Goal: Task Accomplishment & Management: Use online tool/utility

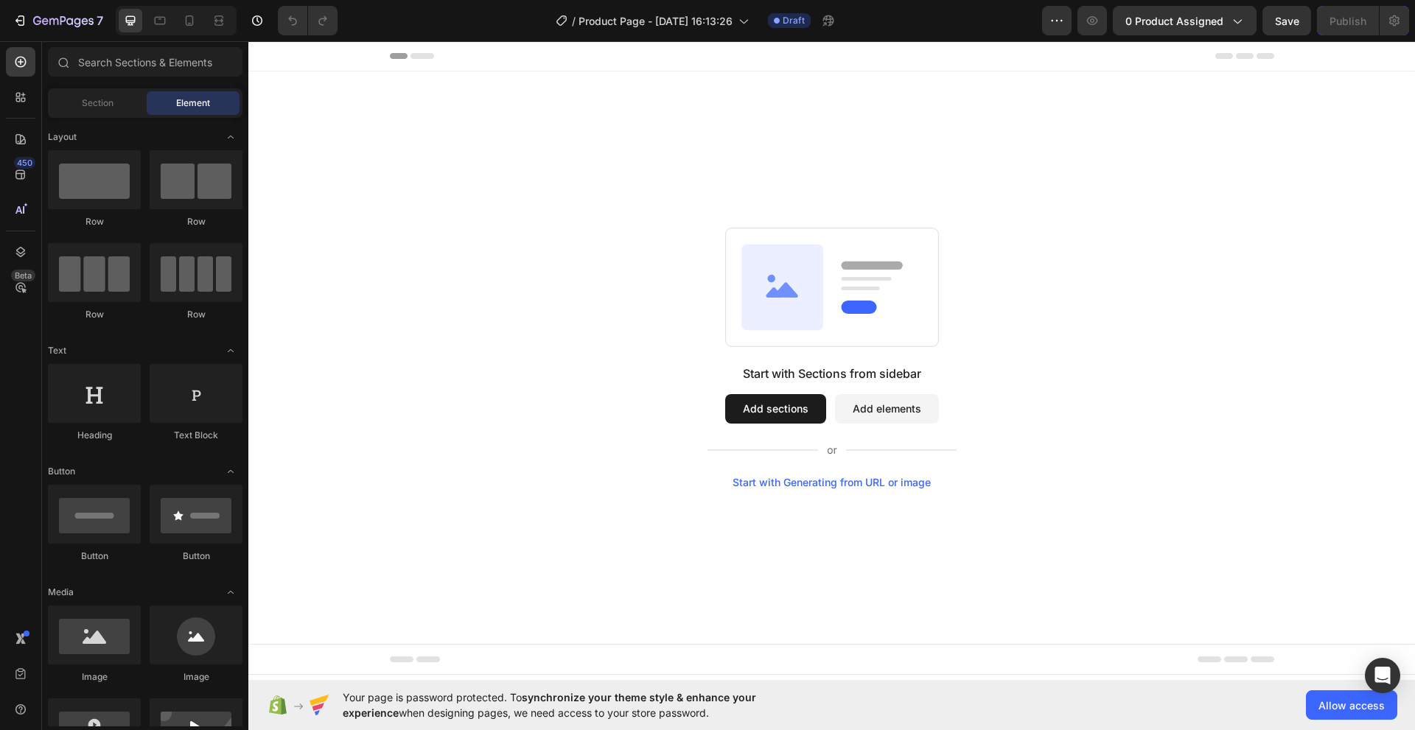
click at [785, 409] on button "Add sections" at bounding box center [775, 408] width 101 height 29
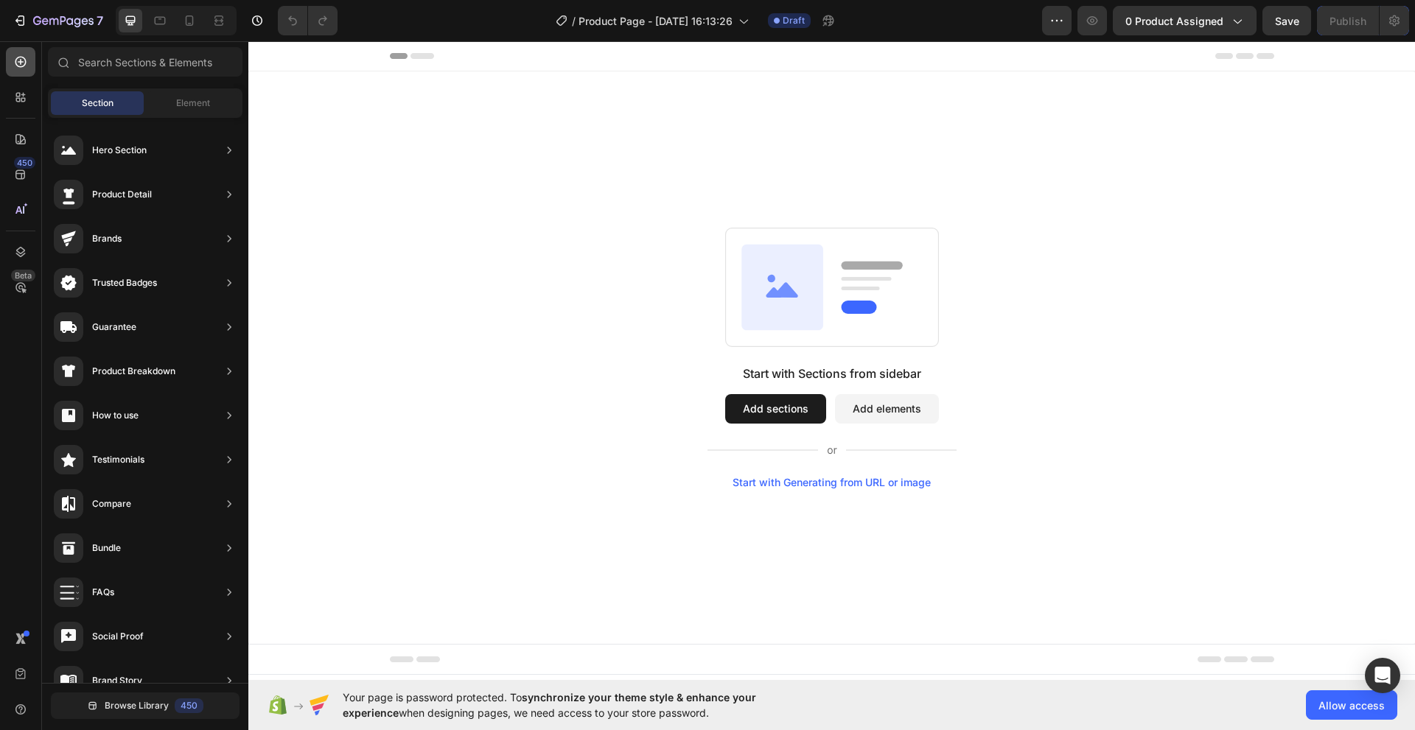
click at [19, 63] on icon at bounding box center [20, 62] width 15 height 15
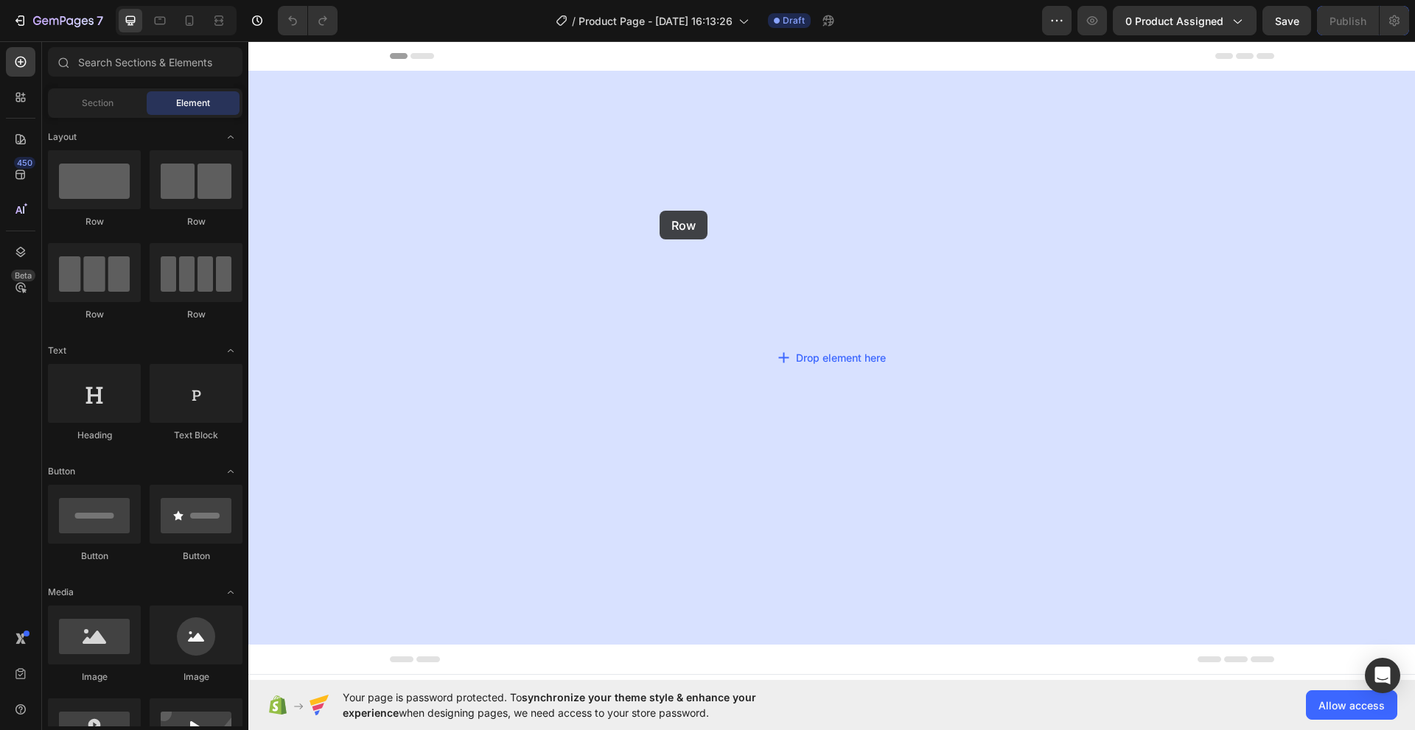
drag, startPoint x: 334, startPoint y: 225, endPoint x: 662, endPoint y: 211, distance: 328.2
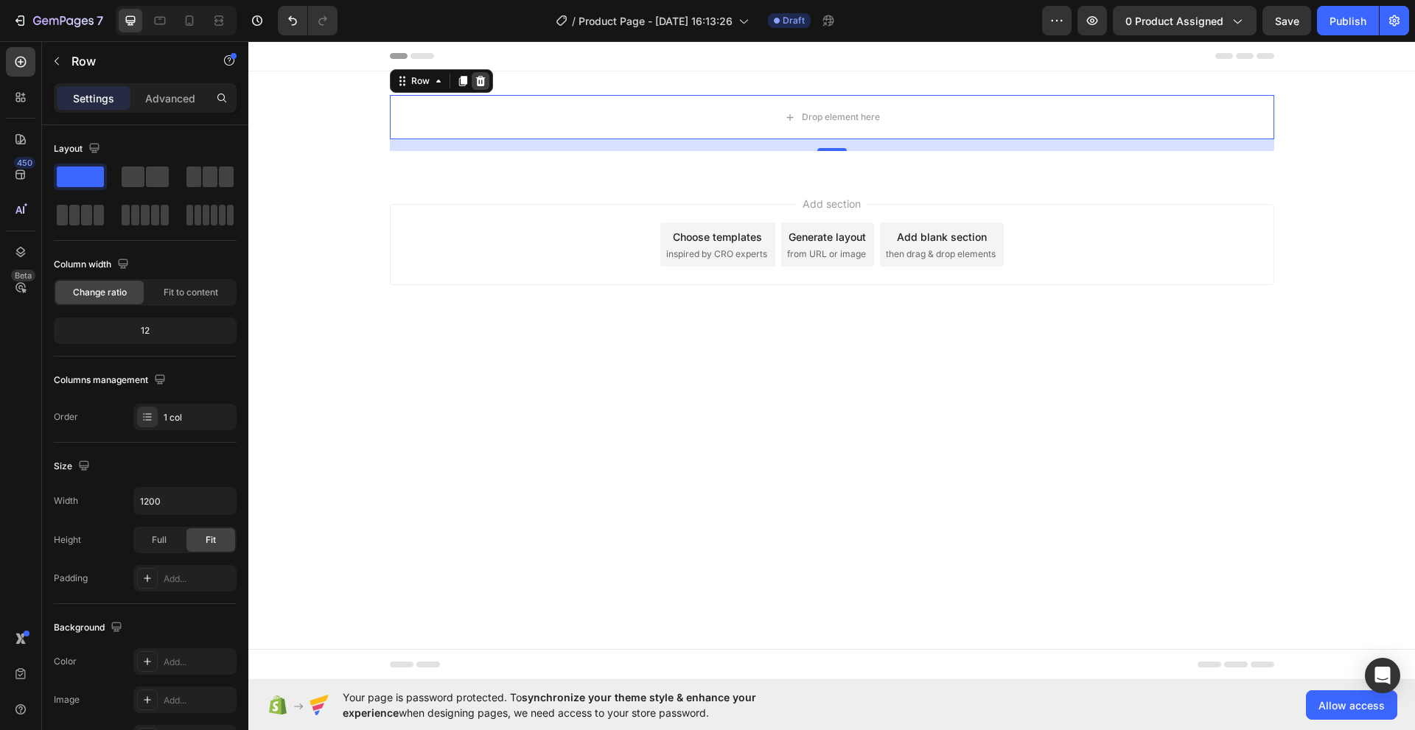
click at [480, 81] on icon at bounding box center [480, 81] width 10 height 10
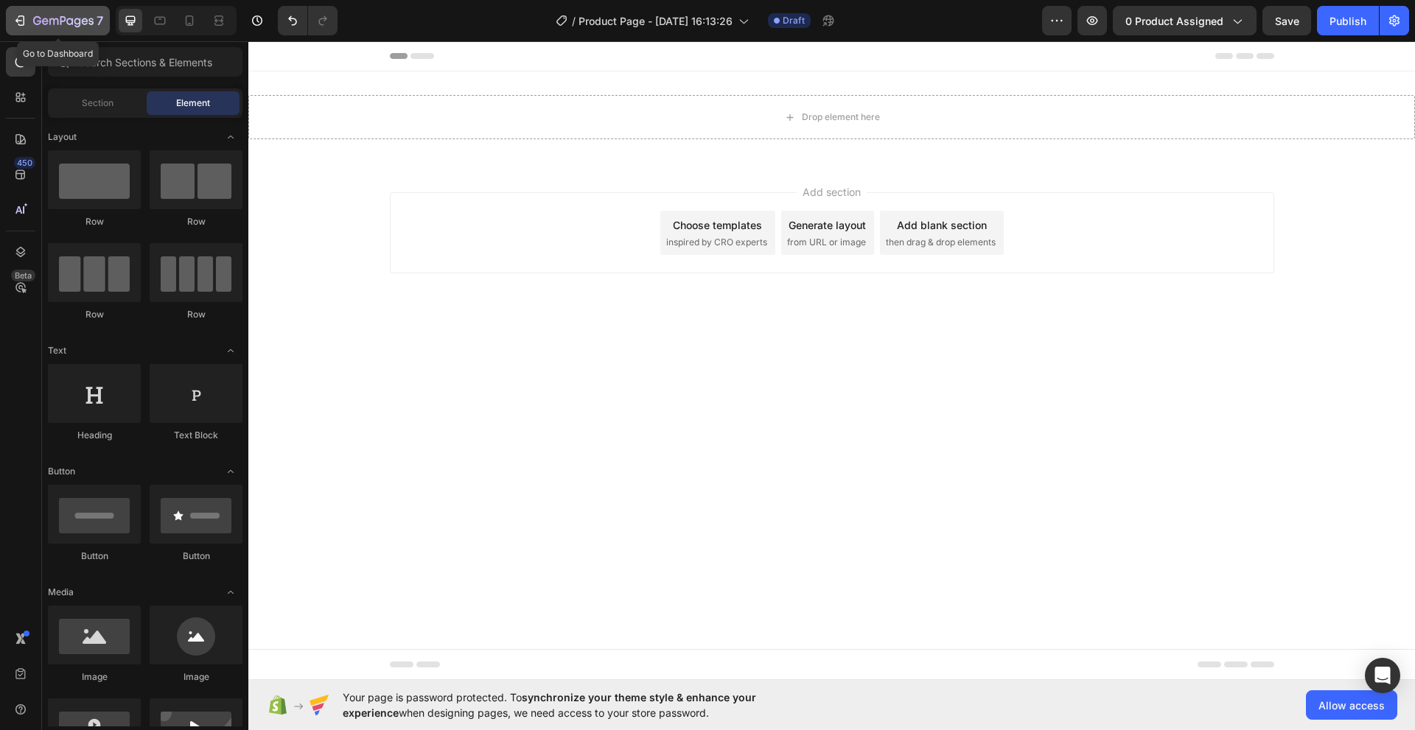
click at [20, 19] on icon "button" at bounding box center [20, 20] width 15 height 15
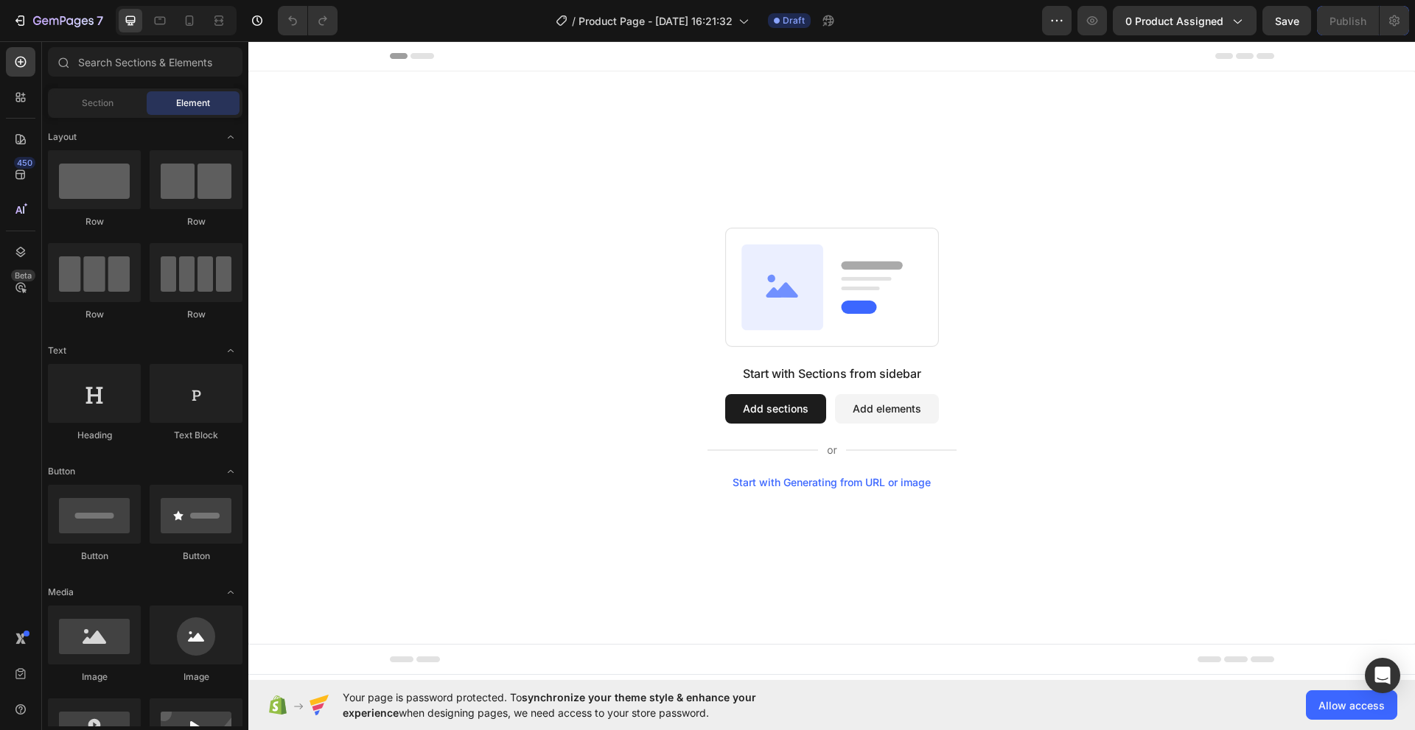
click at [830, 295] on rect at bounding box center [831, 287] width 213 height 119
click at [868, 407] on button "Add elements" at bounding box center [887, 408] width 104 height 29
click at [768, 410] on button "Add sections" at bounding box center [775, 408] width 101 height 29
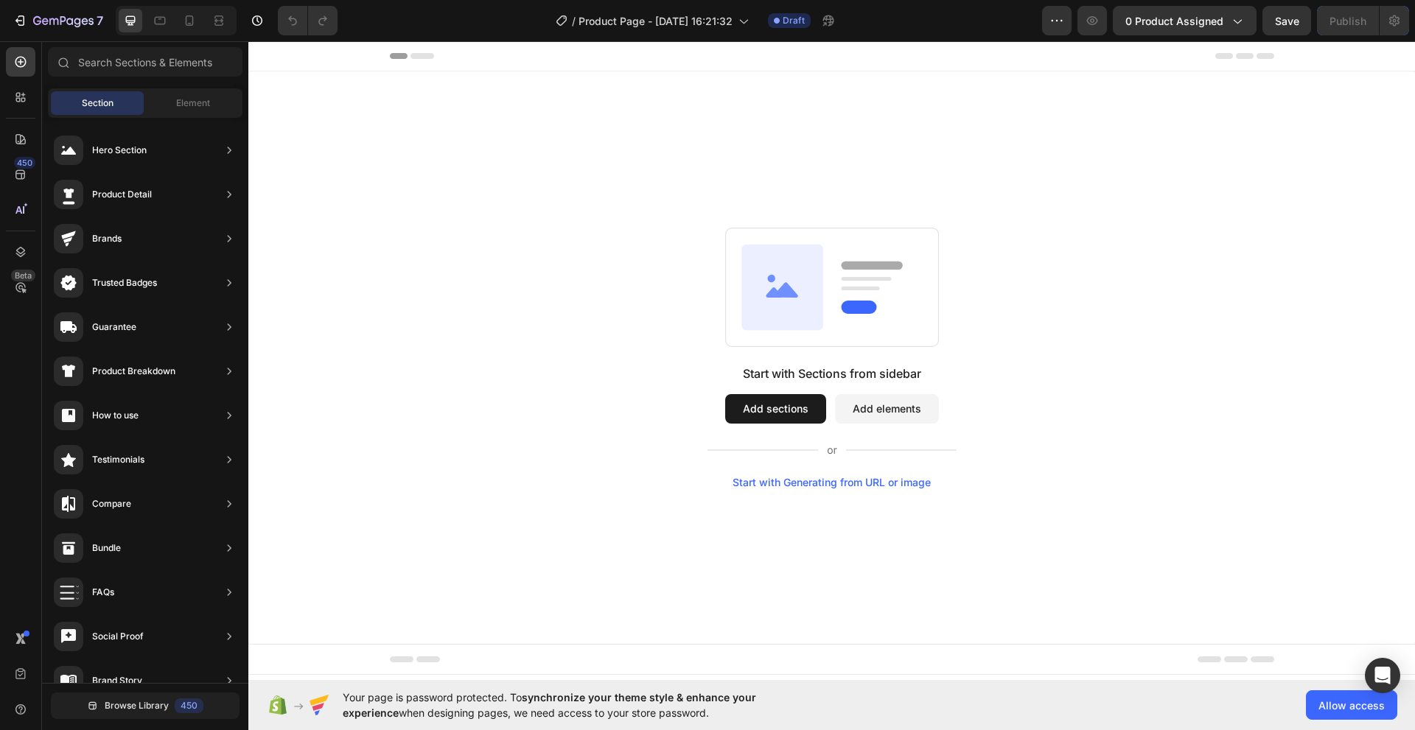
click at [768, 410] on button "Add sections" at bounding box center [775, 408] width 101 height 29
click at [794, 293] on icon at bounding box center [785, 289] width 24 height 15
click at [788, 21] on span "Draft" at bounding box center [793, 20] width 22 height 13
click at [1192, 19] on span "0 product assigned" at bounding box center [1174, 20] width 98 height 15
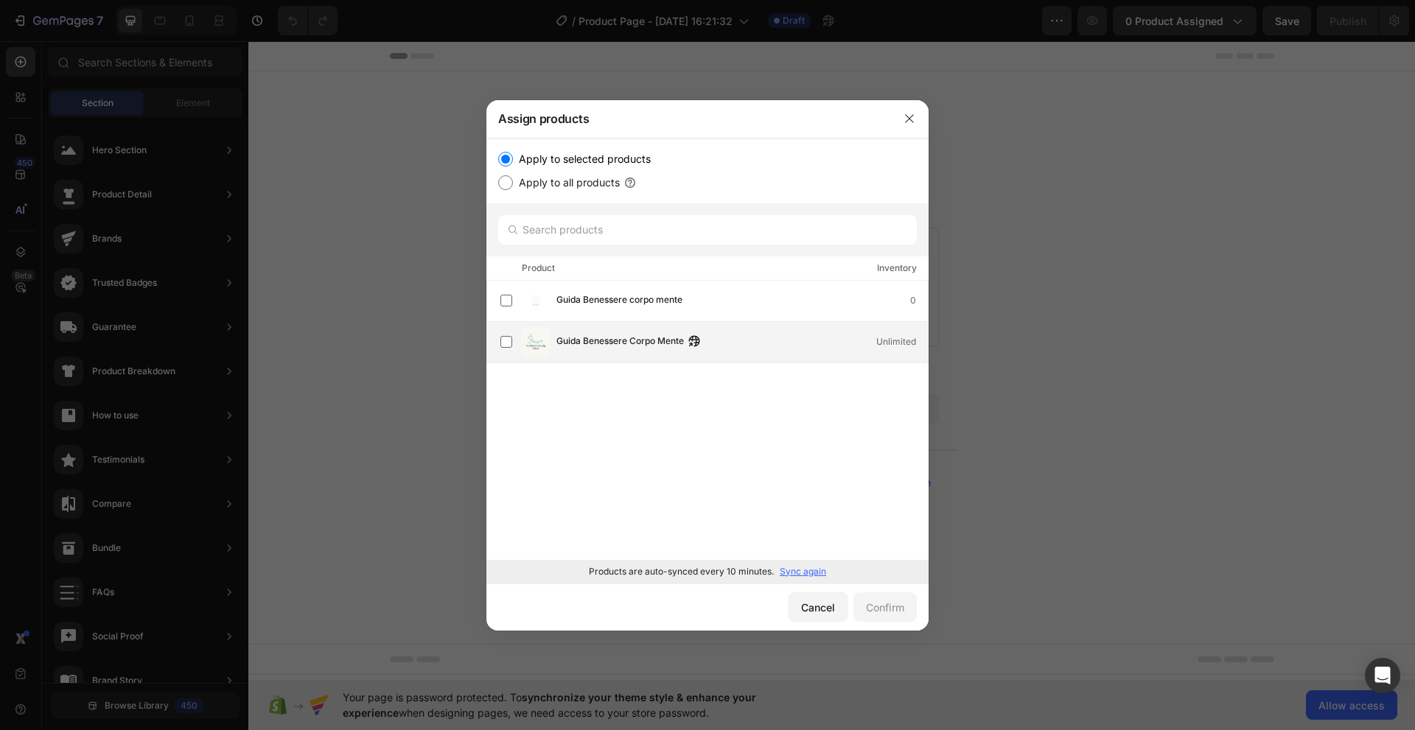
click at [581, 344] on span "Guida Benessere Corpo Mente" at bounding box center [619, 342] width 127 height 16
click at [877, 611] on div "Confirm" at bounding box center [885, 607] width 38 height 15
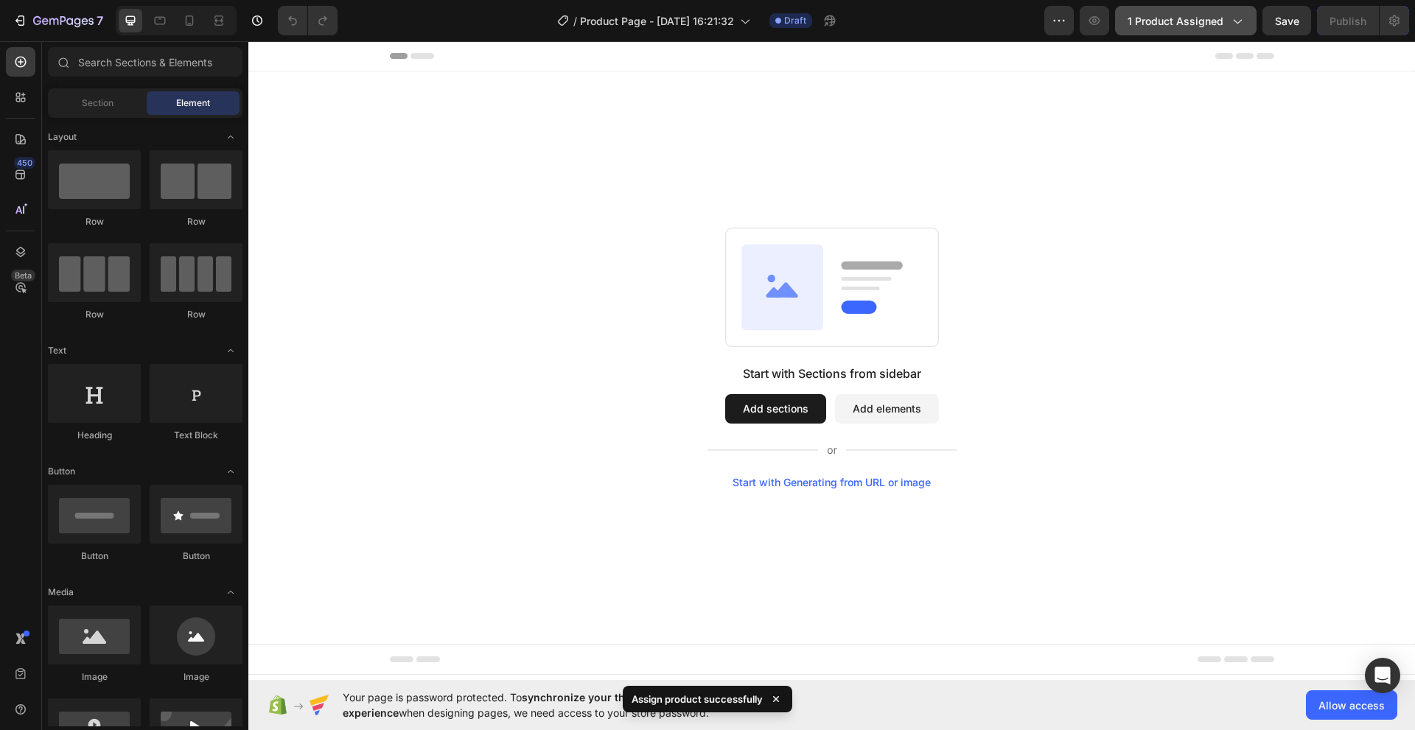
click at [1178, 20] on span "1 product assigned" at bounding box center [1175, 20] width 96 height 15
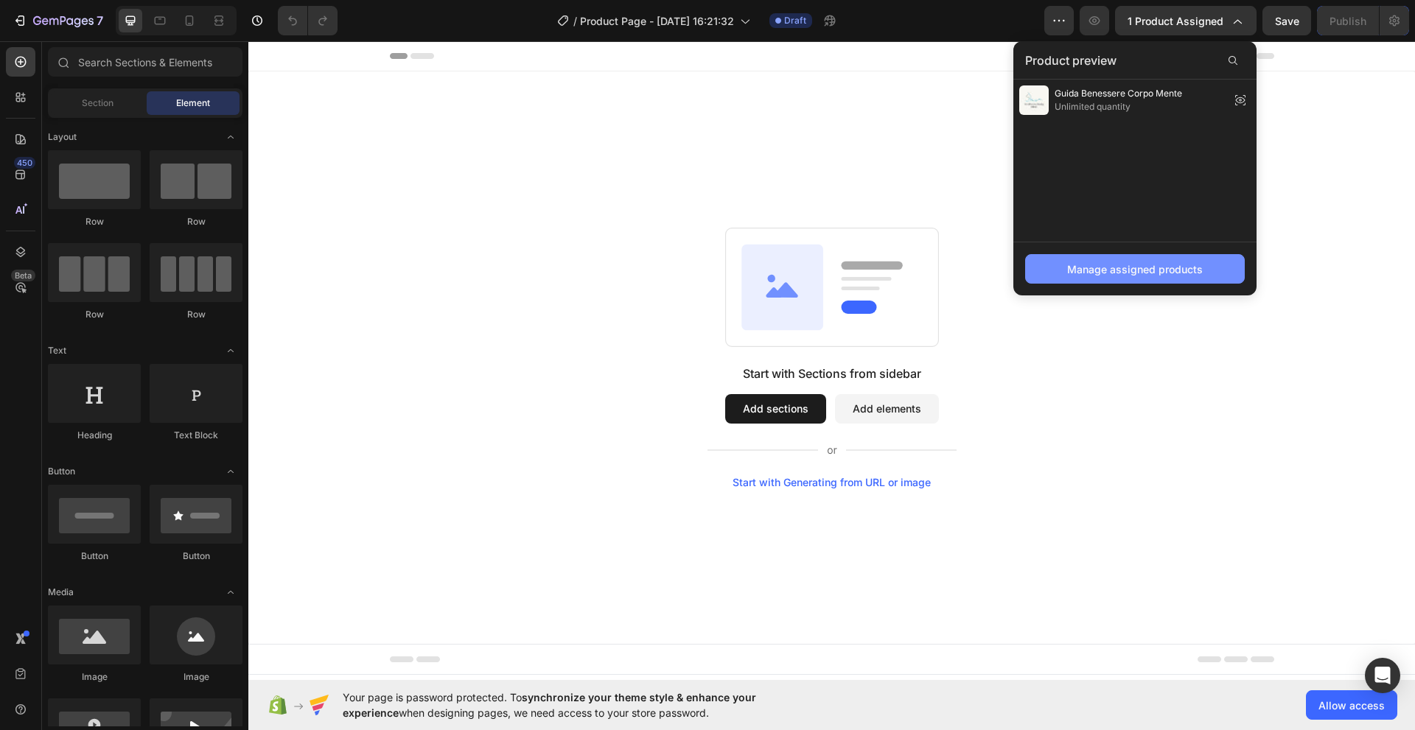
click at [1130, 276] on div "Manage assigned products" at bounding box center [1135, 269] width 136 height 15
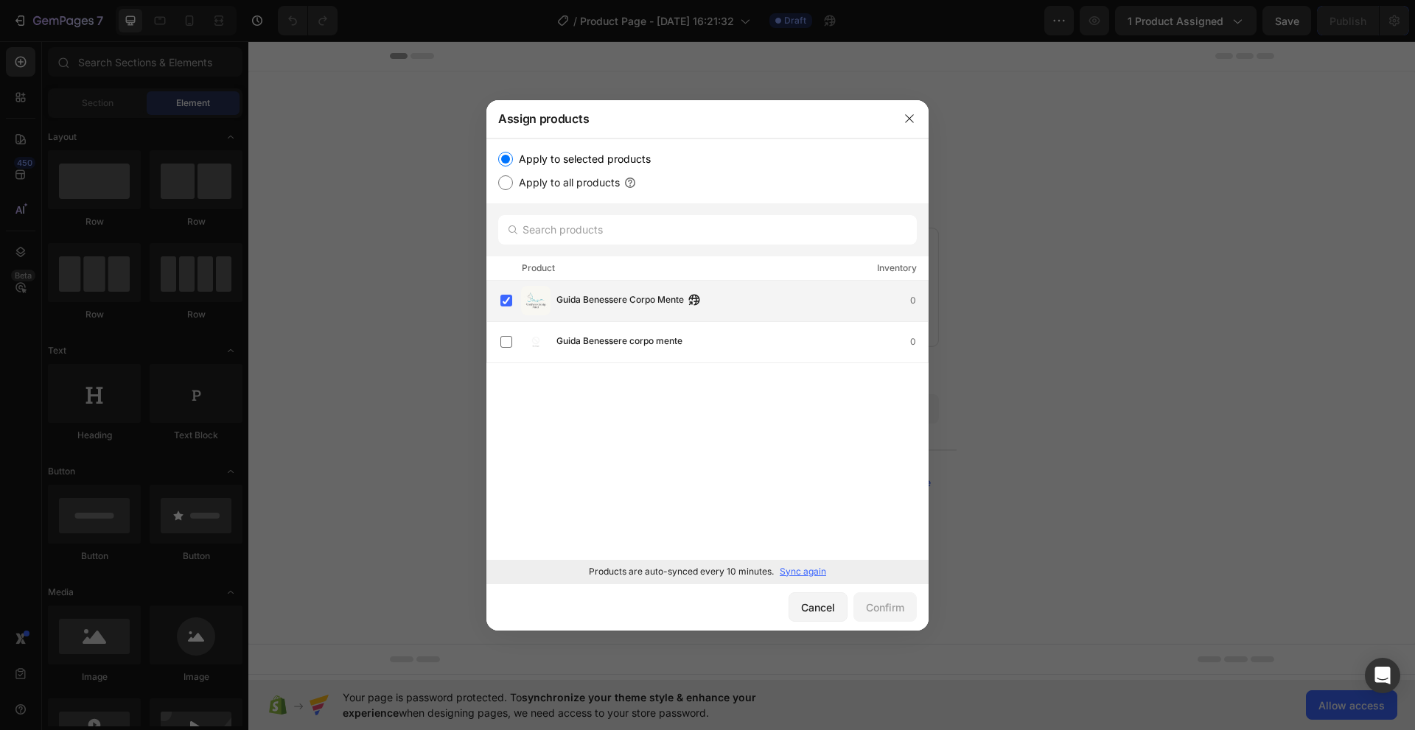
click at [628, 302] on span "Guida Benessere Corpo Mente" at bounding box center [619, 300] width 127 height 16
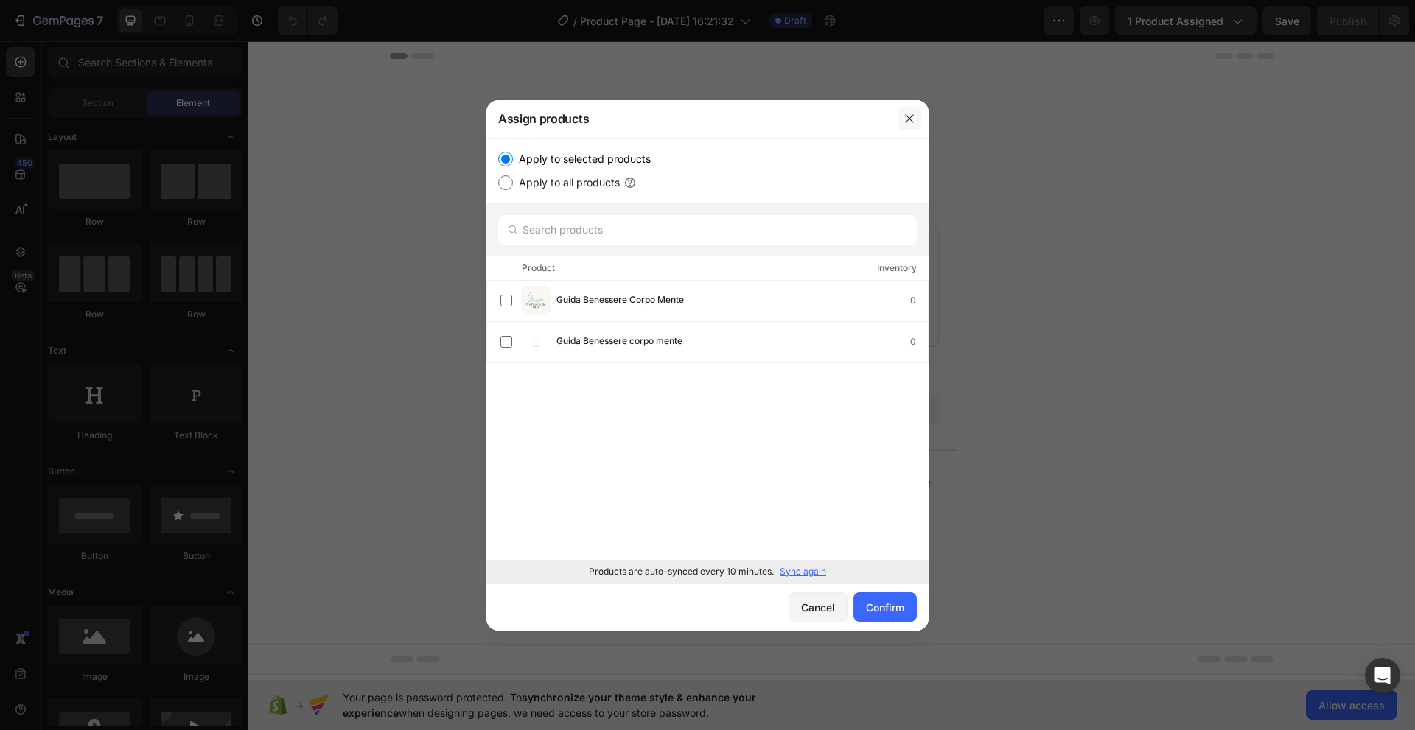
click at [905, 119] on icon "button" at bounding box center [909, 119] width 12 height 12
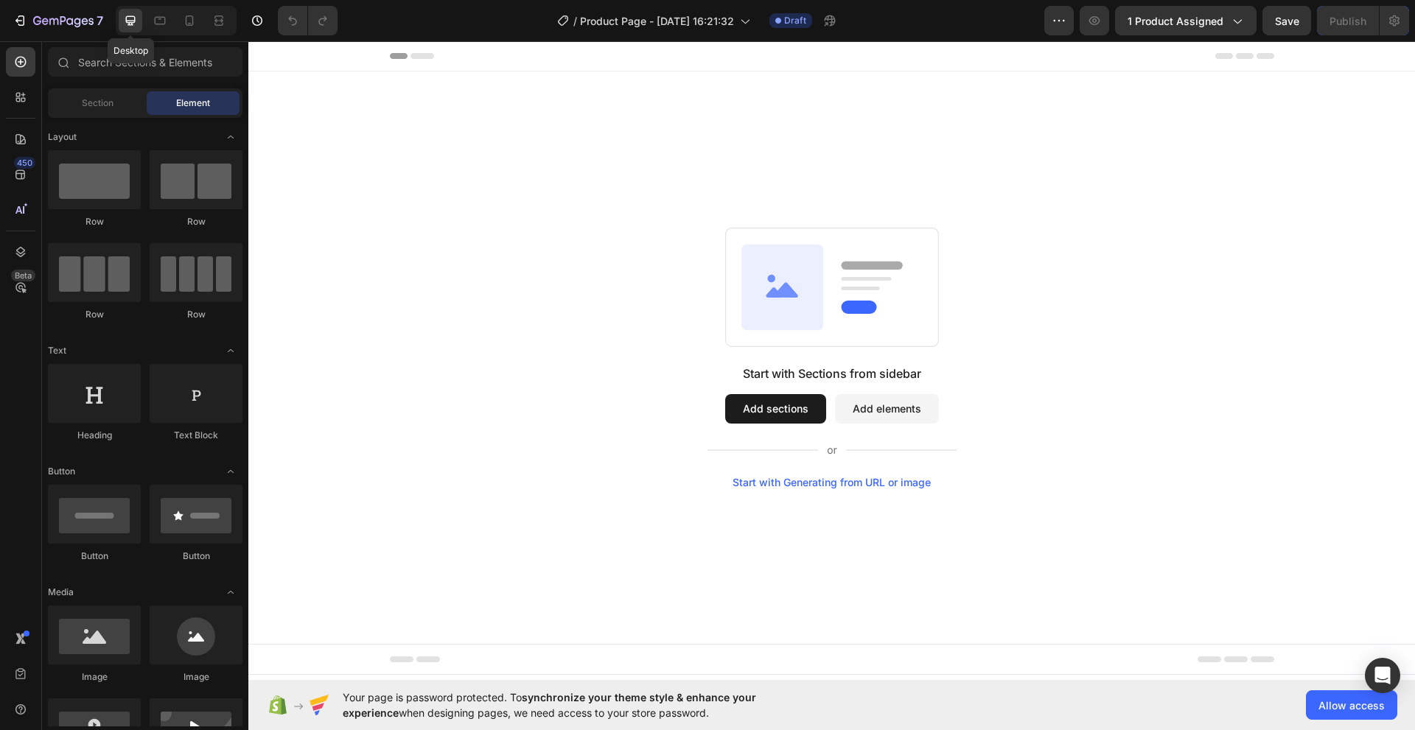
click at [127, 18] on icon at bounding box center [130, 20] width 15 height 15
click at [77, 63] on input "text" at bounding box center [145, 61] width 195 height 29
click at [207, 103] on span "Element" at bounding box center [193, 103] width 34 height 13
click at [85, 102] on span "Section" at bounding box center [98, 103] width 32 height 13
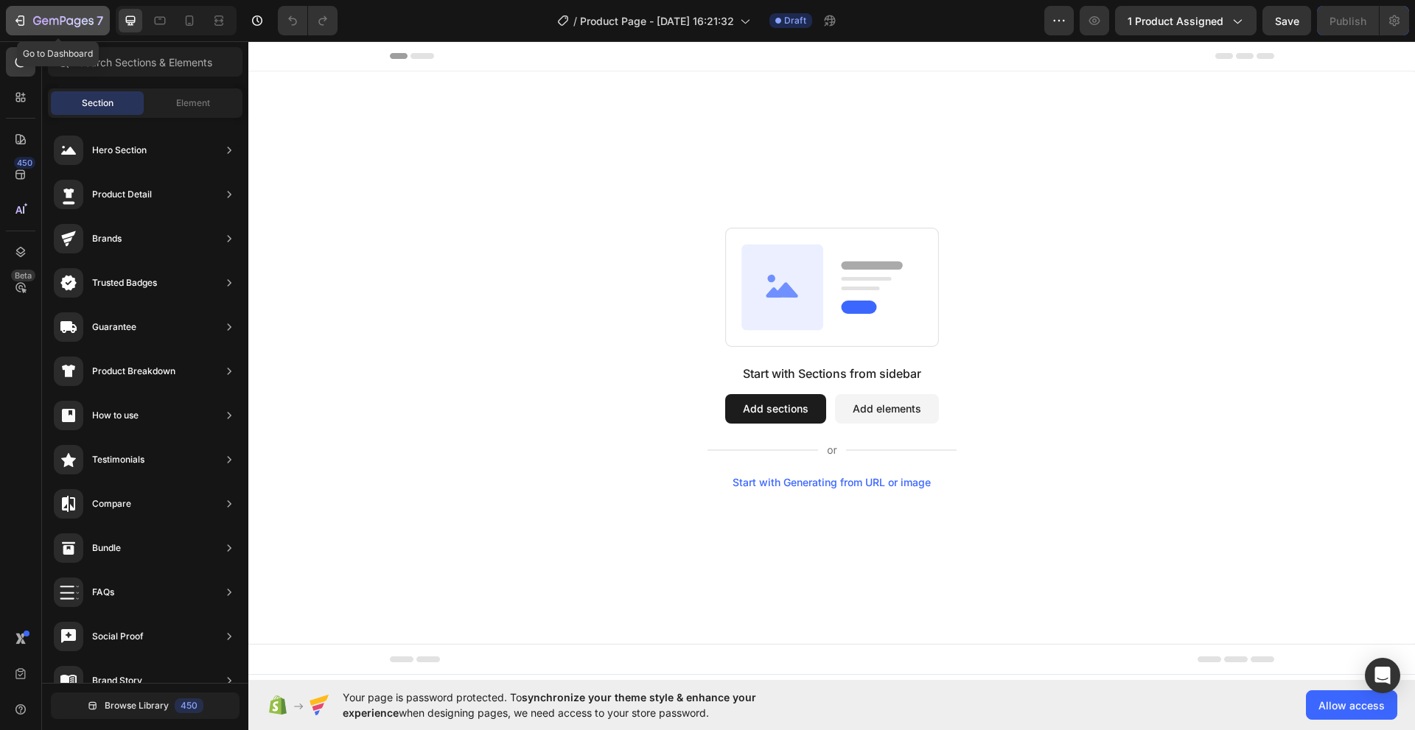
click at [17, 15] on icon "button" at bounding box center [20, 20] width 15 height 15
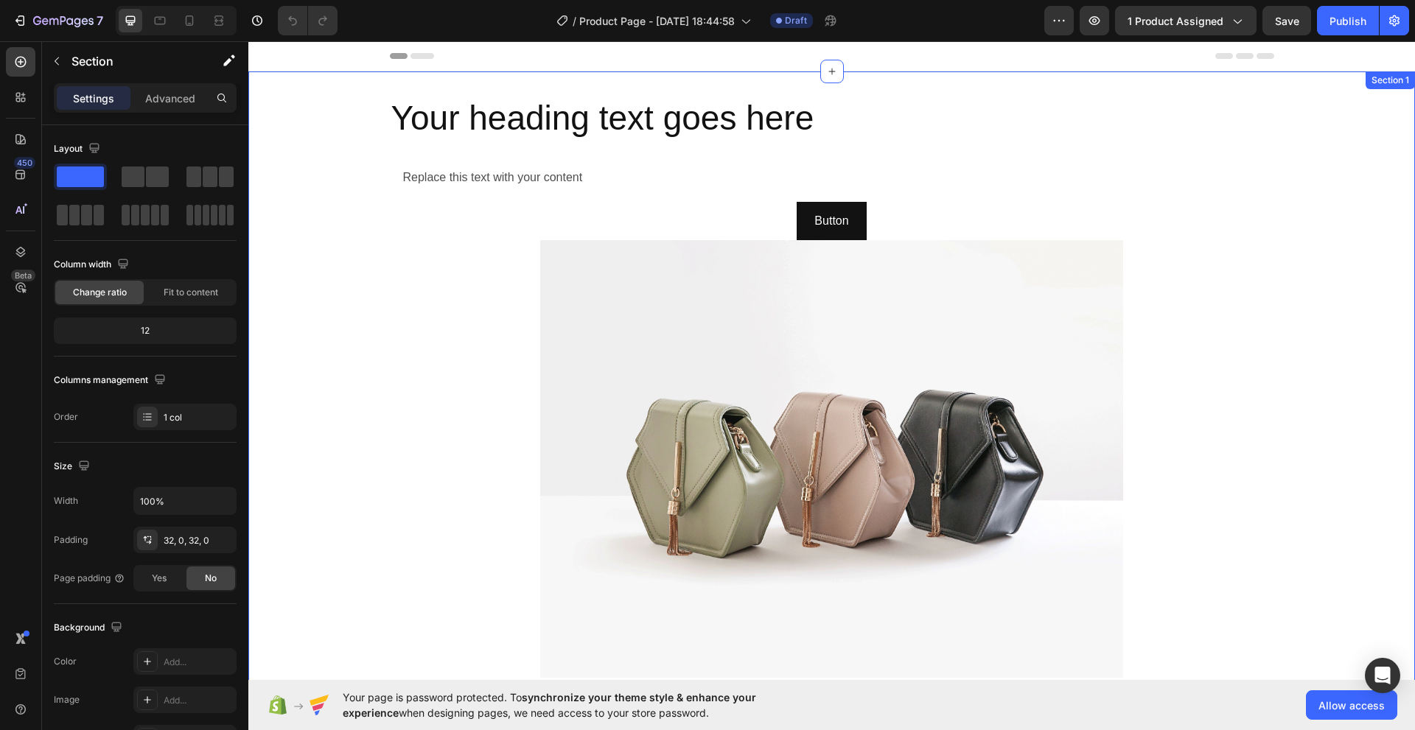
click at [1255, 76] on div "Your heading text goes here Heading Row Replace this text with your content Tex…" at bounding box center [831, 386] width 1166 height 630
click at [1398, 88] on icon at bounding box center [1403, 86] width 10 height 10
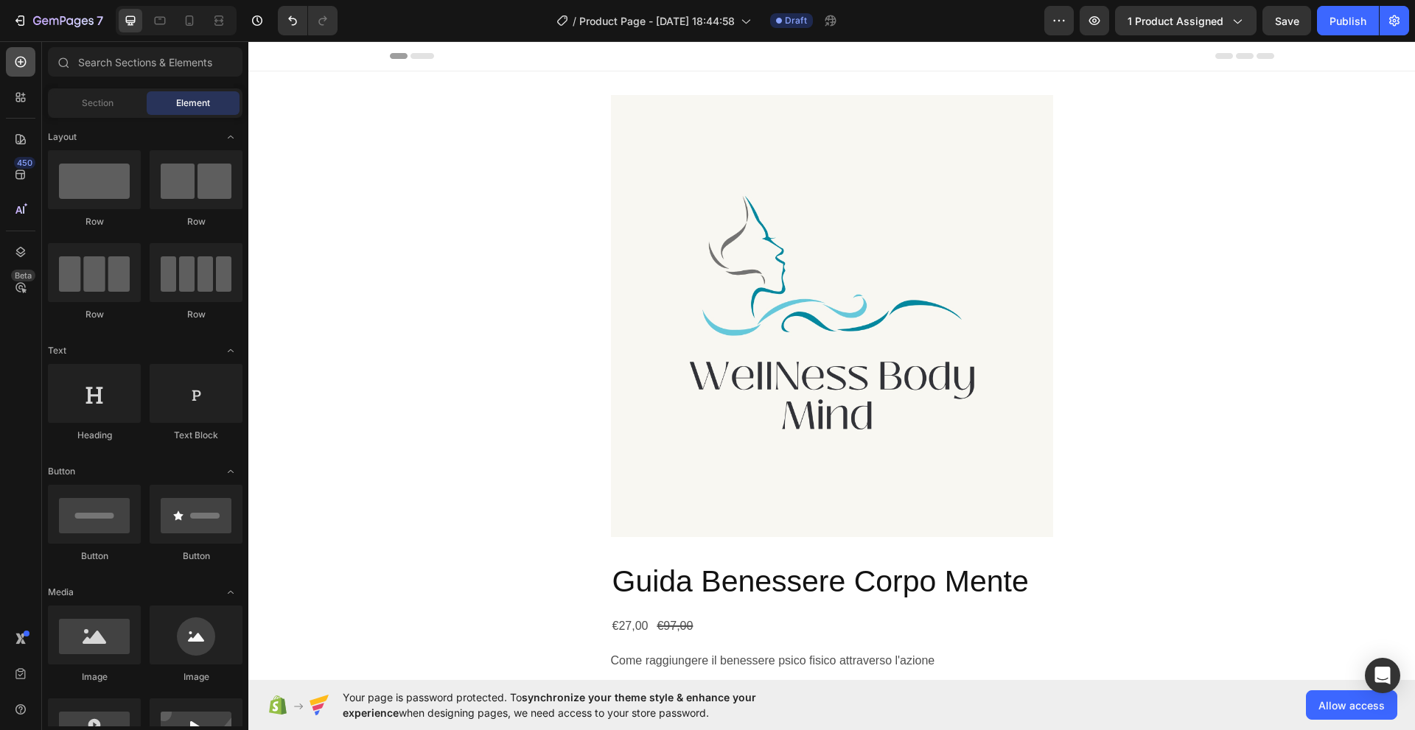
click at [20, 59] on icon at bounding box center [20, 62] width 15 height 15
drag, startPoint x: 88, startPoint y: 181, endPoint x: 525, endPoint y: 41, distance: 458.8
click at [525, 0] on div "7 / Product Page - Aug 26, 18:44:58 Draft Preview 1 product assigned Save Publi…" at bounding box center [707, 0] width 1415 height 0
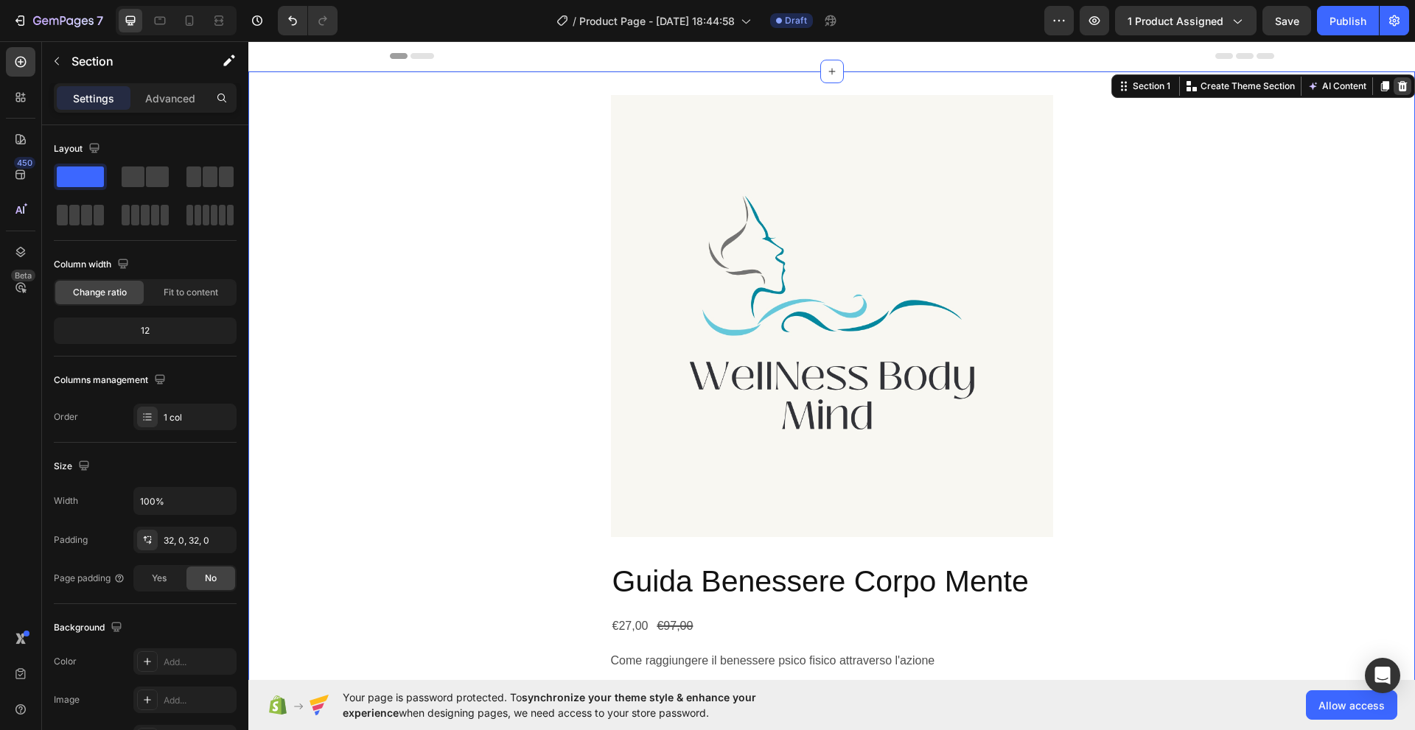
click at [1396, 88] on icon at bounding box center [1402, 86] width 12 height 12
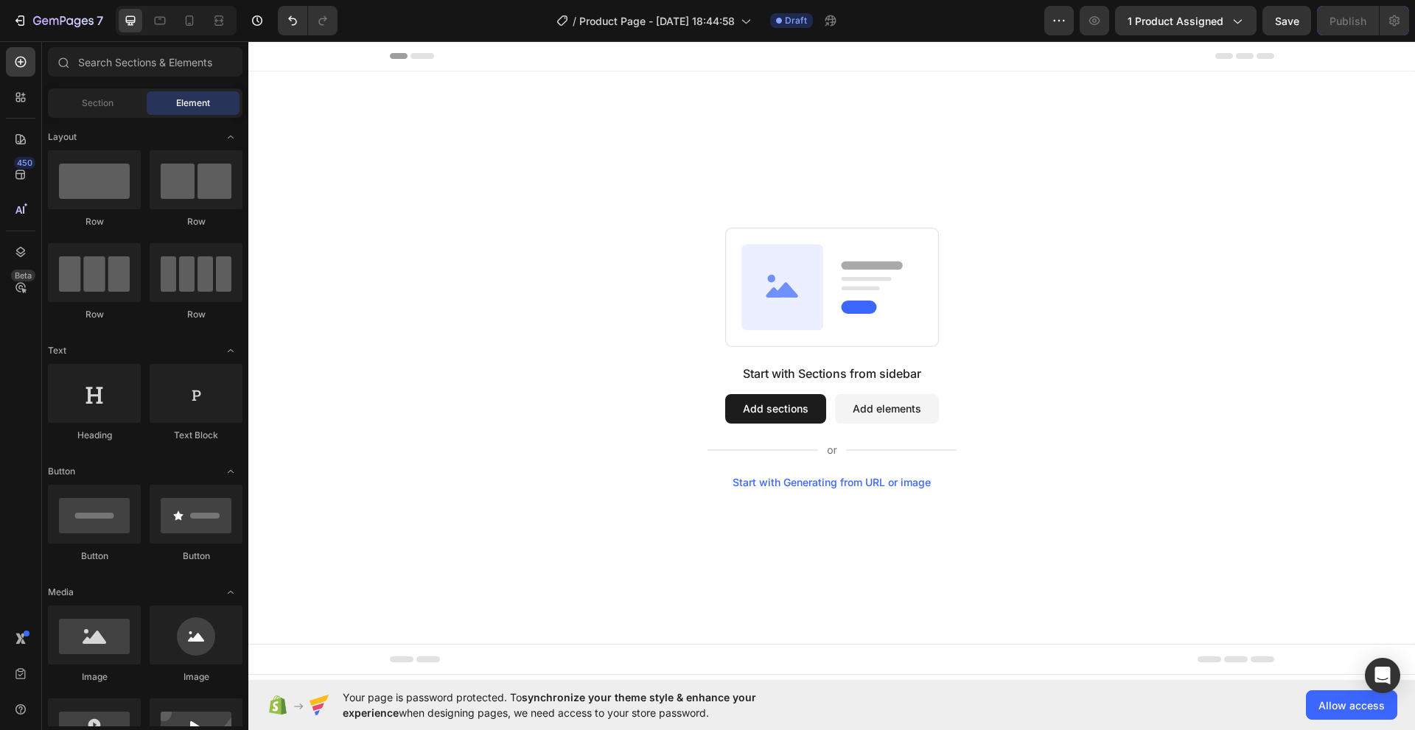
click at [768, 306] on icon at bounding box center [782, 286] width 82 height 85
click at [778, 416] on button "Add sections" at bounding box center [775, 408] width 101 height 29
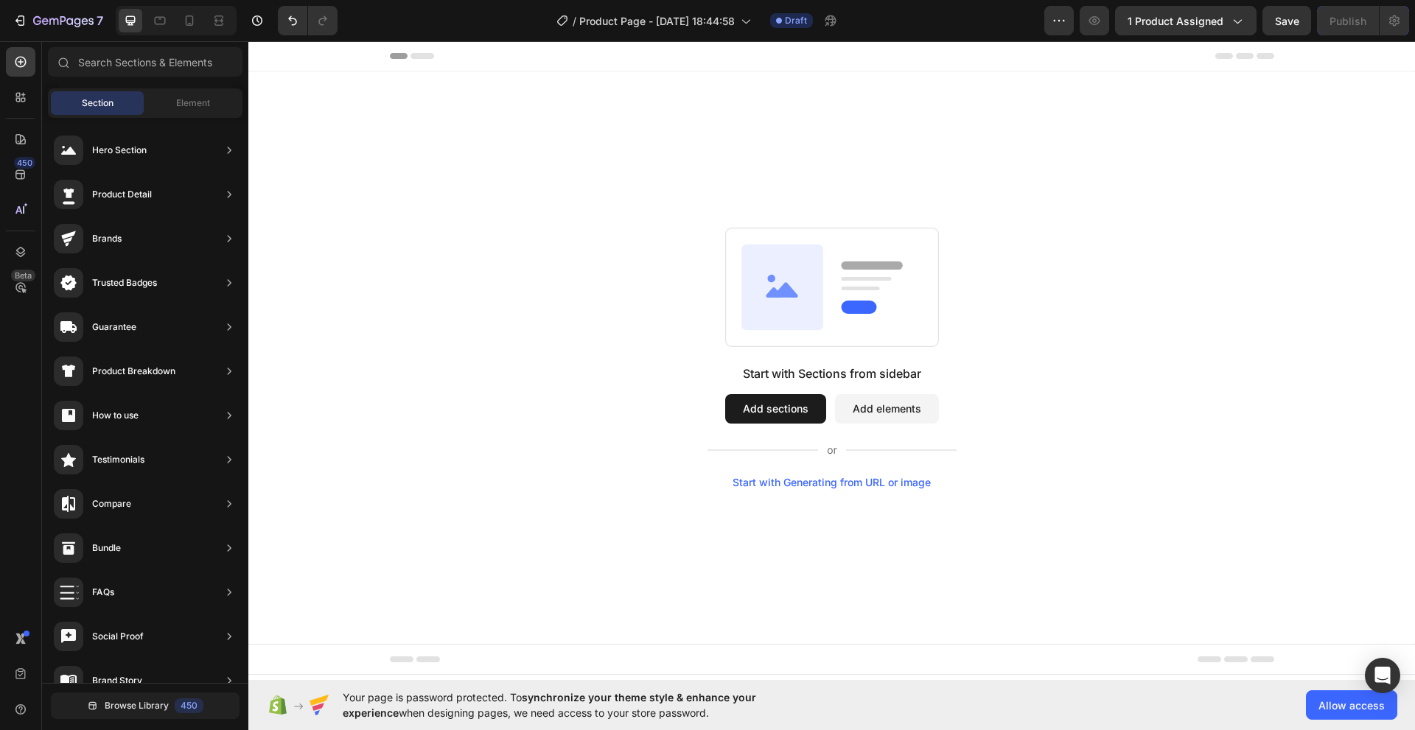
click at [778, 410] on button "Add sections" at bounding box center [775, 408] width 101 height 29
click at [21, 60] on icon at bounding box center [20, 62] width 15 height 15
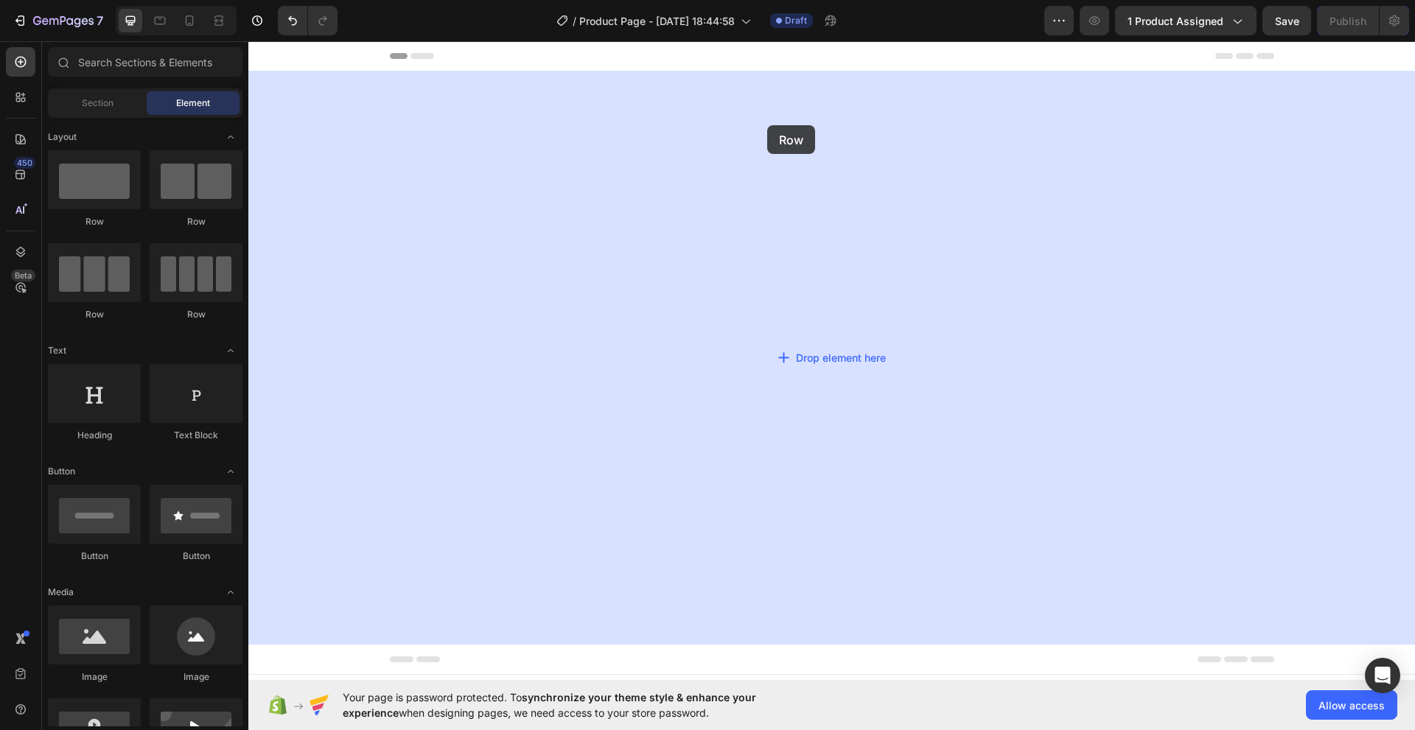
drag, startPoint x: 352, startPoint y: 225, endPoint x: 767, endPoint y: 125, distance: 426.7
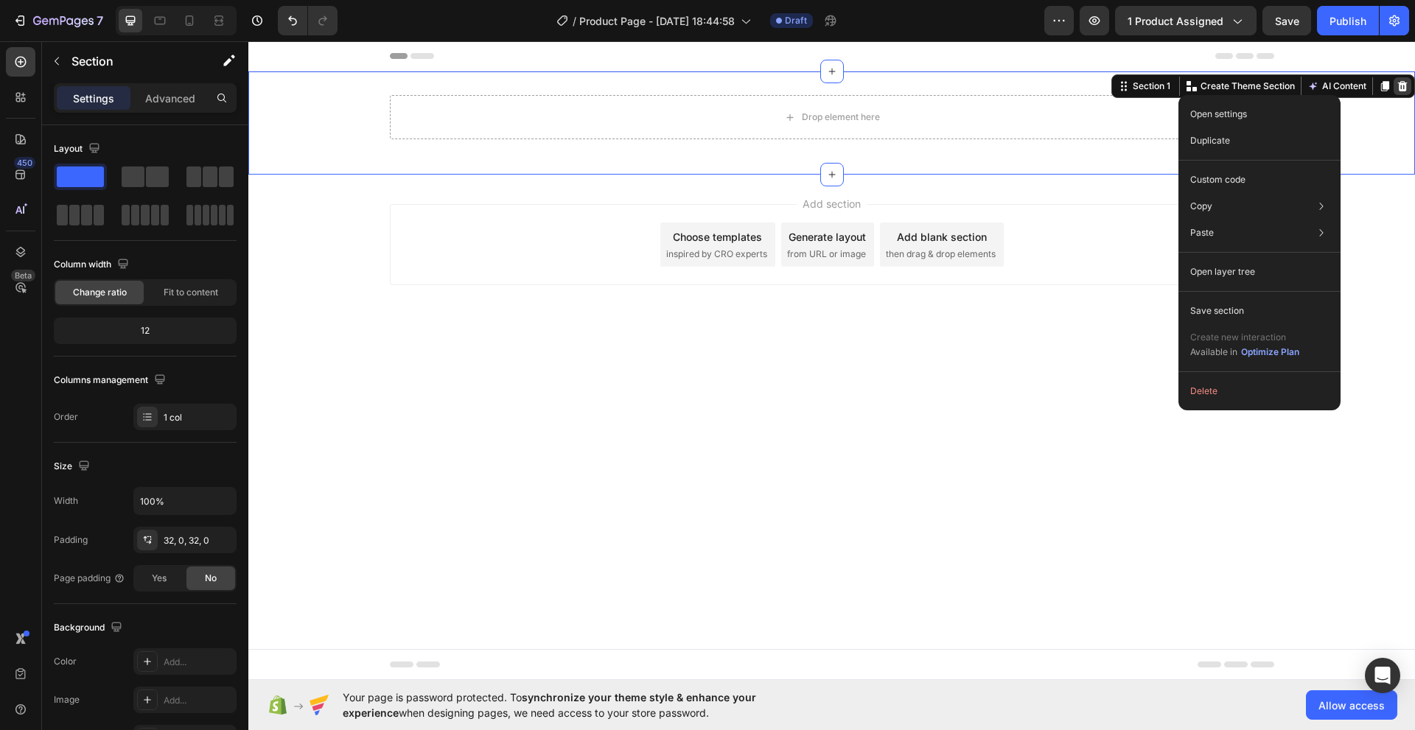
click at [1403, 85] on icon at bounding box center [1402, 86] width 12 height 12
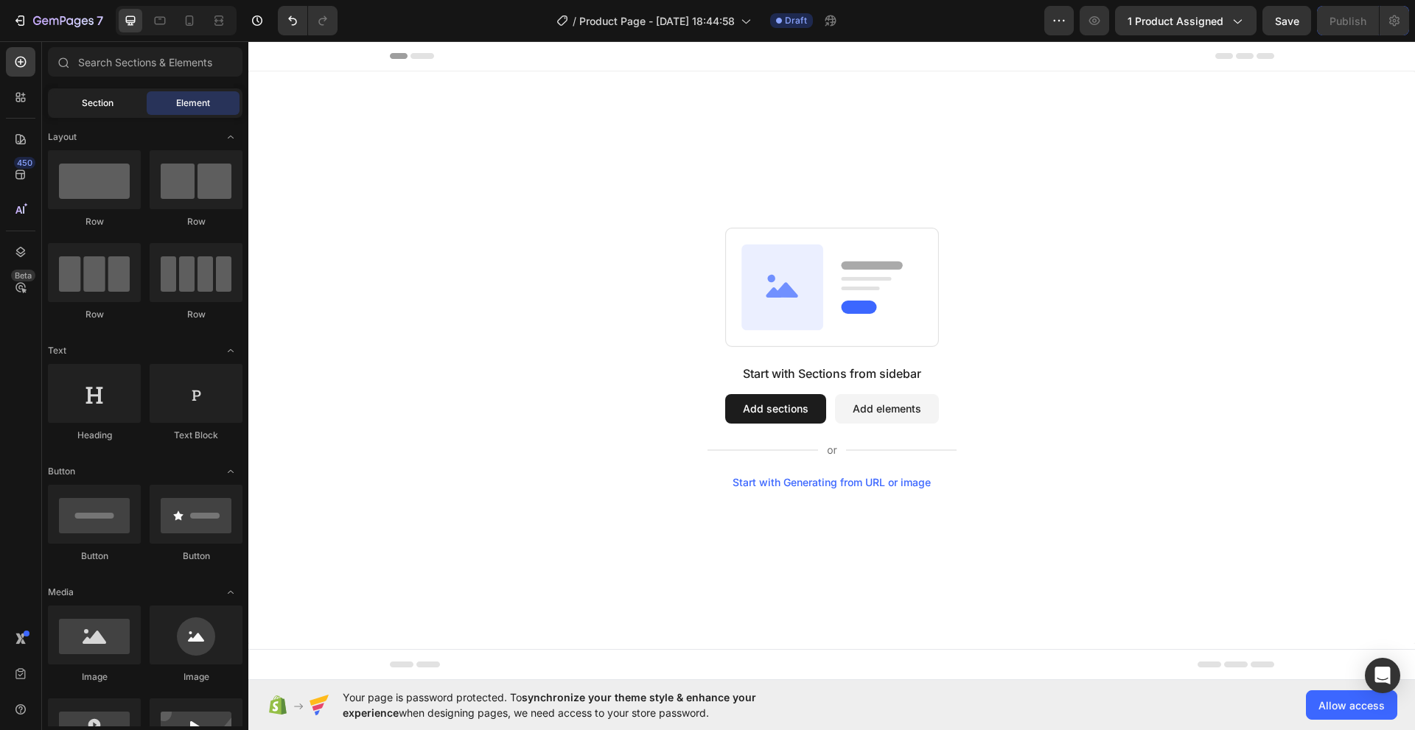
click at [98, 102] on span "Section" at bounding box center [98, 103] width 32 height 13
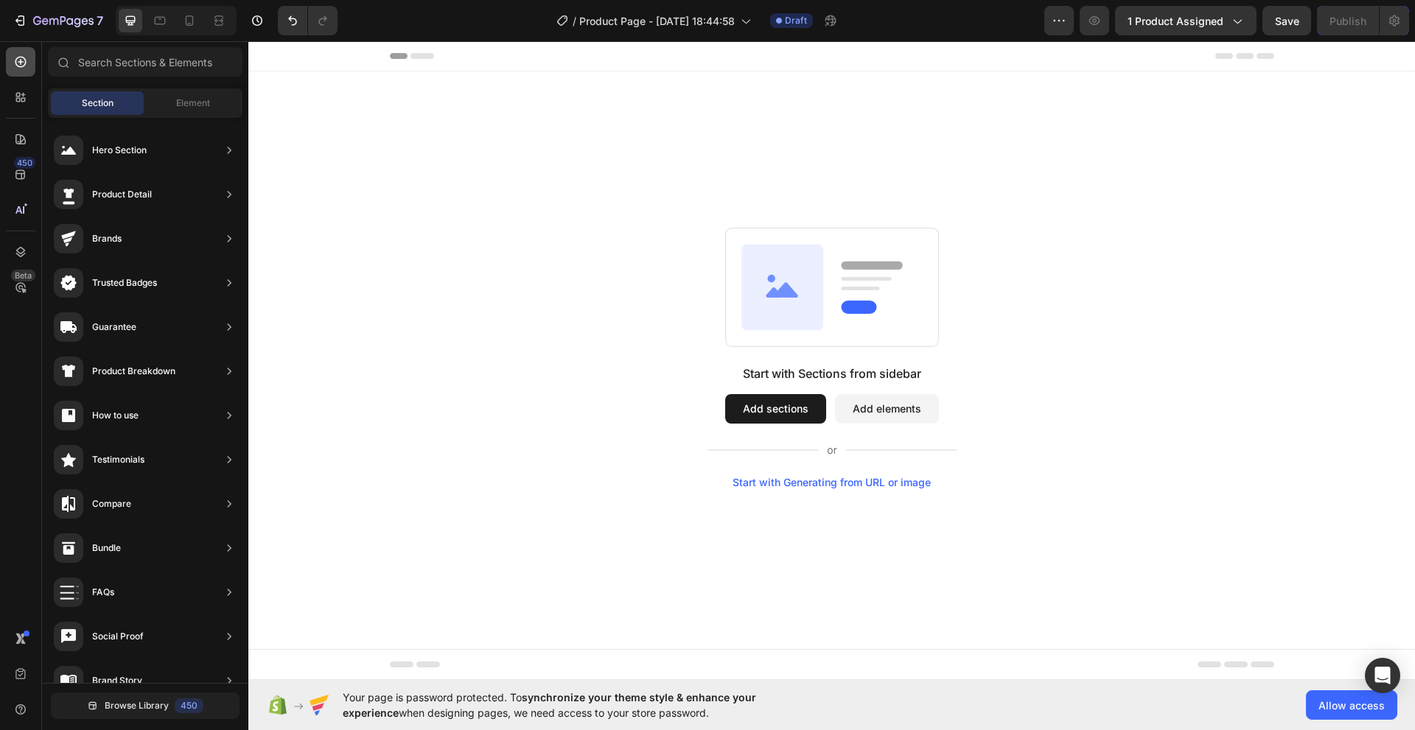
click at [16, 60] on icon at bounding box center [20, 62] width 11 height 11
click at [91, 102] on span "Section" at bounding box center [98, 103] width 32 height 13
click at [21, 58] on icon at bounding box center [20, 62] width 15 height 15
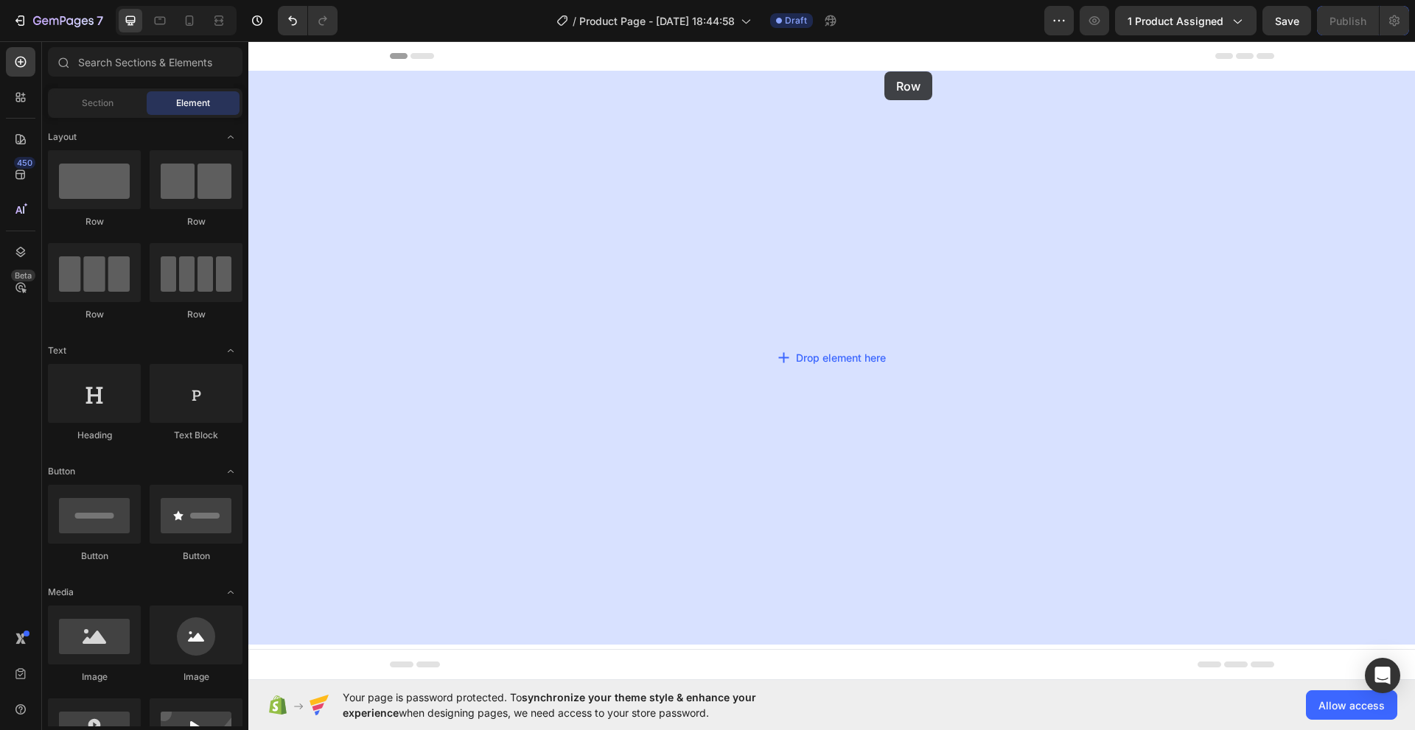
drag, startPoint x: 340, startPoint y: 223, endPoint x: 884, endPoint y: 71, distance: 565.2
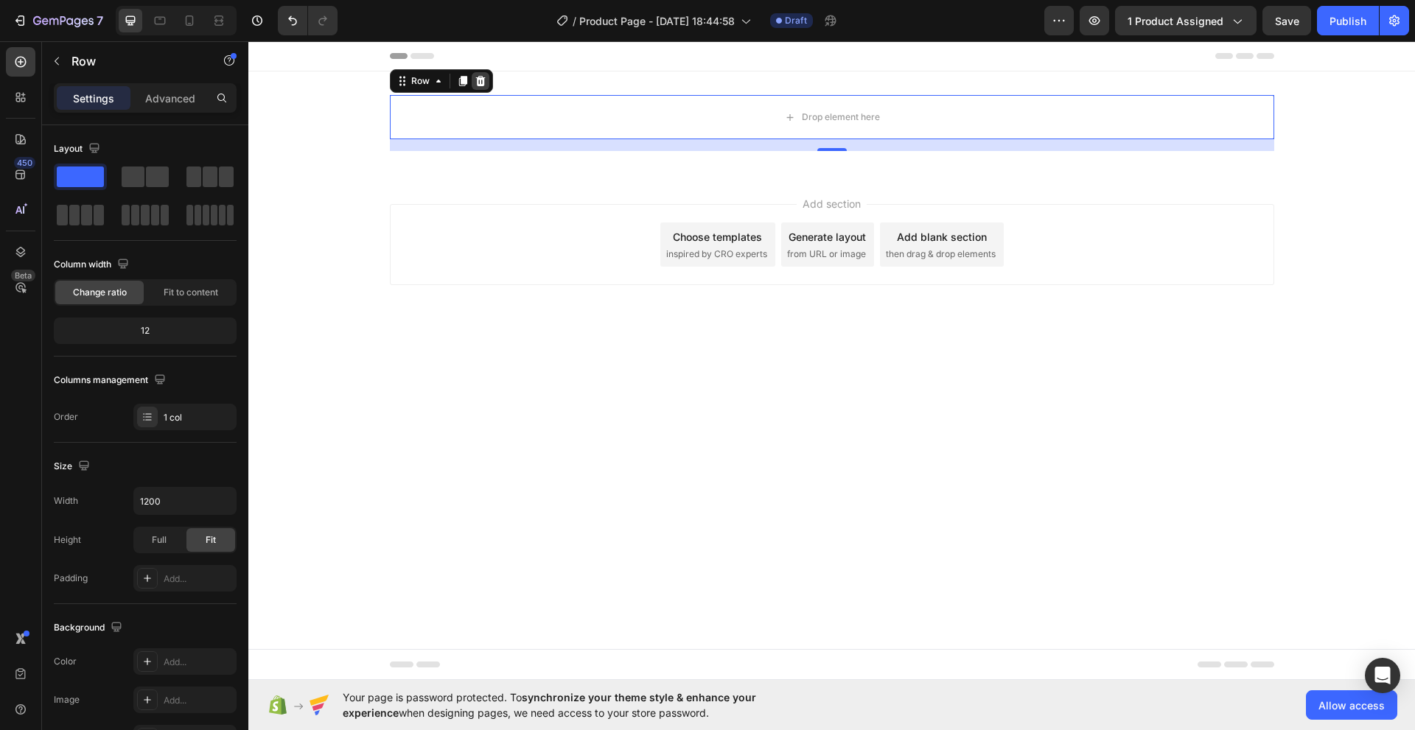
click at [480, 83] on icon at bounding box center [480, 81] width 10 height 10
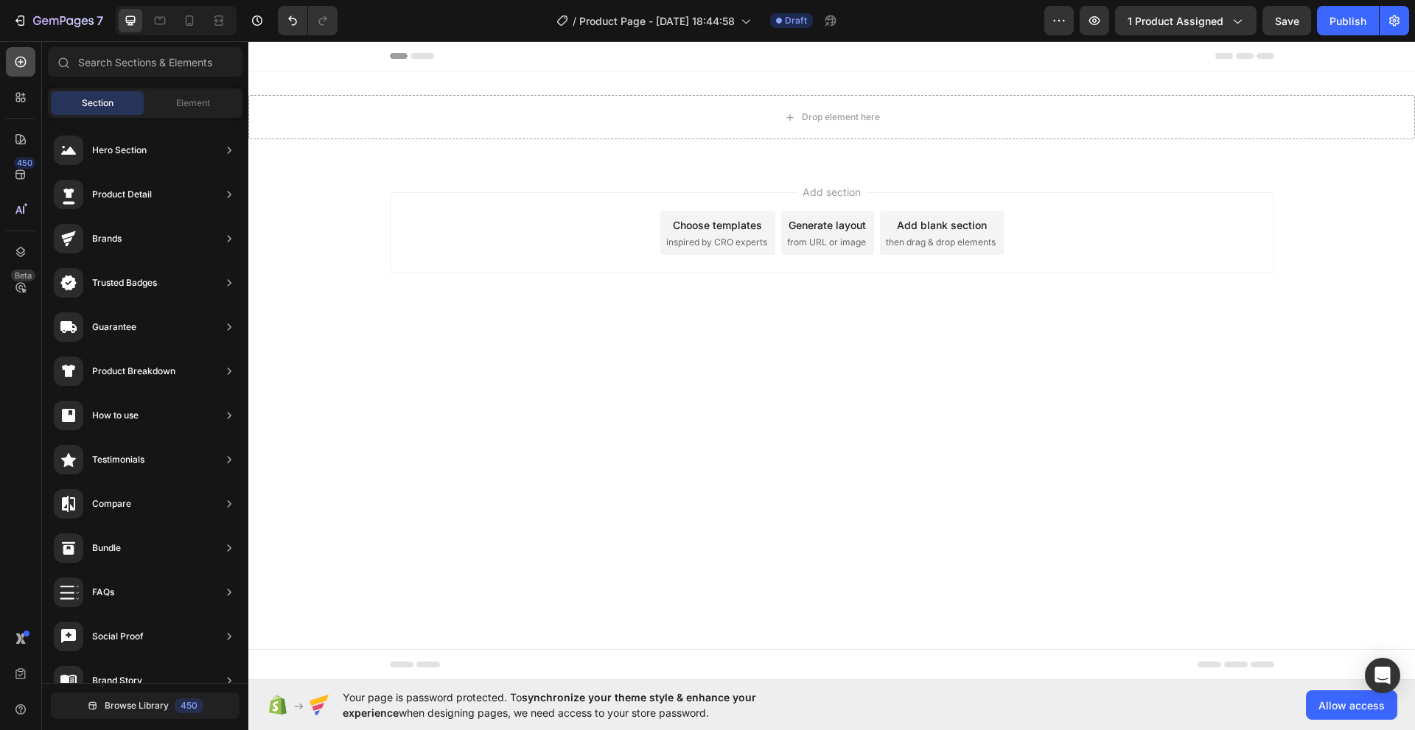
click at [18, 66] on icon at bounding box center [20, 62] width 11 height 11
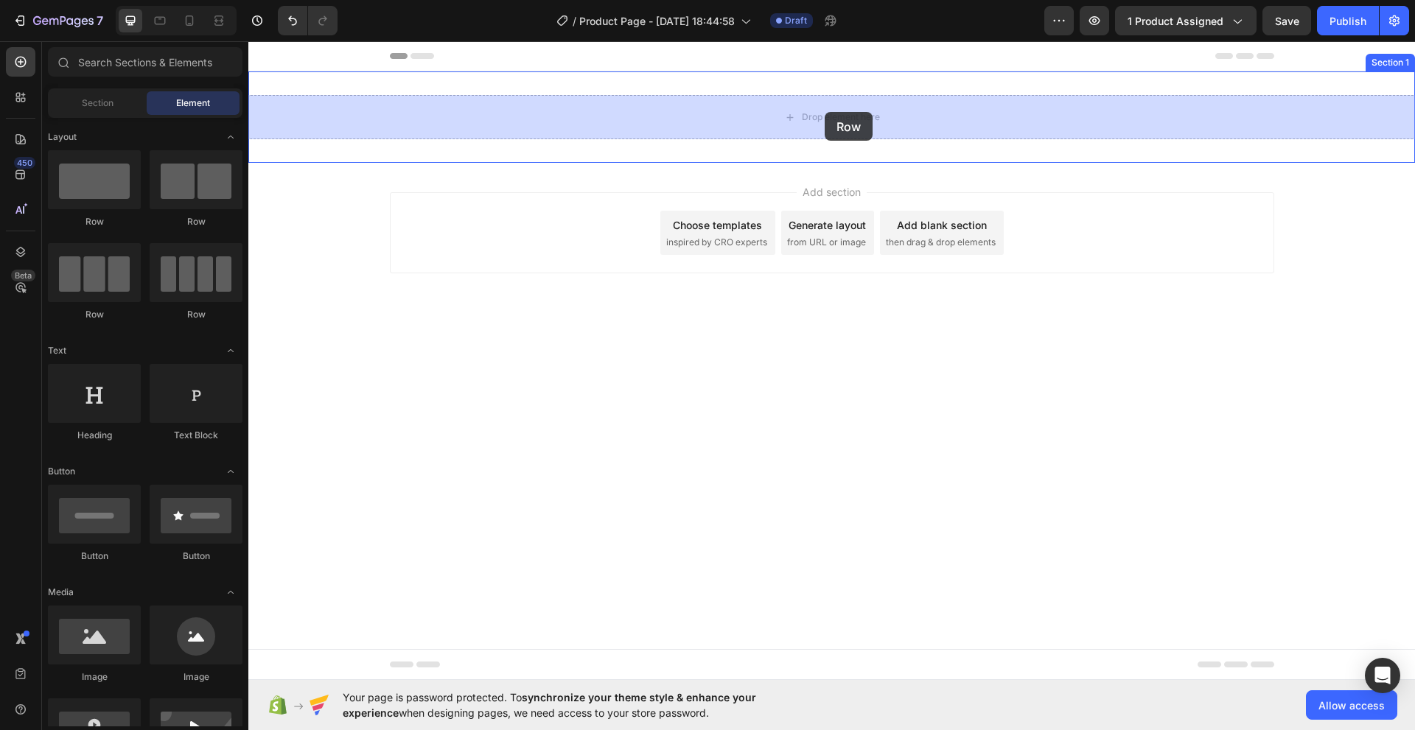
drag, startPoint x: 329, startPoint y: 230, endPoint x: 824, endPoint y: 112, distance: 509.0
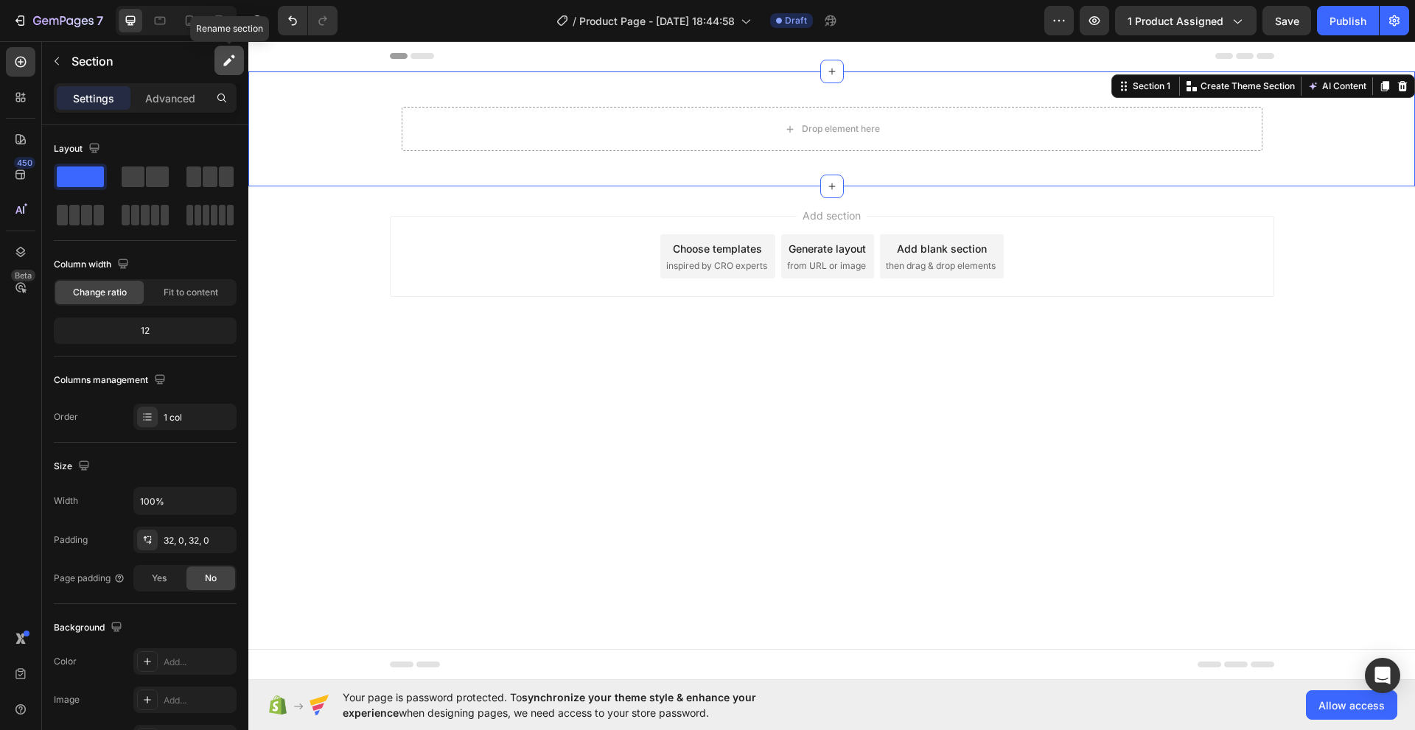
click at [231, 60] on icon "button" at bounding box center [227, 62] width 8 height 8
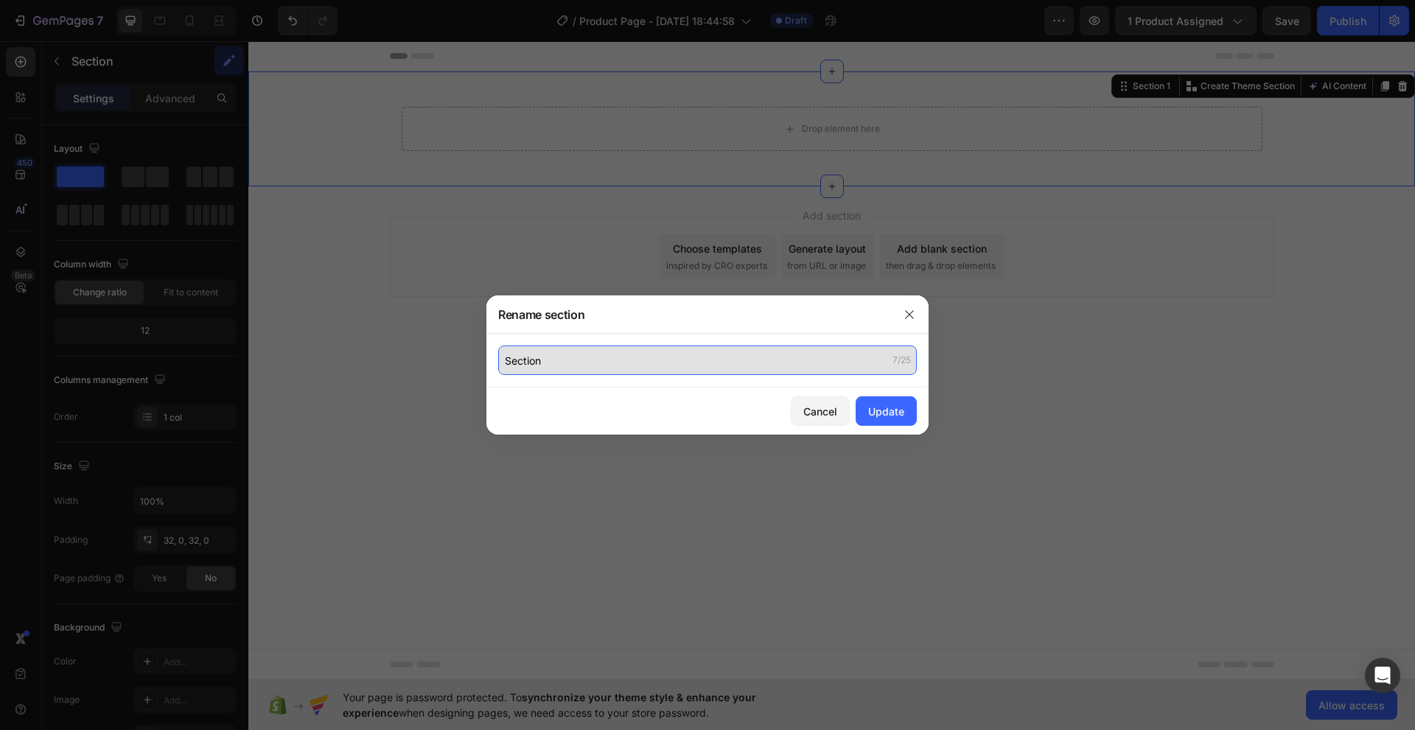
click at [505, 358] on input "Section" at bounding box center [707, 360] width 418 height 29
type input "PRIMO SCROLL"
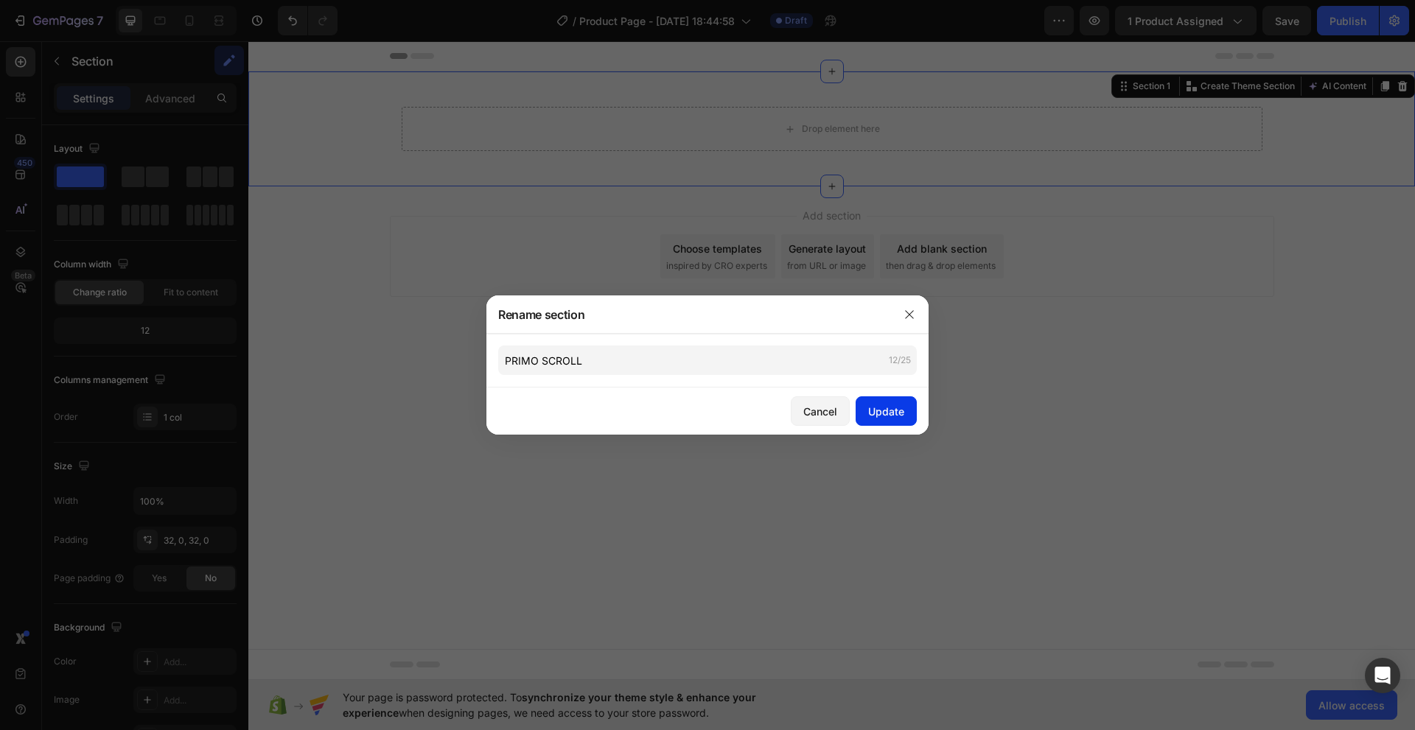
click at [889, 417] on div "Update" at bounding box center [886, 411] width 36 height 15
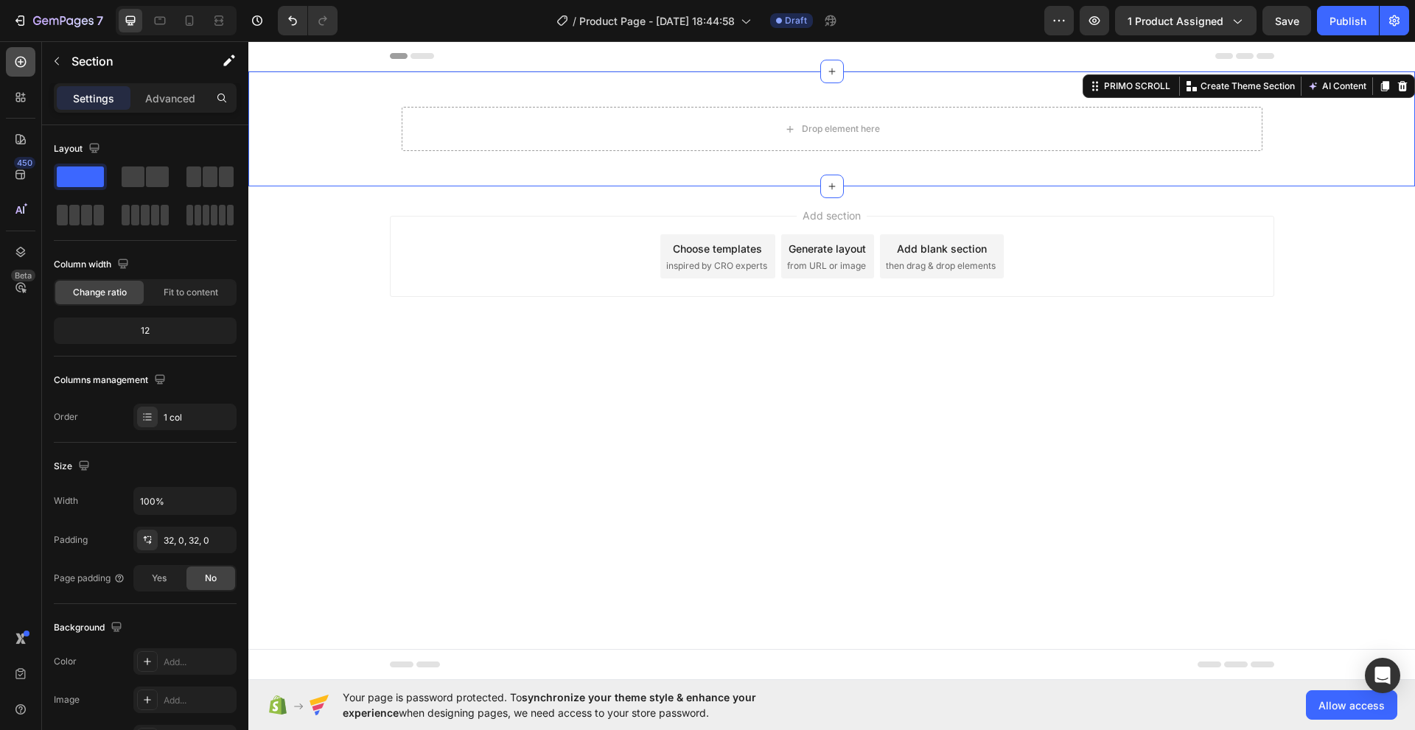
click at [23, 63] on icon at bounding box center [20, 62] width 15 height 15
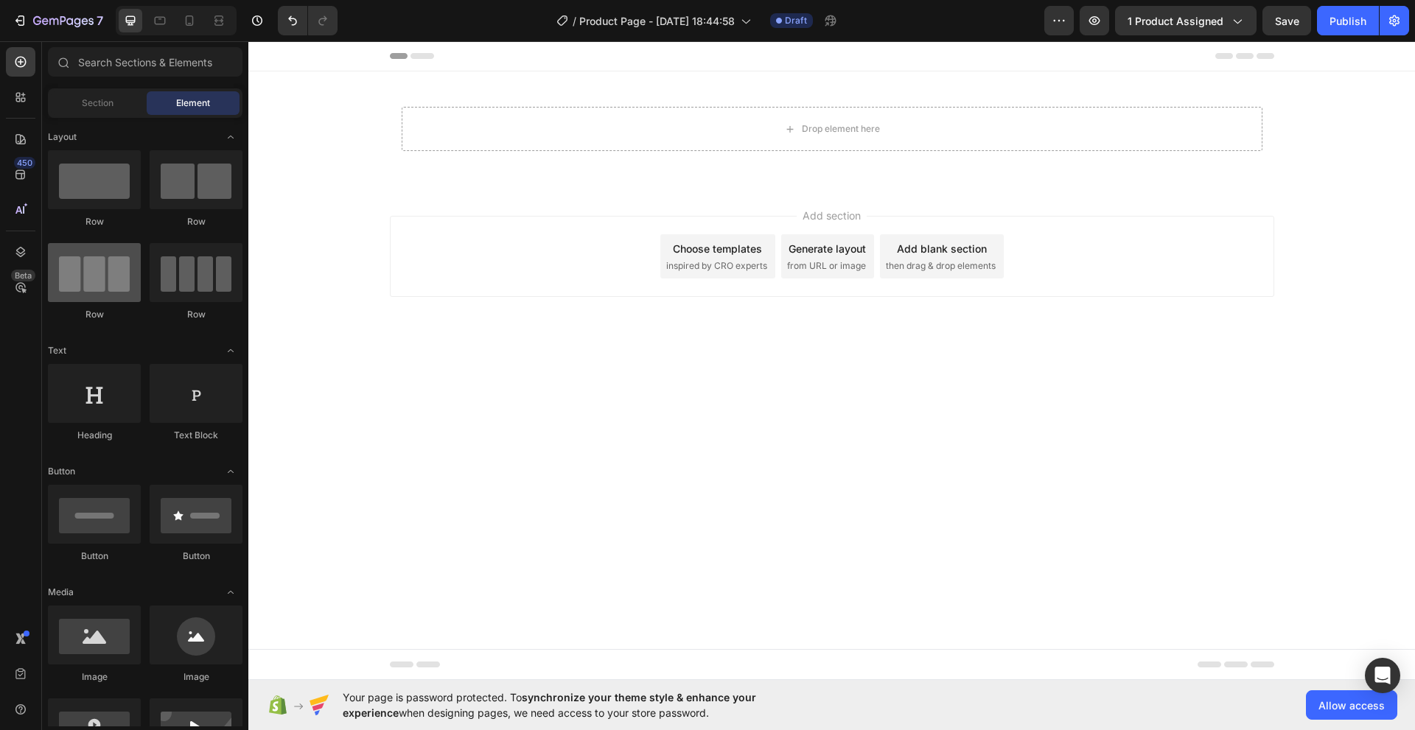
scroll to position [73, 0]
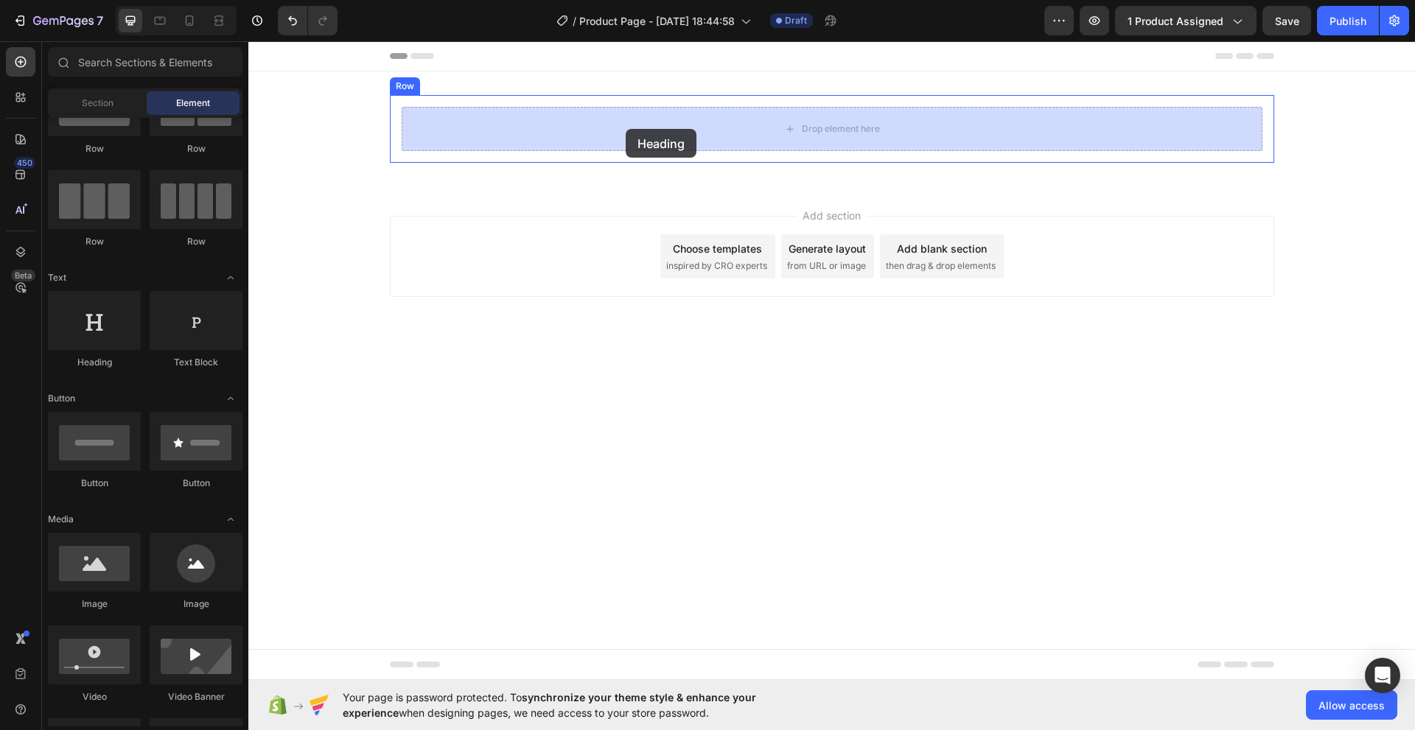
drag, startPoint x: 348, startPoint y: 369, endPoint x: 626, endPoint y: 129, distance: 366.7
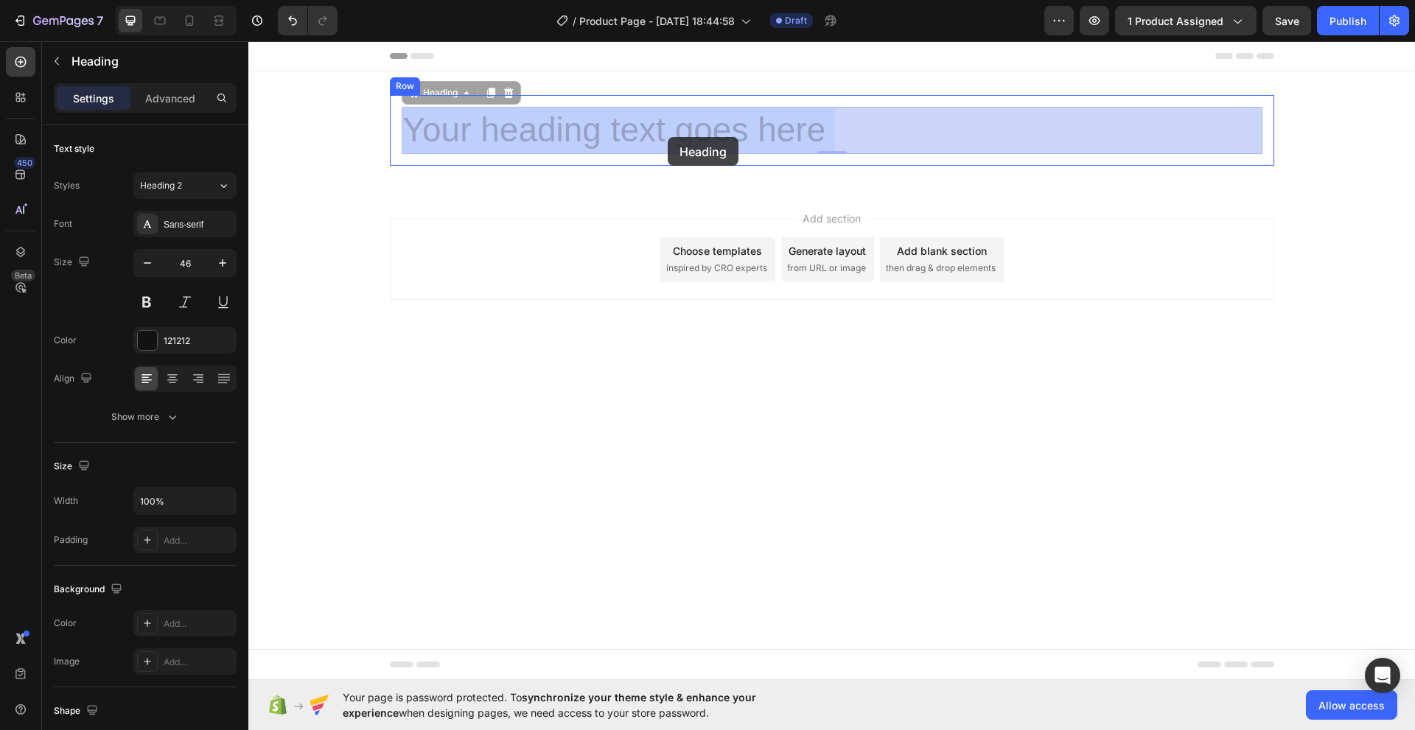
drag, startPoint x: 830, startPoint y: 129, endPoint x: 668, endPoint y: 137, distance: 162.3
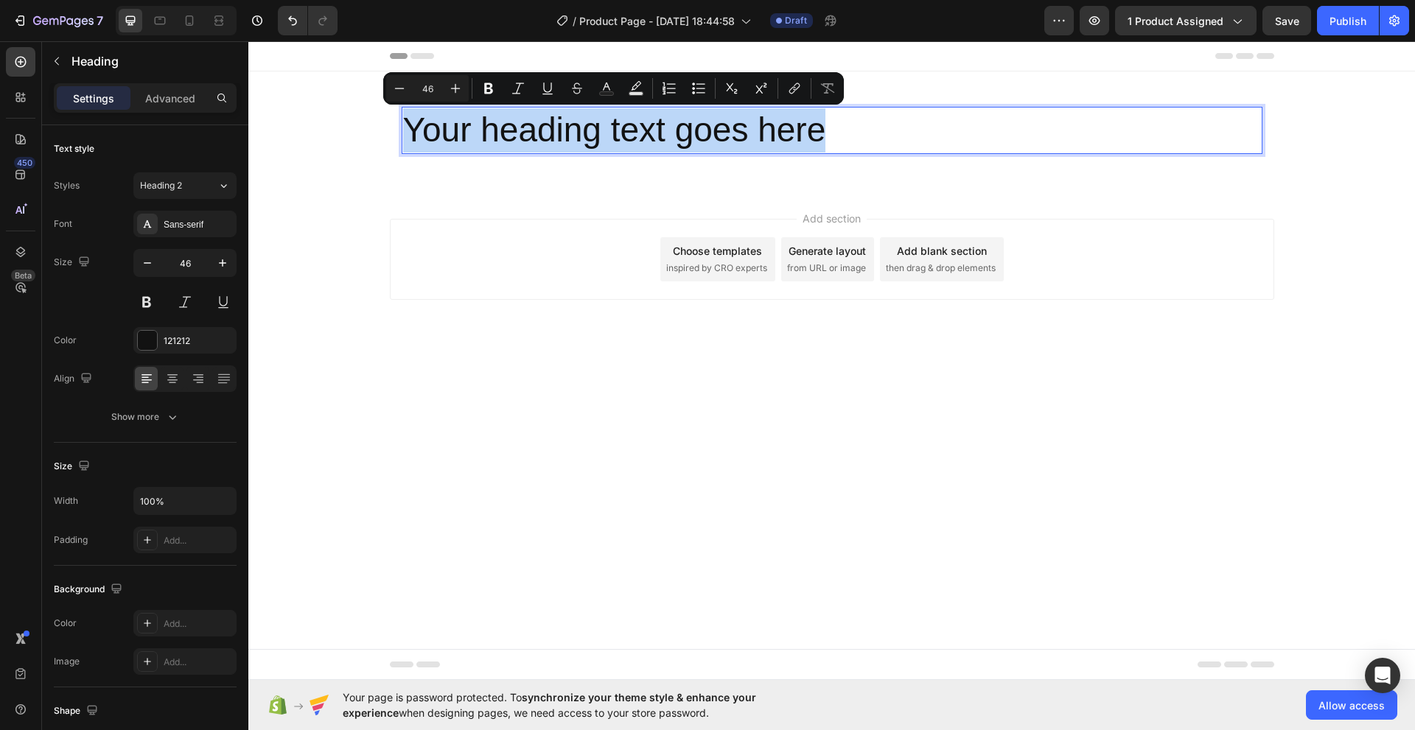
drag, startPoint x: 404, startPoint y: 139, endPoint x: 844, endPoint y: 116, distance: 441.1
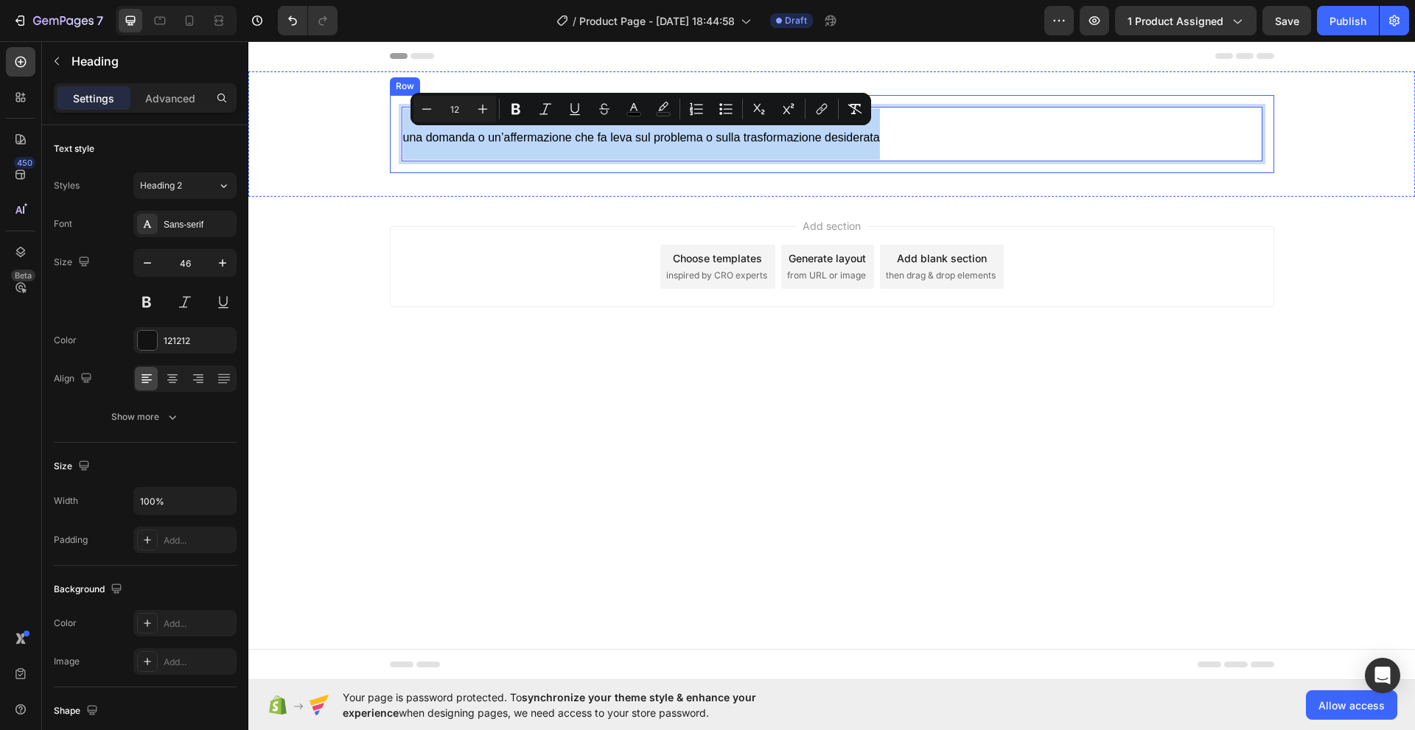
drag, startPoint x: 883, startPoint y: 136, endPoint x: 395, endPoint y: 136, distance: 487.7
click at [395, 136] on div "una domanda o un’affermazione che fa leva sul problema o sulla trasformazione d…" at bounding box center [832, 134] width 884 height 78
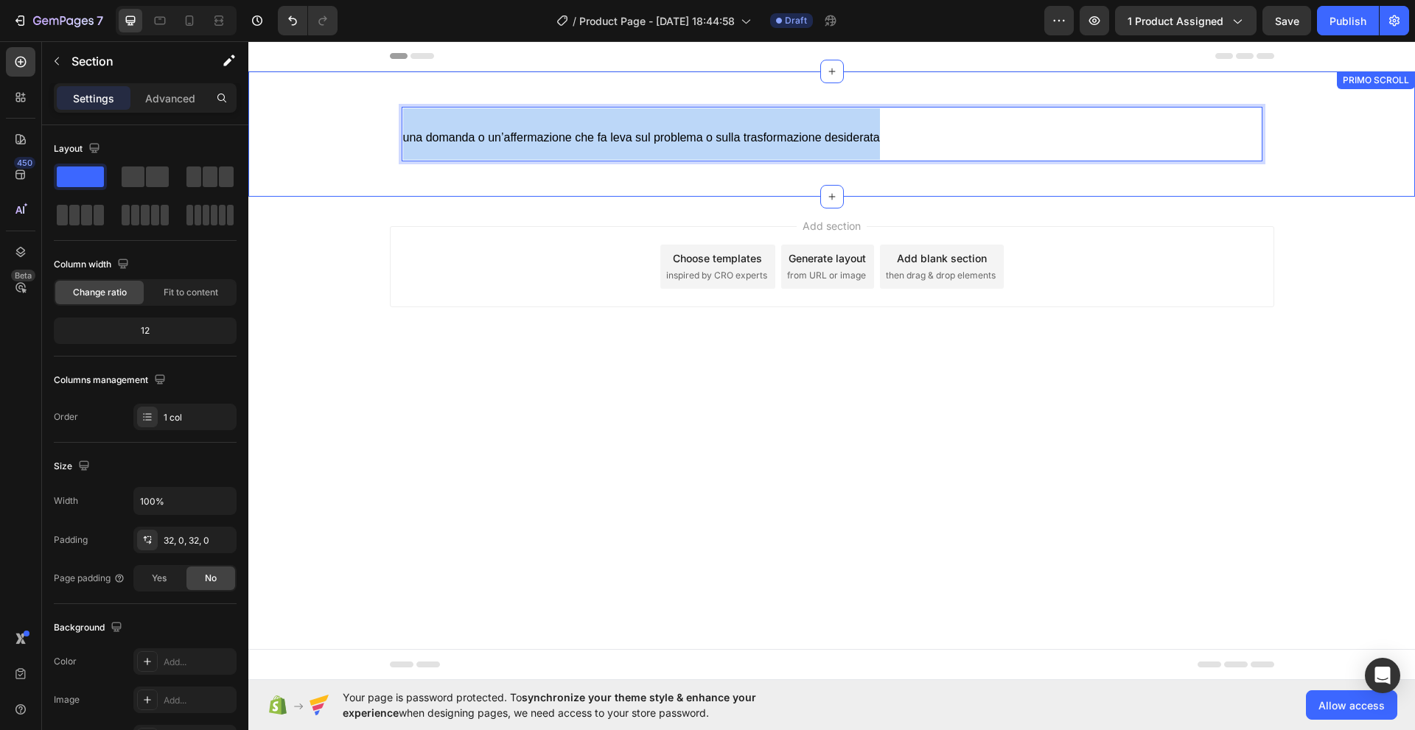
click at [359, 150] on div "una domanda o un’affermazione che fa leva sul problema o sulla trasformazione d…" at bounding box center [831, 134] width 1166 height 78
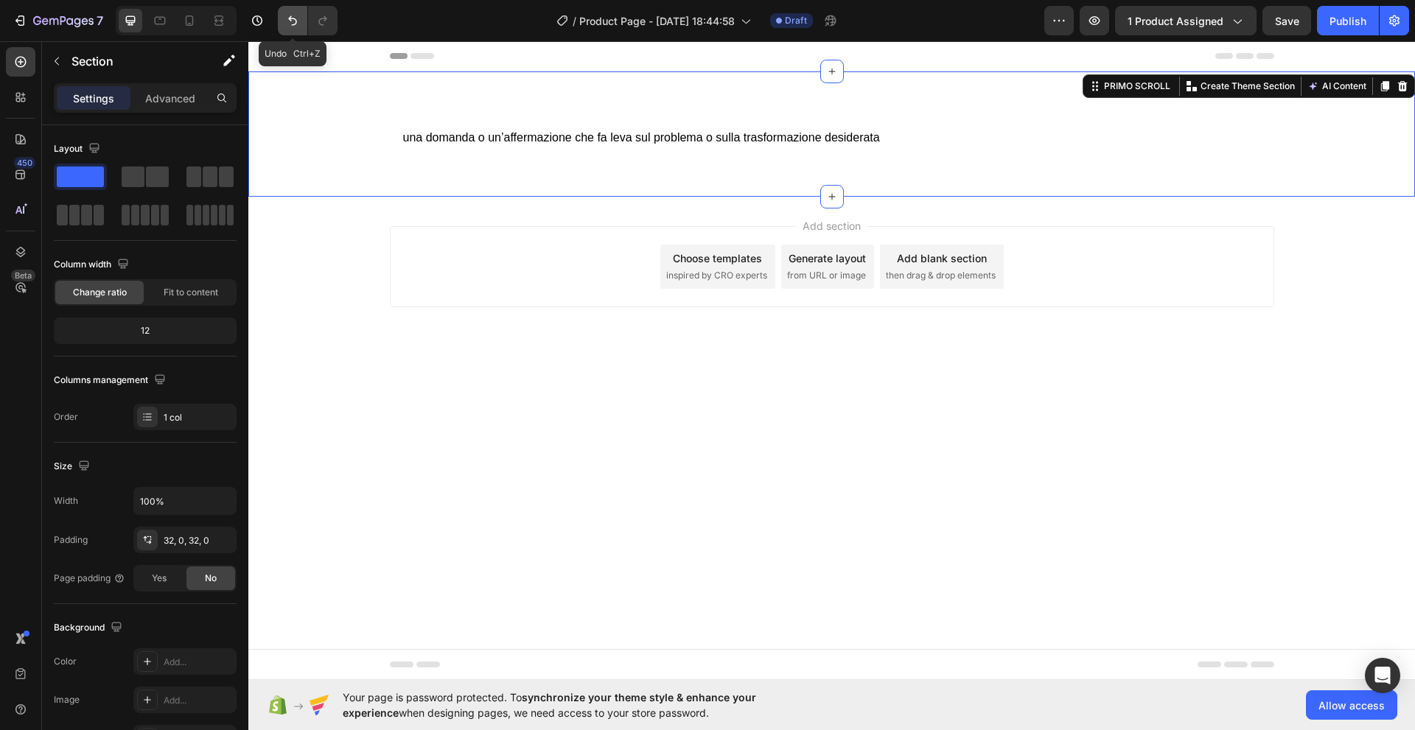
click at [295, 28] on button "Undo/Redo" at bounding box center [292, 20] width 29 height 29
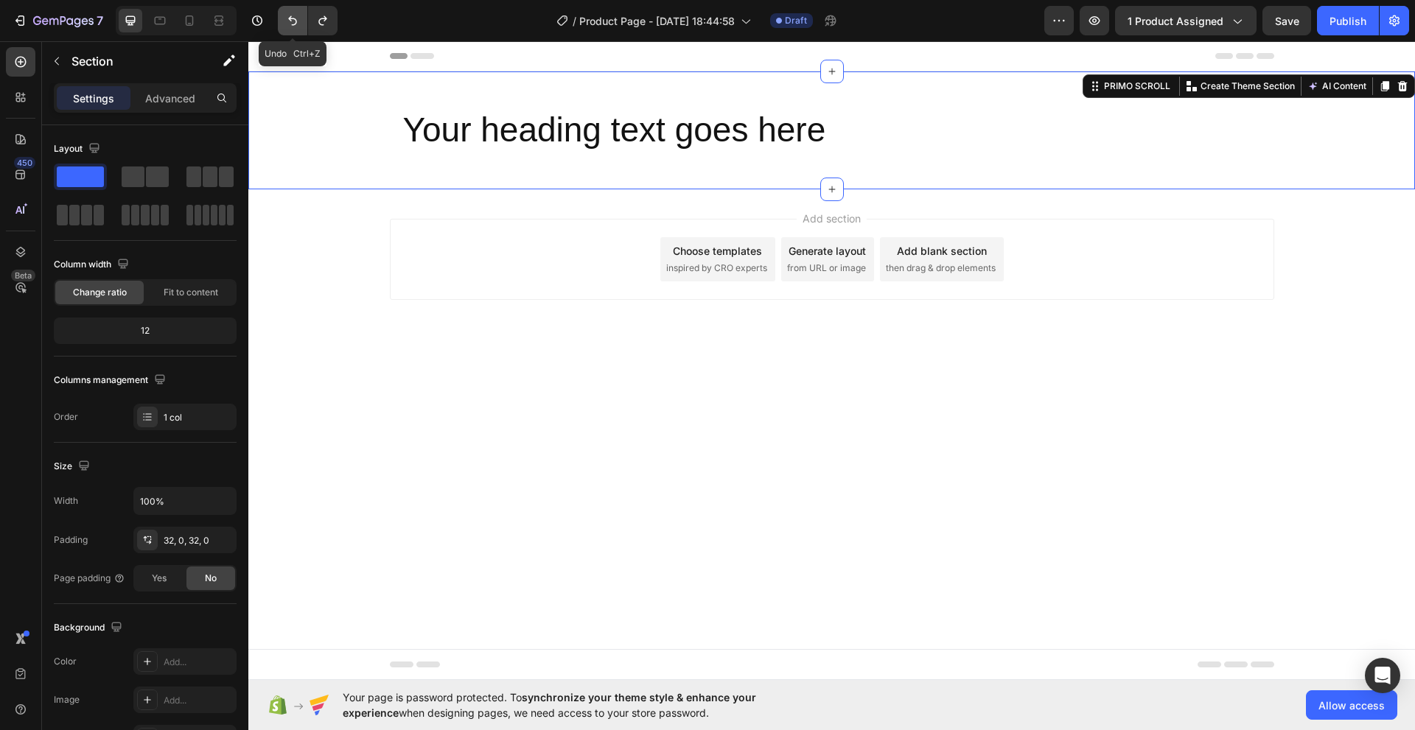
click at [295, 28] on button "Undo/Redo" at bounding box center [292, 20] width 29 height 29
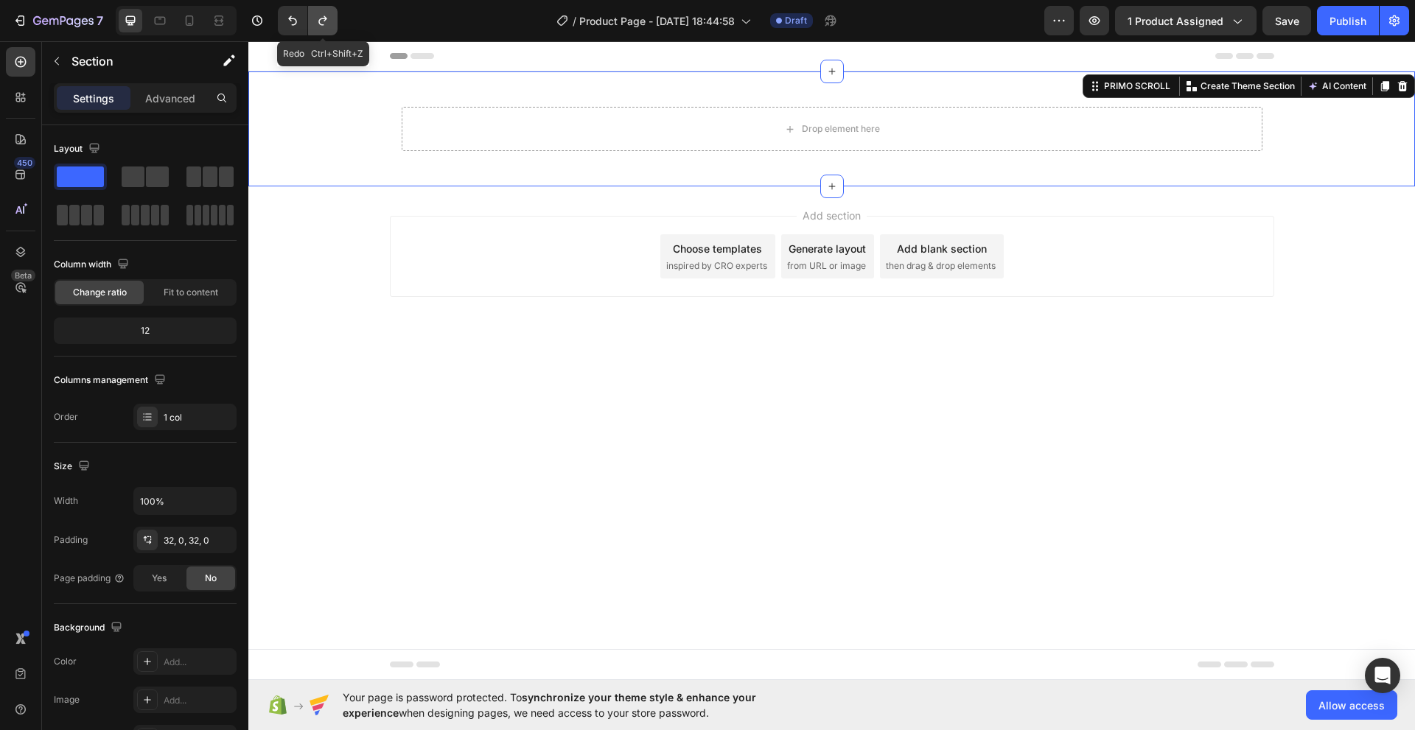
click at [325, 22] on icon "Undo/Redo" at bounding box center [322, 20] width 15 height 15
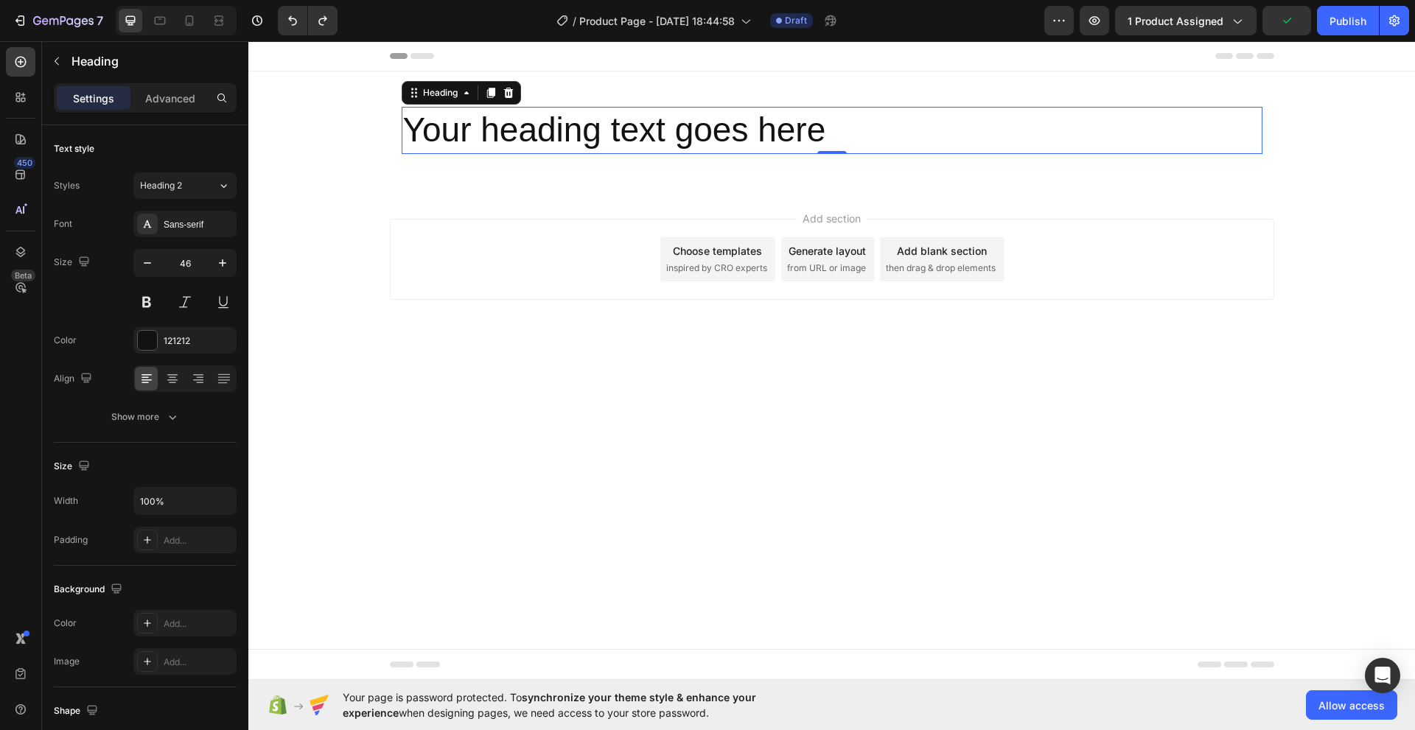
drag, startPoint x: 404, startPoint y: 142, endPoint x: 463, endPoint y: 132, distance: 59.8
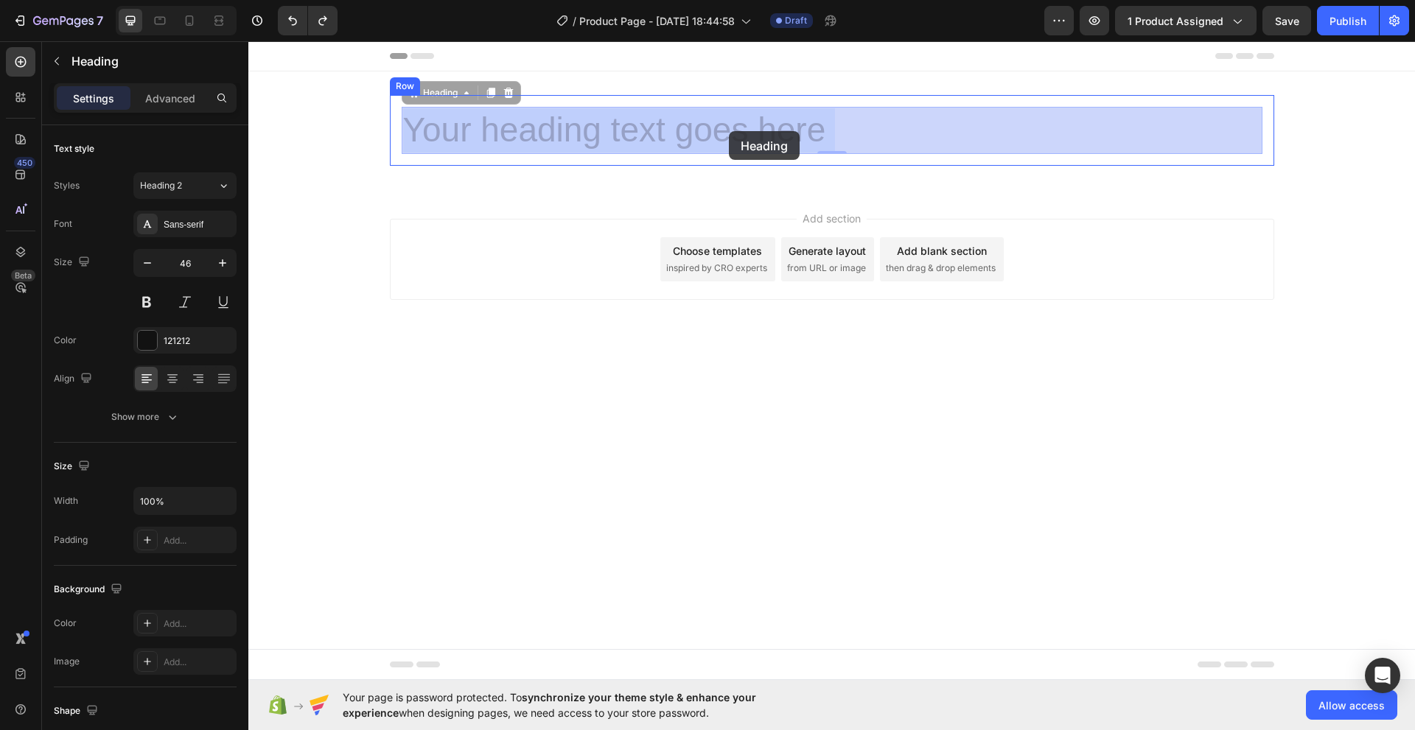
drag, startPoint x: 828, startPoint y: 126, endPoint x: 729, endPoint y: 131, distance: 99.6
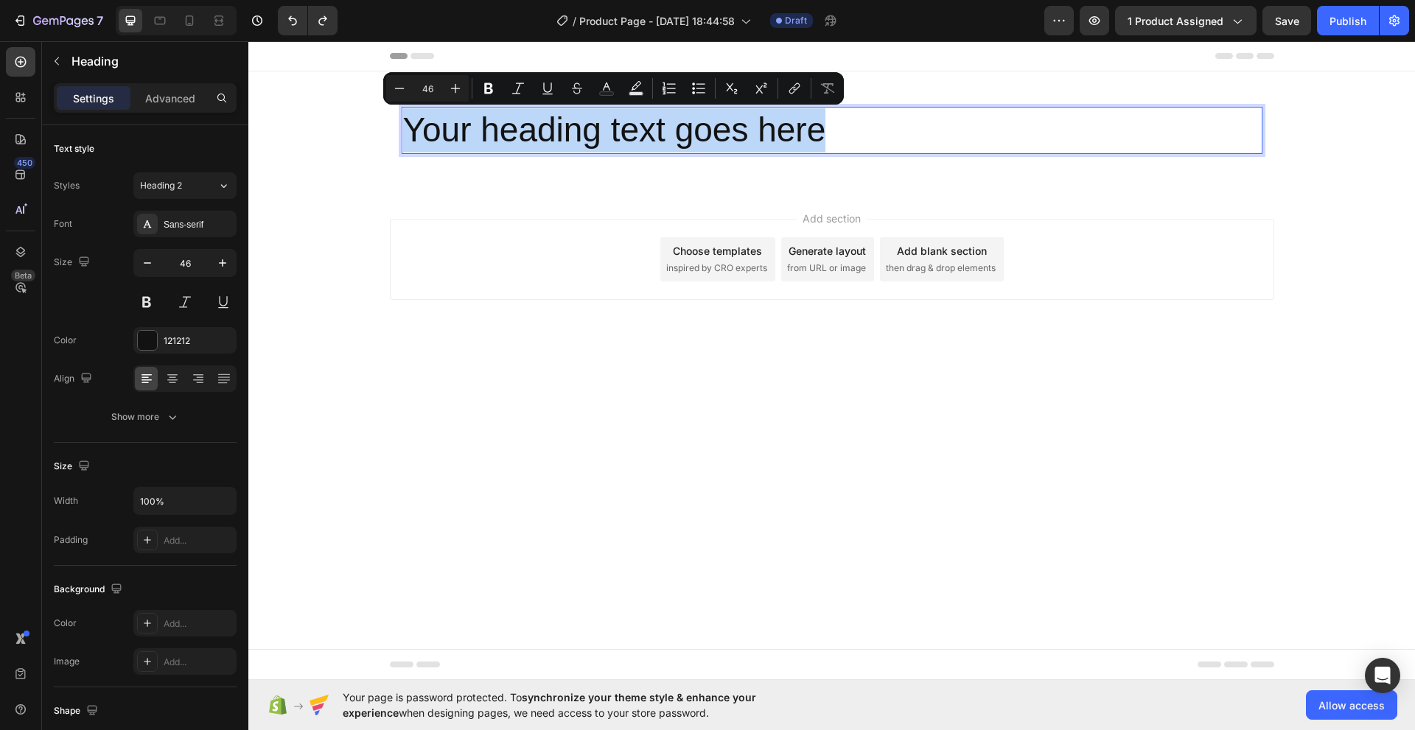
drag, startPoint x: 405, startPoint y: 142, endPoint x: 830, endPoint y: 129, distance: 424.6
click at [830, 129] on p "Your heading text goes here" at bounding box center [832, 130] width 858 height 44
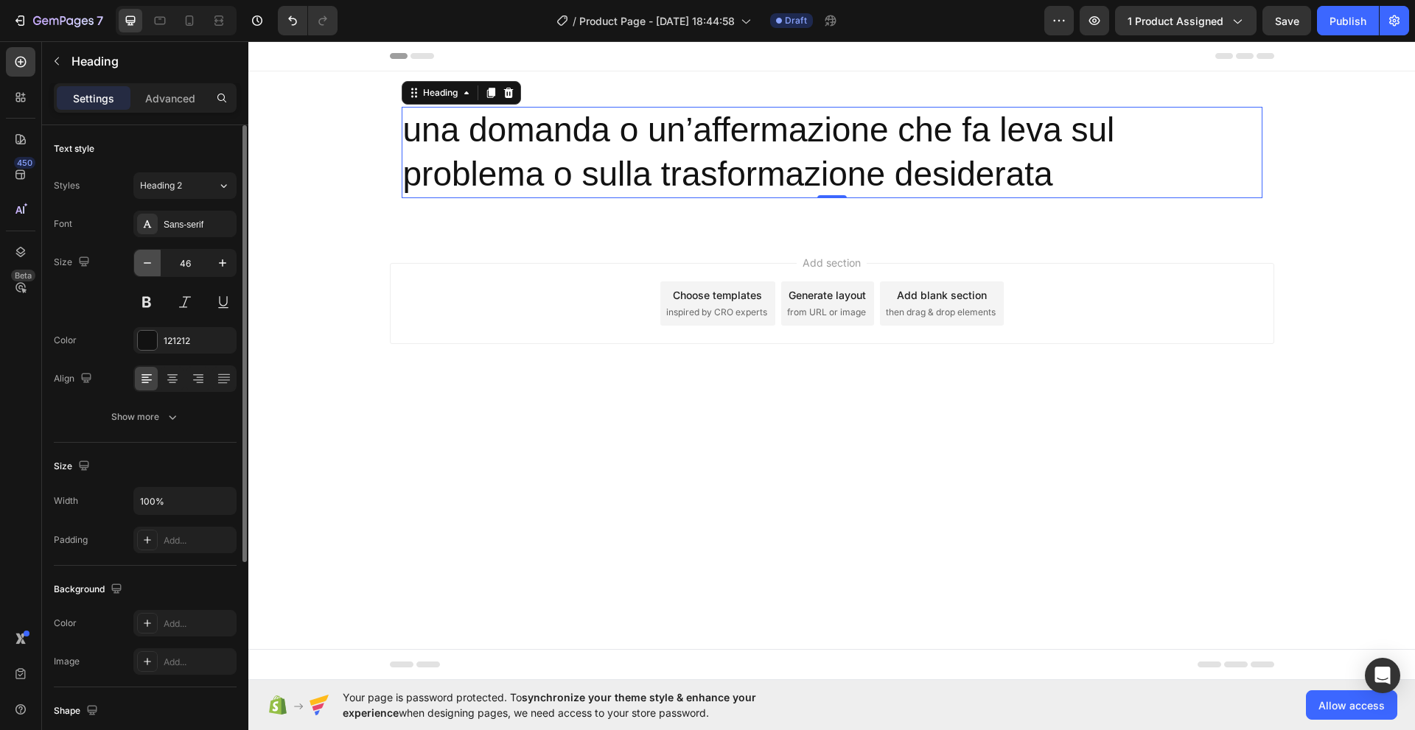
click at [144, 265] on icon "button" at bounding box center [147, 263] width 15 height 15
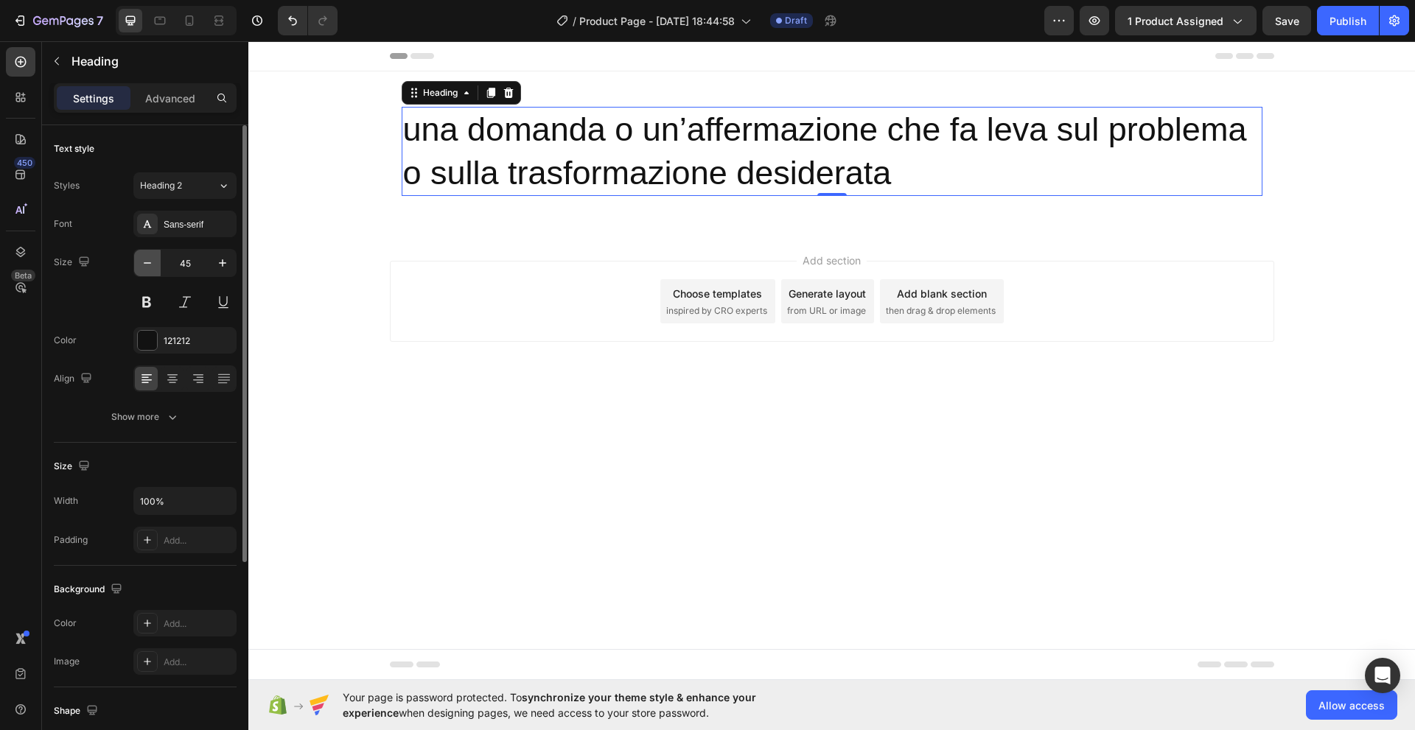
click at [145, 264] on icon "button" at bounding box center [147, 263] width 15 height 15
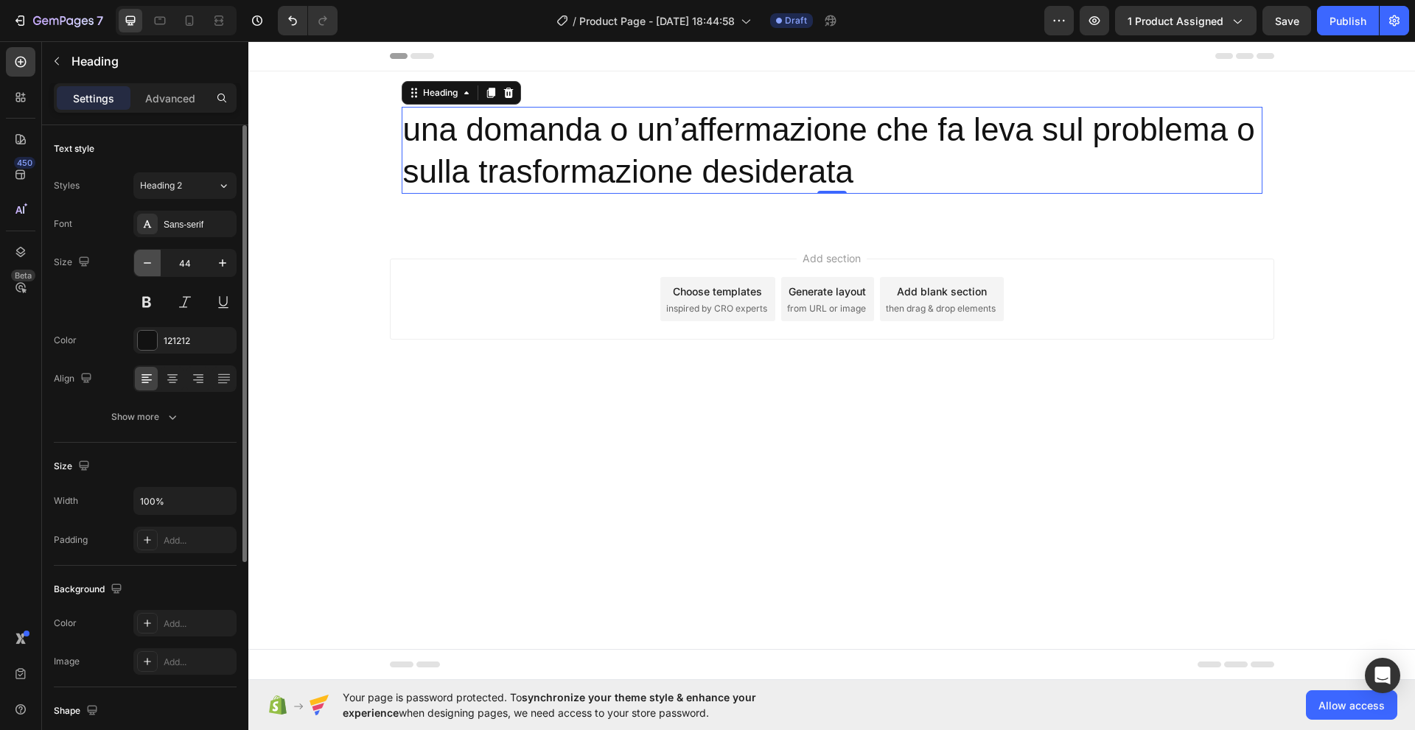
click at [145, 263] on icon "button" at bounding box center [147, 262] width 7 height 1
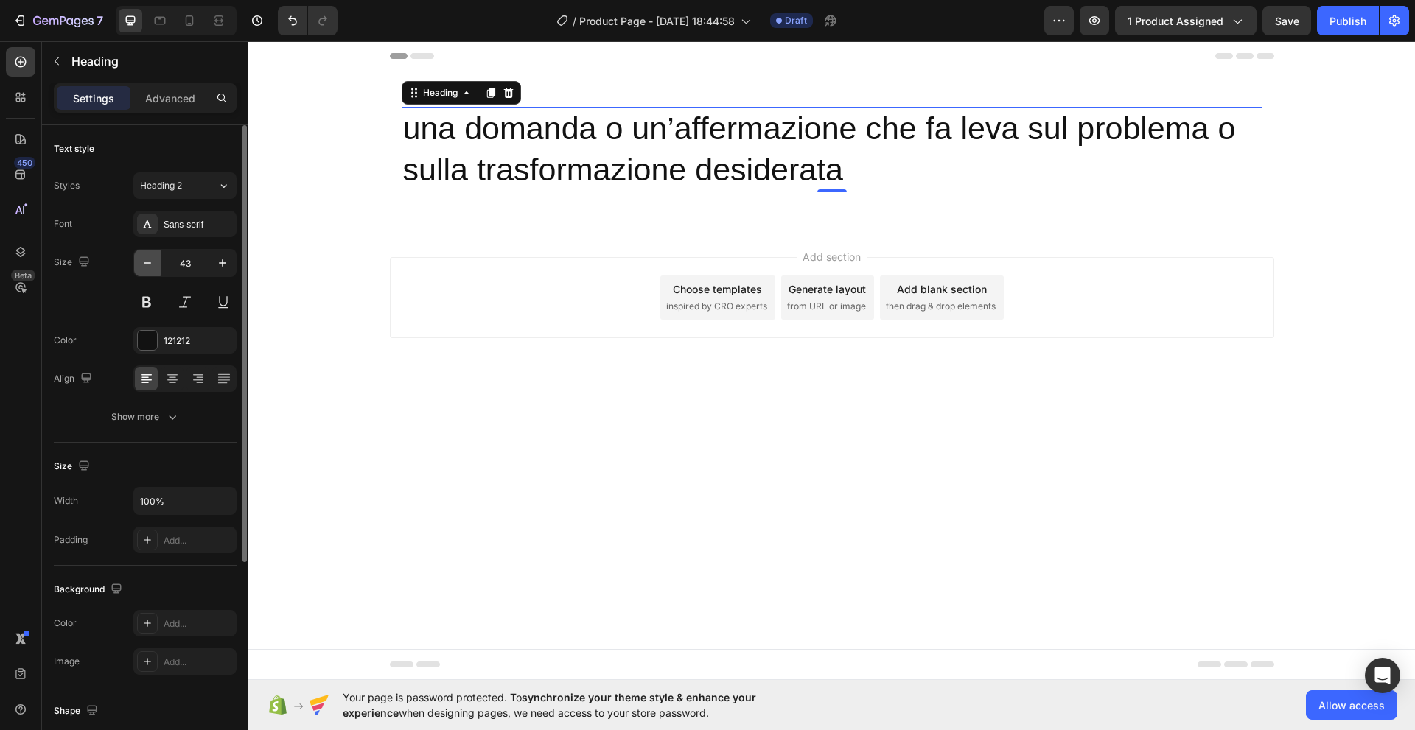
click at [145, 262] on icon "button" at bounding box center [147, 263] width 15 height 15
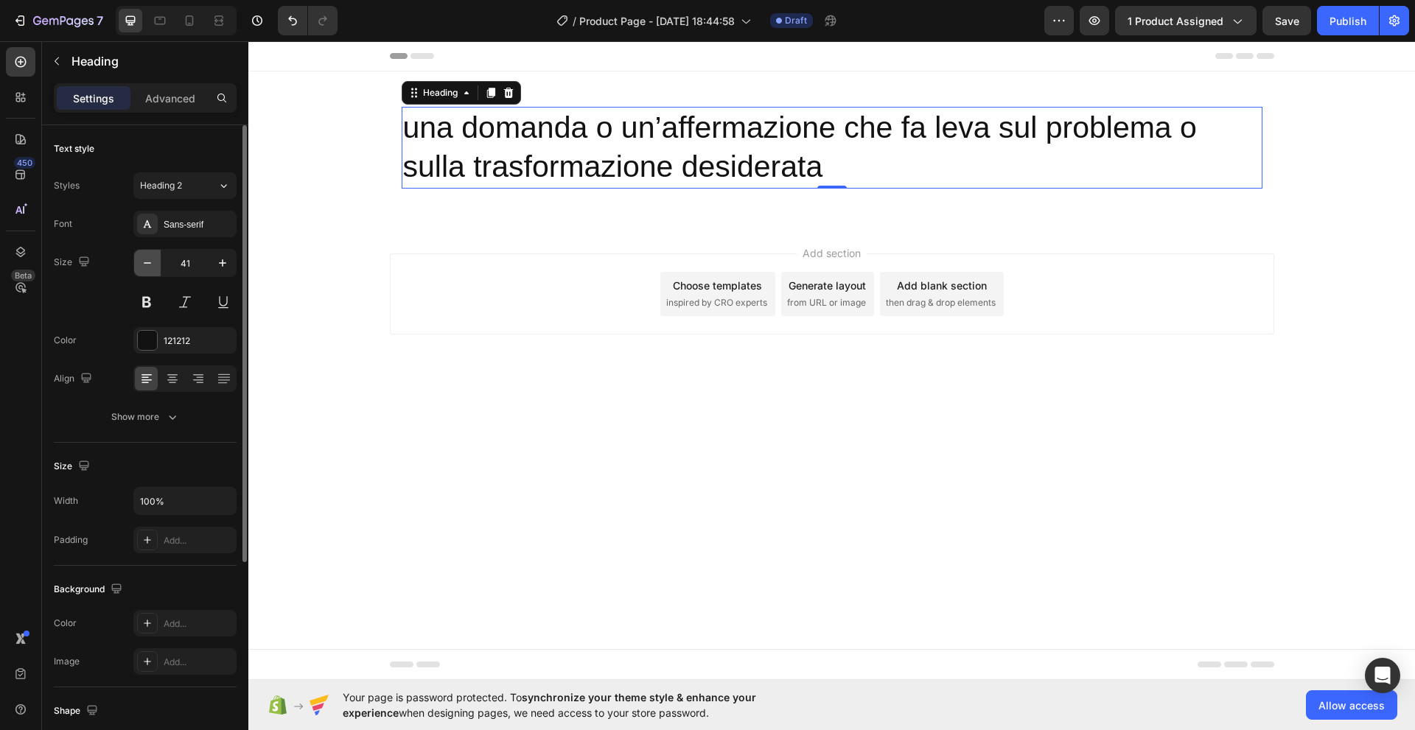
click at [145, 262] on icon "button" at bounding box center [147, 263] width 15 height 15
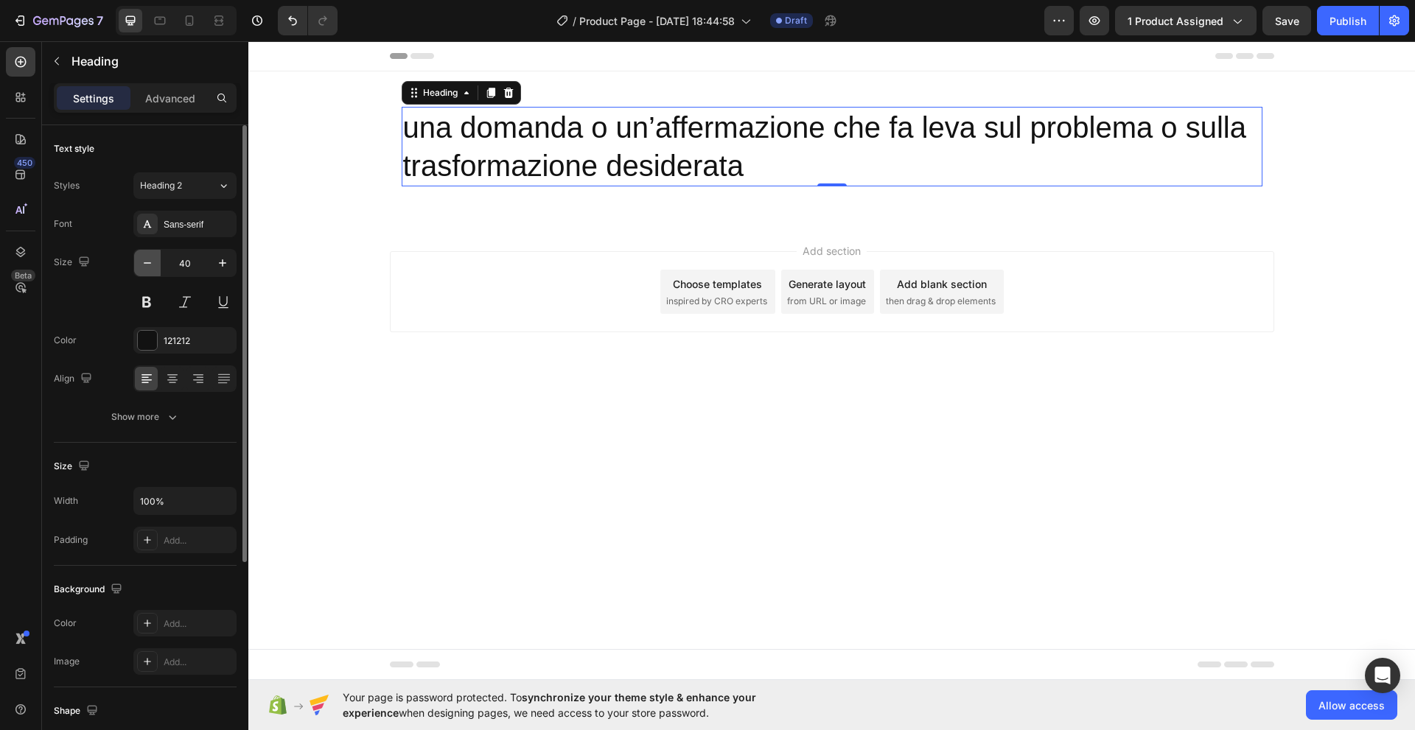
click at [145, 262] on icon "button" at bounding box center [147, 263] width 15 height 15
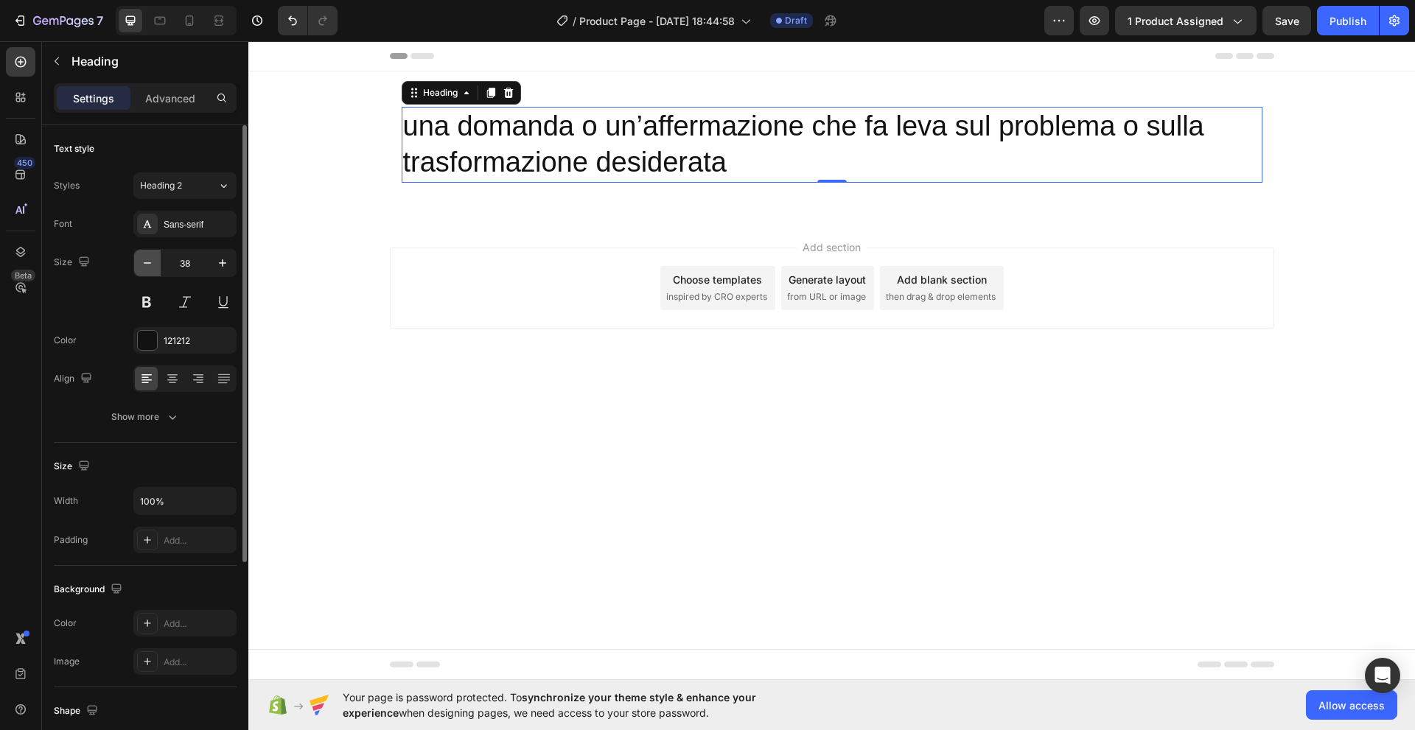
click at [145, 264] on icon "button" at bounding box center [147, 263] width 15 height 15
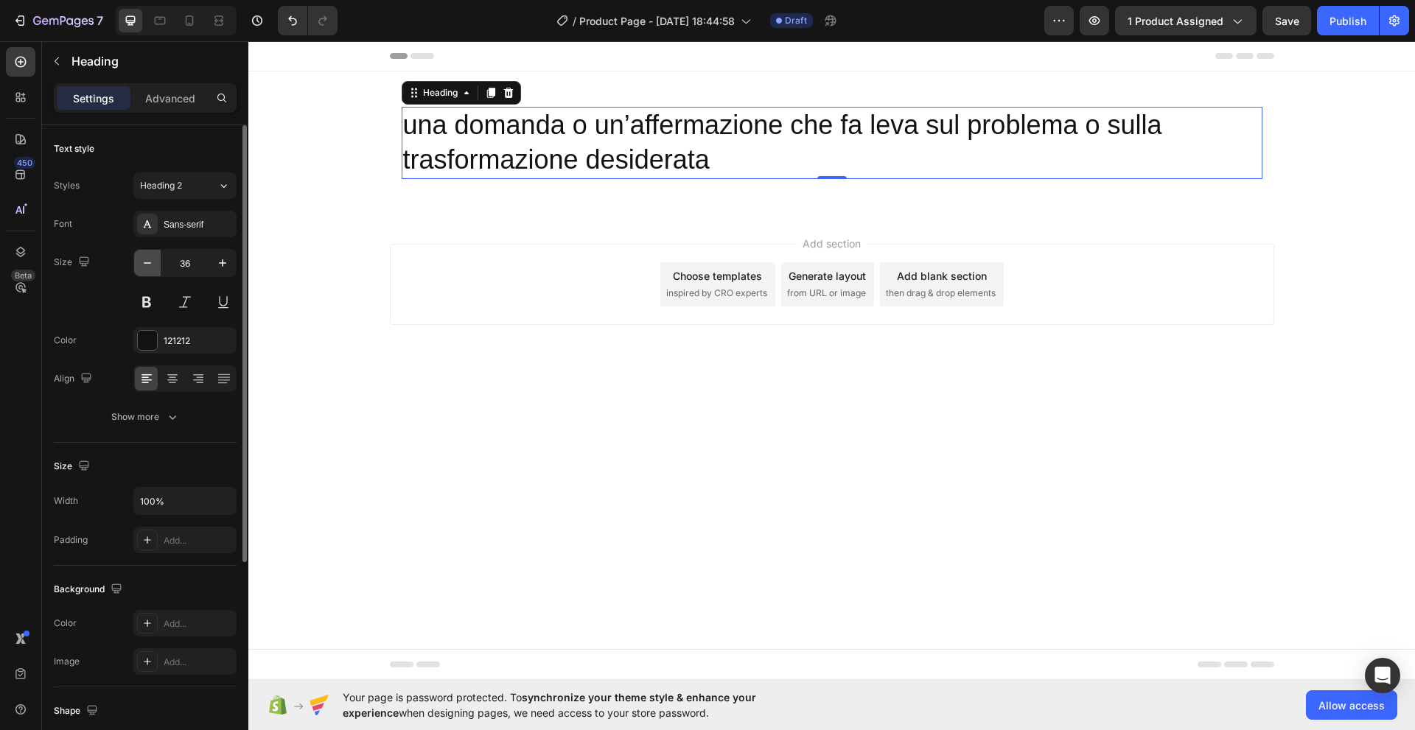
click at [145, 264] on icon "button" at bounding box center [147, 263] width 15 height 15
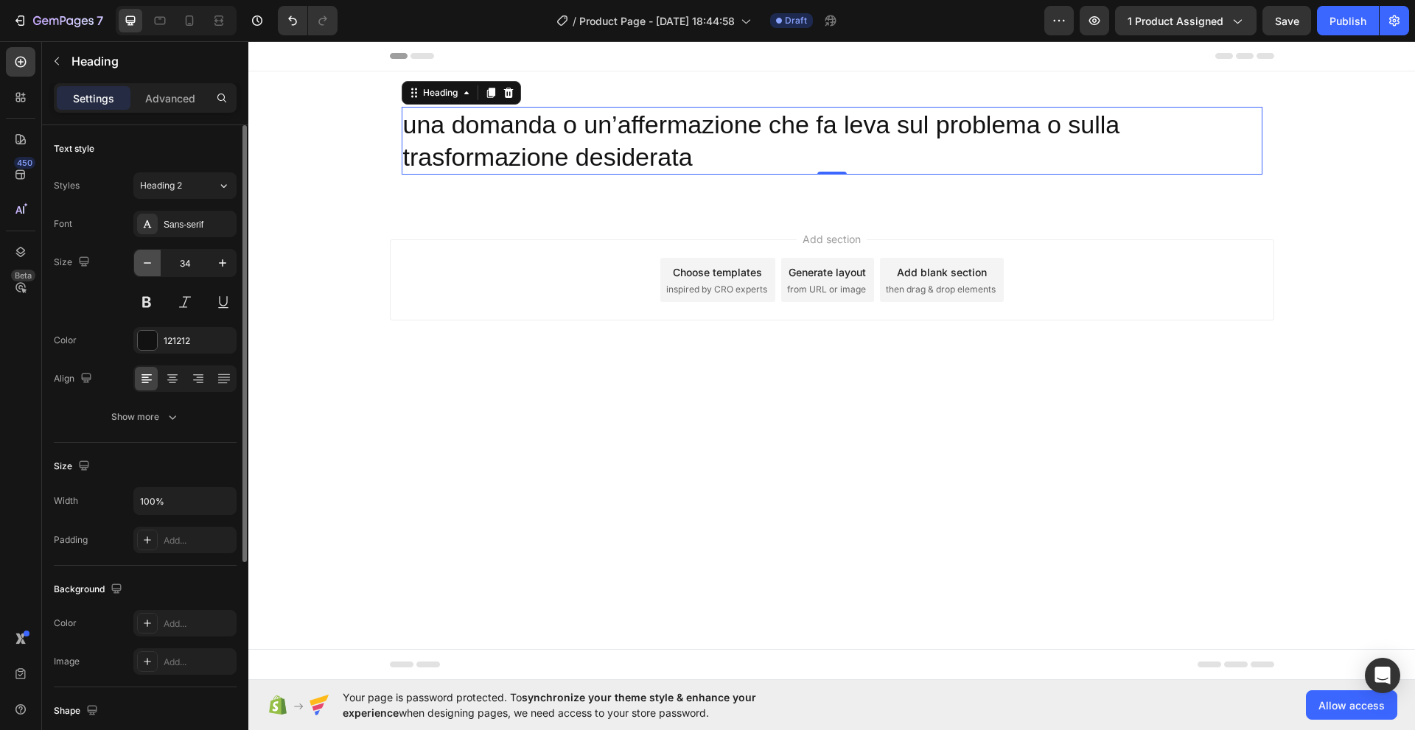
click at [145, 264] on icon "button" at bounding box center [147, 263] width 15 height 15
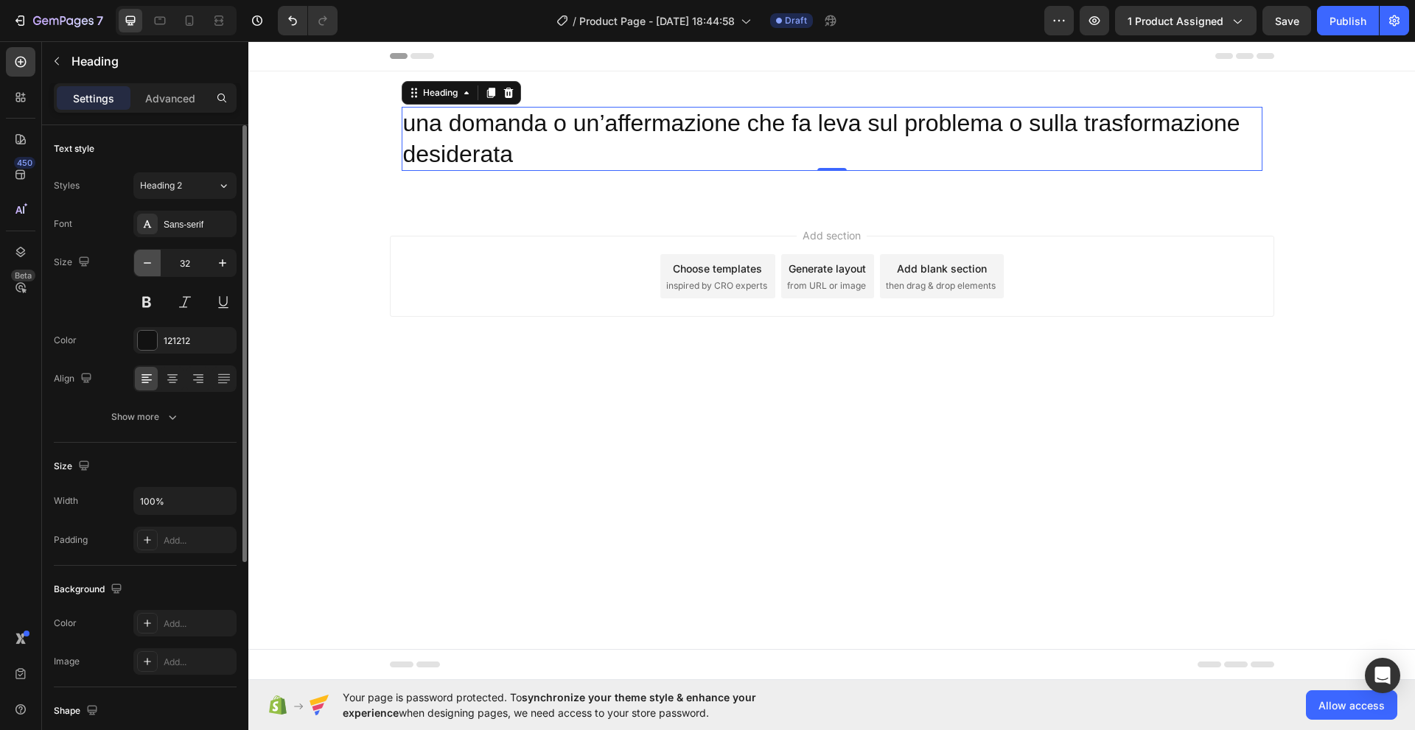
click at [145, 264] on icon "button" at bounding box center [147, 263] width 15 height 15
type input "29"
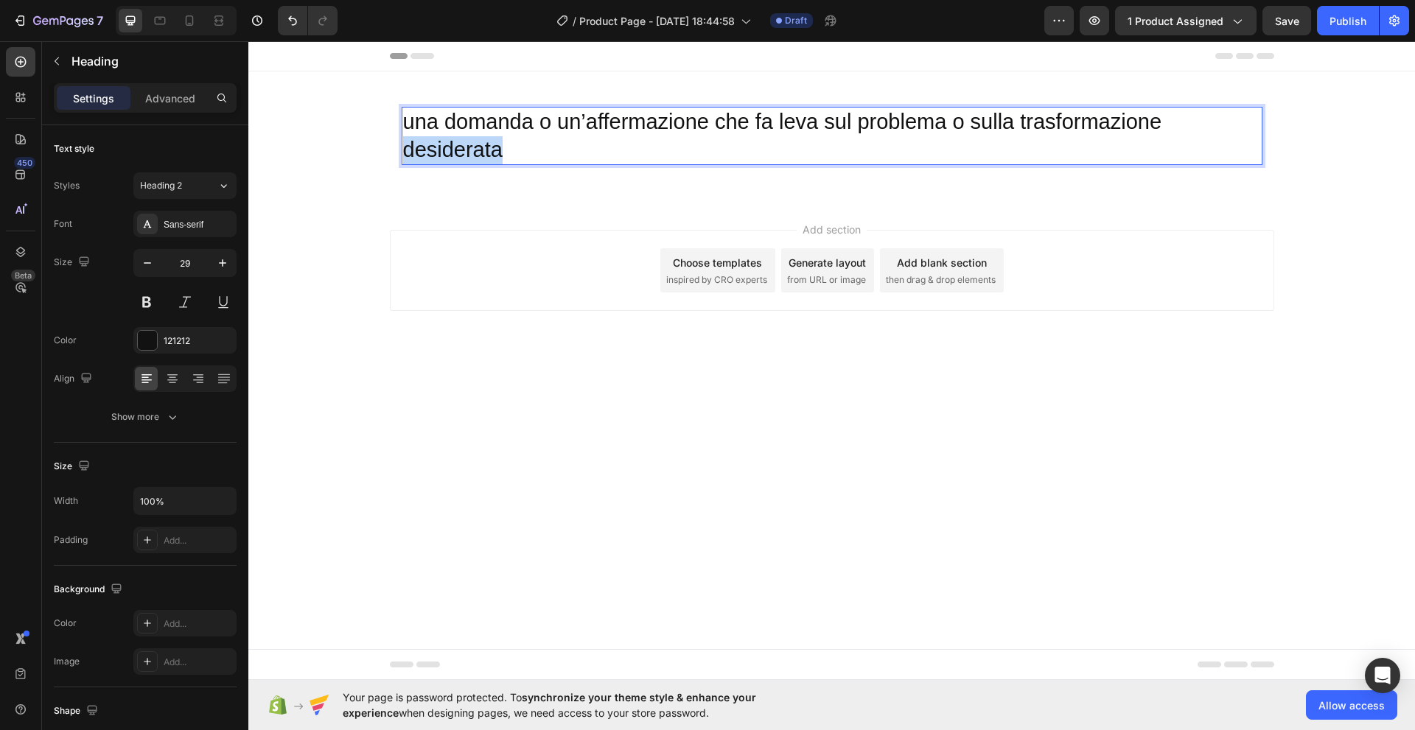
drag, startPoint x: 402, startPoint y: 150, endPoint x: 522, endPoint y: 141, distance: 119.6
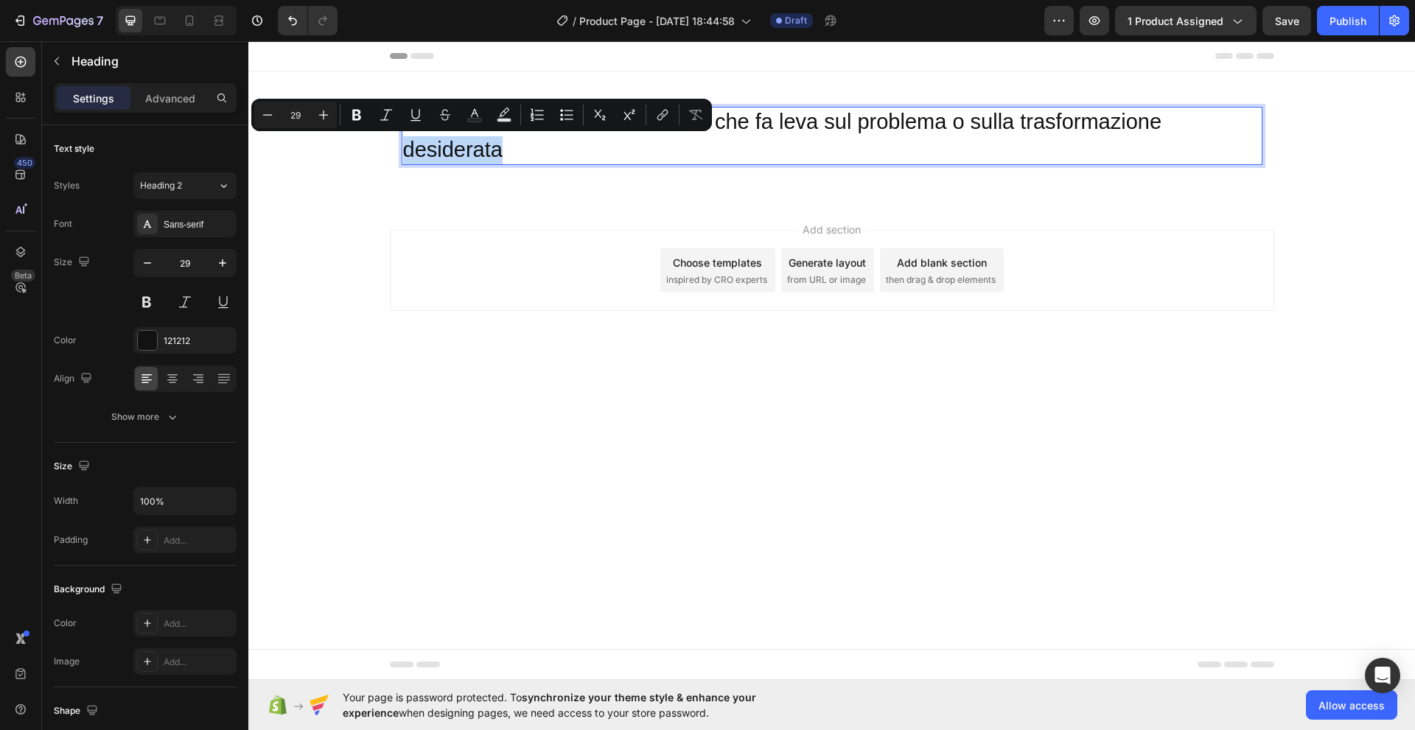
click at [551, 150] on p "una domanda o un’affermazione che fa leva sul problema o sulla trasformazione d…" at bounding box center [832, 135] width 858 height 55
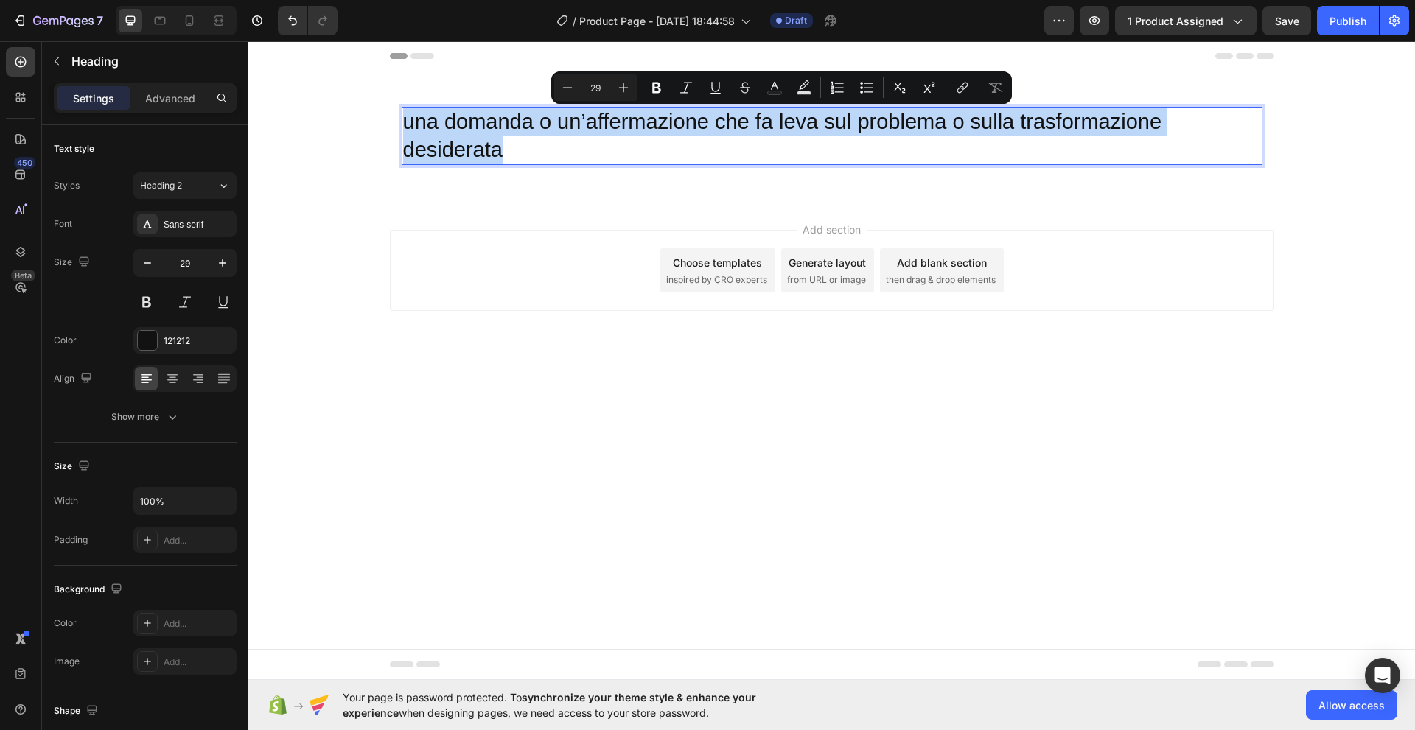
drag, startPoint x: 519, startPoint y: 150, endPoint x: 402, endPoint y: 130, distance: 118.8
click at [402, 130] on h2 "una domanda o un’affermazione che fa leva sul problema o sulla trasformazione d…" at bounding box center [832, 136] width 861 height 58
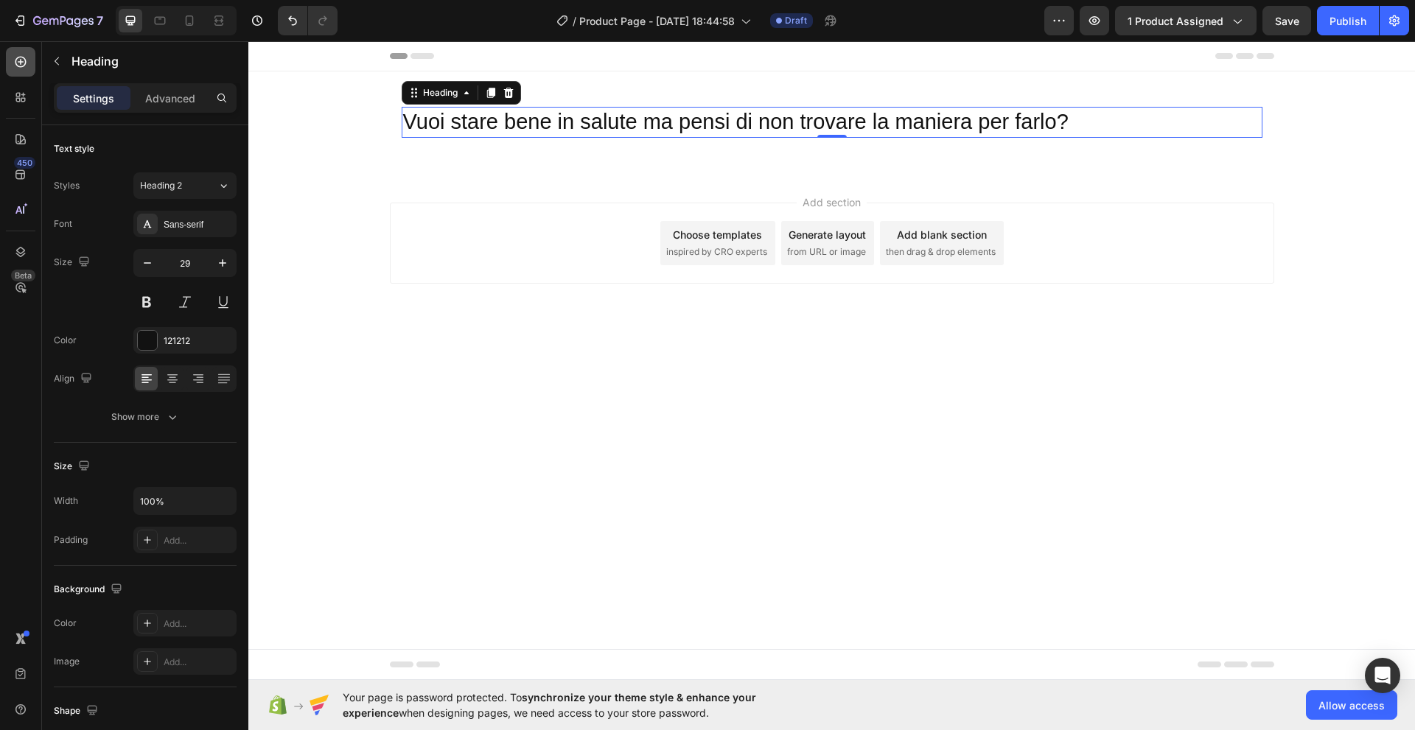
click at [23, 62] on icon at bounding box center [20, 62] width 11 height 11
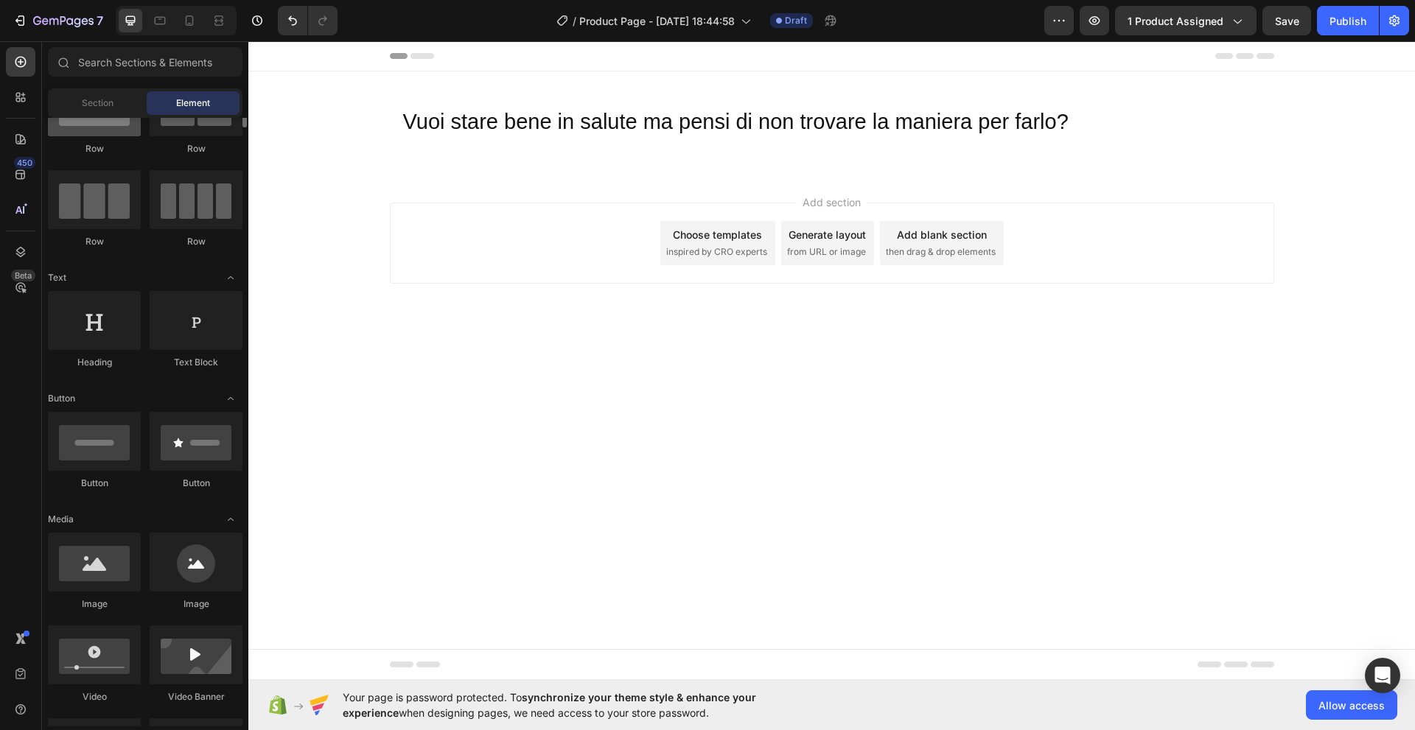
scroll to position [0, 0]
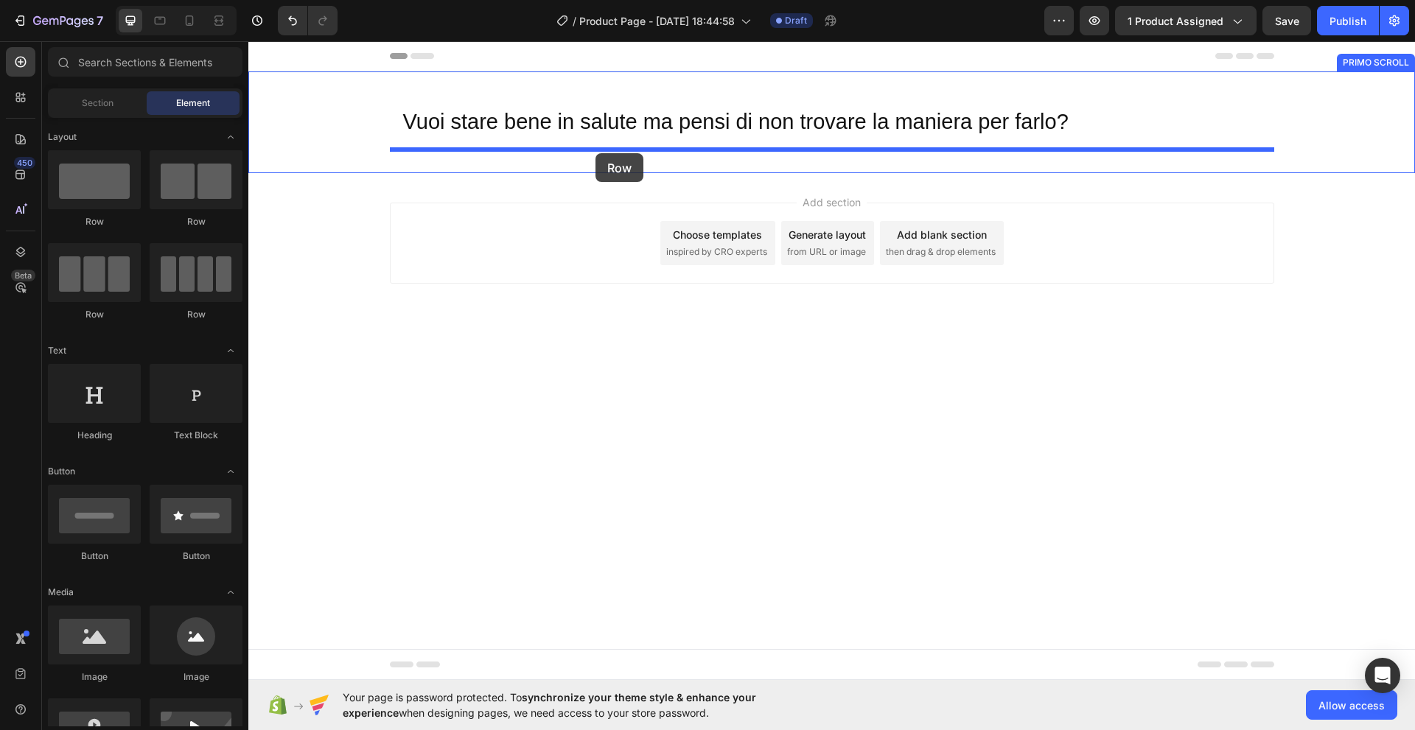
drag, startPoint x: 337, startPoint y: 235, endPoint x: 595, endPoint y: 153, distance: 271.2
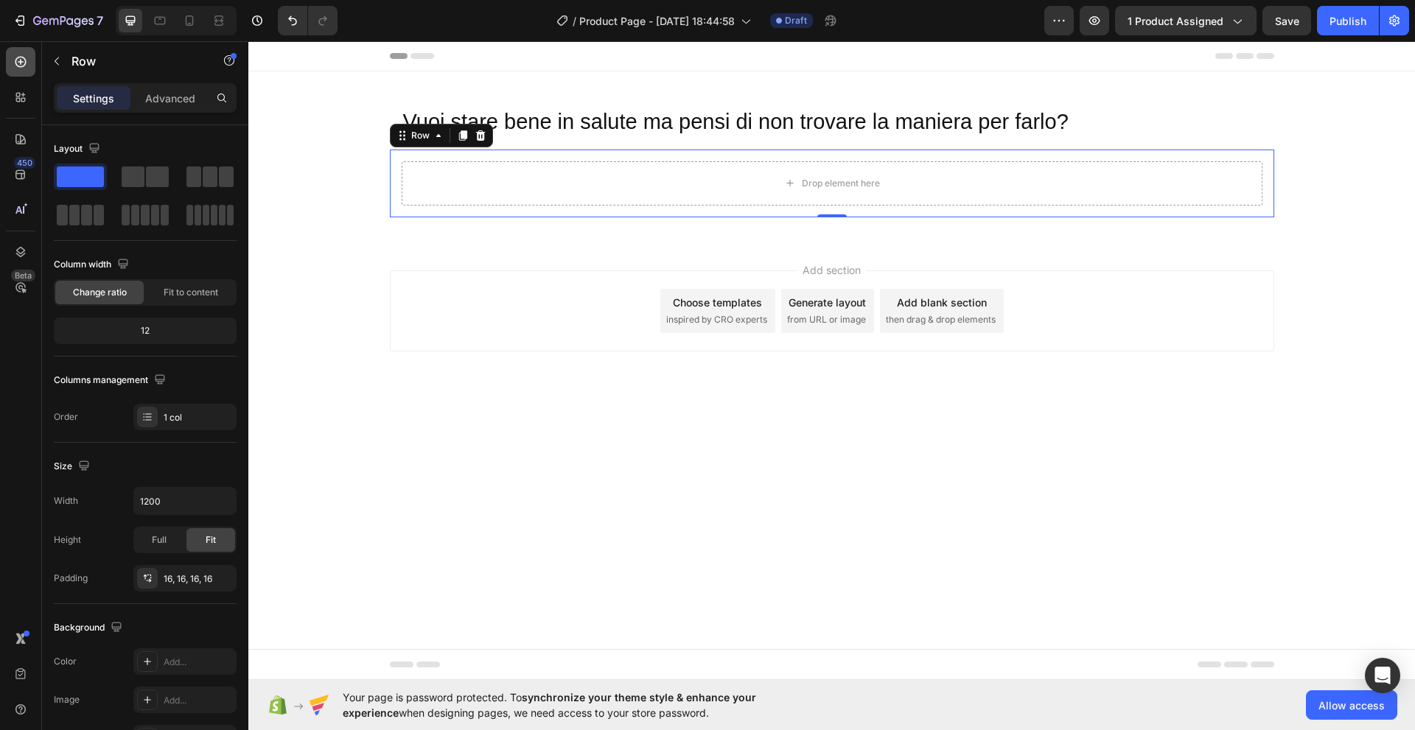
click at [20, 63] on icon at bounding box center [20, 62] width 15 height 15
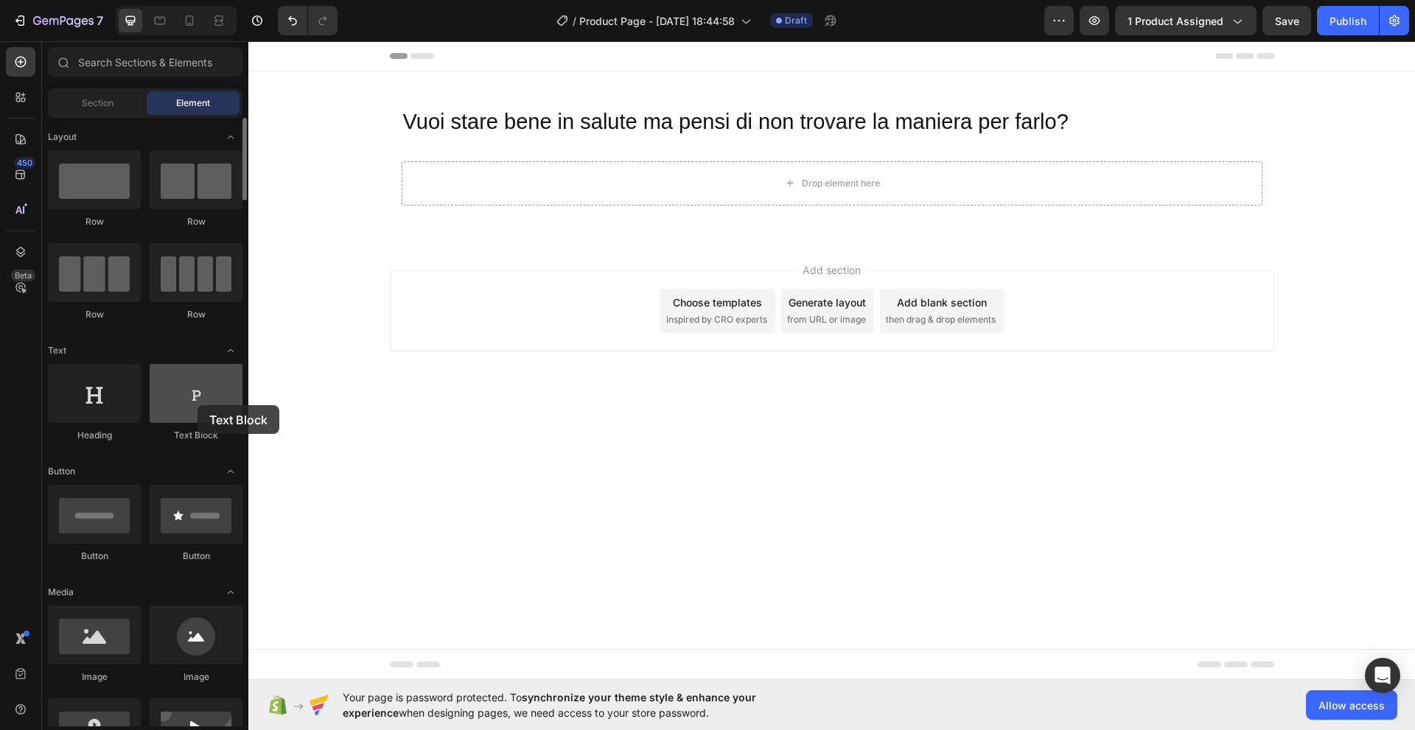
click at [197, 405] on div at bounding box center [196, 393] width 93 height 59
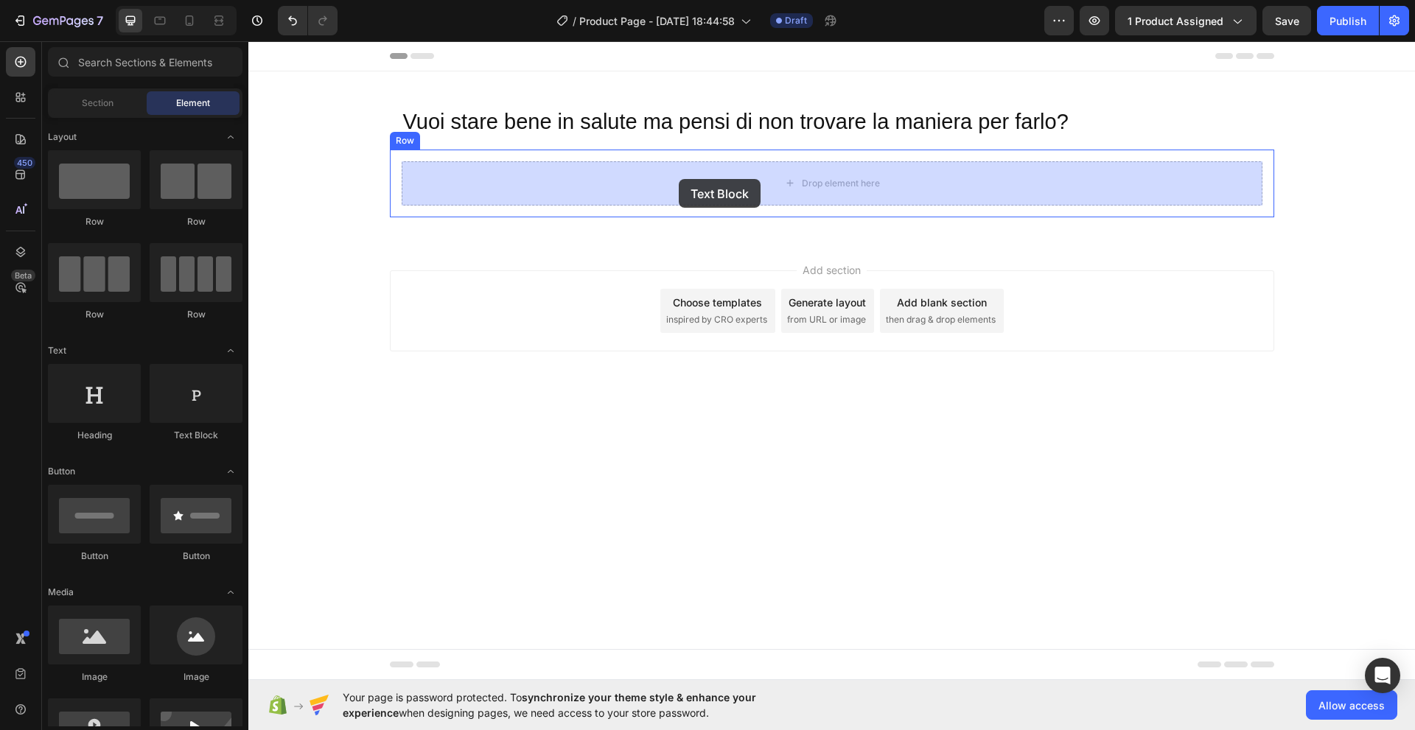
drag, startPoint x: 446, startPoint y: 446, endPoint x: 679, endPoint y: 179, distance: 354.6
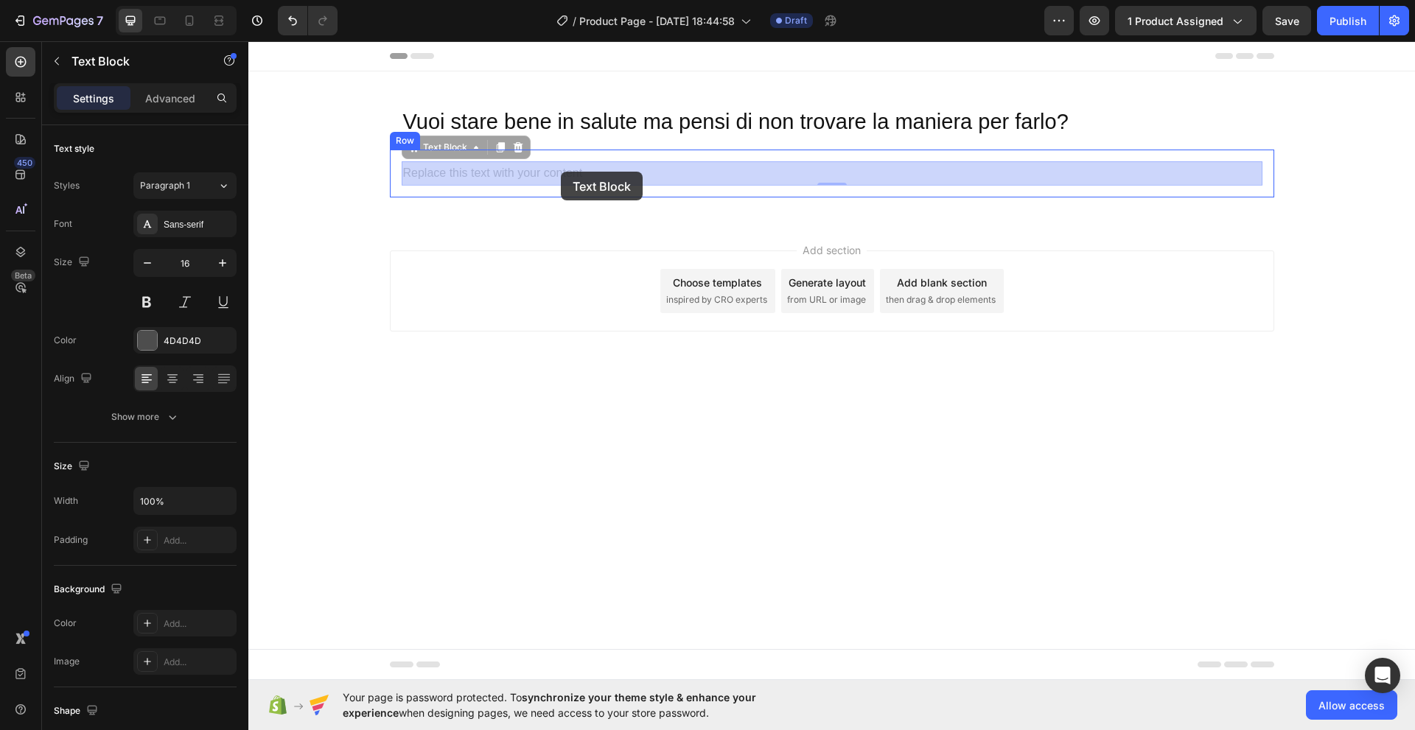
drag, startPoint x: 585, startPoint y: 172, endPoint x: 561, endPoint y: 172, distance: 24.3
drag, startPoint x: 402, startPoint y: 176, endPoint x: 410, endPoint y: 178, distance: 8.4
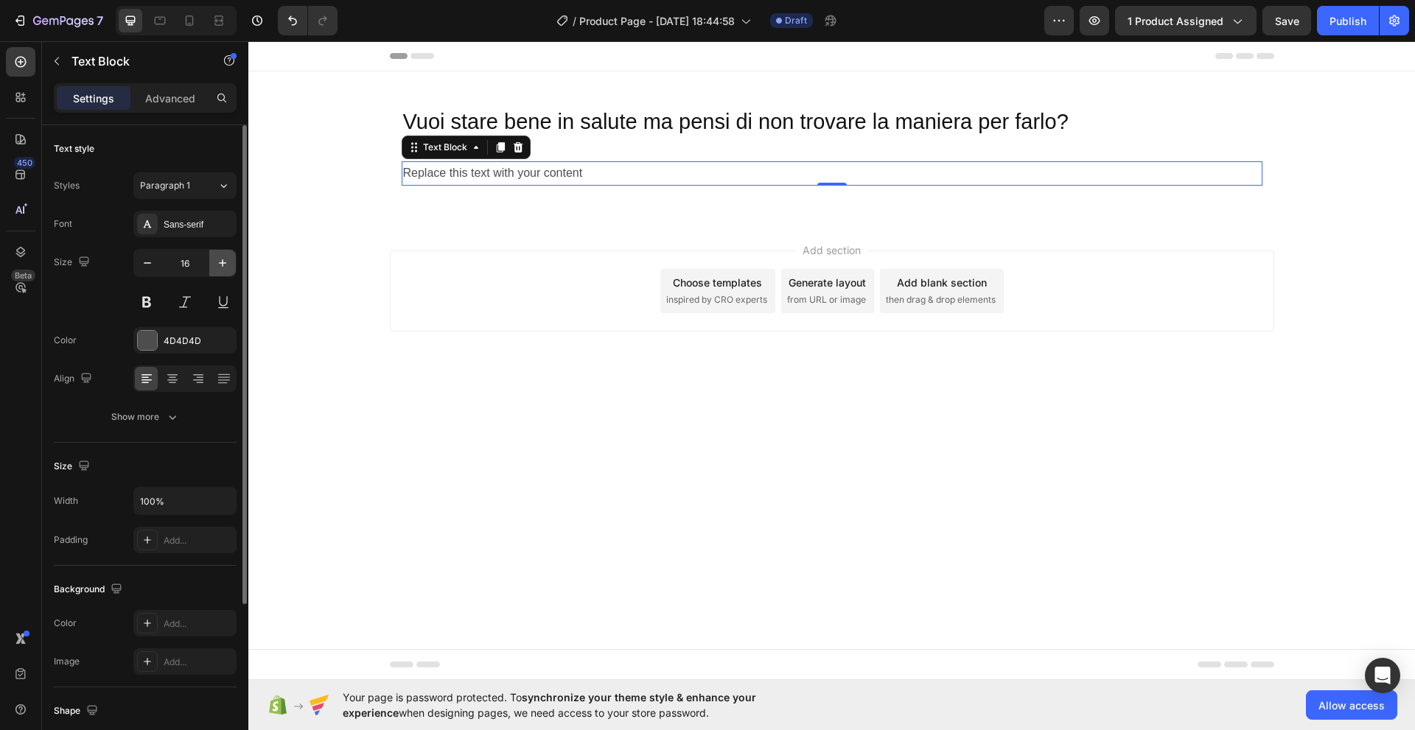
click at [223, 266] on icon "button" at bounding box center [222, 263] width 15 height 15
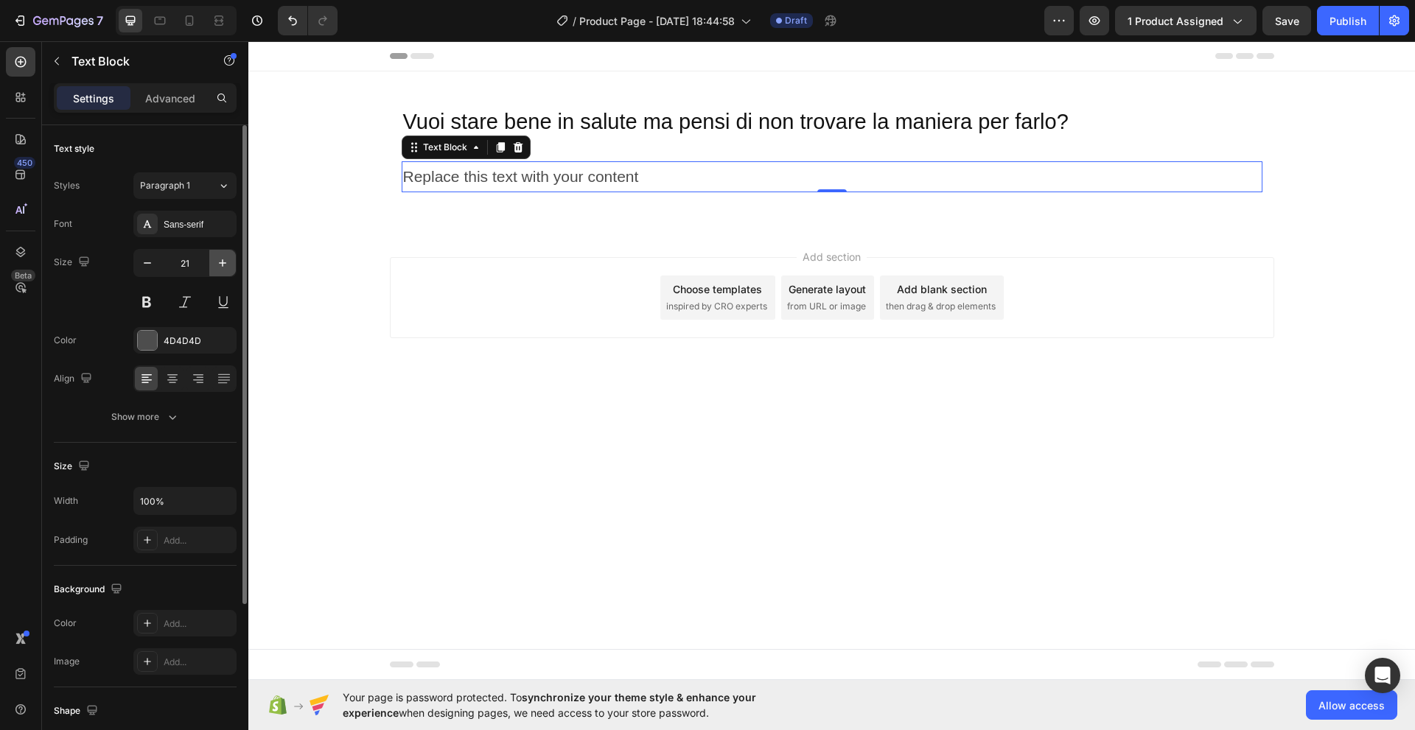
click at [223, 263] on icon "button" at bounding box center [222, 262] width 7 height 7
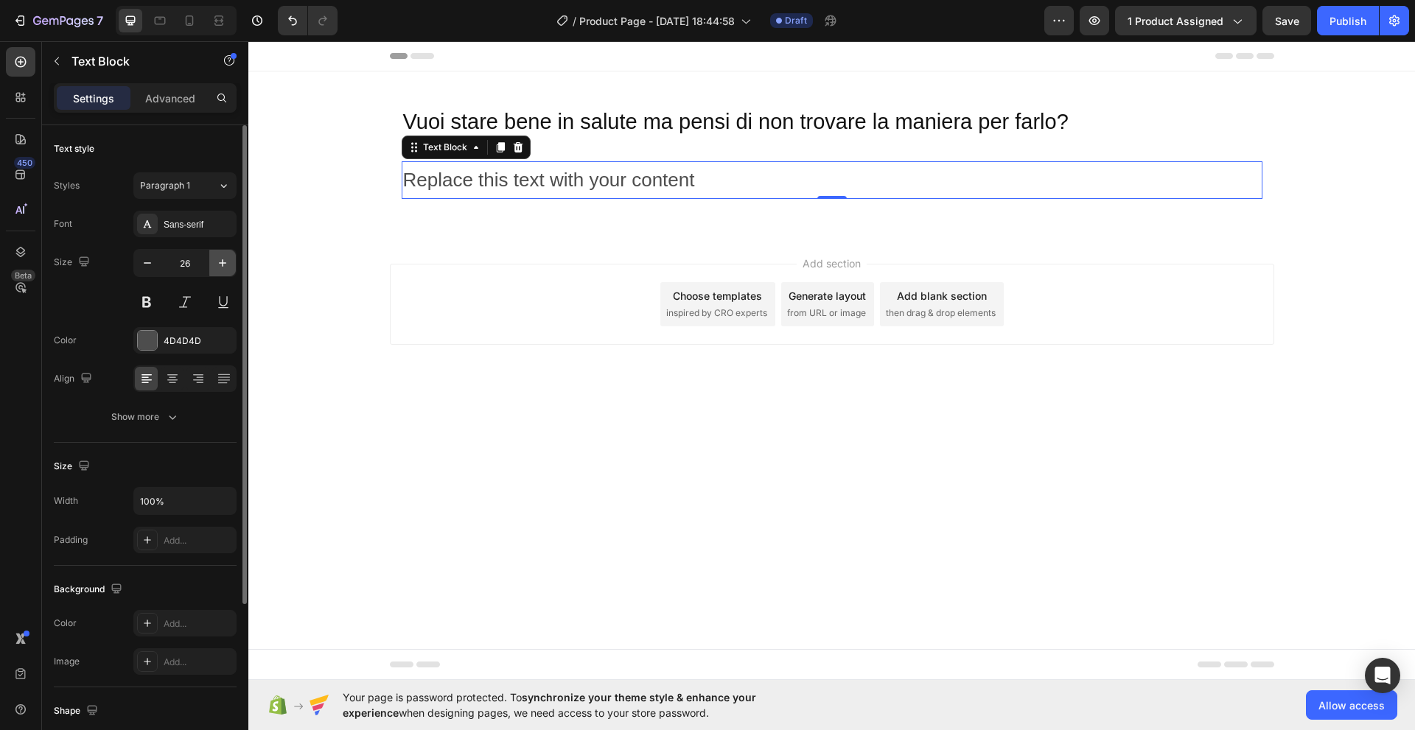
click at [223, 263] on icon "button" at bounding box center [222, 262] width 7 height 7
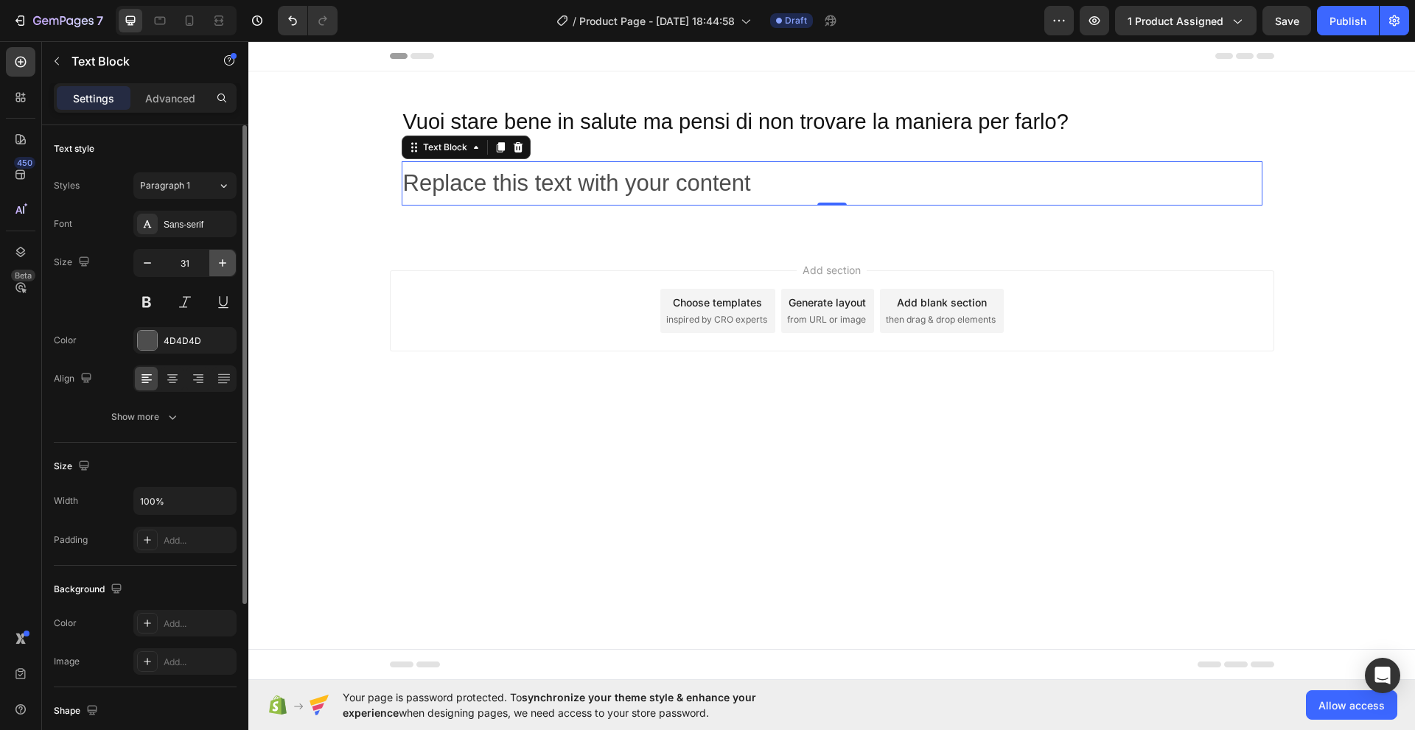
click at [223, 263] on icon "button" at bounding box center [222, 262] width 7 height 7
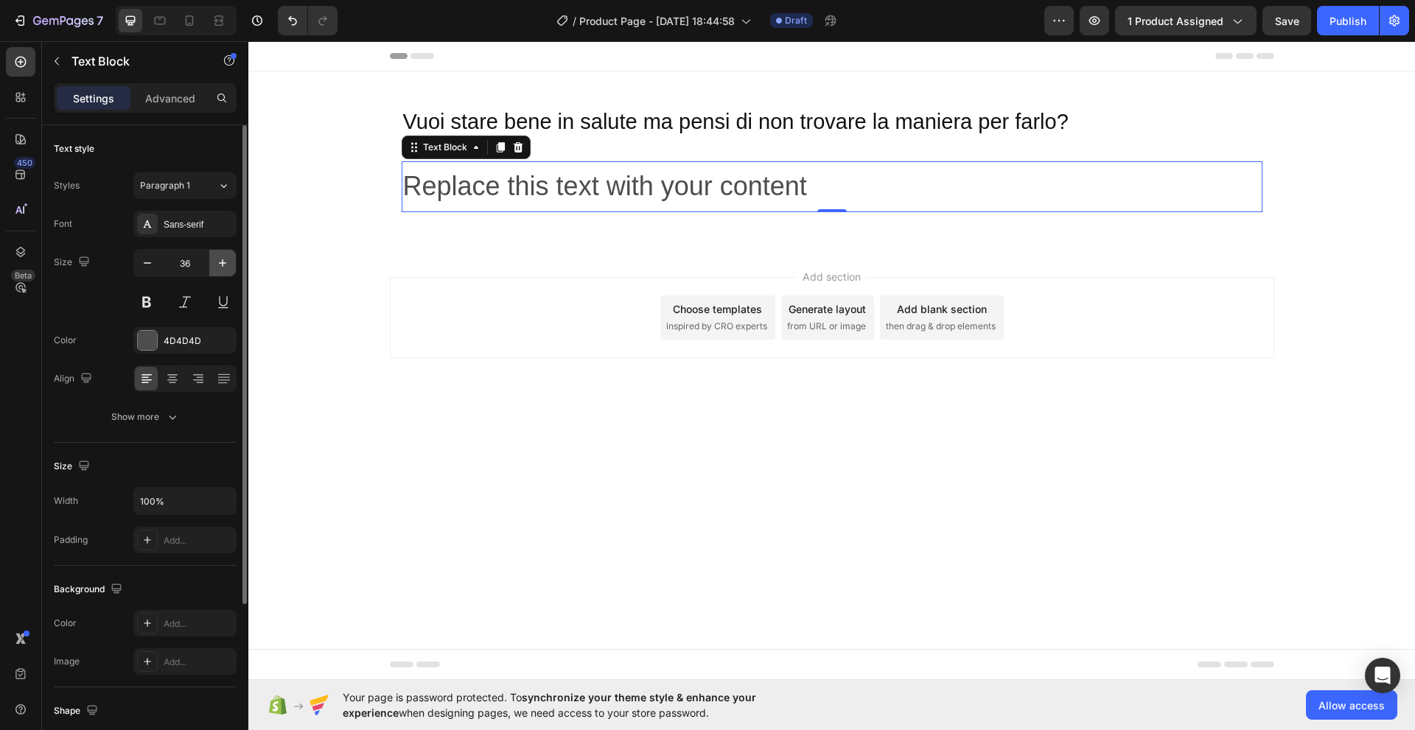
click at [223, 263] on icon "button" at bounding box center [222, 262] width 7 height 7
type input "40"
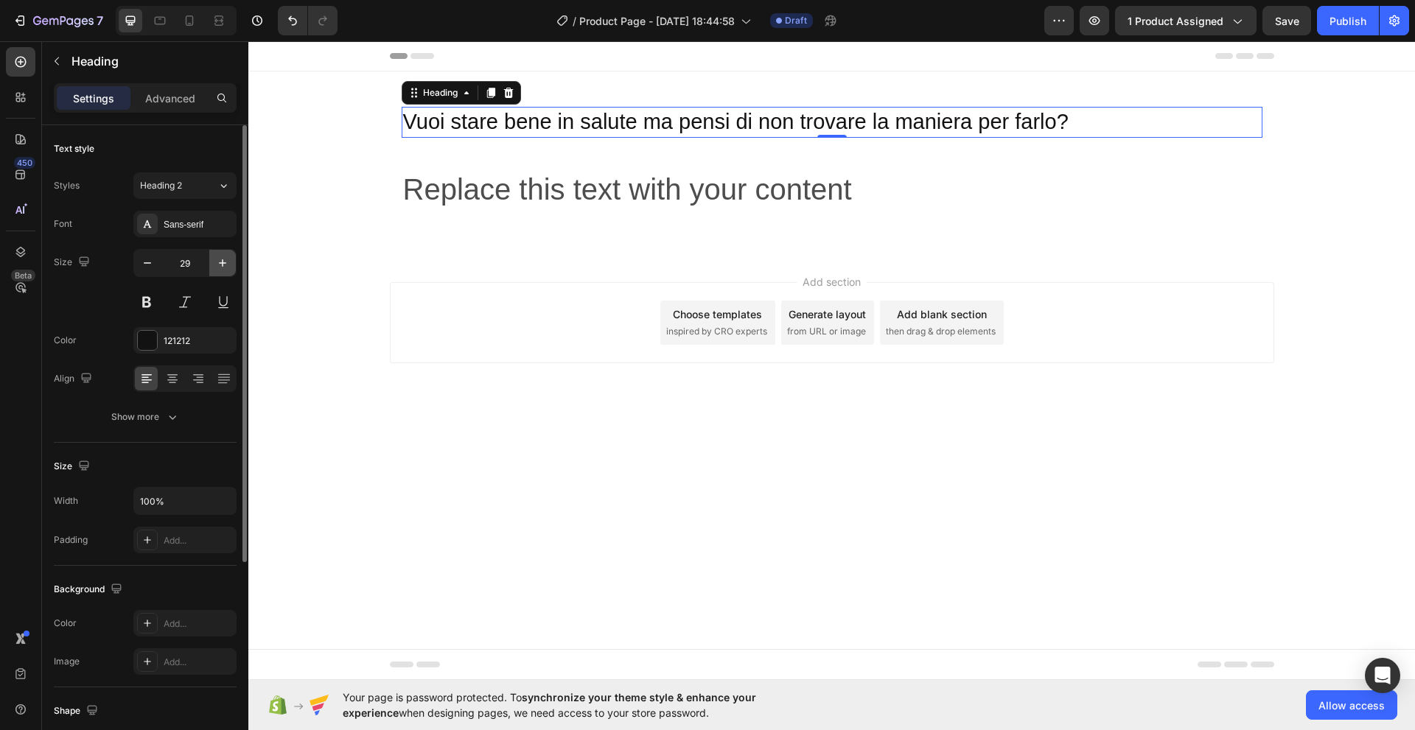
click at [225, 263] on icon "button" at bounding box center [222, 262] width 7 height 7
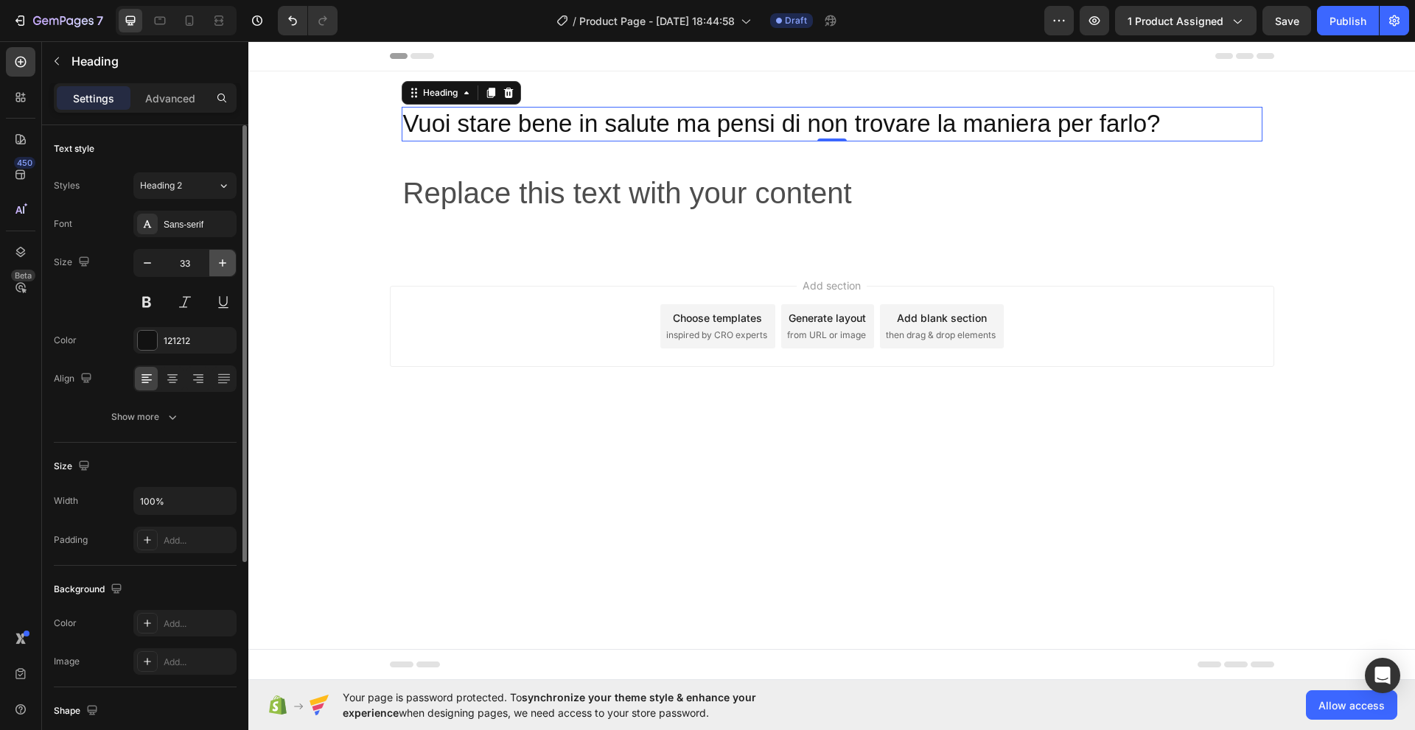
click at [225, 263] on icon "button" at bounding box center [222, 262] width 7 height 7
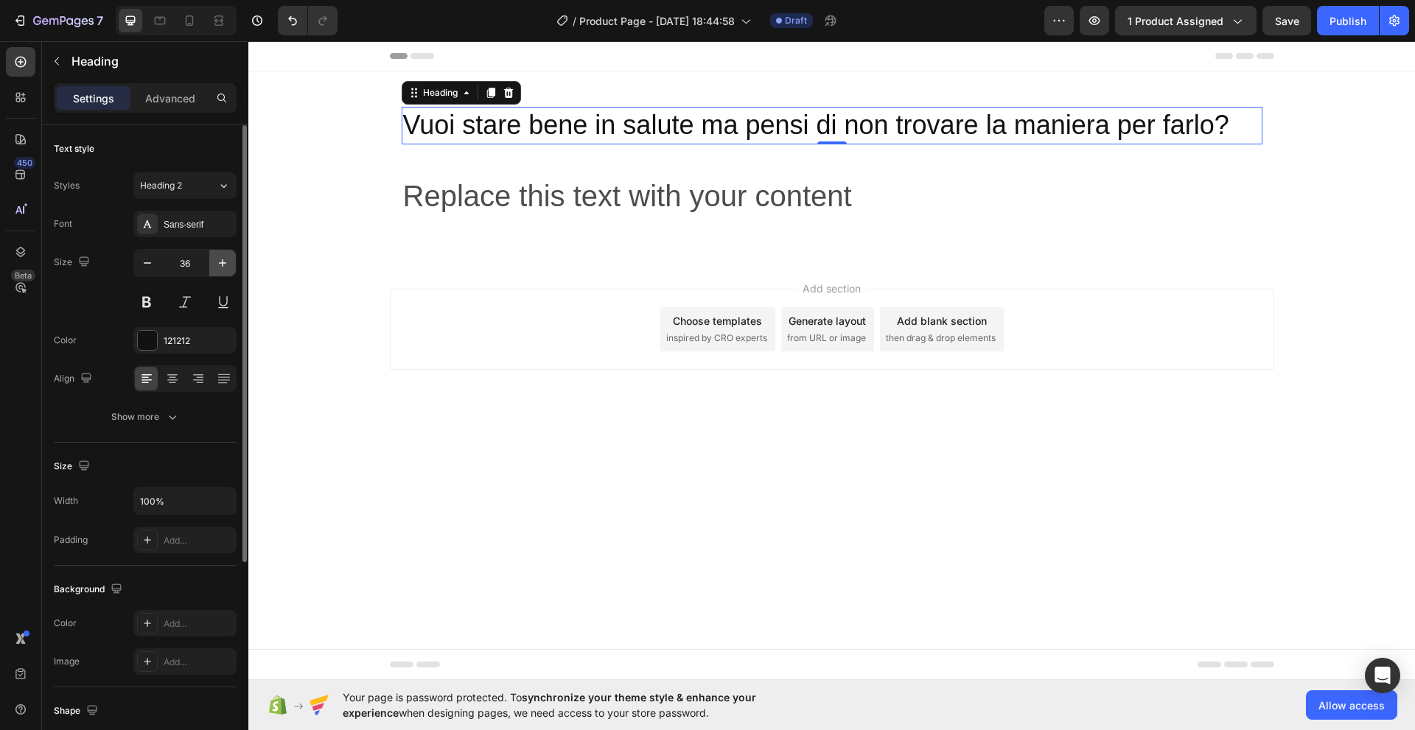
click at [225, 263] on icon "button" at bounding box center [222, 262] width 7 height 7
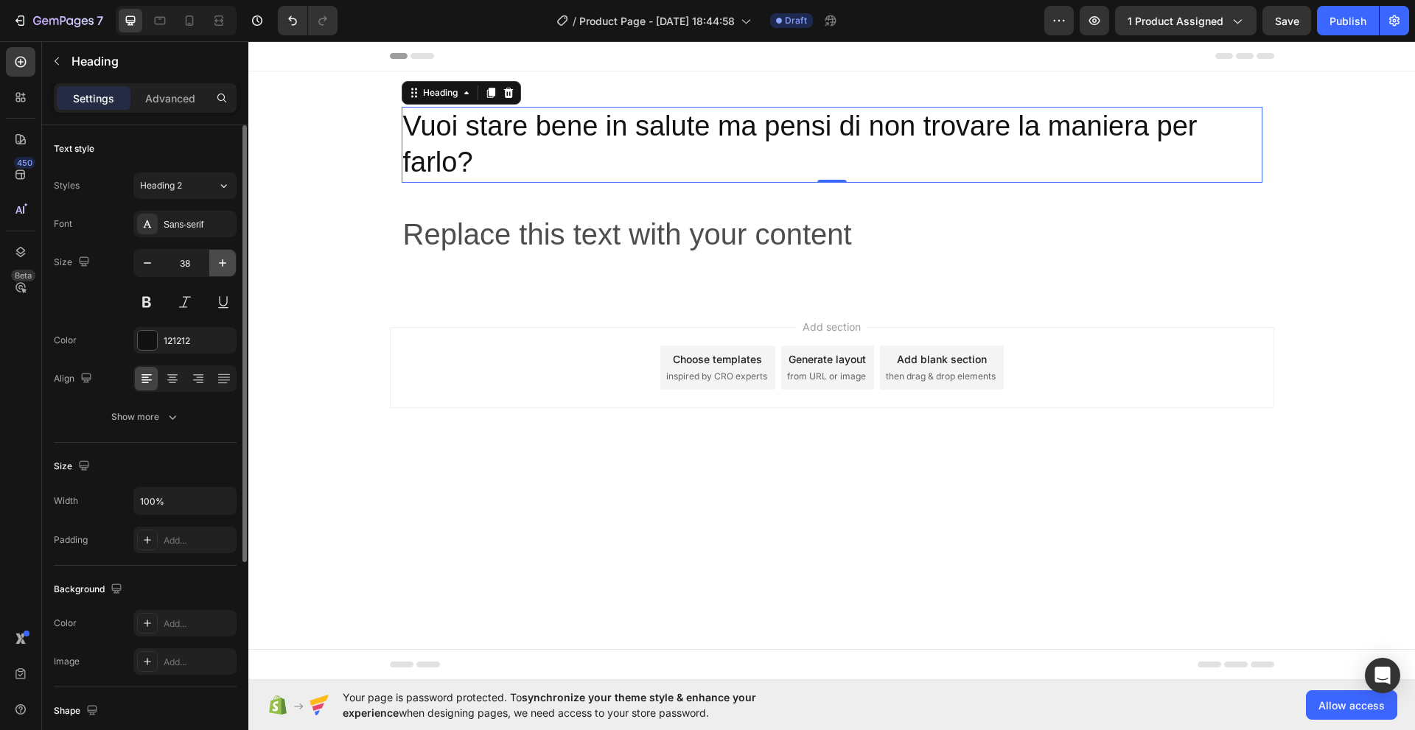
click at [225, 263] on icon "button" at bounding box center [222, 262] width 7 height 7
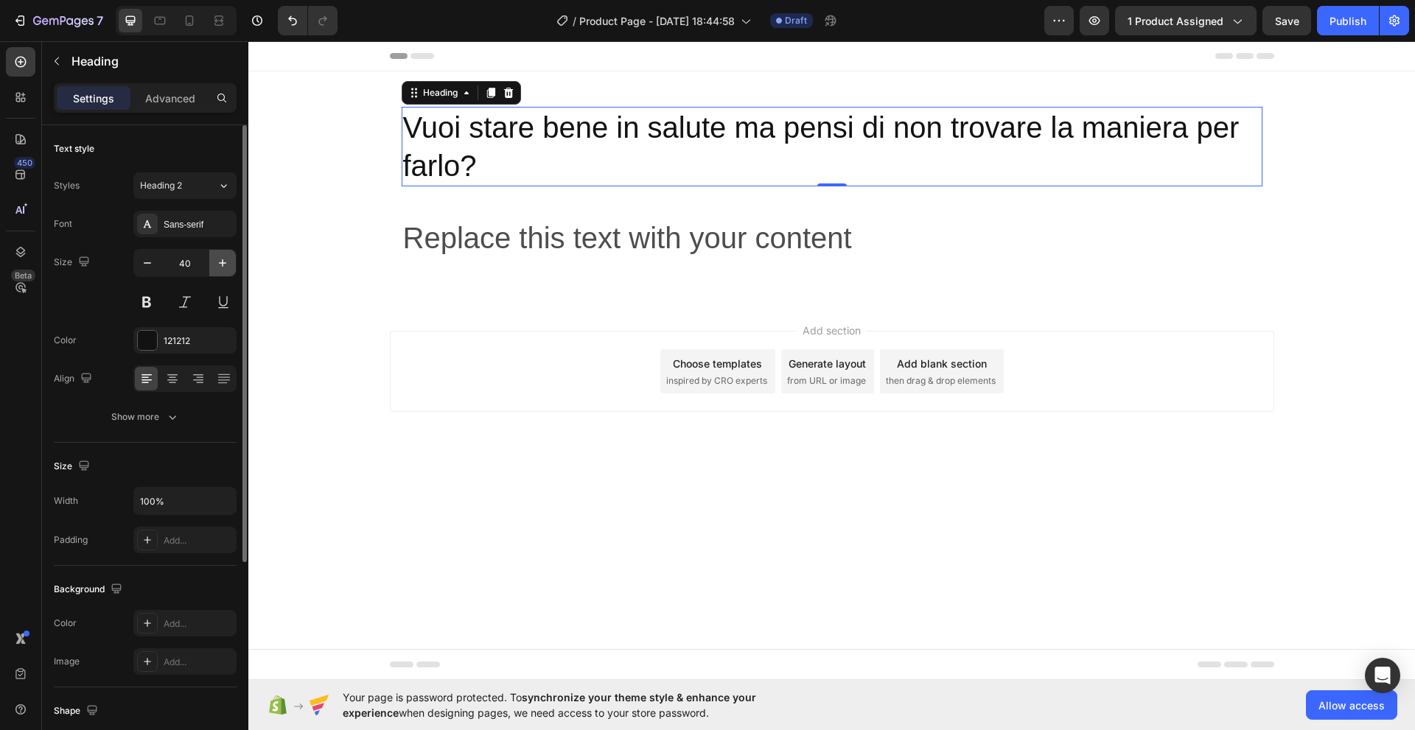
click at [225, 263] on icon "button" at bounding box center [222, 262] width 7 height 7
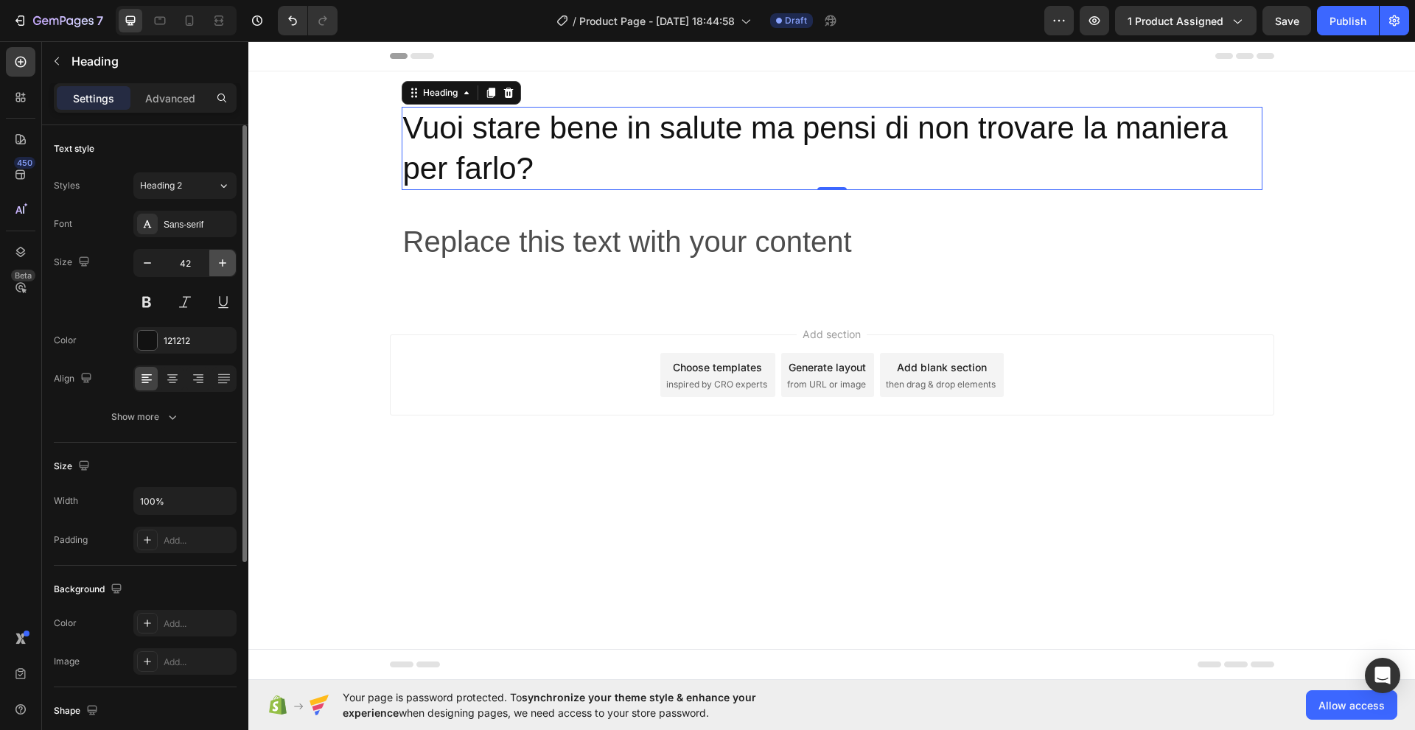
click at [225, 263] on icon "button" at bounding box center [222, 262] width 7 height 7
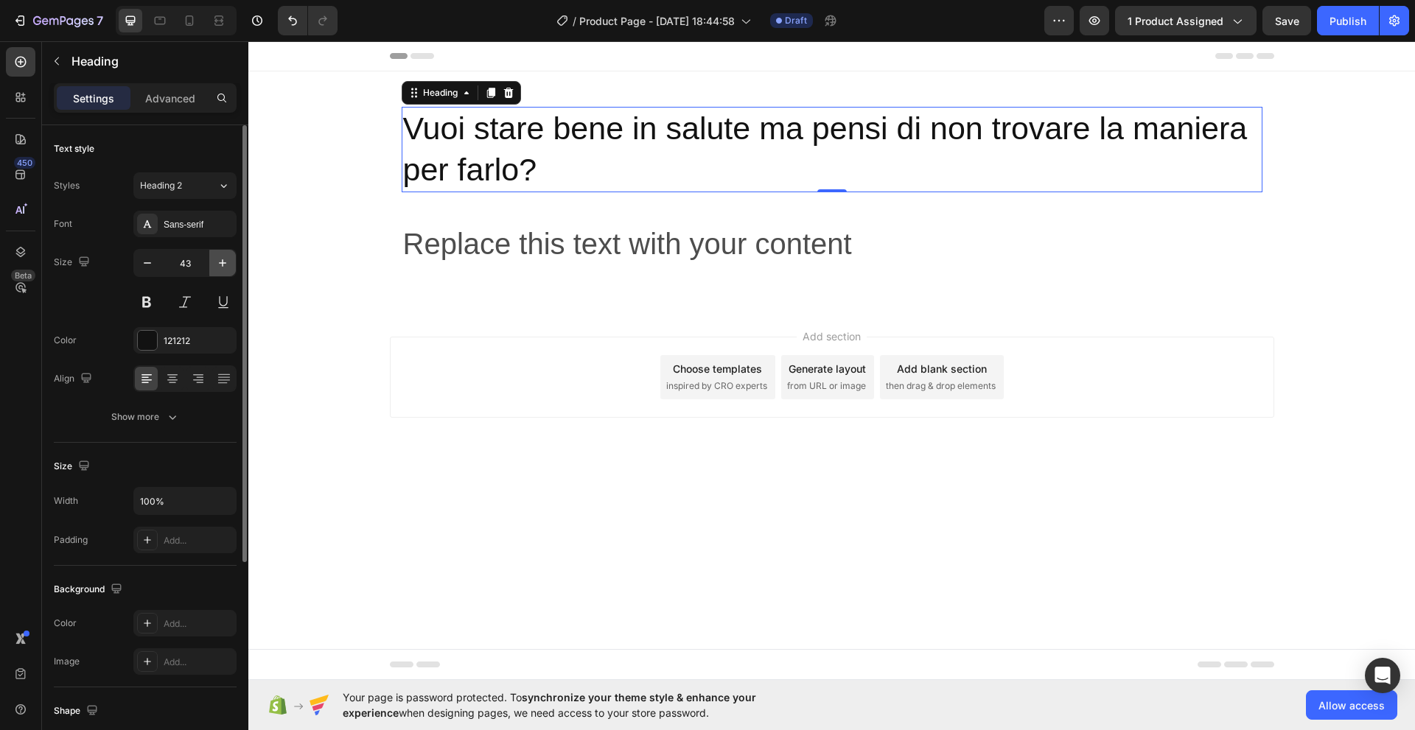
click at [225, 263] on icon "button" at bounding box center [222, 262] width 7 height 7
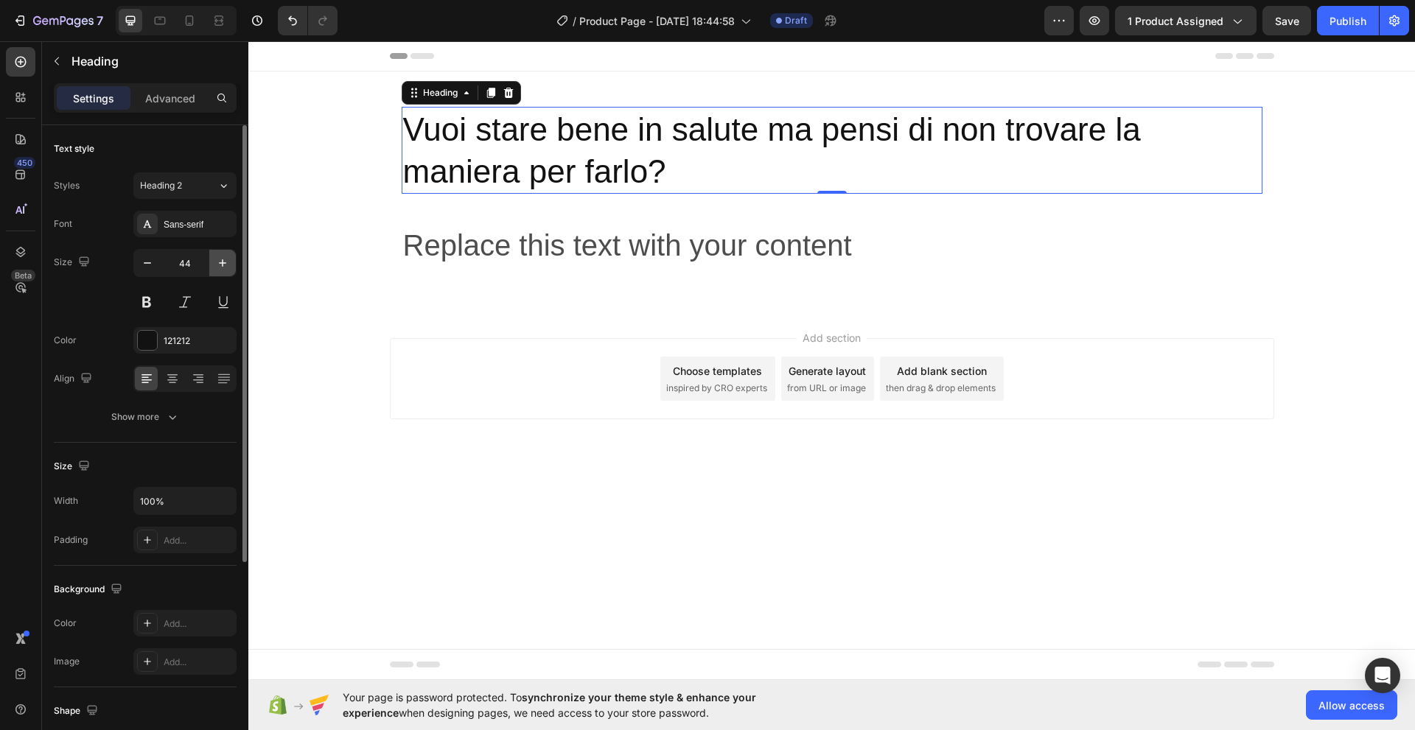
click at [225, 263] on icon "button" at bounding box center [222, 262] width 7 height 7
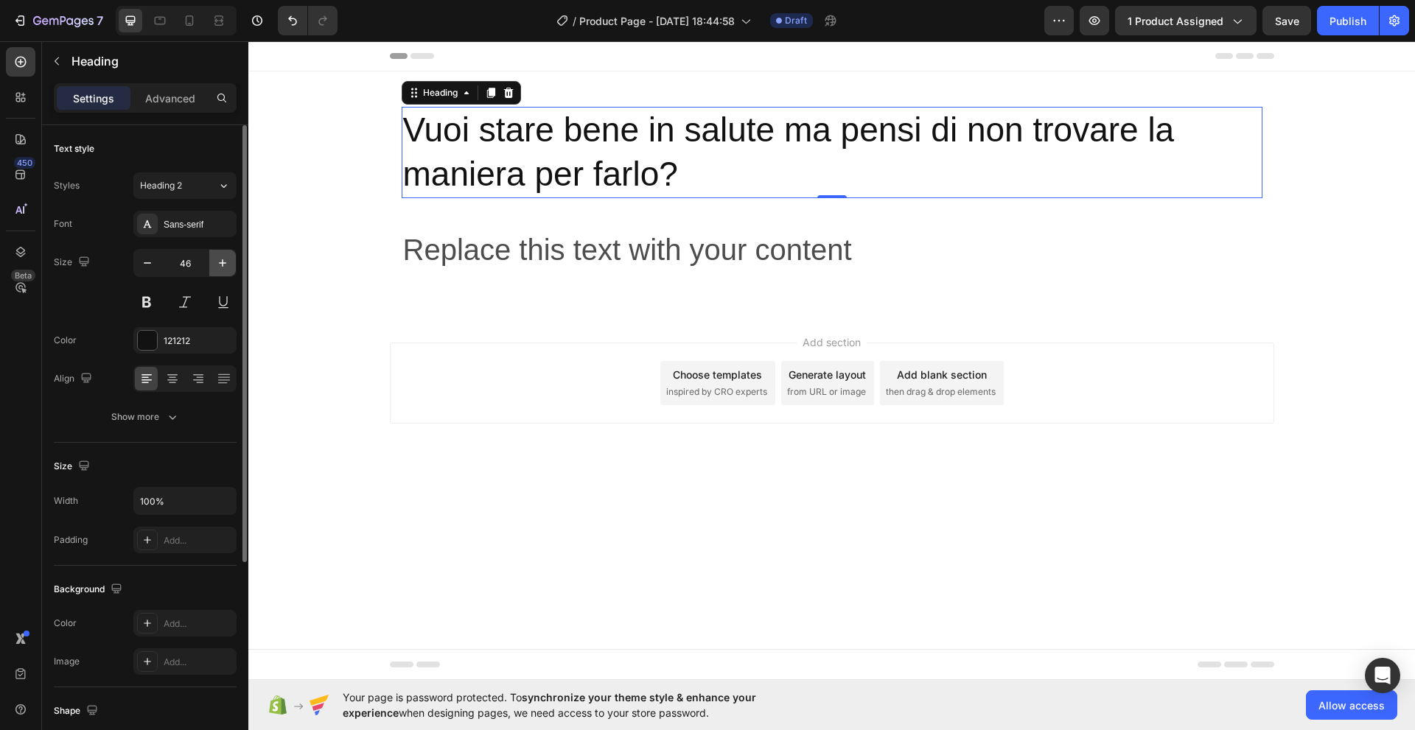
click at [225, 263] on icon "button" at bounding box center [222, 262] width 7 height 7
type input "47"
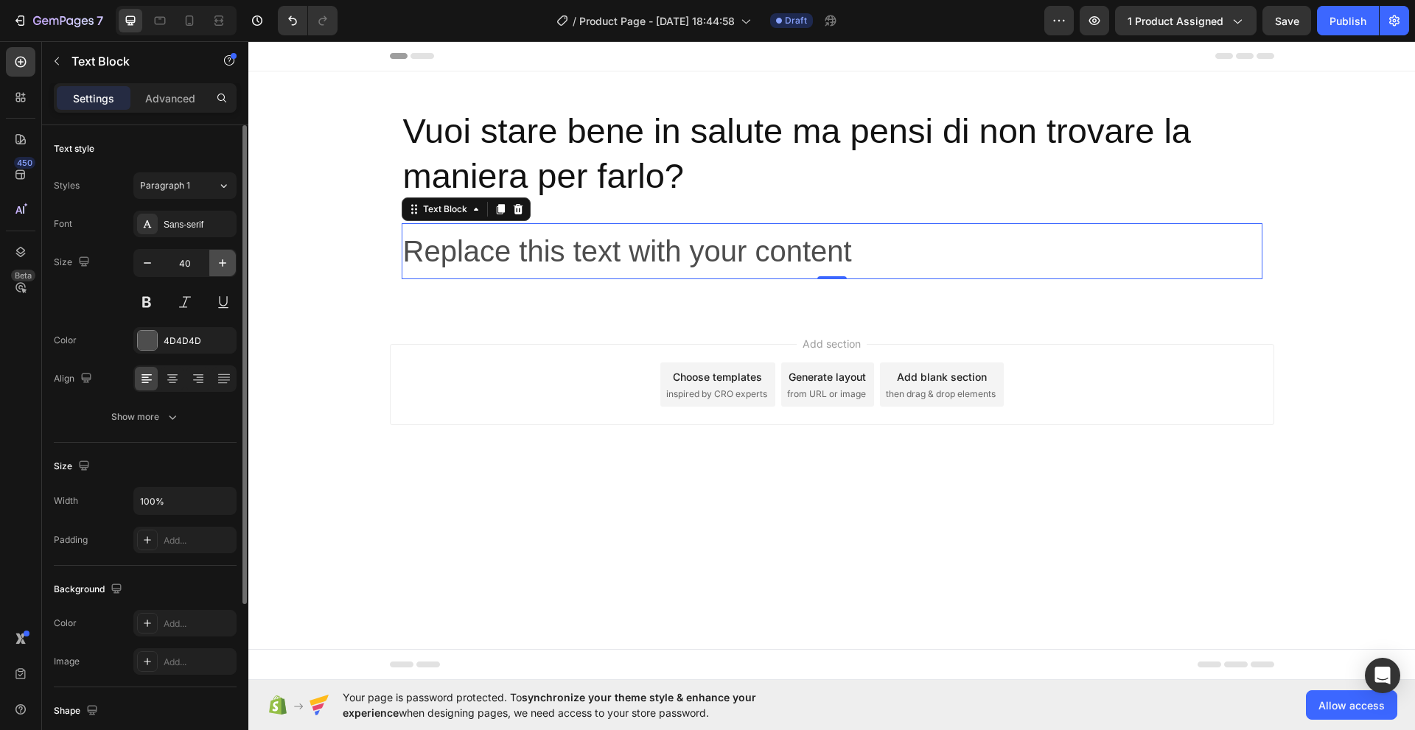
click at [224, 263] on icon "button" at bounding box center [222, 262] width 7 height 7
type input "41"
click at [181, 302] on button at bounding box center [185, 302] width 27 height 27
click at [189, 220] on div "Sans-serif" at bounding box center [198, 224] width 69 height 13
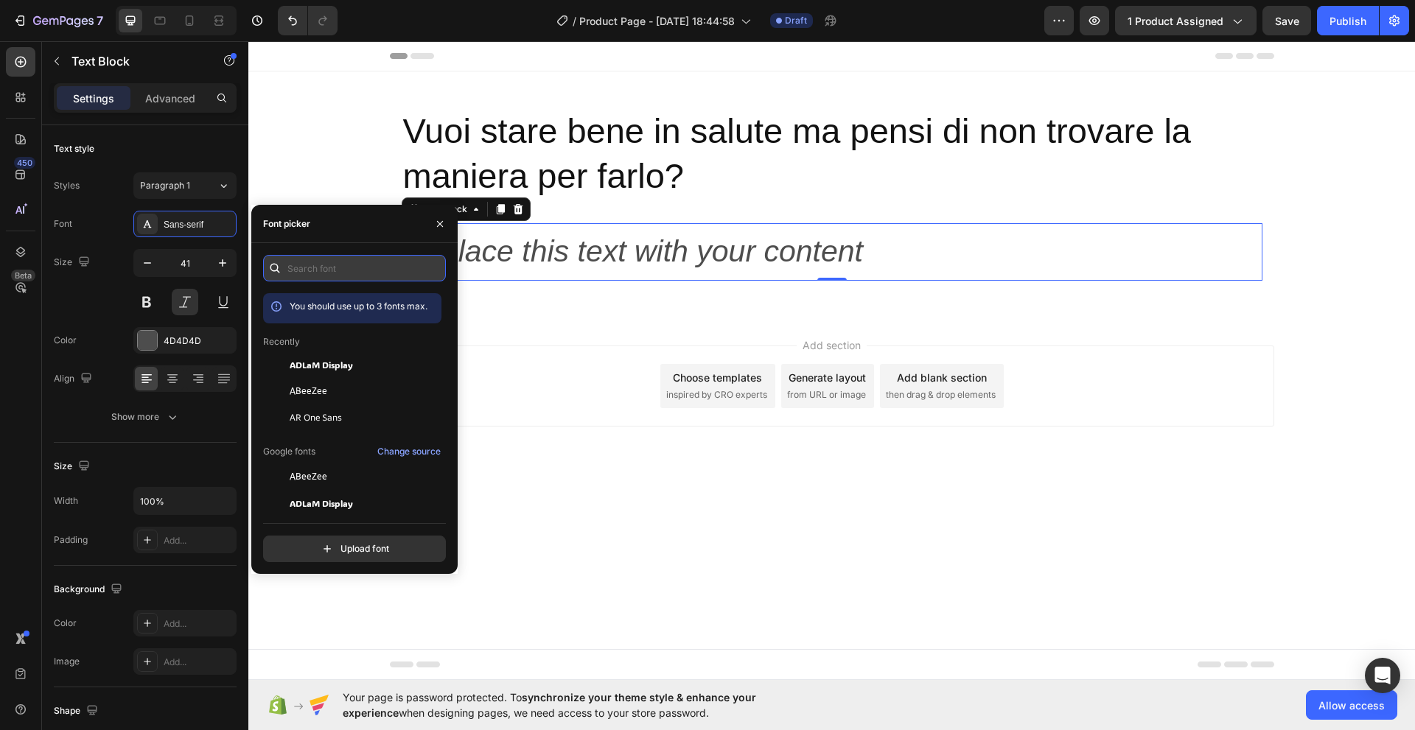
click at [291, 270] on input "text" at bounding box center [354, 268] width 183 height 27
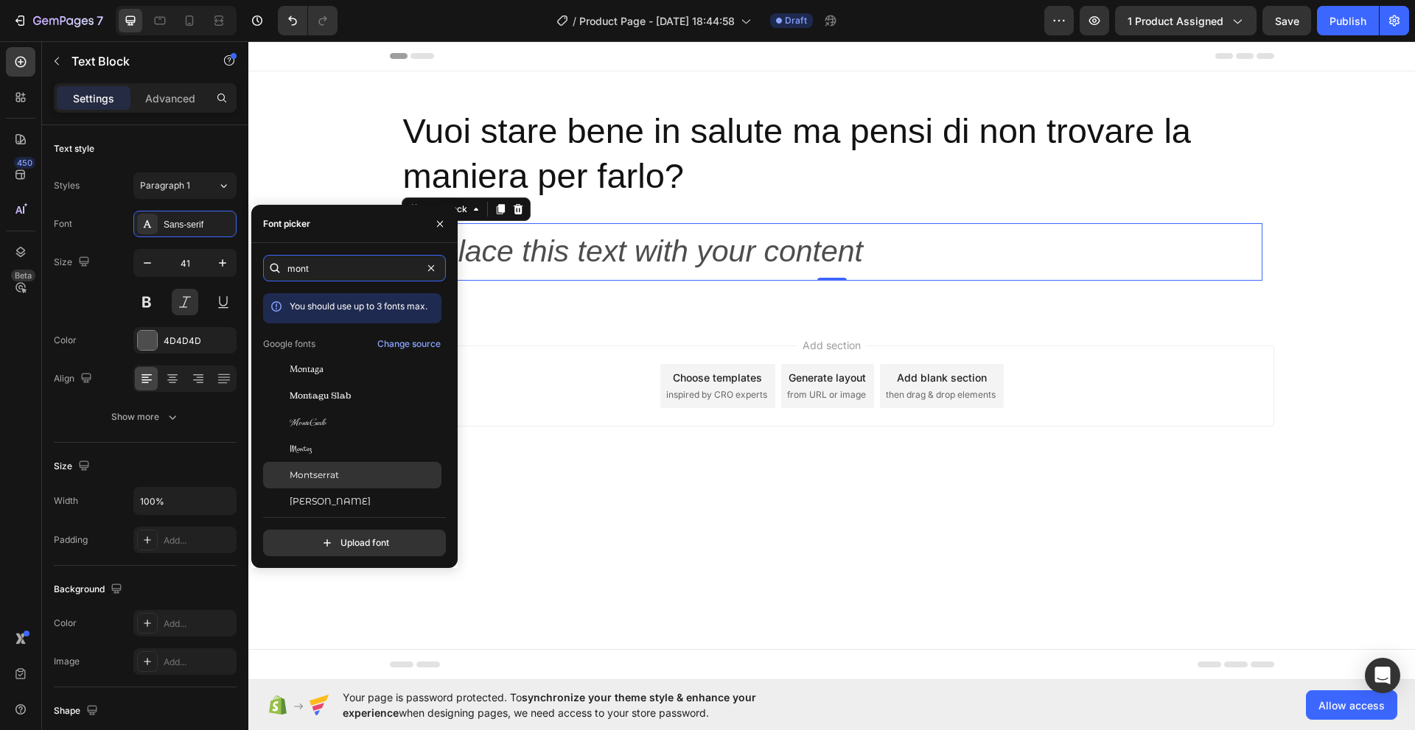
type input "mont"
click at [326, 475] on span "Montserrat" at bounding box center [314, 475] width 49 height 13
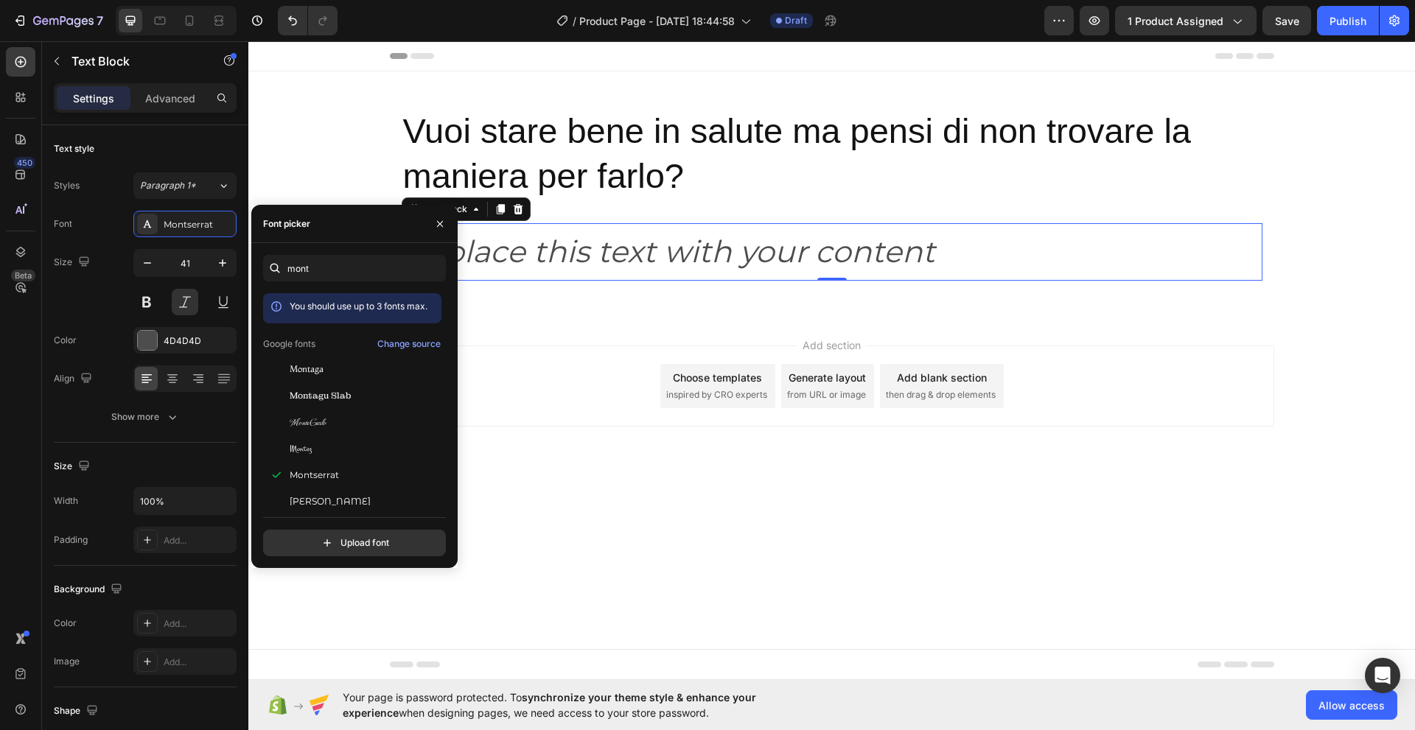
click at [530, 501] on body "Header Vuoi stare bene in salute ma pensi di non trovare la maniera per farlo? …" at bounding box center [831, 360] width 1166 height 639
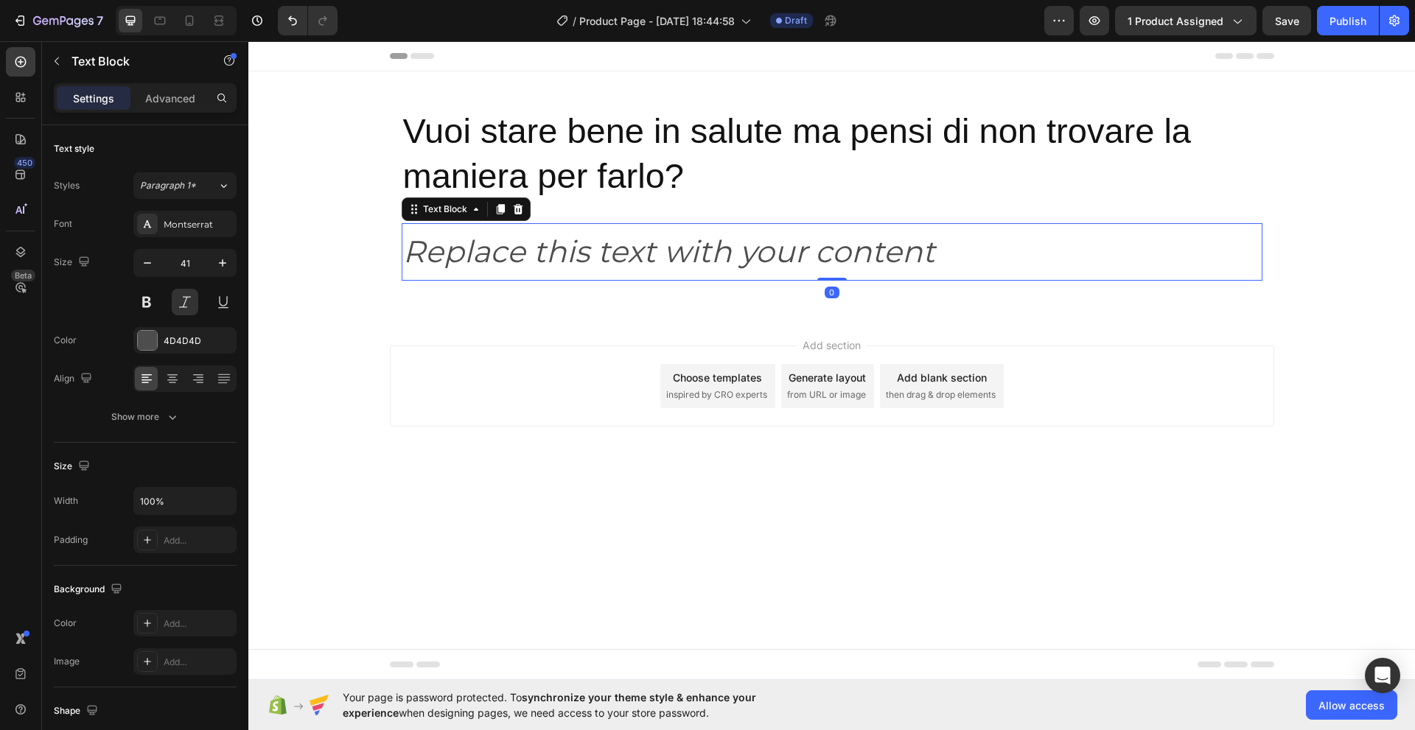
click at [430, 266] on p "Replace this text with your content" at bounding box center [832, 252] width 858 height 55
click at [184, 302] on button at bounding box center [185, 302] width 27 height 27
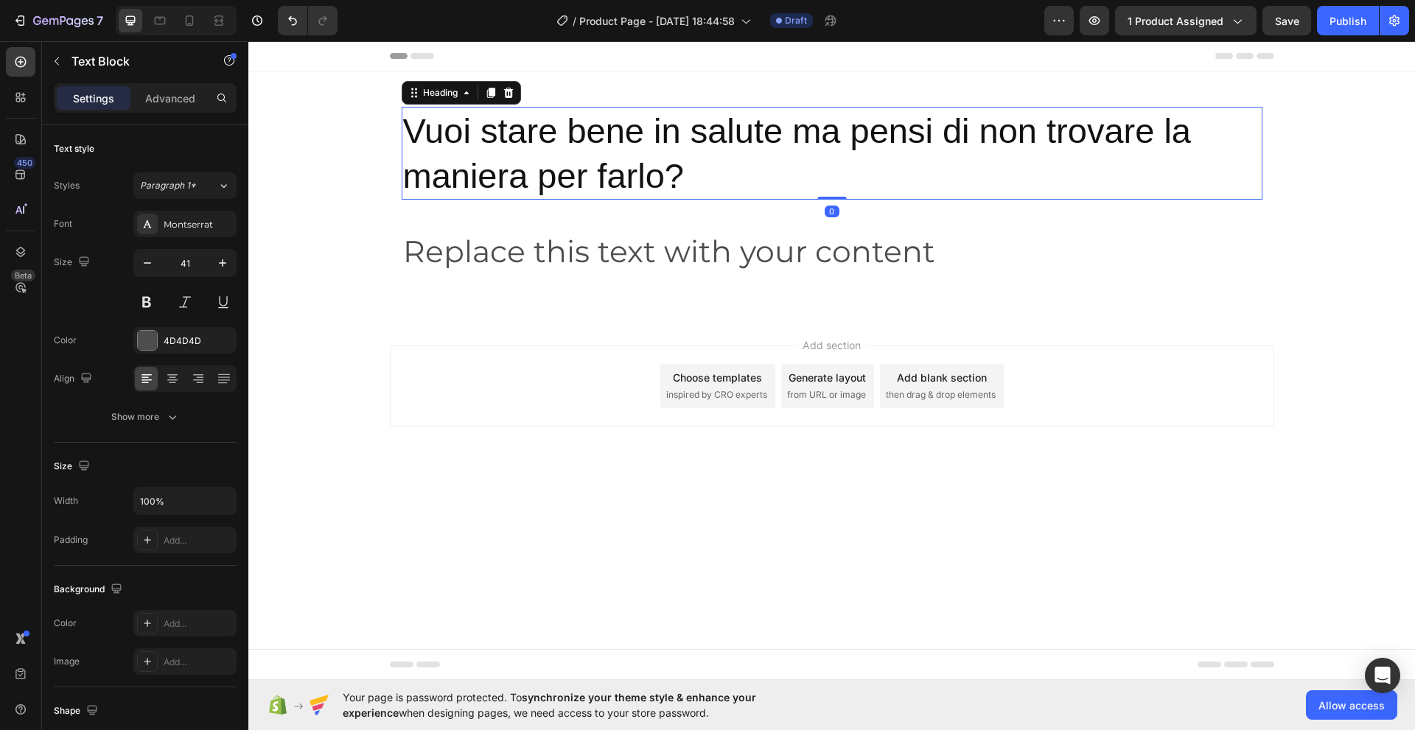
click at [602, 171] on p "Vuoi stare bene in salute ma pensi di non trovare la maniera per farlo?" at bounding box center [832, 153] width 858 height 90
click at [172, 227] on div "Sans-serif" at bounding box center [198, 224] width 69 height 13
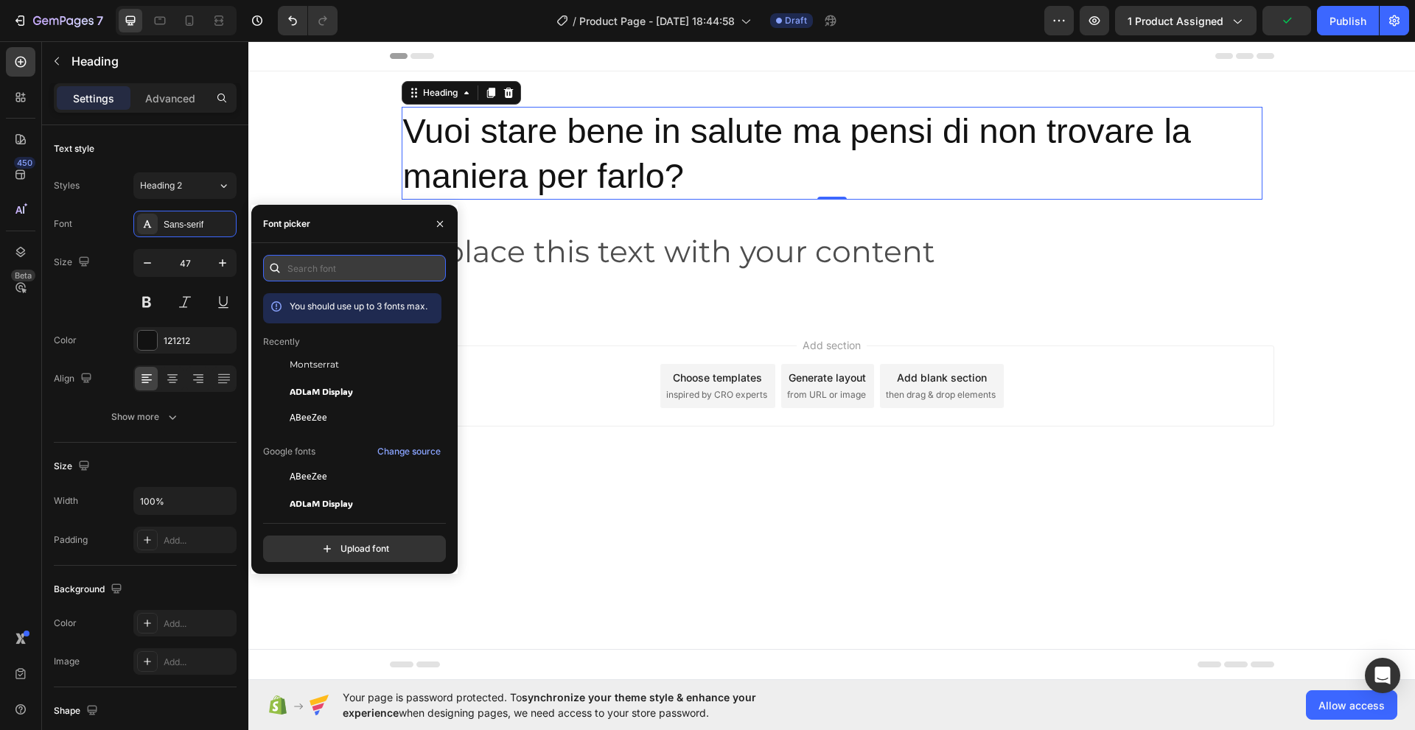
click at [296, 272] on input "text" at bounding box center [354, 268] width 183 height 27
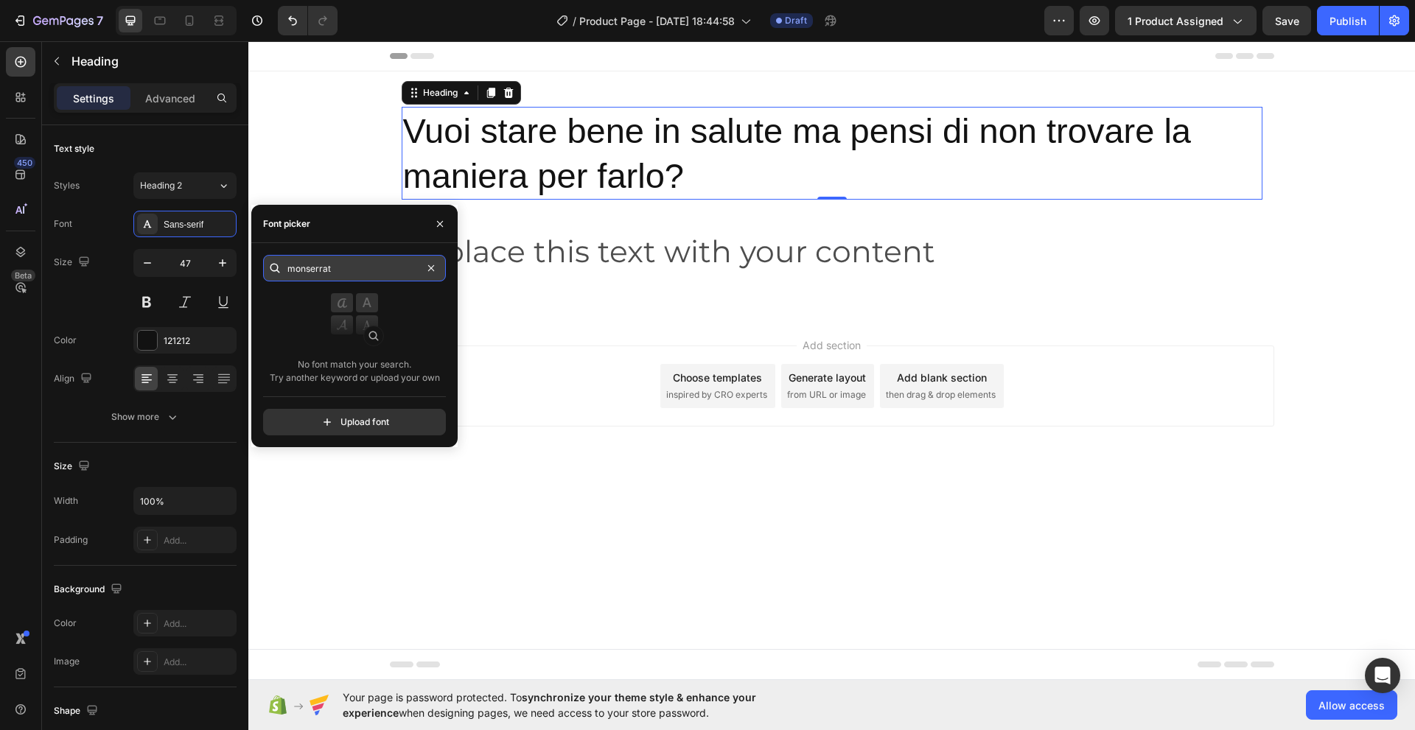
click at [306, 270] on input "monserrat" at bounding box center [354, 268] width 183 height 27
click at [351, 270] on input "mon serrat" at bounding box center [354, 268] width 183 height 27
type input "mon serrat"
click at [271, 267] on icon at bounding box center [275, 269] width 10 height 10
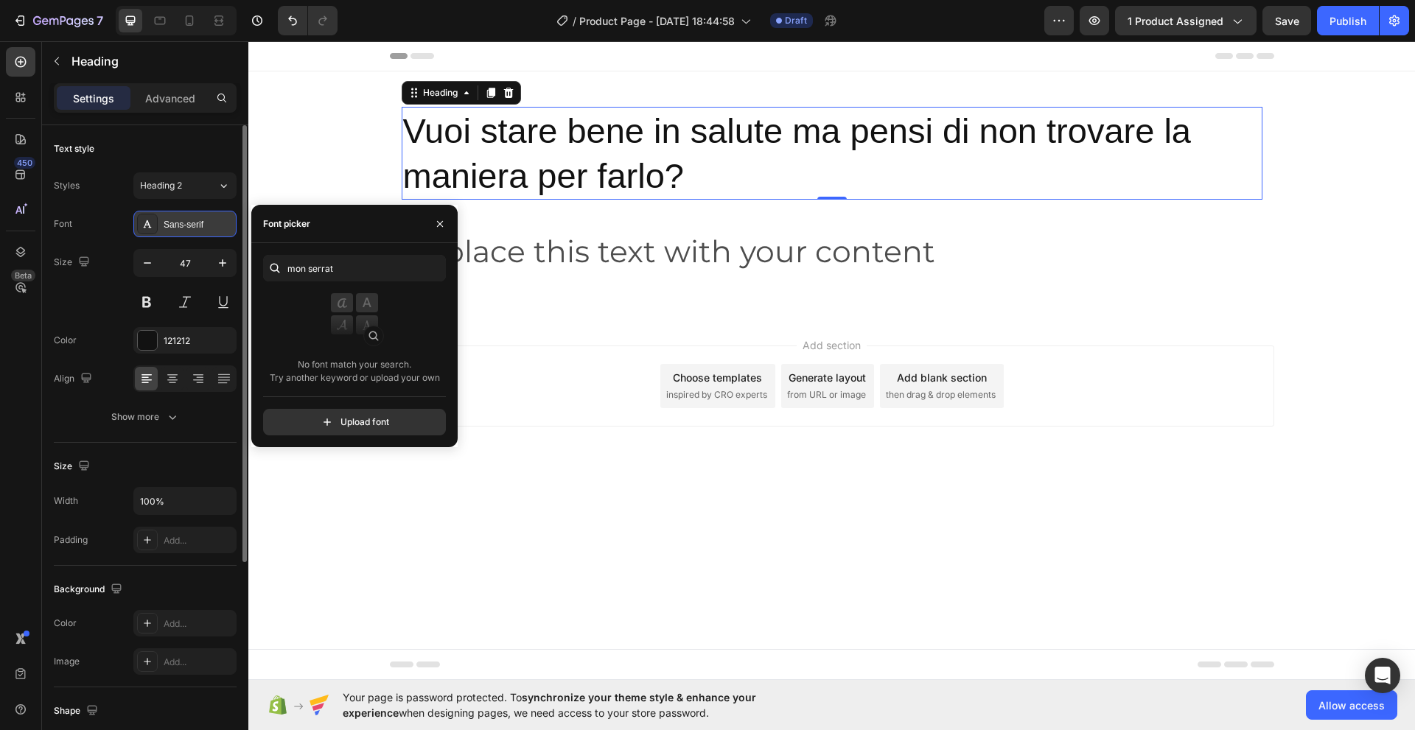
click at [209, 227] on div "Sans-serif" at bounding box center [198, 224] width 69 height 13
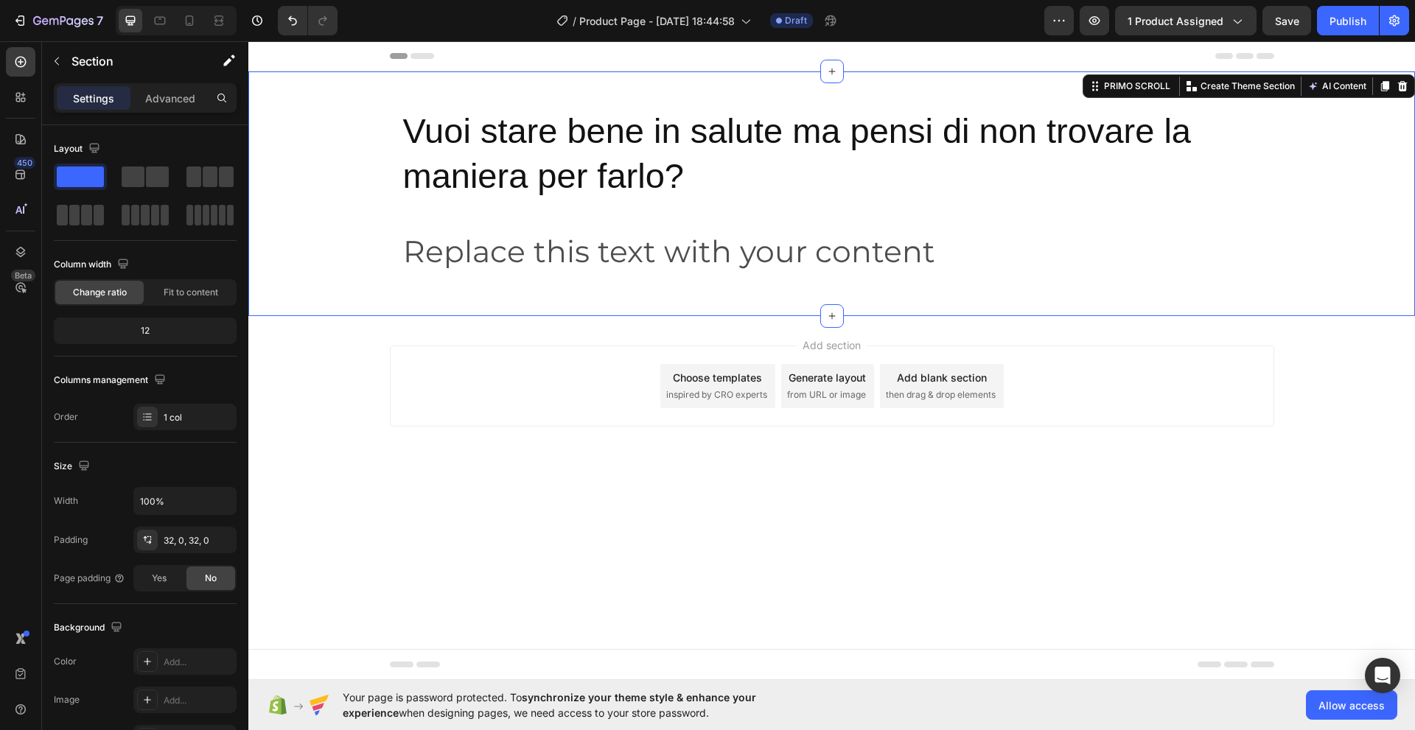
click at [349, 260] on div "Vuoi stare bene in salute ma pensi di non trovare la maniera per farlo? Heading…" at bounding box center [831, 193] width 1166 height 197
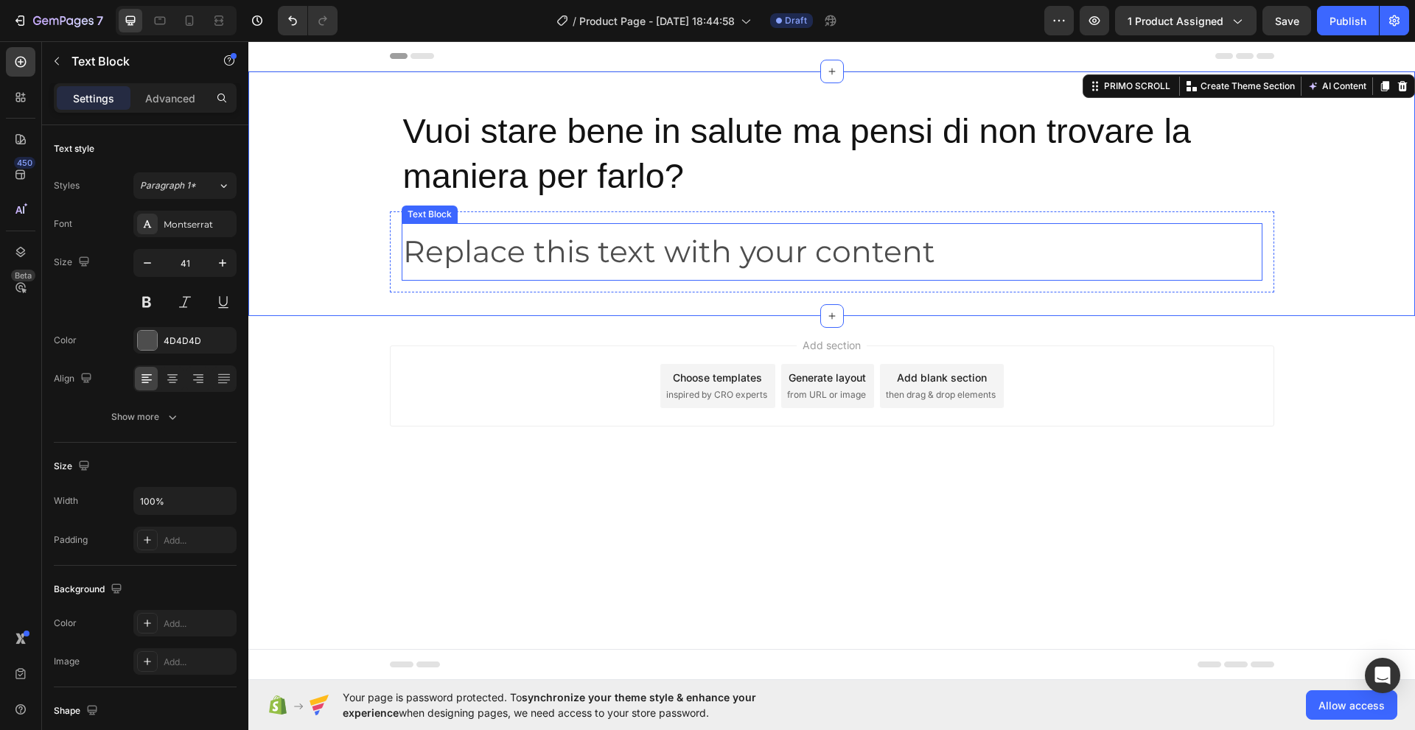
click at [542, 254] on p "Replace this text with your content" at bounding box center [832, 252] width 858 height 55
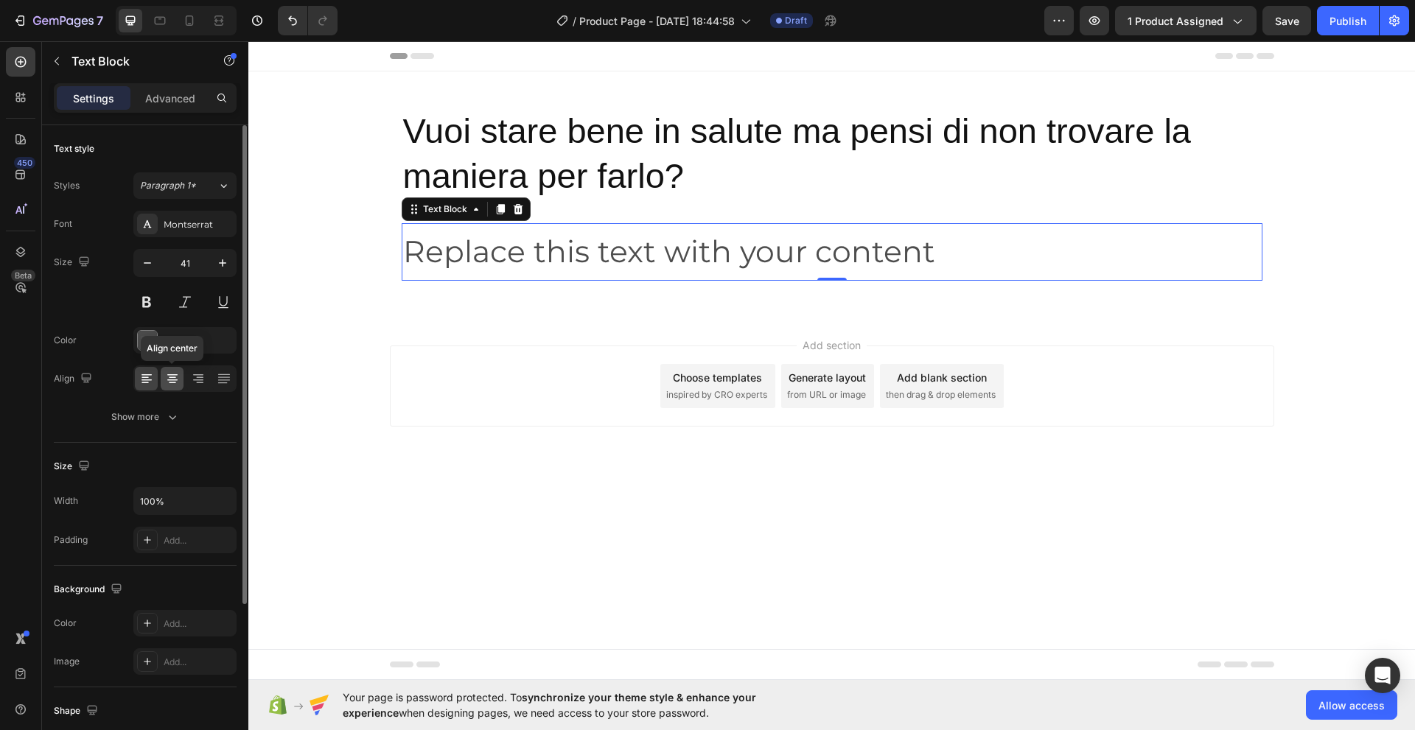
click at [171, 384] on icon at bounding box center [172, 378] width 15 height 15
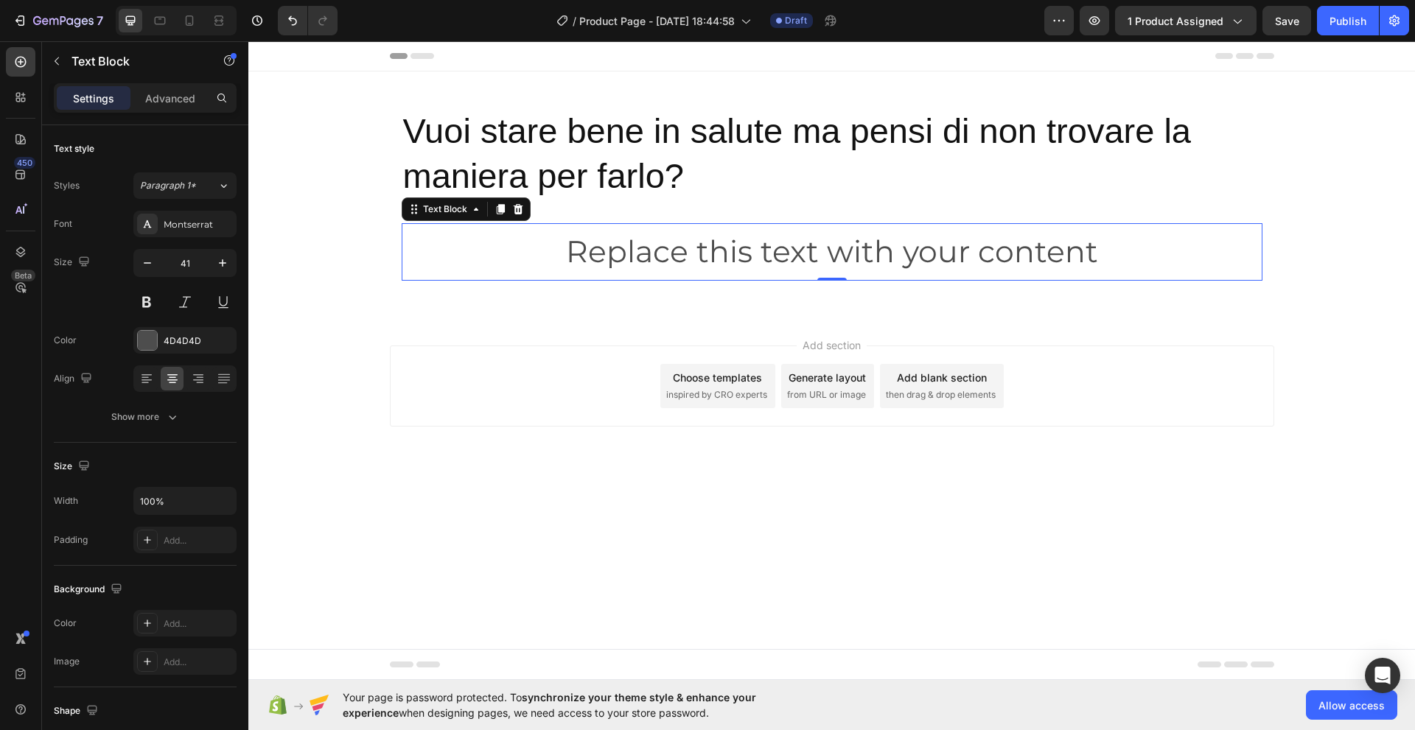
click at [686, 262] on p "Replace this text with your content" at bounding box center [832, 252] width 858 height 55
click at [181, 181] on span "Paragraph 1*" at bounding box center [168, 185] width 56 height 13
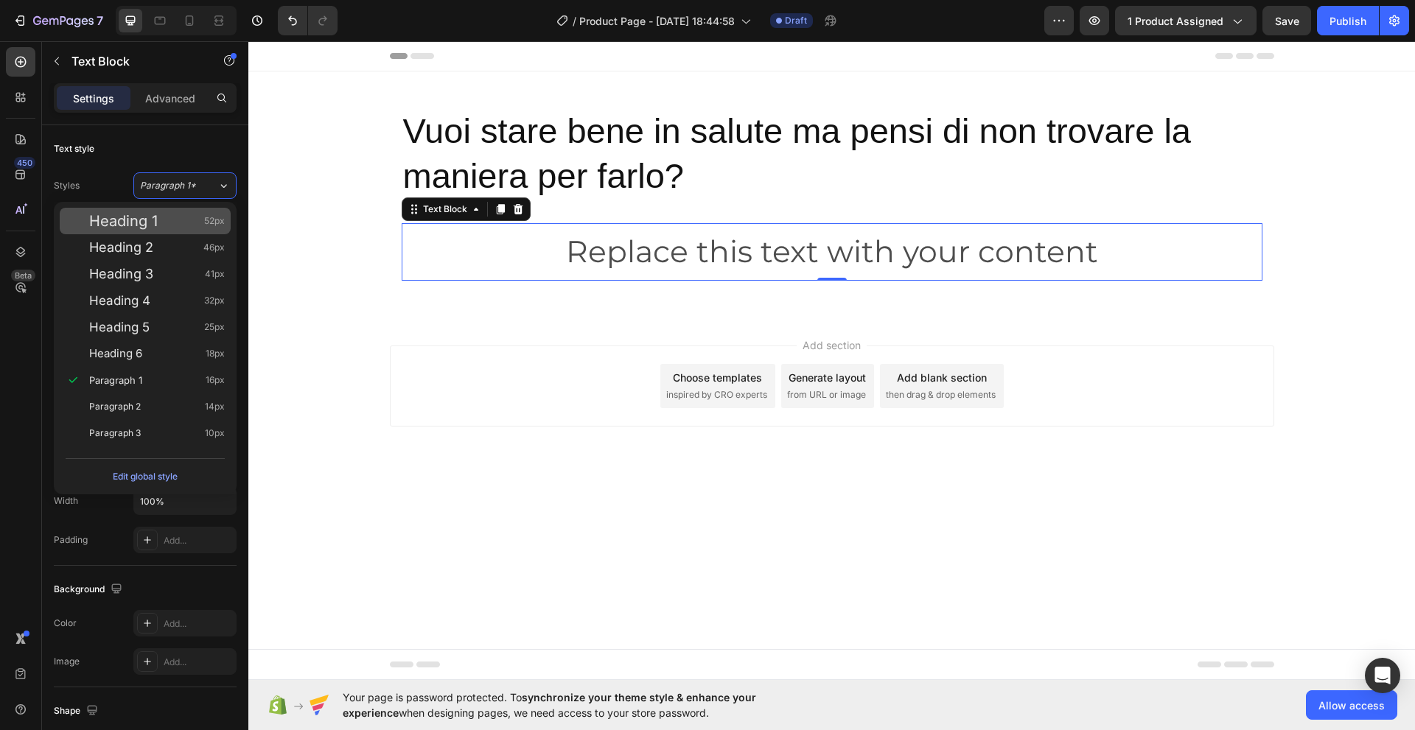
click at [178, 220] on div "Heading 1 52px" at bounding box center [157, 221] width 136 height 15
type input "52"
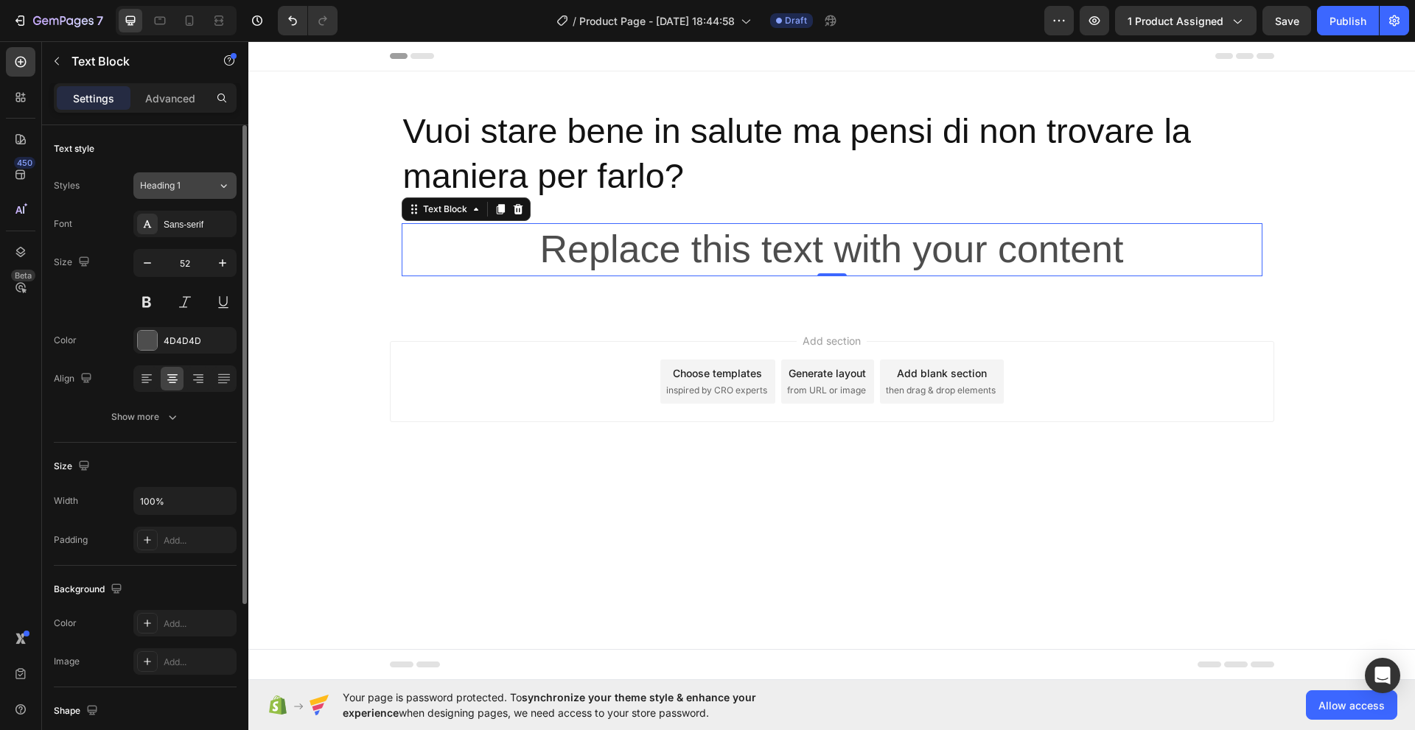
click at [181, 184] on div "Heading 1" at bounding box center [170, 185] width 60 height 13
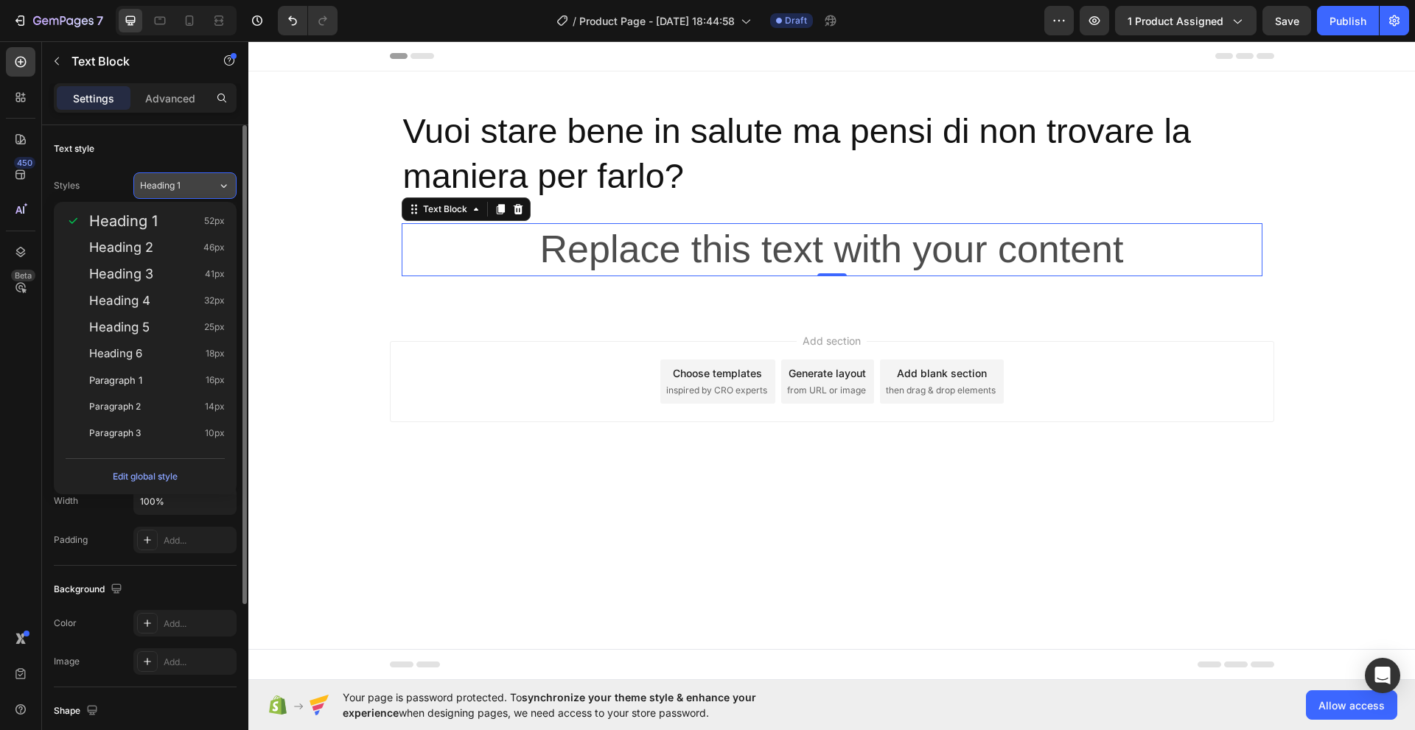
click at [194, 186] on div "Heading 1" at bounding box center [170, 185] width 60 height 13
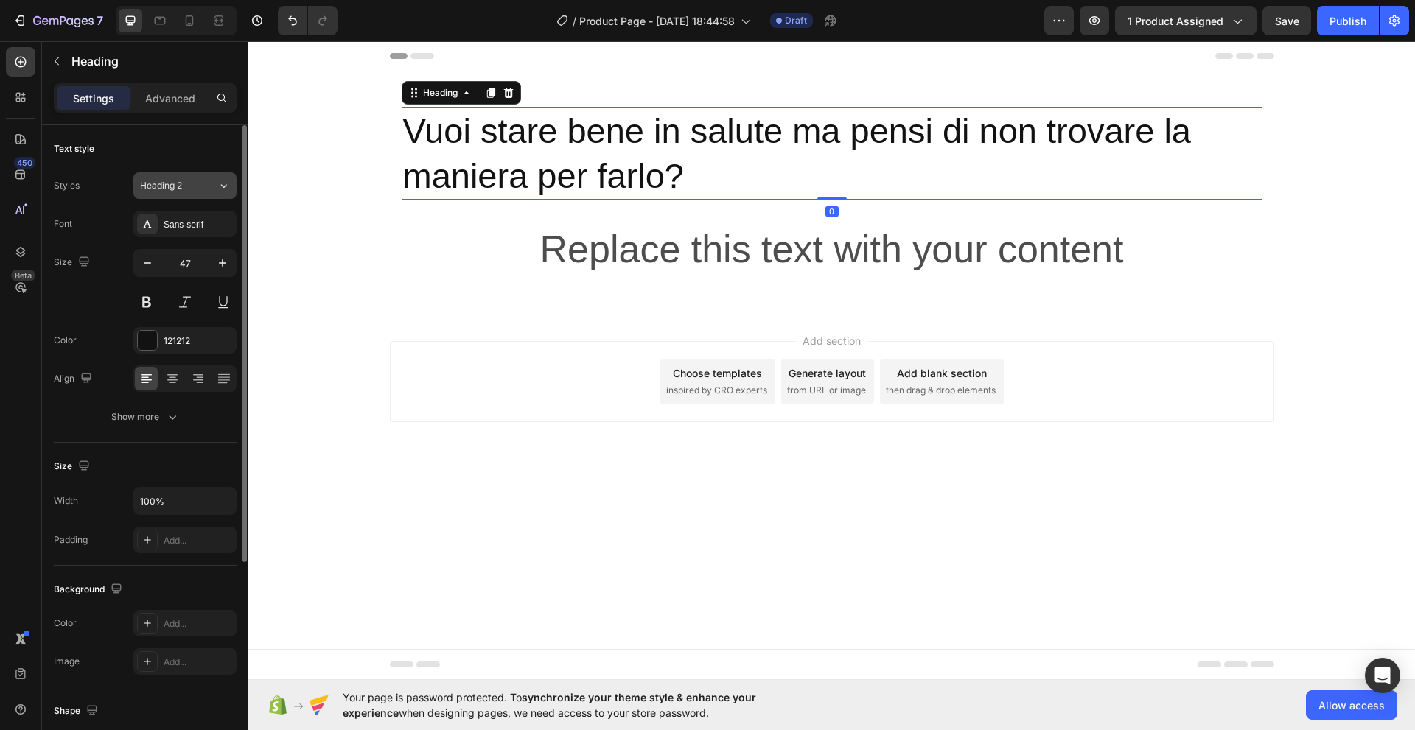
click at [197, 187] on div "Heading 2" at bounding box center [170, 185] width 60 height 13
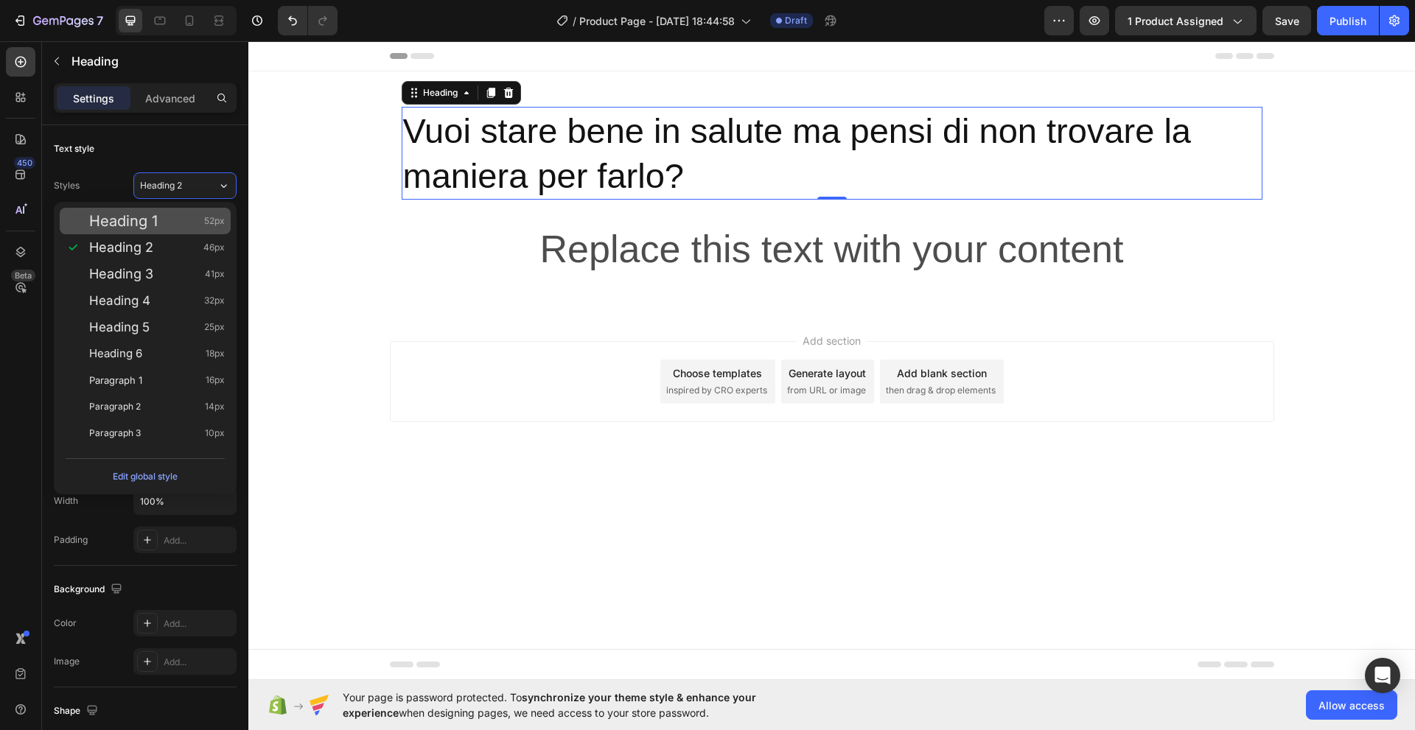
click at [183, 221] on div "Heading 1 52px" at bounding box center [157, 221] width 136 height 15
type input "52"
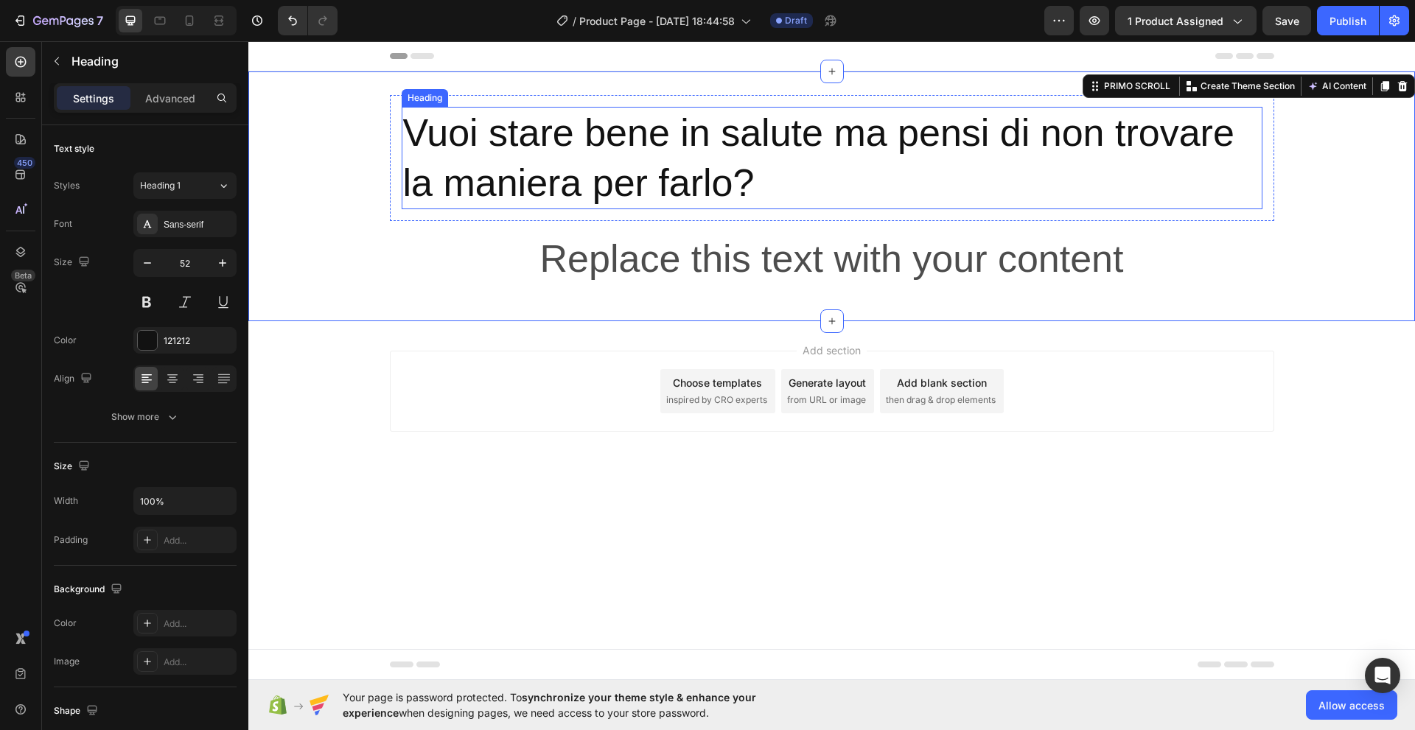
click at [444, 169] on p "Vuoi stare bene in salute ma pensi di non trovare la maniera per farlo?" at bounding box center [832, 157] width 858 height 99
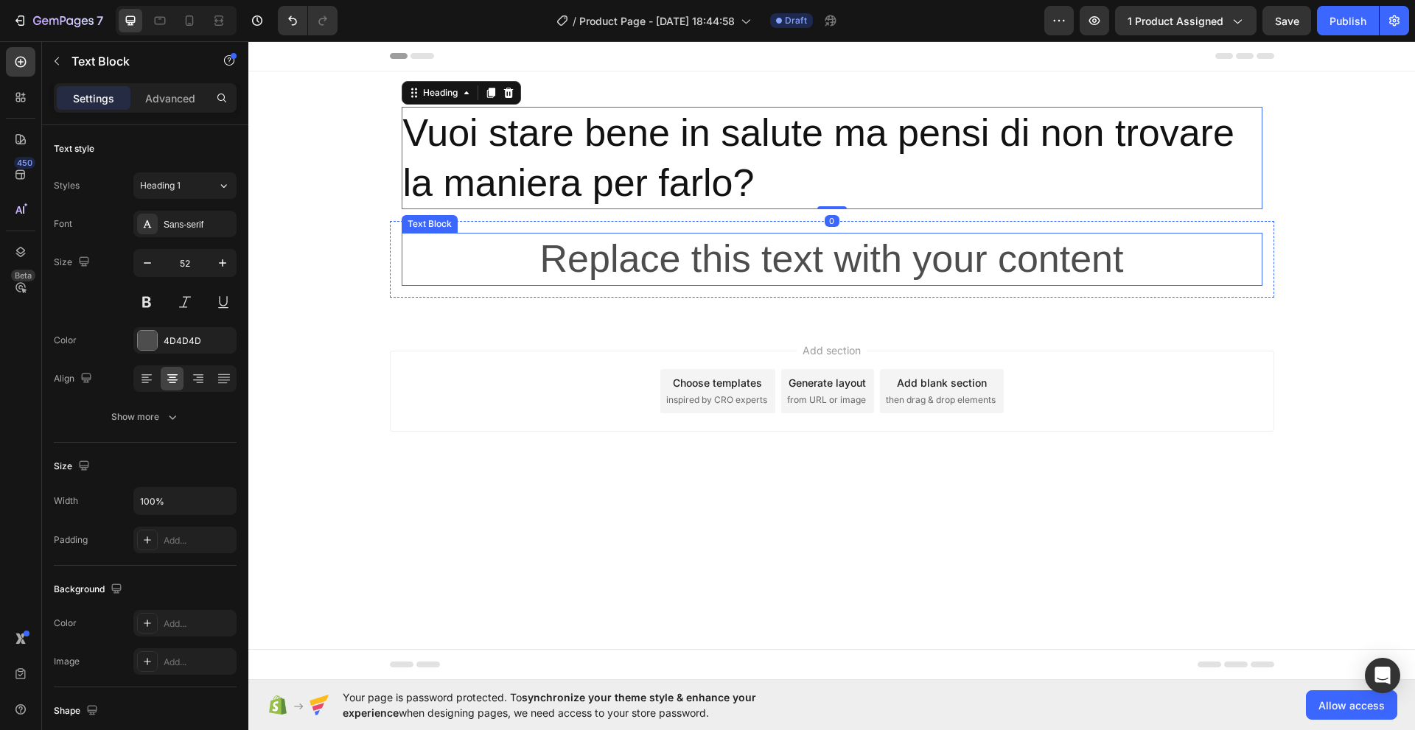
click at [578, 269] on p "Replace this text with your content" at bounding box center [832, 259] width 858 height 50
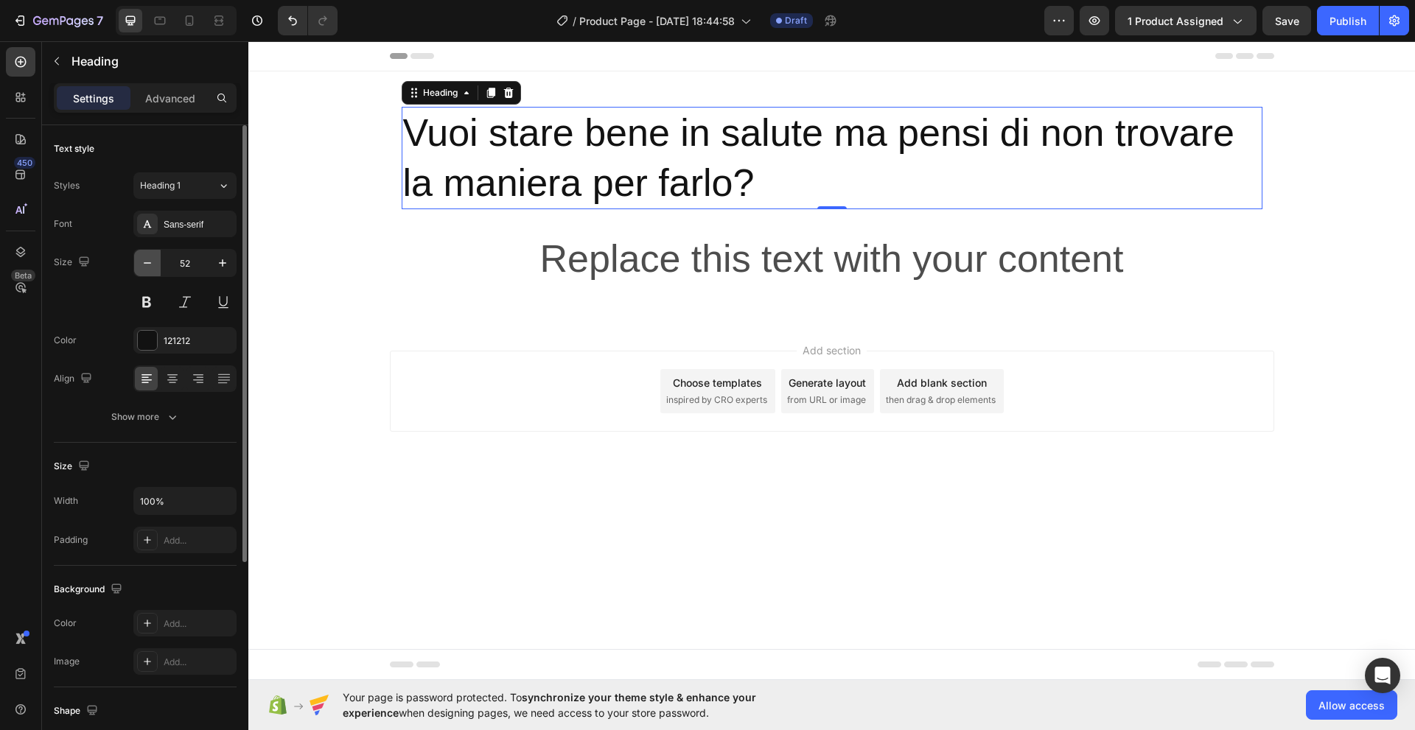
click at [148, 263] on icon "button" at bounding box center [147, 262] width 7 height 1
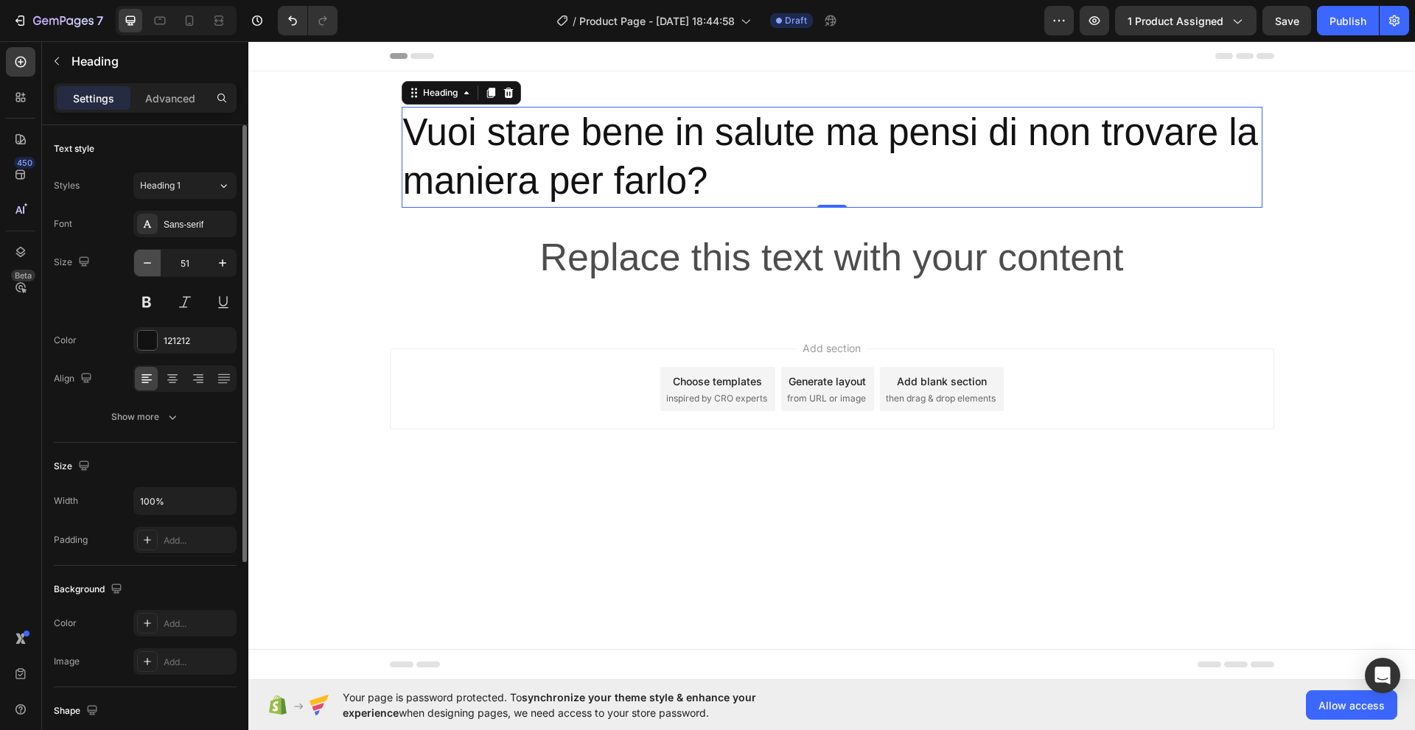
click at [148, 263] on icon "button" at bounding box center [147, 262] width 7 height 1
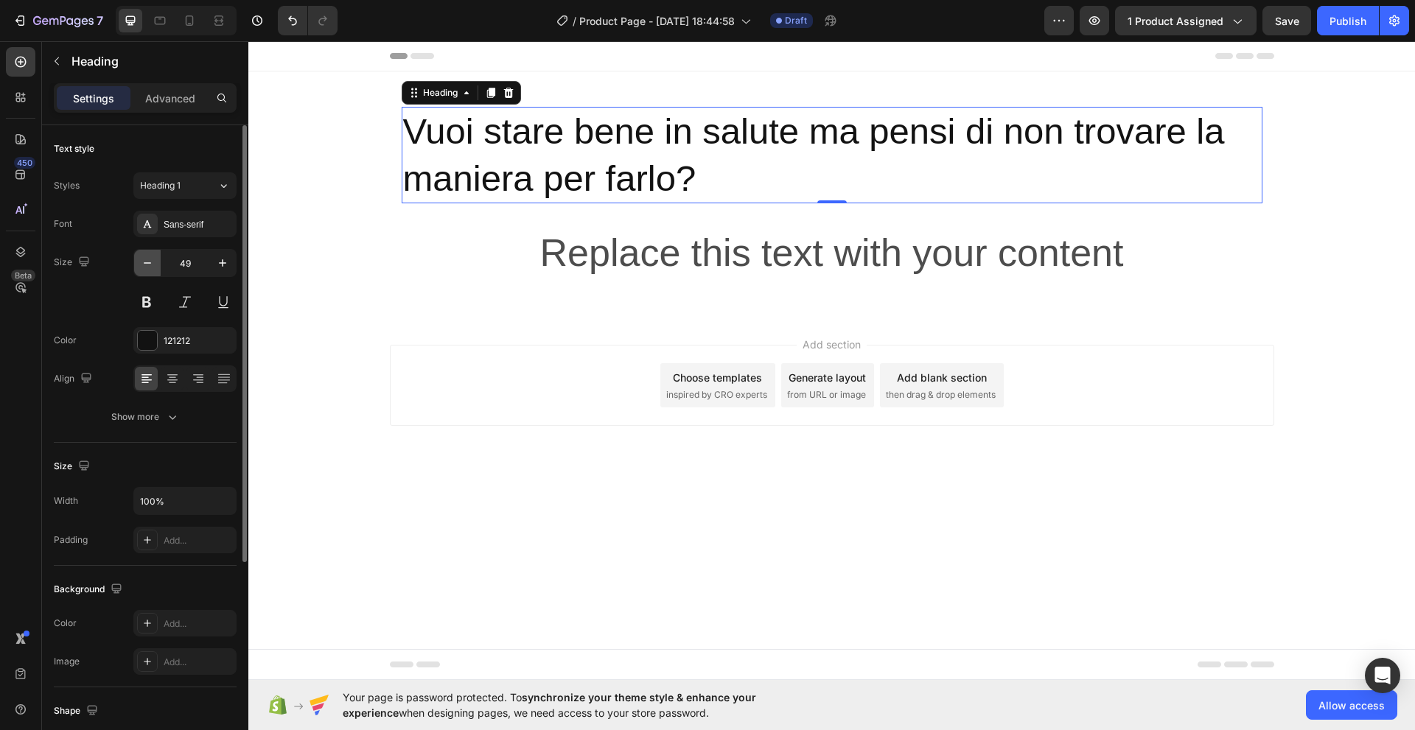
click at [148, 263] on icon "button" at bounding box center [147, 262] width 7 height 1
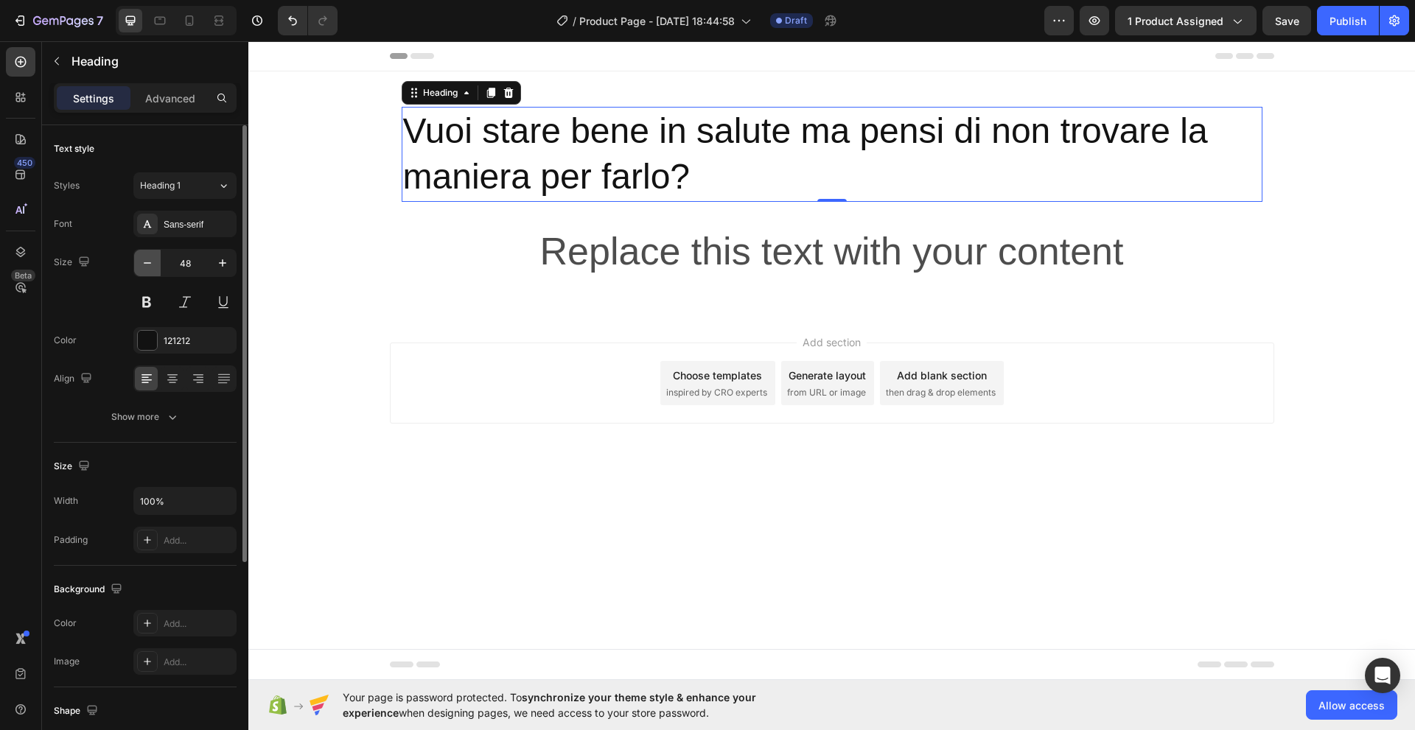
click at [148, 263] on icon "button" at bounding box center [147, 262] width 7 height 1
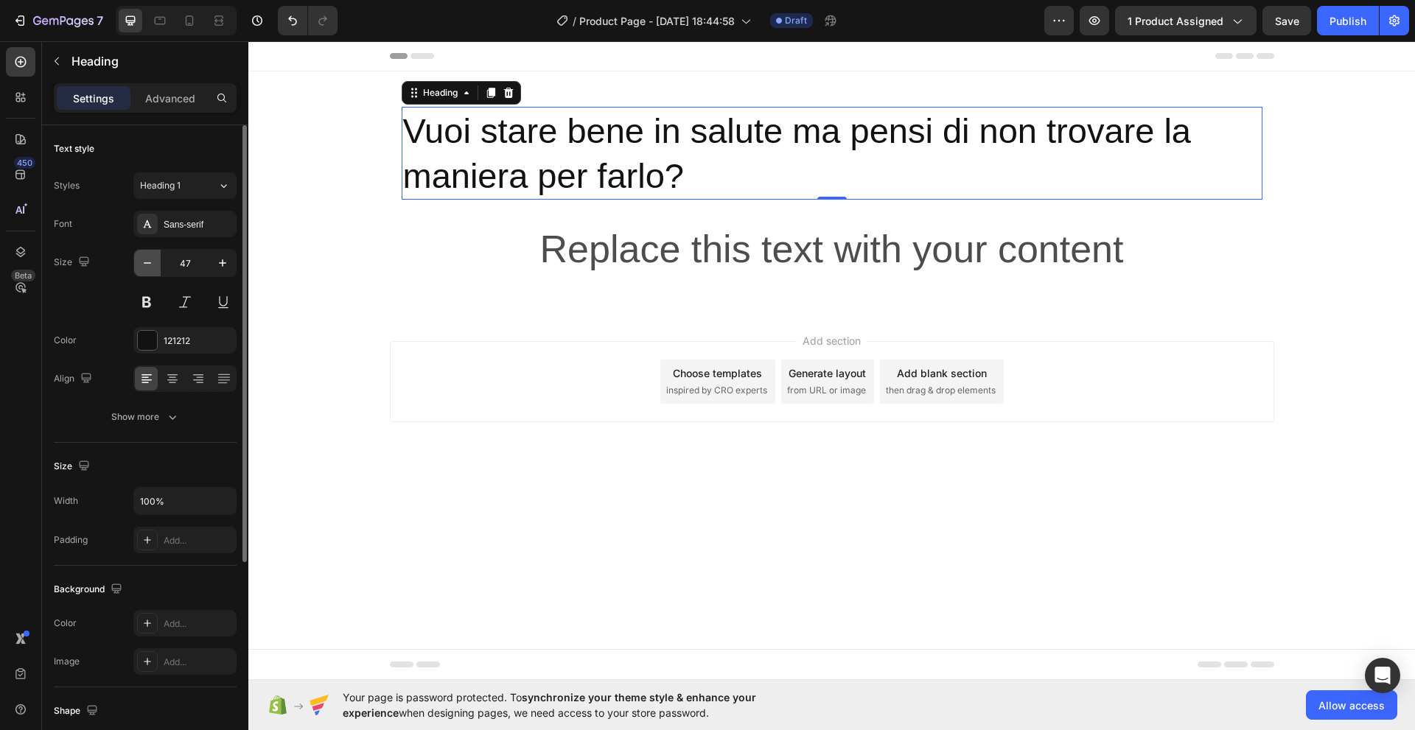
click at [148, 263] on icon "button" at bounding box center [147, 262] width 7 height 1
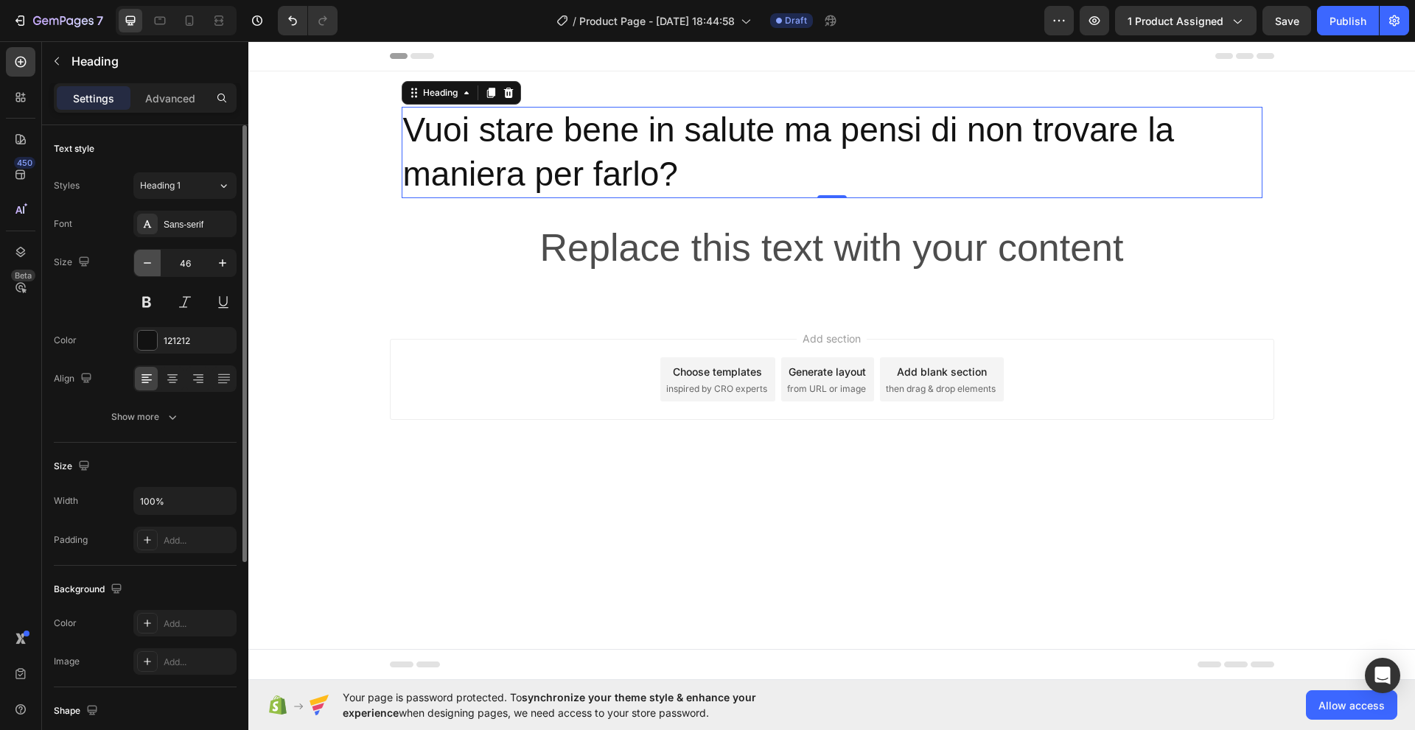
click at [148, 263] on icon "button" at bounding box center [147, 262] width 7 height 1
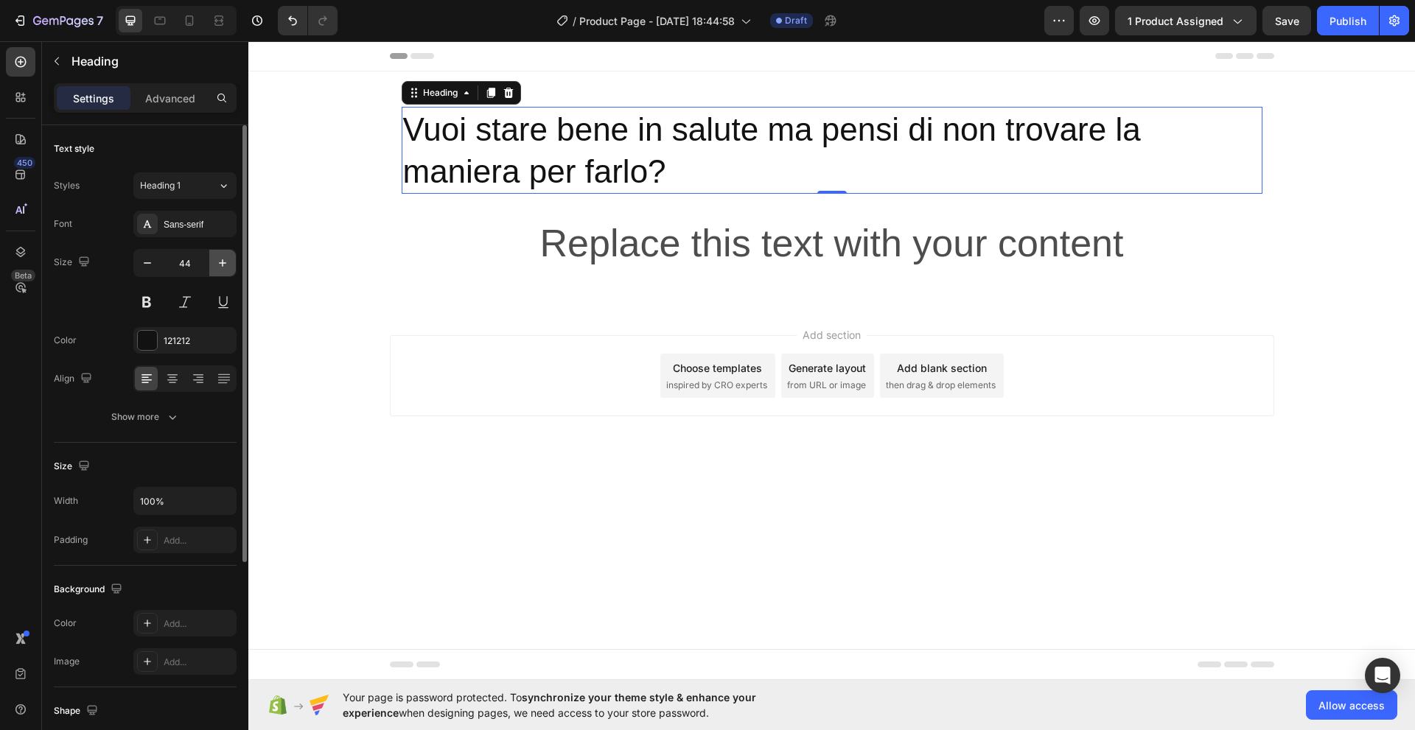
click at [223, 261] on icon "button" at bounding box center [222, 262] width 7 height 7
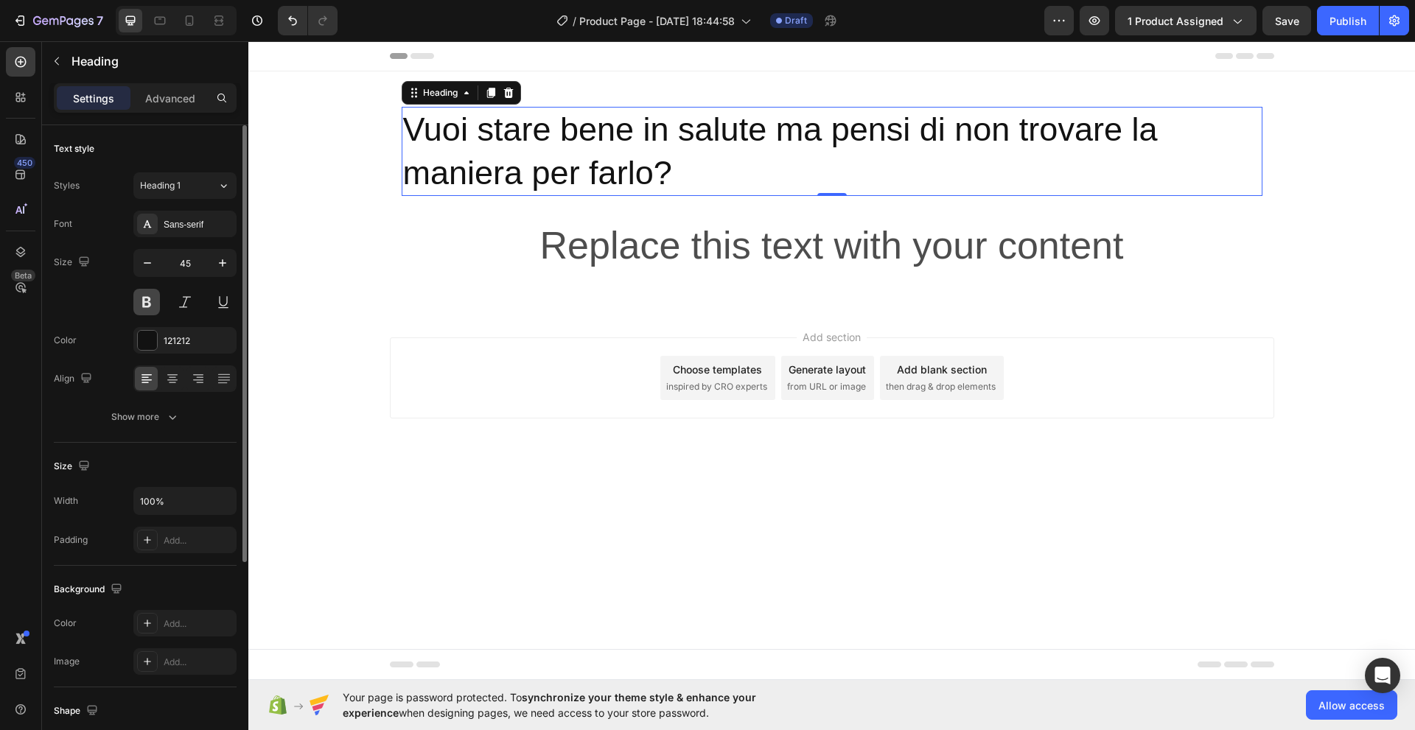
click at [150, 305] on button at bounding box center [146, 302] width 27 height 27
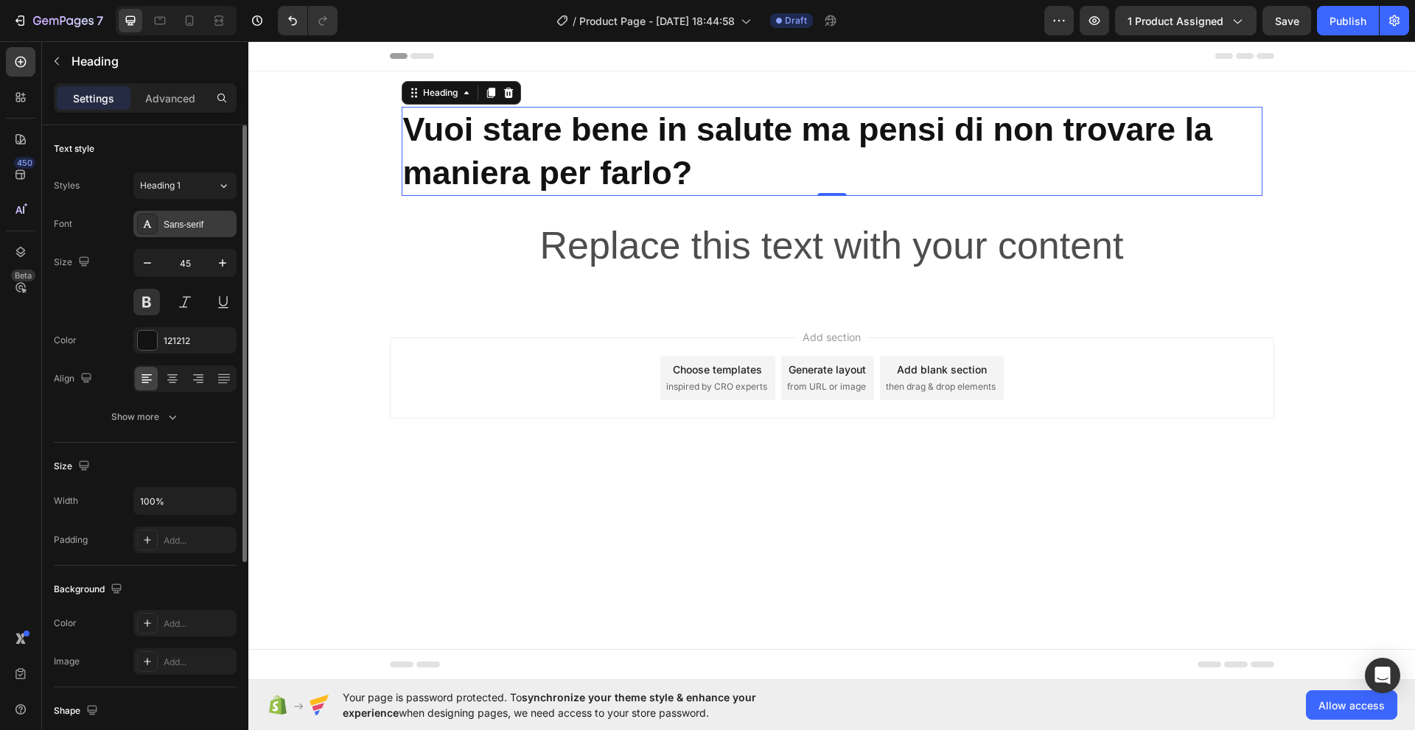
click at [167, 225] on div "Sans-serif" at bounding box center [198, 224] width 69 height 13
click at [59, 226] on div "Font" at bounding box center [63, 223] width 18 height 13
click at [144, 225] on icon at bounding box center [147, 224] width 12 height 12
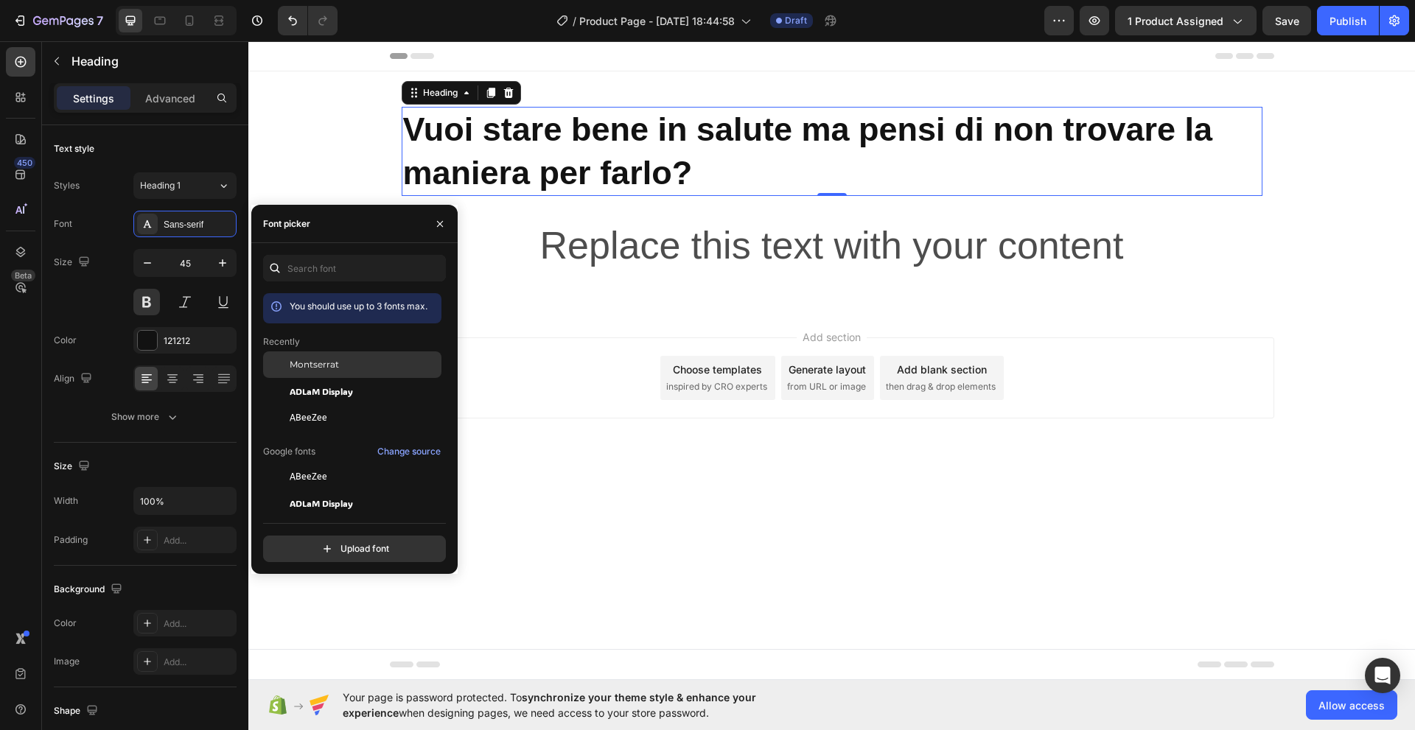
click at [316, 358] on span "Montserrat" at bounding box center [314, 364] width 49 height 13
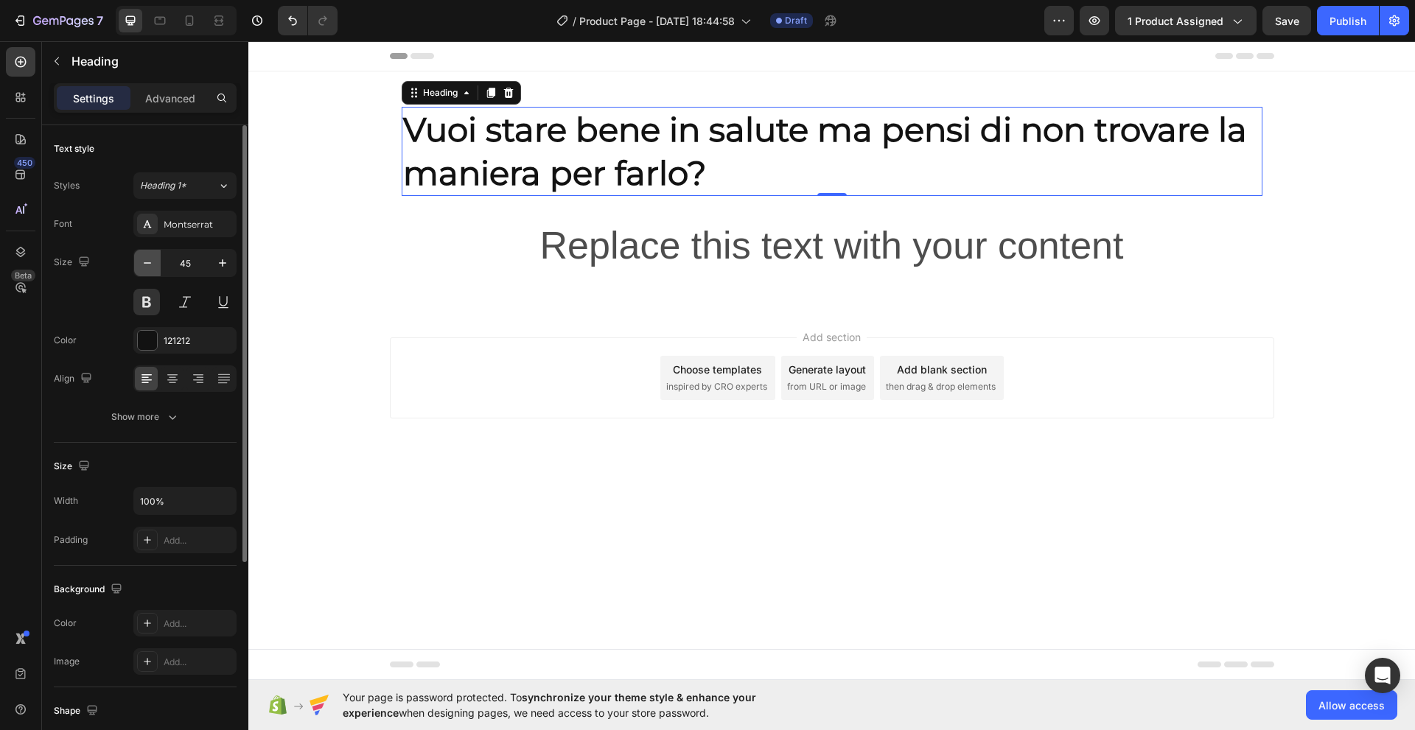
click at [158, 271] on button "button" at bounding box center [147, 263] width 27 height 27
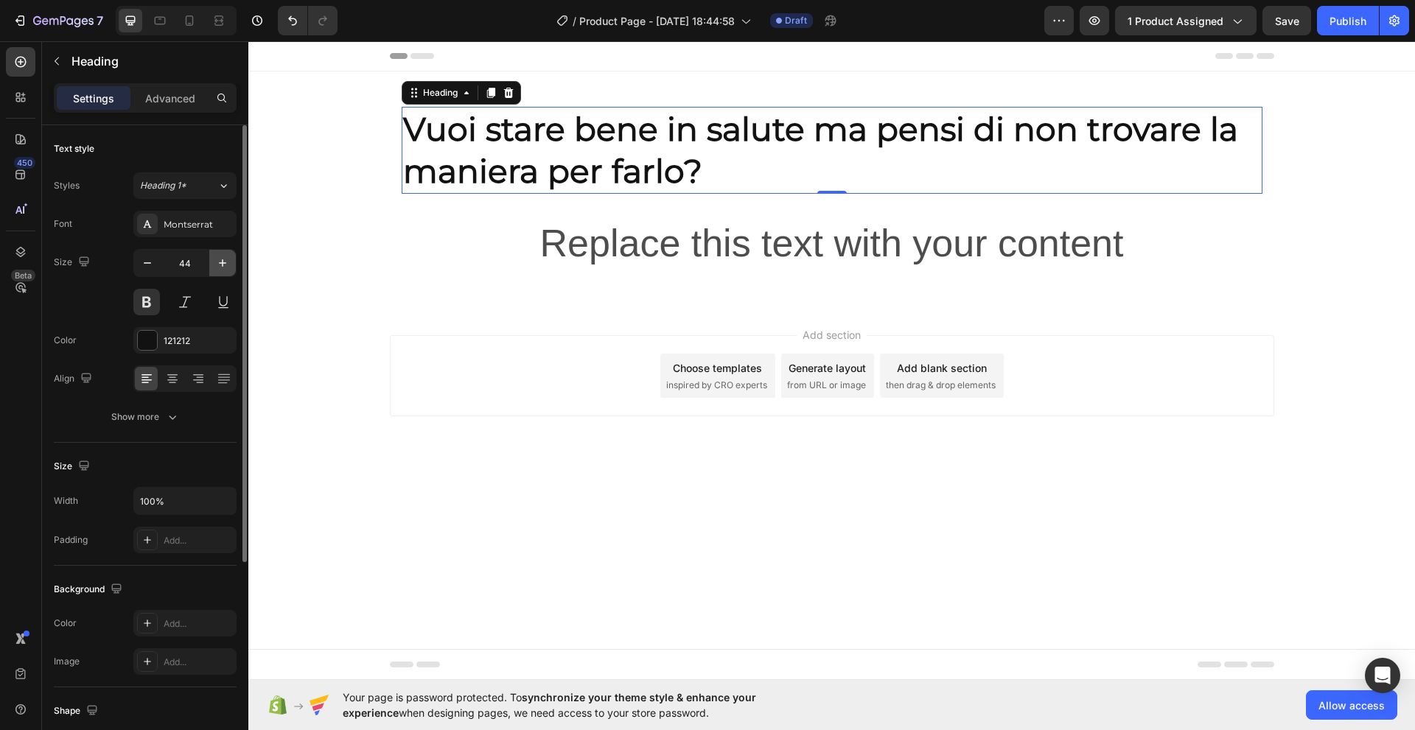
click at [223, 264] on icon "button" at bounding box center [222, 262] width 7 height 7
type input "45"
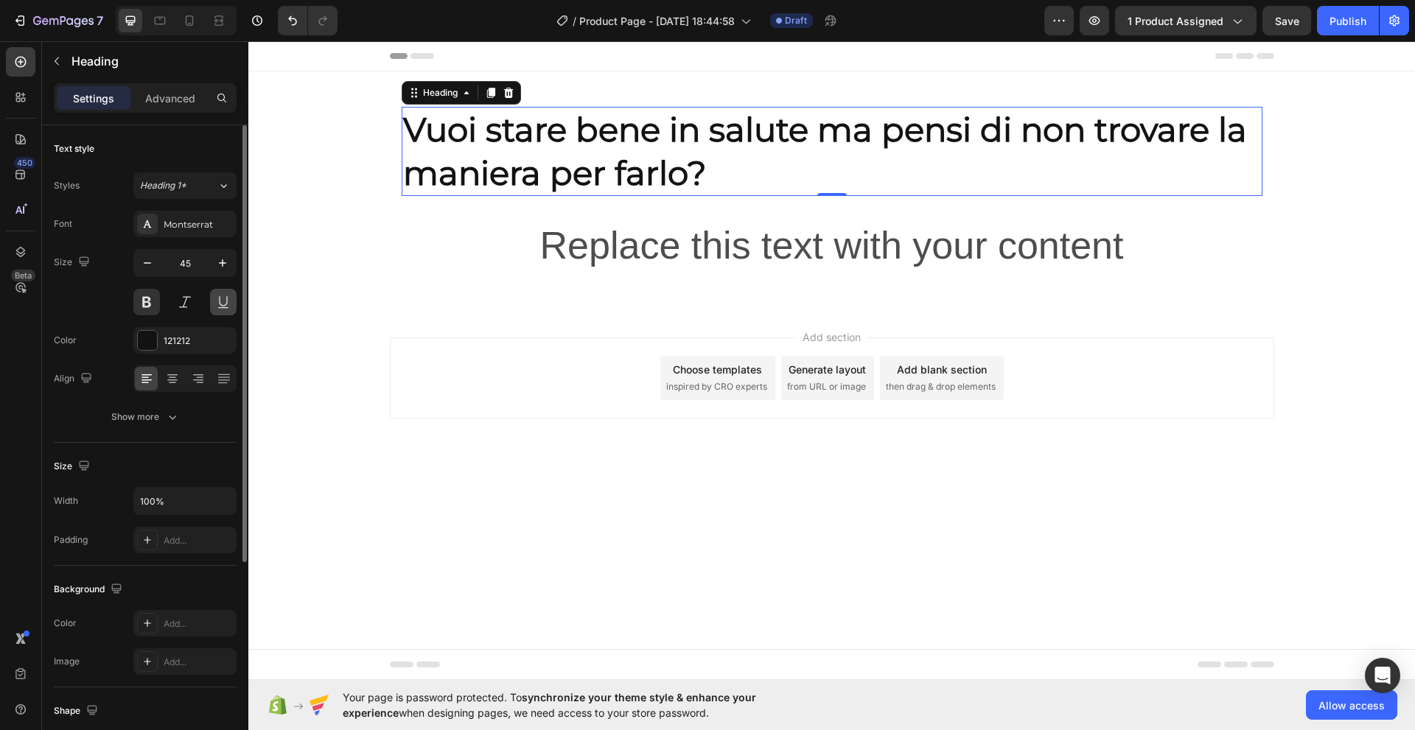
click at [225, 306] on button at bounding box center [223, 302] width 27 height 27
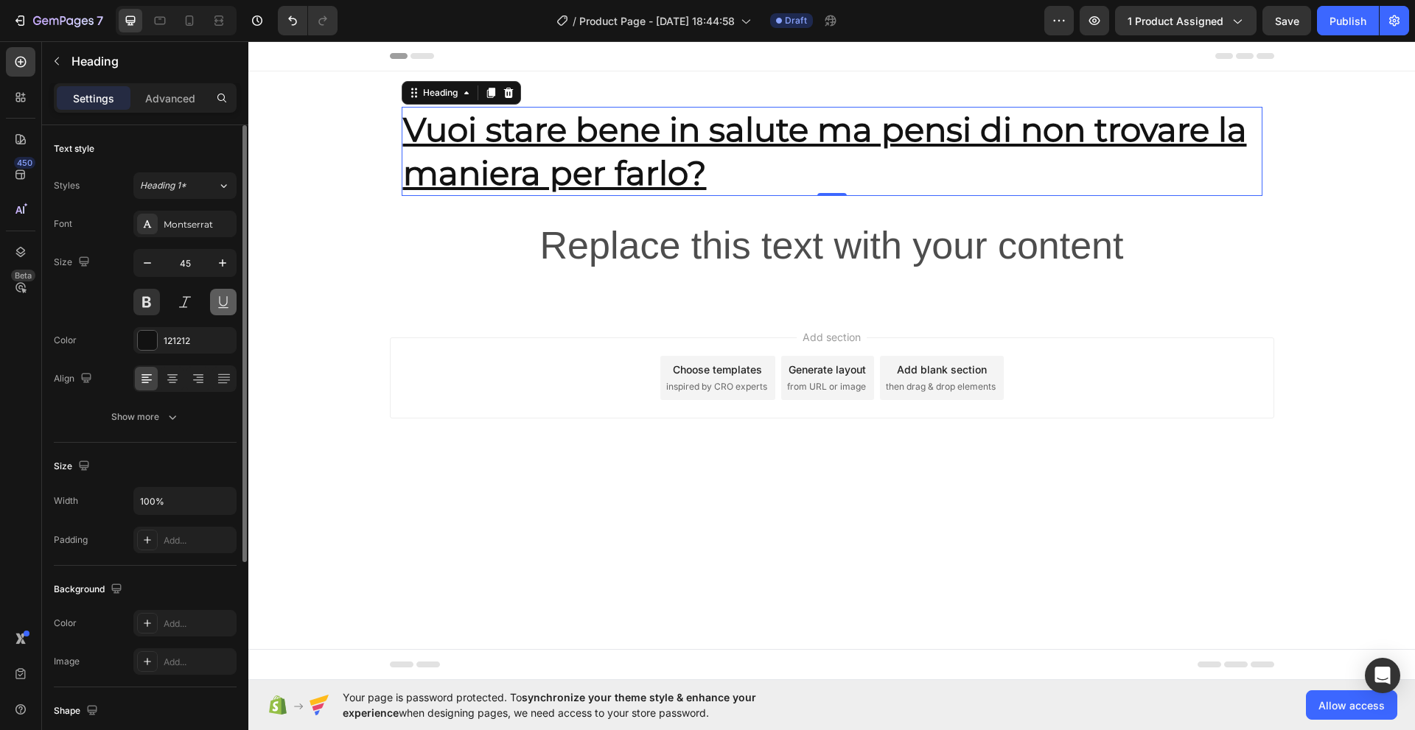
click at [225, 306] on button at bounding box center [223, 302] width 27 height 27
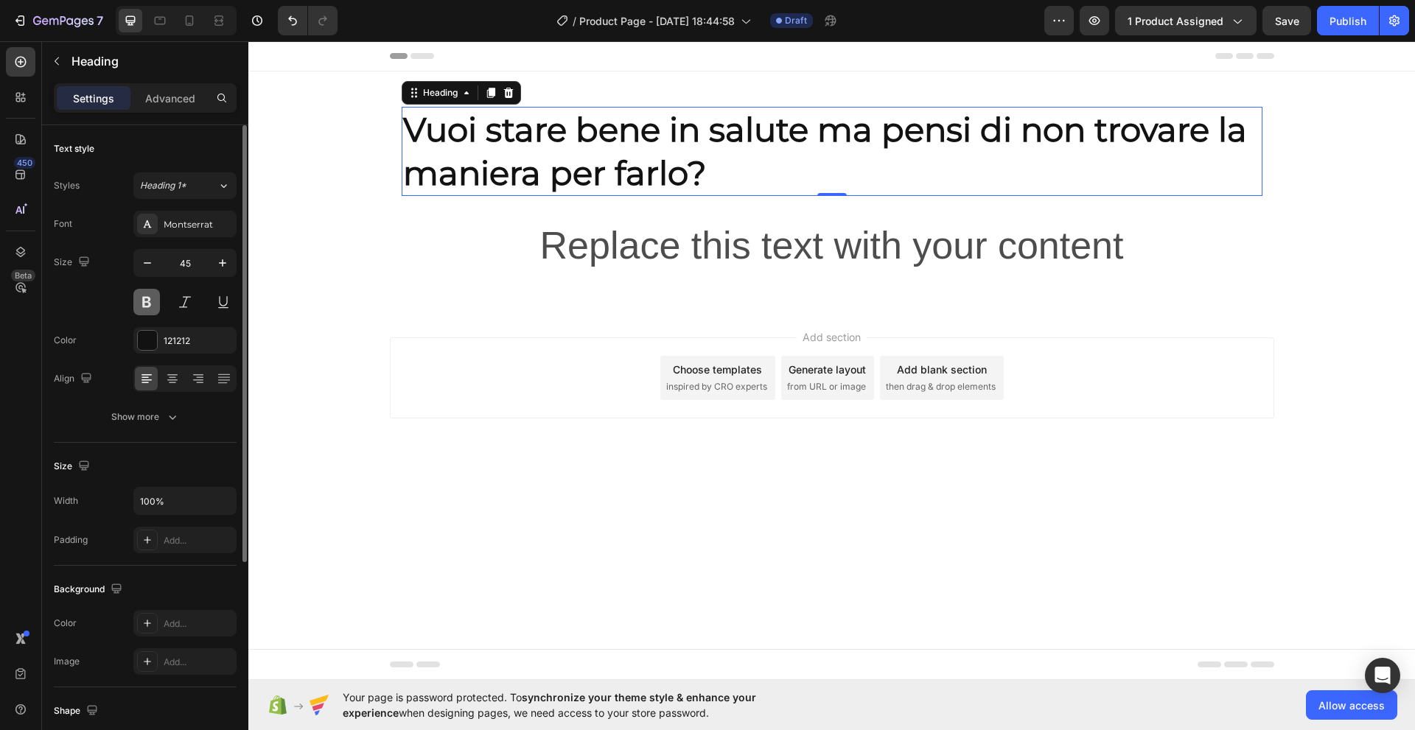
click at [143, 302] on button at bounding box center [146, 302] width 27 height 27
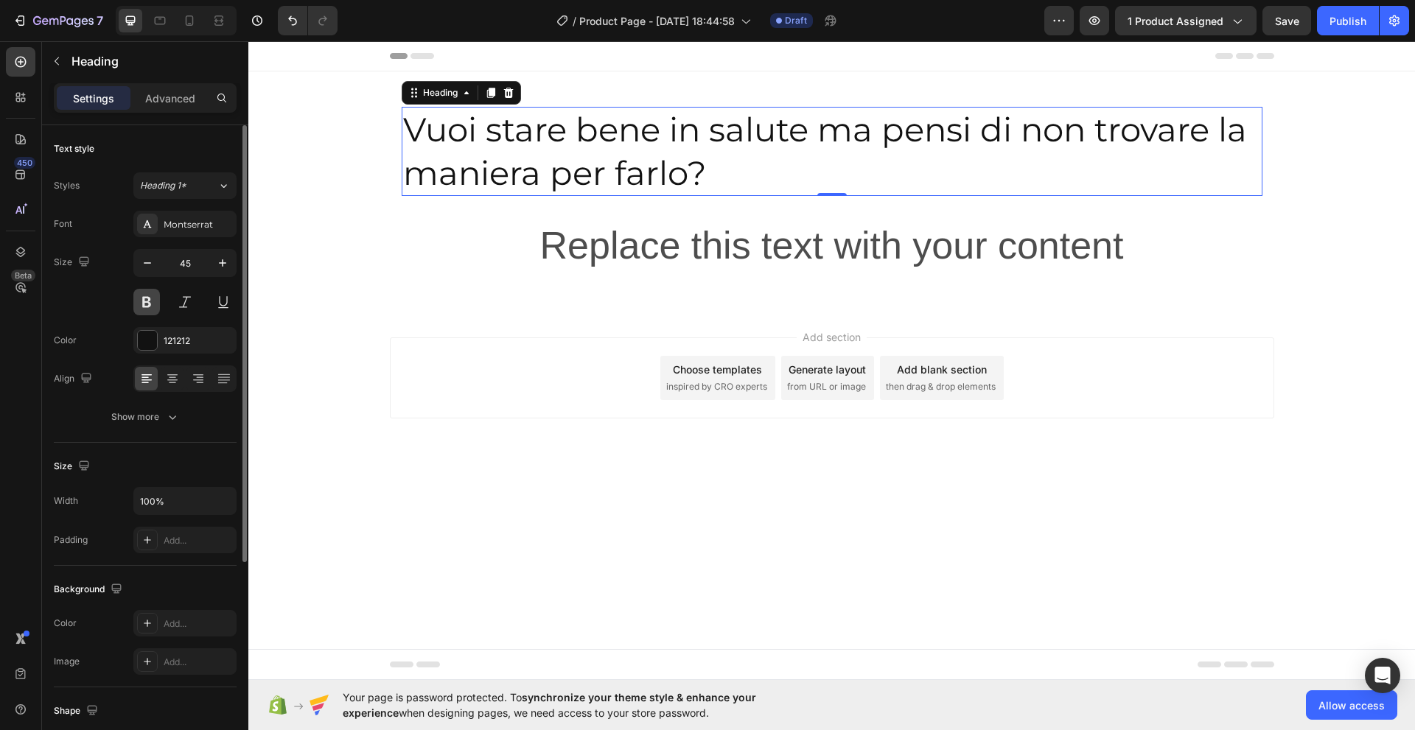
click at [143, 302] on button at bounding box center [146, 302] width 27 height 27
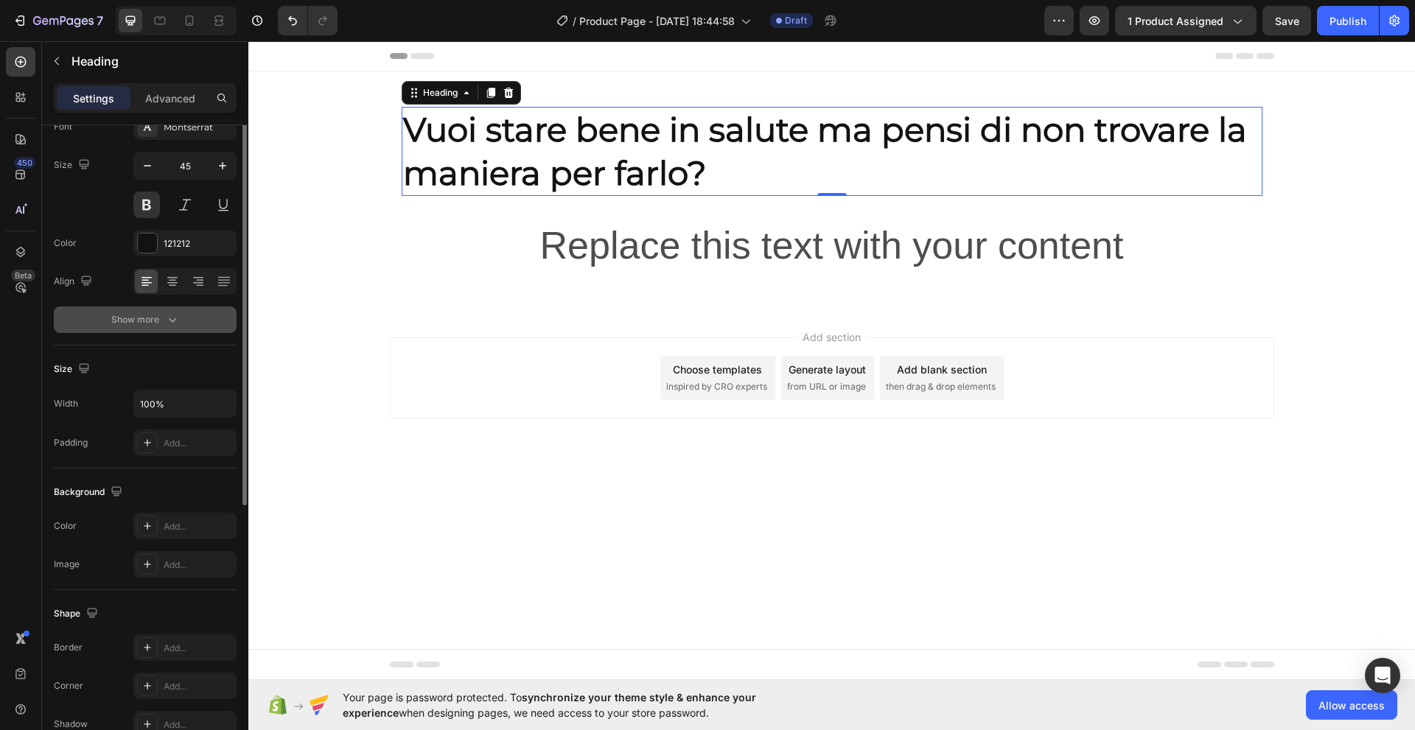
scroll to position [24, 0]
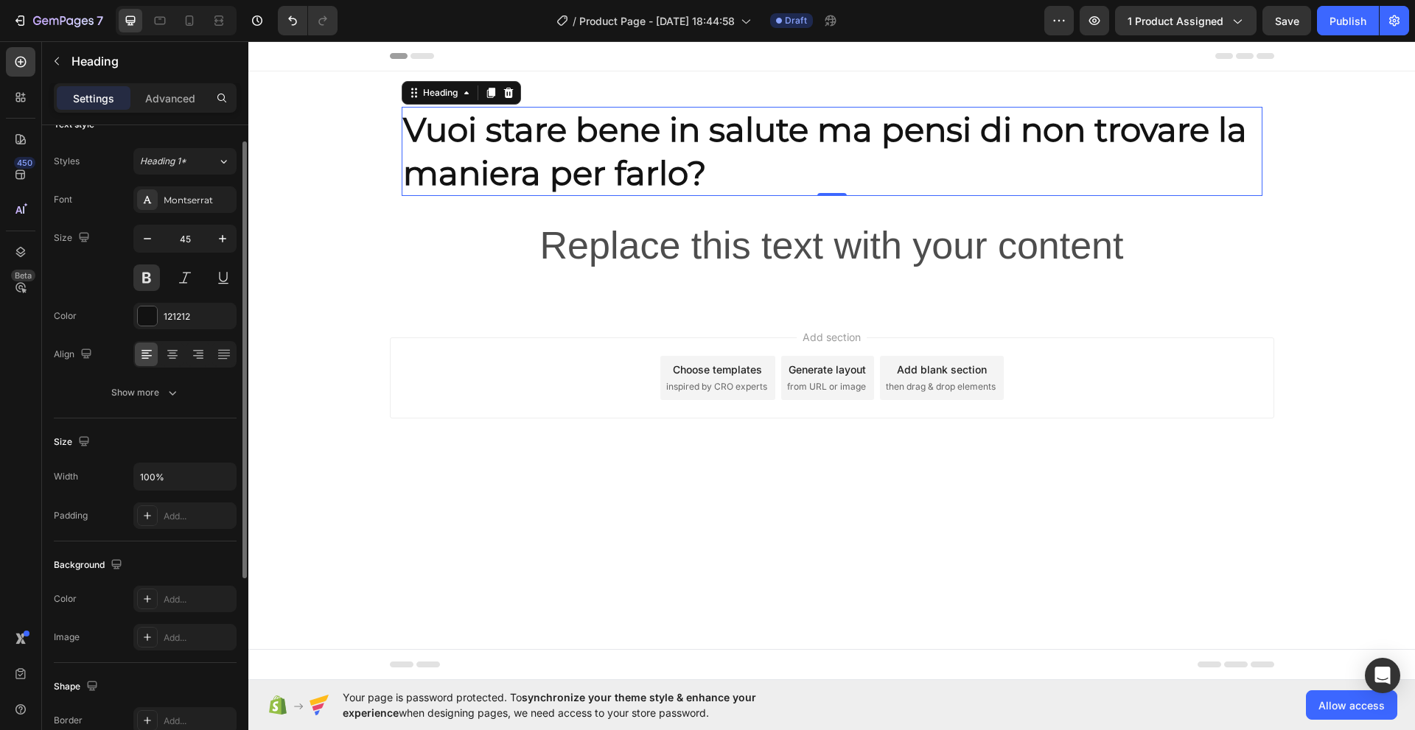
click at [60, 441] on div "Size" at bounding box center [73, 442] width 39 height 20
click at [62, 477] on div "Width" at bounding box center [66, 476] width 24 height 13
click at [64, 315] on div "Color" at bounding box center [65, 315] width 23 height 13
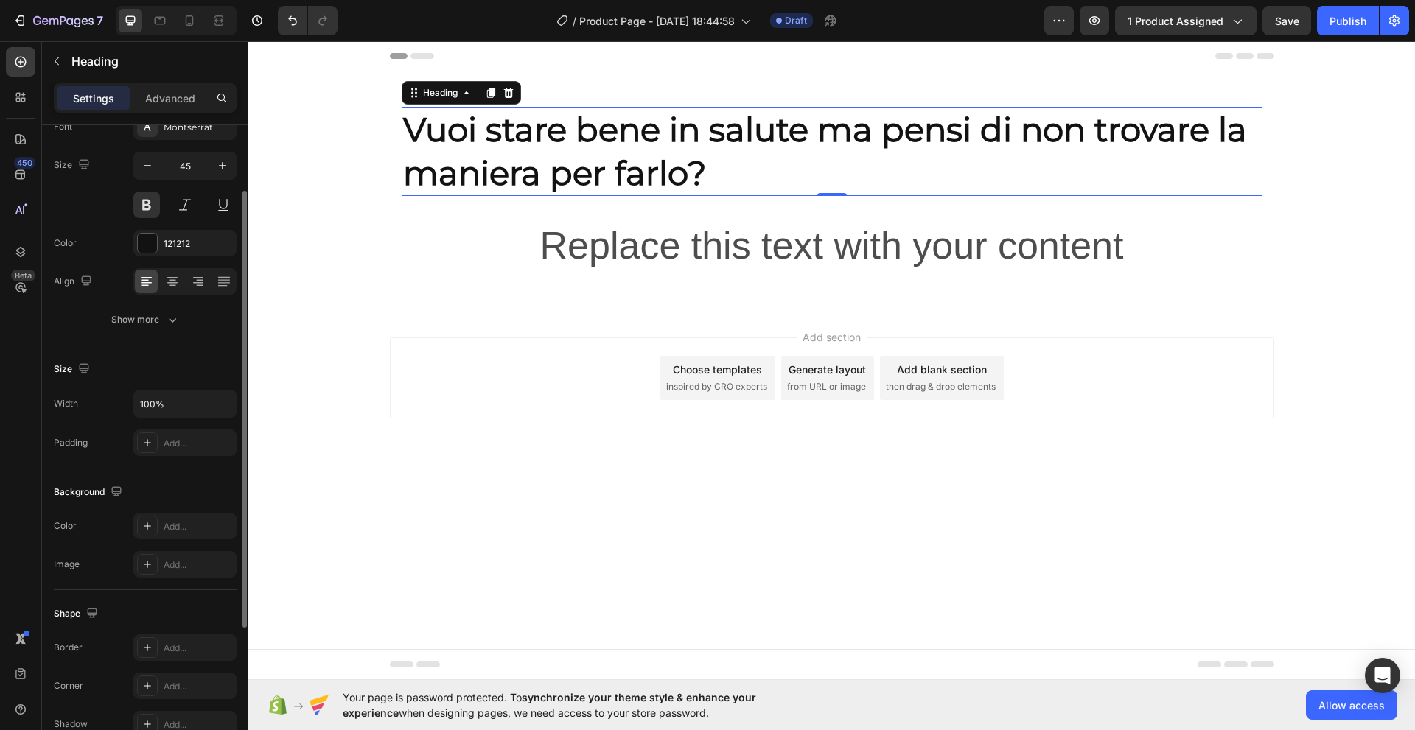
scroll to position [170, 0]
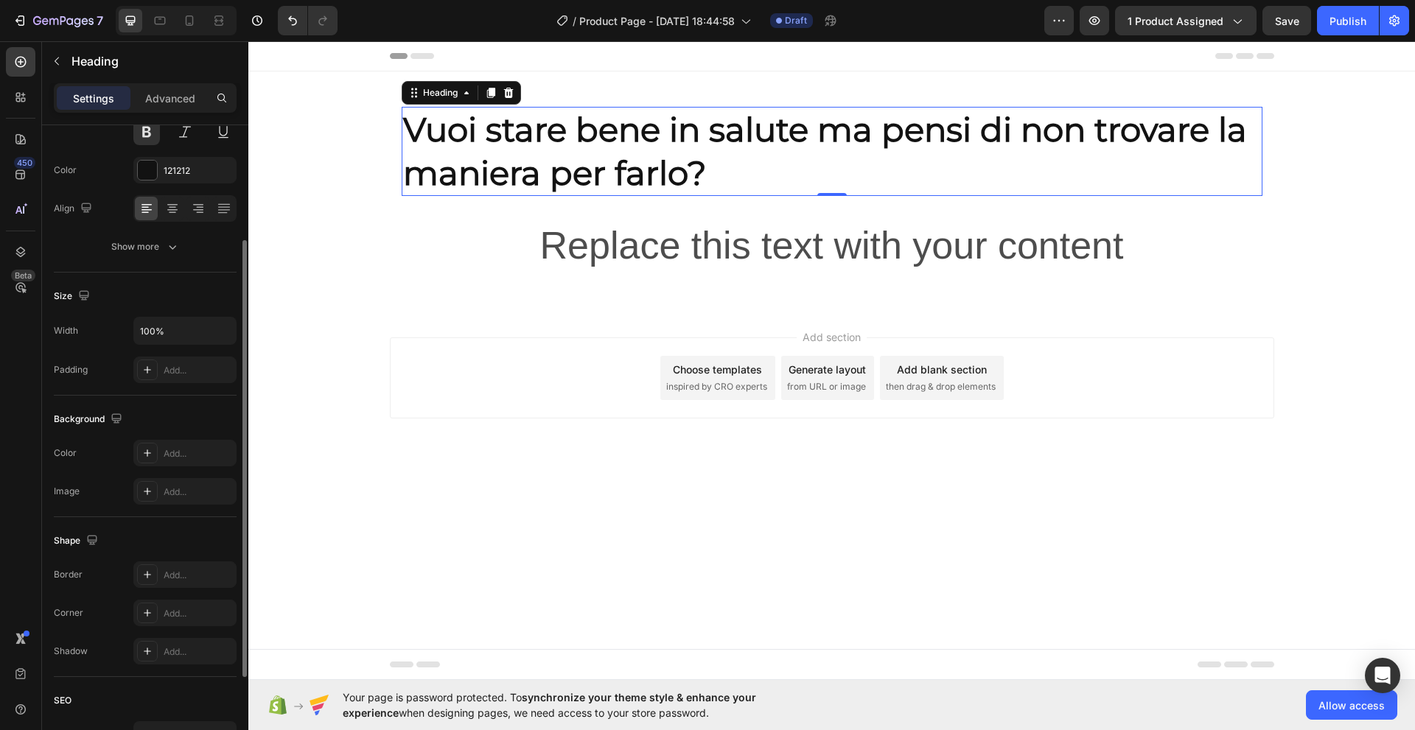
click at [66, 576] on div "Border" at bounding box center [68, 574] width 29 height 13
click at [85, 372] on div "Padding" at bounding box center [71, 369] width 34 height 13
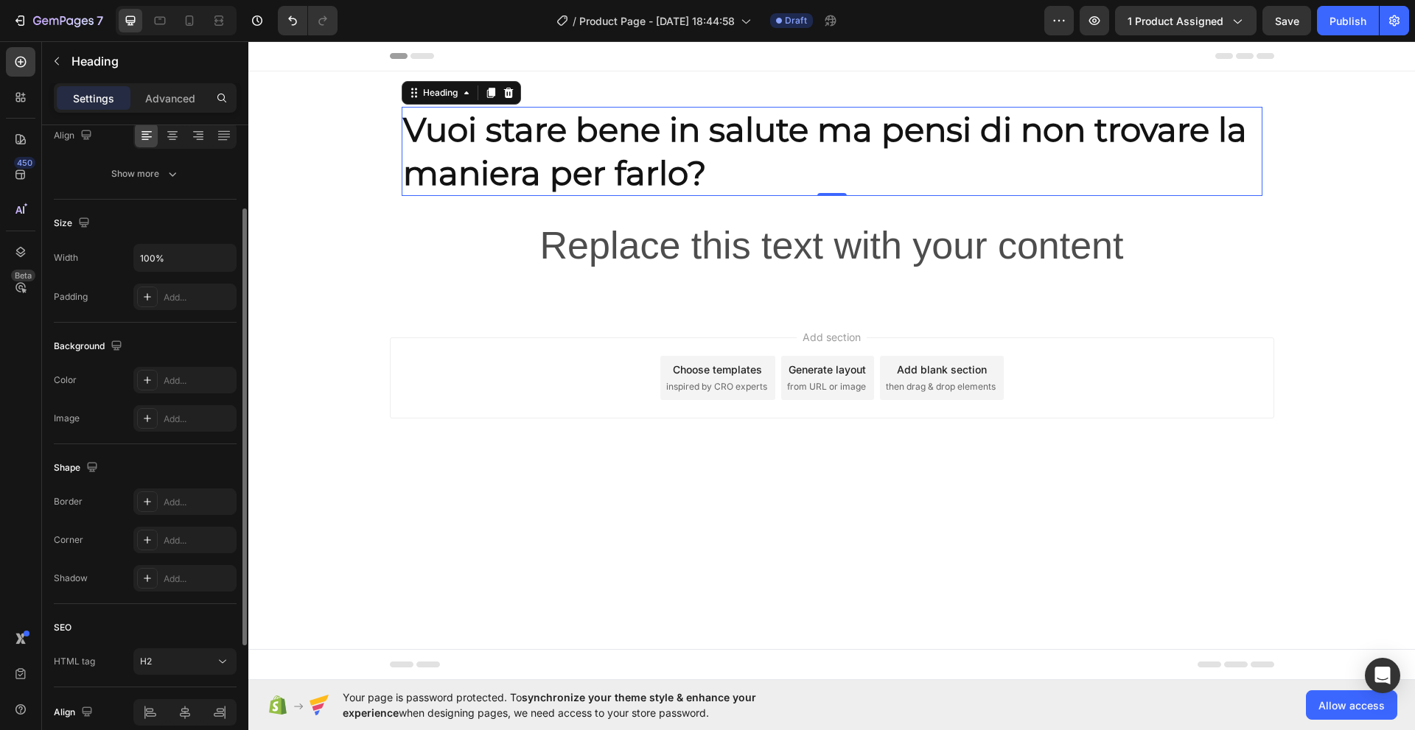
scroll to position [195, 0]
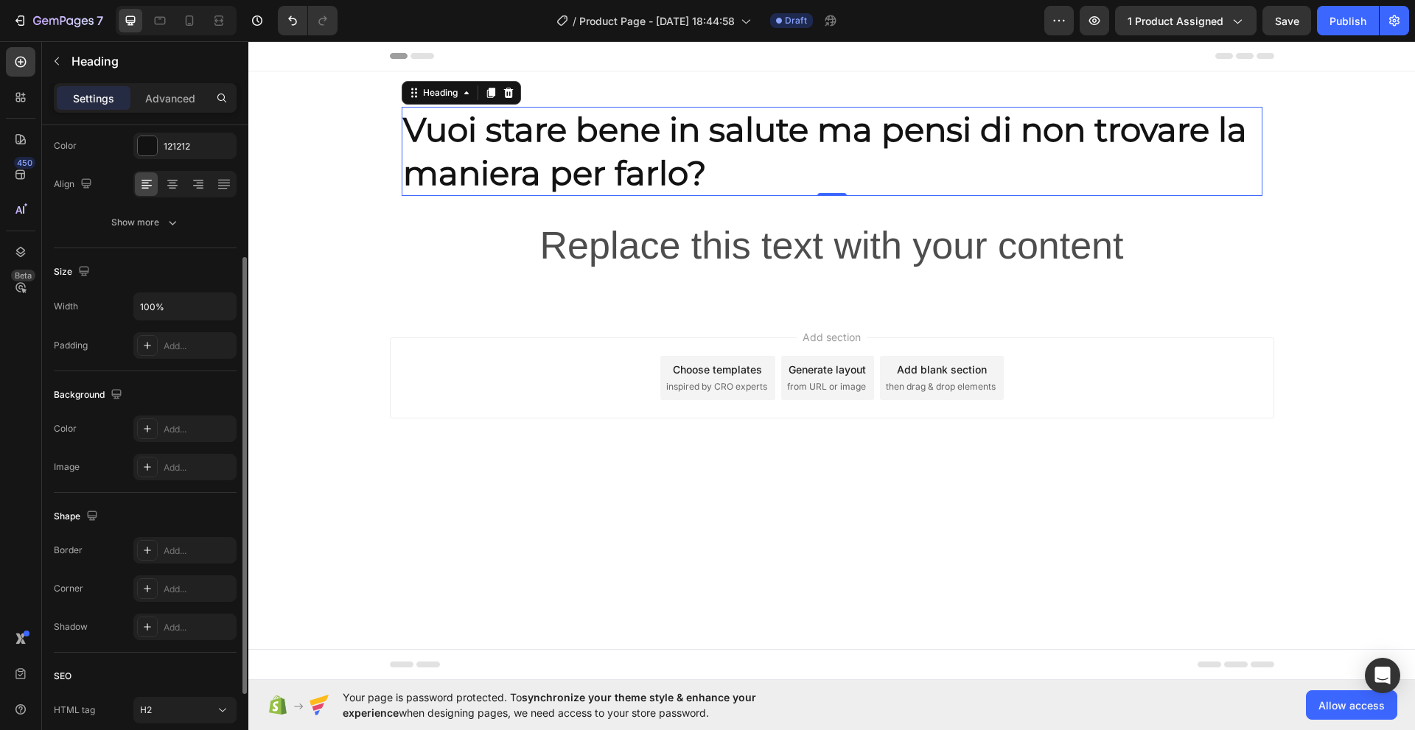
click at [66, 272] on div "Size" at bounding box center [73, 272] width 39 height 20
click at [79, 271] on icon "button" at bounding box center [84, 271] width 10 height 10
click at [58, 272] on div "Size" at bounding box center [73, 272] width 39 height 20
click at [59, 310] on div "Width" at bounding box center [66, 306] width 24 height 13
click at [171, 225] on icon "button" at bounding box center [172, 222] width 15 height 15
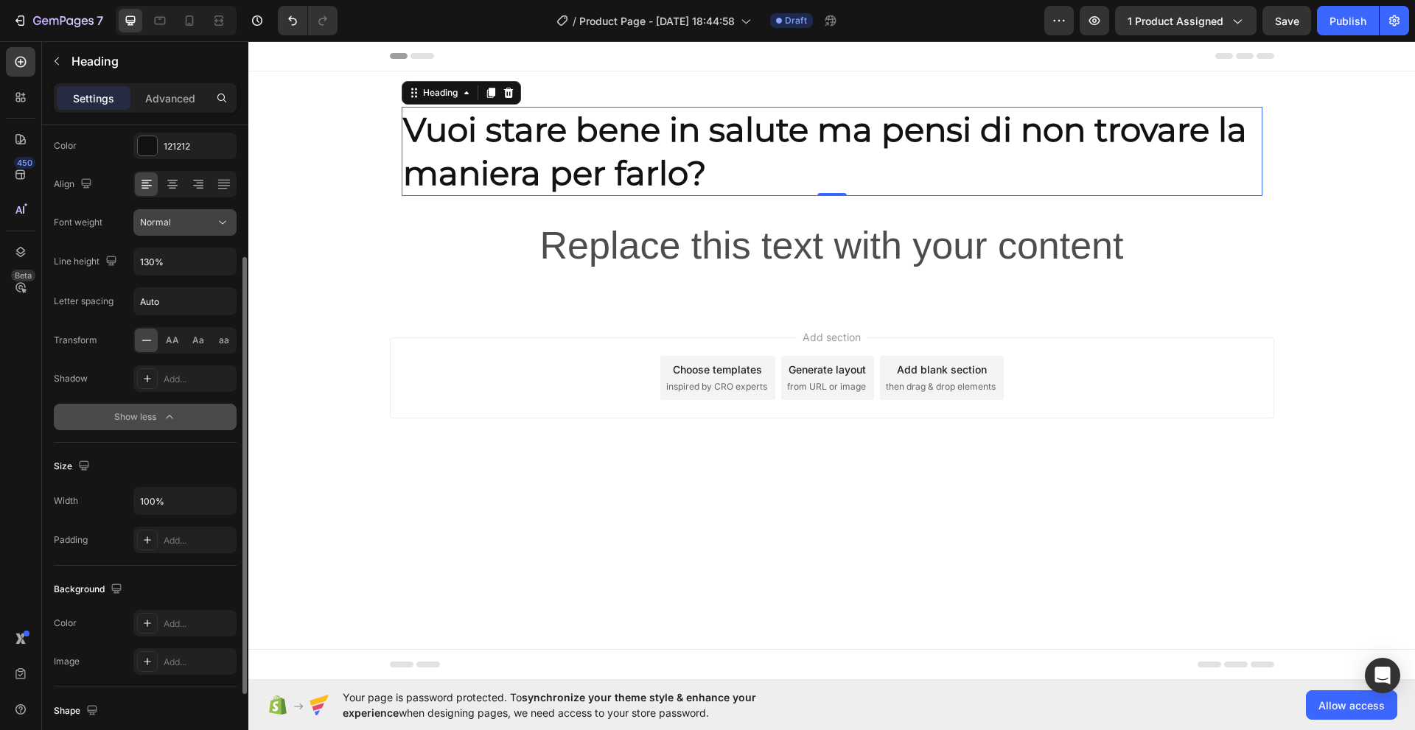
click at [223, 225] on icon at bounding box center [222, 222] width 15 height 15
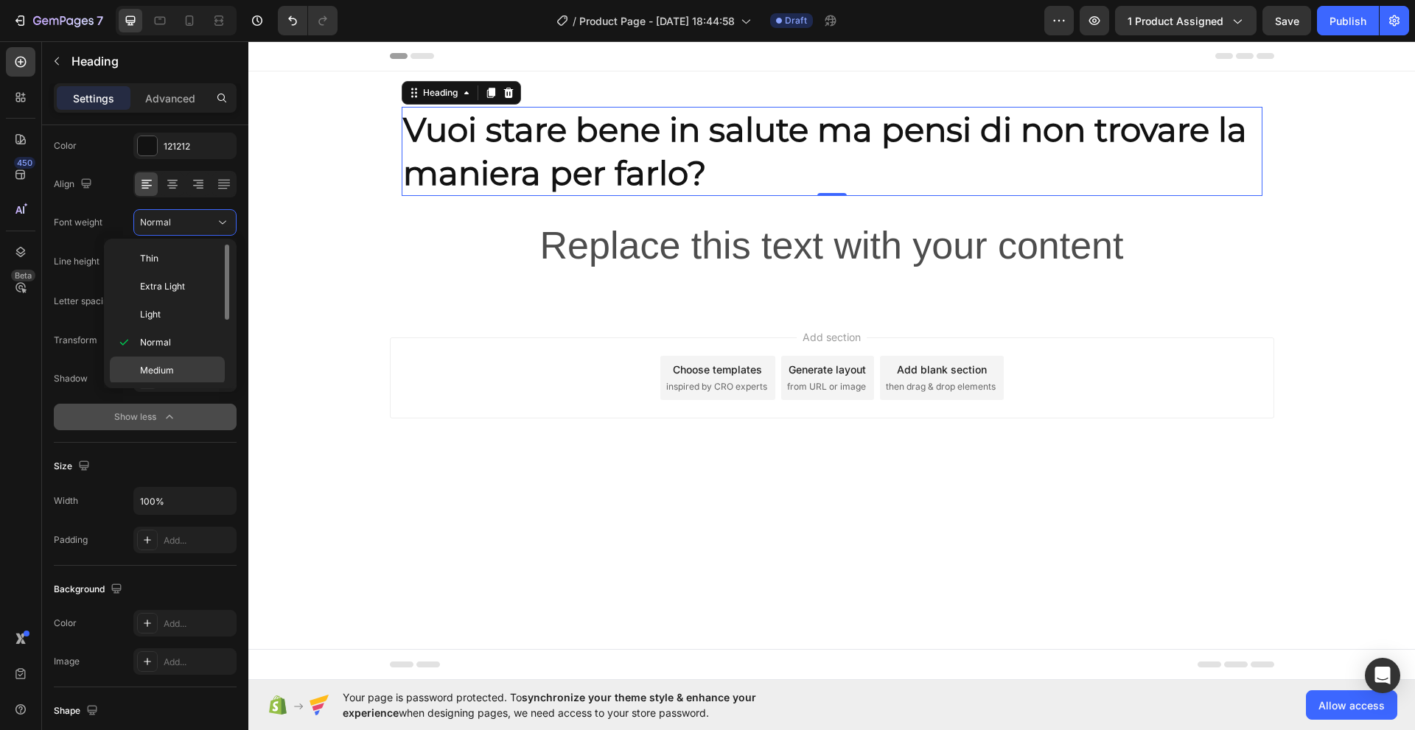
click at [156, 368] on span "Medium" at bounding box center [157, 370] width 34 height 13
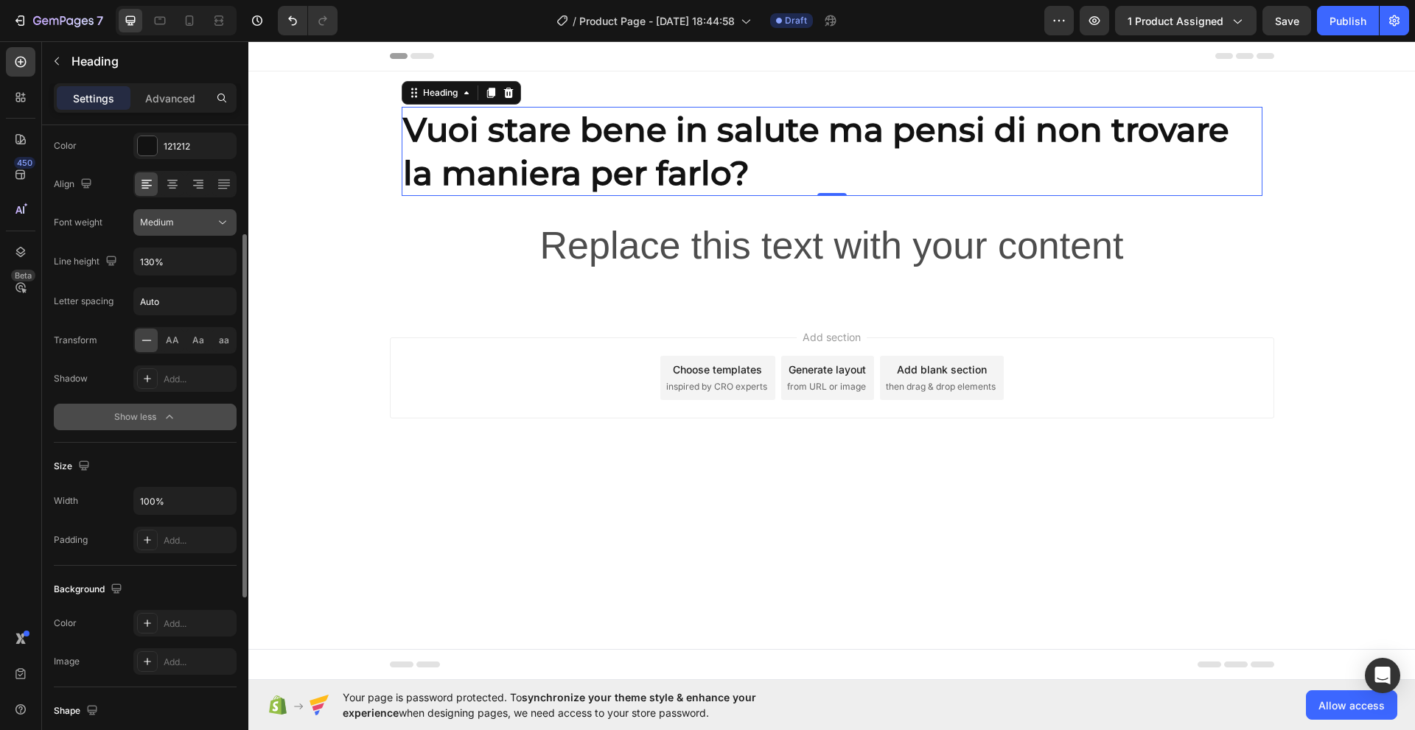
click at [224, 221] on icon at bounding box center [222, 222] width 15 height 15
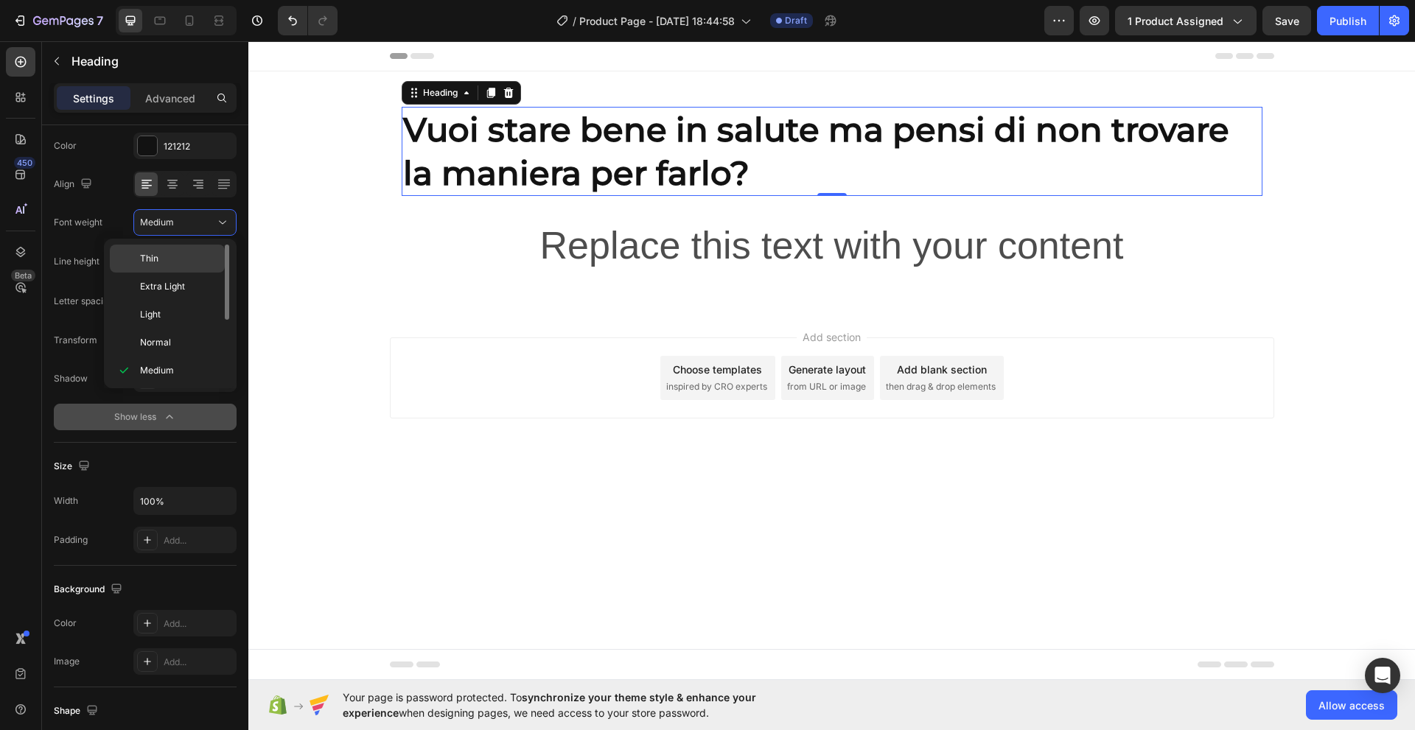
click at [155, 256] on span "Thin" at bounding box center [149, 258] width 18 height 13
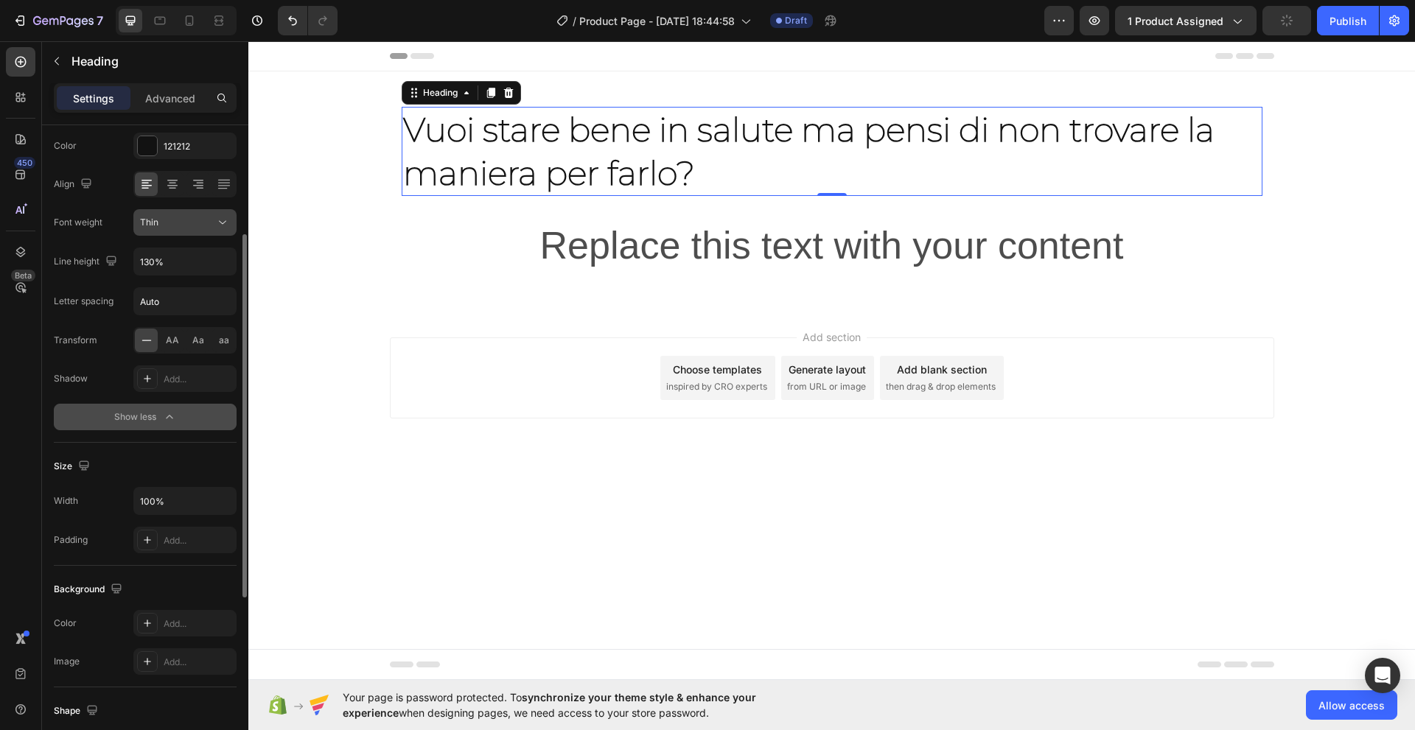
click at [225, 222] on icon at bounding box center [222, 223] width 7 height 4
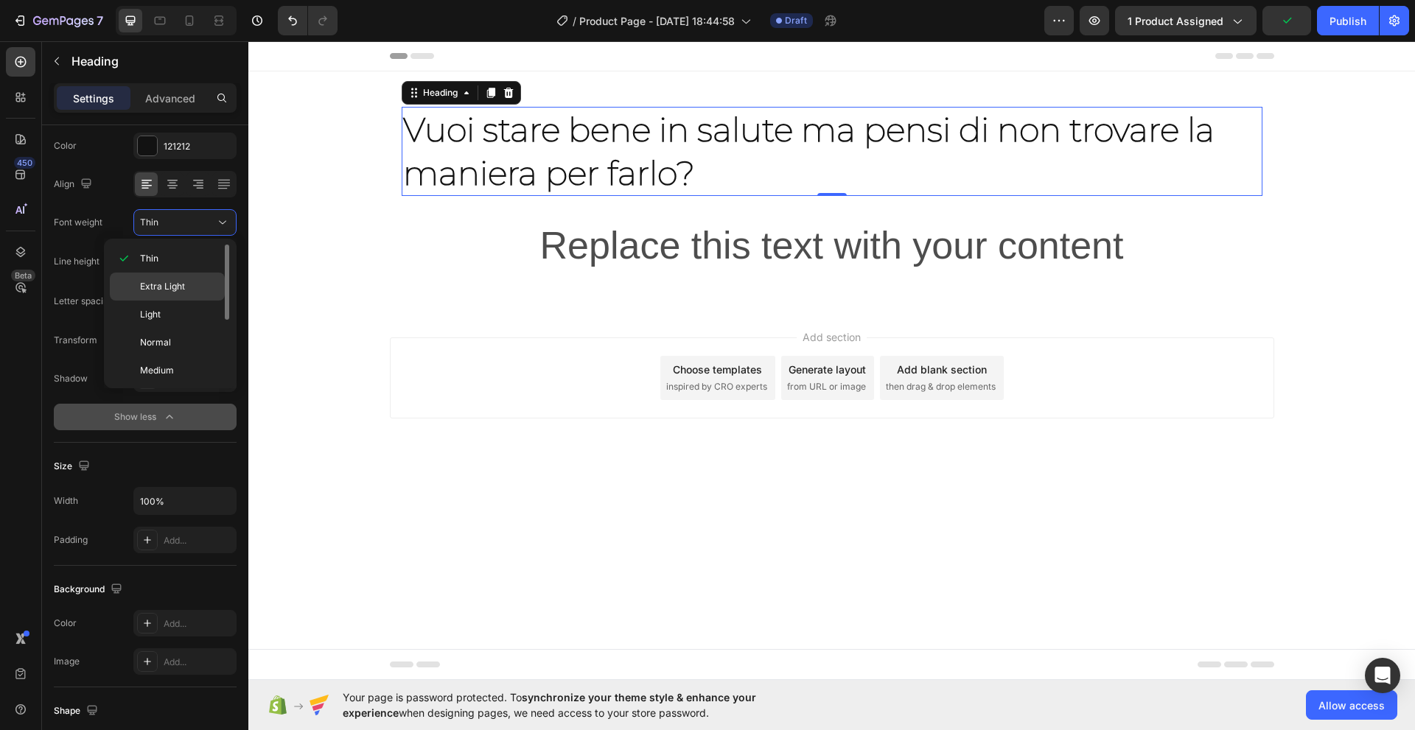
click at [155, 286] on span "Extra Light" at bounding box center [162, 286] width 45 height 13
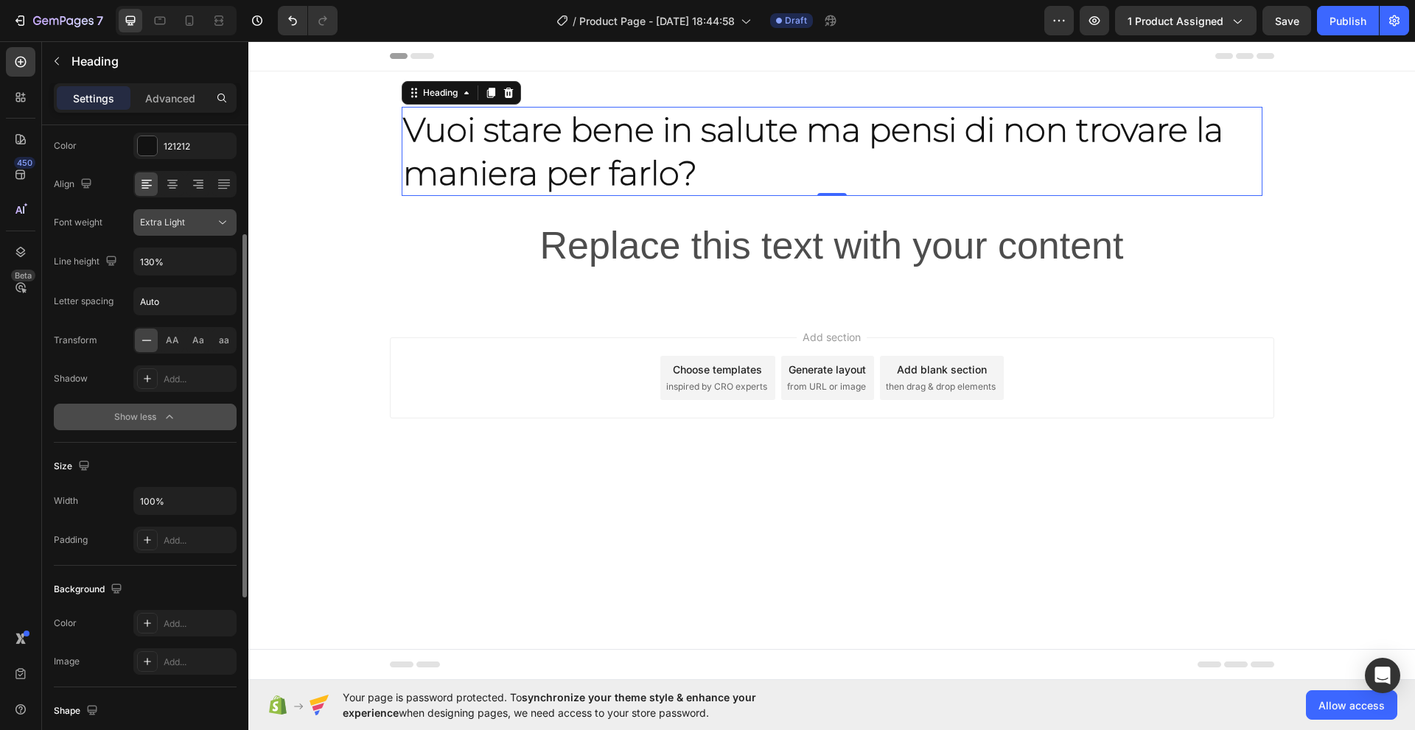
click at [226, 223] on icon at bounding box center [222, 222] width 15 height 15
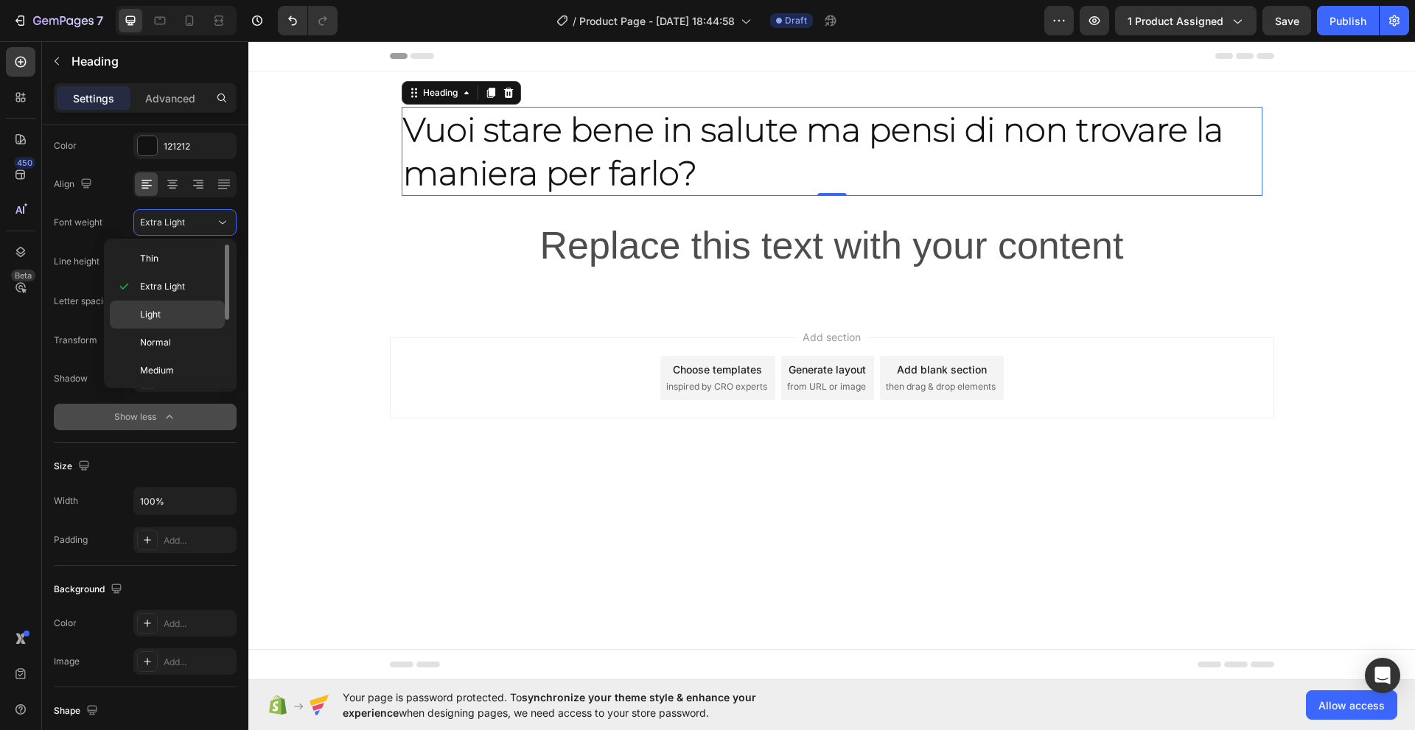
click at [156, 312] on span "Light" at bounding box center [150, 314] width 21 height 13
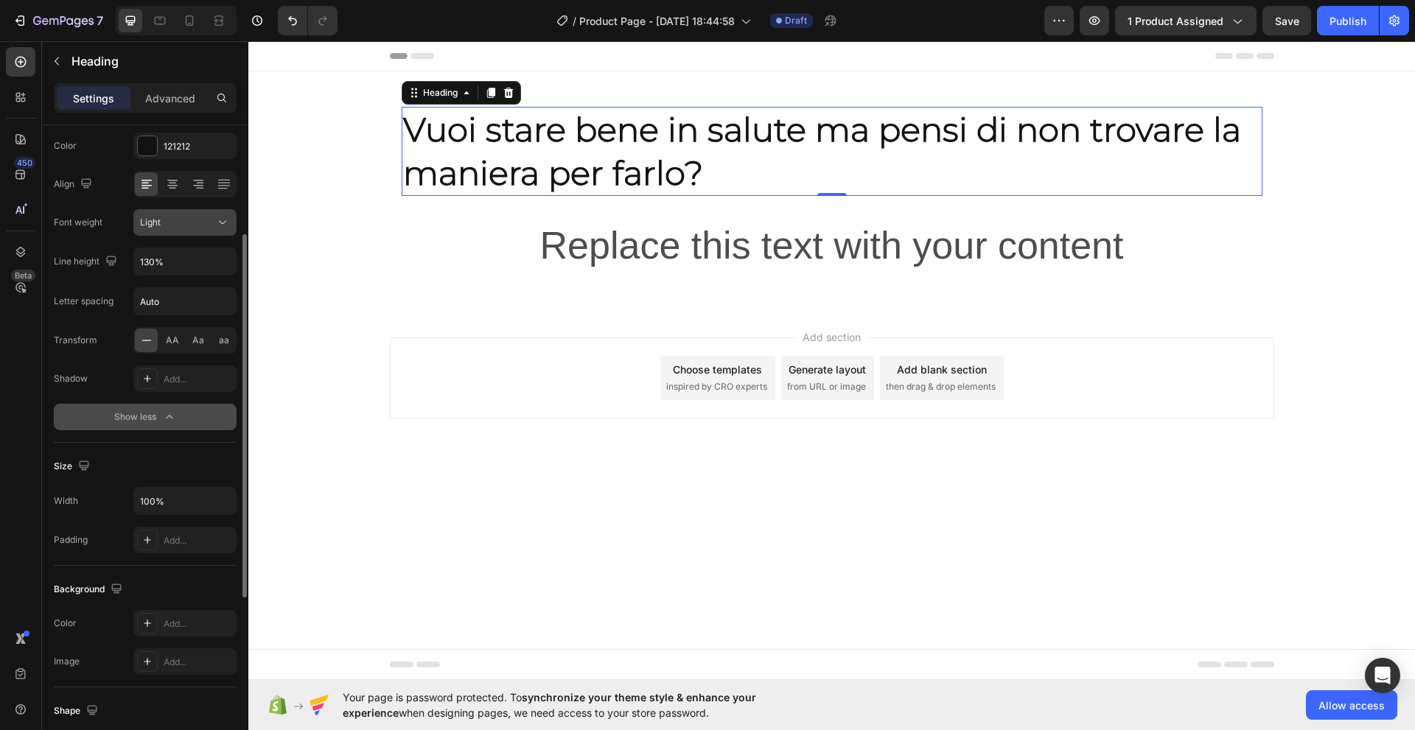
click at [222, 222] on icon at bounding box center [222, 222] width 15 height 15
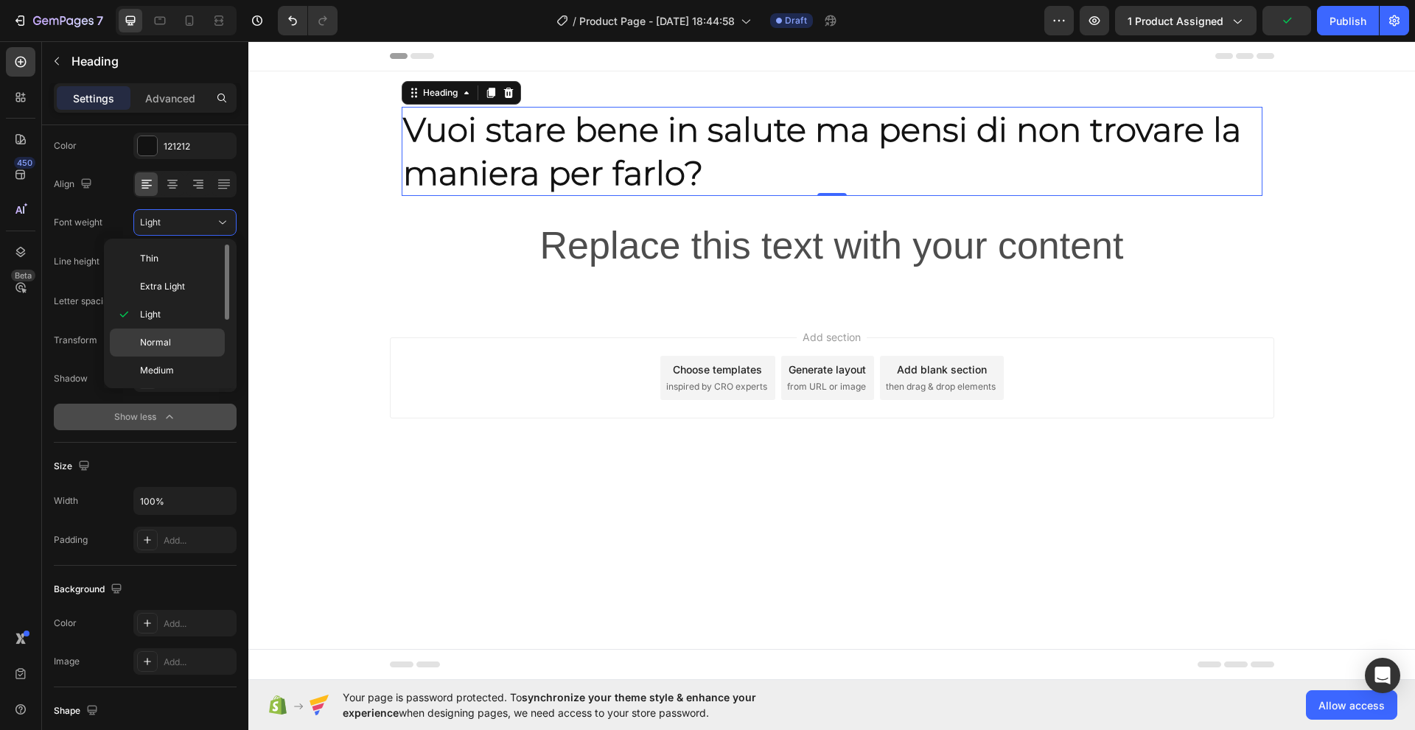
click at [163, 340] on span "Normal" at bounding box center [155, 342] width 31 height 13
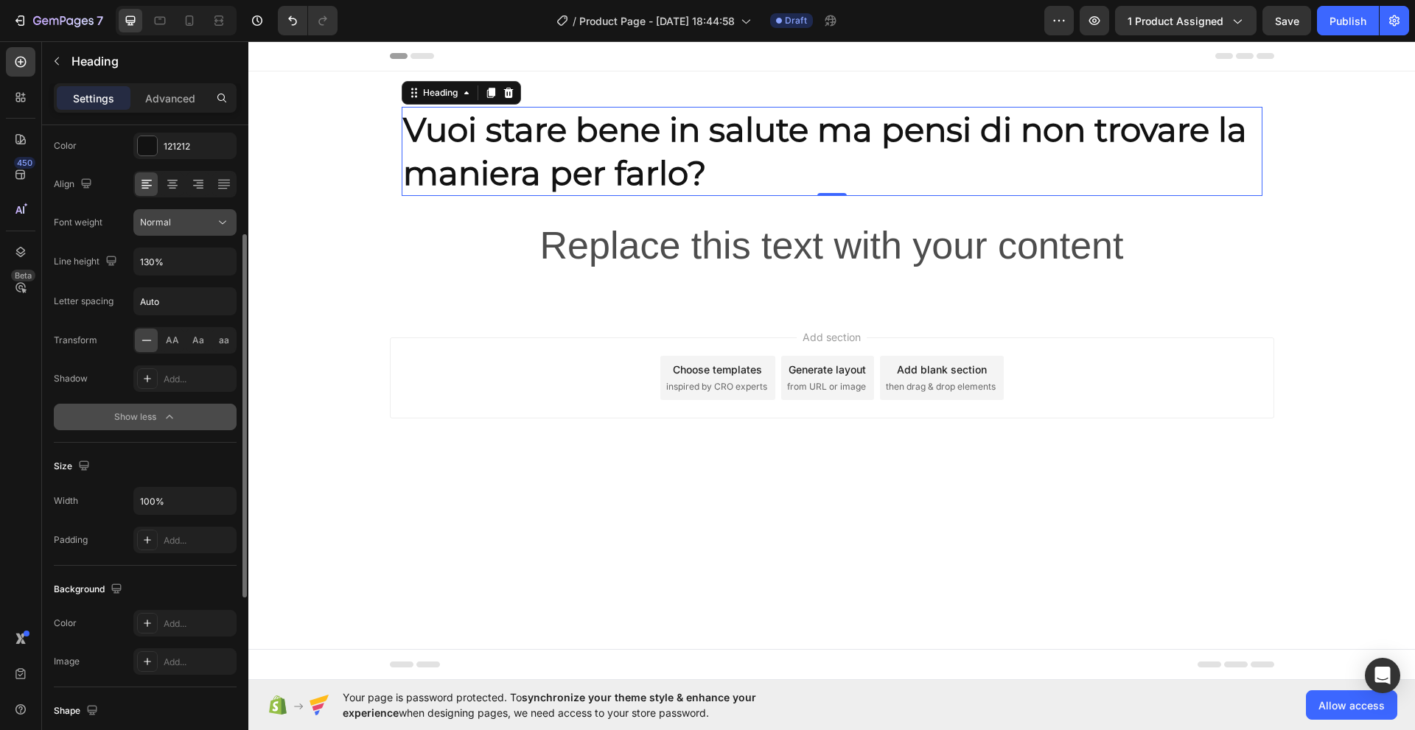
click at [226, 220] on icon at bounding box center [222, 222] width 15 height 15
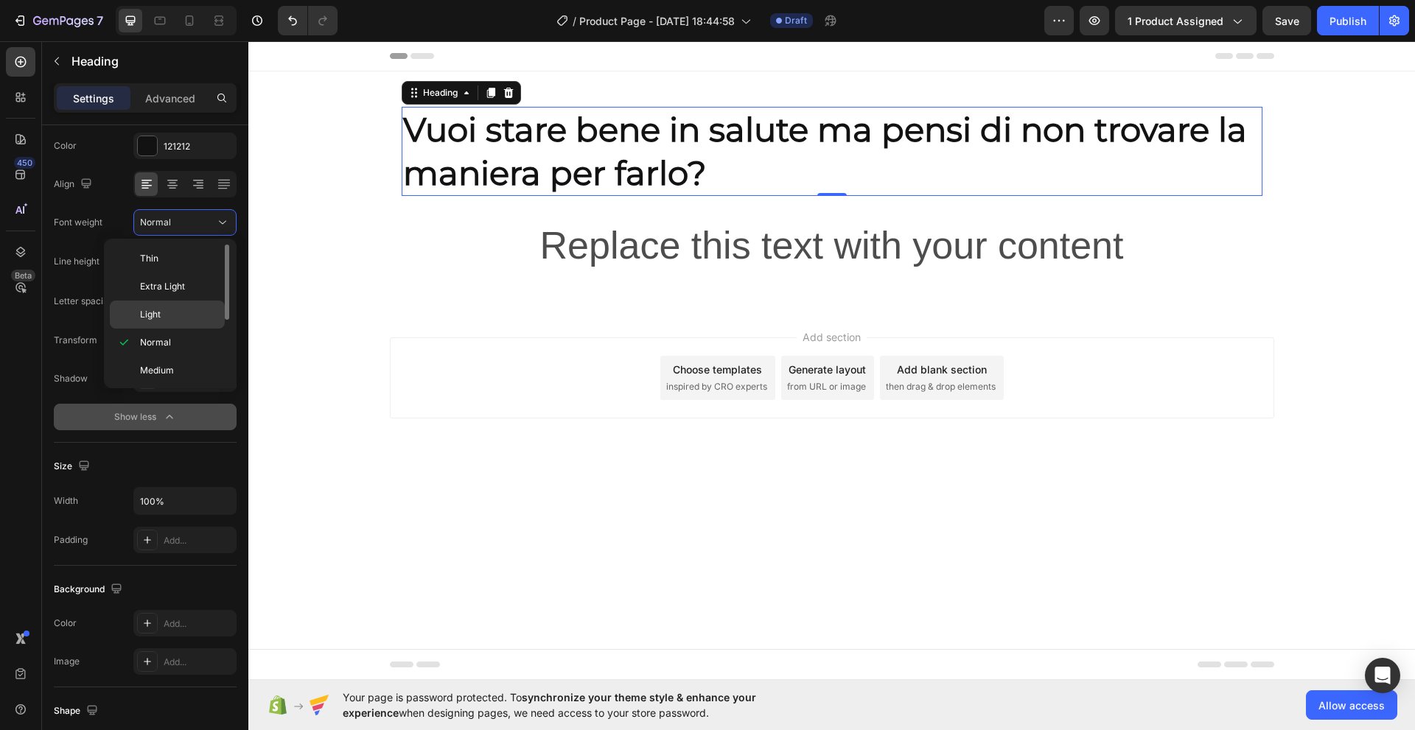
click at [164, 313] on p "Light" at bounding box center [179, 314] width 78 height 13
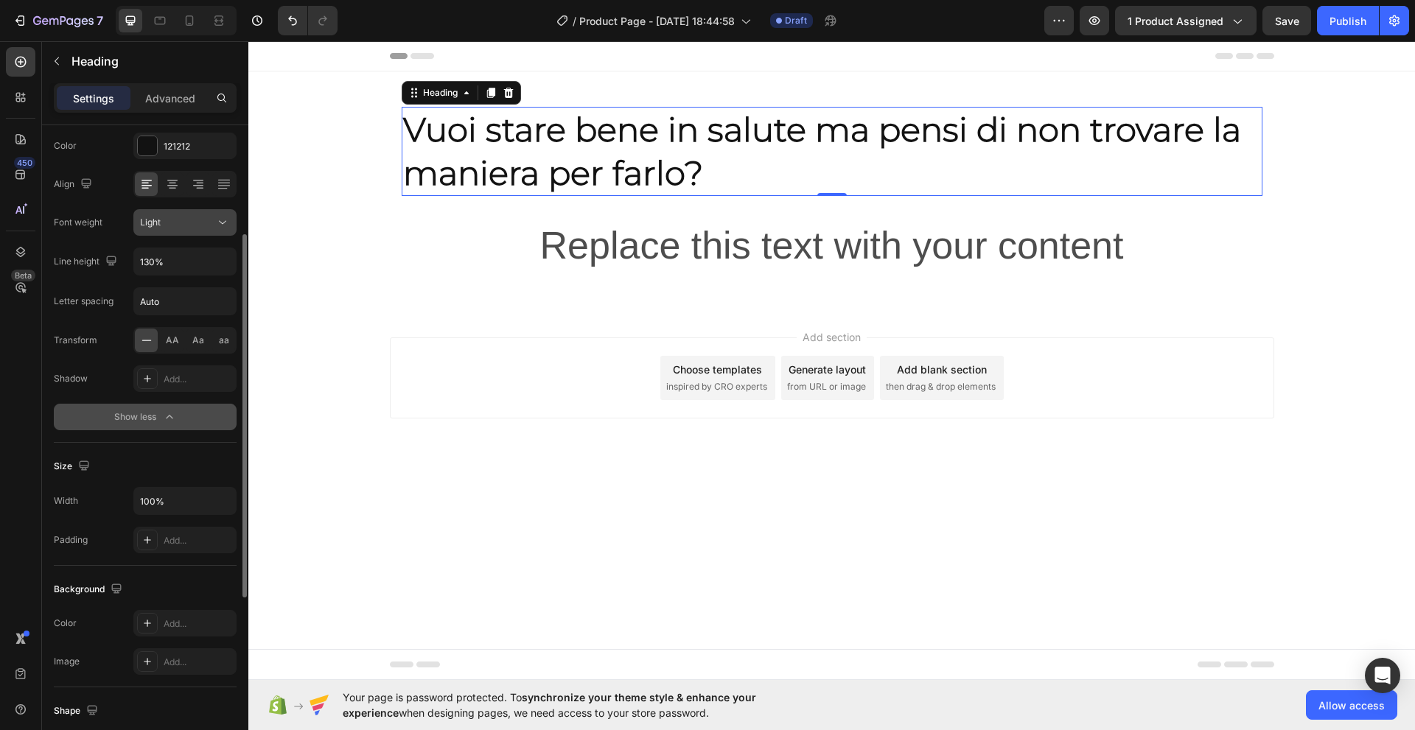
click at [225, 222] on icon at bounding box center [222, 223] width 7 height 4
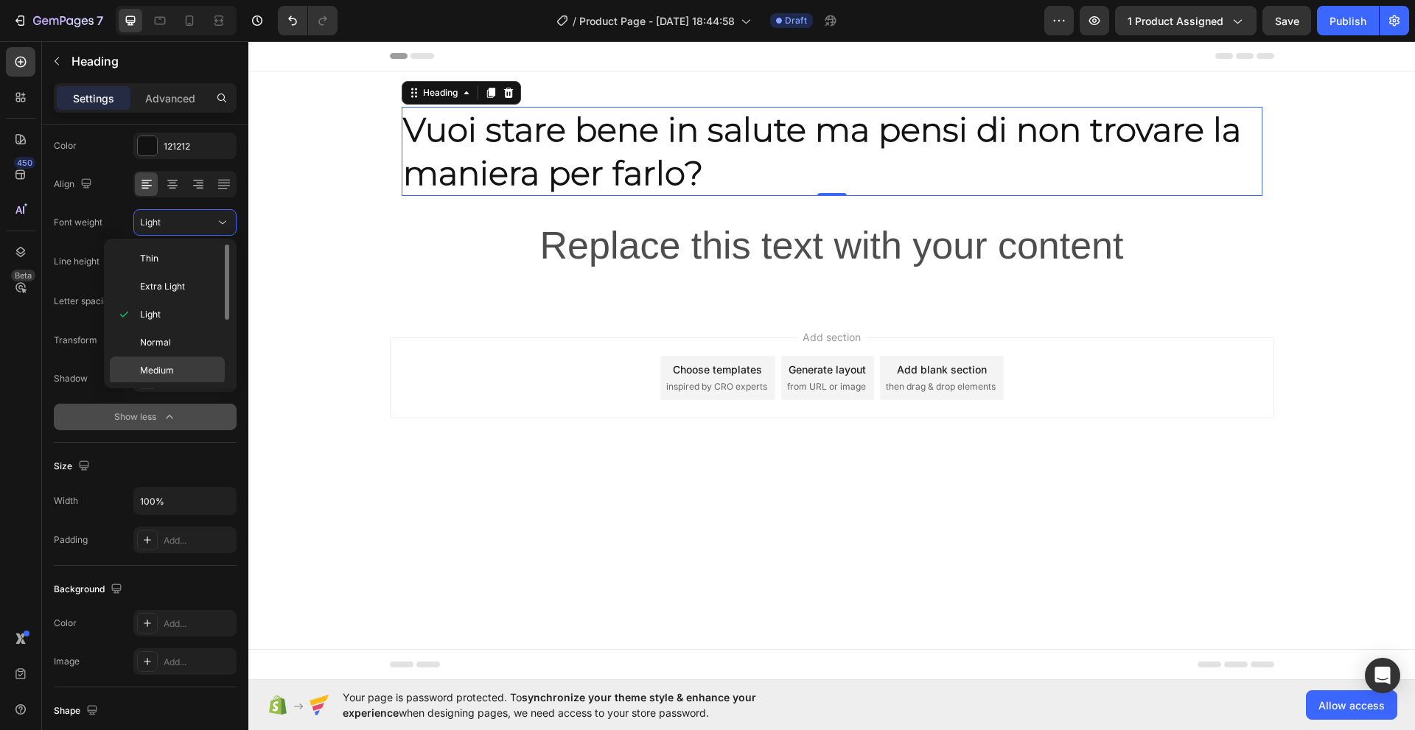
click at [158, 365] on span "Medium" at bounding box center [157, 370] width 34 height 13
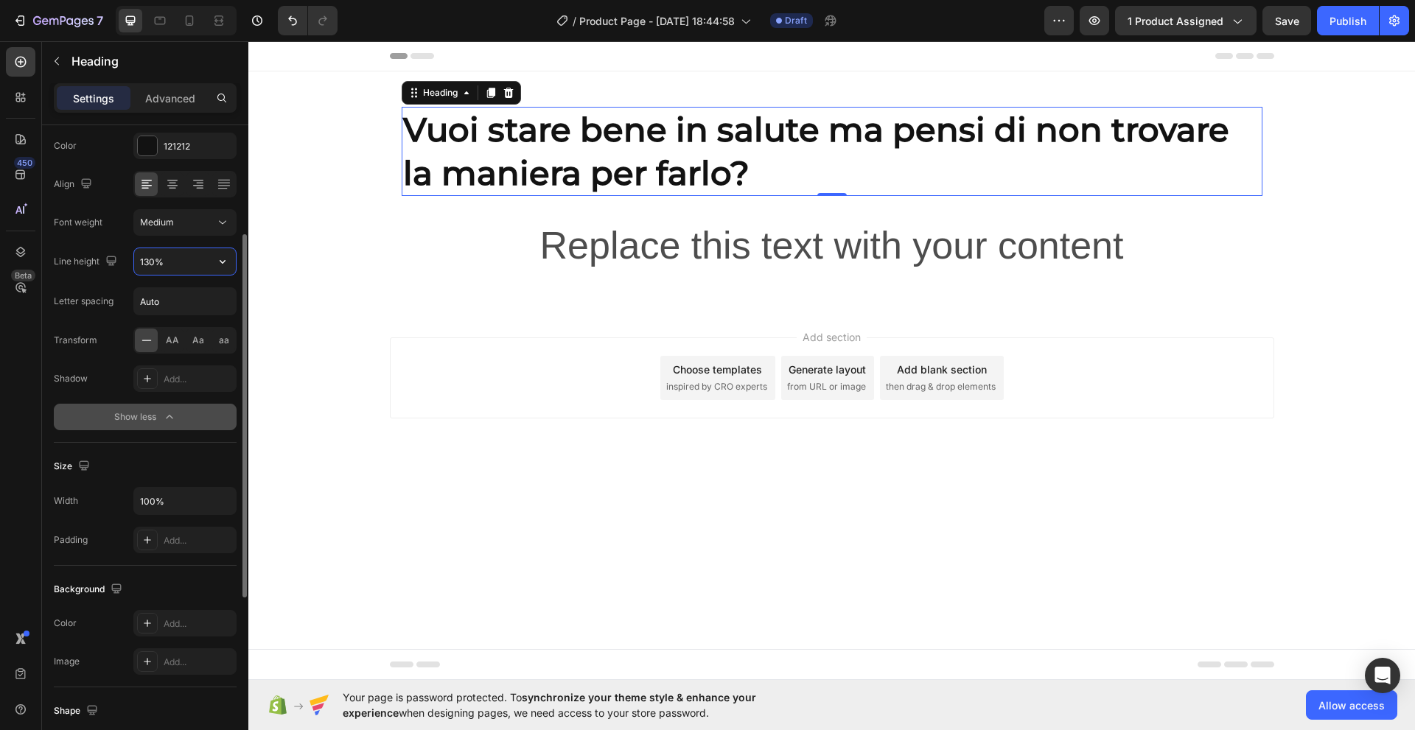
click at [167, 262] on input "130%" at bounding box center [185, 261] width 102 height 27
click at [223, 263] on icon "button" at bounding box center [223, 262] width 6 height 4
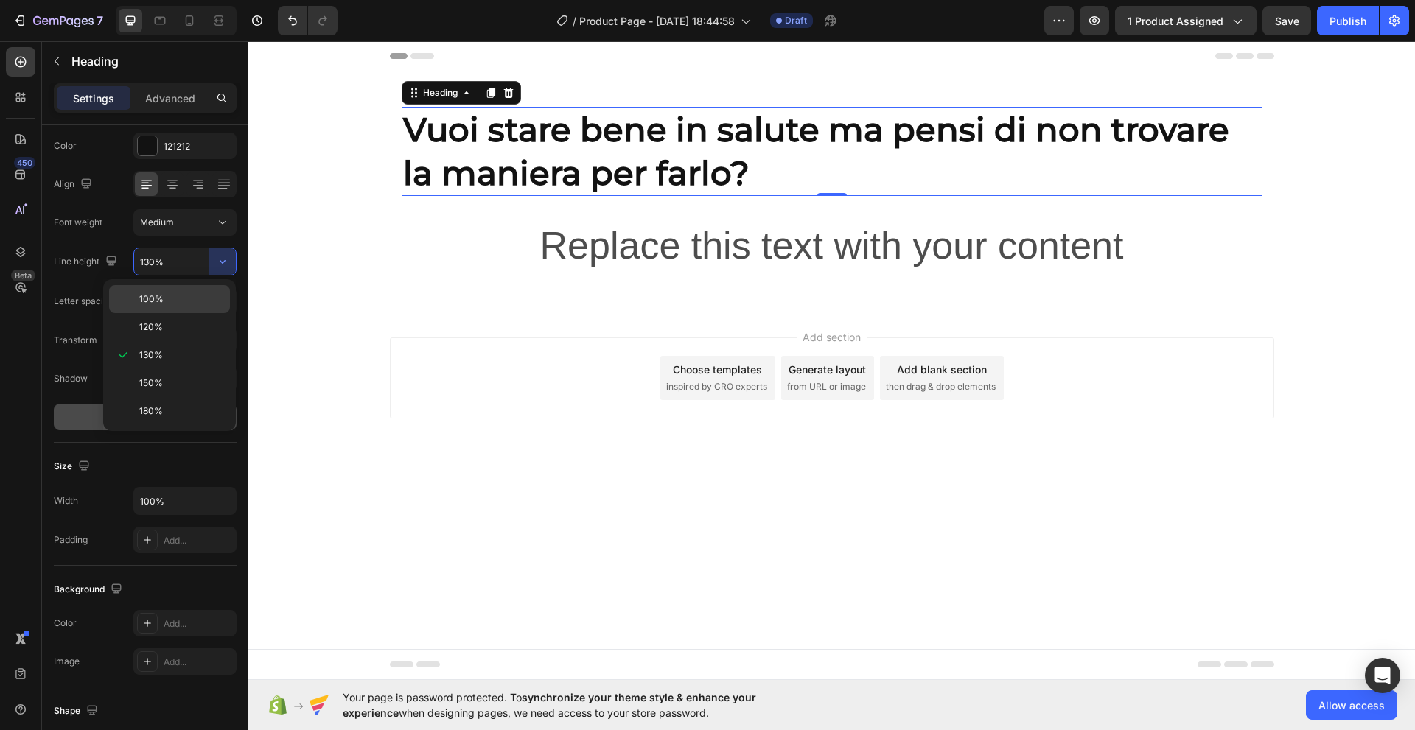
click at [159, 298] on span "100%" at bounding box center [151, 298] width 24 height 13
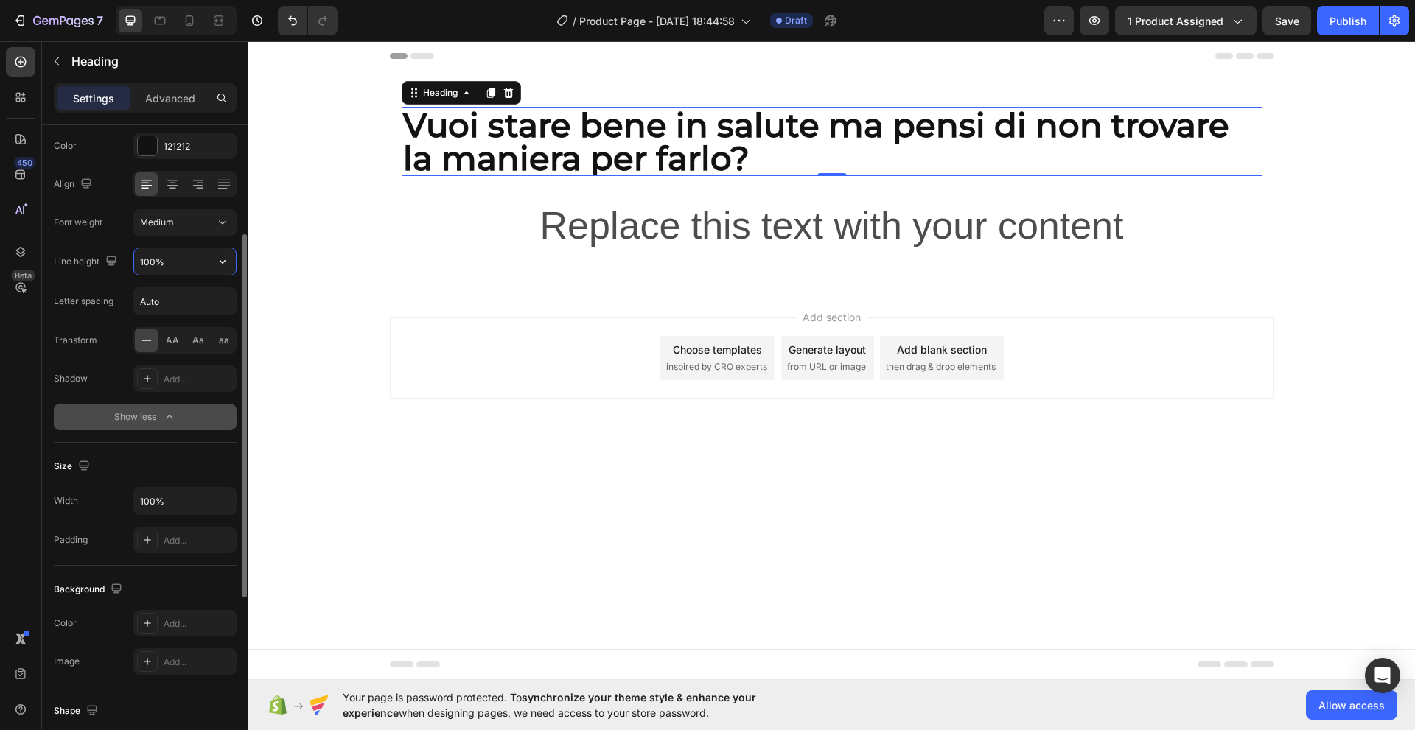
click at [176, 265] on input "100%" at bounding box center [185, 261] width 102 height 27
click at [225, 262] on icon "button" at bounding box center [222, 261] width 15 height 15
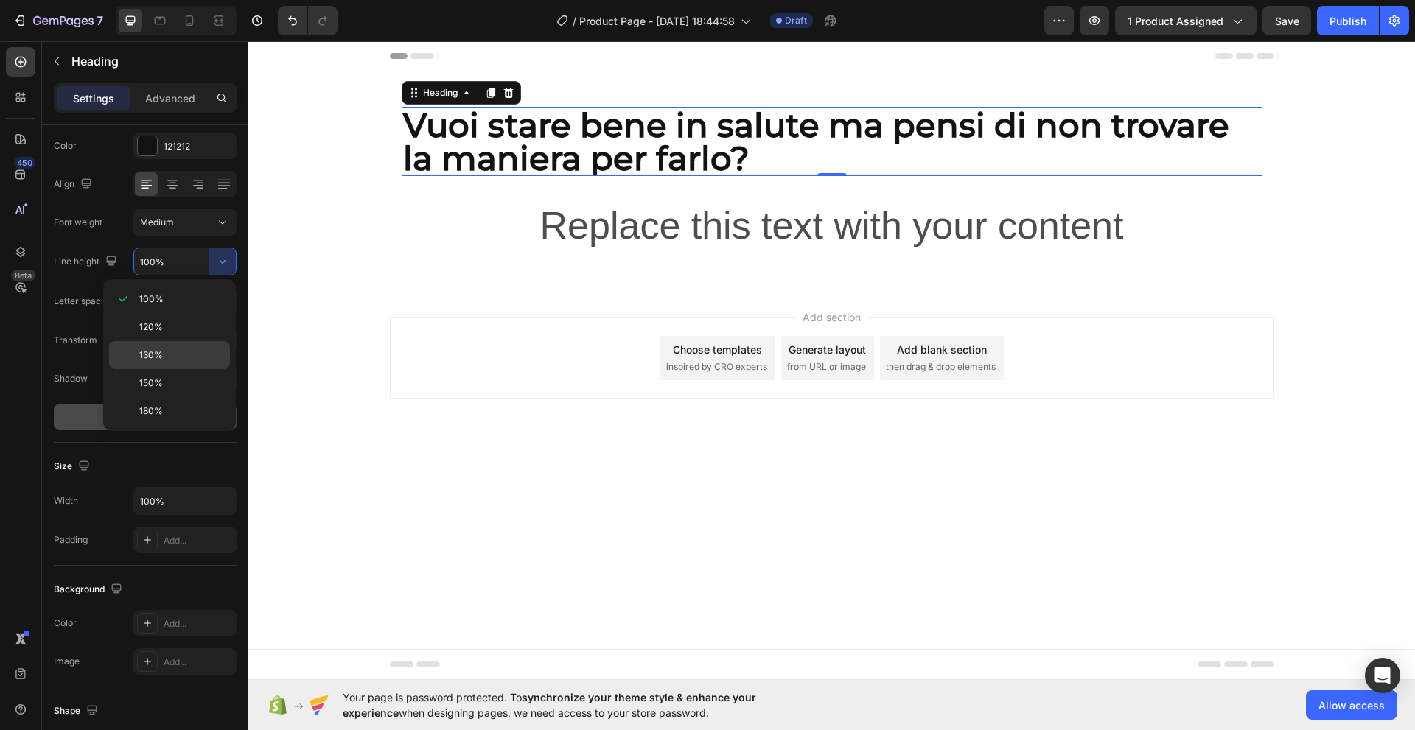
click at [152, 354] on span "130%" at bounding box center [151, 354] width 24 height 13
type input "130%"
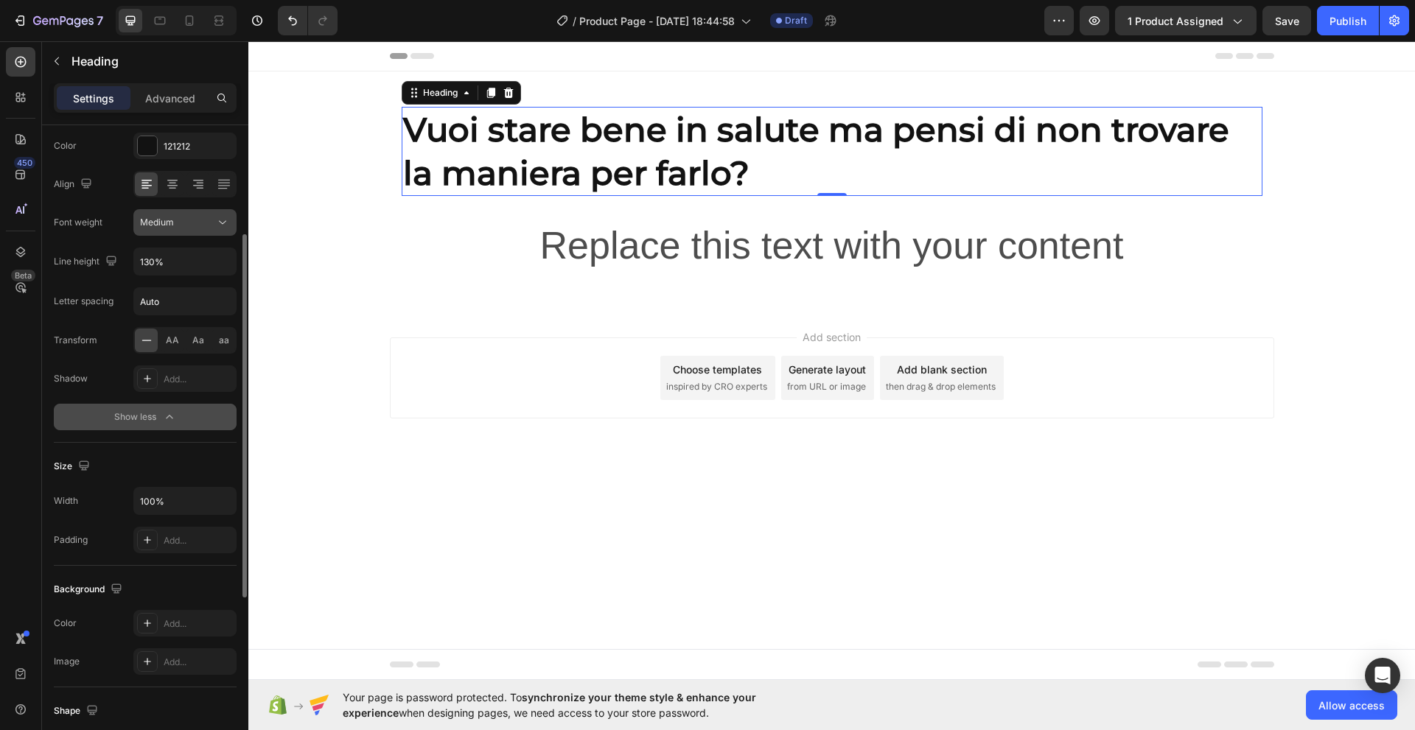
click at [226, 219] on icon at bounding box center [222, 222] width 15 height 15
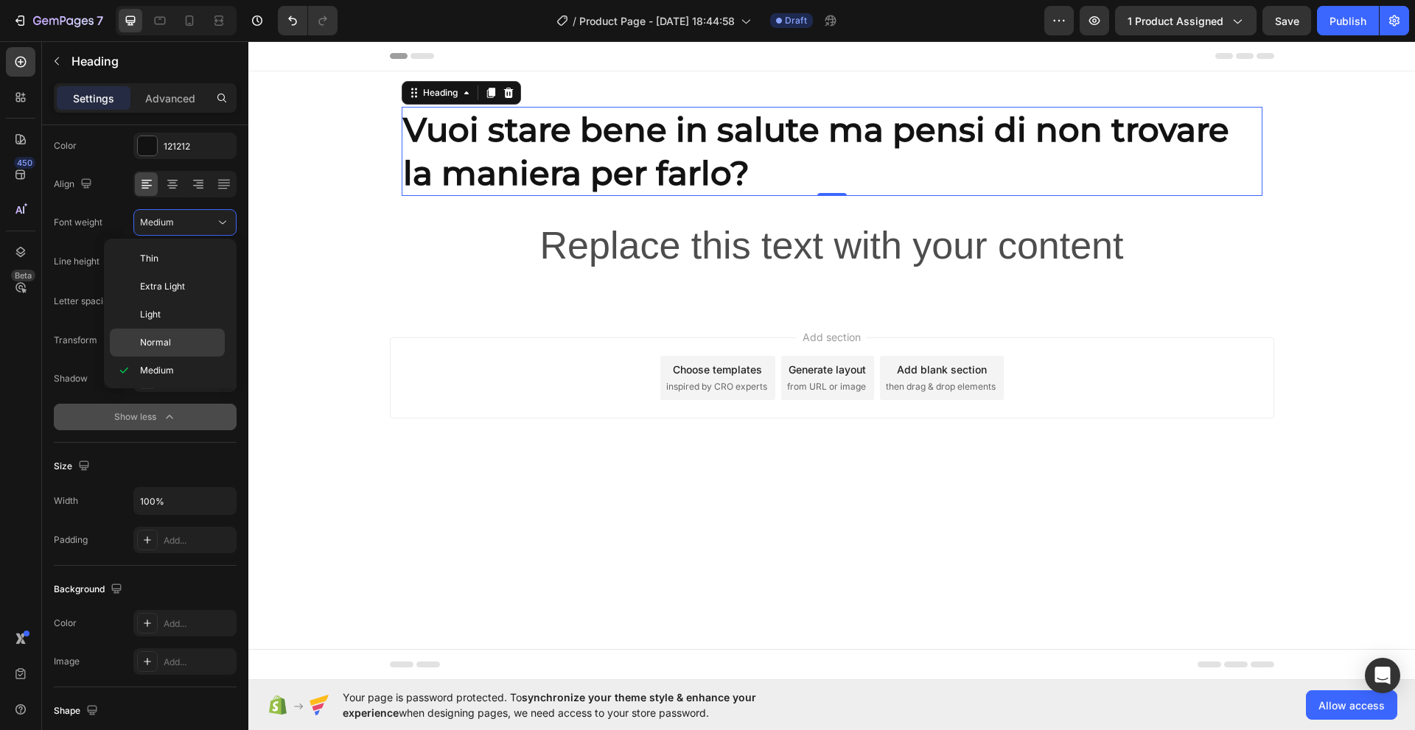
click at [169, 343] on span "Normal" at bounding box center [155, 342] width 31 height 13
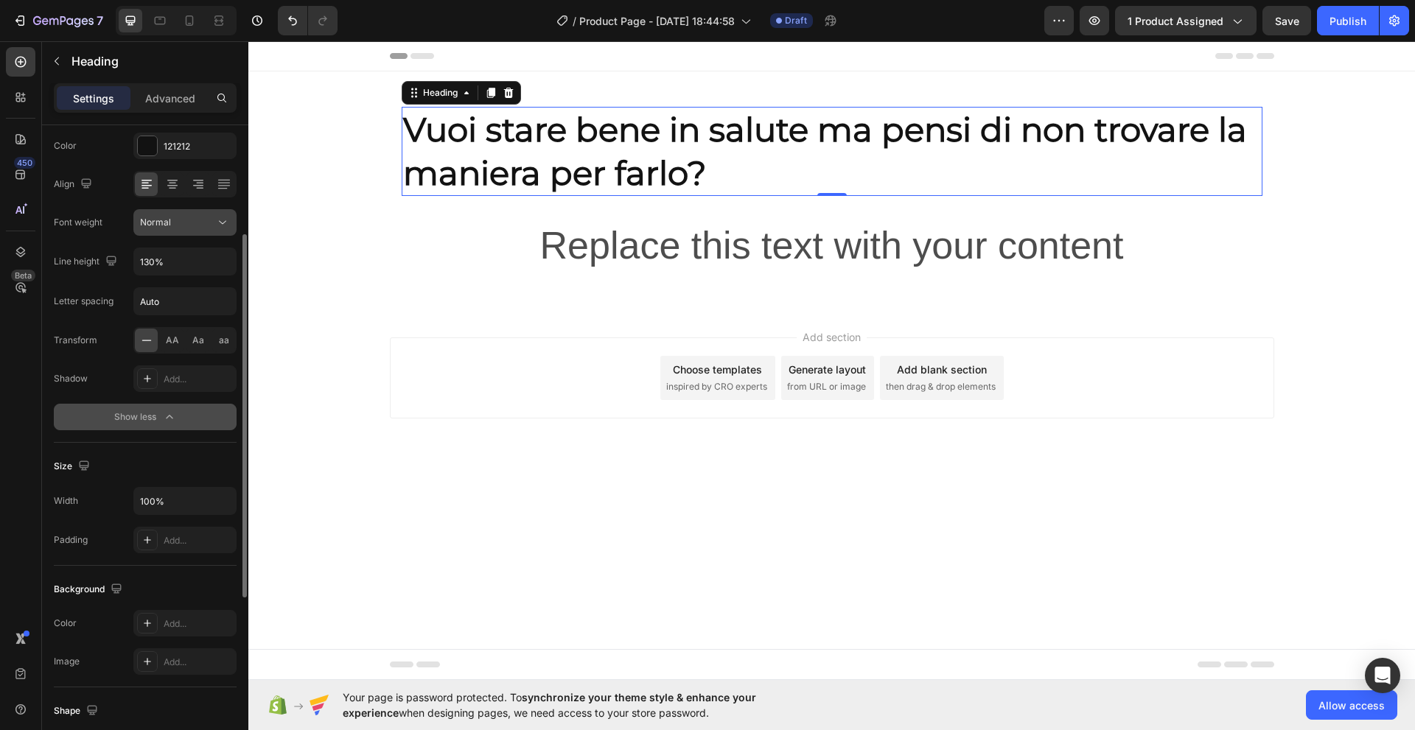
click at [227, 220] on icon at bounding box center [222, 222] width 15 height 15
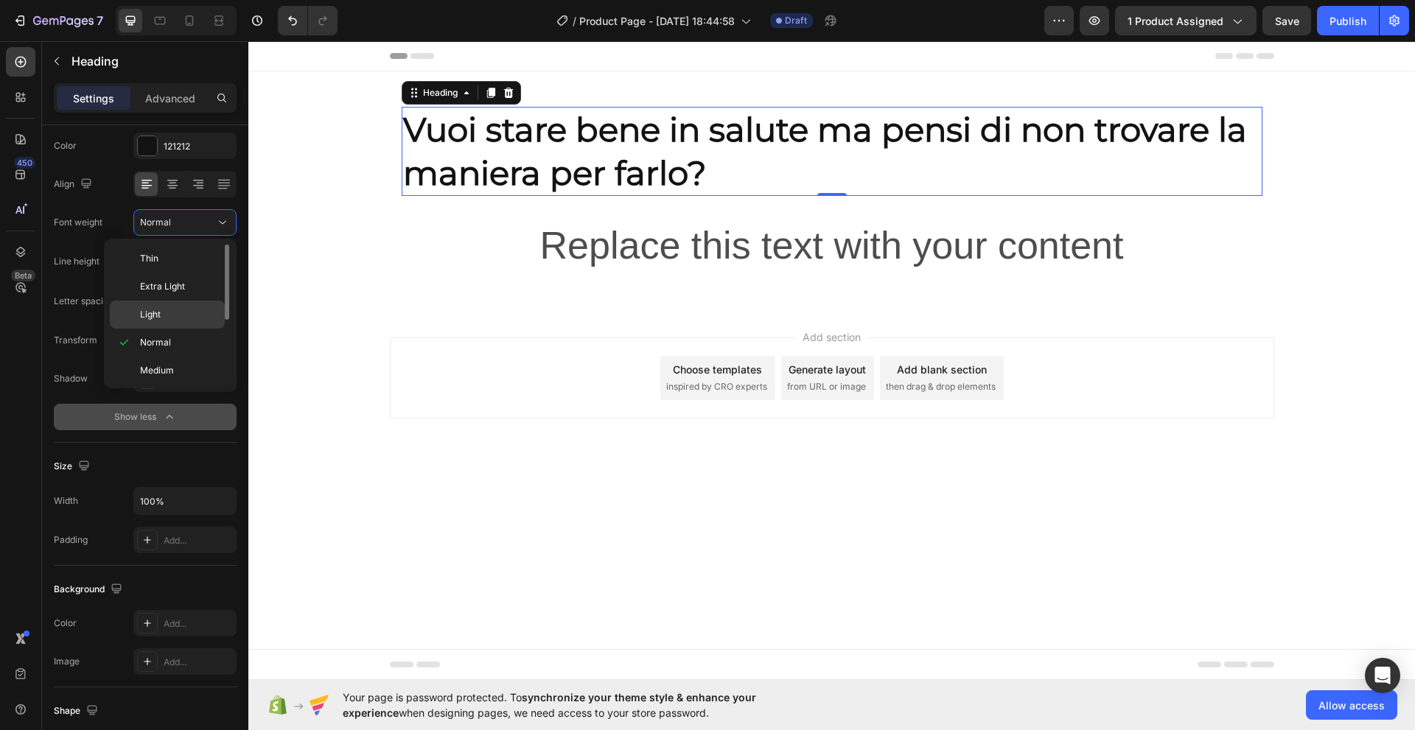
click at [156, 313] on span "Light" at bounding box center [150, 314] width 21 height 13
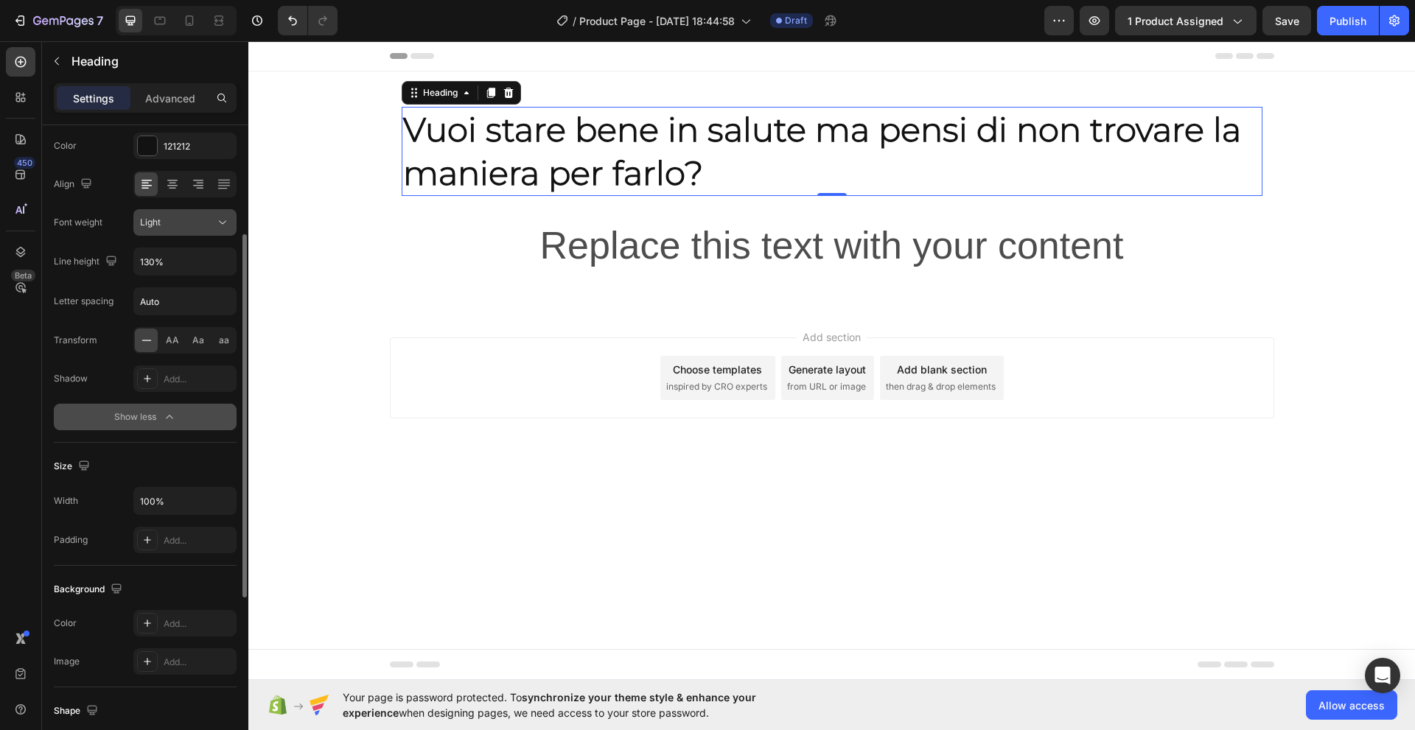
click at [225, 221] on icon at bounding box center [222, 223] width 7 height 4
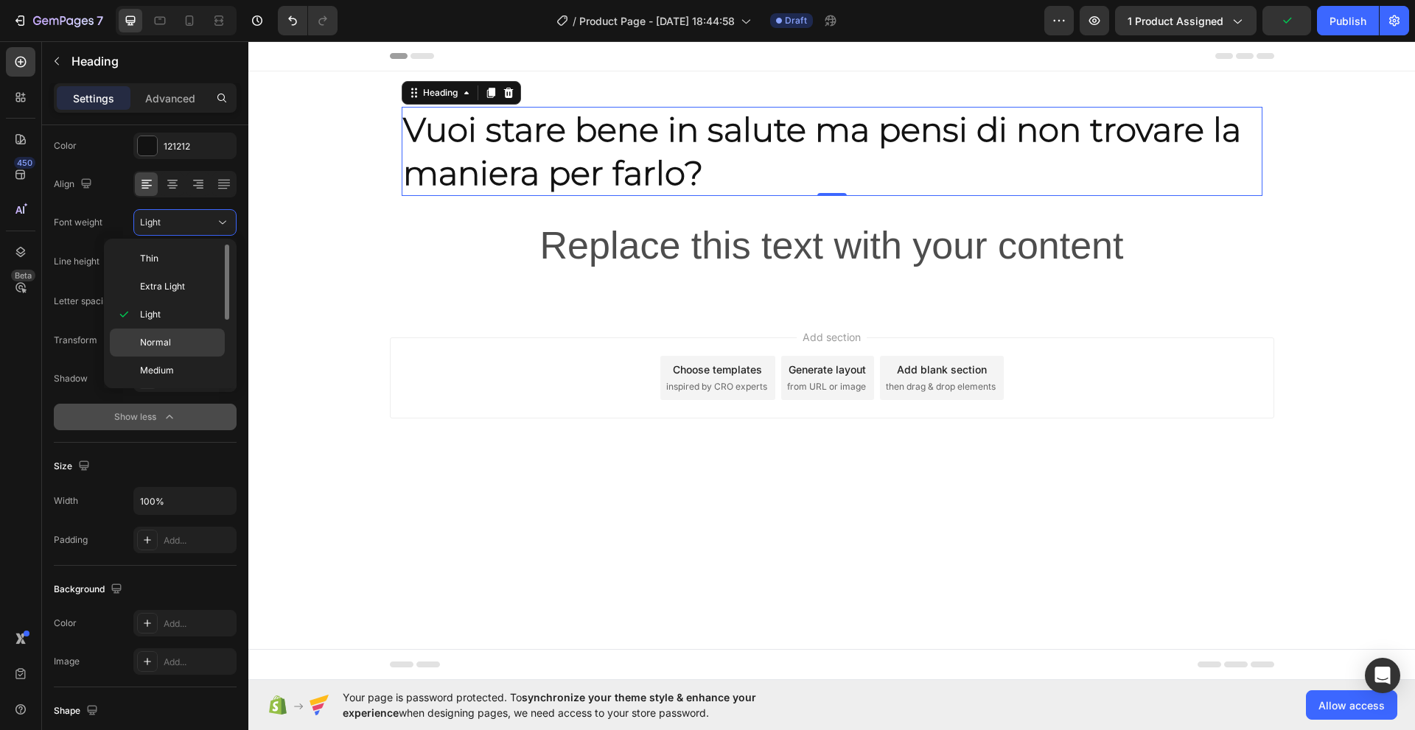
click at [160, 338] on span "Normal" at bounding box center [155, 342] width 31 height 13
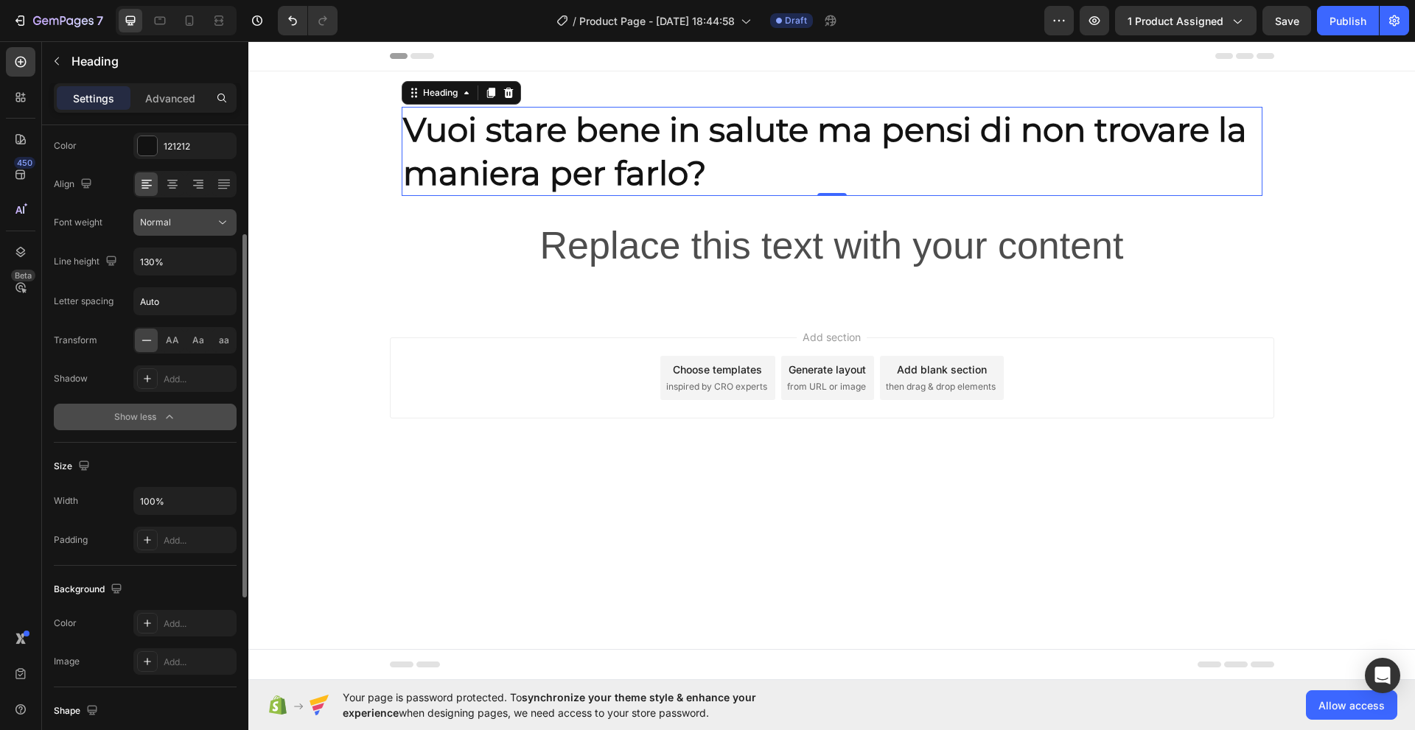
click at [220, 222] on icon at bounding box center [222, 223] width 7 height 4
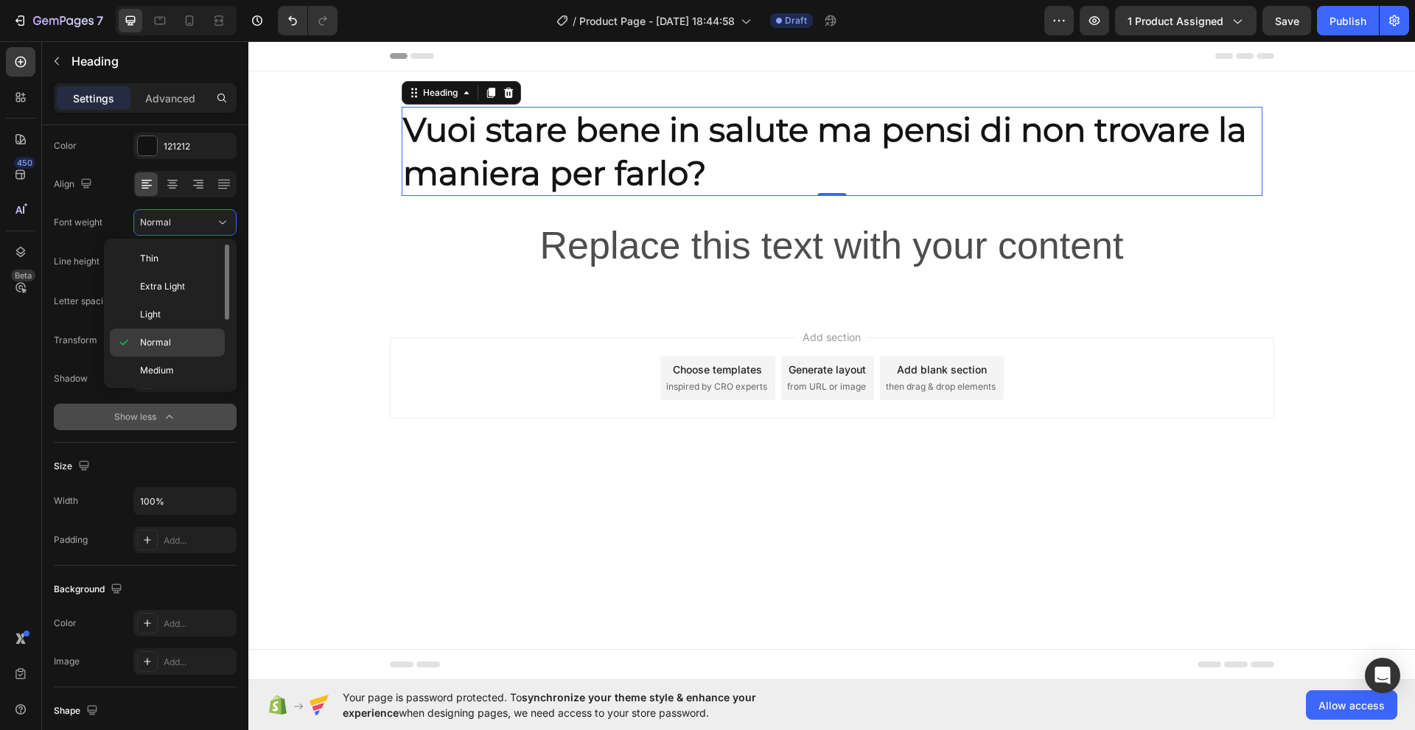
click at [161, 343] on span "Normal" at bounding box center [155, 342] width 31 height 13
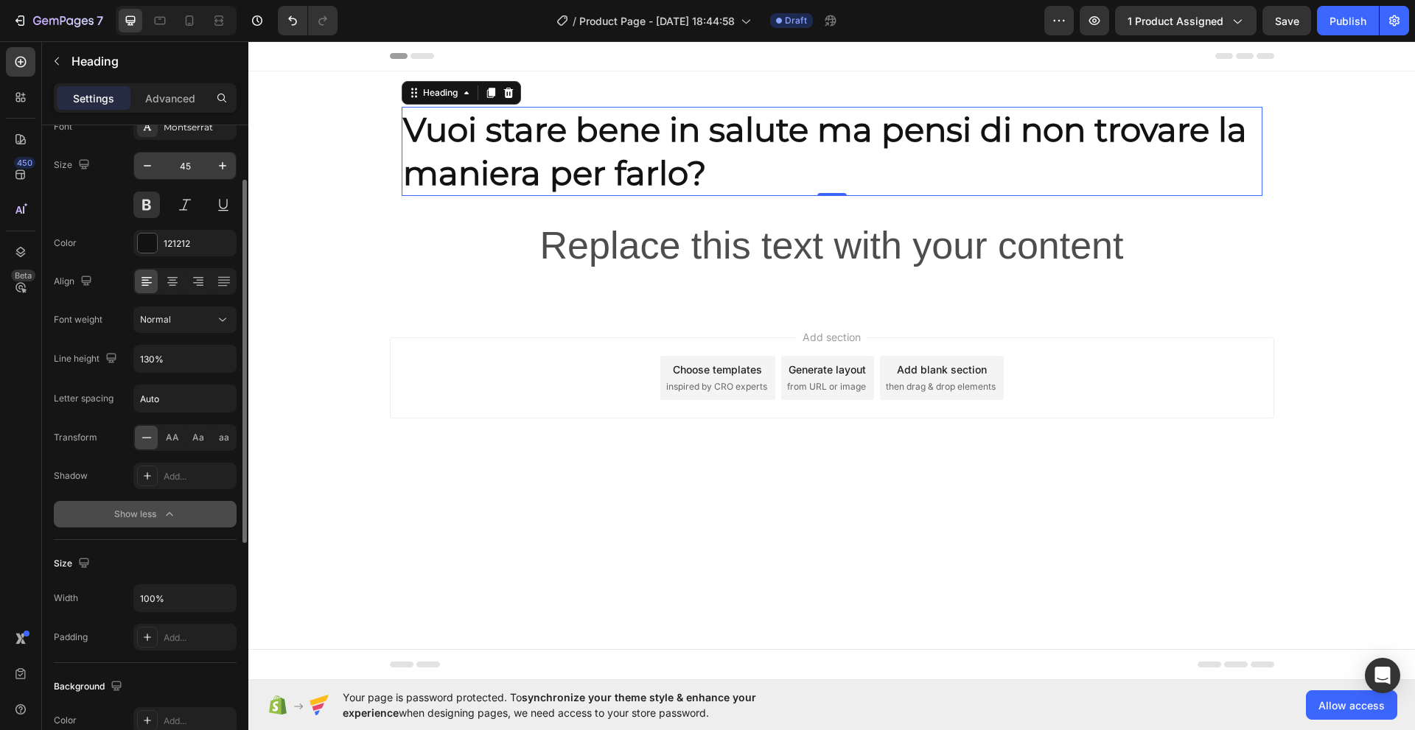
scroll to position [0, 0]
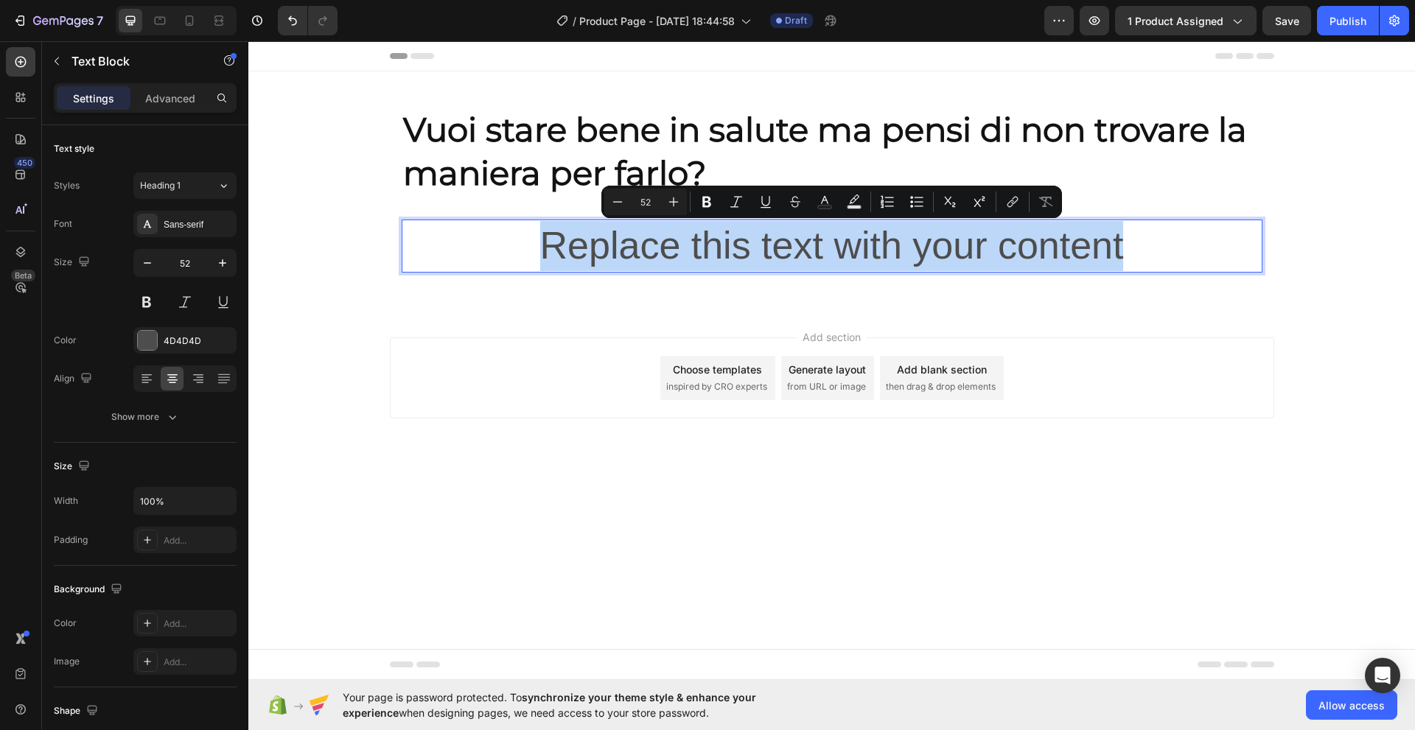
drag, startPoint x: 530, startPoint y: 245, endPoint x: 1129, endPoint y: 239, distance: 599.8
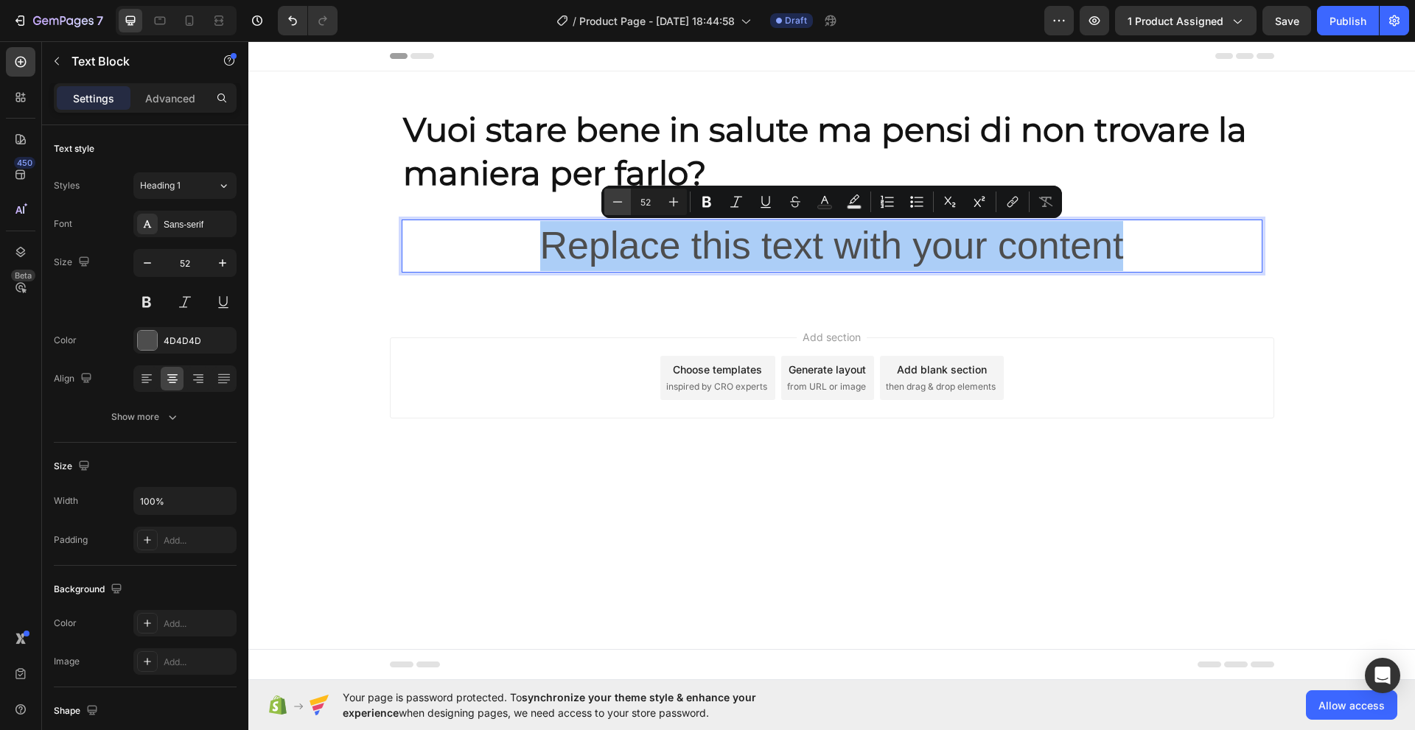
click at [623, 206] on icon "Editor contextual toolbar" at bounding box center [617, 202] width 15 height 15
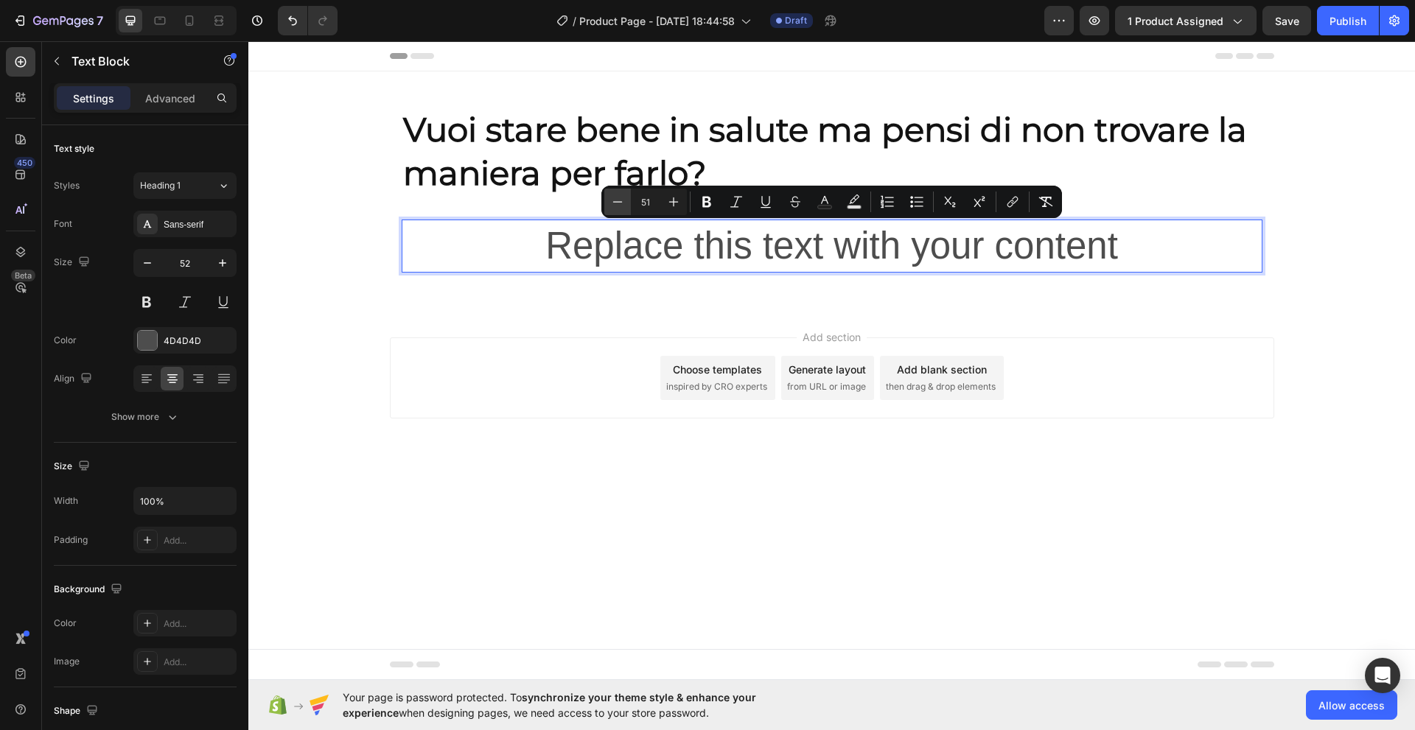
click at [623, 206] on icon "Editor contextual toolbar" at bounding box center [617, 202] width 15 height 15
click at [623, 205] on icon "Editor contextual toolbar" at bounding box center [617, 202] width 15 height 15
click at [621, 204] on icon "Editor contextual toolbar" at bounding box center [617, 202] width 15 height 15
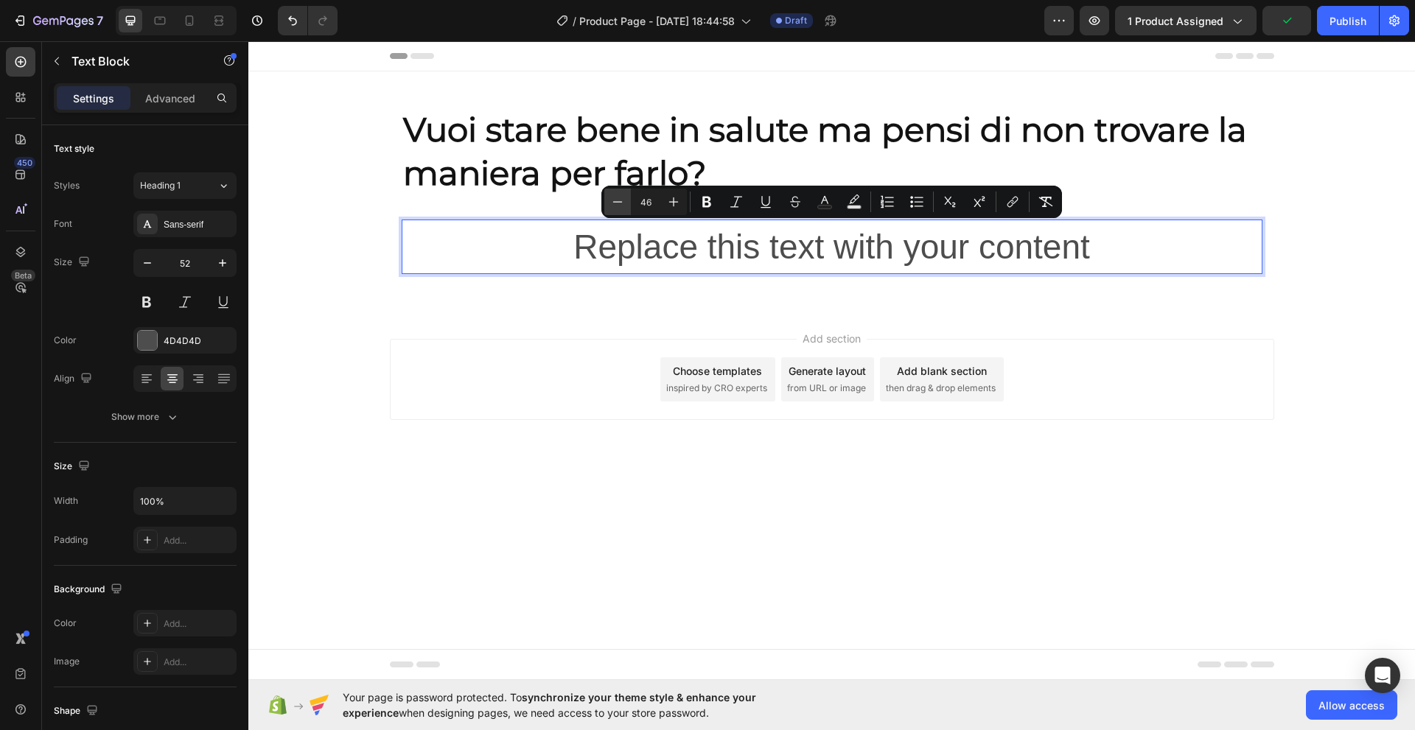
click at [621, 204] on icon "Editor contextual toolbar" at bounding box center [617, 202] width 15 height 15
click at [620, 201] on icon "Editor contextual toolbar" at bounding box center [617, 202] width 15 height 15
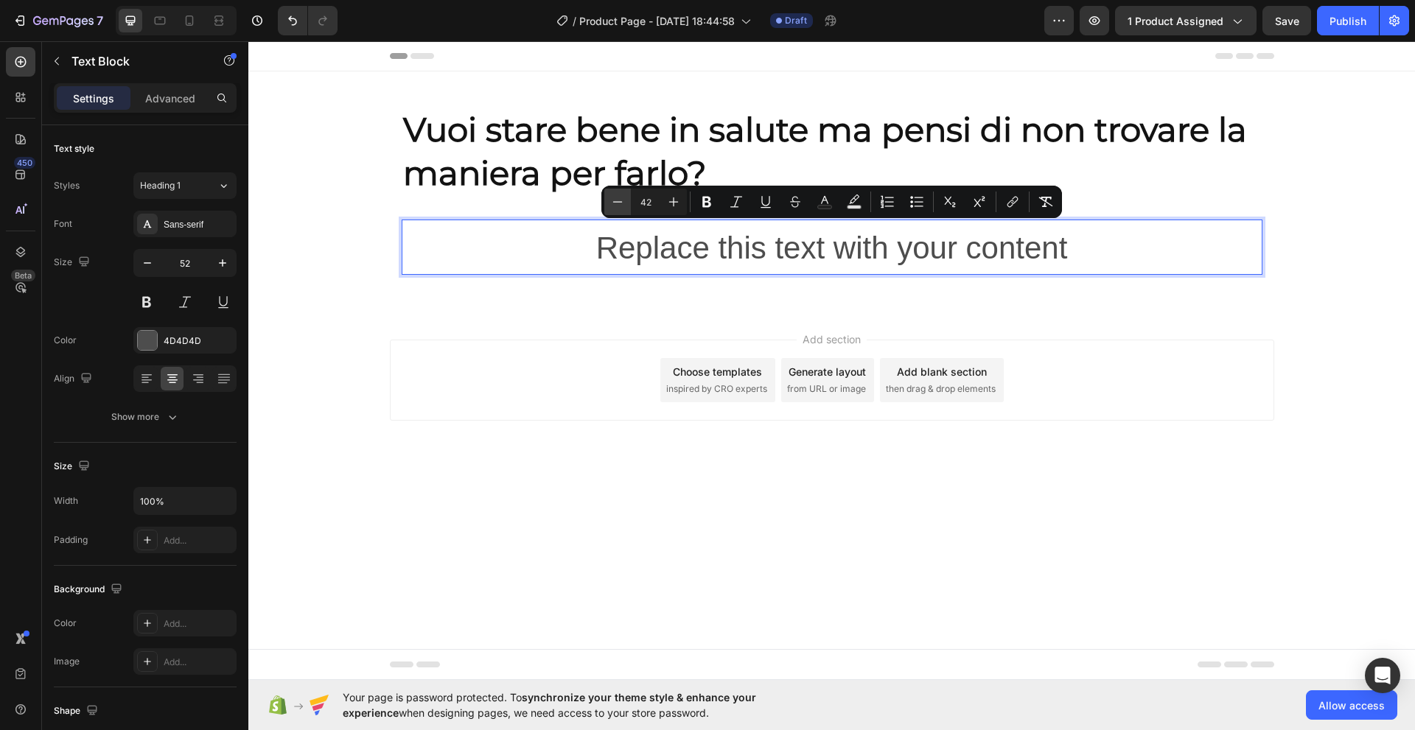
type input "41"
click at [148, 264] on icon "button" at bounding box center [147, 263] width 15 height 15
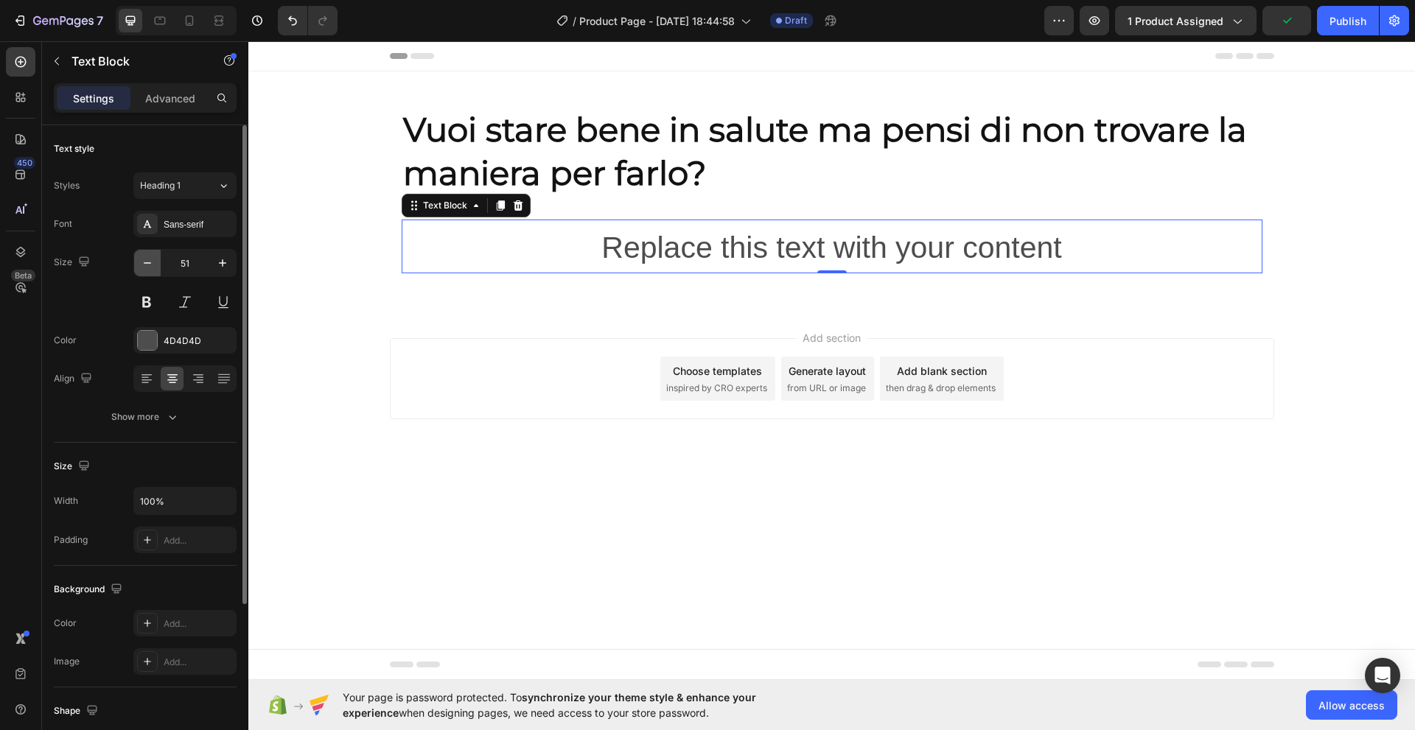
click at [148, 264] on icon "button" at bounding box center [147, 263] width 15 height 15
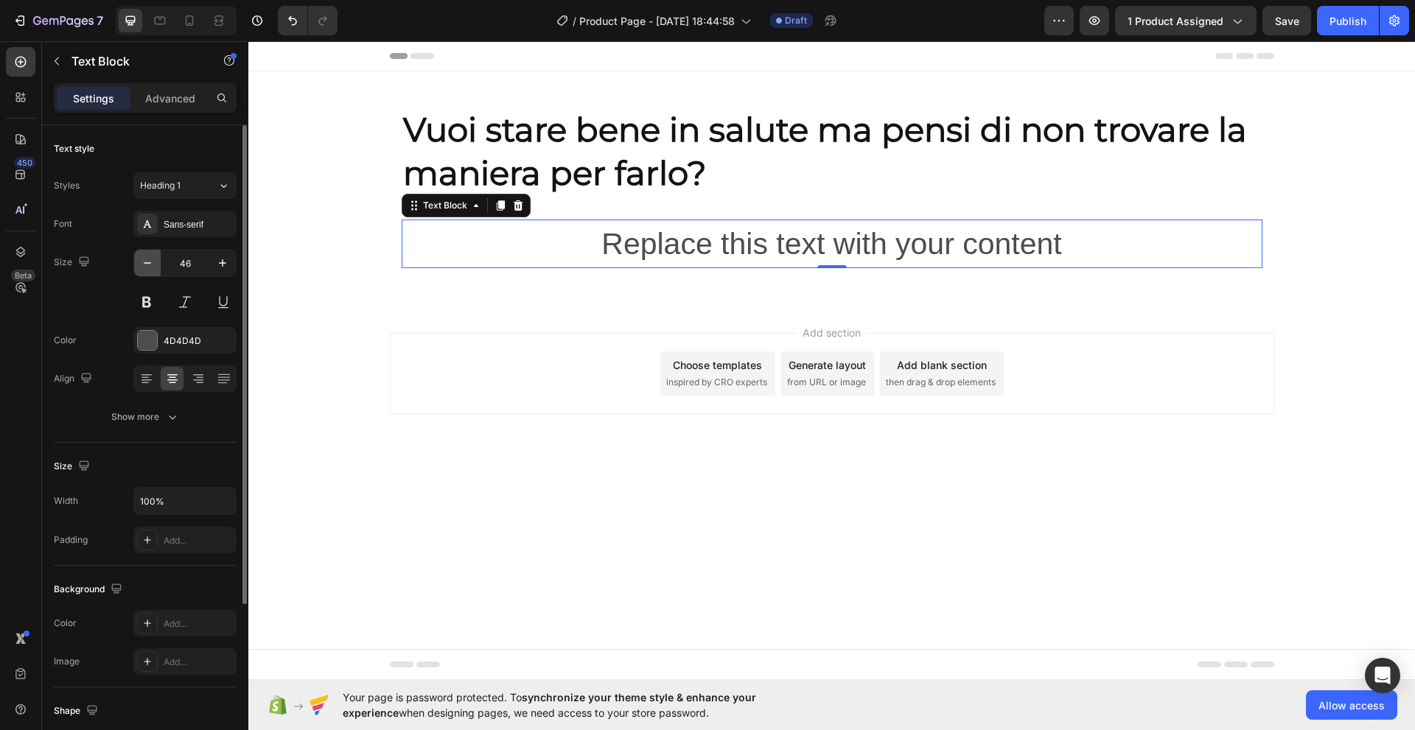
click at [148, 264] on icon "button" at bounding box center [147, 263] width 15 height 15
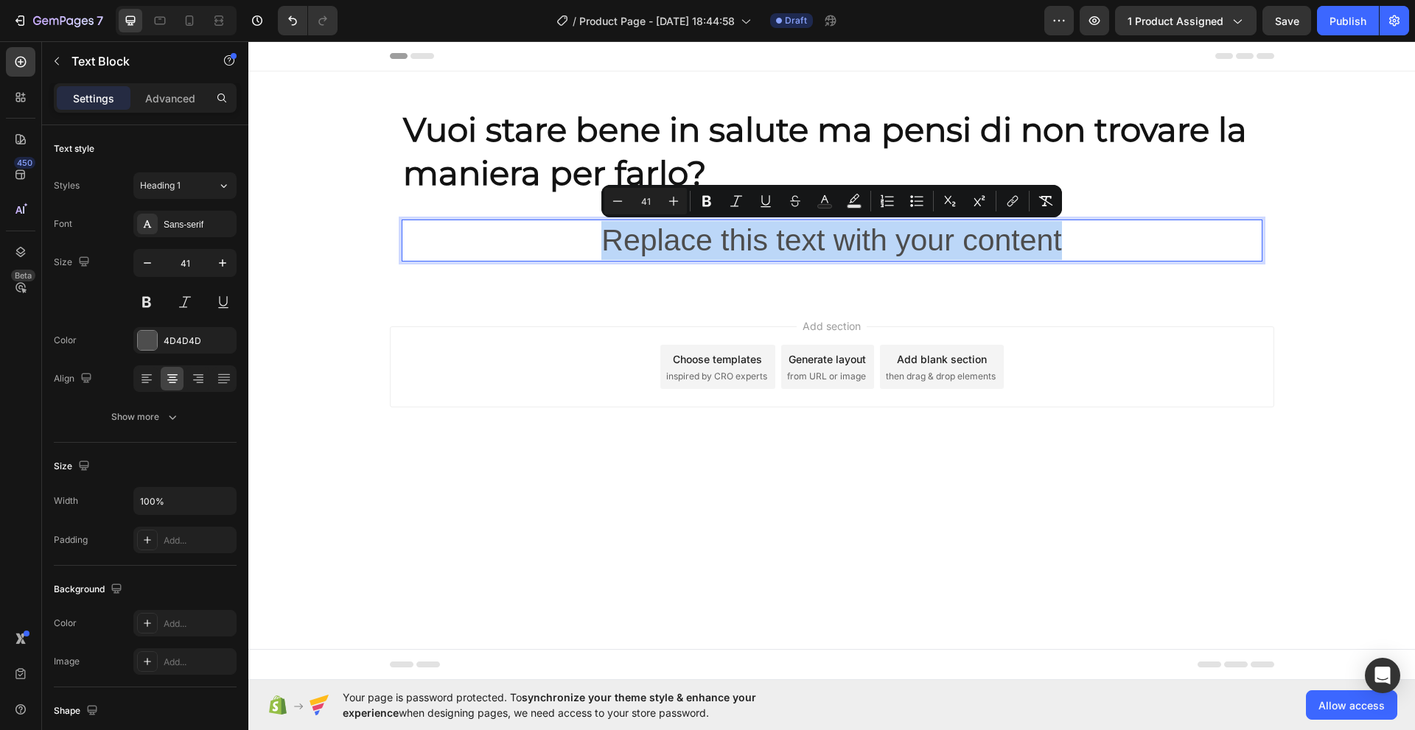
drag, startPoint x: 599, startPoint y: 244, endPoint x: 1076, endPoint y: 238, distance: 477.5
click at [1076, 238] on p "Replace this text with your content" at bounding box center [832, 240] width 858 height 39
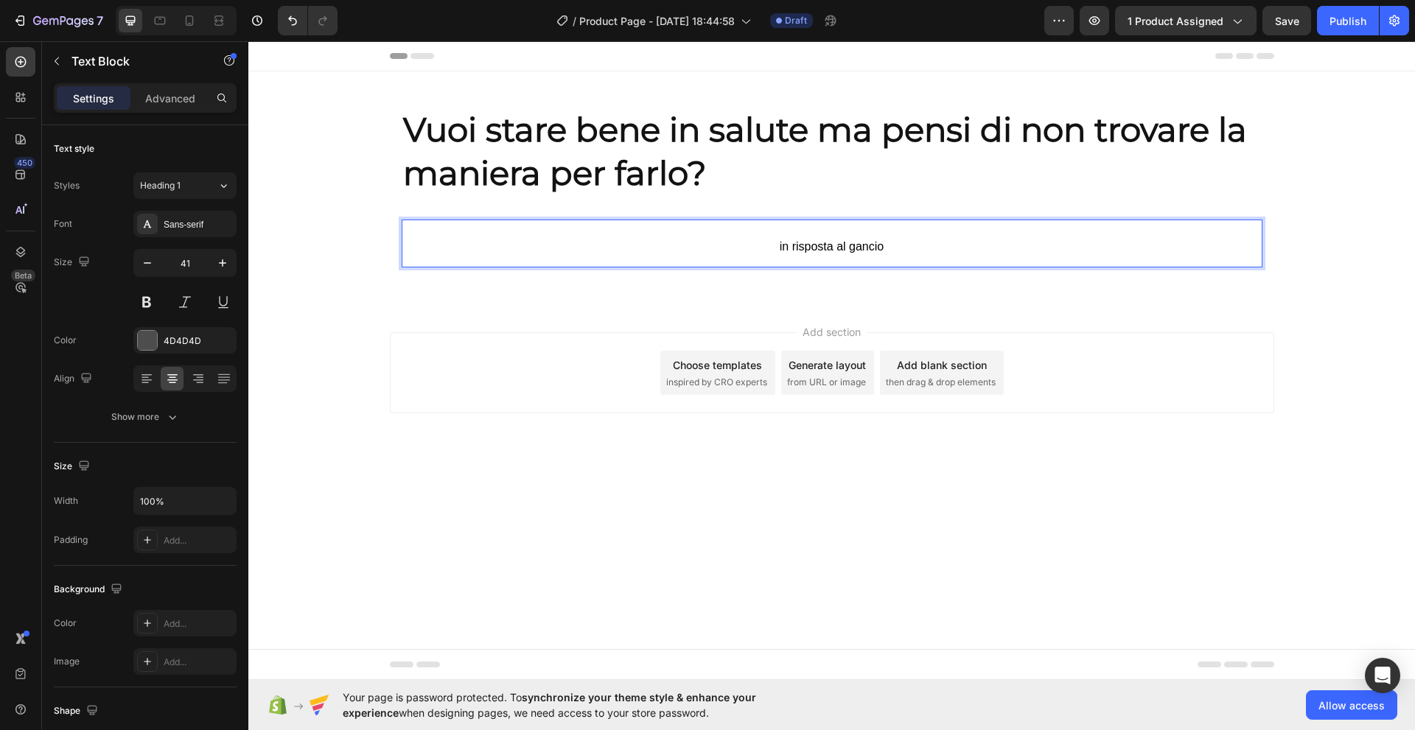
drag, startPoint x: 885, startPoint y: 246, endPoint x: 763, endPoint y: 256, distance: 122.7
click at [763, 256] on p "in risposta al gancio" at bounding box center [832, 243] width 858 height 45
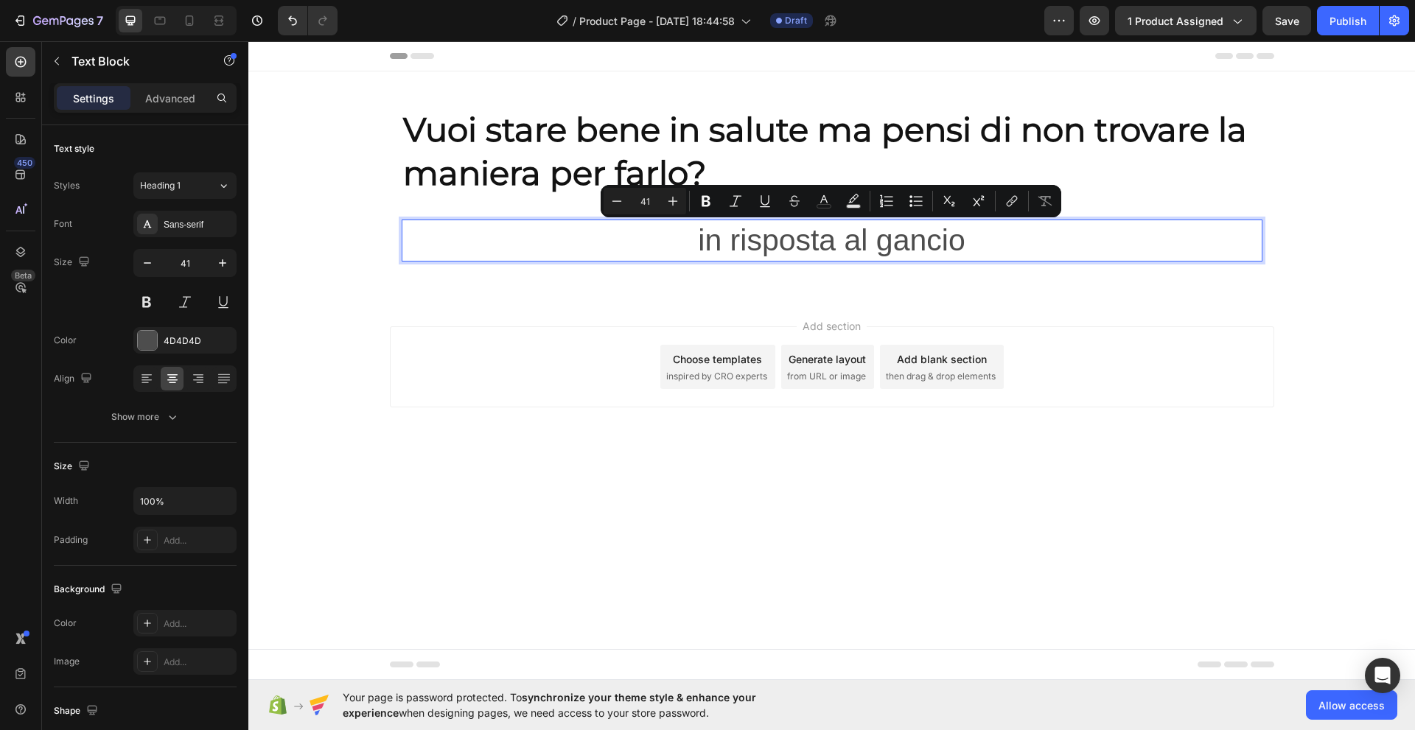
drag, startPoint x: 693, startPoint y: 245, endPoint x: 998, endPoint y: 242, distance: 304.3
click at [998, 242] on p "in risposta al gancio" at bounding box center [832, 240] width 858 height 39
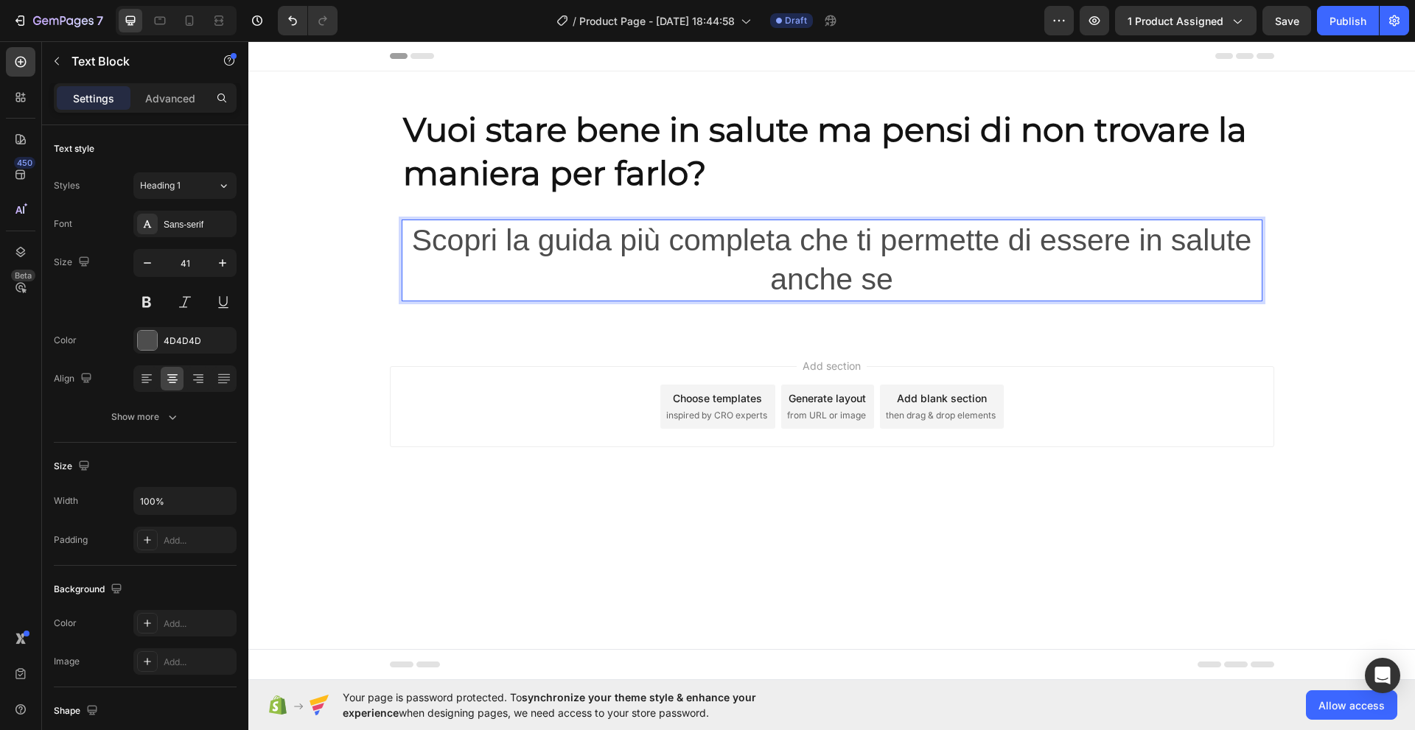
click at [897, 280] on p "Scopri la guida più completa che ti permette di essere in salute anche se" at bounding box center [832, 260] width 858 height 79
click at [1251, 238] on p "Scopri la guida più completa che ti permette di essere in salute anche se hai p…" at bounding box center [832, 260] width 858 height 79
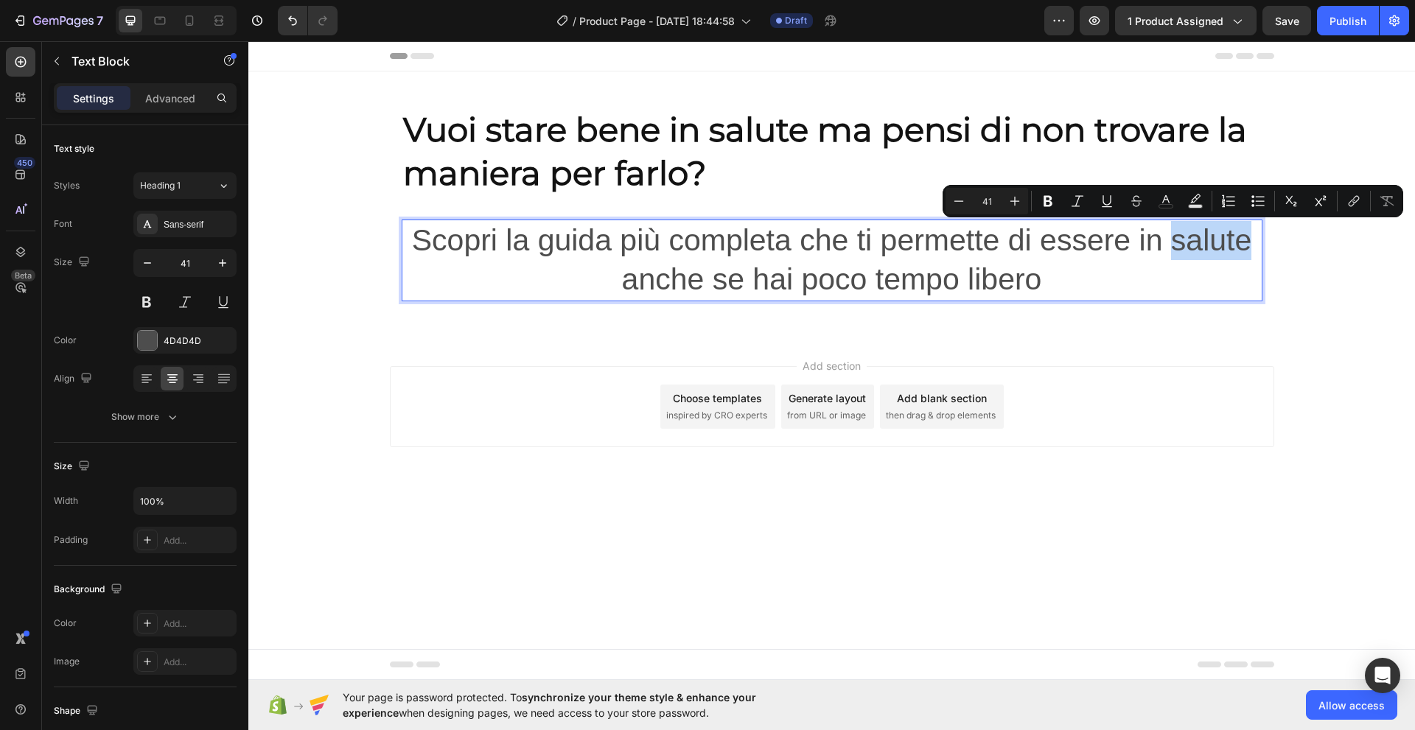
drag, startPoint x: 1251, startPoint y: 238, endPoint x: 1174, endPoint y: 242, distance: 77.5
click at [1174, 242] on p "Scopri la guida più completa che ti permette di essere in salute anche se hai p…" at bounding box center [832, 260] width 858 height 79
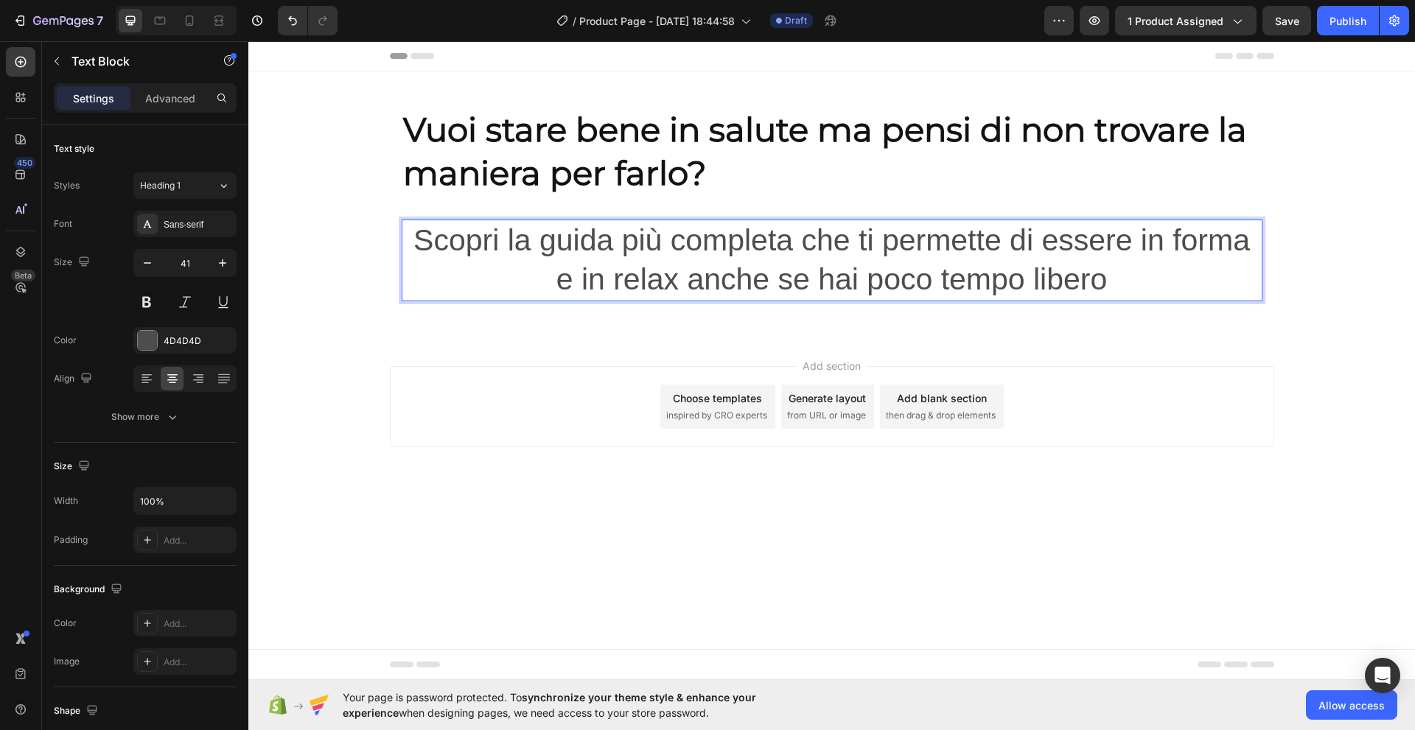
click at [690, 253] on p "Scopri la guida più completa che ti permette di essere in forma e in relax anch…" at bounding box center [832, 260] width 858 height 79
click at [151, 265] on icon "button" at bounding box center [147, 263] width 15 height 15
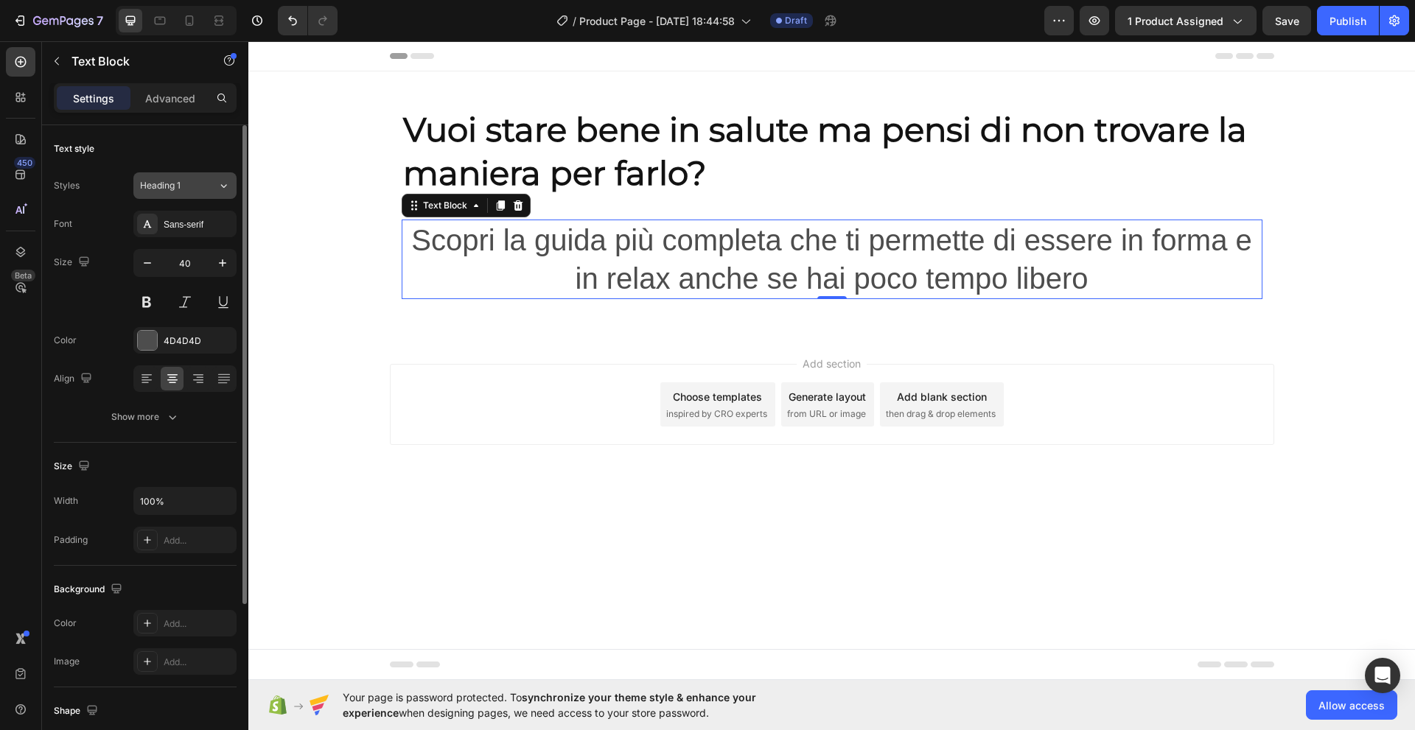
click at [167, 192] on span "Heading 1" at bounding box center [160, 185] width 41 height 13
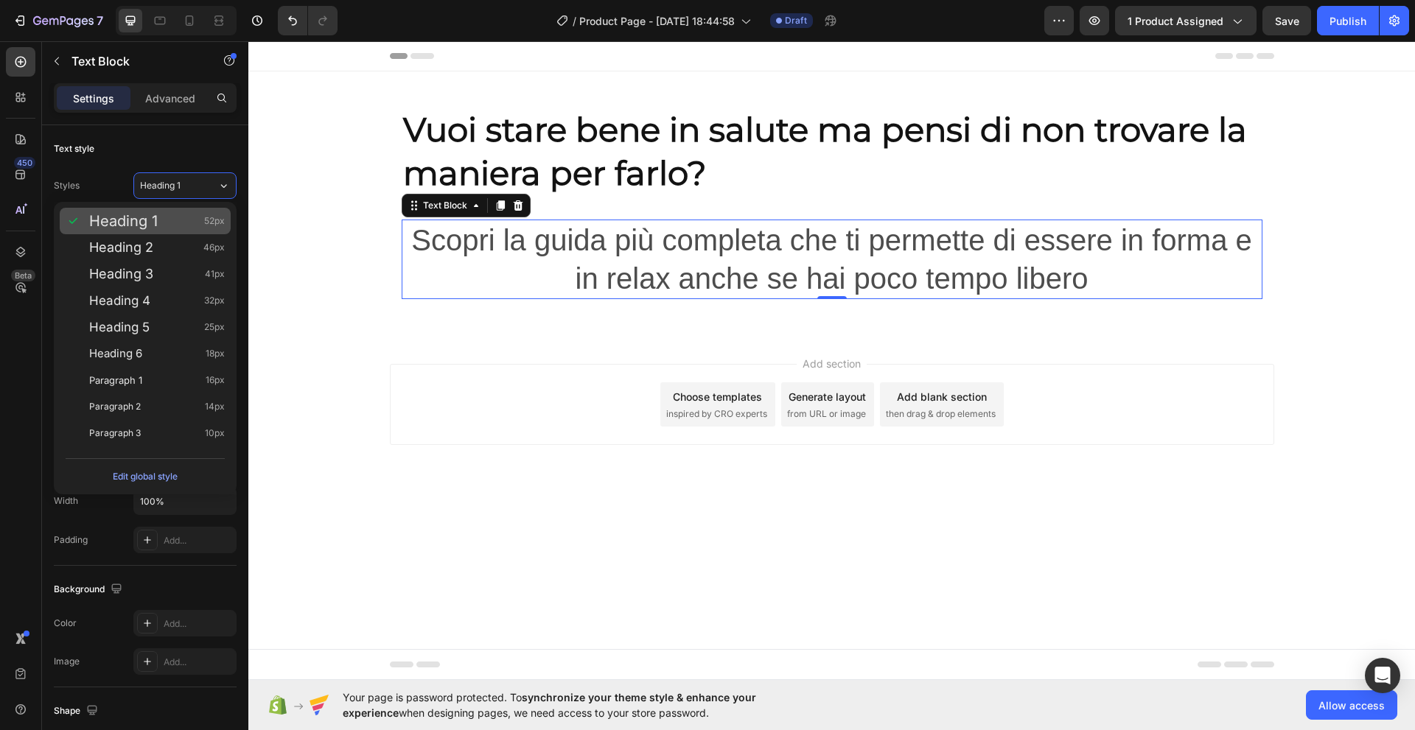
click at [133, 219] on span "Heading 1" at bounding box center [123, 221] width 69 height 15
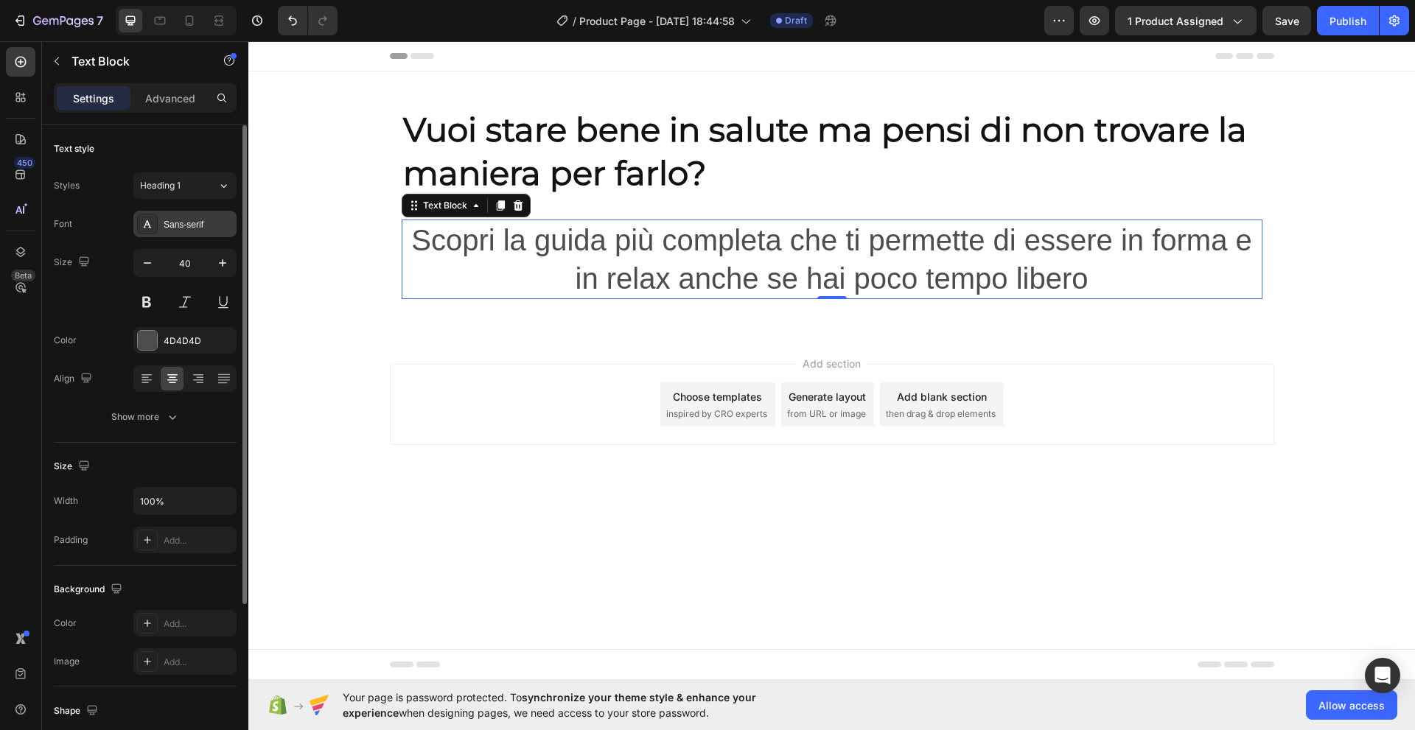
click at [166, 226] on div "Sans-serif" at bounding box center [198, 224] width 69 height 13
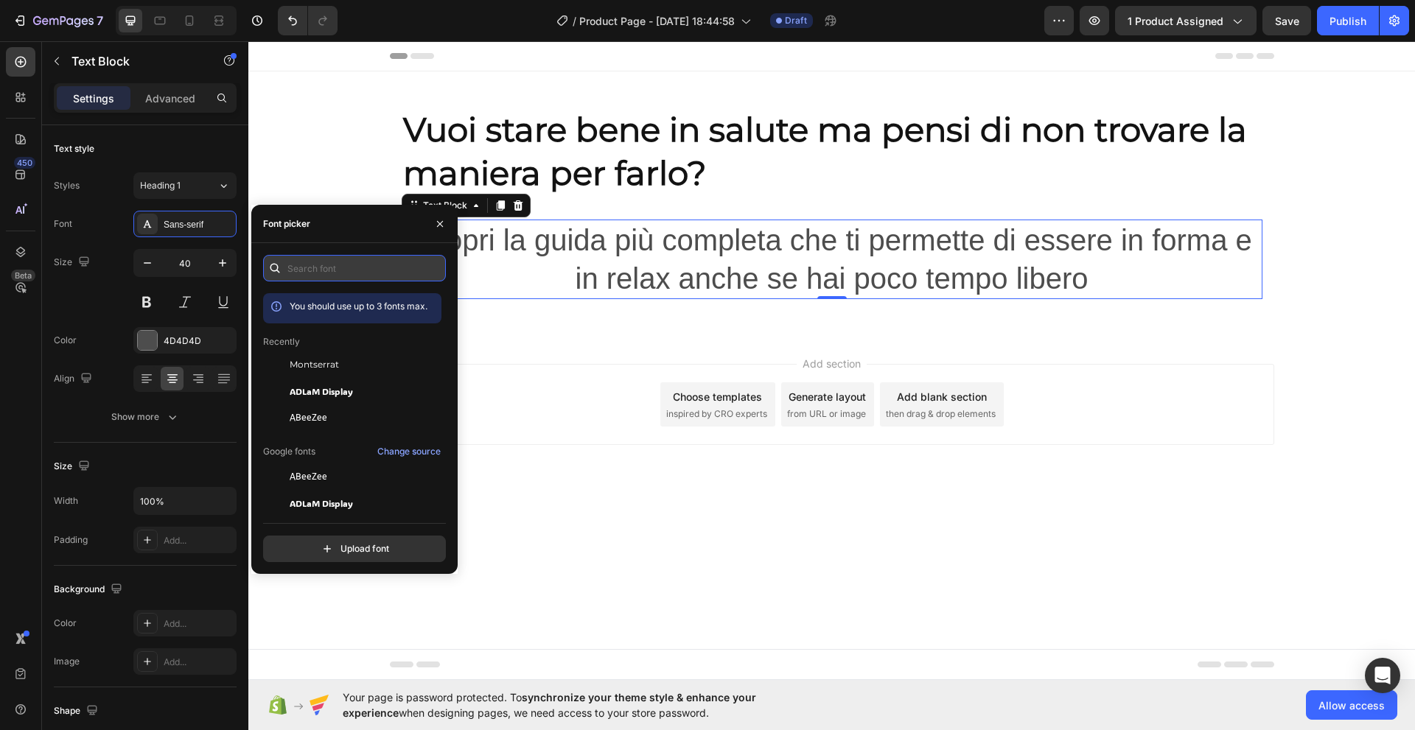
click at [287, 265] on input "text" at bounding box center [354, 268] width 183 height 27
click at [308, 365] on span "Montserrat" at bounding box center [314, 364] width 49 height 13
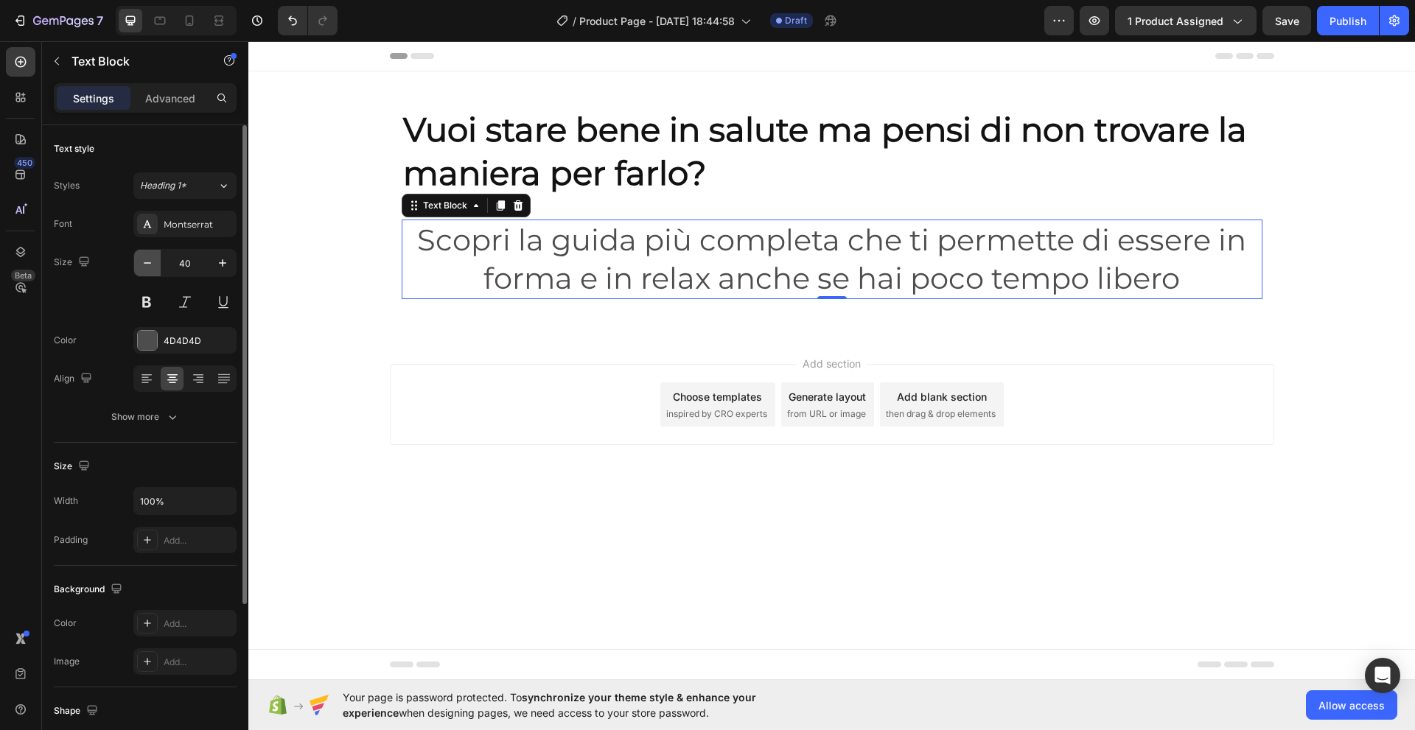
click at [145, 265] on icon "button" at bounding box center [147, 263] width 15 height 15
click at [145, 264] on icon "button" at bounding box center [147, 263] width 15 height 15
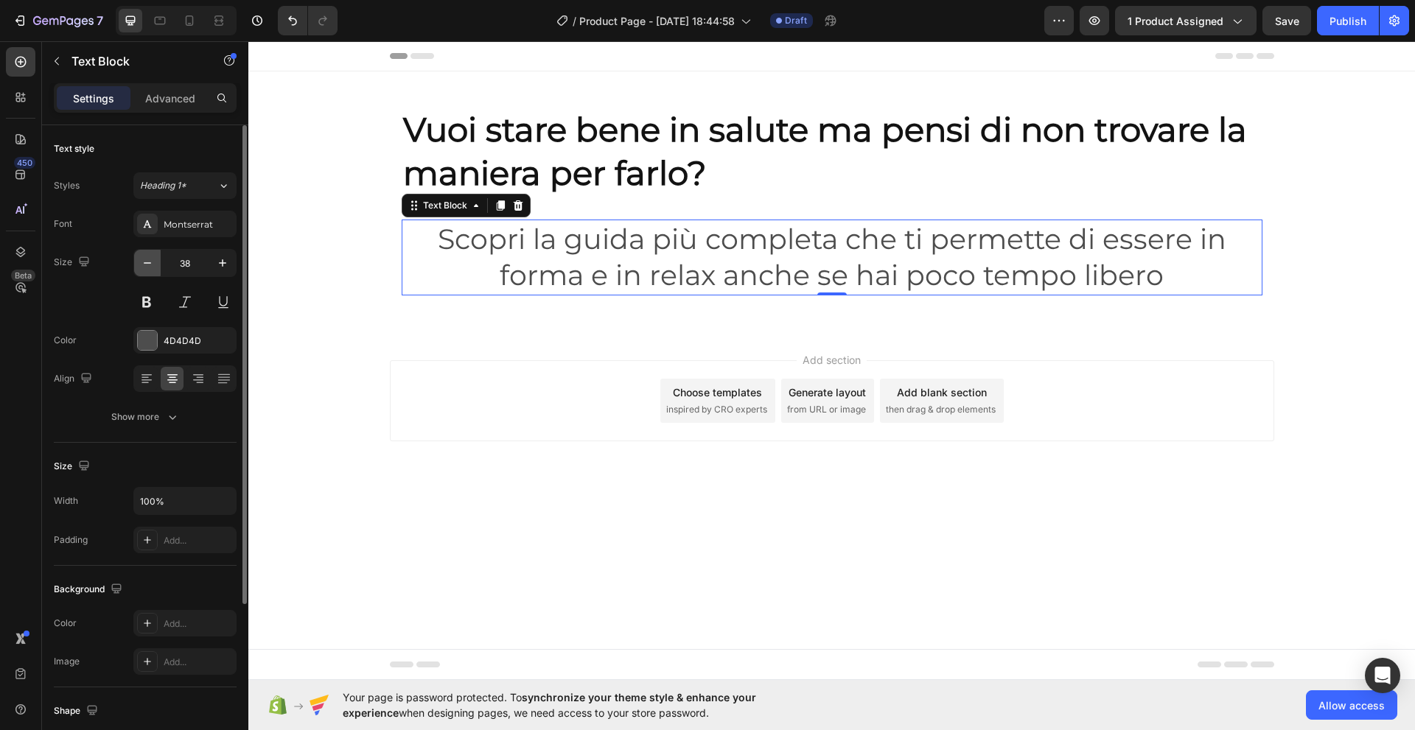
click at [145, 264] on icon "button" at bounding box center [147, 263] width 15 height 15
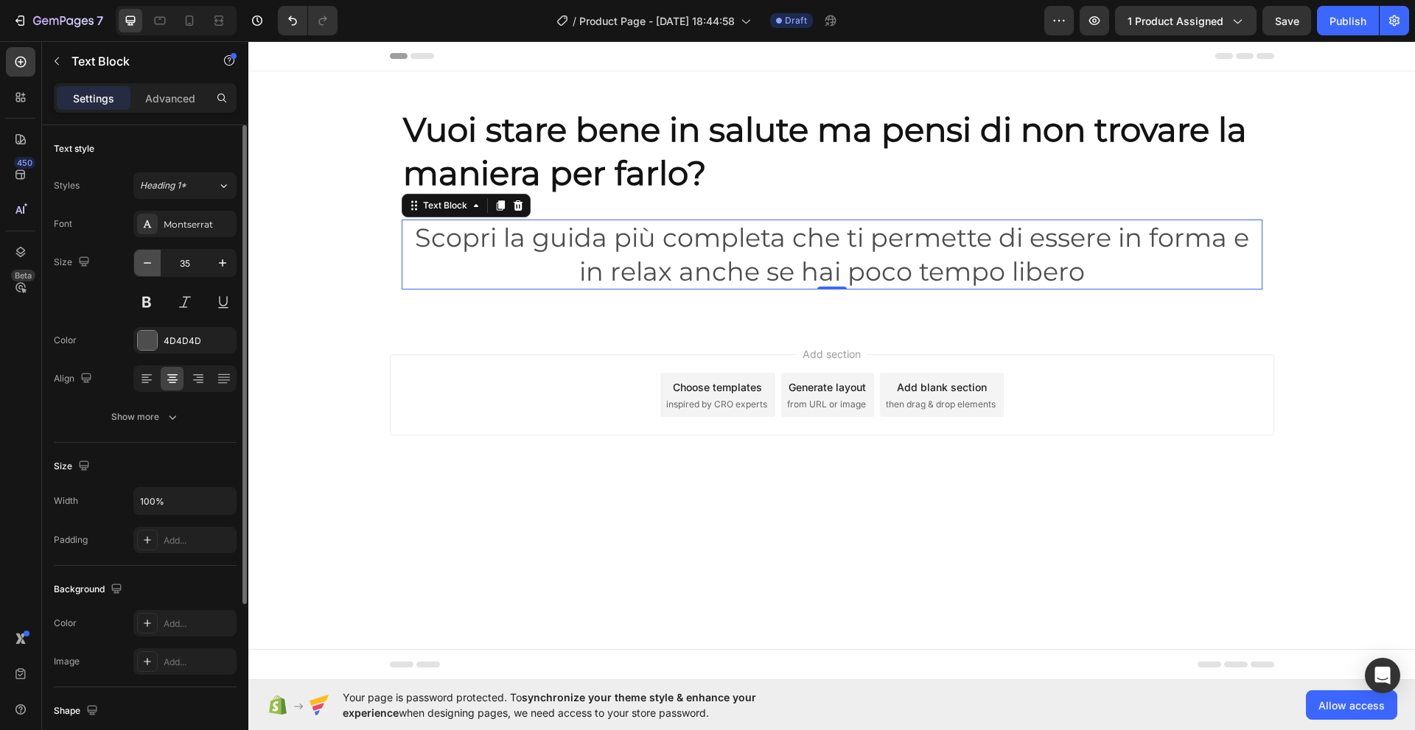
click at [145, 264] on icon "button" at bounding box center [147, 263] width 15 height 15
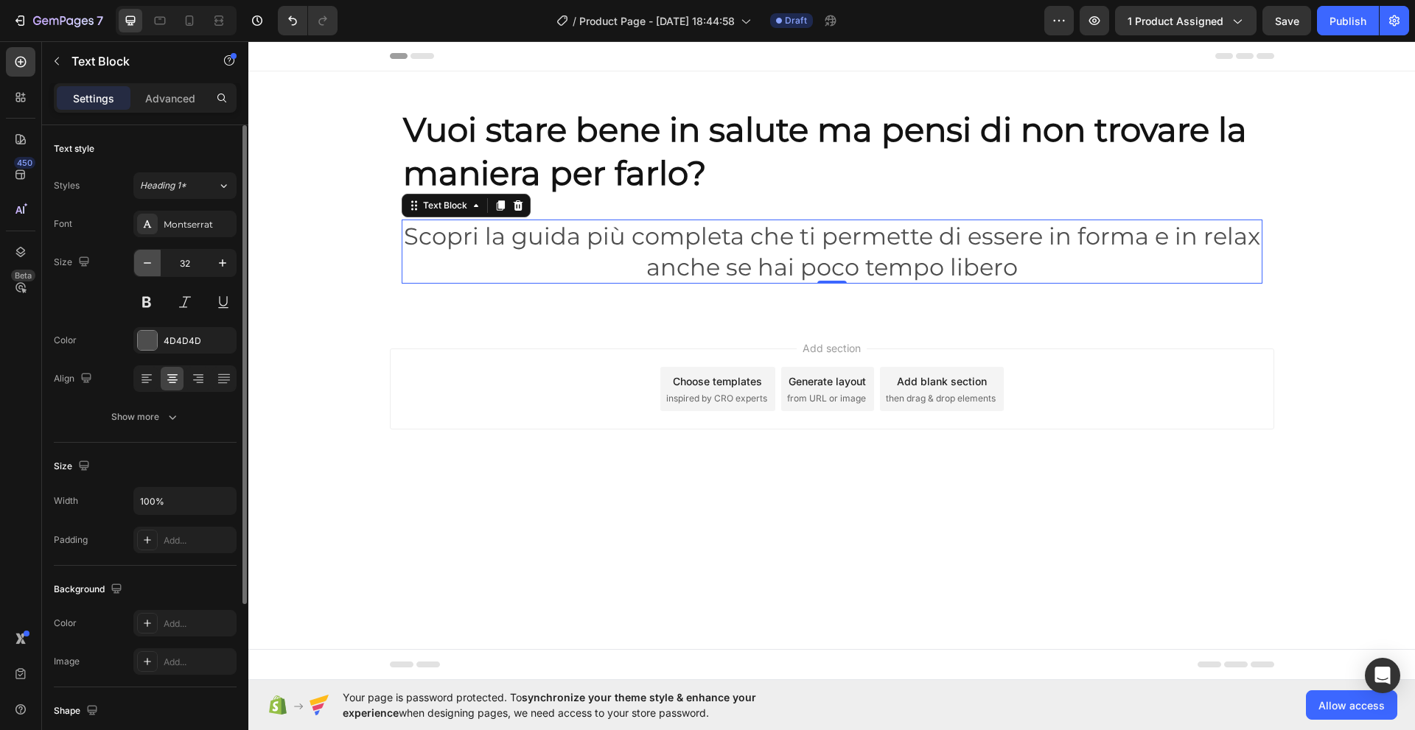
click at [145, 264] on icon "button" at bounding box center [147, 263] width 15 height 15
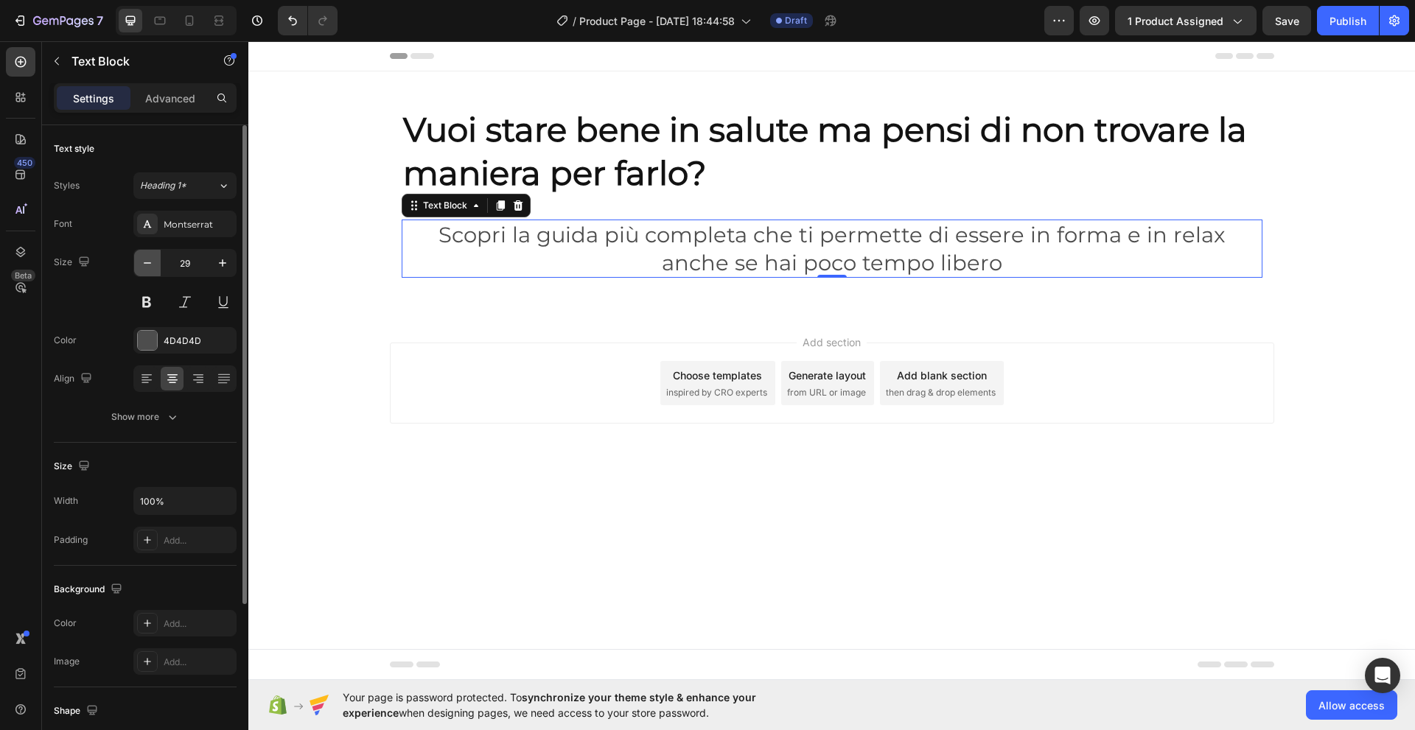
click at [145, 264] on icon "button" at bounding box center [147, 263] width 15 height 15
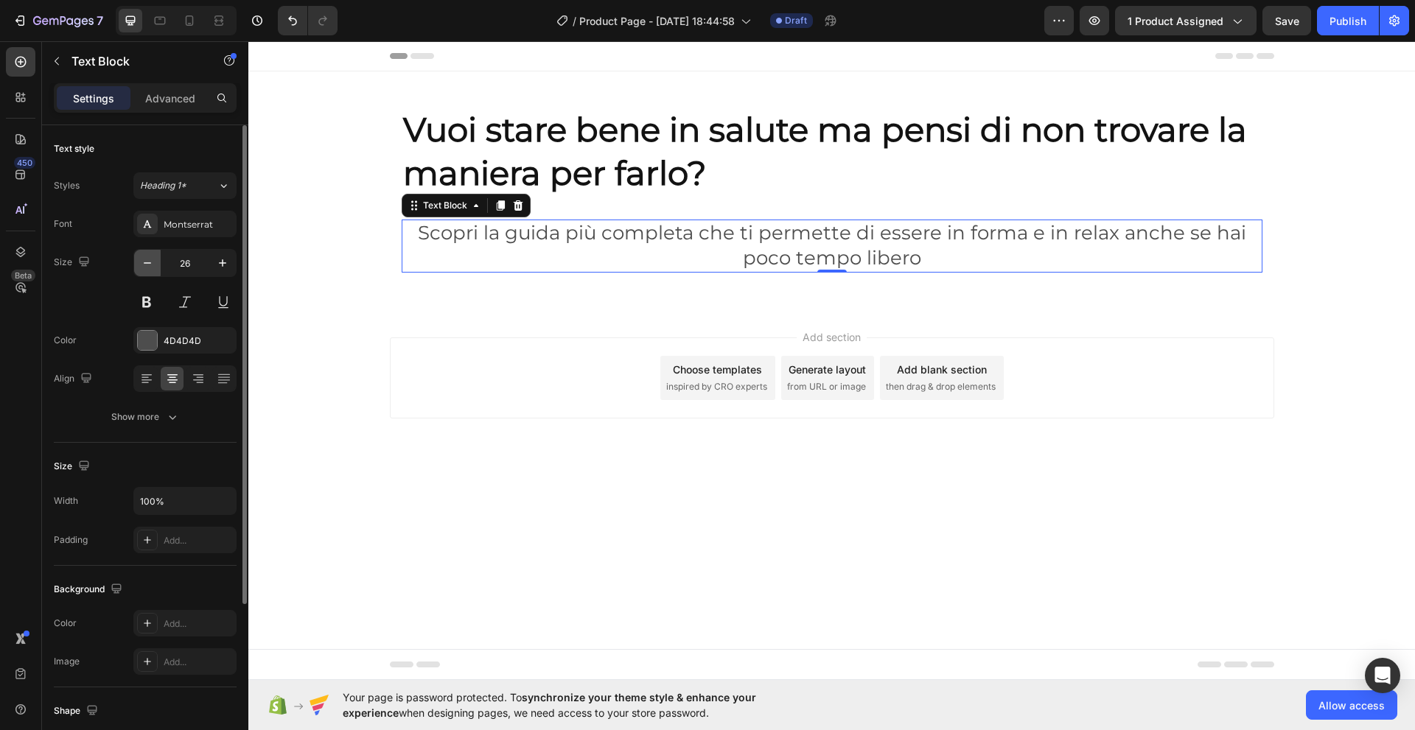
click at [145, 264] on icon "button" at bounding box center [147, 263] width 15 height 15
click at [145, 265] on icon "button" at bounding box center [147, 263] width 15 height 15
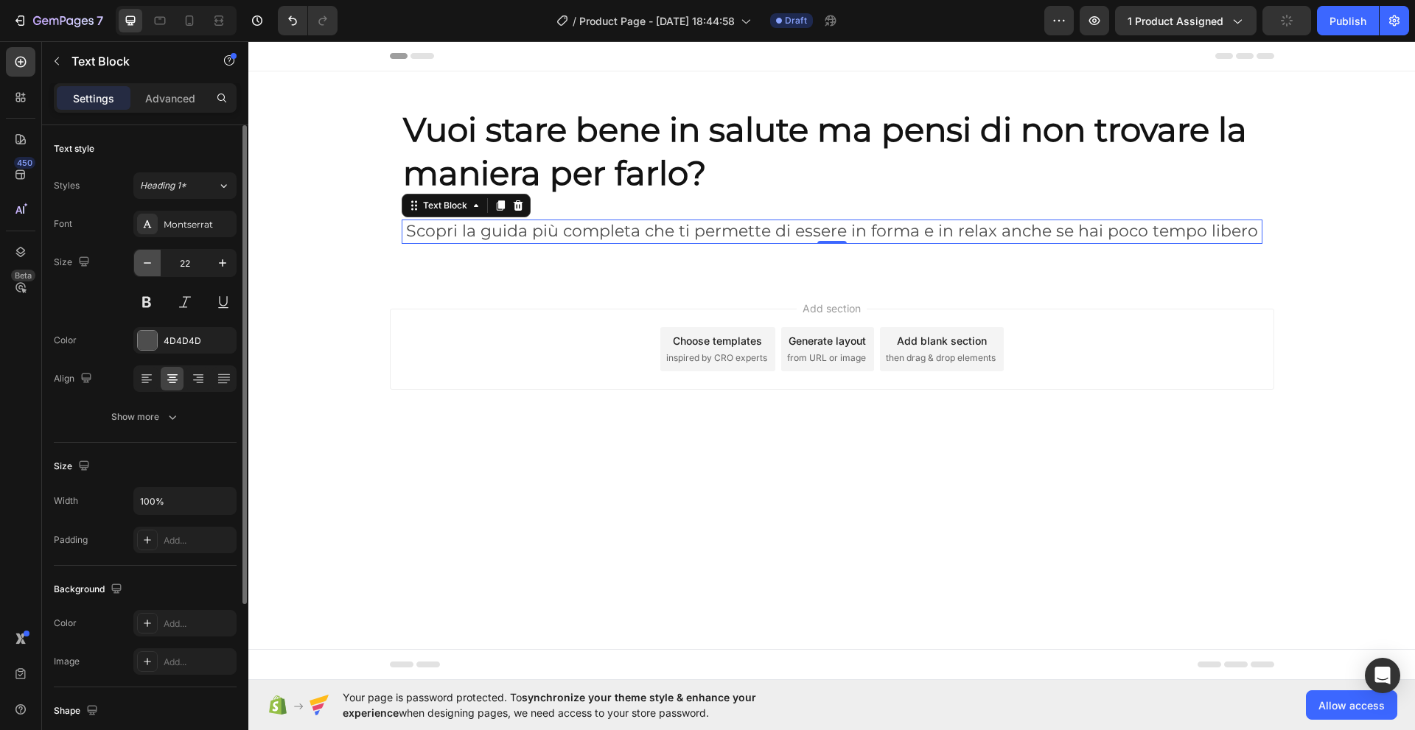
click at [145, 265] on icon "button" at bounding box center [147, 263] width 15 height 15
type input "20"
click at [21, 57] on icon at bounding box center [20, 62] width 11 height 11
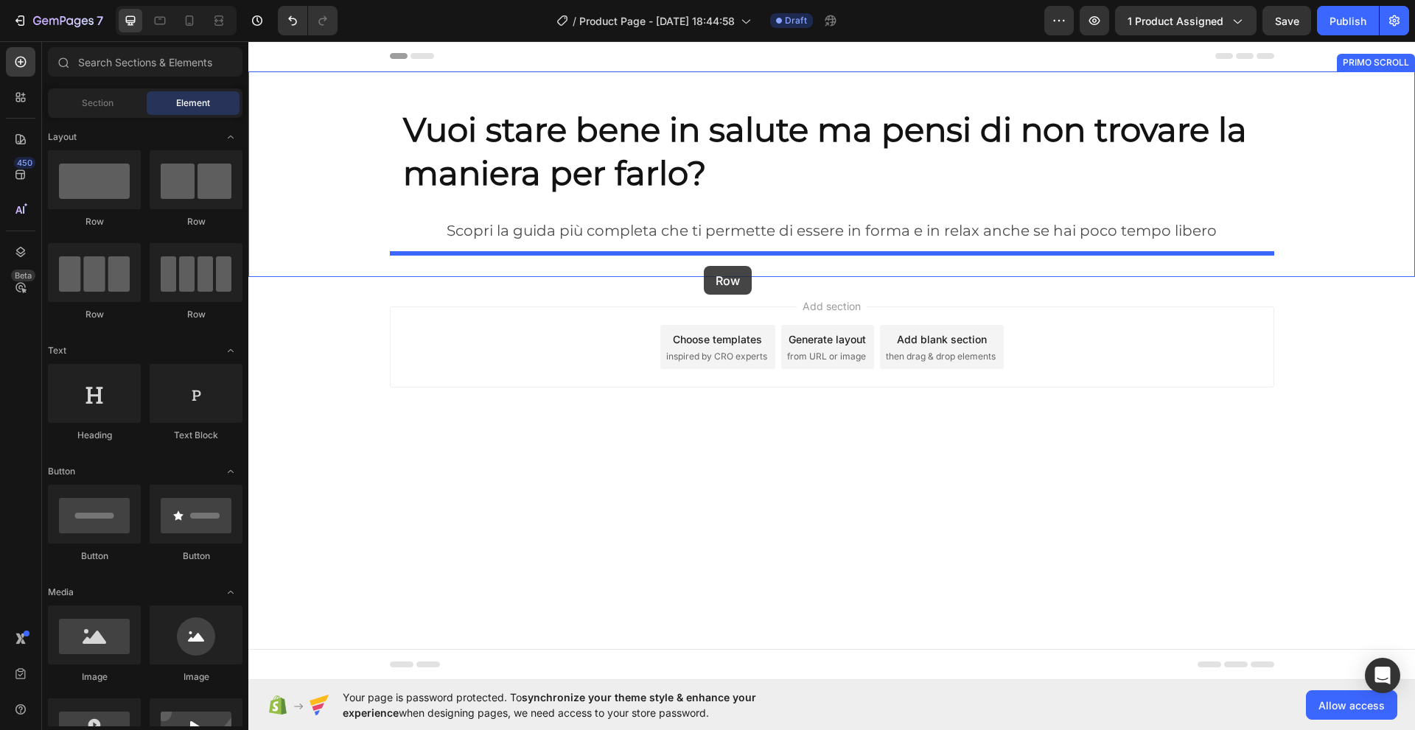
drag, startPoint x: 351, startPoint y: 225, endPoint x: 704, endPoint y: 266, distance: 354.5
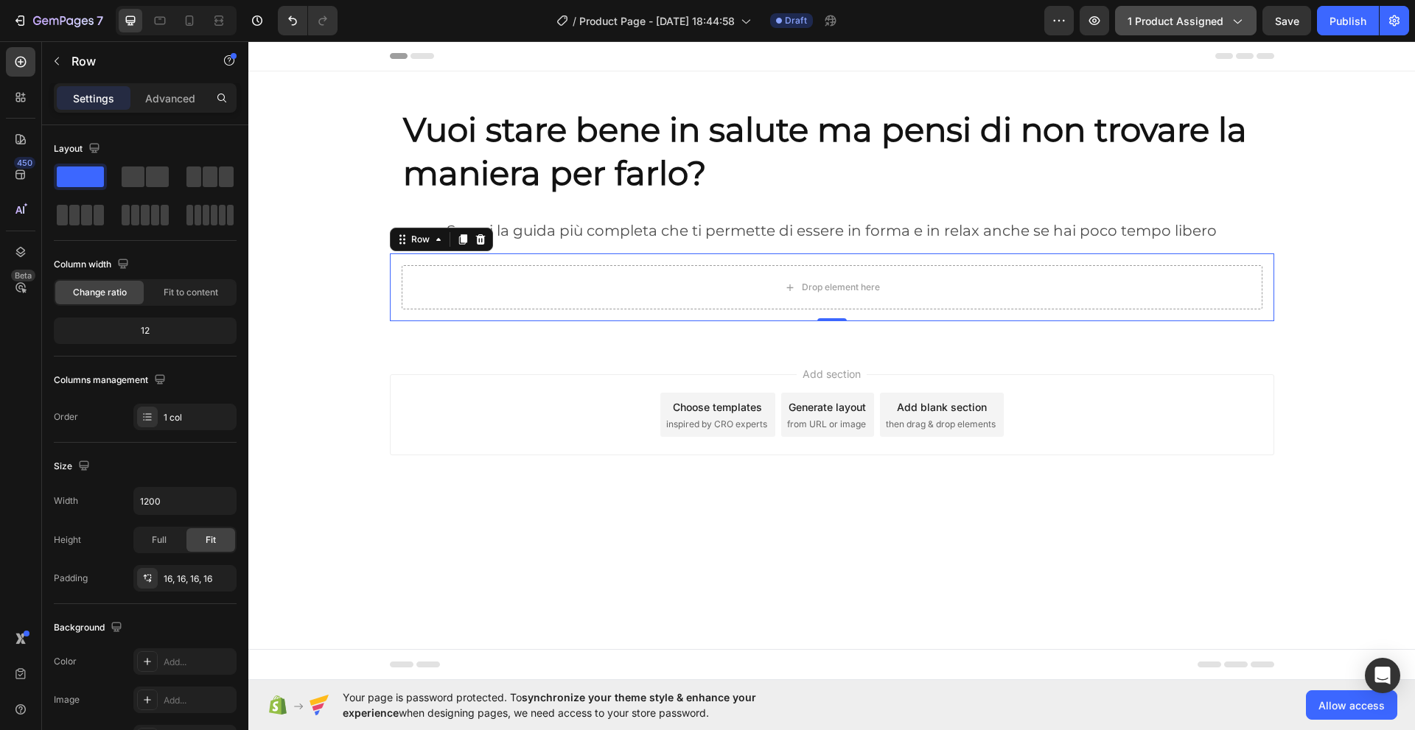
click at [1187, 21] on span "1 product assigned" at bounding box center [1175, 20] width 96 height 15
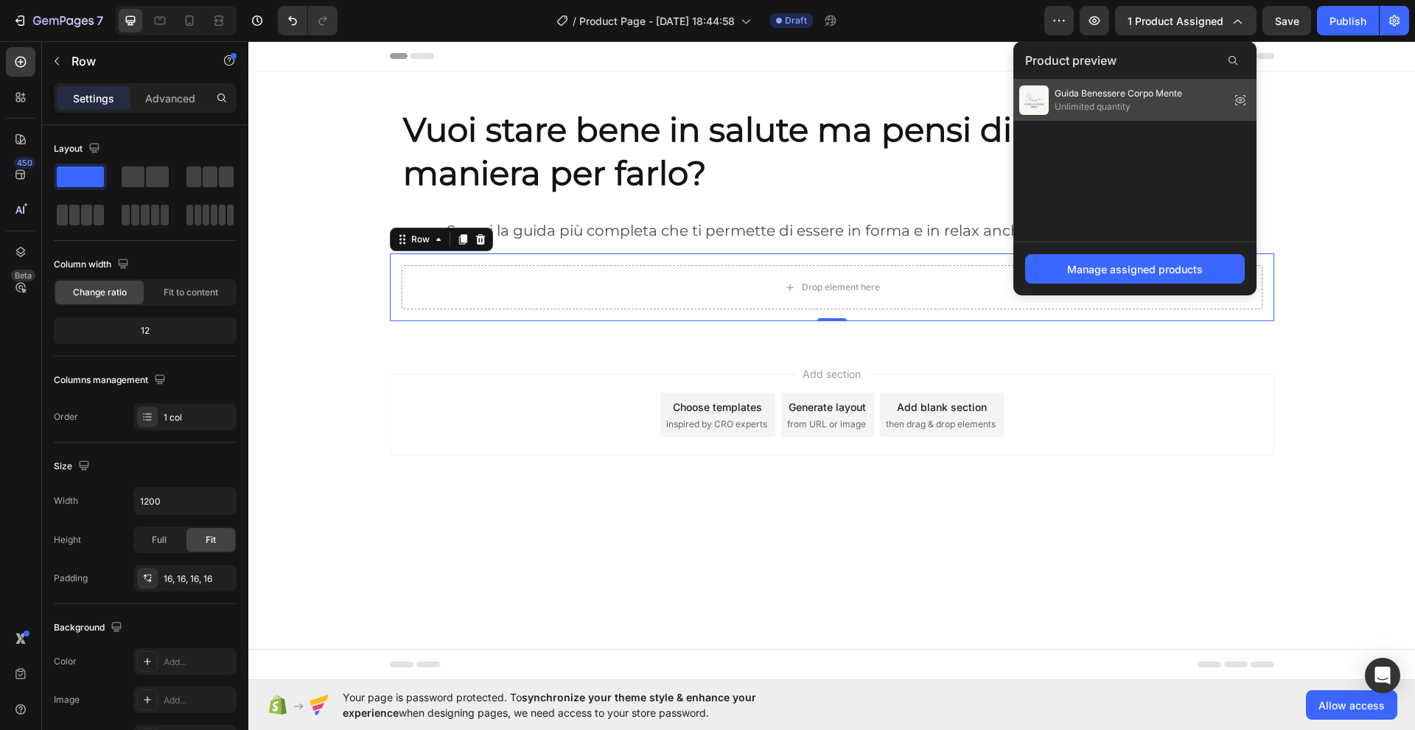
click at [1037, 102] on img at bounding box center [1033, 99] width 29 height 29
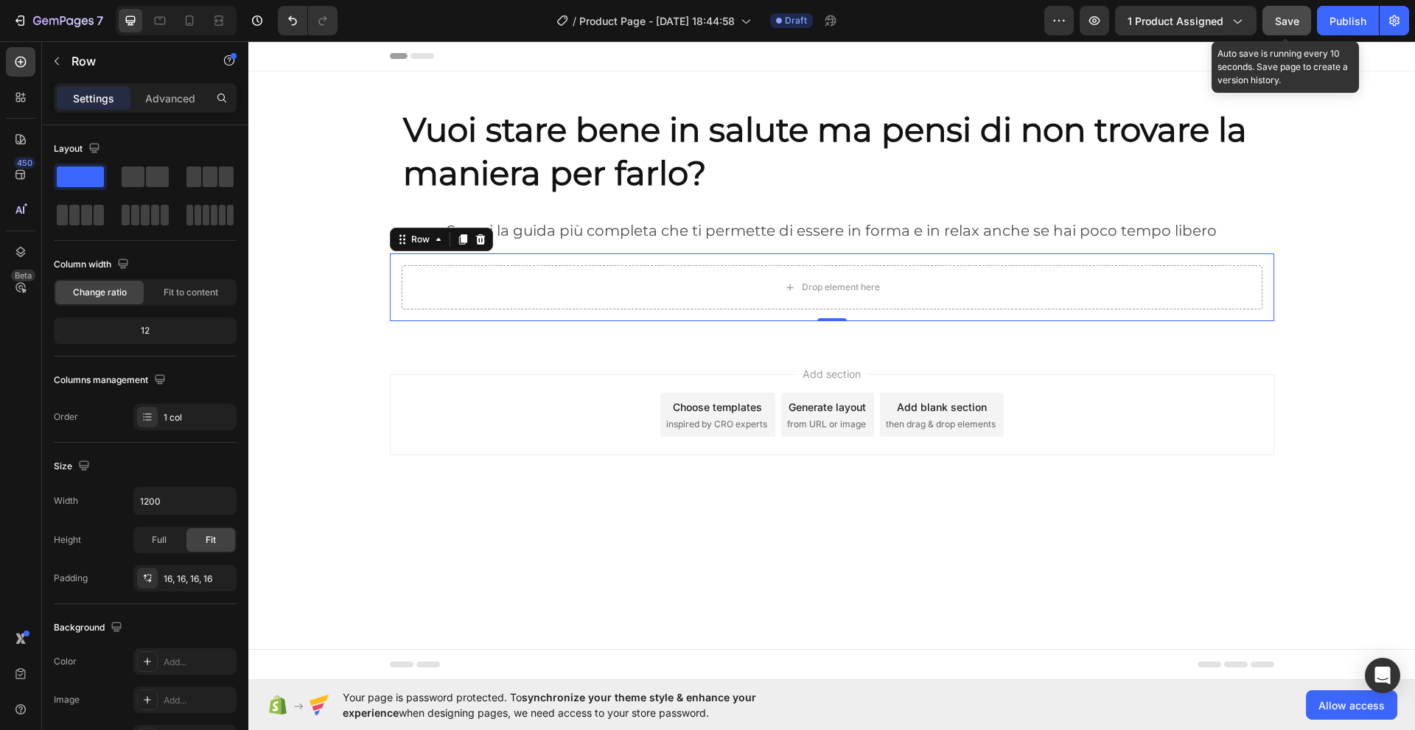
click at [1287, 29] on button "Save" at bounding box center [1286, 20] width 49 height 29
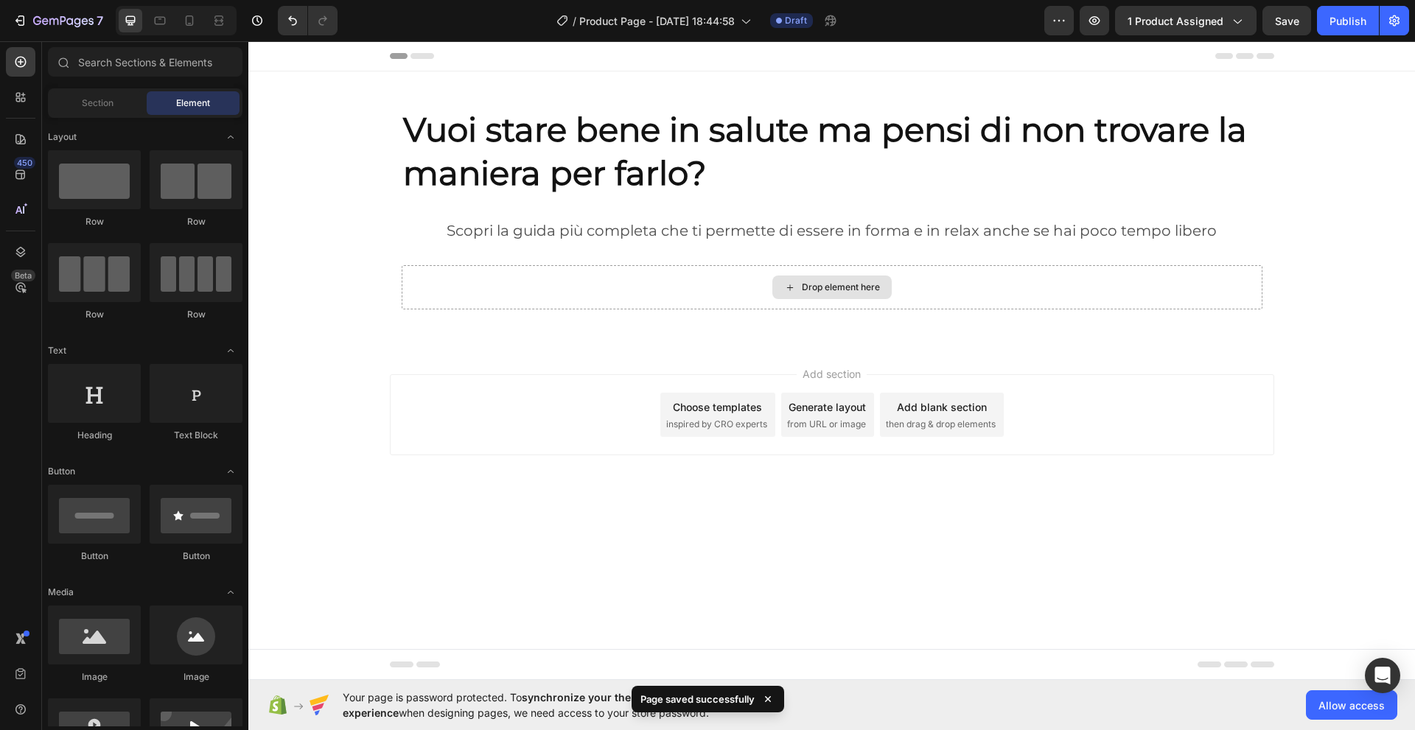
click at [817, 290] on div "Drop element here" at bounding box center [841, 287] width 78 height 12
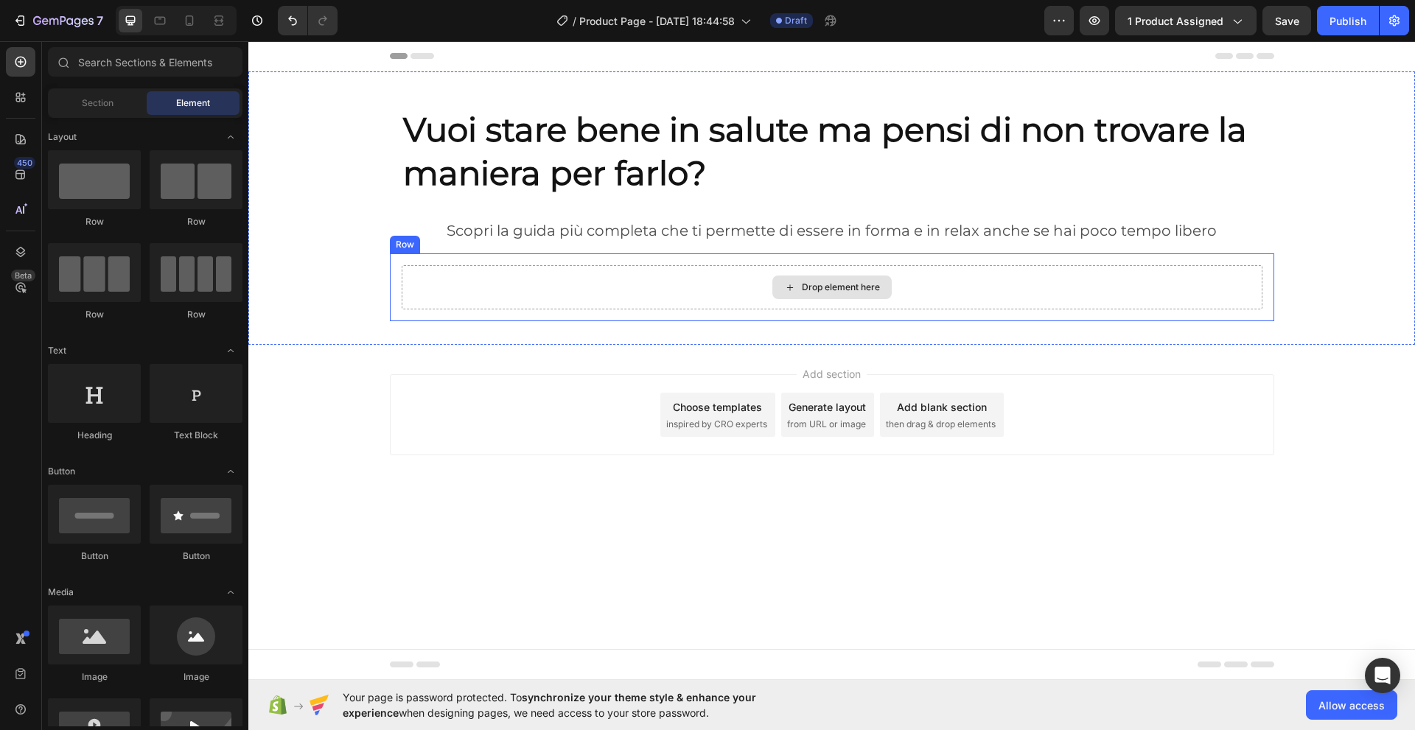
click at [812, 289] on div "Drop element here" at bounding box center [841, 287] width 78 height 12
click at [789, 285] on icon at bounding box center [790, 287] width 12 height 13
click at [840, 289] on div "Drop element here" at bounding box center [841, 287] width 78 height 12
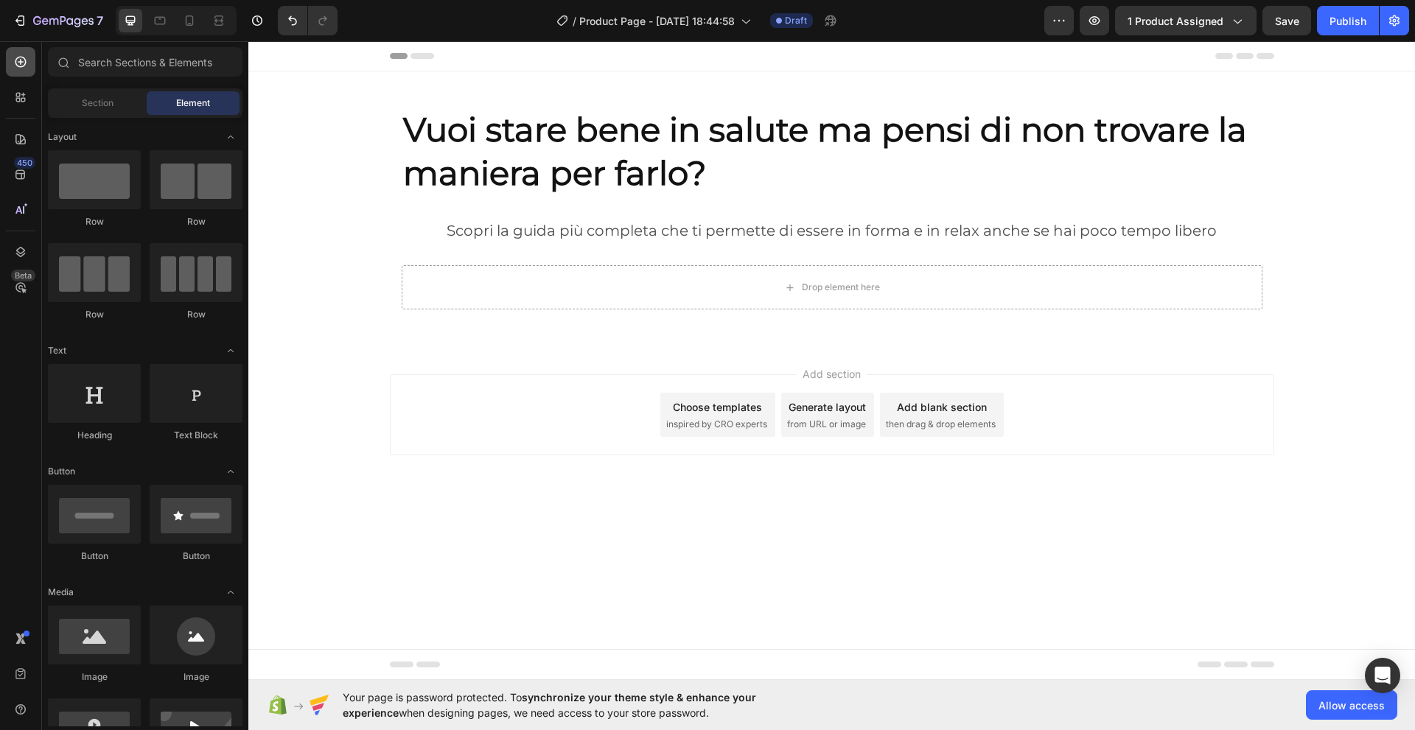
click at [21, 63] on icon at bounding box center [20, 62] width 11 height 11
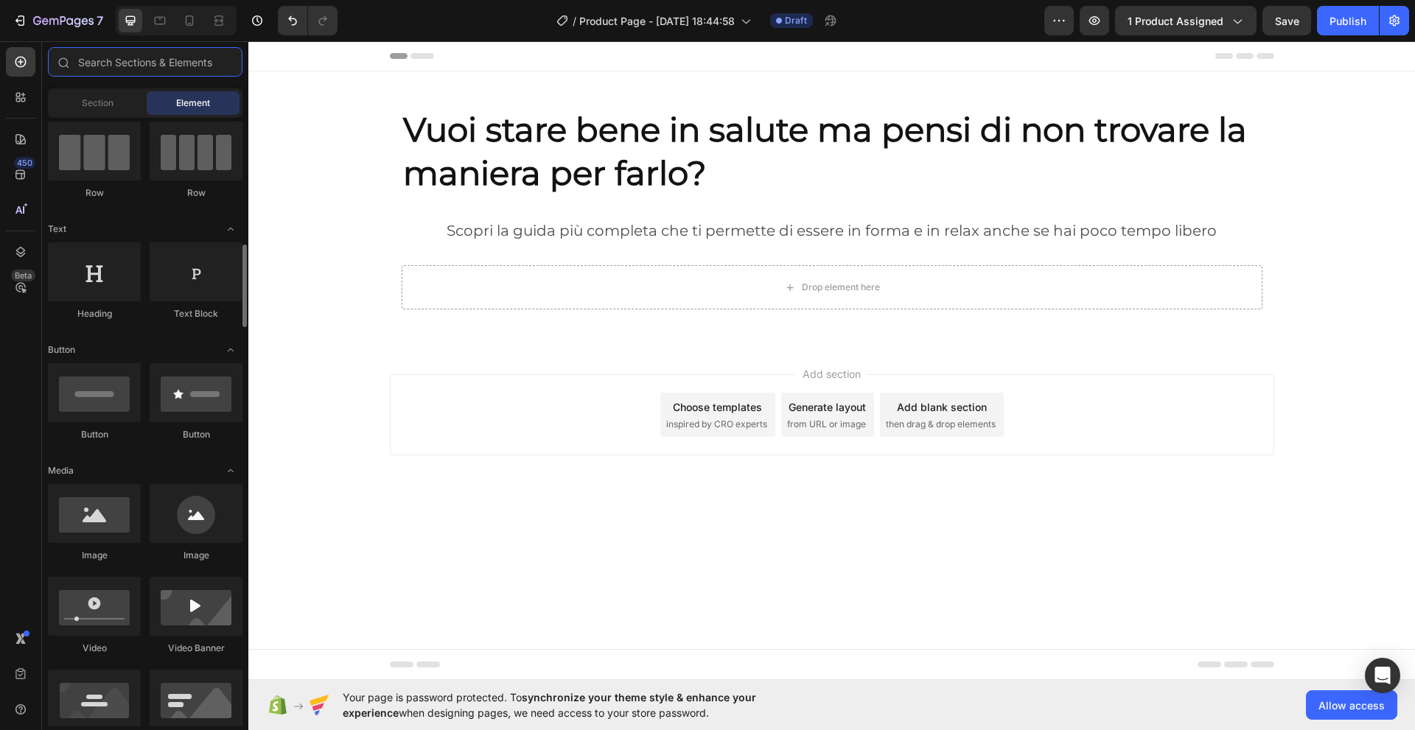
scroll to position [219, 0]
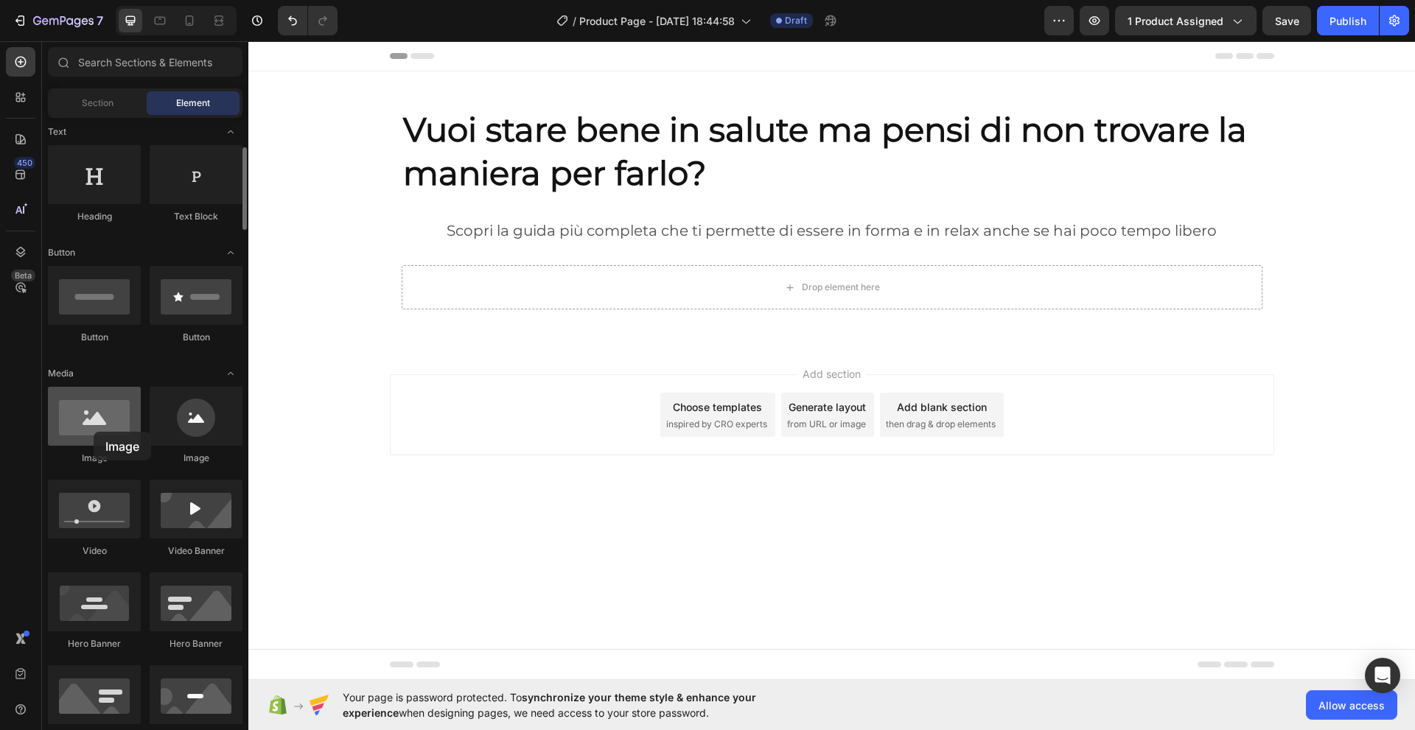
click at [94, 432] on div at bounding box center [94, 416] width 93 height 59
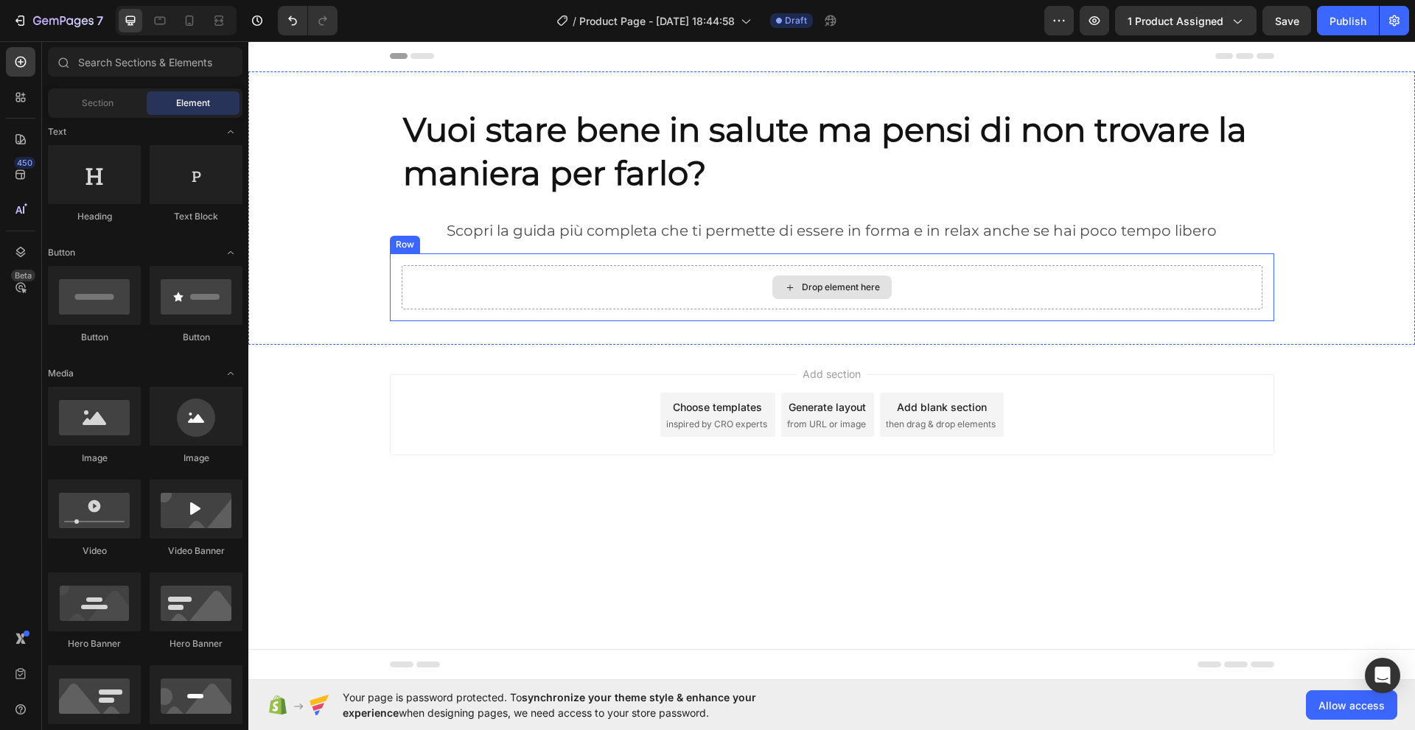
click at [817, 293] on div "Drop element here" at bounding box center [831, 288] width 119 height 24
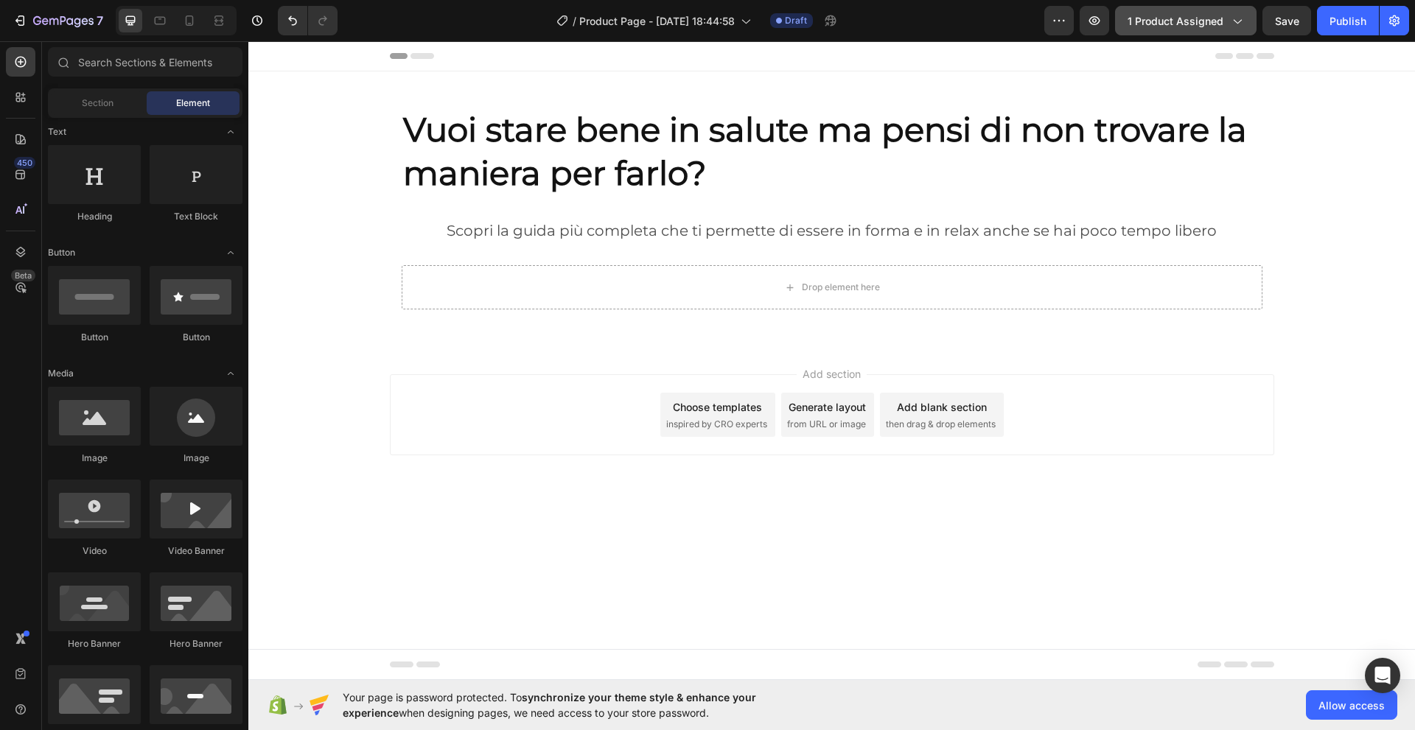
click at [1155, 23] on span "1 product assigned" at bounding box center [1175, 20] width 96 height 15
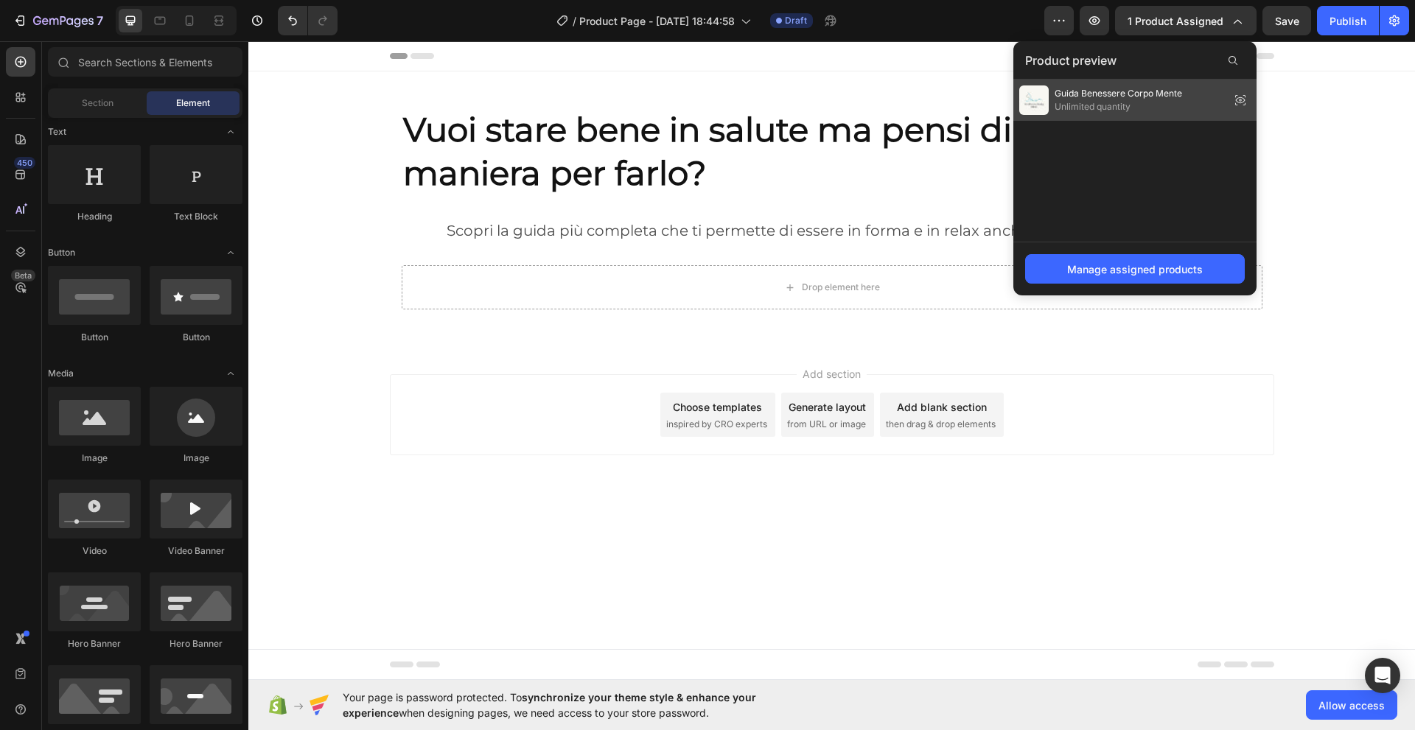
click at [1035, 102] on img at bounding box center [1033, 99] width 29 height 29
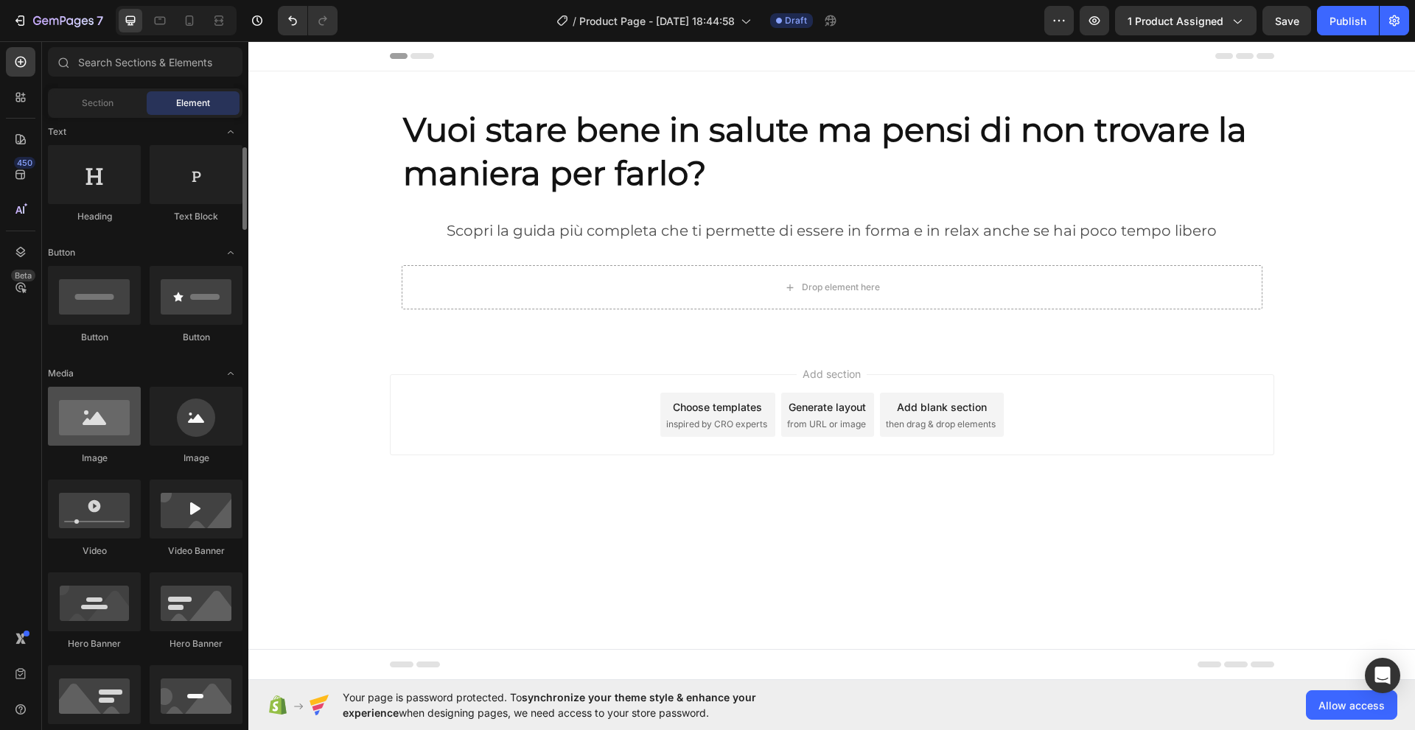
click at [94, 423] on div at bounding box center [94, 416] width 93 height 59
click at [22, 60] on icon at bounding box center [20, 62] width 15 height 15
click at [90, 427] on div at bounding box center [94, 416] width 93 height 59
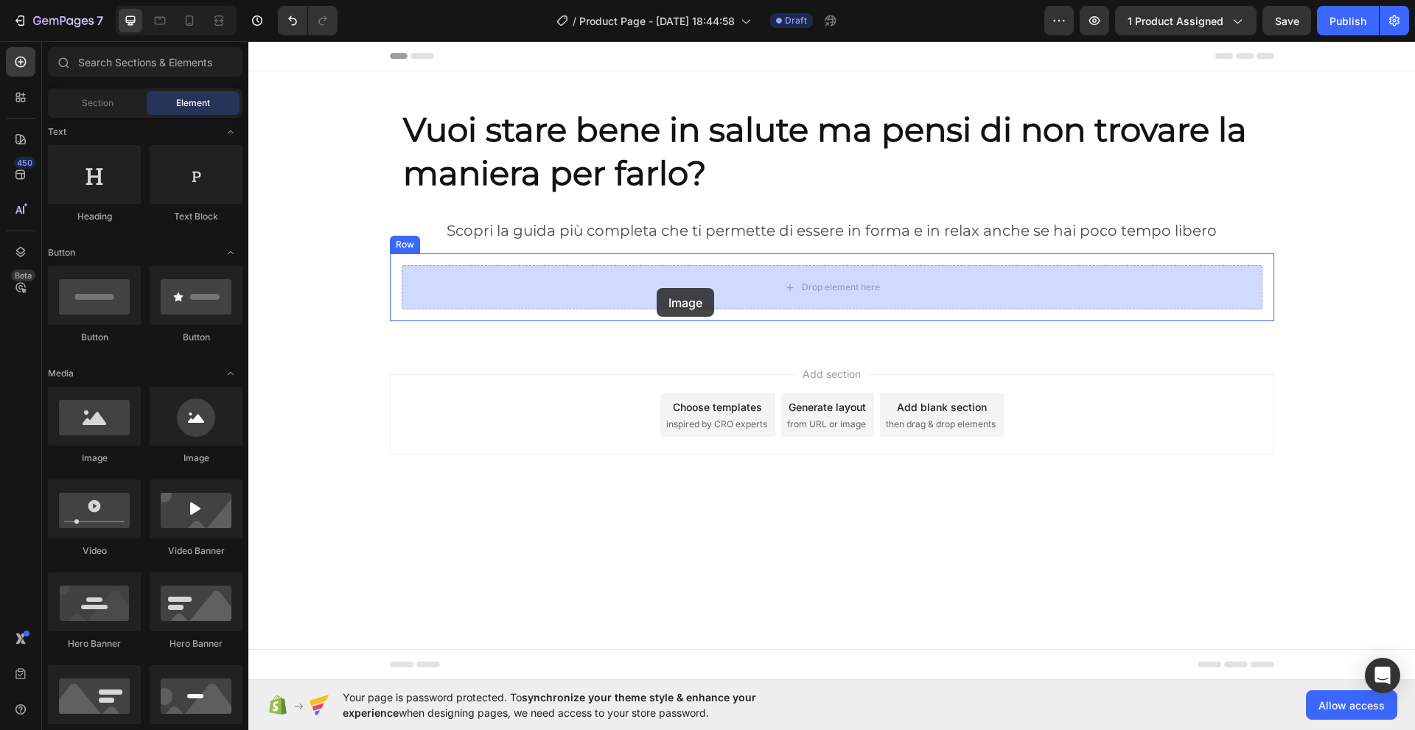
drag, startPoint x: 340, startPoint y: 466, endPoint x: 656, endPoint y: 288, distance: 362.9
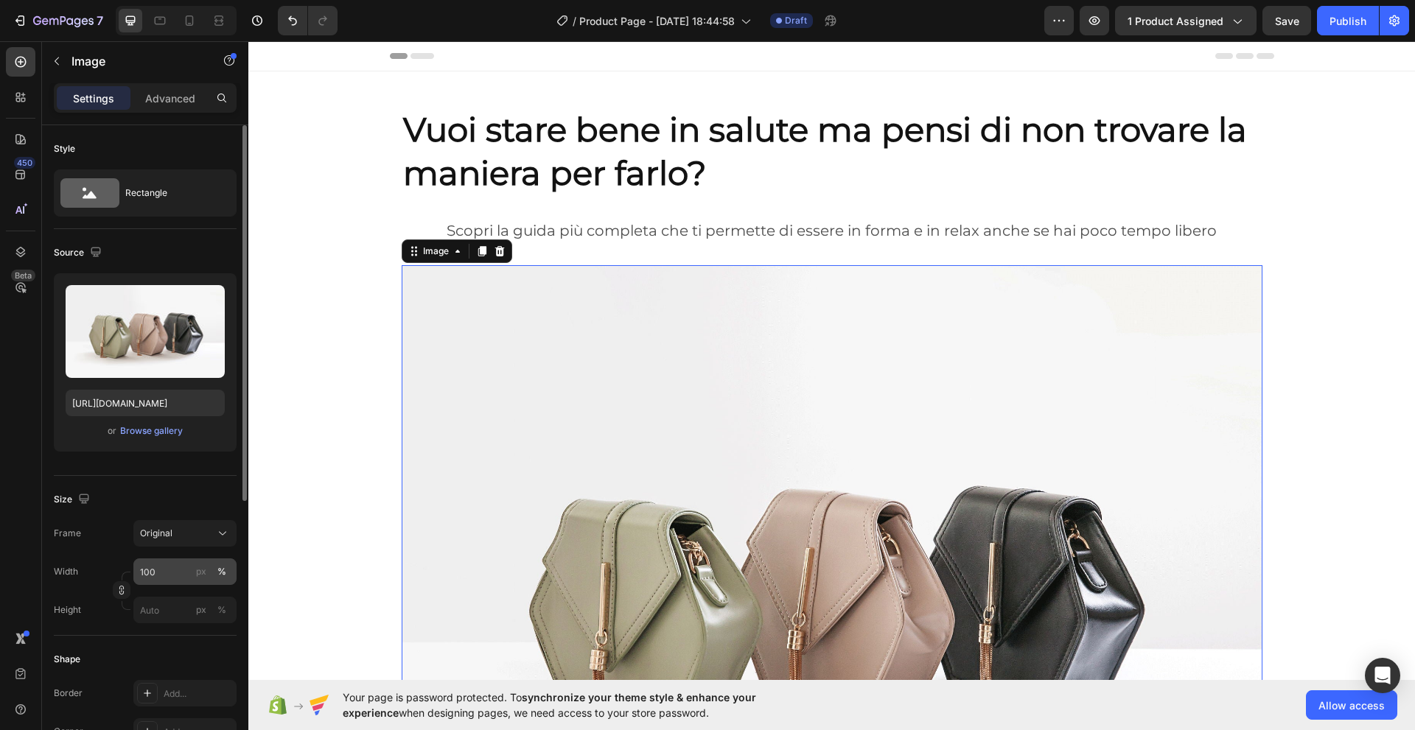
click at [223, 575] on div "%" at bounding box center [221, 571] width 9 height 13
click at [164, 575] on input "100" at bounding box center [184, 571] width 103 height 27
drag, startPoint x: 173, startPoint y: 574, endPoint x: 125, endPoint y: 568, distance: 49.0
click at [125, 568] on div "Width 100 px %" at bounding box center [145, 571] width 183 height 27
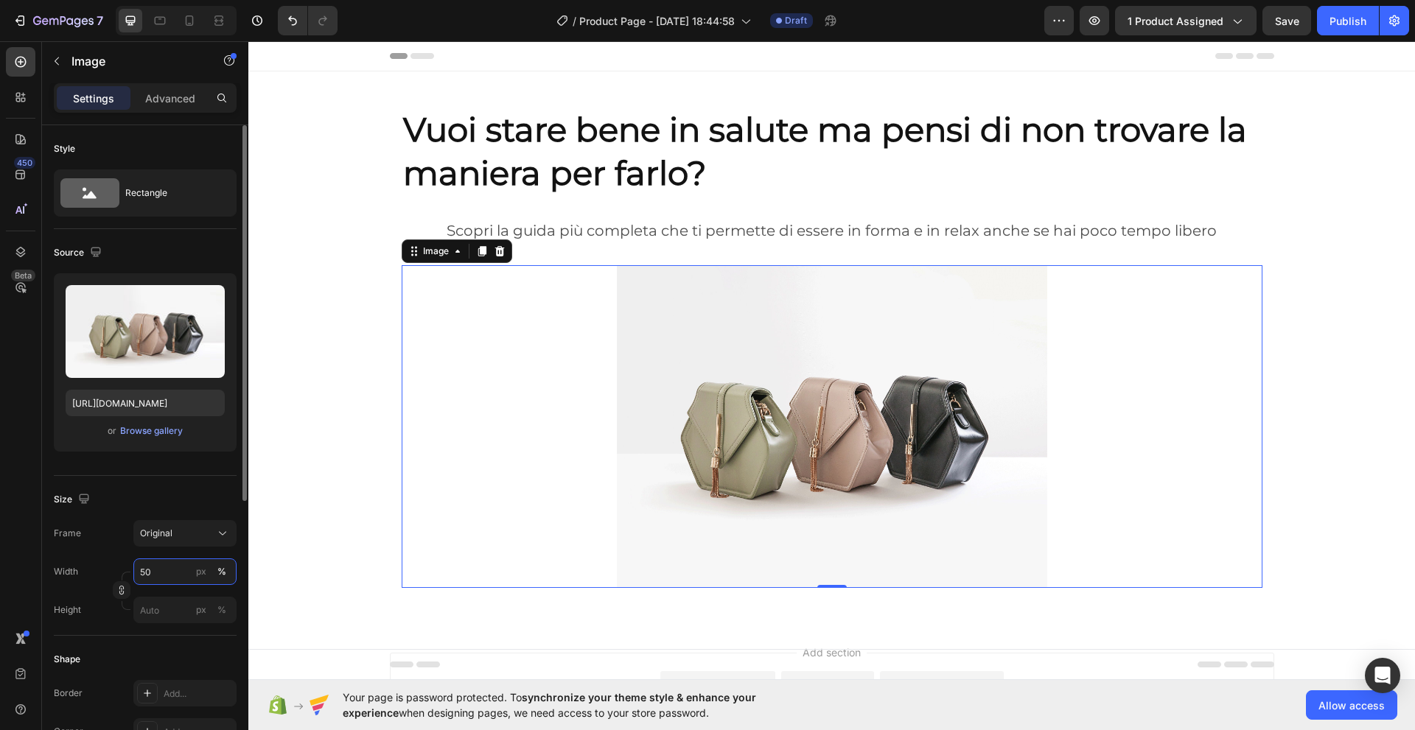
drag, startPoint x: 149, startPoint y: 573, endPoint x: 138, endPoint y: 573, distance: 11.1
click at [138, 573] on input "50" at bounding box center [184, 571] width 103 height 27
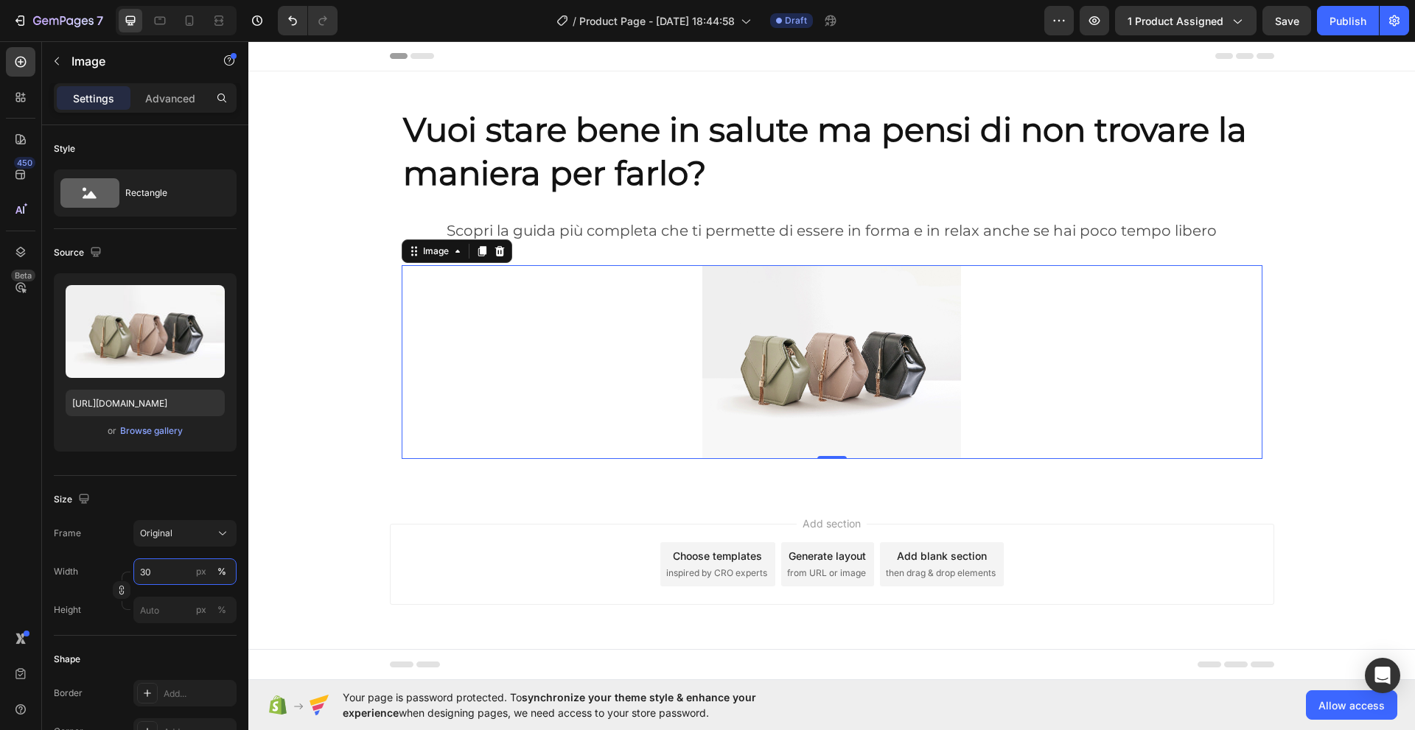
type input "30"
click at [508, 418] on div at bounding box center [832, 362] width 861 height 194
click at [995, 338] on div at bounding box center [832, 362] width 861 height 194
click at [501, 245] on icon at bounding box center [500, 251] width 12 height 12
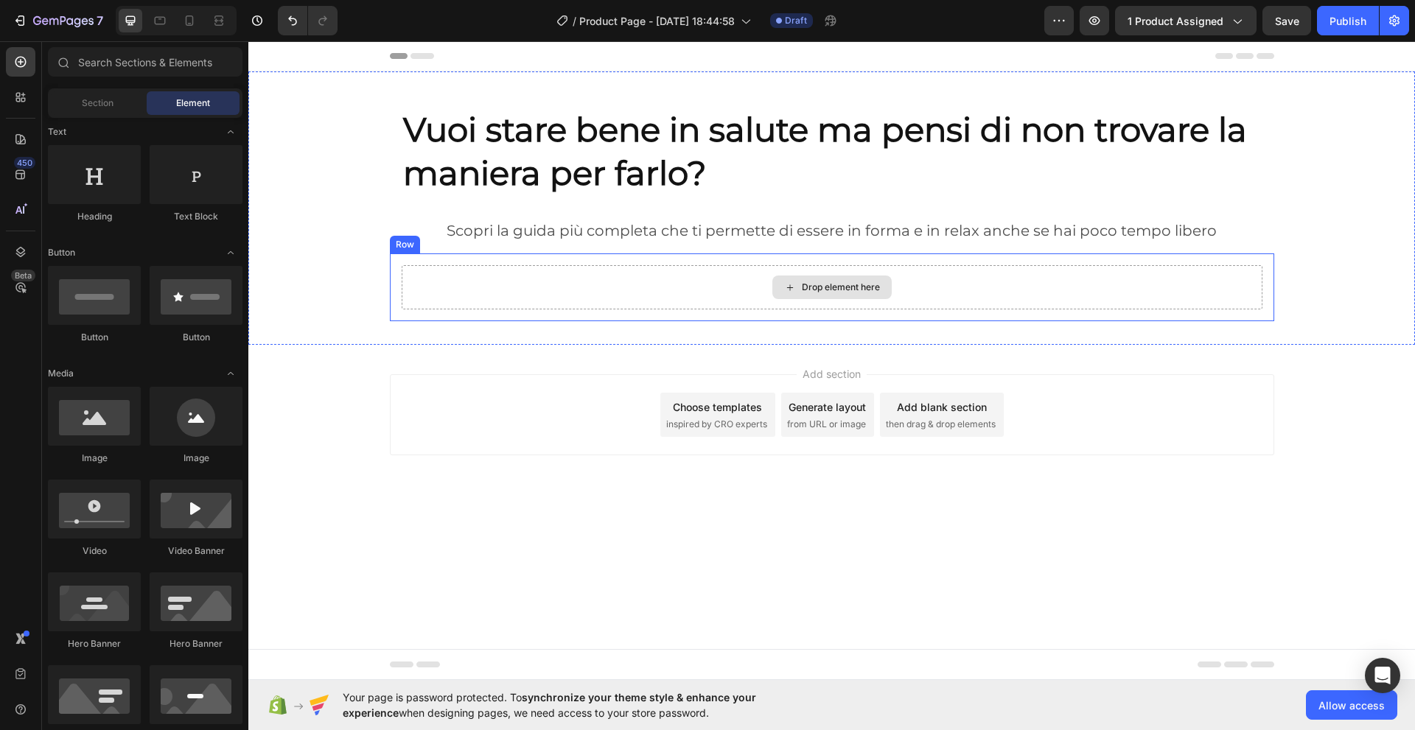
click at [791, 288] on icon at bounding box center [790, 287] width 12 height 13
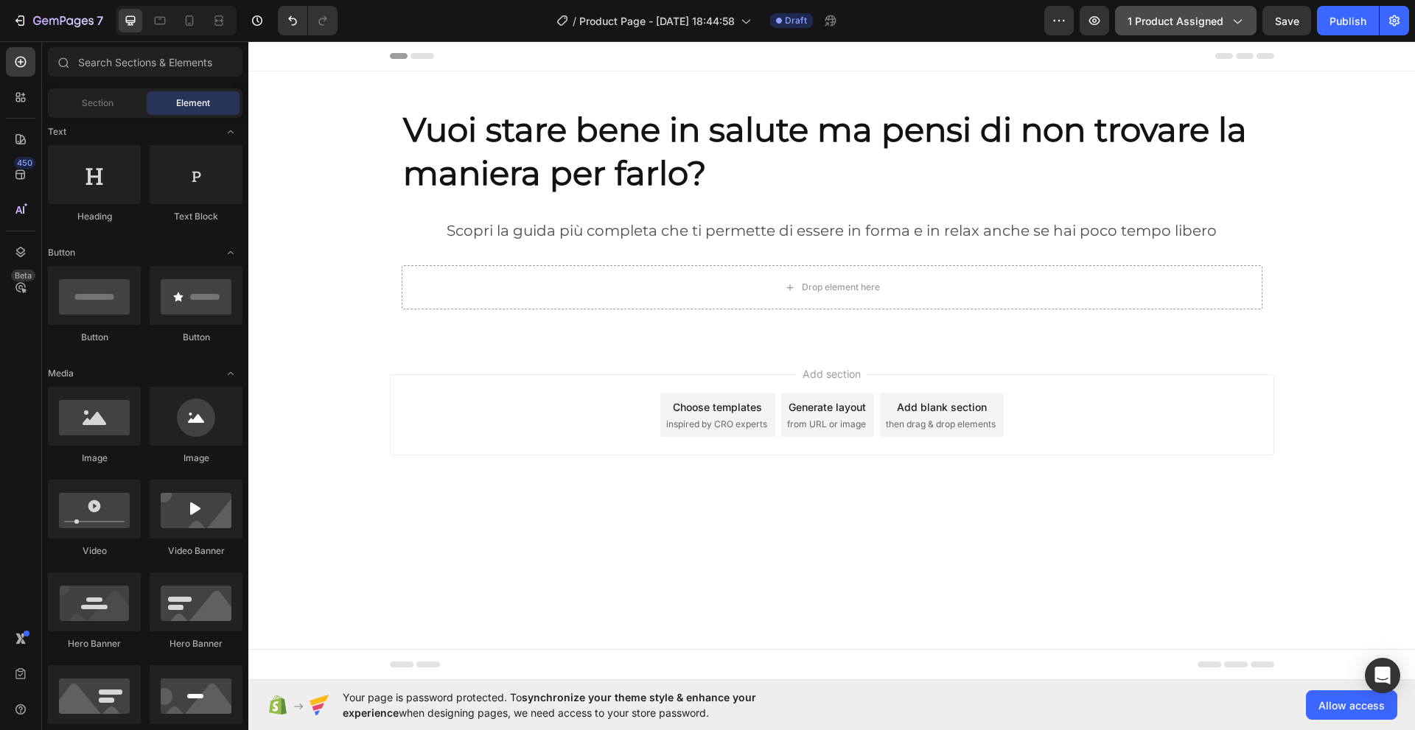
click at [1202, 20] on span "1 product assigned" at bounding box center [1175, 20] width 96 height 15
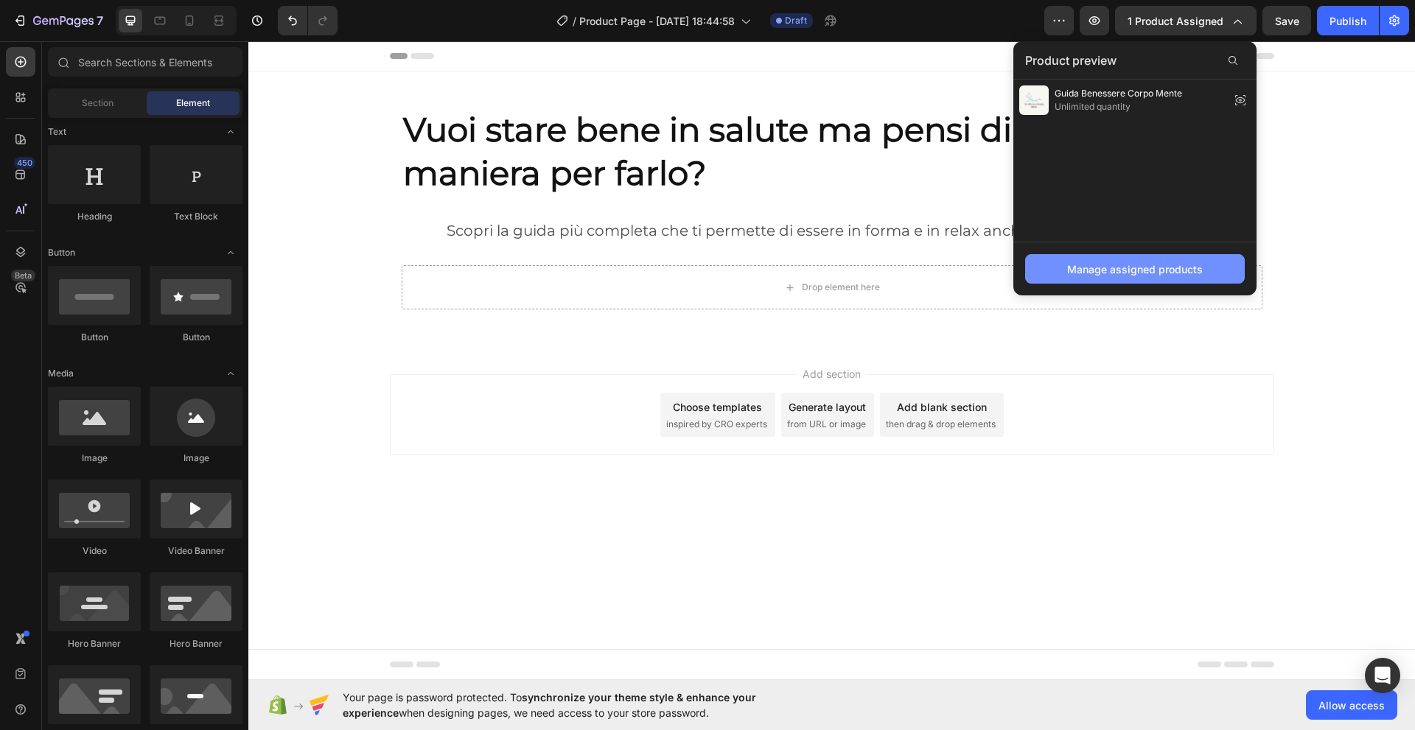
click at [1134, 274] on div "Manage assigned products" at bounding box center [1135, 269] width 136 height 15
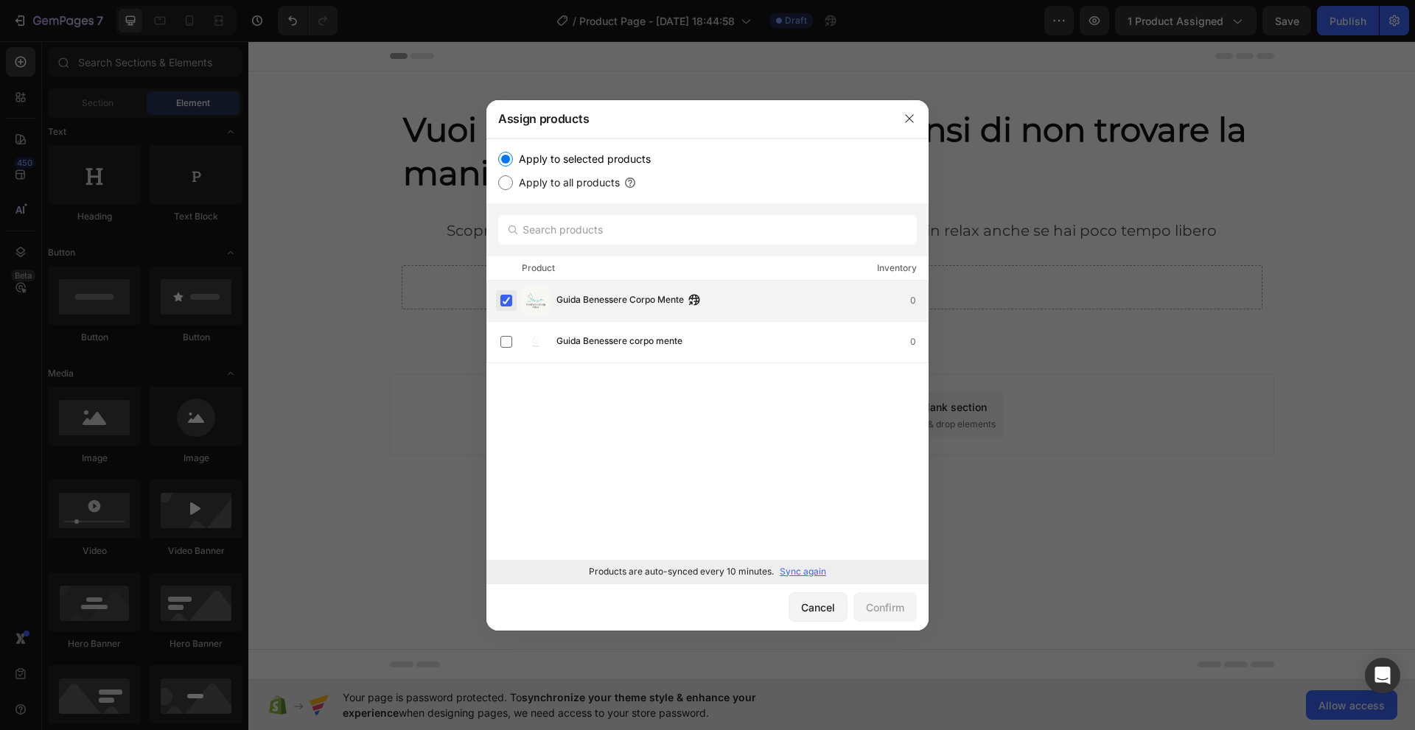
click at [507, 302] on label at bounding box center [506, 301] width 12 height 12
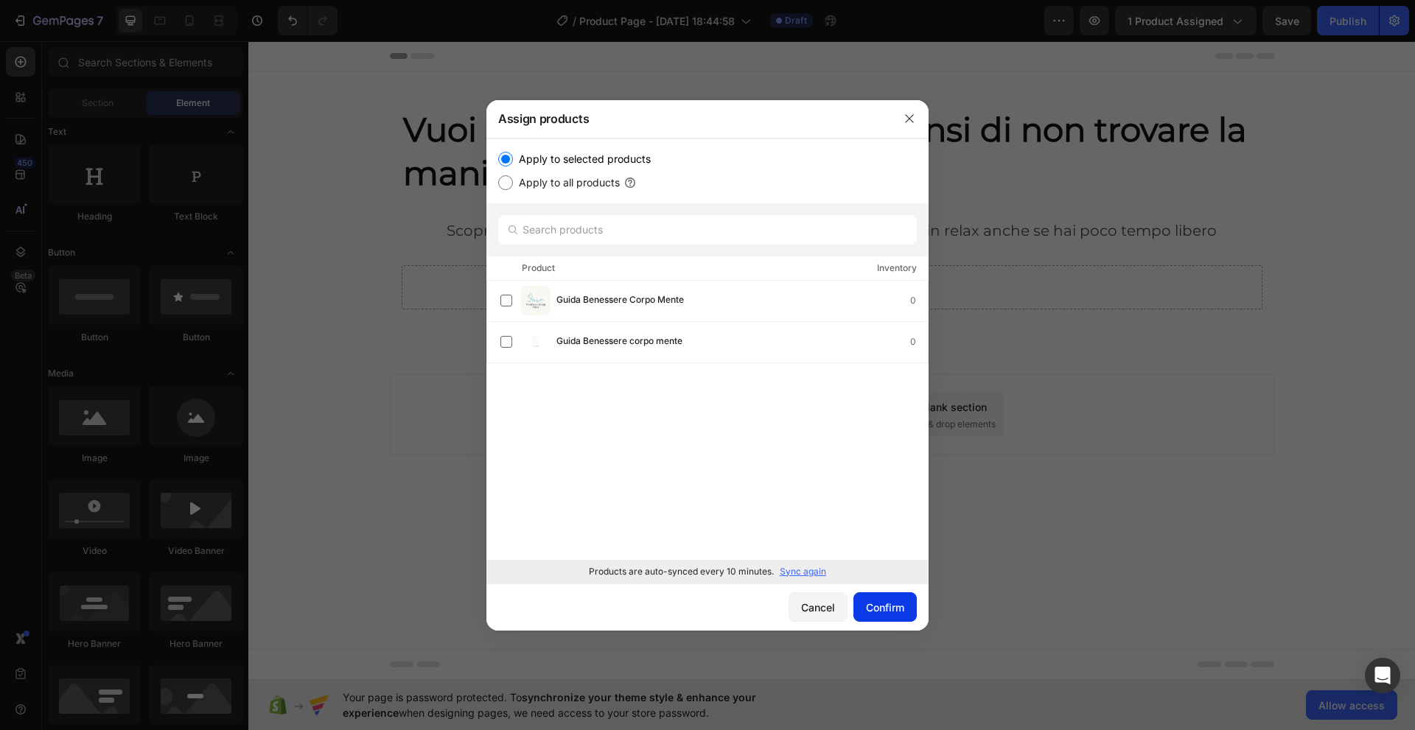
click at [886, 605] on div "Confirm" at bounding box center [885, 607] width 38 height 15
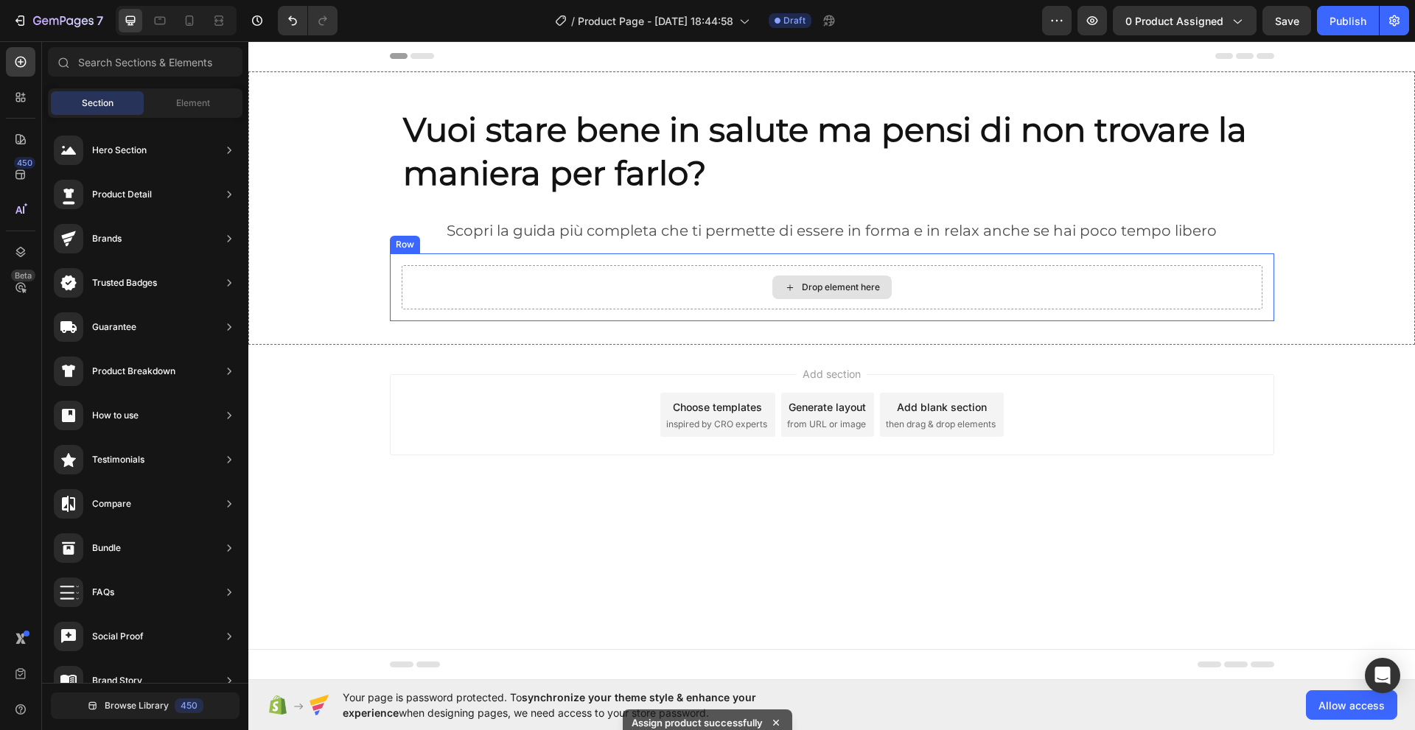
click at [852, 297] on div "Drop element here" at bounding box center [831, 288] width 119 height 24
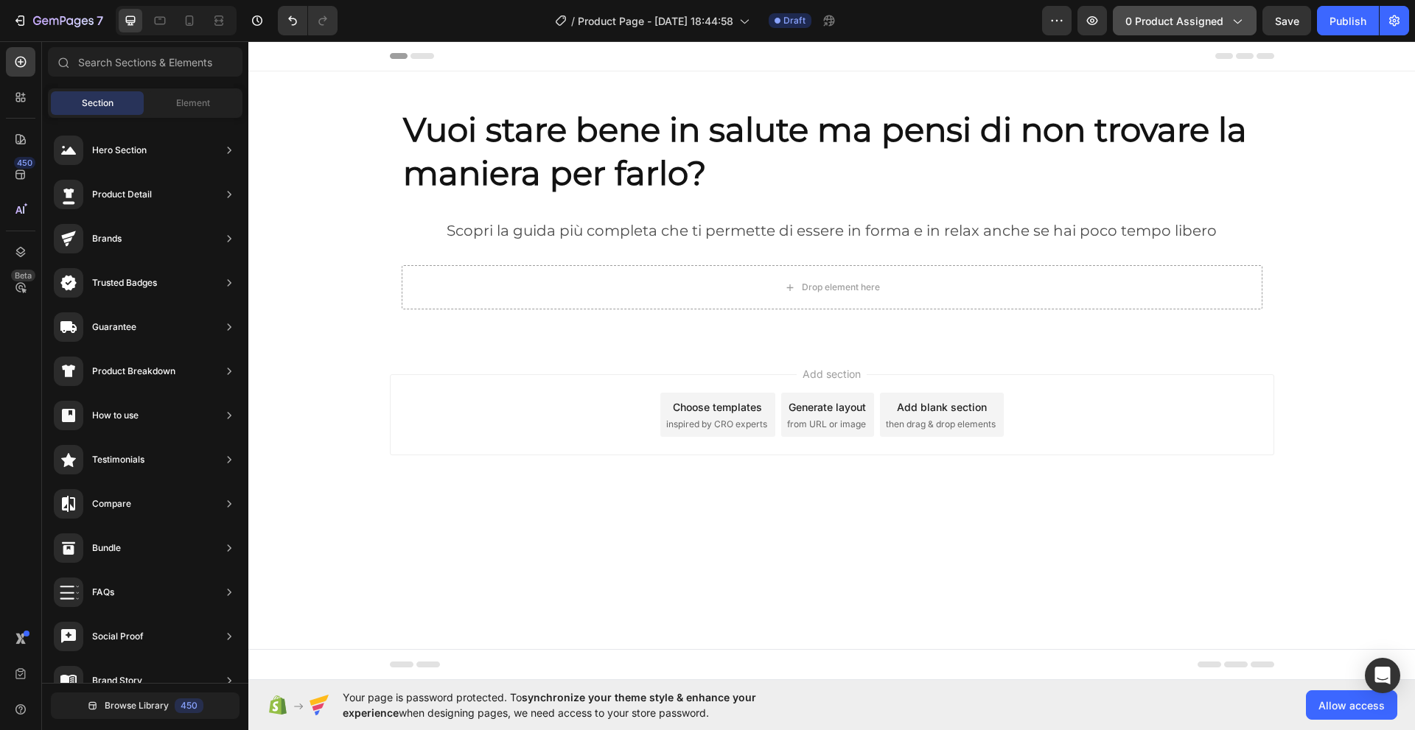
click at [1200, 13] on span "0 product assigned" at bounding box center [1174, 20] width 98 height 15
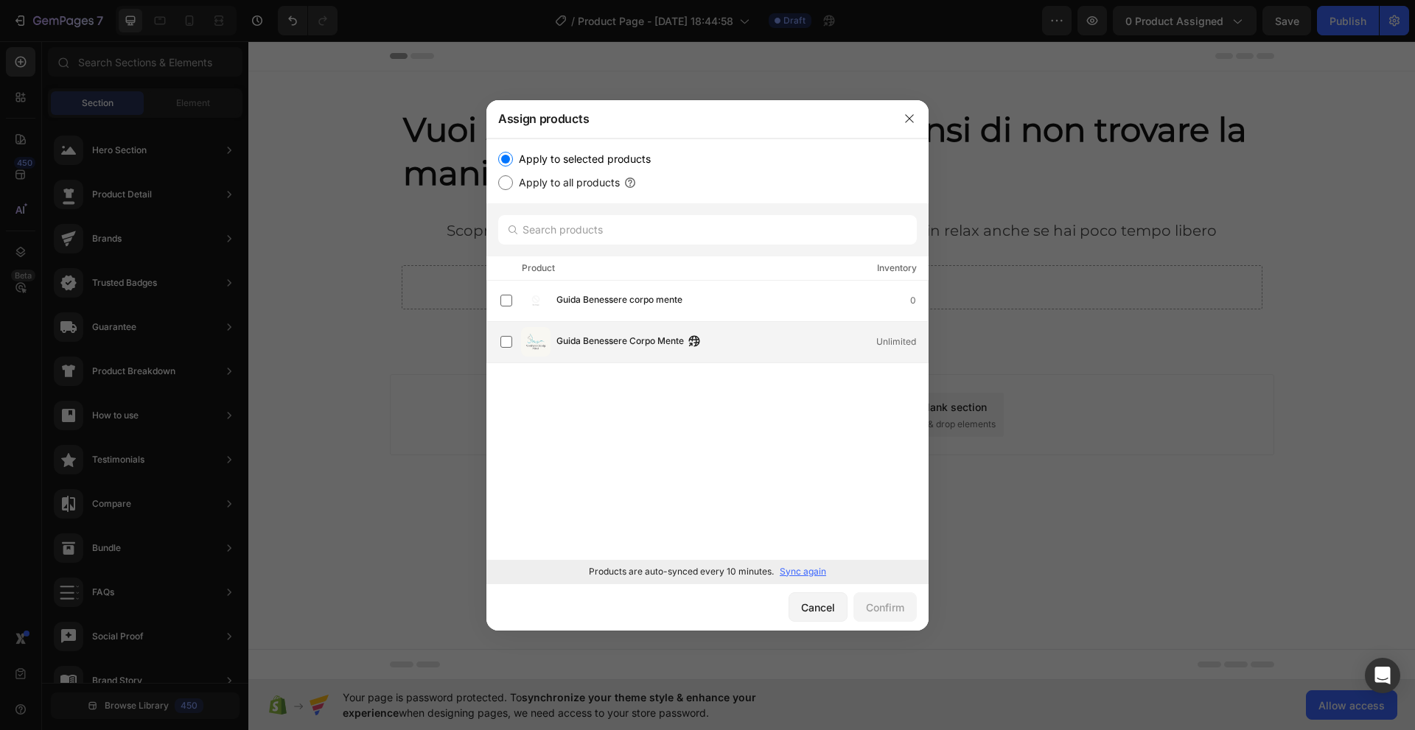
click at [529, 343] on img at bounding box center [535, 341] width 29 height 29
click at [875, 610] on div "Confirm" at bounding box center [885, 607] width 38 height 15
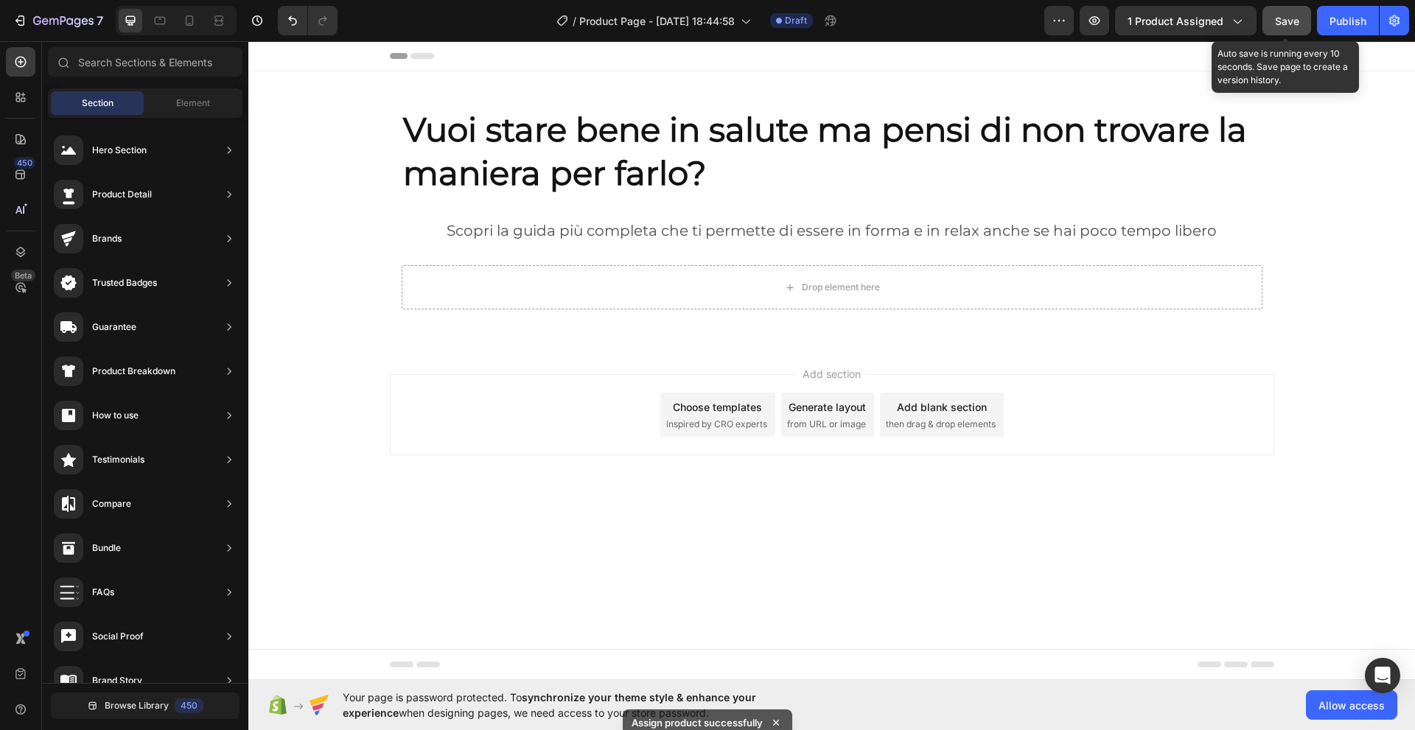
click at [1297, 18] on span "Save" at bounding box center [1287, 21] width 24 height 13
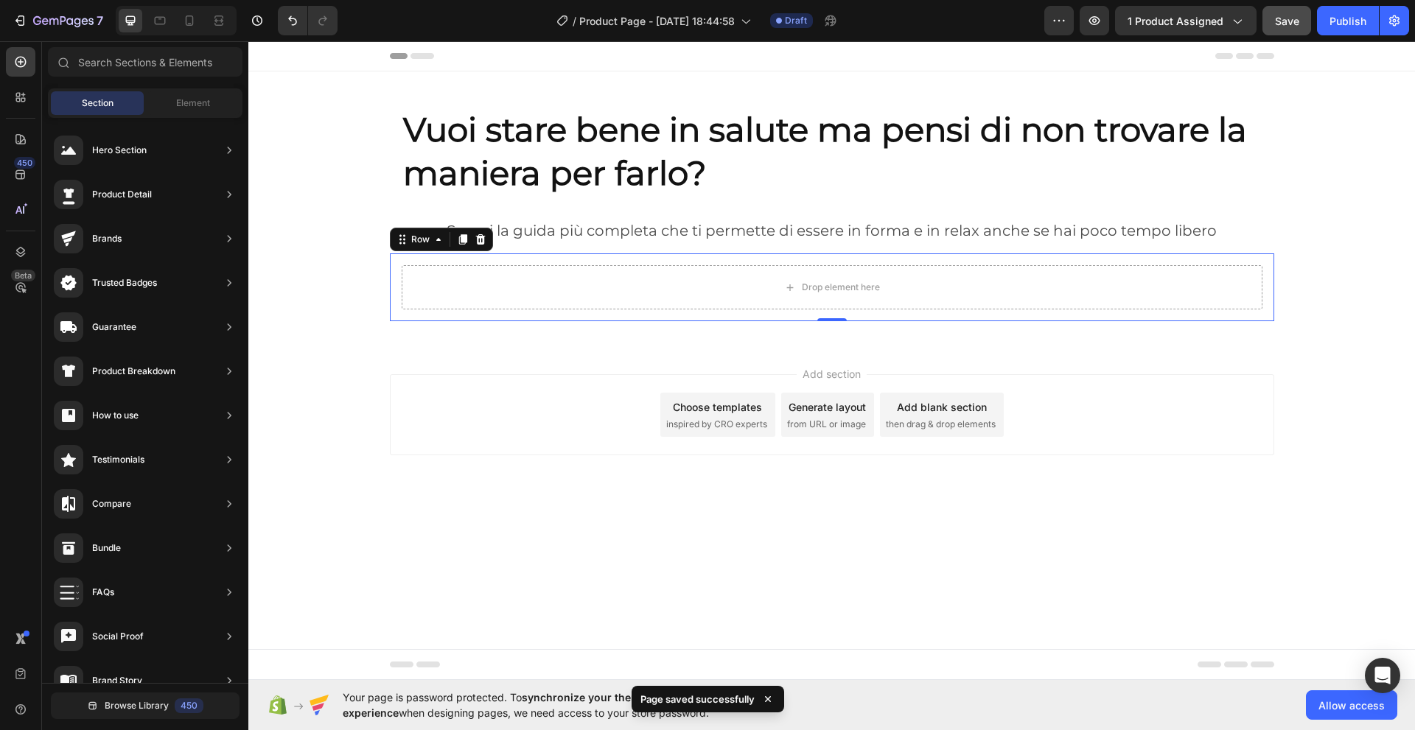
click at [523, 526] on body "Header Vuoi stare bene in salute ma pensi di non trovare la maniera per farlo? …" at bounding box center [831, 360] width 1166 height 639
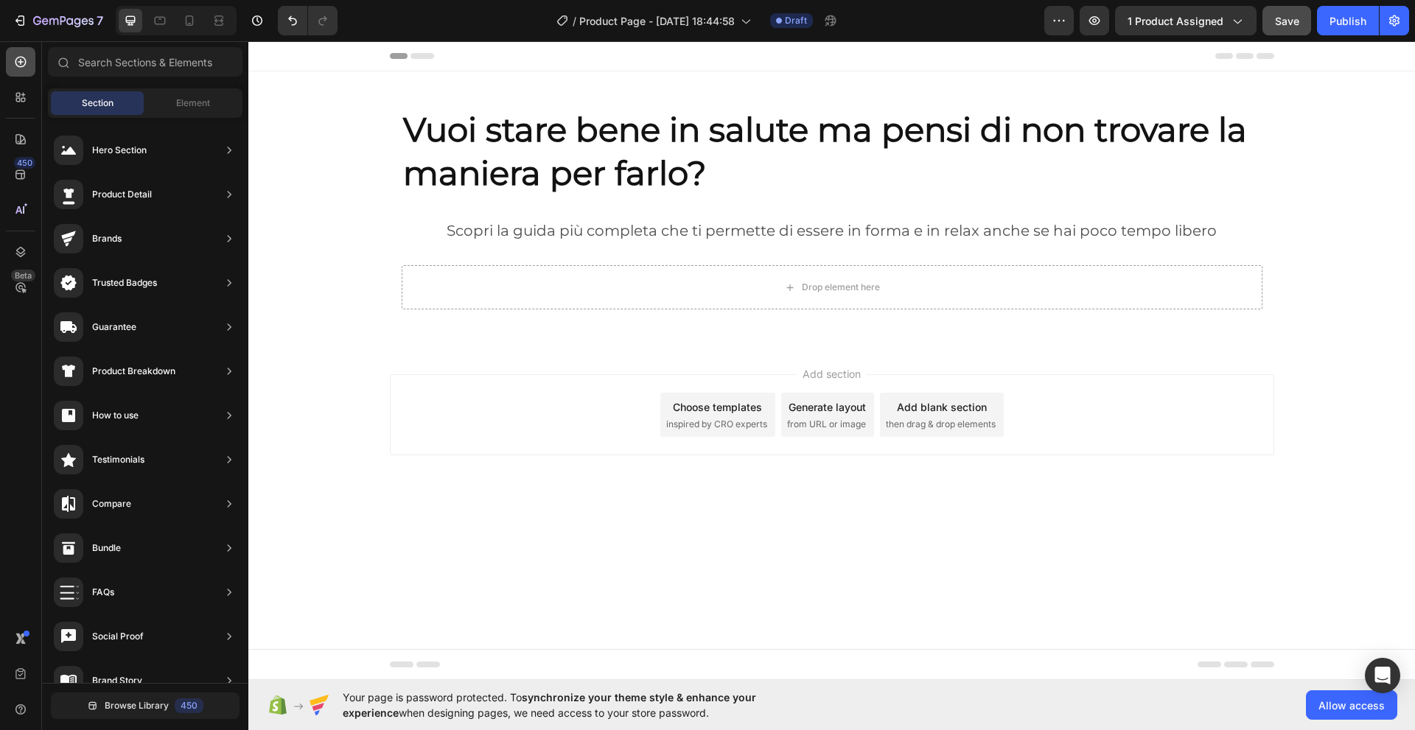
click at [22, 62] on icon at bounding box center [20, 62] width 11 height 11
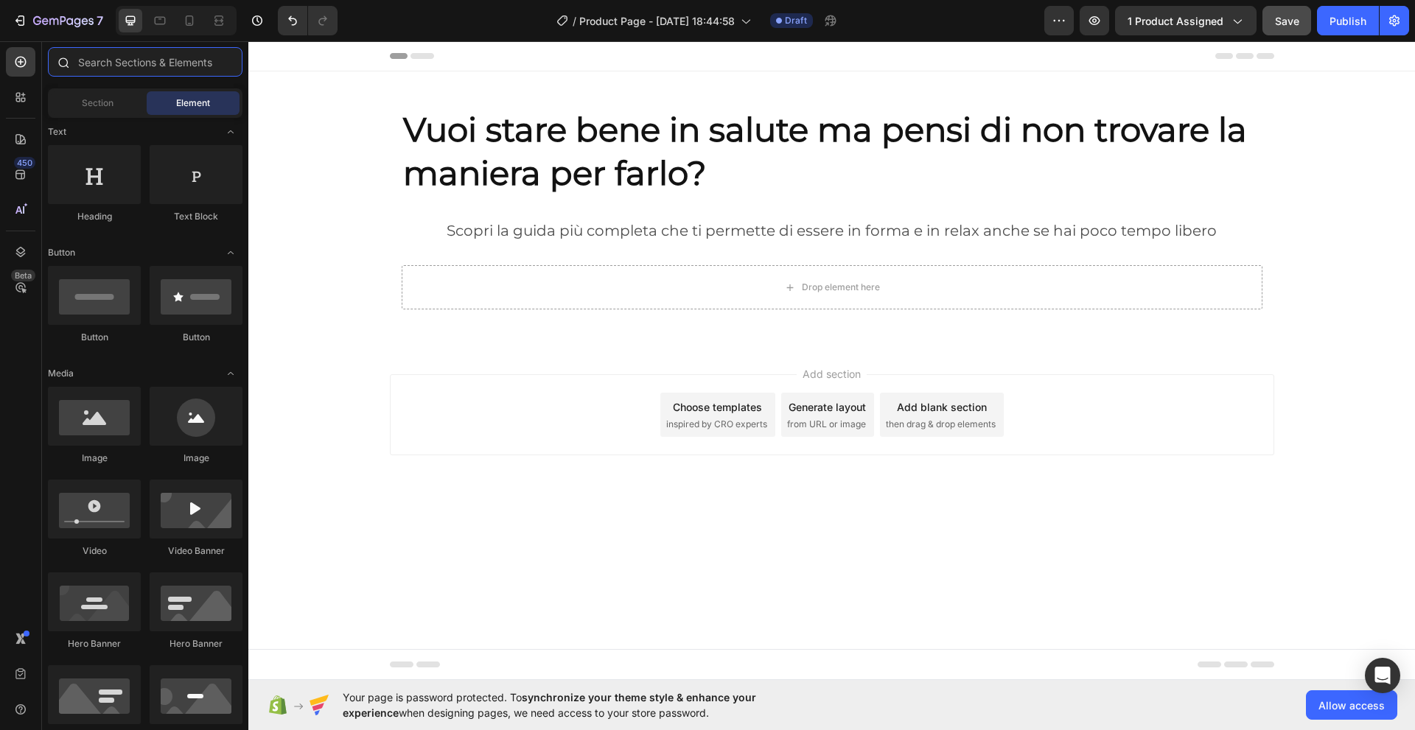
click at [94, 69] on input "text" at bounding box center [145, 61] width 195 height 29
click at [90, 438] on div at bounding box center [94, 416] width 93 height 59
click at [500, 355] on div "Add section Choose templates inspired by CRO experts Generate layout from URL o…" at bounding box center [831, 435] width 1166 height 181
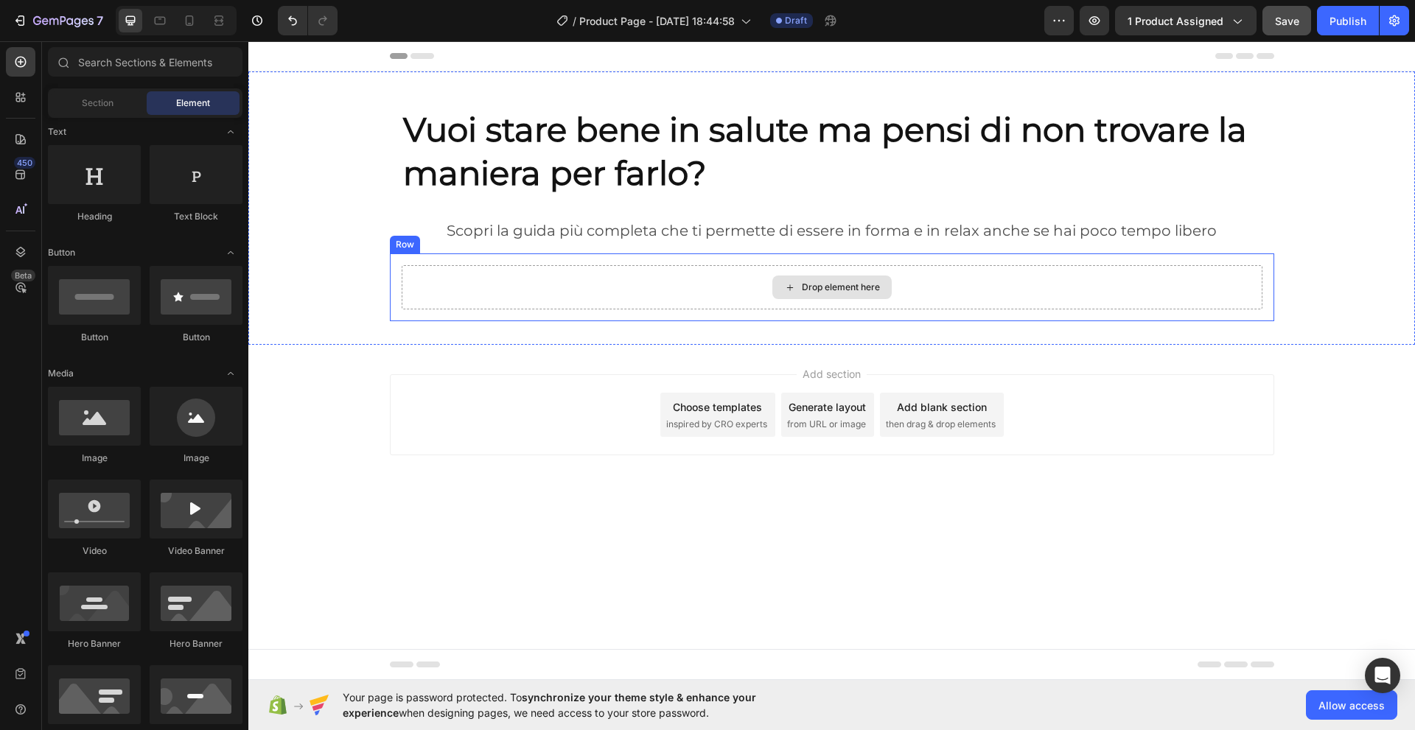
click at [785, 291] on icon at bounding box center [790, 287] width 12 height 13
click at [790, 285] on icon at bounding box center [790, 287] width 12 height 13
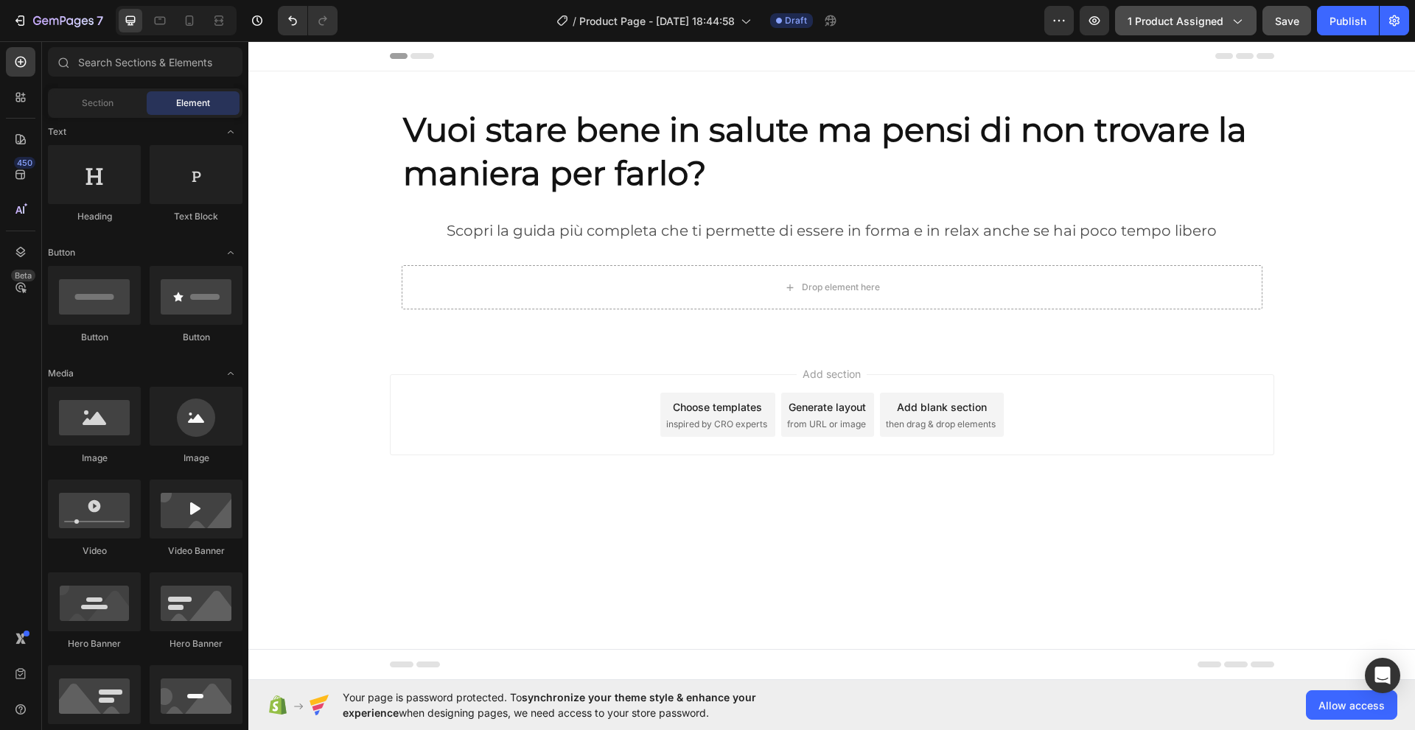
click at [1183, 24] on span "1 product assigned" at bounding box center [1175, 20] width 96 height 15
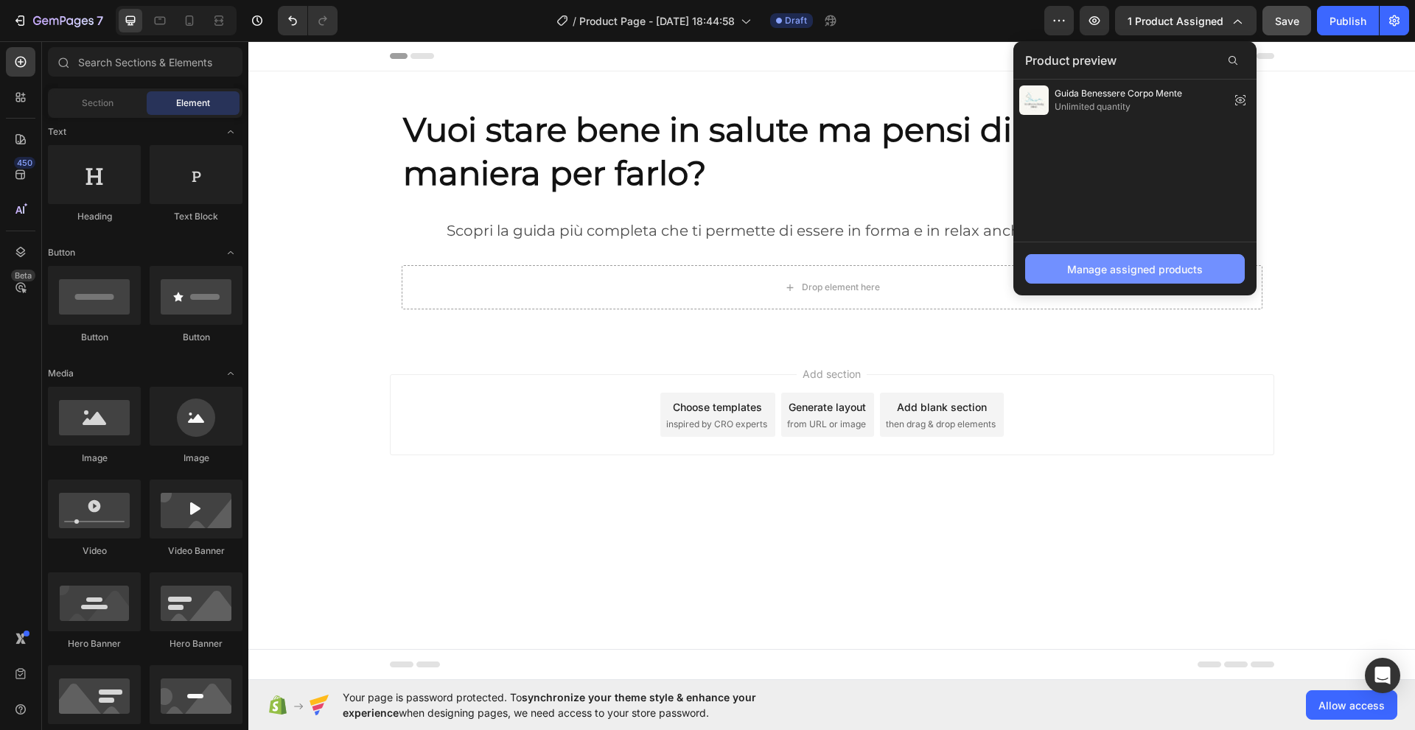
click at [1113, 274] on div "Manage assigned products" at bounding box center [1135, 269] width 136 height 15
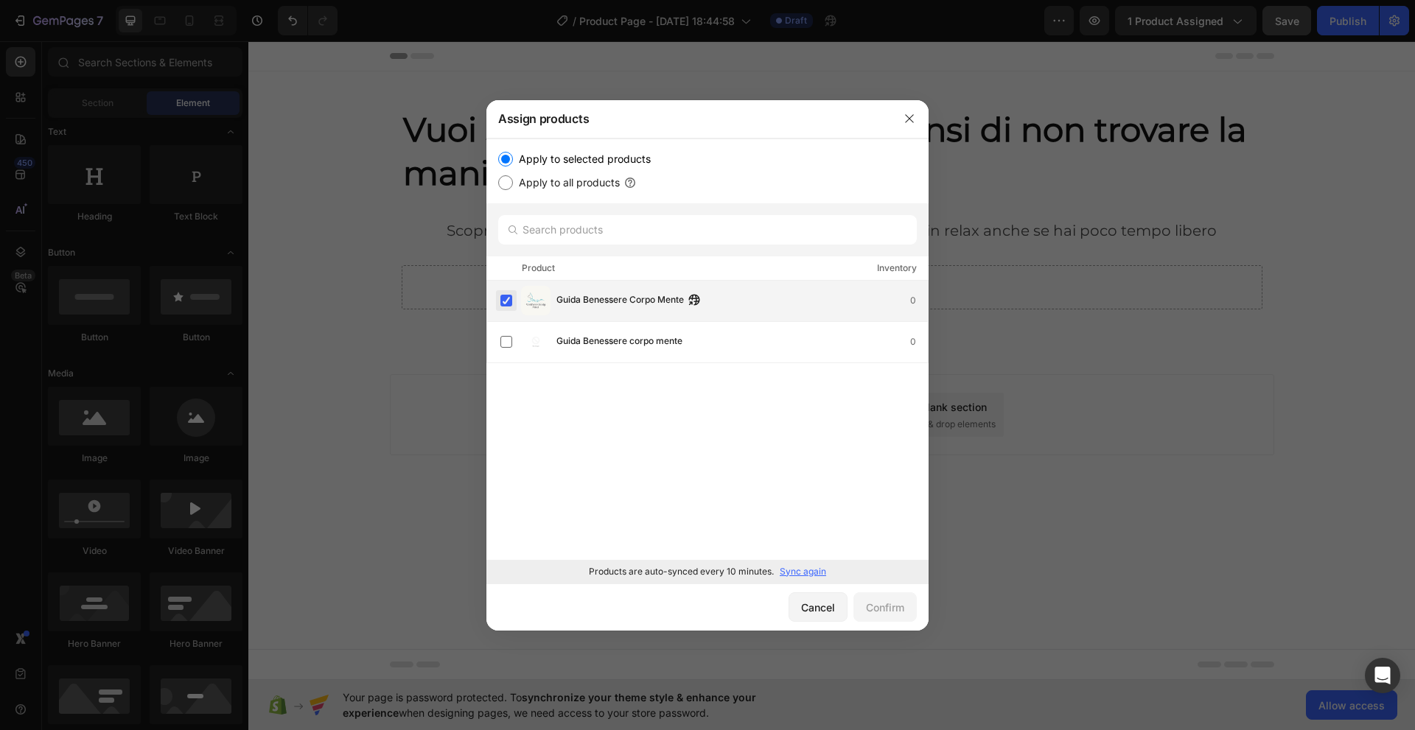
click at [505, 301] on label at bounding box center [506, 301] width 12 height 12
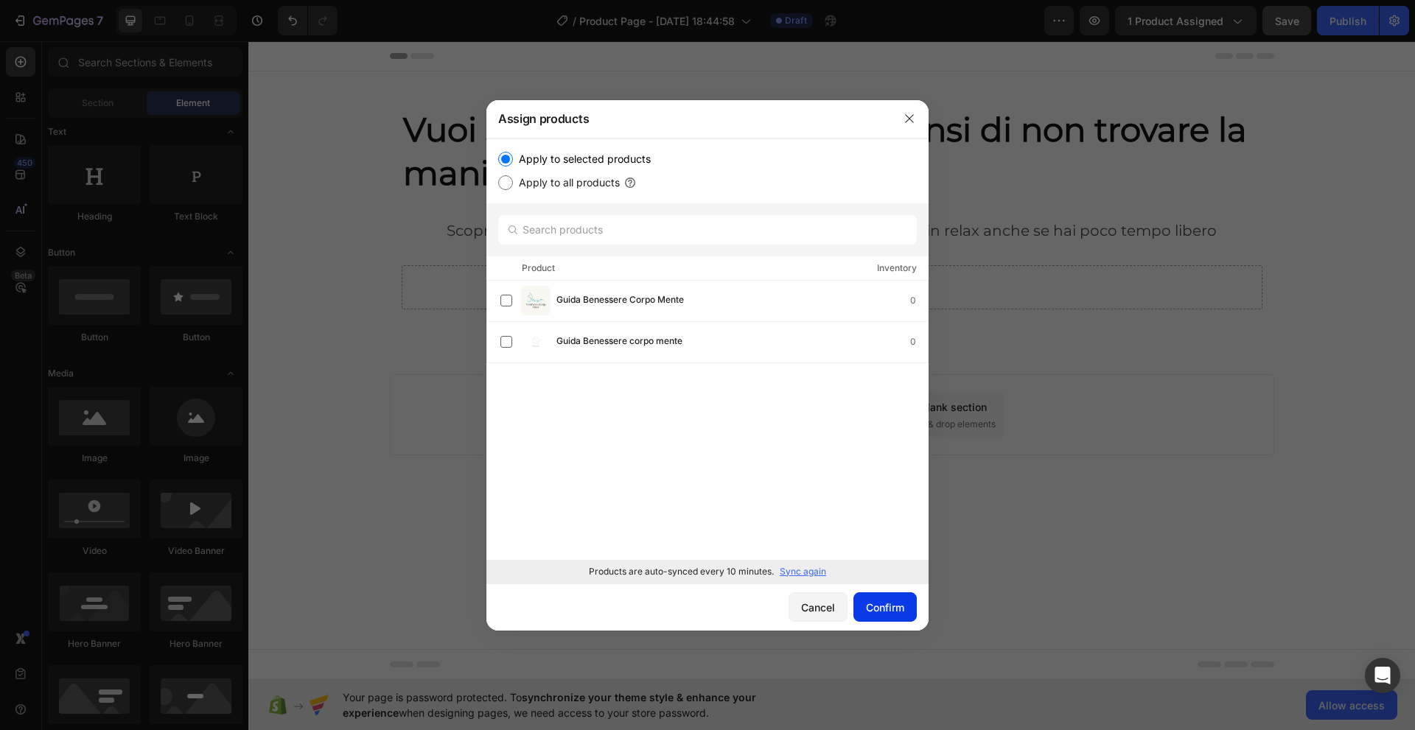
click at [888, 616] on button "Confirm" at bounding box center [884, 606] width 63 height 29
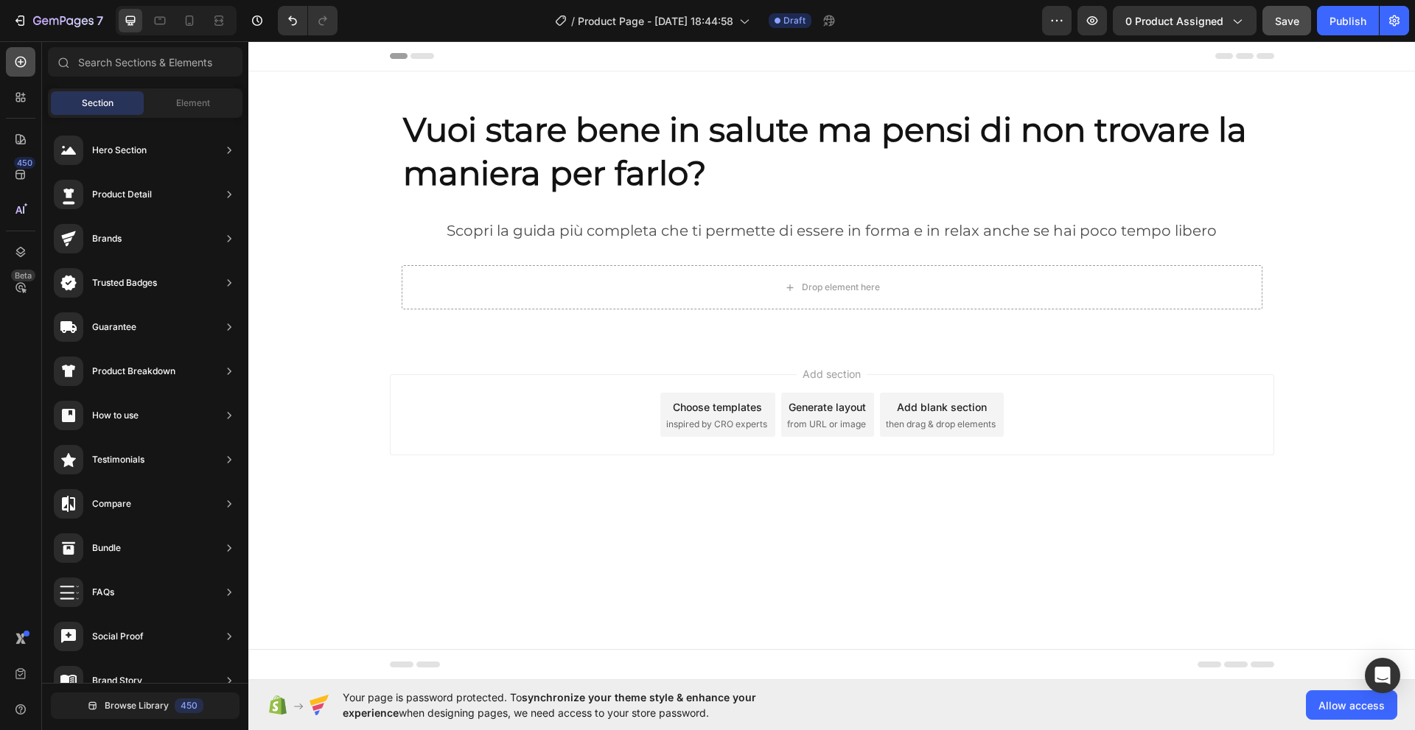
click at [19, 59] on icon at bounding box center [20, 62] width 15 height 15
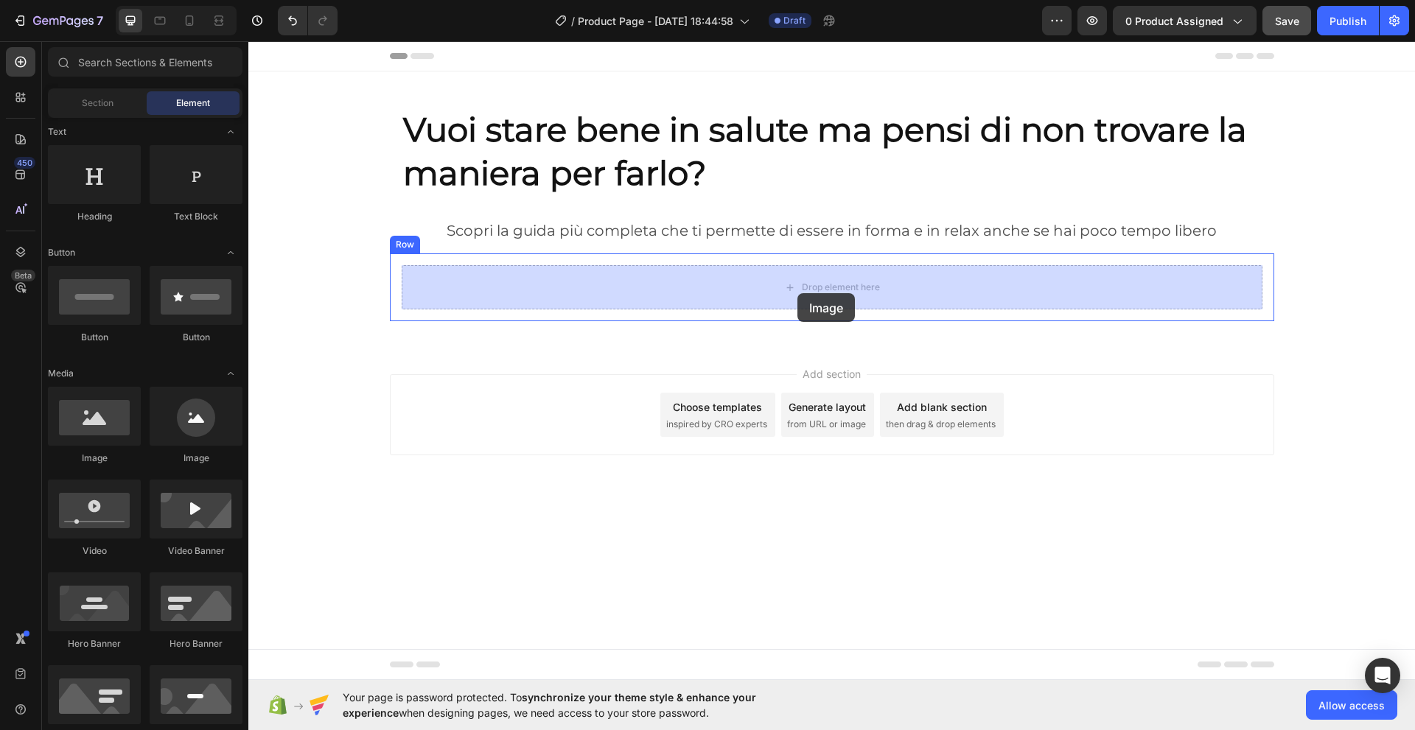
drag, startPoint x: 328, startPoint y: 460, endPoint x: 797, endPoint y: 293, distance: 498.2
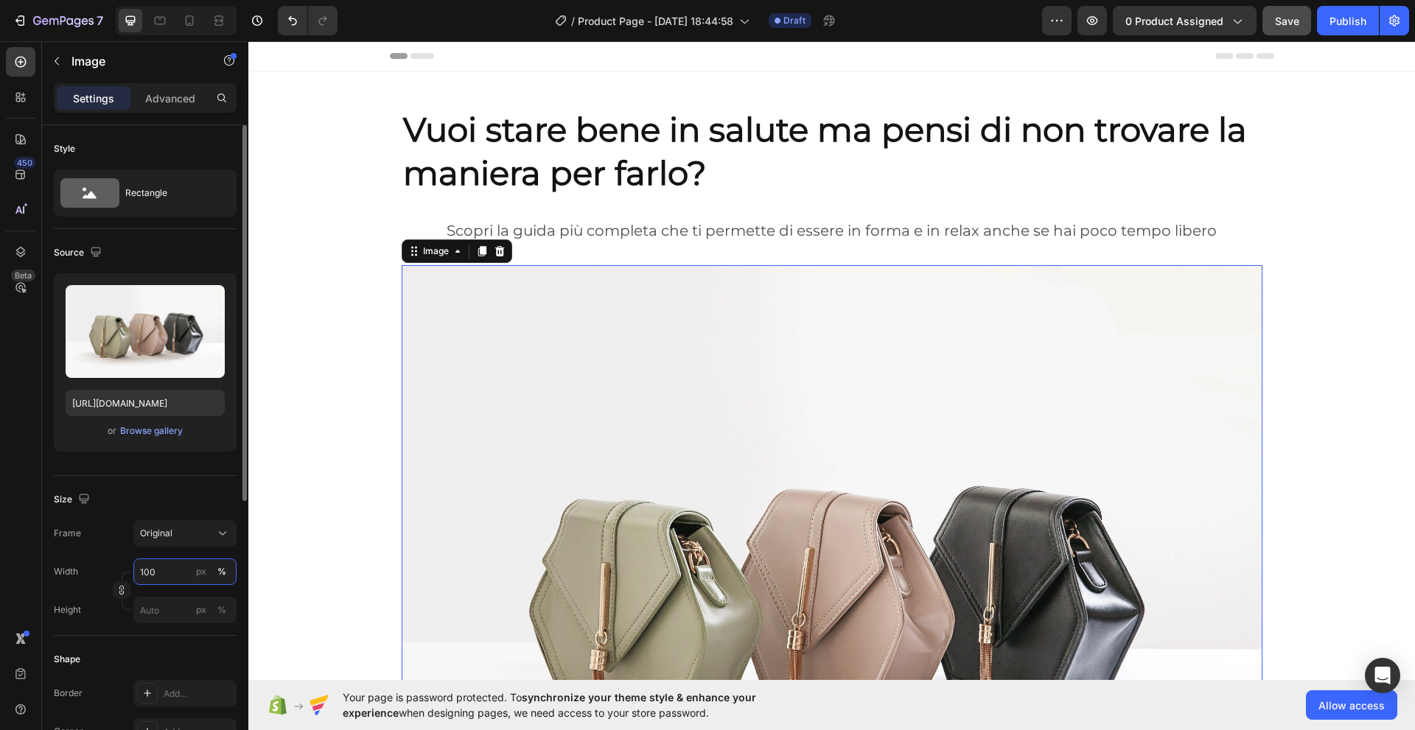
click at [154, 581] on input "100" at bounding box center [184, 571] width 103 height 27
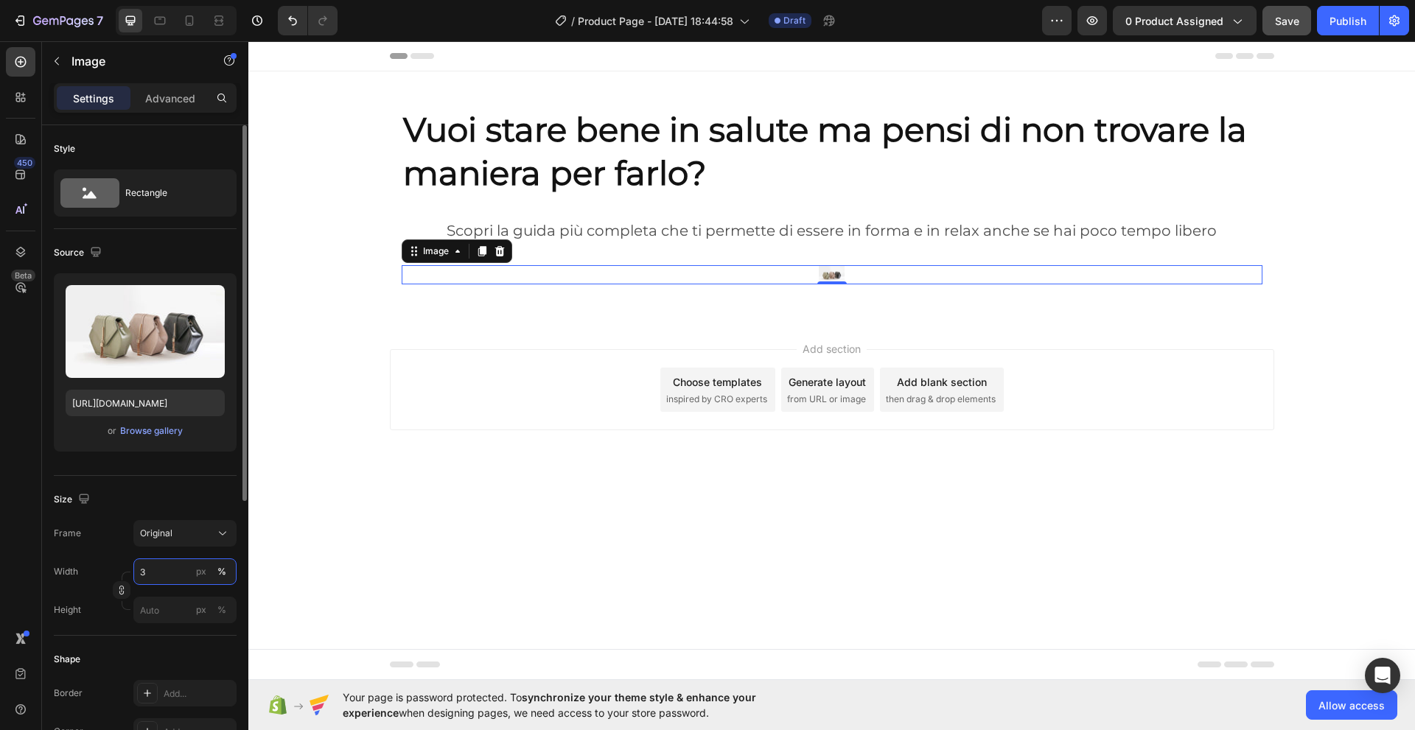
type input "30"
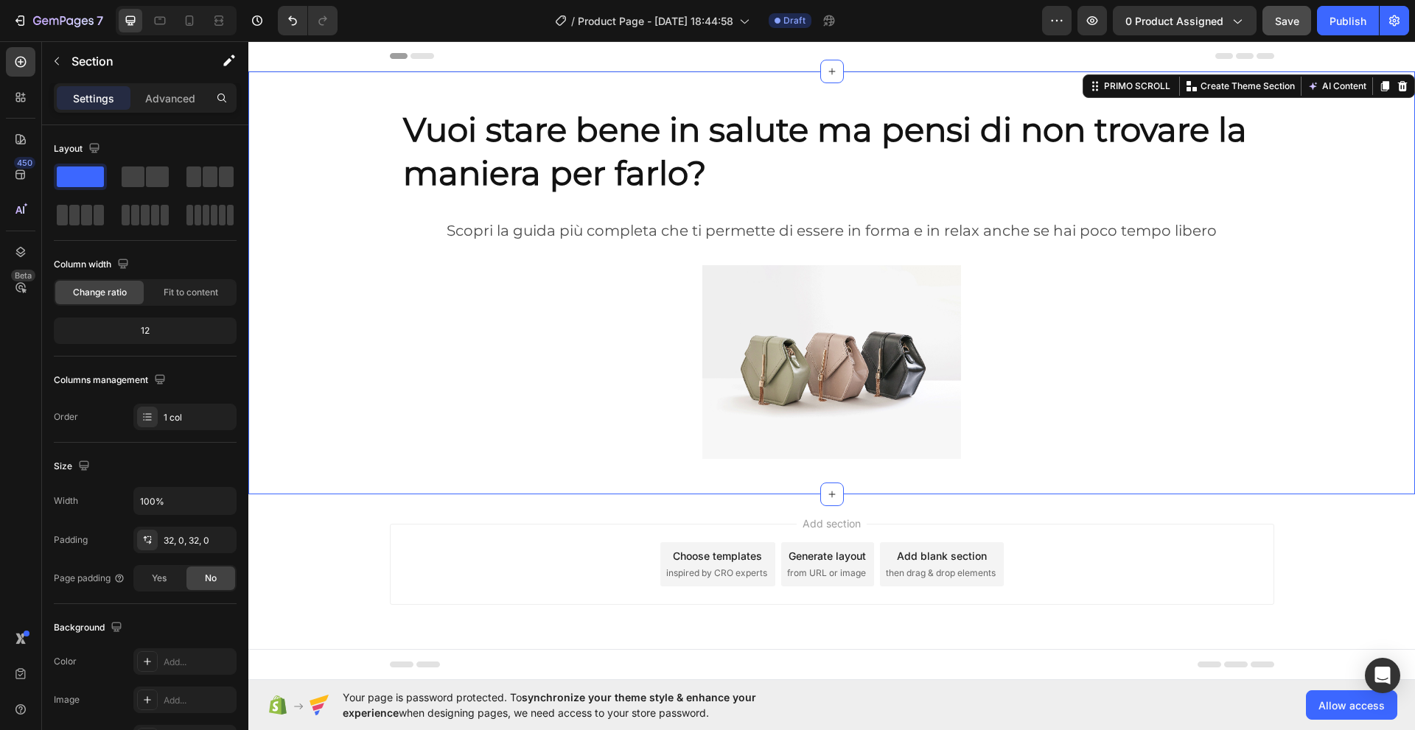
click at [505, 485] on div "Vuoi stare bene in salute ma pensi di non trovare la maniera per farlo? Heading…" at bounding box center [831, 282] width 1166 height 423
click at [16, 62] on icon at bounding box center [20, 62] width 11 height 11
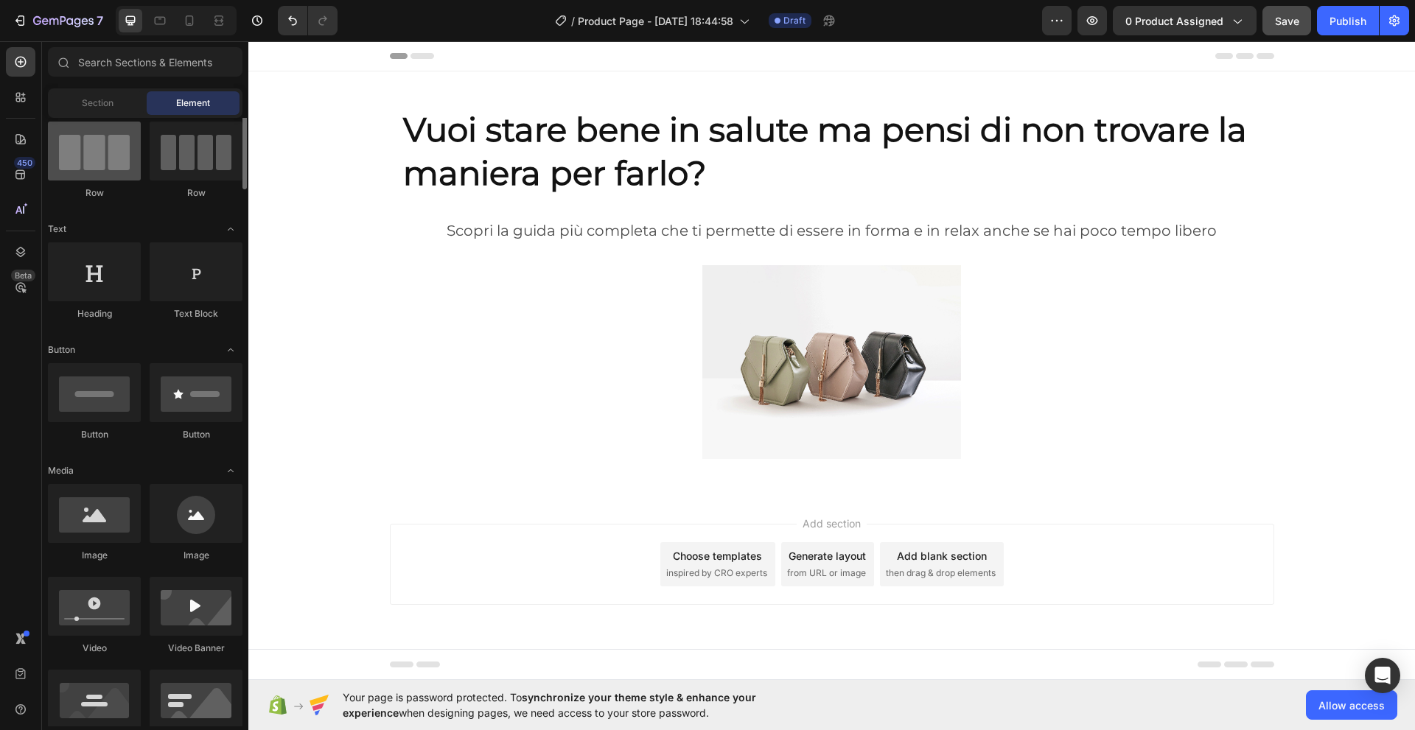
scroll to position [0, 0]
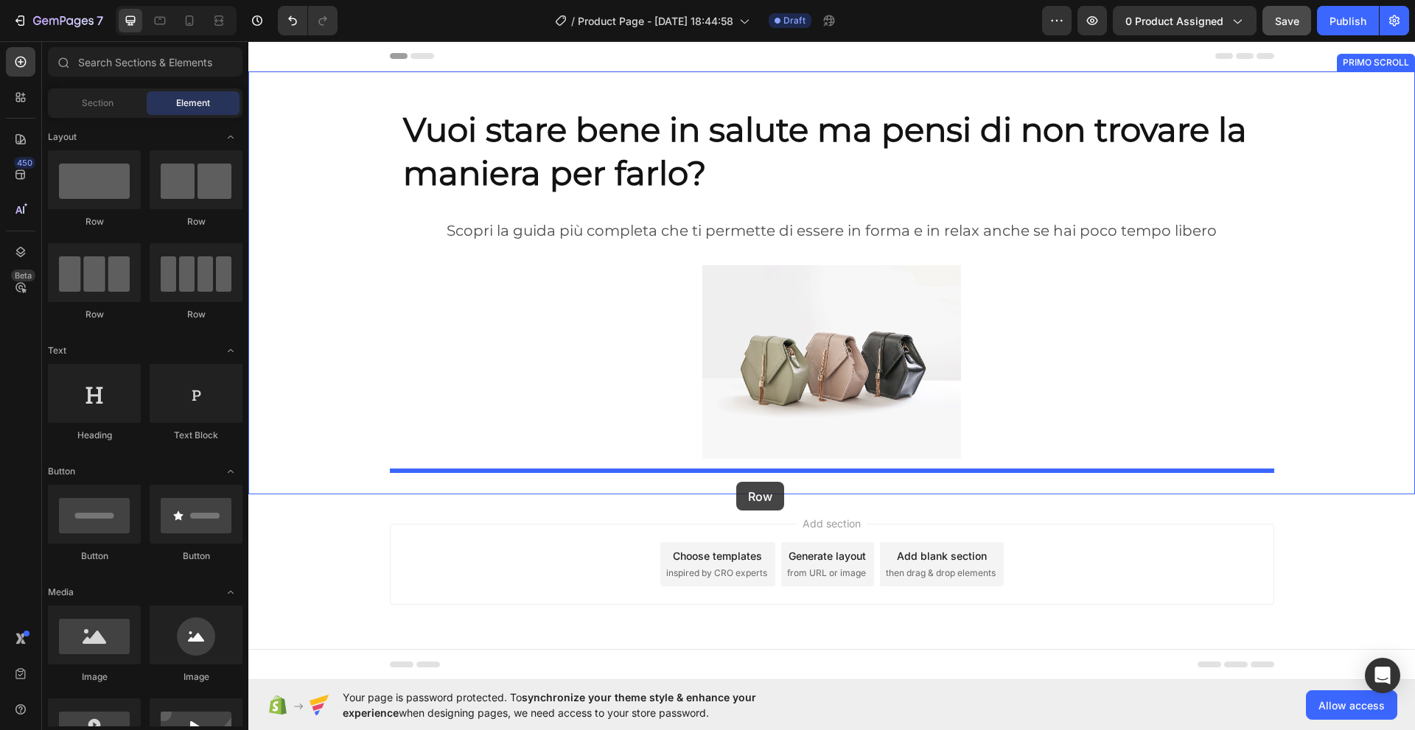
drag, startPoint x: 340, startPoint y: 232, endPoint x: 736, endPoint y: 482, distance: 468.5
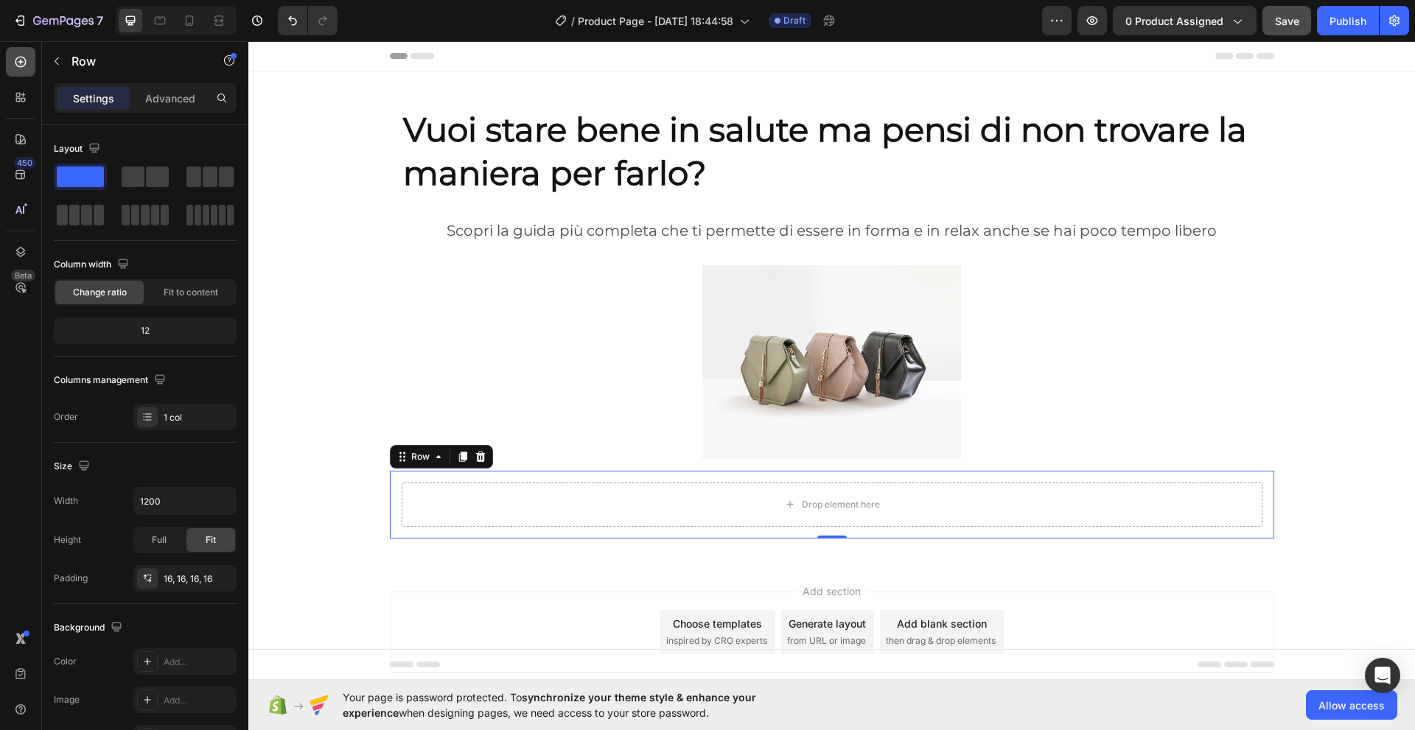
click at [21, 61] on icon at bounding box center [20, 62] width 11 height 11
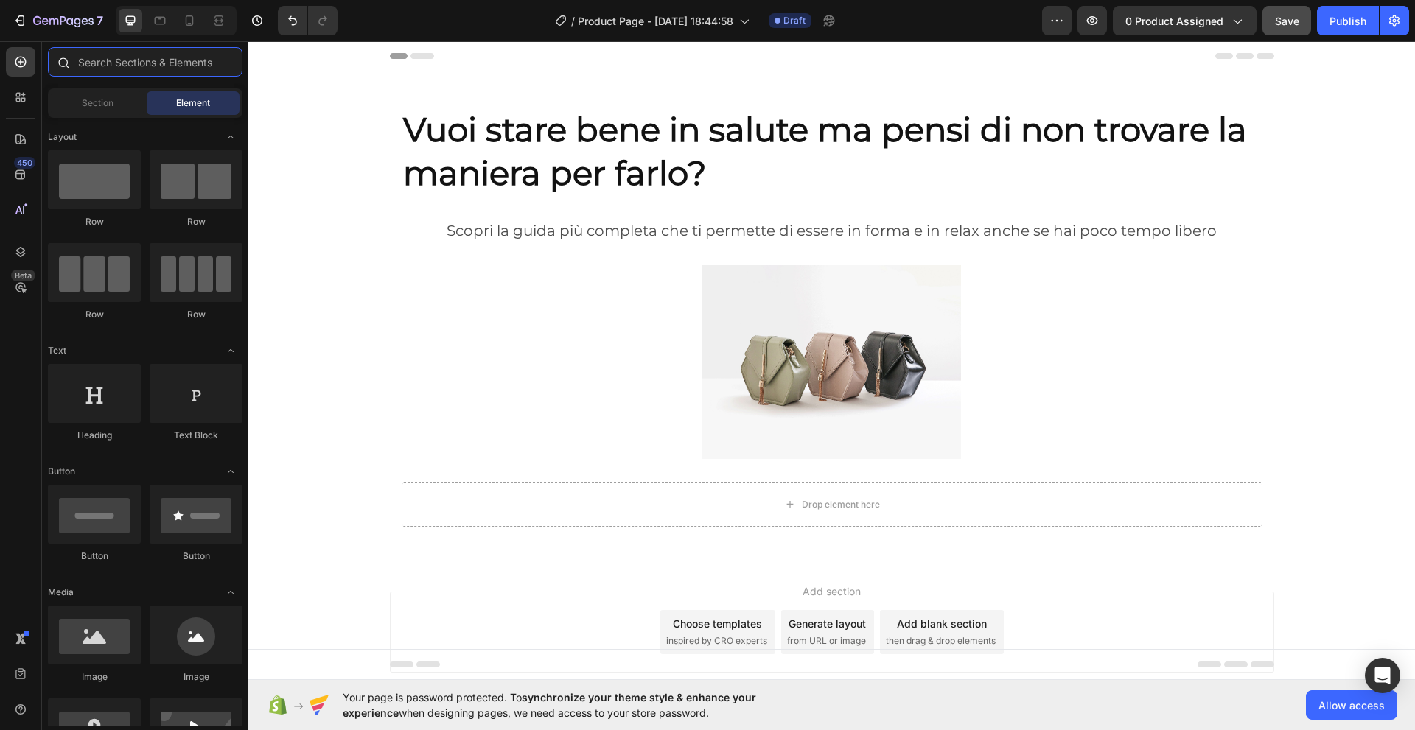
click at [86, 63] on input "text" at bounding box center [145, 61] width 195 height 29
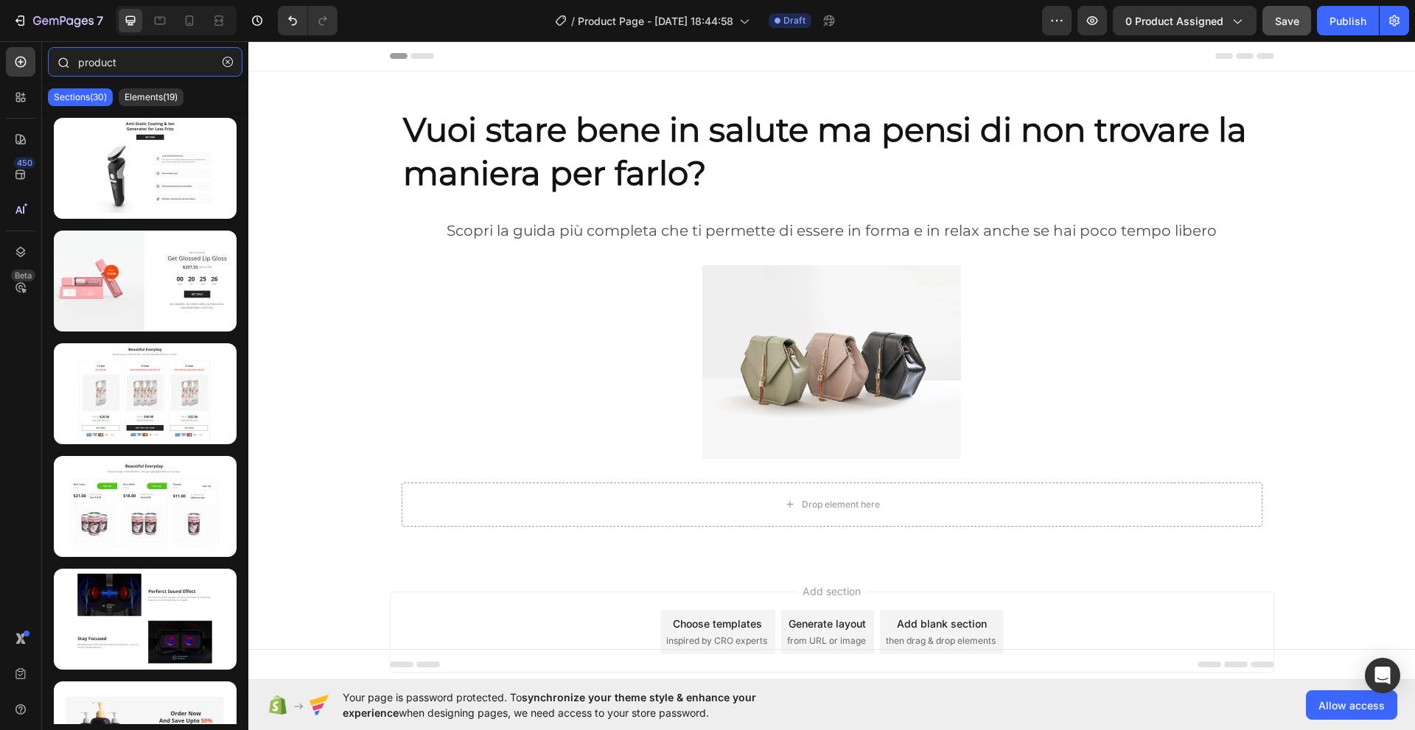
click at [86, 61] on input "product" at bounding box center [145, 61] width 195 height 29
type input "product"
click at [225, 62] on icon "button" at bounding box center [228, 62] width 10 height 10
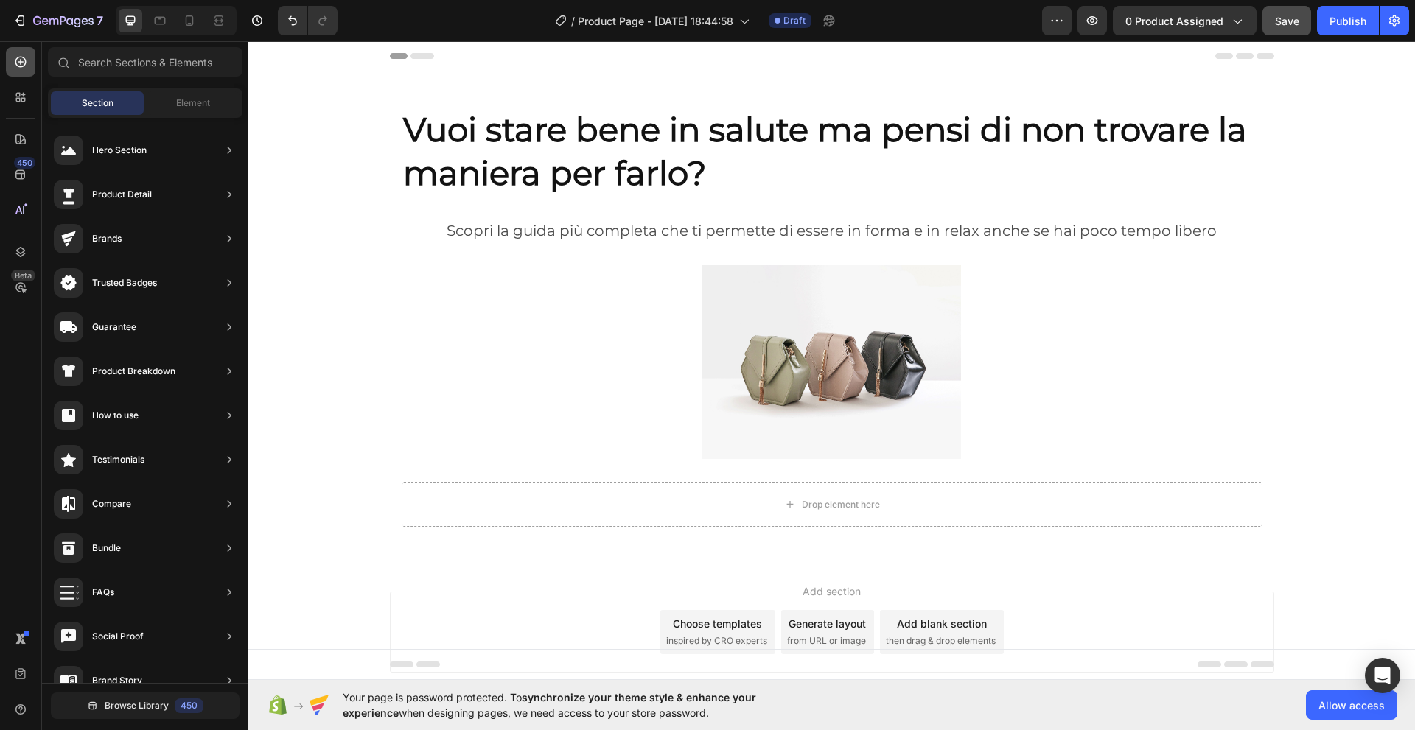
click at [19, 62] on icon at bounding box center [20, 62] width 11 height 11
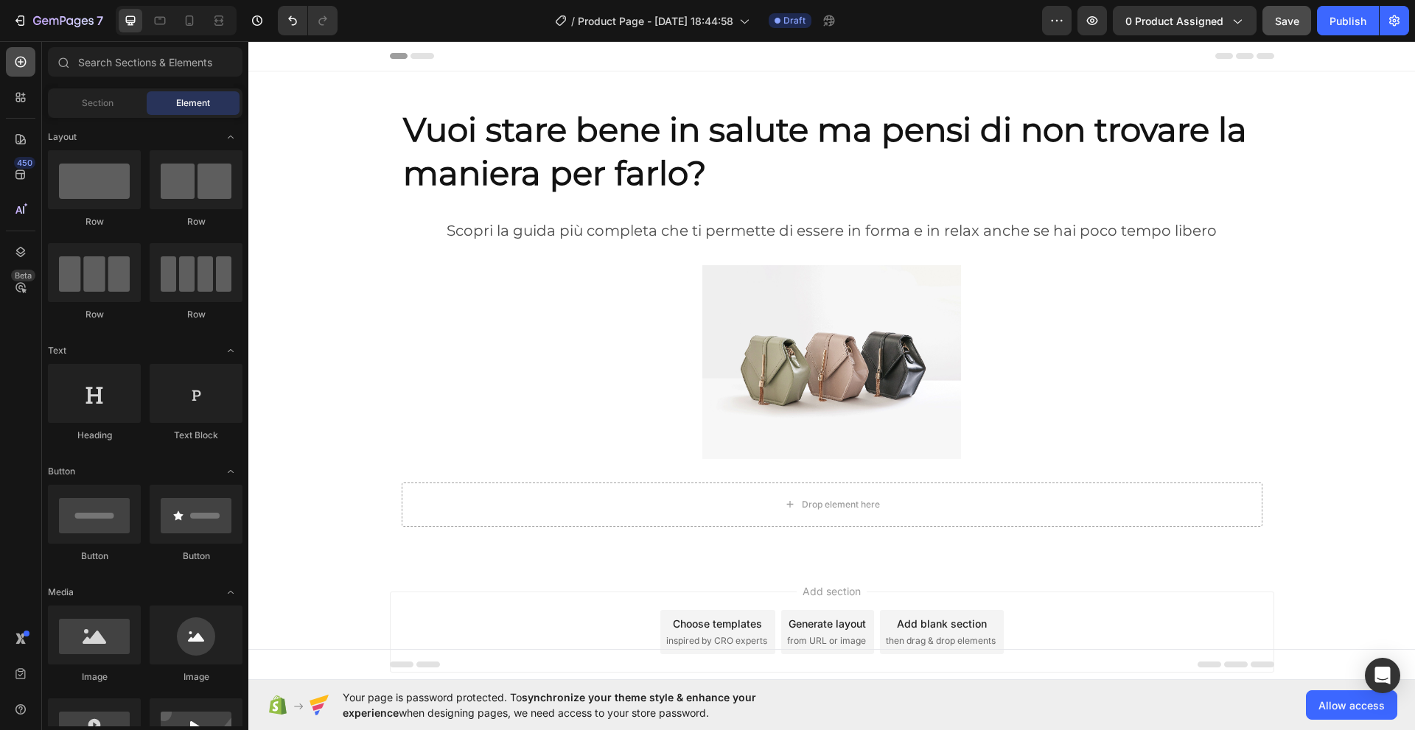
click at [22, 61] on icon at bounding box center [20, 62] width 15 height 15
click at [78, 62] on input "text" at bounding box center [145, 61] width 195 height 29
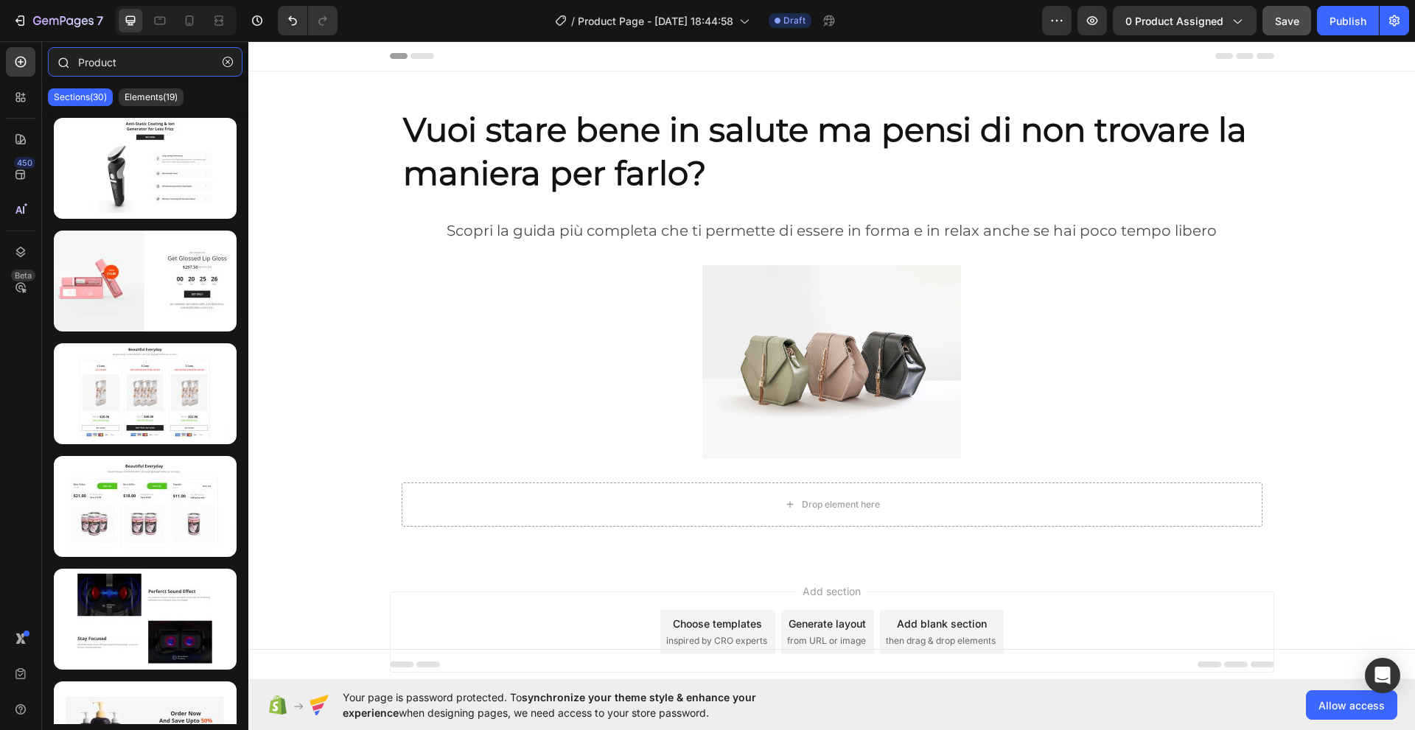
type input "Product"
click at [60, 61] on icon at bounding box center [64, 63] width 11 height 11
click at [155, 92] on p "Elements(19)" at bounding box center [151, 97] width 53 height 12
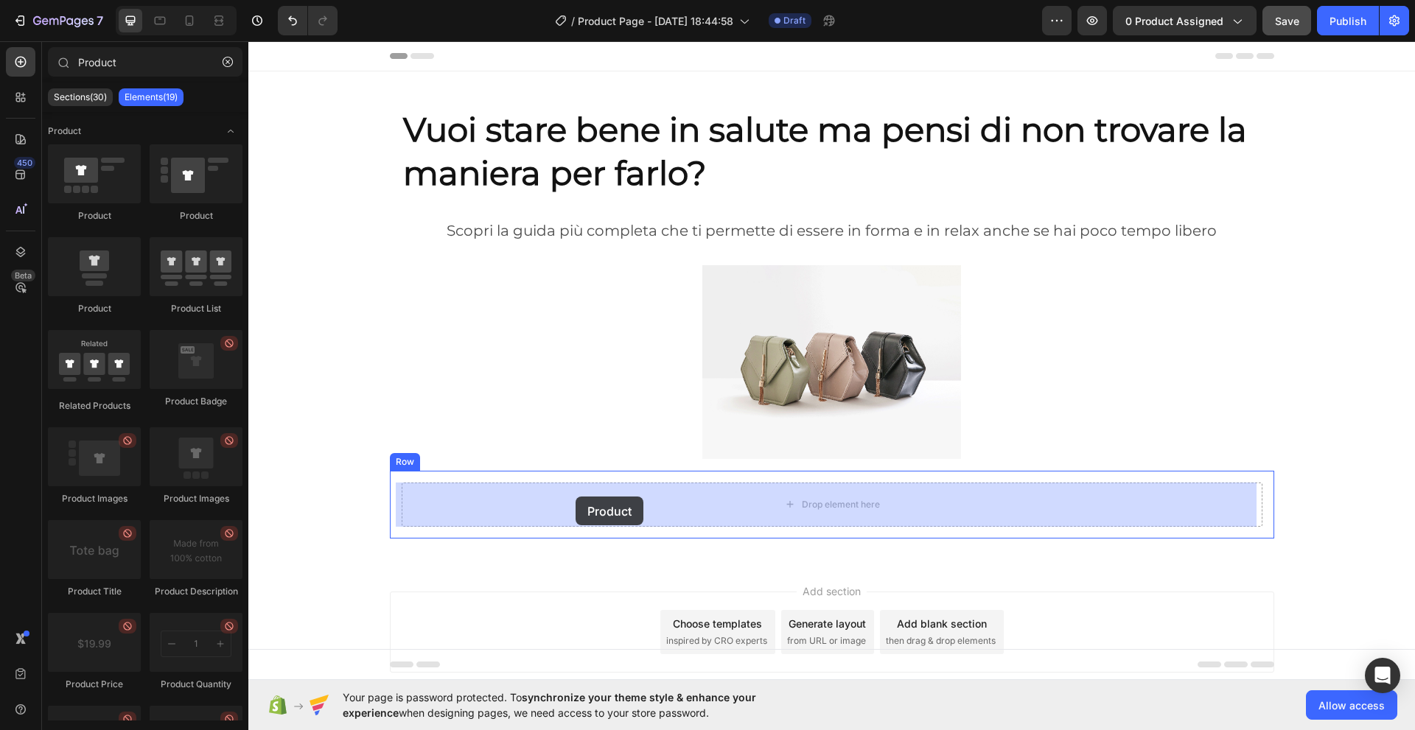
drag, startPoint x: 334, startPoint y: 223, endPoint x: 575, endPoint y: 497, distance: 364.4
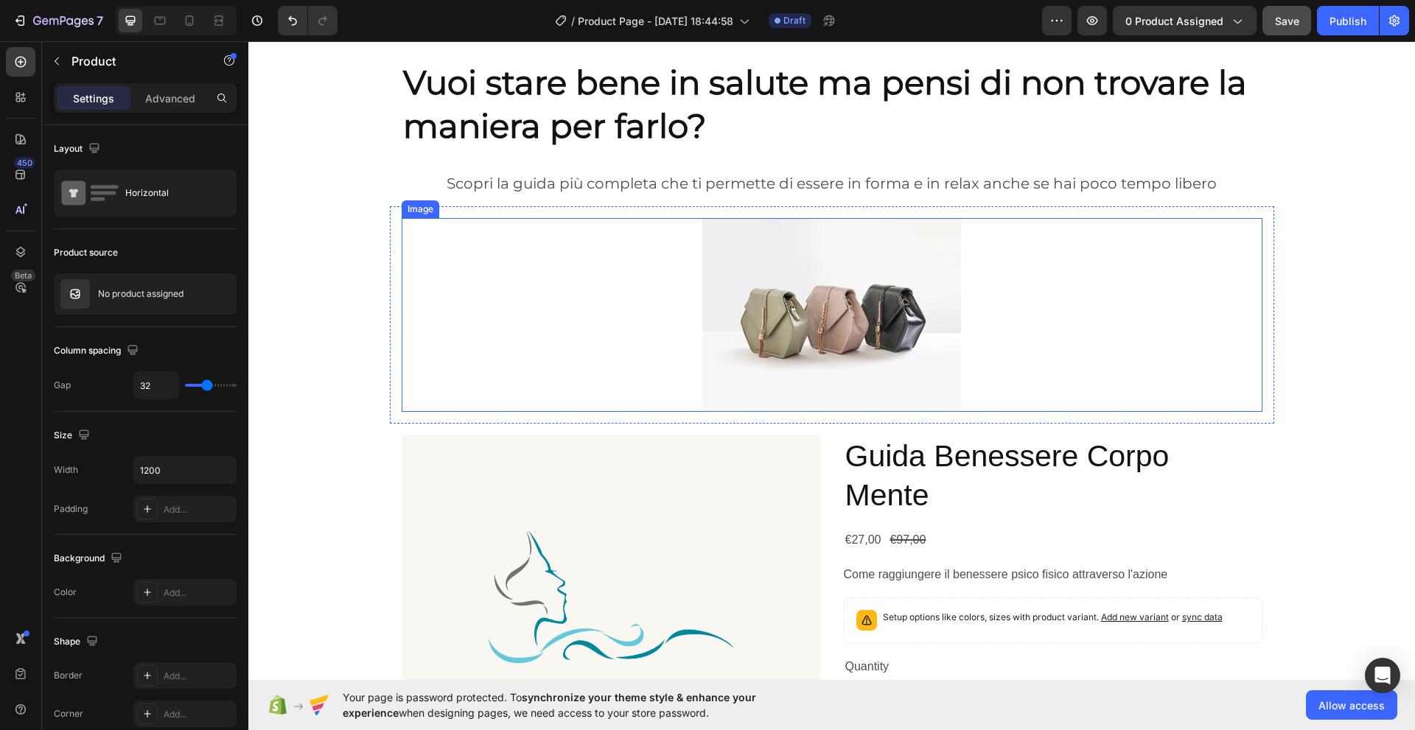
scroll to position [49, 0]
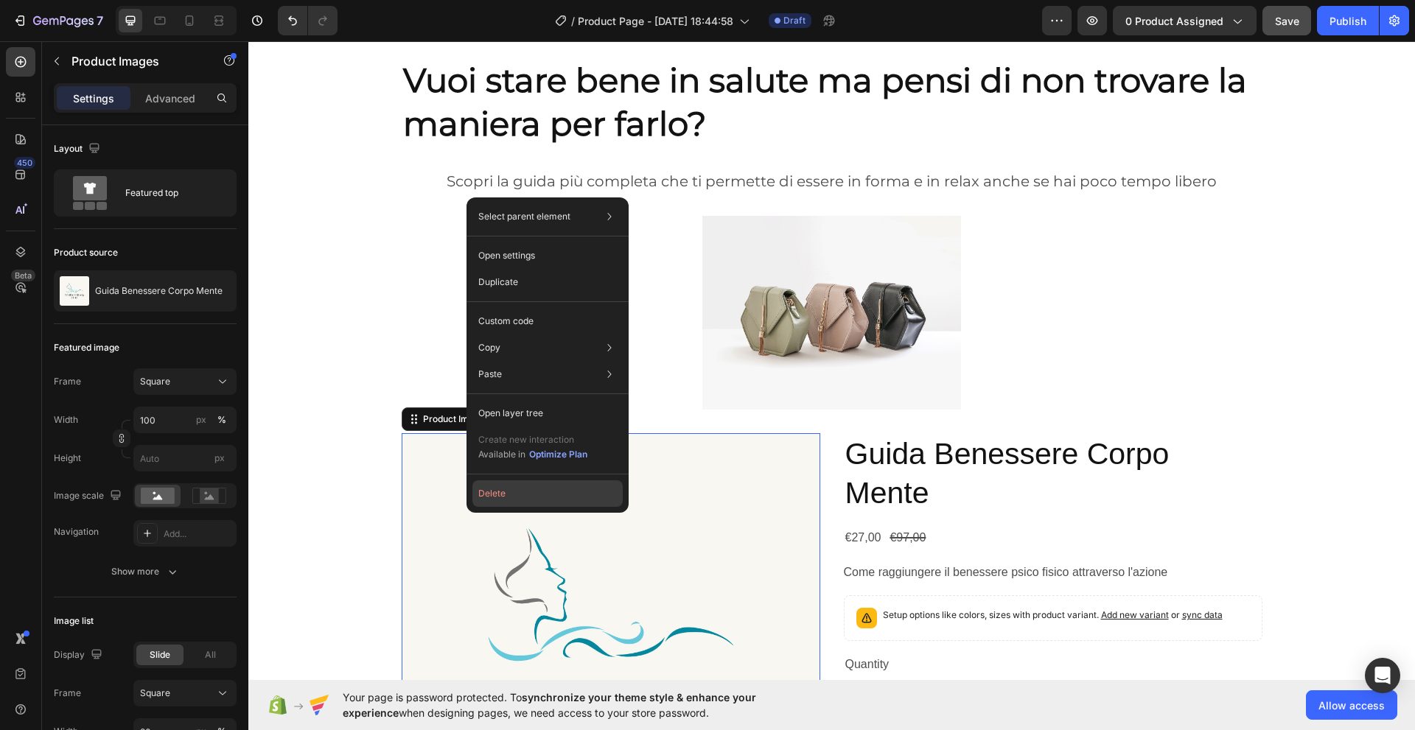
click at [491, 495] on button "Delete" at bounding box center [547, 493] width 150 height 27
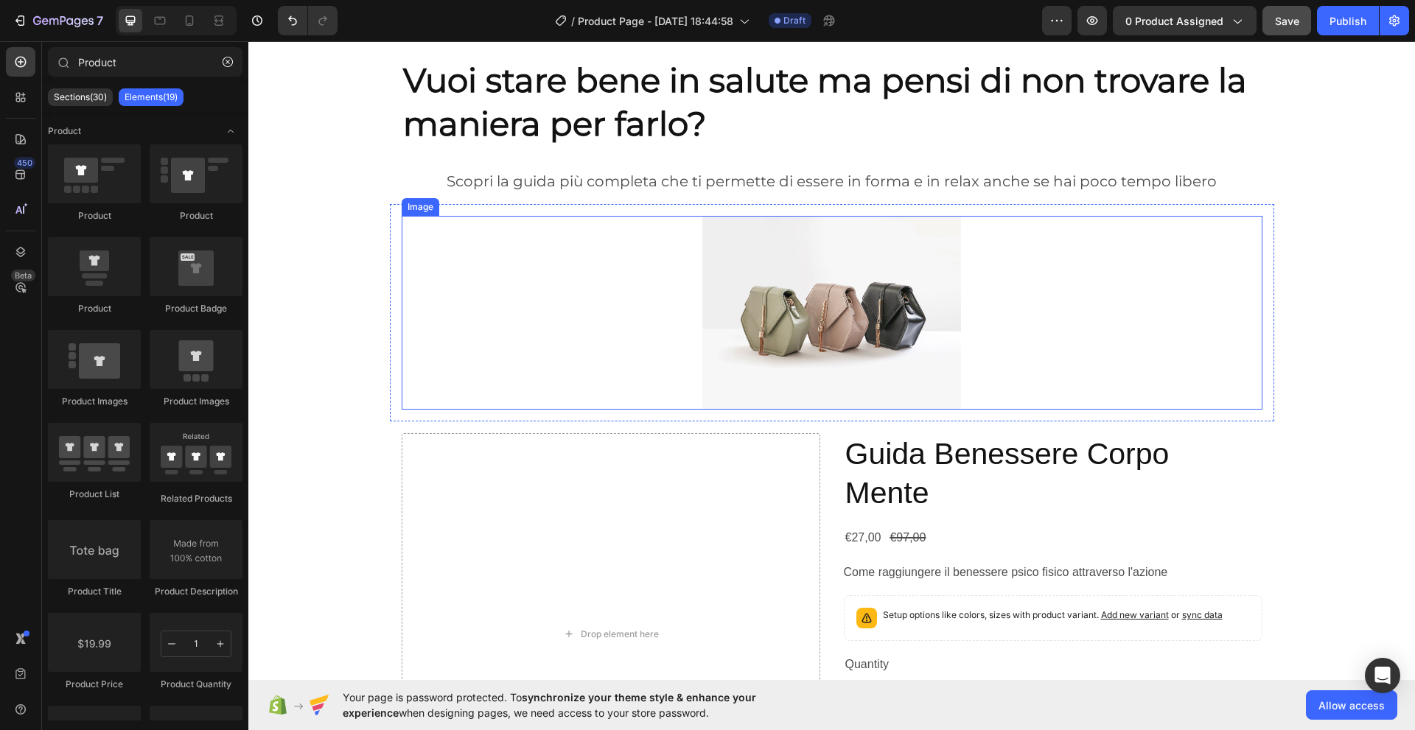
click at [766, 331] on img at bounding box center [831, 313] width 258 height 194
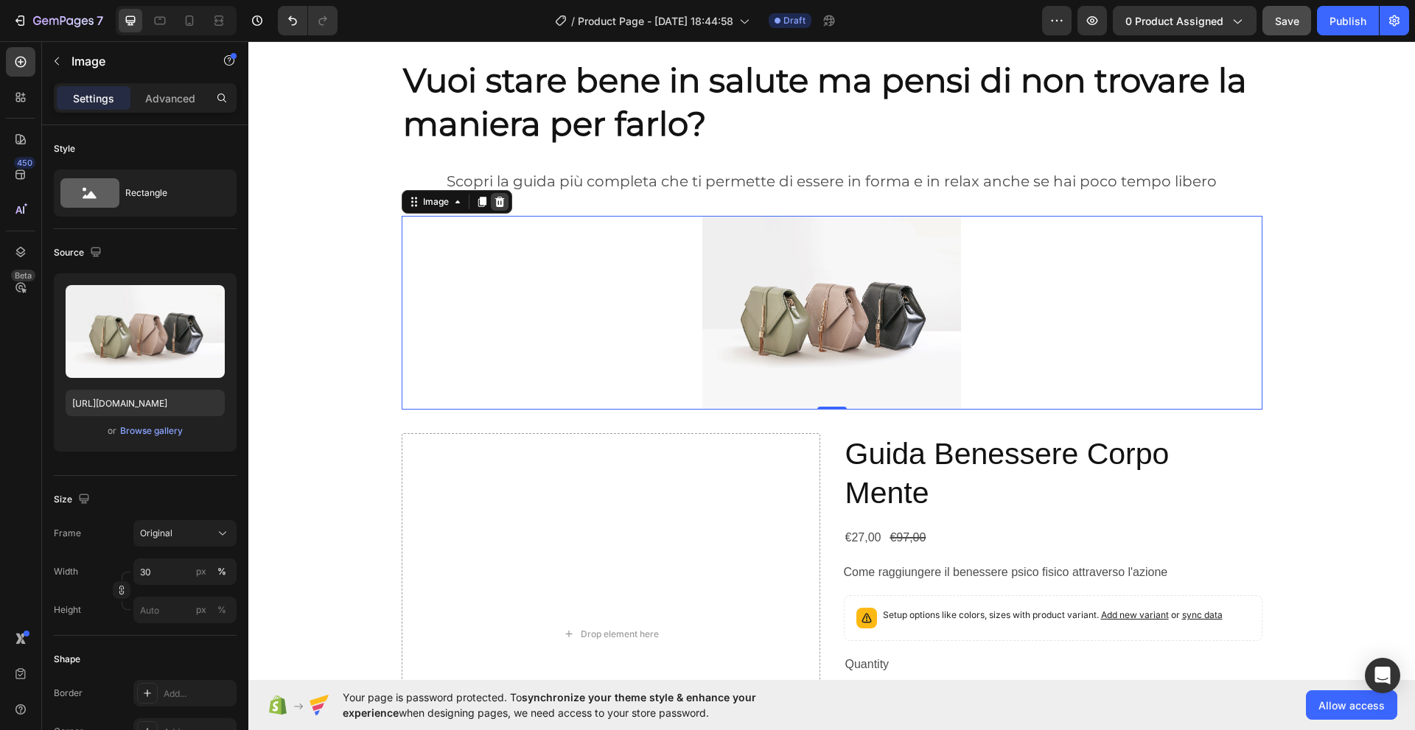
click at [494, 201] on icon at bounding box center [499, 202] width 10 height 10
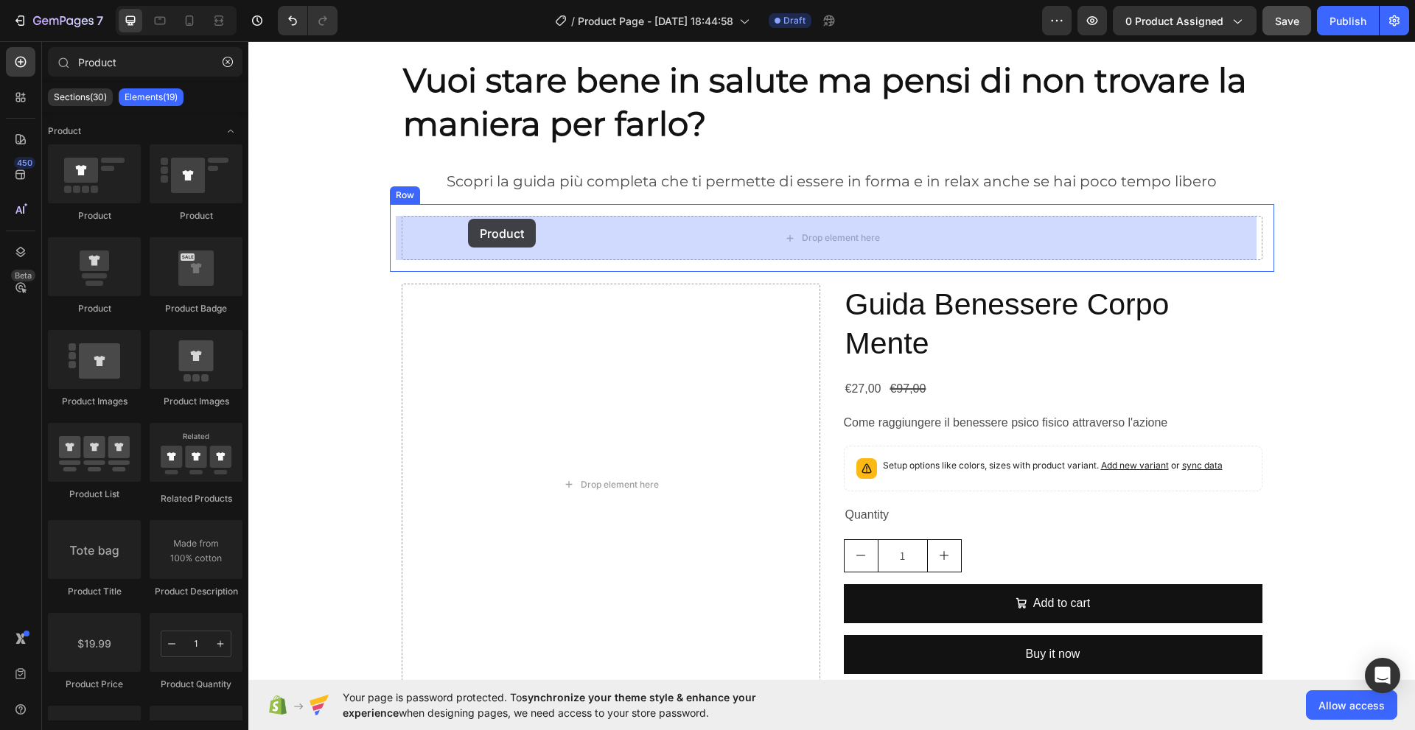
drag, startPoint x: 329, startPoint y: 223, endPoint x: 468, endPoint y: 219, distance: 139.3
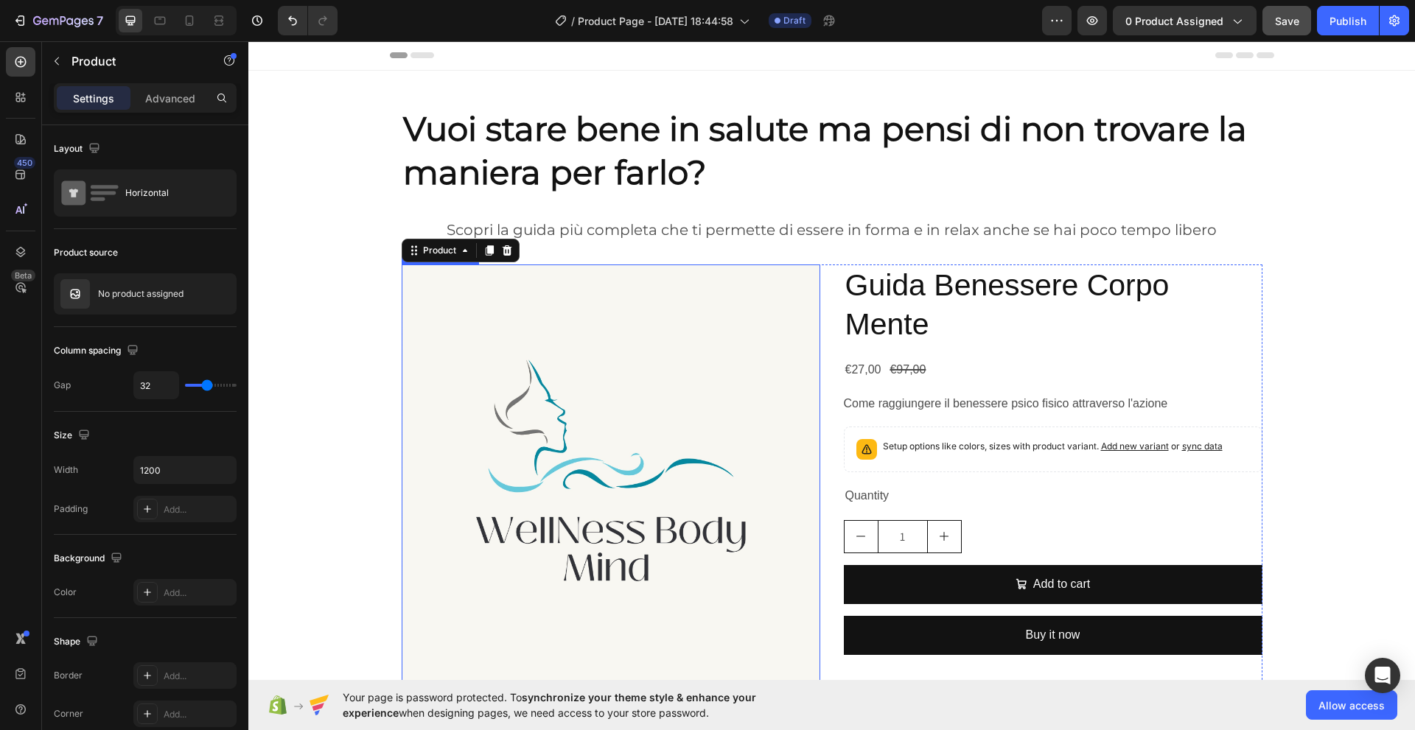
scroll to position [0, 0]
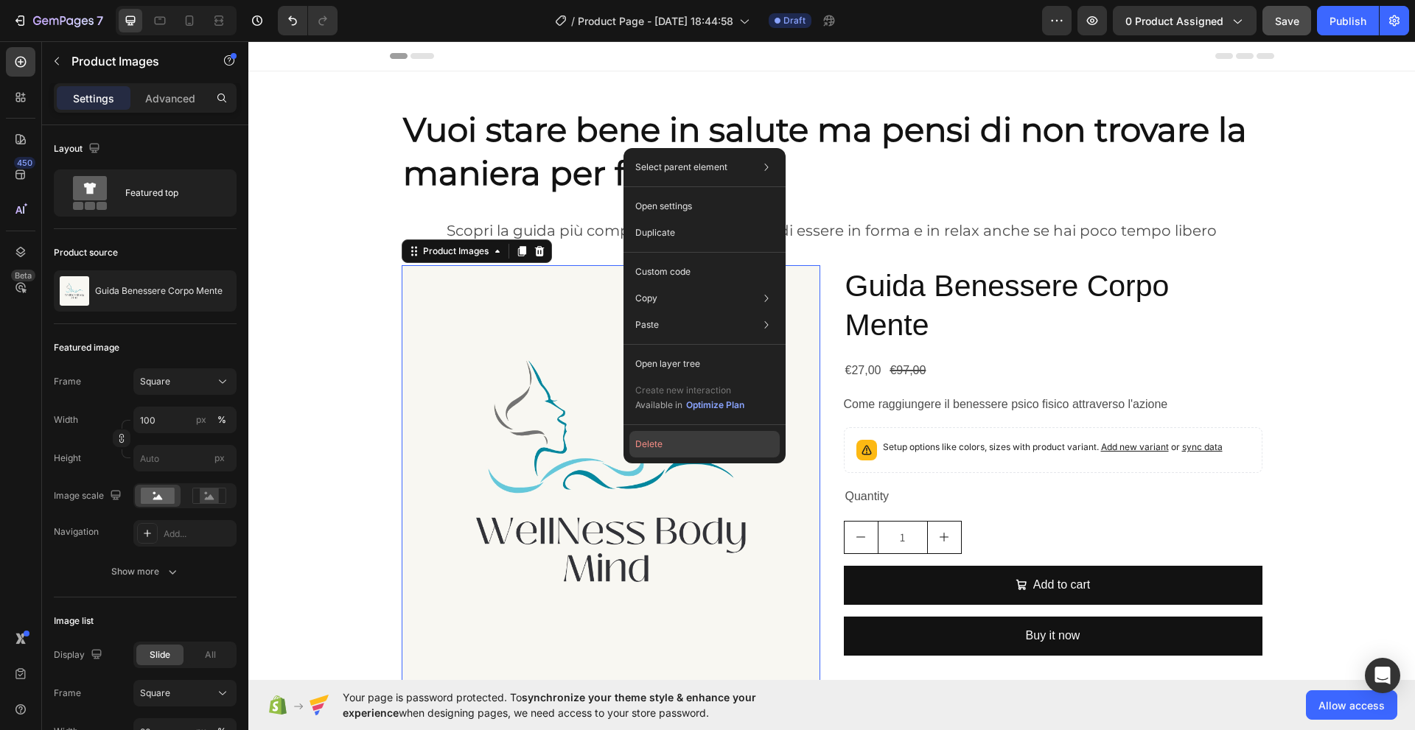
click at [652, 449] on button "Delete" at bounding box center [704, 444] width 150 height 27
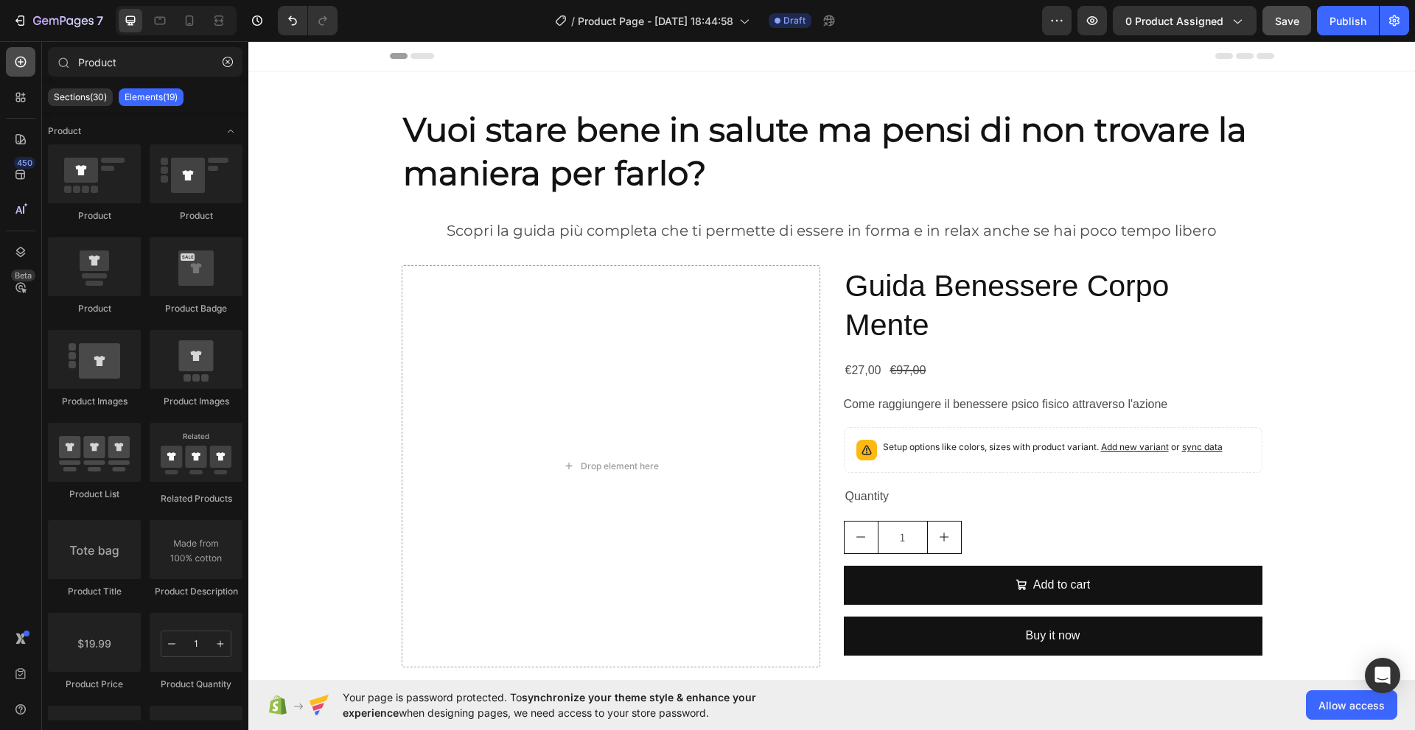
click at [17, 62] on icon at bounding box center [20, 62] width 15 height 15
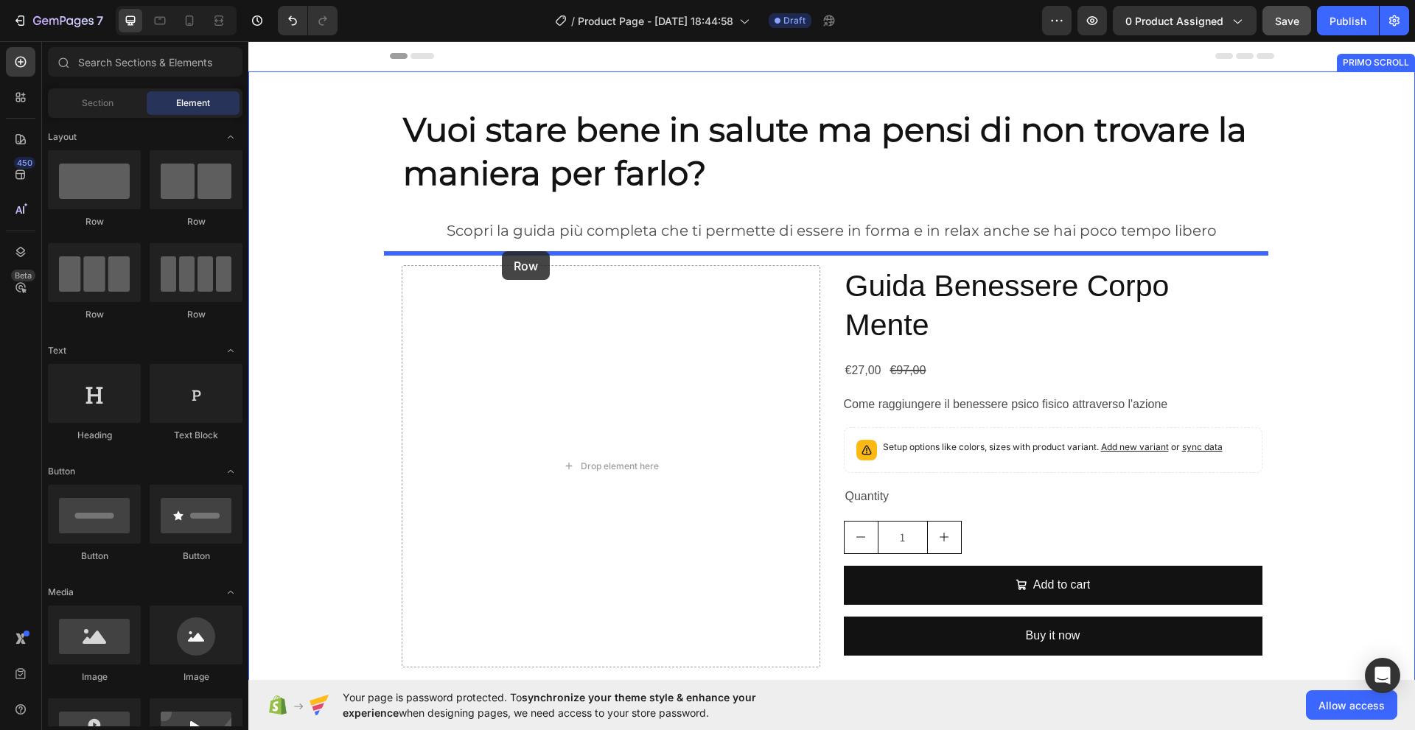
drag, startPoint x: 325, startPoint y: 234, endPoint x: 502, endPoint y: 251, distance: 177.7
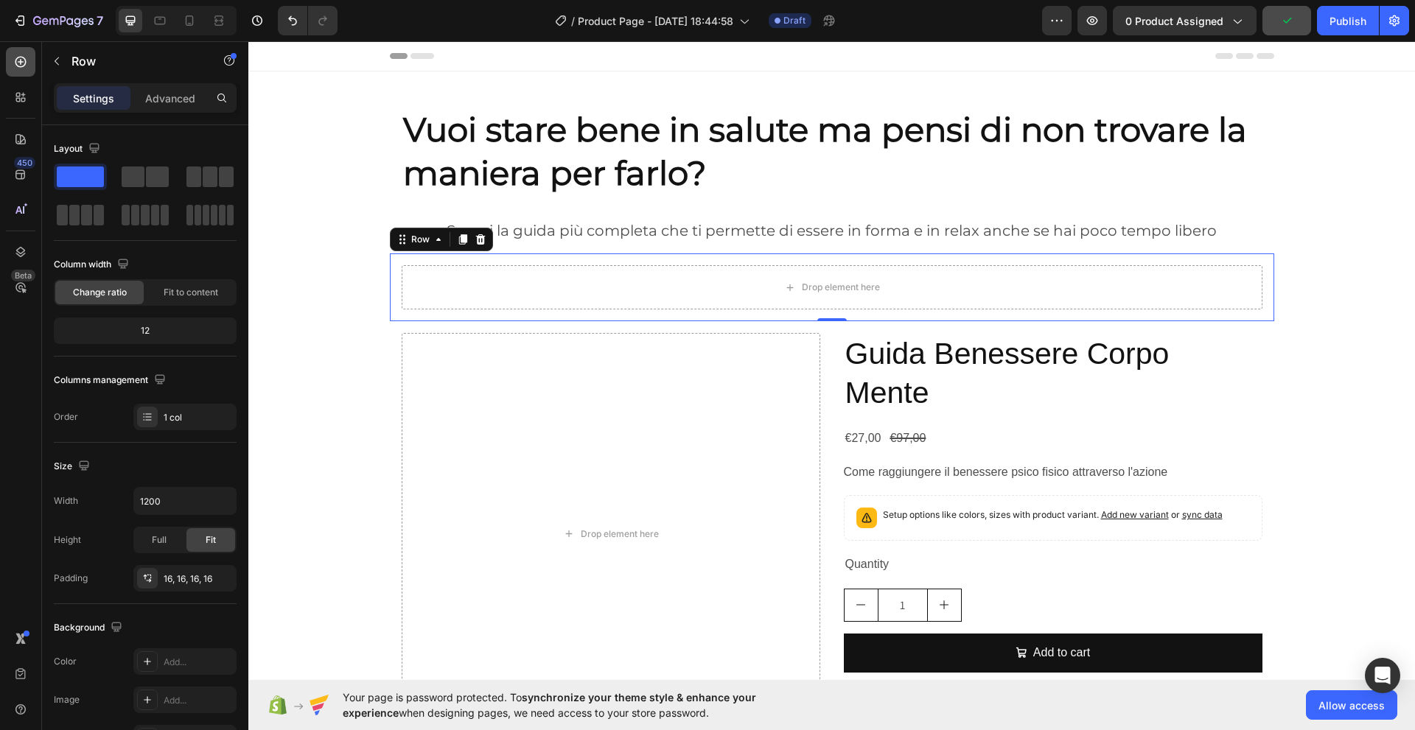
click at [22, 64] on icon at bounding box center [20, 62] width 15 height 15
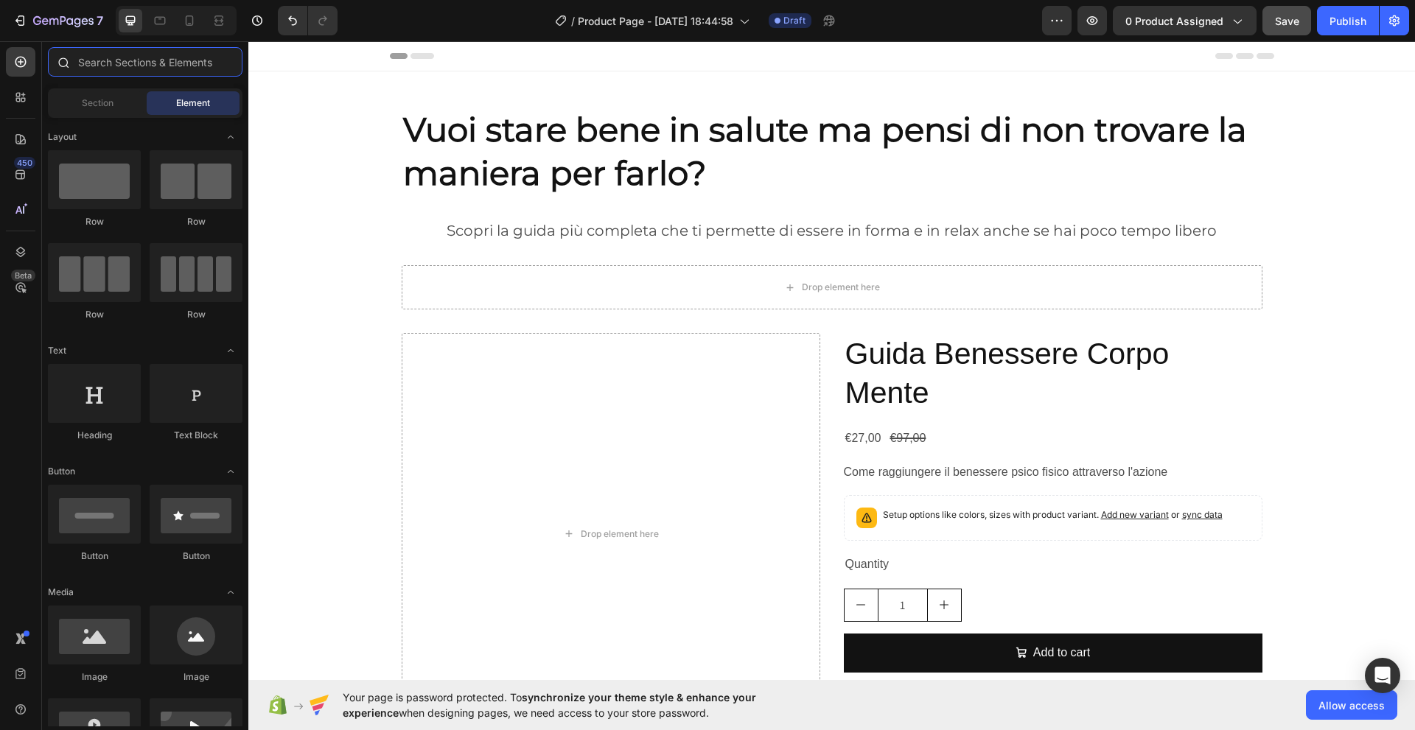
click at [83, 60] on input "text" at bounding box center [145, 61] width 195 height 29
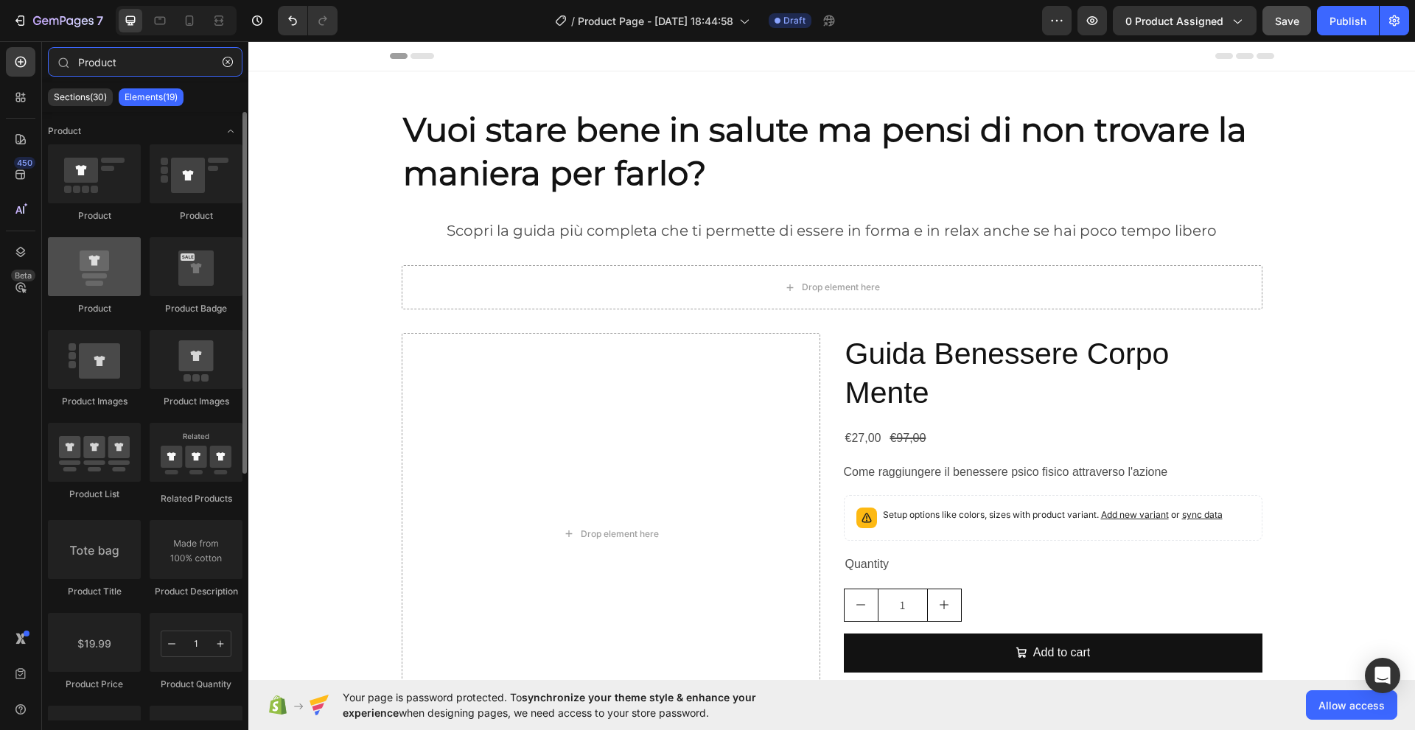
type input "Product"
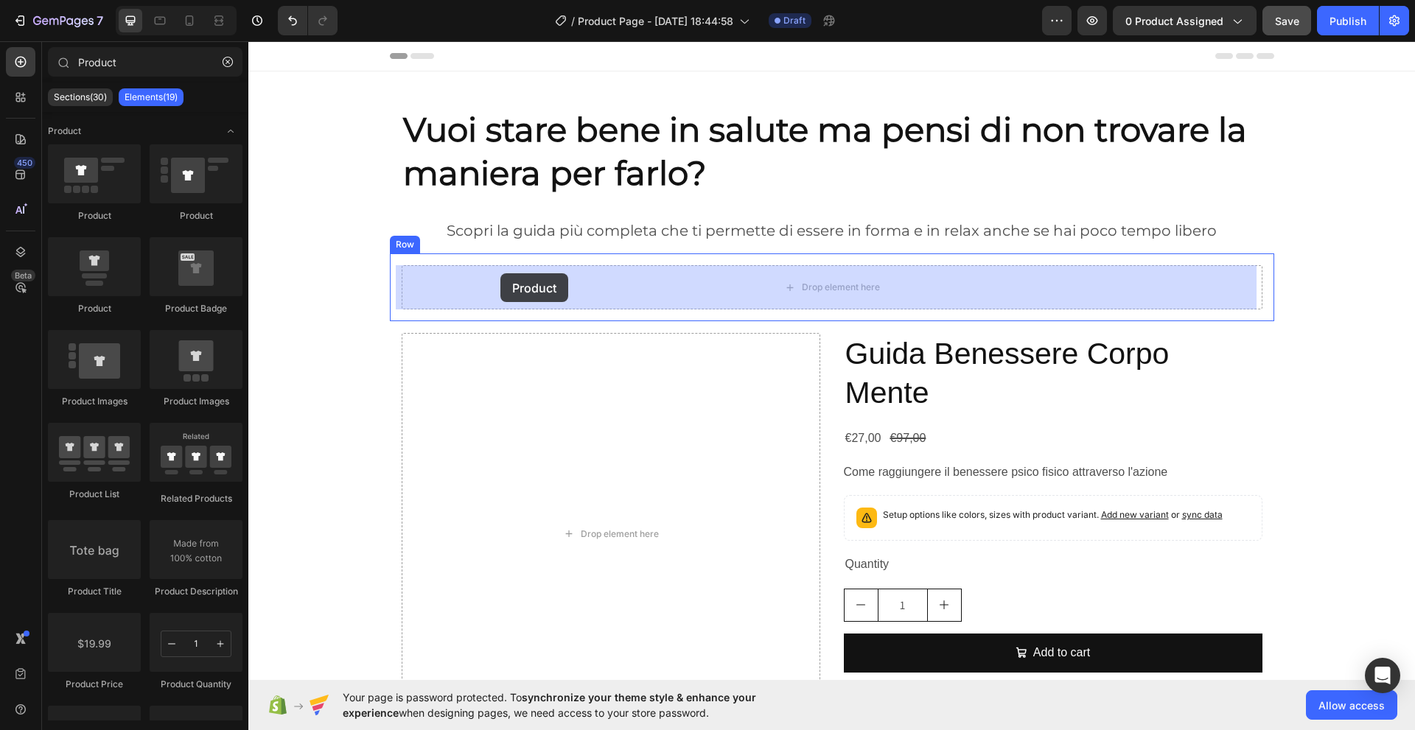
drag, startPoint x: 343, startPoint y: 309, endPoint x: 500, endPoint y: 273, distance: 161.8
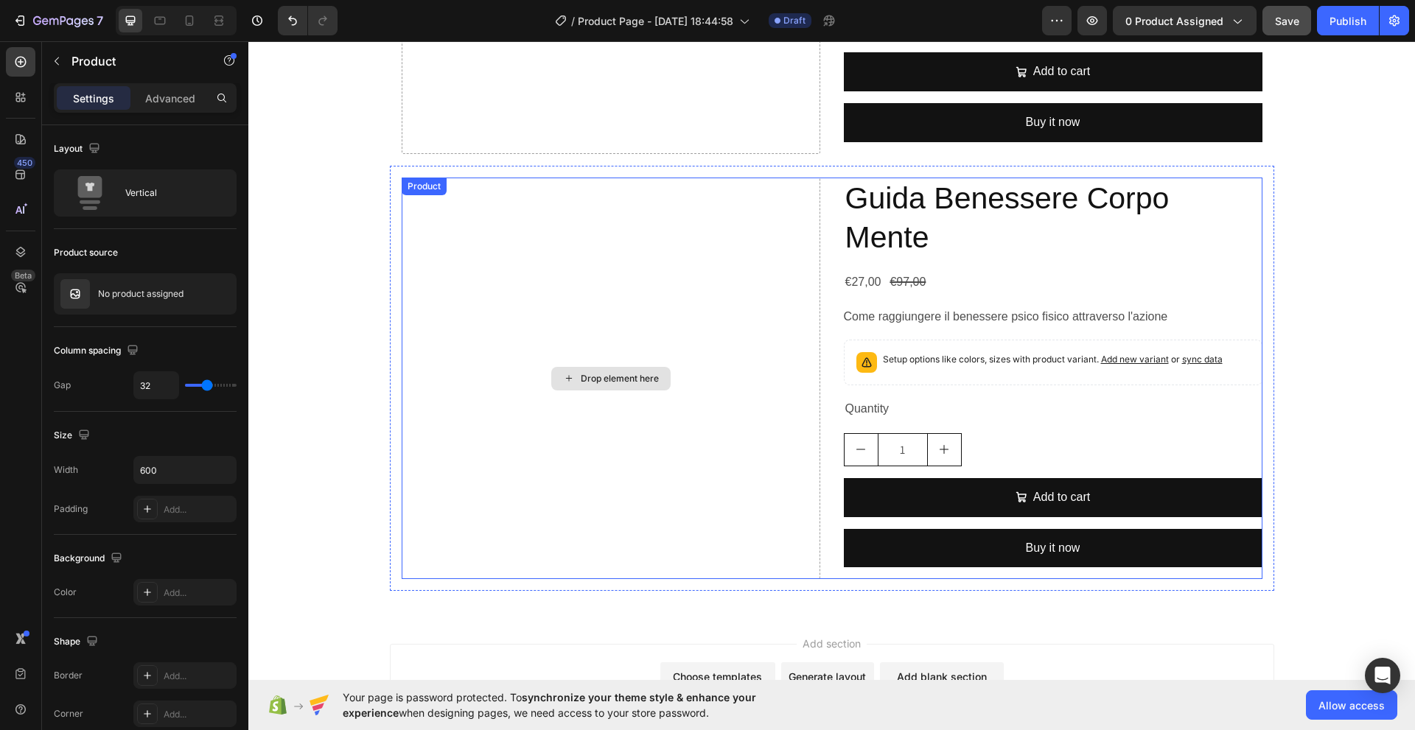
scroll to position [1365, 0]
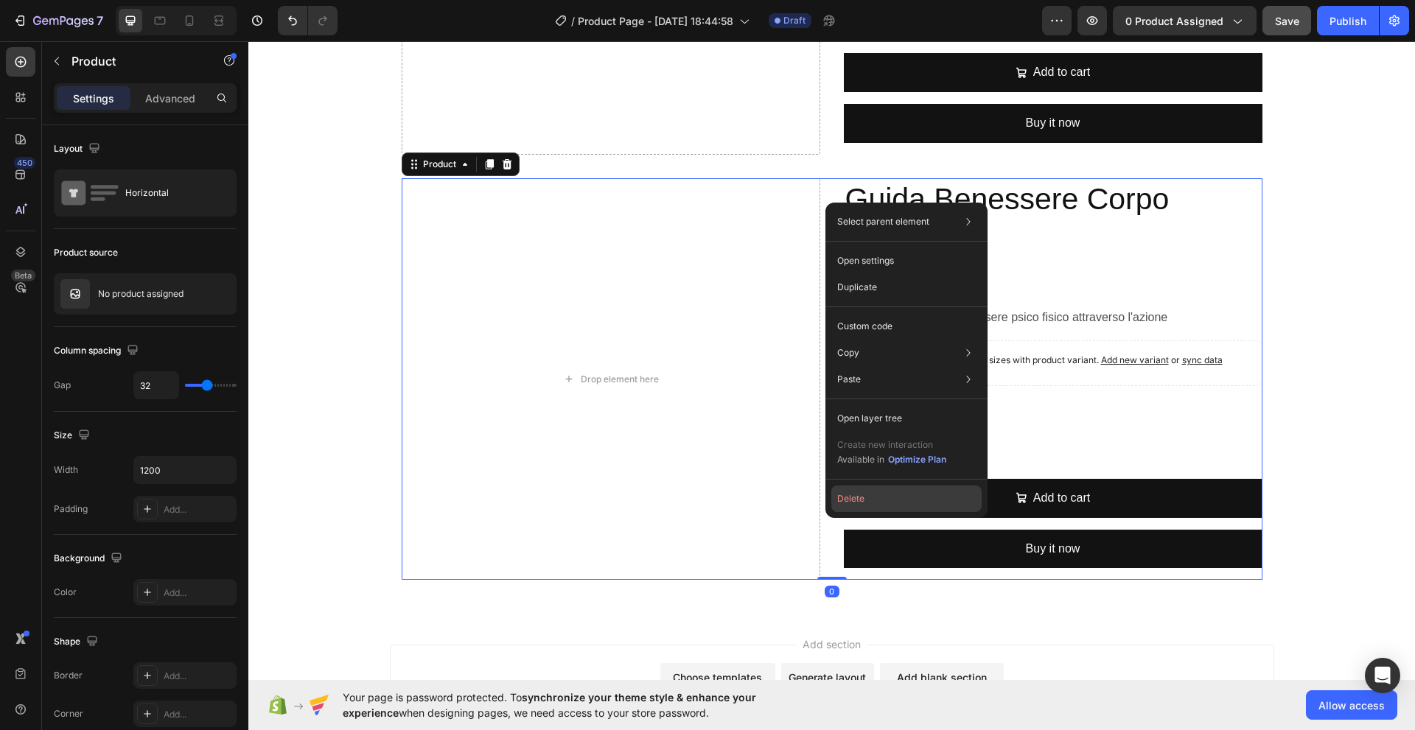
click at [852, 497] on button "Delete" at bounding box center [906, 499] width 150 height 27
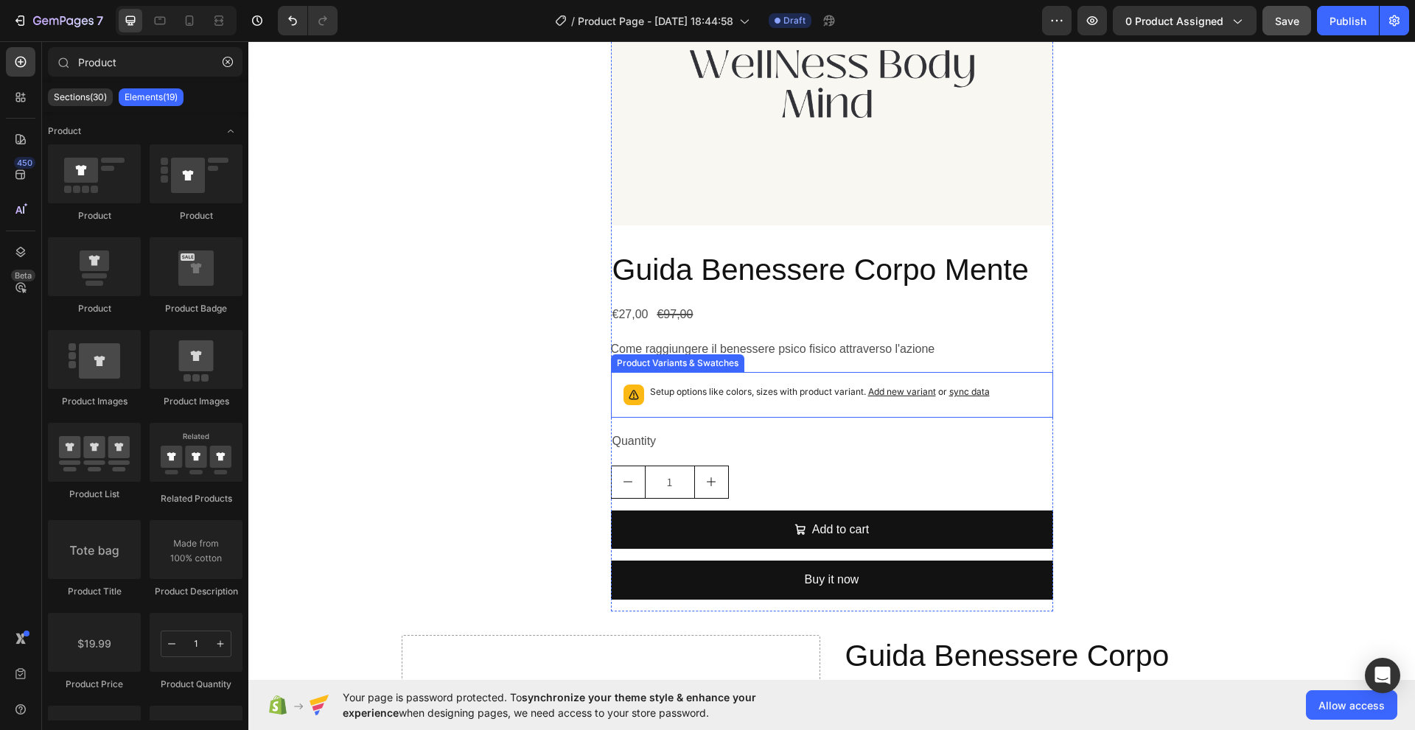
scroll to position [467, 0]
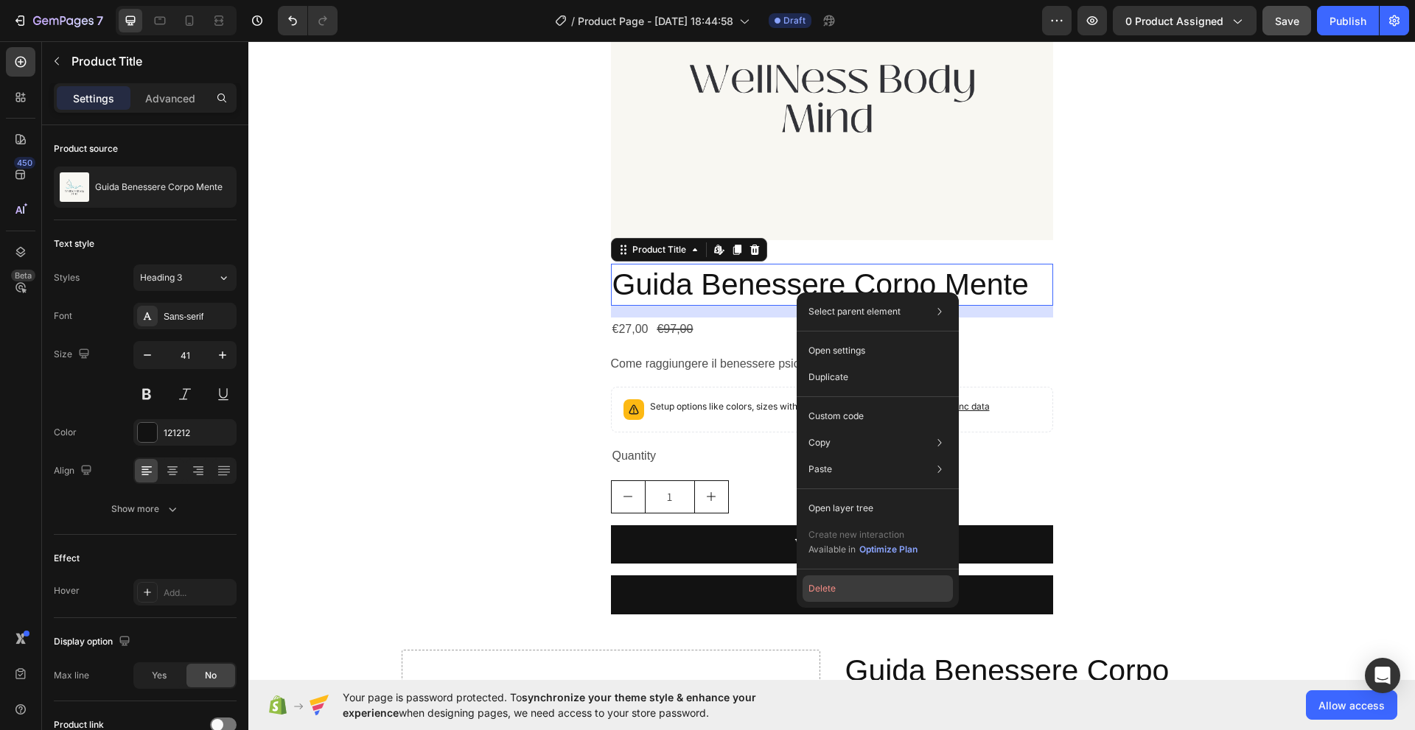
click at [827, 584] on button "Delete" at bounding box center [877, 588] width 150 height 27
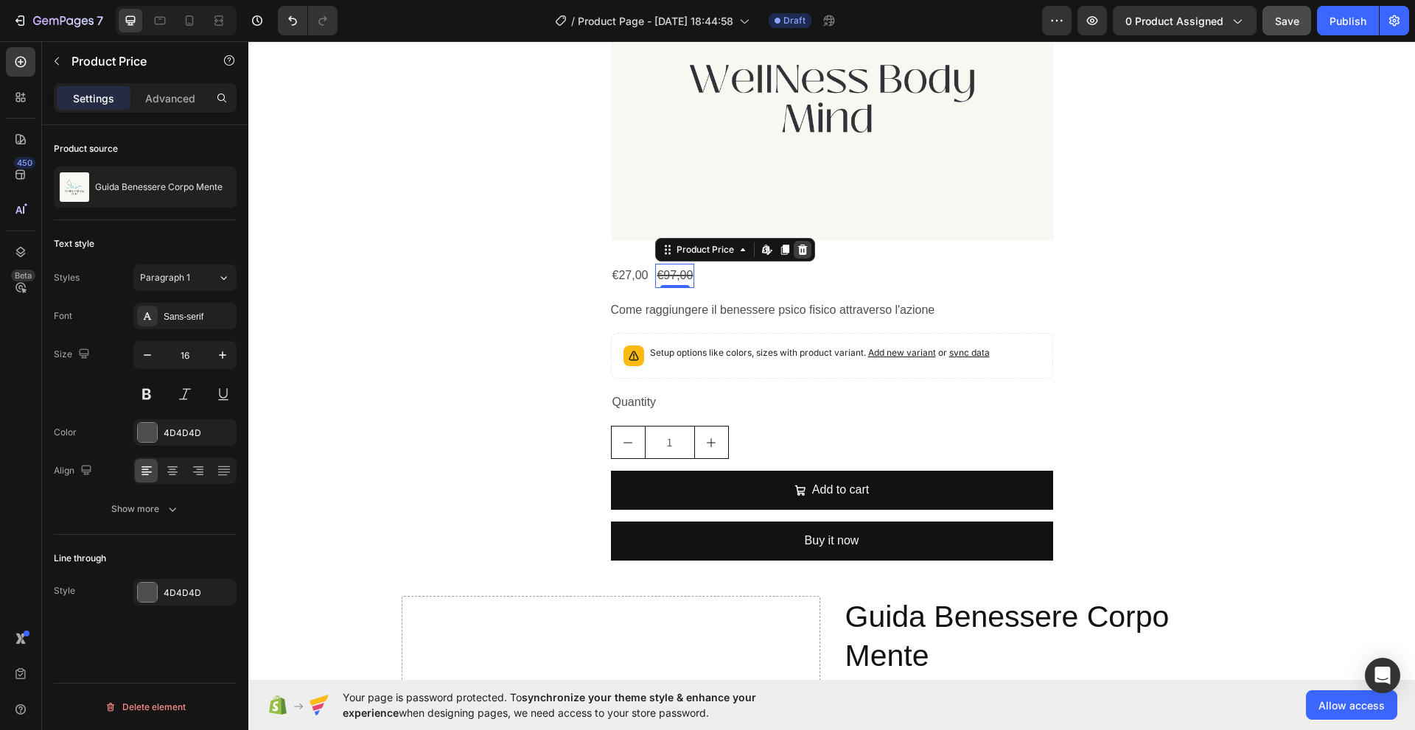
click at [798, 247] on icon at bounding box center [803, 250] width 10 height 10
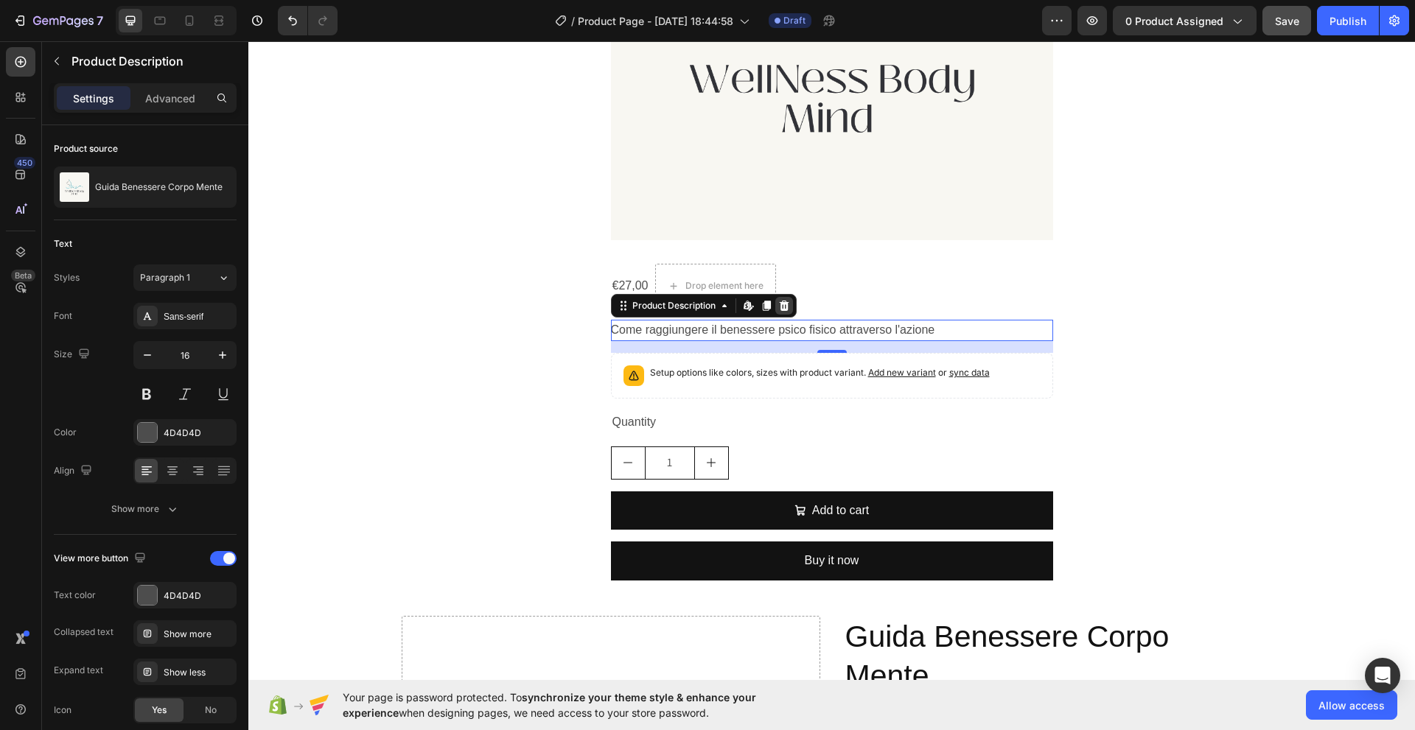
click at [778, 308] on icon at bounding box center [784, 306] width 12 height 12
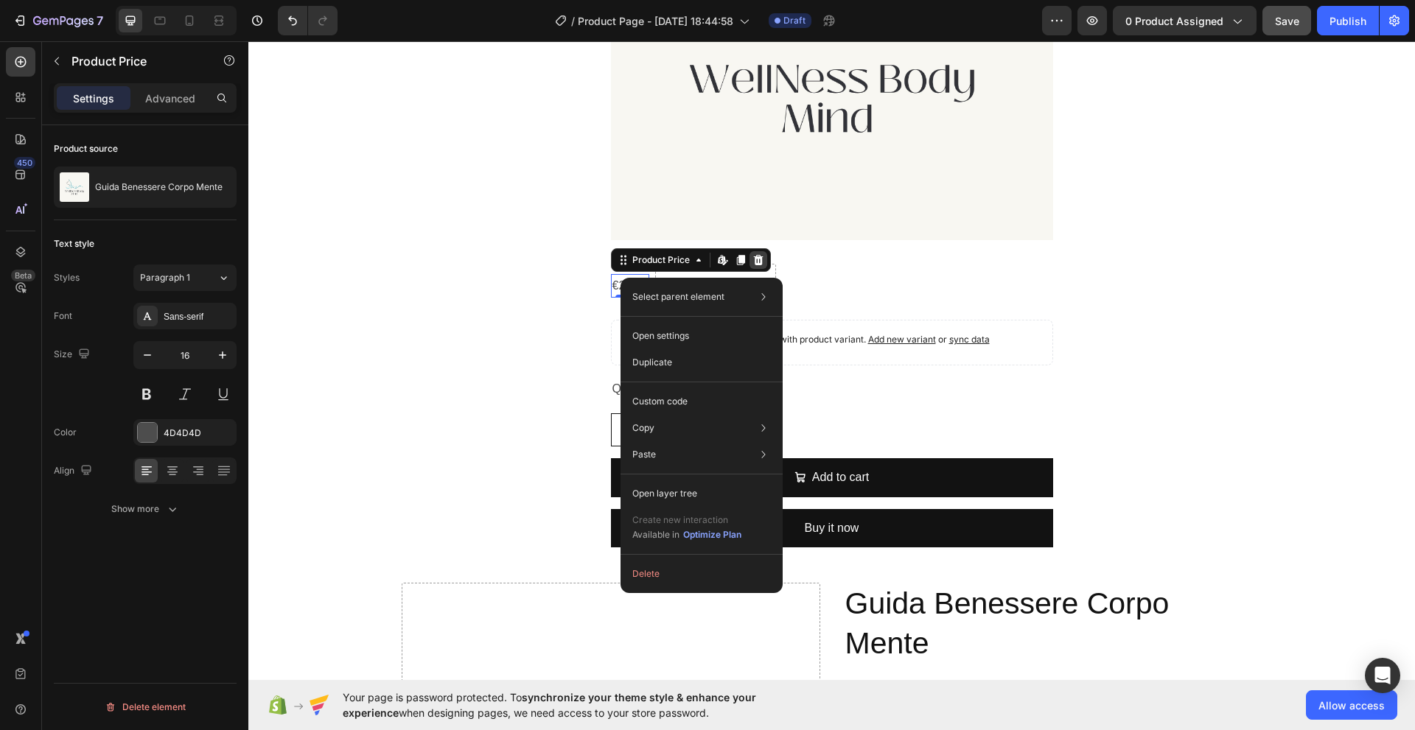
click at [752, 260] on icon at bounding box center [758, 260] width 12 height 12
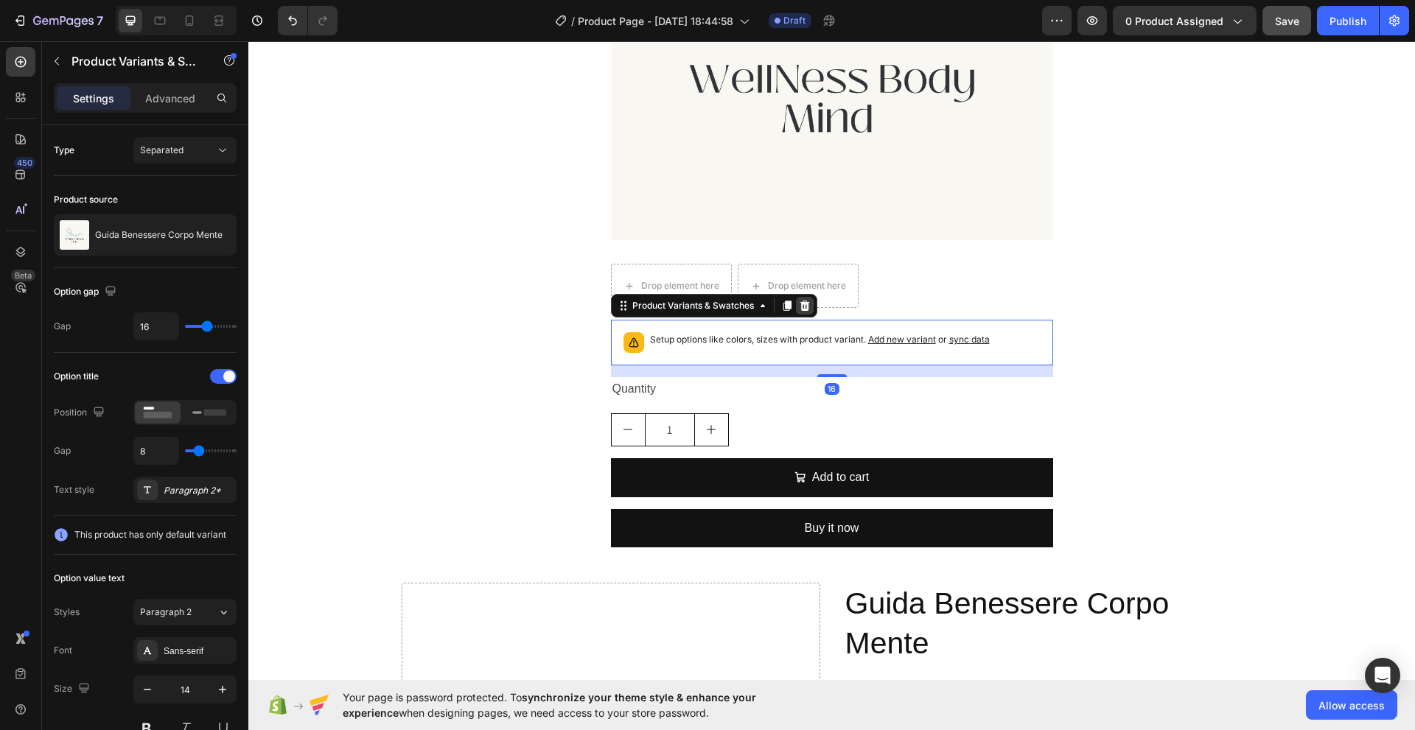
click at [799, 306] on icon at bounding box center [804, 306] width 10 height 10
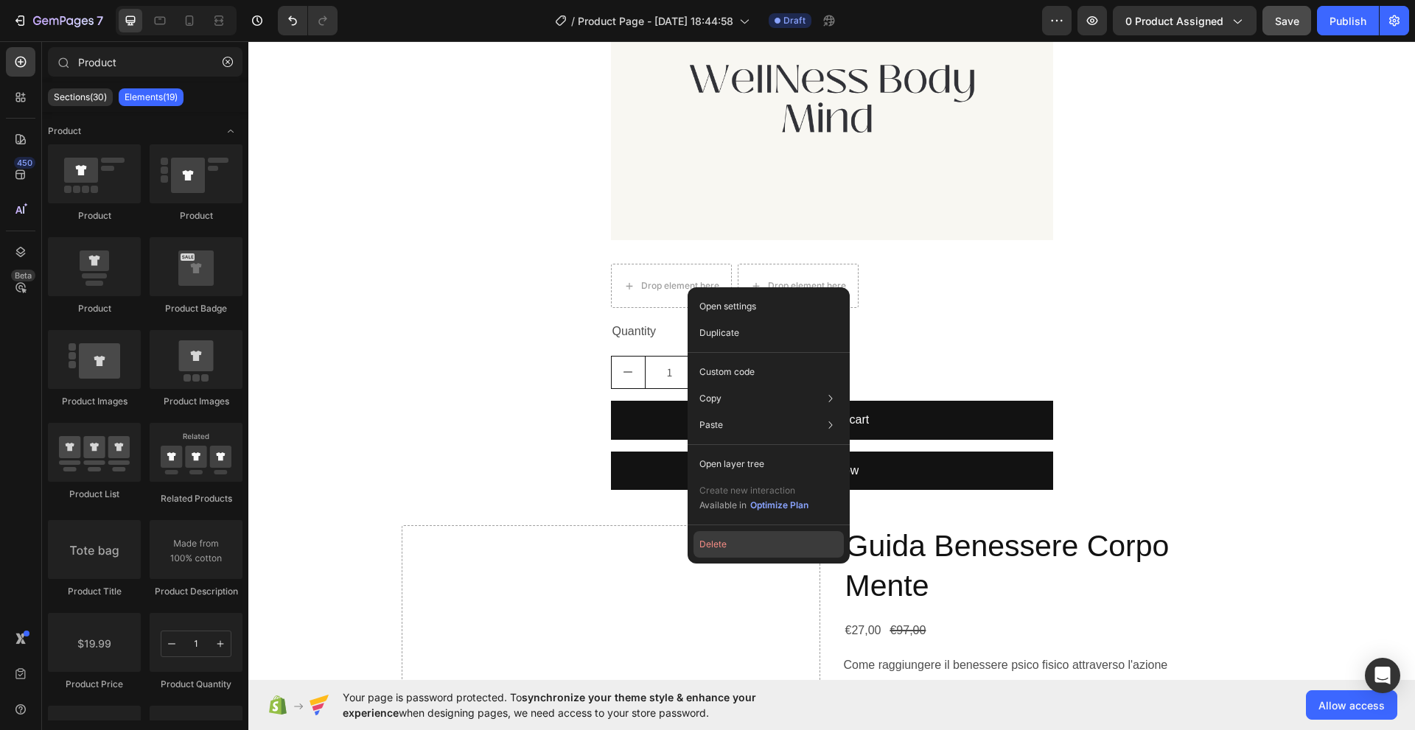
click at [713, 539] on button "Delete" at bounding box center [768, 544] width 150 height 27
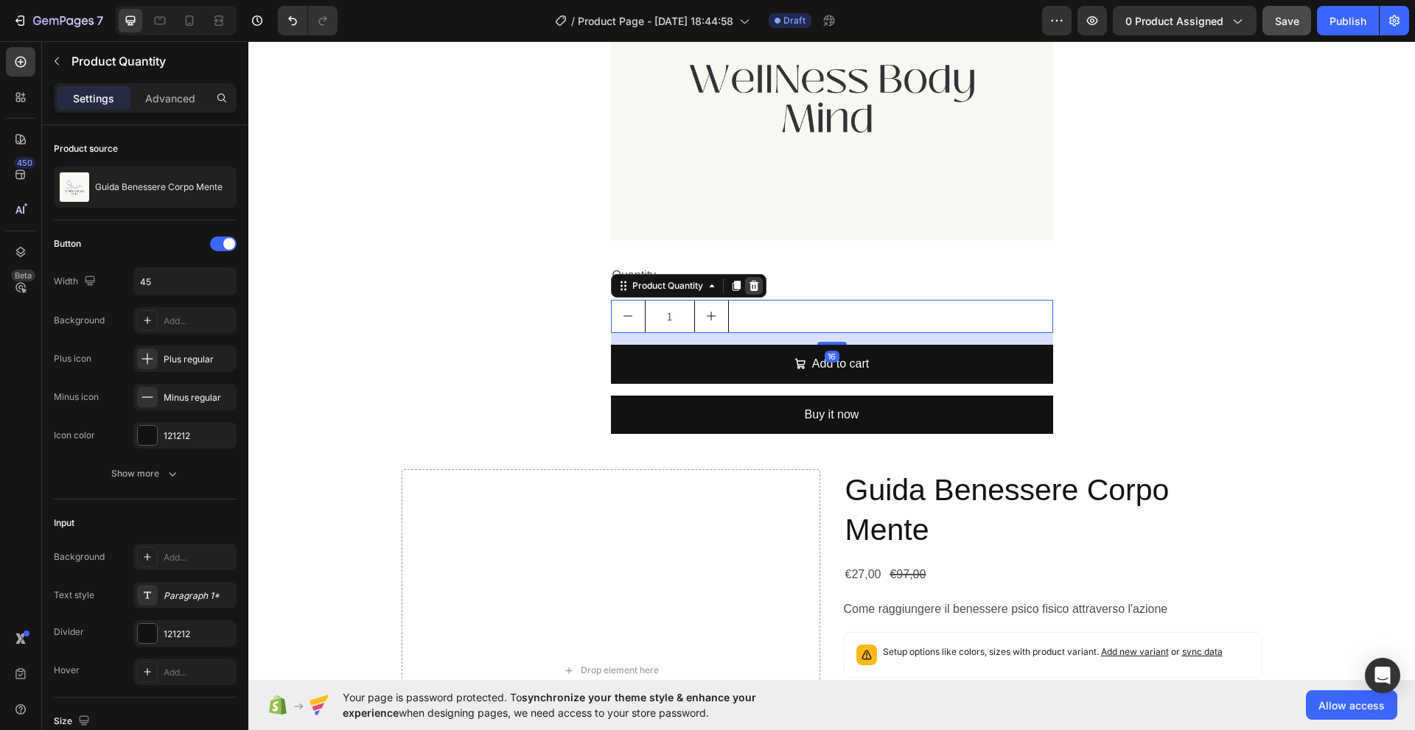
click at [749, 285] on icon at bounding box center [754, 286] width 10 height 10
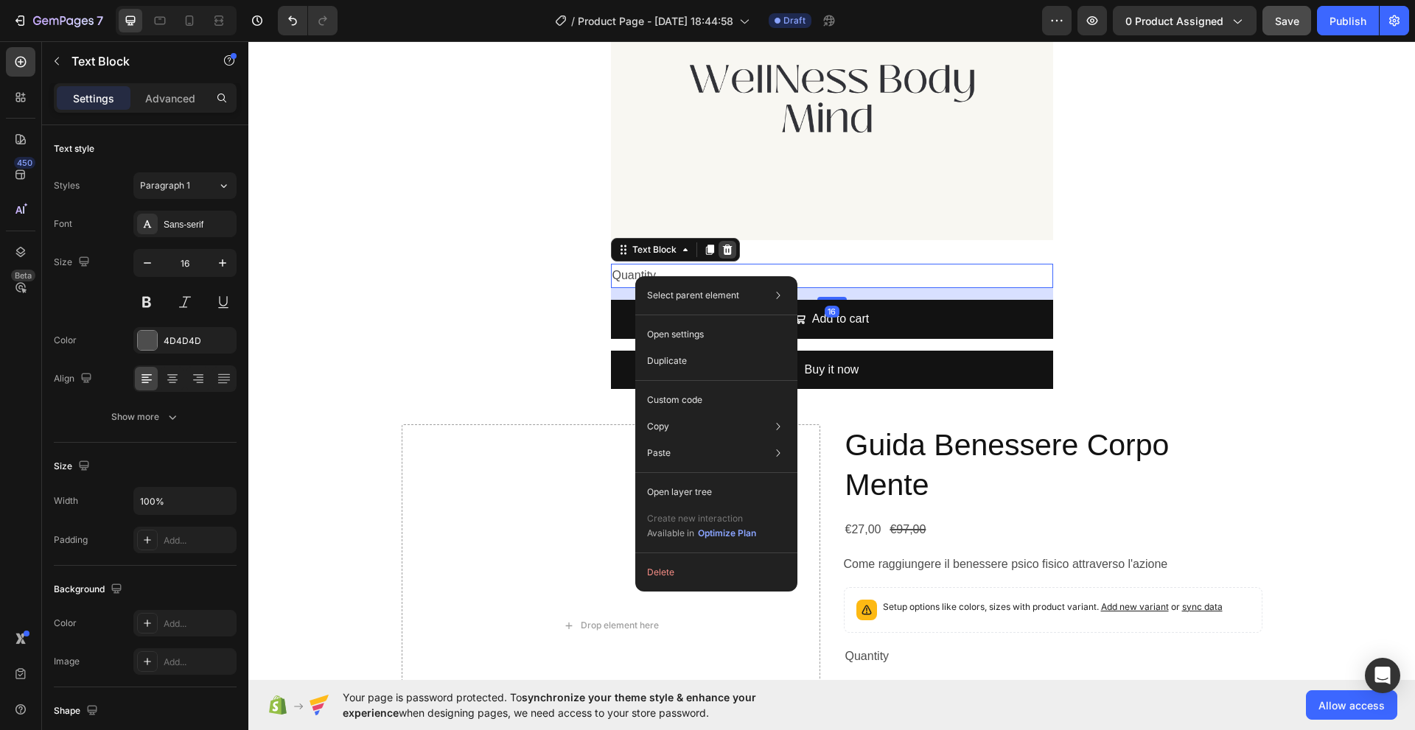
click at [722, 251] on icon at bounding box center [727, 250] width 10 height 10
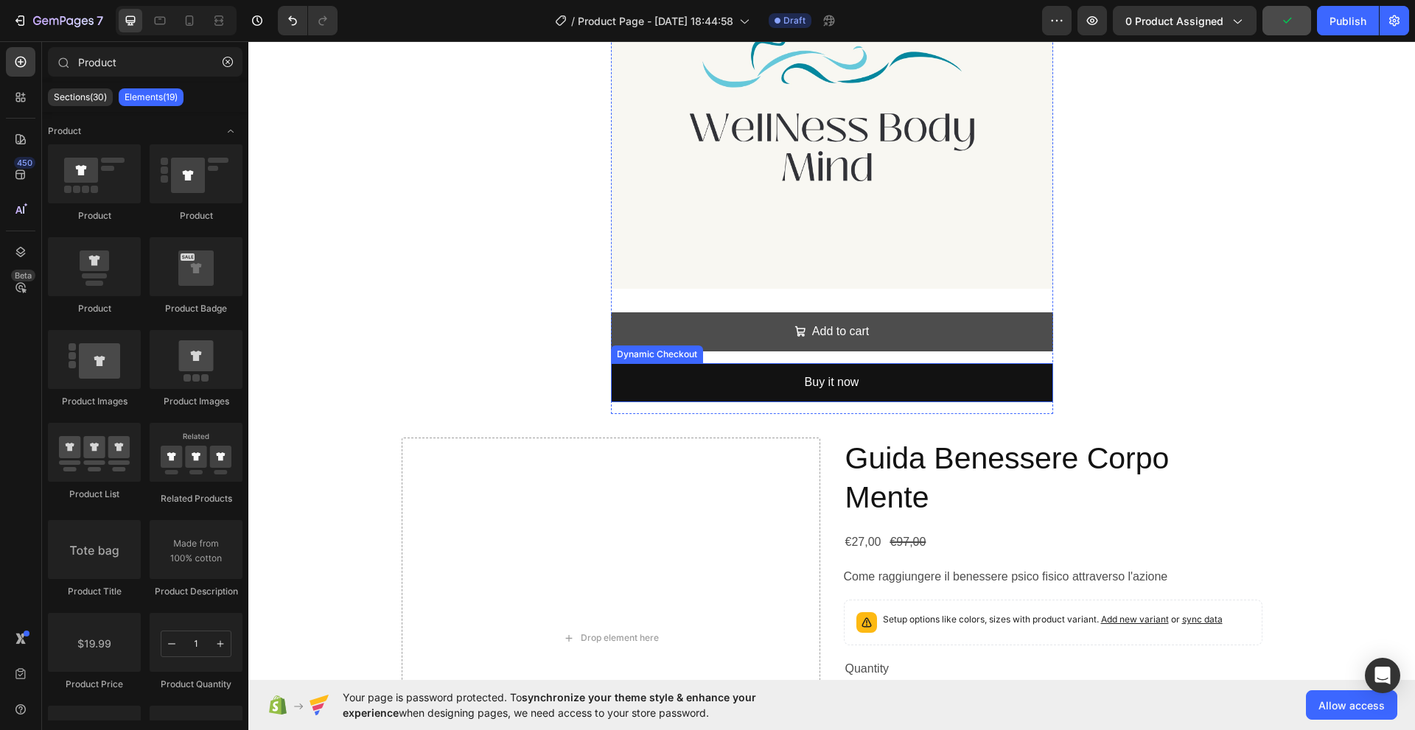
scroll to position [418, 0]
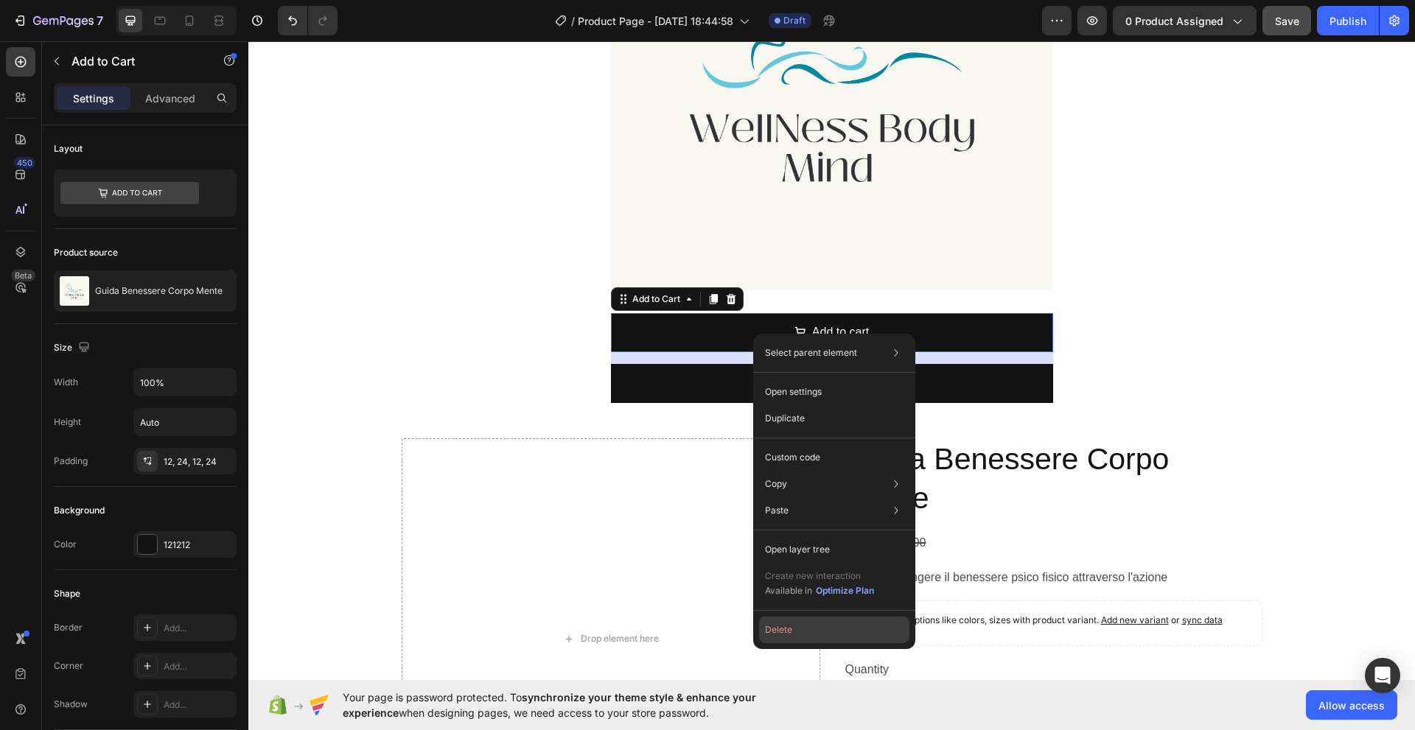
click at [789, 628] on button "Delete" at bounding box center [834, 630] width 150 height 27
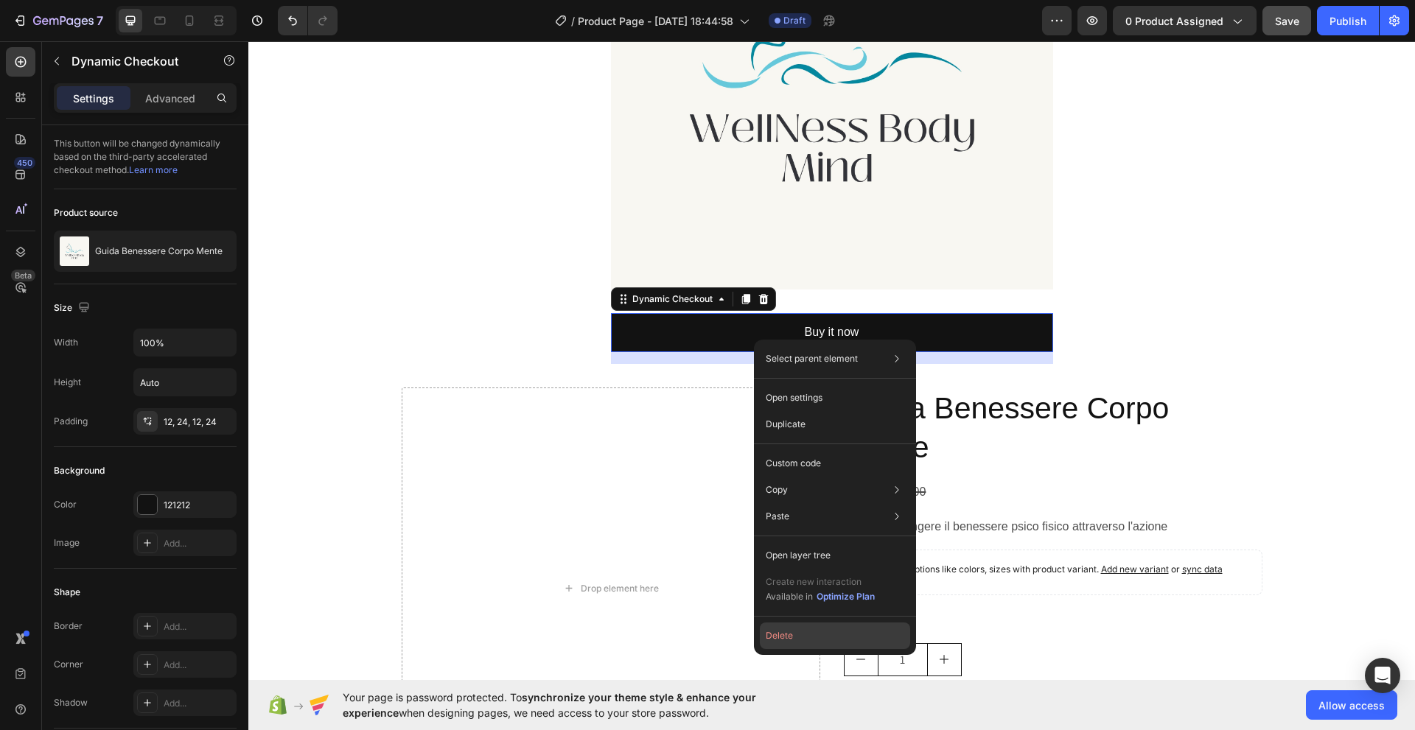
click at [789, 634] on button "Delete" at bounding box center [835, 636] width 150 height 27
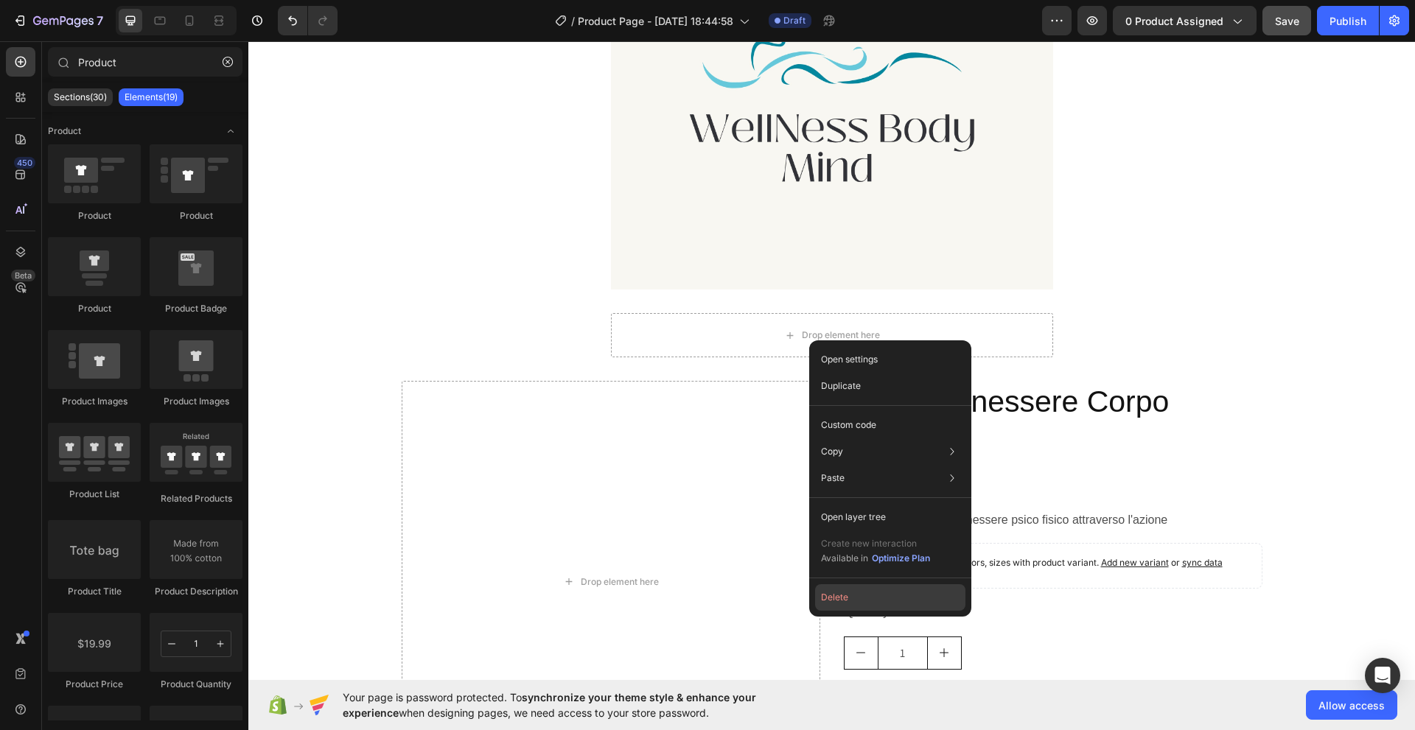
click at [846, 596] on button "Delete" at bounding box center [890, 597] width 150 height 27
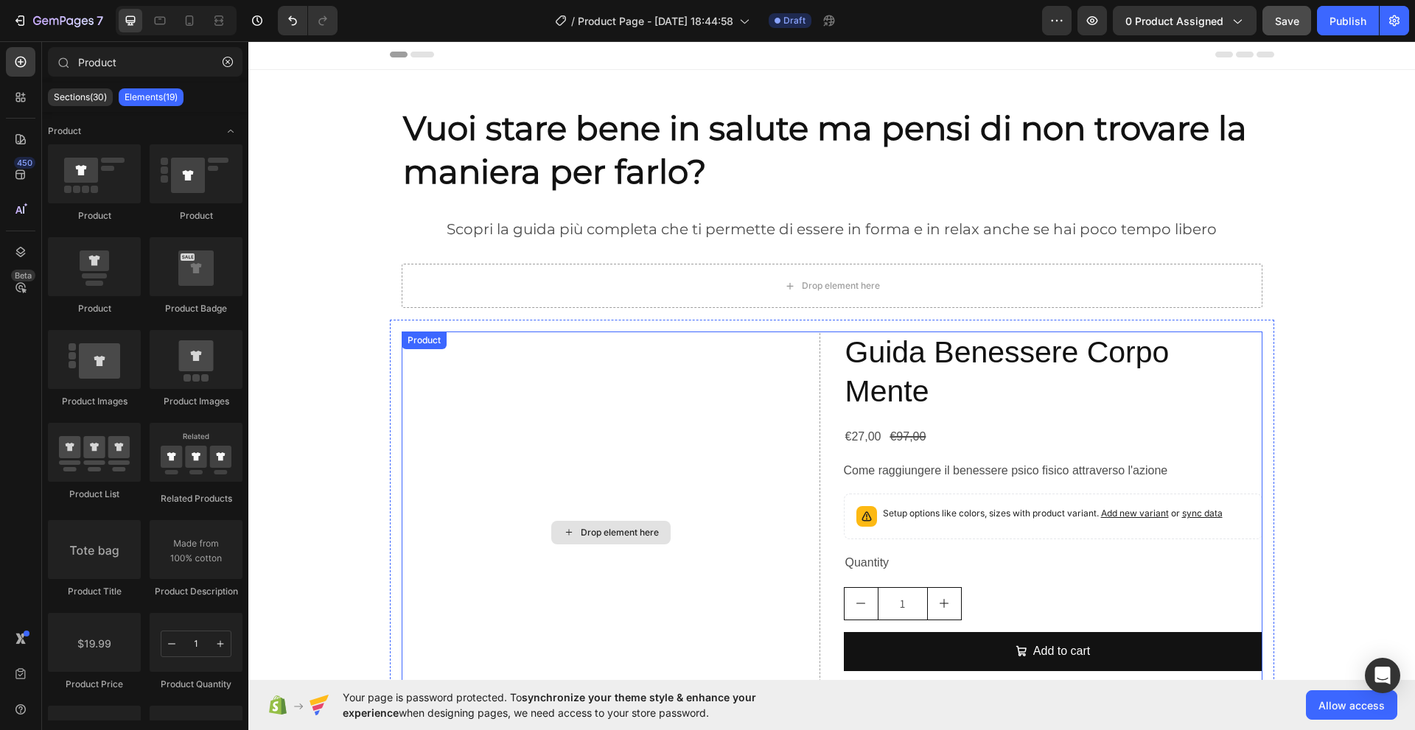
scroll to position [0, 0]
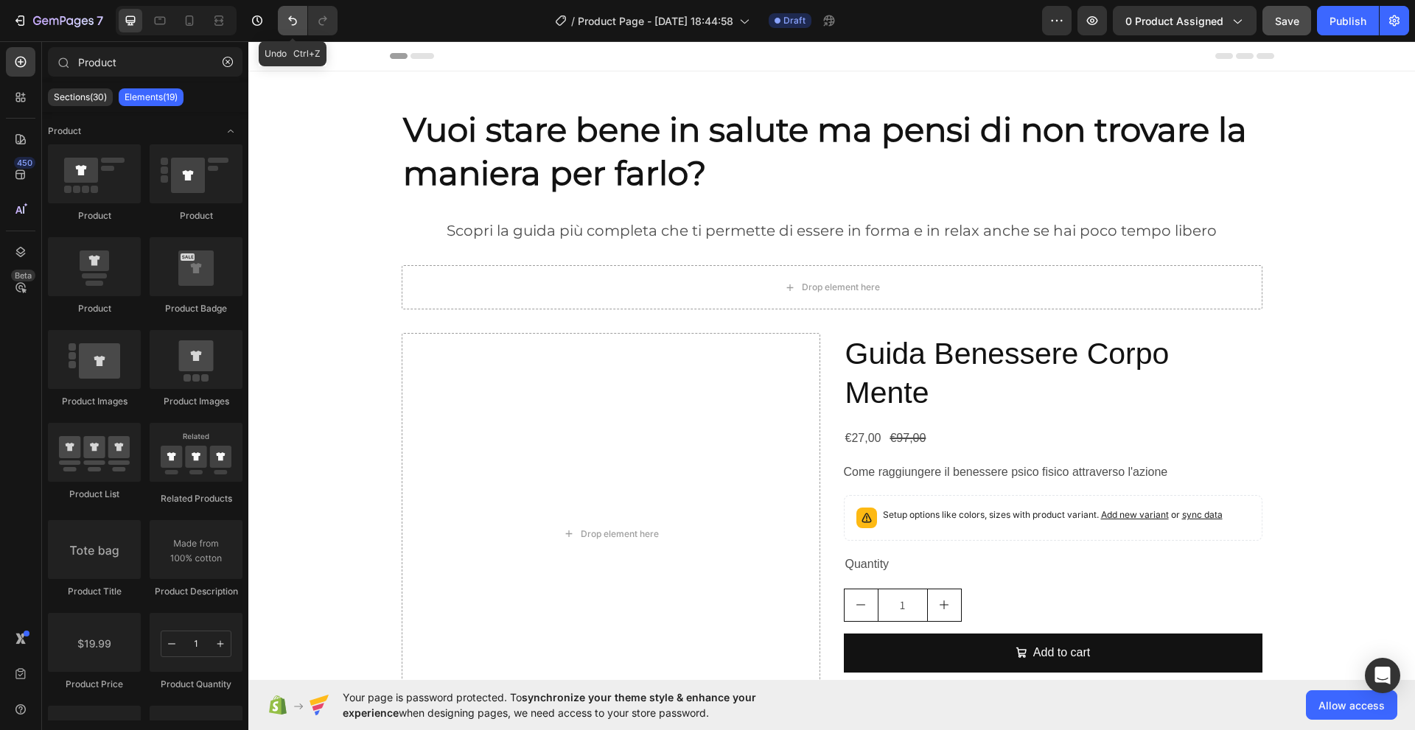
click at [289, 22] on icon "Undo/Redo" at bounding box center [292, 20] width 15 height 15
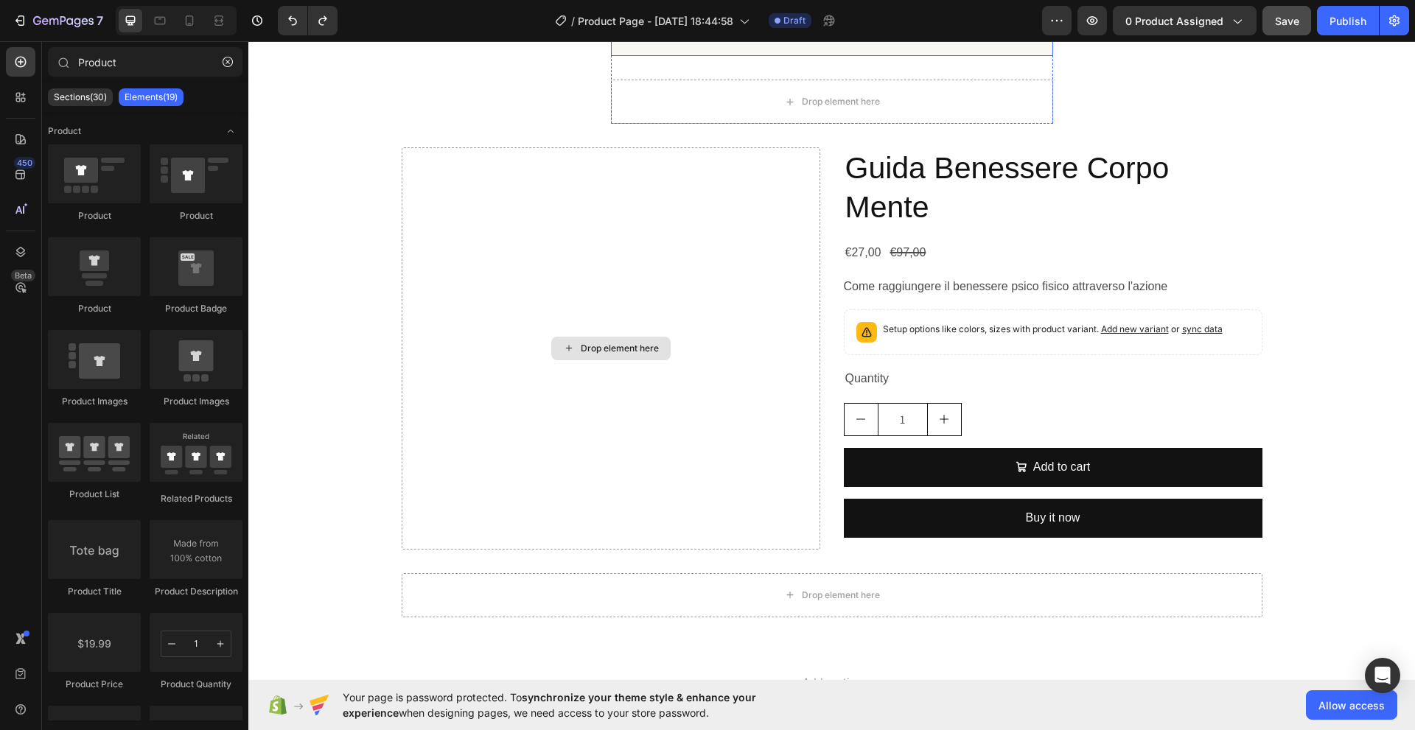
scroll to position [663, 0]
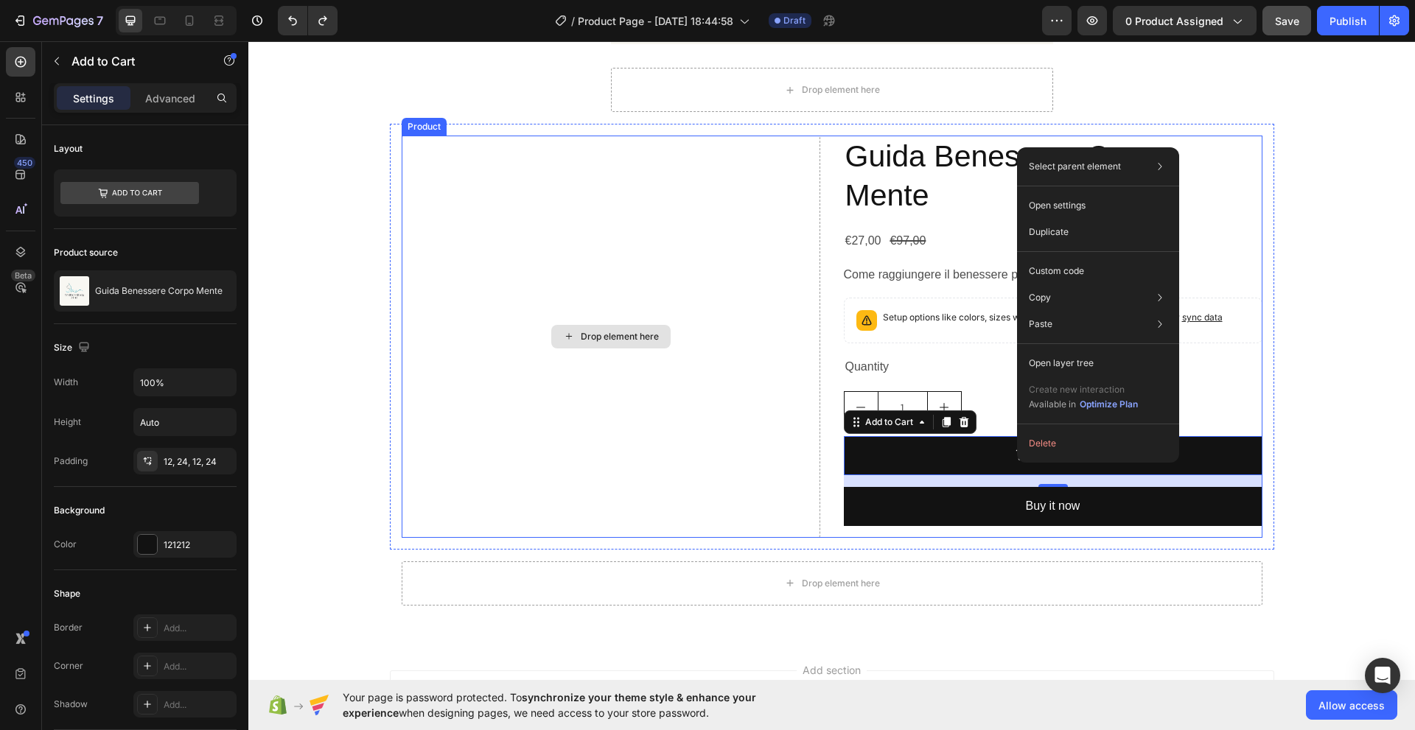
click at [735, 475] on div "Drop element here" at bounding box center [611, 337] width 418 height 402
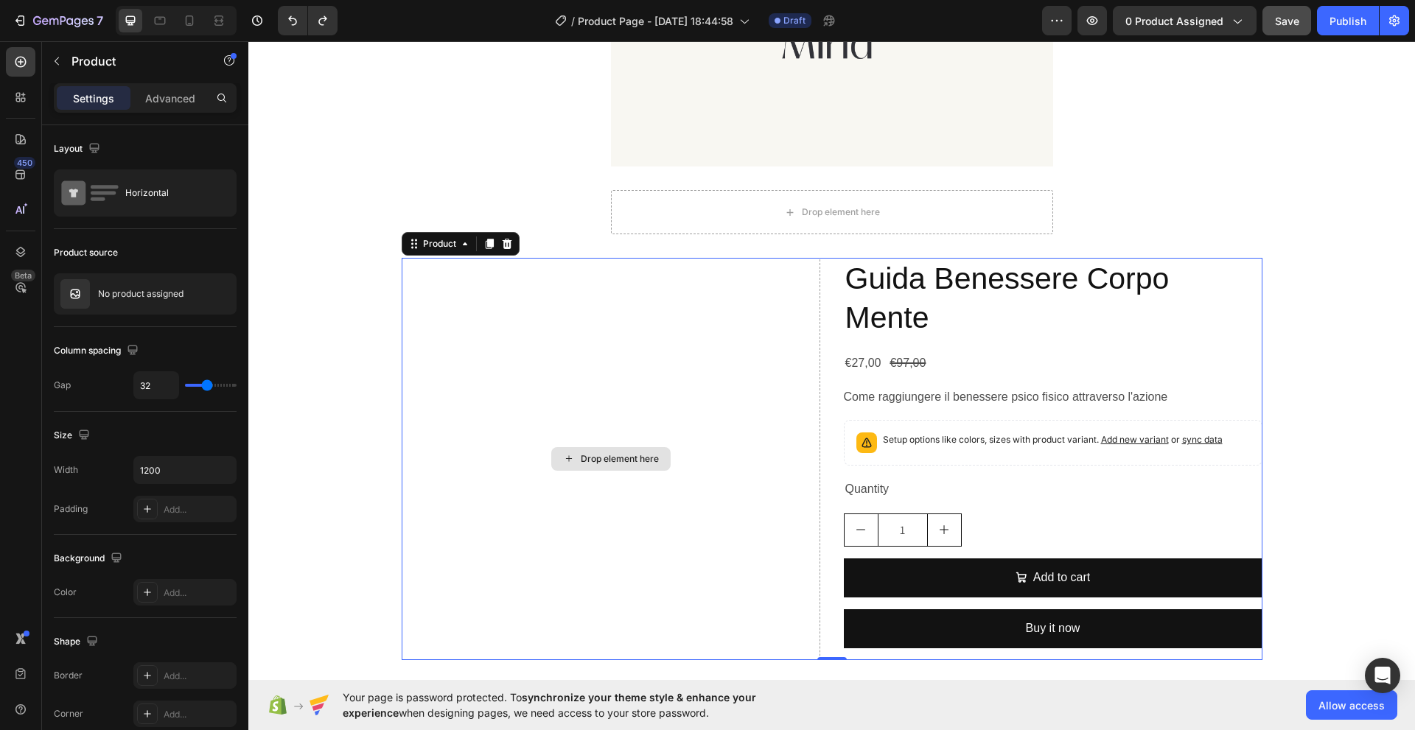
scroll to position [540, 0]
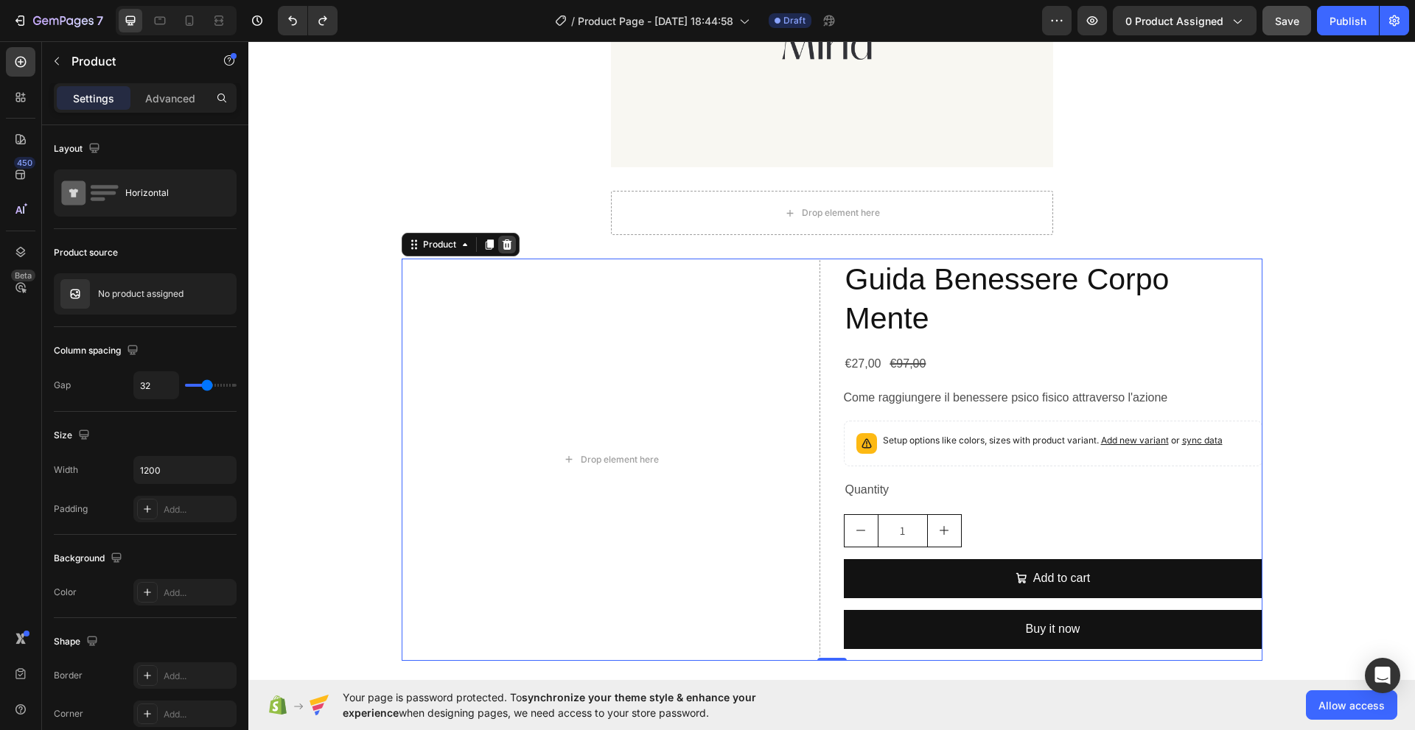
click at [502, 246] on icon at bounding box center [507, 244] width 10 height 10
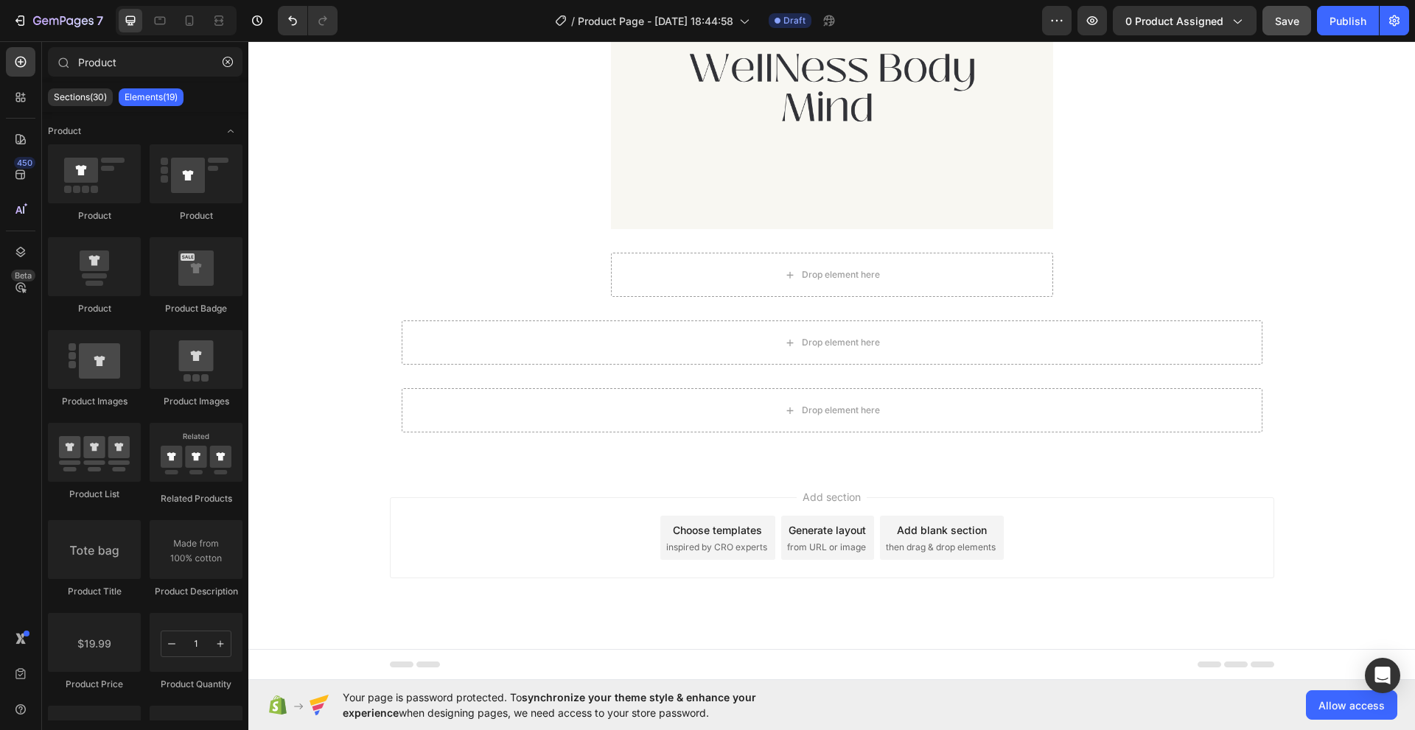
scroll to position [478, 0]
click at [21, 60] on icon at bounding box center [20, 62] width 15 height 15
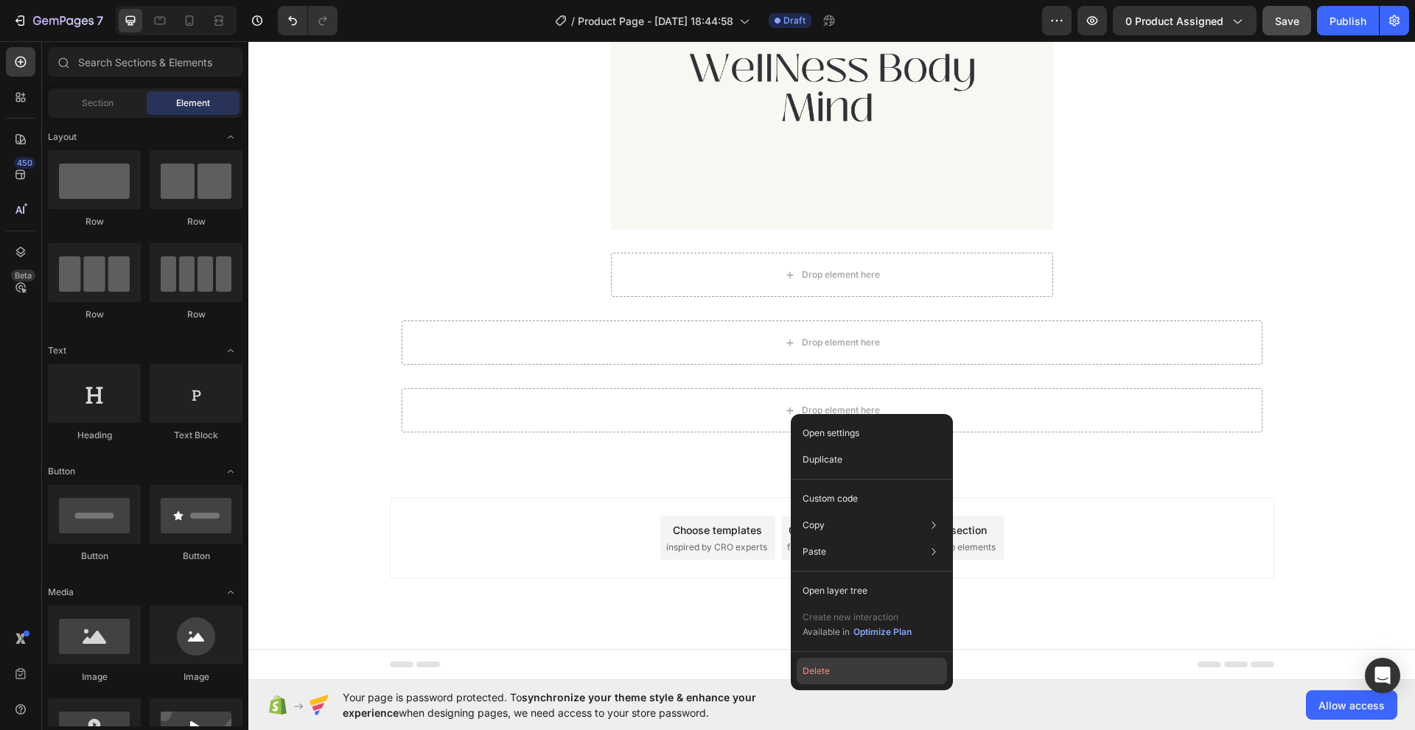
click at [826, 668] on button "Delete" at bounding box center [871, 671] width 150 height 27
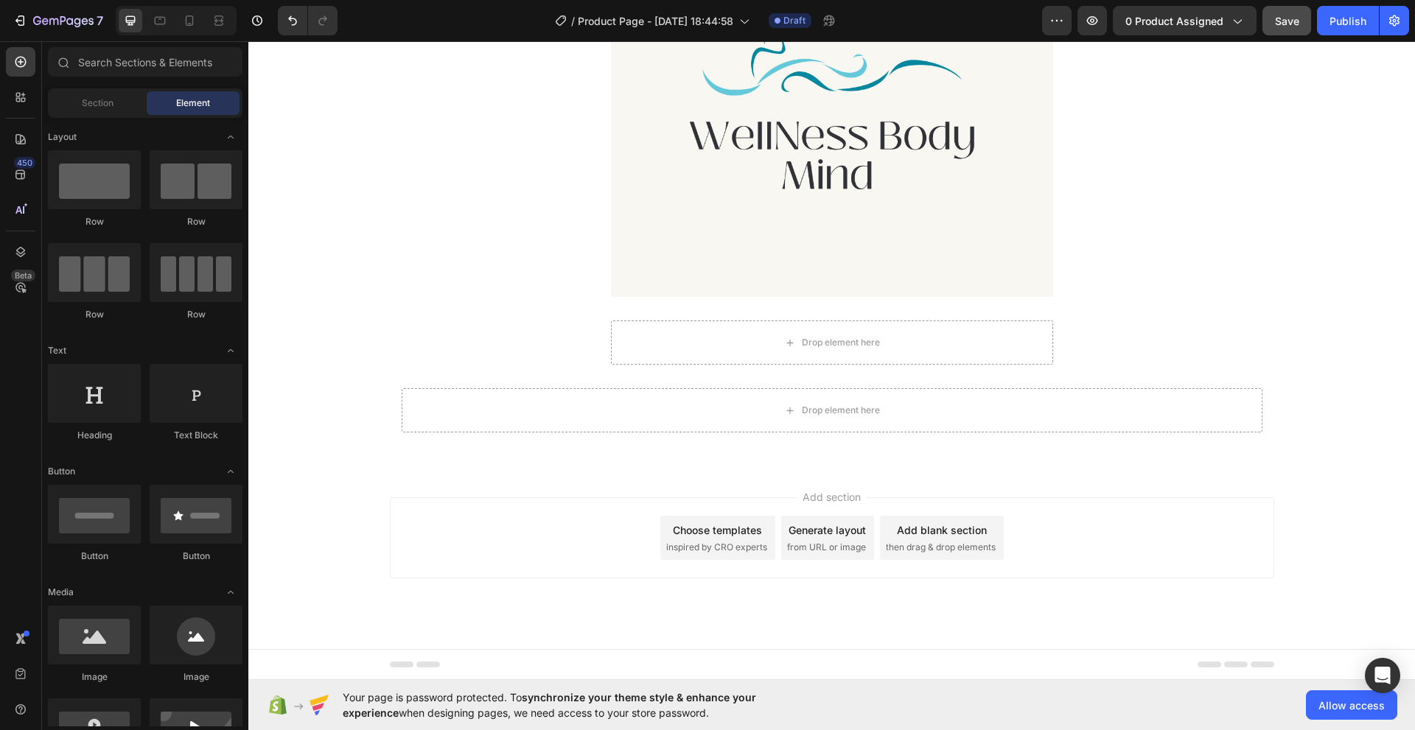
scroll to position [410, 0]
click at [103, 69] on input "text" at bounding box center [145, 61] width 195 height 29
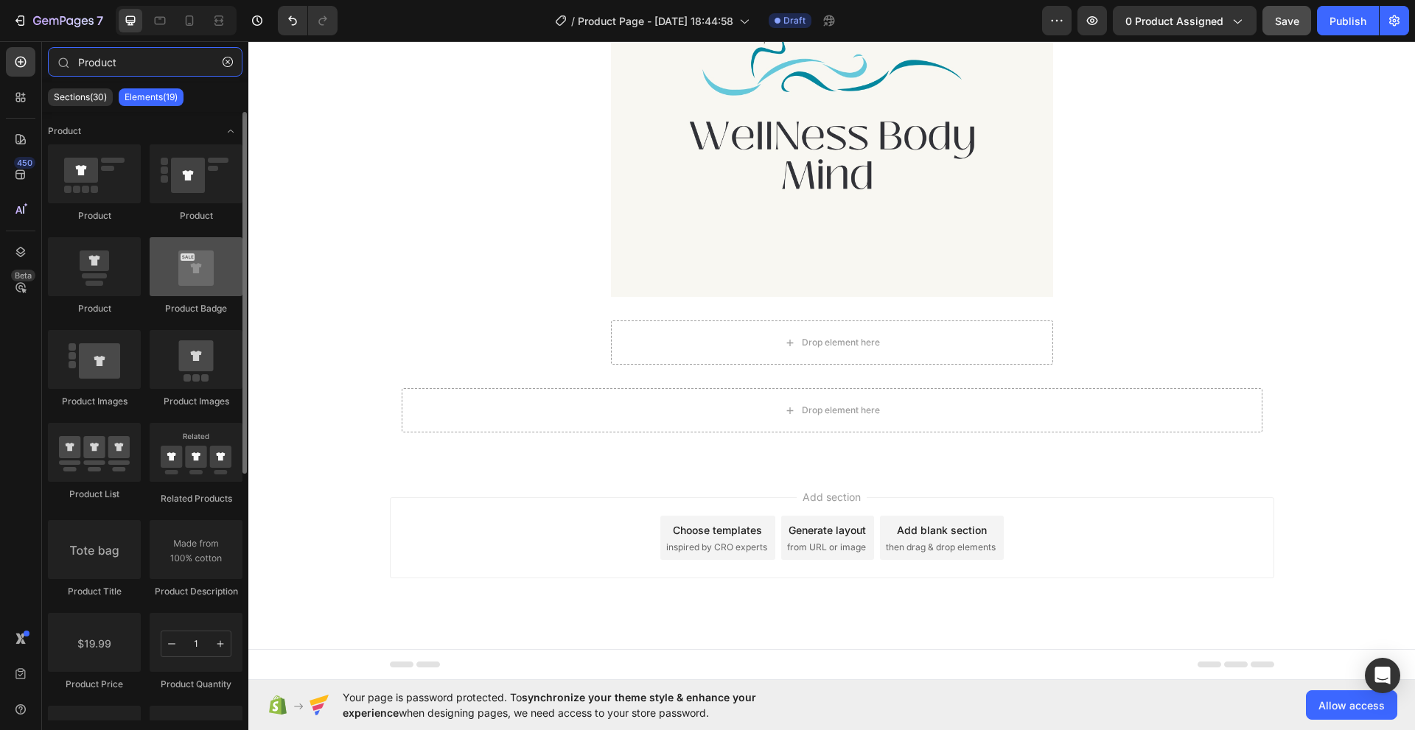
type input "Product"
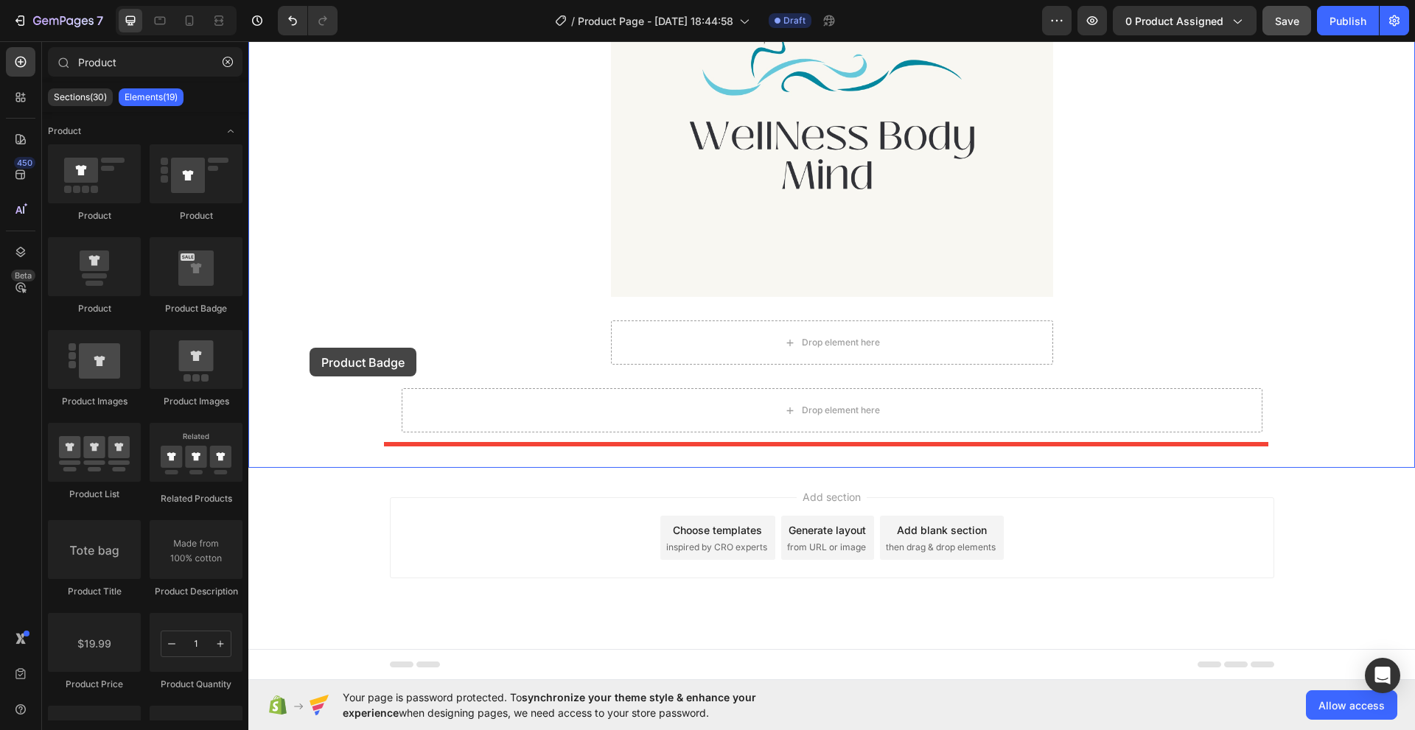
drag, startPoint x: 444, startPoint y: 322, endPoint x: 303, endPoint y: 326, distance: 141.5
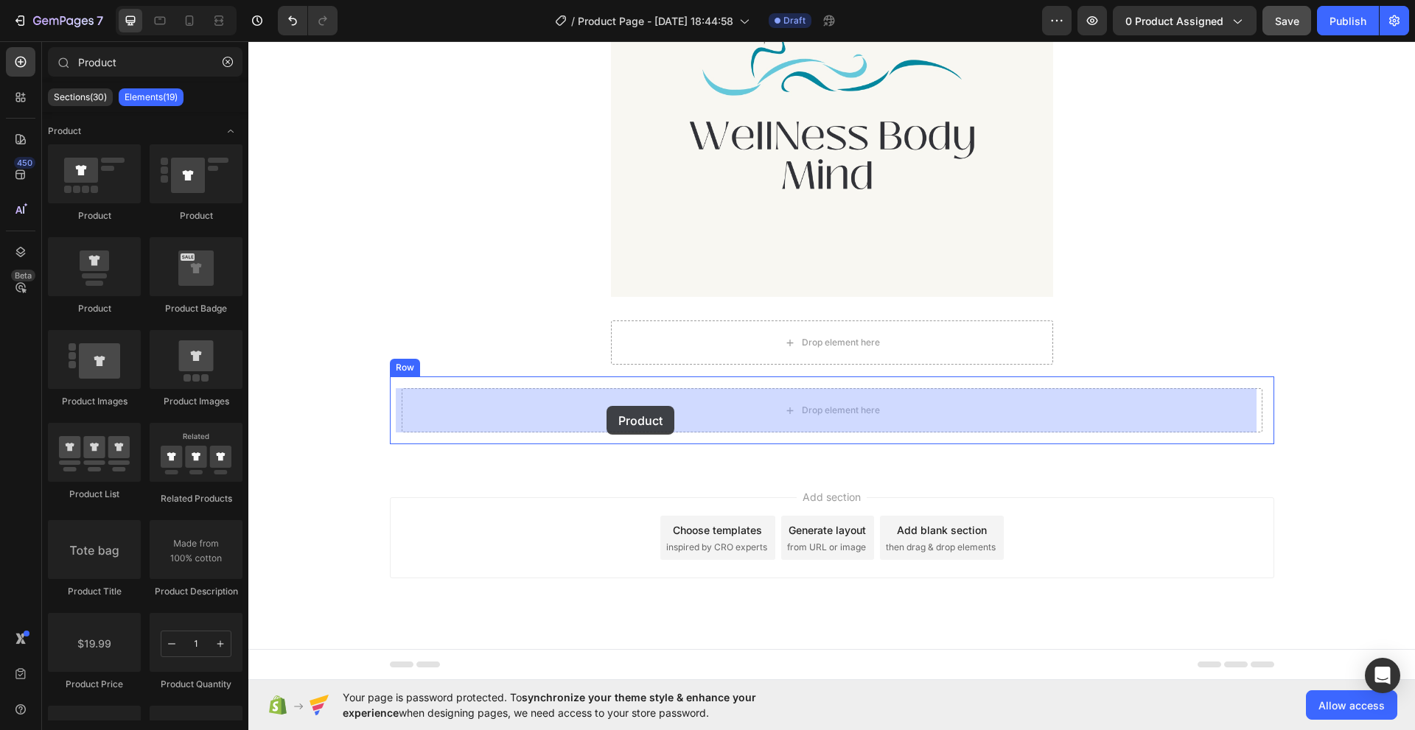
drag, startPoint x: 352, startPoint y: 316, endPoint x: 606, endPoint y: 406, distance: 269.6
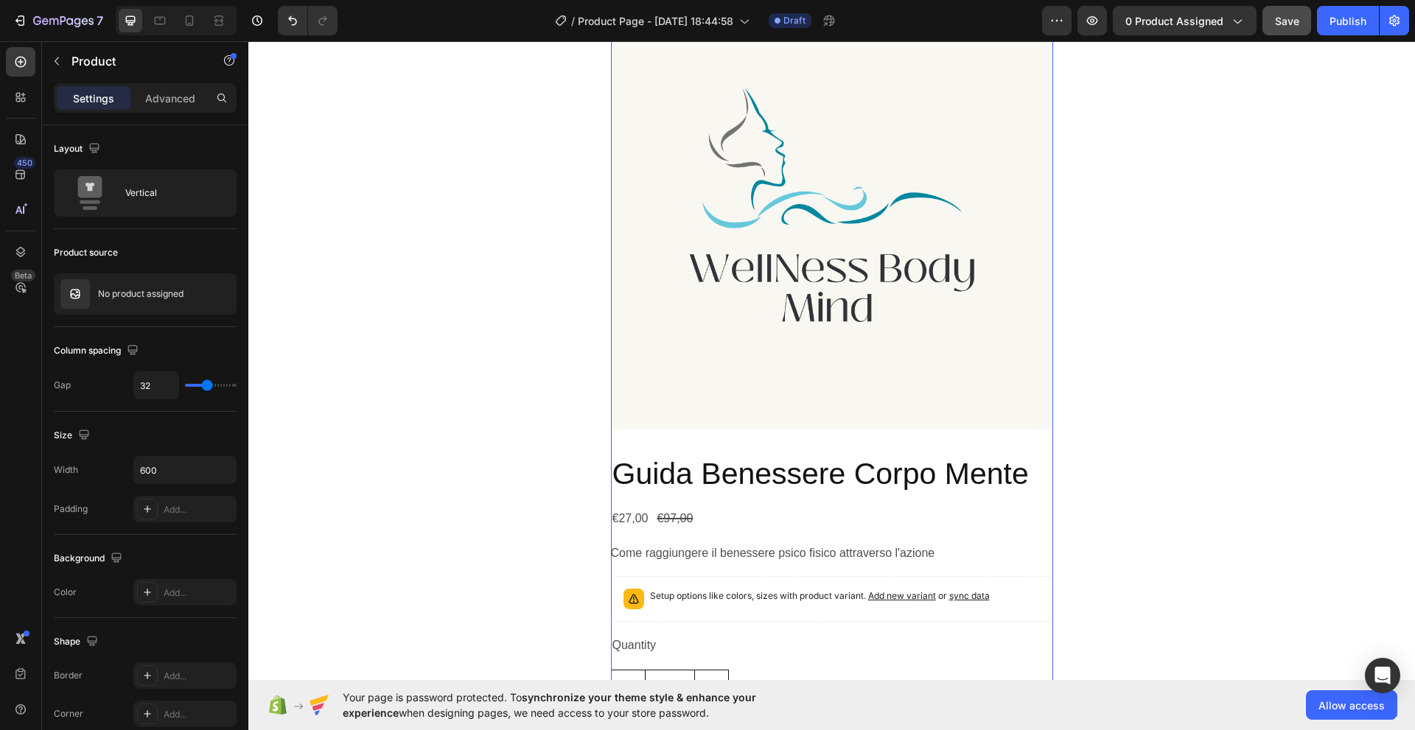
scroll to position [847, 0]
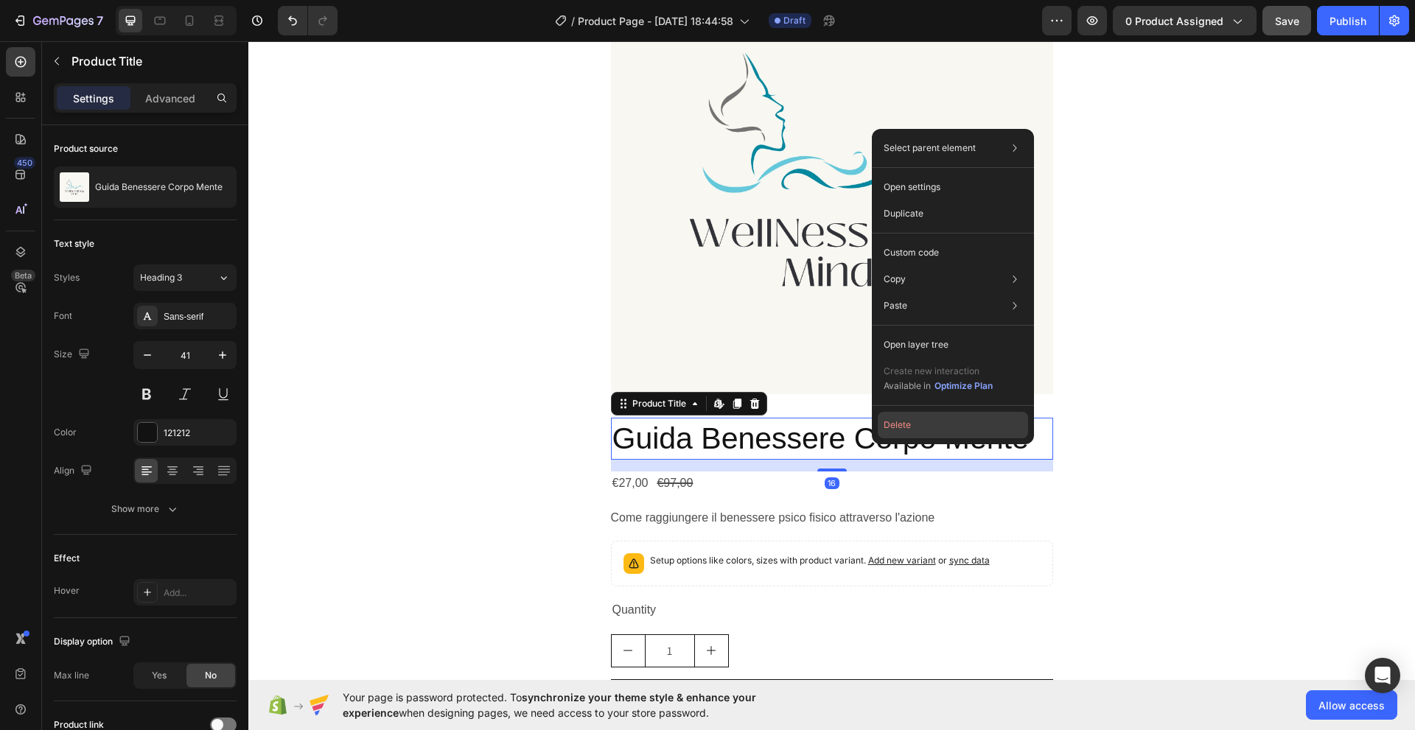
click at [886, 424] on button "Delete" at bounding box center [952, 425] width 150 height 27
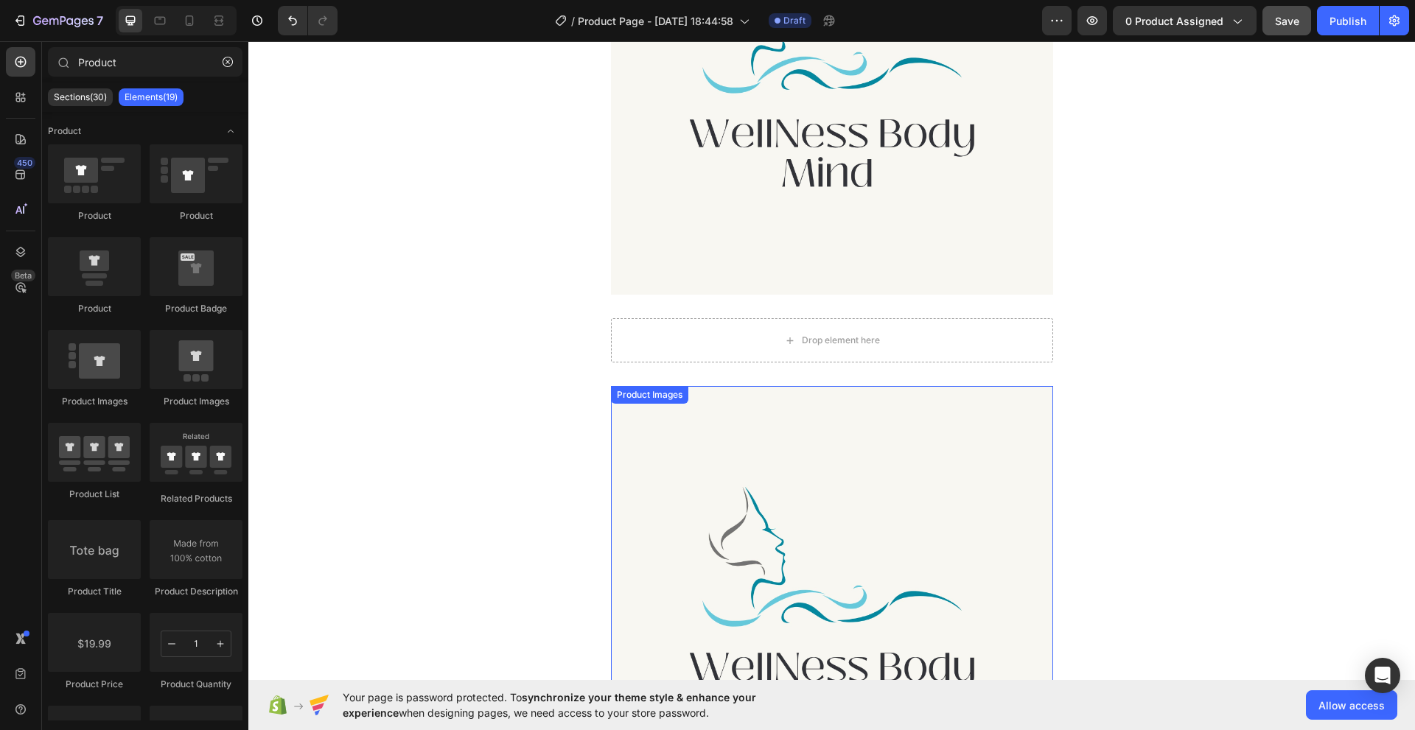
scroll to position [404, 0]
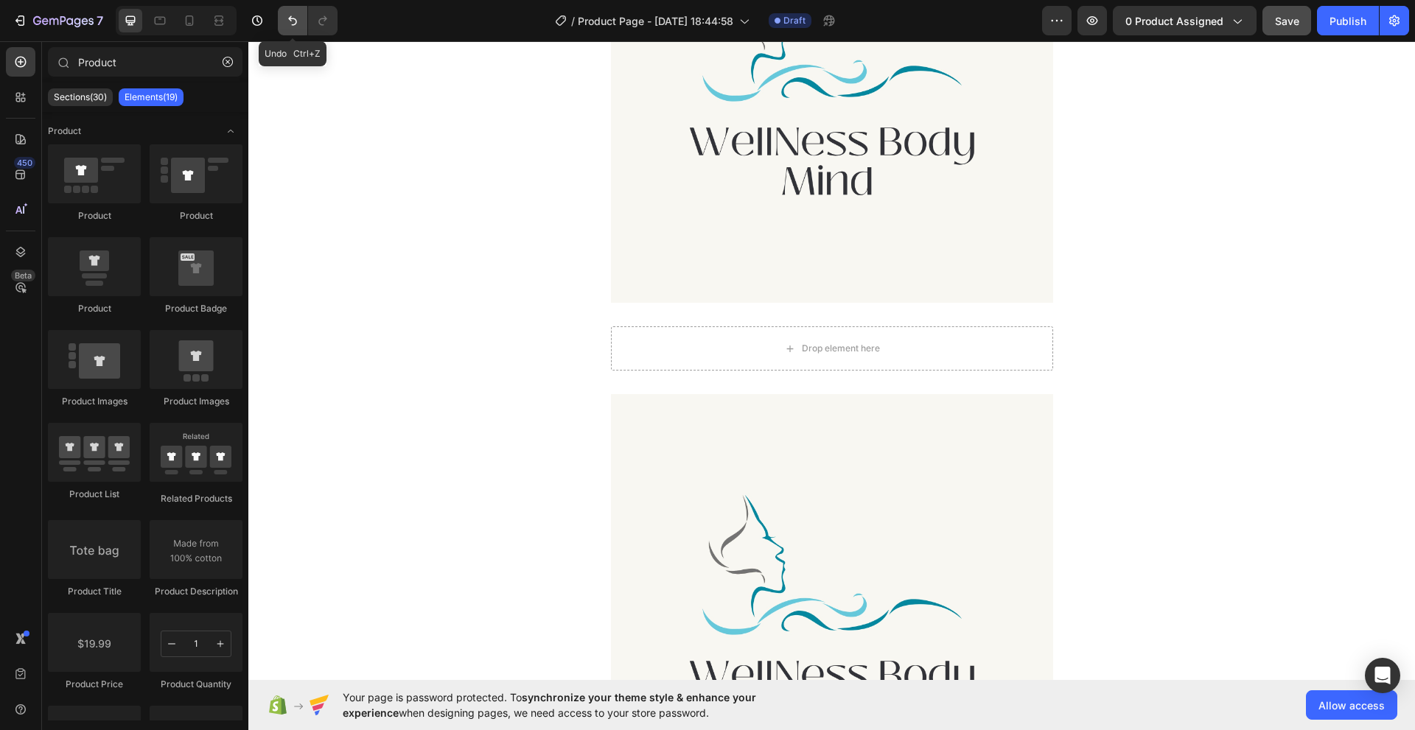
click at [290, 24] on icon "Undo/Redo" at bounding box center [292, 20] width 15 height 15
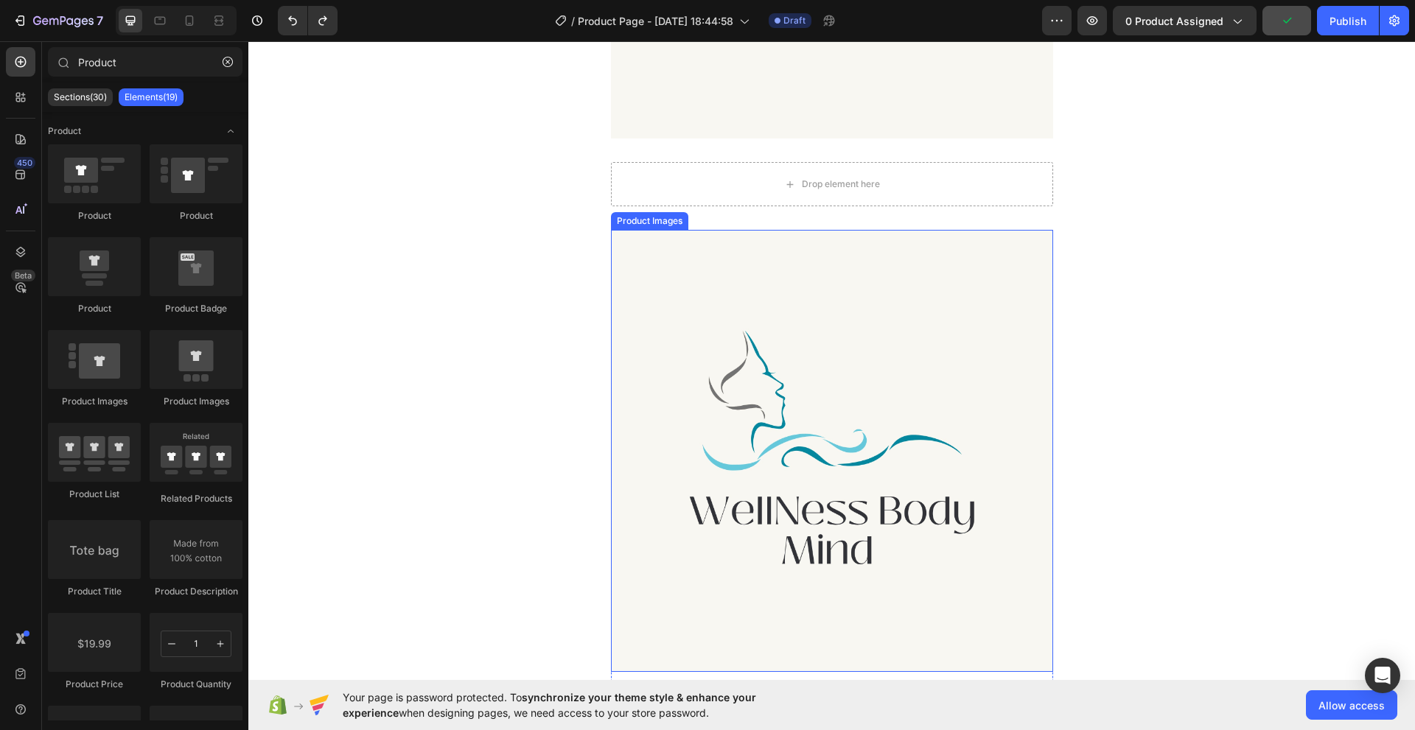
scroll to position [478, 0]
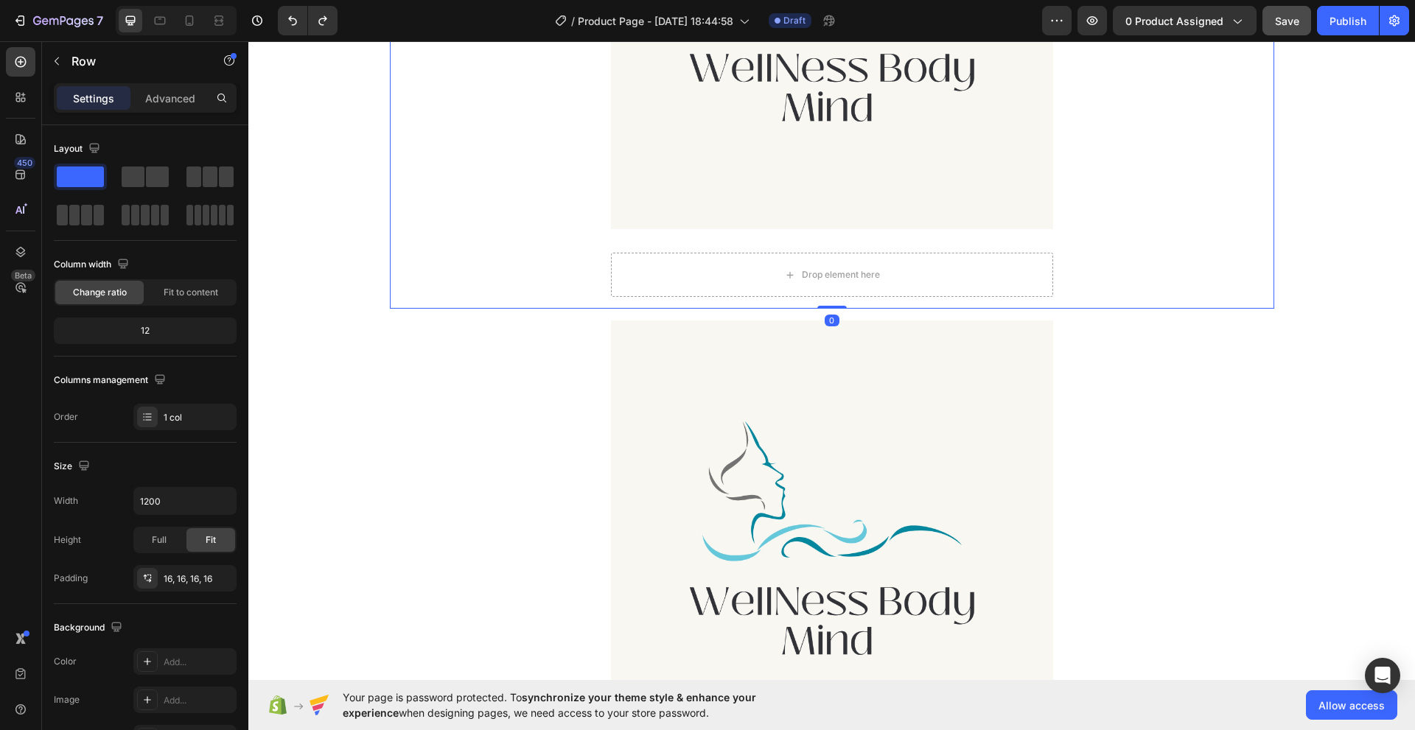
click at [1223, 116] on div "Product Images Drop element here Product" at bounding box center [832, 42] width 861 height 510
click at [841, 147] on img at bounding box center [832, 8] width 442 height 442
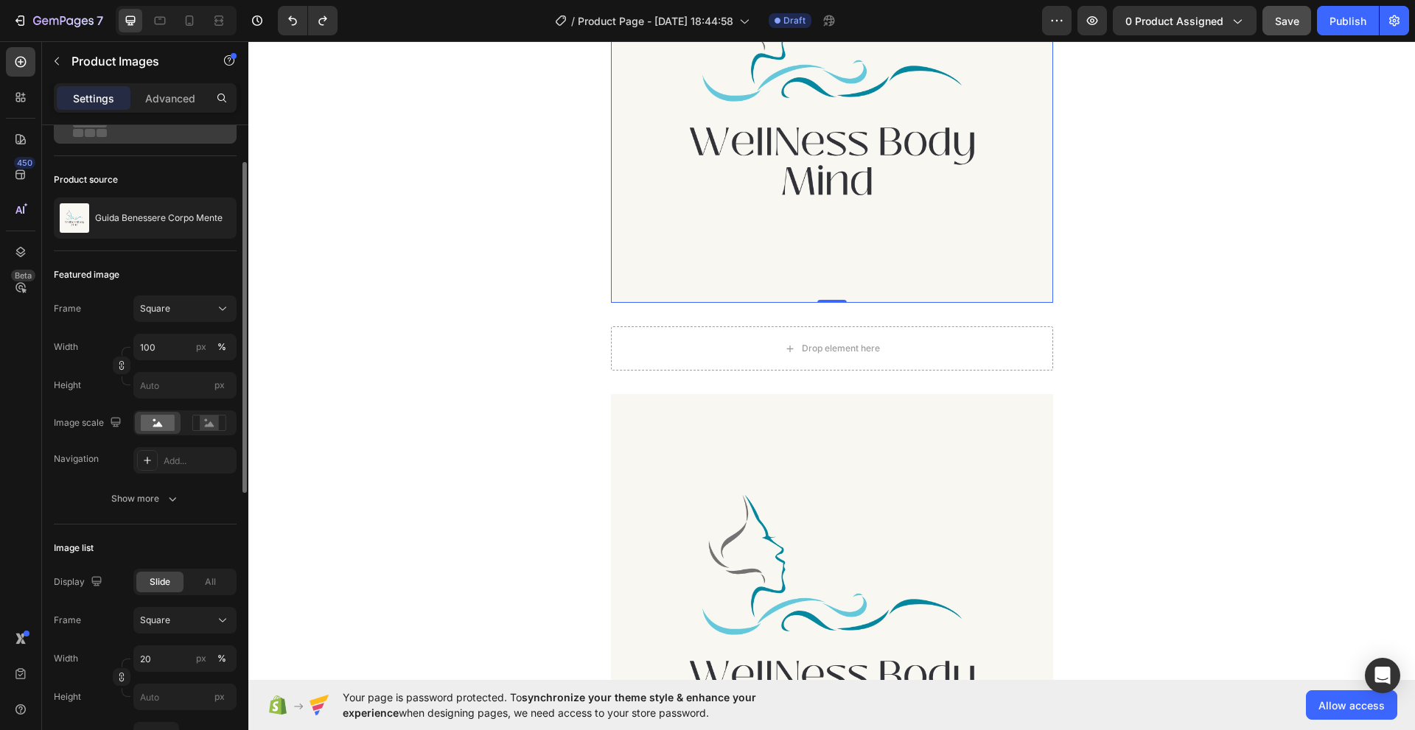
scroll to position [0, 0]
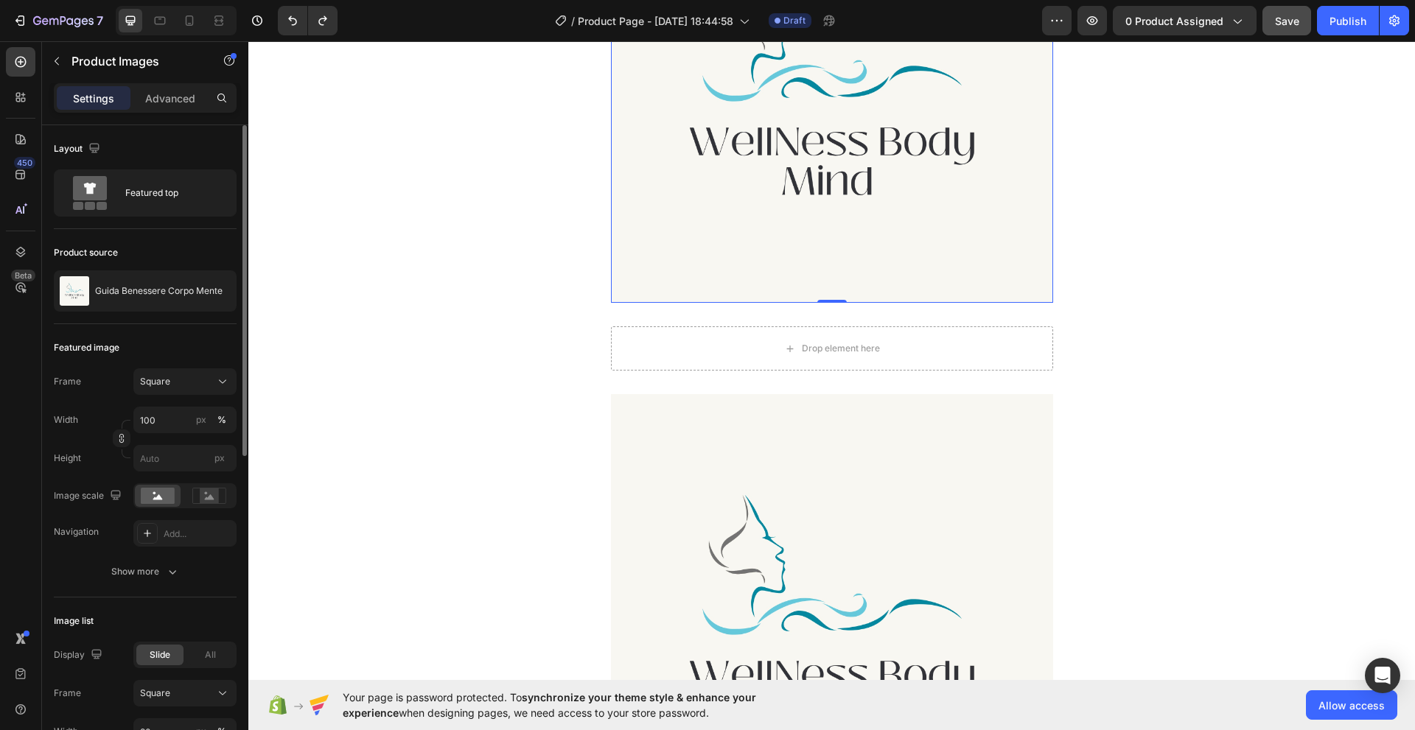
click at [68, 150] on div "Layout" at bounding box center [78, 149] width 49 height 20
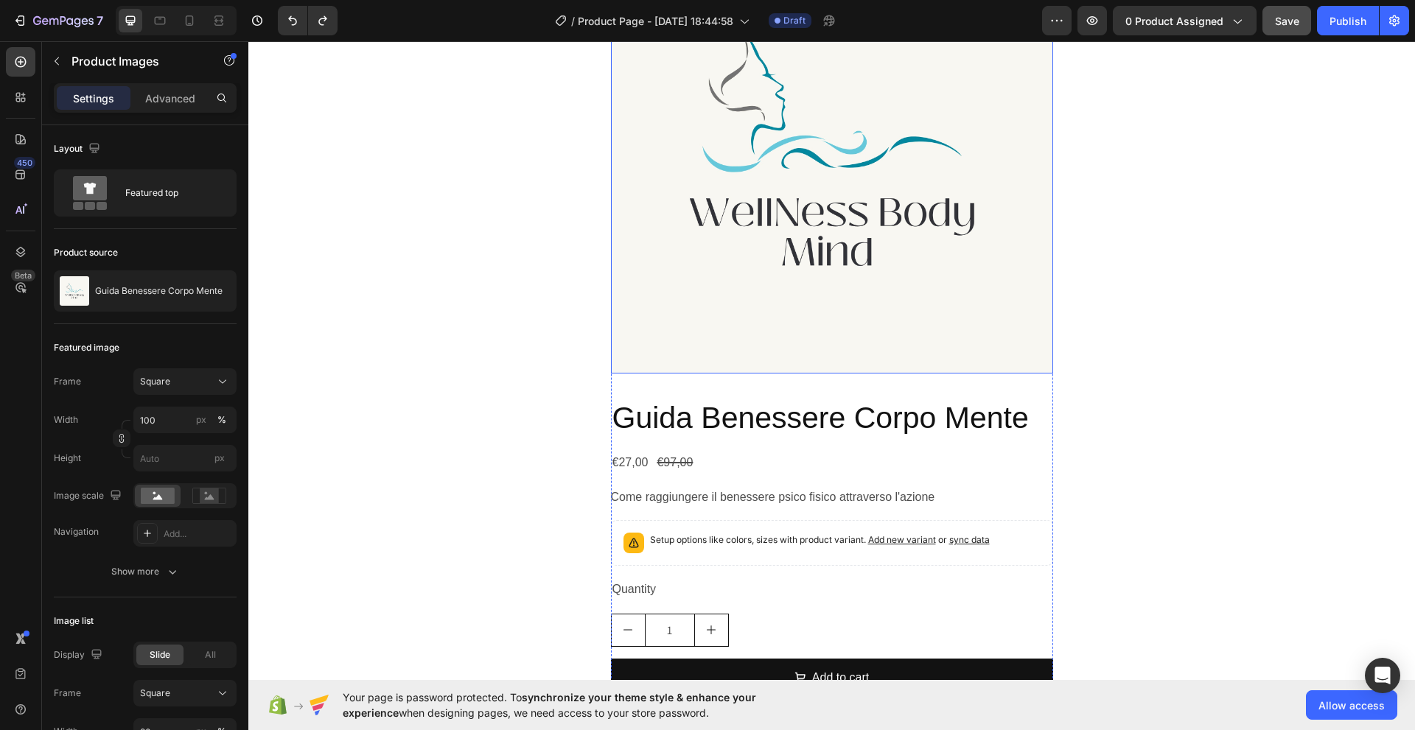
scroll to position [920, 0]
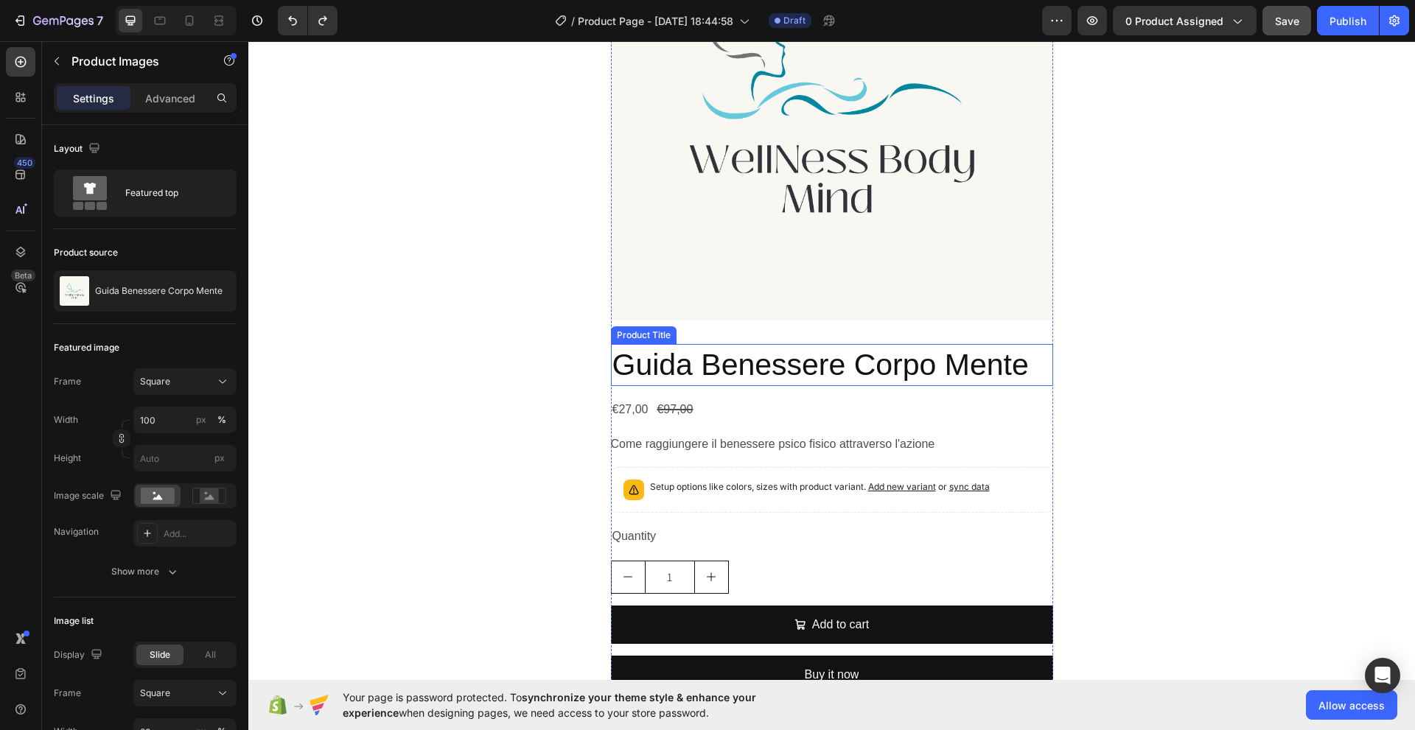
click at [769, 374] on h2 "Guida Benessere Corpo Mente" at bounding box center [832, 365] width 442 height 42
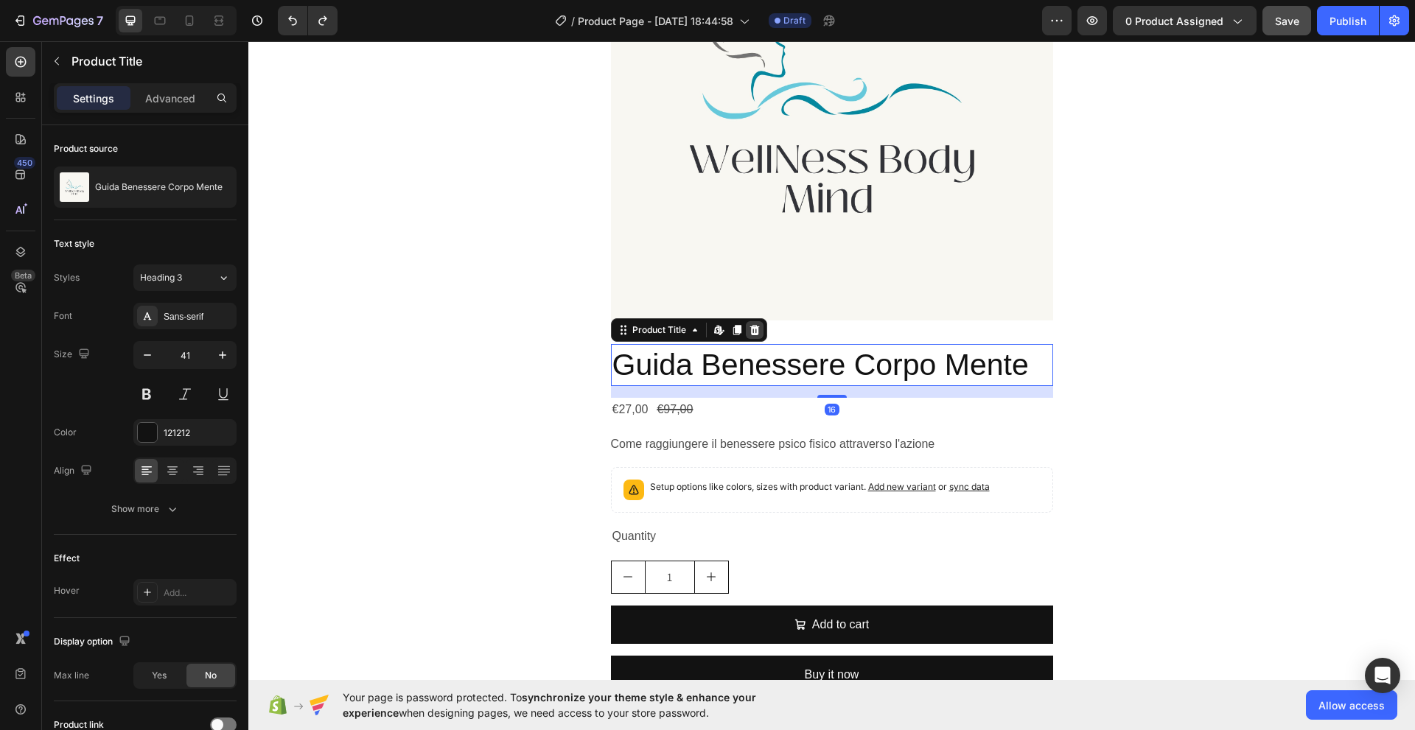
click at [749, 329] on icon at bounding box center [755, 330] width 12 height 12
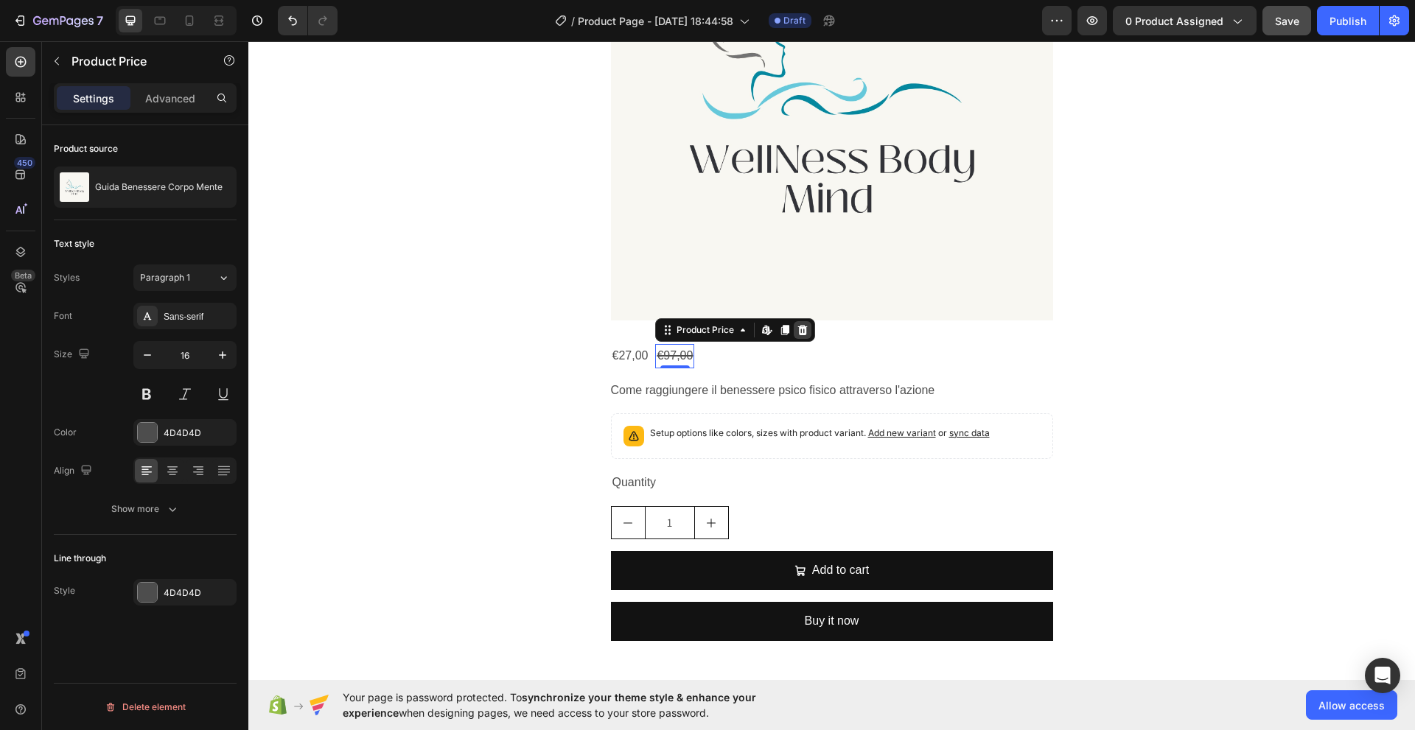
click at [798, 330] on icon at bounding box center [803, 330] width 10 height 10
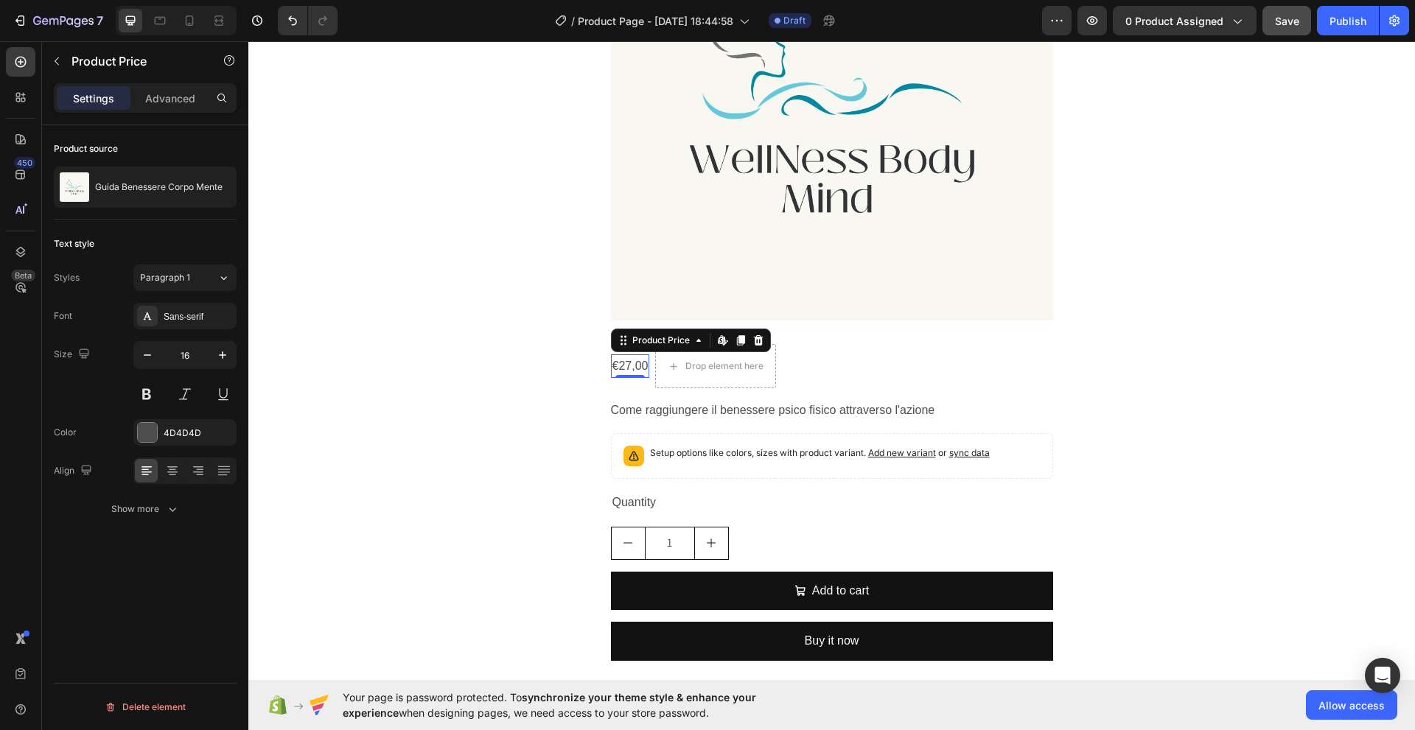
click at [624, 368] on div "€27,00" at bounding box center [630, 366] width 39 height 24
click at [753, 343] on icon at bounding box center [758, 339] width 10 height 10
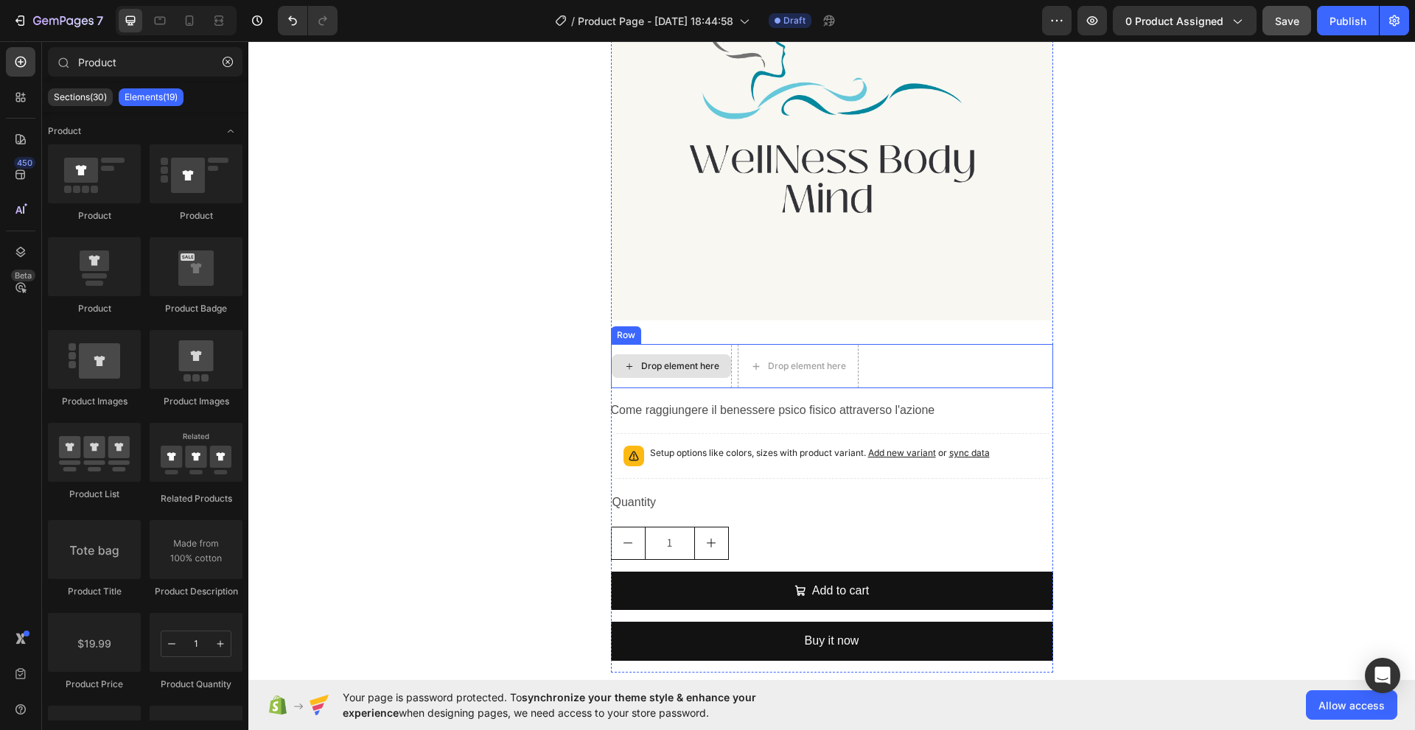
click at [705, 370] on div "Drop element here" at bounding box center [680, 366] width 78 height 12
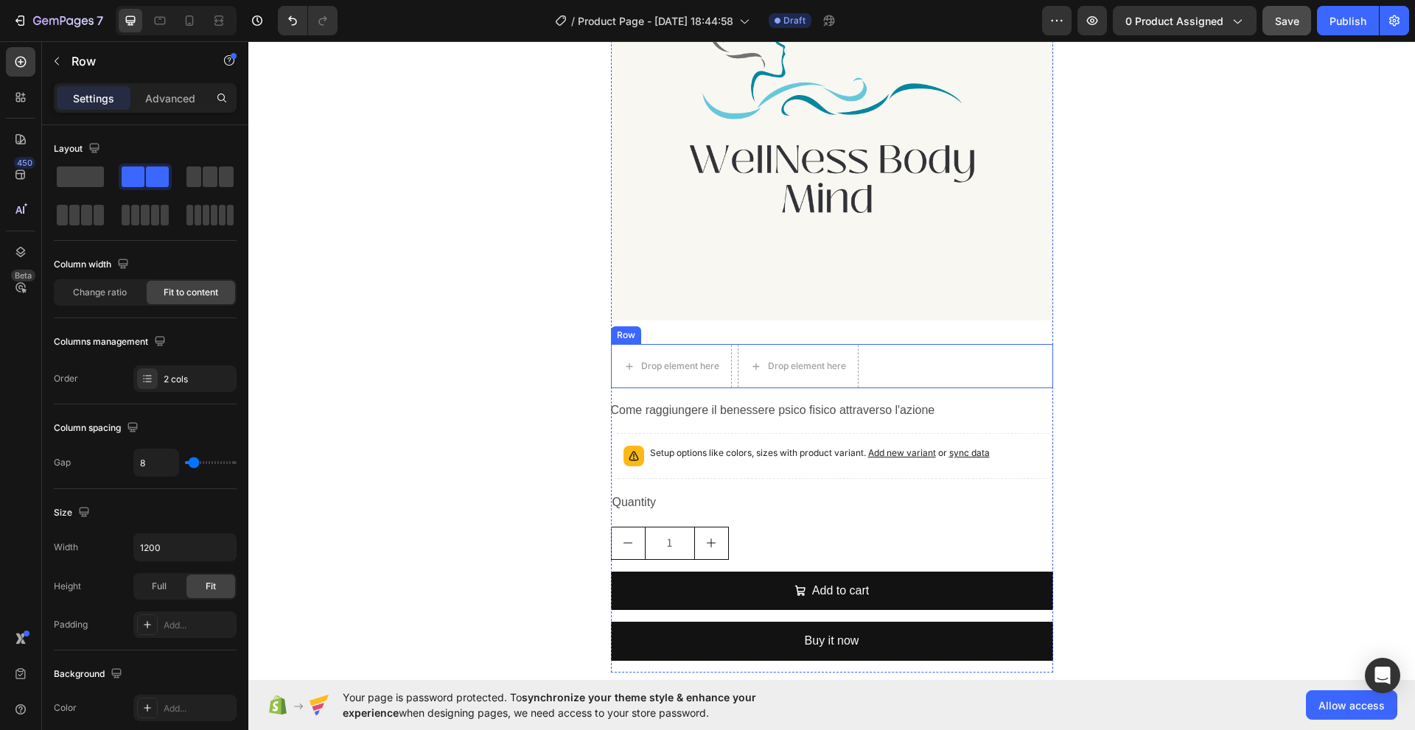
click at [626, 340] on div "Row" at bounding box center [626, 335] width 30 height 18
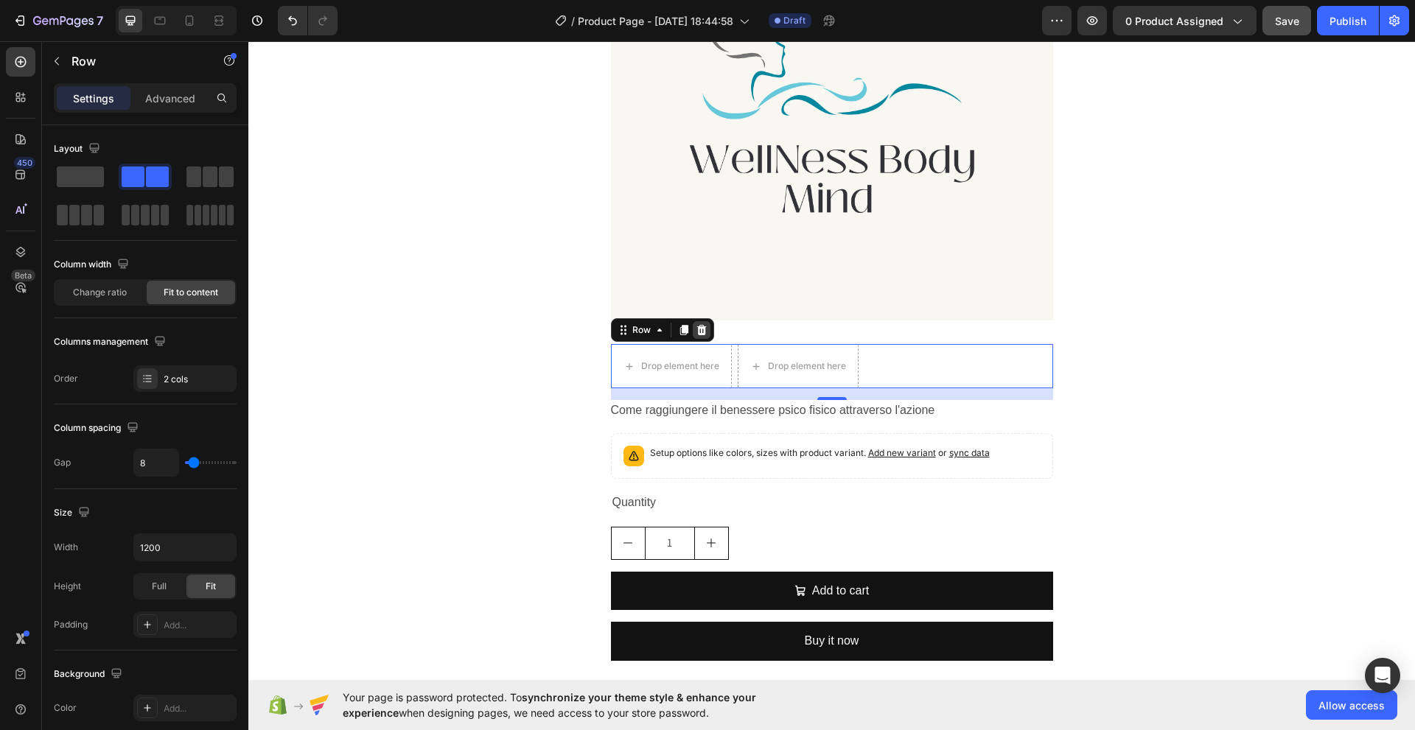
click at [698, 333] on icon at bounding box center [701, 330] width 10 height 10
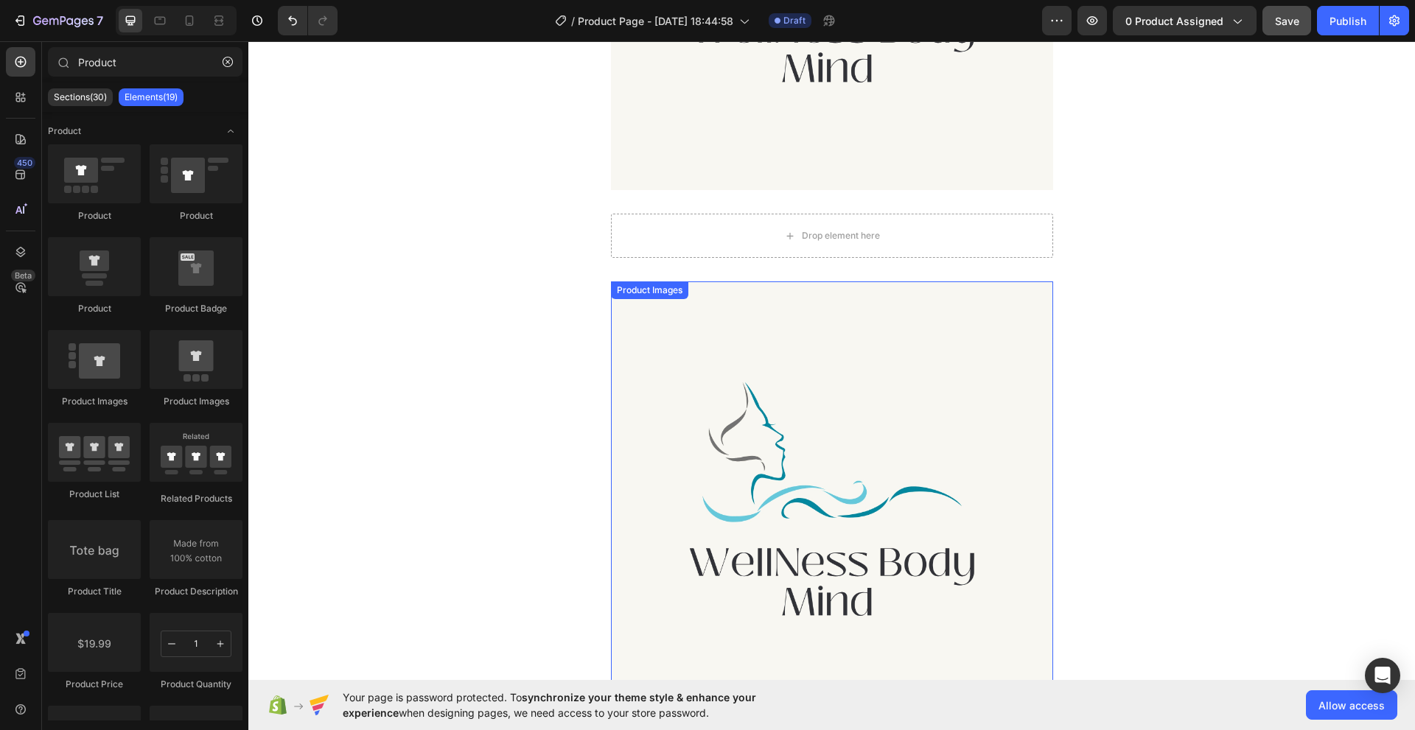
scroll to position [454, 0]
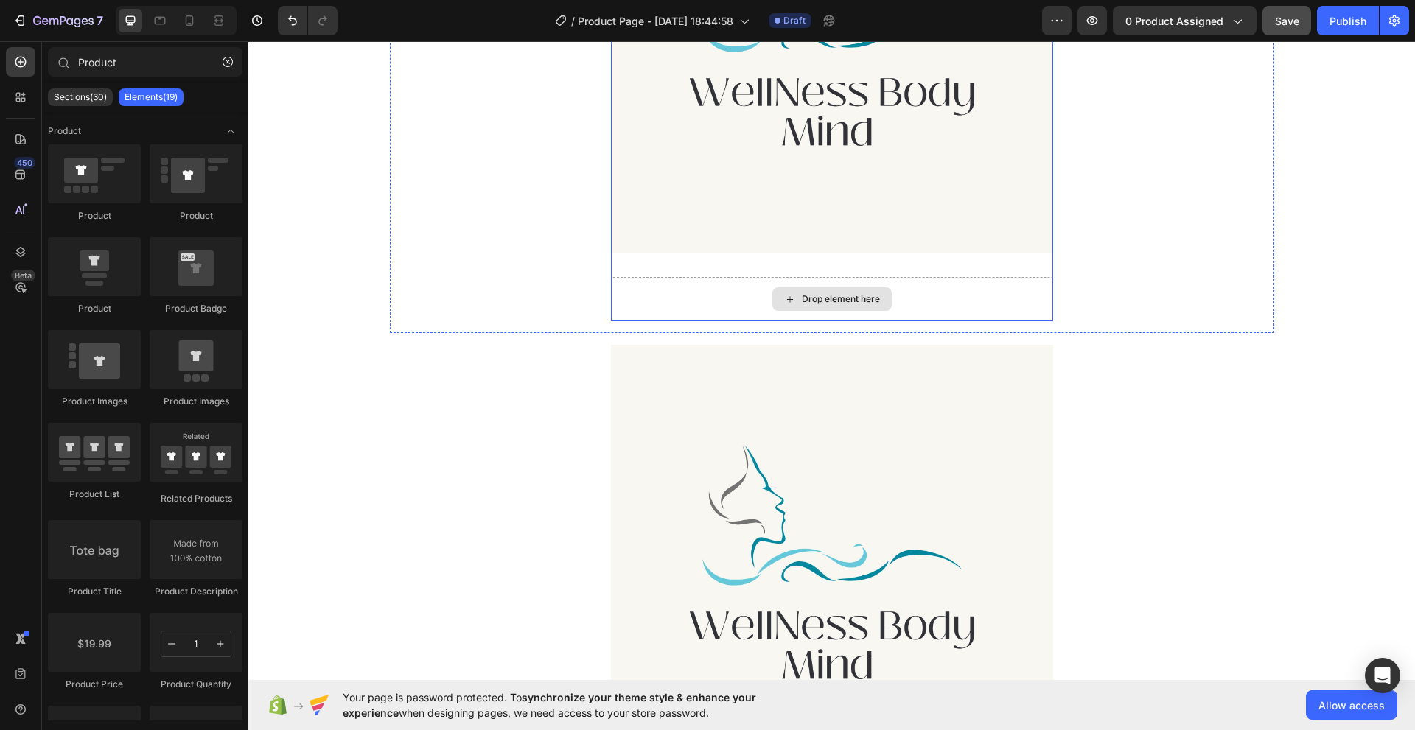
click at [806, 305] on div "Drop element here" at bounding box center [831, 299] width 119 height 24
click at [809, 298] on div "Drop element here" at bounding box center [841, 299] width 78 height 12
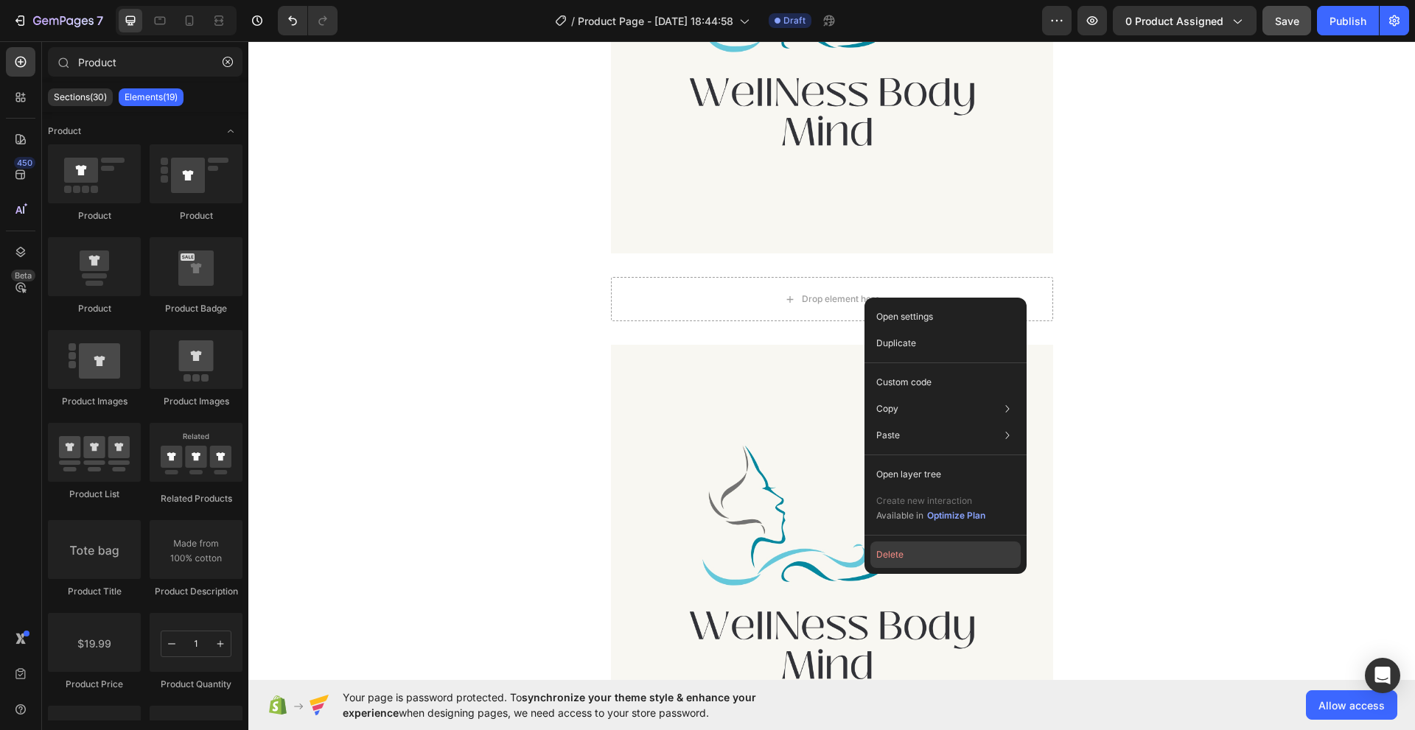
click at [883, 556] on button "Delete" at bounding box center [945, 555] width 150 height 27
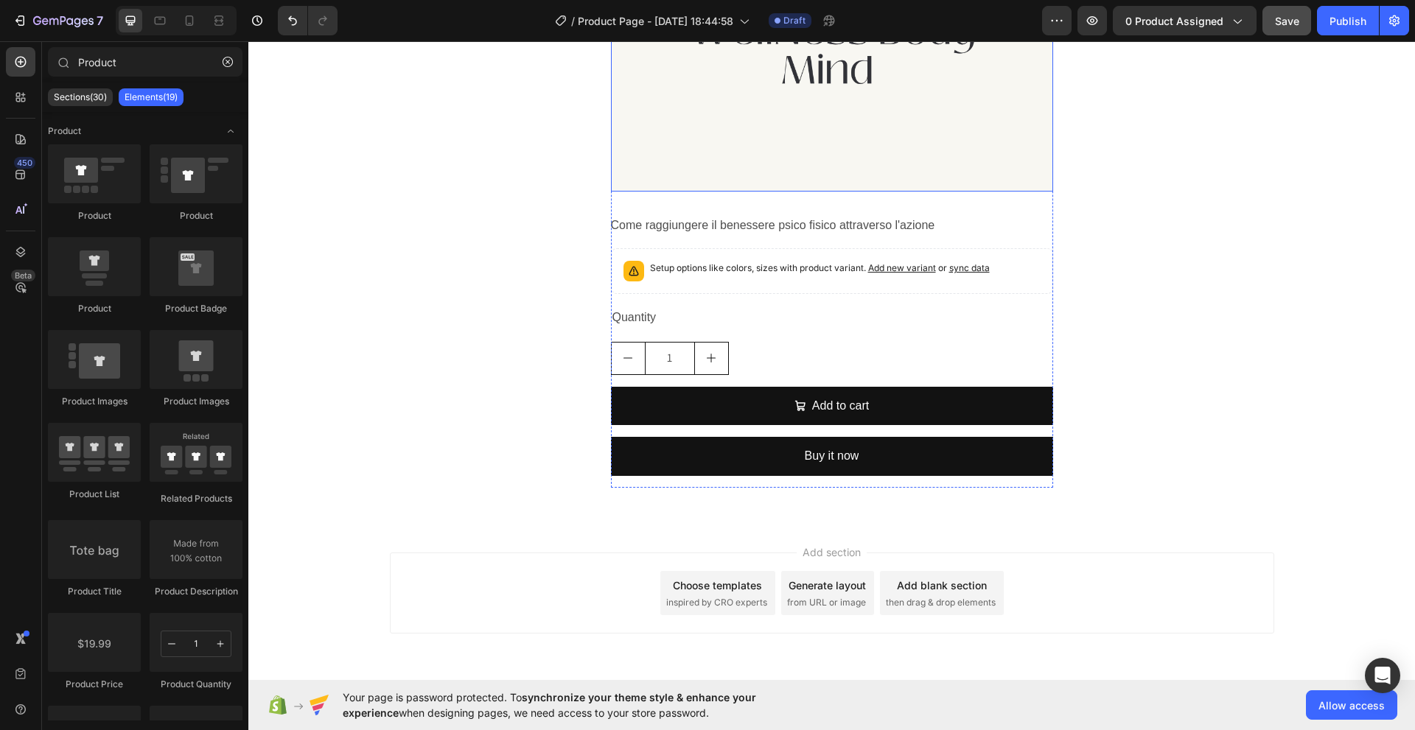
scroll to position [614, 0]
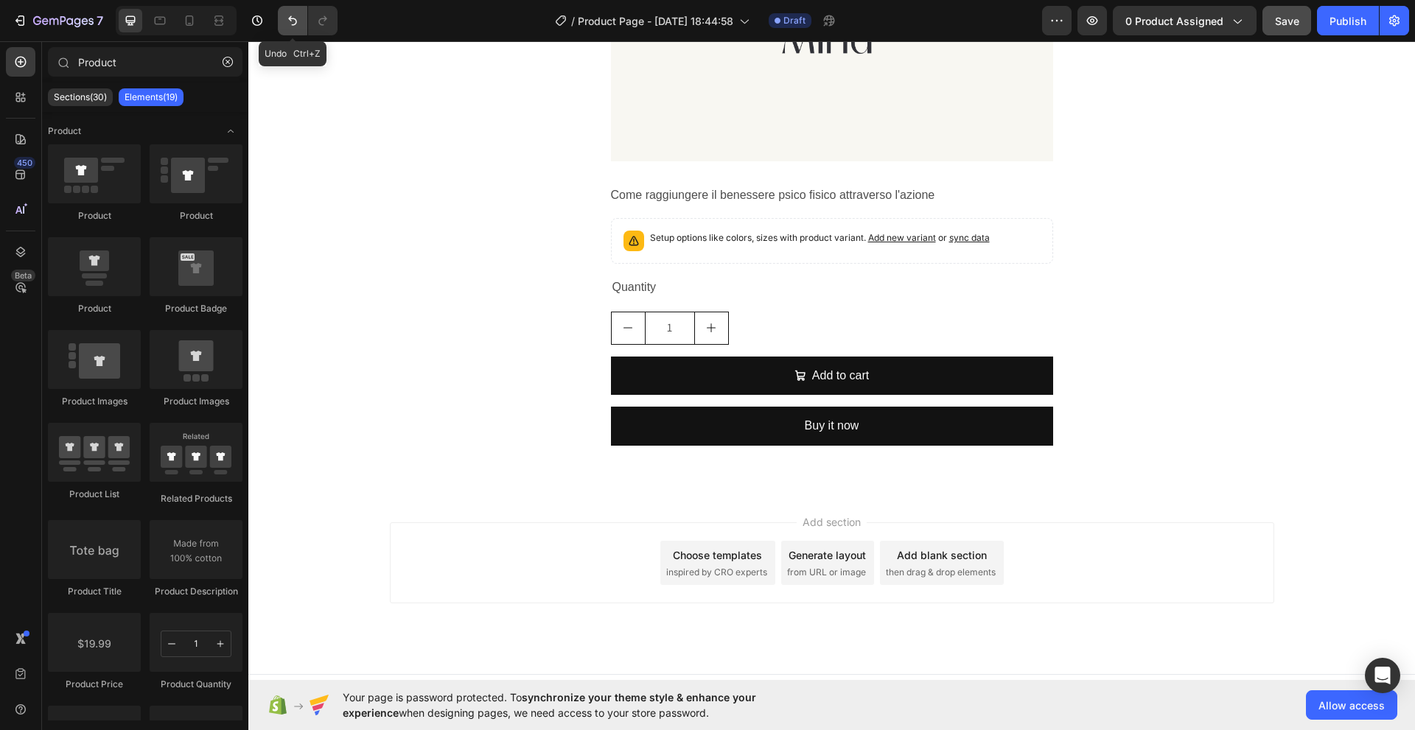
click at [294, 26] on icon "Undo/Redo" at bounding box center [292, 20] width 15 height 15
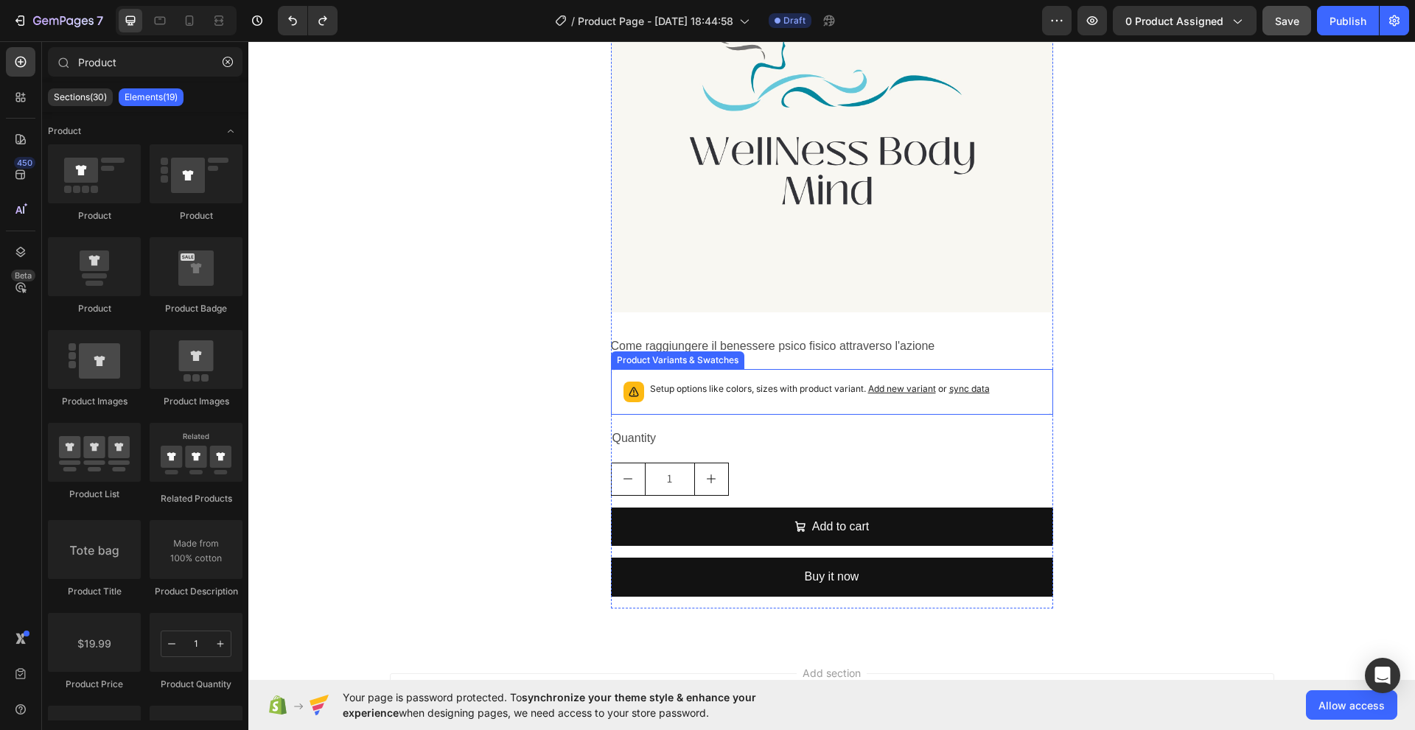
scroll to position [932, 0]
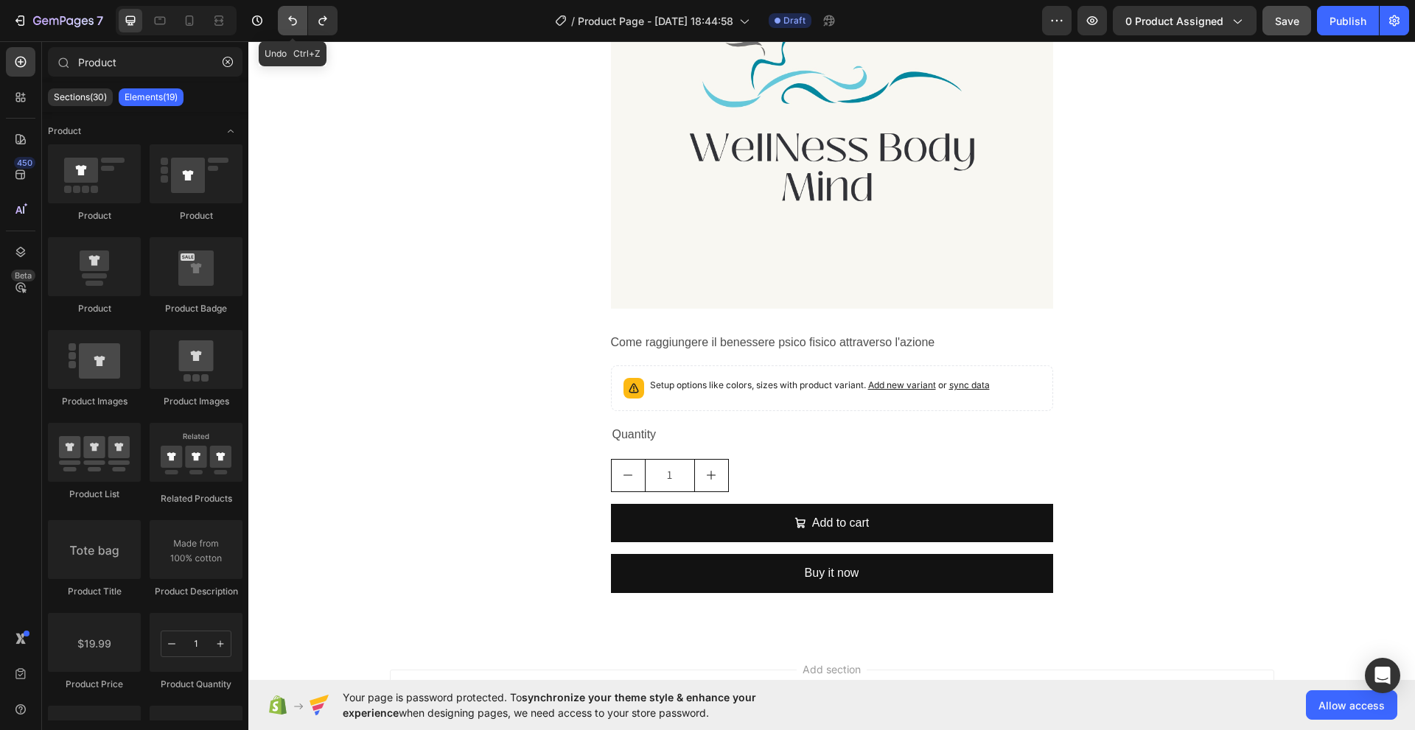
click at [297, 21] on icon "Undo/Redo" at bounding box center [292, 20] width 15 height 15
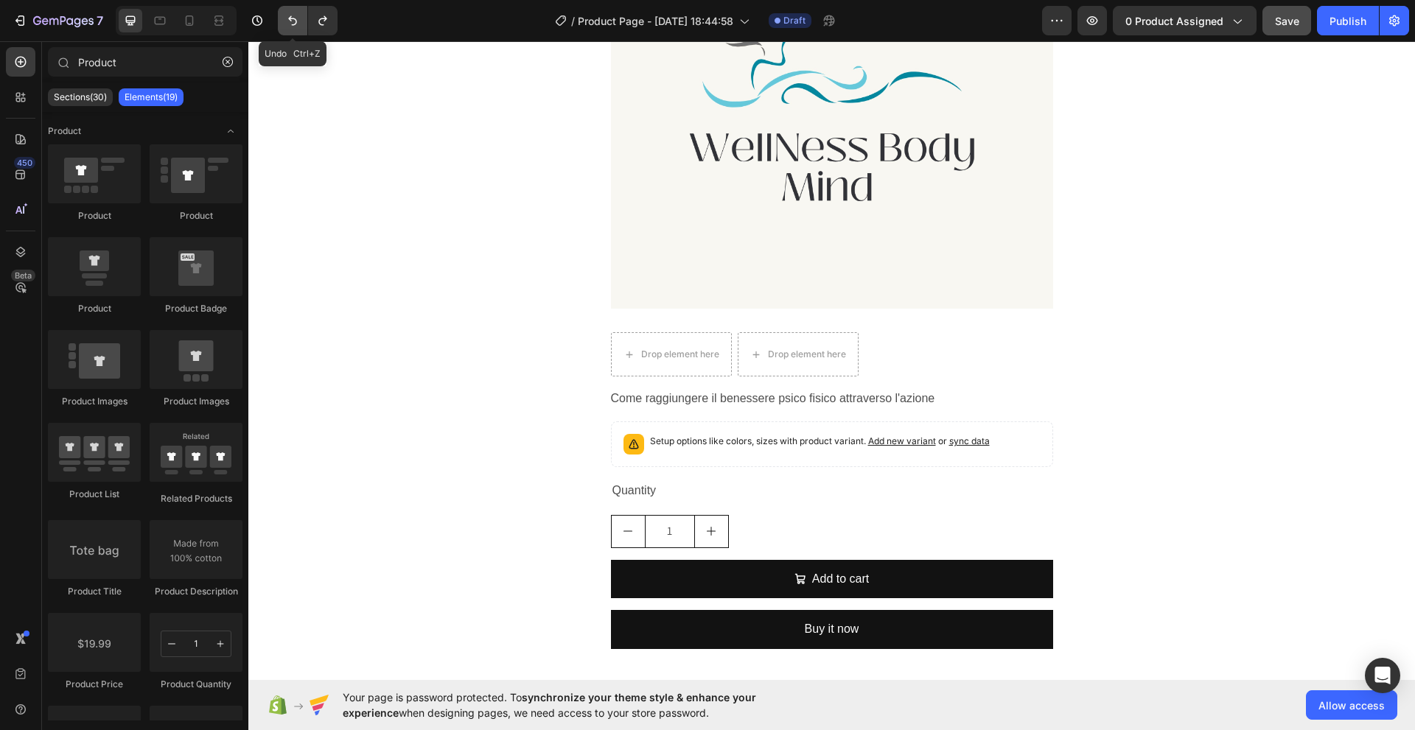
click at [297, 21] on icon "Undo/Redo" at bounding box center [292, 20] width 15 height 15
click at [296, 21] on icon "Undo/Redo" at bounding box center [292, 21] width 9 height 10
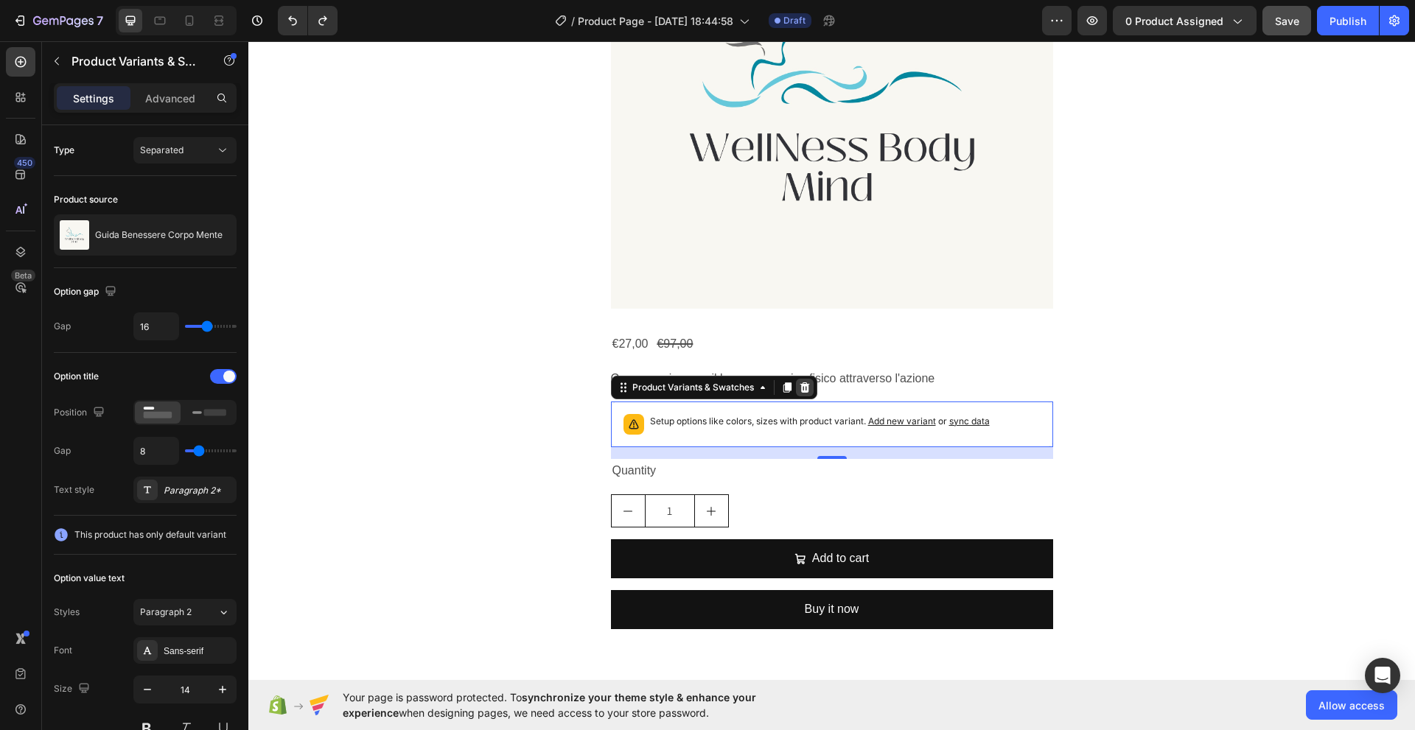
click at [800, 388] on icon at bounding box center [805, 388] width 12 height 12
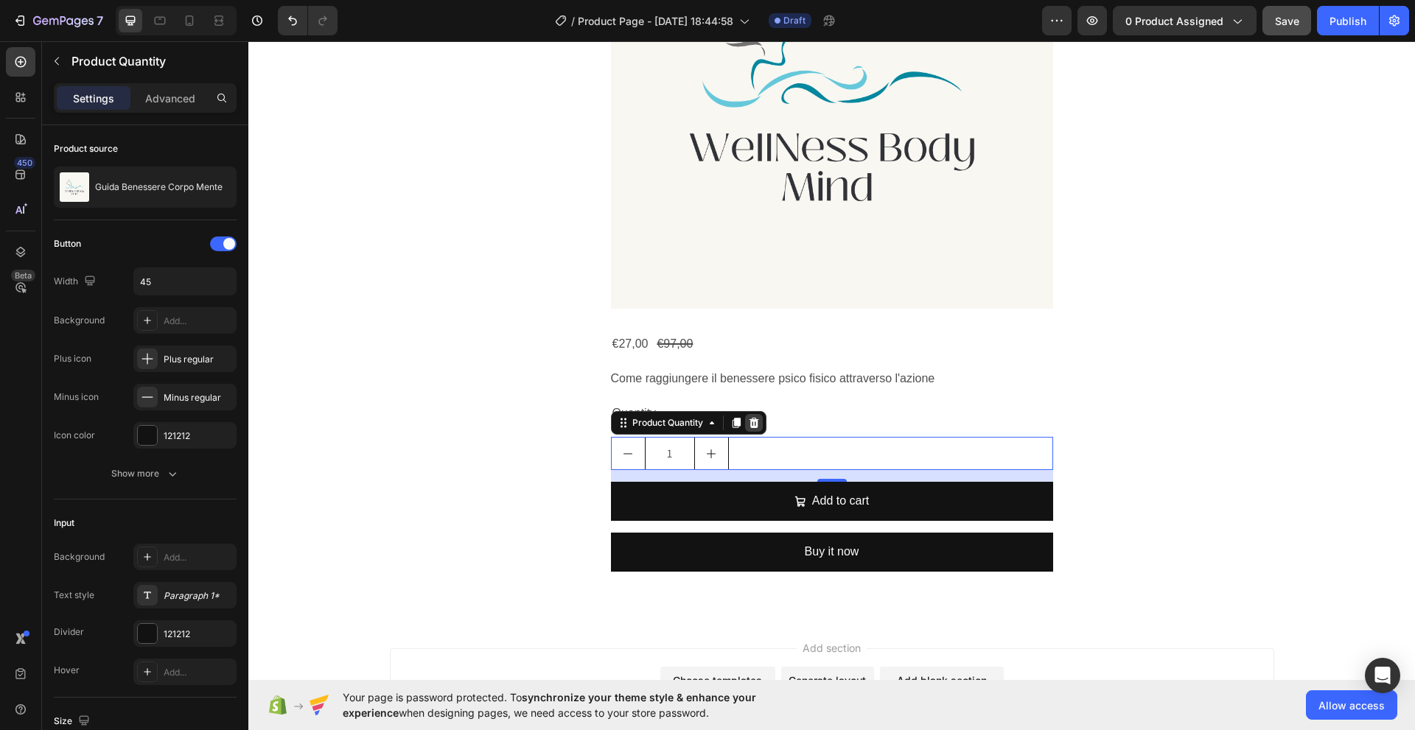
click at [752, 425] on icon at bounding box center [754, 423] width 10 height 10
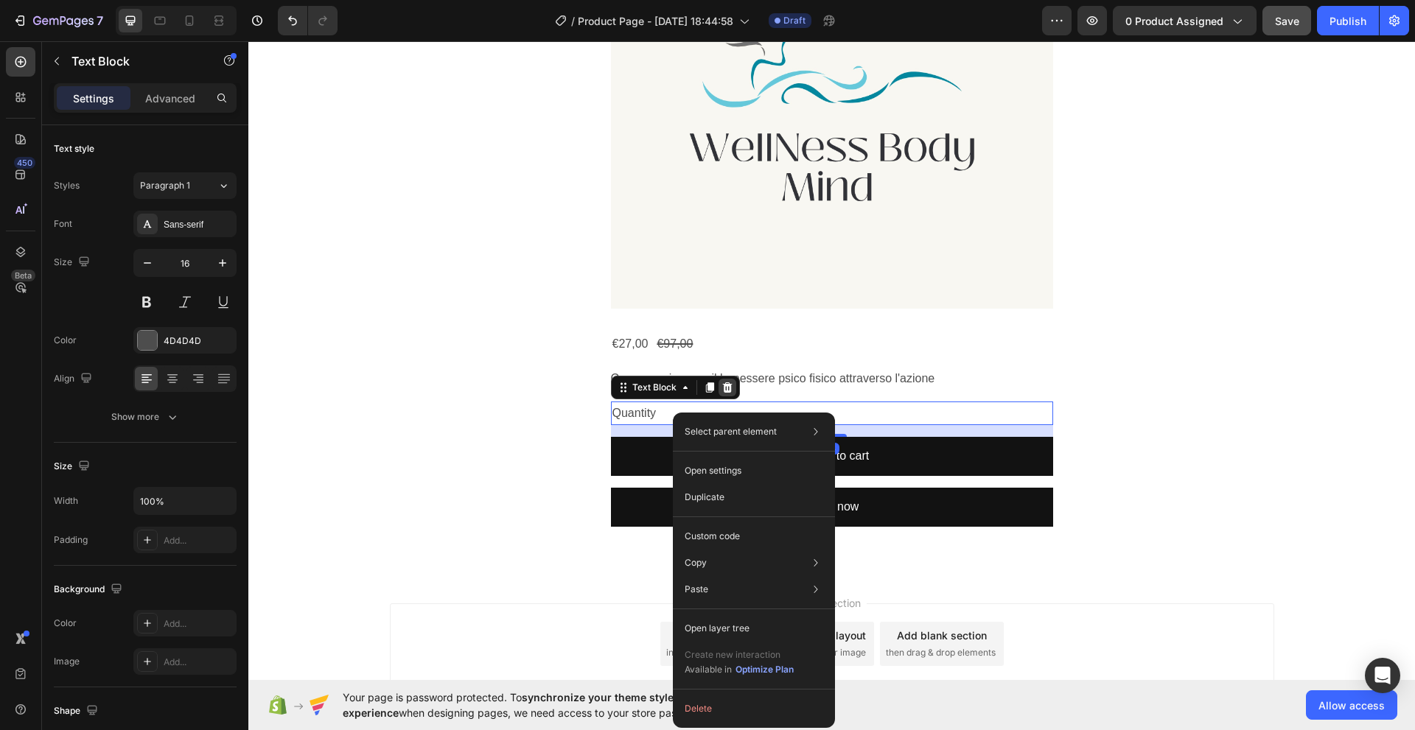
click at [721, 388] on icon at bounding box center [727, 388] width 12 height 12
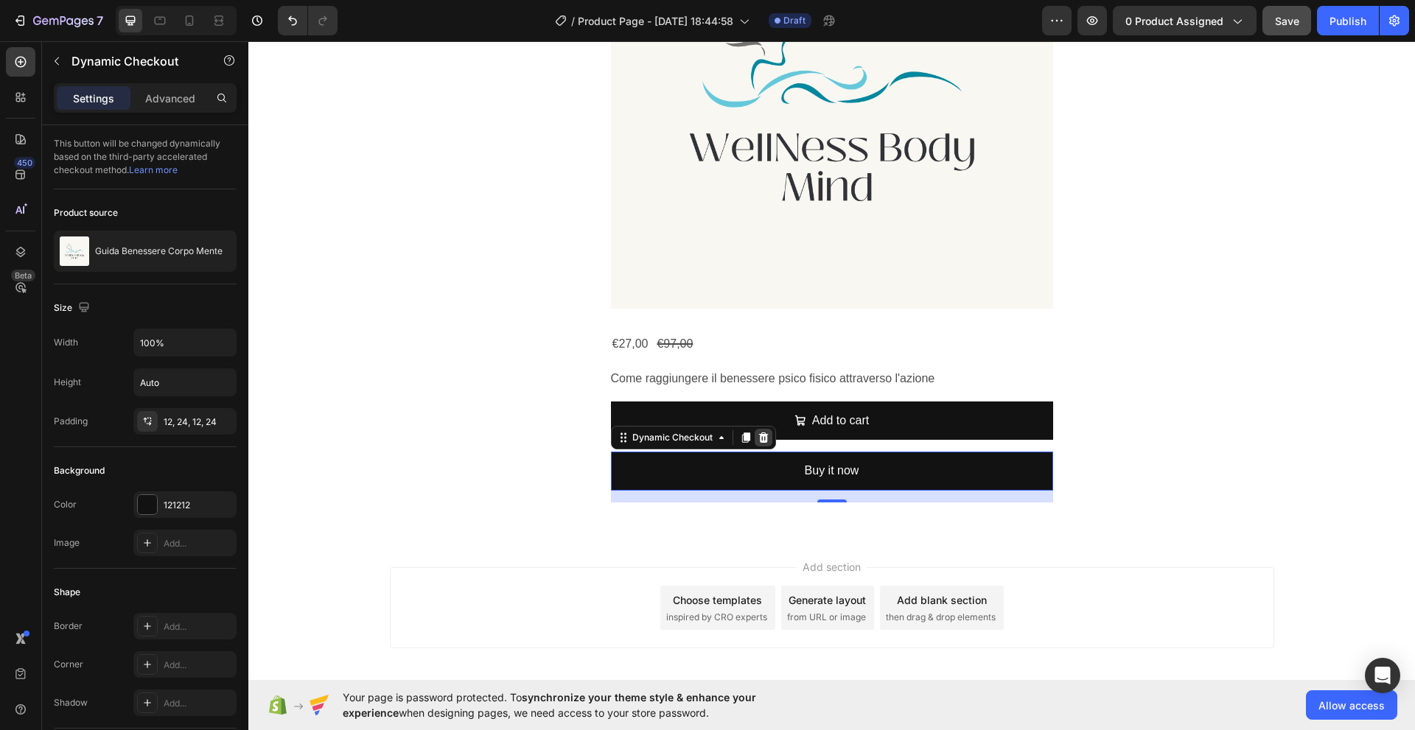
click at [758, 441] on icon at bounding box center [763, 438] width 12 height 12
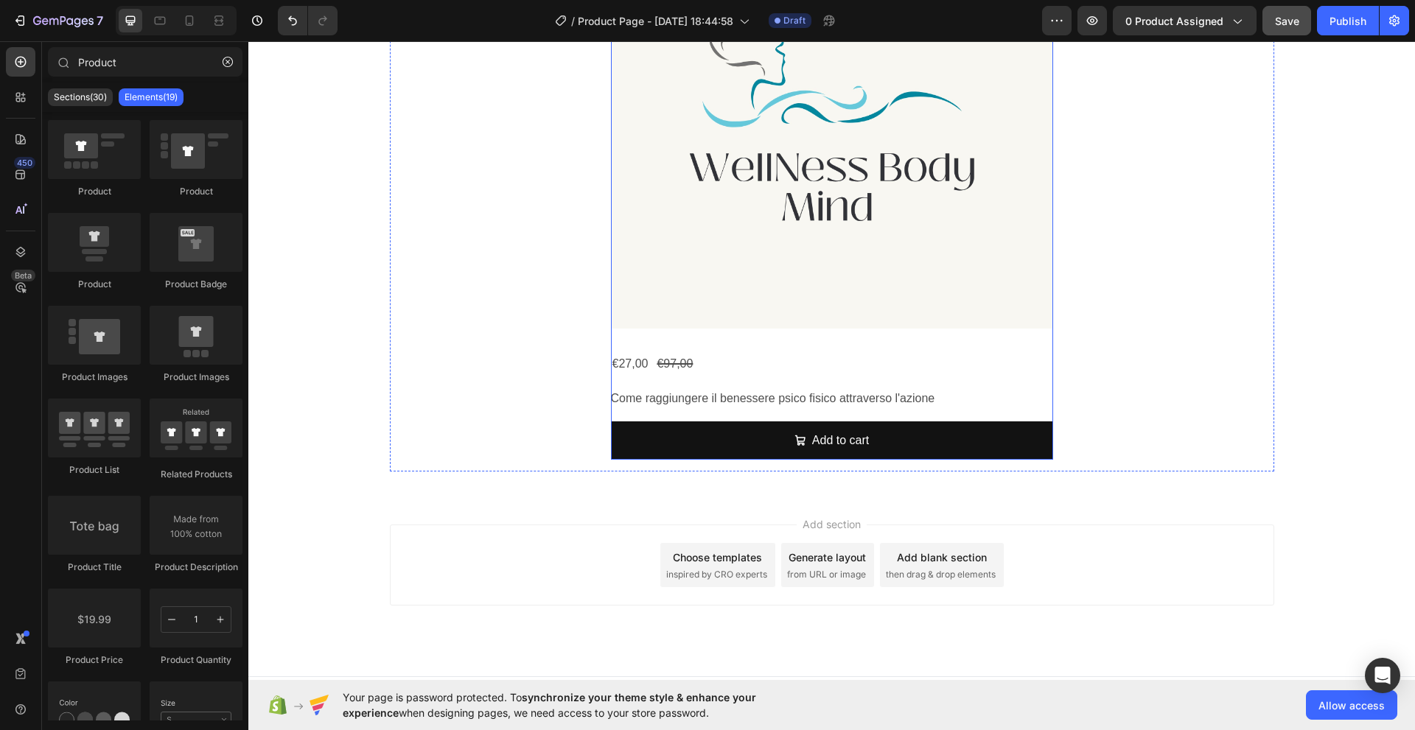
scroll to position [939, 0]
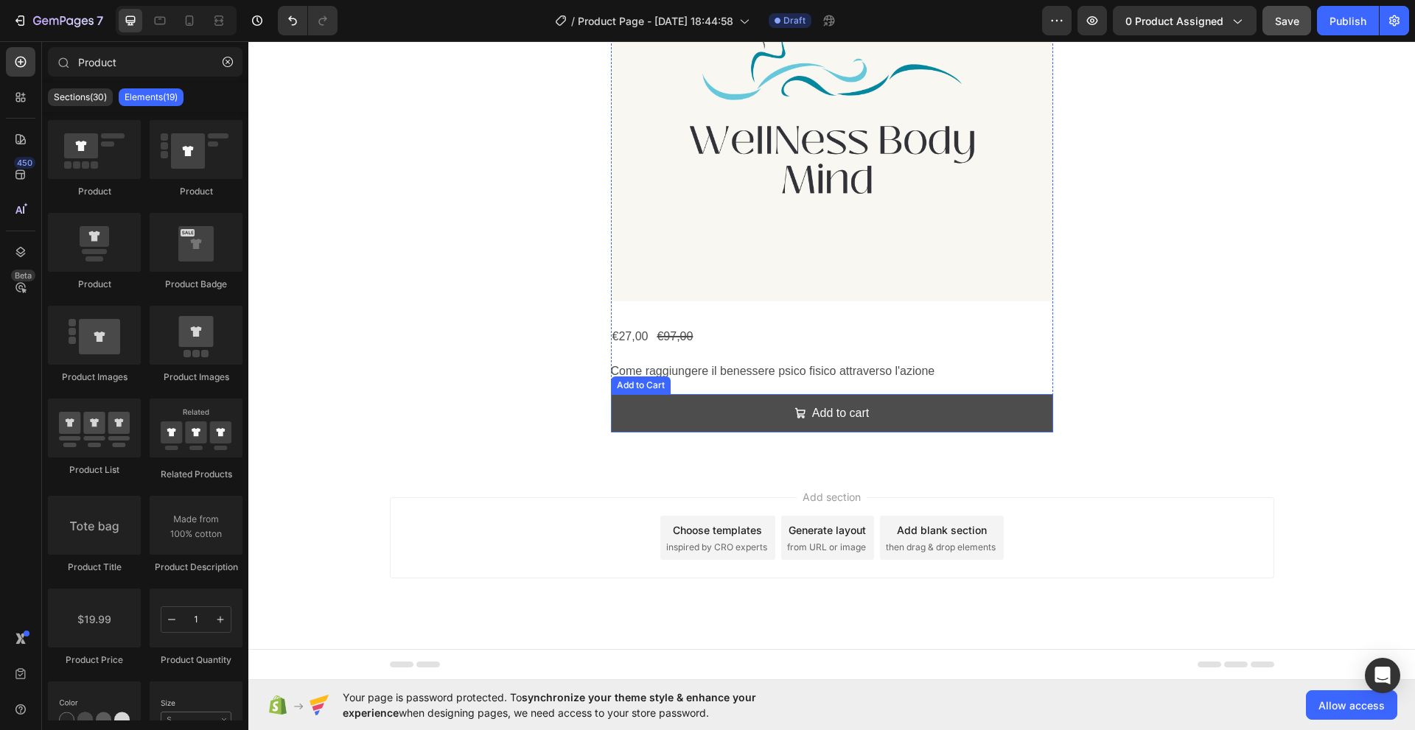
click at [891, 419] on button "Add to cart" at bounding box center [832, 413] width 442 height 39
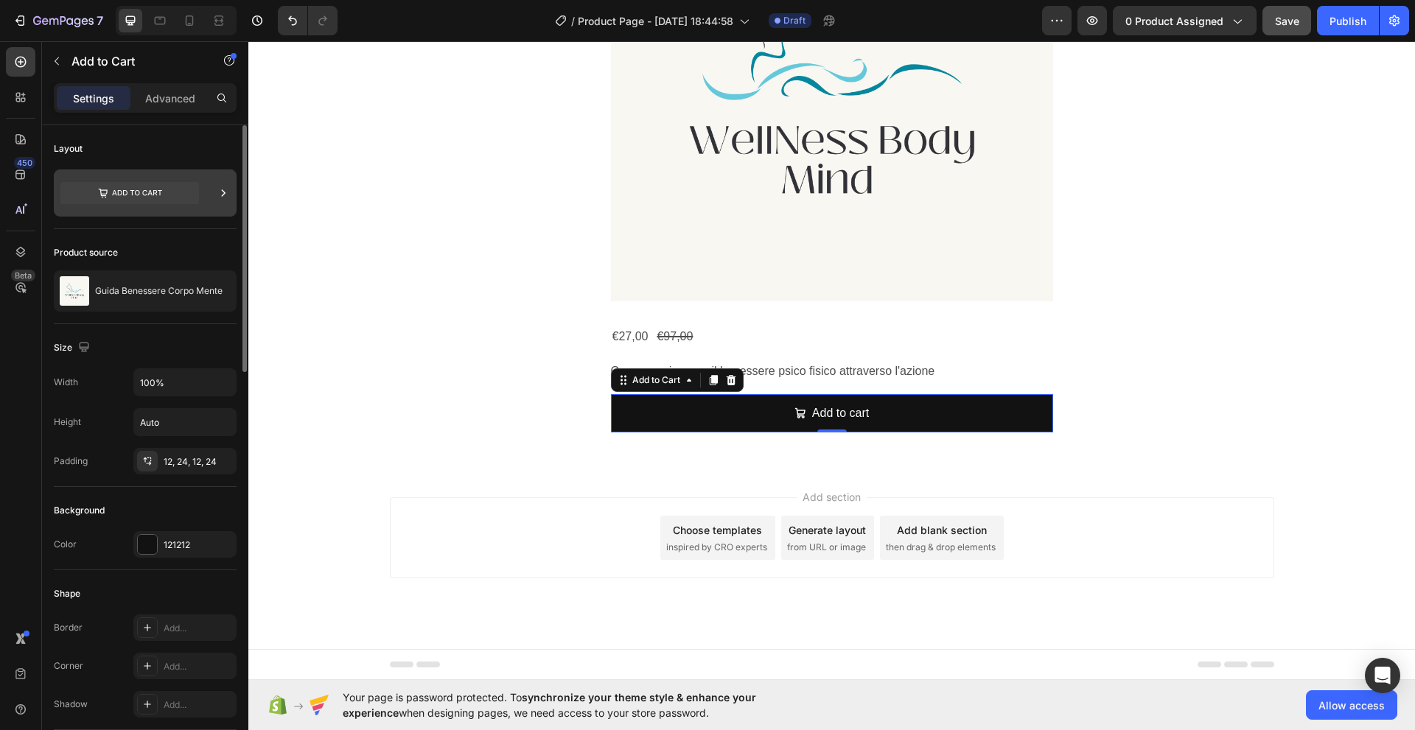
click at [226, 192] on icon at bounding box center [223, 193] width 15 height 15
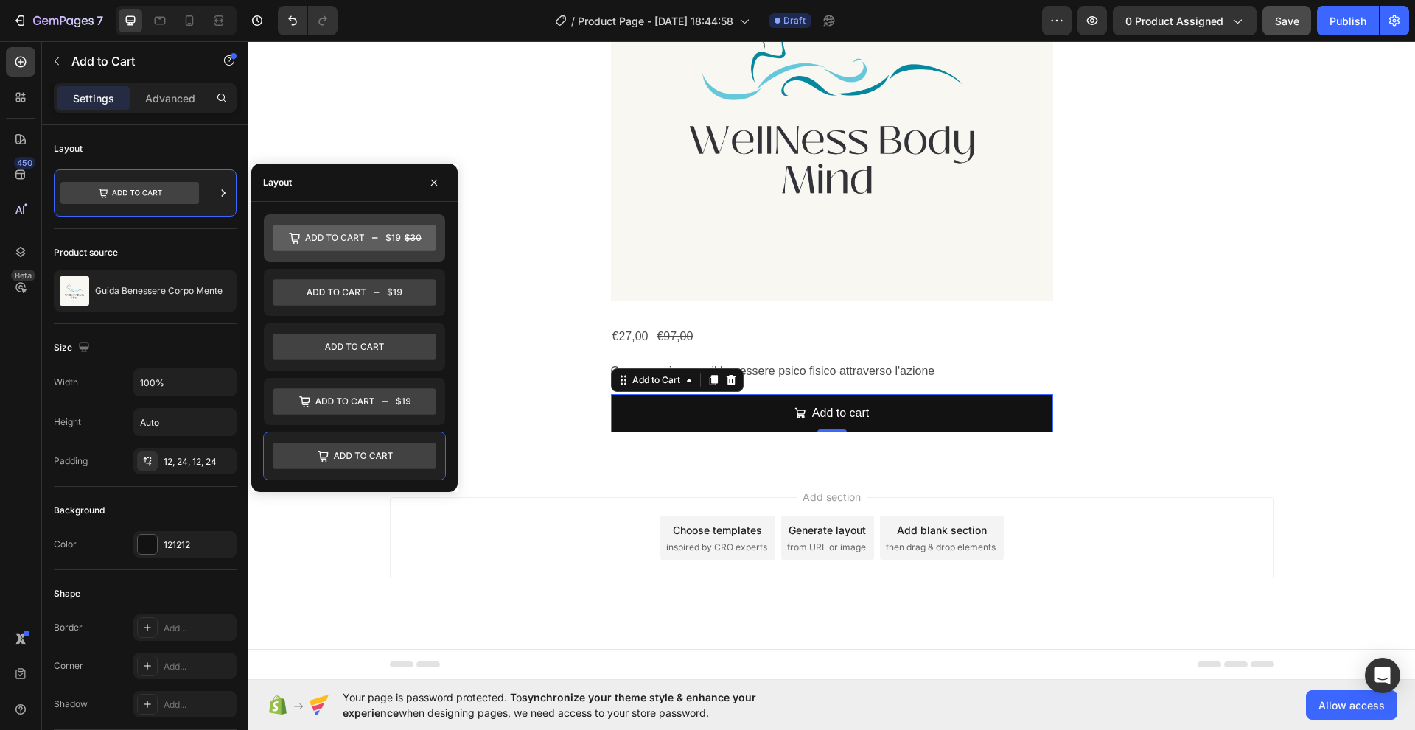
click at [323, 239] on icon at bounding box center [334, 237] width 59 height 7
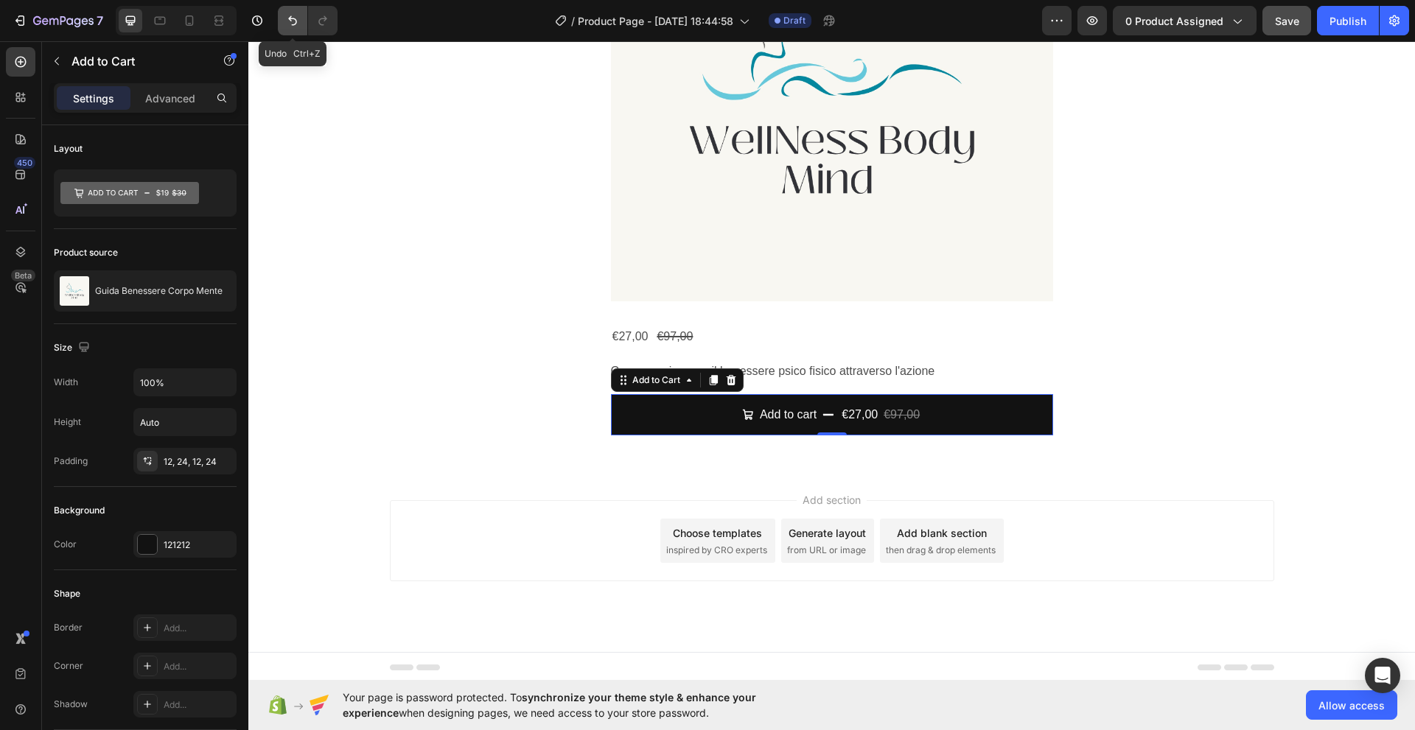
click at [292, 24] on icon "Undo/Redo" at bounding box center [292, 20] width 15 height 15
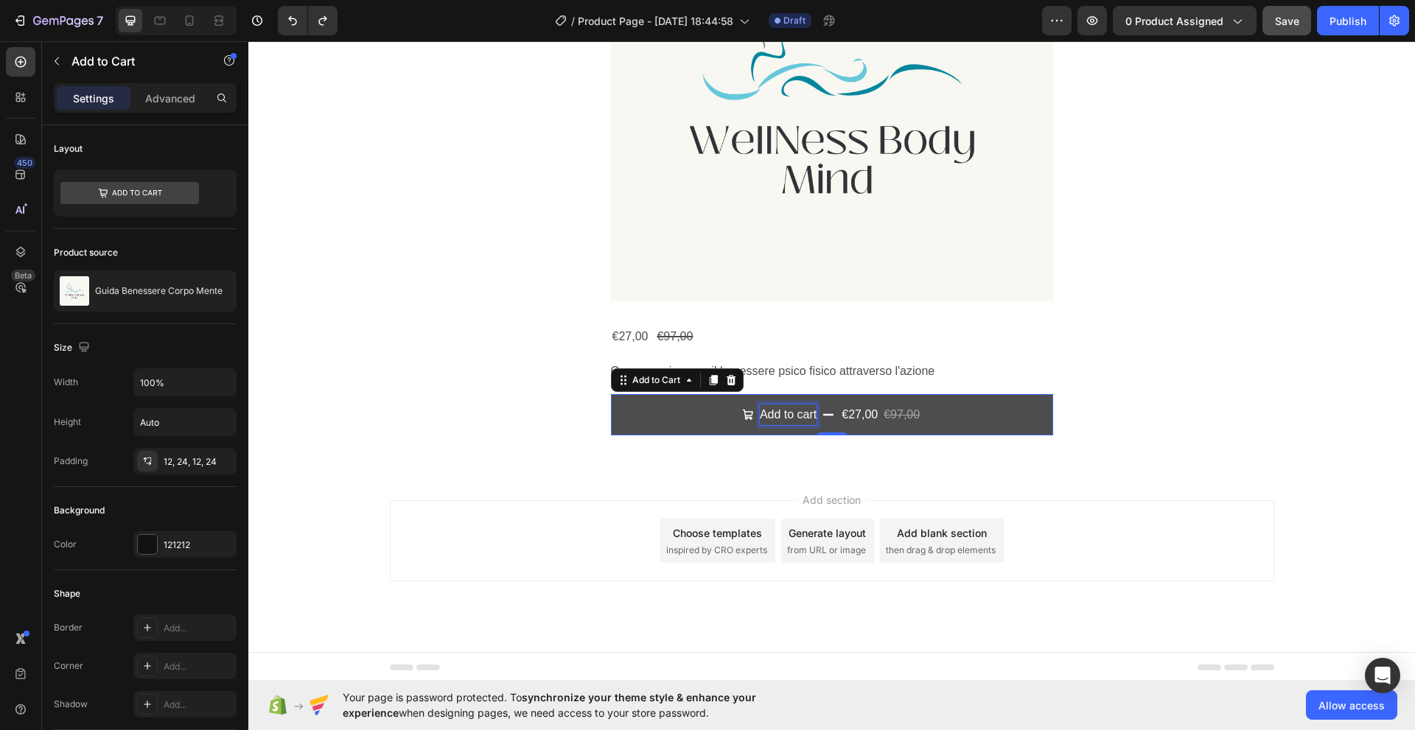
click at [866, 418] on div "€27,00" at bounding box center [859, 415] width 39 height 24
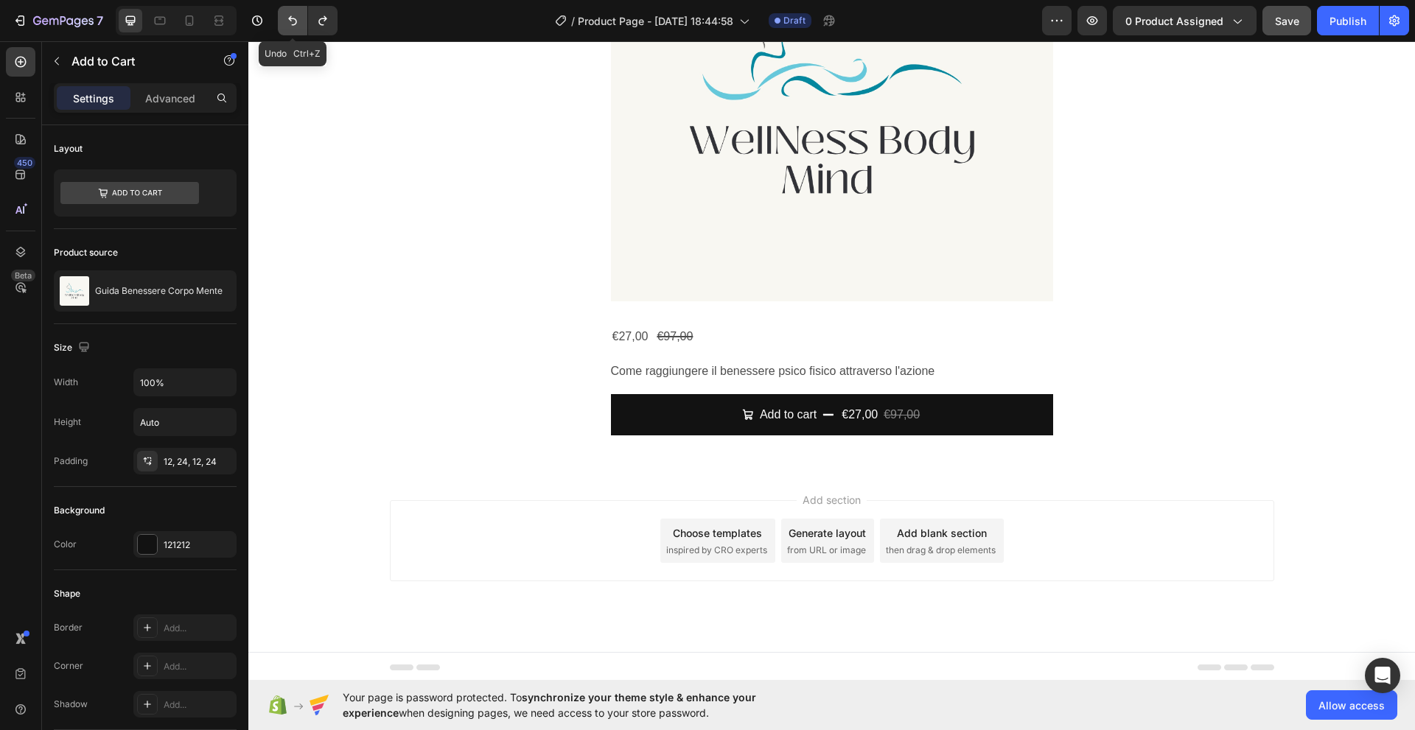
click at [295, 23] on icon "Undo/Redo" at bounding box center [292, 20] width 15 height 15
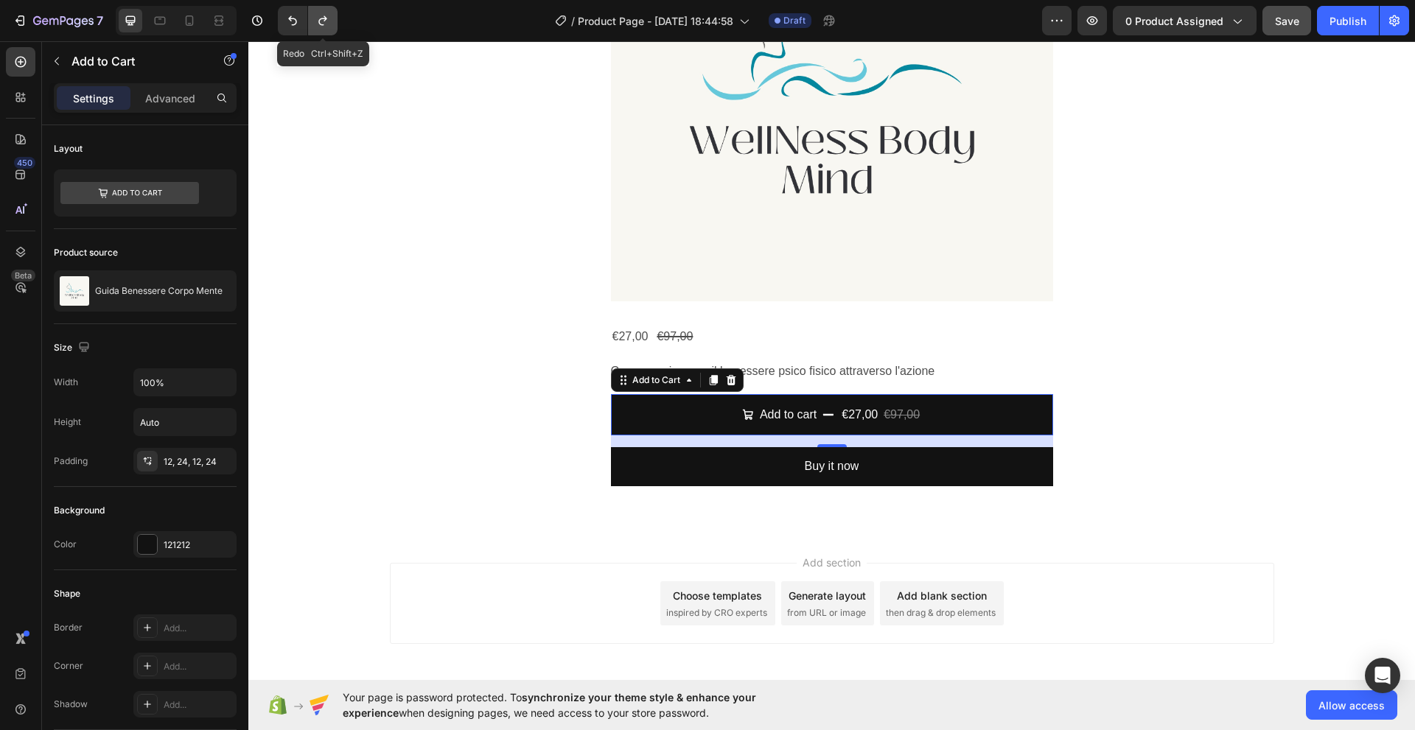
click at [323, 20] on icon "Undo/Redo" at bounding box center [322, 20] width 15 height 15
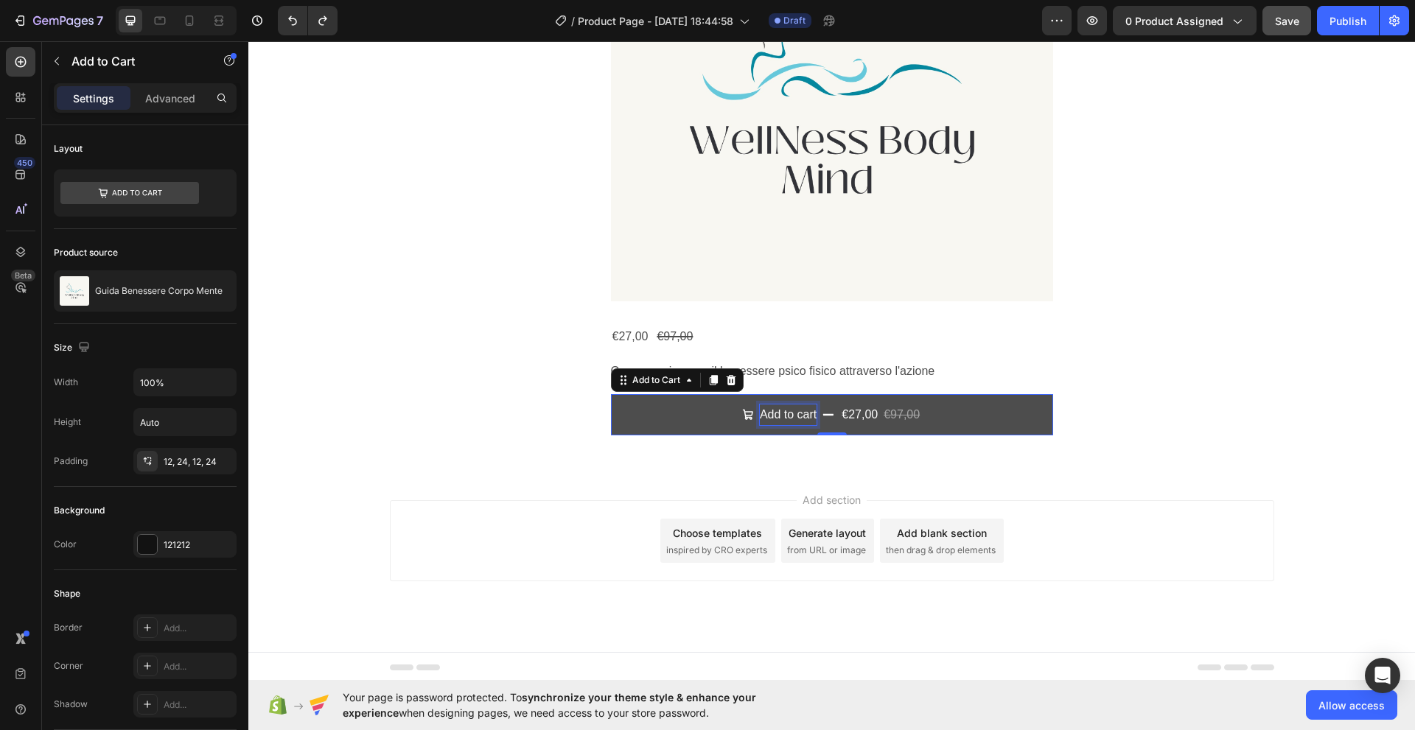
click at [870, 417] on div "€27,00" at bounding box center [859, 415] width 39 height 24
click at [903, 416] on div "€97,00" at bounding box center [901, 415] width 39 height 24
click at [846, 413] on div "€27,00" at bounding box center [859, 415] width 39 height 24
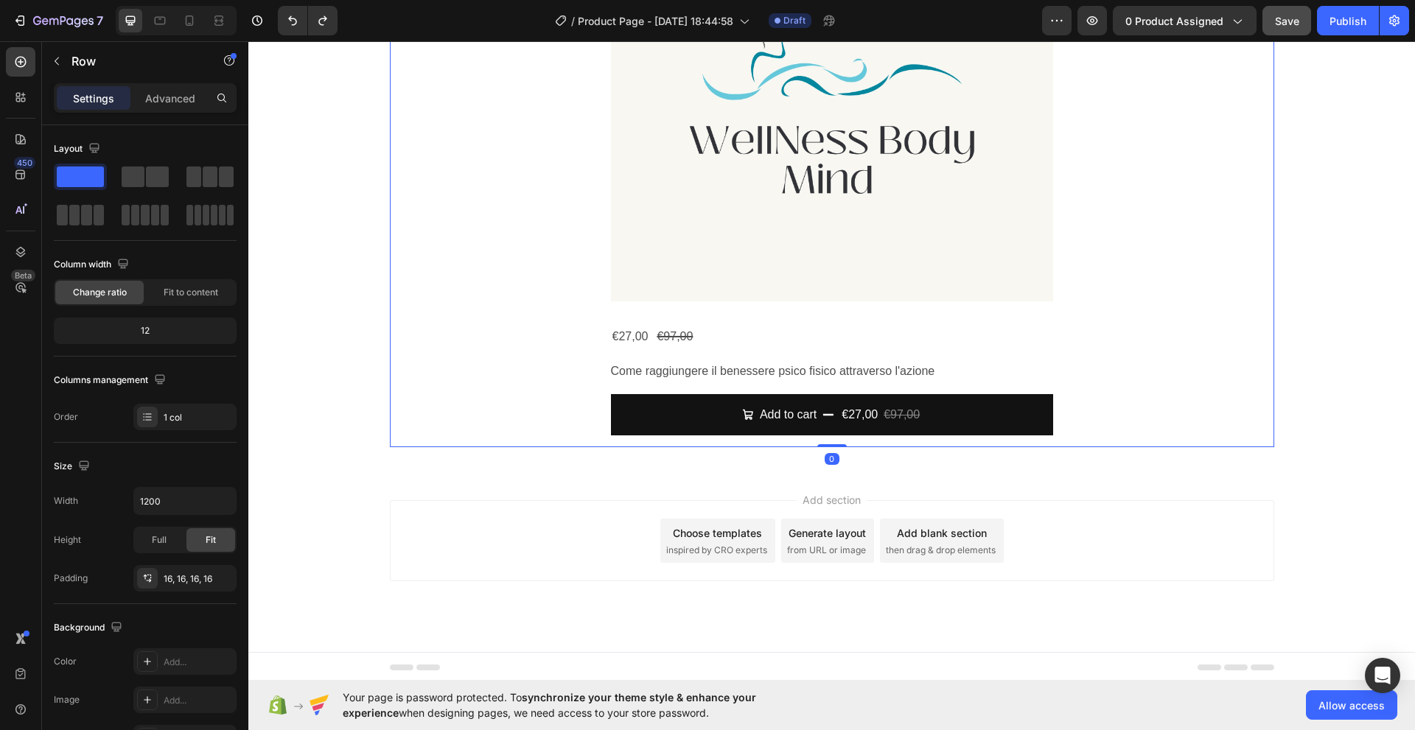
click at [518, 347] on div "Product Images €27,00 Product Price Product Price €97,00 Product Price Product …" at bounding box center [832, 147] width 861 height 576
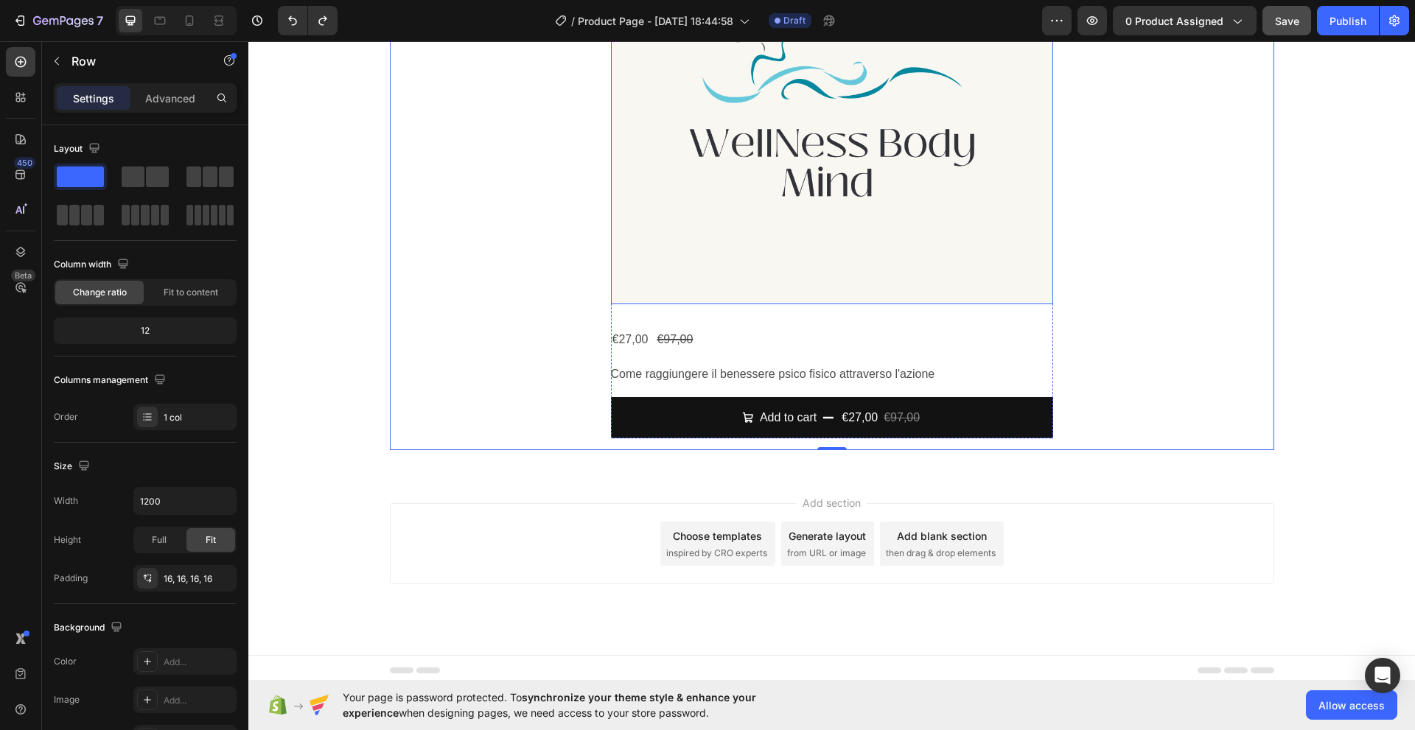
scroll to position [942, 0]
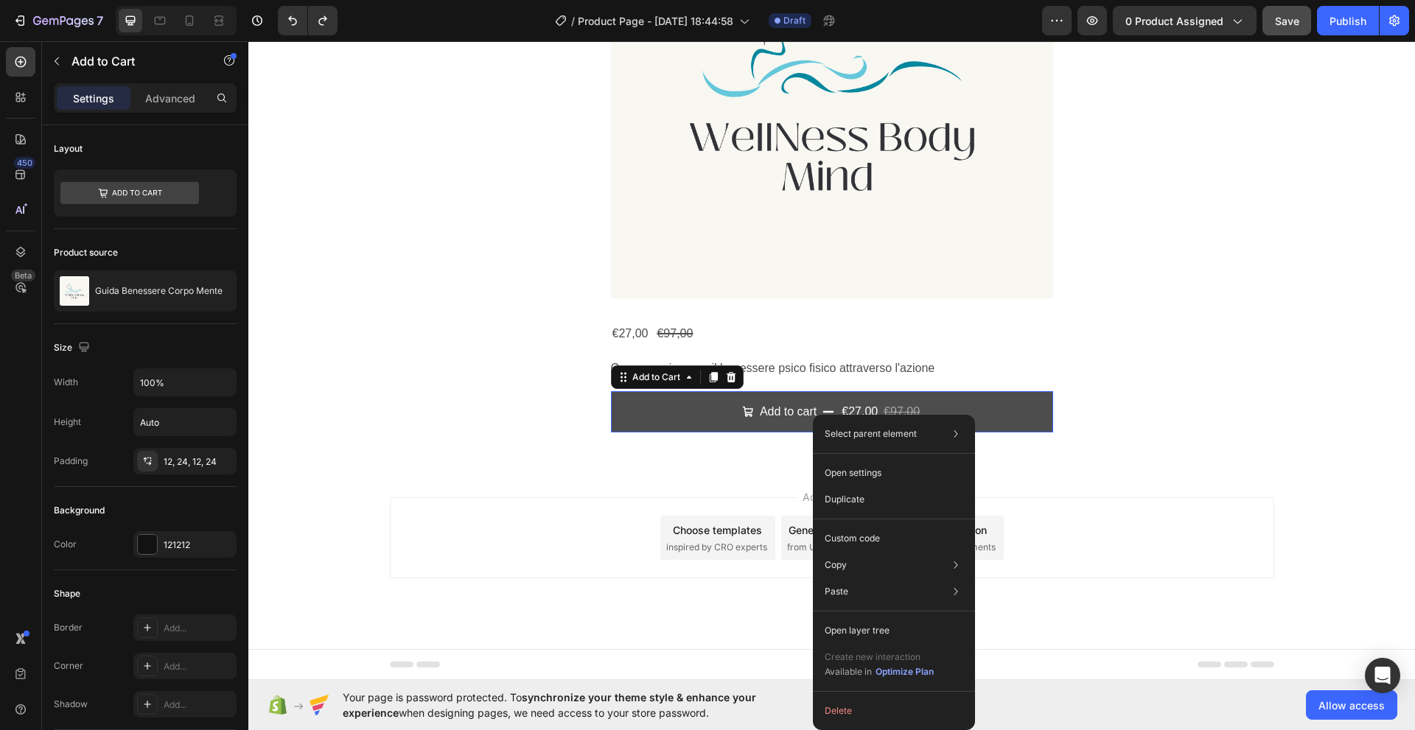
click at [668, 399] on button "Add to cart €27,00 €97,00" at bounding box center [832, 412] width 442 height 42
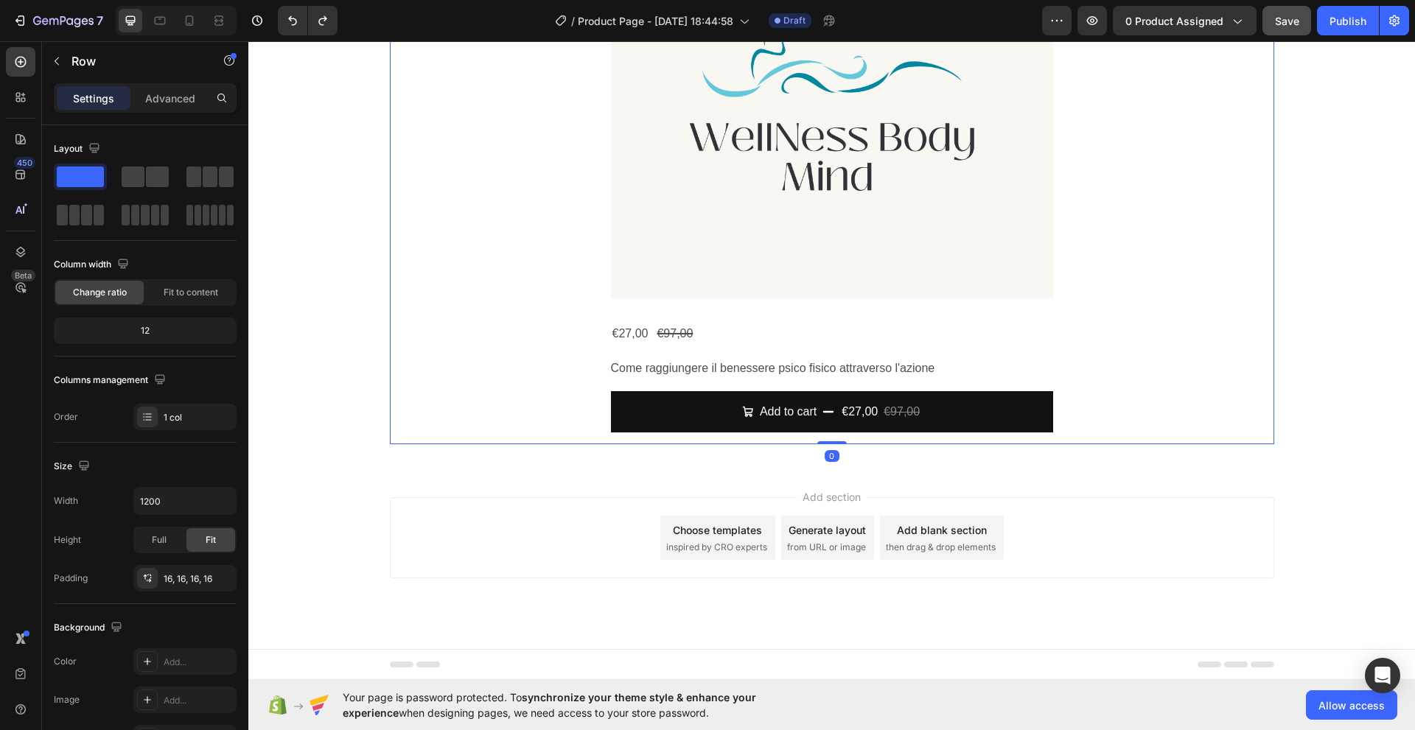
click at [419, 410] on div "Product Images €27,00 Product Price Product Price €97,00 Product Price Product …" at bounding box center [832, 144] width 861 height 576
click at [110, 290] on span "Change ratio" at bounding box center [100, 292] width 54 height 13
click at [182, 296] on span "Fit to content" at bounding box center [191, 292] width 55 height 13
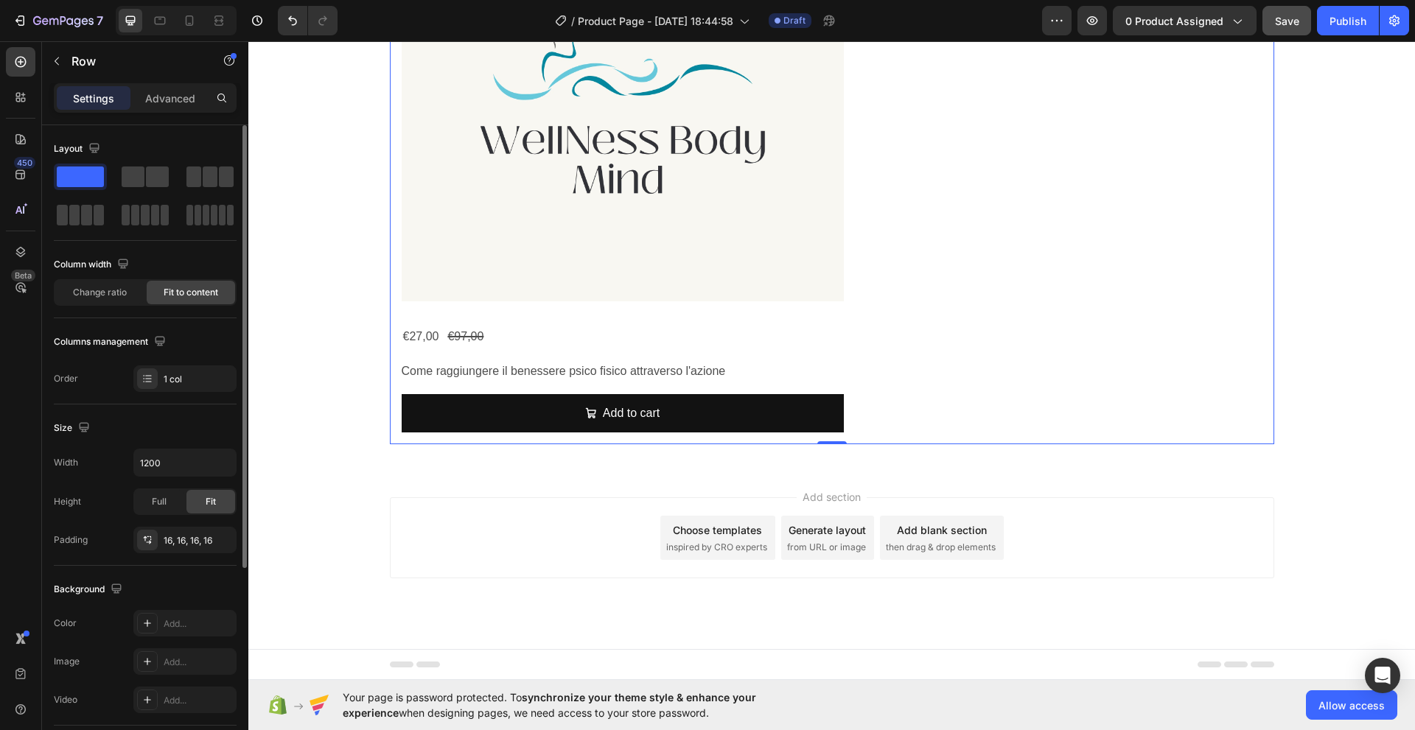
scroll to position [939, 0]
click at [115, 288] on span "Change ratio" at bounding box center [100, 292] width 54 height 13
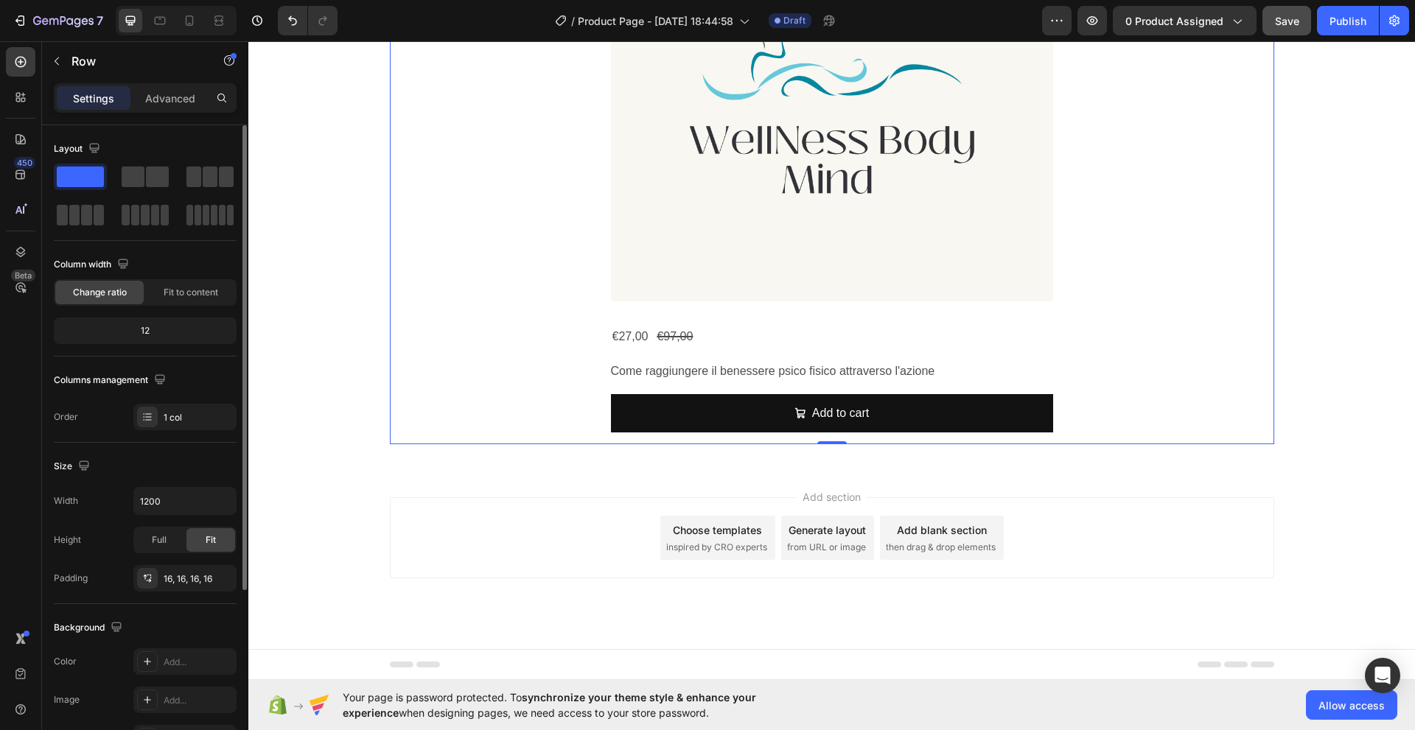
click at [100, 265] on div "Column width" at bounding box center [93, 265] width 78 height 20
click at [144, 333] on div "12" at bounding box center [145, 330] width 177 height 21
click at [148, 328] on div "12" at bounding box center [145, 330] width 177 height 21
click at [170, 420] on div "1 col" at bounding box center [198, 417] width 69 height 13
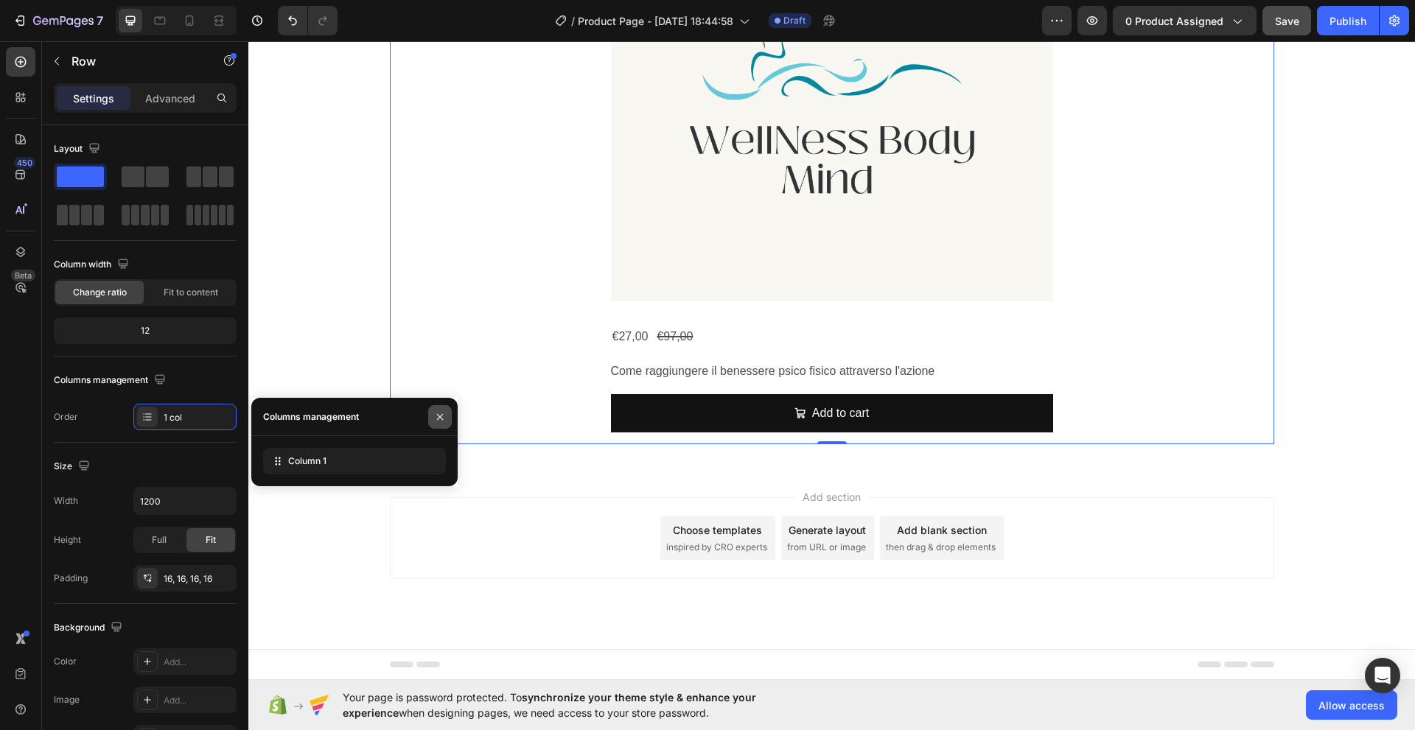
click at [440, 417] on icon "button" at bounding box center [440, 416] width 6 height 6
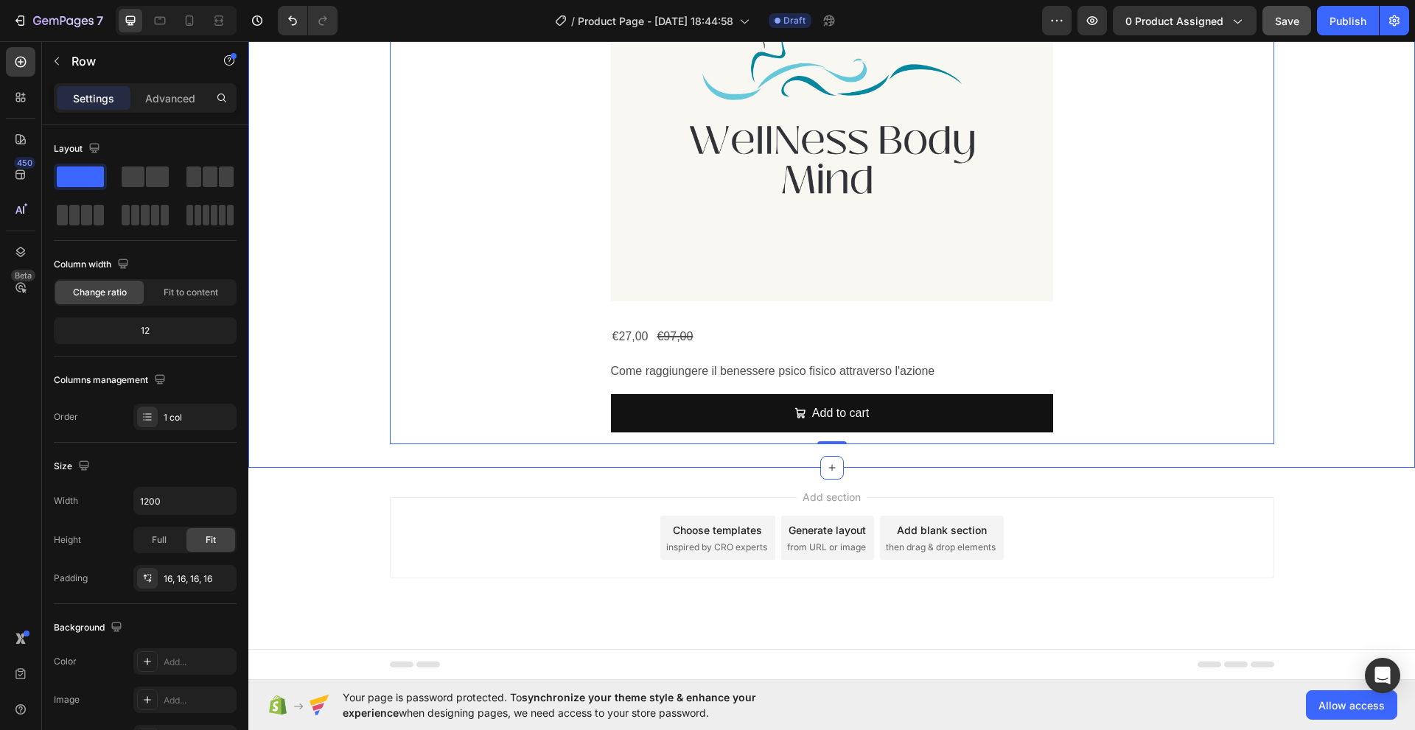
click at [88, 267] on div "Column width" at bounding box center [93, 265] width 78 height 20
click at [92, 292] on span "Change ratio" at bounding box center [100, 292] width 54 height 13
click at [141, 329] on div "12" at bounding box center [145, 330] width 177 height 21
click at [77, 259] on div "Column width" at bounding box center [93, 265] width 78 height 20
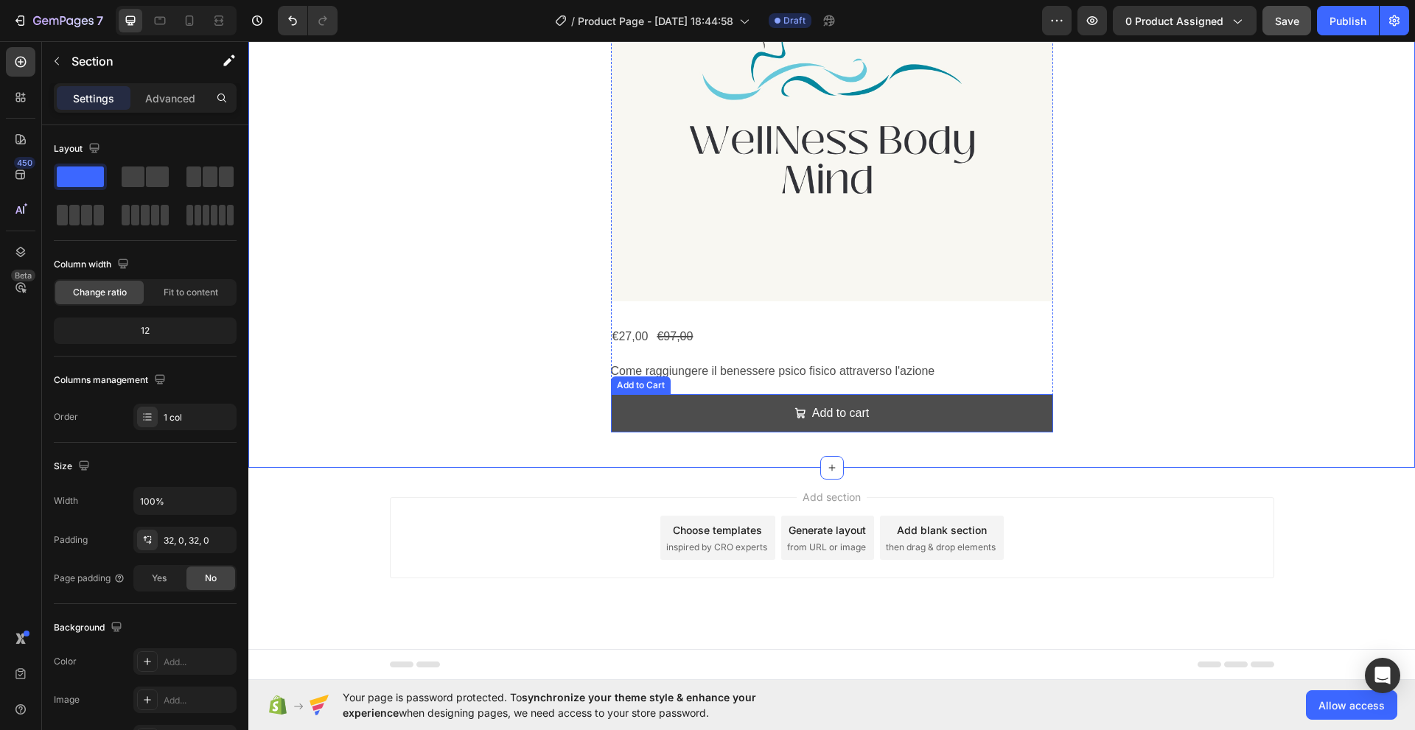
click at [648, 414] on button "Add to cart" at bounding box center [832, 413] width 442 height 39
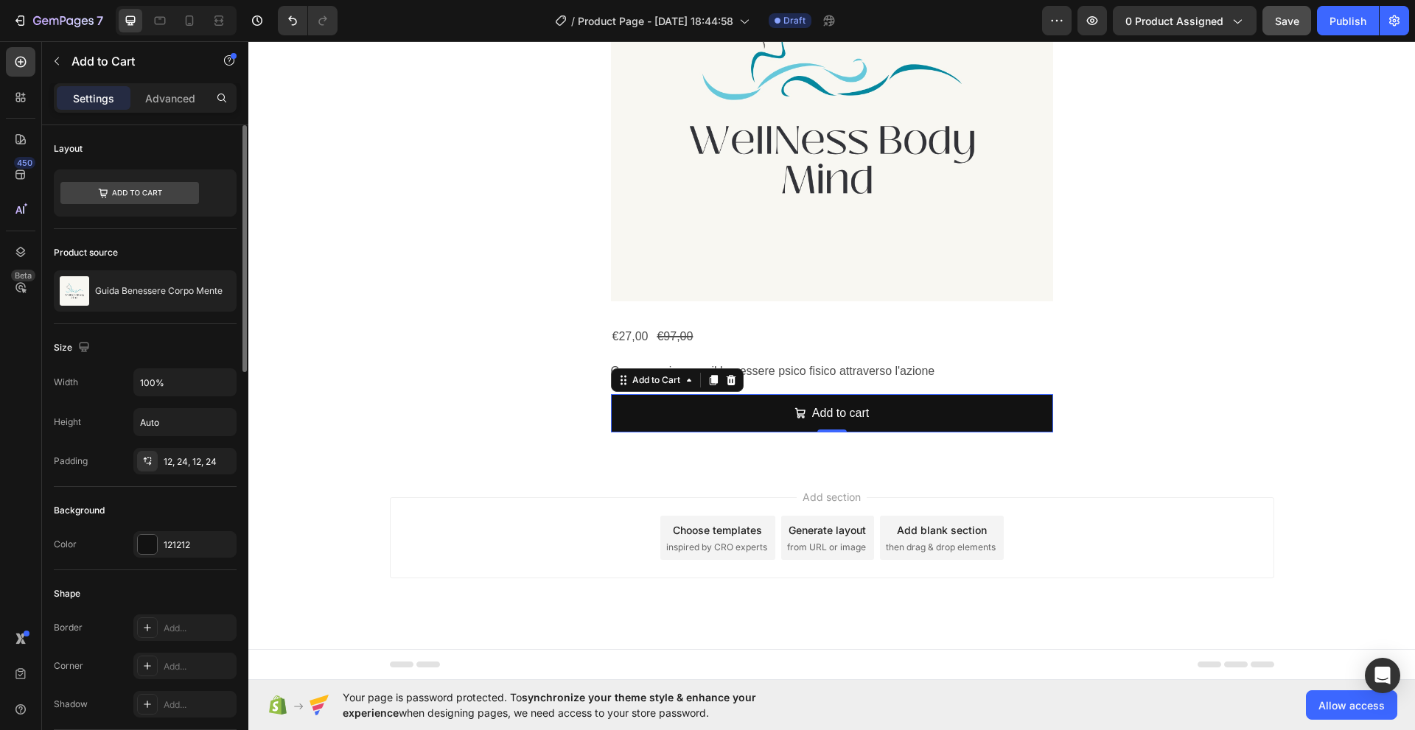
click at [83, 383] on div "Width 100%" at bounding box center [145, 382] width 183 height 28
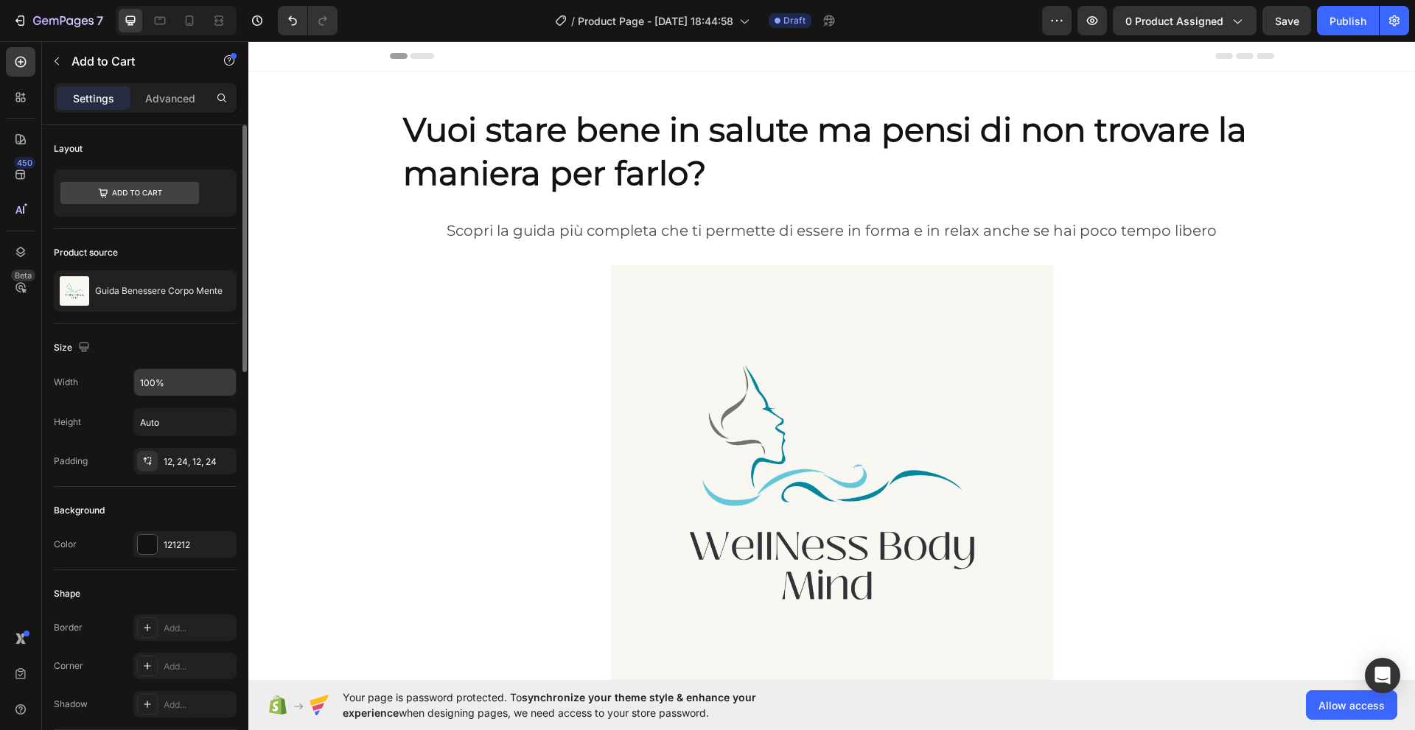
scroll to position [939, 0]
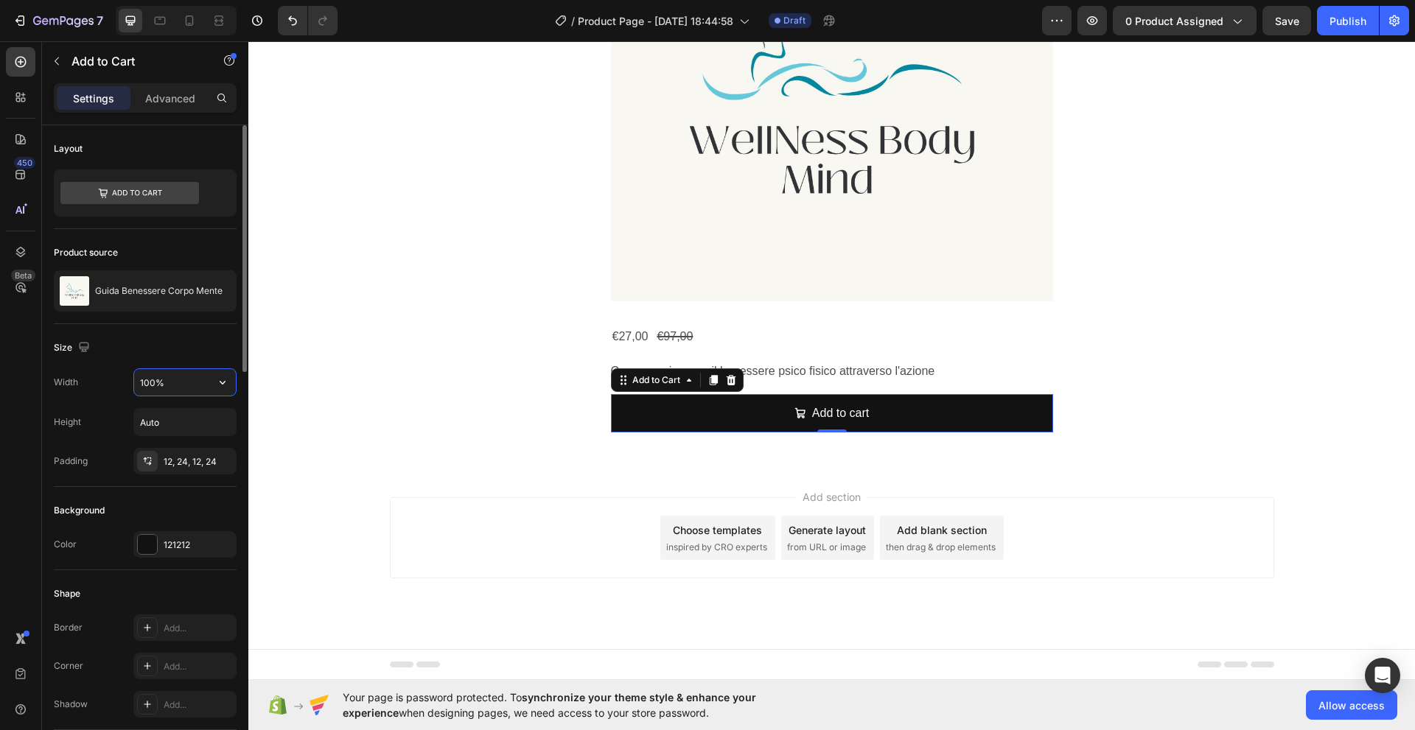
click at [148, 384] on input "100%" at bounding box center [185, 382] width 102 height 27
click at [166, 462] on div "12, 24, 12, 24" at bounding box center [185, 461] width 43 height 13
click at [77, 290] on img at bounding box center [74, 290] width 29 height 29
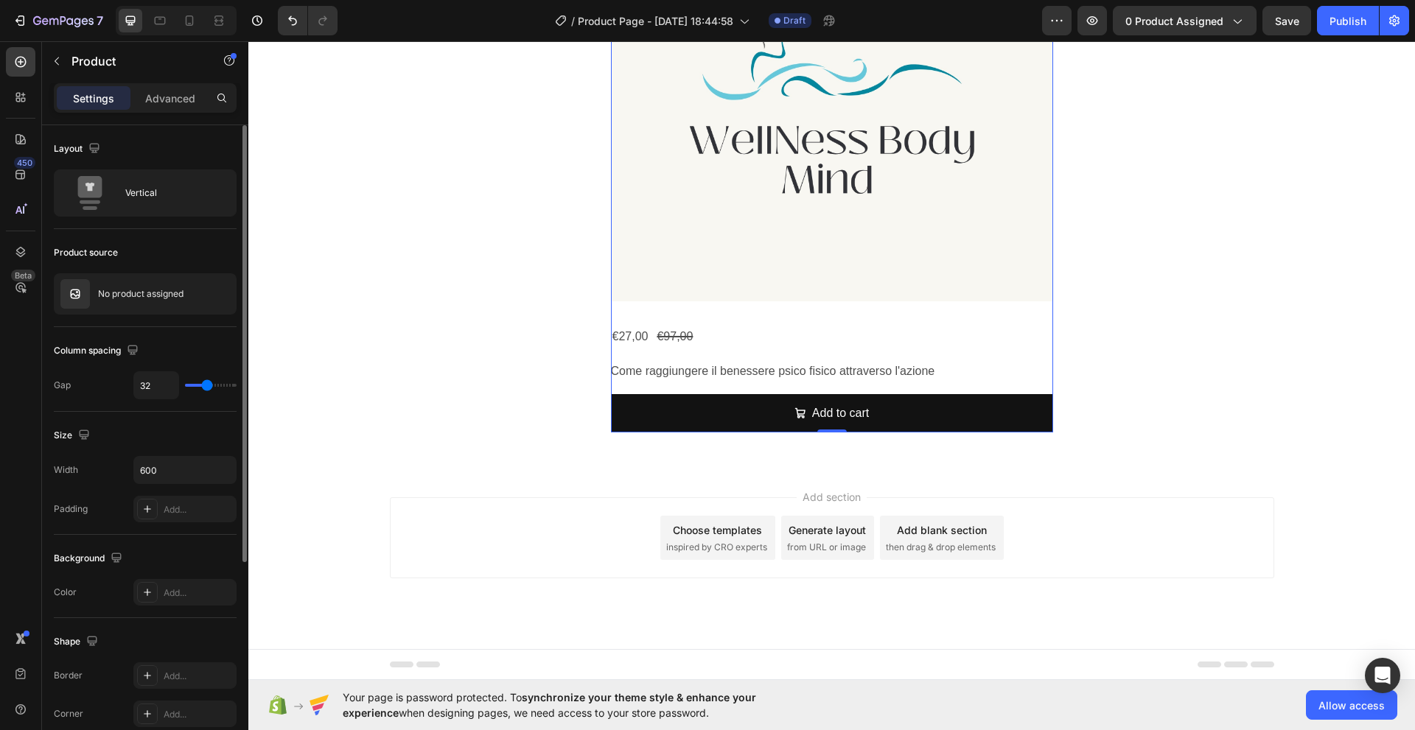
click at [111, 618] on div "Product source No product assigned" at bounding box center [145, 698] width 183 height 160
click at [86, 353] on div "Column spacing" at bounding box center [98, 351] width 88 height 20
click at [57, 388] on div "Gap" at bounding box center [62, 385] width 17 height 13
type input "43"
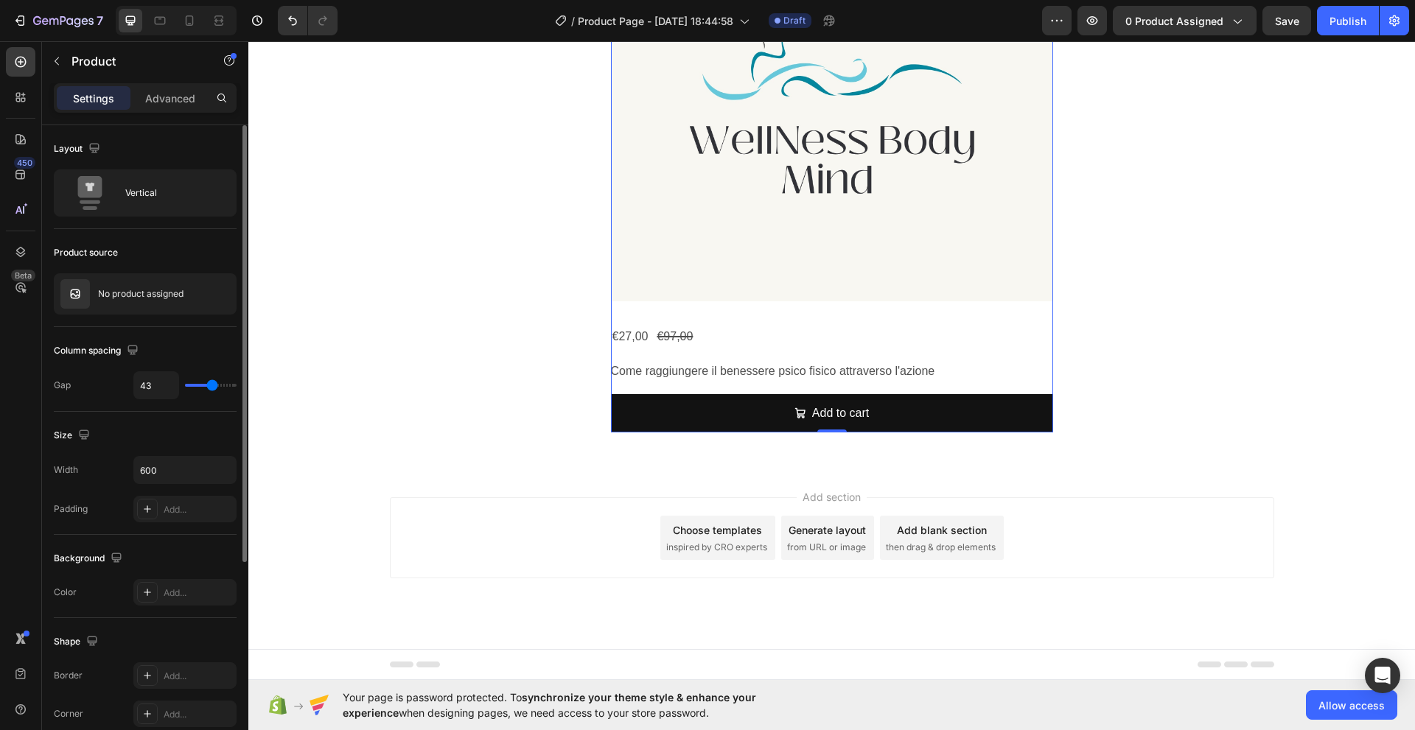
type input "47"
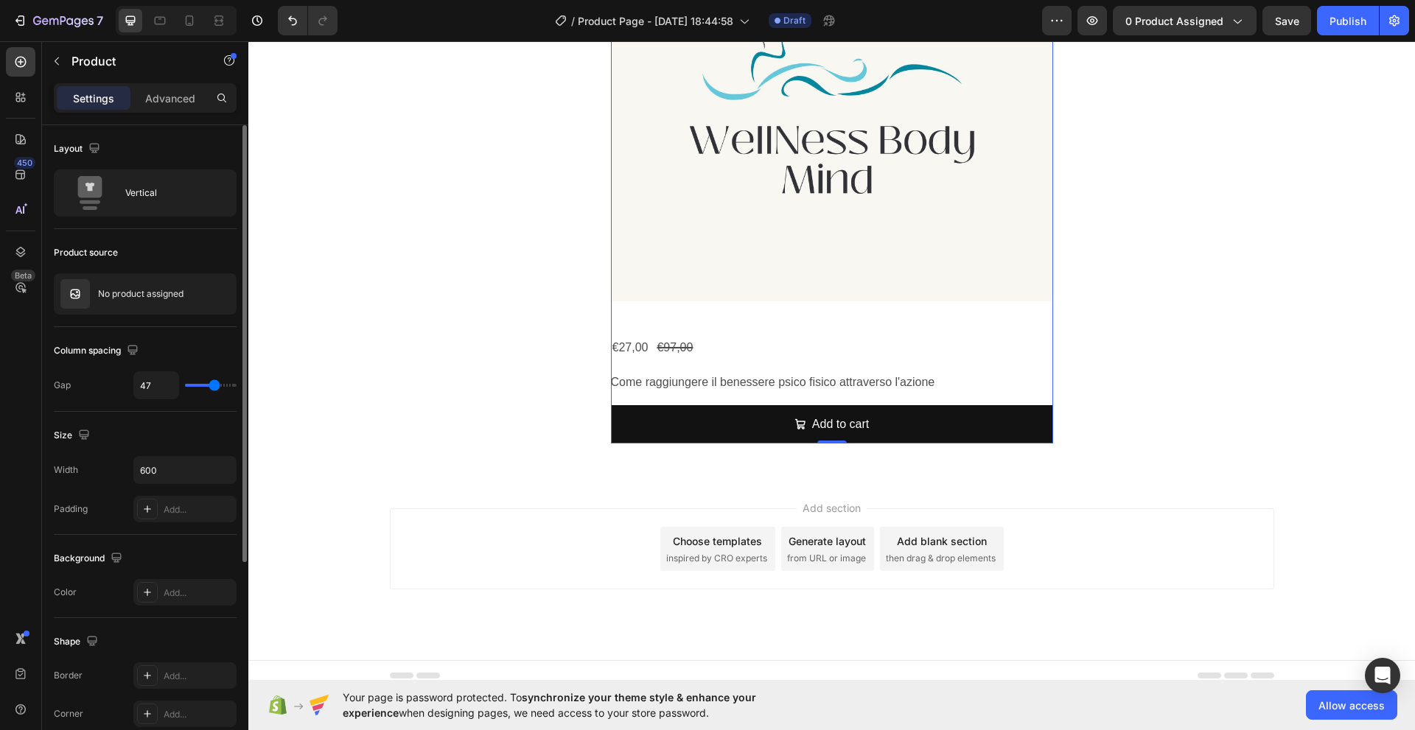
type input "62"
type input "64"
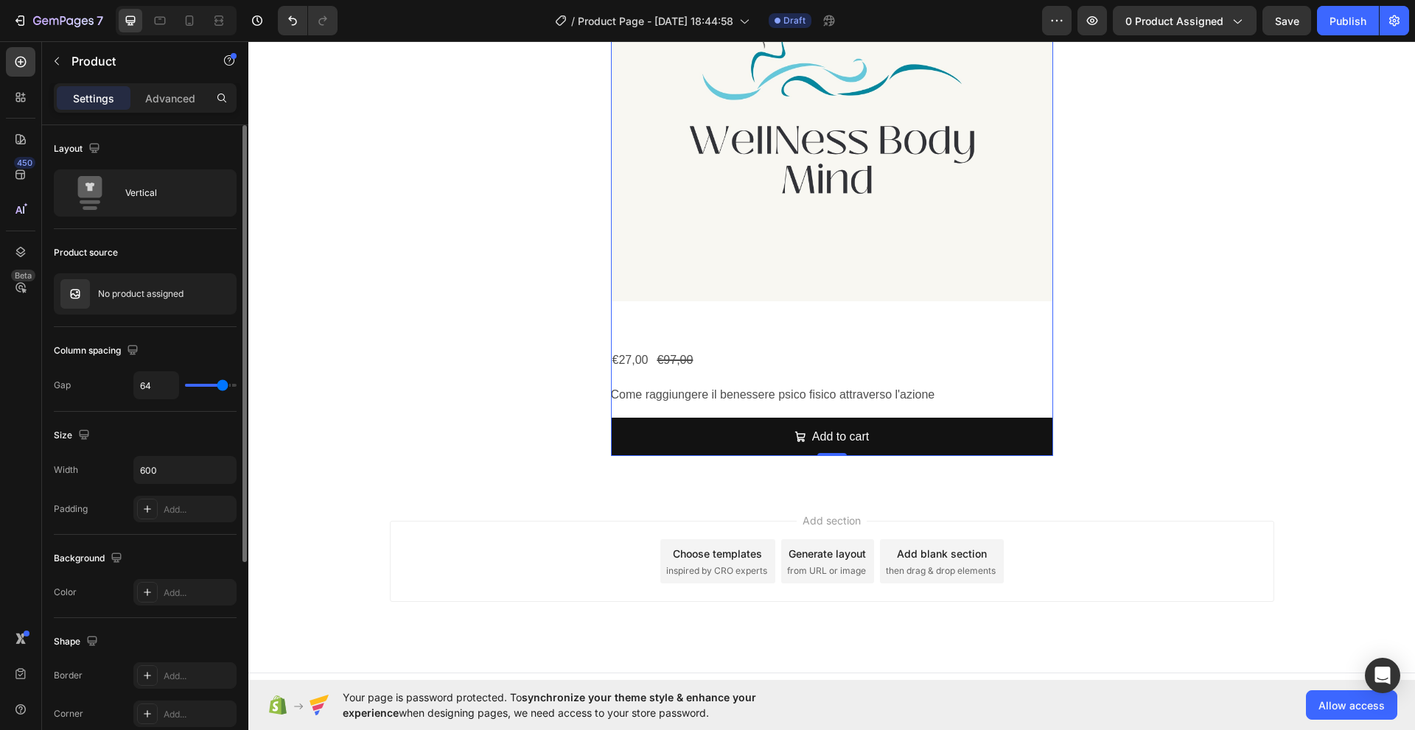
type input "49"
type input "31"
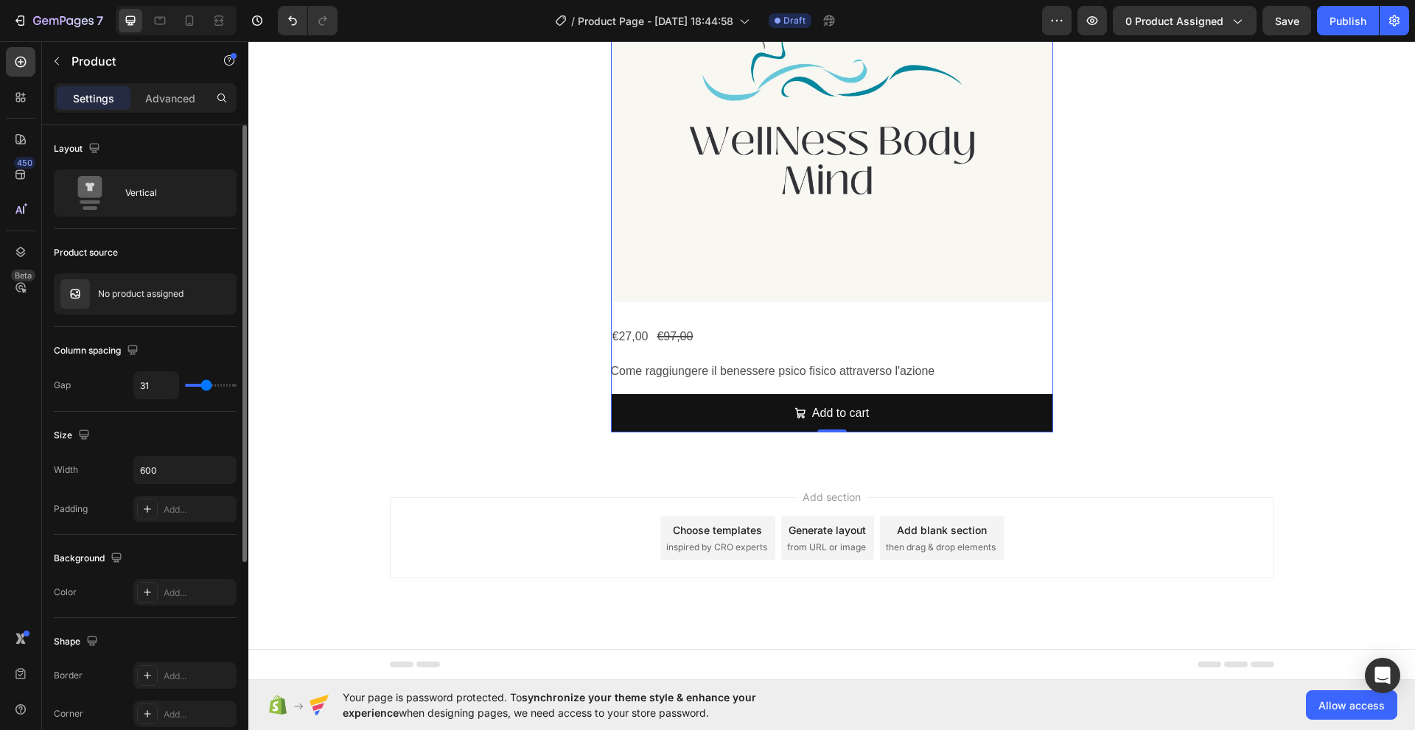
type input "28"
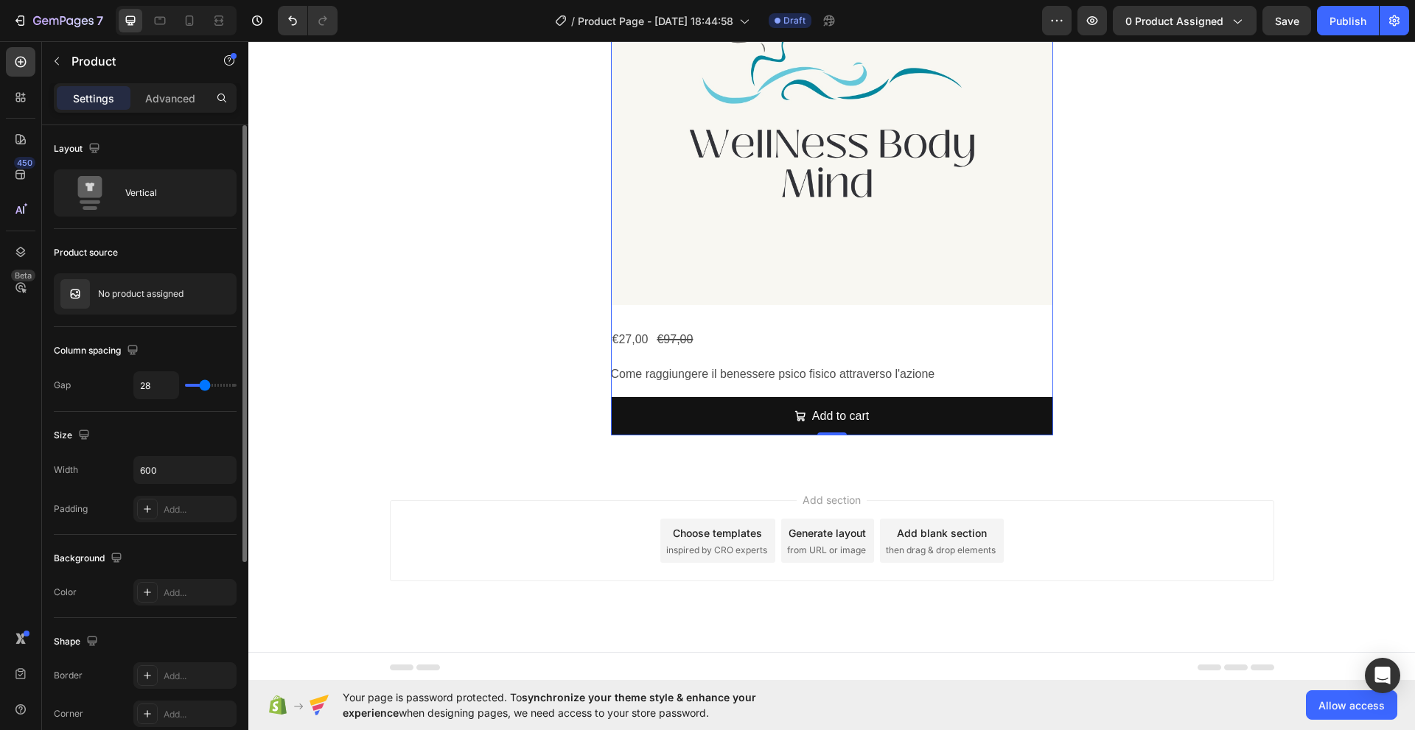
type input "27"
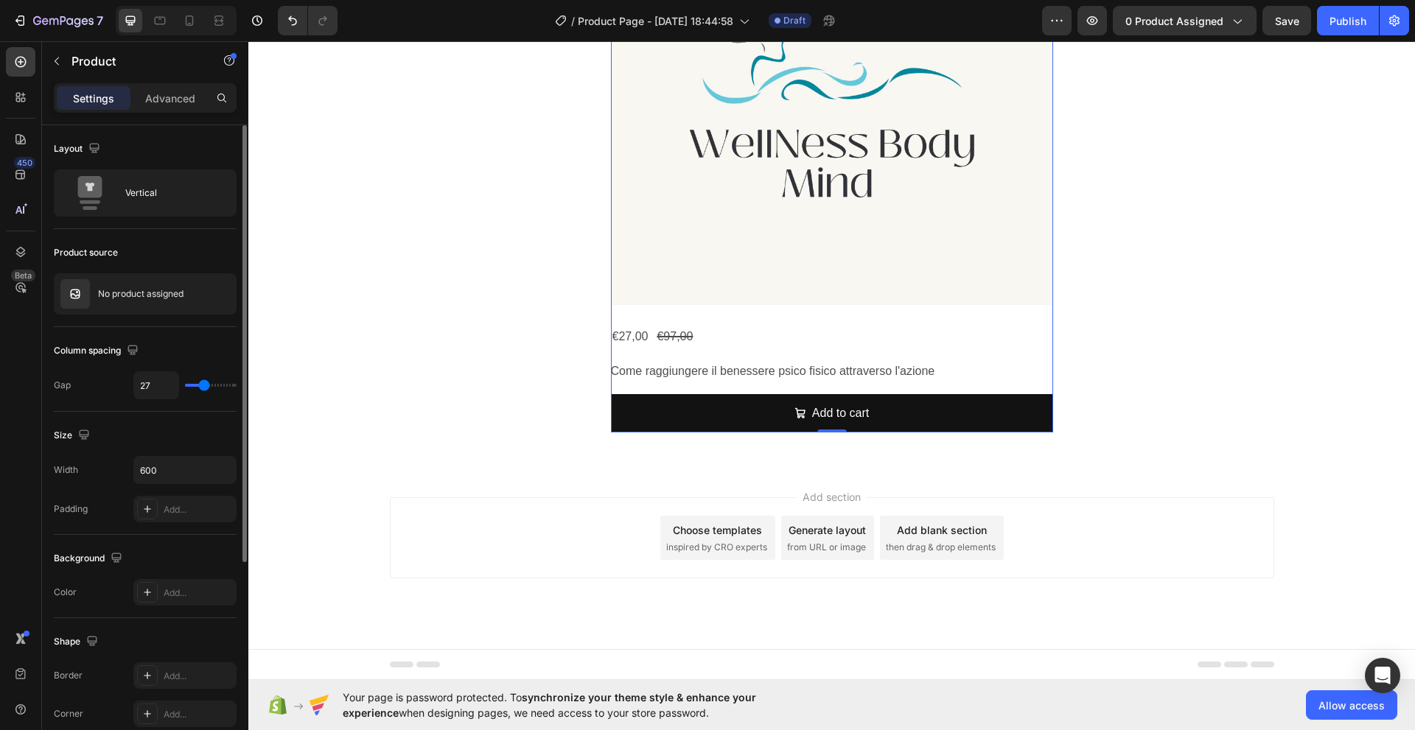
type input "25"
type input "22"
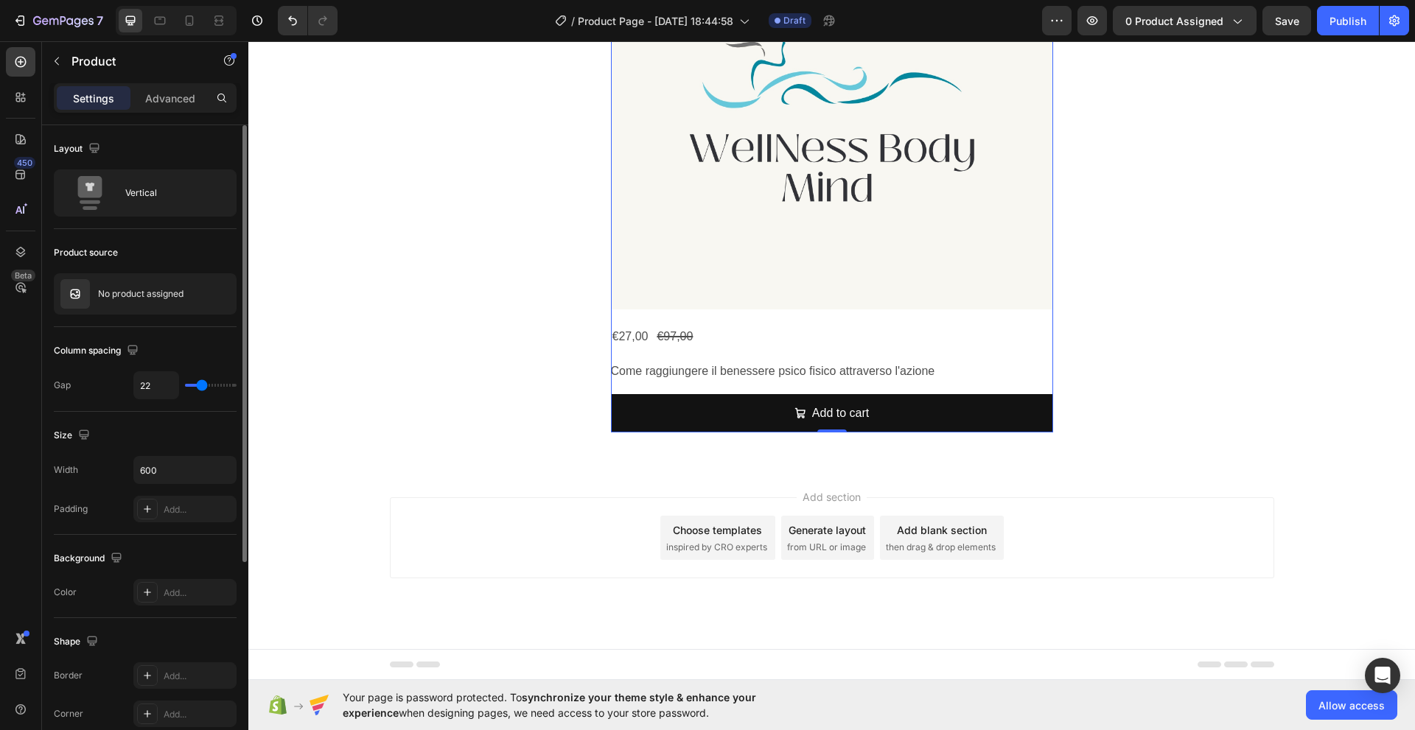
type input "13"
type input "9"
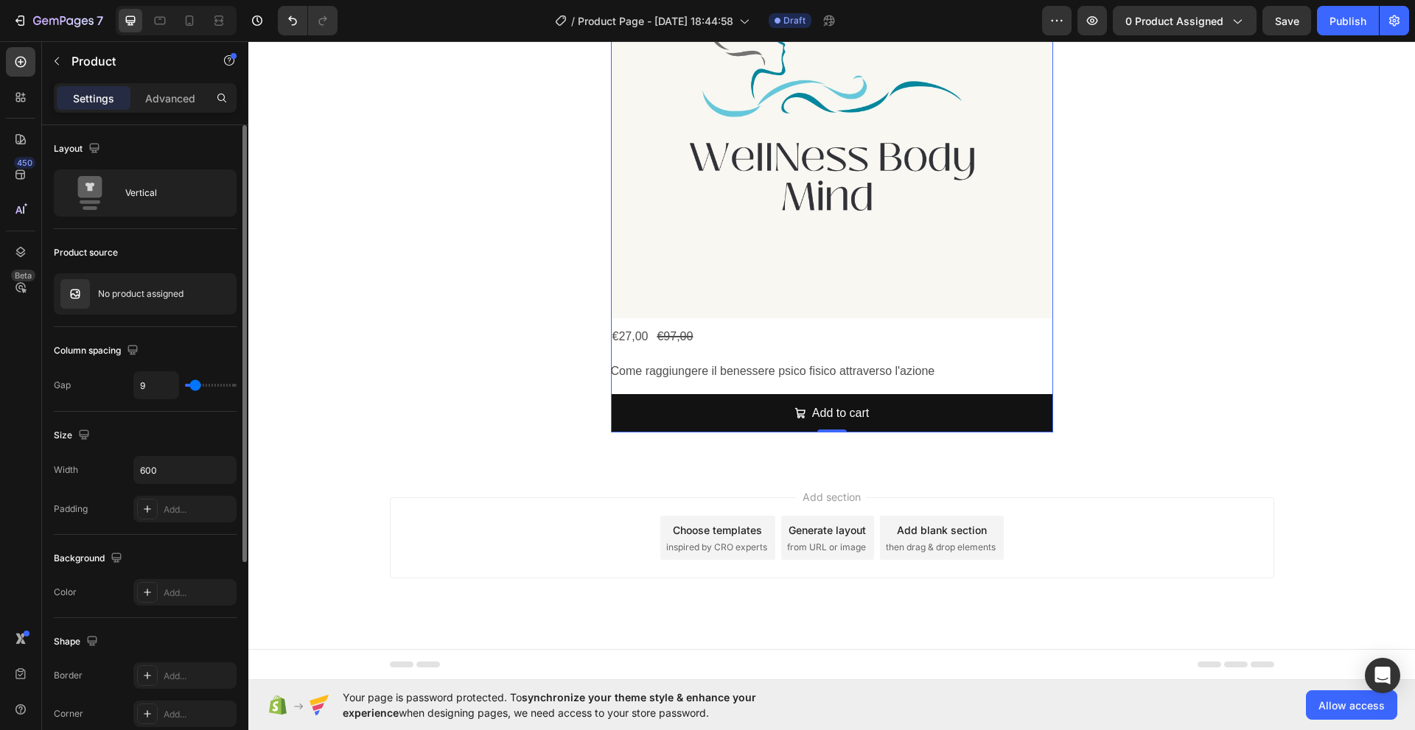
type input "6"
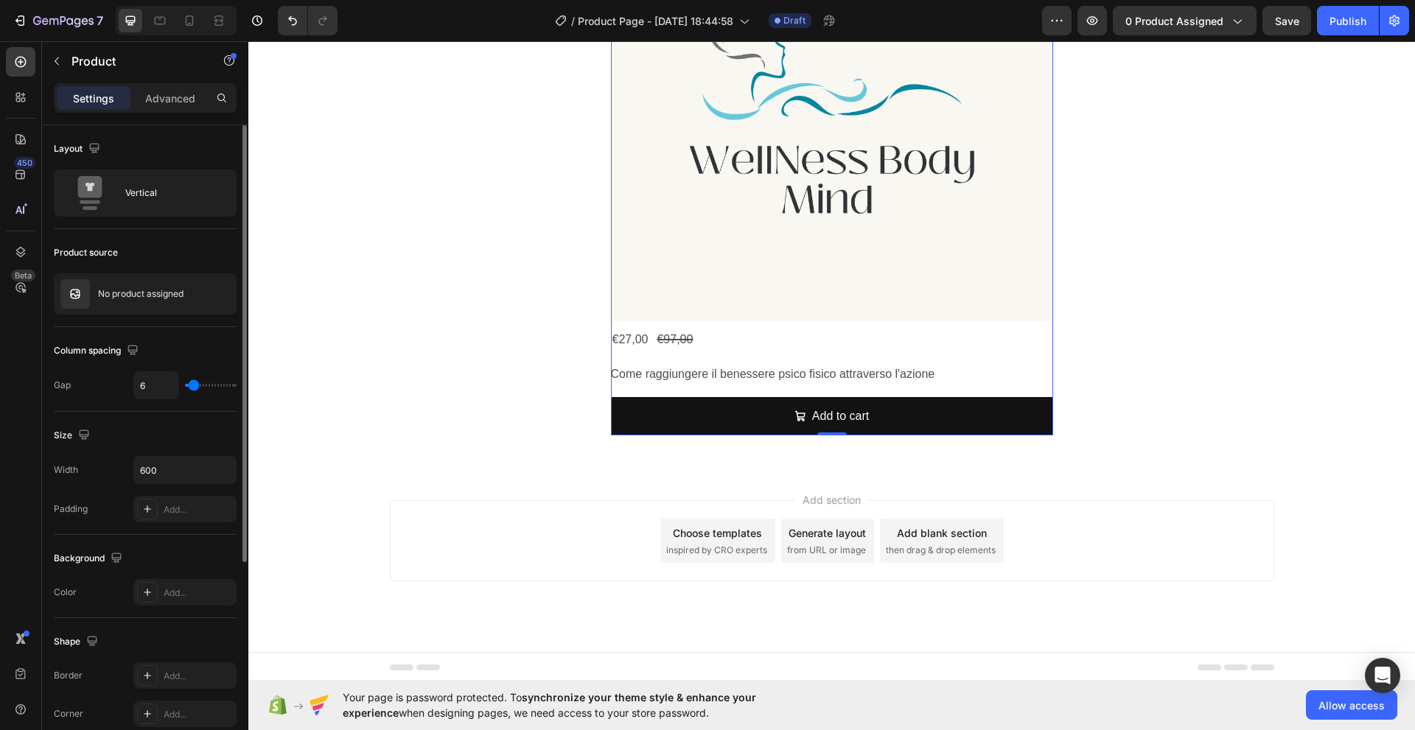
type input "4"
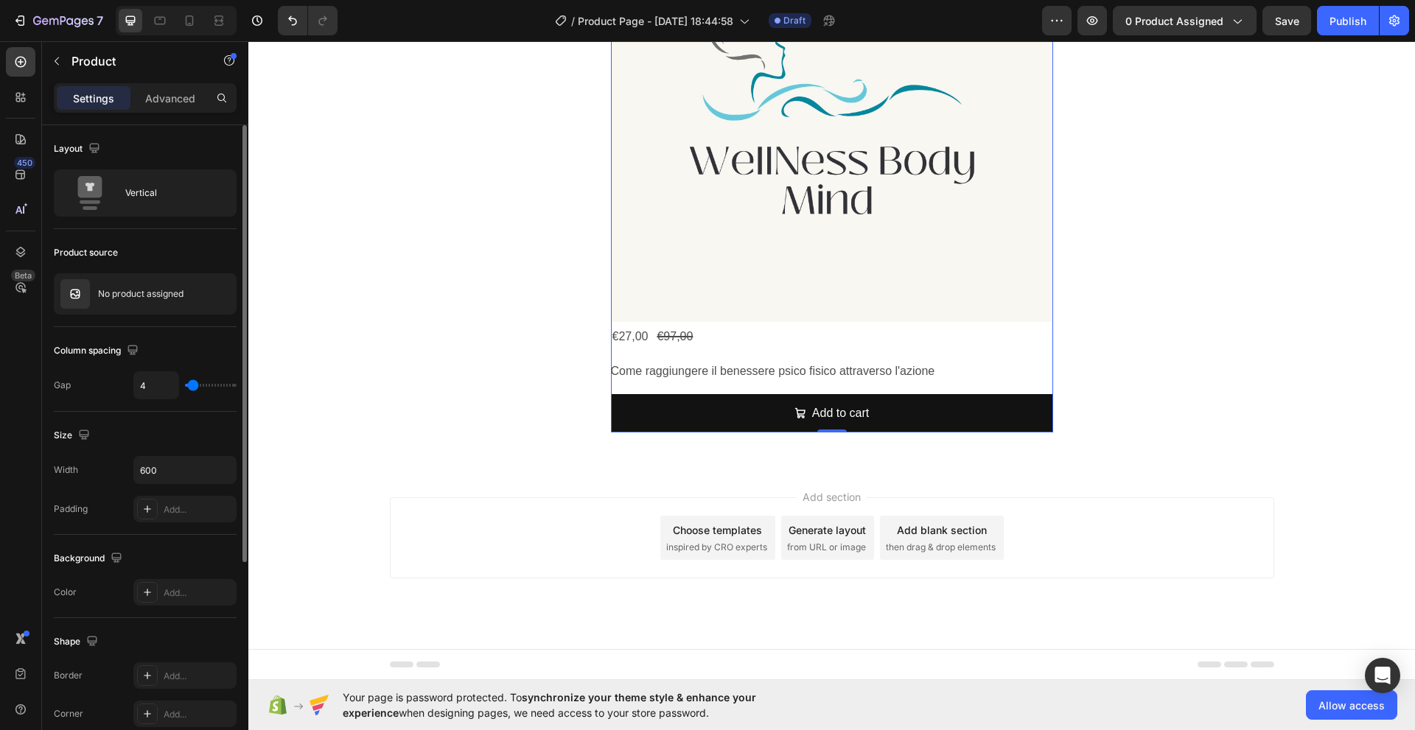
type input "7"
type input "18"
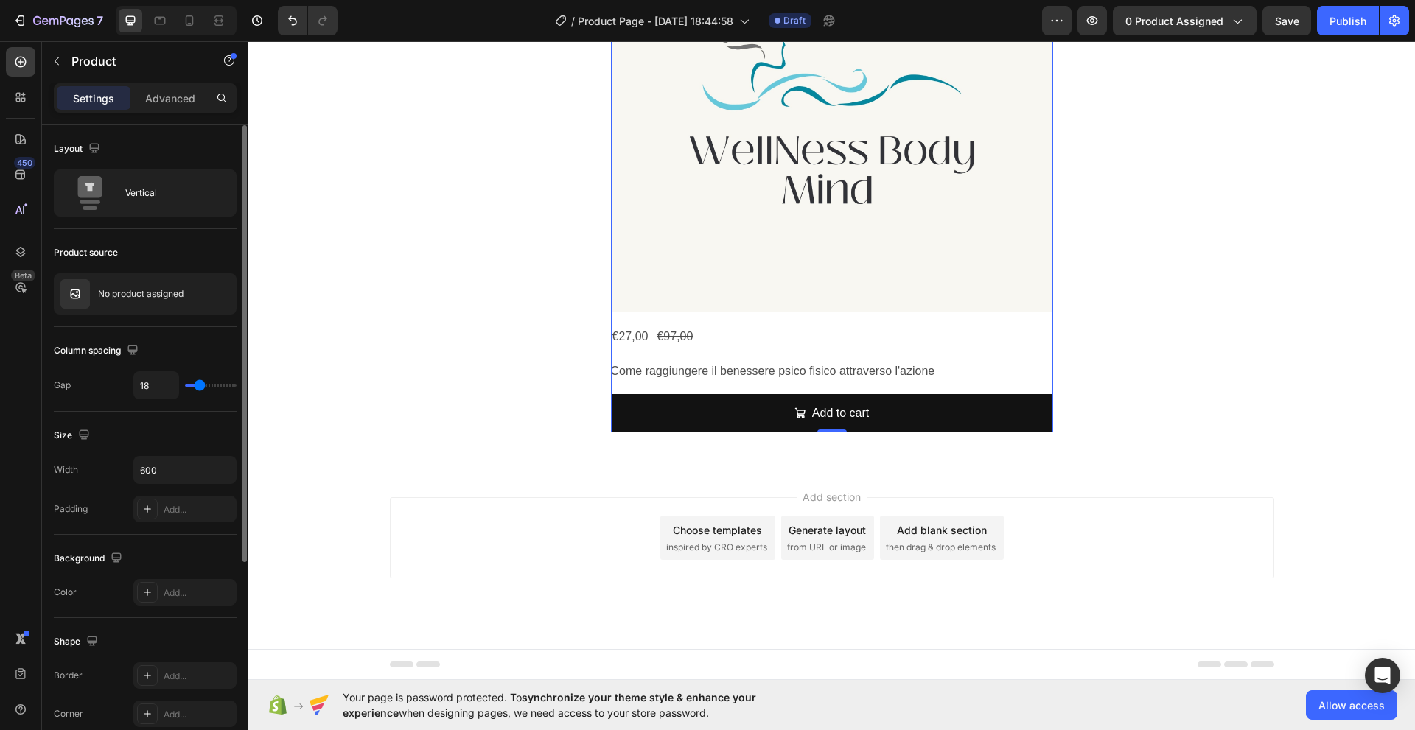
type input "19"
type input "22"
type input "25"
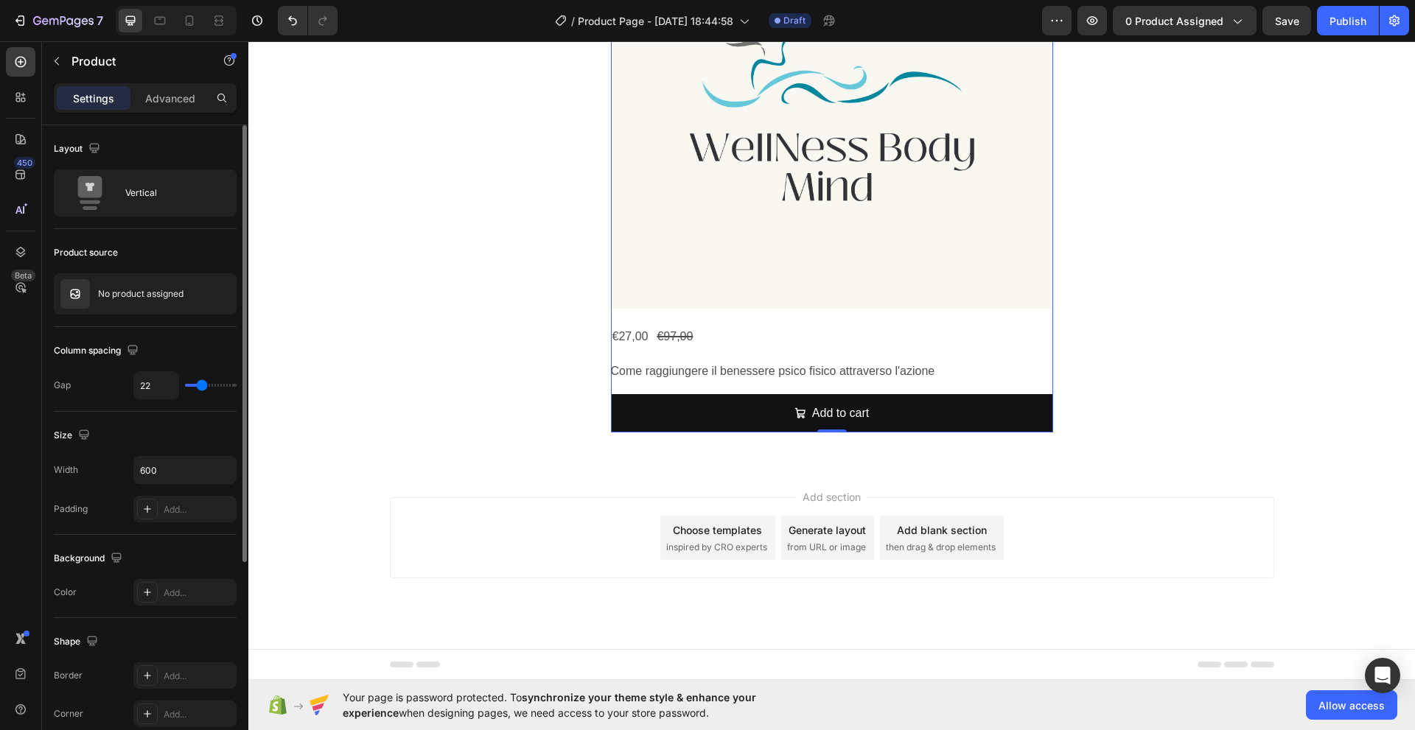
type input "25"
type input "27"
type input "31"
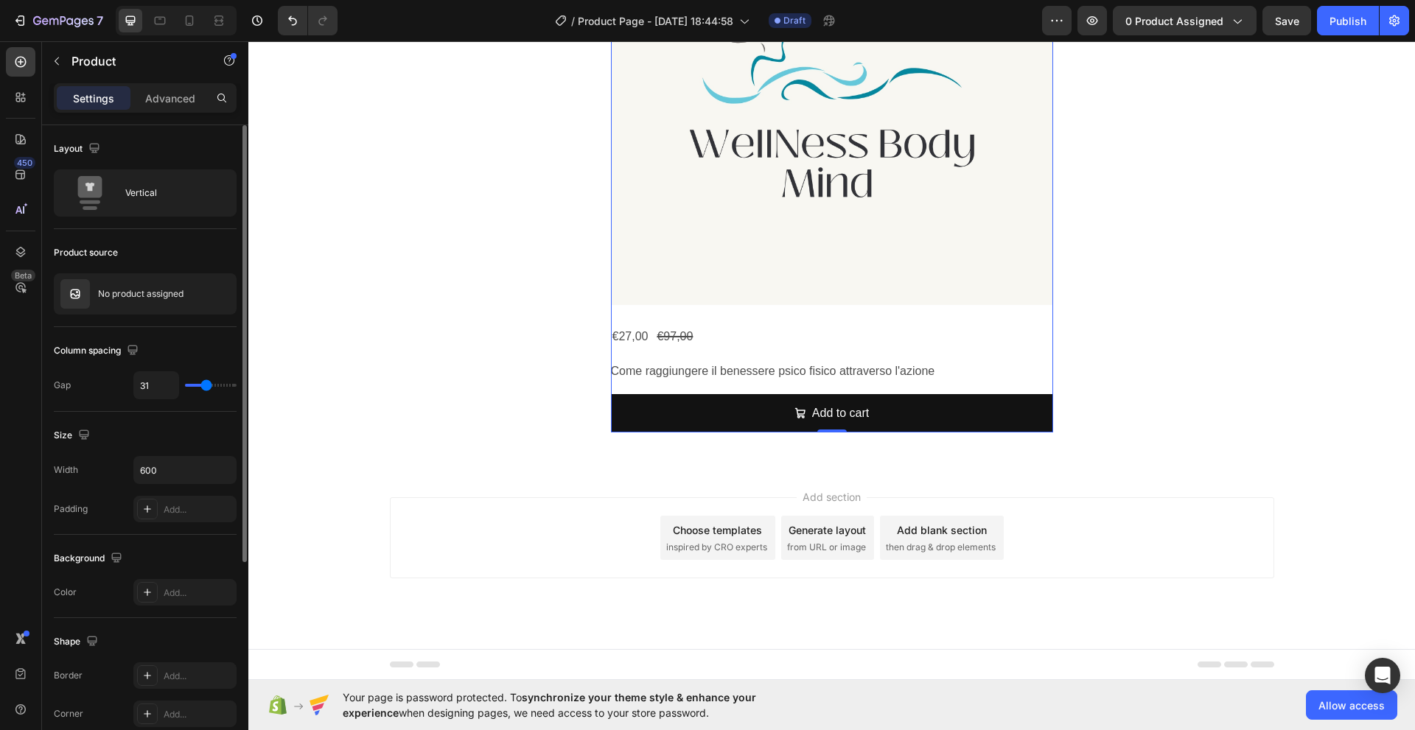
type input "33"
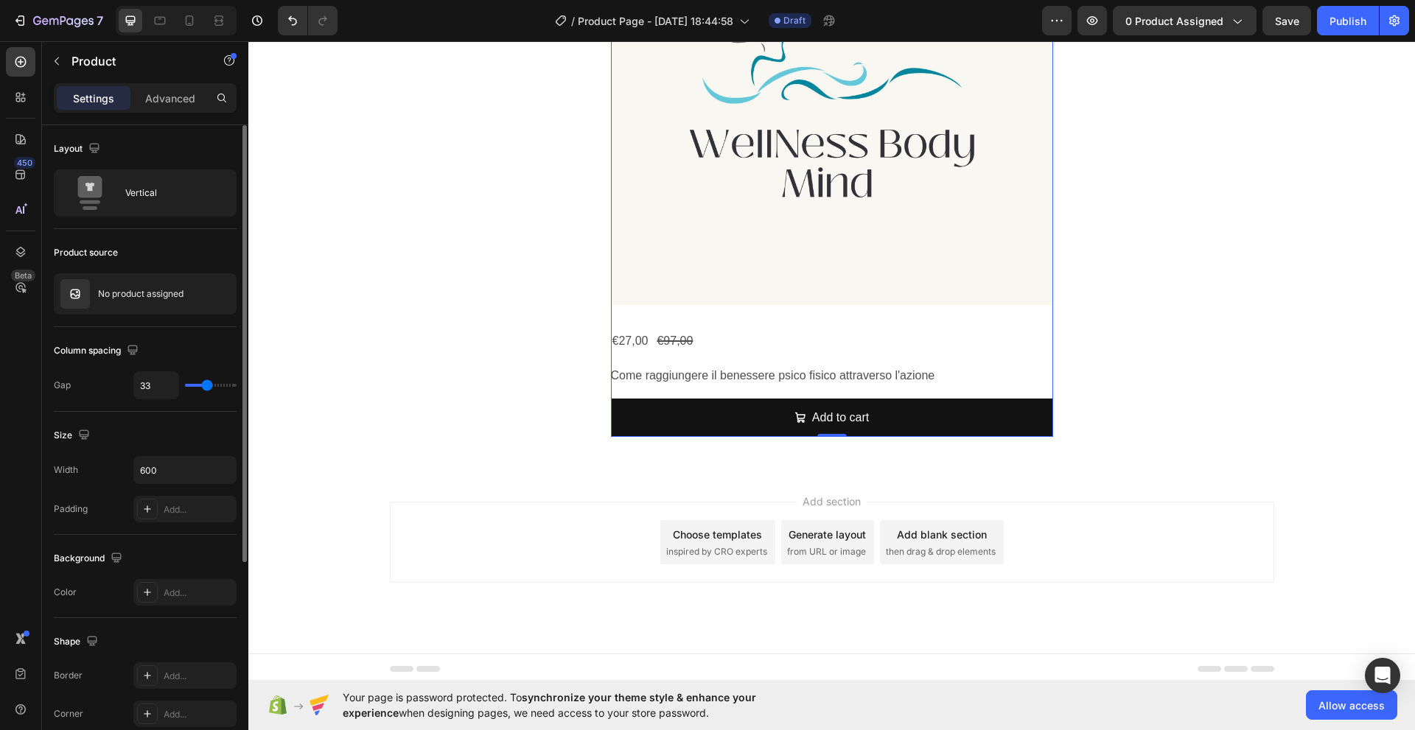
scroll to position [939, 0]
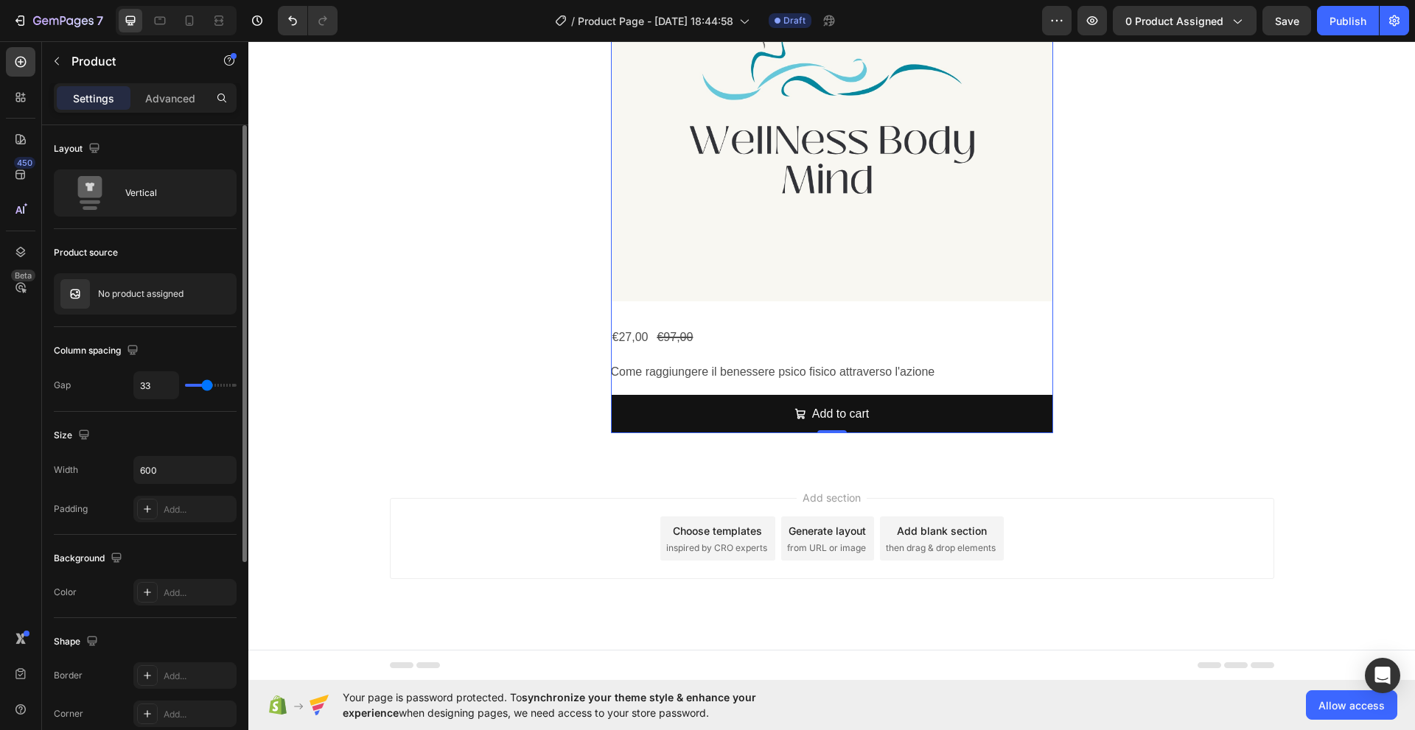
type input "31"
type input "33"
click at [207, 387] on input "range" at bounding box center [211, 385] width 52 height 3
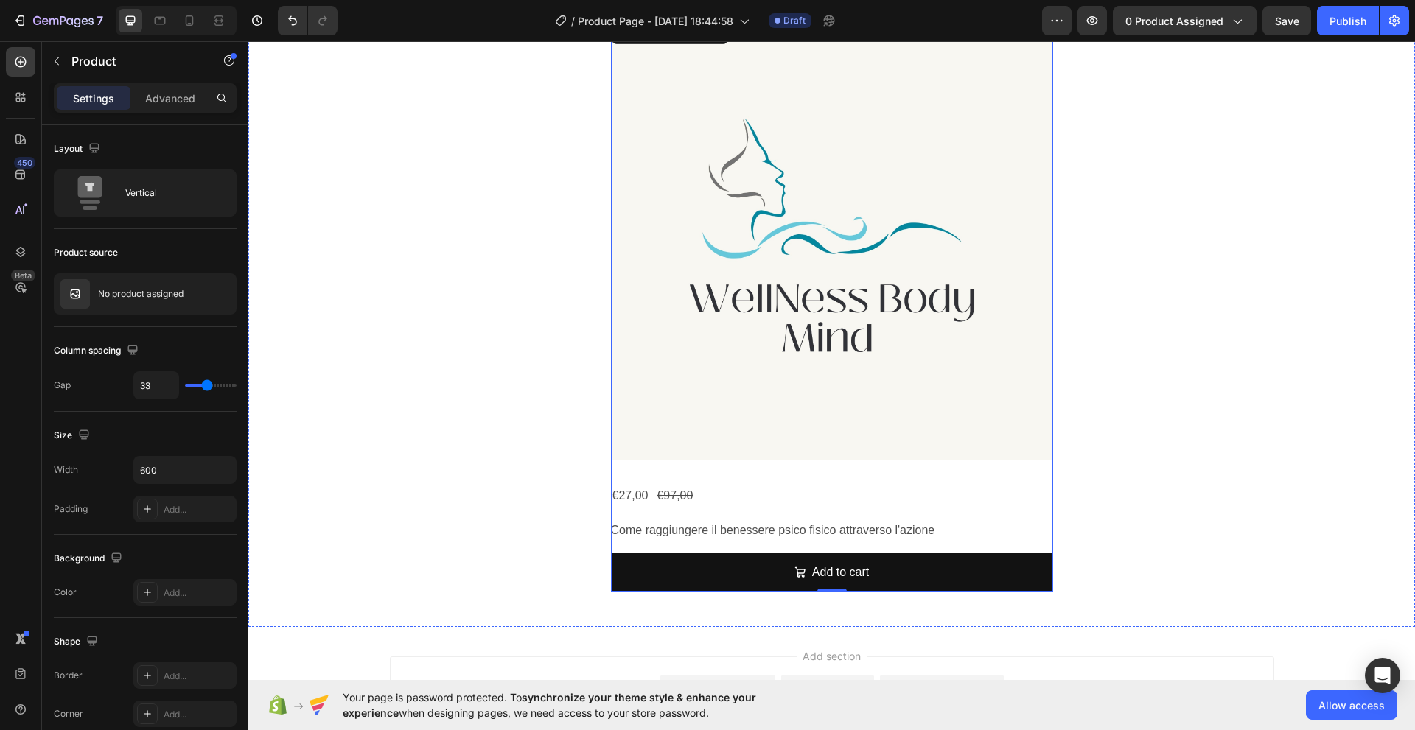
scroll to position [786, 0]
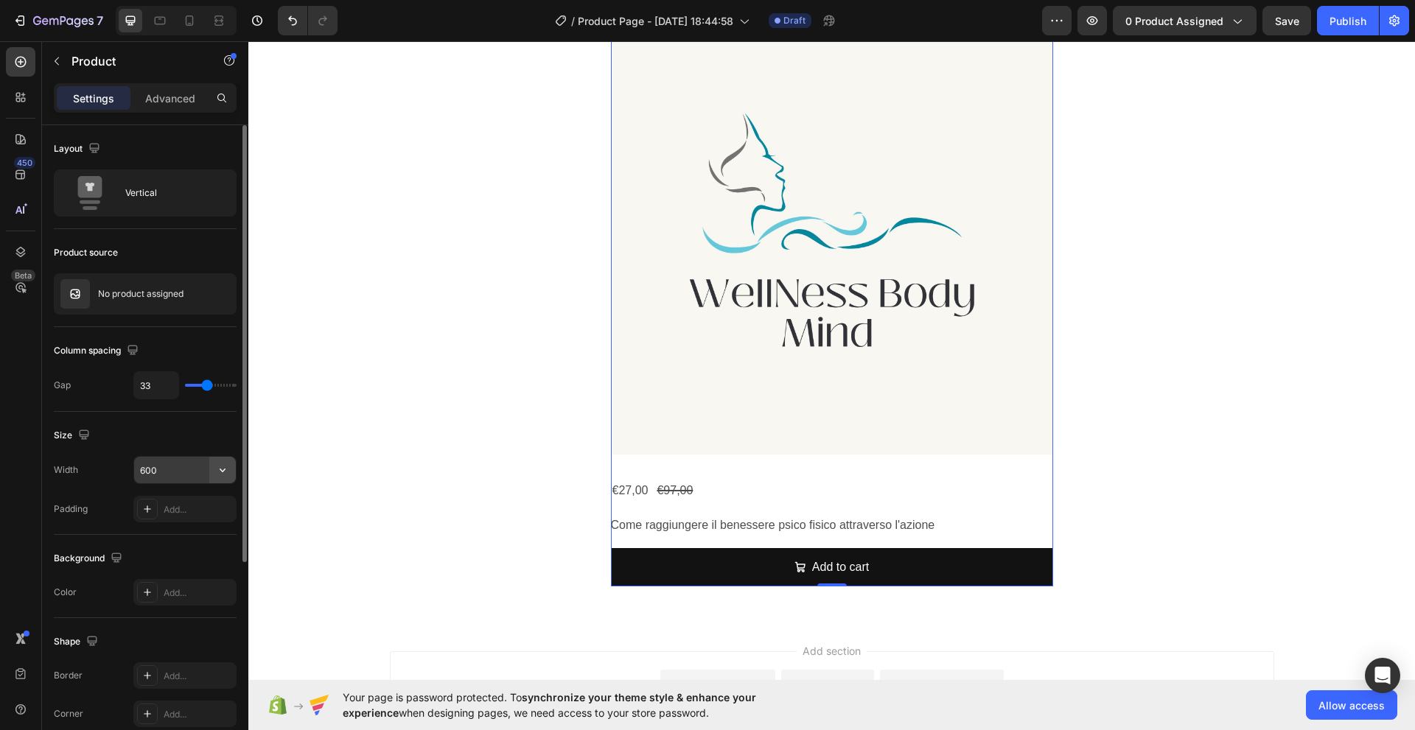
click at [224, 472] on icon "button" at bounding box center [222, 470] width 15 height 15
drag, startPoint x: 200, startPoint y: 444, endPoint x: 201, endPoint y: 421, distance: 22.9
click at [200, 442] on div "Size" at bounding box center [145, 436] width 183 height 24
click at [760, 432] on img at bounding box center [832, 234] width 442 height 442
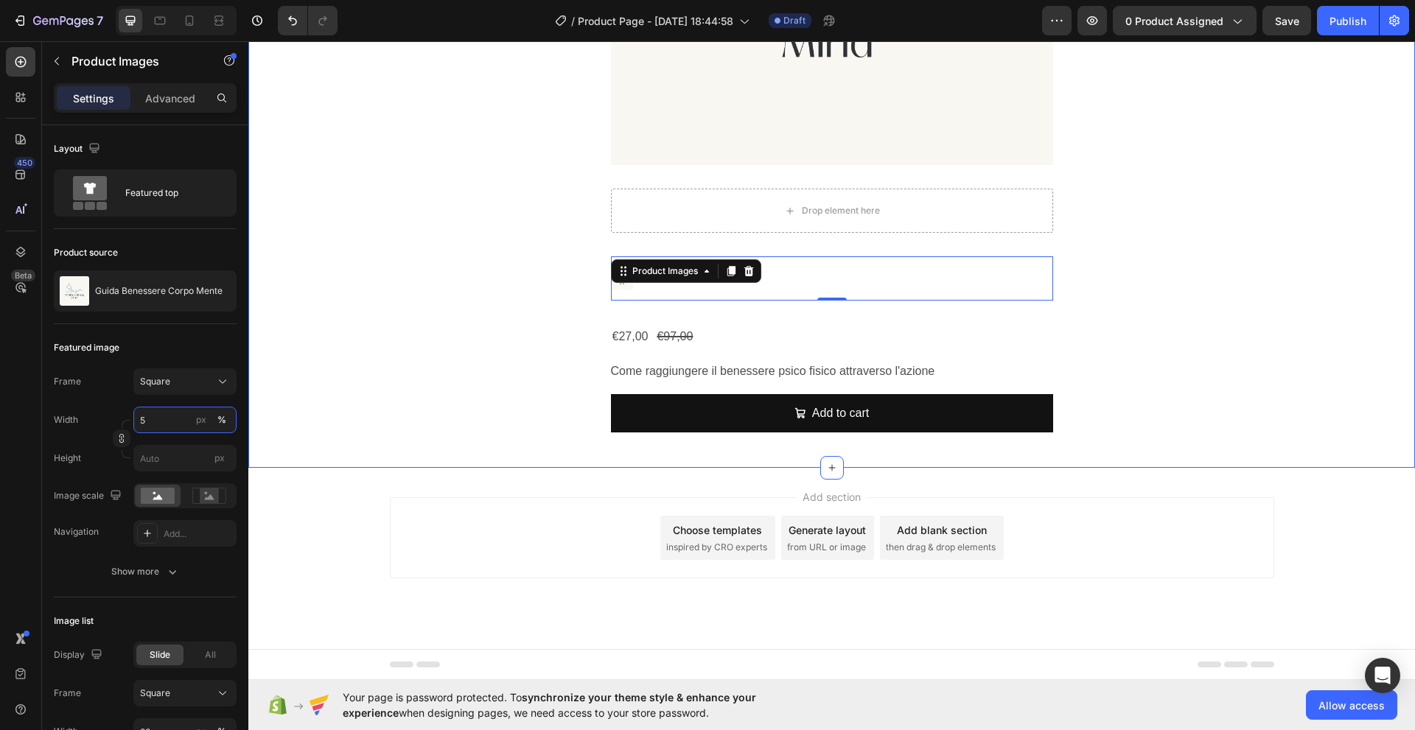
scroll to position [542, 0]
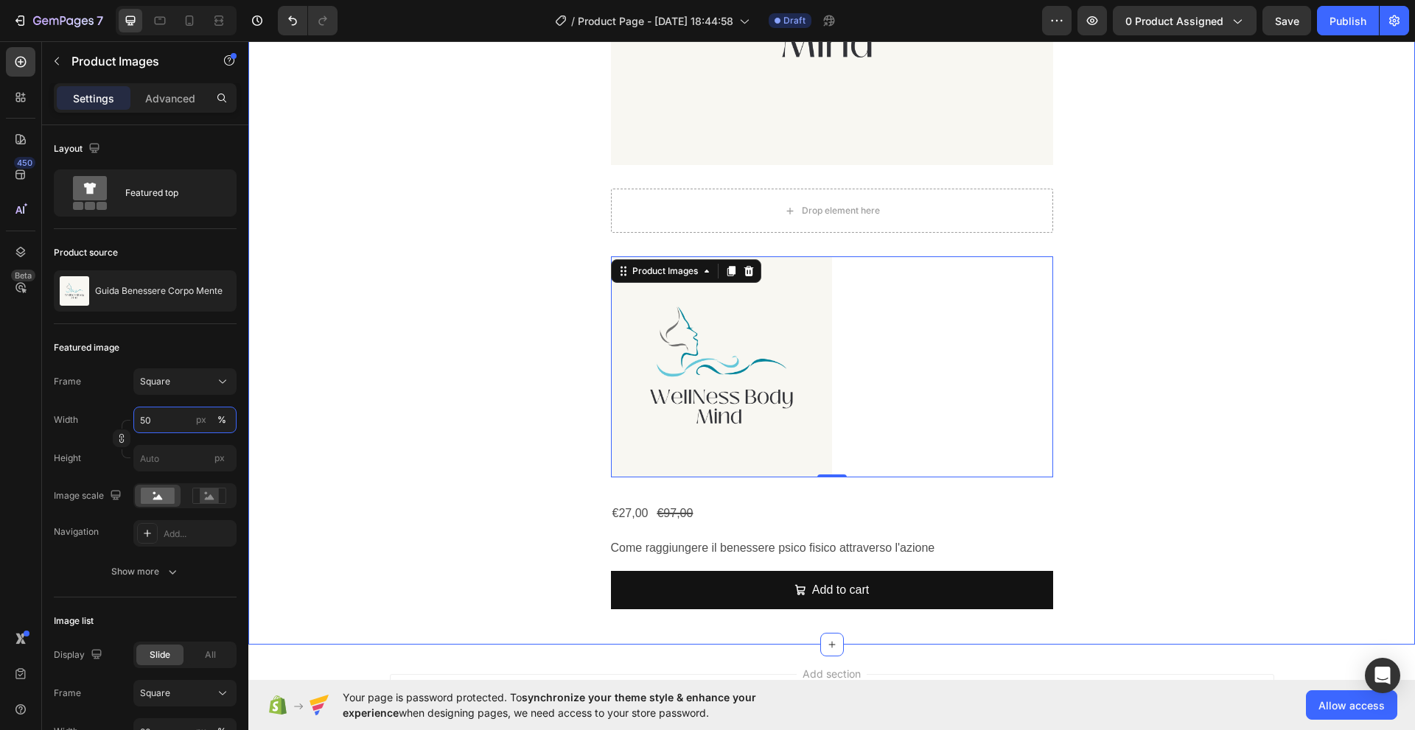
type input "5"
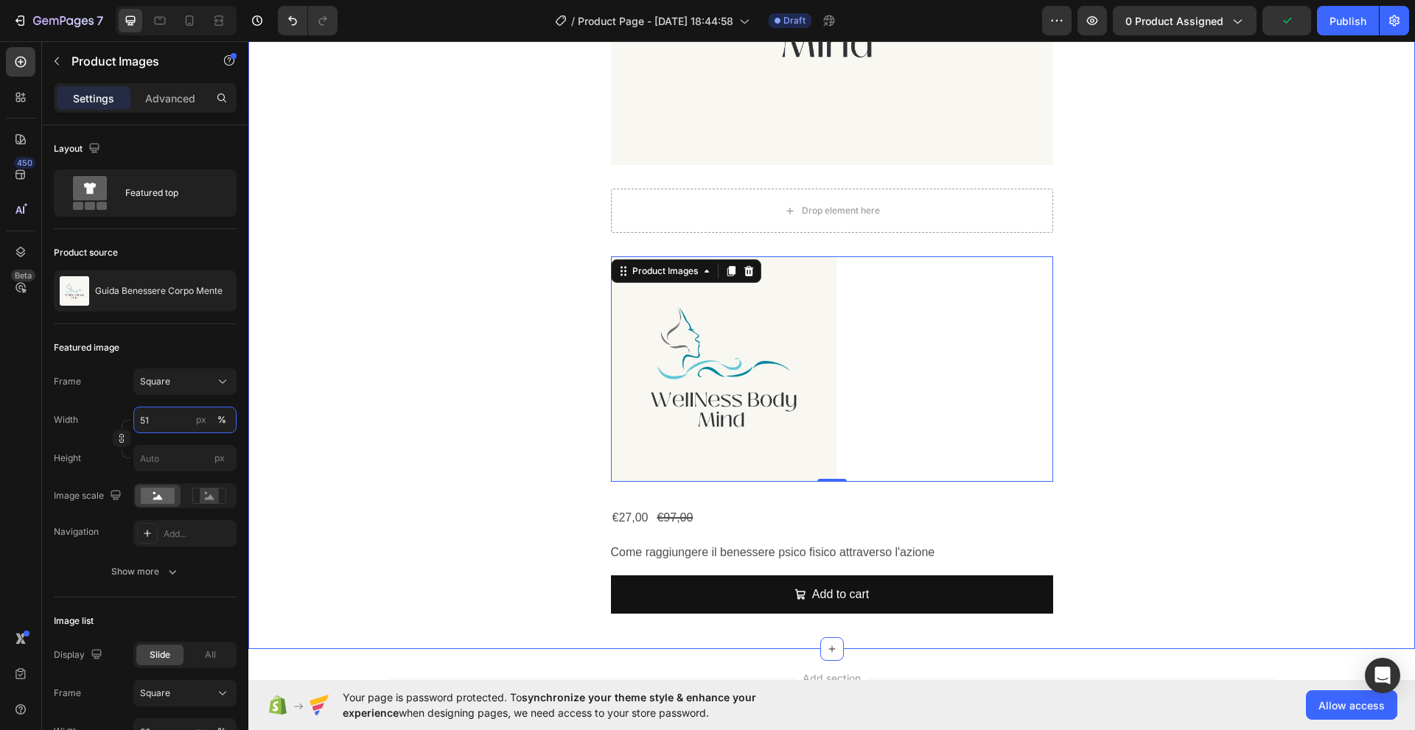
type input "5"
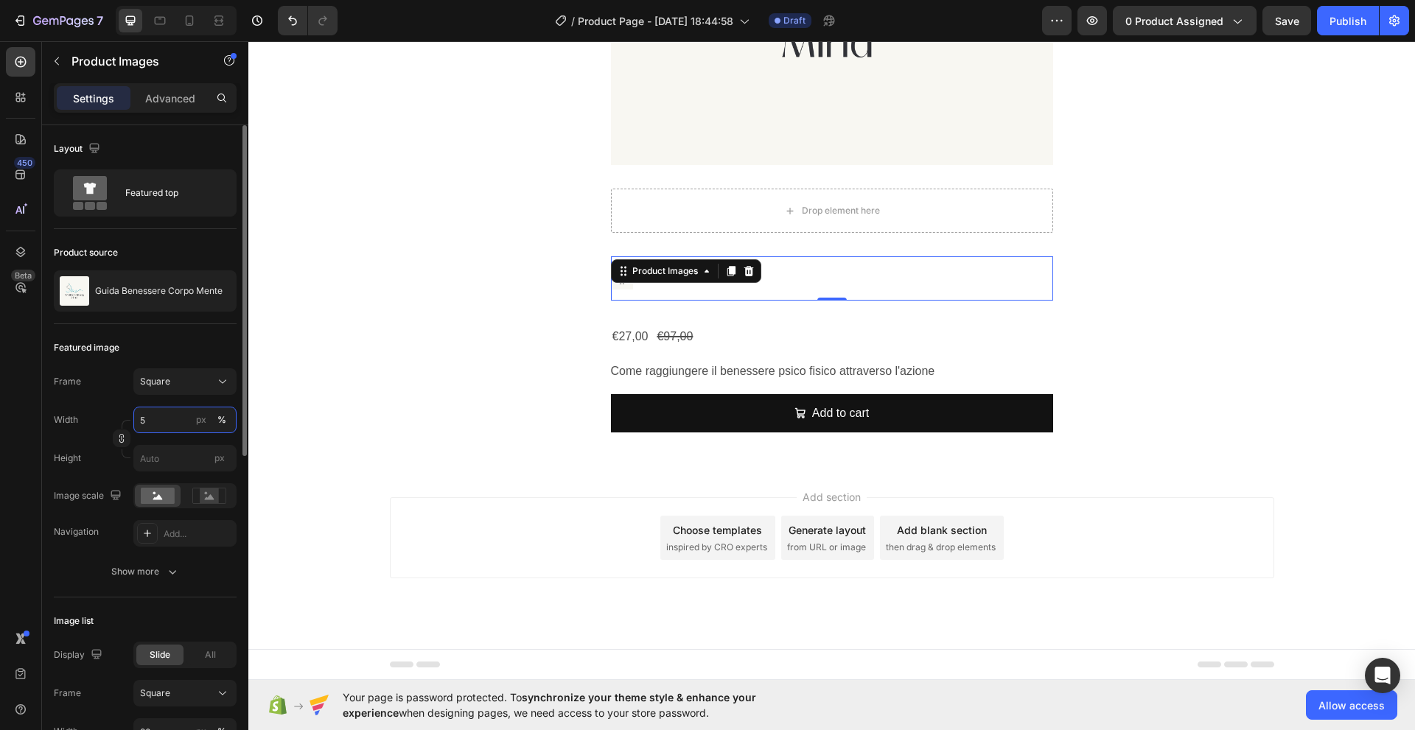
drag, startPoint x: 150, startPoint y: 422, endPoint x: 131, endPoint y: 421, distance: 19.2
click at [131, 421] on div "Width 5 px %" at bounding box center [145, 420] width 183 height 27
type input "10"
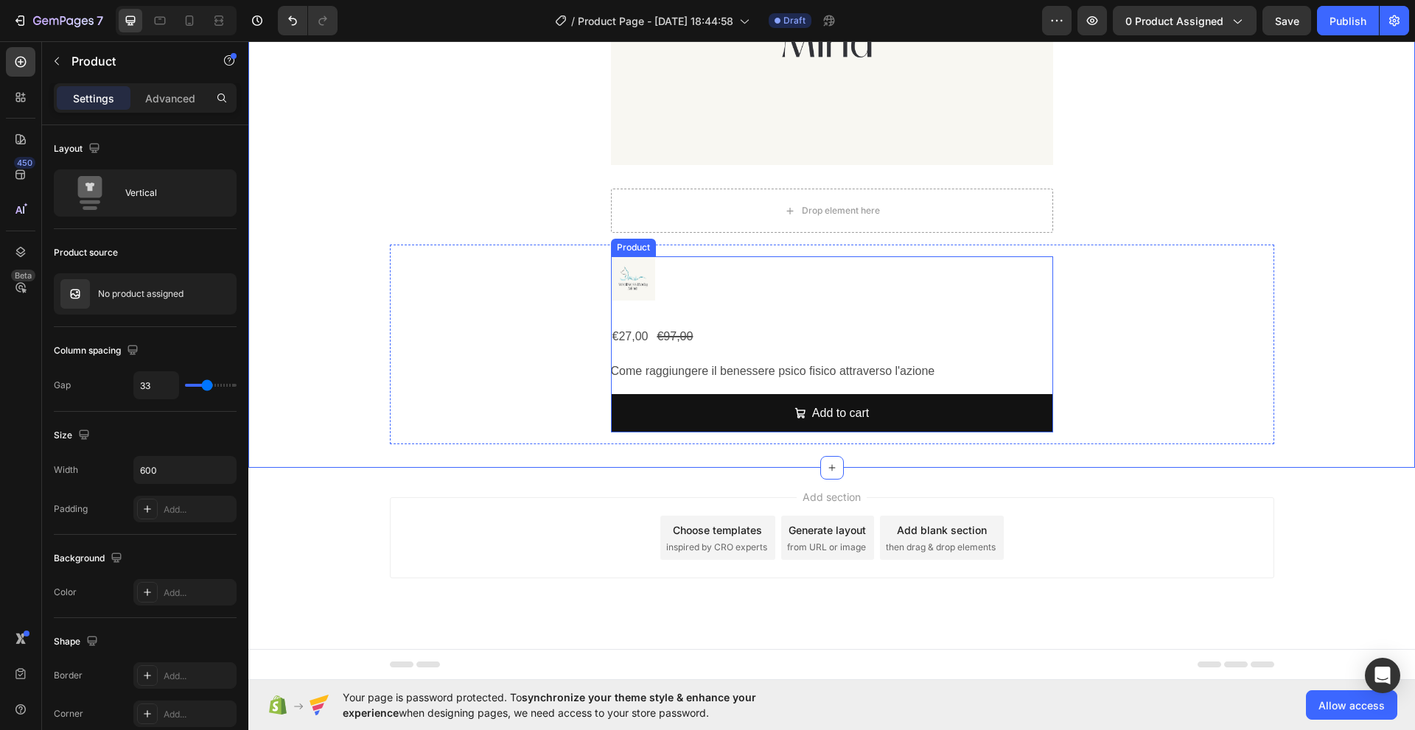
click at [647, 302] on div "Product Images €27,00 Product Price Product Price €97,00 Product Price Product …" at bounding box center [832, 344] width 442 height 176
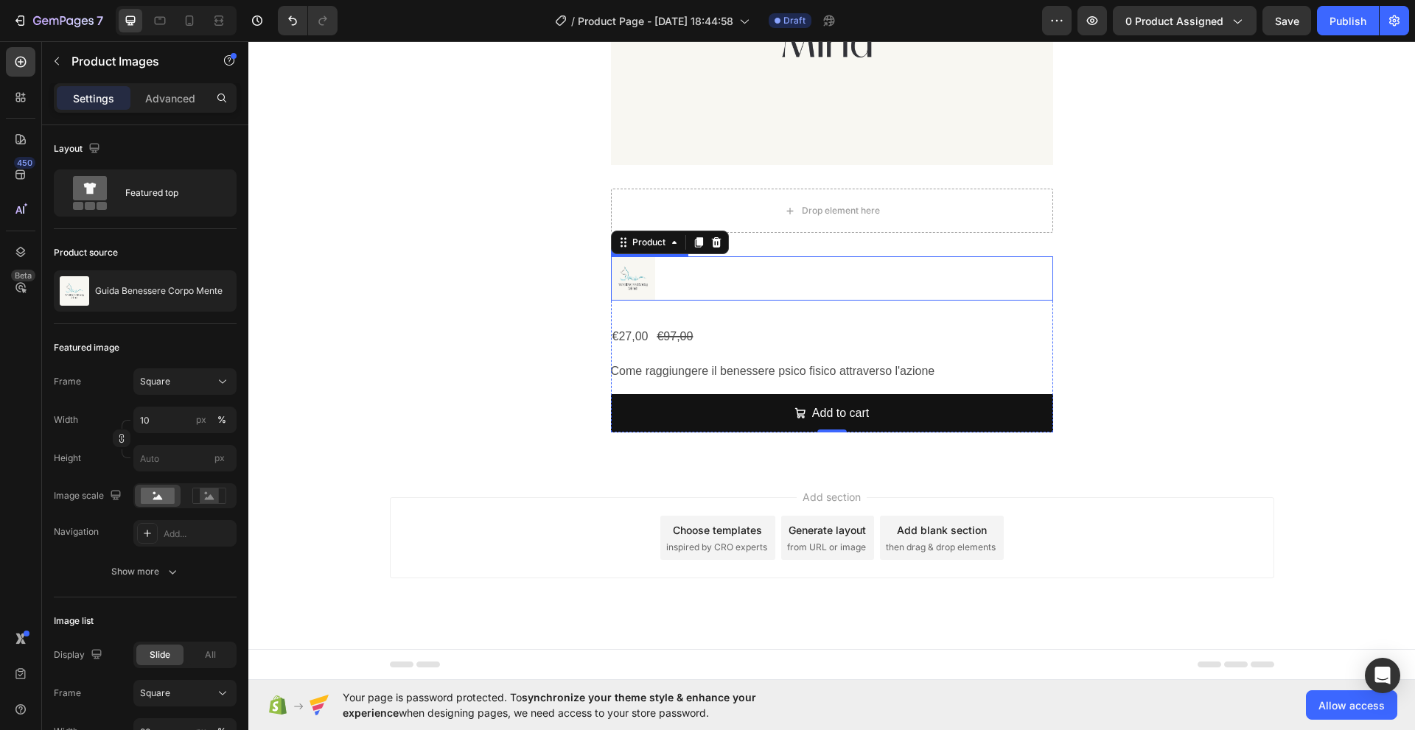
click at [628, 286] on img at bounding box center [633, 278] width 44 height 44
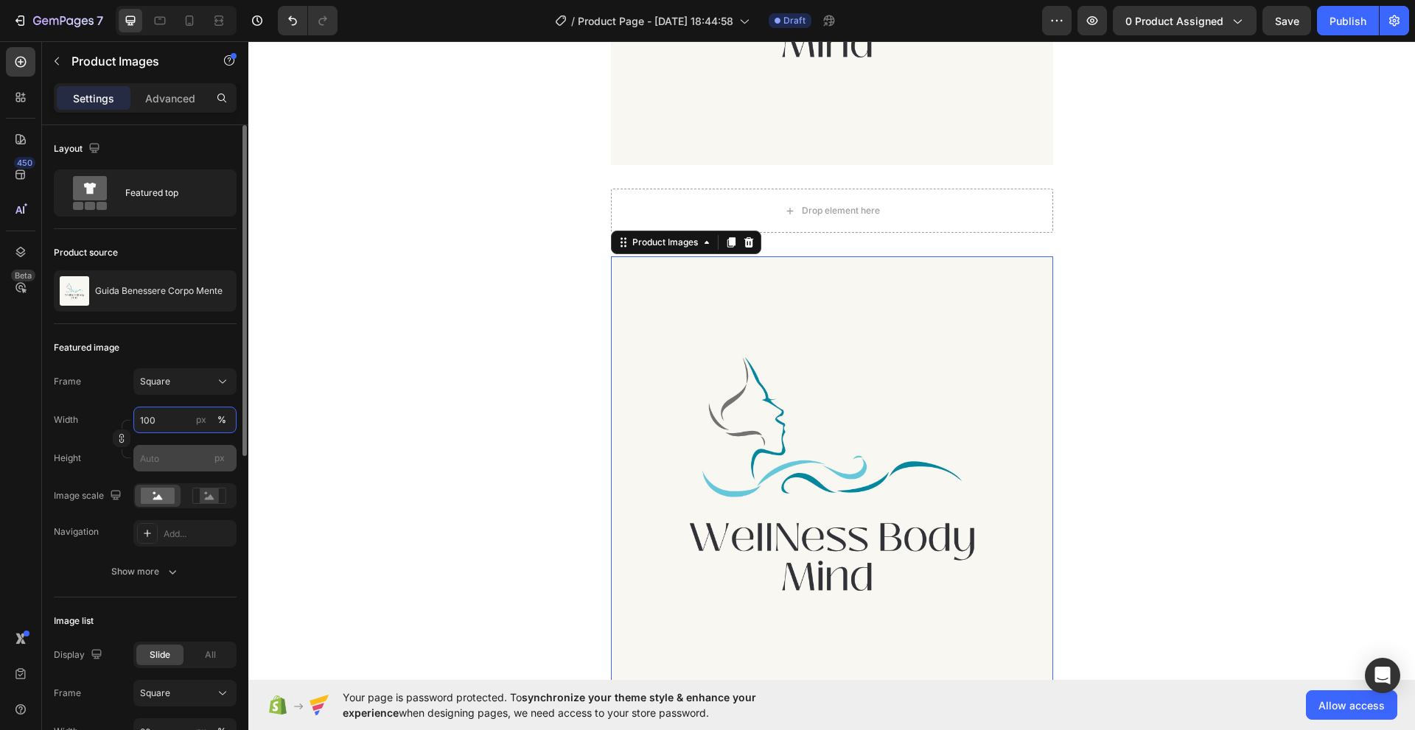
type input "100"
click at [205, 446] on input "px" at bounding box center [184, 458] width 103 height 27
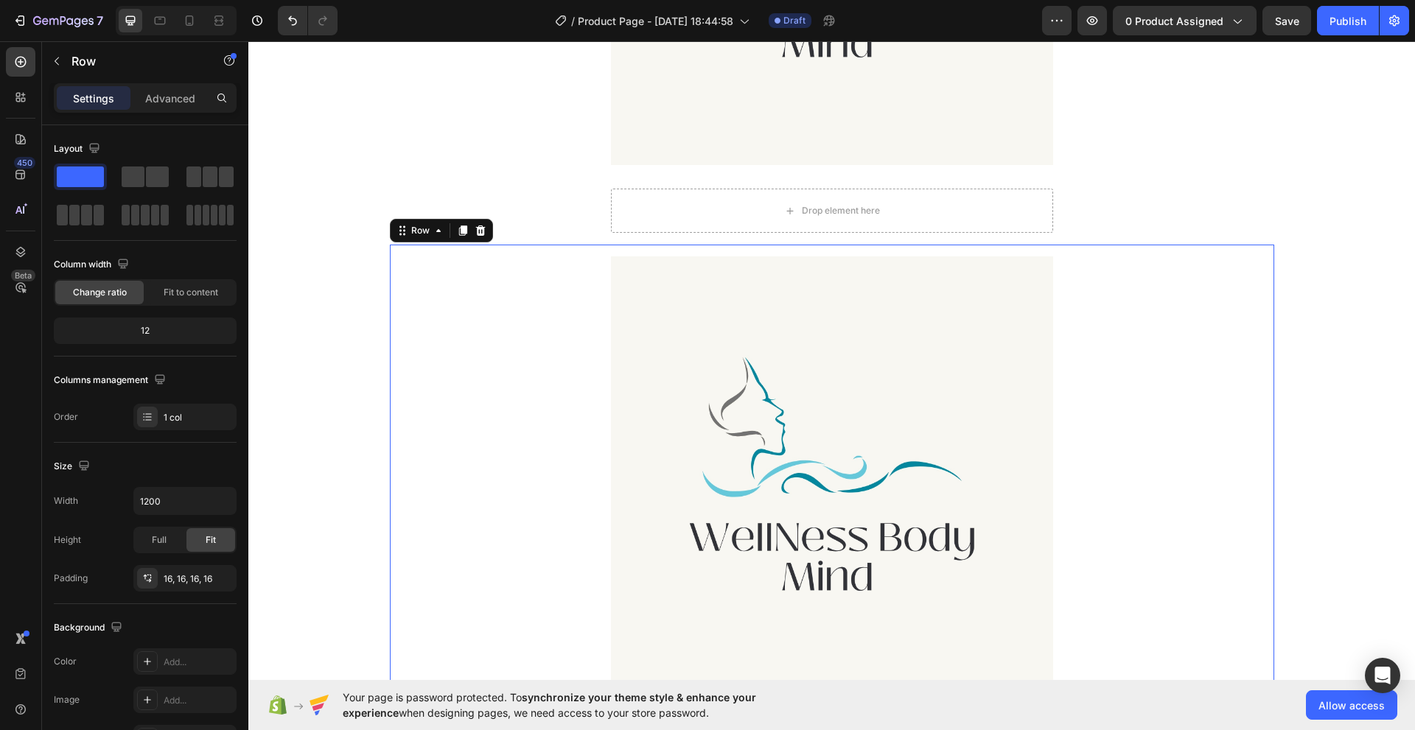
click at [550, 393] on div "Product Images €27,00 Product Price Product Price €97,00 Product Price Product …" at bounding box center [832, 543] width 861 height 574
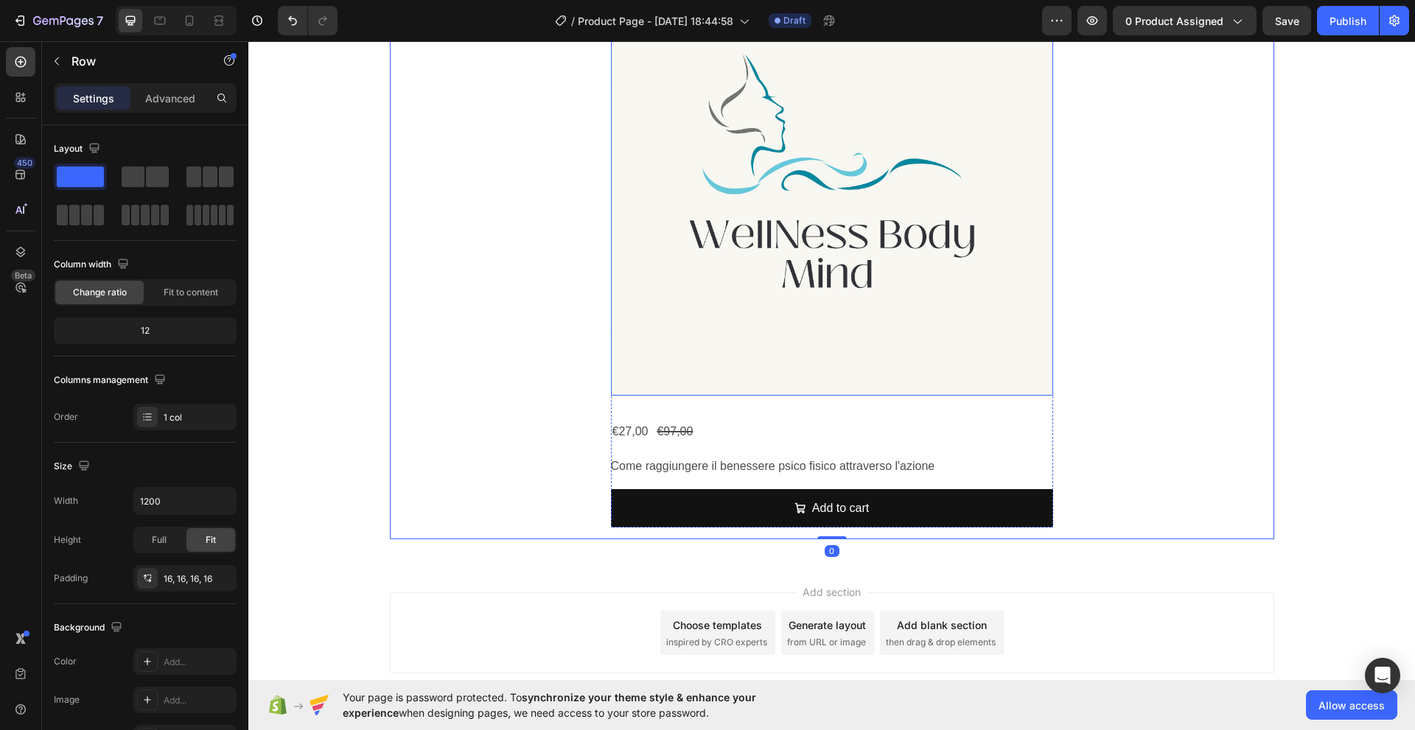
scroll to position [861, 0]
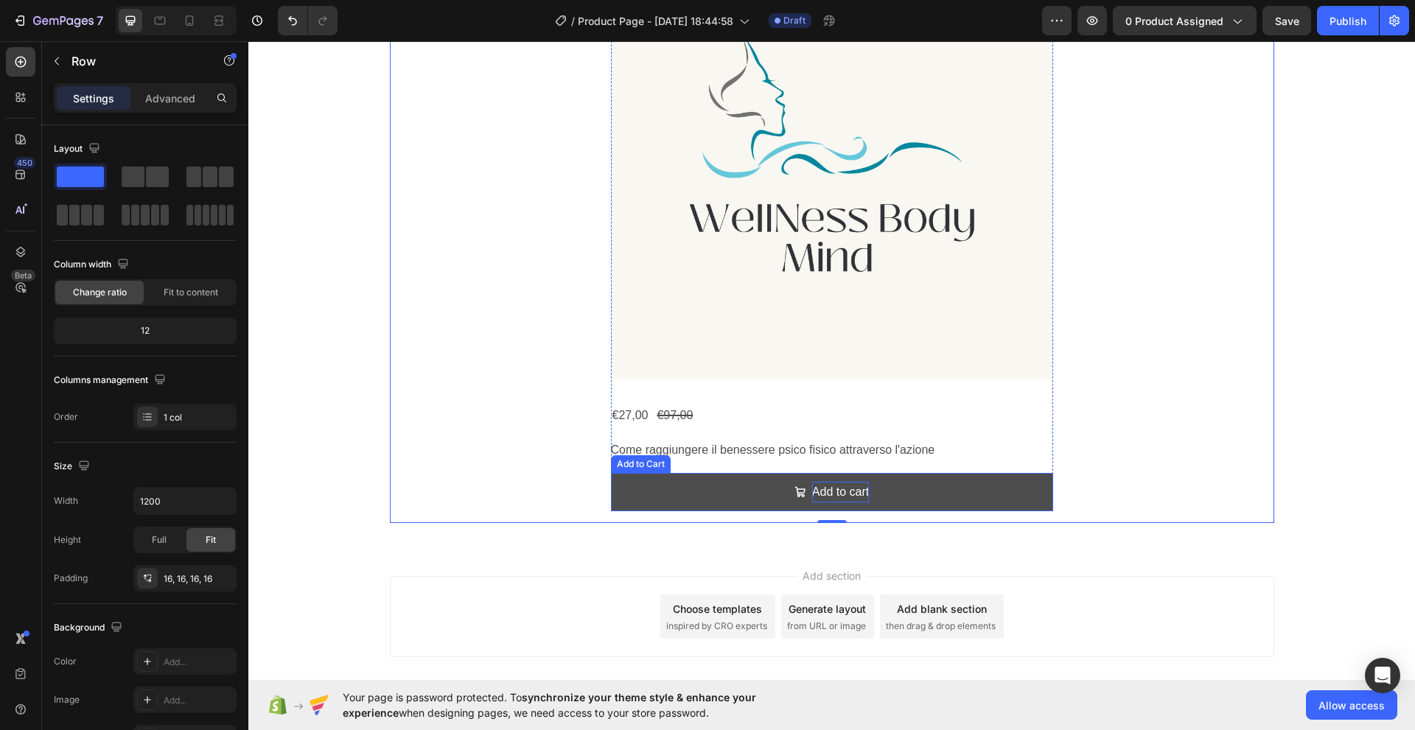
click at [831, 491] on p "Add to cart" at bounding box center [840, 492] width 57 height 21
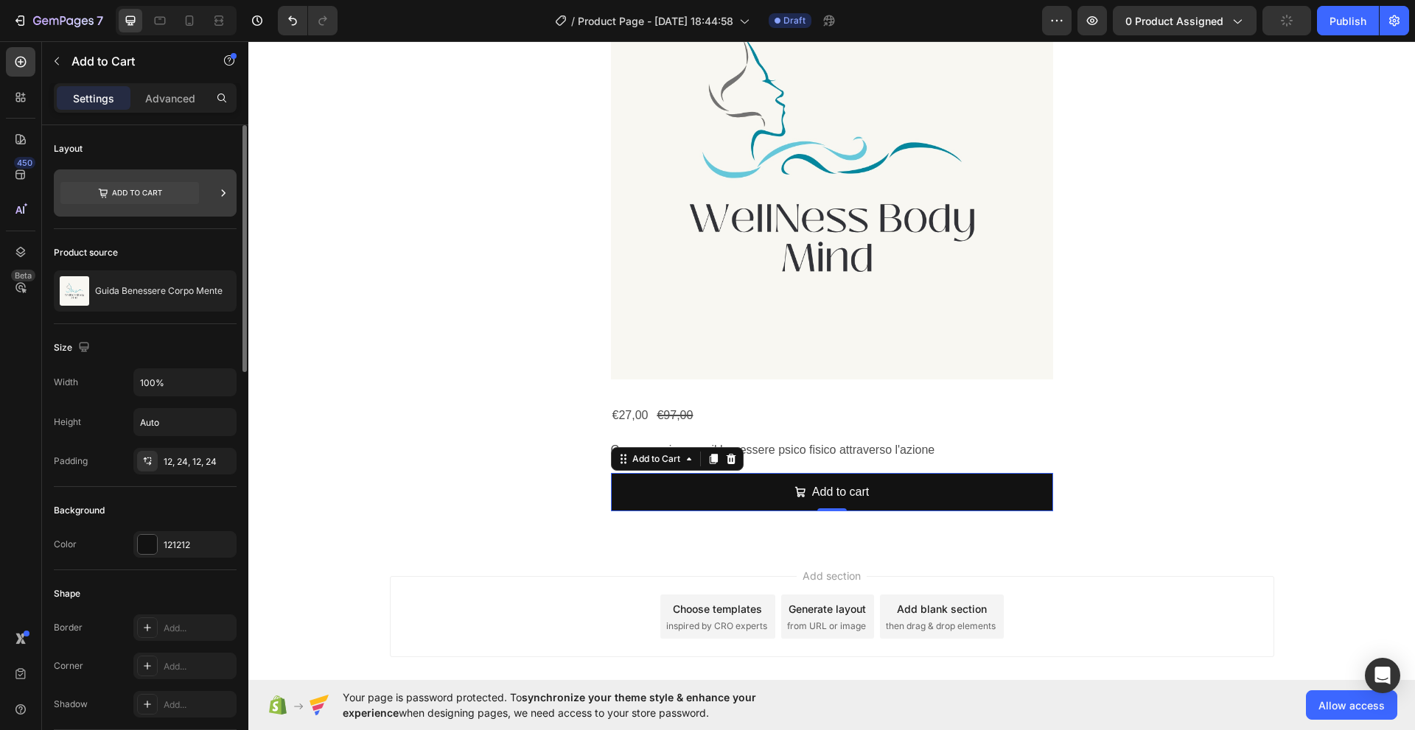
click at [141, 194] on icon at bounding box center [129, 193] width 139 height 22
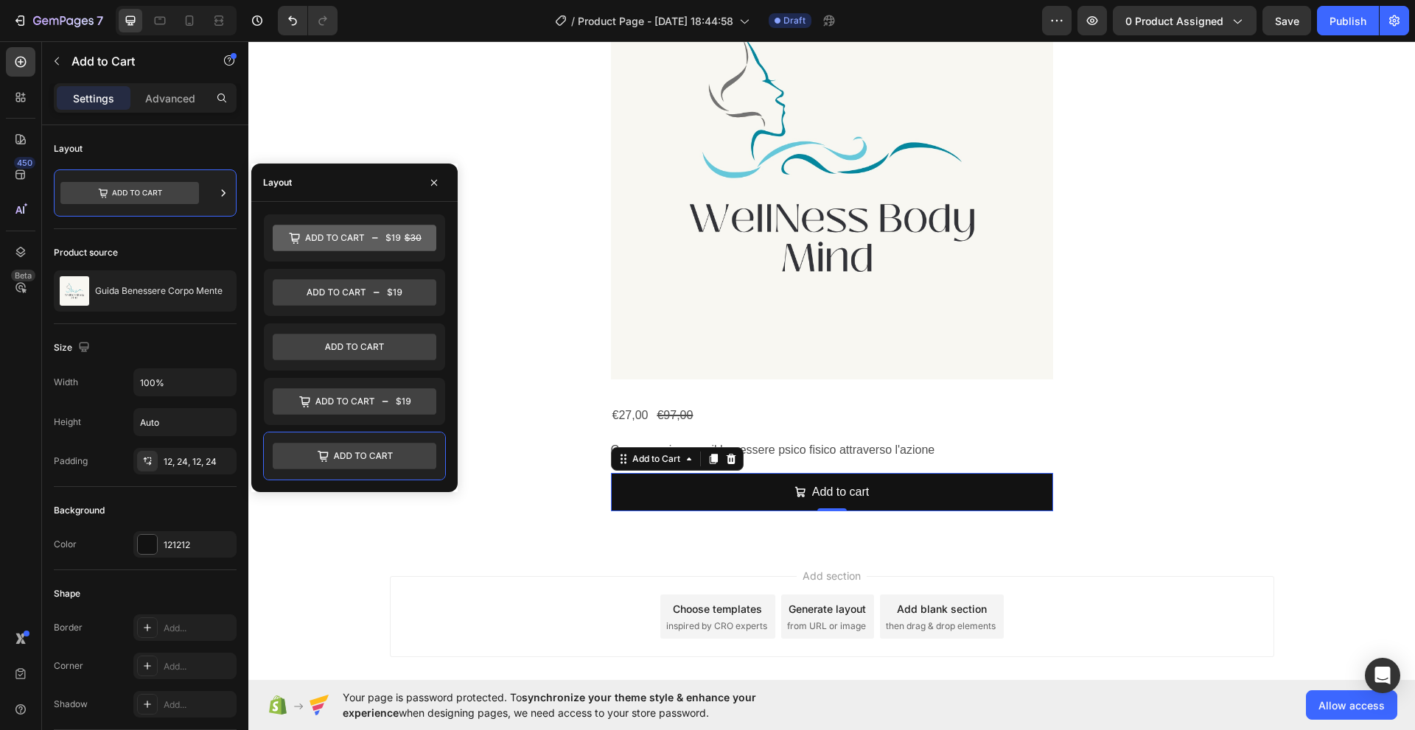
click at [270, 185] on div "Layout" at bounding box center [277, 182] width 29 height 13
click at [223, 195] on icon at bounding box center [224, 192] width 4 height 7
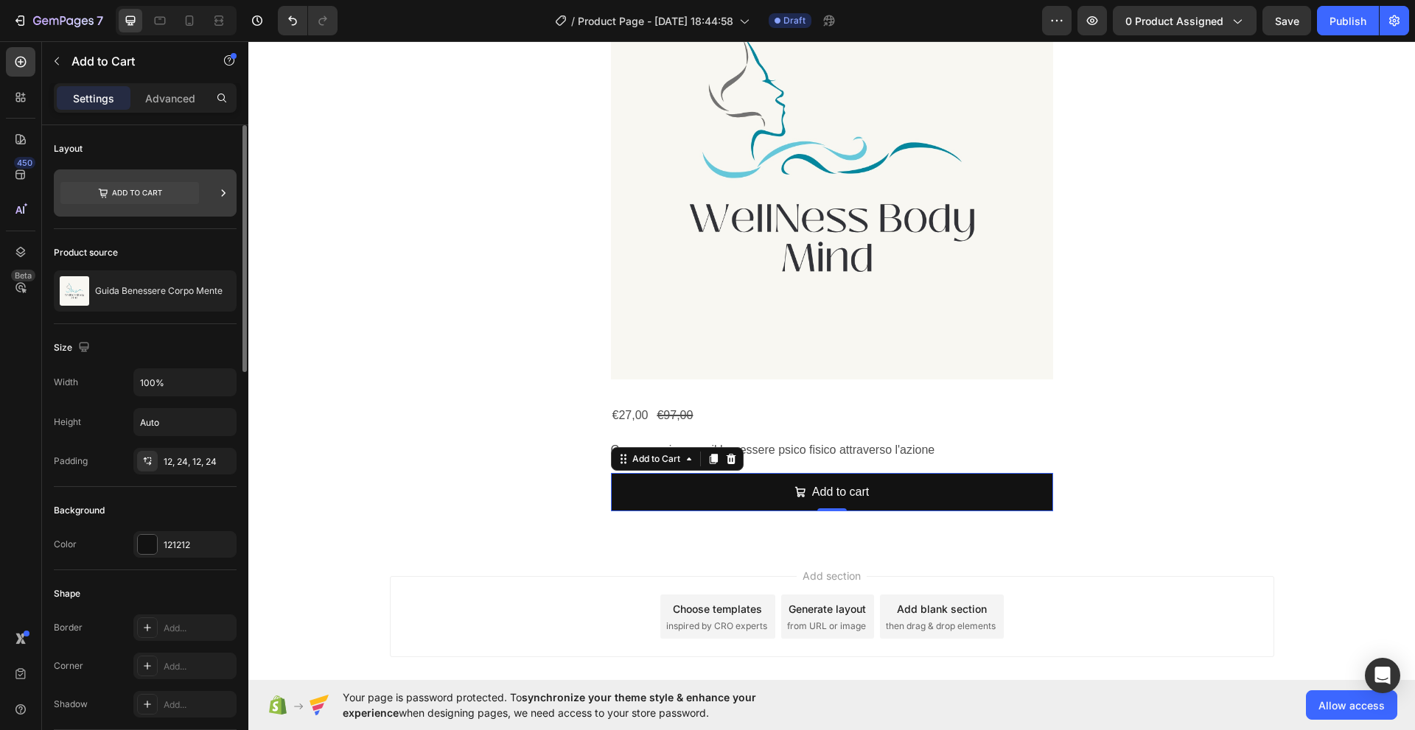
click at [223, 195] on icon at bounding box center [224, 192] width 4 height 7
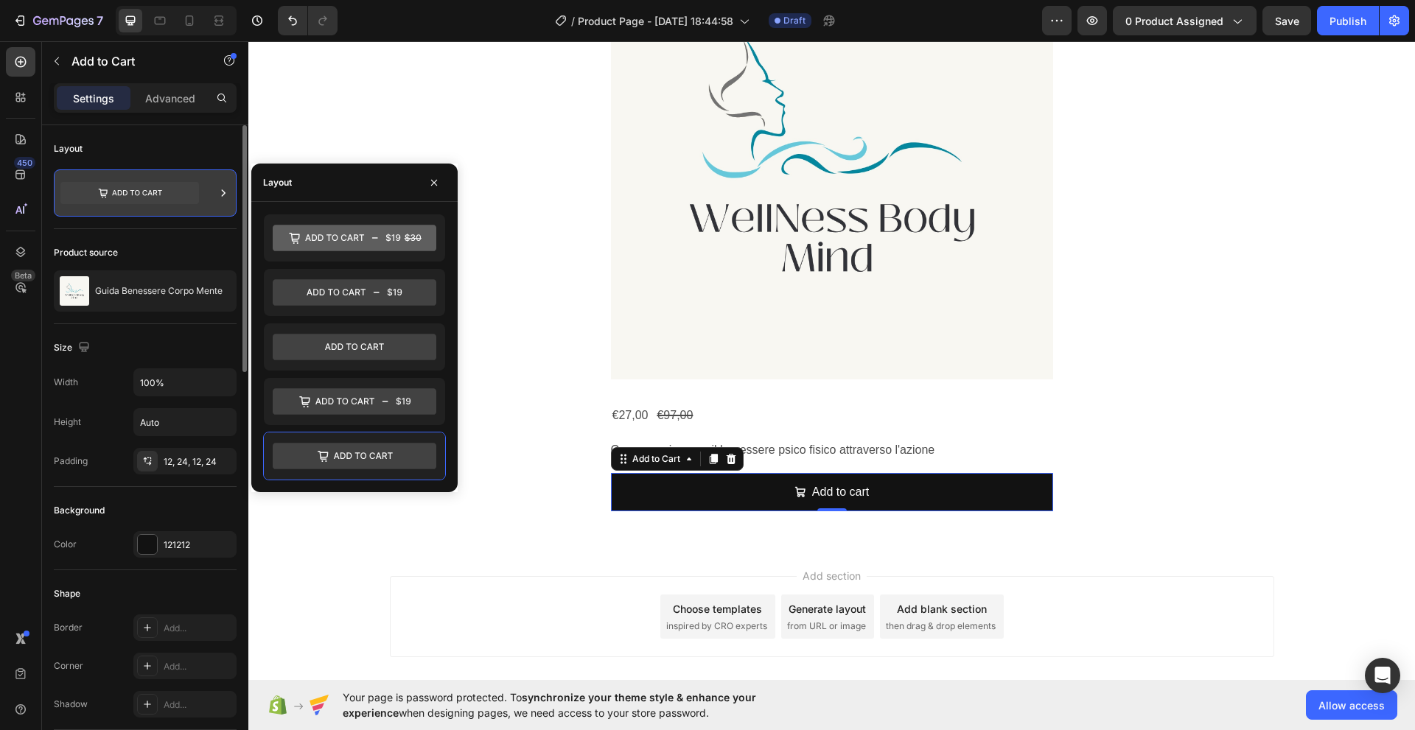
click at [104, 184] on icon at bounding box center [129, 193] width 139 height 22
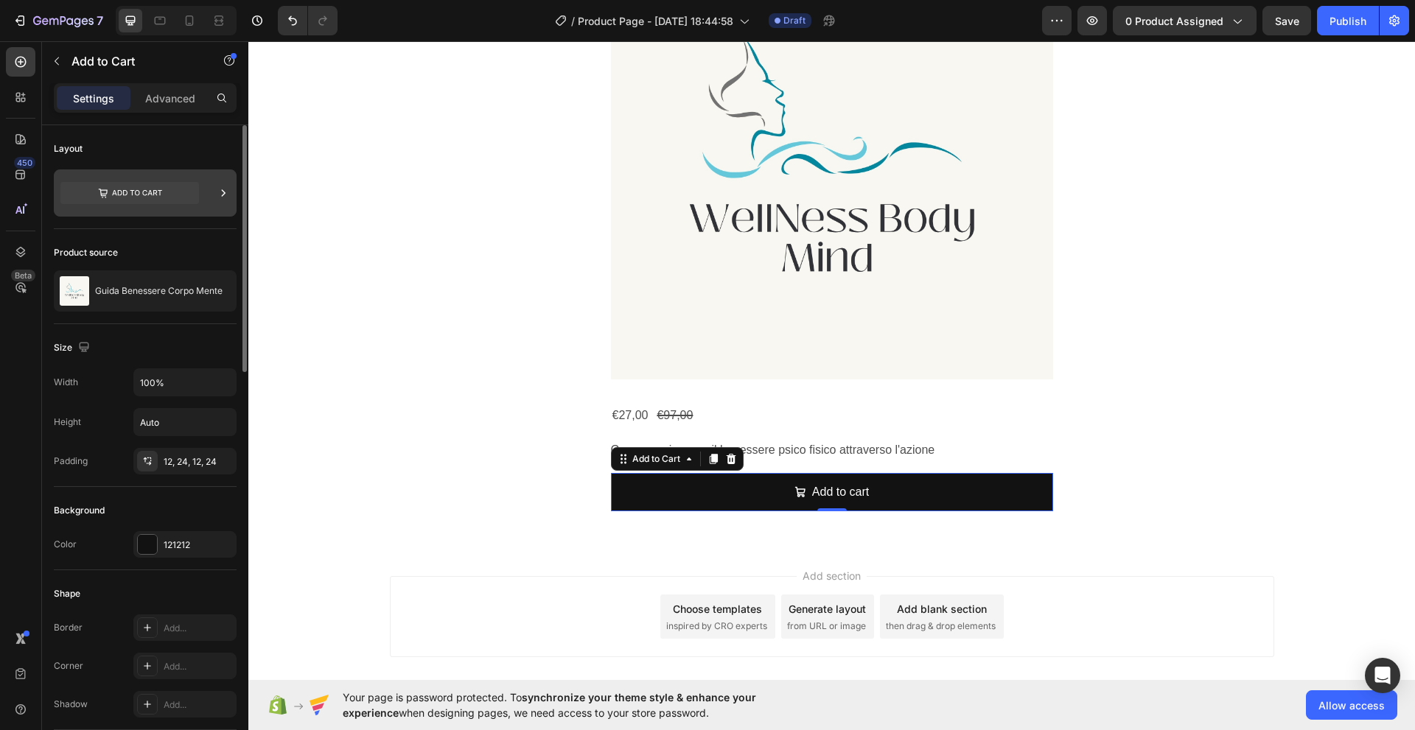
click at [223, 193] on icon at bounding box center [223, 193] width 15 height 15
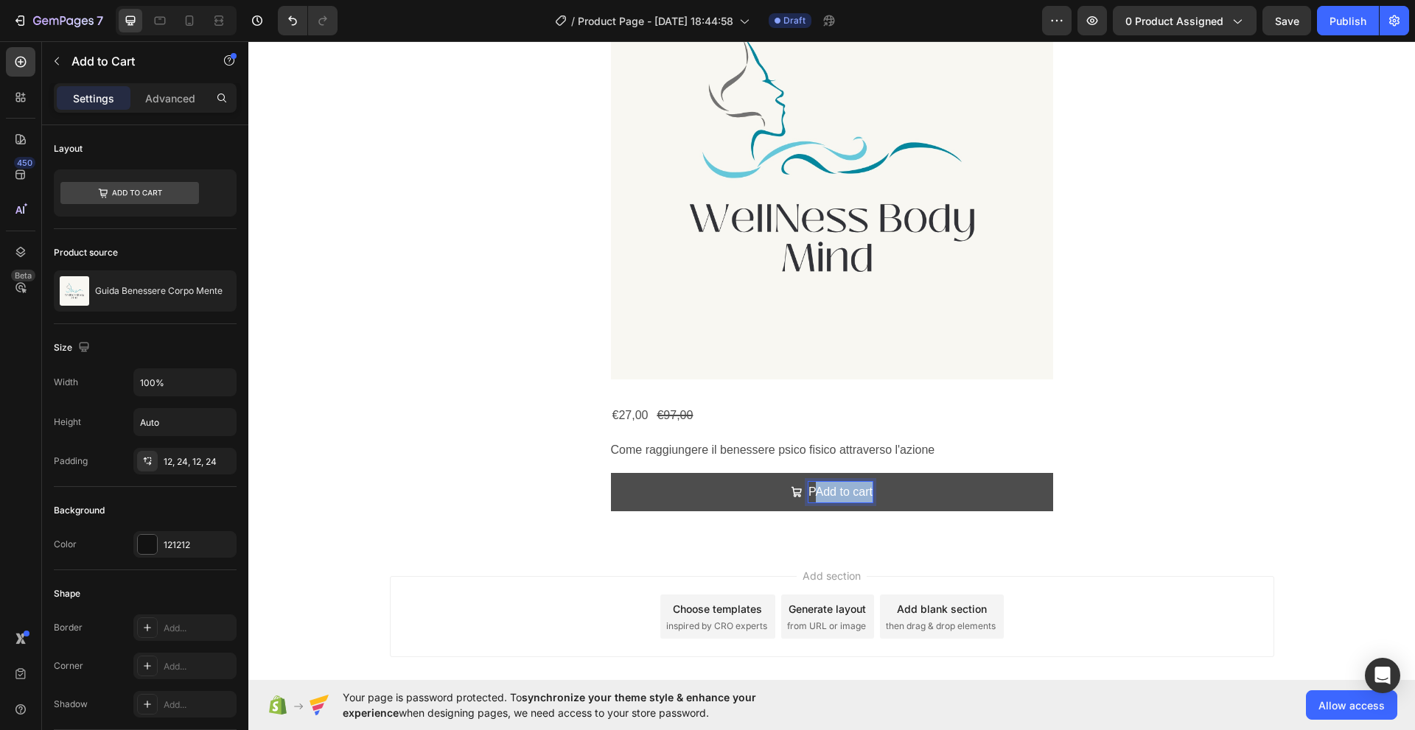
drag, startPoint x: 808, startPoint y: 493, endPoint x: 866, endPoint y: 490, distance: 58.3
click at [866, 490] on p "PAdd to cart" at bounding box center [840, 492] width 64 height 21
click at [611, 473] on button "Prendi" at bounding box center [832, 492] width 442 height 39
click at [611, 473] on button "Prendi ora" at bounding box center [832, 492] width 442 height 39
click at [611, 473] on button "Prendi ora la" at bounding box center [832, 492] width 442 height 39
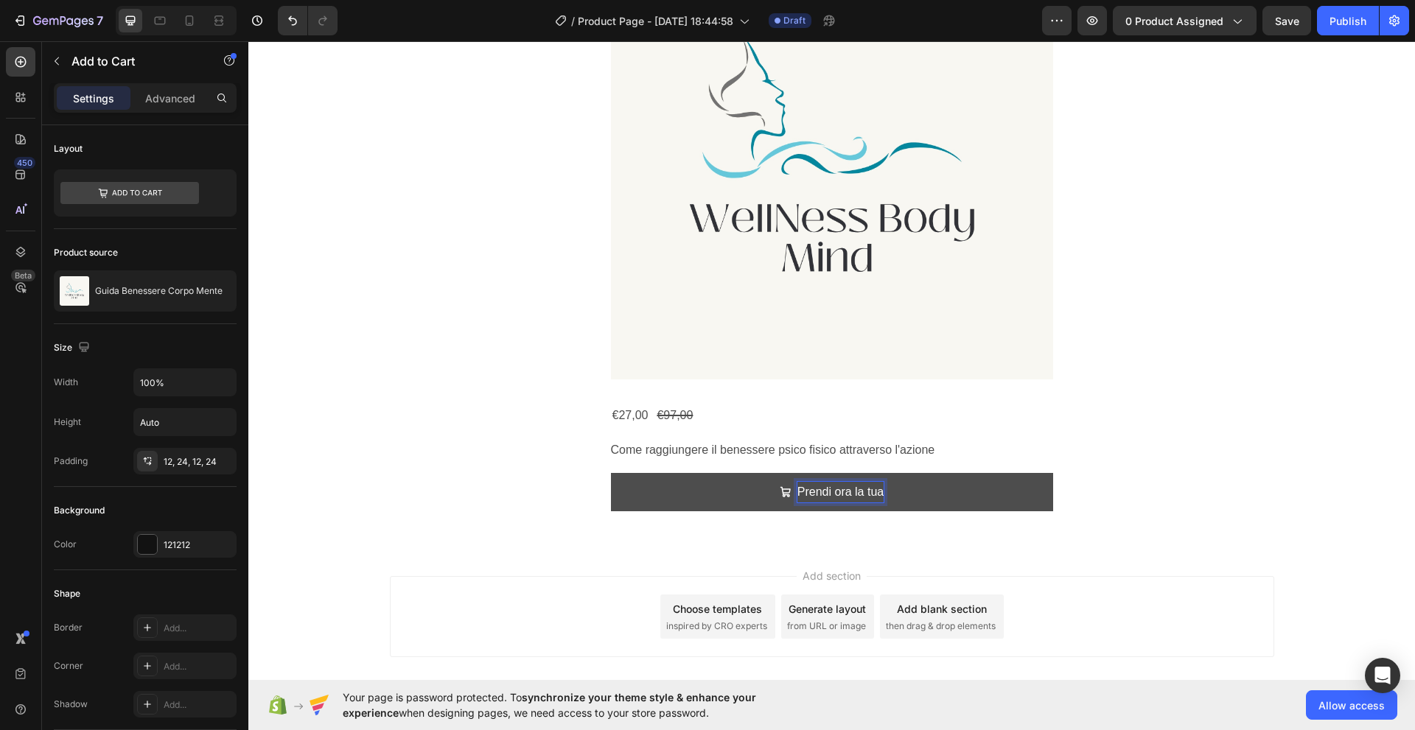
click at [611, 473] on button "Prendi ora la tua" at bounding box center [832, 492] width 442 height 39
click at [982, 501] on button "Prendi ora la tua guida!" at bounding box center [832, 492] width 442 height 39
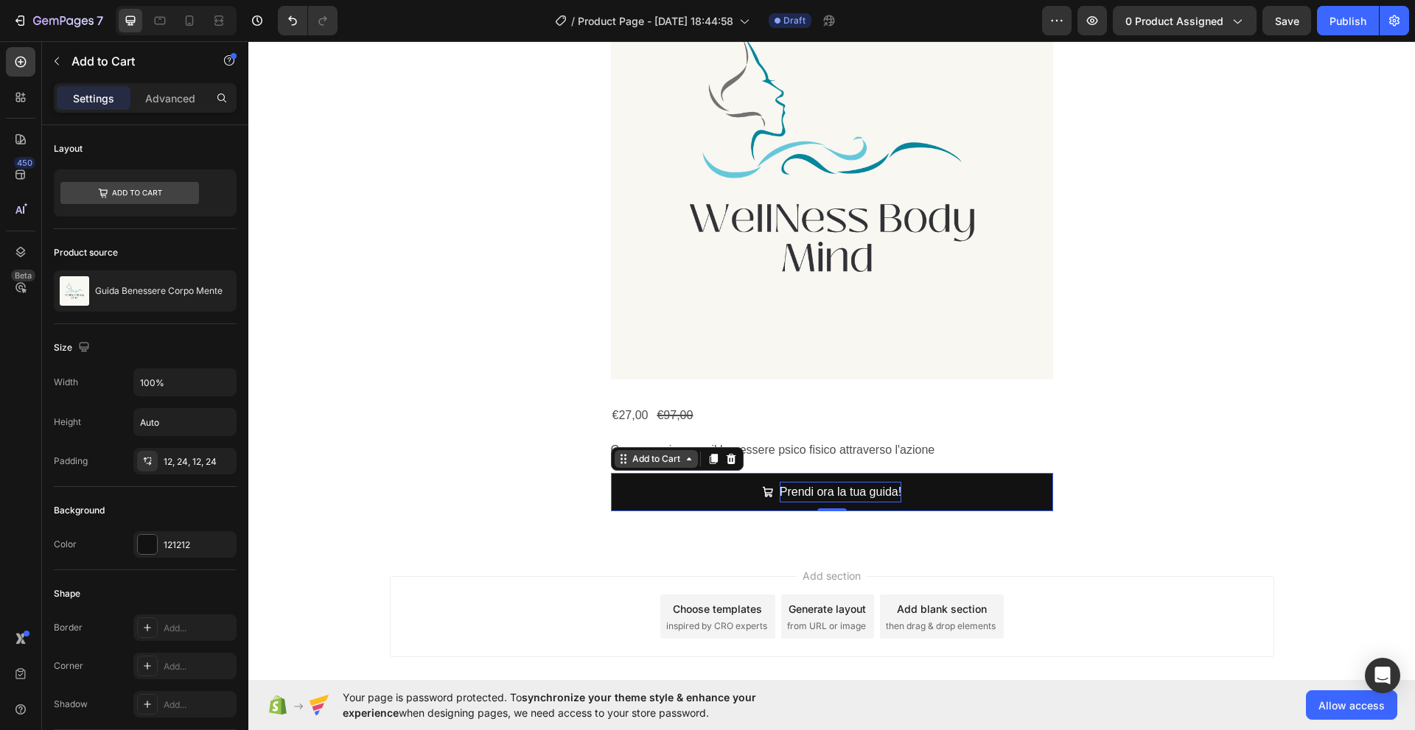
click at [656, 466] on div "Add to Cart" at bounding box center [655, 459] width 83 height 18
drag, startPoint x: 167, startPoint y: 386, endPoint x: 158, endPoint y: 386, distance: 8.1
click at [158, 386] on input "100%" at bounding box center [185, 382] width 102 height 27
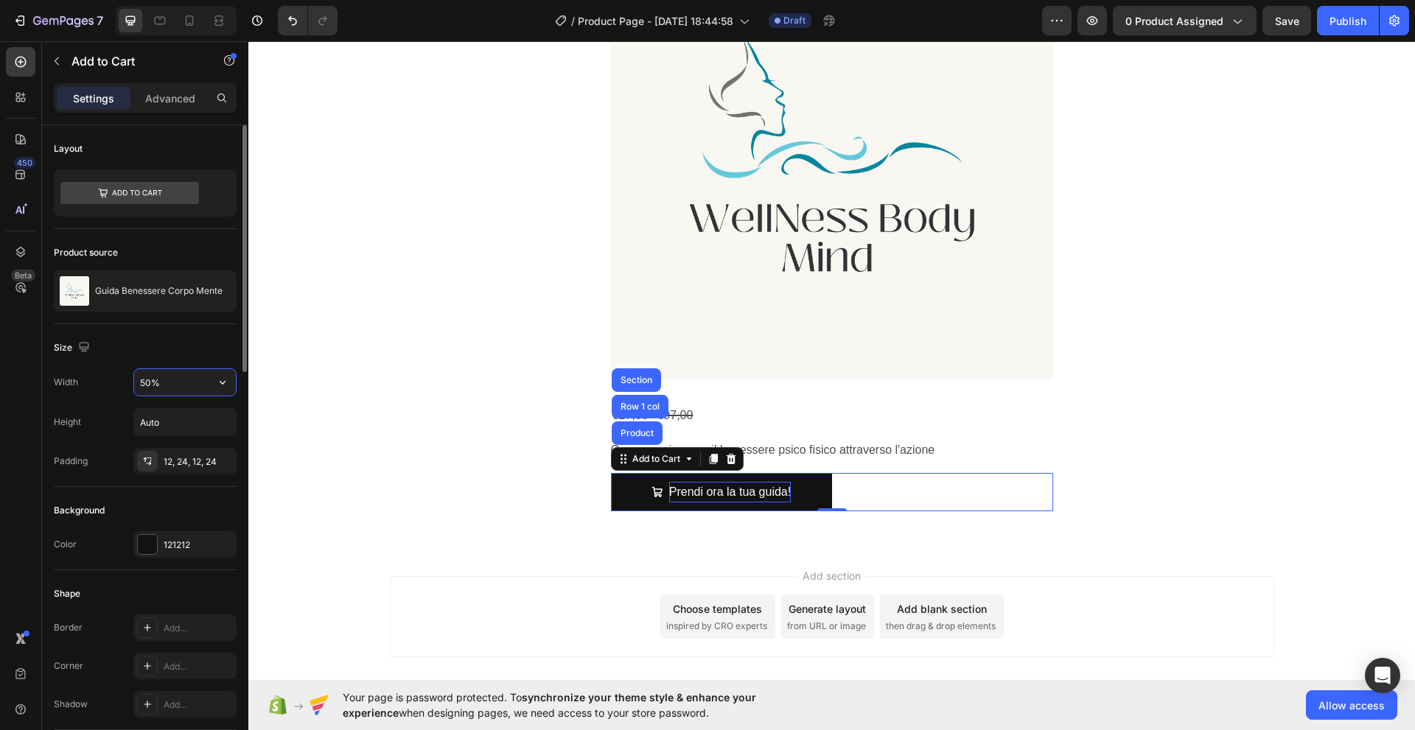
drag, startPoint x: 167, startPoint y: 385, endPoint x: 139, endPoint y: 385, distance: 28.0
click at [139, 385] on input "50%" at bounding box center [185, 382] width 102 height 27
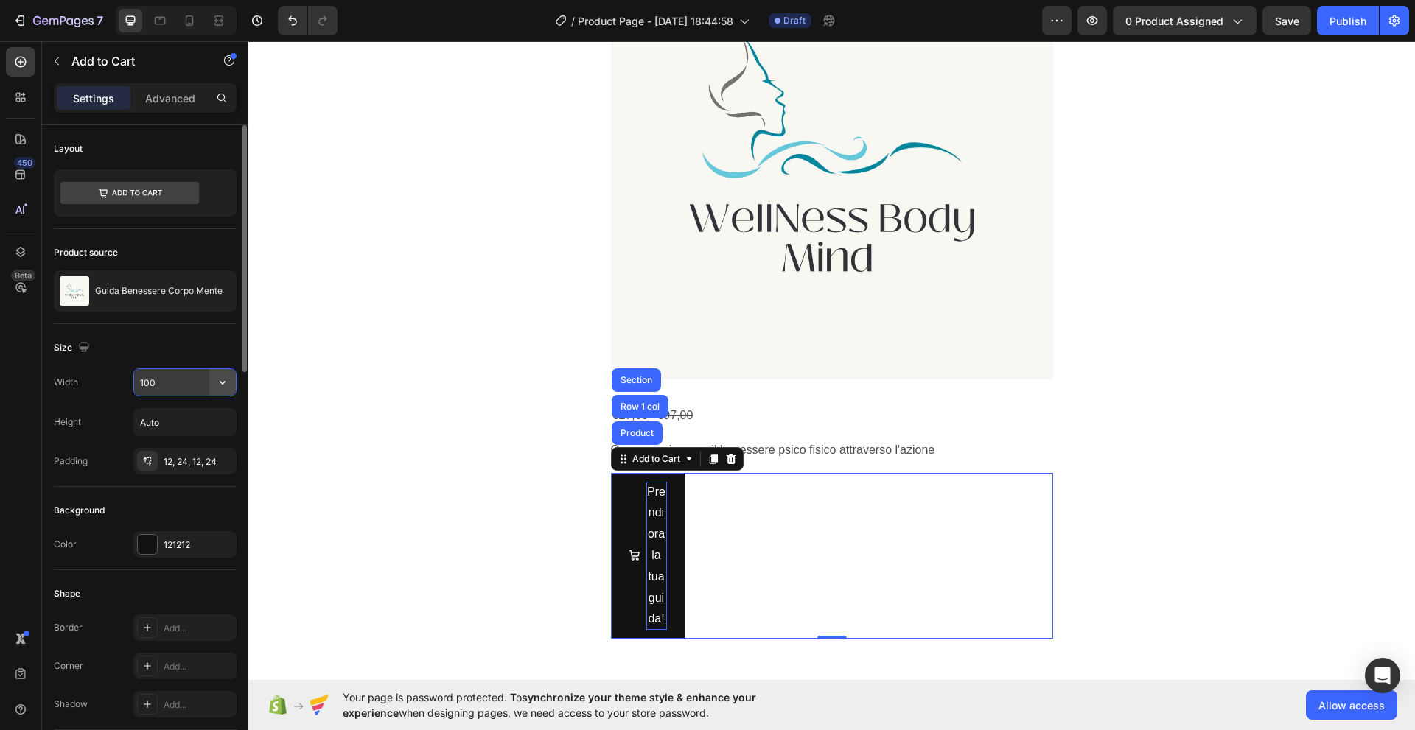
click at [217, 382] on icon "button" at bounding box center [222, 382] width 15 height 15
click at [171, 388] on input "100" at bounding box center [185, 382] width 102 height 27
click at [293, 25] on icon "Undo/Redo" at bounding box center [292, 21] width 9 height 10
type input "100%"
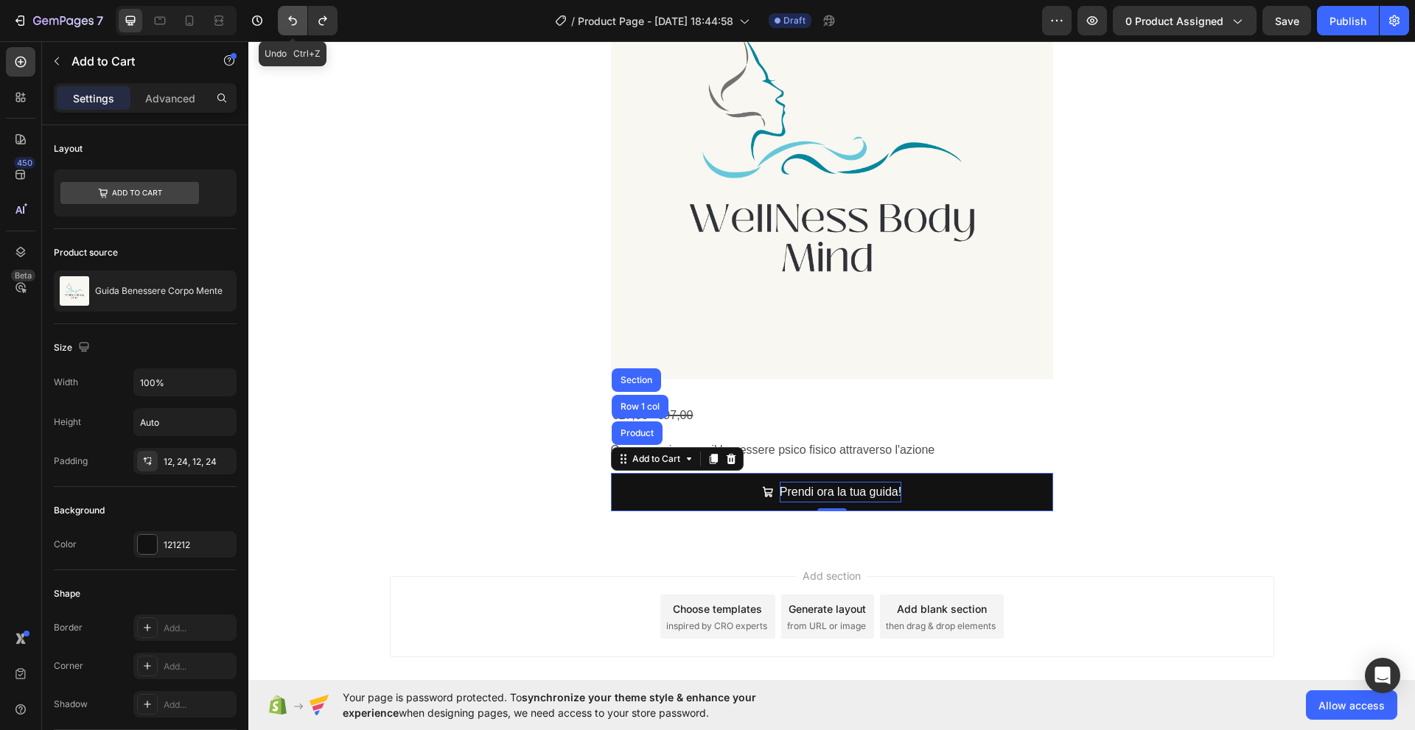
click at [293, 25] on icon "Undo/Redo" at bounding box center [292, 21] width 9 height 10
click at [325, 23] on icon "Undo/Redo" at bounding box center [322, 20] width 15 height 15
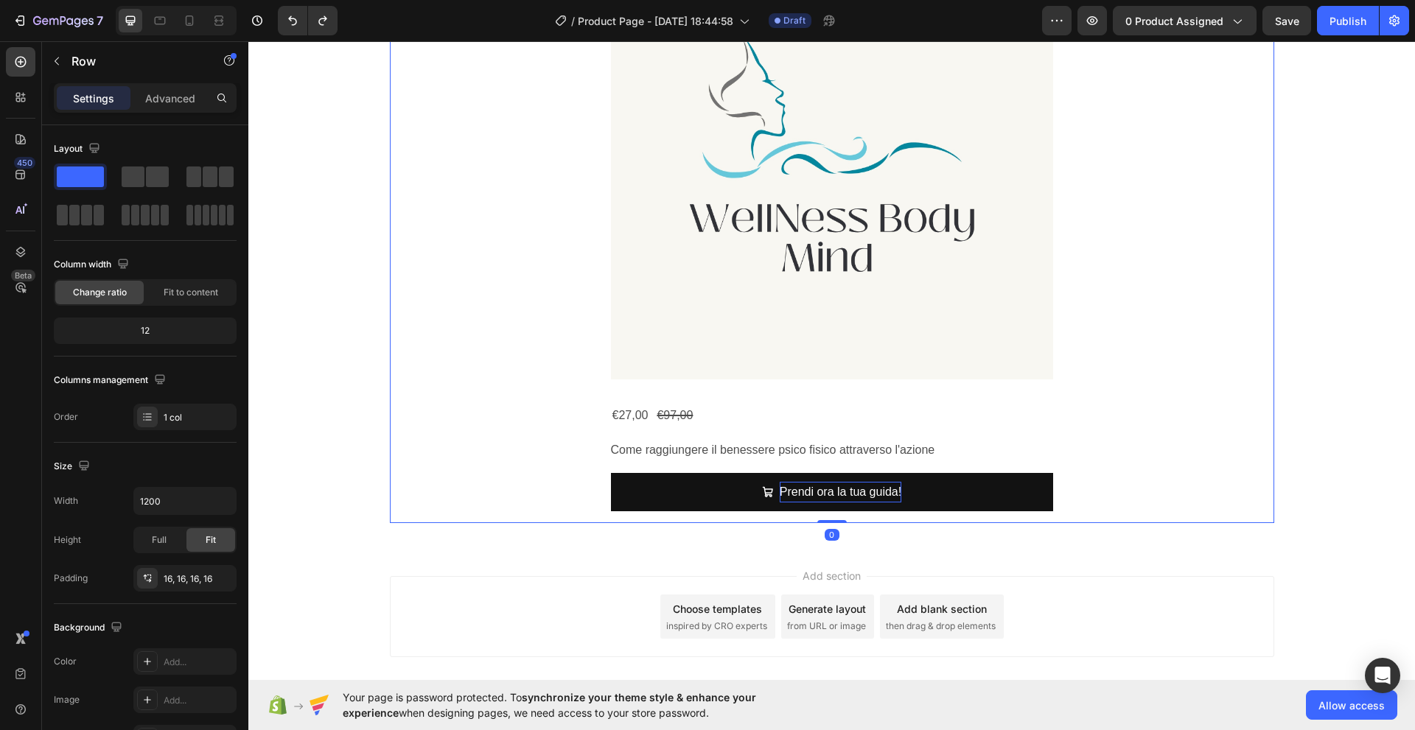
click at [502, 413] on div "Product Images €27,00 Product Price Product Price €97,00 Product Price Product …" at bounding box center [832, 224] width 861 height 574
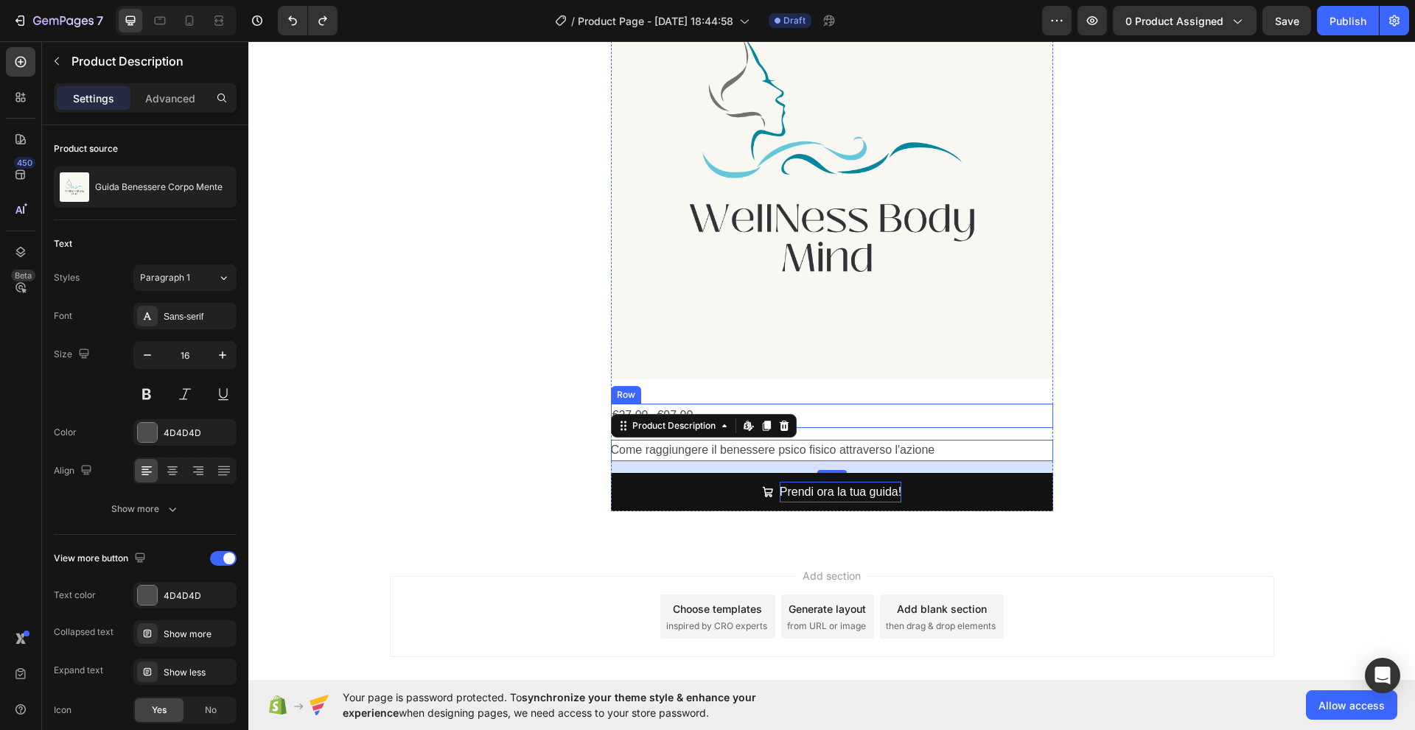
click at [905, 427] on div "€27,00 Product Price Product Price €97,00 Product Price Product Price Row" at bounding box center [832, 416] width 442 height 24
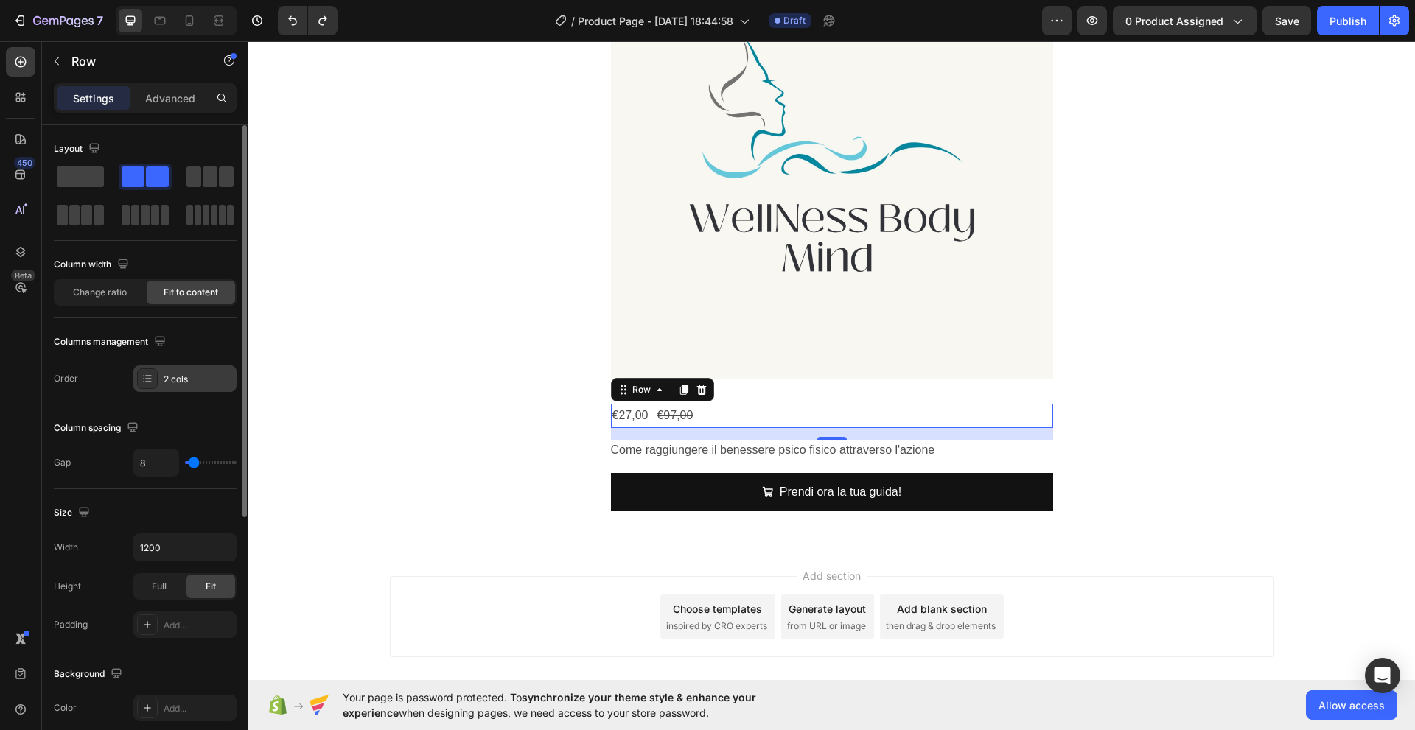
click at [185, 385] on div "2 cols" at bounding box center [198, 379] width 69 height 13
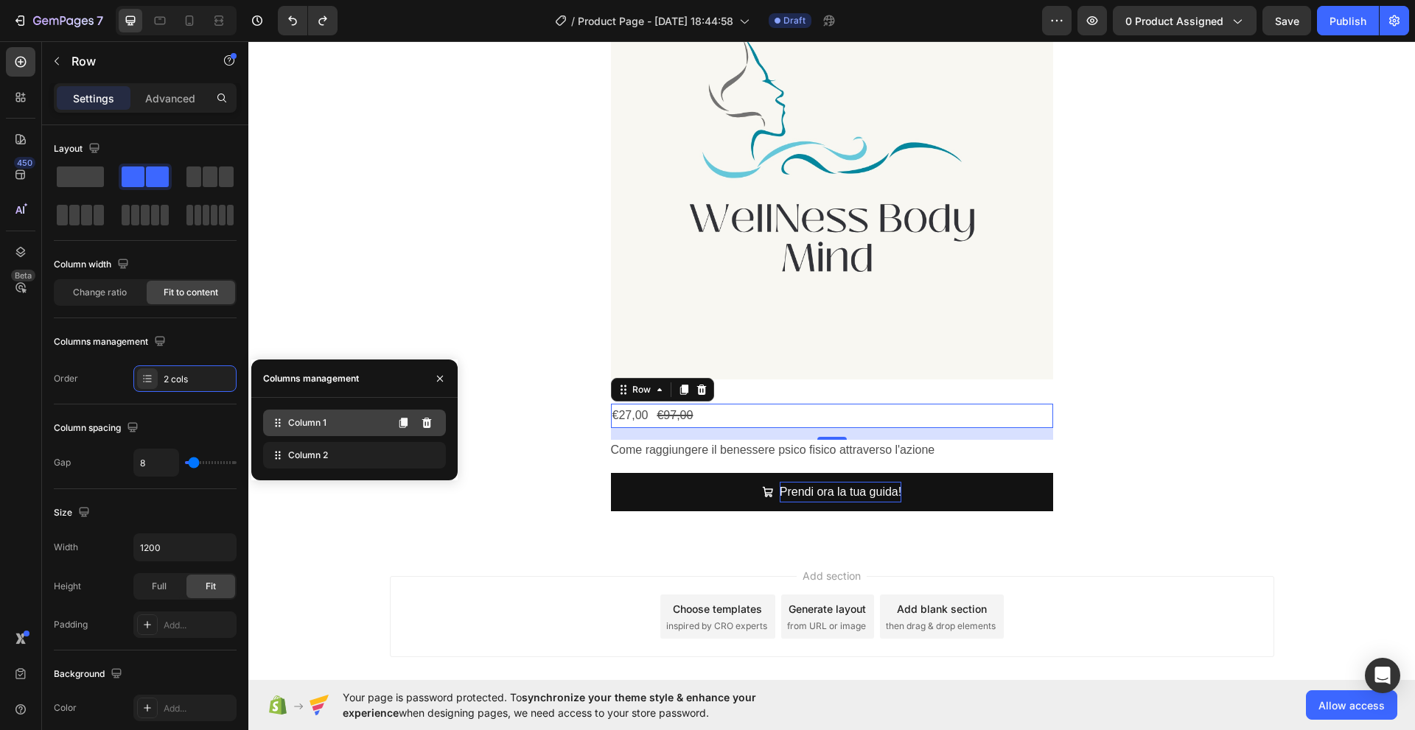
click at [290, 426] on span "Column 1" at bounding box center [307, 422] width 38 height 13
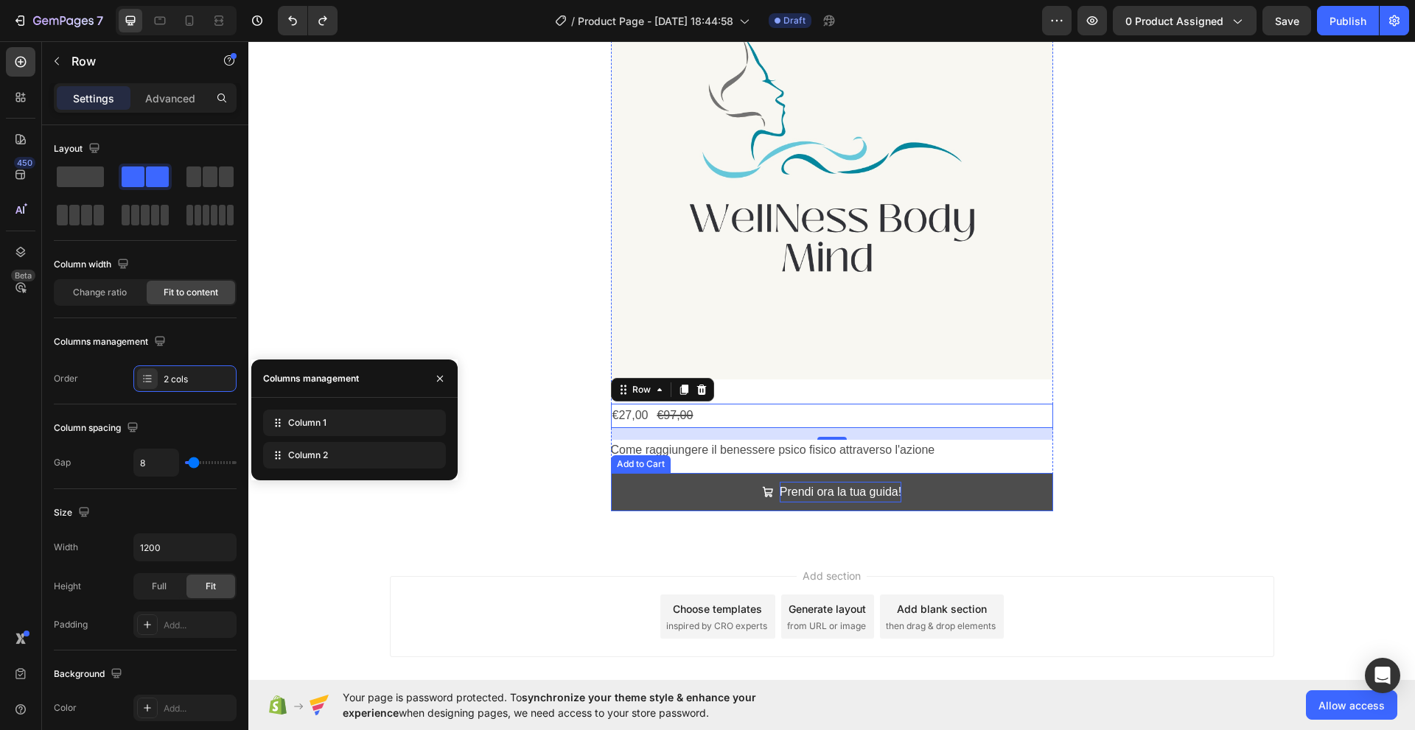
click at [718, 497] on button "Prendi ora la tua guida!" at bounding box center [832, 492] width 442 height 39
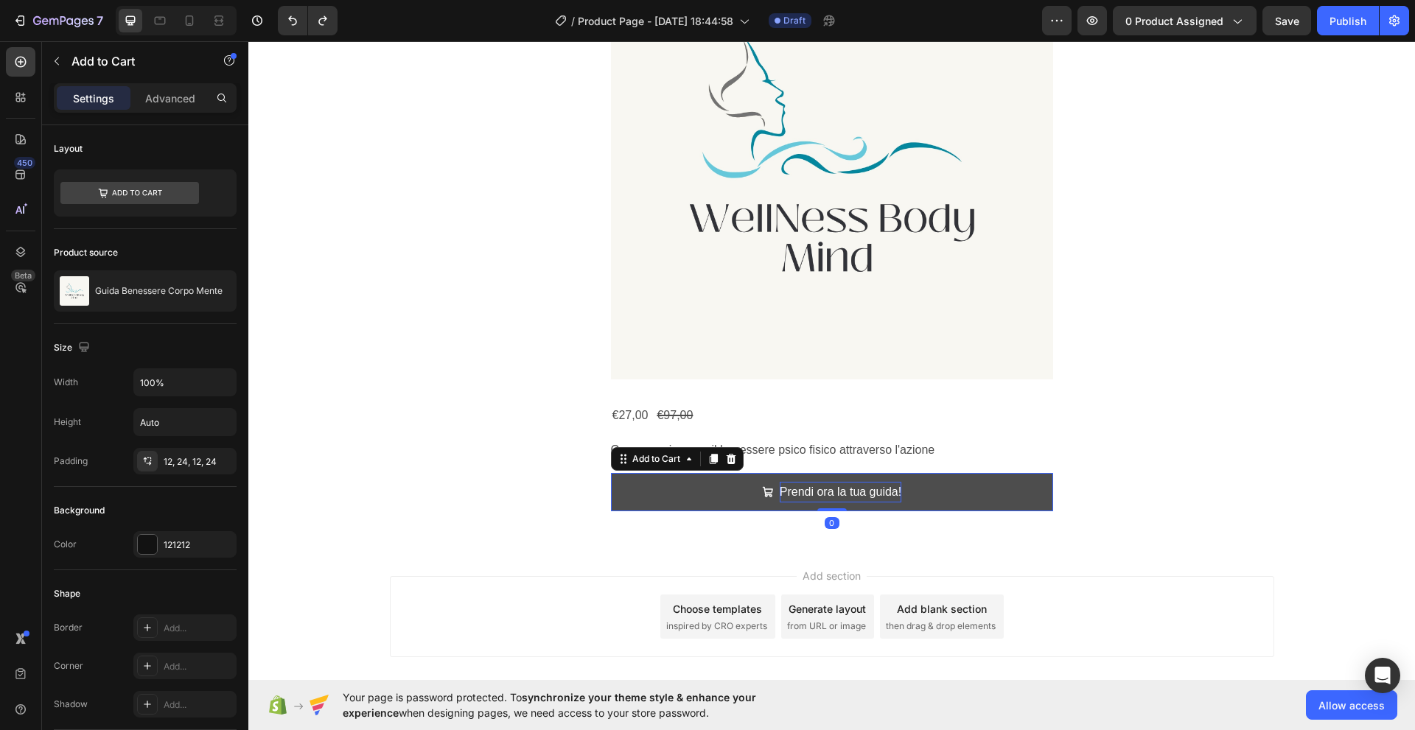
click at [718, 497] on button "Prendi ora la tua guida!" at bounding box center [832, 492] width 442 height 39
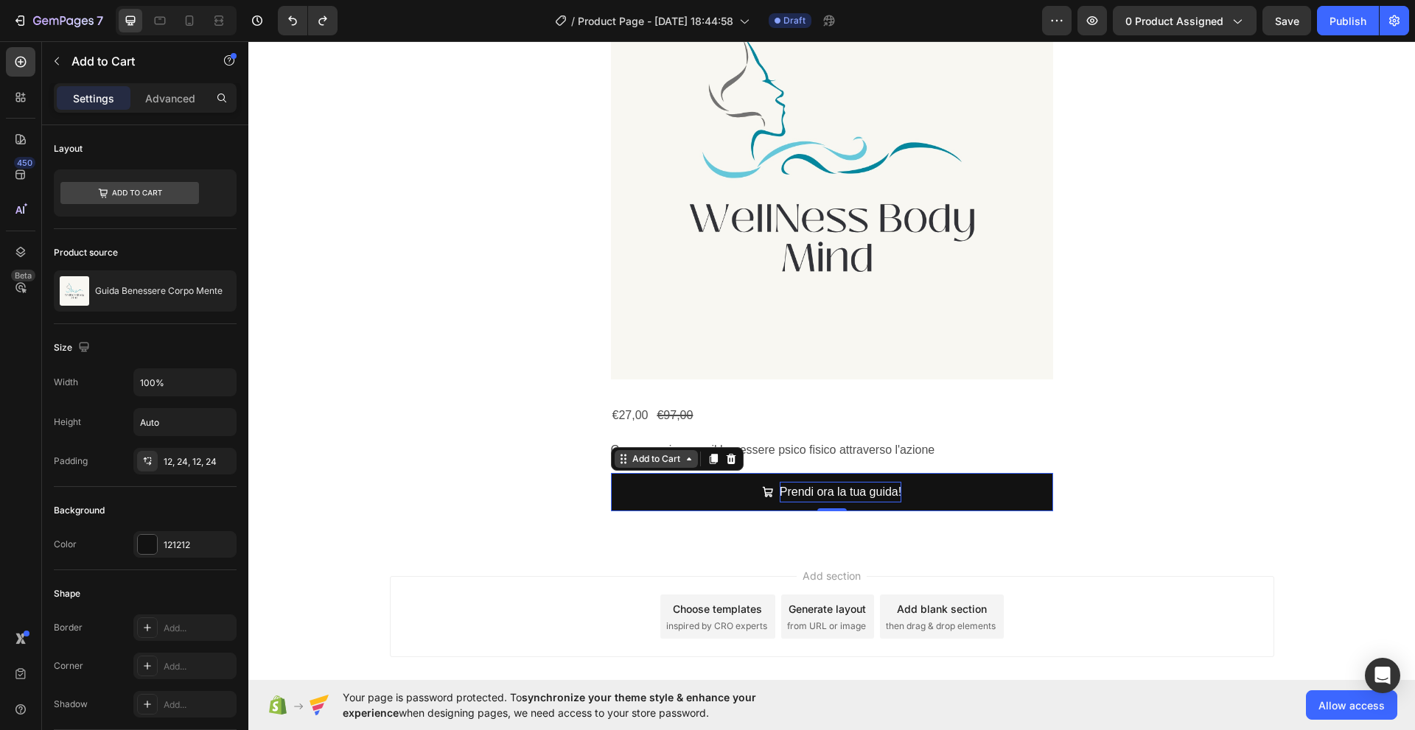
click at [670, 460] on div "Add to Cart" at bounding box center [656, 458] width 54 height 13
click at [685, 417] on div "€97,00" at bounding box center [674, 416] width 39 height 24
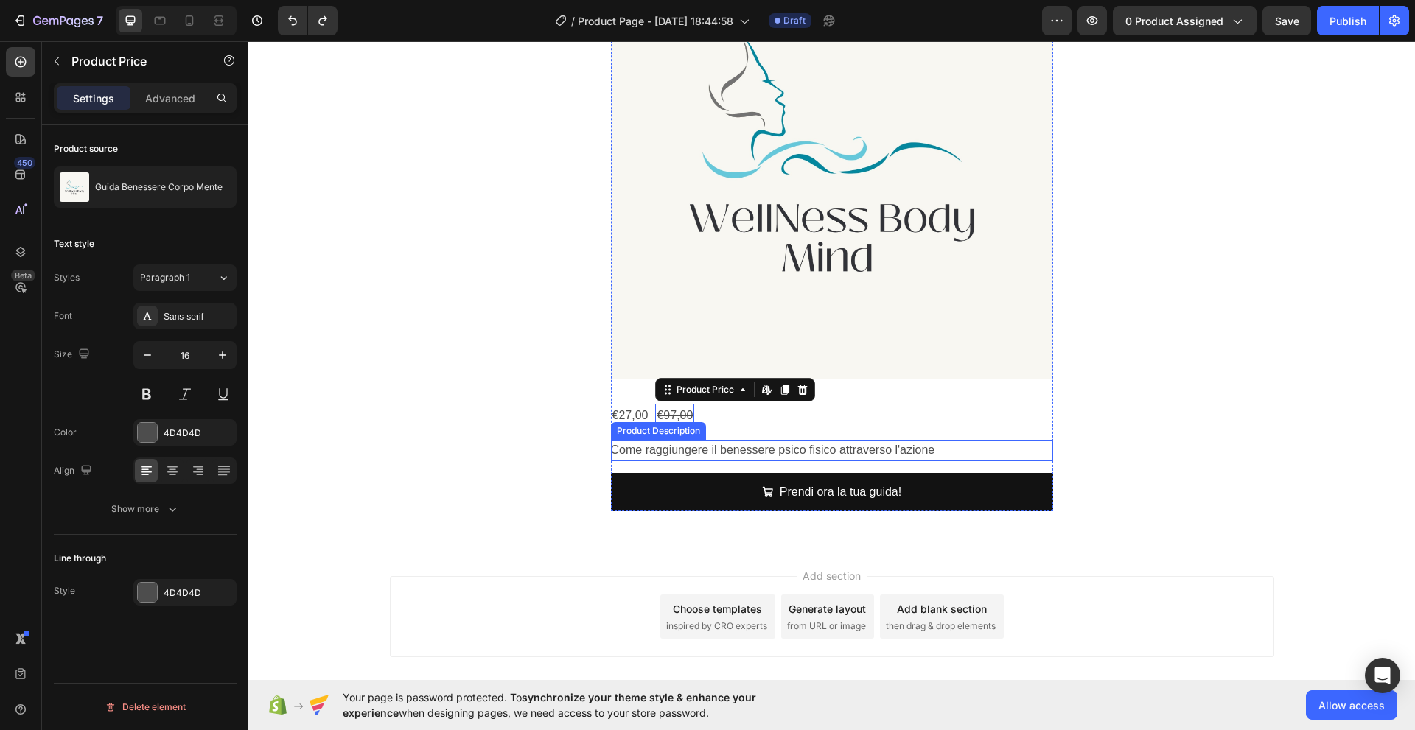
click at [645, 452] on p "Come raggiungere il benessere psico fisico attraverso l'azione" at bounding box center [773, 450] width 324 height 13
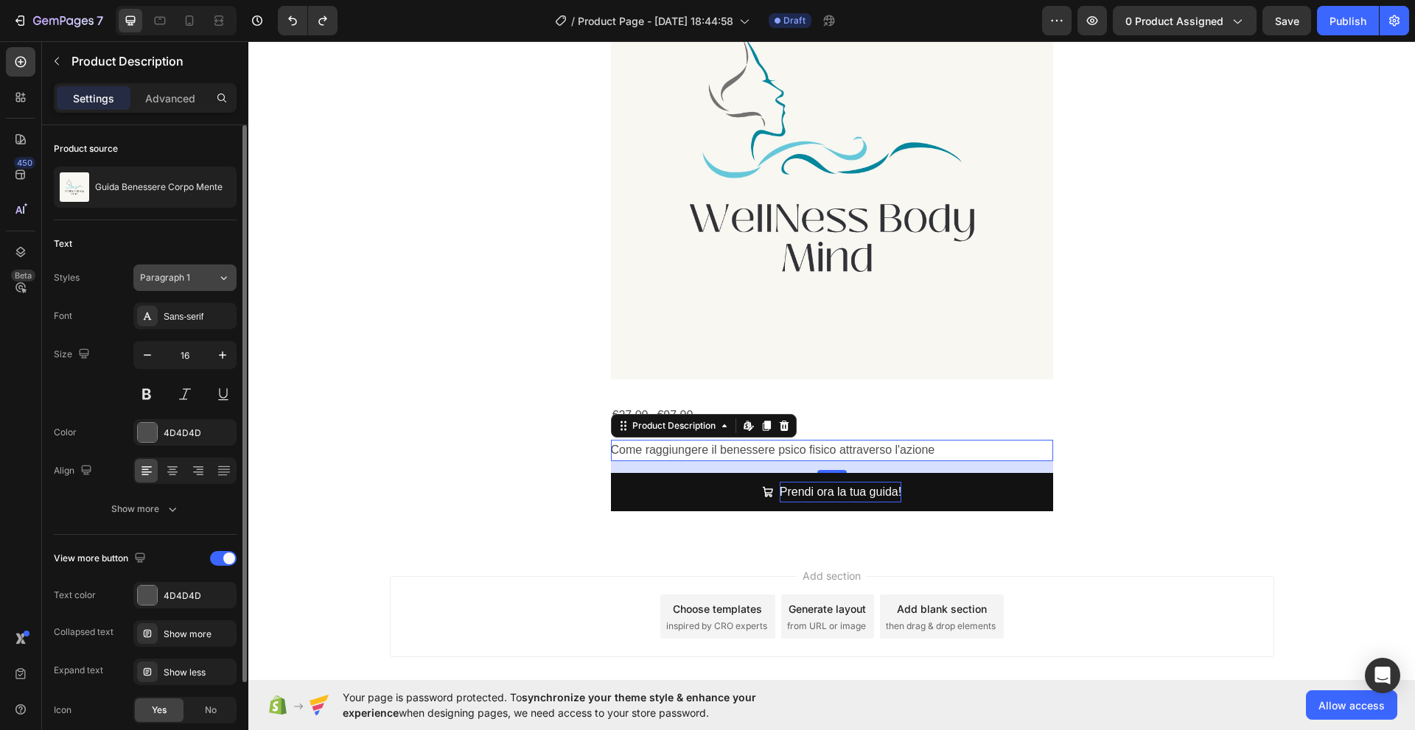
click at [183, 284] on span "Paragraph 1" at bounding box center [165, 277] width 50 height 13
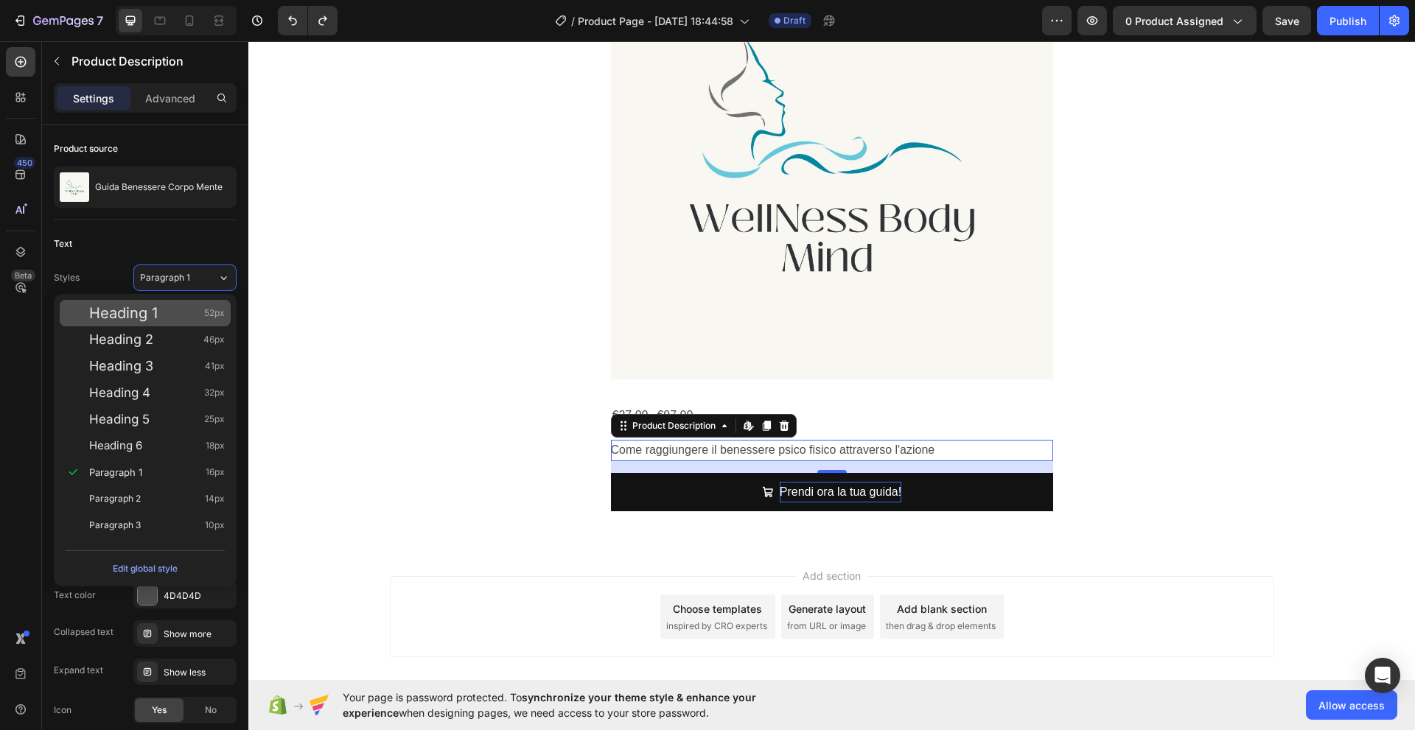
click at [173, 312] on div "Heading 1 52px" at bounding box center [157, 313] width 136 height 15
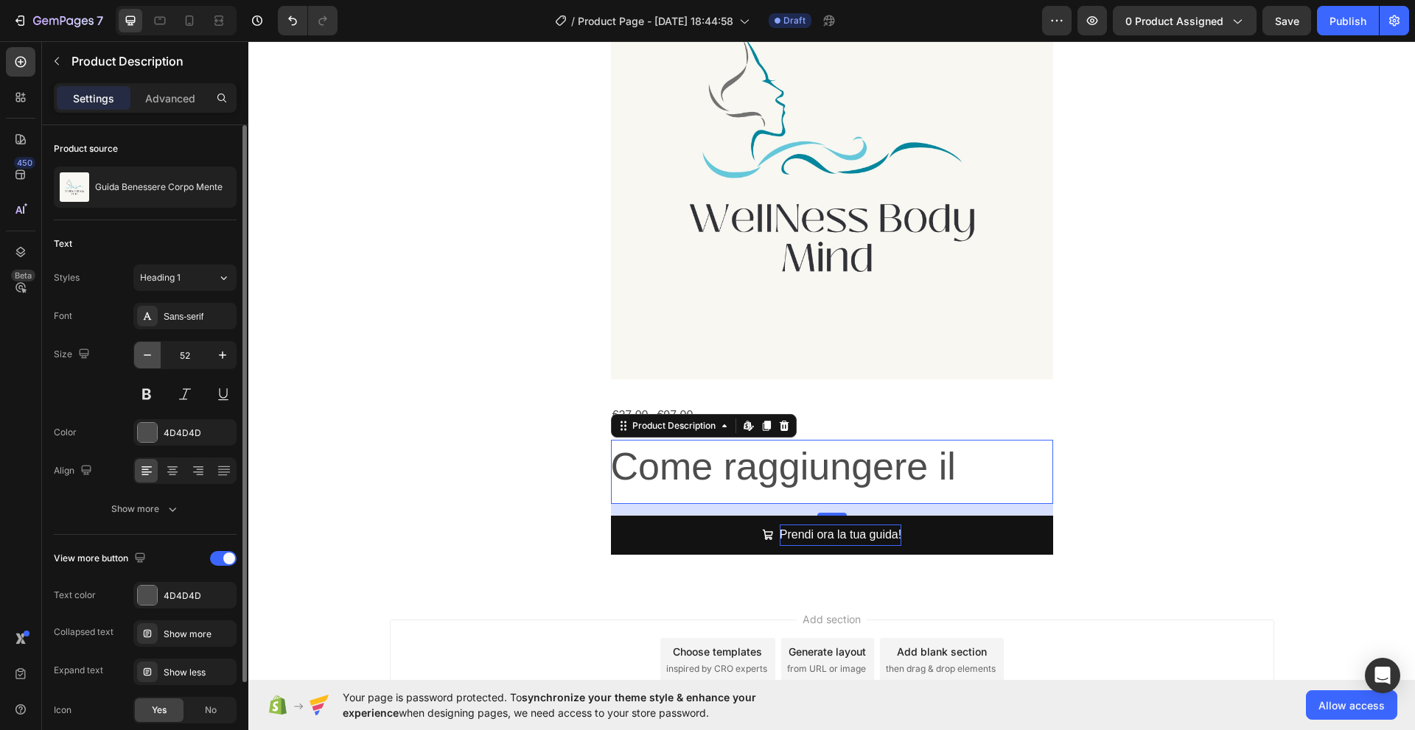
click at [150, 360] on icon "button" at bounding box center [147, 355] width 15 height 15
click at [150, 353] on icon "button" at bounding box center [147, 355] width 15 height 15
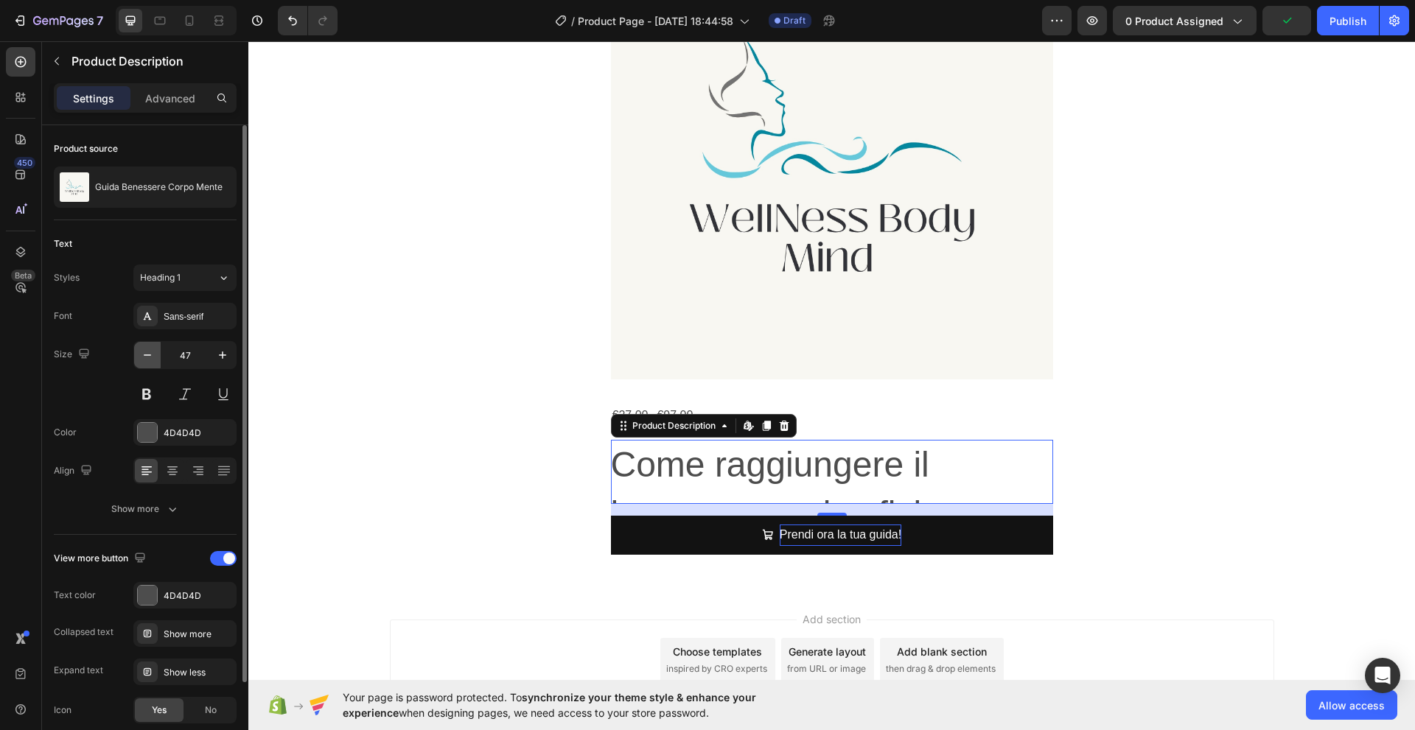
click at [150, 353] on icon "button" at bounding box center [147, 355] width 15 height 15
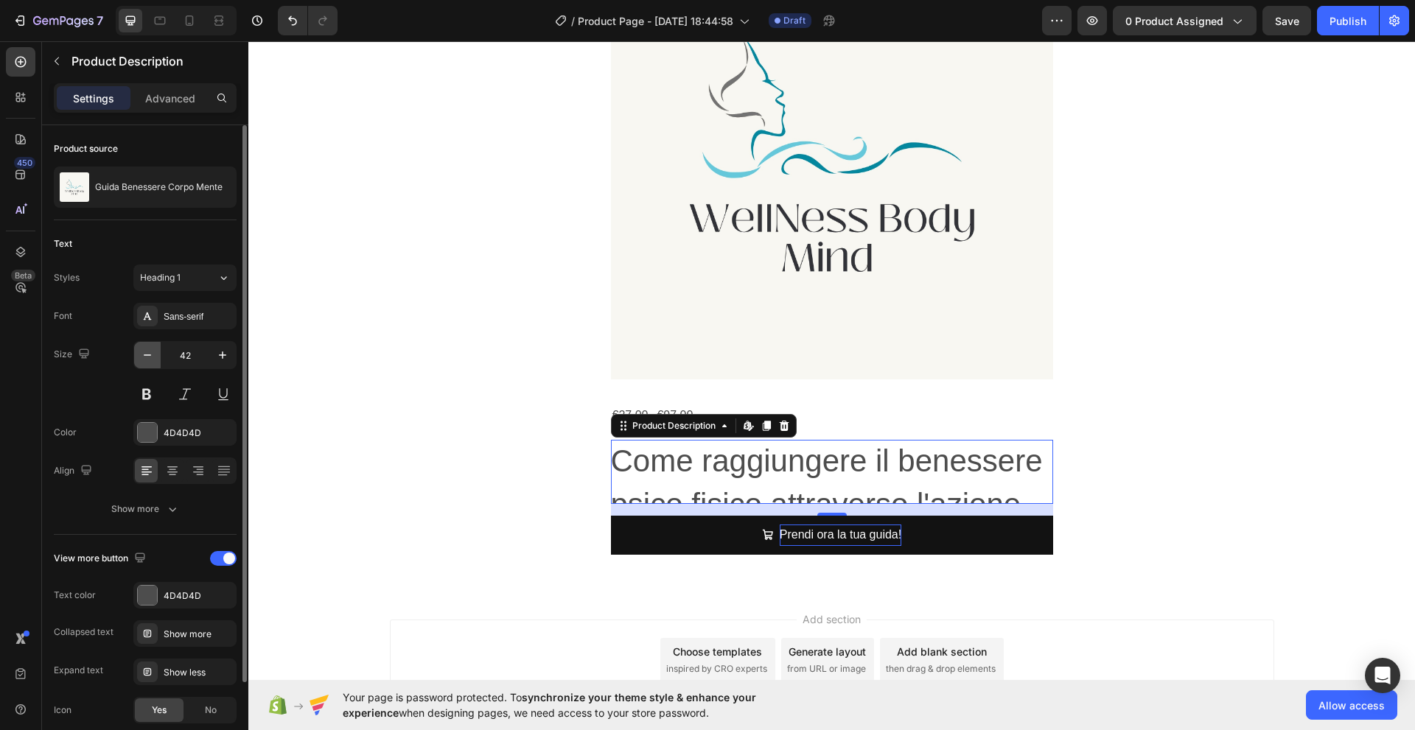
click at [150, 353] on icon "button" at bounding box center [147, 355] width 15 height 15
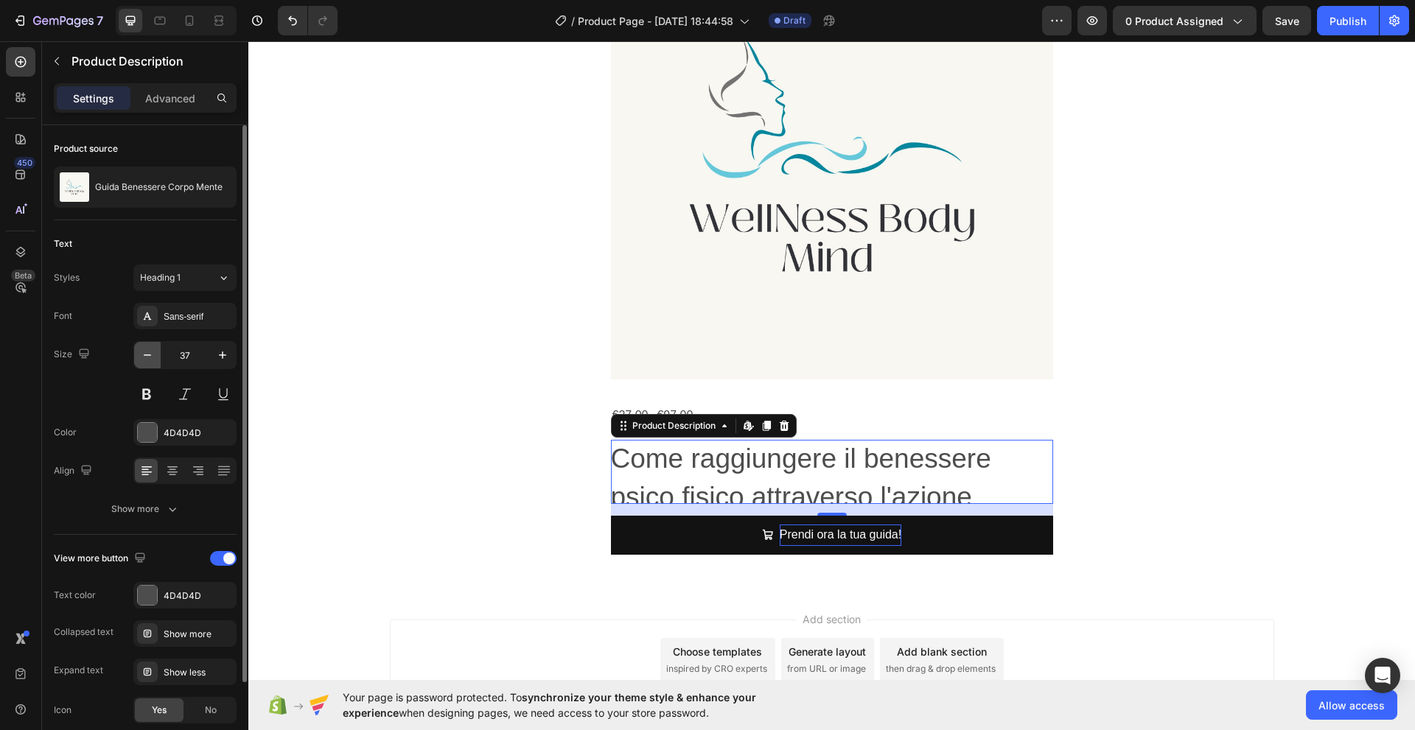
click at [150, 353] on icon "button" at bounding box center [147, 355] width 15 height 15
click at [150, 354] on icon "button" at bounding box center [147, 355] width 15 height 15
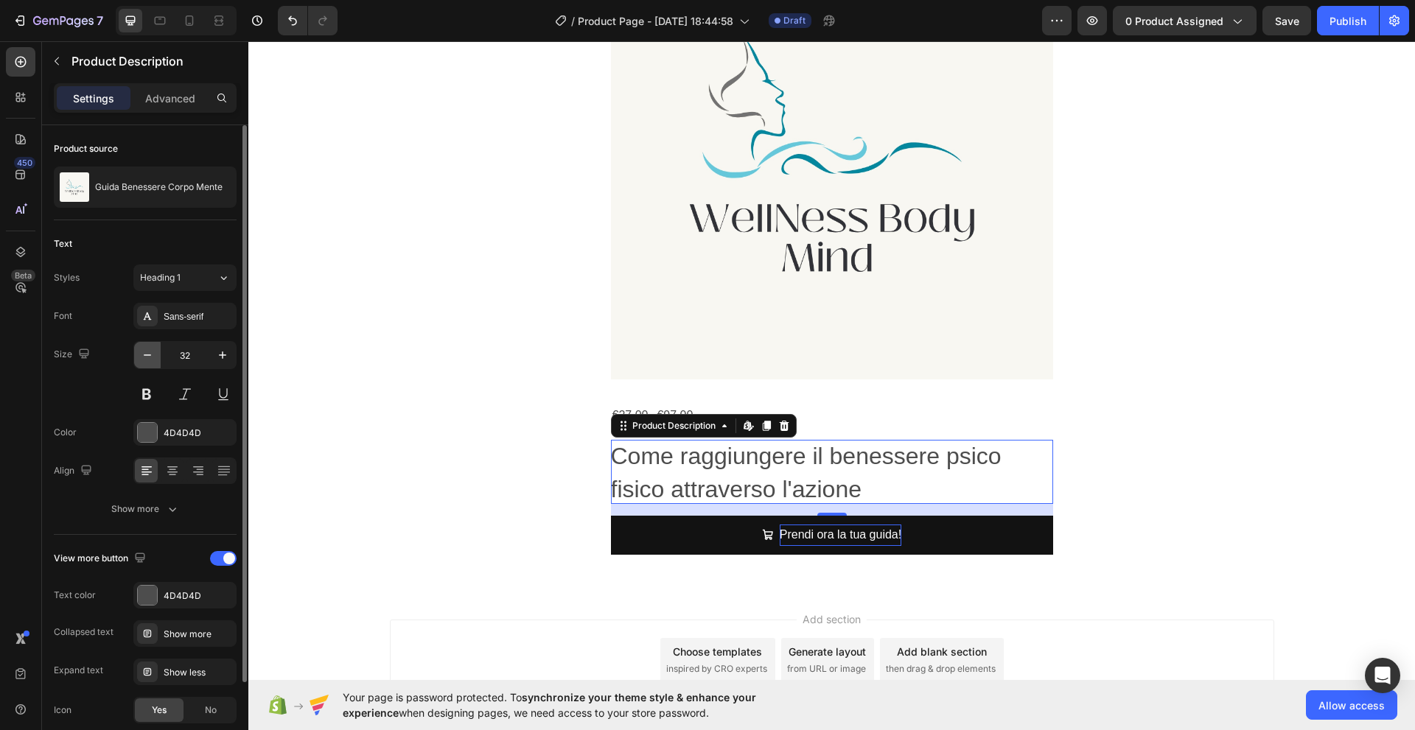
click at [150, 354] on icon "button" at bounding box center [147, 355] width 15 height 15
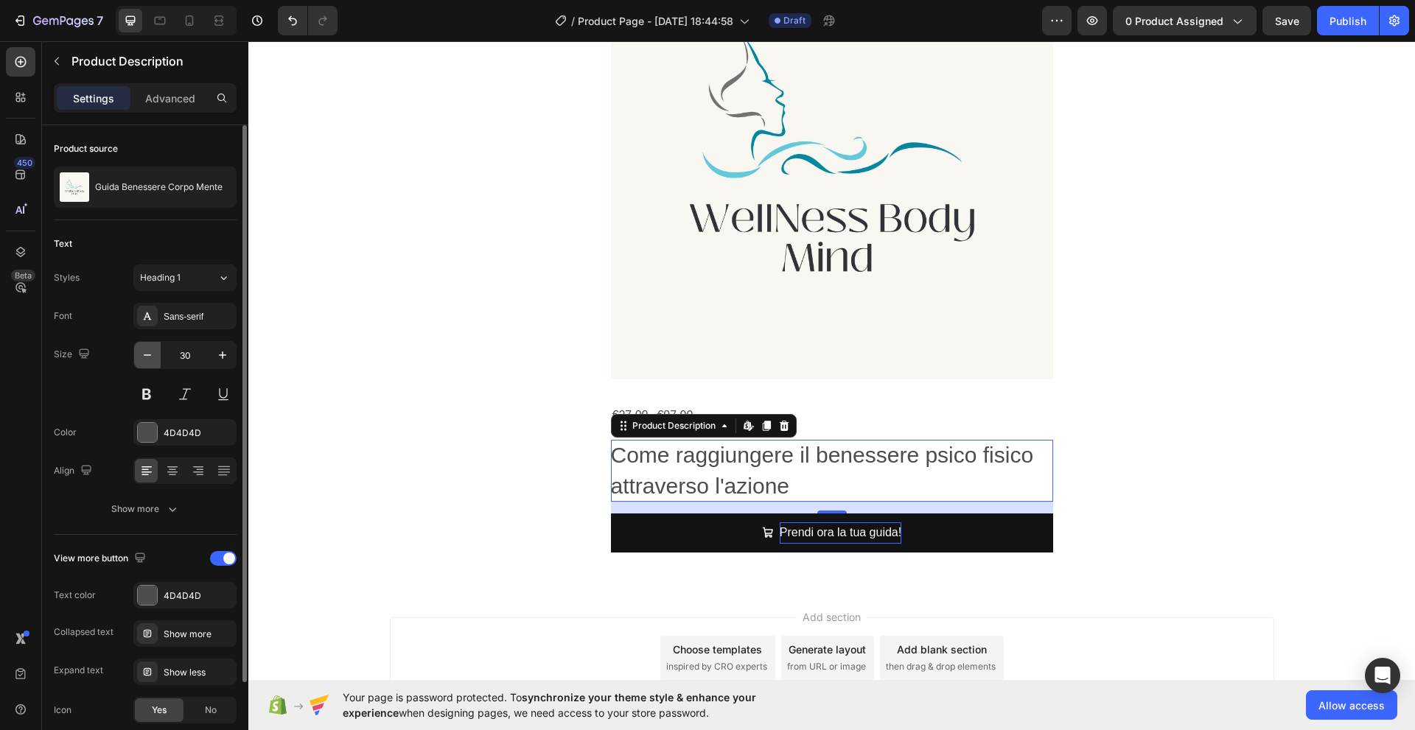
click at [150, 354] on icon "button" at bounding box center [147, 355] width 15 height 15
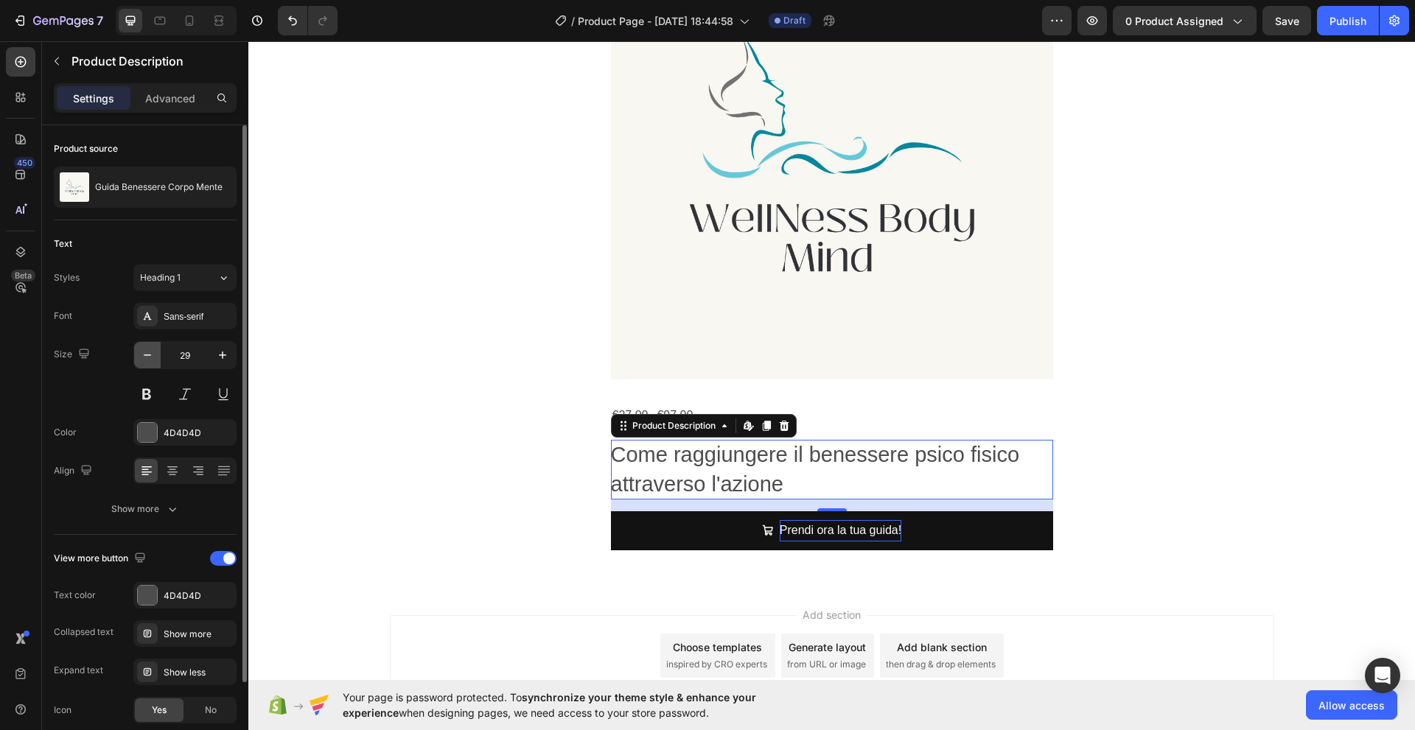
click at [149, 354] on icon "button" at bounding box center [147, 355] width 15 height 15
click at [149, 355] on icon "button" at bounding box center [147, 355] width 15 height 15
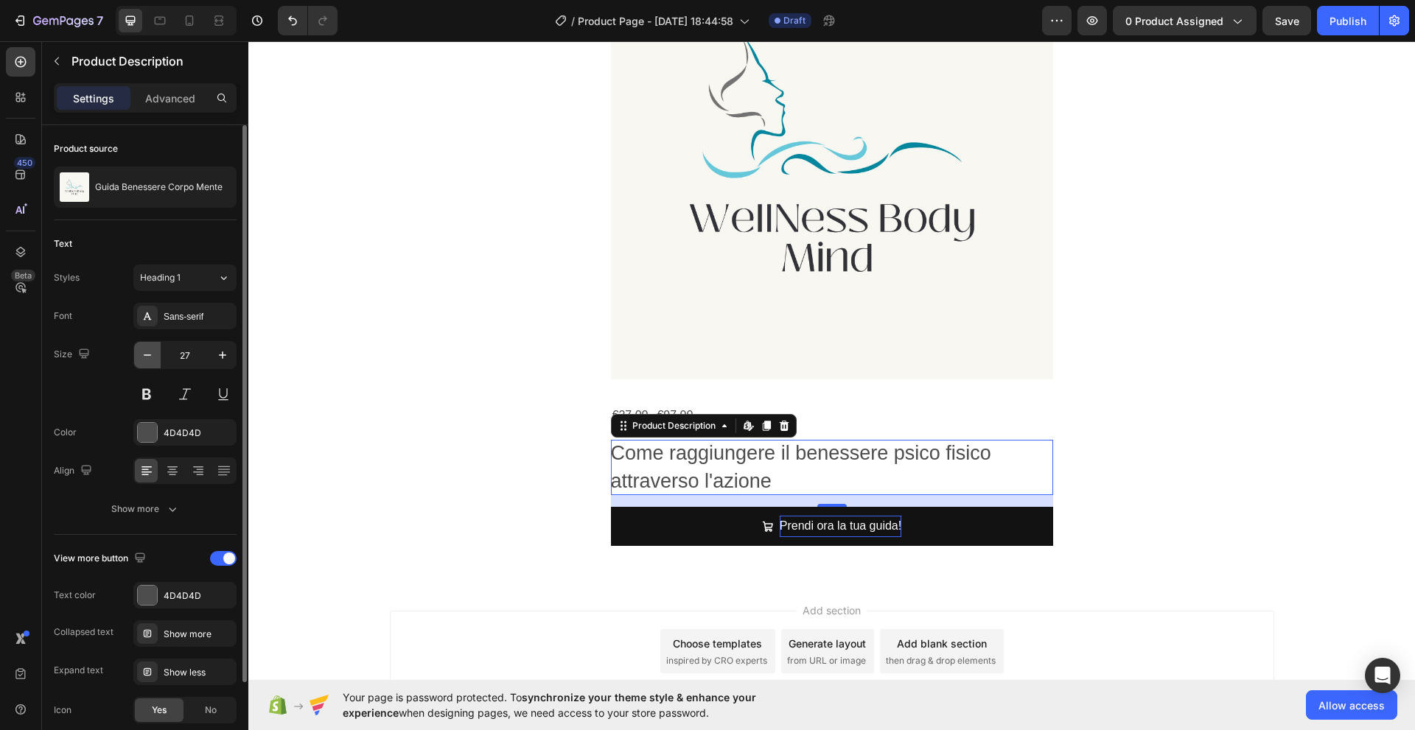
click at [149, 355] on icon "button" at bounding box center [147, 354] width 7 height 1
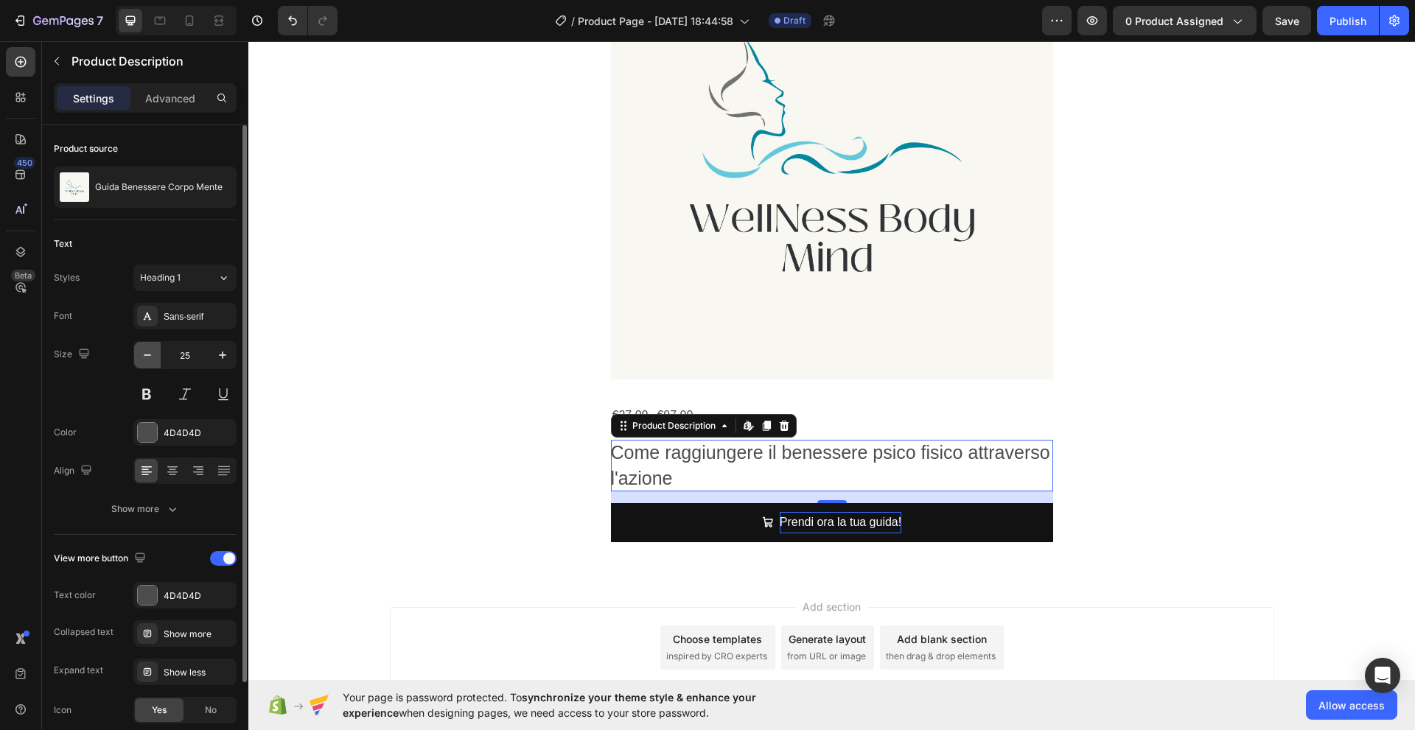
click at [149, 355] on icon "button" at bounding box center [147, 354] width 7 height 1
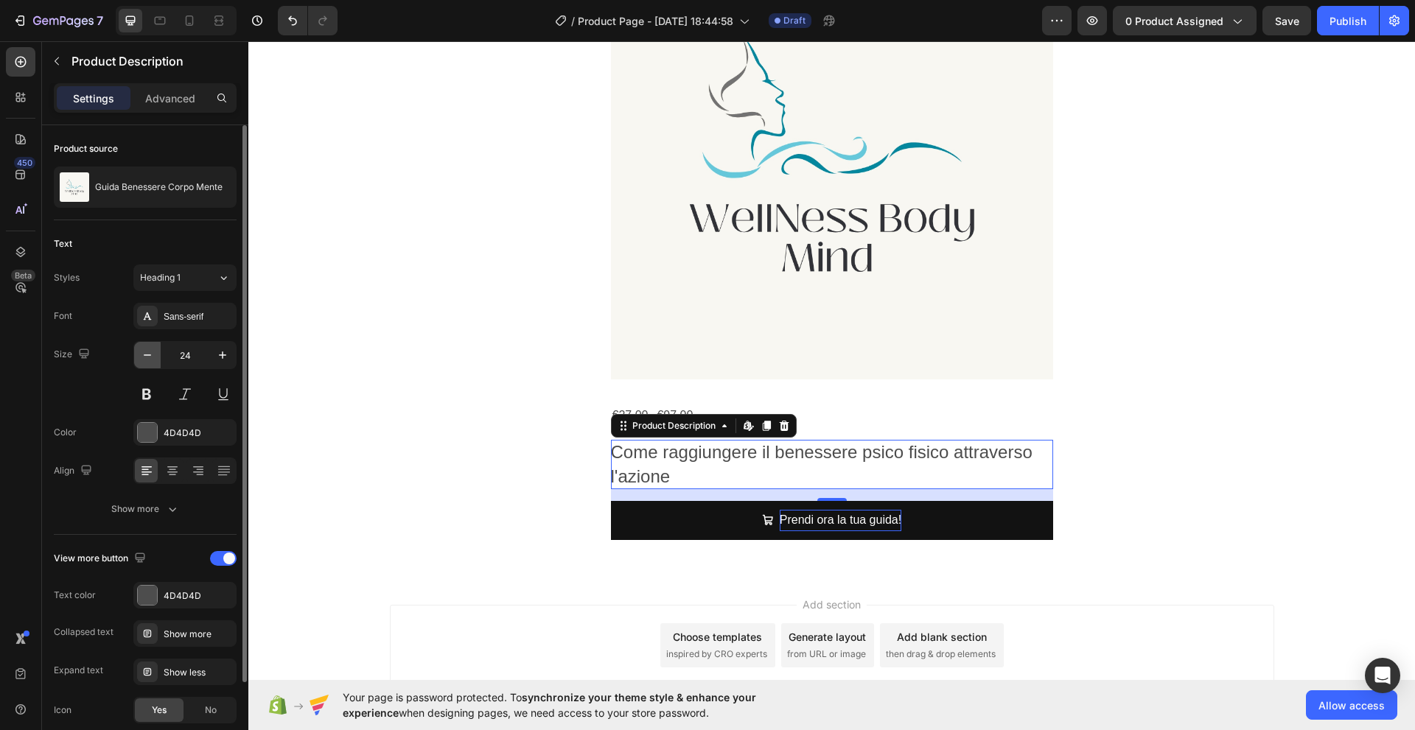
click at [148, 356] on icon "button" at bounding box center [147, 355] width 15 height 15
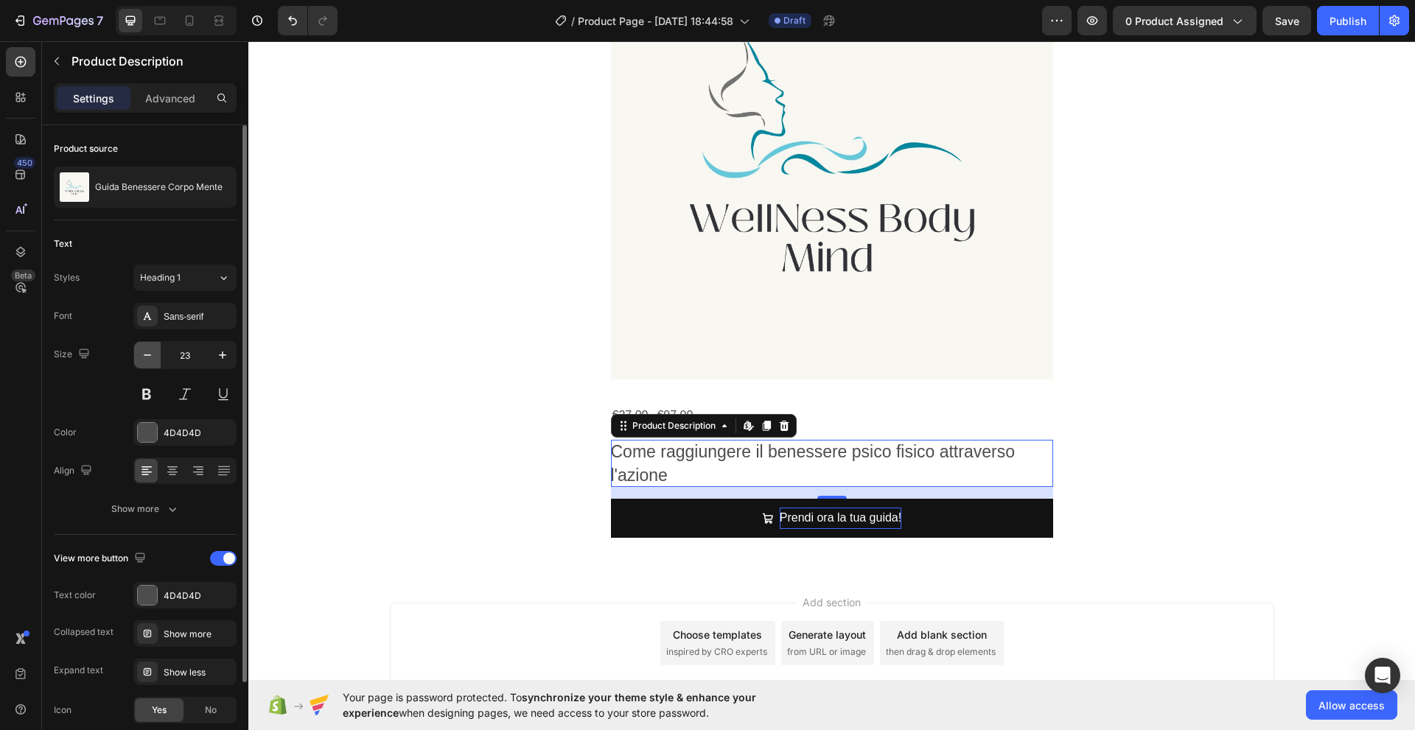
click at [148, 357] on icon "button" at bounding box center [147, 355] width 15 height 15
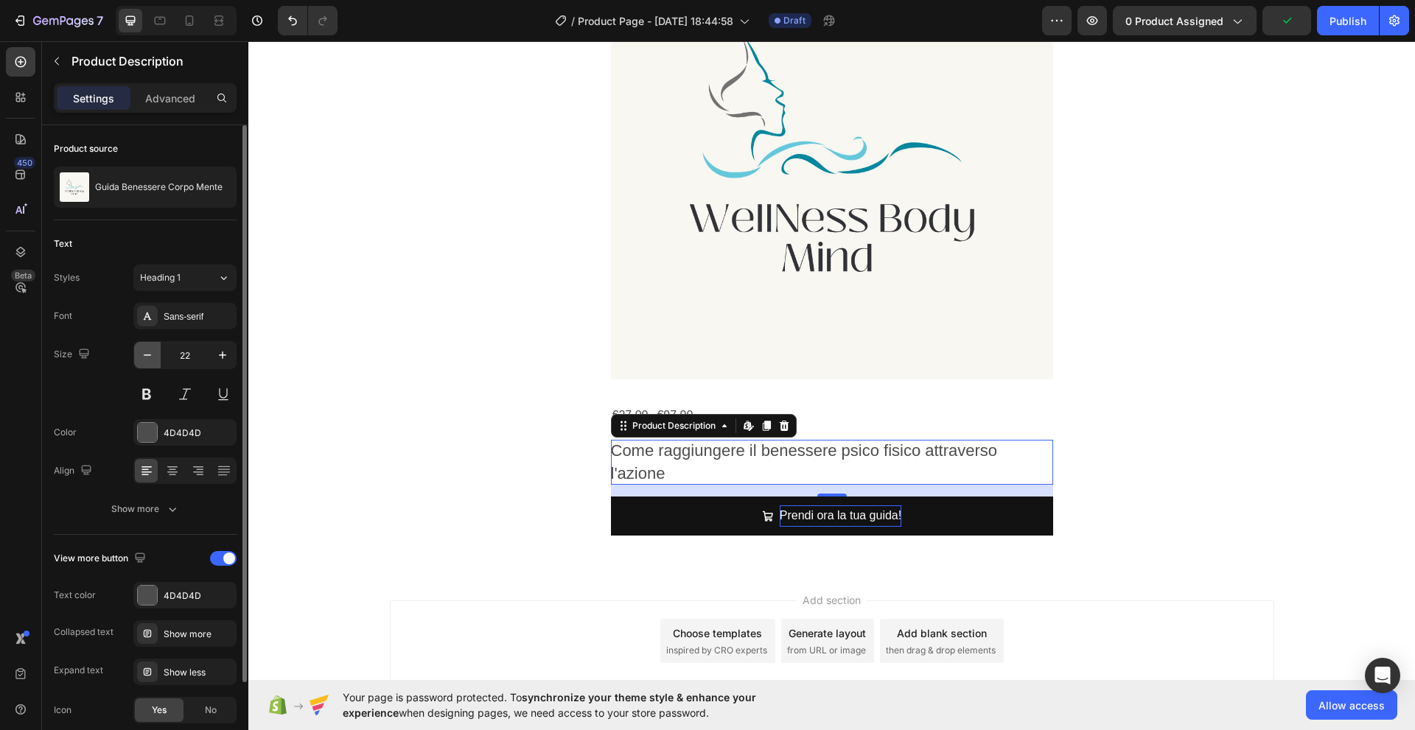
click at [147, 355] on icon "button" at bounding box center [147, 354] width 7 height 1
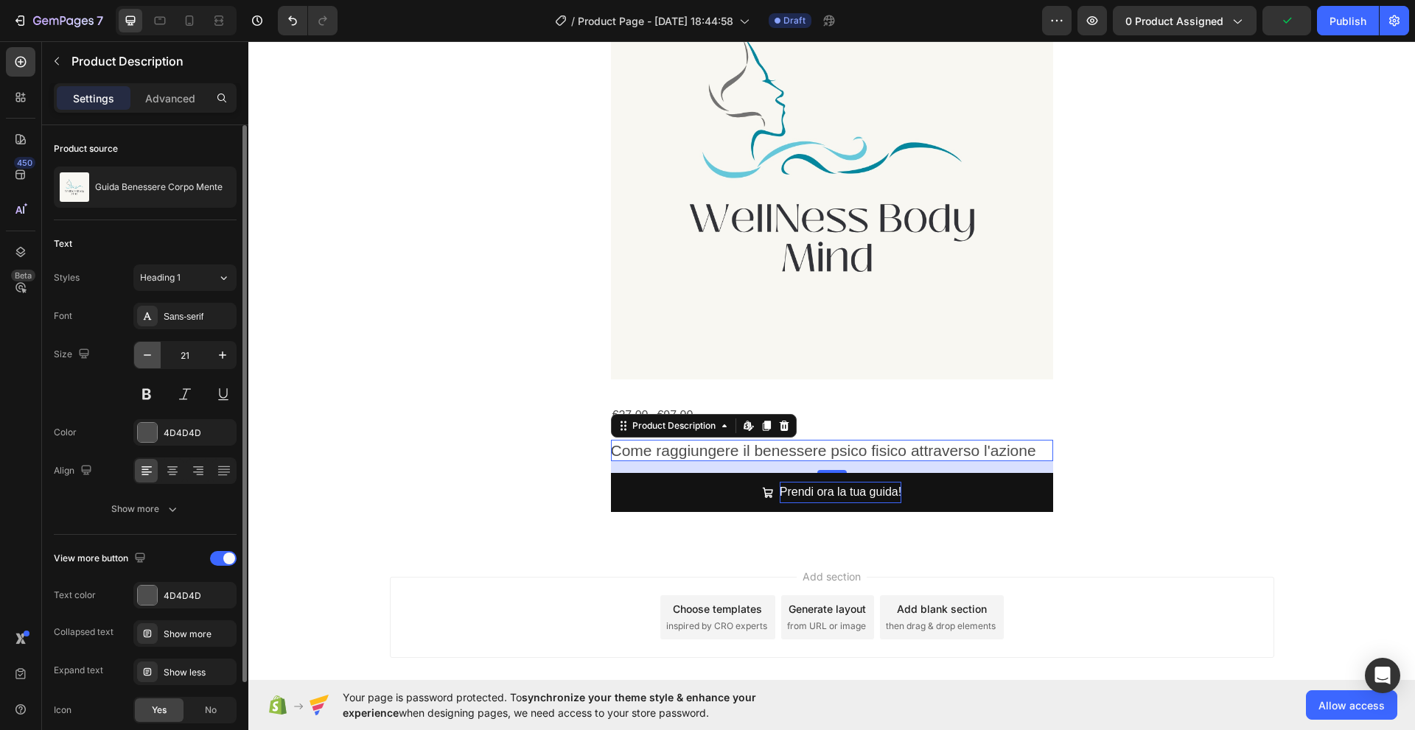
click at [147, 355] on icon "button" at bounding box center [147, 354] width 7 height 1
type input "20"
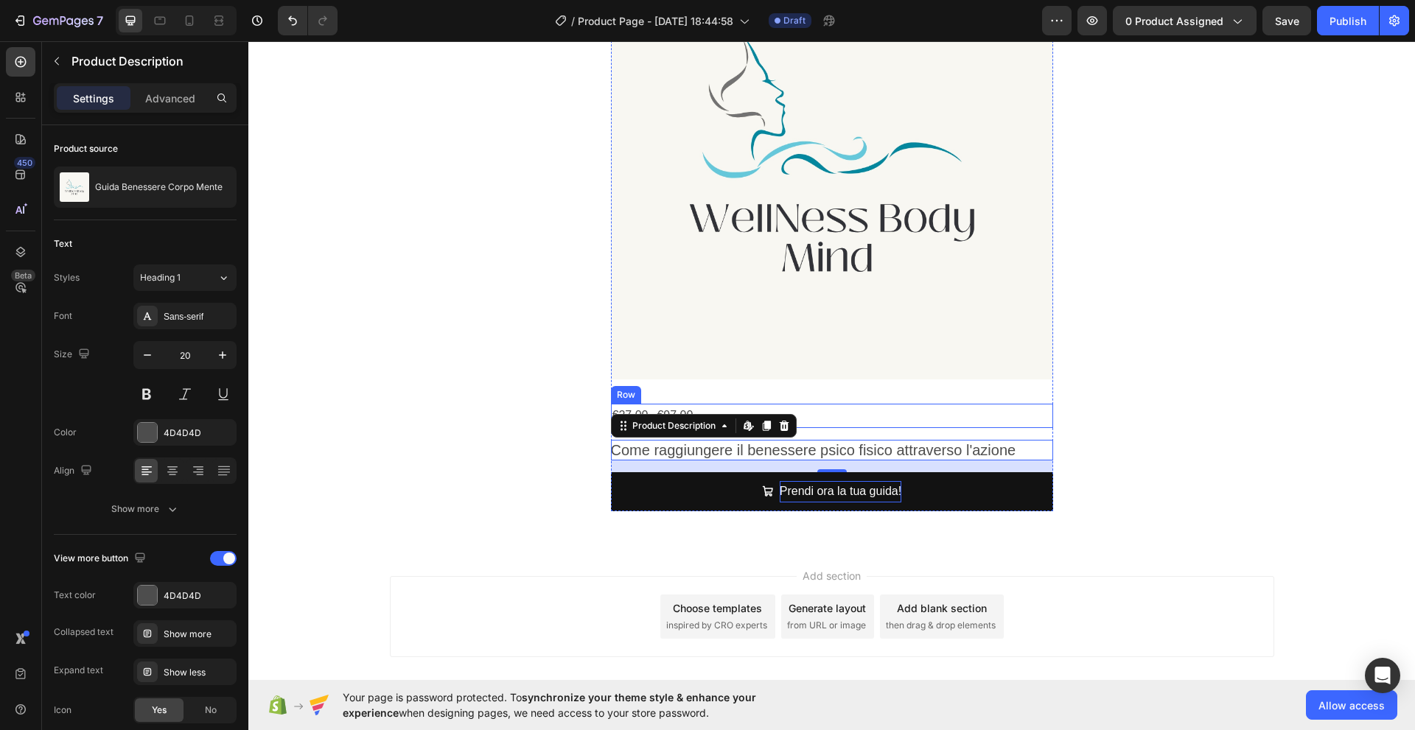
click at [878, 414] on div "€27,00 Product Price Product Price €97,00 Product Price Product Price Row" at bounding box center [832, 416] width 442 height 24
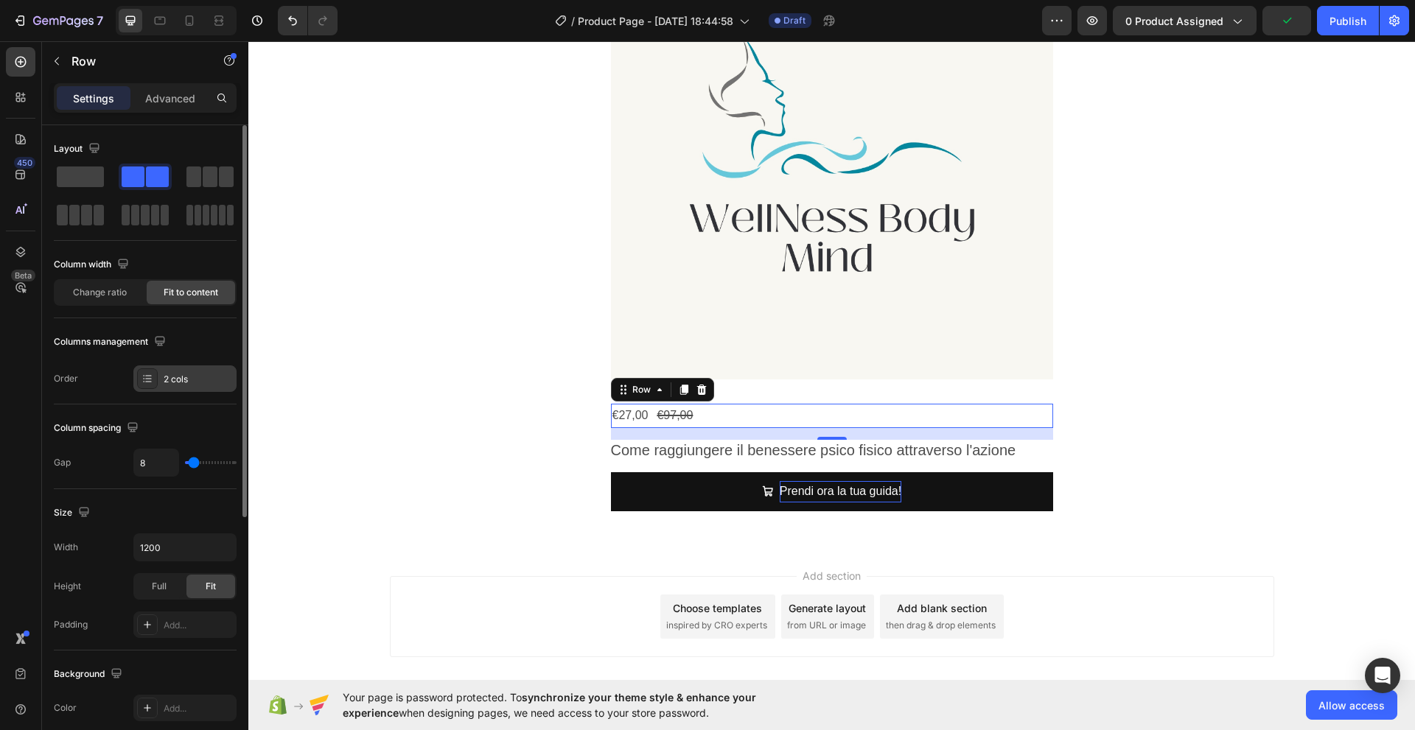
click at [169, 380] on div "2 cols" at bounding box center [198, 379] width 69 height 13
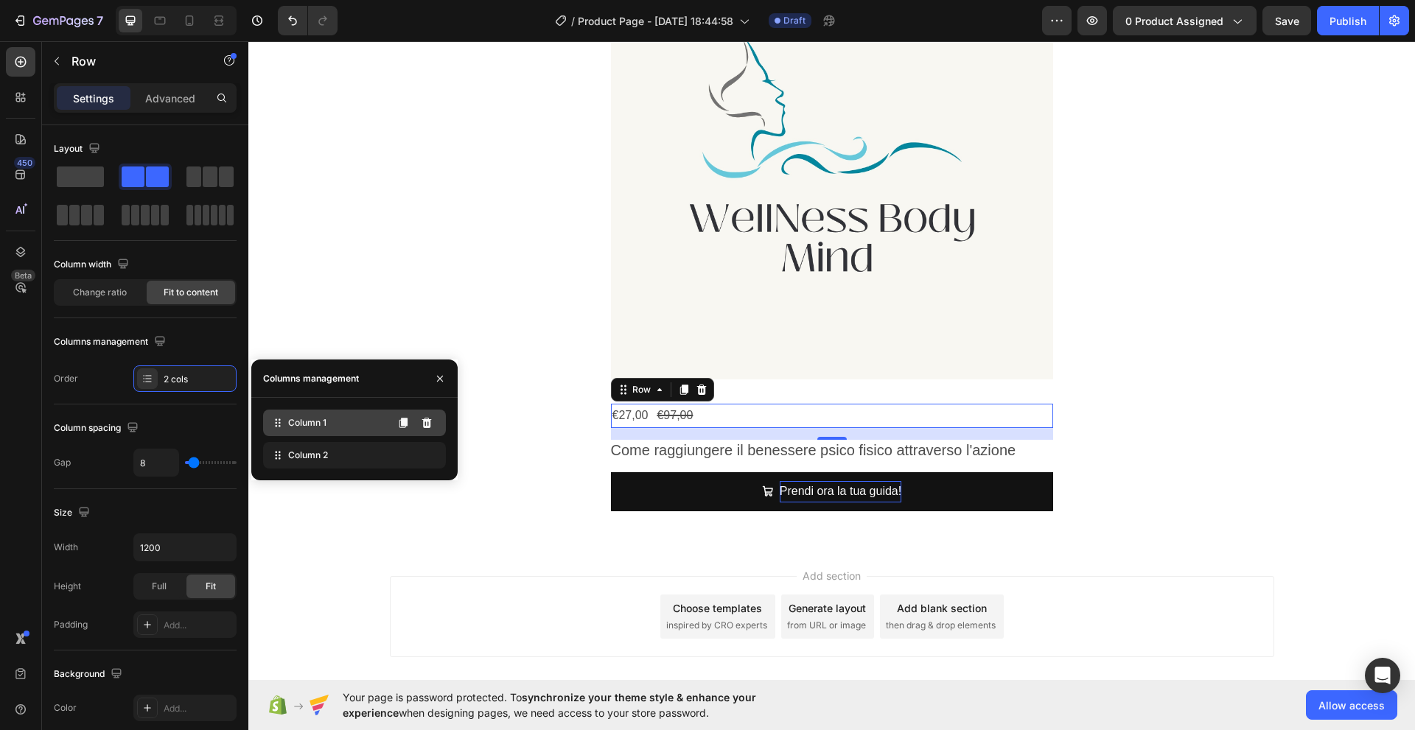
click at [296, 427] on span "Column 1" at bounding box center [307, 422] width 38 height 13
click at [323, 429] on span "Column 1" at bounding box center [307, 422] width 38 height 13
click at [199, 385] on div "2 cols" at bounding box center [198, 379] width 69 height 13
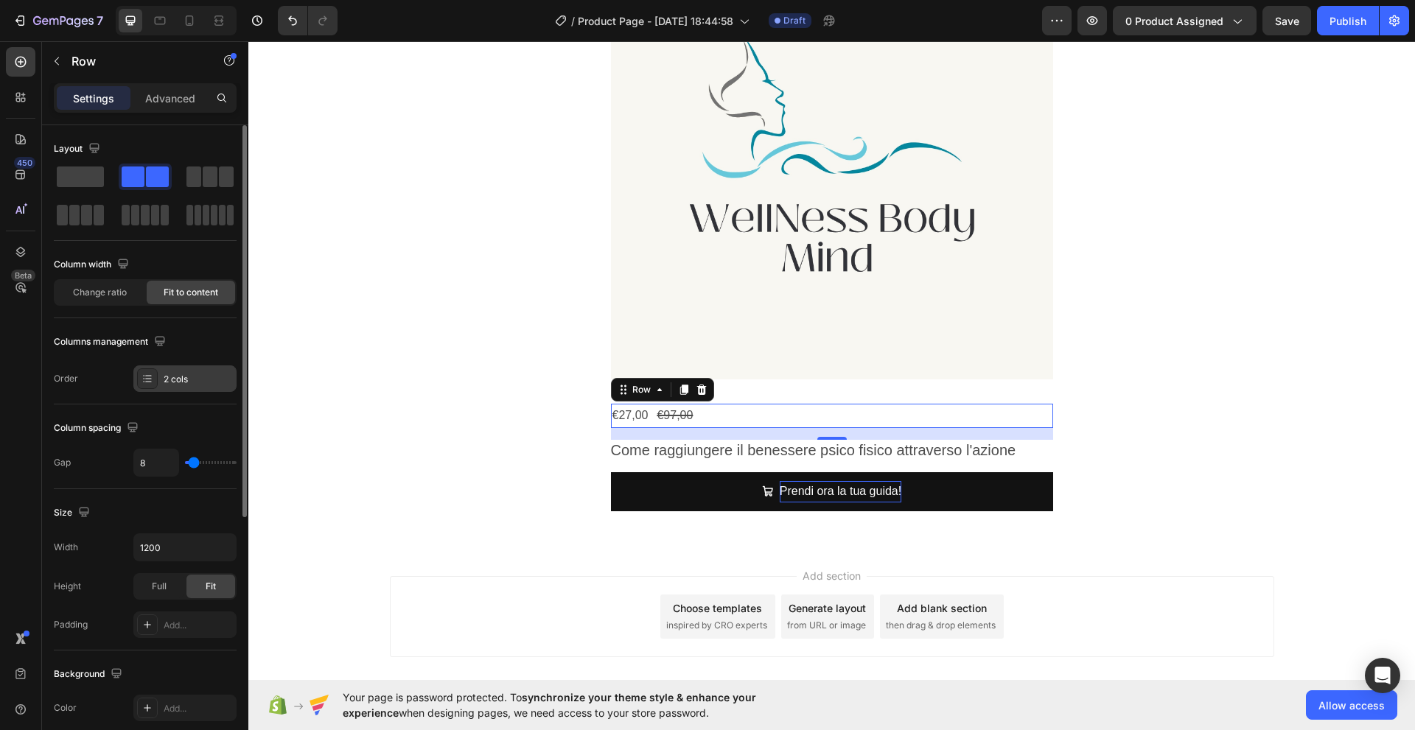
click at [150, 379] on icon at bounding box center [147, 379] width 12 height 12
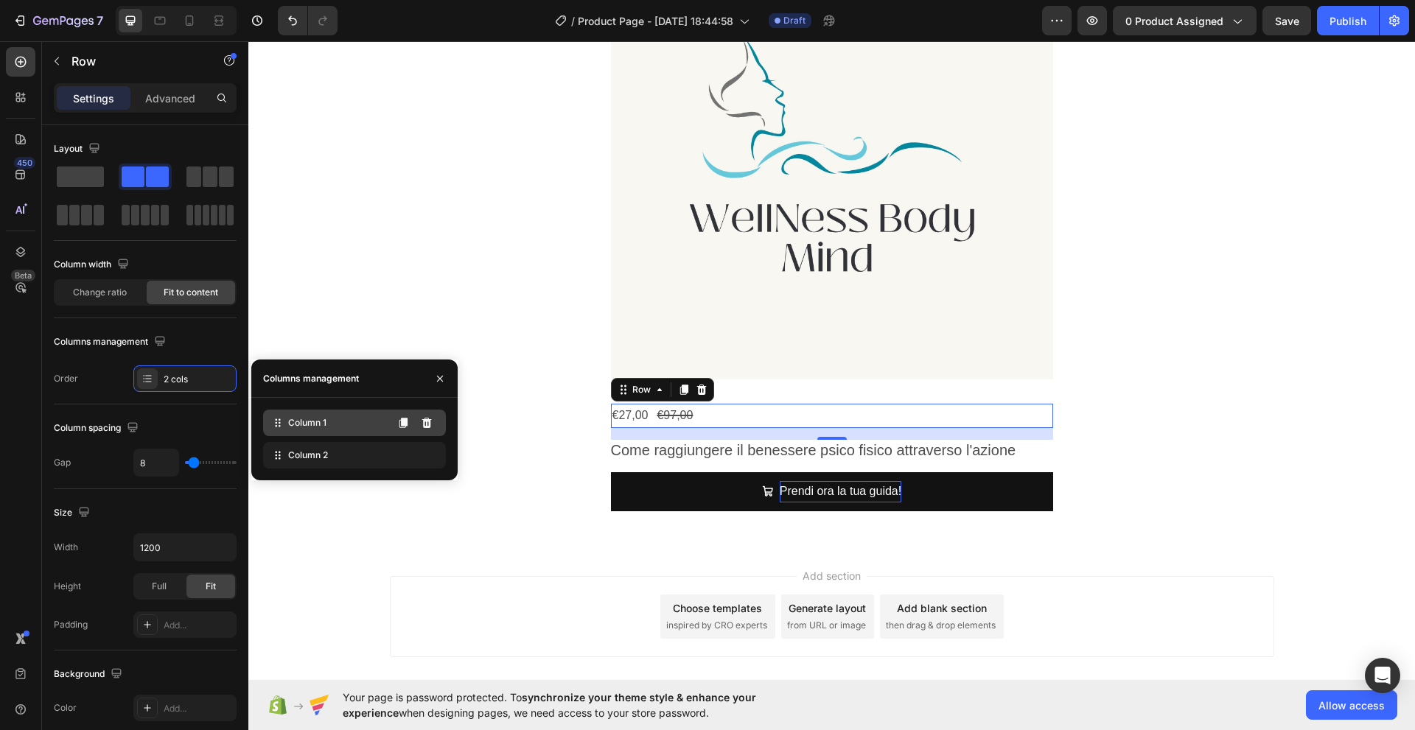
click at [295, 430] on div "Column 1" at bounding box center [354, 423] width 183 height 27
click at [295, 463] on div "Column 2" at bounding box center [354, 455] width 183 height 27
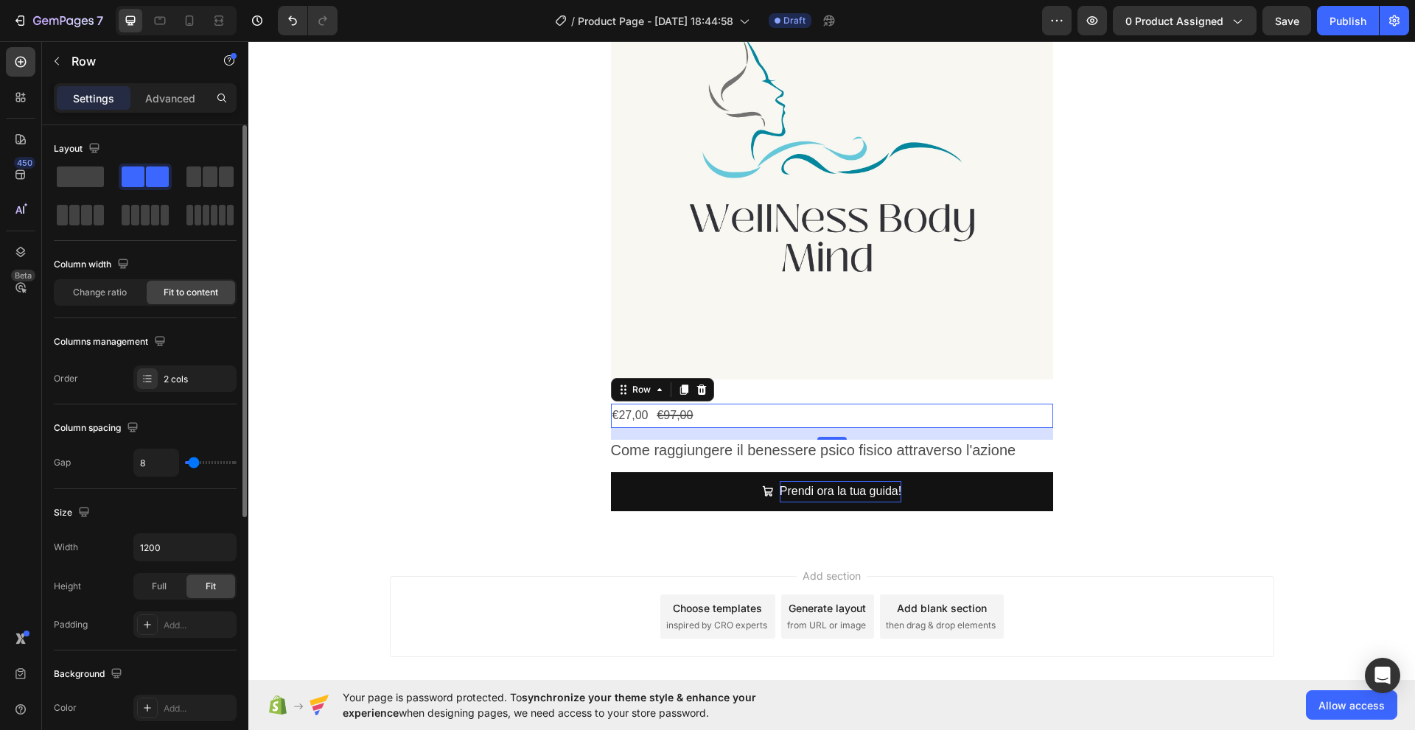
click at [66, 375] on div "Order" at bounding box center [66, 378] width 24 height 13
click at [157, 381] on div at bounding box center [147, 378] width 21 height 21
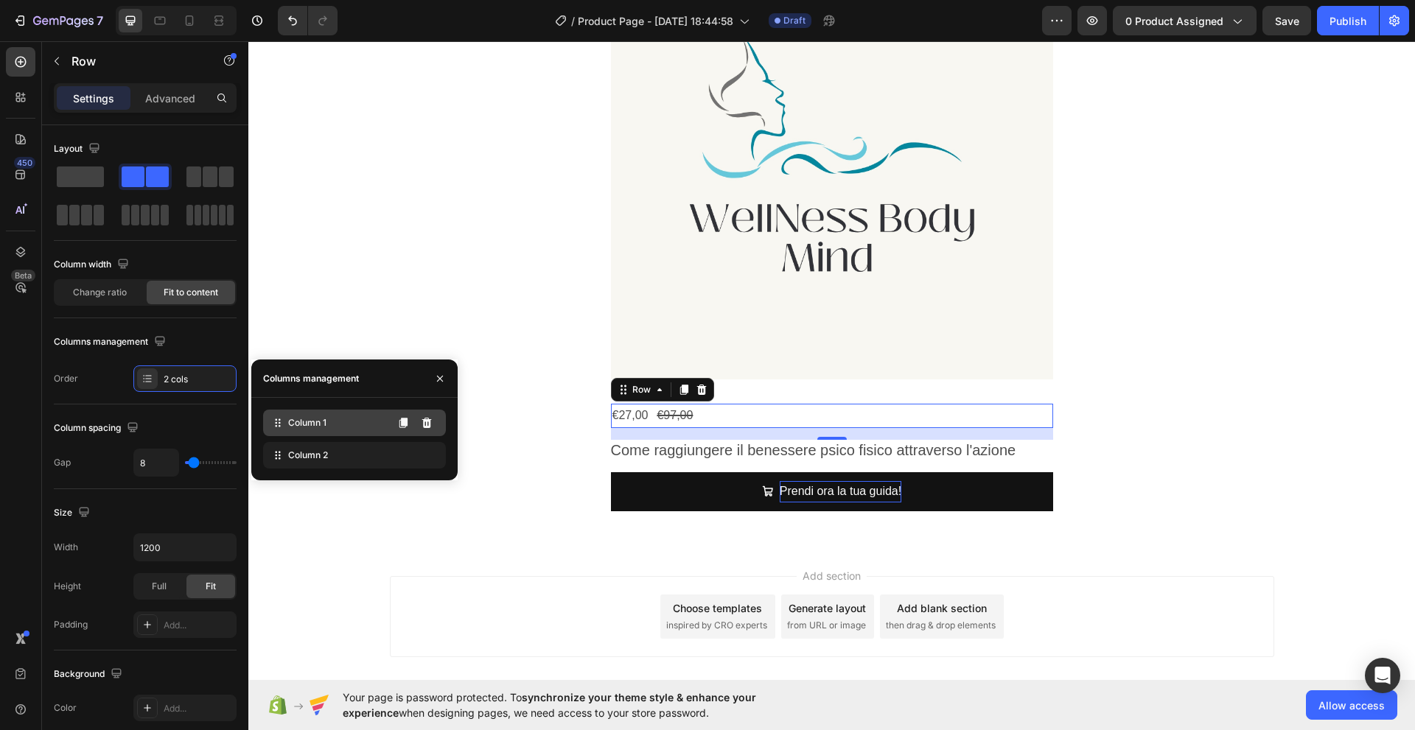
click at [295, 429] on span "Column 1" at bounding box center [307, 422] width 38 height 13
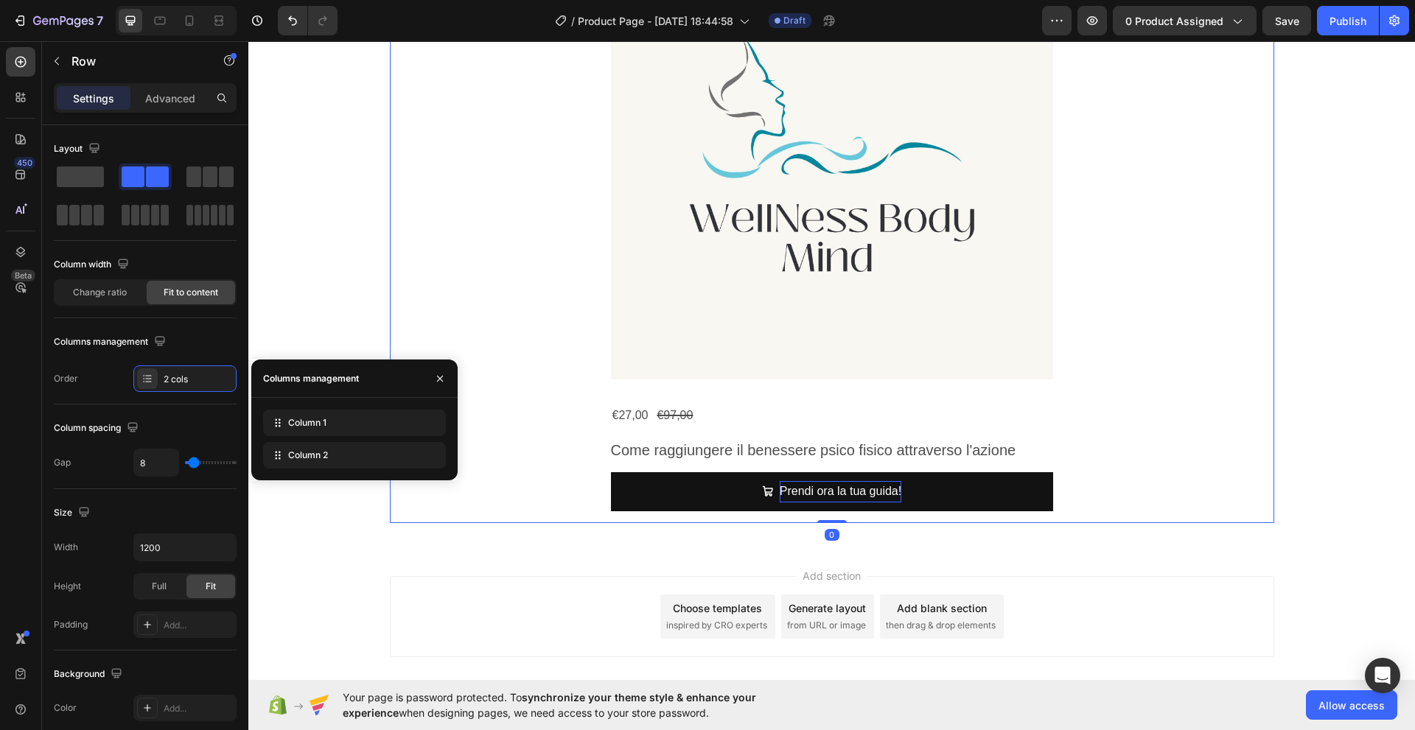
click at [574, 508] on div "Product Images €27,00 Product Price Product Price €97,00 Product Price Product …" at bounding box center [832, 224] width 861 height 574
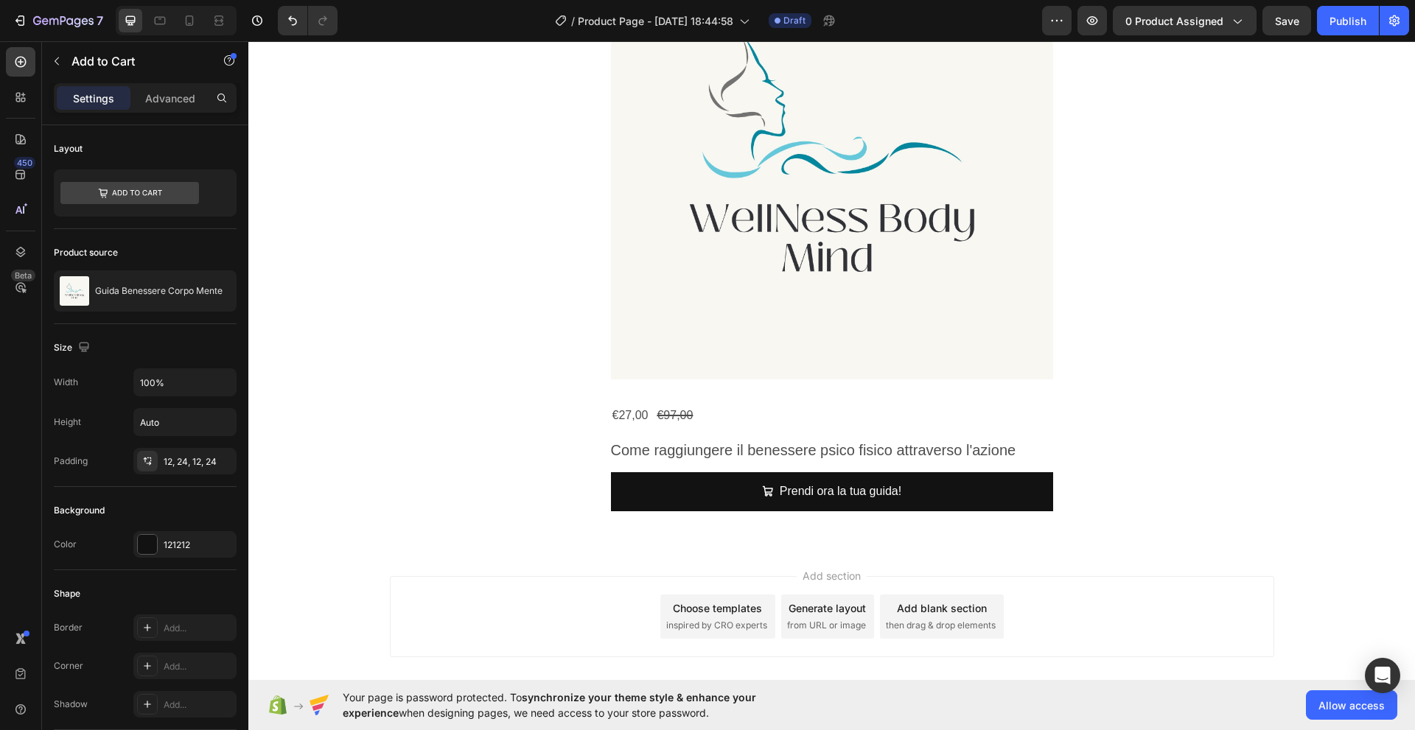
click at [679, 490] on button "Prendi ora la tua guida!" at bounding box center [832, 491] width 442 height 39
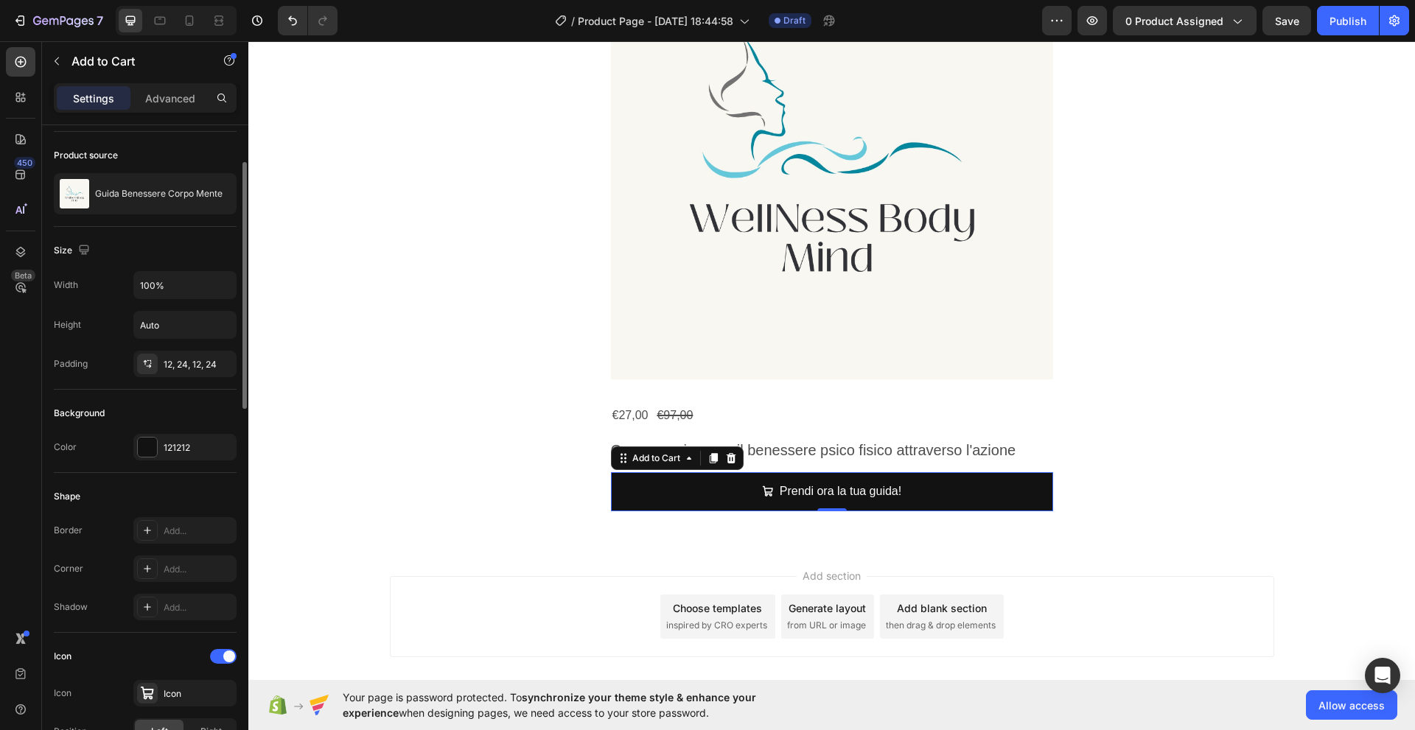
scroll to position [0, 0]
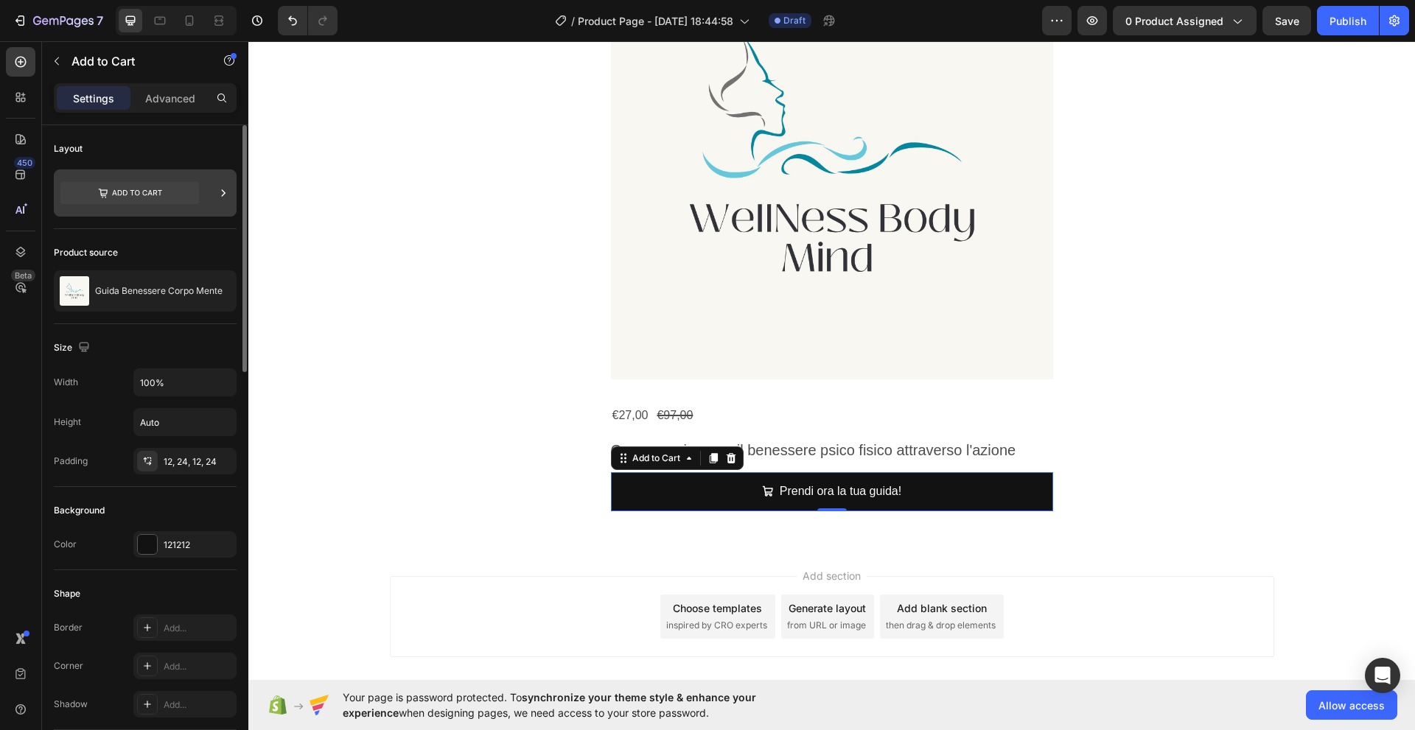
click at [160, 197] on icon at bounding box center [129, 193] width 139 height 22
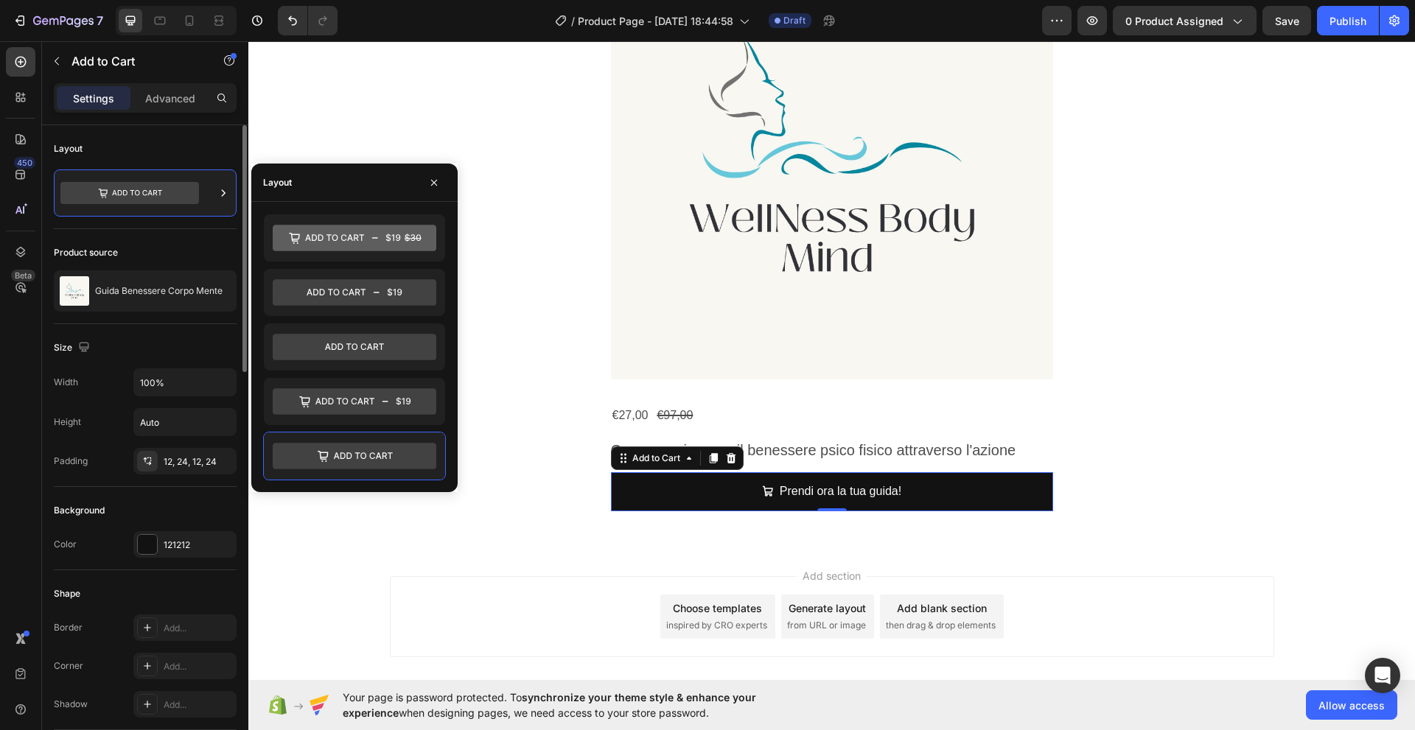
click at [150, 254] on div "Product source" at bounding box center [145, 253] width 183 height 24
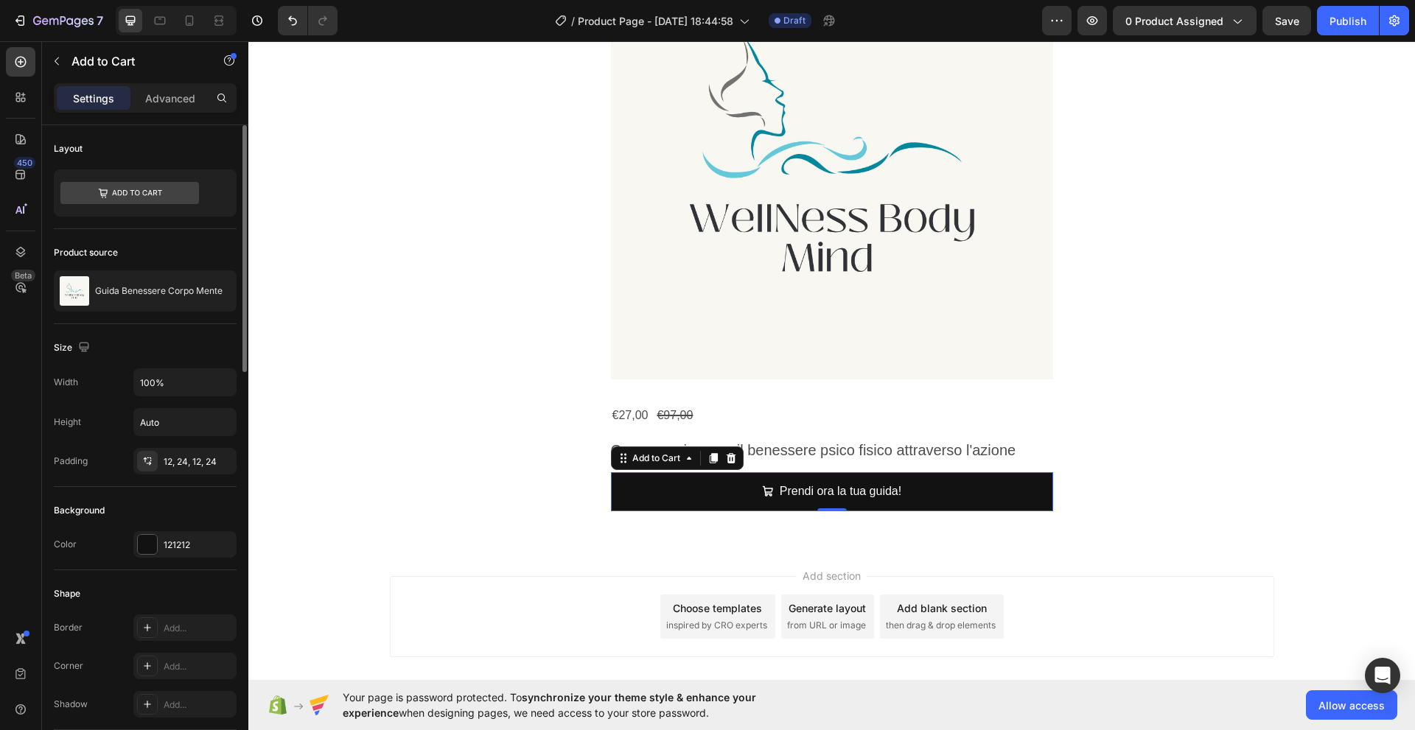
click at [59, 346] on div "Size" at bounding box center [73, 348] width 39 height 20
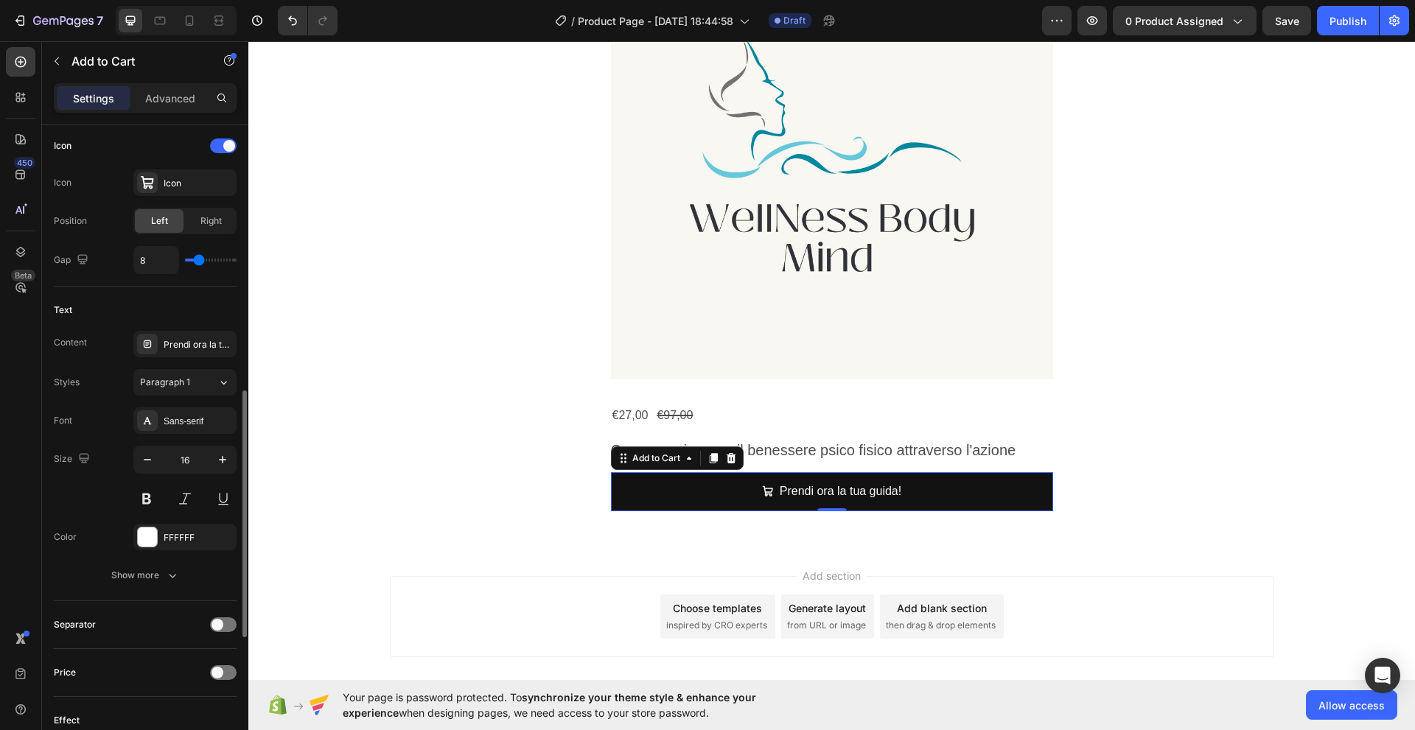
scroll to position [656, 0]
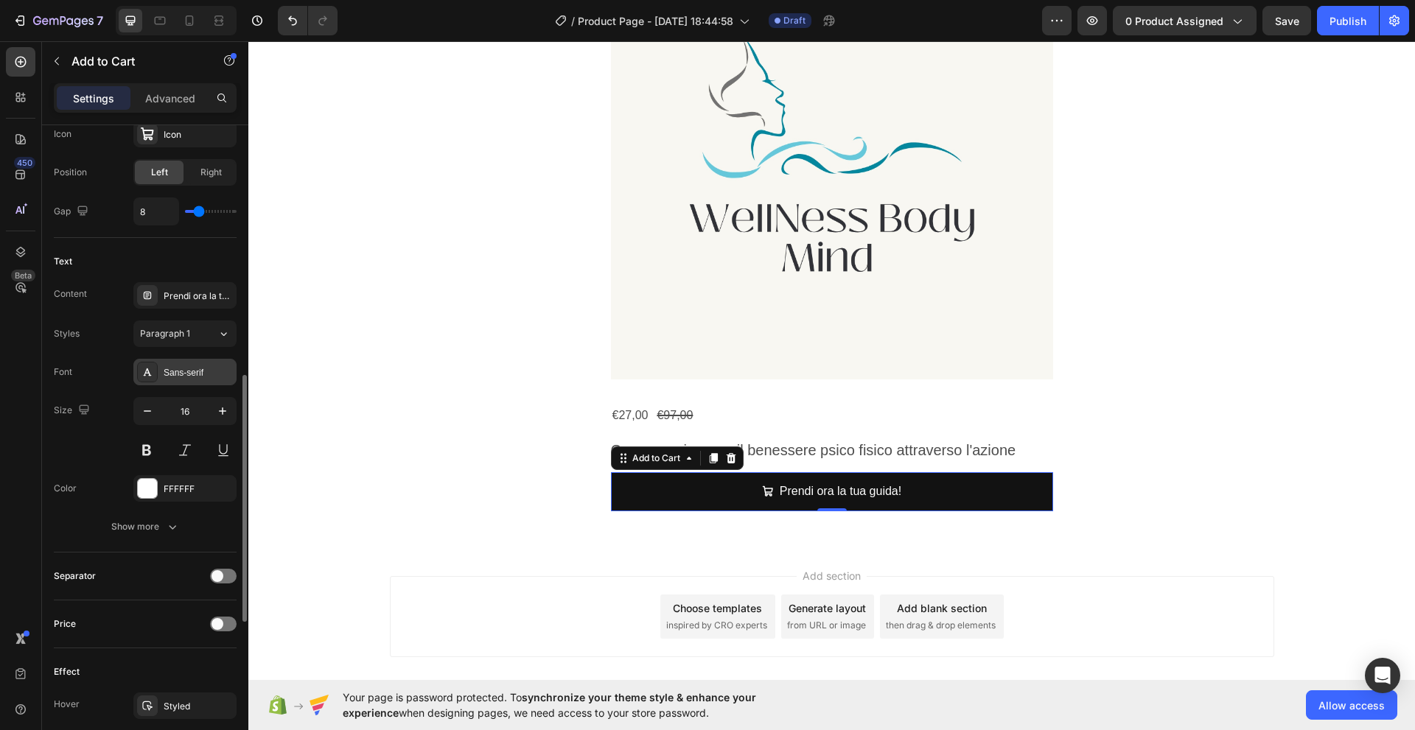
click at [197, 373] on div "Sans-serif" at bounding box center [198, 372] width 69 height 13
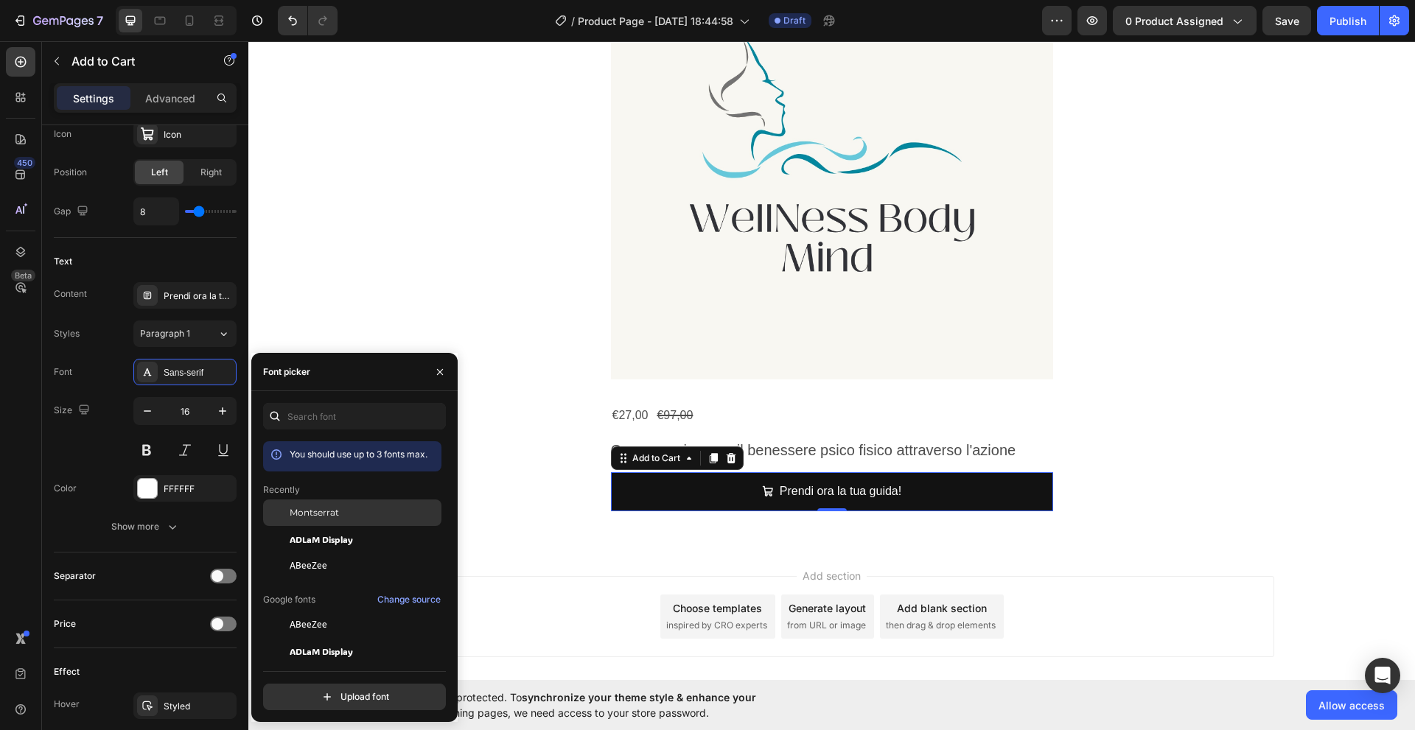
click at [310, 514] on span "Montserrat" at bounding box center [314, 512] width 49 height 13
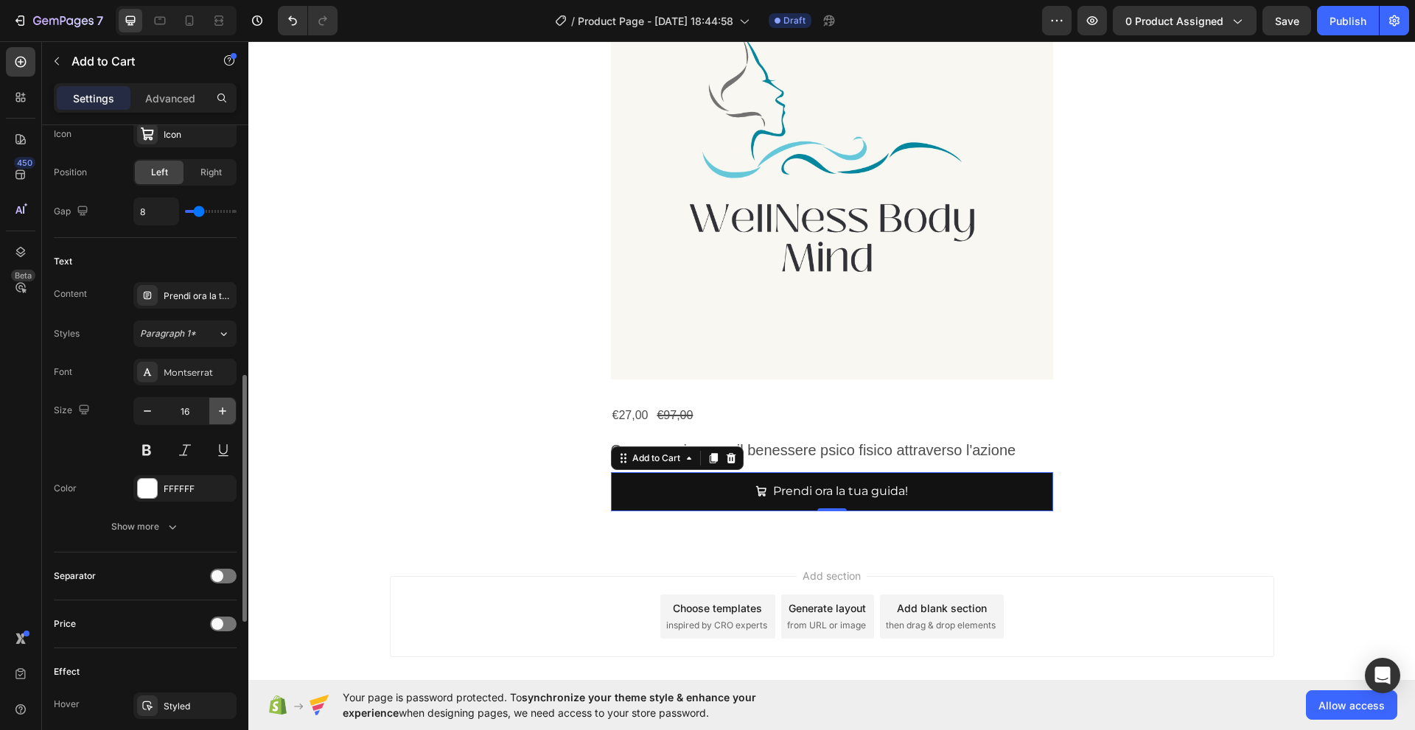
click at [222, 413] on icon "button" at bounding box center [222, 411] width 15 height 15
type input "17"
click at [187, 336] on span "Paragraph 1*" at bounding box center [168, 333] width 56 height 13
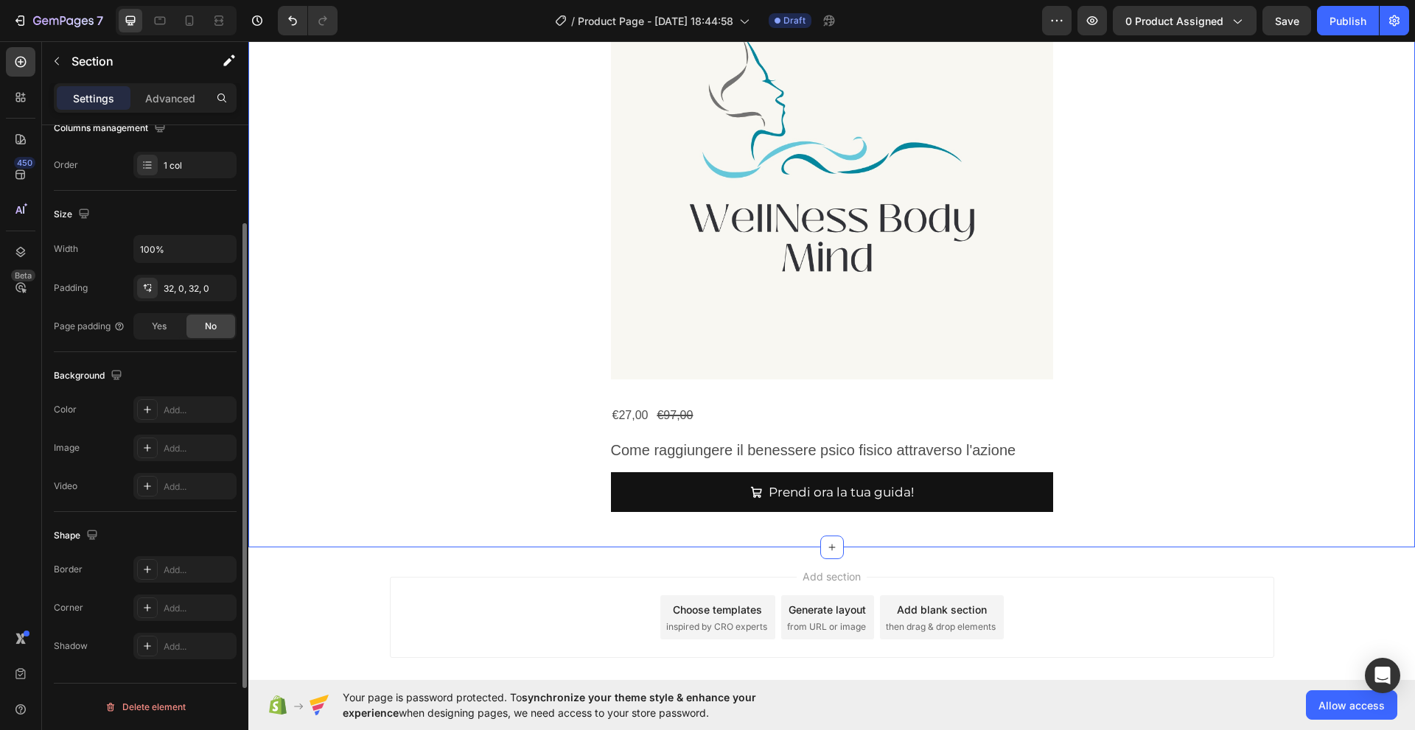
scroll to position [179, 0]
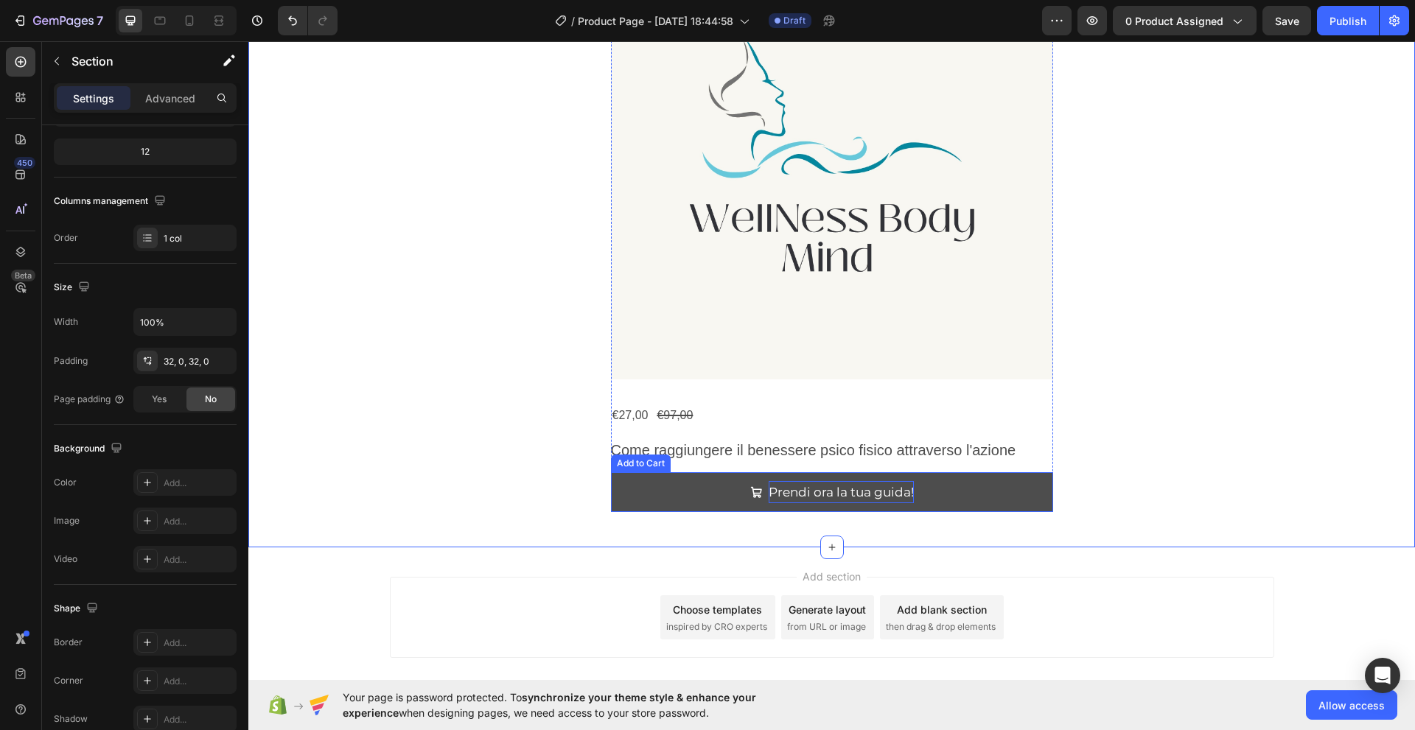
click at [811, 492] on p "Prendi ora la tua guida!" at bounding box center [840, 492] width 145 height 23
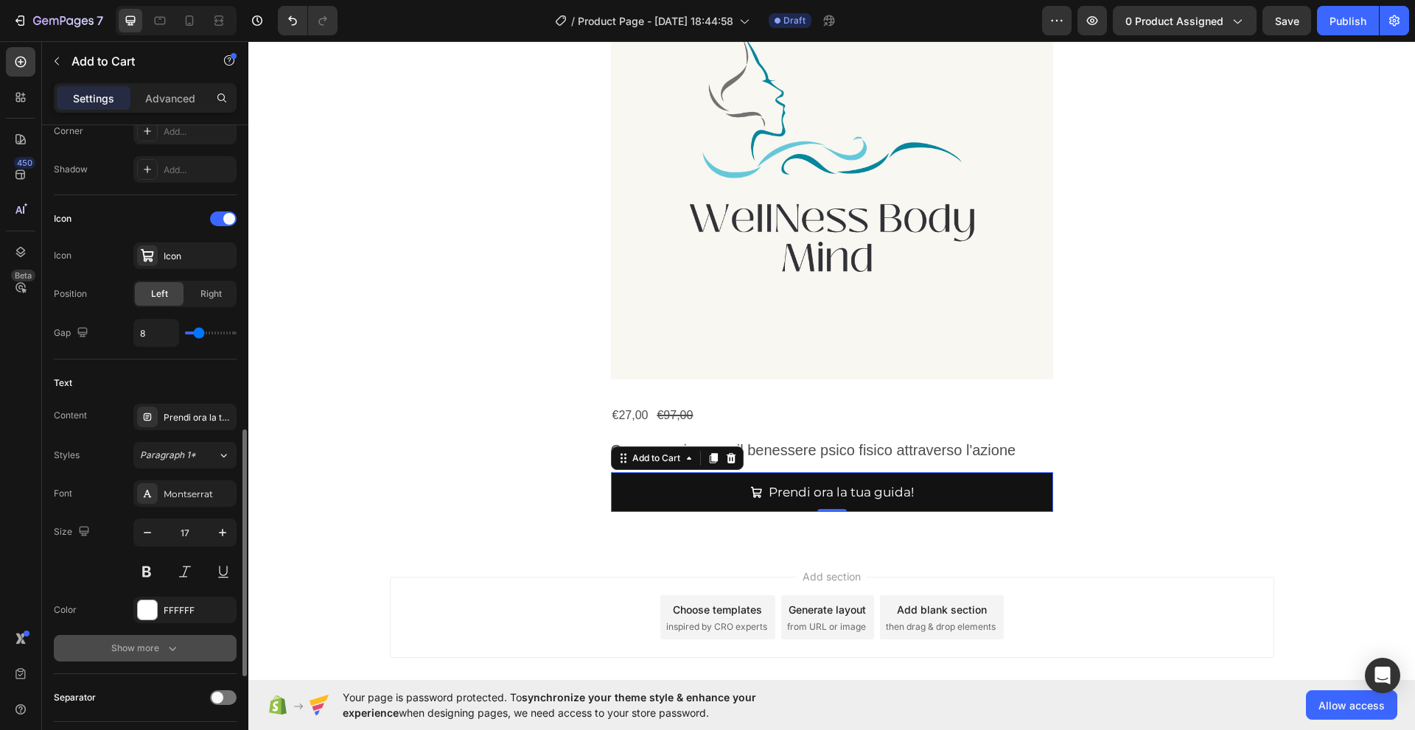
scroll to position [632, 0]
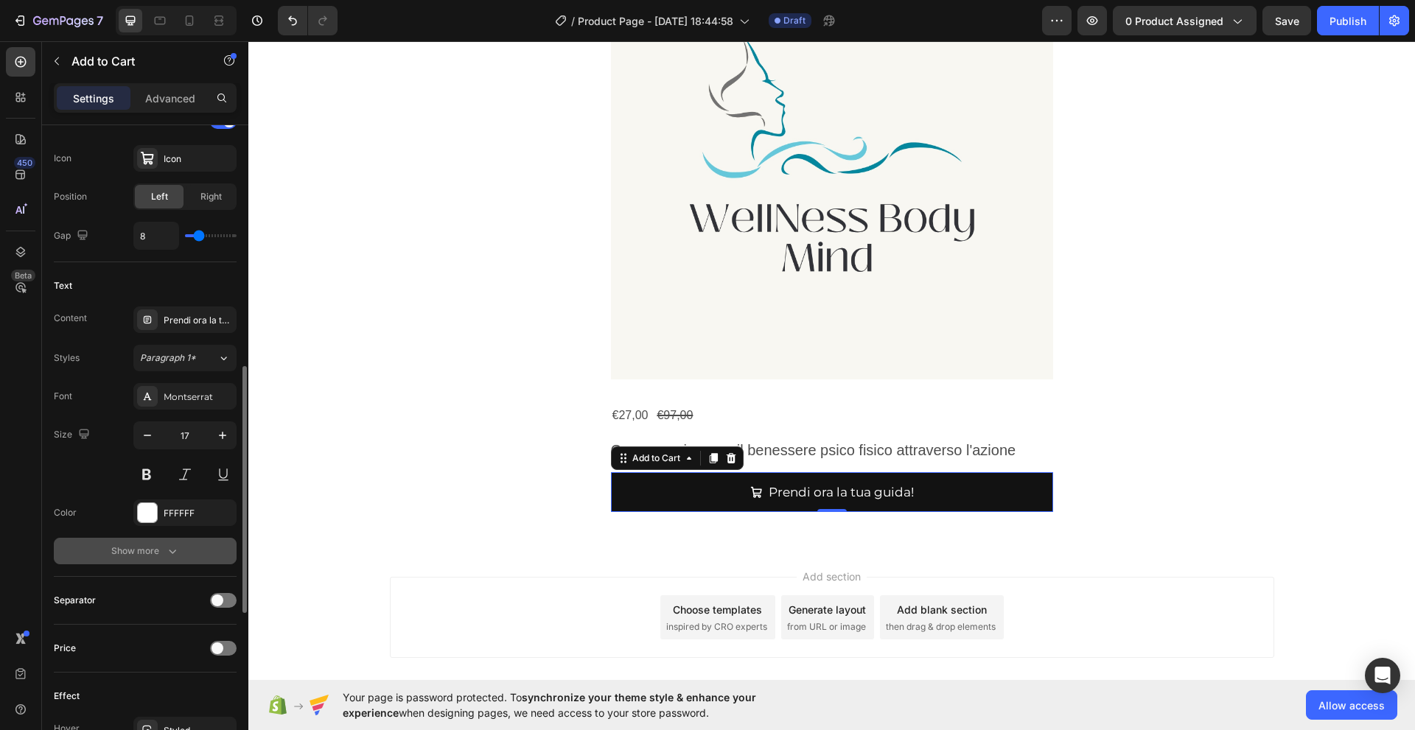
click at [172, 553] on icon "button" at bounding box center [172, 552] width 7 height 4
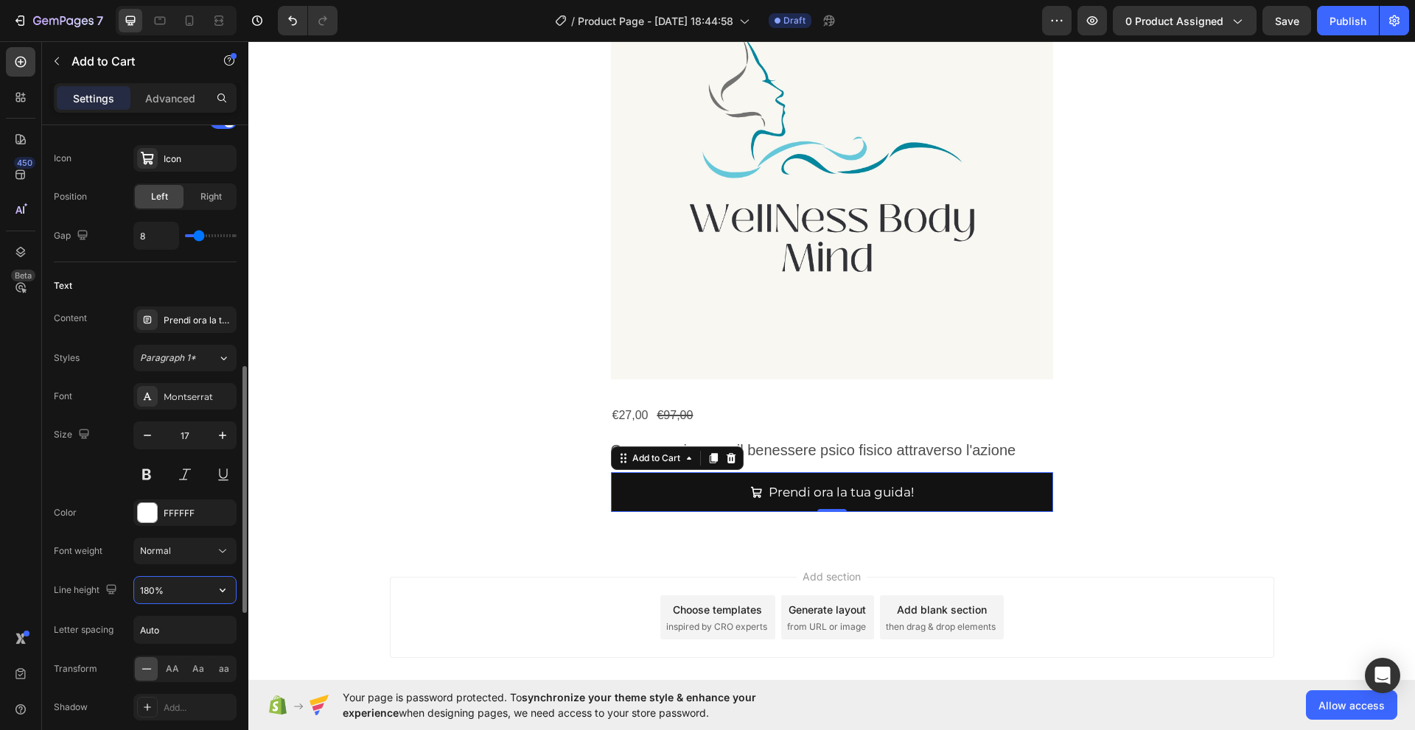
click at [155, 596] on input "180%" at bounding box center [185, 590] width 102 height 27
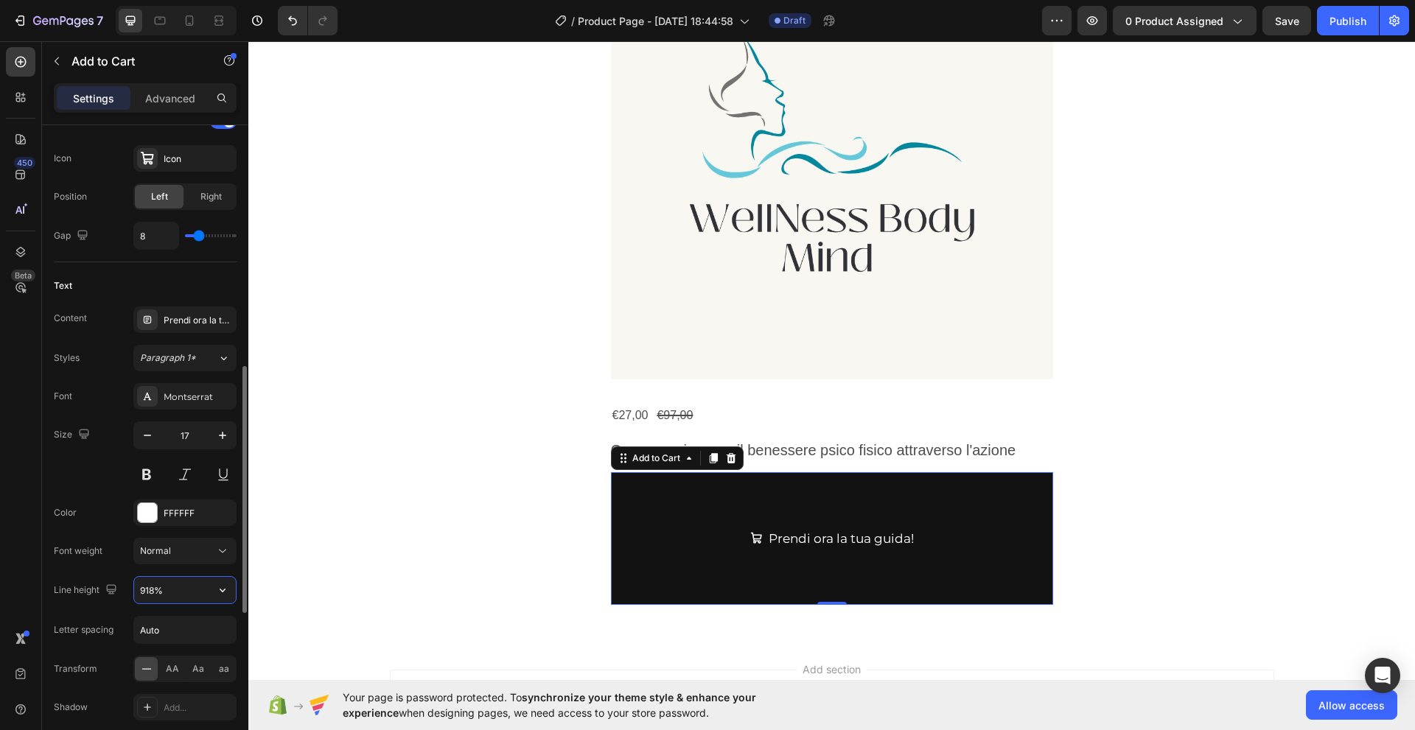
drag, startPoint x: 155, startPoint y: 596, endPoint x: 134, endPoint y: 596, distance: 21.4
click at [134, 596] on input "918%" at bounding box center [185, 590] width 102 height 27
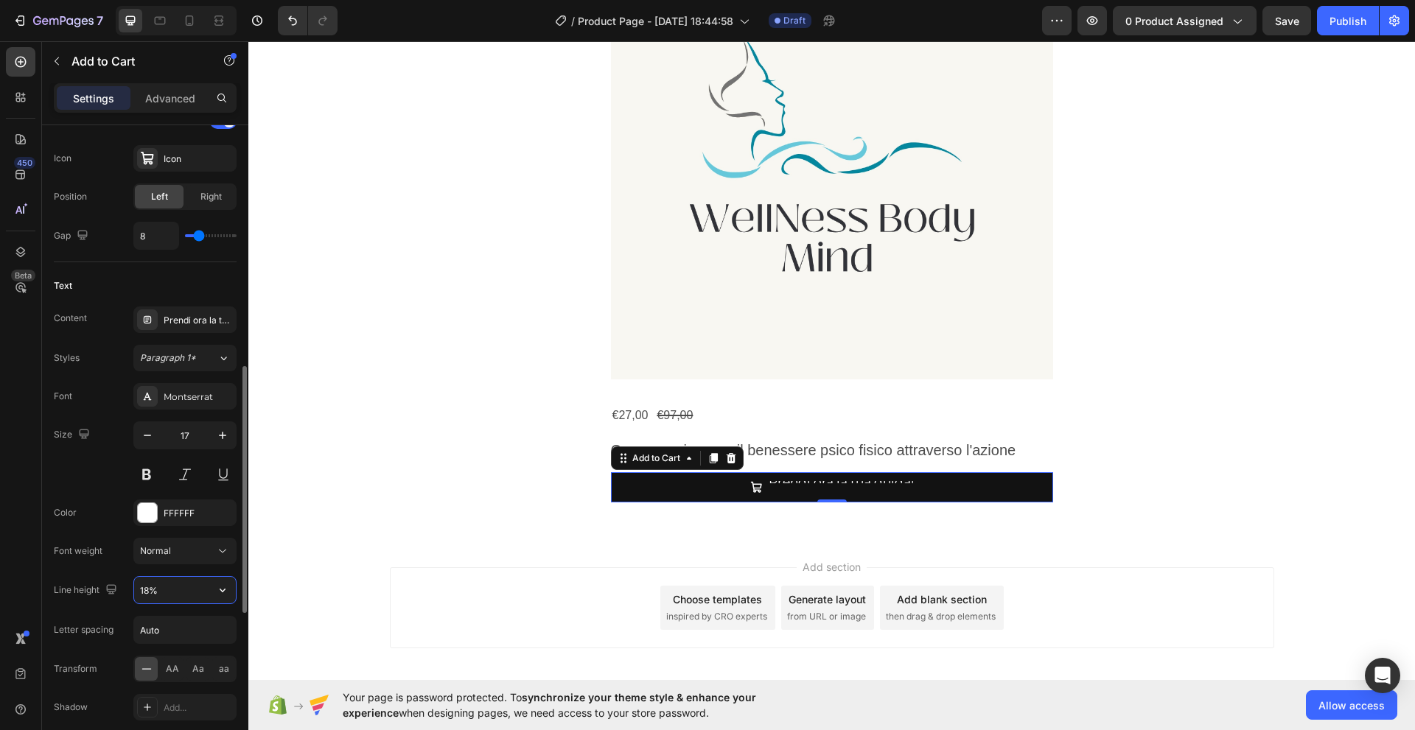
type input "180%"
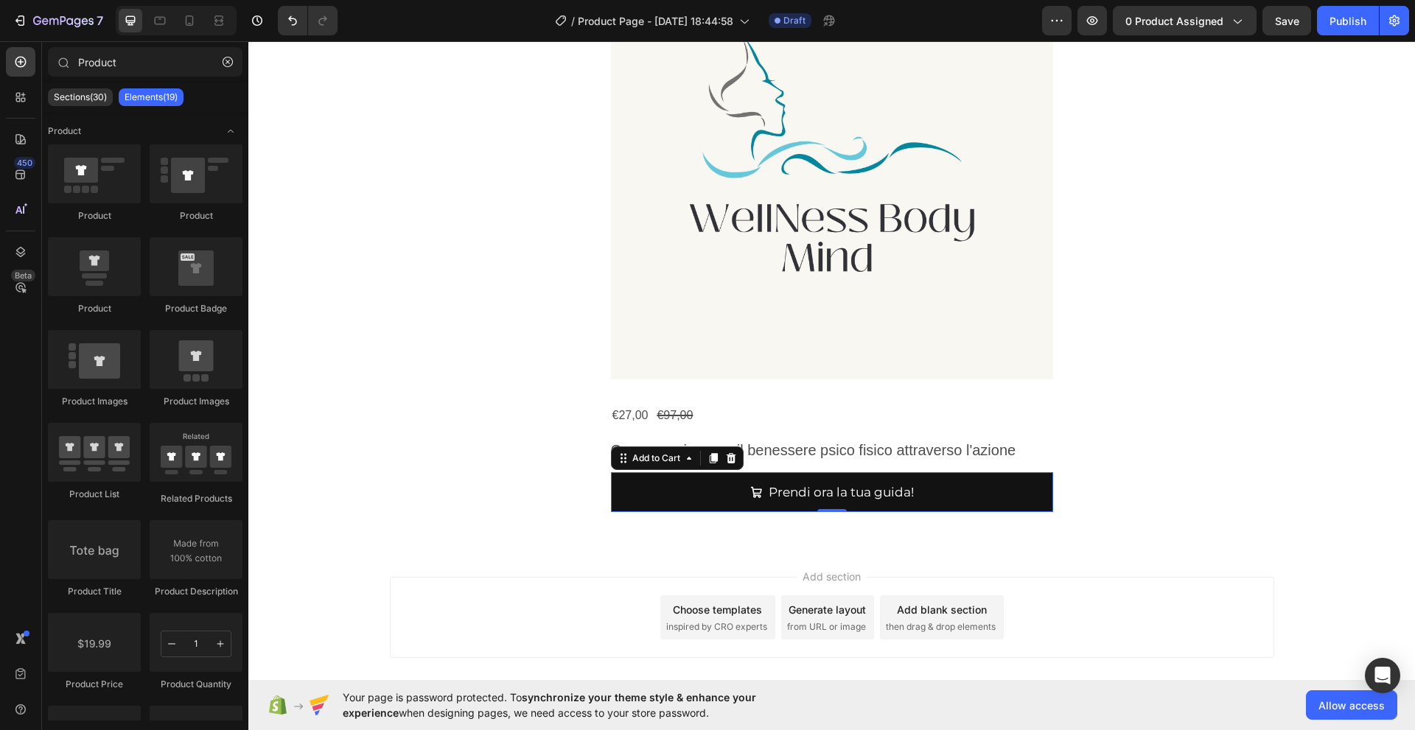
click at [297, 596] on div "Add section Choose templates inspired by CRO experts Generate layout from URL o…" at bounding box center [831, 637] width 1166 height 181
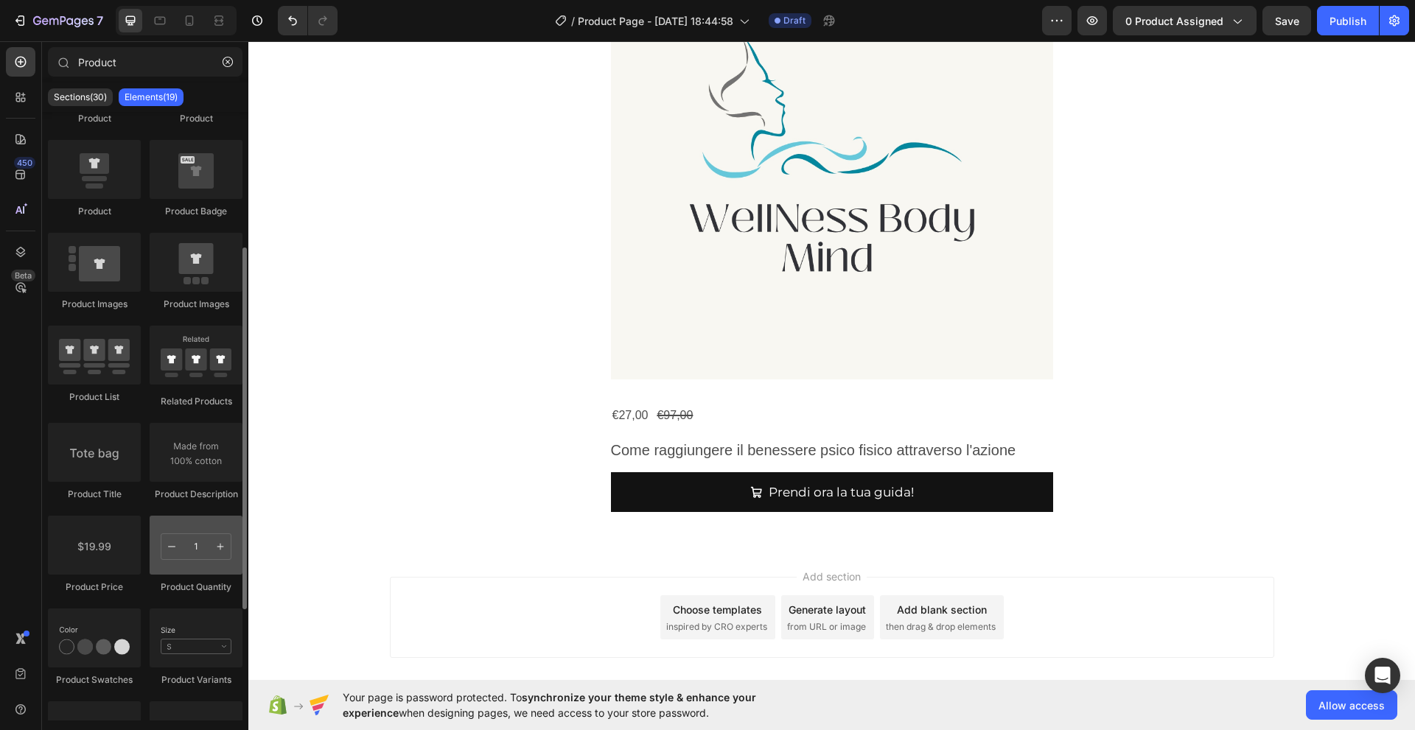
scroll to position [170, 0]
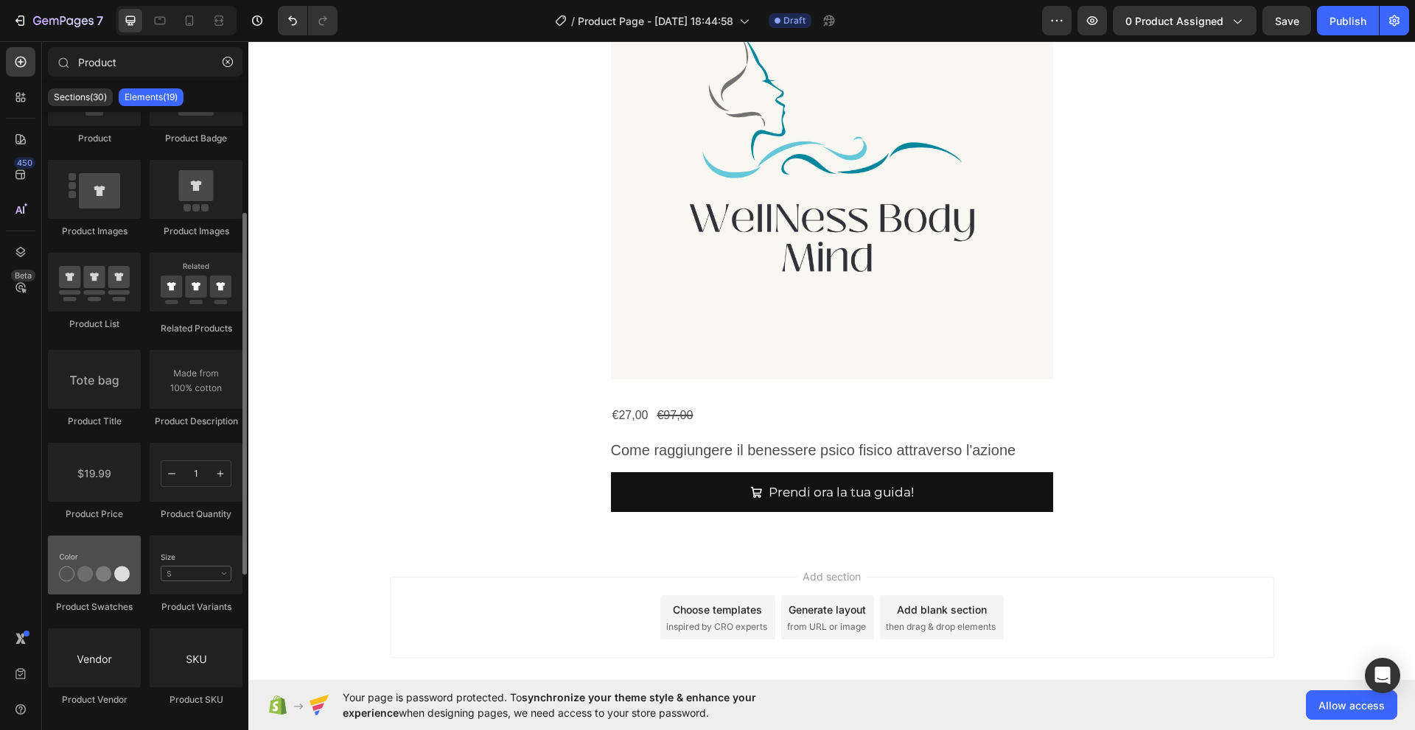
click at [108, 585] on div at bounding box center [94, 565] width 93 height 59
click at [108, 581] on div at bounding box center [94, 565] width 93 height 59
click at [85, 581] on div at bounding box center [94, 565] width 93 height 59
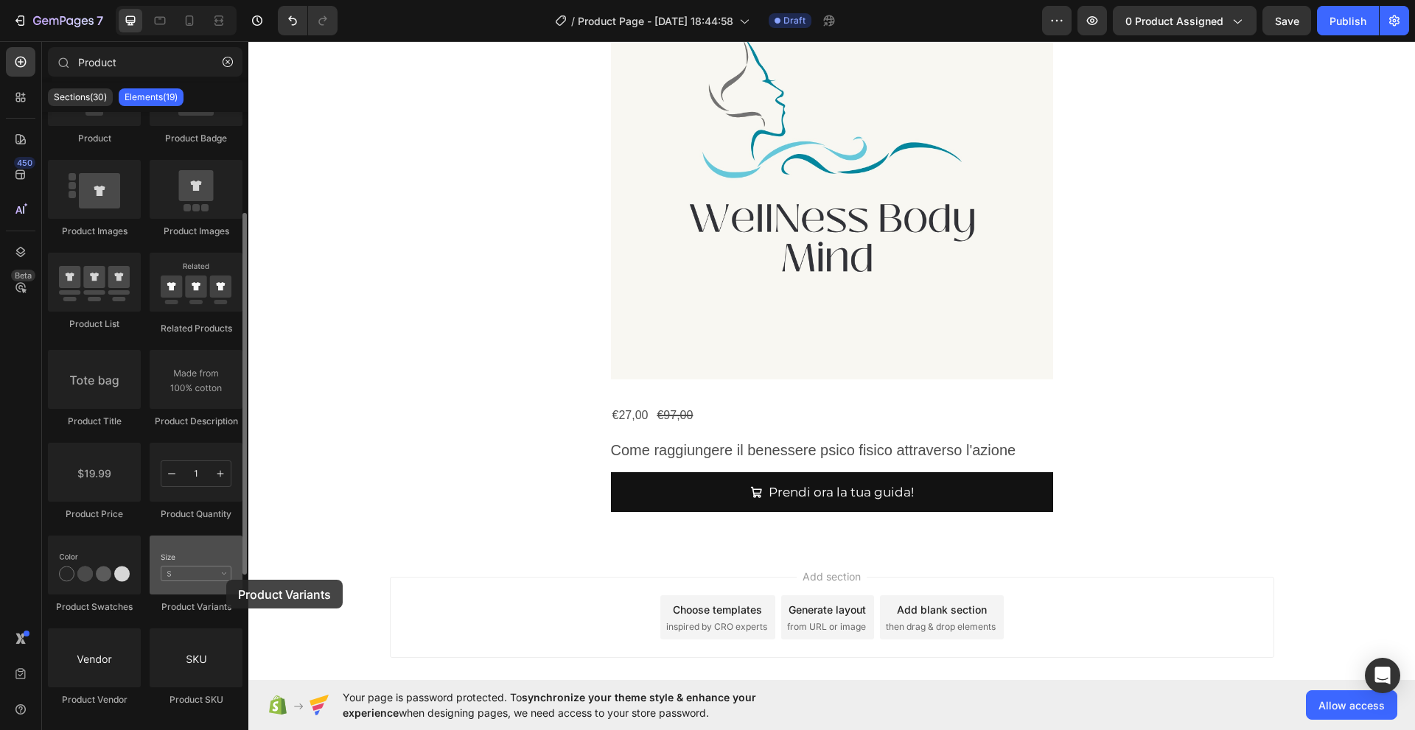
click at [226, 580] on div at bounding box center [196, 565] width 93 height 59
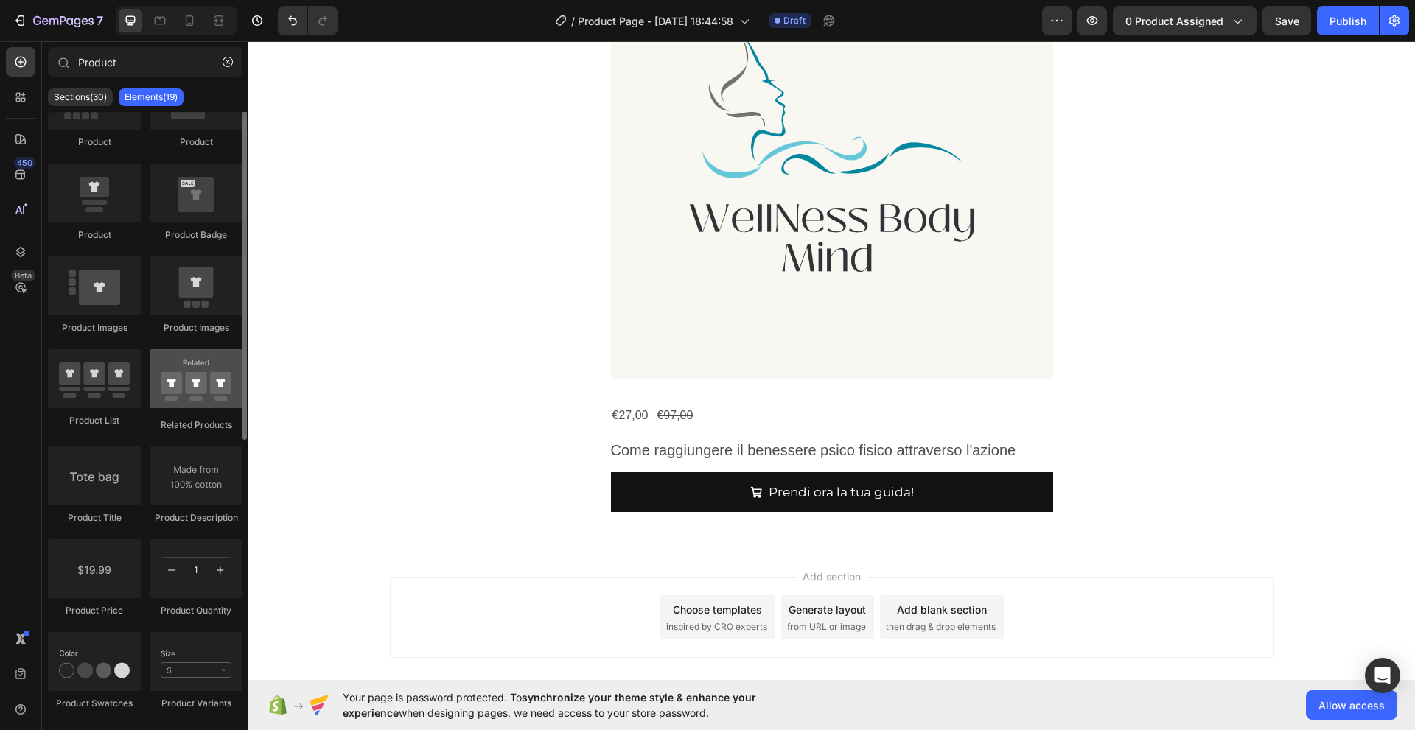
scroll to position [0, 0]
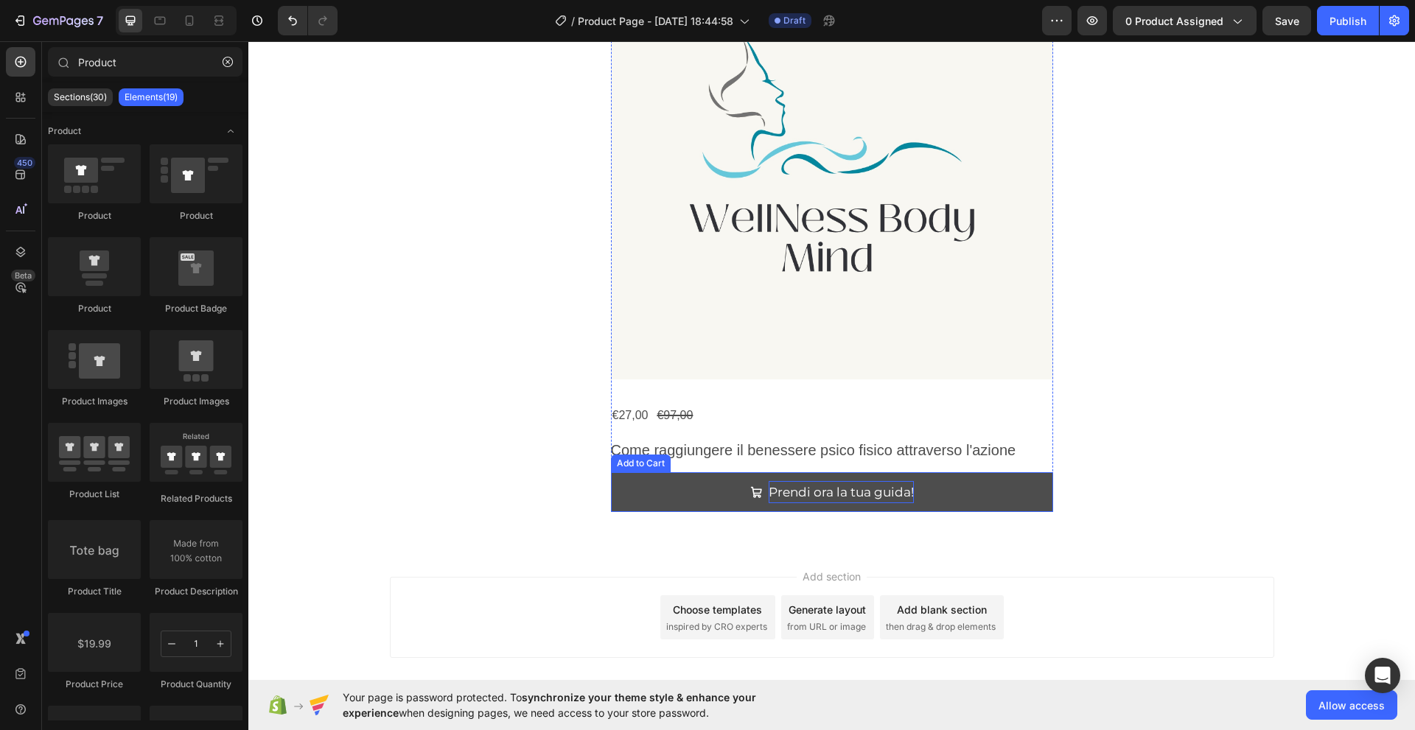
click at [781, 491] on p "Prendi ora la tua guida!" at bounding box center [840, 492] width 145 height 23
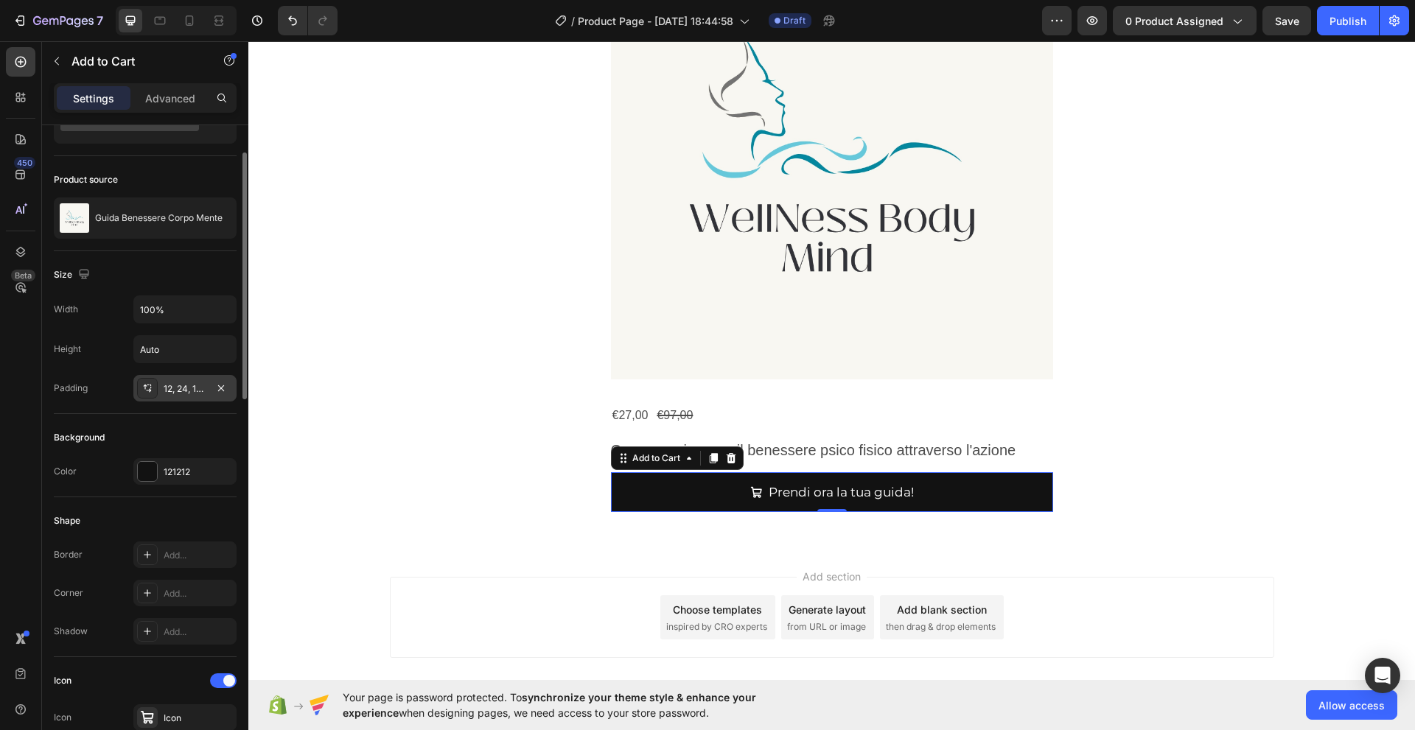
scroll to position [146, 0]
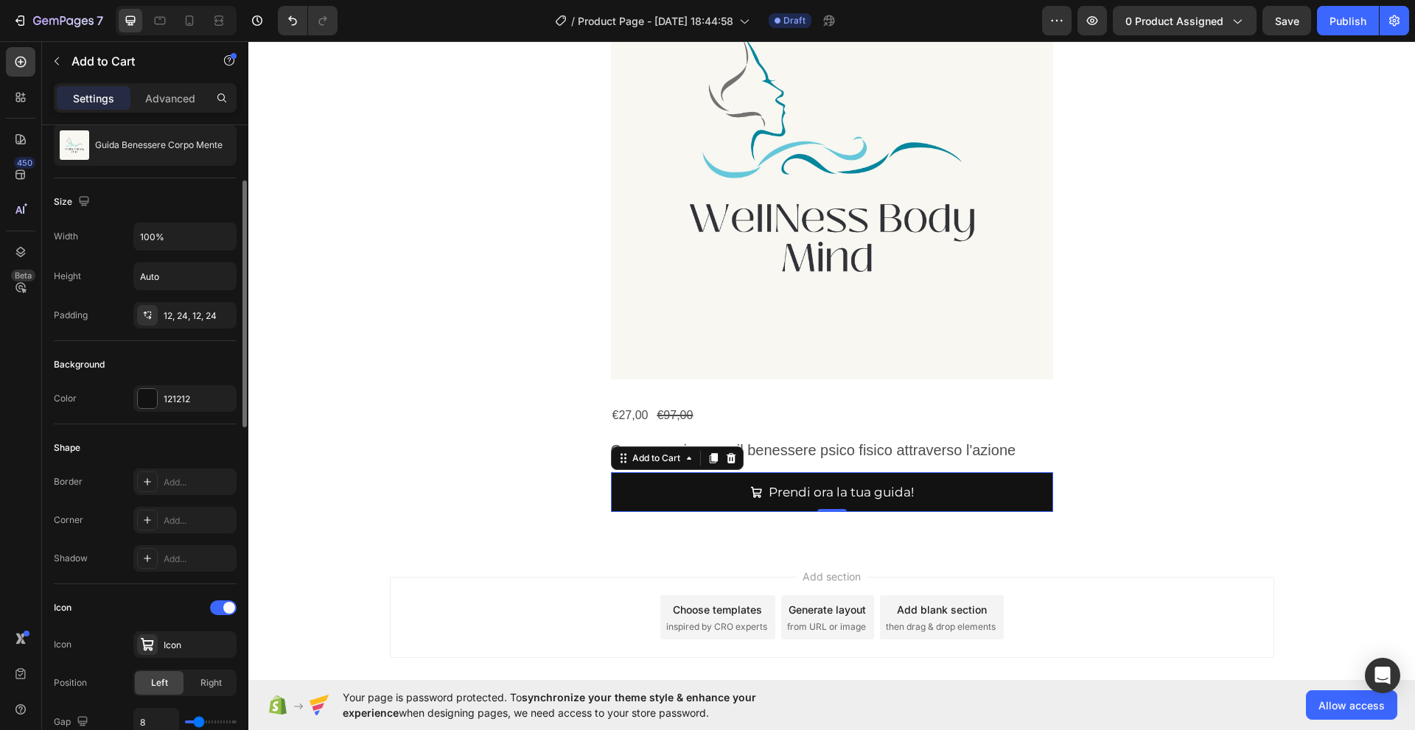
click at [71, 486] on div "Border" at bounding box center [68, 481] width 29 height 13
click at [68, 515] on div "Corner" at bounding box center [68, 520] width 29 height 13
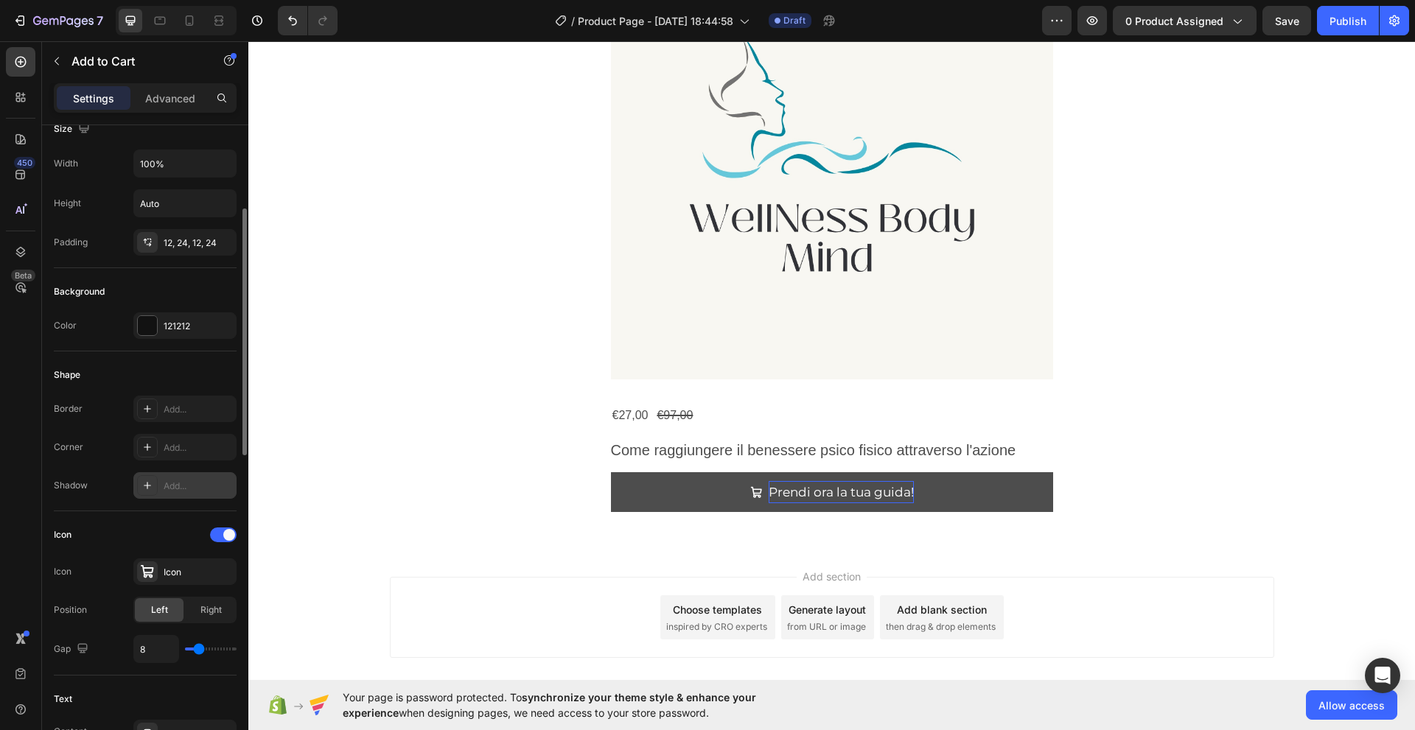
click at [164, 483] on div "Add..." at bounding box center [198, 486] width 69 height 13
click at [160, 448] on div "Add..." at bounding box center [184, 447] width 103 height 27
click at [175, 414] on div "Add..." at bounding box center [198, 409] width 69 height 13
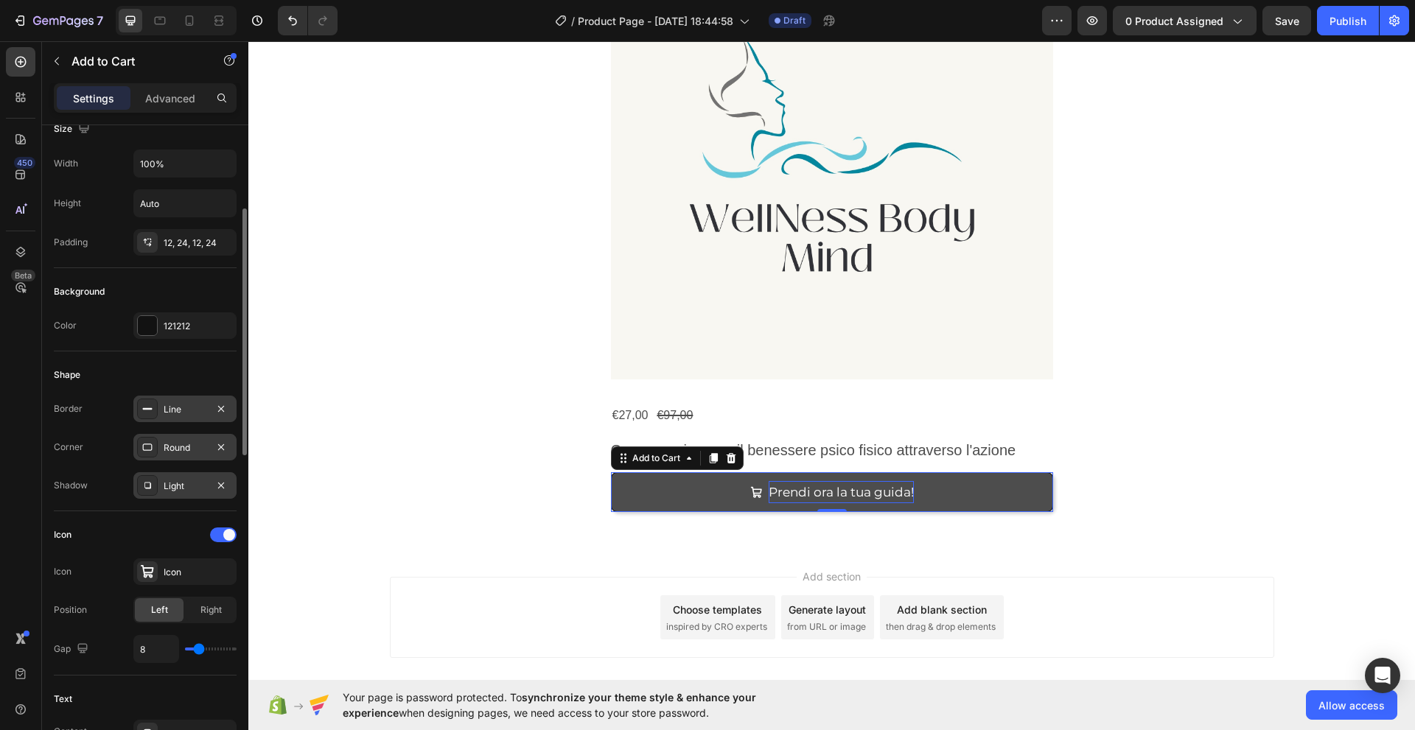
click at [159, 444] on div "Round" at bounding box center [184, 447] width 103 height 27
click at [89, 477] on div "Shadow Light" at bounding box center [145, 485] width 183 height 27
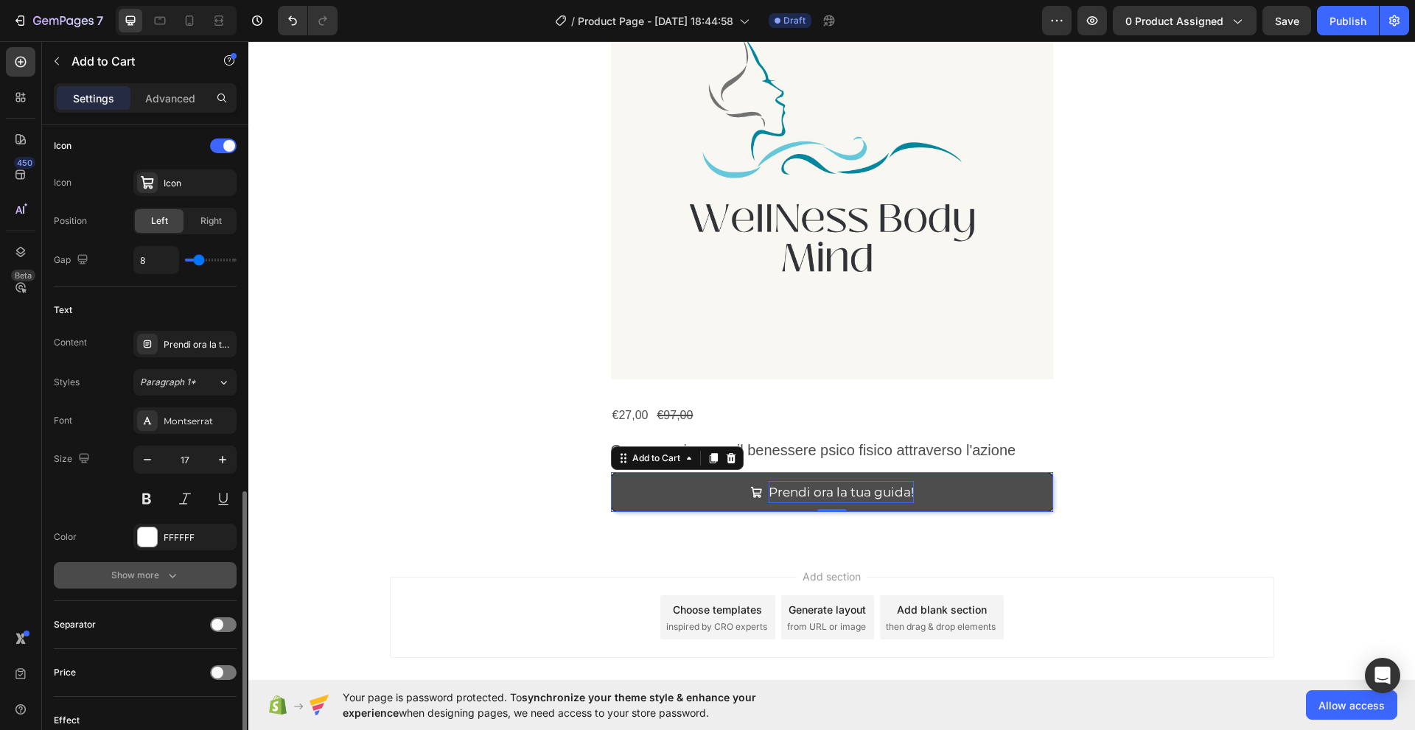
scroll to position [705, 0]
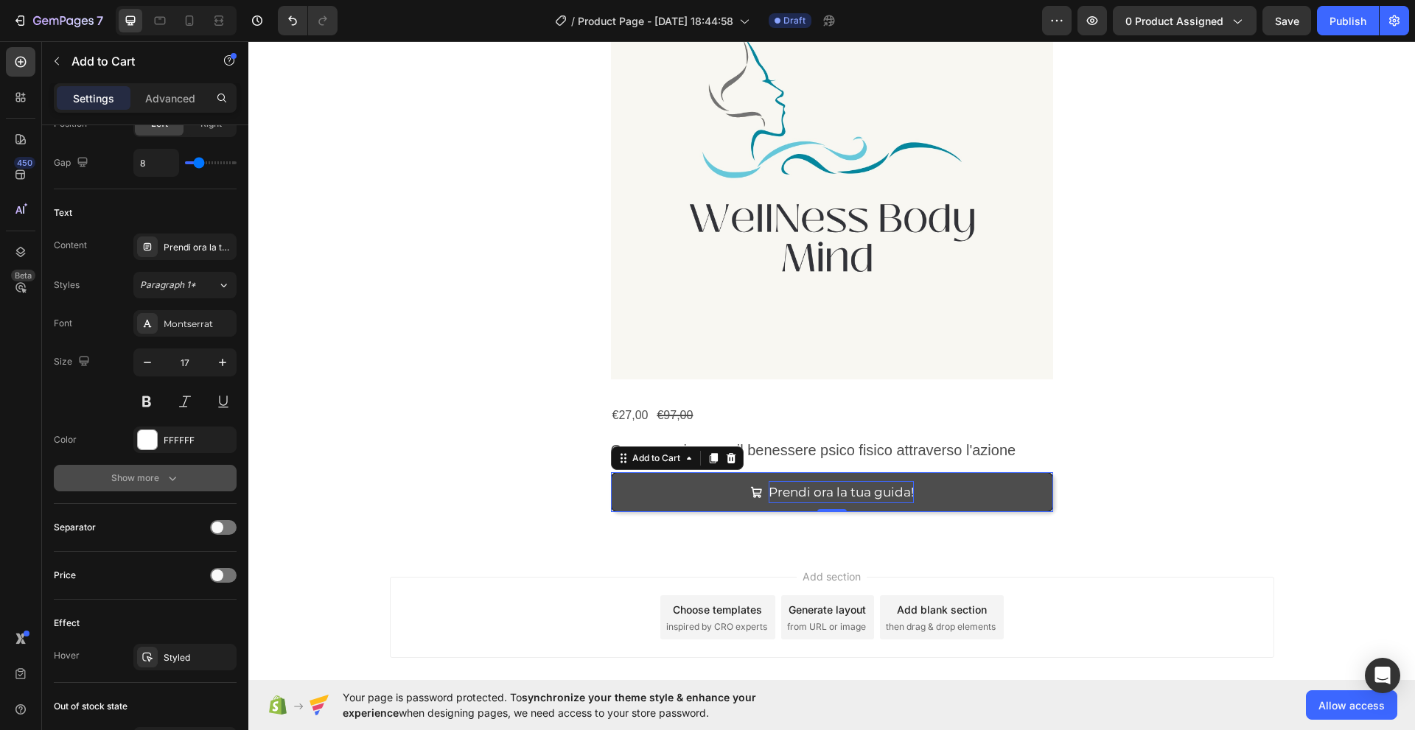
click at [172, 477] on icon "button" at bounding box center [172, 478] width 15 height 15
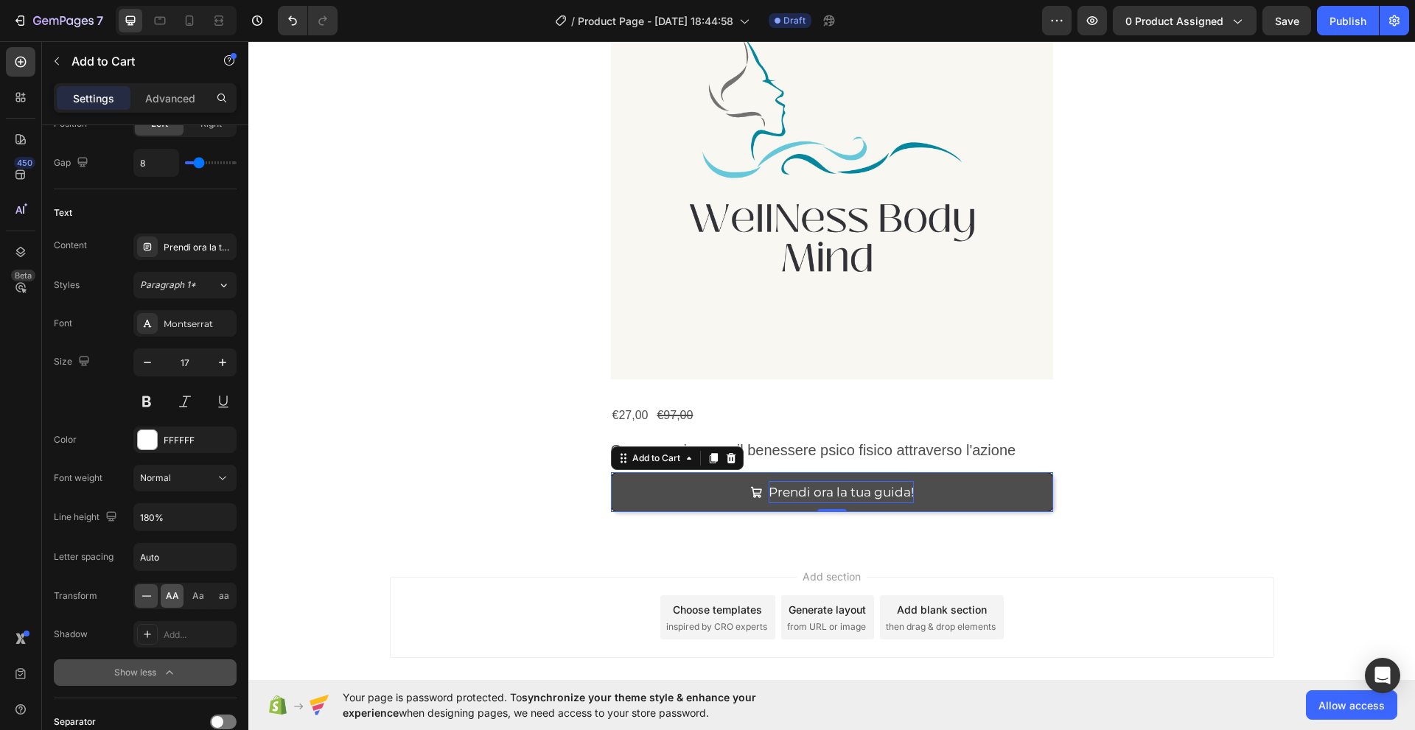
scroll to position [754, 0]
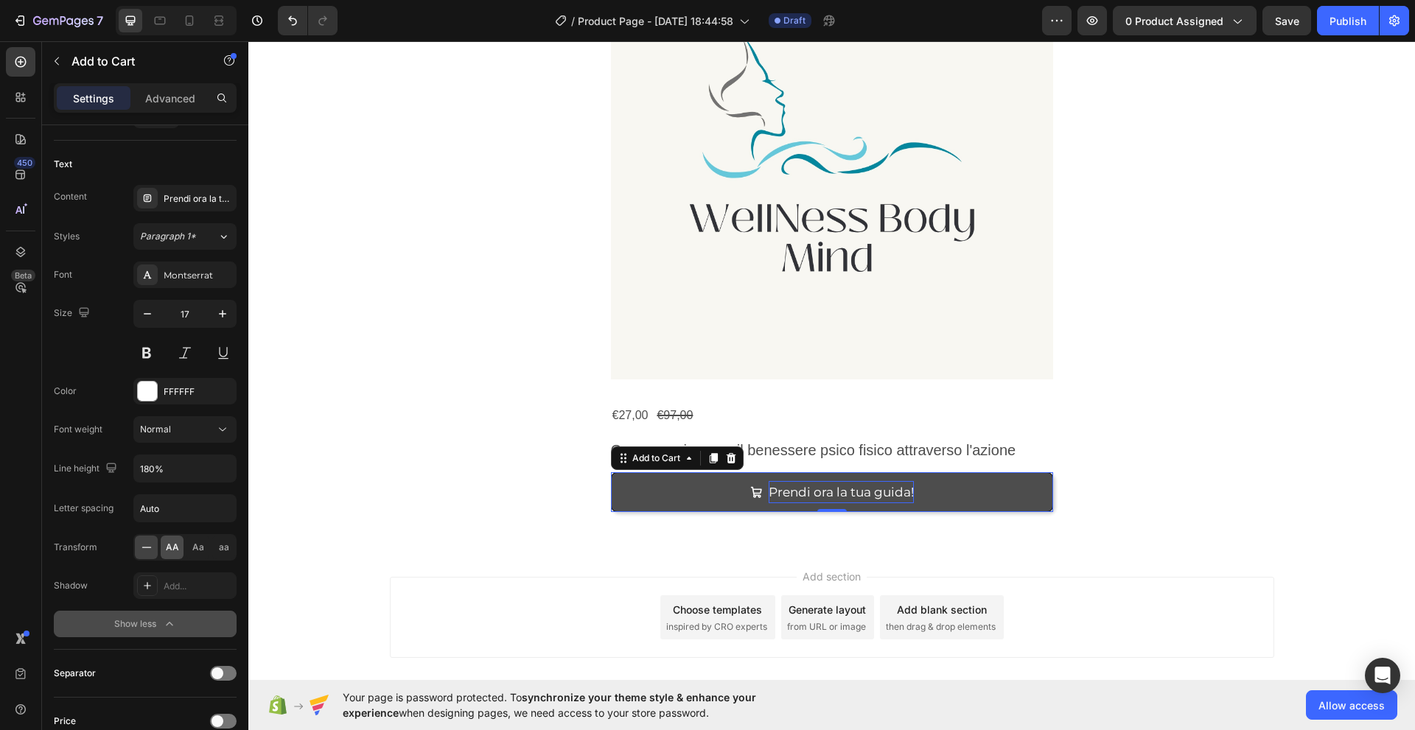
click at [175, 552] on span "AA" at bounding box center [172, 547] width 13 height 13
click at [194, 550] on span "Aa" at bounding box center [198, 547] width 12 height 13
click at [228, 553] on span "aa" at bounding box center [224, 547] width 10 height 13
click at [172, 548] on span "AA" at bounding box center [172, 547] width 13 height 13
click at [190, 548] on div "Aa" at bounding box center [197, 548] width 23 height 24
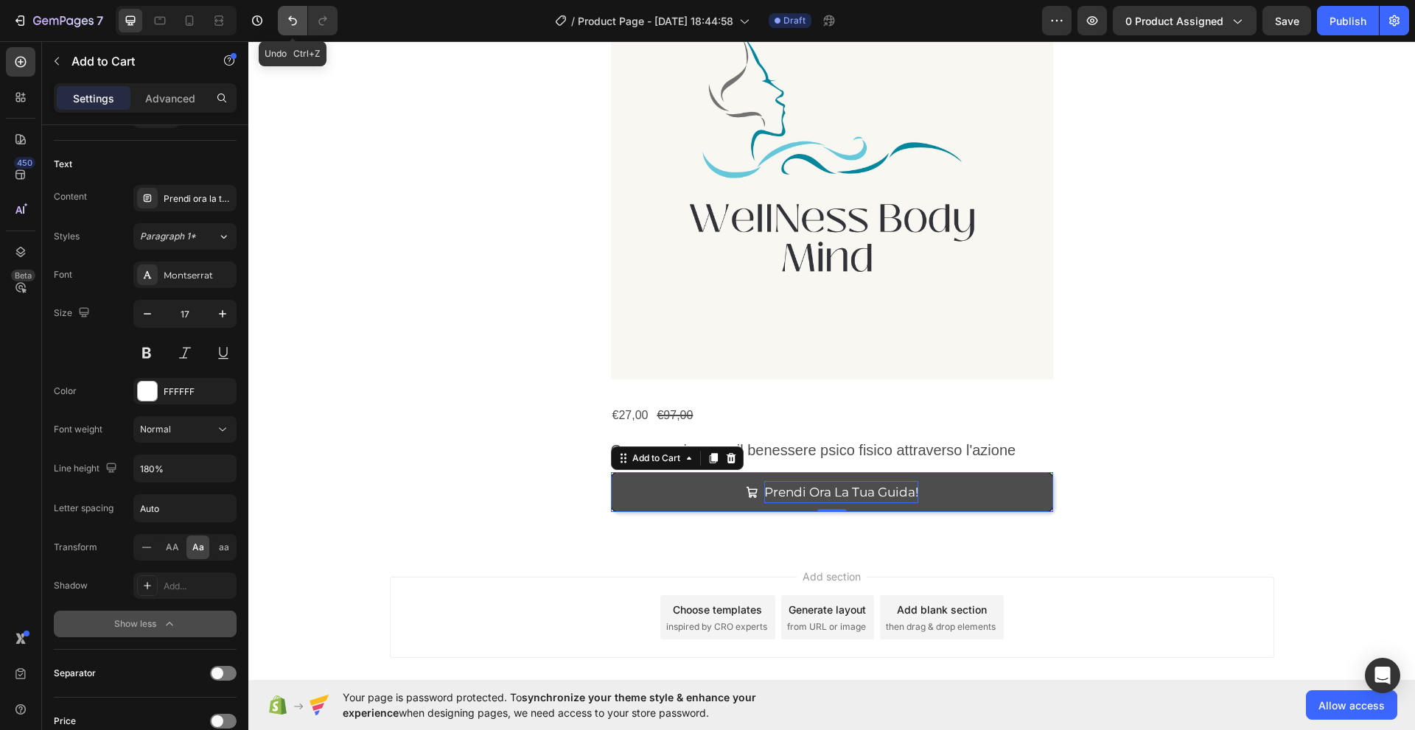
click at [288, 23] on icon "Undo/Redo" at bounding box center [292, 20] width 15 height 15
click at [287, 23] on icon "Undo/Redo" at bounding box center [292, 20] width 15 height 15
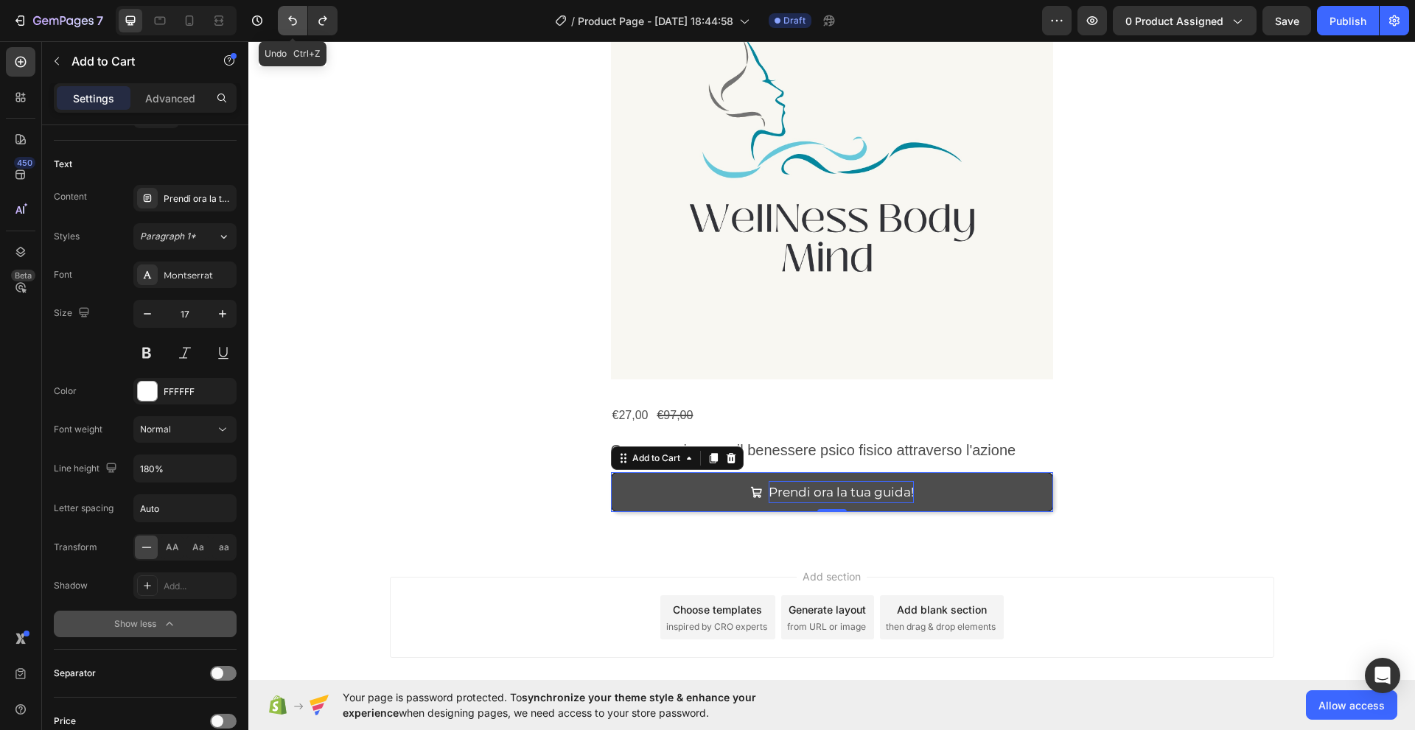
click at [287, 23] on icon "Undo/Redo" at bounding box center [292, 20] width 15 height 15
click at [71, 276] on div "Font" at bounding box center [63, 274] width 18 height 13
click at [147, 273] on icon at bounding box center [148, 274] width 8 height 7
click at [85, 276] on div "Font Montserrat" at bounding box center [145, 275] width 183 height 27
click at [144, 312] on icon "button" at bounding box center [147, 313] width 15 height 15
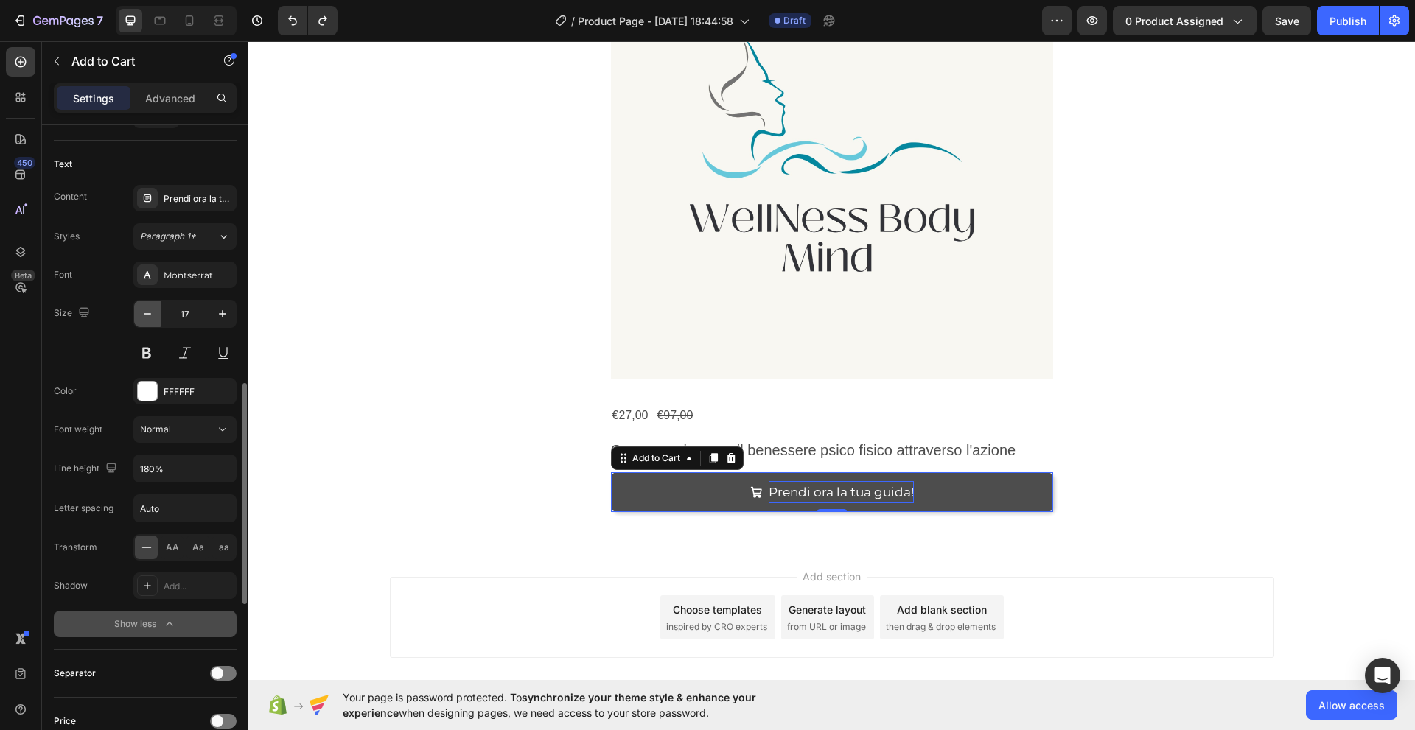
type input "16"
drag, startPoint x: 57, startPoint y: 312, endPoint x: 92, endPoint y: 299, distance: 37.8
click at [92, 299] on div "Font Montserrat Size 16 Color FFFFFF Font weight Normal Line height 180% Letter…" at bounding box center [145, 450] width 183 height 376
drag, startPoint x: 187, startPoint y: 315, endPoint x: 127, endPoint y: 314, distance: 60.4
click at [127, 314] on div "Size 16" at bounding box center [145, 333] width 183 height 66
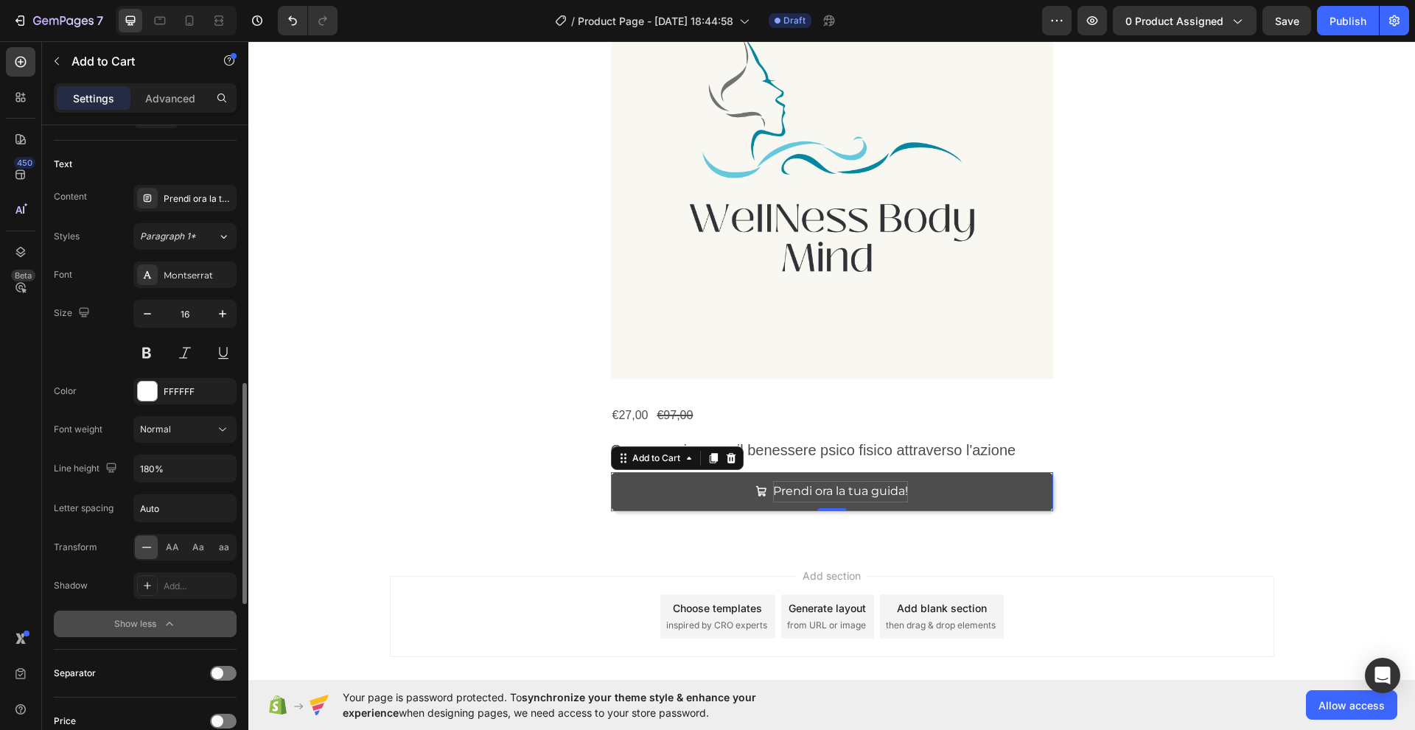
drag, startPoint x: 153, startPoint y: 274, endPoint x: 102, endPoint y: 278, distance: 50.2
click at [102, 278] on div "Font Montserrat" at bounding box center [145, 275] width 183 height 27
click at [223, 426] on icon at bounding box center [222, 429] width 15 height 15
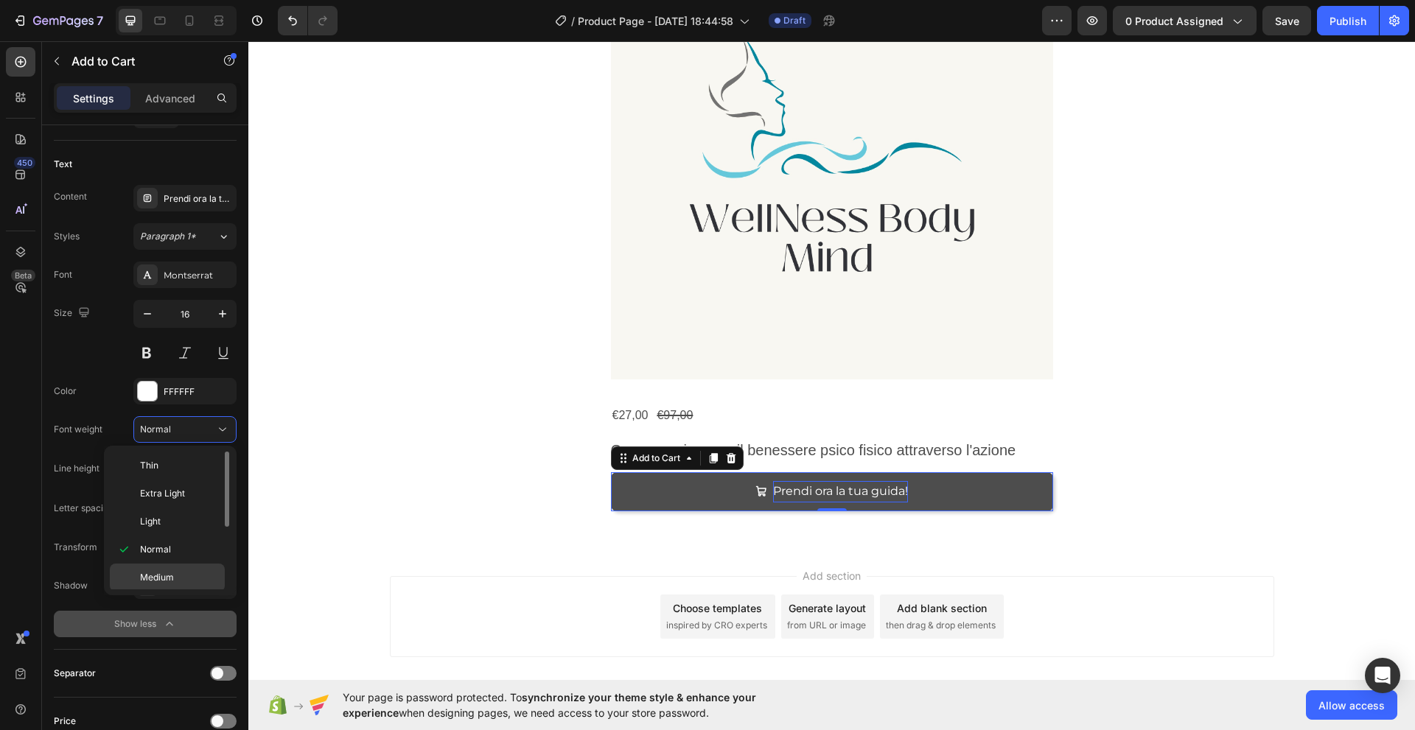
click at [158, 576] on span "Medium" at bounding box center [157, 577] width 34 height 13
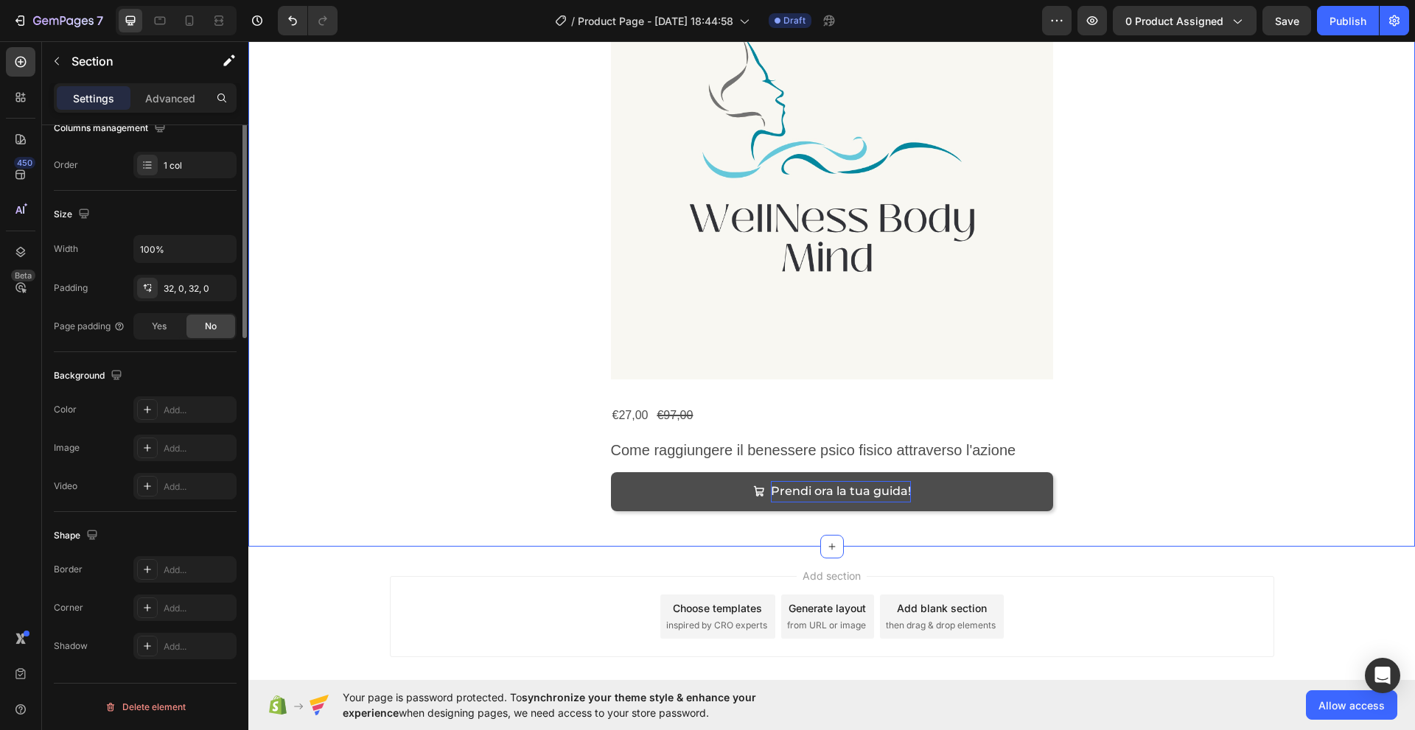
scroll to position [0, 0]
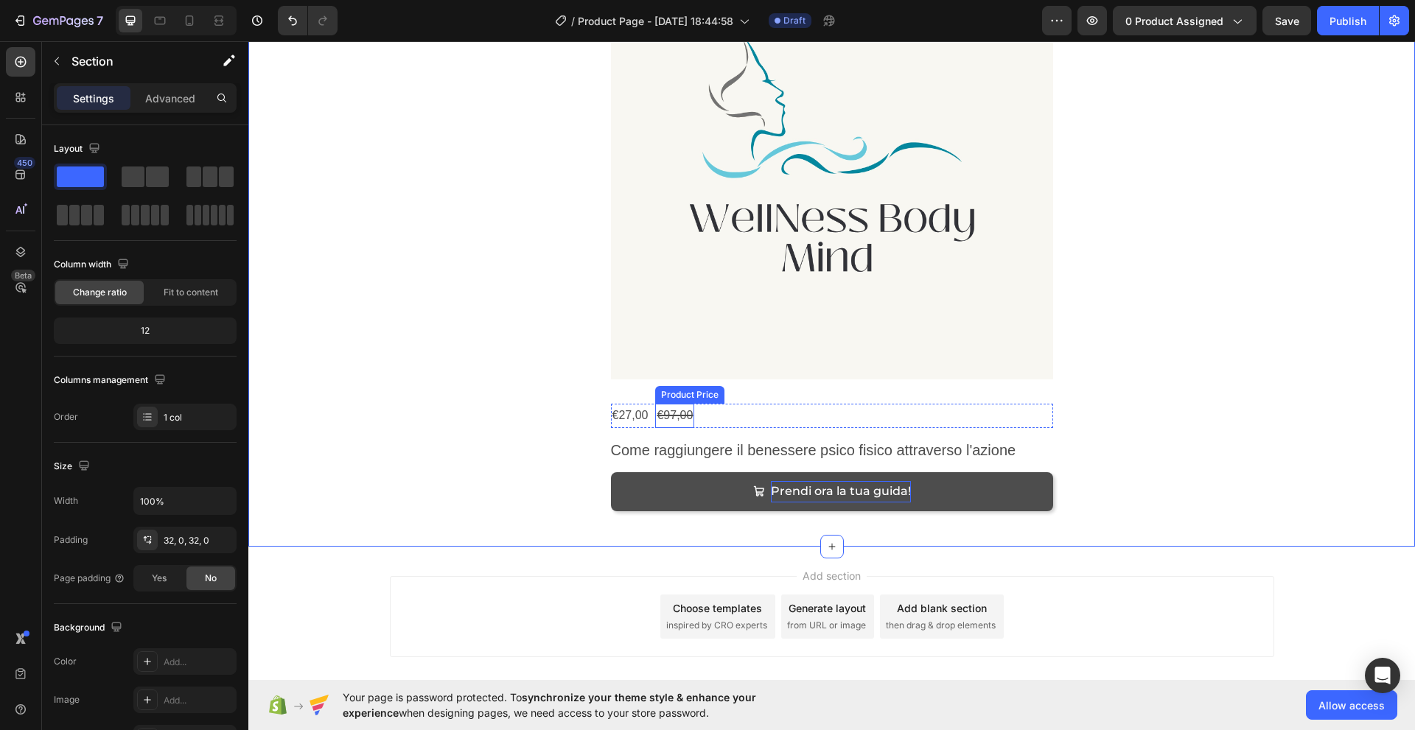
click at [659, 410] on div "€97,00" at bounding box center [674, 416] width 39 height 24
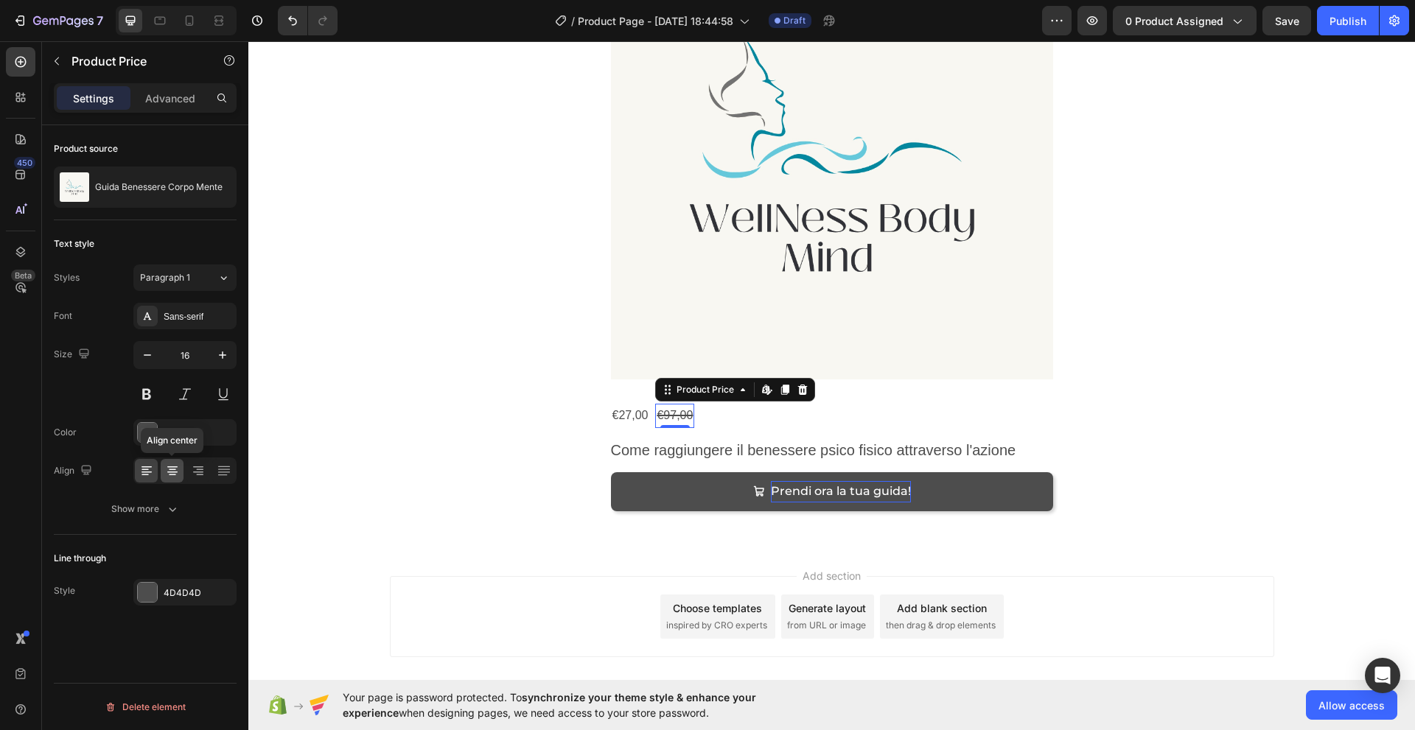
click at [169, 475] on icon at bounding box center [172, 470] width 15 height 15
click at [626, 416] on div "€27,00" at bounding box center [630, 416] width 39 height 24
click at [662, 418] on div "€97,00" at bounding box center [674, 416] width 39 height 24
click at [634, 417] on div "€27,00" at bounding box center [630, 416] width 39 height 24
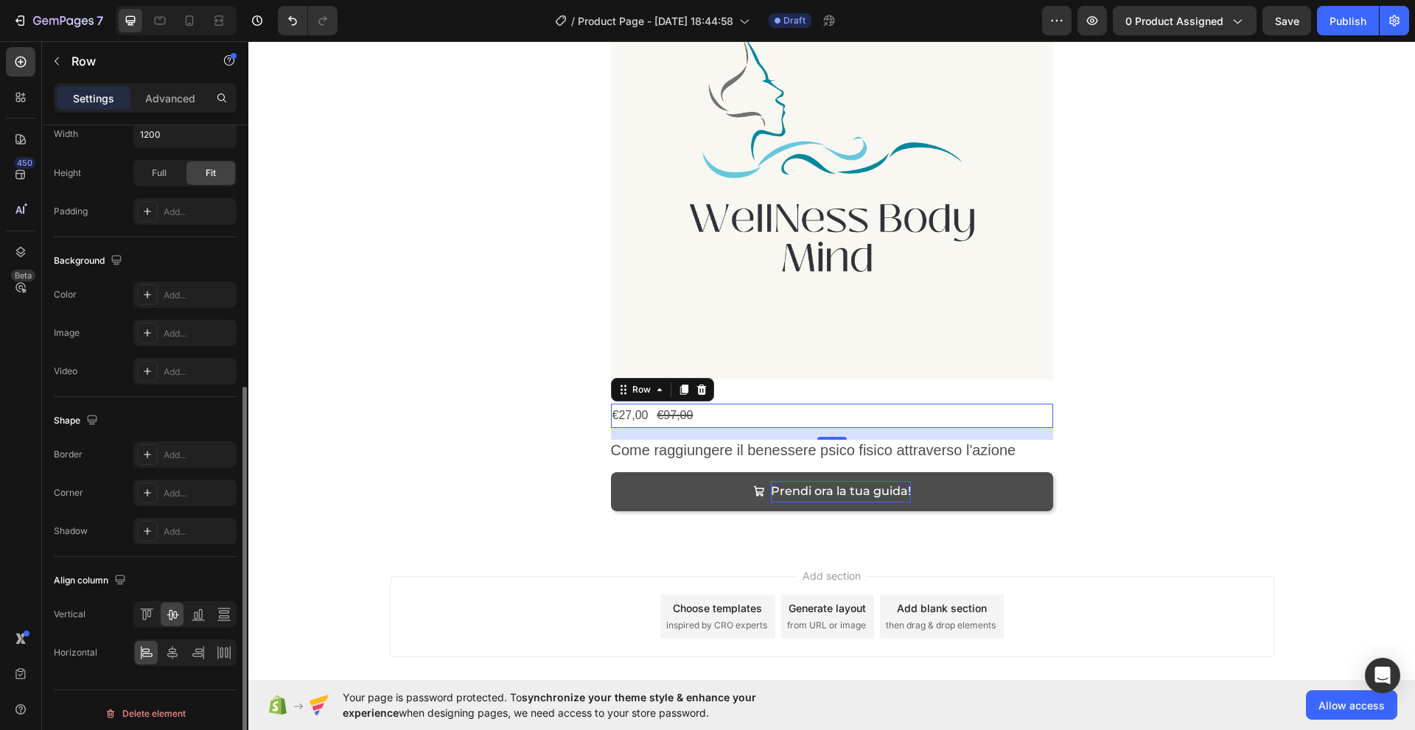
scroll to position [420, 0]
click at [174, 610] on icon at bounding box center [172, 607] width 15 height 15
click at [175, 647] on icon at bounding box center [172, 646] width 10 height 13
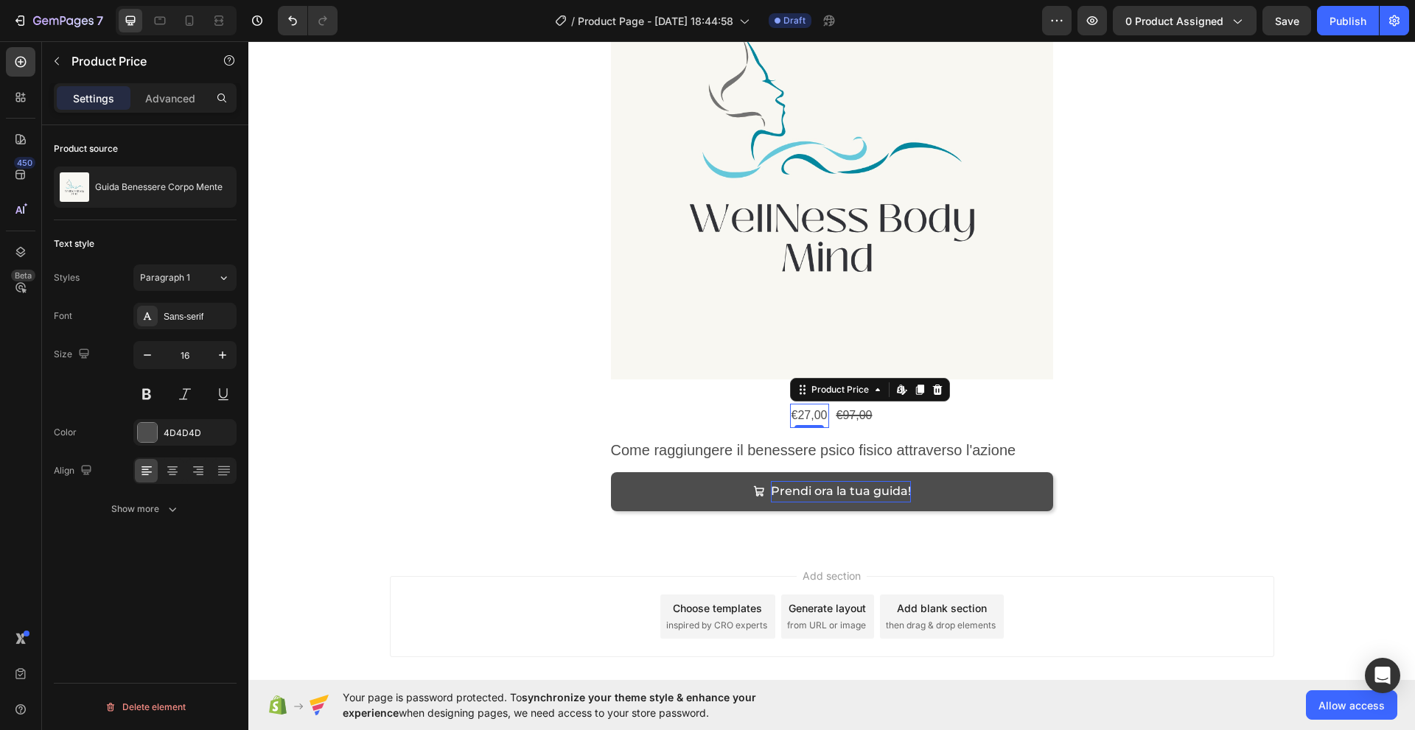
scroll to position [0, 0]
click at [224, 357] on icon "button" at bounding box center [222, 355] width 15 height 15
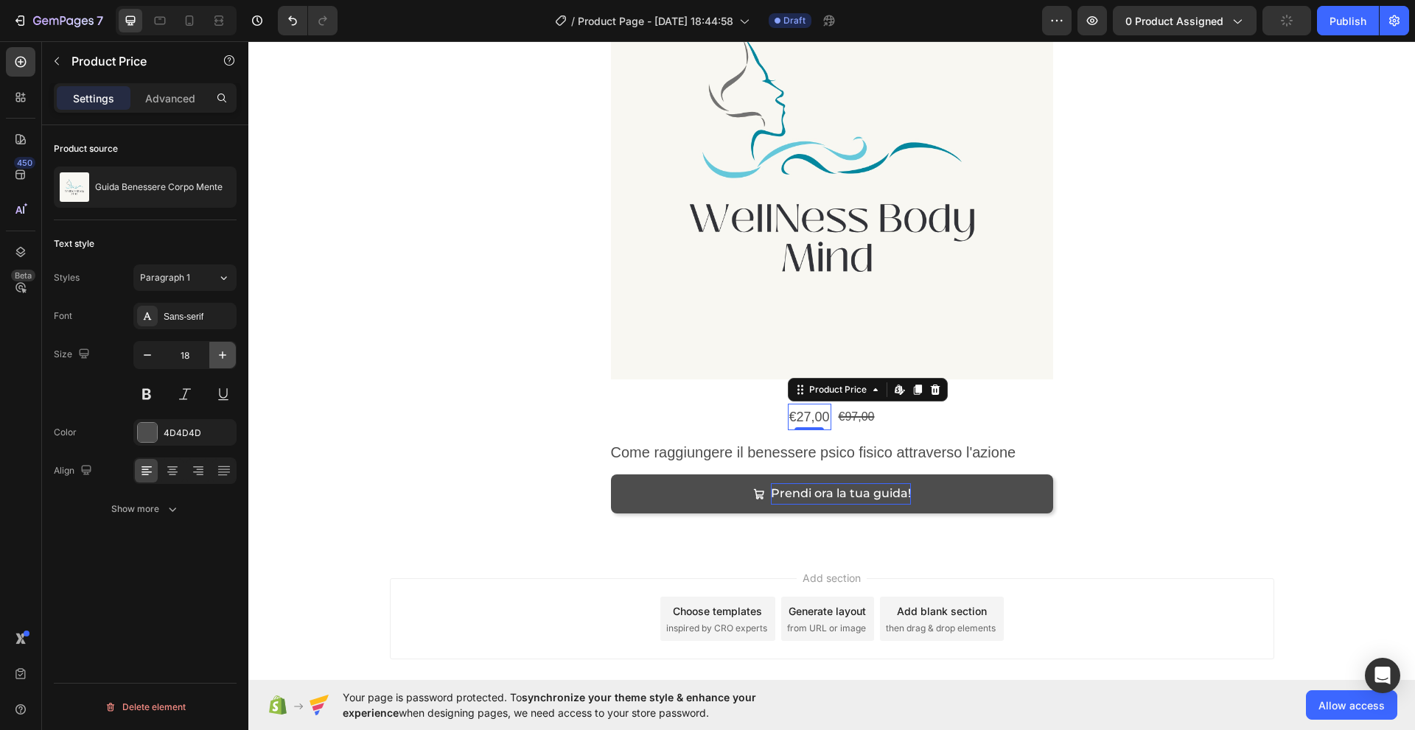
click at [224, 357] on icon "button" at bounding box center [222, 355] width 15 height 15
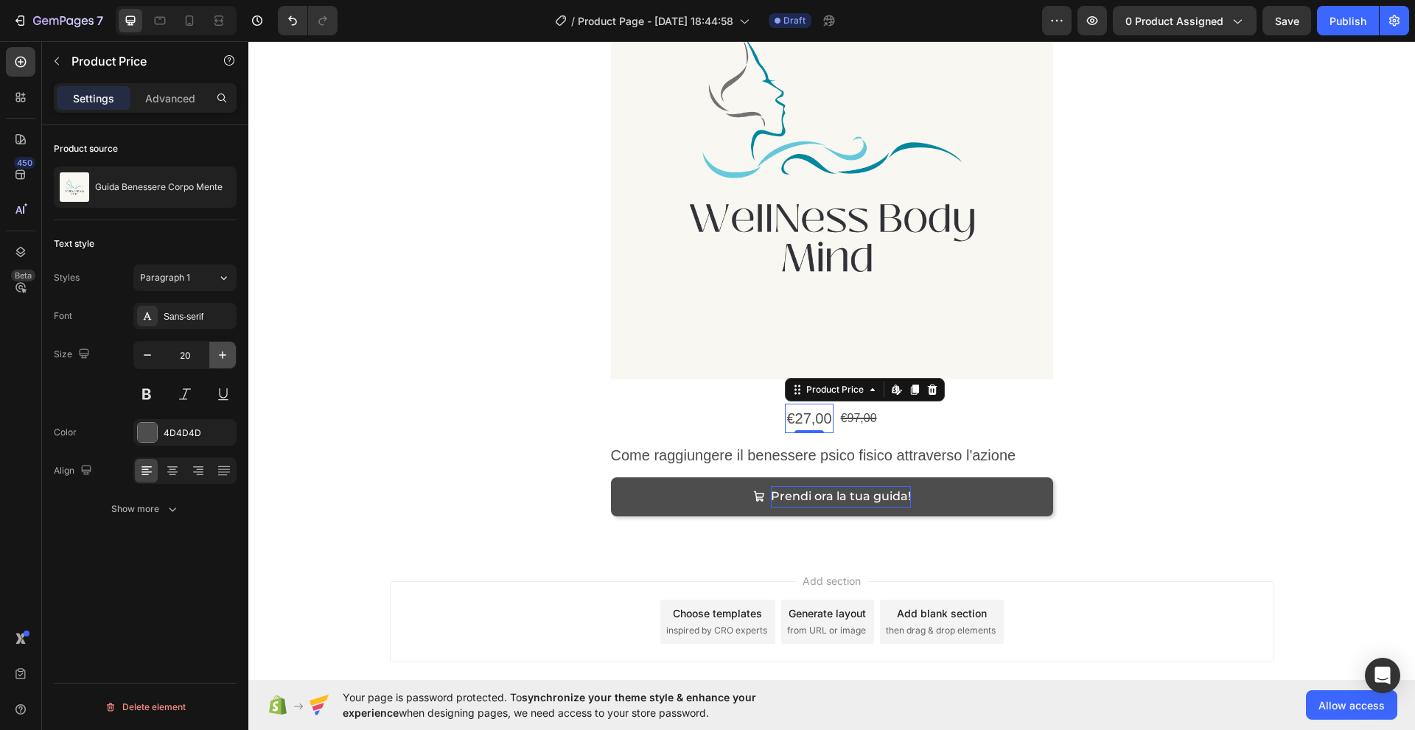
click at [224, 357] on icon "button" at bounding box center [222, 355] width 15 height 15
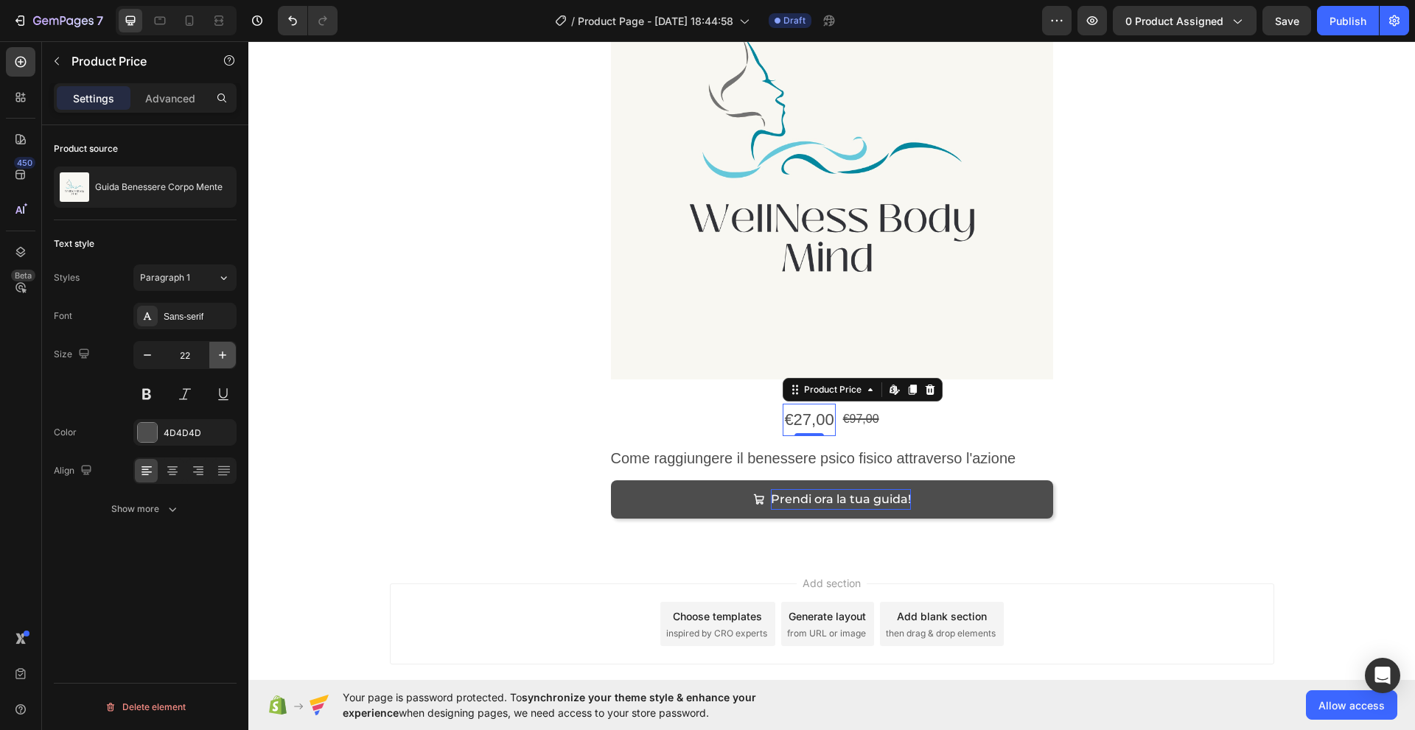
click at [224, 357] on icon "button" at bounding box center [222, 355] width 15 height 15
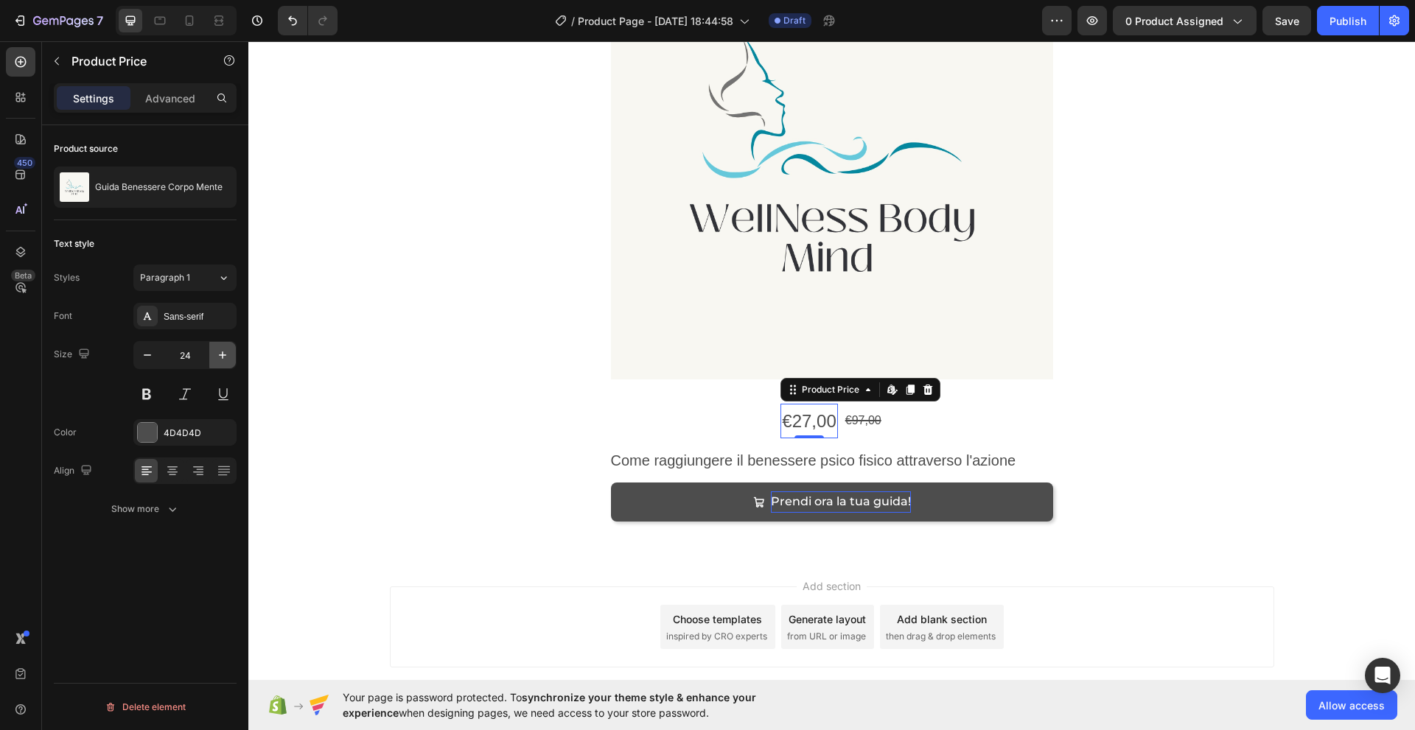
click at [224, 357] on icon "button" at bounding box center [222, 355] width 15 height 15
type input "25"
click at [183, 322] on div "Sans-serif" at bounding box center [198, 316] width 69 height 13
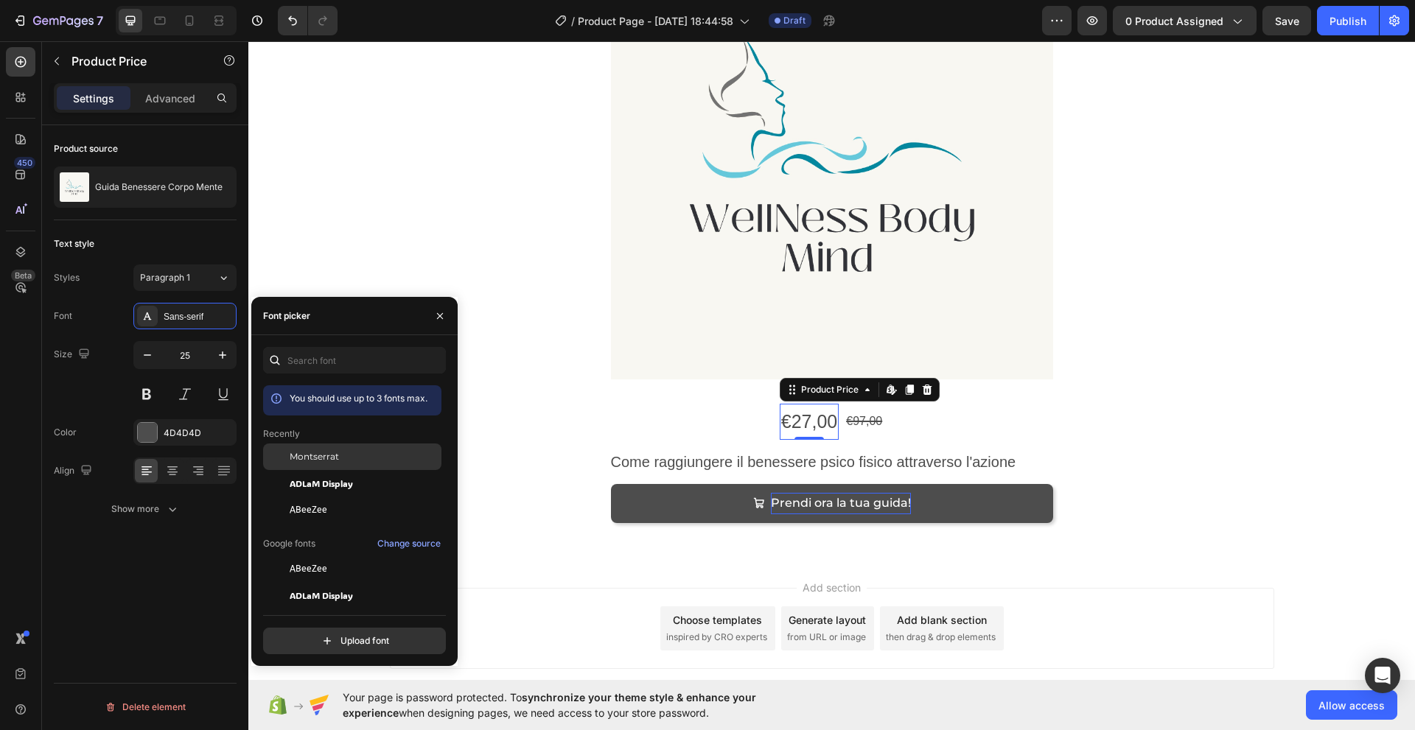
click at [314, 458] on span "Montserrat" at bounding box center [314, 456] width 49 height 13
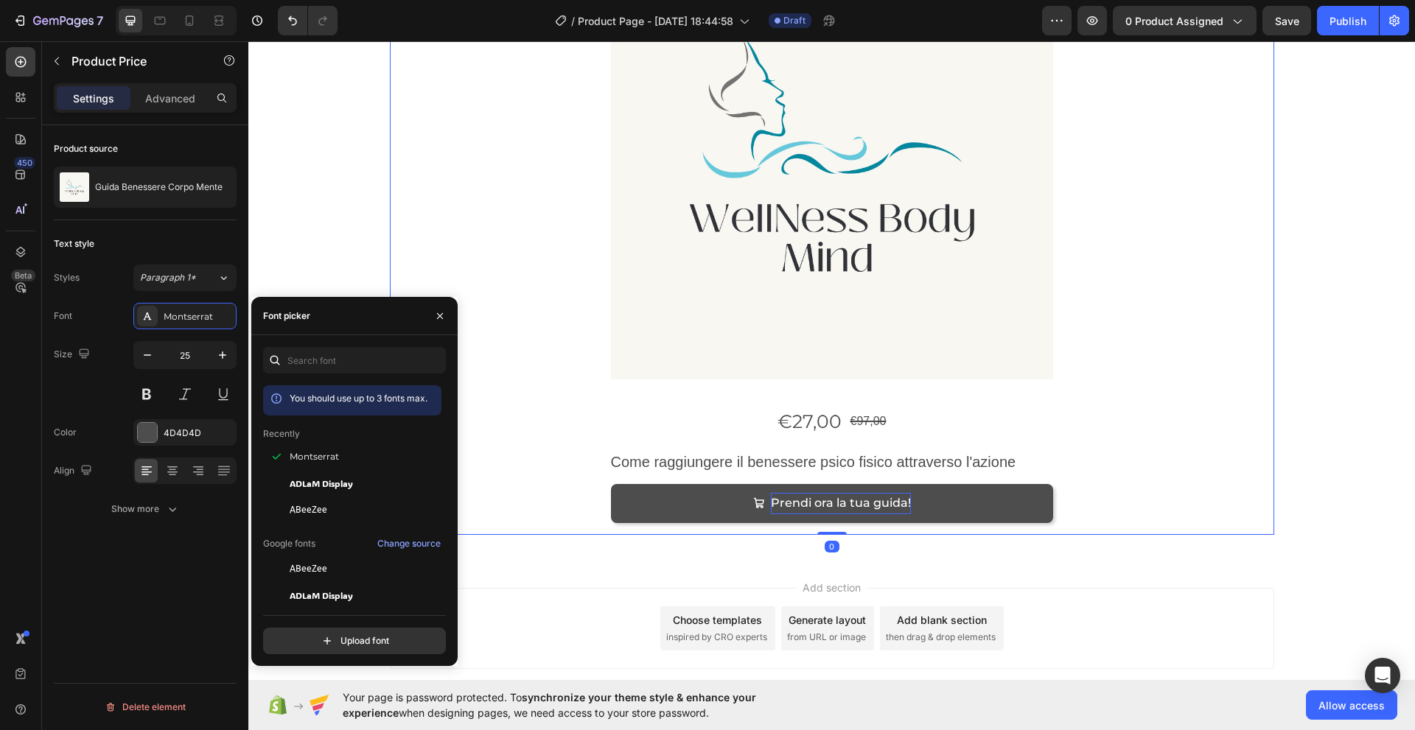
click at [538, 430] on div "Product Images €27,00 Product Price Product Price €97,00 Product Price Product …" at bounding box center [832, 230] width 861 height 586
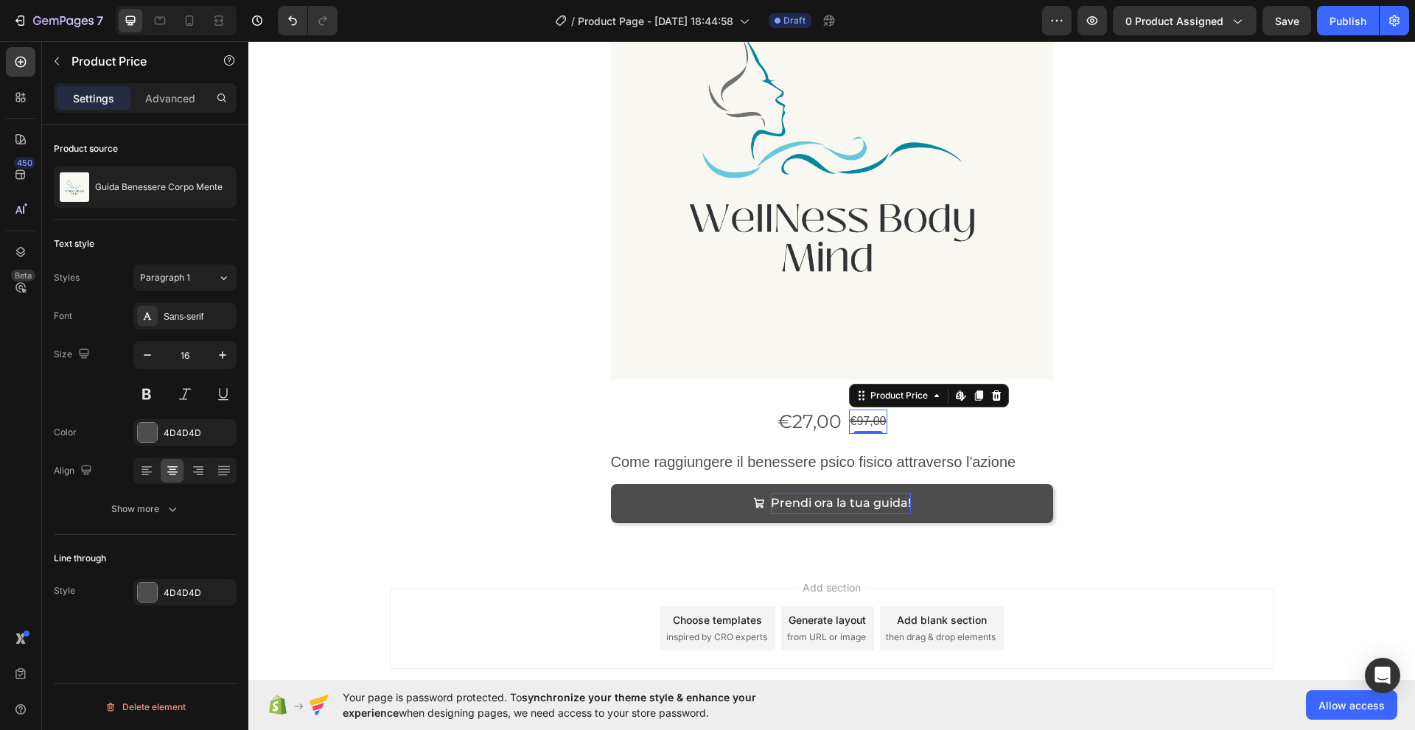
click at [866, 427] on div "€97,00" at bounding box center [868, 422] width 39 height 24
click at [175, 323] on div "Sans-serif" at bounding box center [184, 316] width 103 height 27
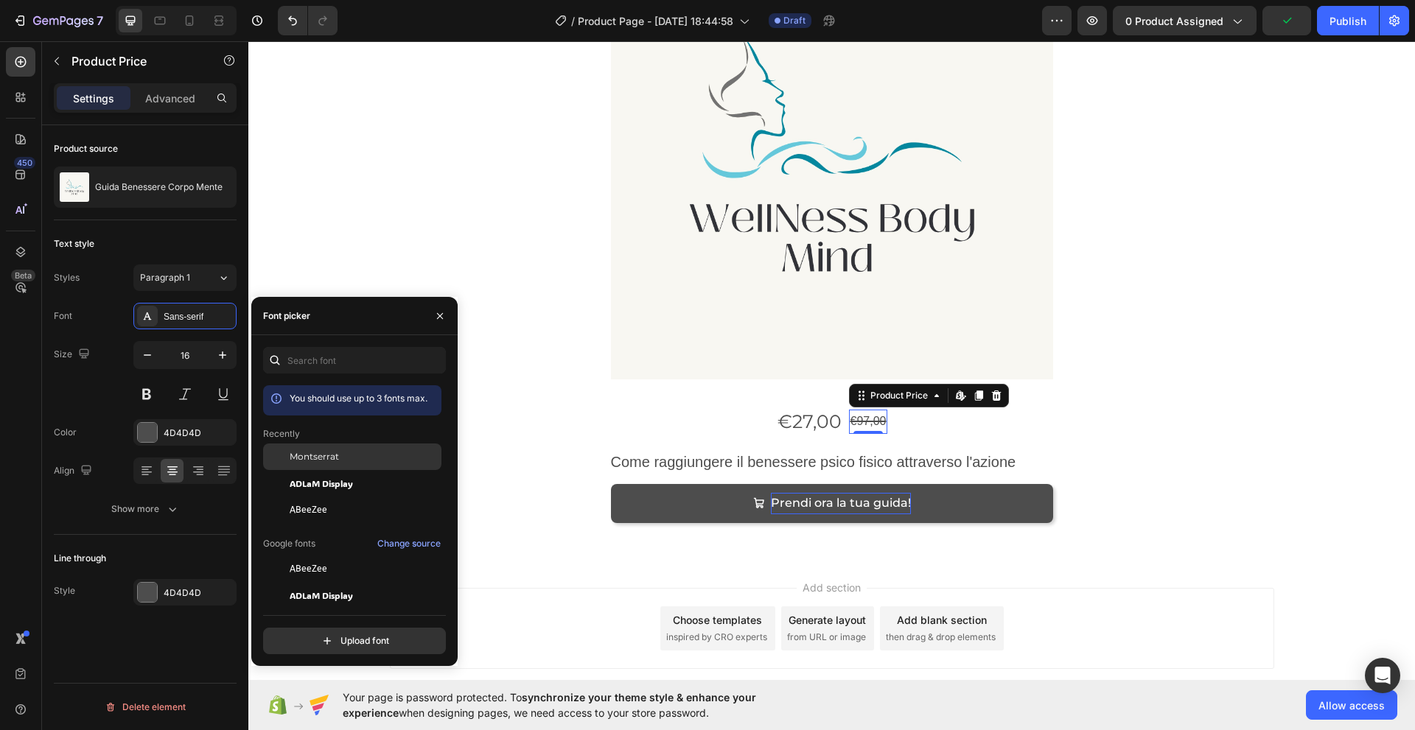
click at [326, 457] on span "Montserrat" at bounding box center [314, 456] width 49 height 13
click at [624, 421] on div "€27,00 Product Price Product Price €97,00 Product Price Edit content in Shopify…" at bounding box center [832, 422] width 442 height 36
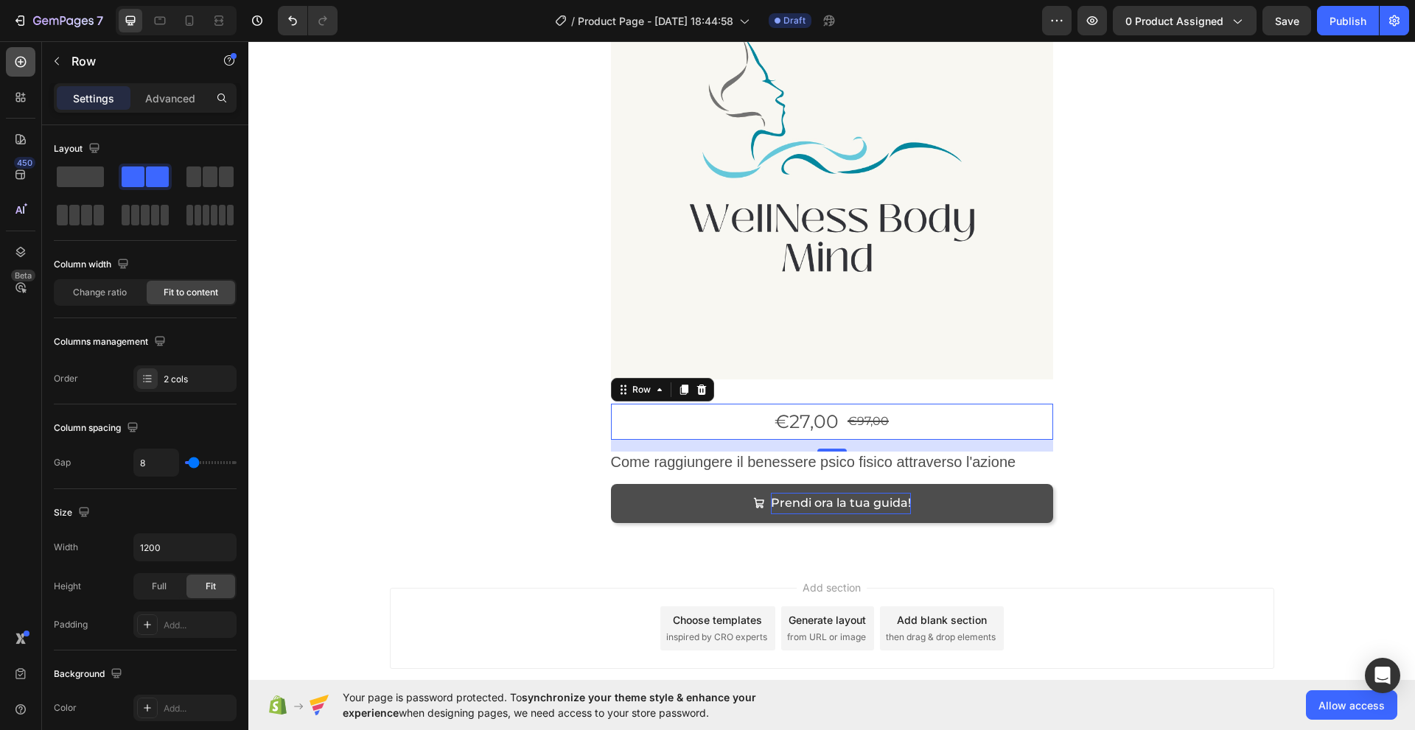
click at [17, 61] on icon at bounding box center [20, 62] width 15 height 15
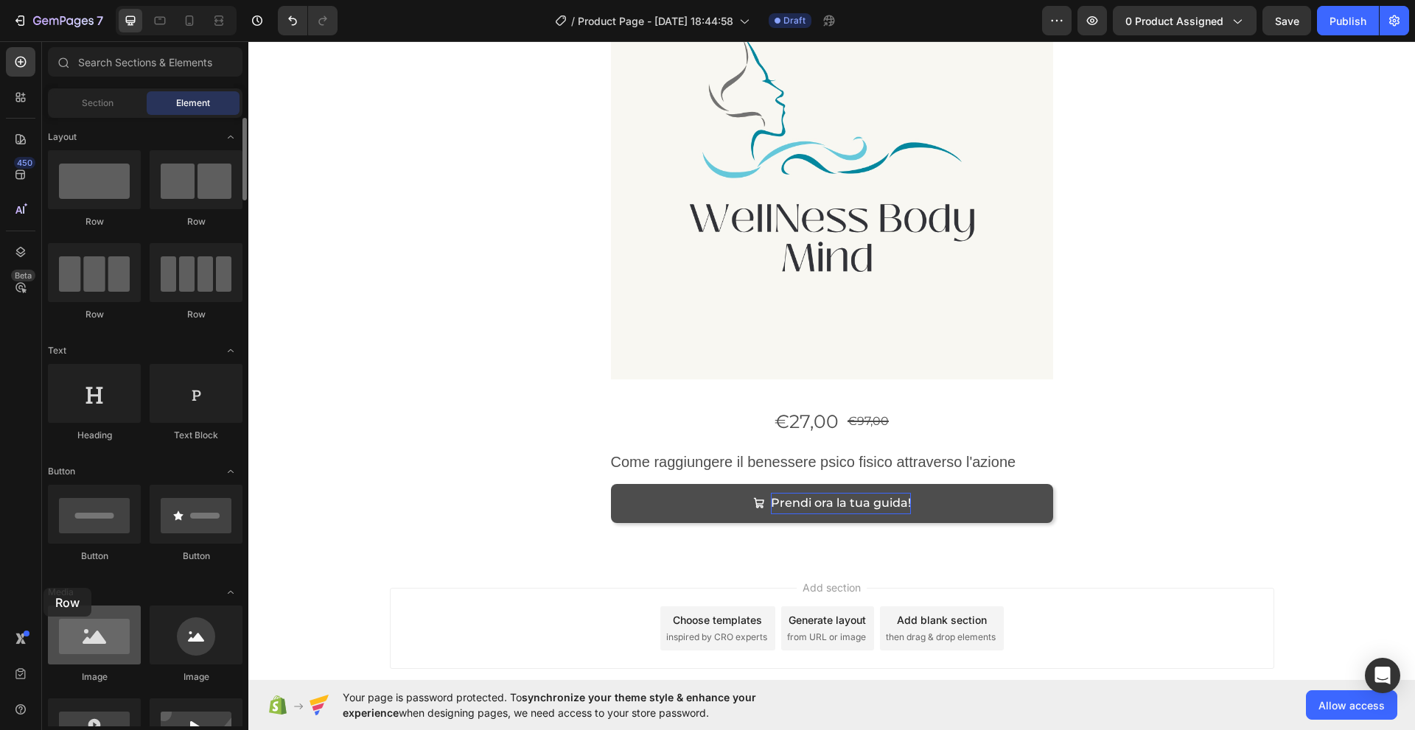
scroll to position [952, 0]
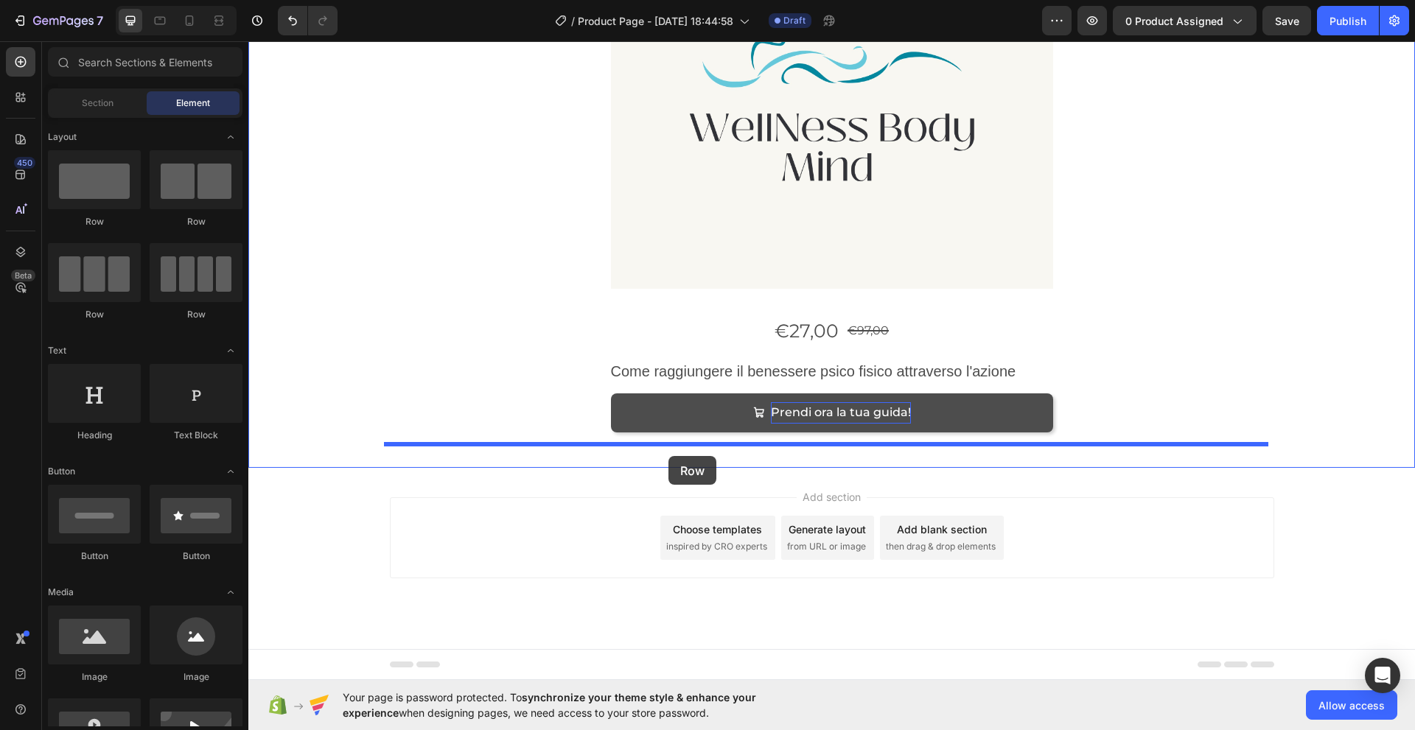
drag, startPoint x: 335, startPoint y: 223, endPoint x: 668, endPoint y: 456, distance: 406.8
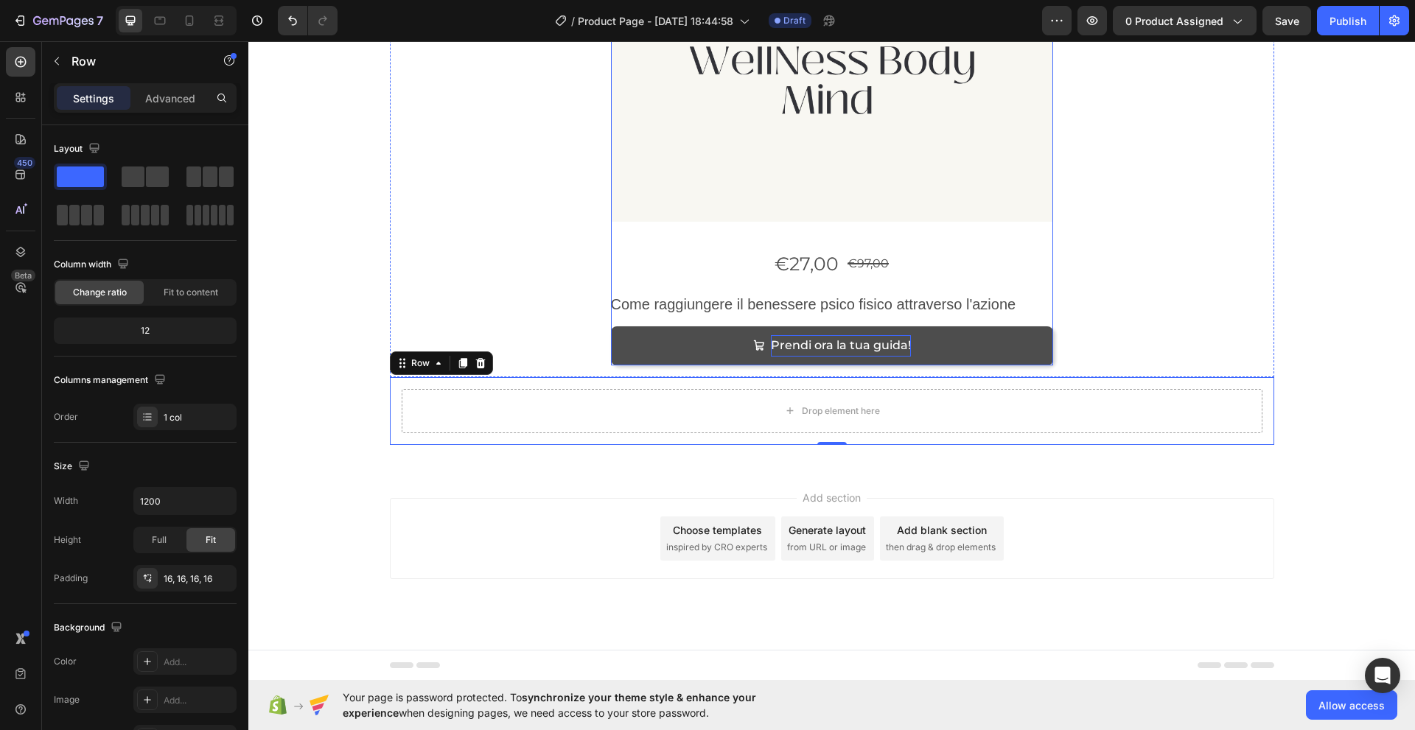
scroll to position [1020, 0]
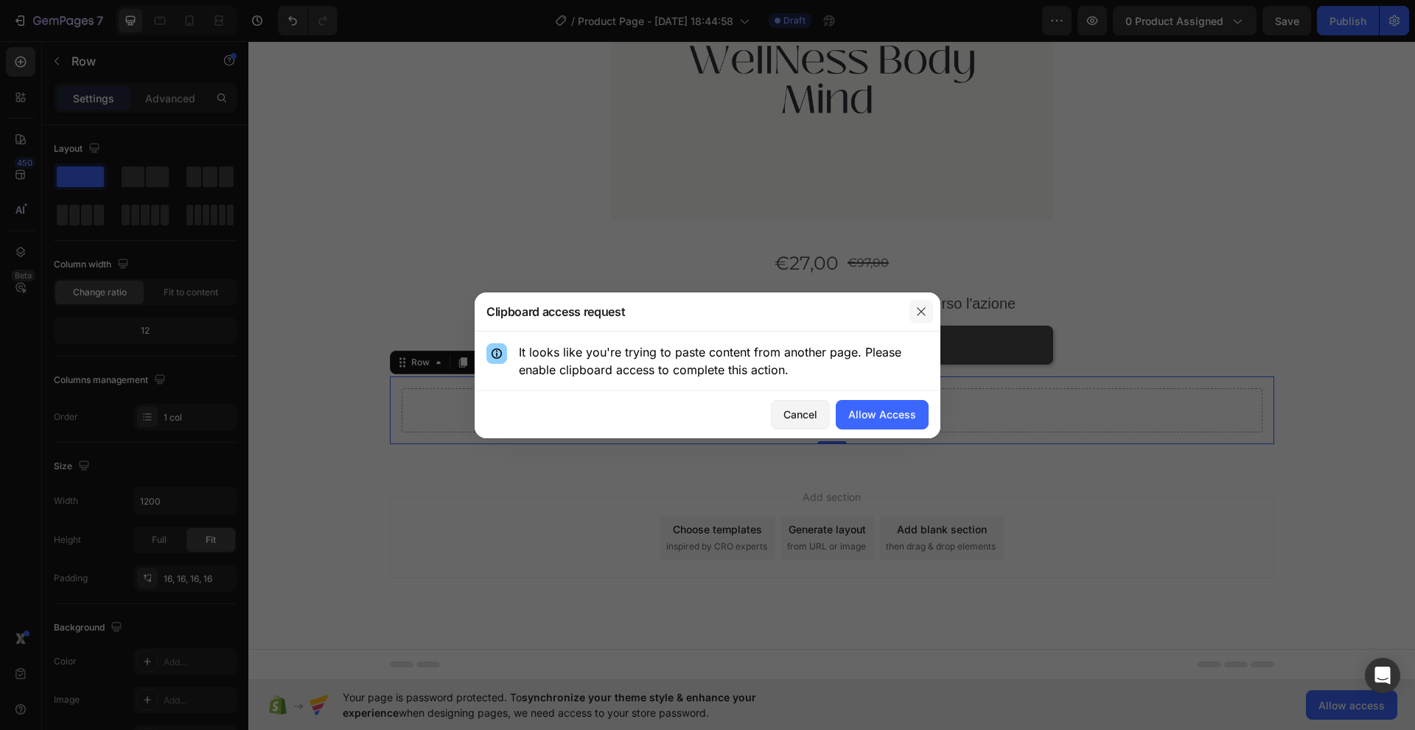
click at [919, 312] on icon "button" at bounding box center [921, 312] width 12 height 12
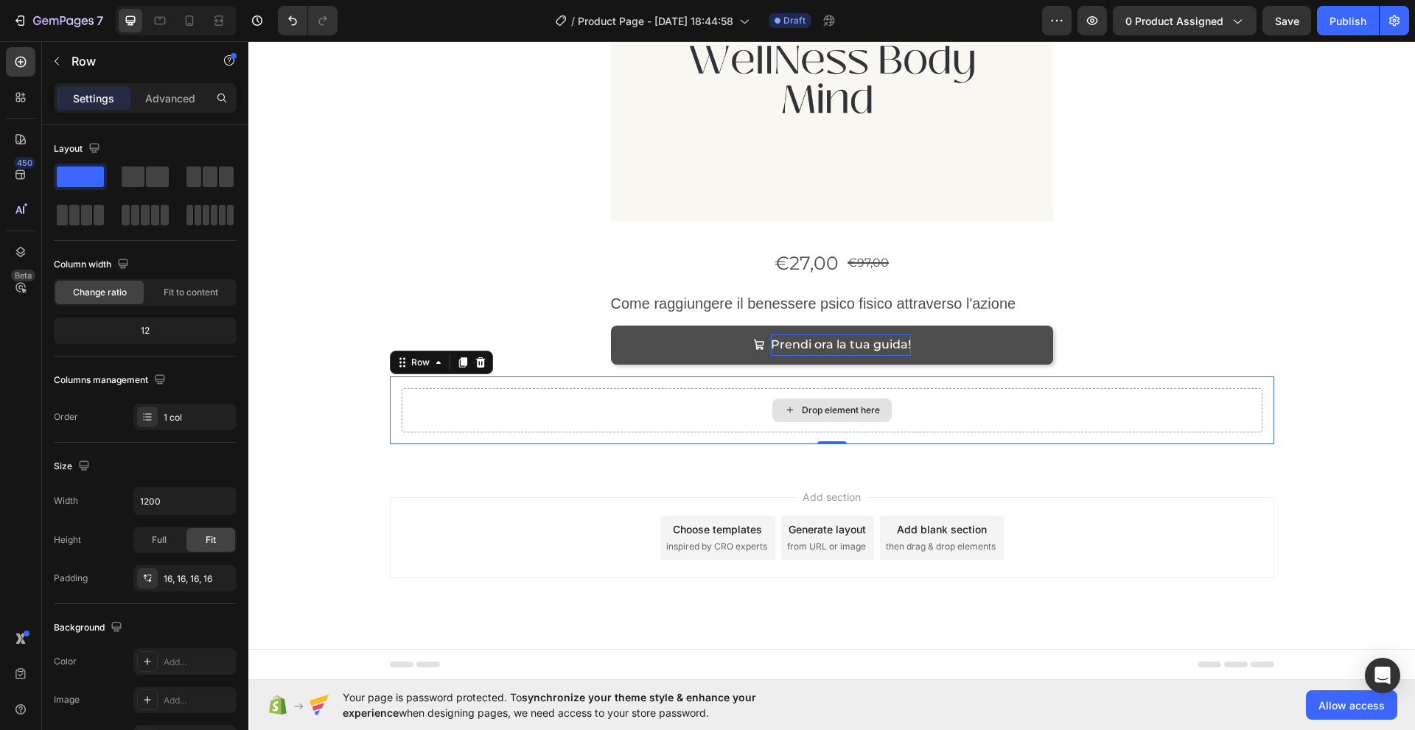
click at [743, 418] on div "Drop element here" at bounding box center [832, 410] width 861 height 44
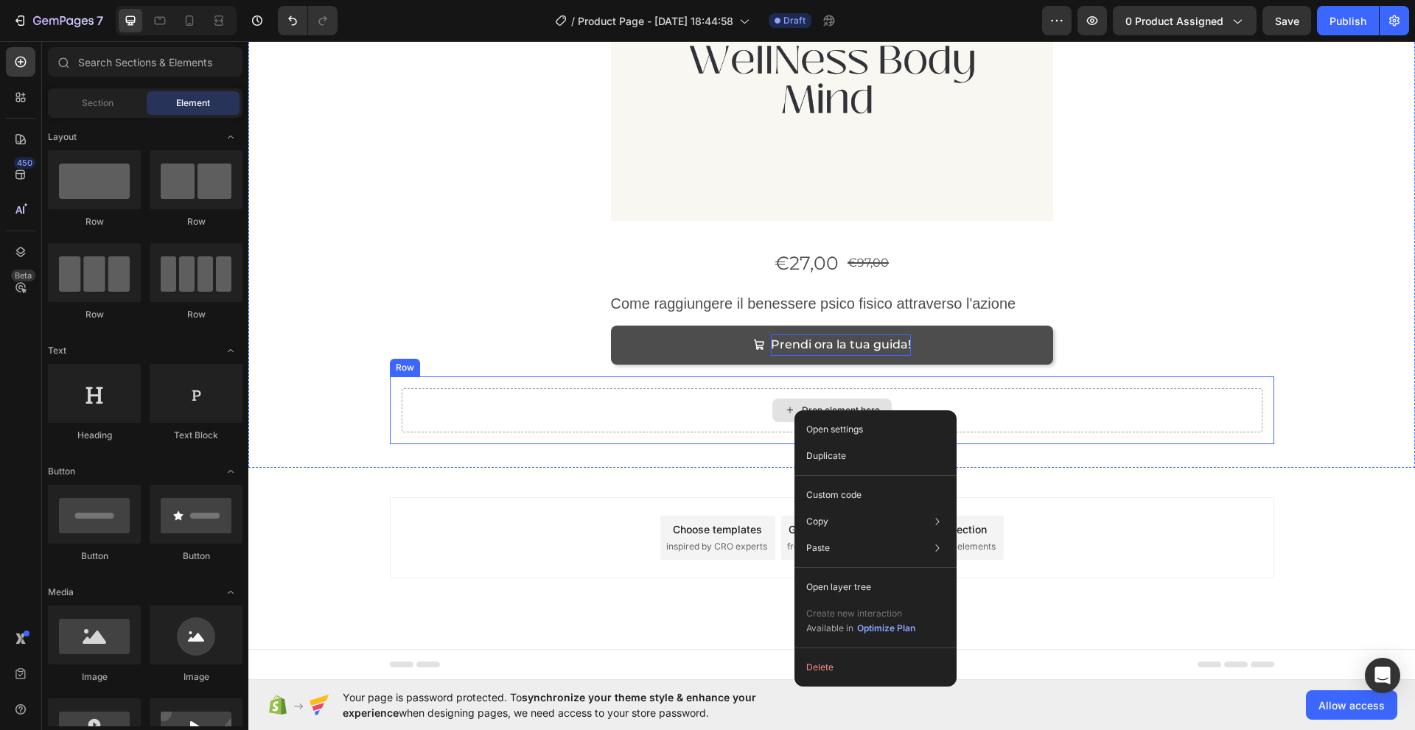
click at [729, 417] on div "Drop element here" at bounding box center [832, 410] width 861 height 44
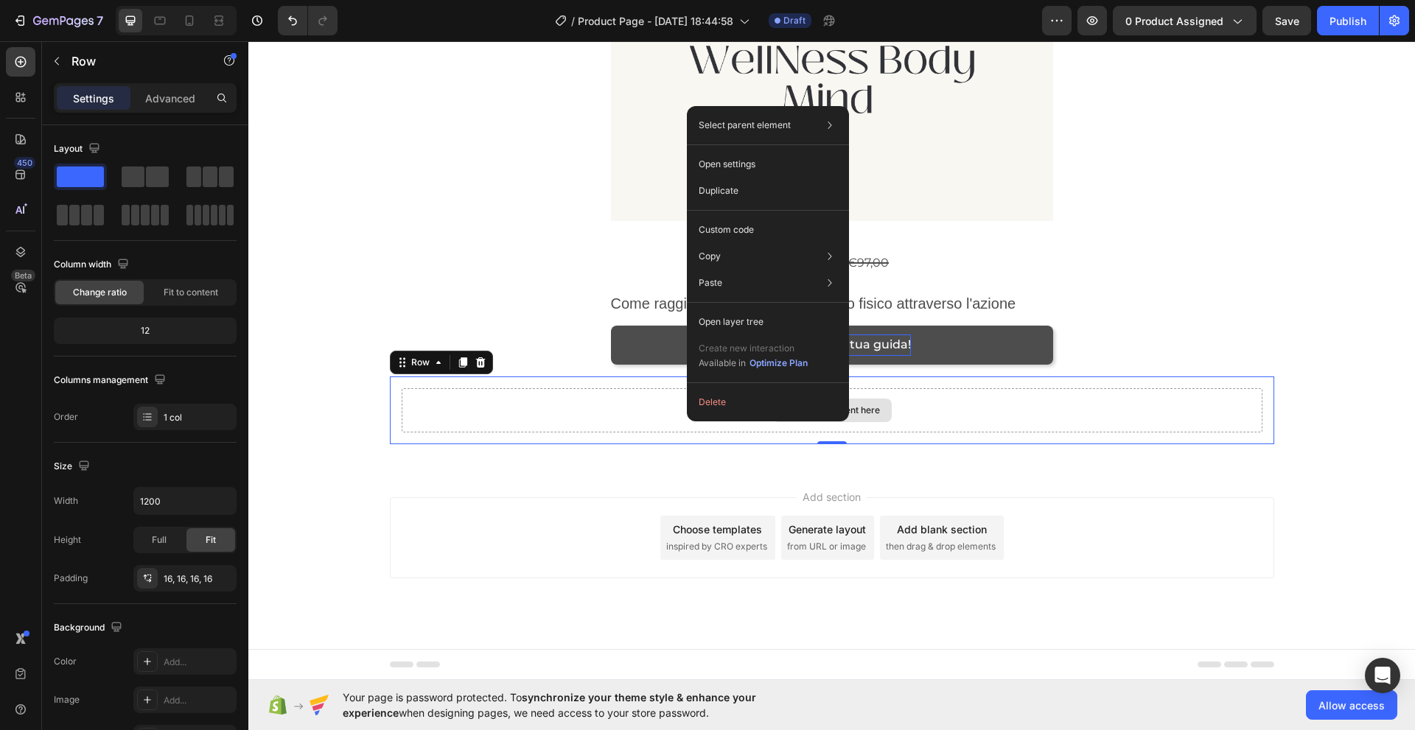
click at [657, 423] on div "Drop element here" at bounding box center [832, 410] width 861 height 44
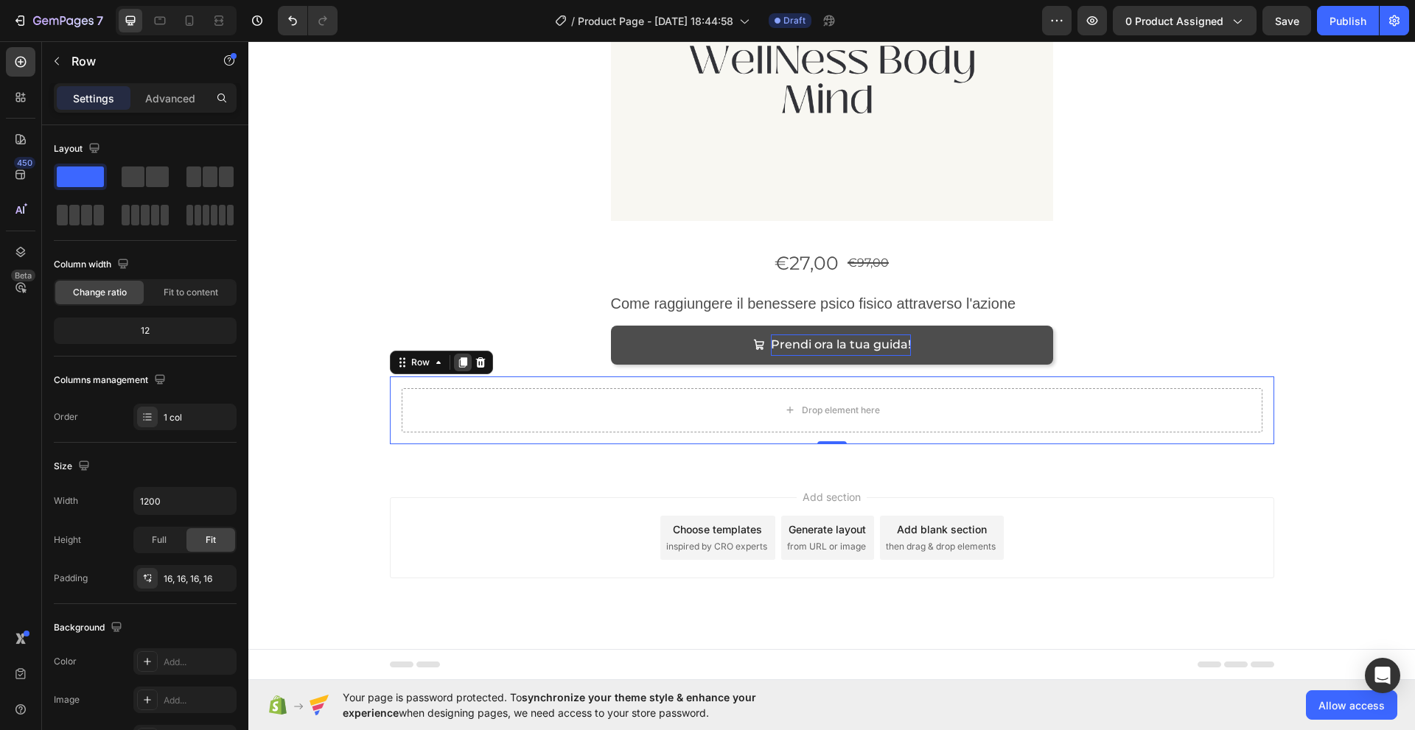
click at [458, 364] on icon at bounding box center [462, 362] width 8 height 10
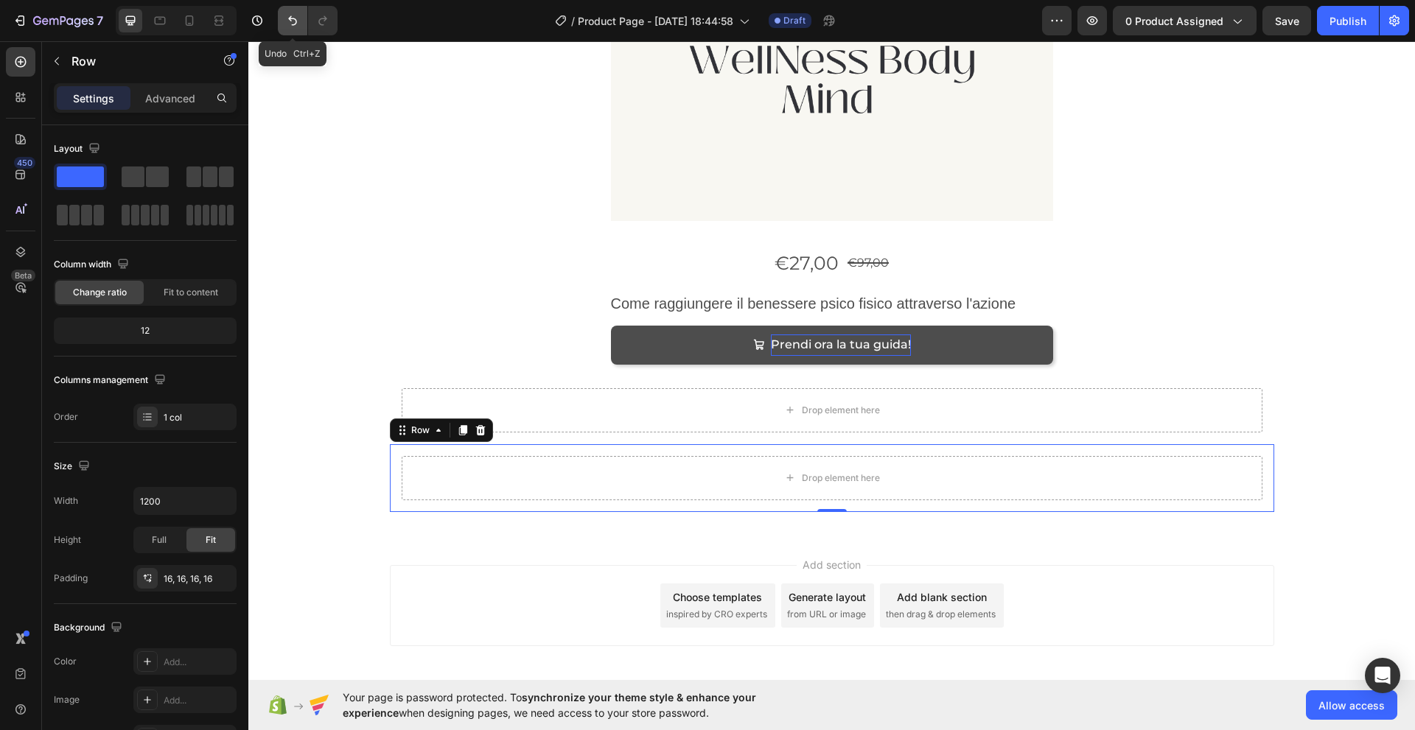
click at [292, 21] on icon "Undo/Redo" at bounding box center [292, 20] width 15 height 15
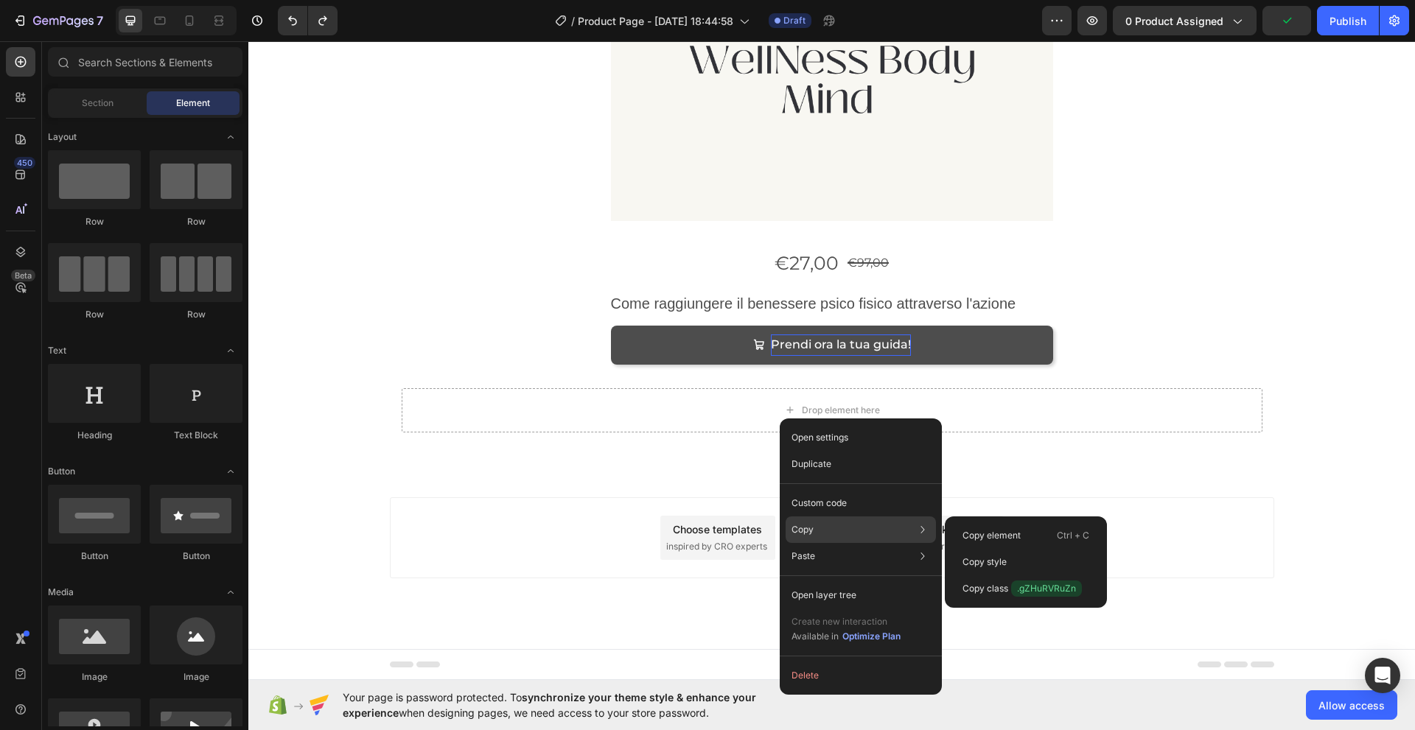
click at [831, 530] on div "Copy Copy element Ctrl + C Copy style Copy class .gZHuRVRuZn" at bounding box center [860, 529] width 150 height 27
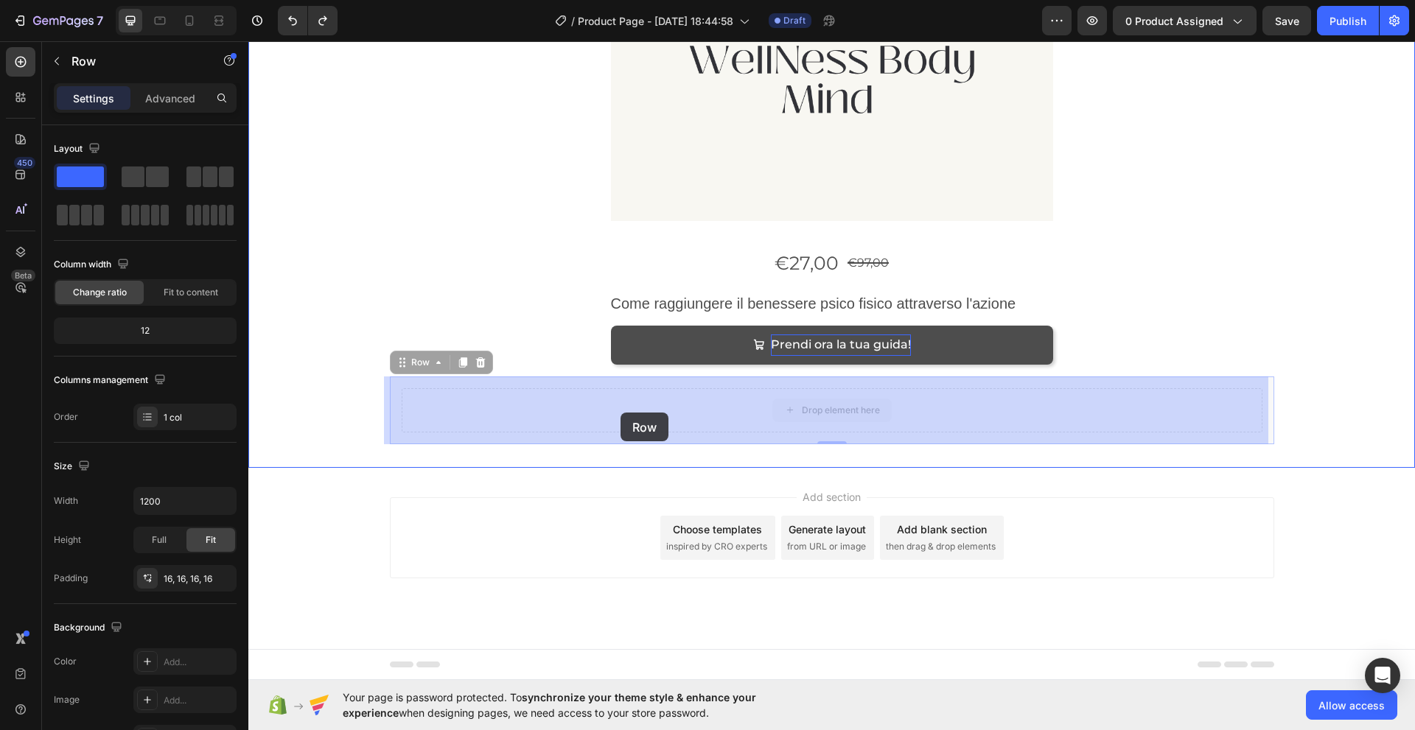
drag, startPoint x: 620, startPoint y: 399, endPoint x: 620, endPoint y: 407, distance: 8.8
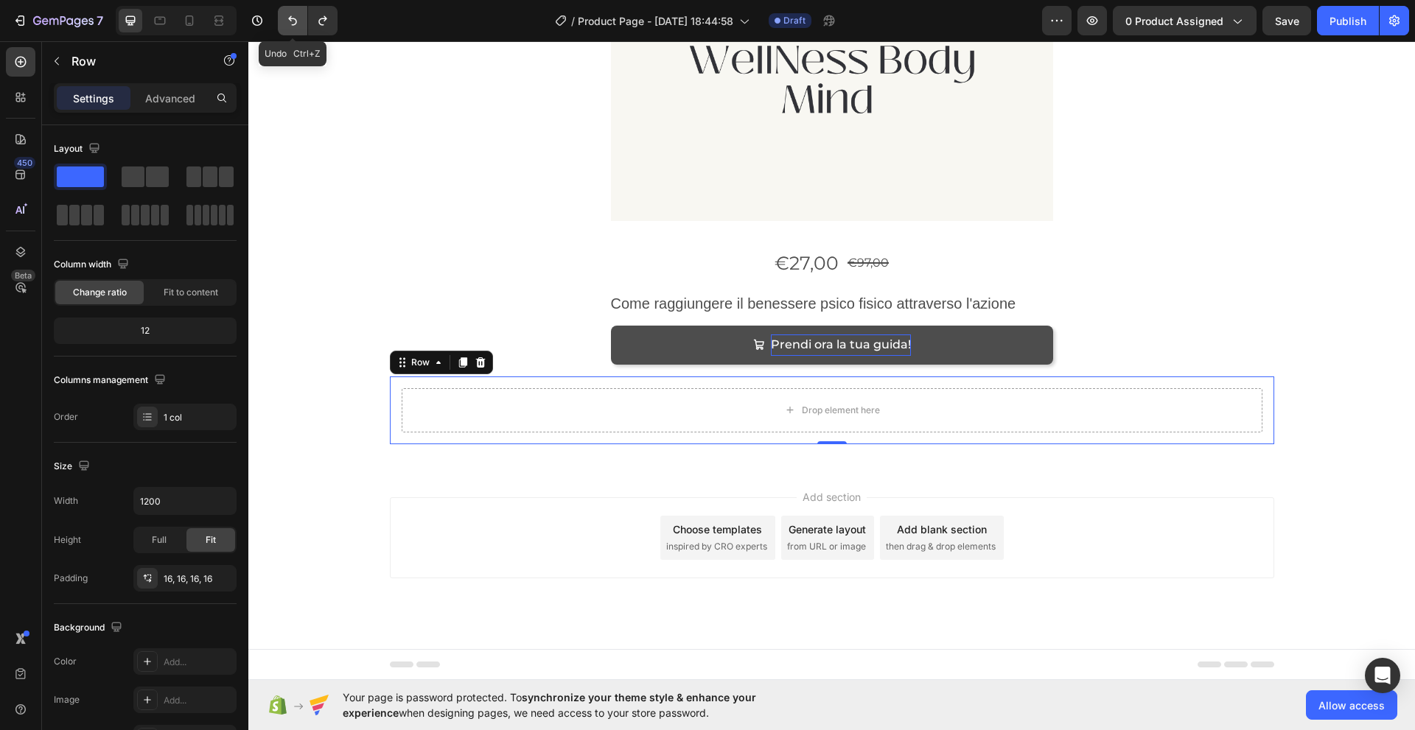
click at [292, 20] on icon "Undo/Redo" at bounding box center [292, 20] width 15 height 15
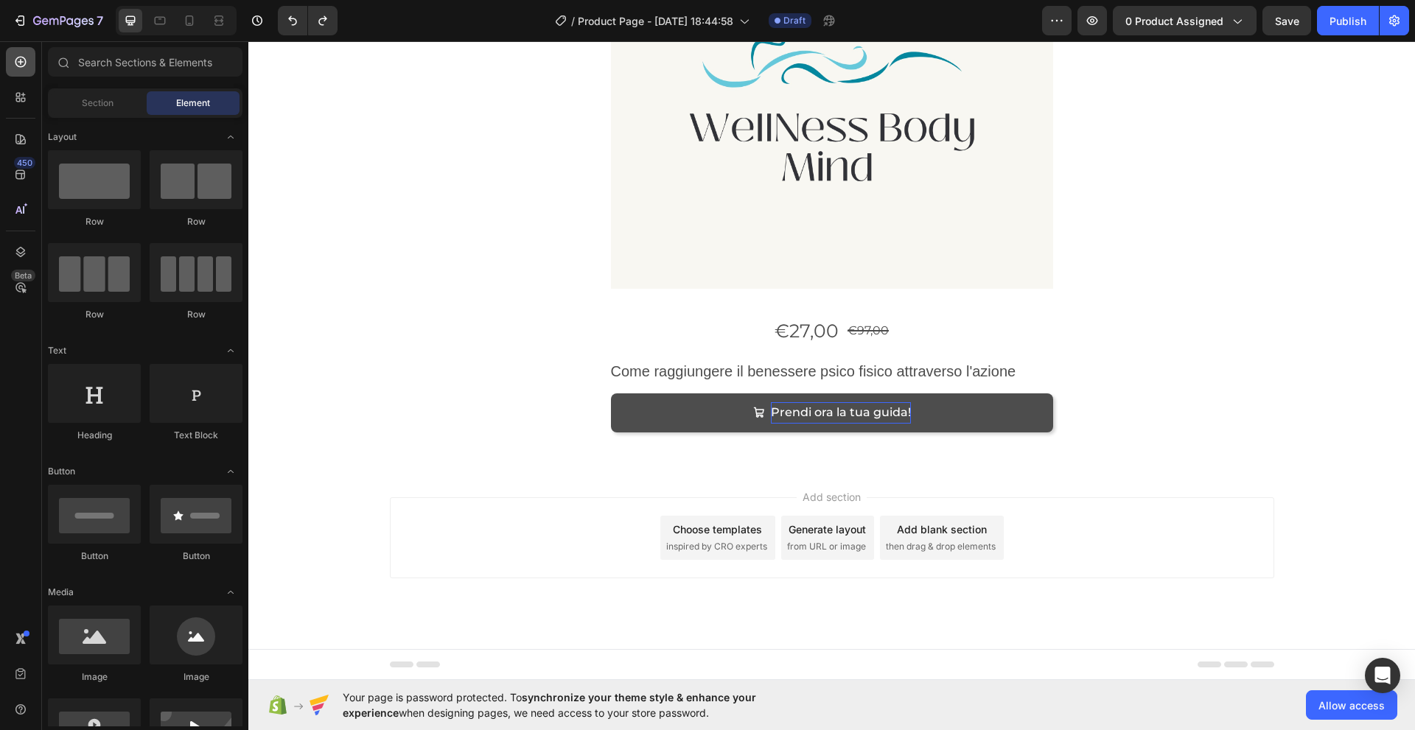
click at [15, 57] on icon at bounding box center [20, 62] width 15 height 15
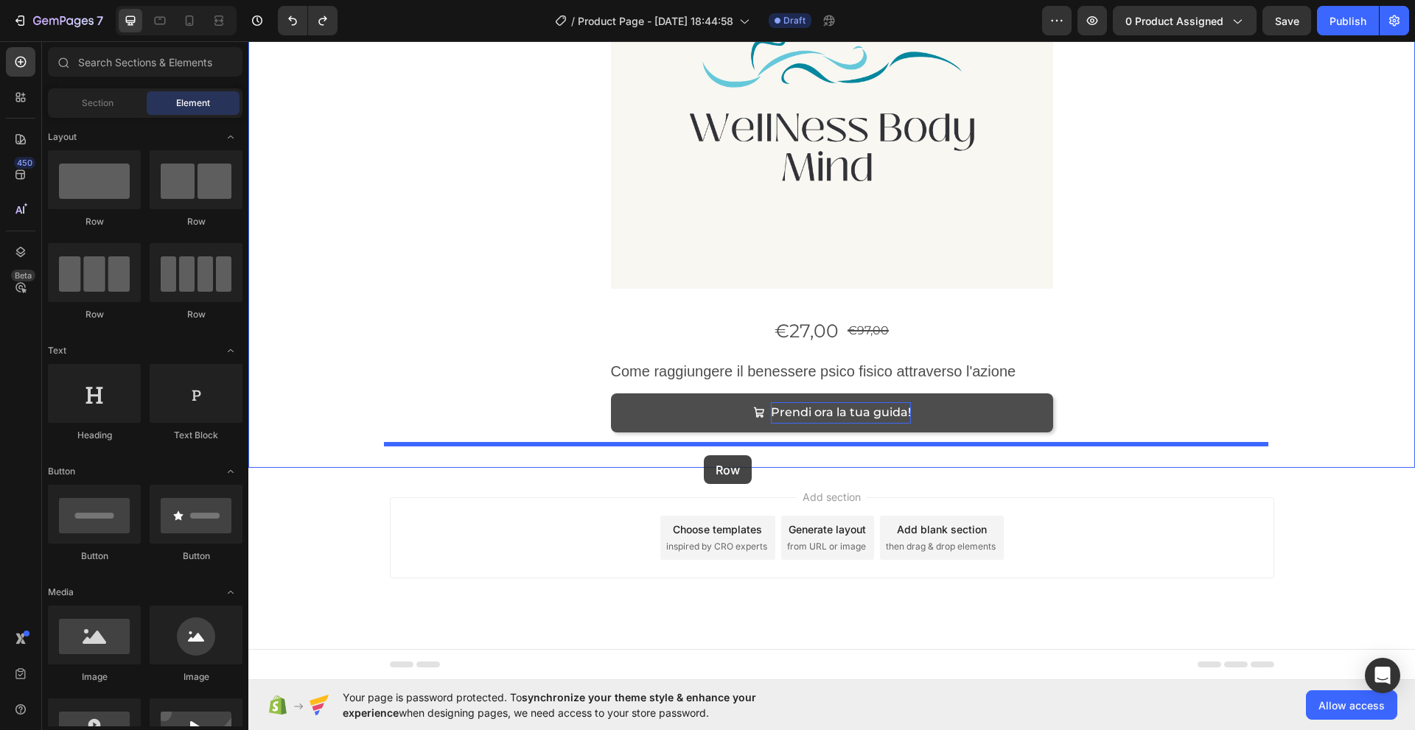
drag, startPoint x: 354, startPoint y: 237, endPoint x: 704, endPoint y: 455, distance: 412.1
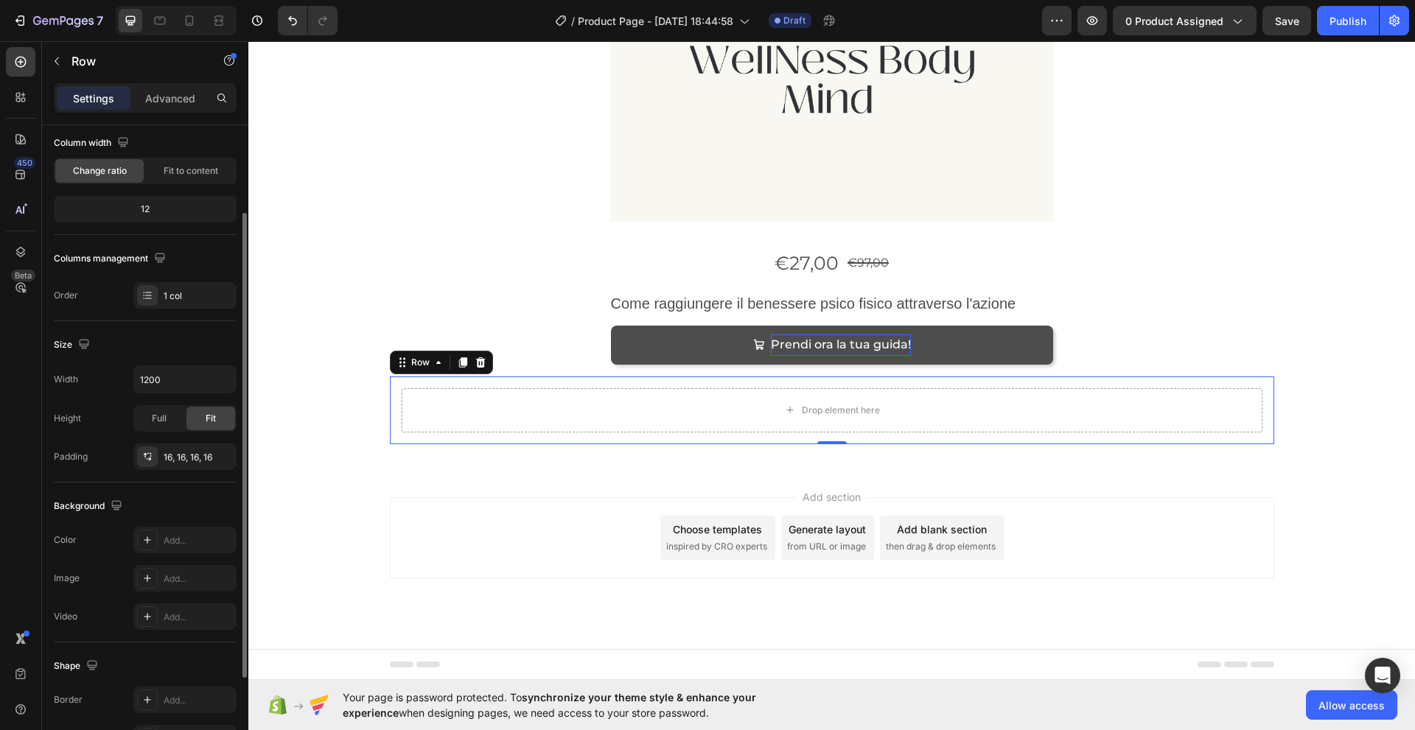
scroll to position [0, 0]
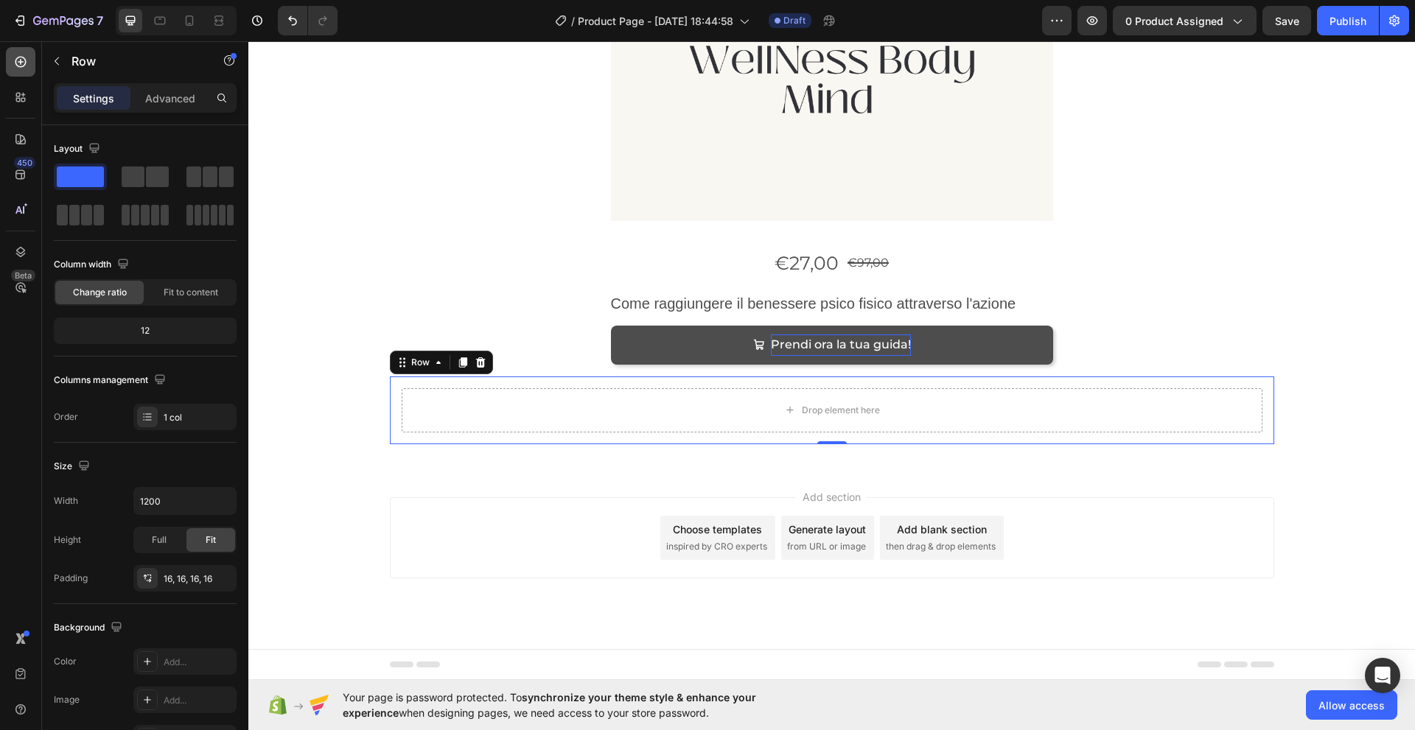
click at [21, 57] on icon at bounding box center [20, 62] width 11 height 11
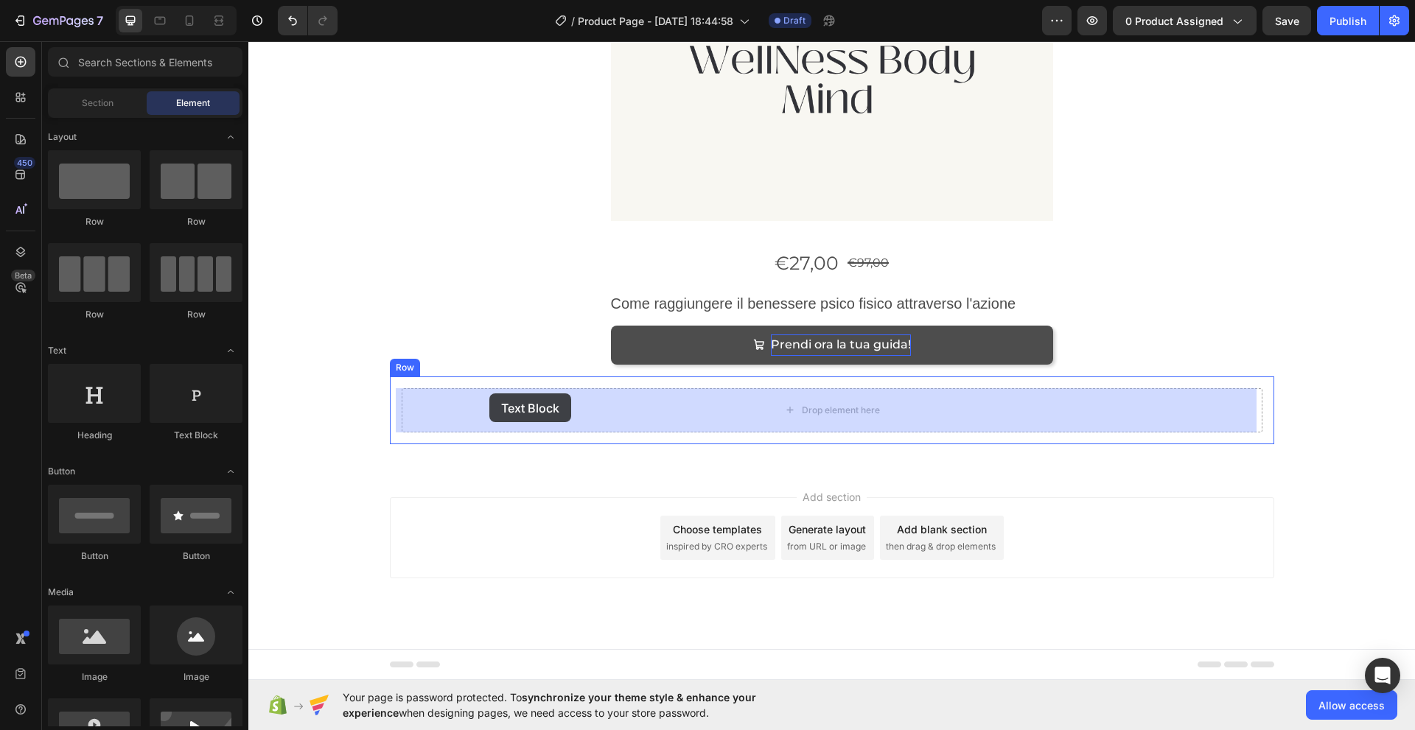
drag, startPoint x: 437, startPoint y: 441, endPoint x: 489, endPoint y: 393, distance: 70.4
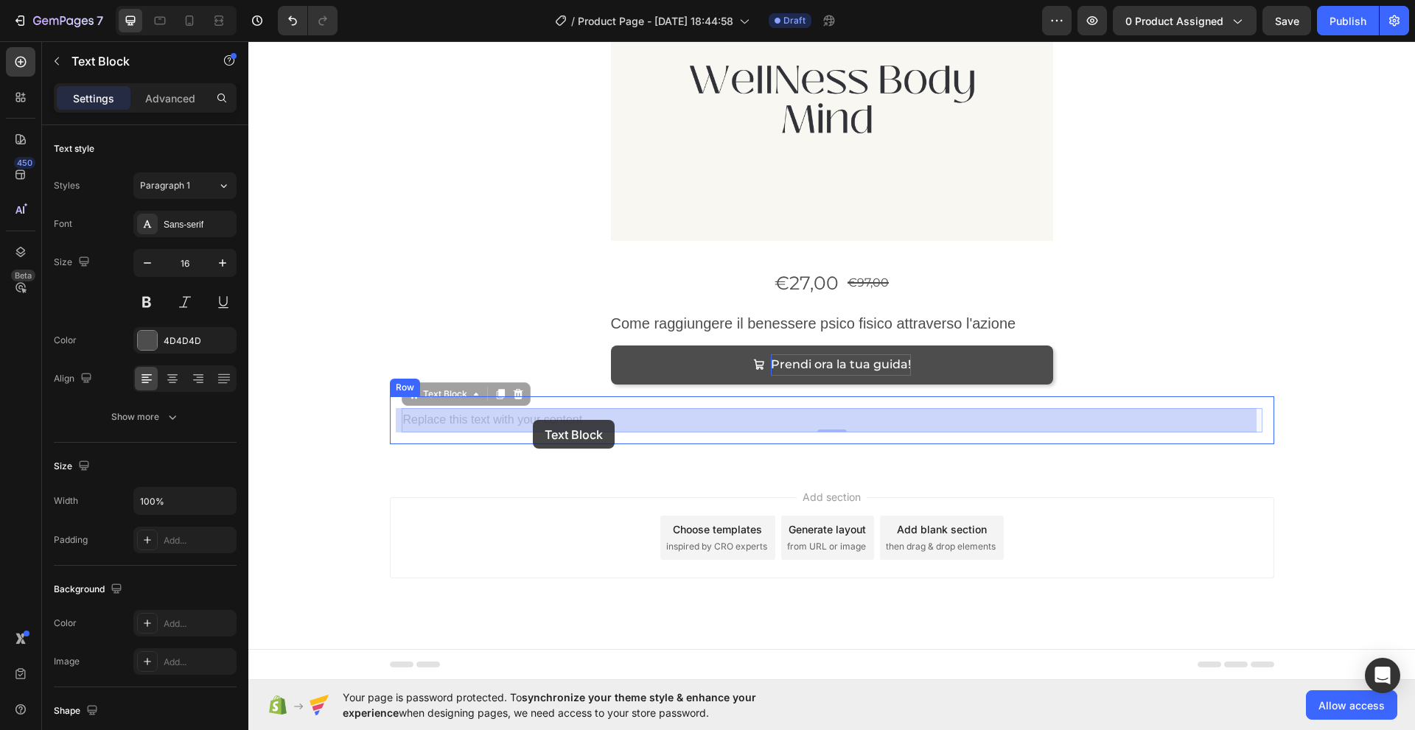
drag, startPoint x: 597, startPoint y: 420, endPoint x: 533, endPoint y: 420, distance: 64.1
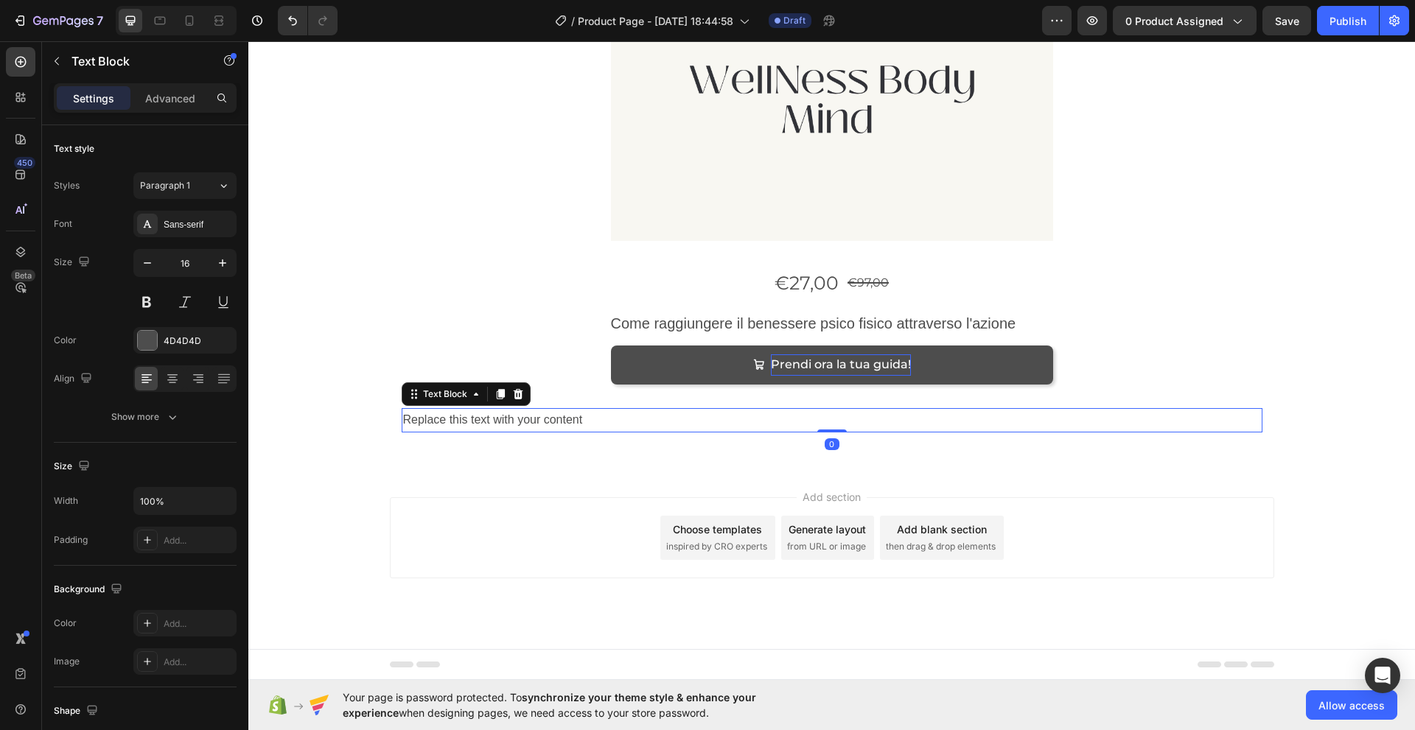
click at [596, 414] on p "Replace this text with your content" at bounding box center [832, 420] width 858 height 21
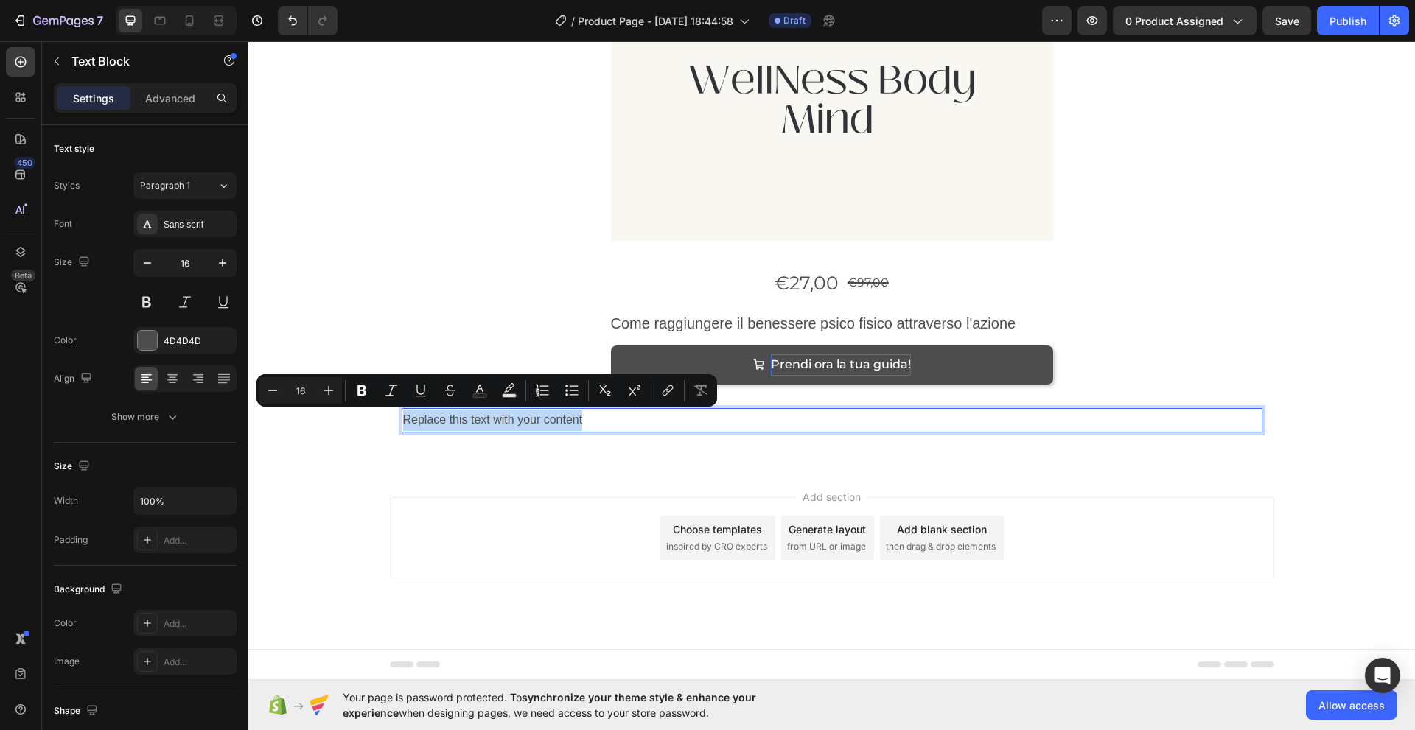
drag, startPoint x: 401, startPoint y: 424, endPoint x: 597, endPoint y: 430, distance: 196.0
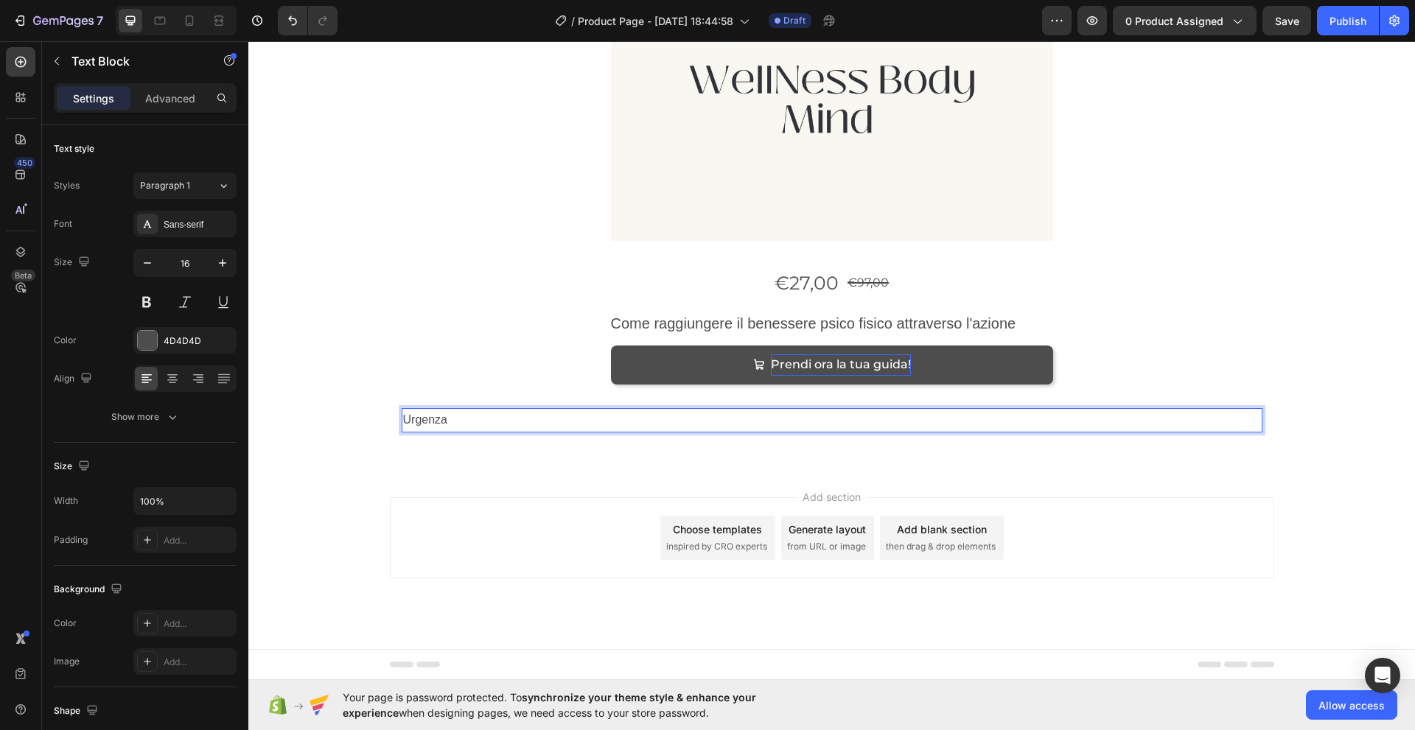
click at [504, 425] on p "Urgenza" at bounding box center [832, 420] width 858 height 21
drag, startPoint x: 396, startPoint y: 423, endPoint x: 447, endPoint y: 421, distance: 51.6
click at [447, 421] on div "Urgenza" at bounding box center [832, 420] width 861 height 24
click at [854, 421] on p "Ancora per pochissimo potrai avere la nostra guida più tutti i bonus in omaggio…" at bounding box center [832, 420] width 858 height 21
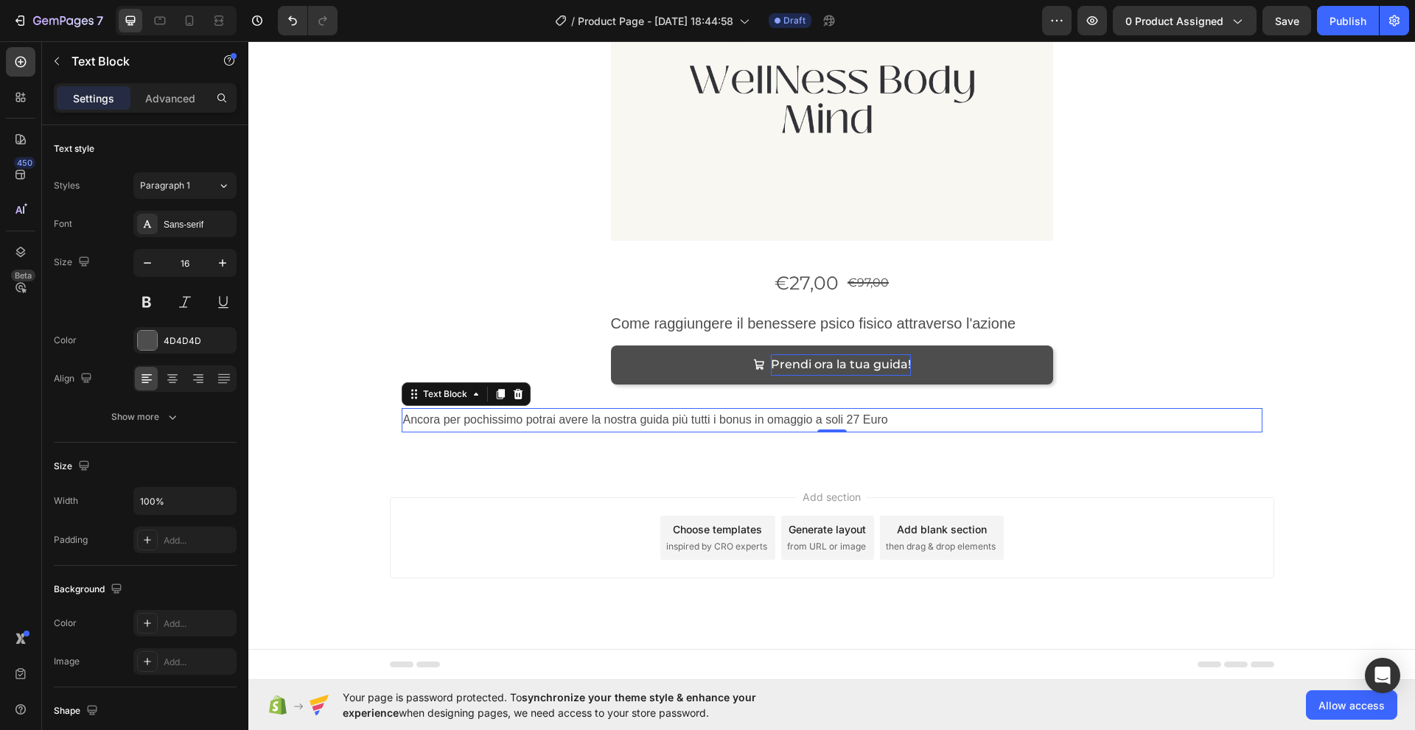
click at [688, 421] on p "Ancora per pochissimo potrai avere la nostra guida più tutti i bonus in omaggio…" at bounding box center [832, 420] width 858 height 21
click at [880, 416] on p "Ancora per pochissimo potrai avere la nostra guida più tutti i bonus in omaggio…" at bounding box center [832, 420] width 858 height 21
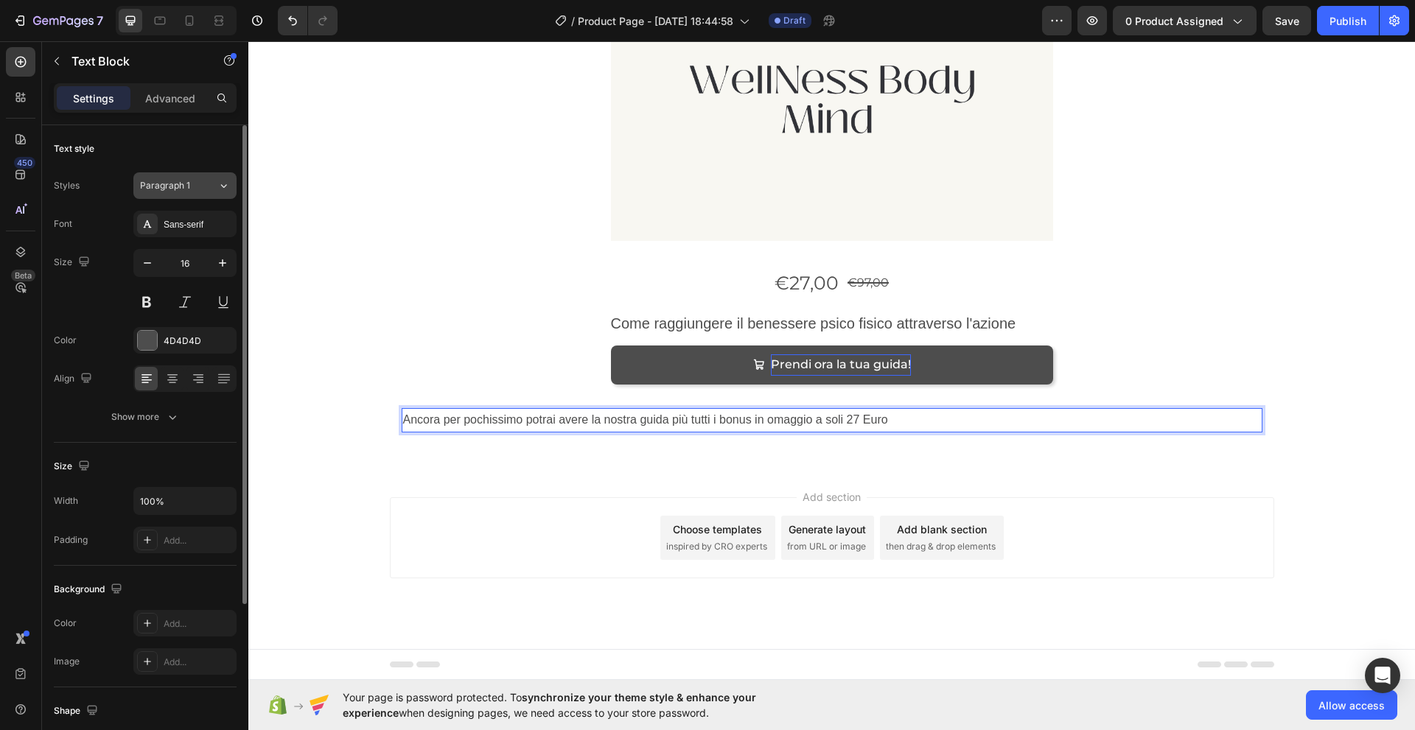
click at [225, 185] on icon at bounding box center [223, 185] width 13 height 15
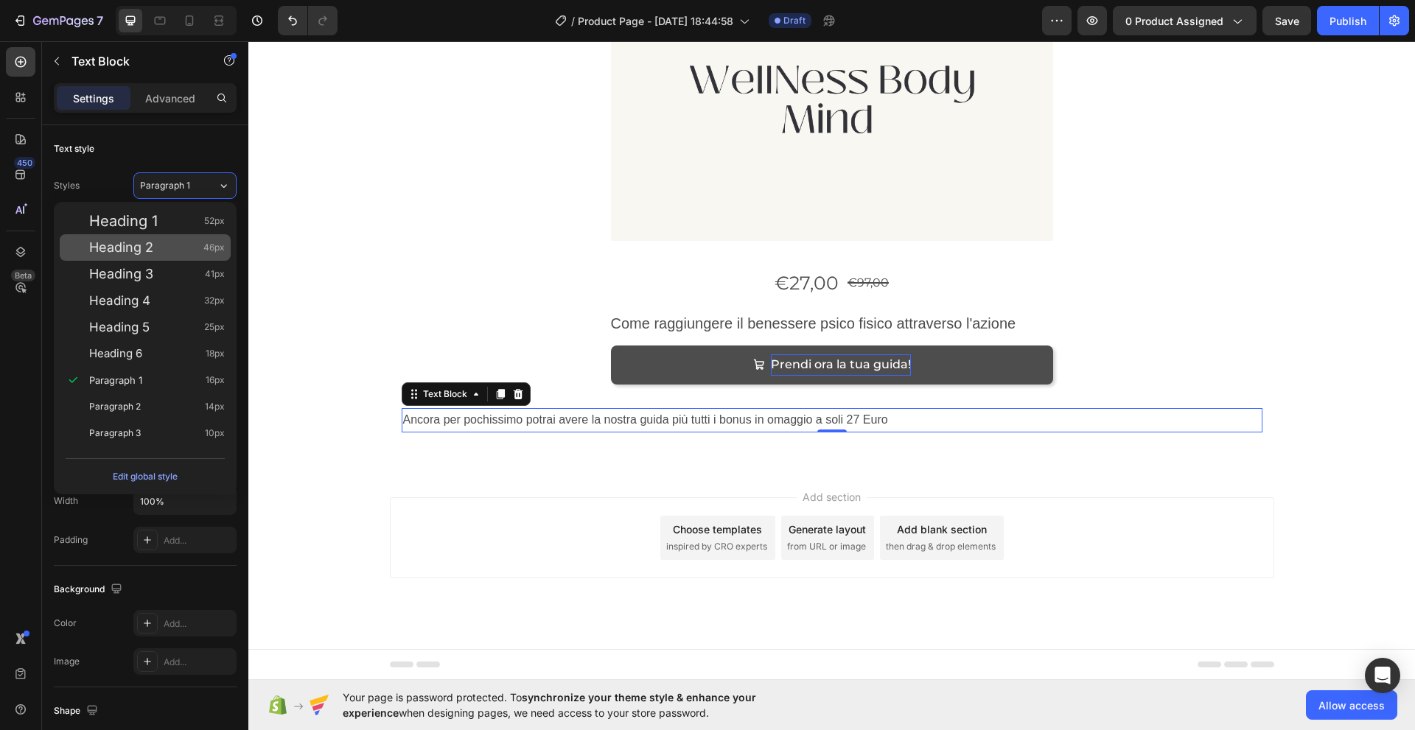
click at [154, 249] on div "Heading 2 46px" at bounding box center [157, 247] width 136 height 15
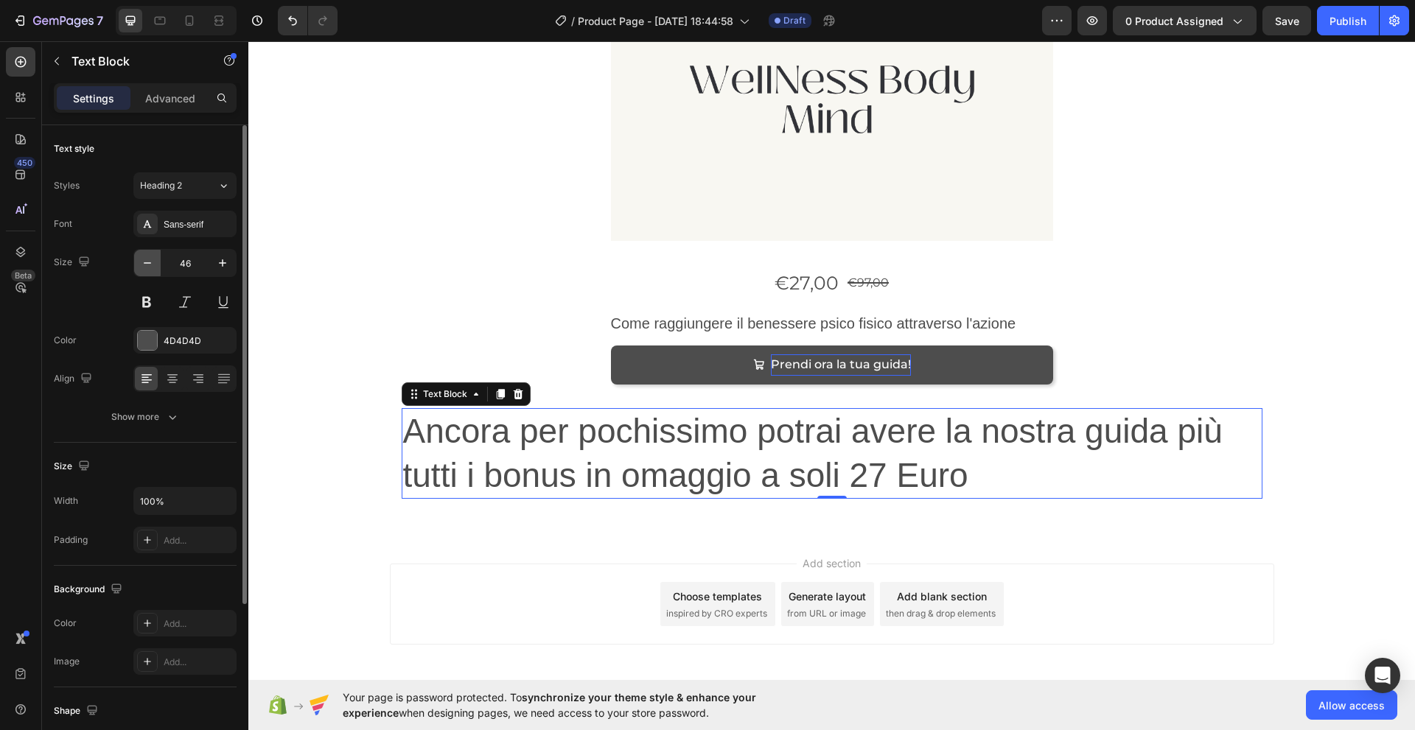
click at [152, 261] on icon "button" at bounding box center [147, 263] width 15 height 15
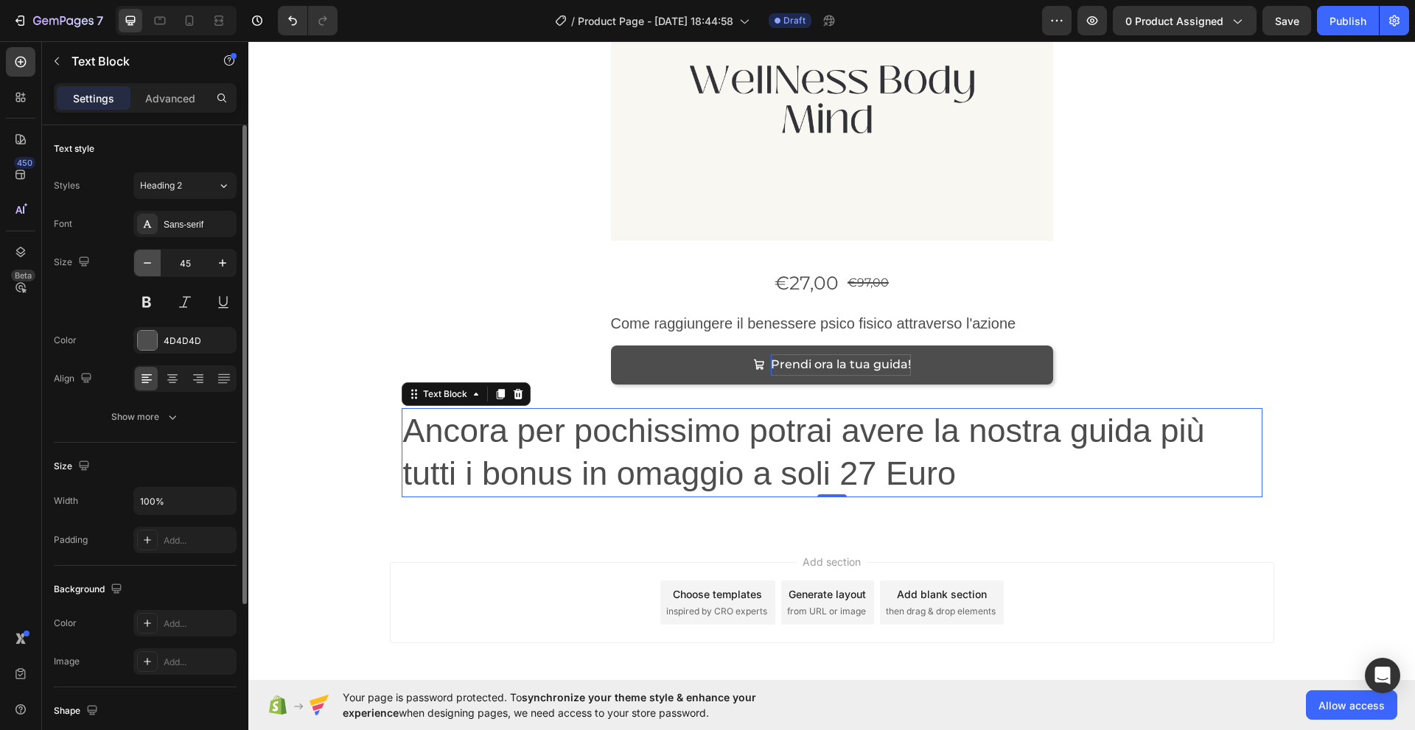
click at [149, 262] on icon "button" at bounding box center [147, 263] width 15 height 15
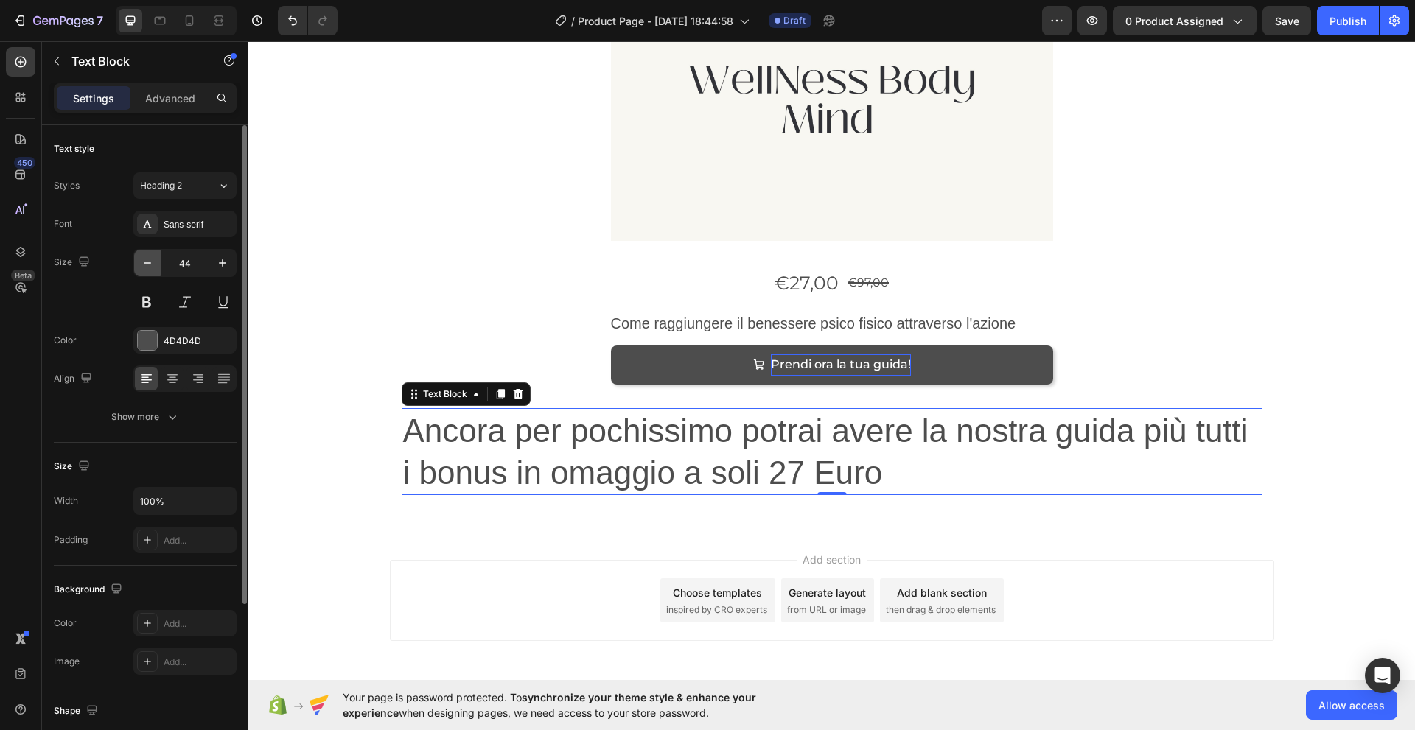
click at [149, 262] on icon "button" at bounding box center [147, 263] width 15 height 15
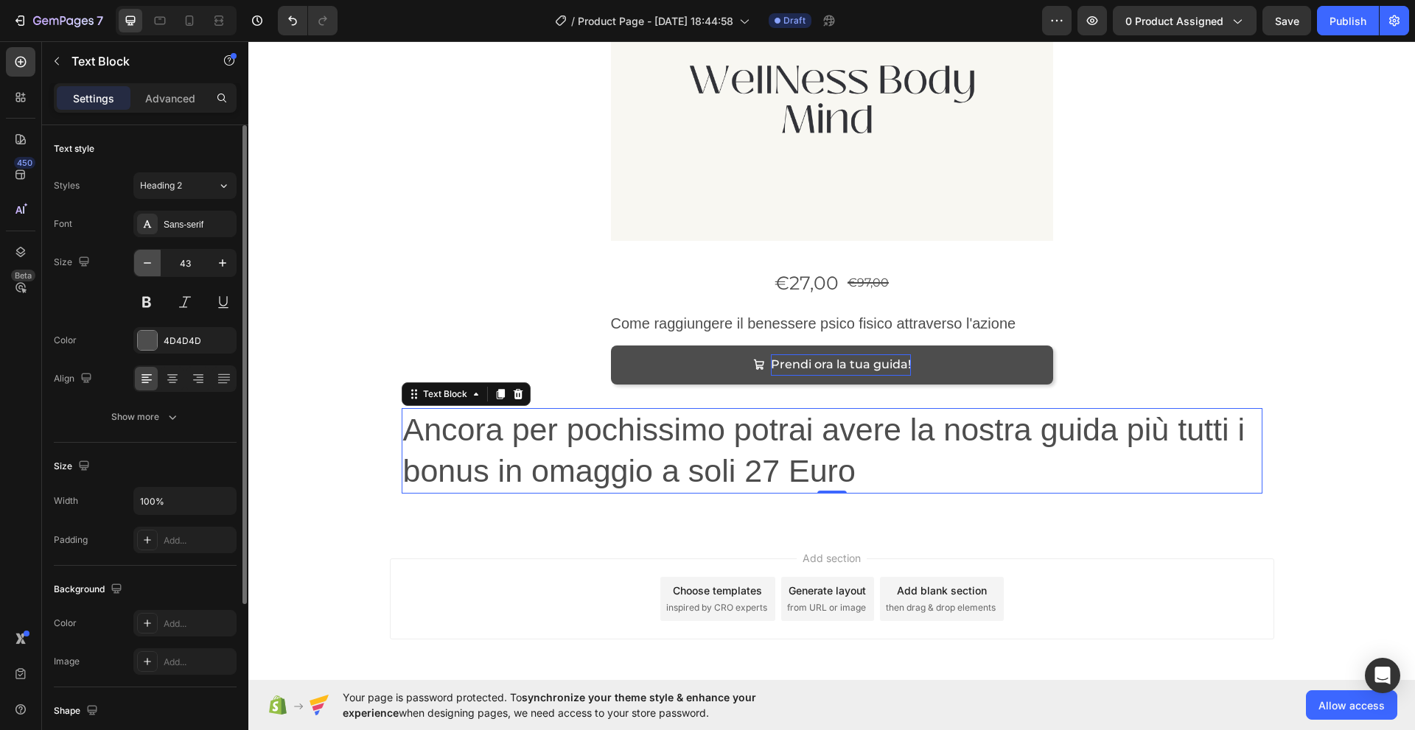
click at [149, 262] on icon "button" at bounding box center [147, 263] width 15 height 15
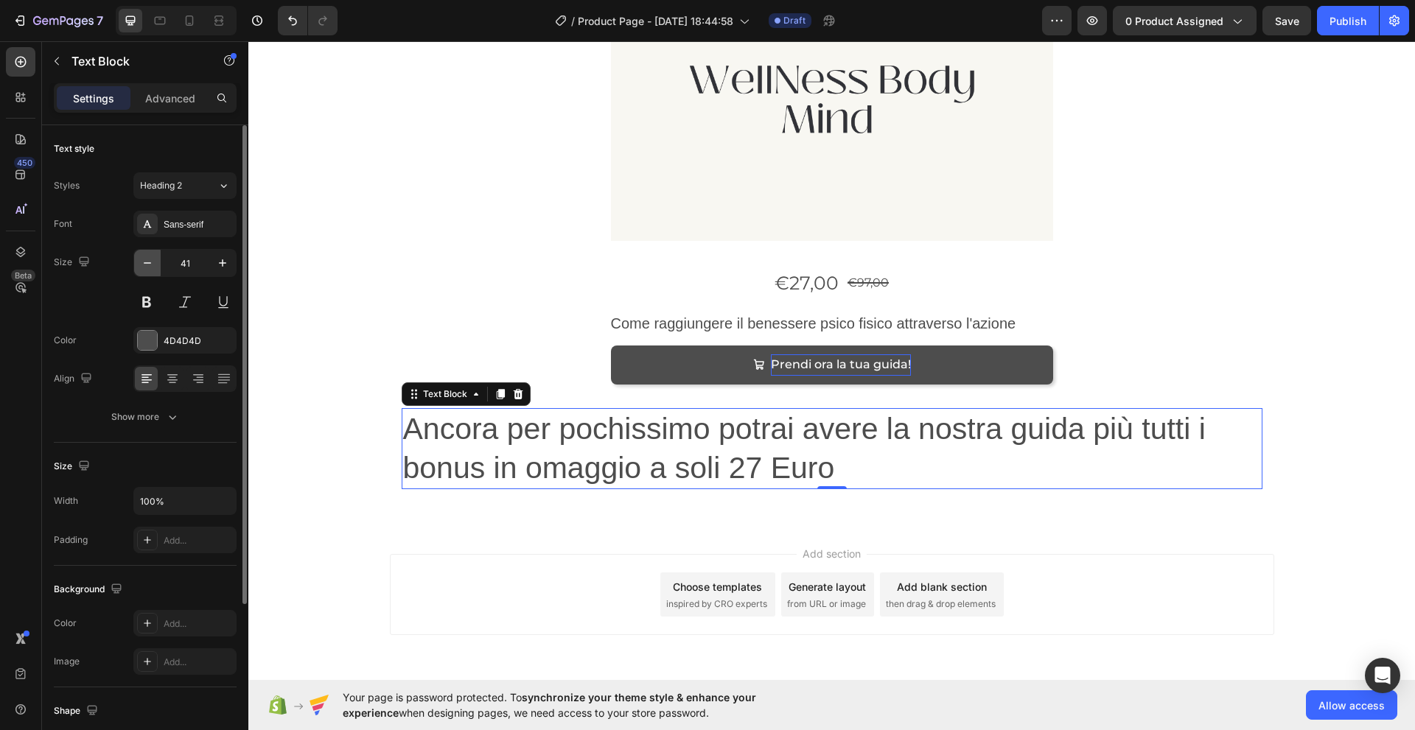
click at [148, 264] on icon "button" at bounding box center [147, 263] width 15 height 15
click at [147, 264] on icon "button" at bounding box center [147, 263] width 15 height 15
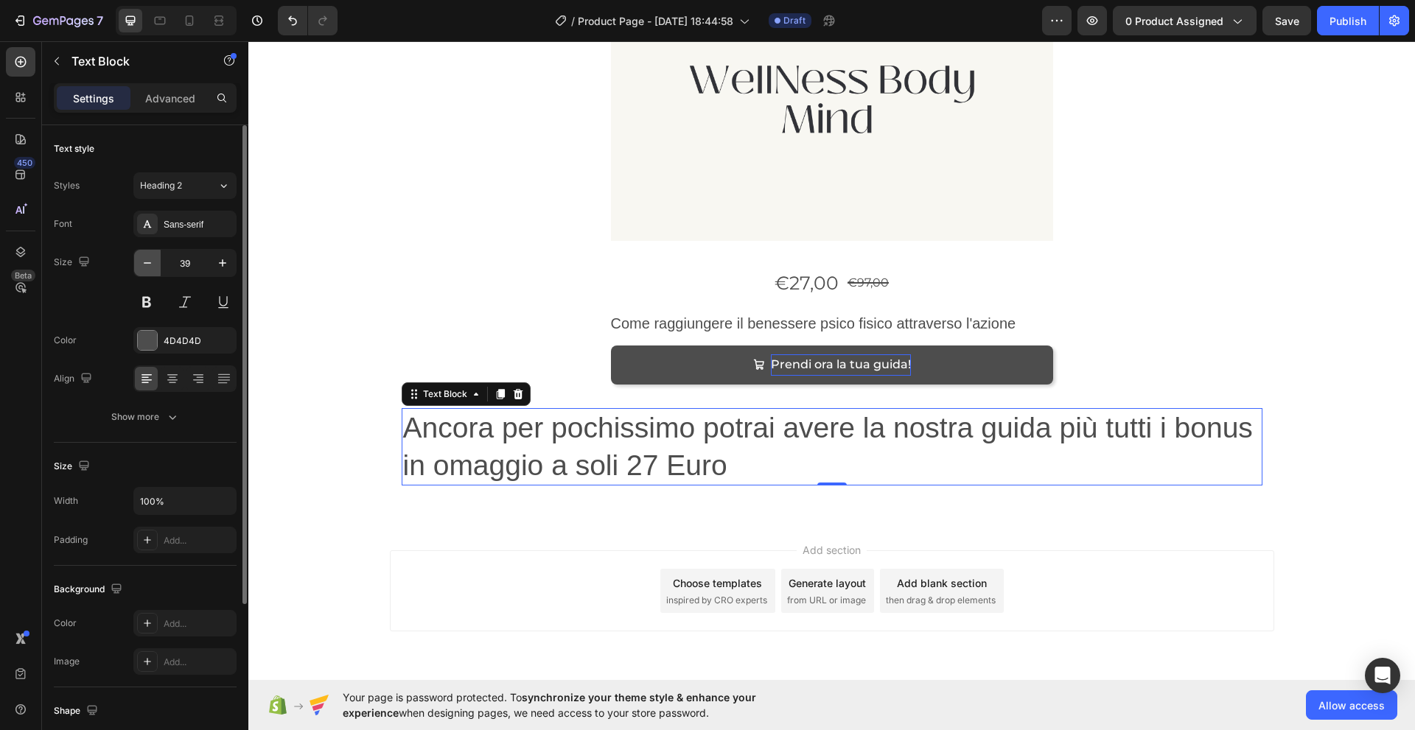
click at [147, 264] on icon "button" at bounding box center [147, 263] width 15 height 15
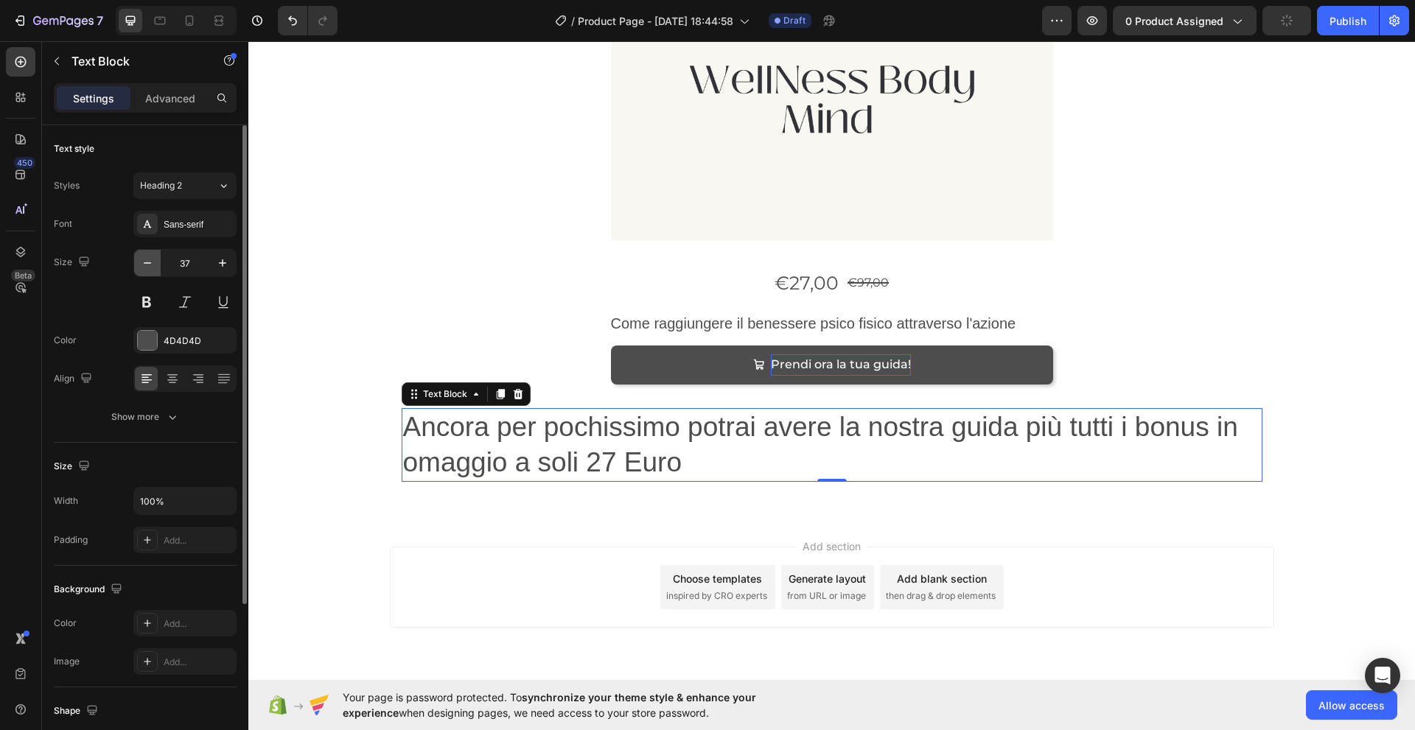
click at [146, 264] on icon "button" at bounding box center [147, 263] width 15 height 15
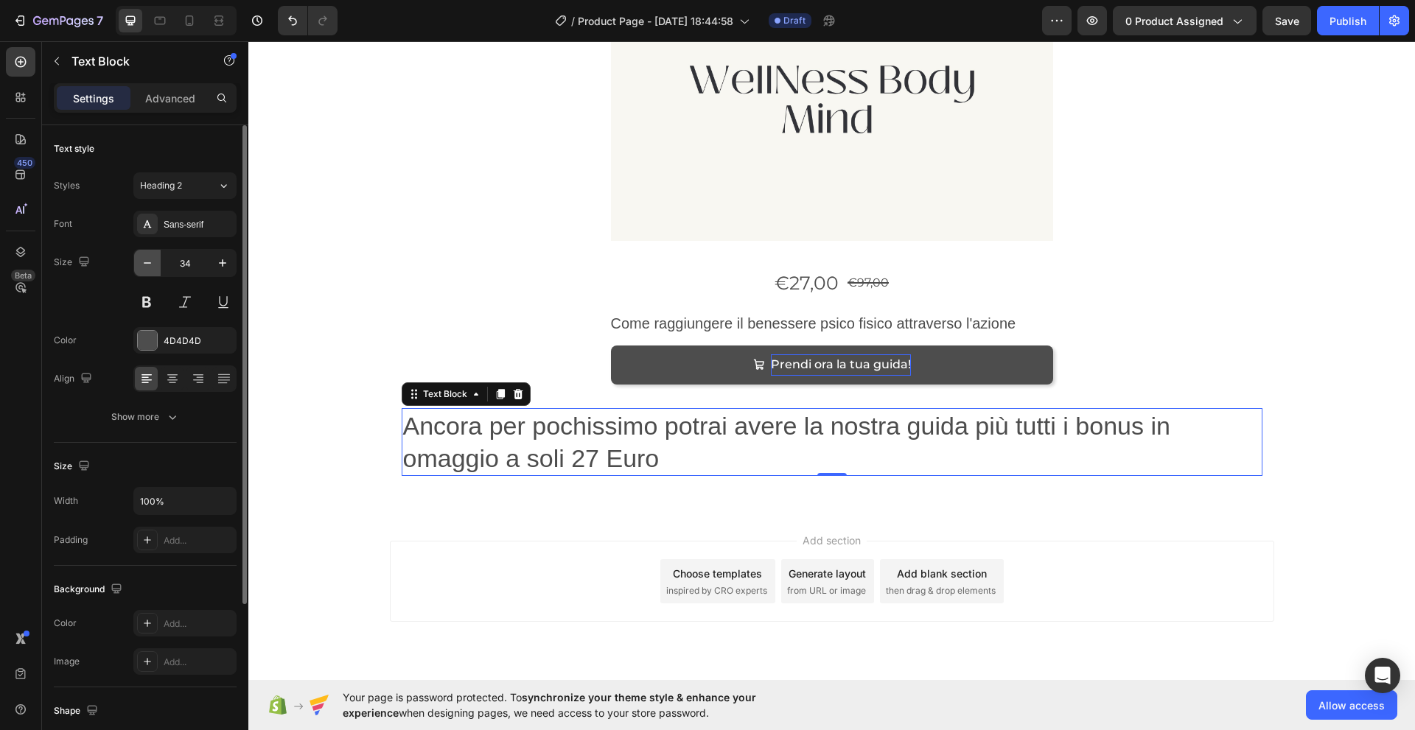
click at [146, 264] on icon "button" at bounding box center [147, 263] width 15 height 15
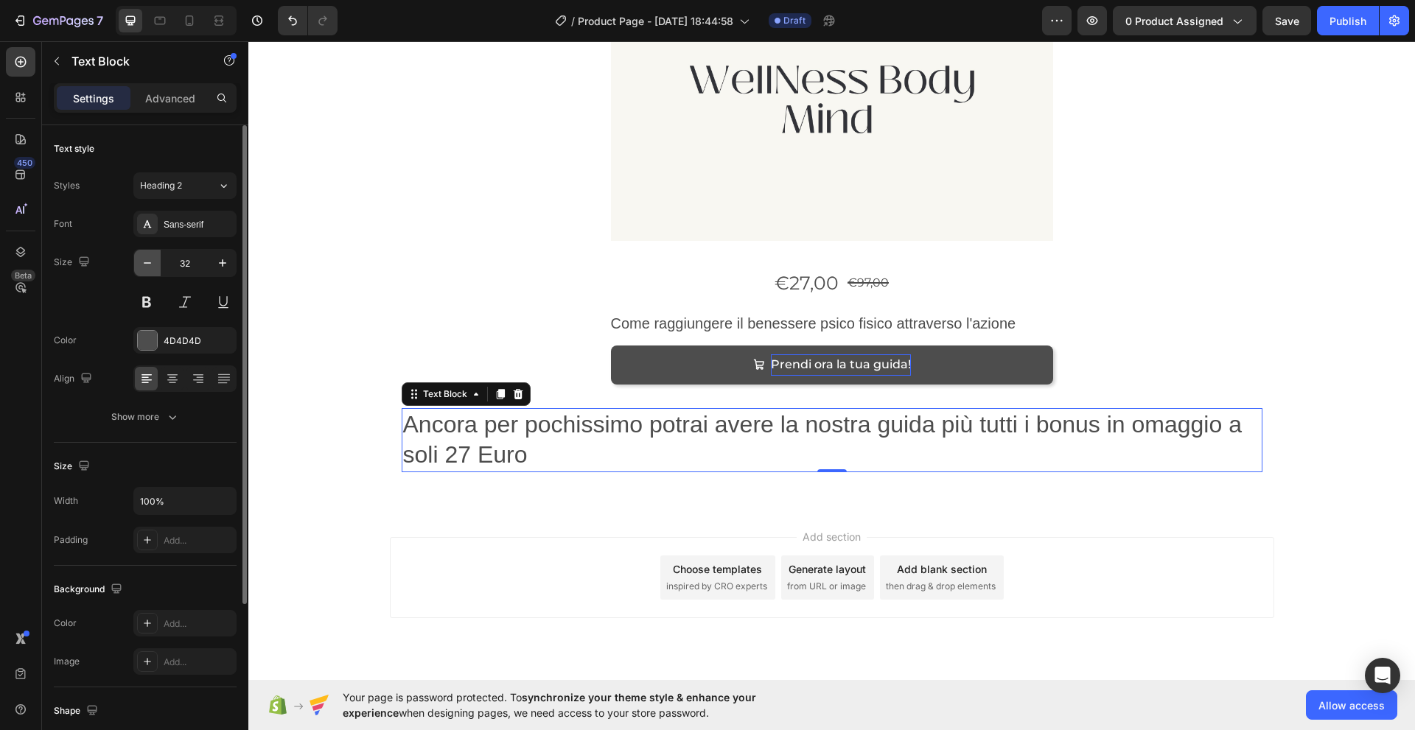
click at [146, 264] on icon "button" at bounding box center [147, 263] width 15 height 15
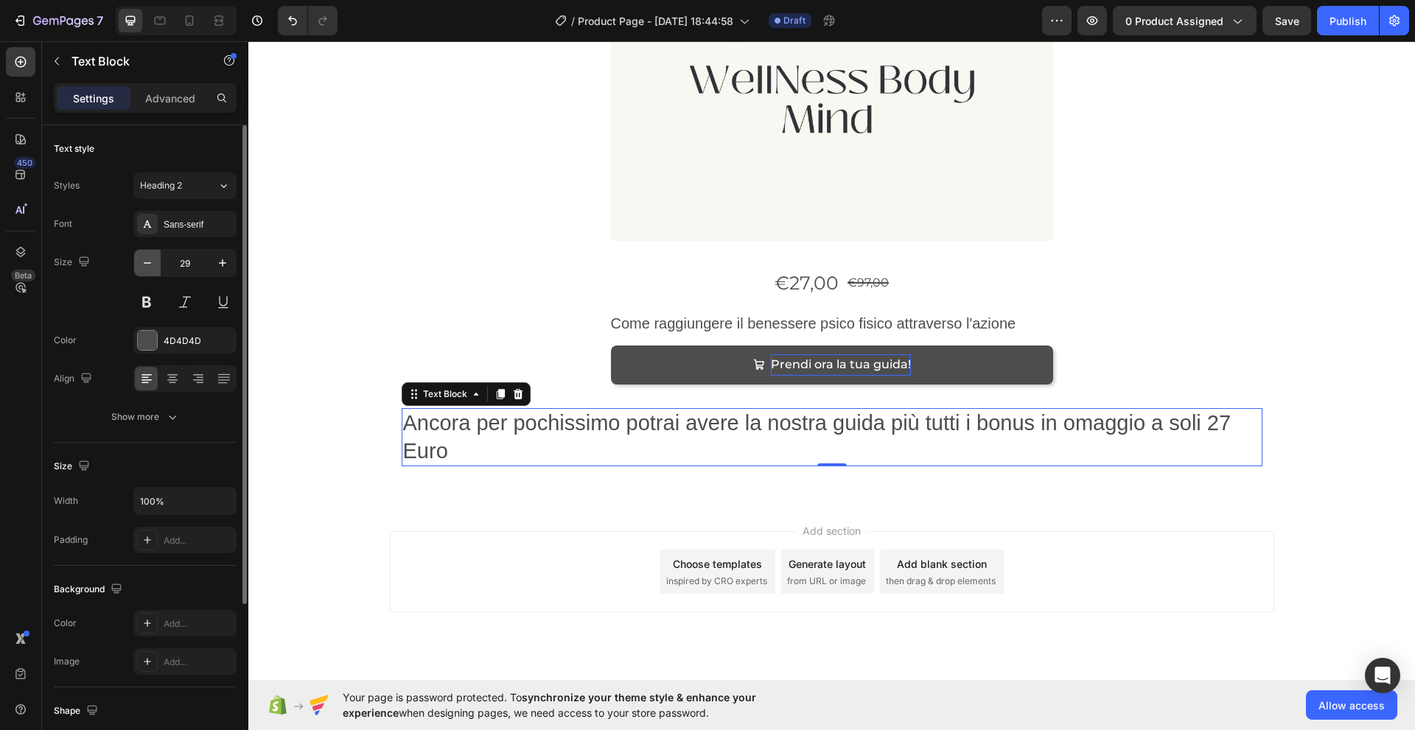
click at [146, 264] on icon "button" at bounding box center [147, 263] width 15 height 15
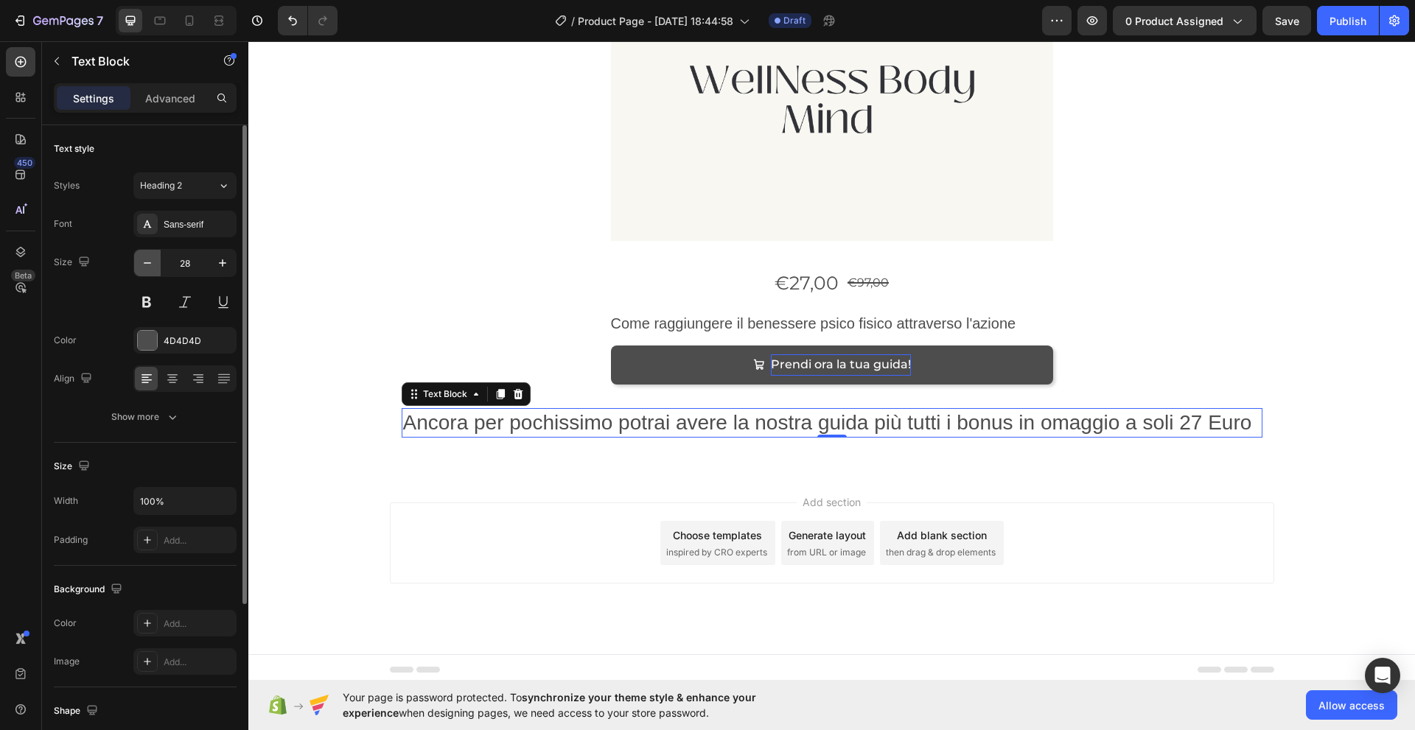
click at [146, 264] on icon "button" at bounding box center [147, 263] width 15 height 15
type input "25"
click at [168, 381] on icon at bounding box center [172, 378] width 15 height 15
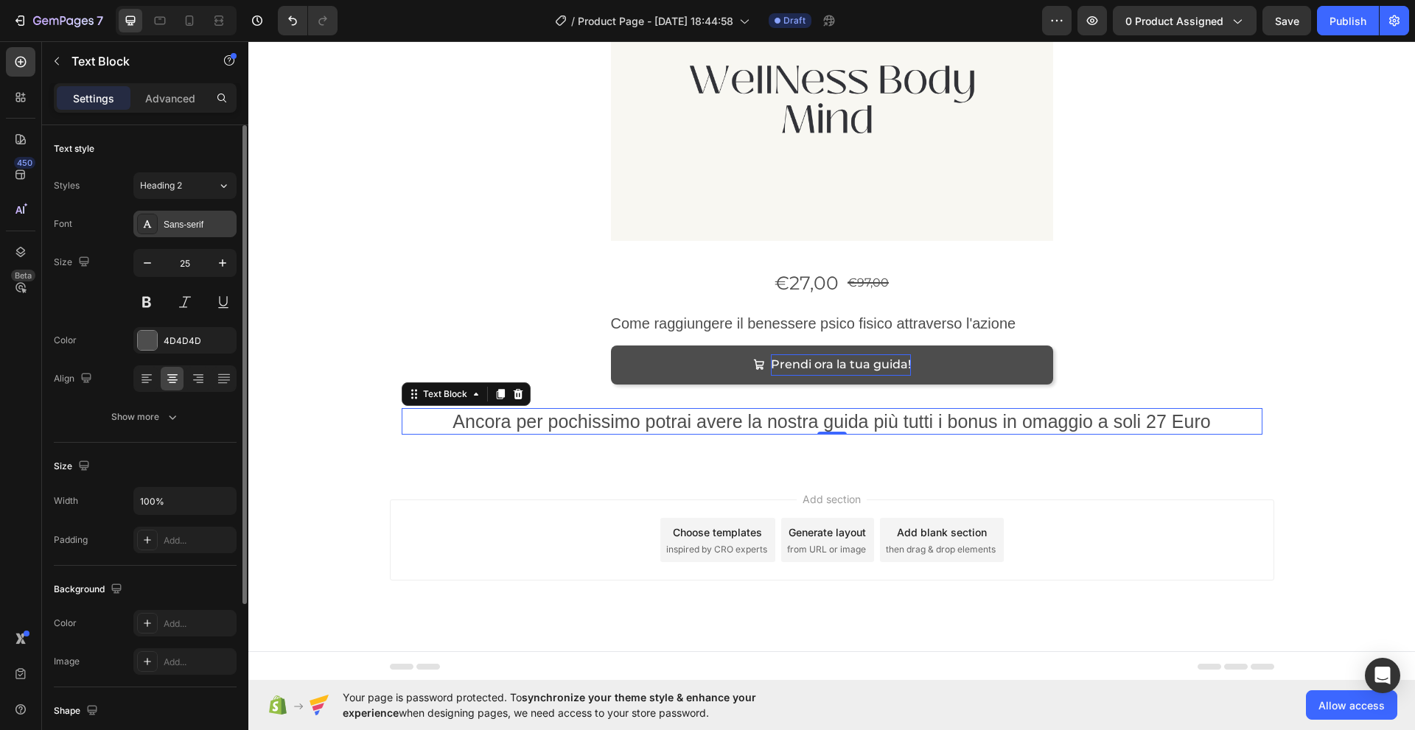
click at [177, 224] on div "Sans-serif" at bounding box center [198, 224] width 69 height 13
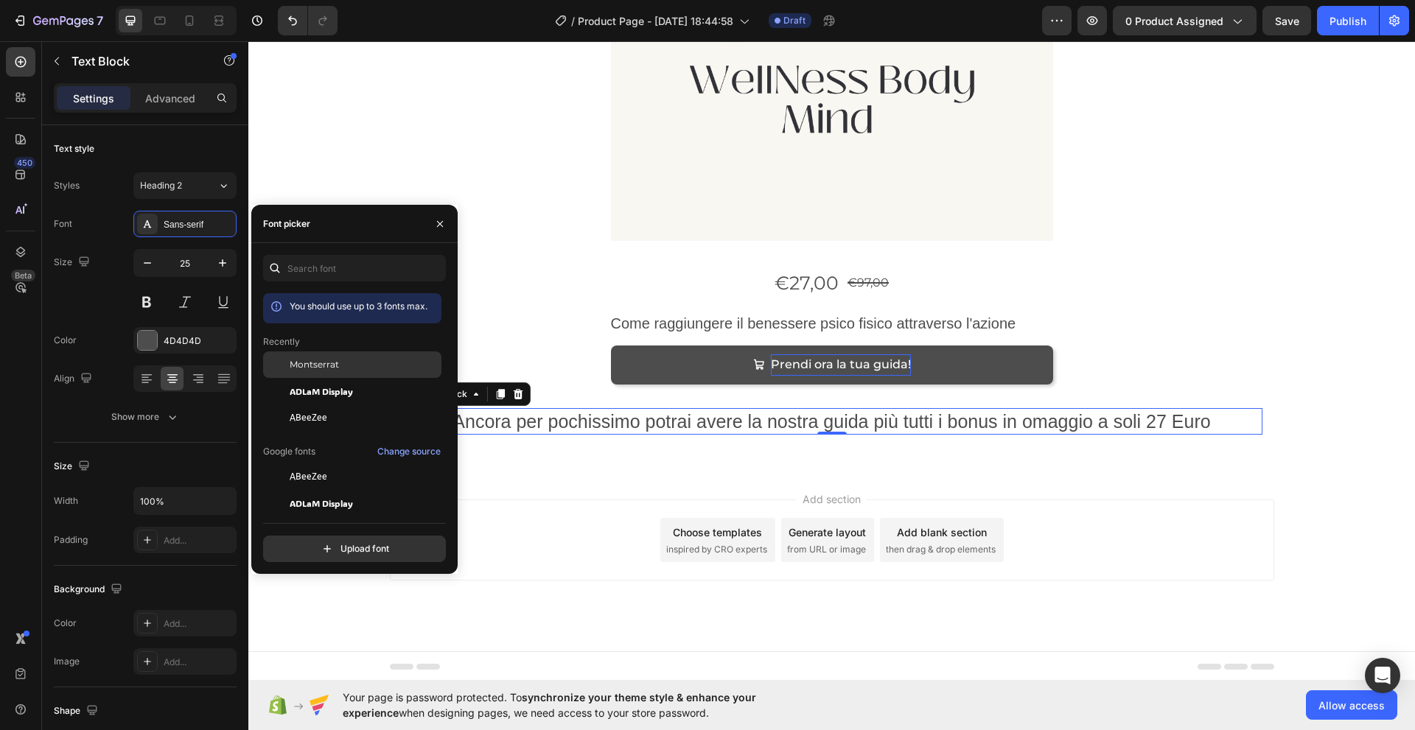
click at [310, 360] on span "Montserrat" at bounding box center [314, 364] width 49 height 13
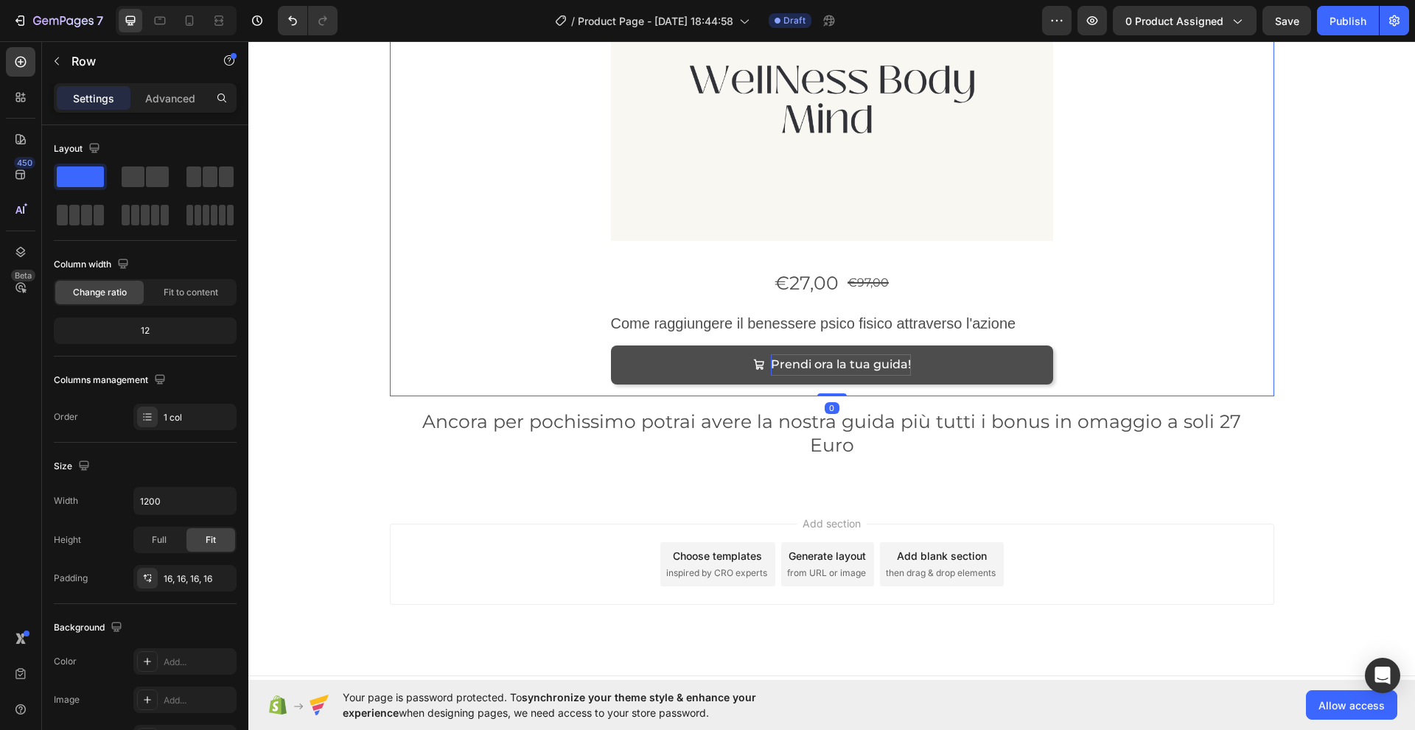
click at [561, 256] on div "Product Images €27,00 Product Price Product Price €97,00 Product Price Product …" at bounding box center [832, 92] width 861 height 586
click at [21, 62] on icon at bounding box center [20, 62] width 11 height 11
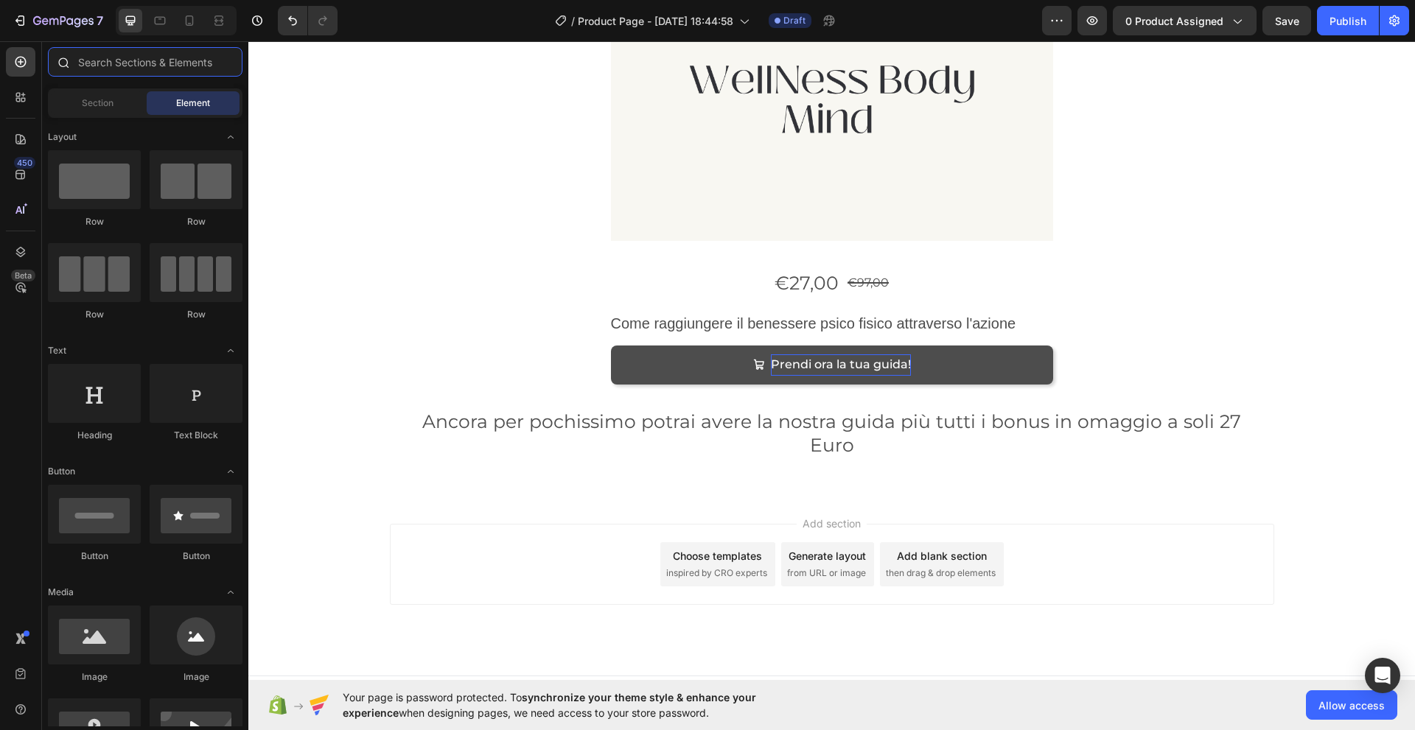
click at [86, 64] on input "text" at bounding box center [145, 61] width 195 height 29
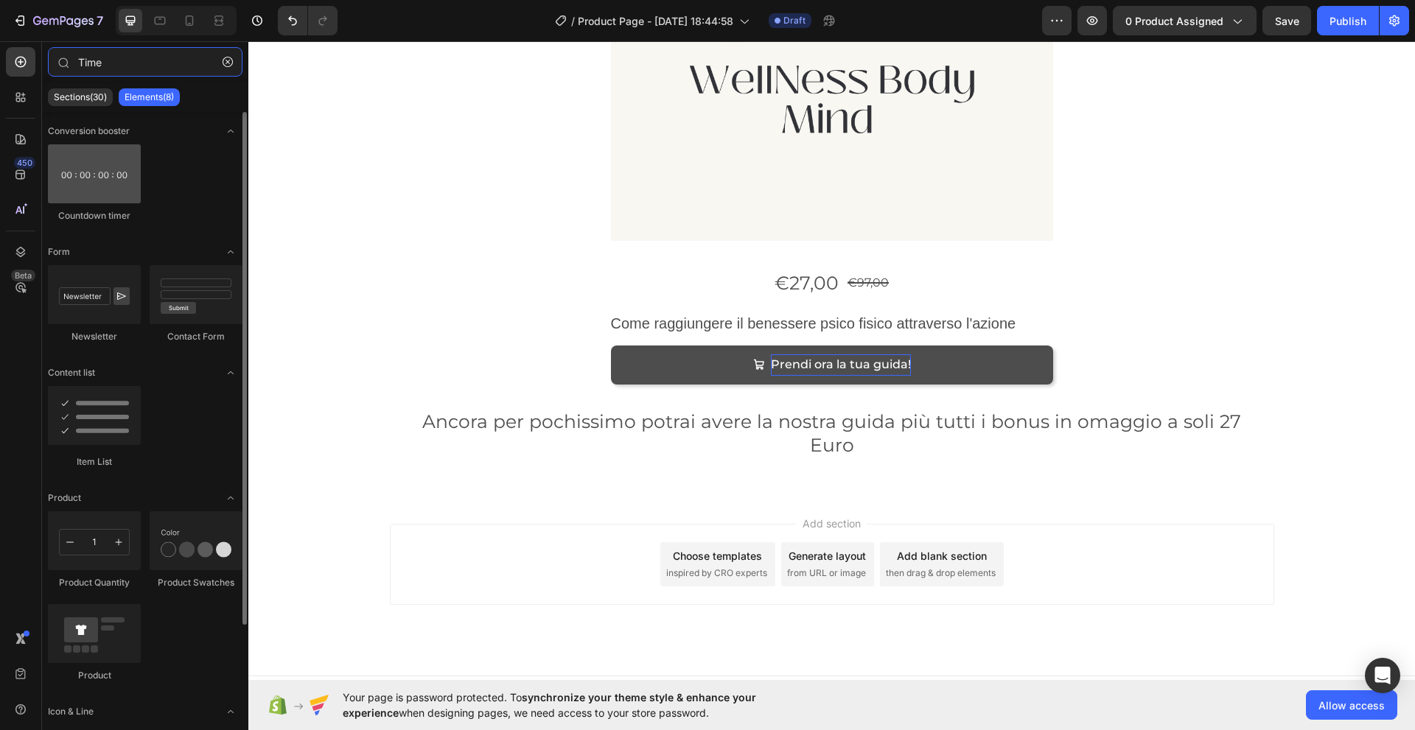
type input "Time"
click at [92, 175] on div at bounding box center [94, 173] width 93 height 59
click at [92, 182] on div at bounding box center [94, 173] width 93 height 59
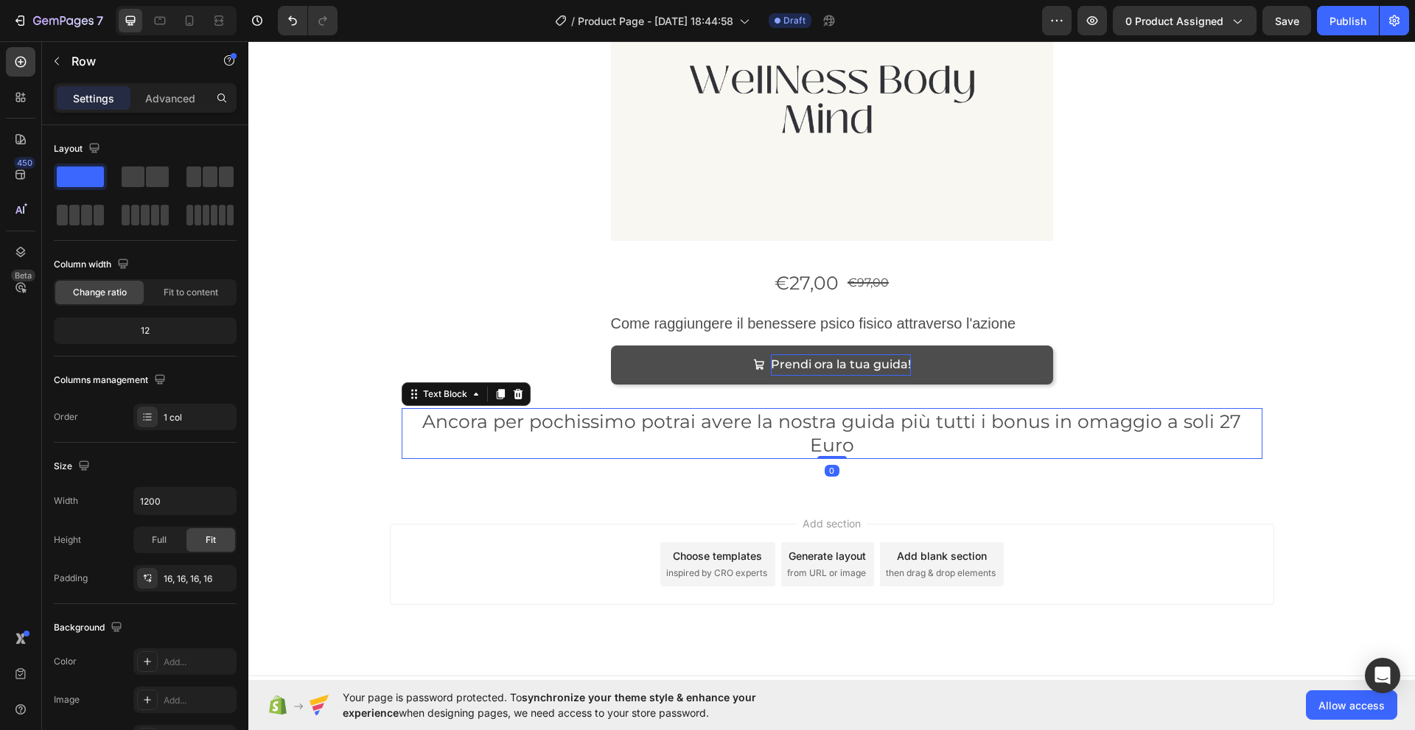
click at [581, 425] on p "Ancora per pochissimo potrai avere la nostra guida più tutti i bonus in omaggio…" at bounding box center [832, 434] width 858 height 48
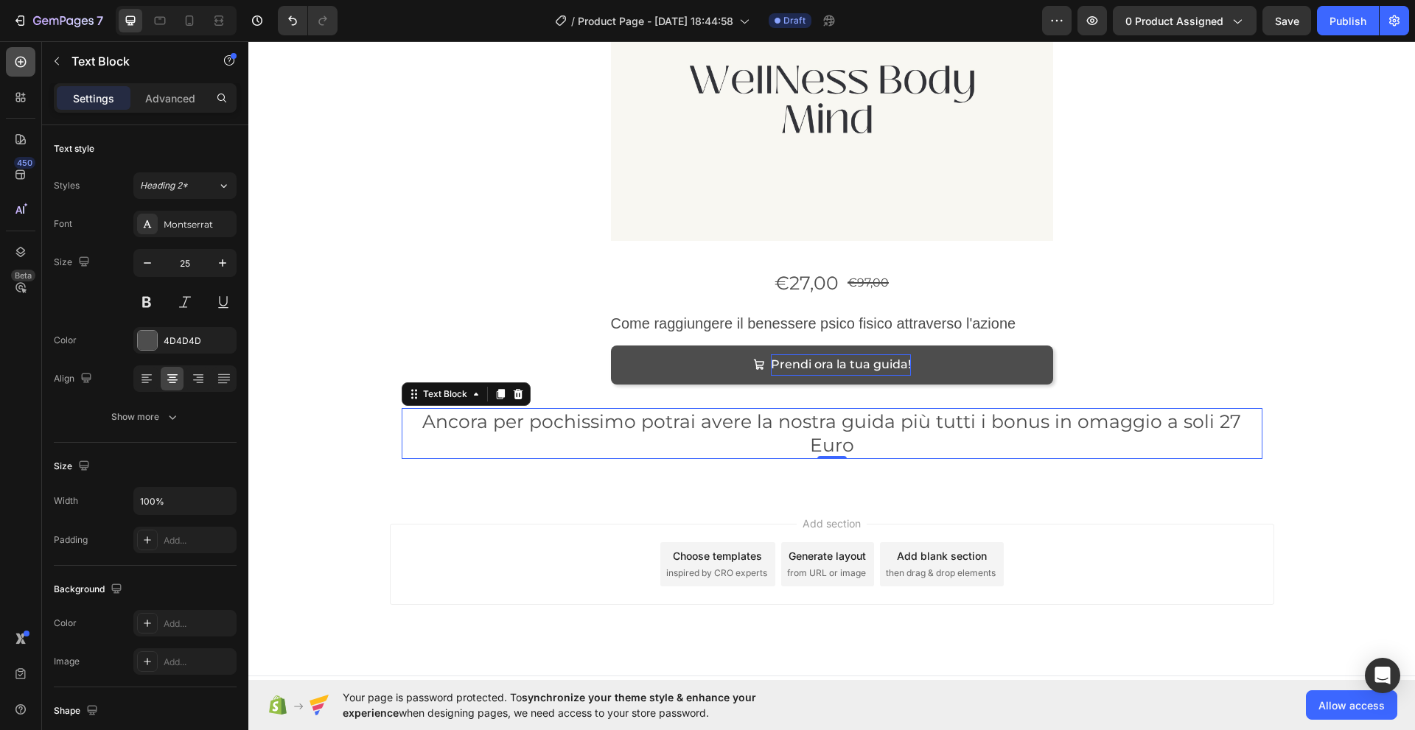
click at [18, 60] on icon at bounding box center [20, 62] width 15 height 15
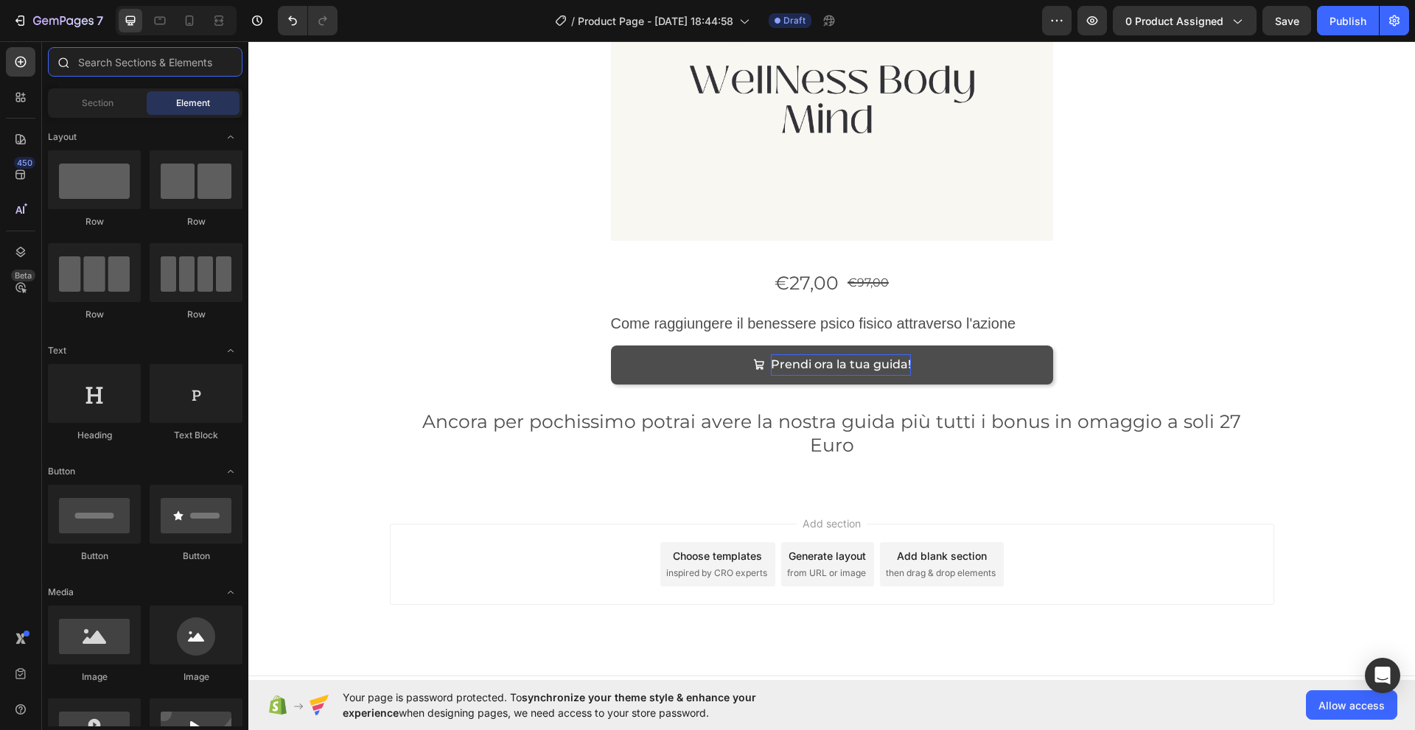
click at [80, 63] on input "text" at bounding box center [145, 61] width 195 height 29
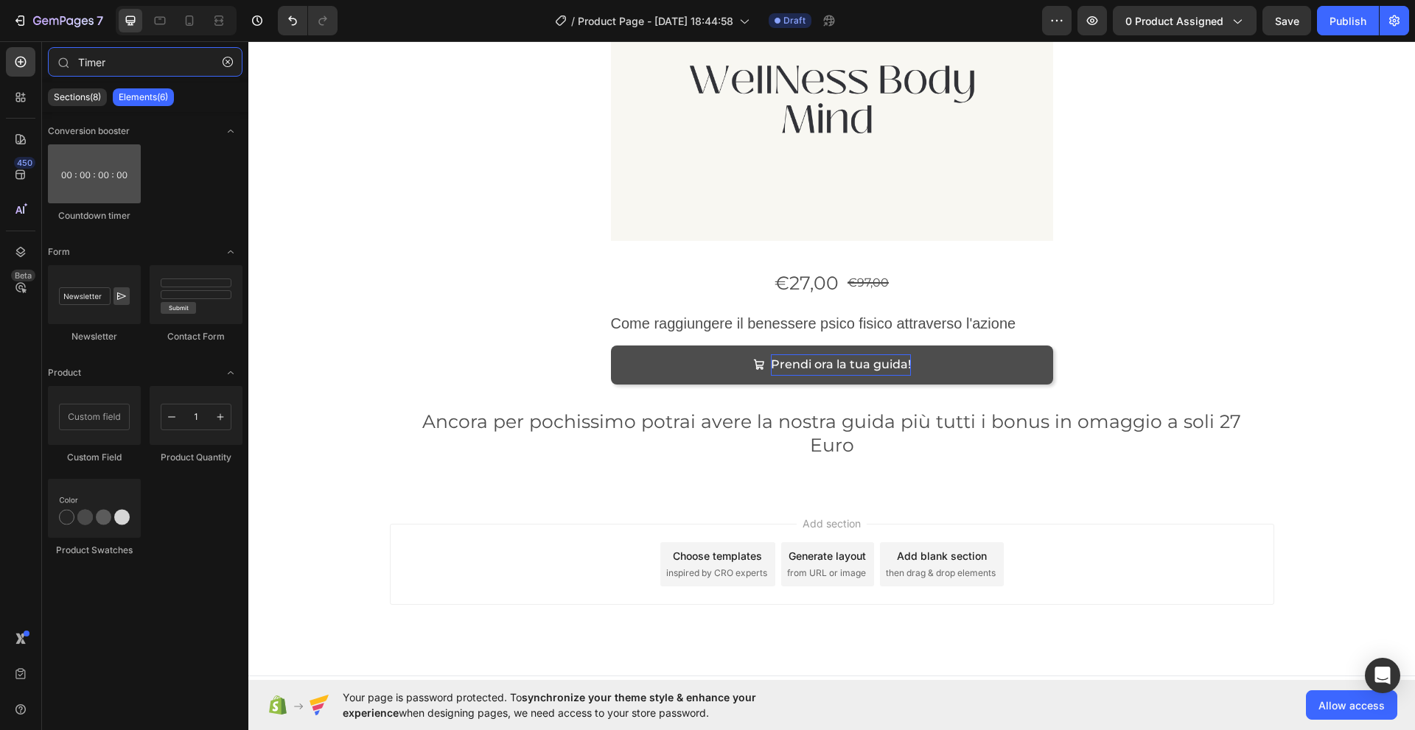
type input "Timer"
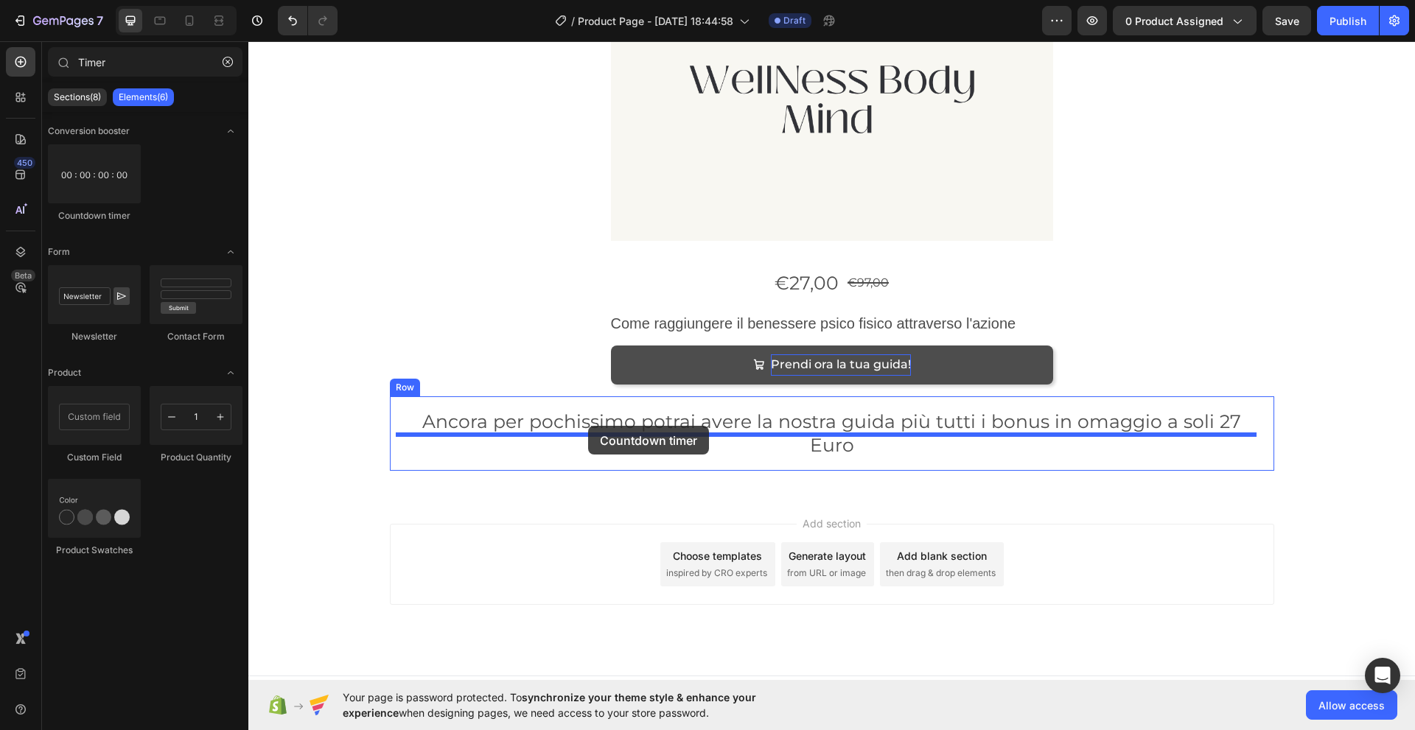
drag, startPoint x: 321, startPoint y: 220, endPoint x: 588, endPoint y: 426, distance: 336.7
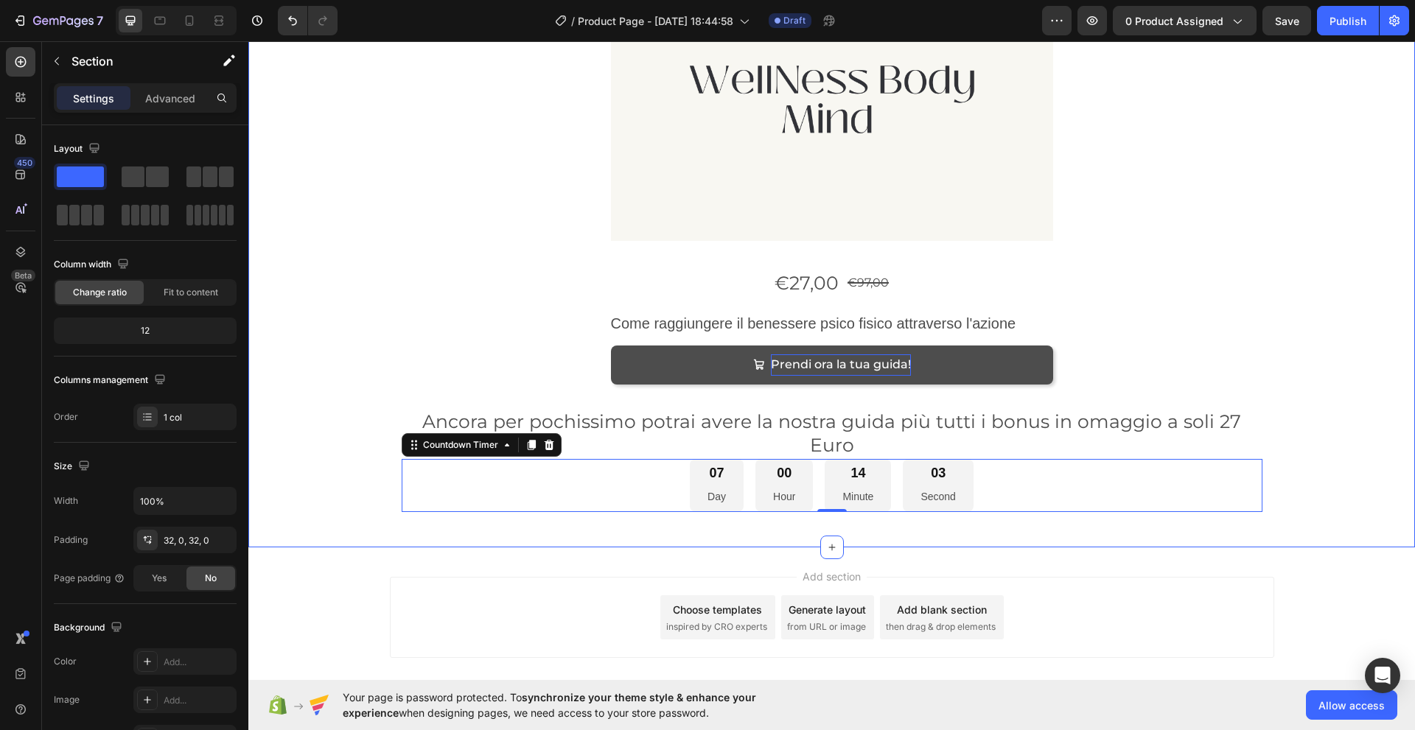
click at [810, 474] on div "07 Day 00 Hour 13 Minute 20 Second" at bounding box center [832, 486] width 284 height 54
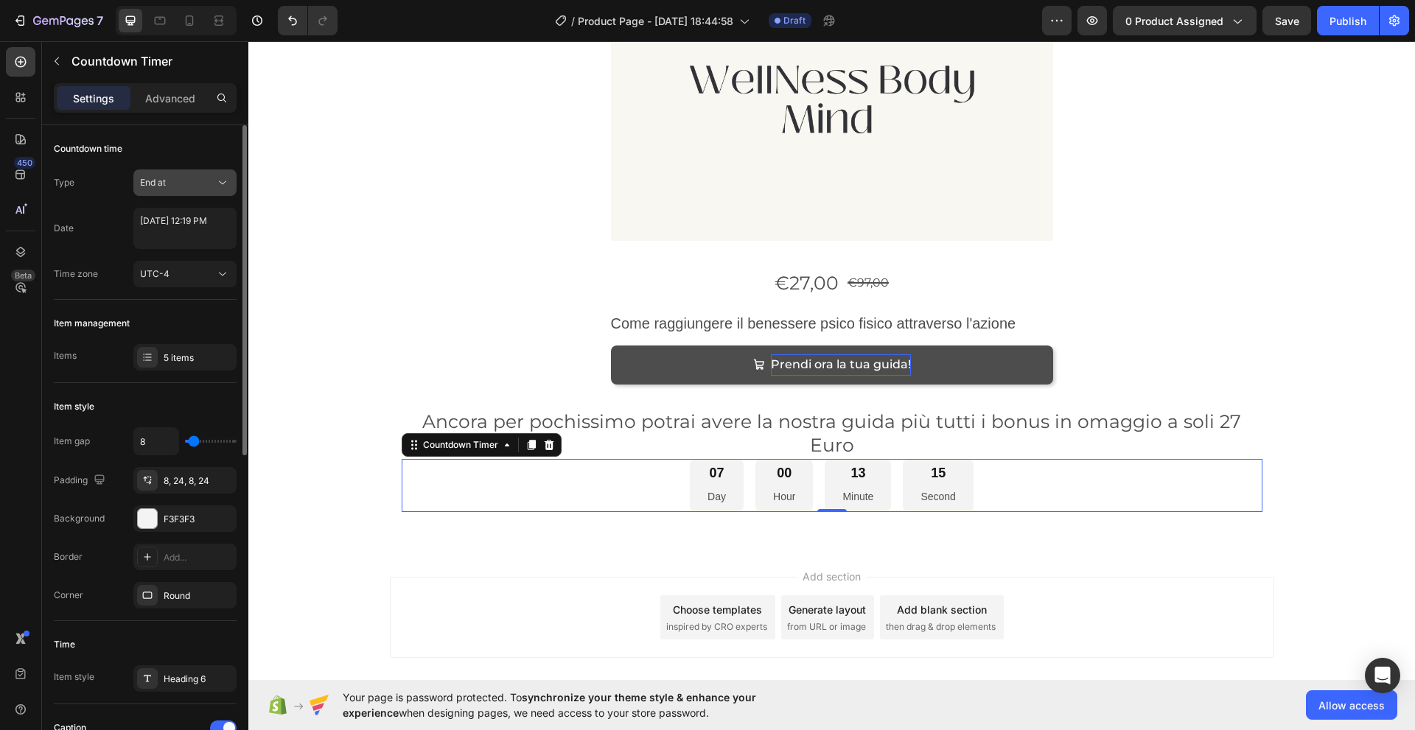
click at [223, 181] on icon at bounding box center [222, 182] width 15 height 15
click at [91, 185] on div "Type End at" at bounding box center [145, 182] width 183 height 27
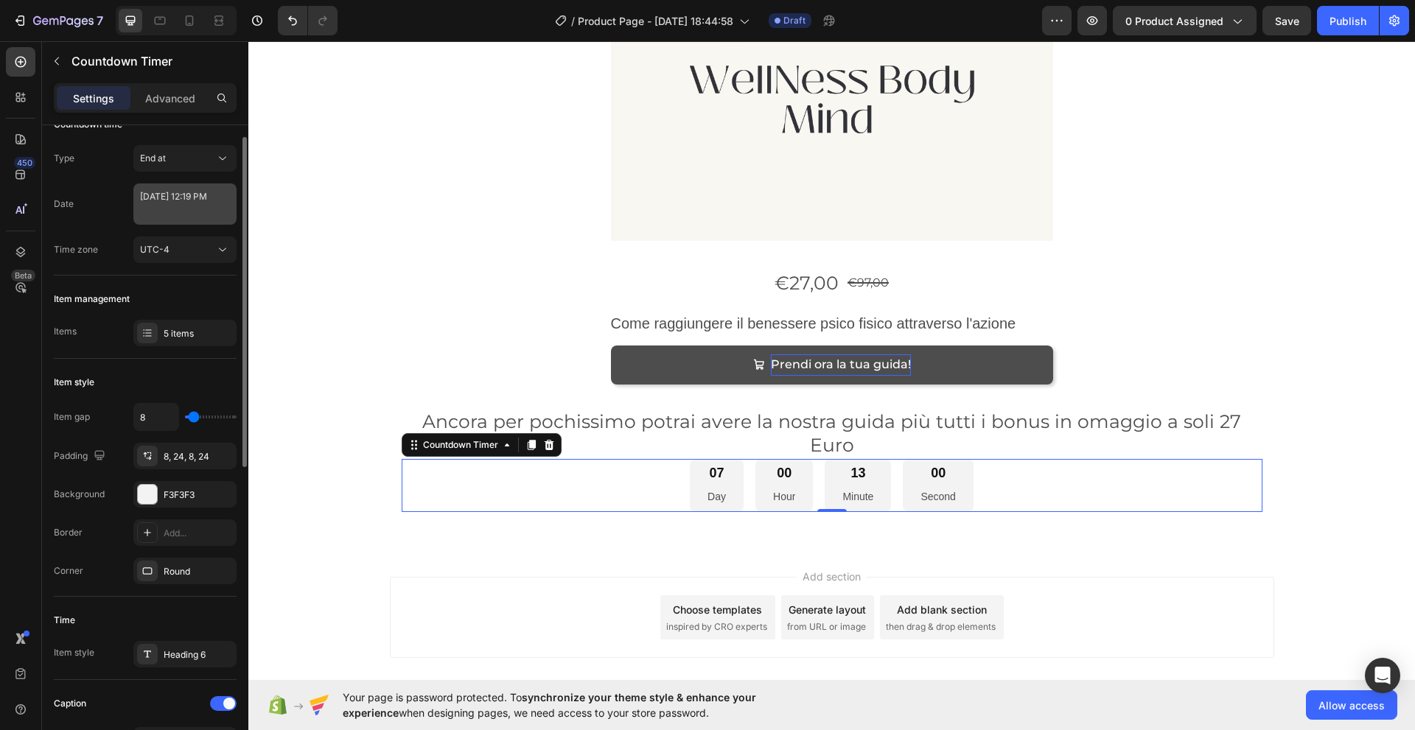
scroll to position [0, 0]
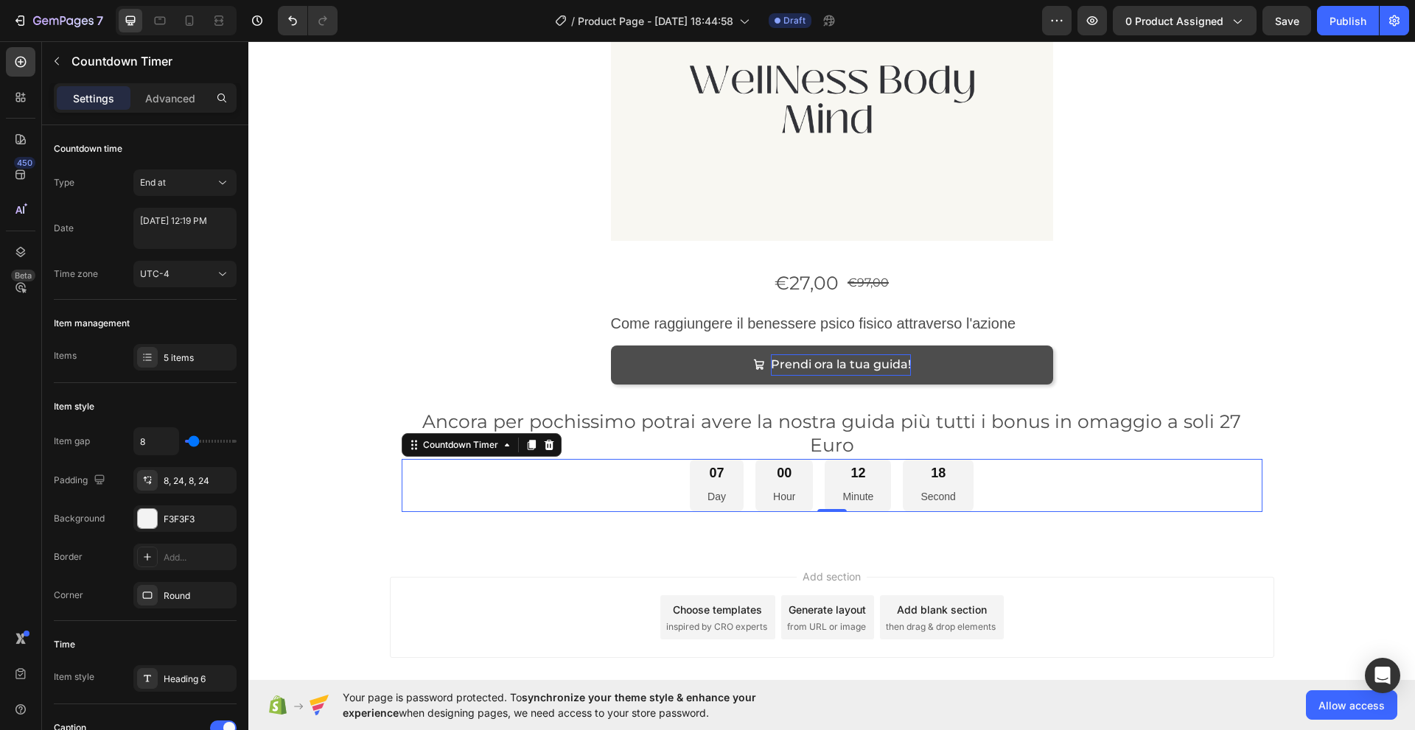
click at [755, 466] on div "00 Hour" at bounding box center [783, 486] width 57 height 54
click at [223, 181] on icon at bounding box center [222, 182] width 15 height 15
click at [174, 219] on p "End at" at bounding box center [182, 218] width 84 height 13
click at [226, 182] on icon at bounding box center [222, 182] width 15 height 15
click at [188, 251] on span "Auto-renew" at bounding box center [165, 246] width 50 height 13
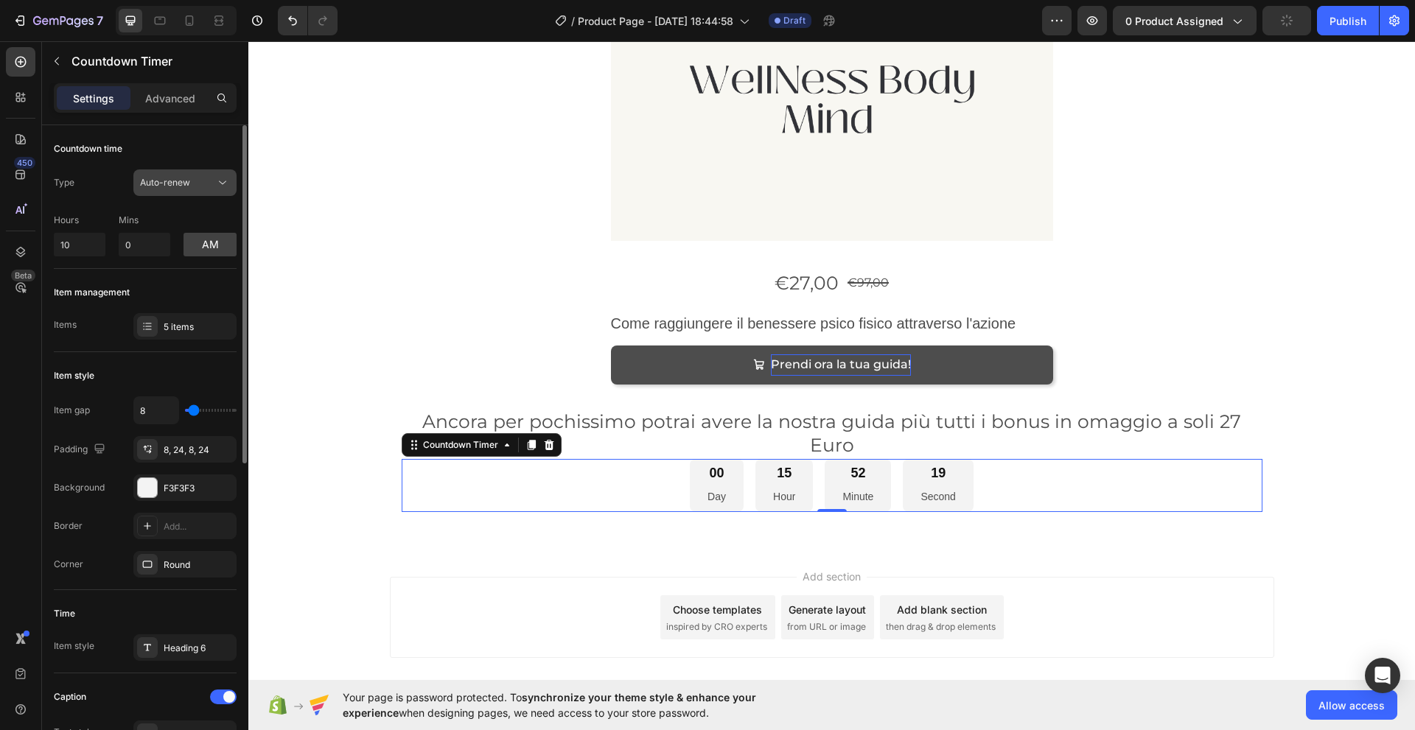
click at [227, 182] on icon at bounding box center [222, 182] width 15 height 15
click at [190, 326] on div "5 items" at bounding box center [198, 326] width 69 height 13
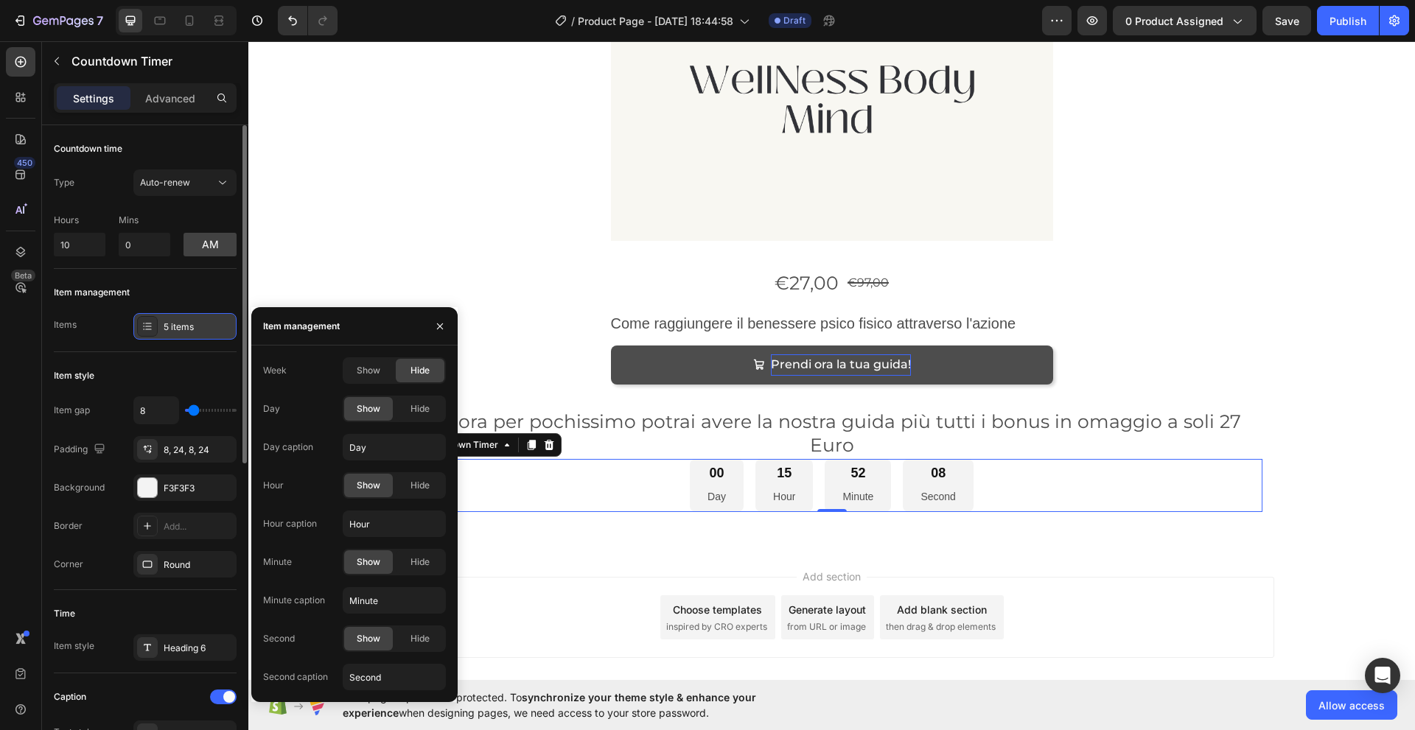
click at [190, 326] on div "5 items" at bounding box center [198, 326] width 69 height 13
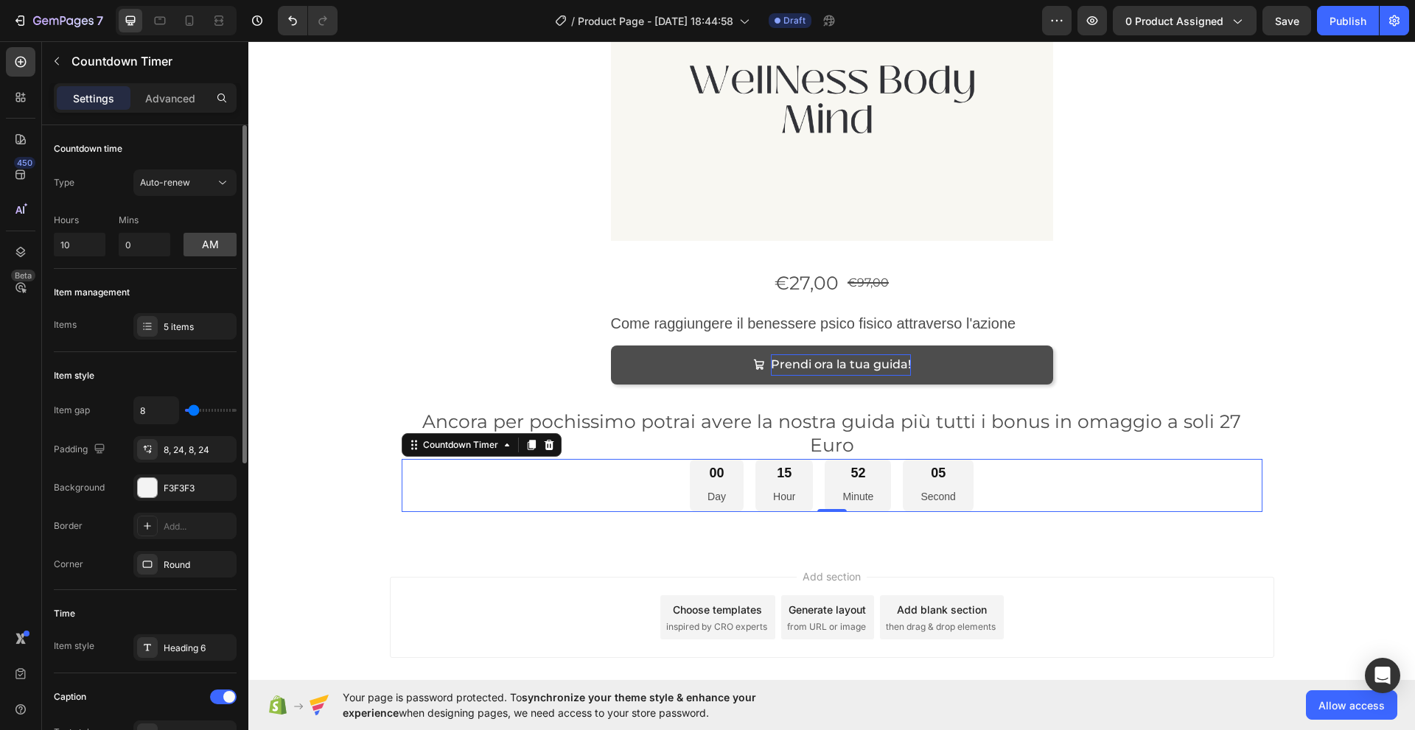
type input "73"
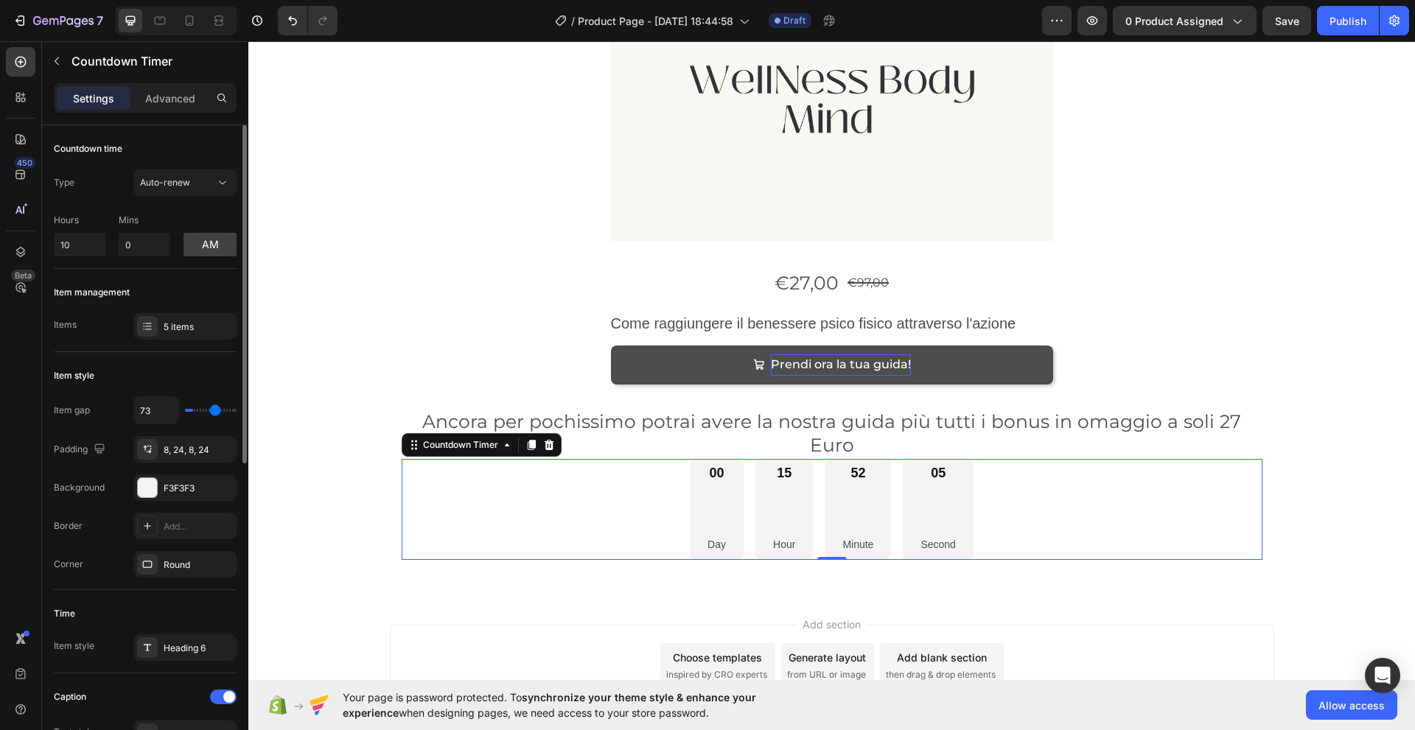
type input "73"
click at [215, 409] on input "range" at bounding box center [211, 410] width 52 height 3
click at [199, 152] on div "Countdown time" at bounding box center [145, 149] width 183 height 24
click at [85, 150] on div "Countdown time" at bounding box center [88, 148] width 69 height 13
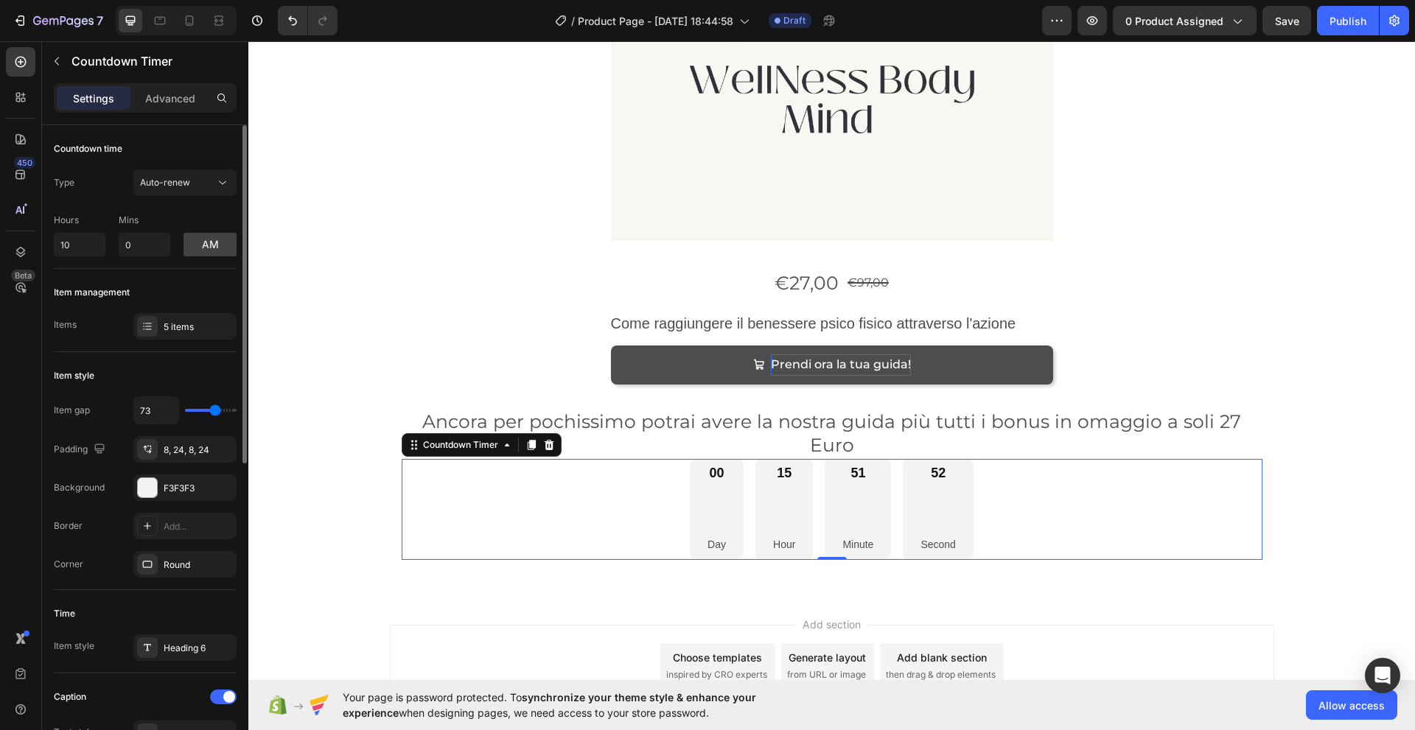
click at [57, 329] on div "Items" at bounding box center [65, 324] width 23 height 13
click at [146, 330] on icon at bounding box center [147, 326] width 12 height 12
type input "36"
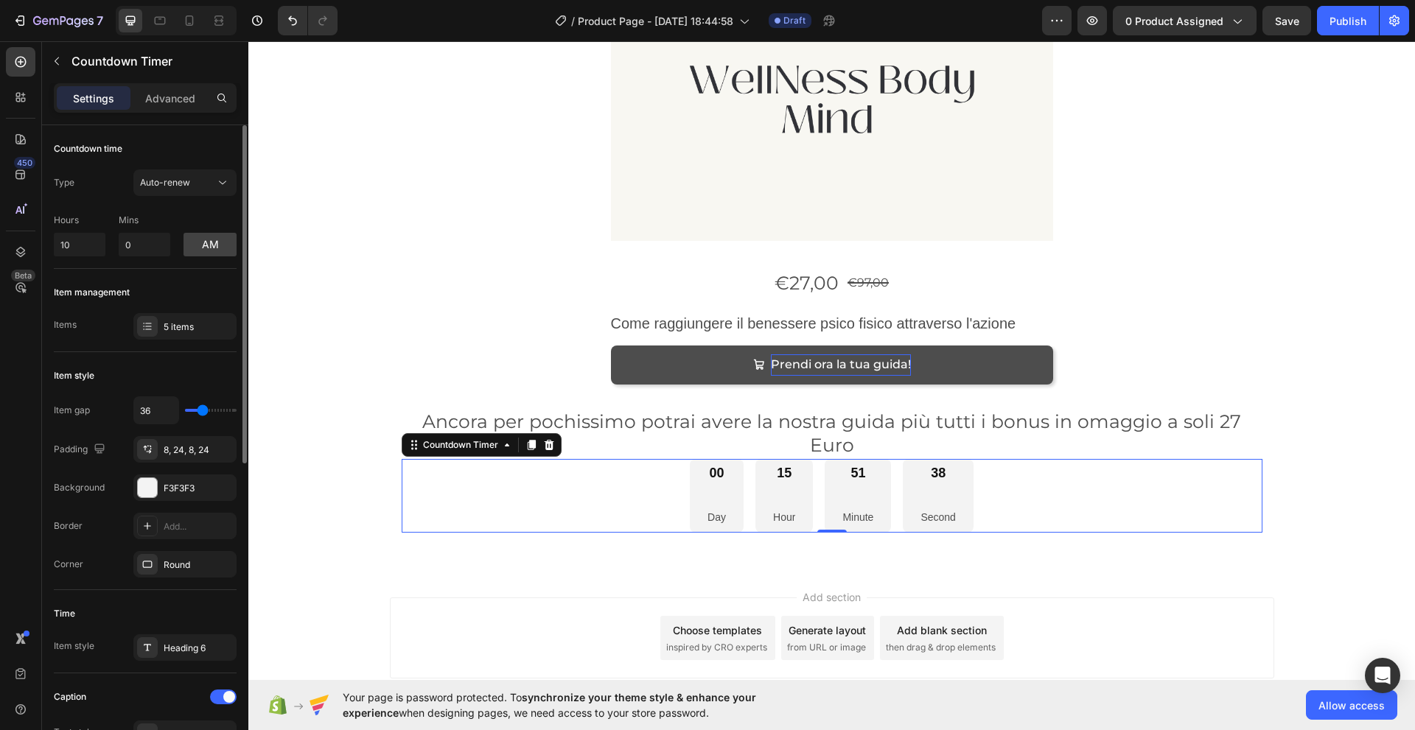
type input "36"
click at [203, 410] on input "range" at bounding box center [211, 410] width 52 height 3
type input "11"
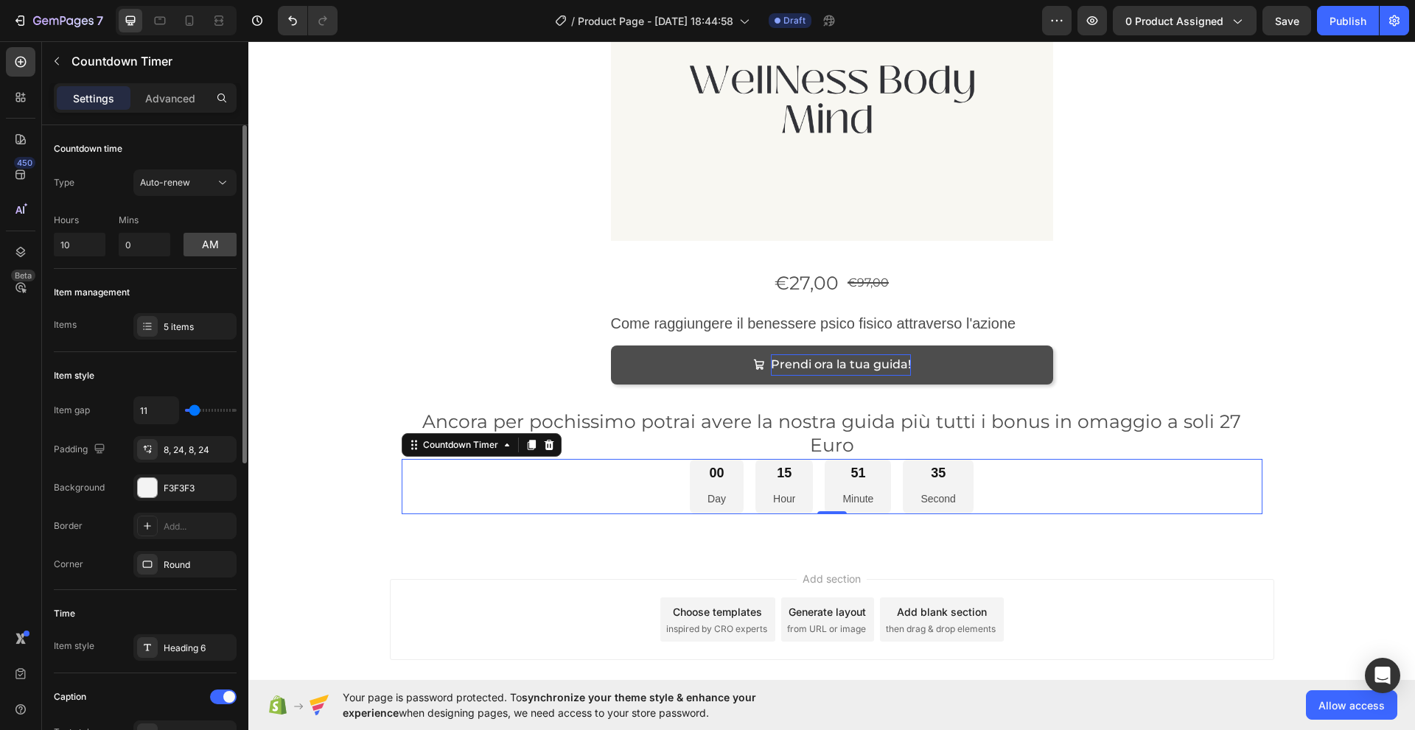
type input "11"
click at [195, 410] on input "range" at bounding box center [211, 410] width 52 height 3
click at [98, 98] on p "Settings" at bounding box center [93, 98] width 41 height 15
click at [165, 99] on p "Advanced" at bounding box center [170, 98] width 50 height 15
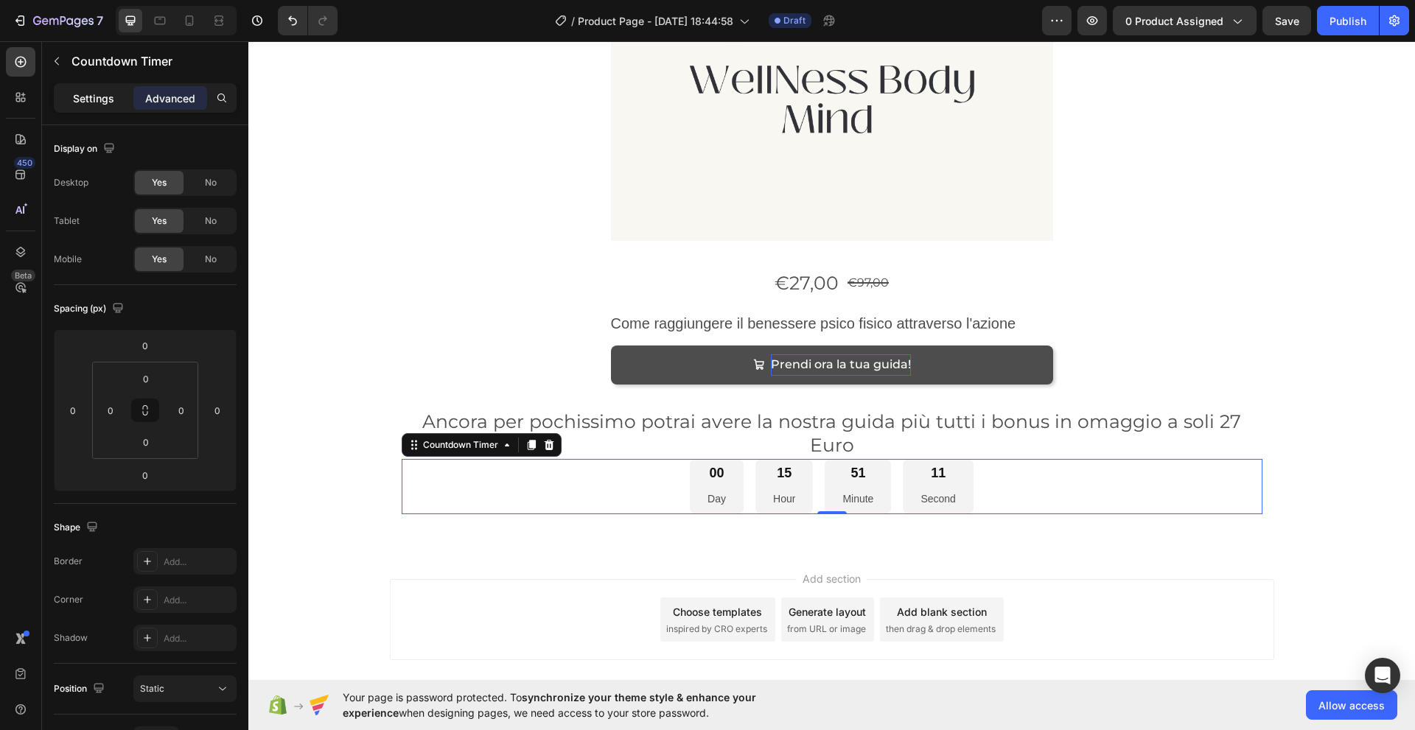
click at [99, 97] on p "Settings" at bounding box center [93, 98] width 41 height 15
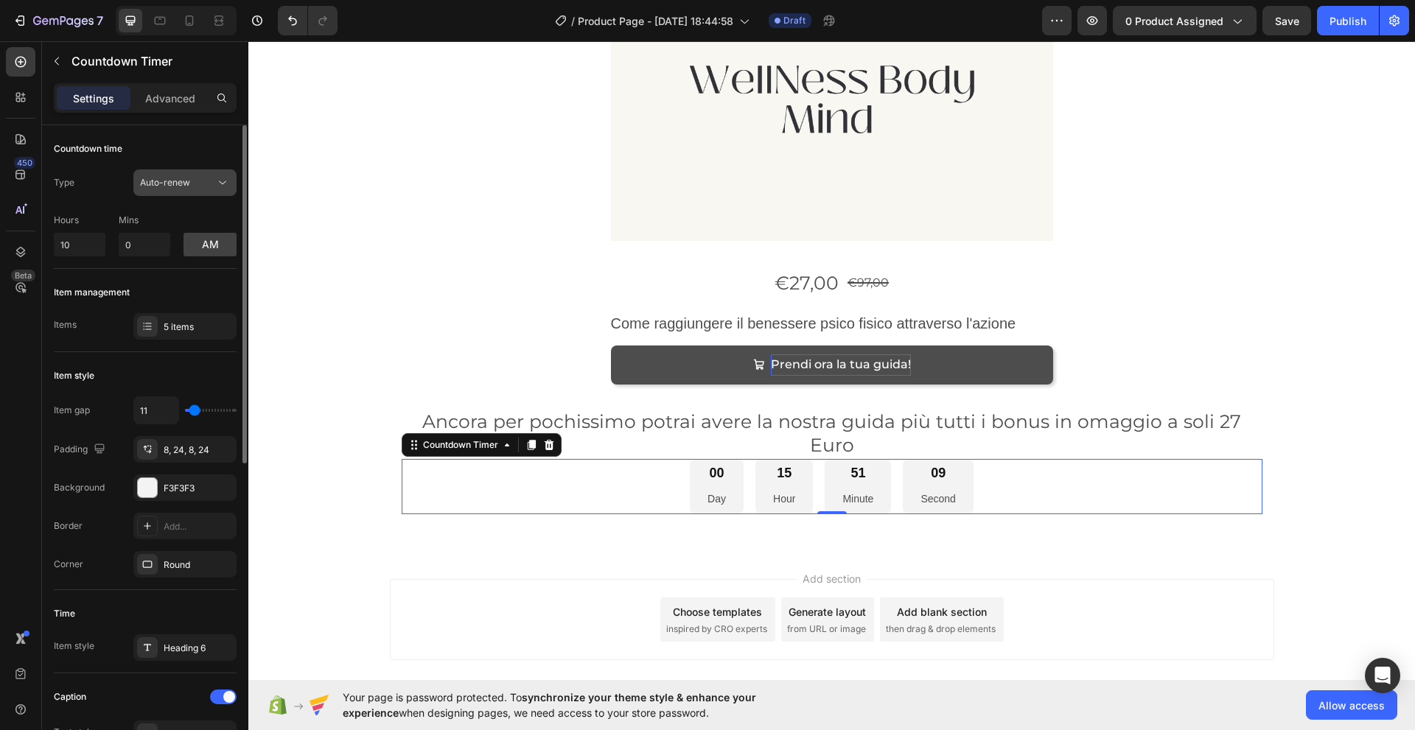
click at [199, 188] on div "Auto-renew" at bounding box center [177, 182] width 75 height 13
click at [85, 181] on div "Type Auto-renew" at bounding box center [145, 182] width 183 height 27
click at [97, 219] on p "Hours" at bounding box center [80, 220] width 52 height 13
click at [184, 102] on p "Advanced" at bounding box center [170, 98] width 50 height 15
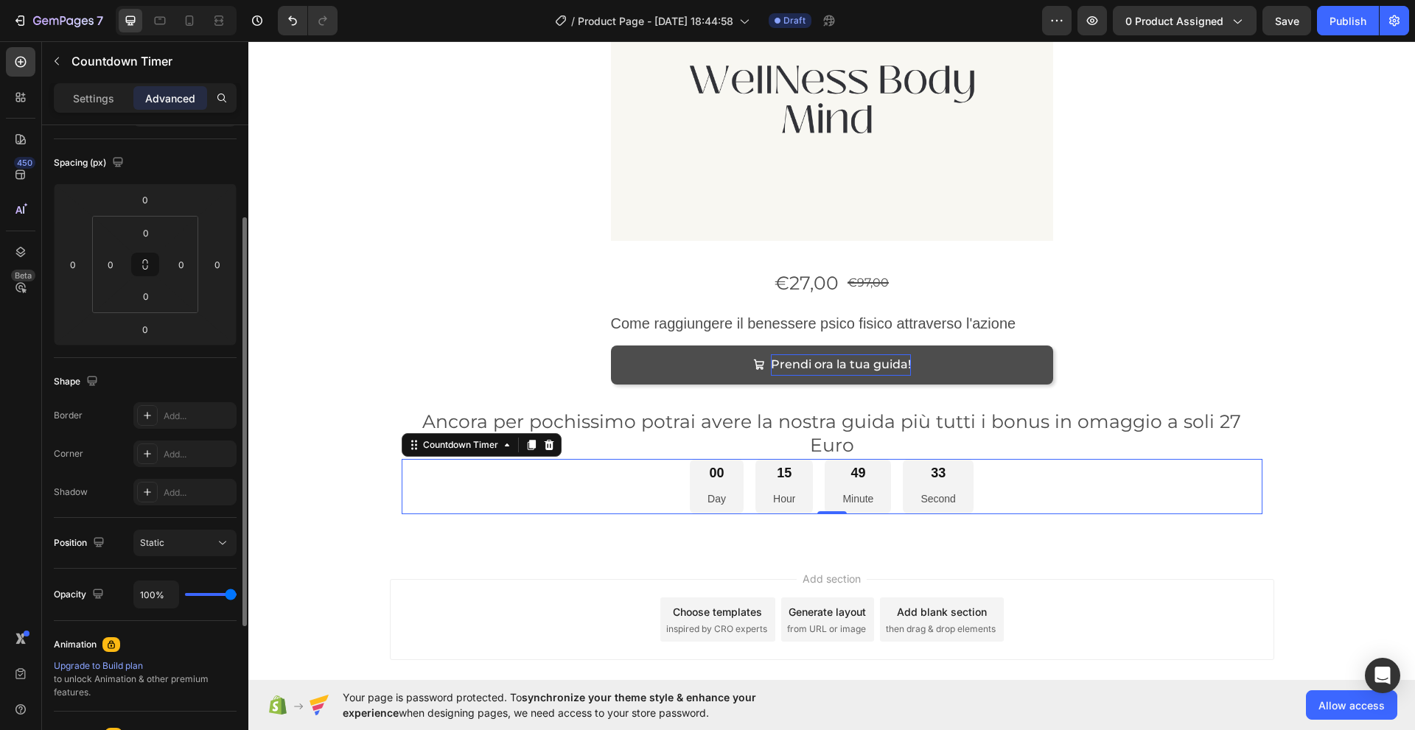
scroll to position [243, 0]
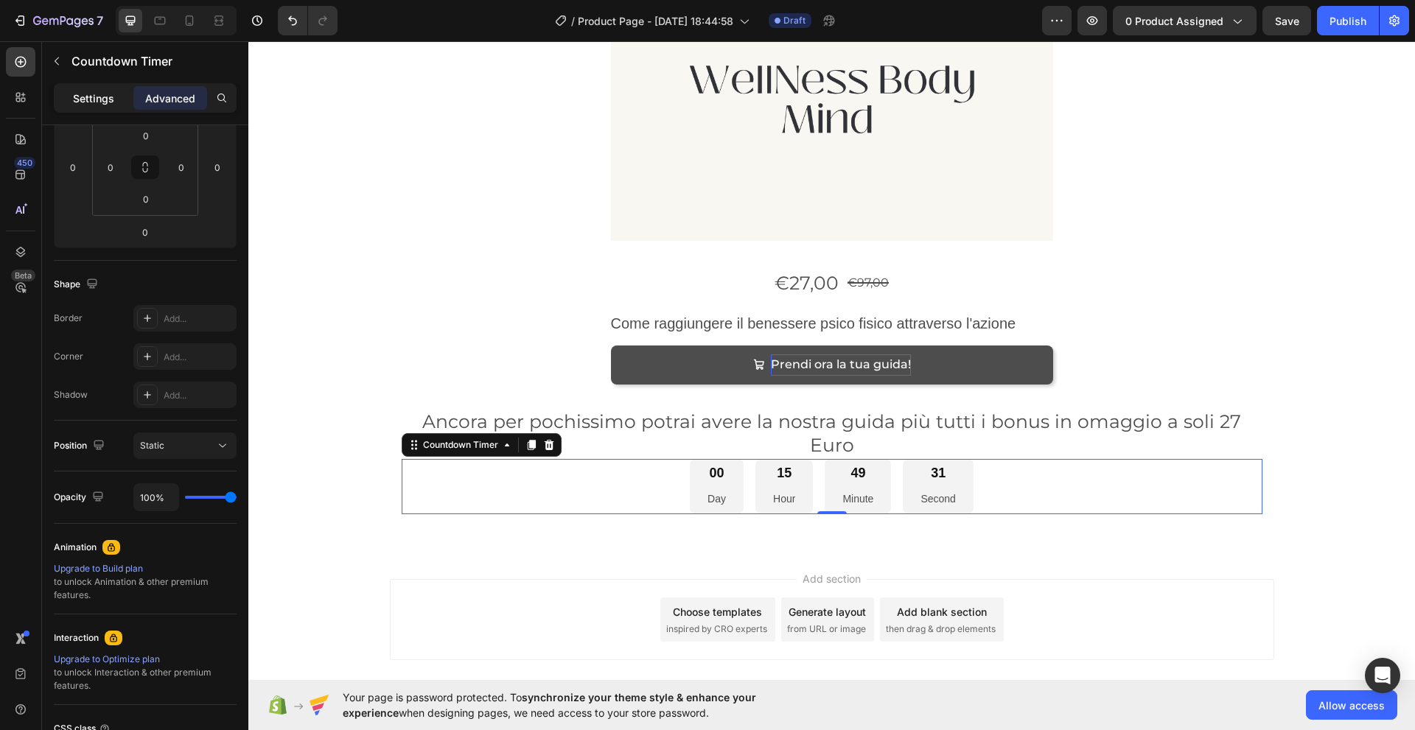
click at [94, 102] on p "Settings" at bounding box center [93, 98] width 41 height 15
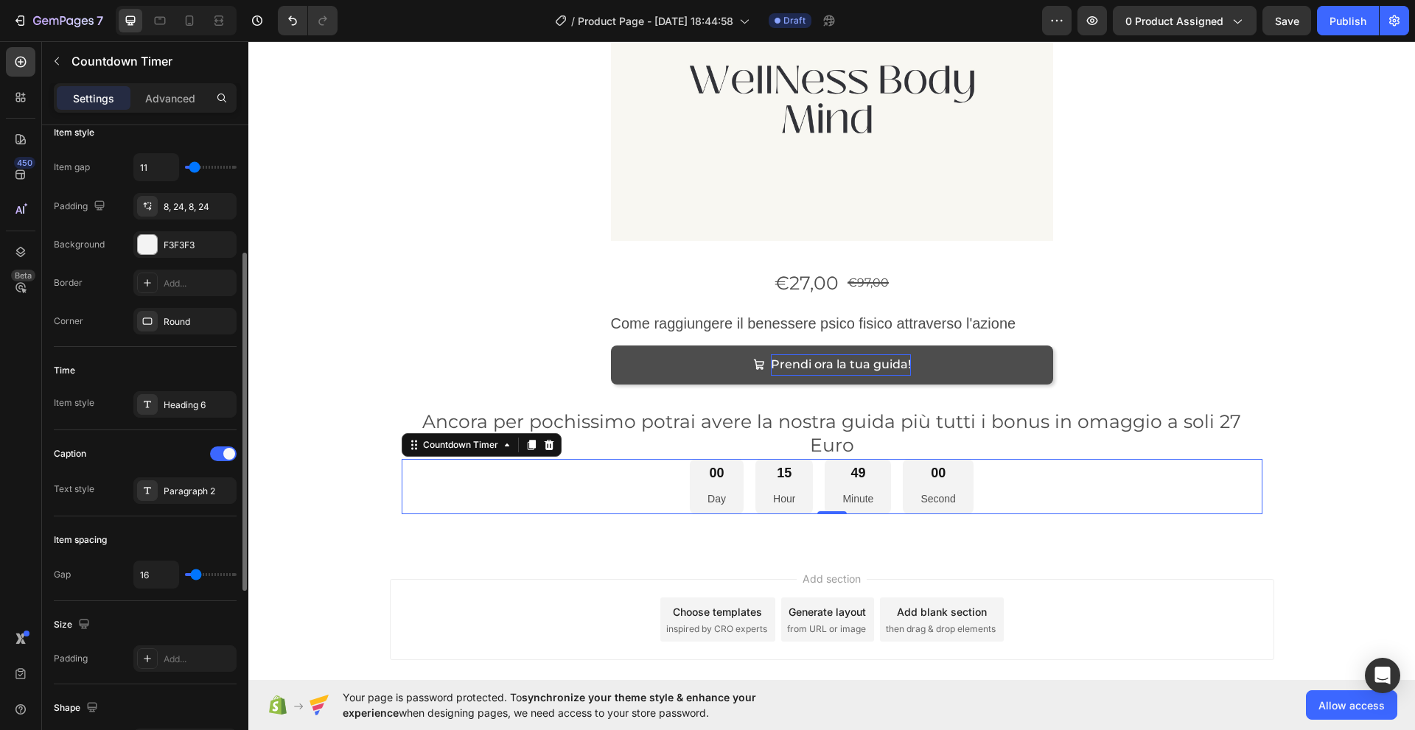
click at [70, 132] on div "Item style" at bounding box center [74, 132] width 41 height 13
click at [66, 168] on div "Item gap" at bounding box center [72, 167] width 36 height 13
click at [70, 209] on div "Padding" at bounding box center [81, 207] width 55 height 20
click at [17, 214] on icon at bounding box center [20, 210] width 15 height 15
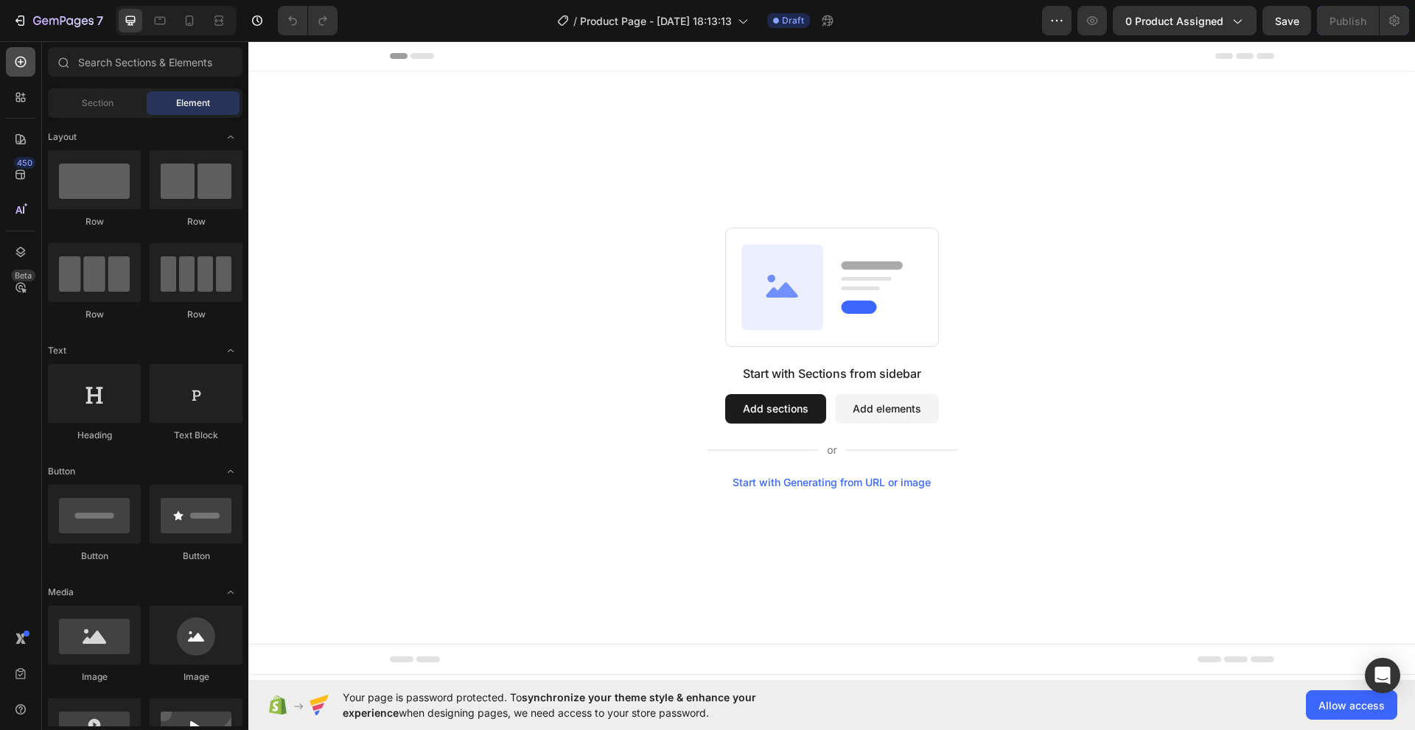
click at [24, 60] on icon at bounding box center [20, 62] width 15 height 15
click at [794, 304] on icon at bounding box center [782, 286] width 82 height 85
click at [99, 399] on div at bounding box center [94, 393] width 93 height 59
click at [18, 57] on icon at bounding box center [20, 62] width 15 height 15
click at [81, 187] on div at bounding box center [94, 179] width 93 height 59
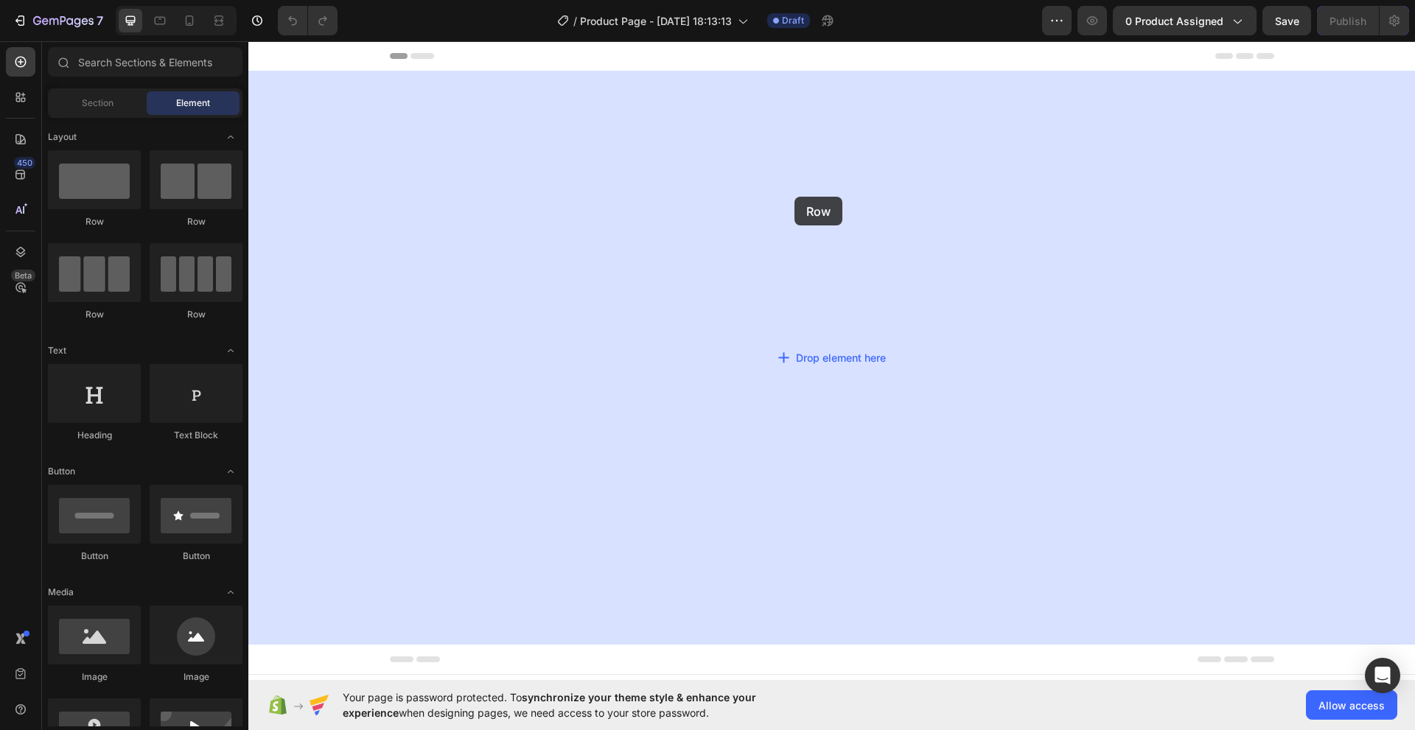
drag, startPoint x: 329, startPoint y: 228, endPoint x: 794, endPoint y: 197, distance: 466.0
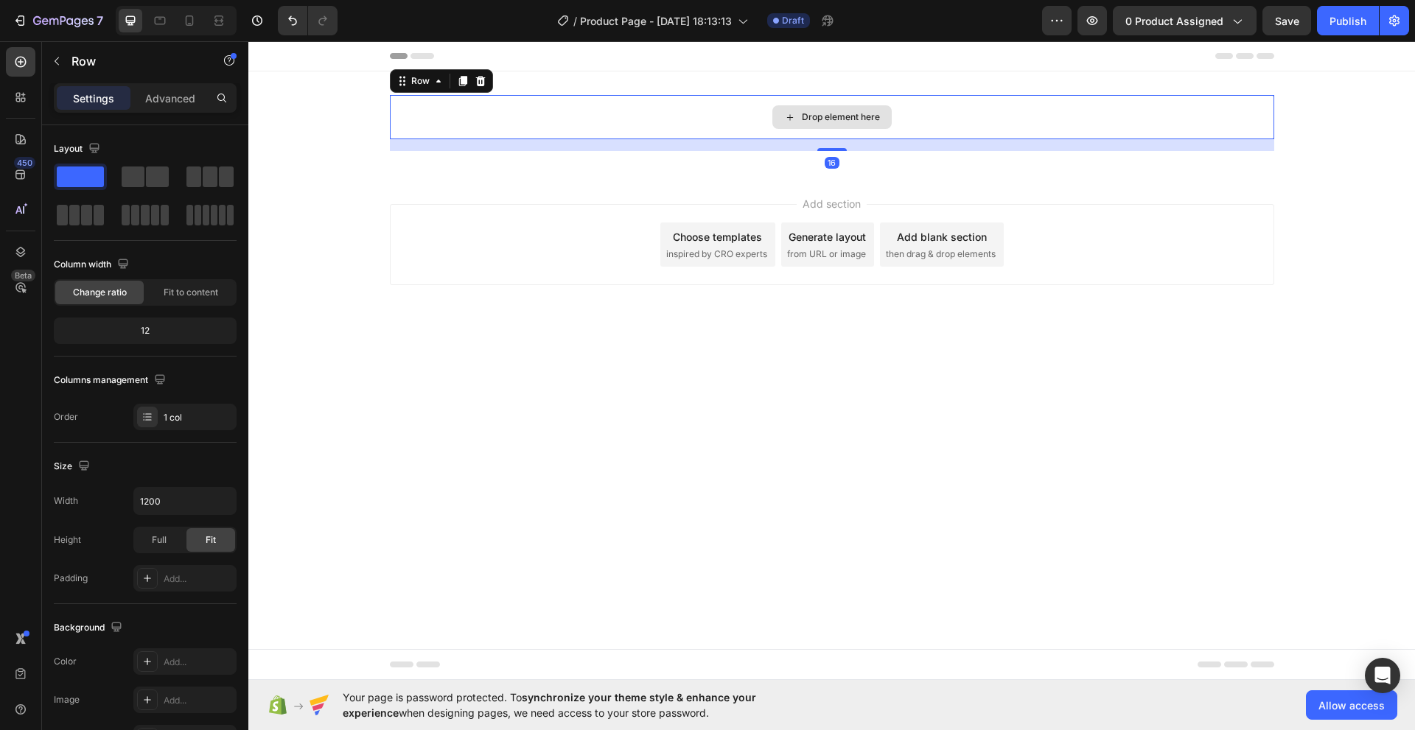
click at [539, 121] on div "Drop element here" at bounding box center [832, 117] width 884 height 44
click at [20, 62] on icon at bounding box center [20, 62] width 11 height 11
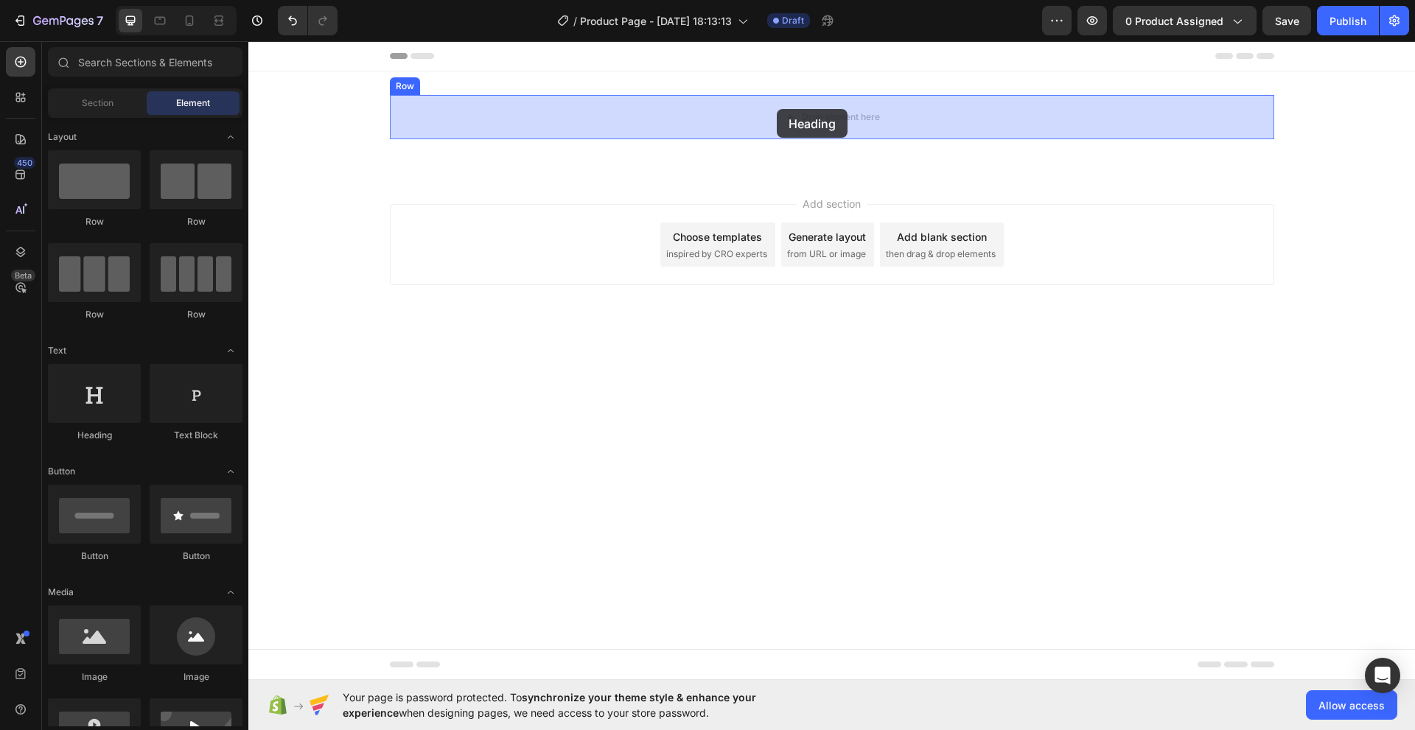
drag, startPoint x: 340, startPoint y: 454, endPoint x: 777, endPoint y: 109, distance: 556.6
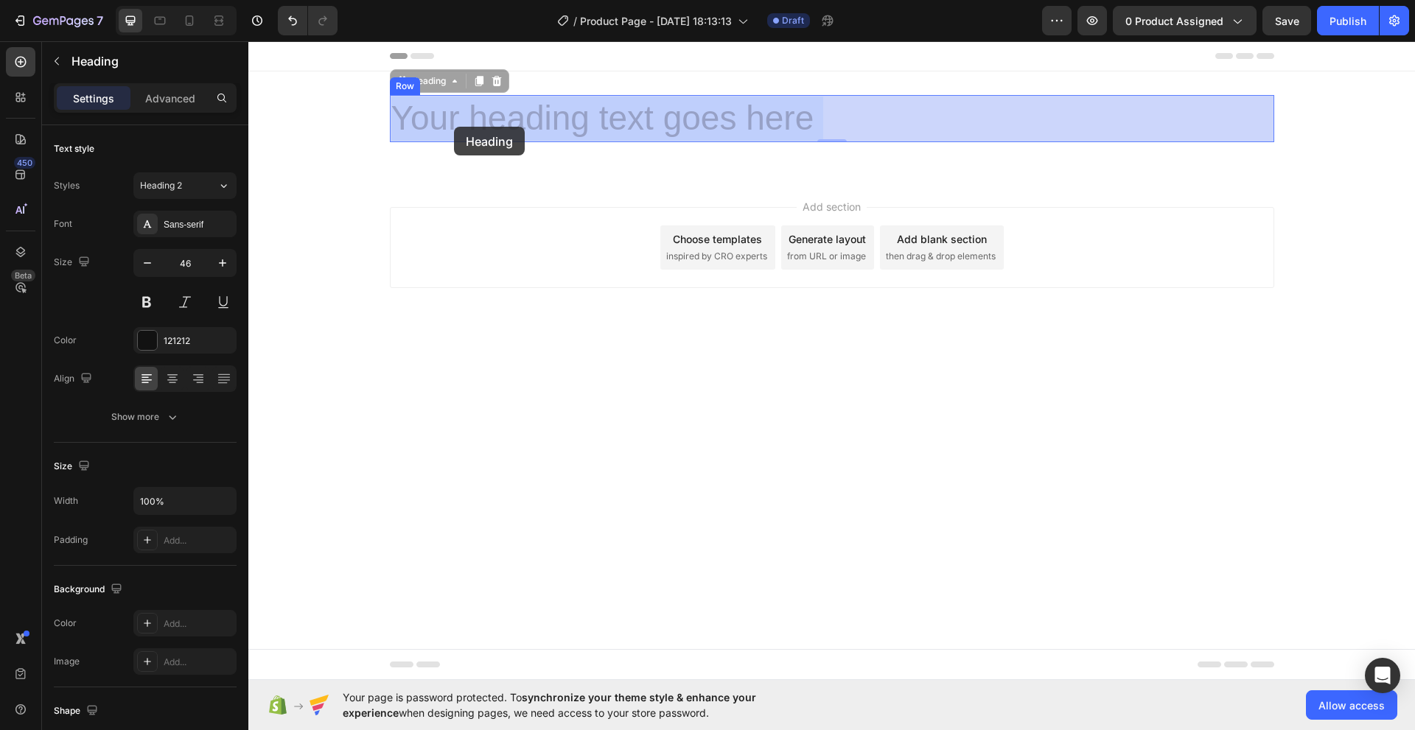
drag, startPoint x: 393, startPoint y: 127, endPoint x: 454, endPoint y: 127, distance: 60.4
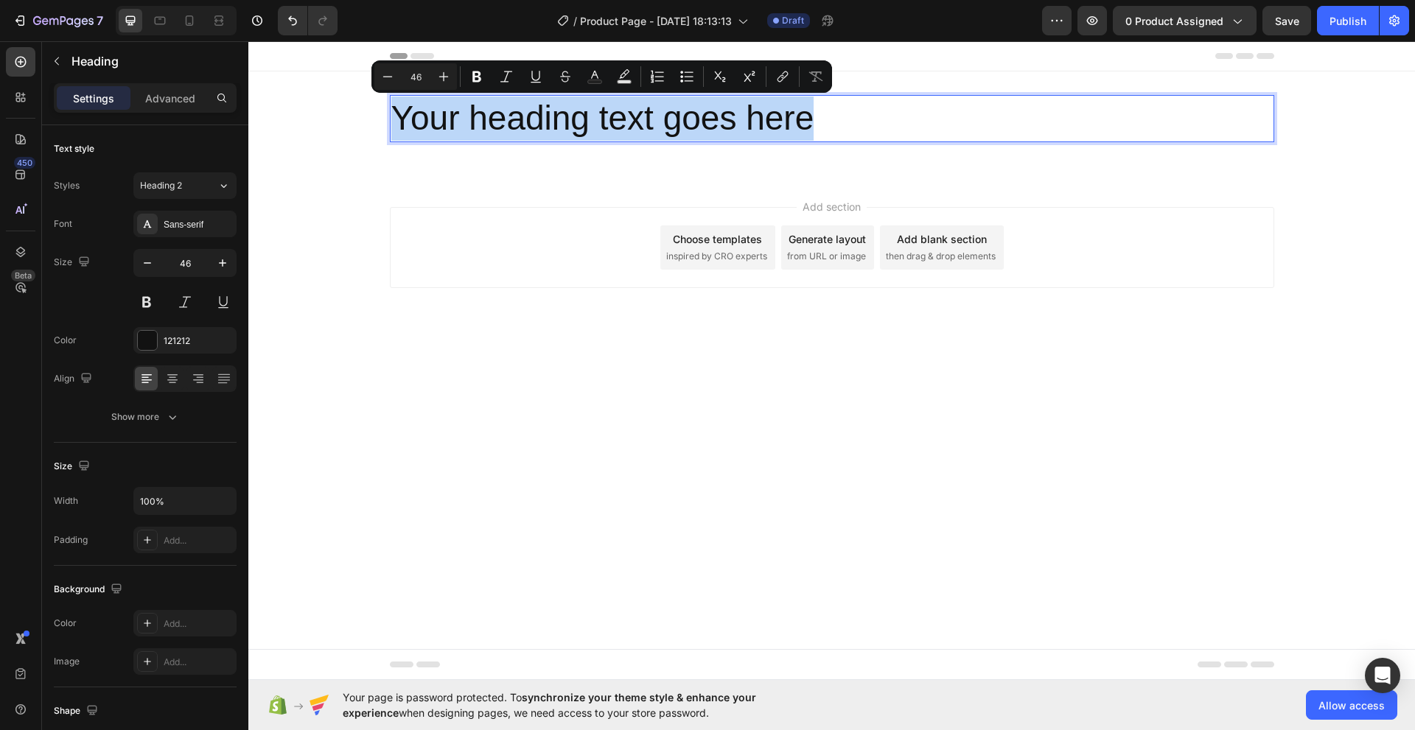
drag, startPoint x: 393, startPoint y: 121, endPoint x: 819, endPoint y: 118, distance: 425.9
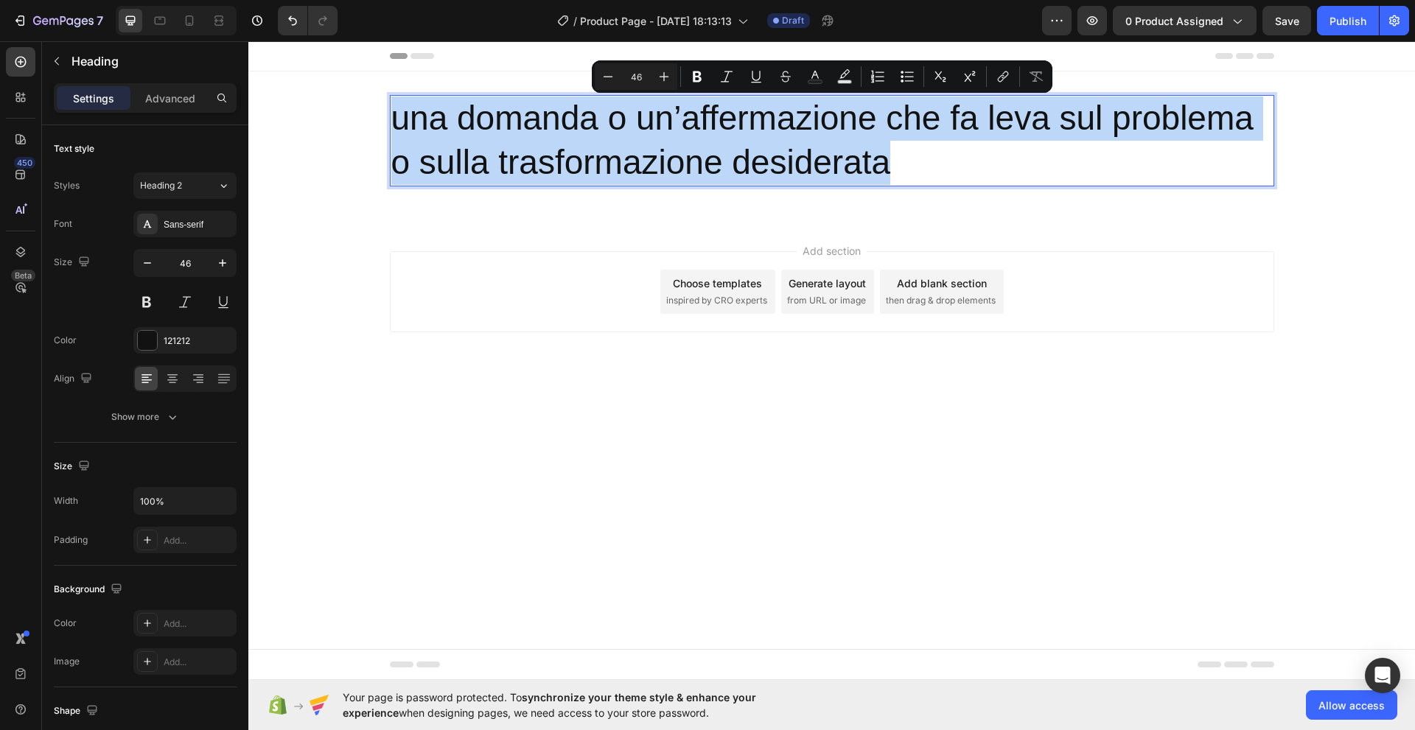
drag, startPoint x: 889, startPoint y: 161, endPoint x: 399, endPoint y: 116, distance: 492.0
click at [399, 116] on p "una domanda o un’affermazione che fa leva sul problema o sulla trasformazione d…" at bounding box center [831, 141] width 881 height 88
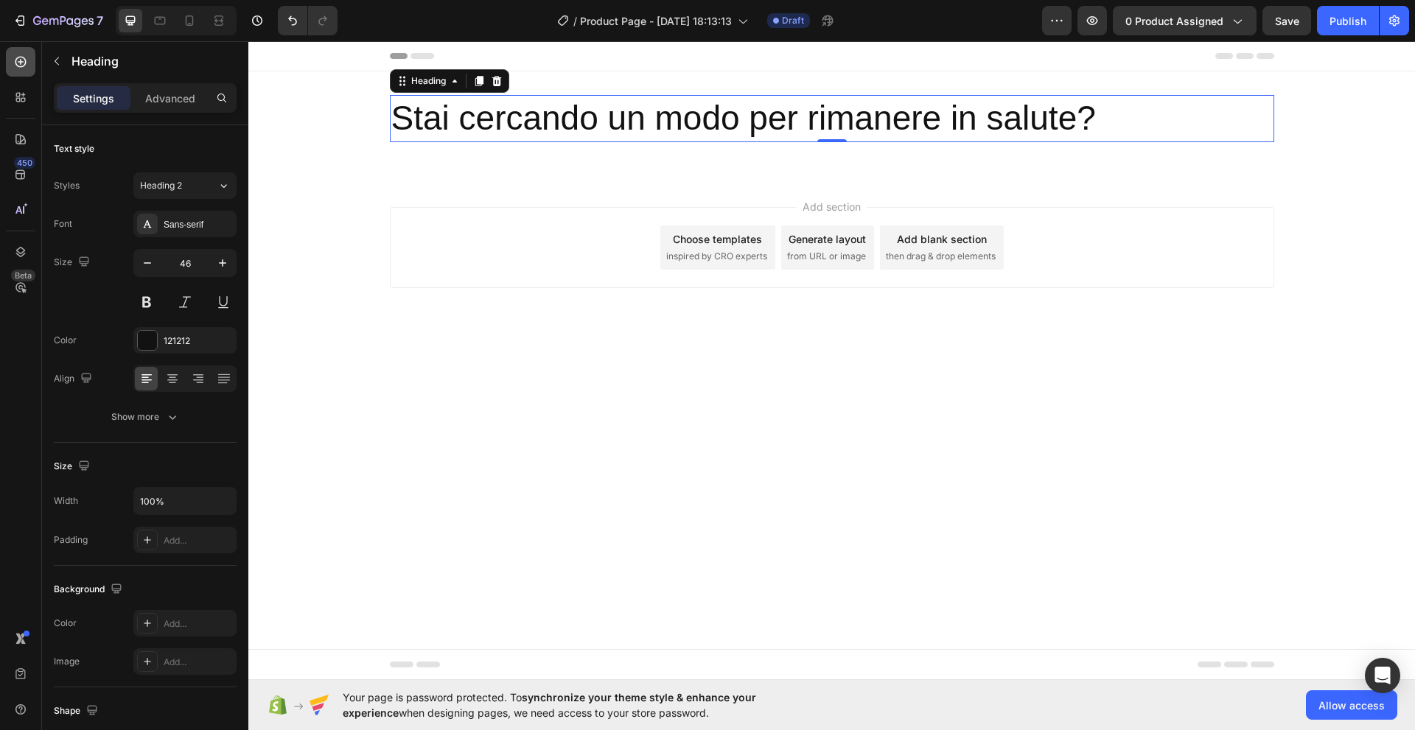
click at [22, 58] on icon at bounding box center [20, 62] width 15 height 15
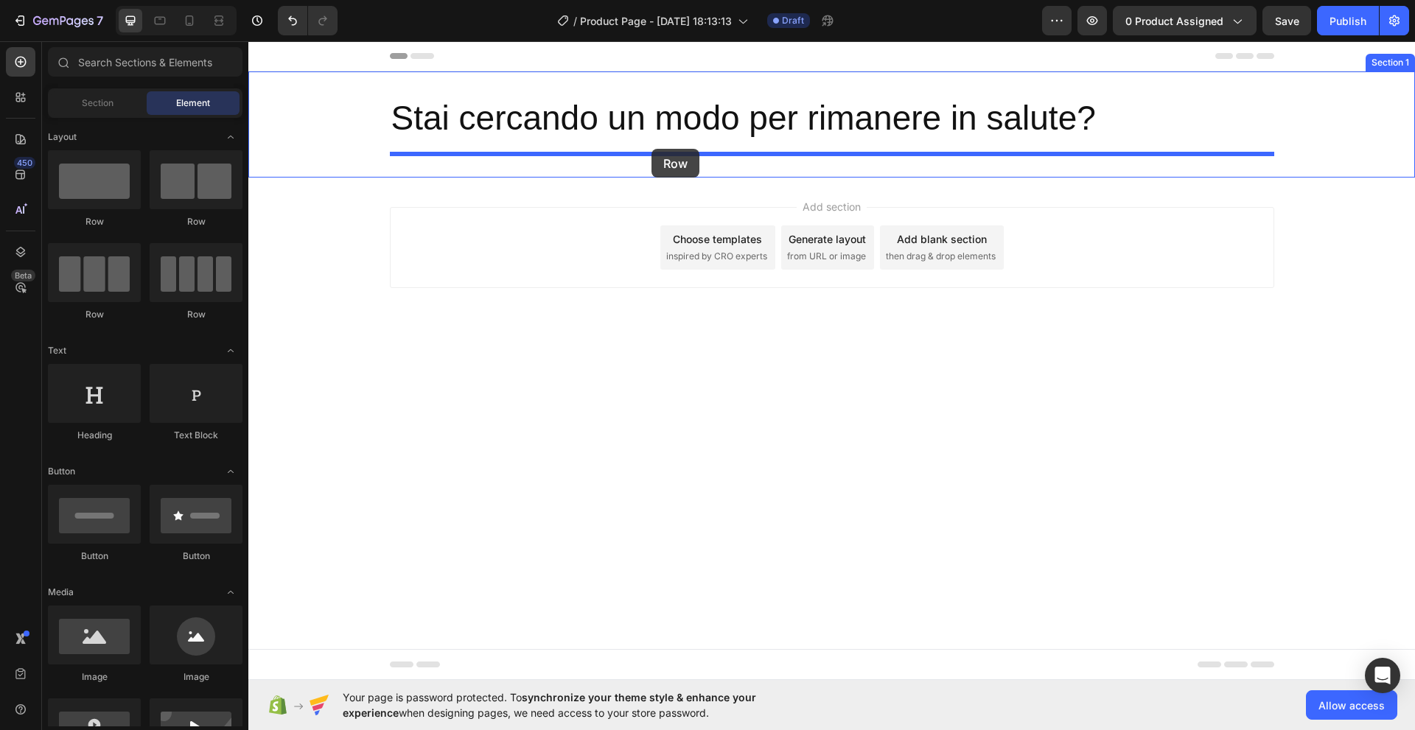
drag, startPoint x: 341, startPoint y: 231, endPoint x: 651, endPoint y: 149, distance: 320.8
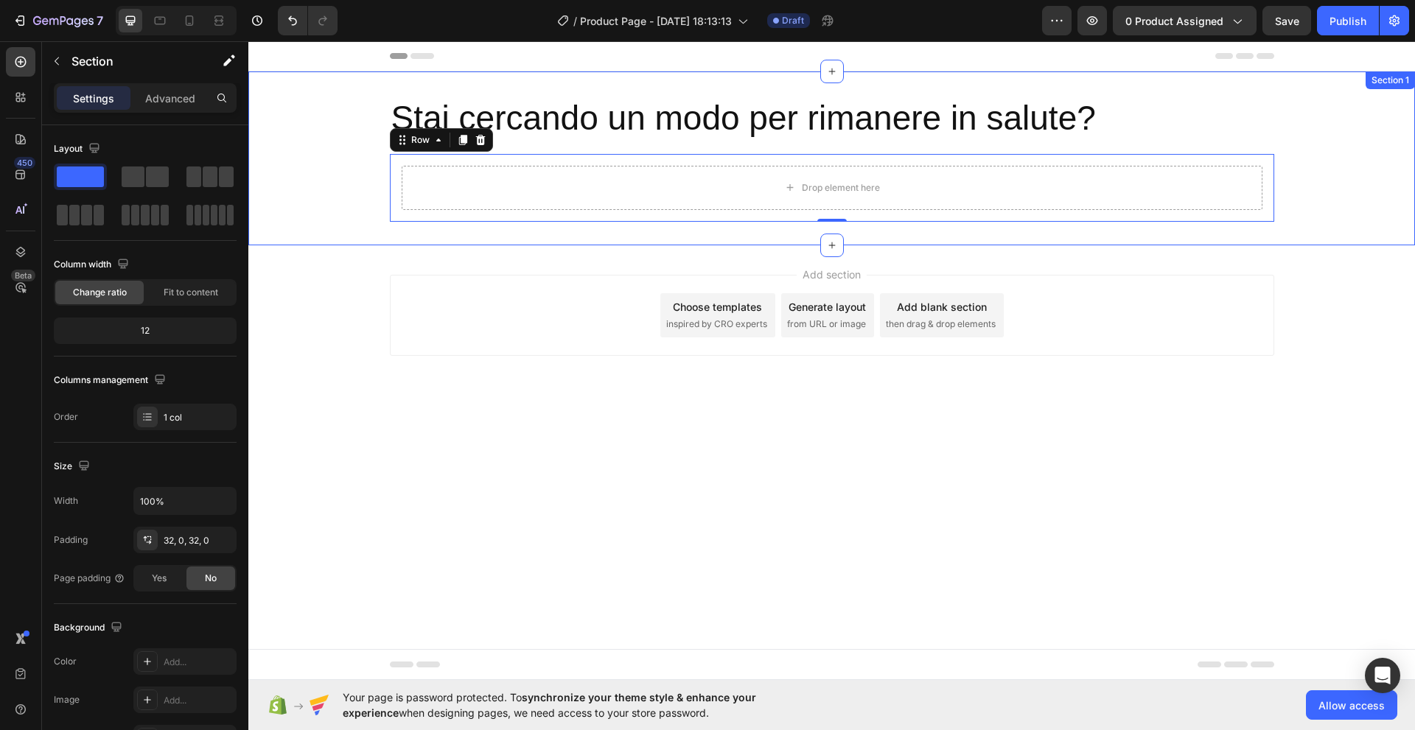
click at [1379, 82] on div "Section 1" at bounding box center [1389, 80] width 49 height 18
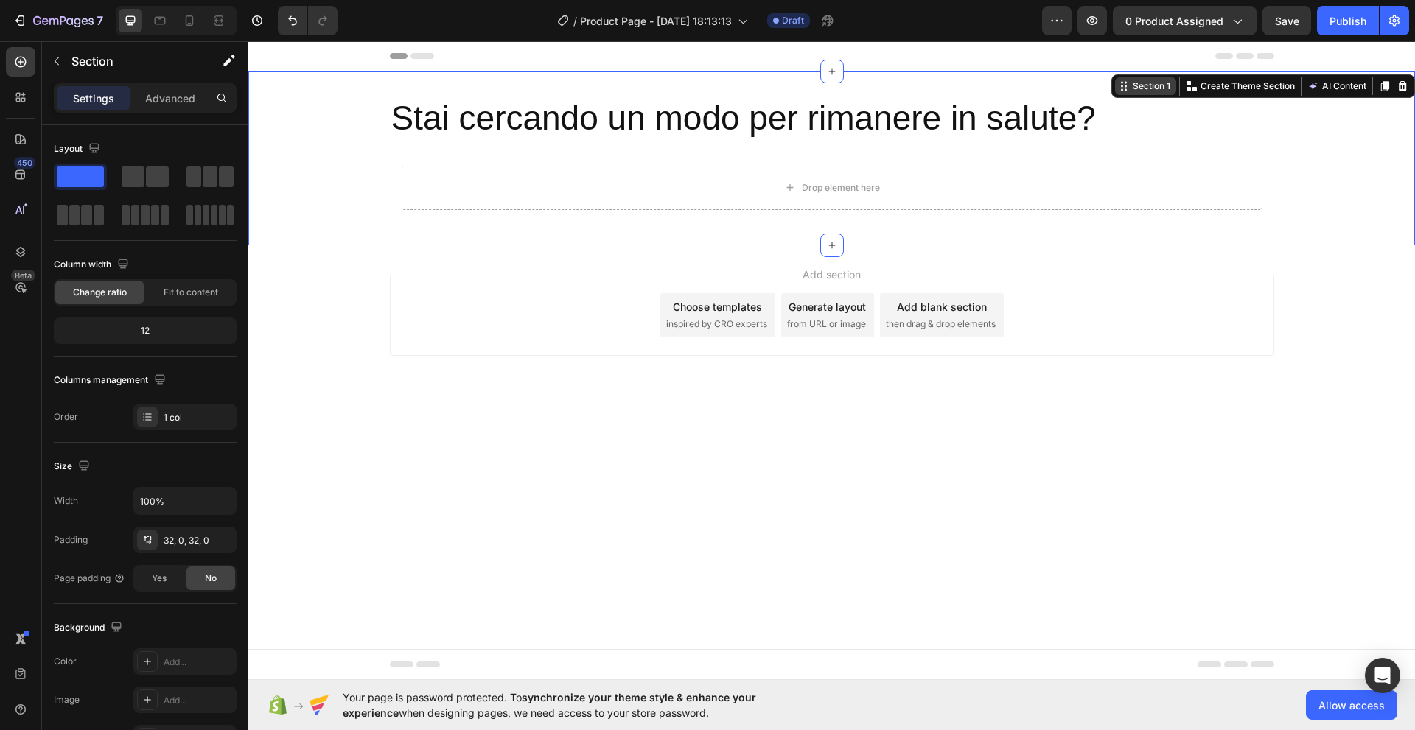
click at [1157, 91] on div "Section 1" at bounding box center [1150, 86] width 43 height 13
click at [223, 60] on icon "button" at bounding box center [229, 60] width 15 height 15
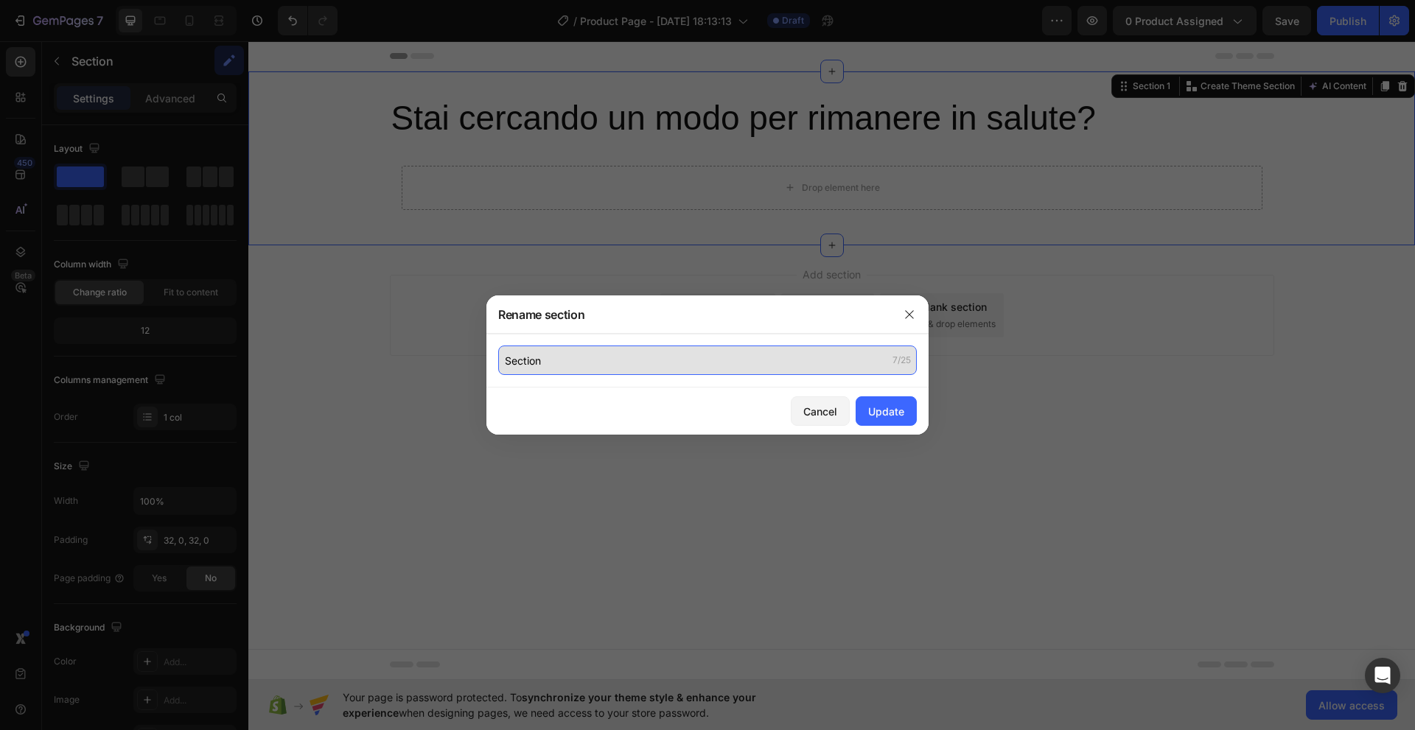
click at [532, 361] on input "Section" at bounding box center [707, 360] width 418 height 29
type input "PRIMO SCROLL"
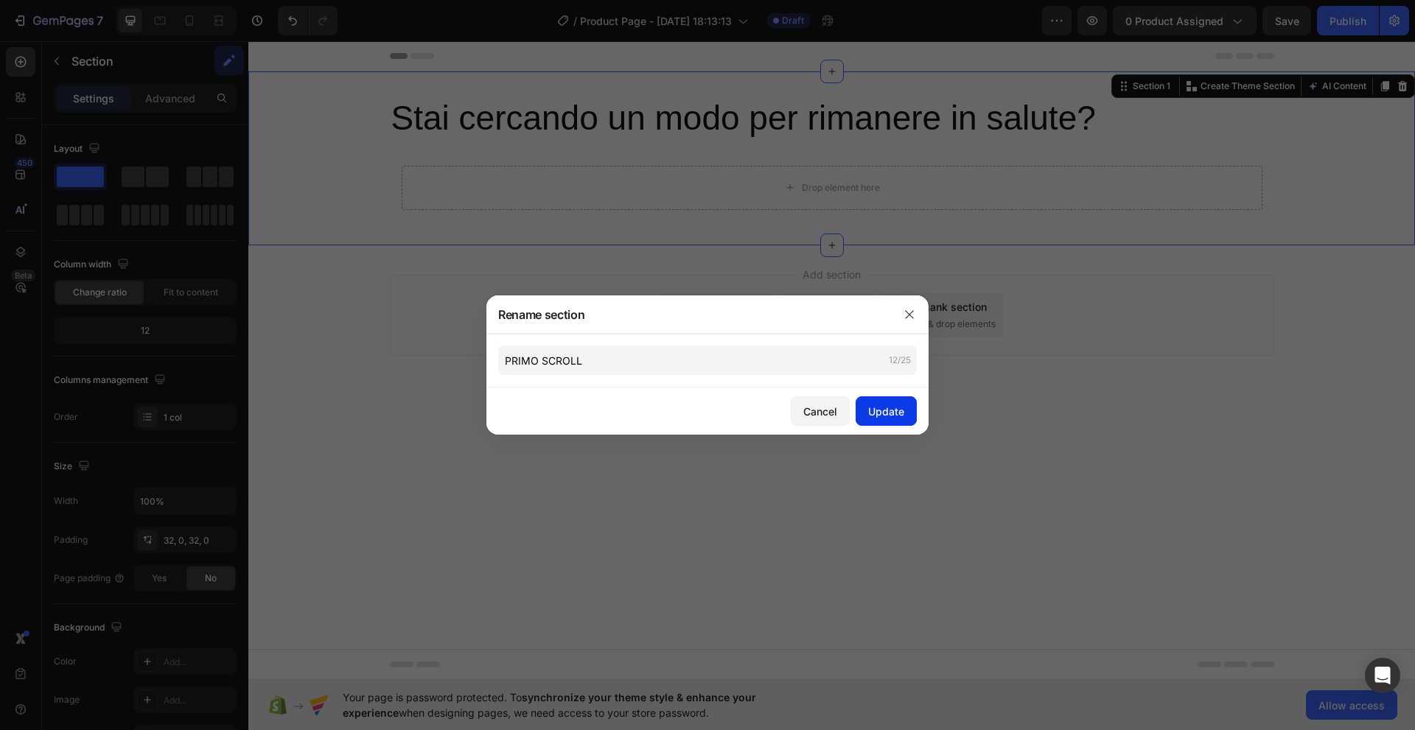
click at [885, 410] on div "Update" at bounding box center [886, 411] width 36 height 15
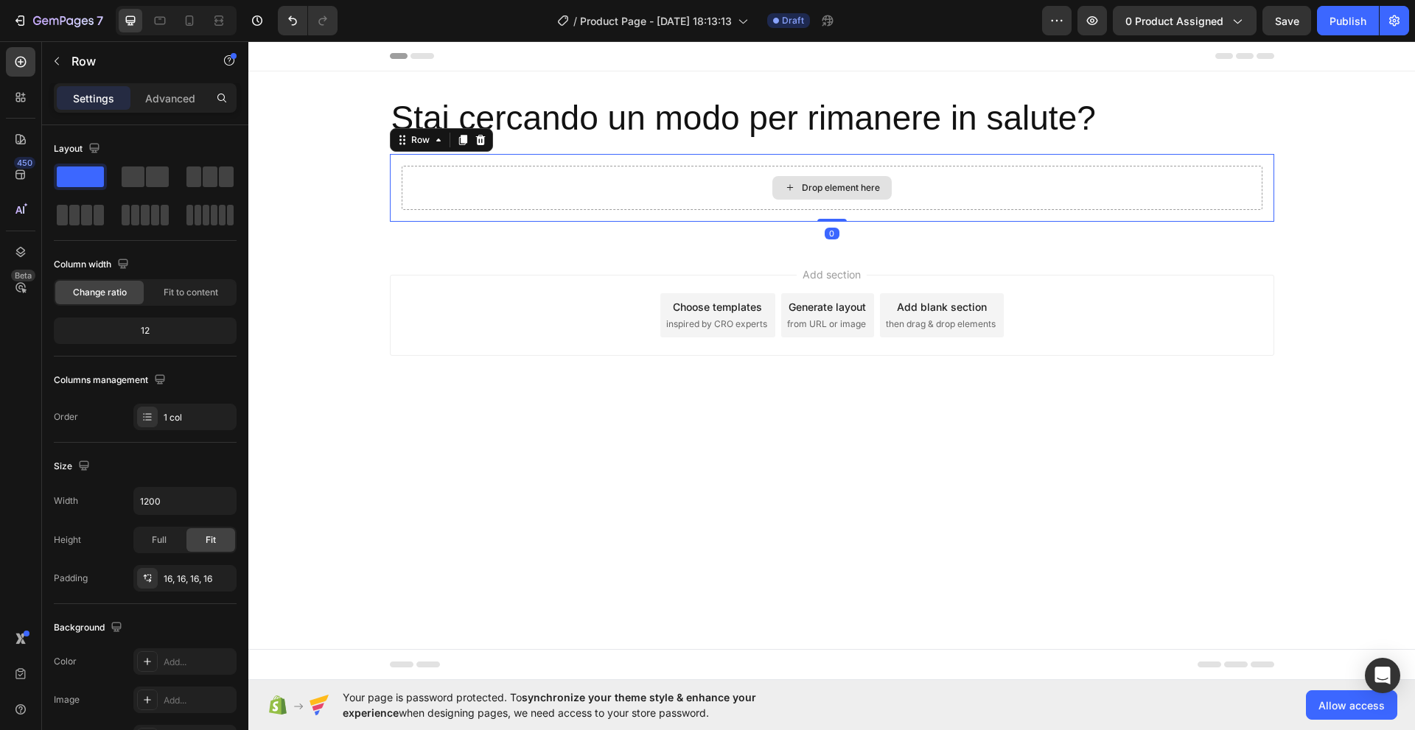
click at [488, 195] on div "Drop element here" at bounding box center [832, 188] width 861 height 44
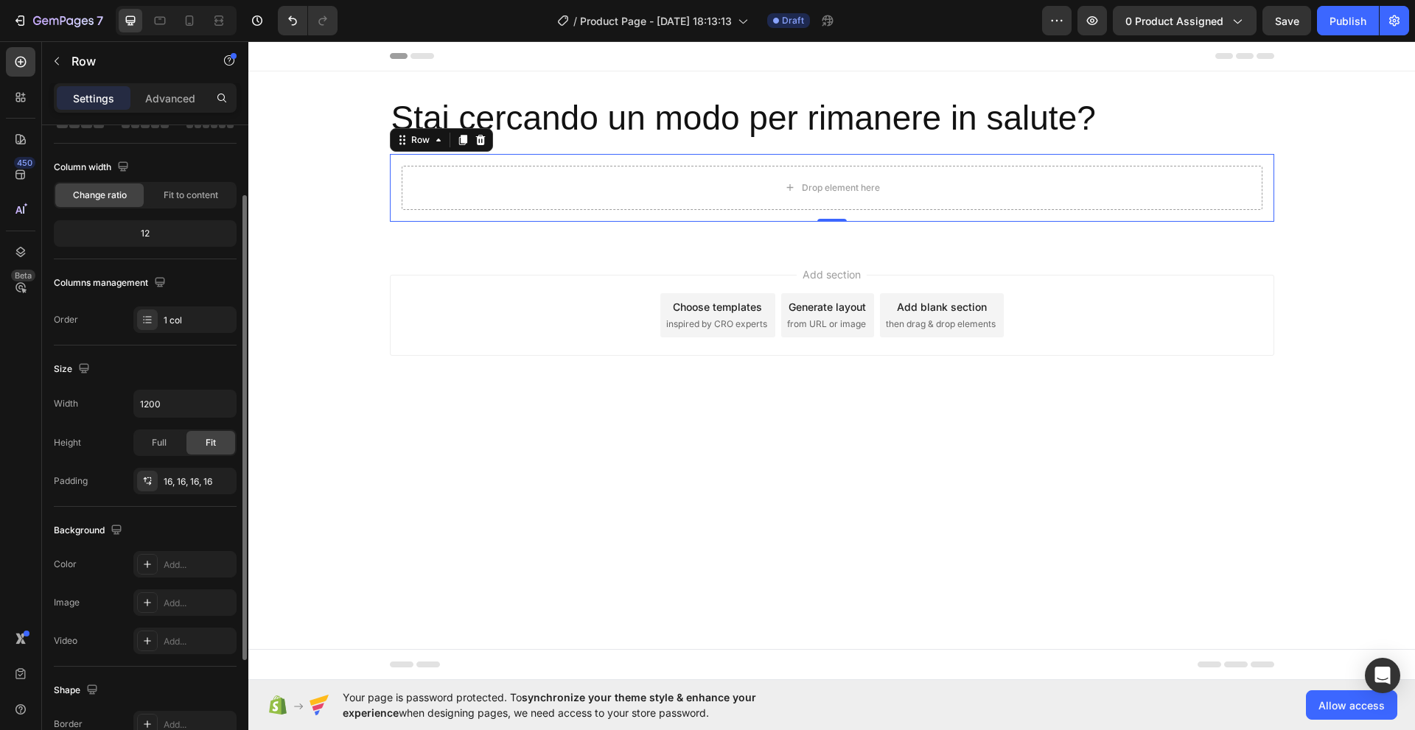
scroll to position [24, 0]
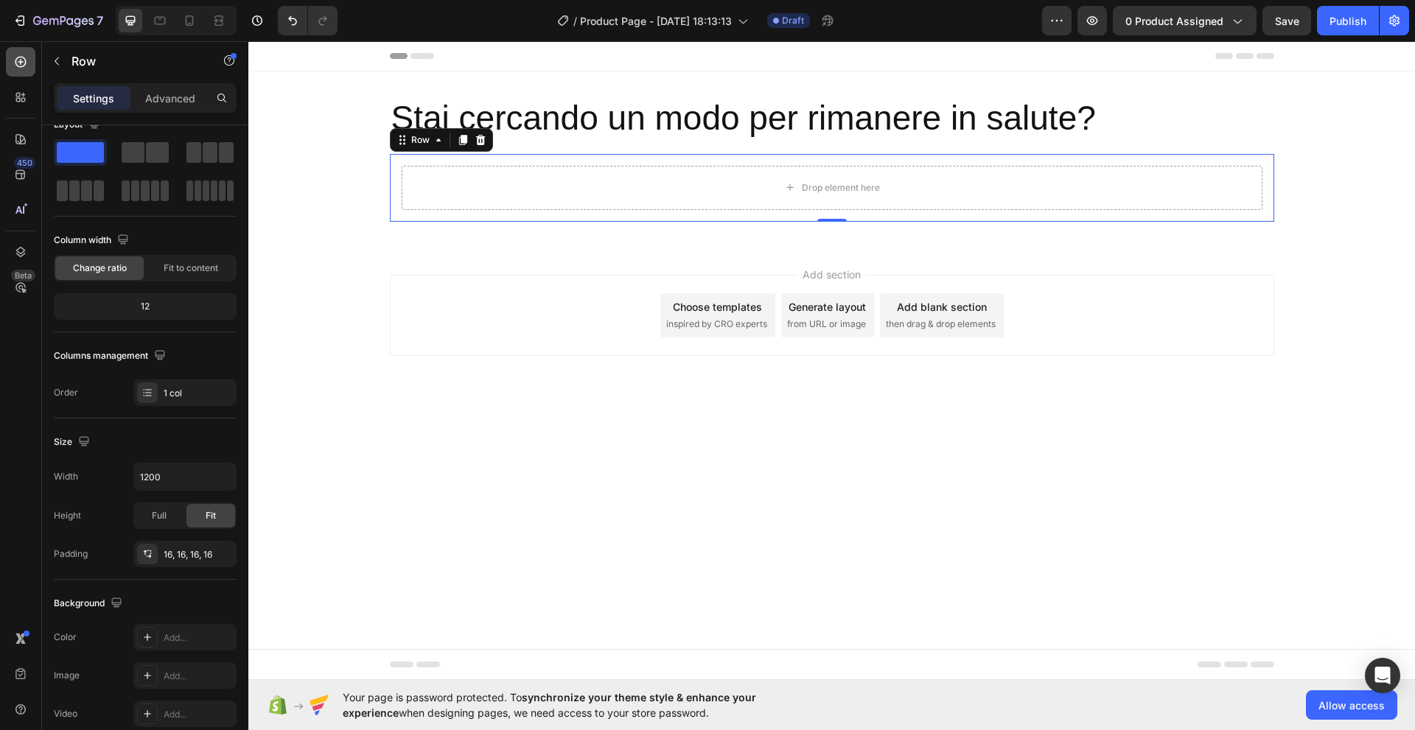
click at [25, 61] on icon at bounding box center [20, 62] width 11 height 11
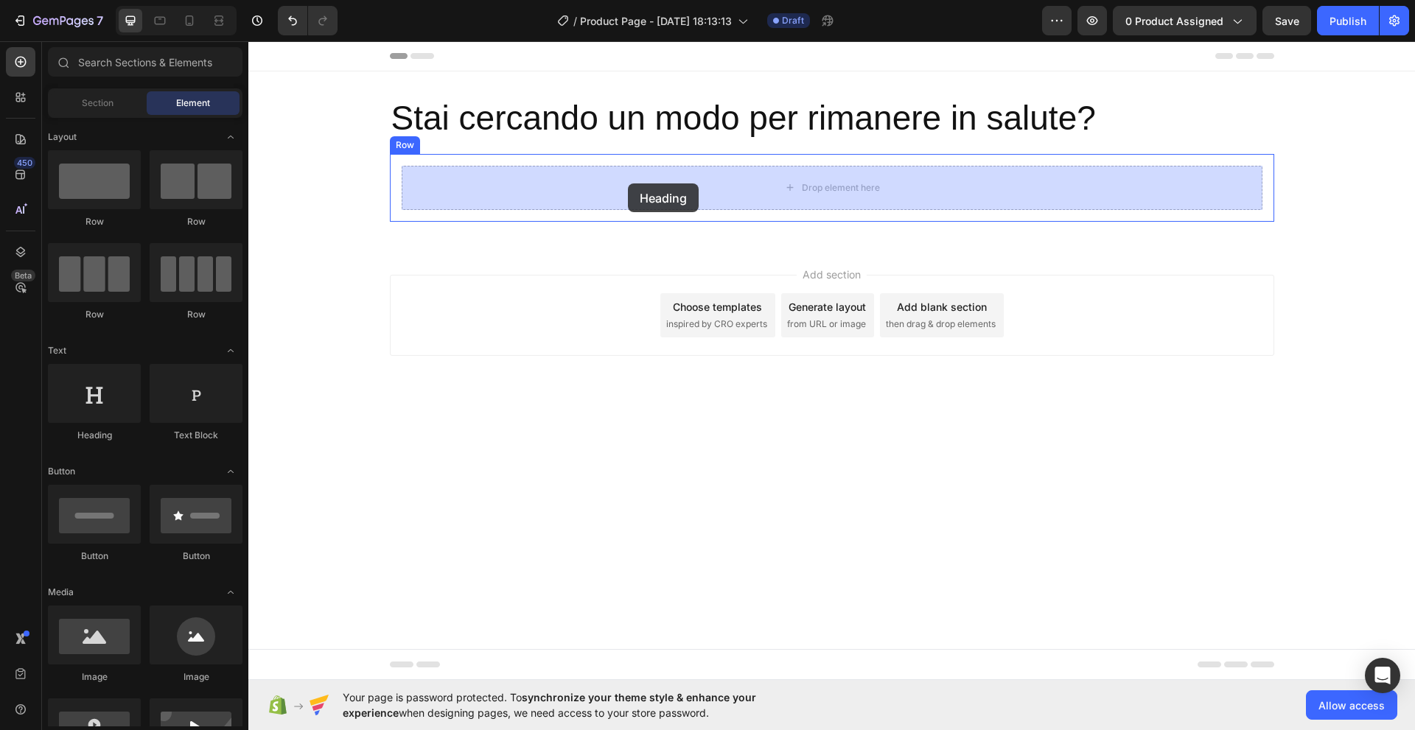
drag, startPoint x: 345, startPoint y: 441, endPoint x: 628, endPoint y: 183, distance: 382.8
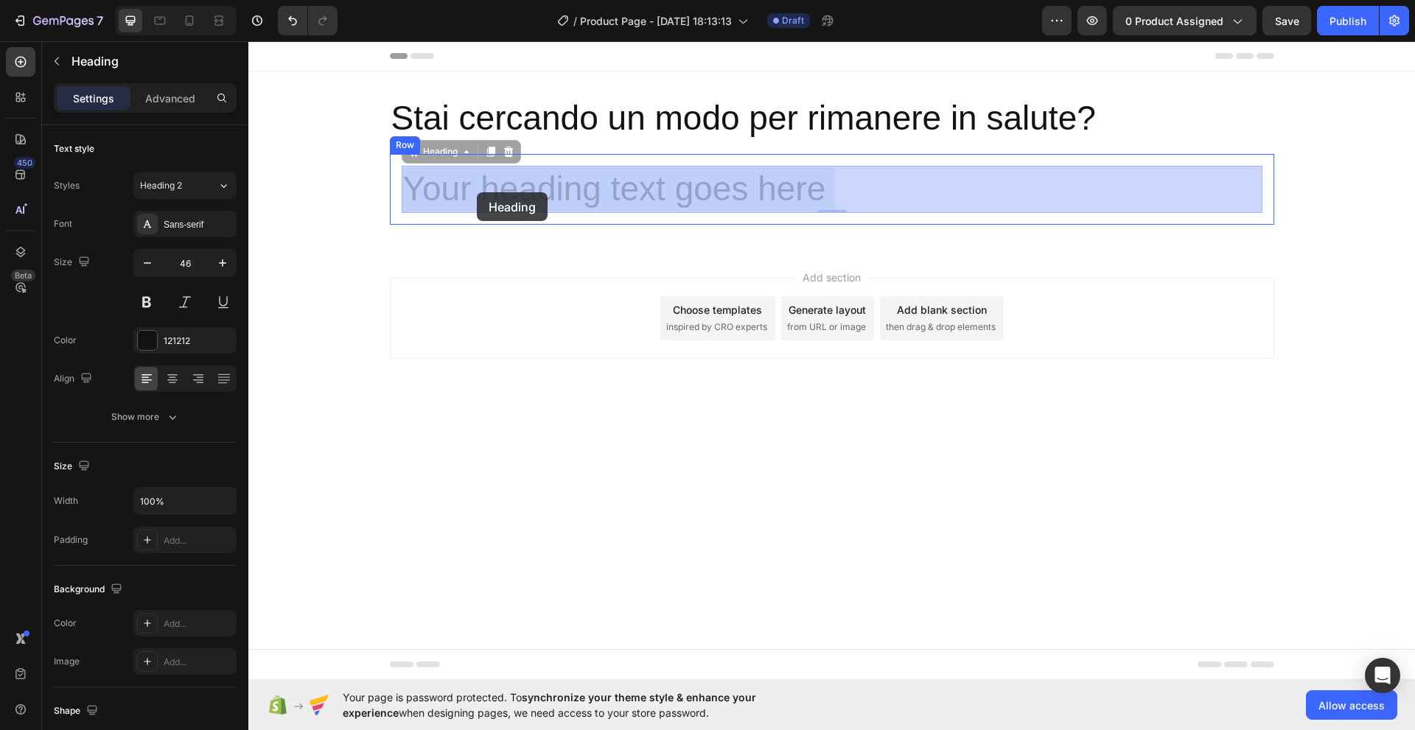
drag, startPoint x: 406, startPoint y: 194, endPoint x: 477, endPoint y: 192, distance: 70.7
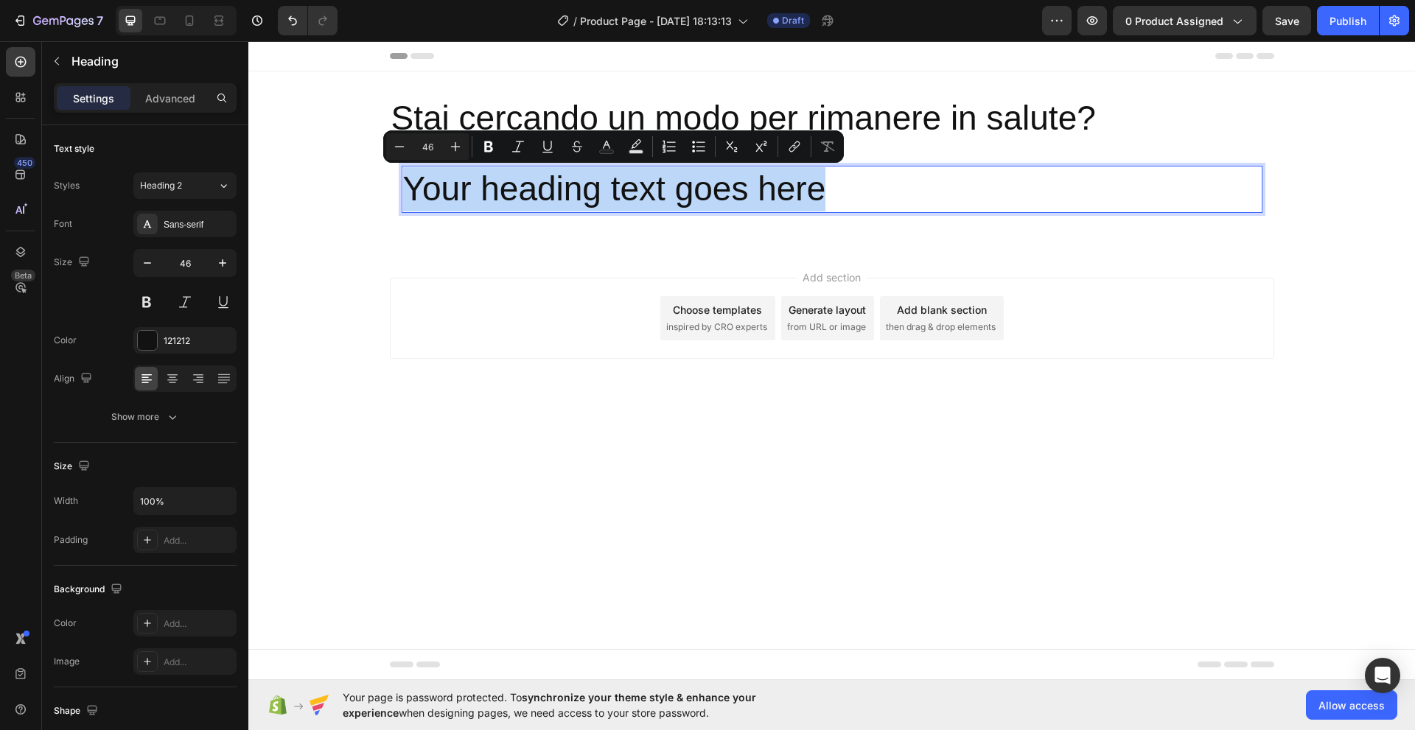
drag, startPoint x: 407, startPoint y: 203, endPoint x: 820, endPoint y: 183, distance: 413.0
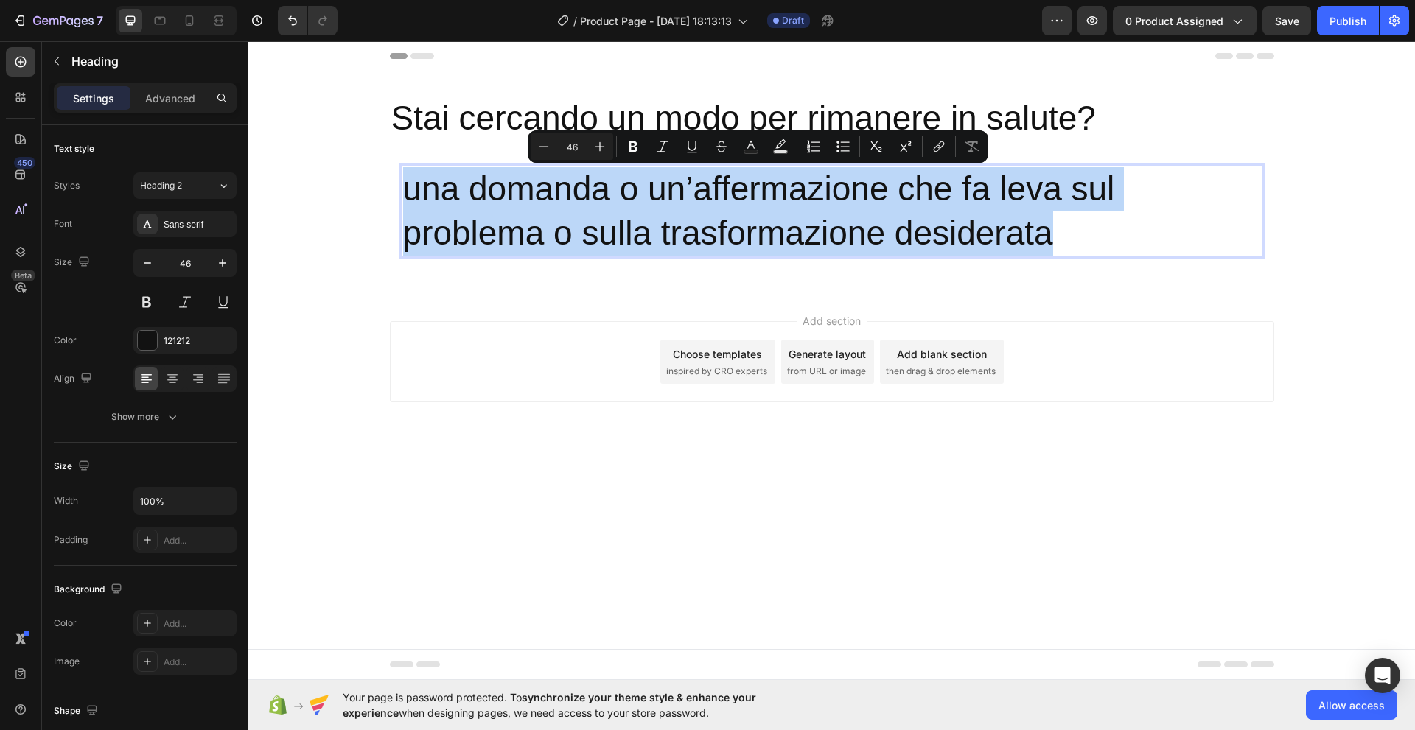
drag, startPoint x: 1056, startPoint y: 237, endPoint x: 404, endPoint y: 188, distance: 653.9
click at [404, 188] on p "una domanda o un’affermazione che fa leva sul problema o sulla trasformazione d…" at bounding box center [832, 211] width 858 height 88
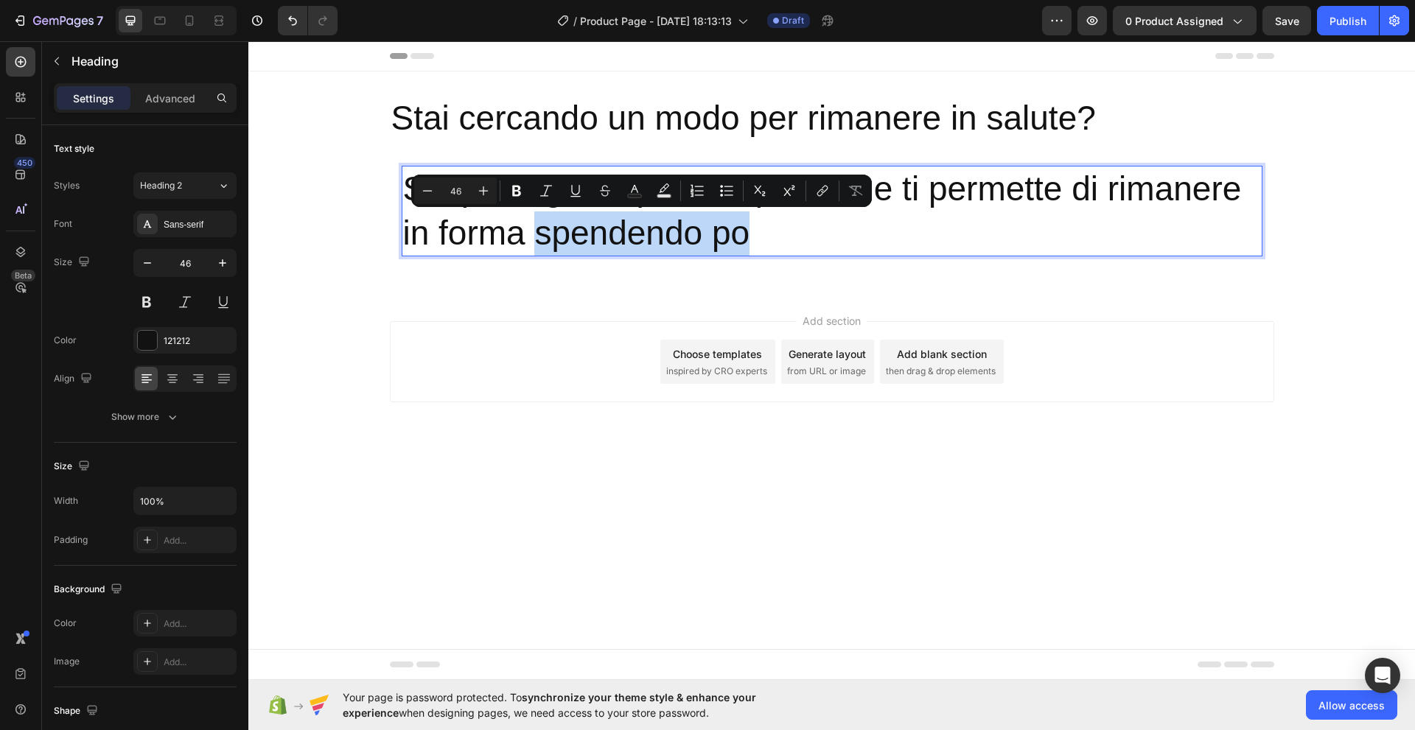
drag, startPoint x: 752, startPoint y: 234, endPoint x: 541, endPoint y: 237, distance: 211.5
click at [541, 237] on p "Scopri la guida più completa che ti permette di rimanere in forma spendendo po" at bounding box center [832, 211] width 858 height 88
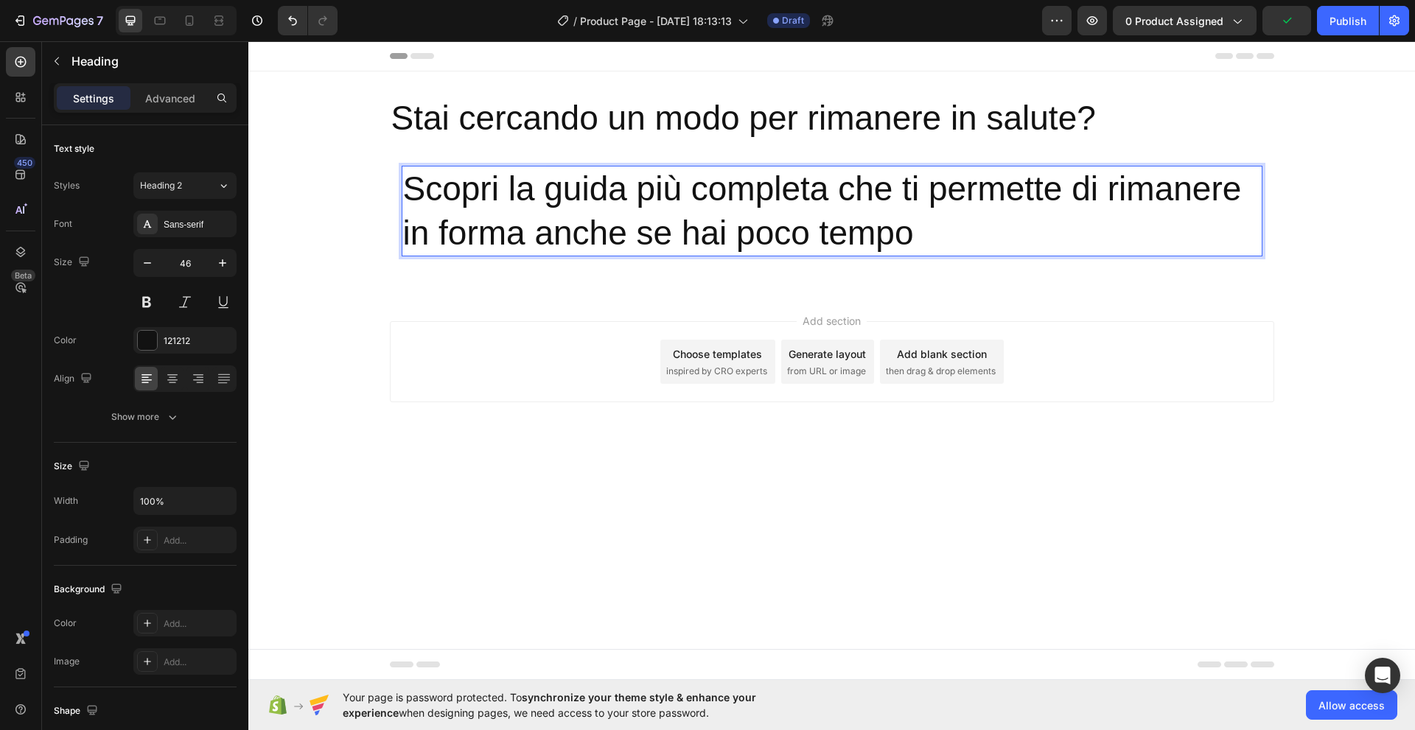
click at [479, 208] on p "Scopri la guida più completa che ti permette di rimanere in forma anche se hai …" at bounding box center [832, 211] width 858 height 88
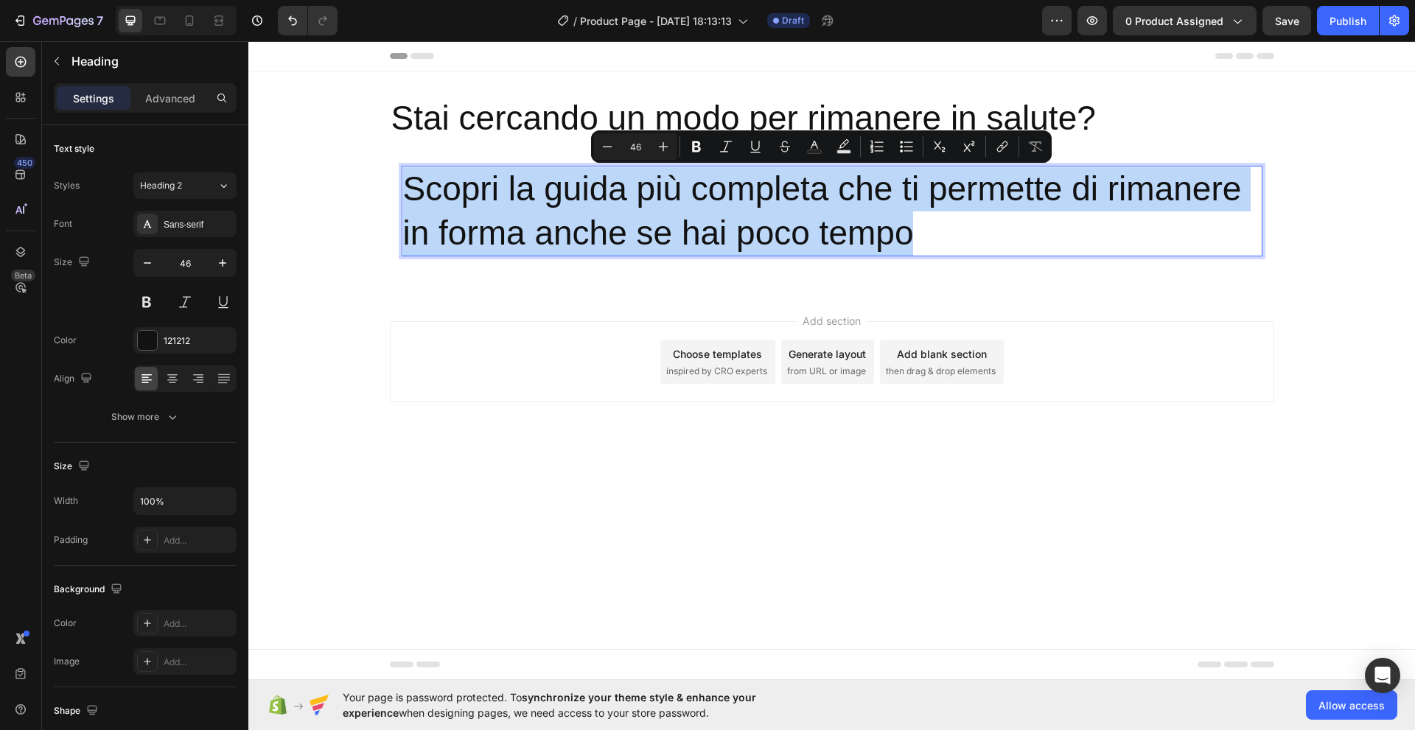
drag, startPoint x: 915, startPoint y: 233, endPoint x: 407, endPoint y: 185, distance: 509.9
click at [407, 185] on p "Scopri la guida più completa che ti permette di rimanere in forma anche se hai …" at bounding box center [832, 211] width 858 height 88
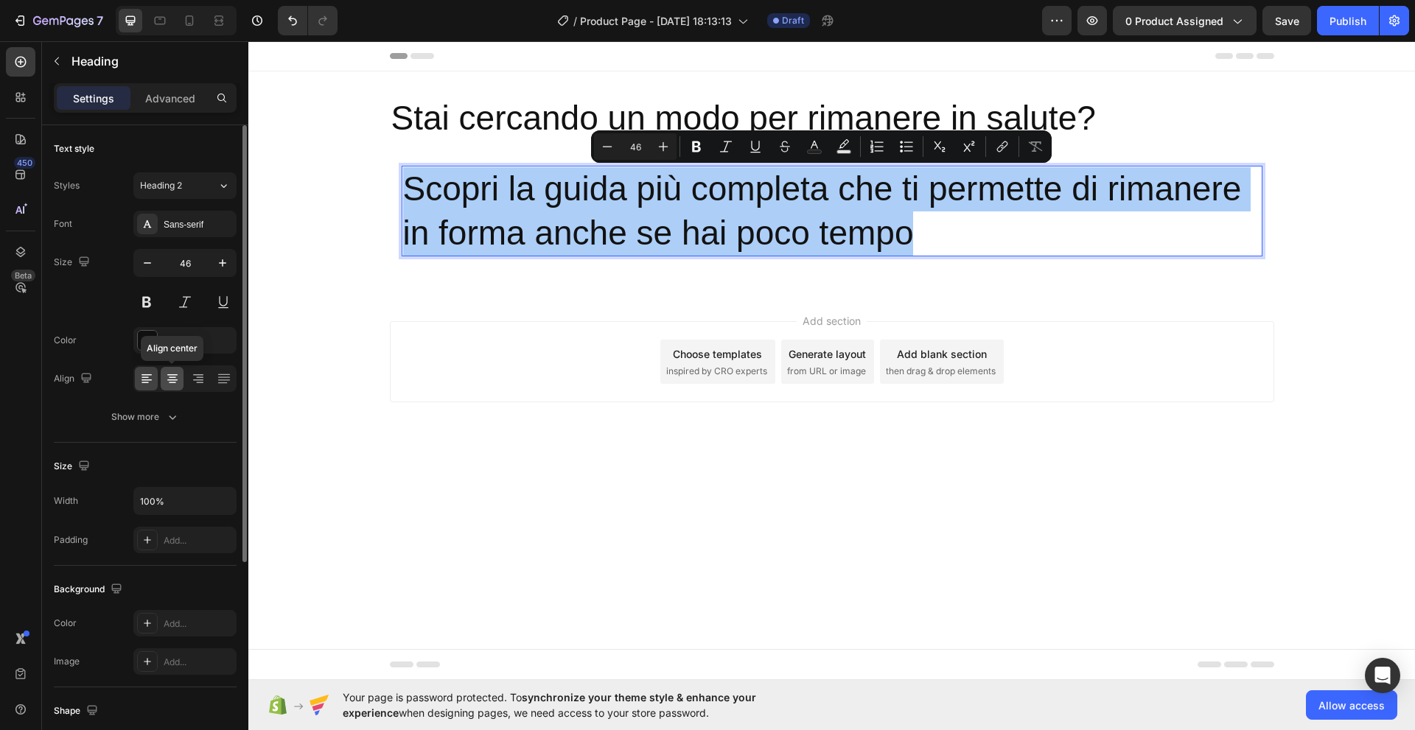
click at [173, 379] on icon at bounding box center [172, 379] width 10 height 1
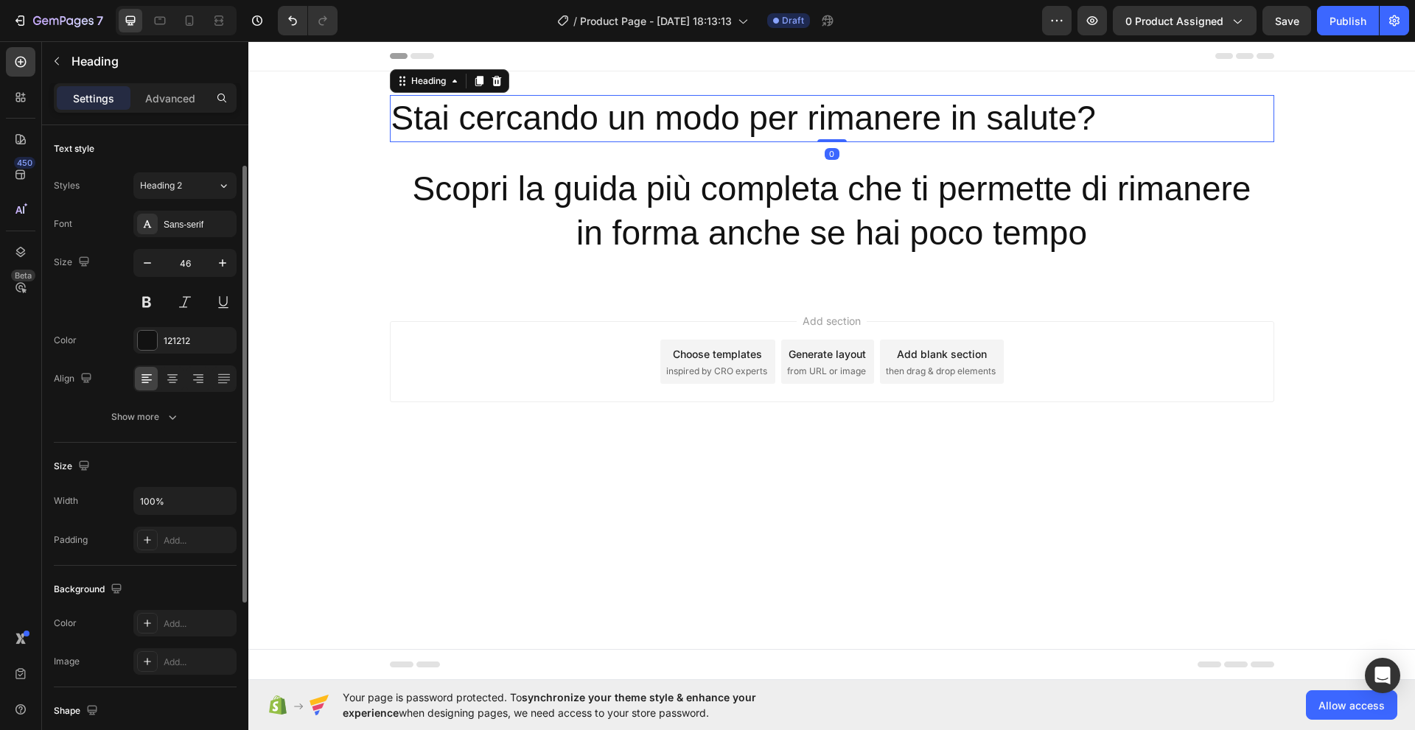
click at [587, 122] on p "Stai cercando un modo per rimanere in salute?" at bounding box center [831, 119] width 881 height 44
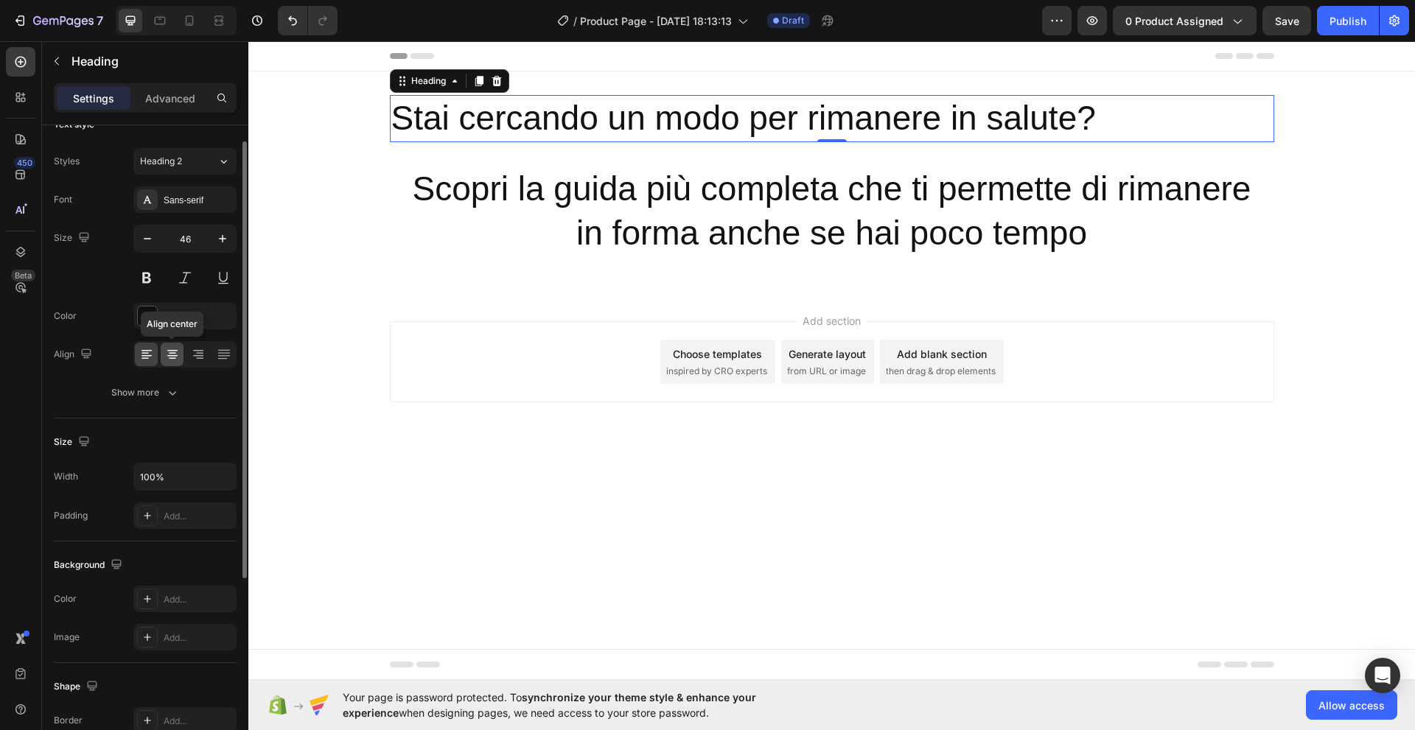
click at [178, 357] on icon at bounding box center [172, 354] width 15 height 15
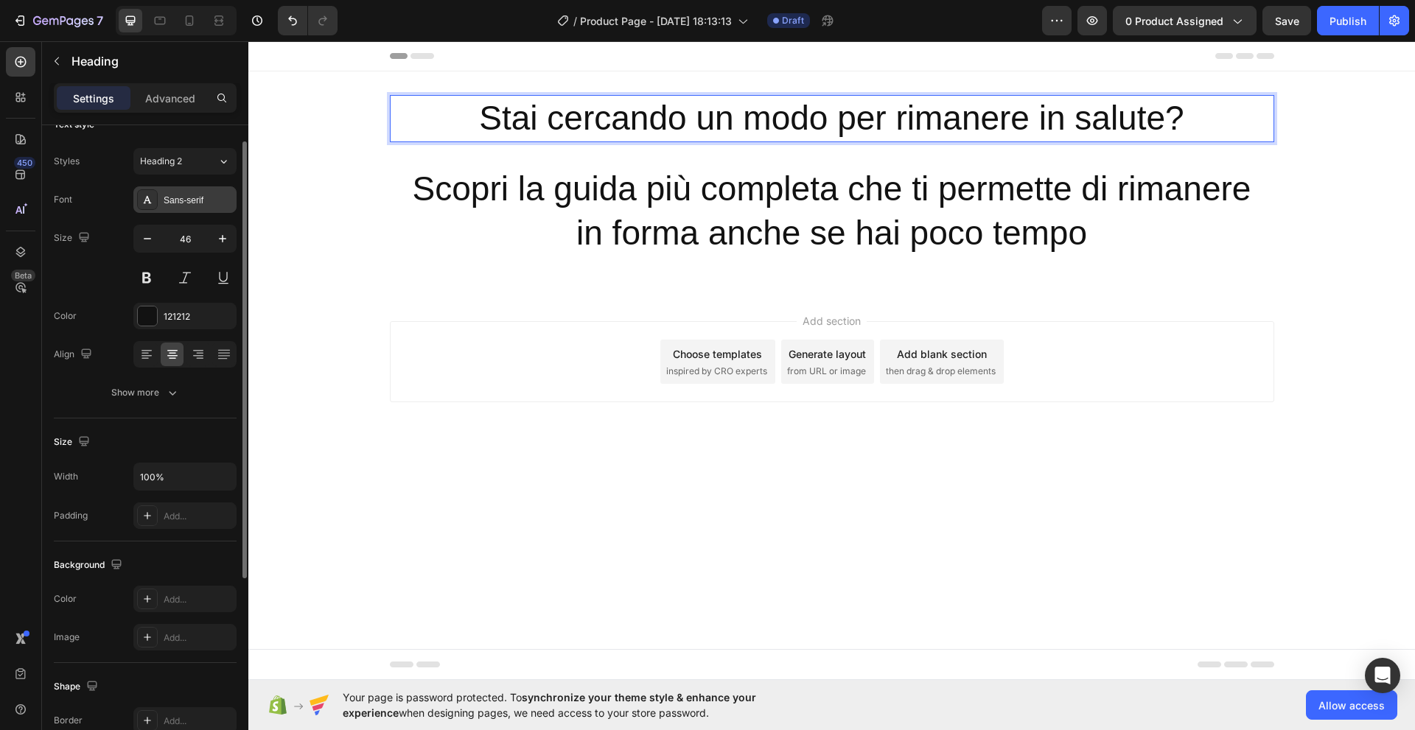
click at [194, 200] on div "Sans-serif" at bounding box center [198, 200] width 69 height 13
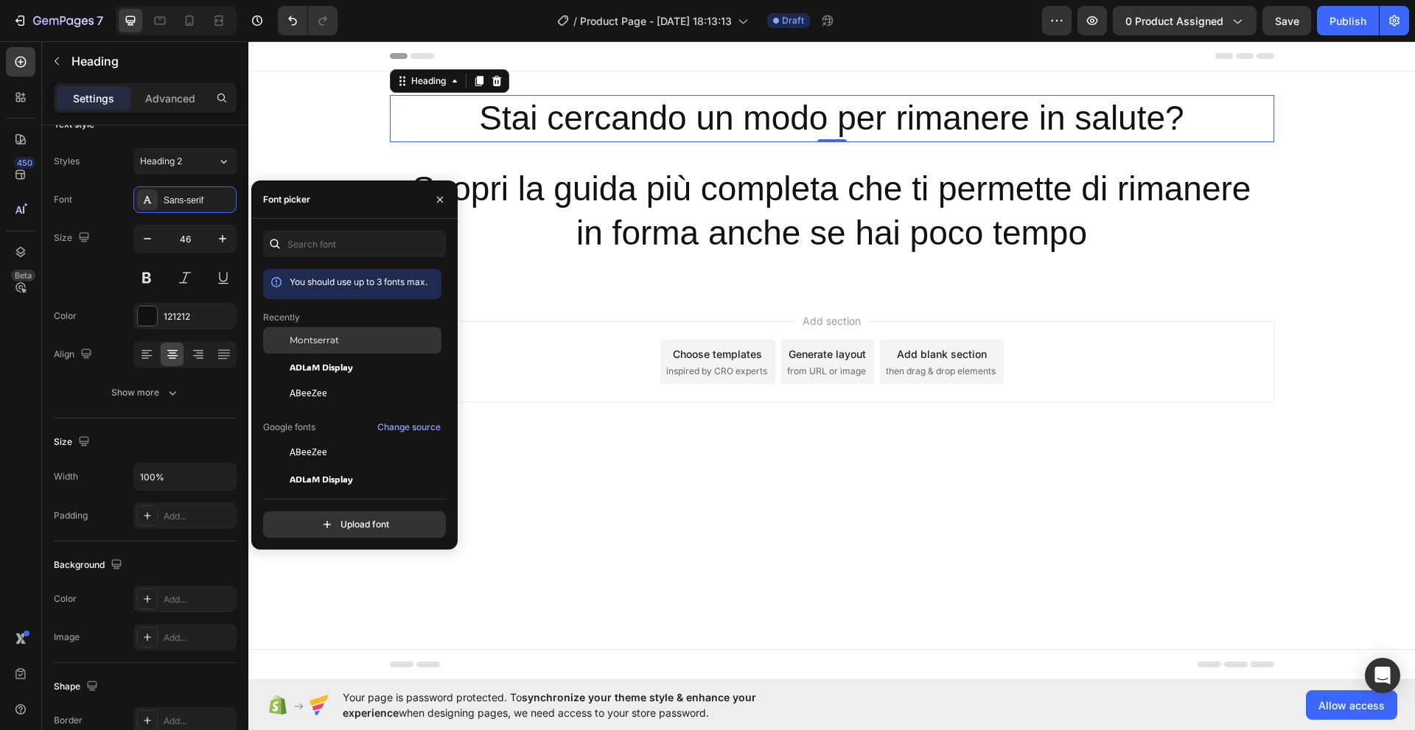
click at [304, 340] on span "Montserrat" at bounding box center [314, 340] width 49 height 13
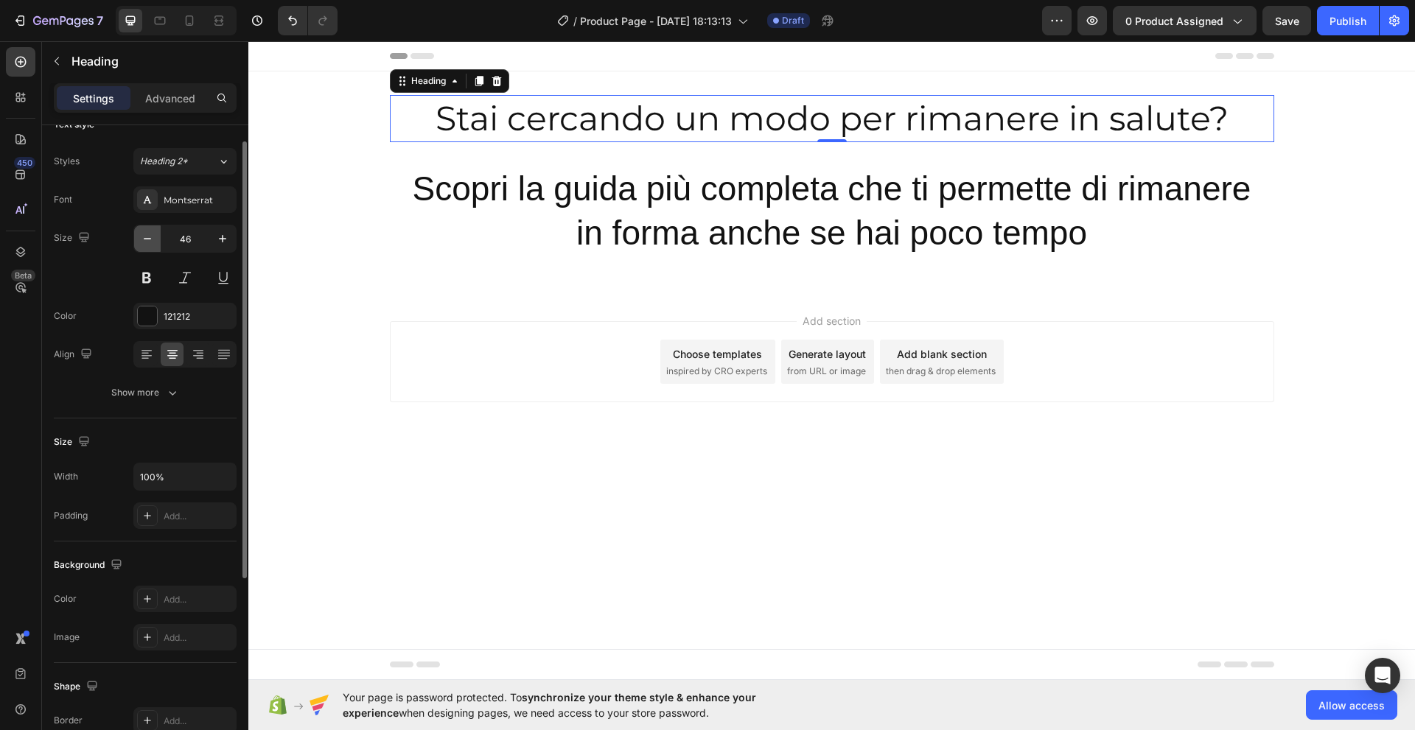
click at [149, 239] on icon "button" at bounding box center [147, 238] width 15 height 15
type input "45"
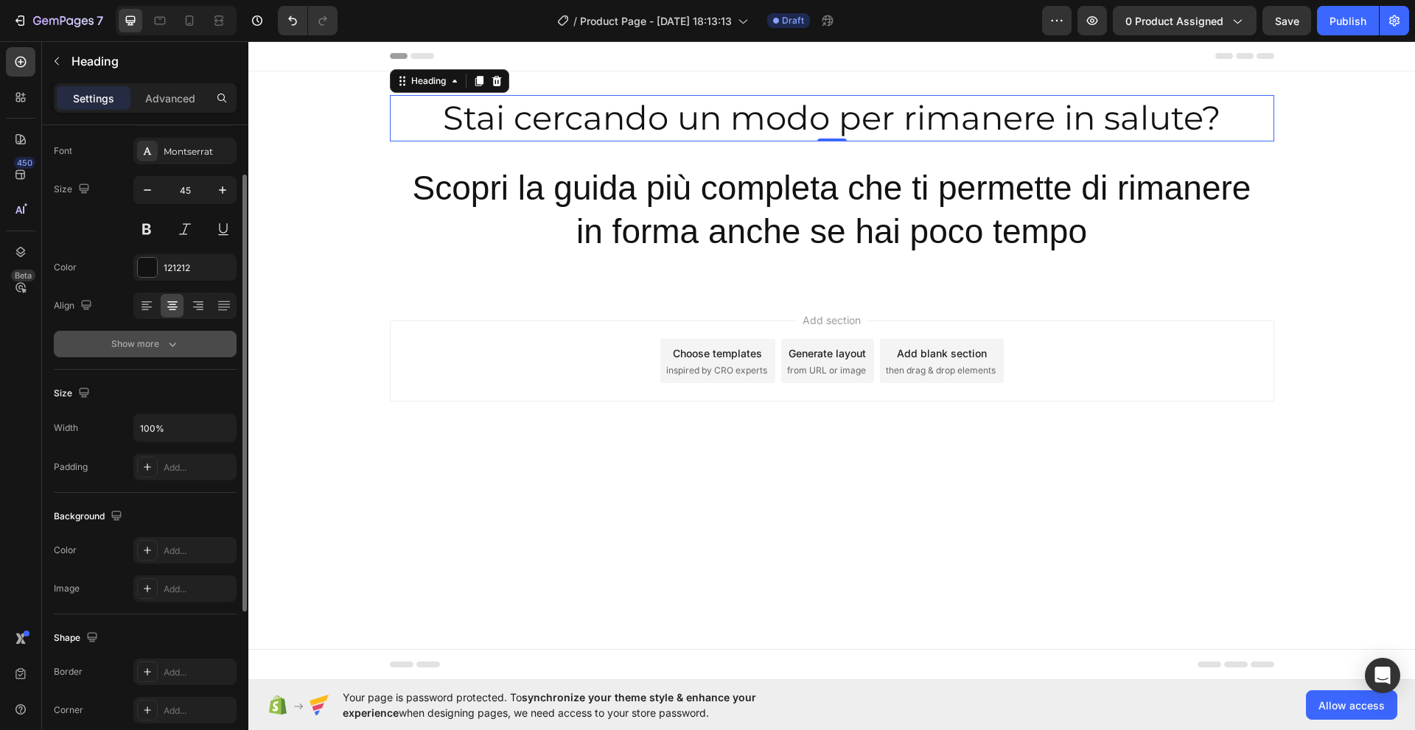
click at [168, 345] on icon "button" at bounding box center [172, 344] width 15 height 15
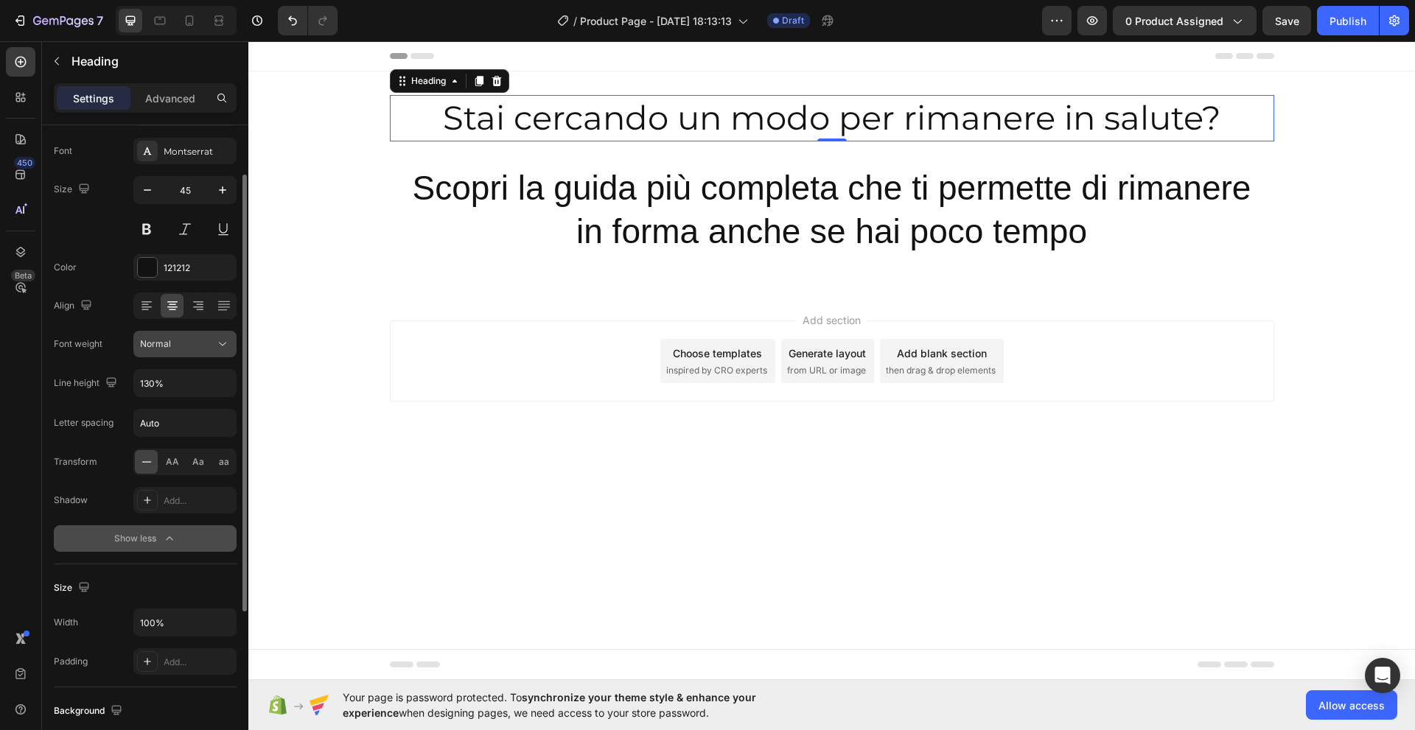
click at [223, 343] on icon at bounding box center [222, 344] width 15 height 15
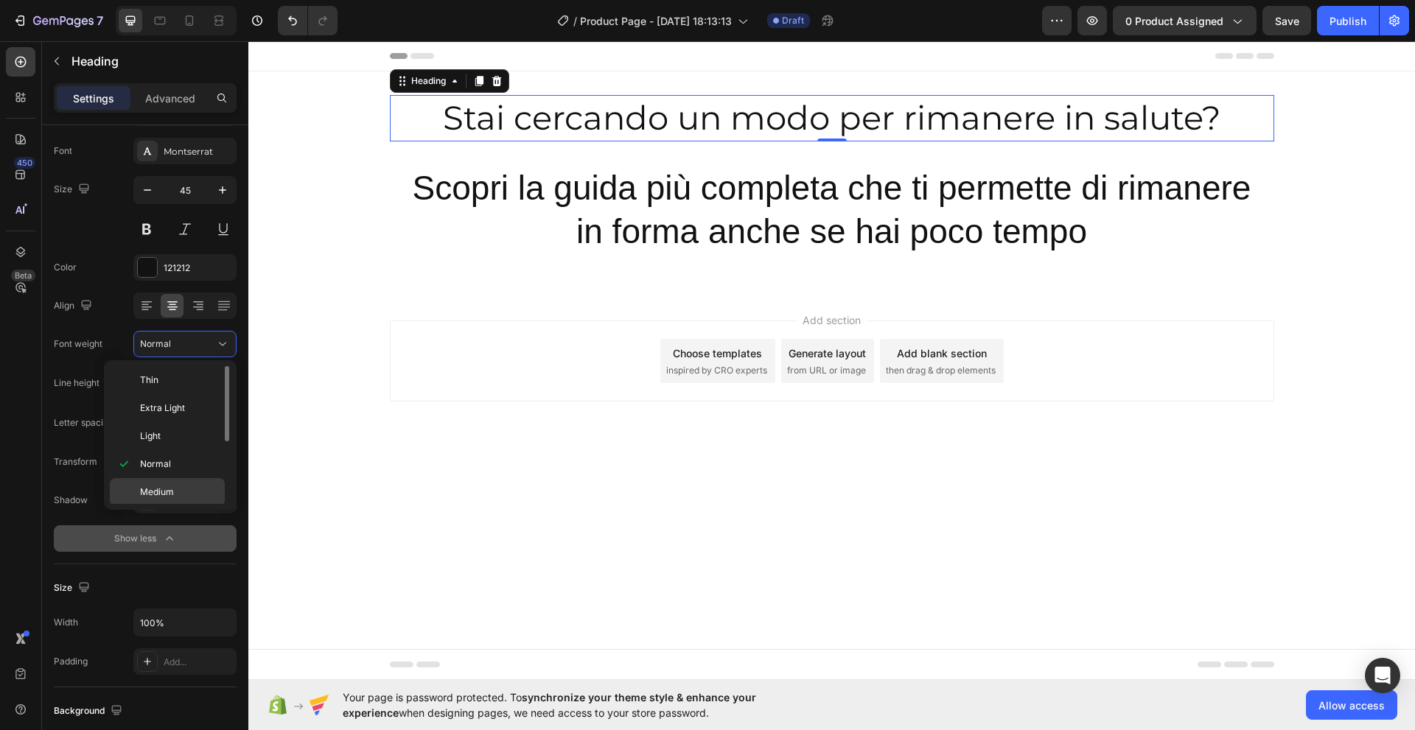
click at [158, 489] on span "Medium" at bounding box center [157, 492] width 34 height 13
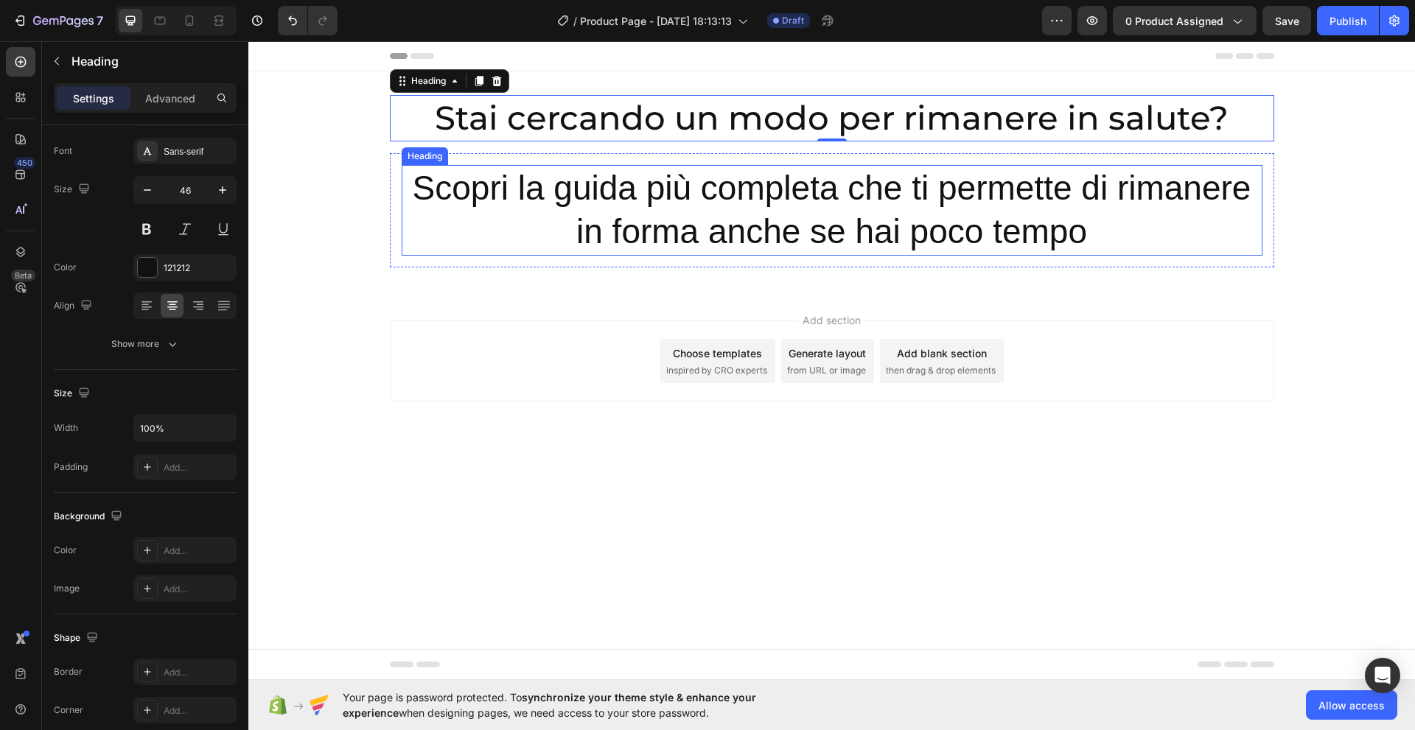
click at [567, 213] on p "Scopri la guida più completa che ti permette di rimanere in forma anche se hai …" at bounding box center [832, 211] width 858 height 88
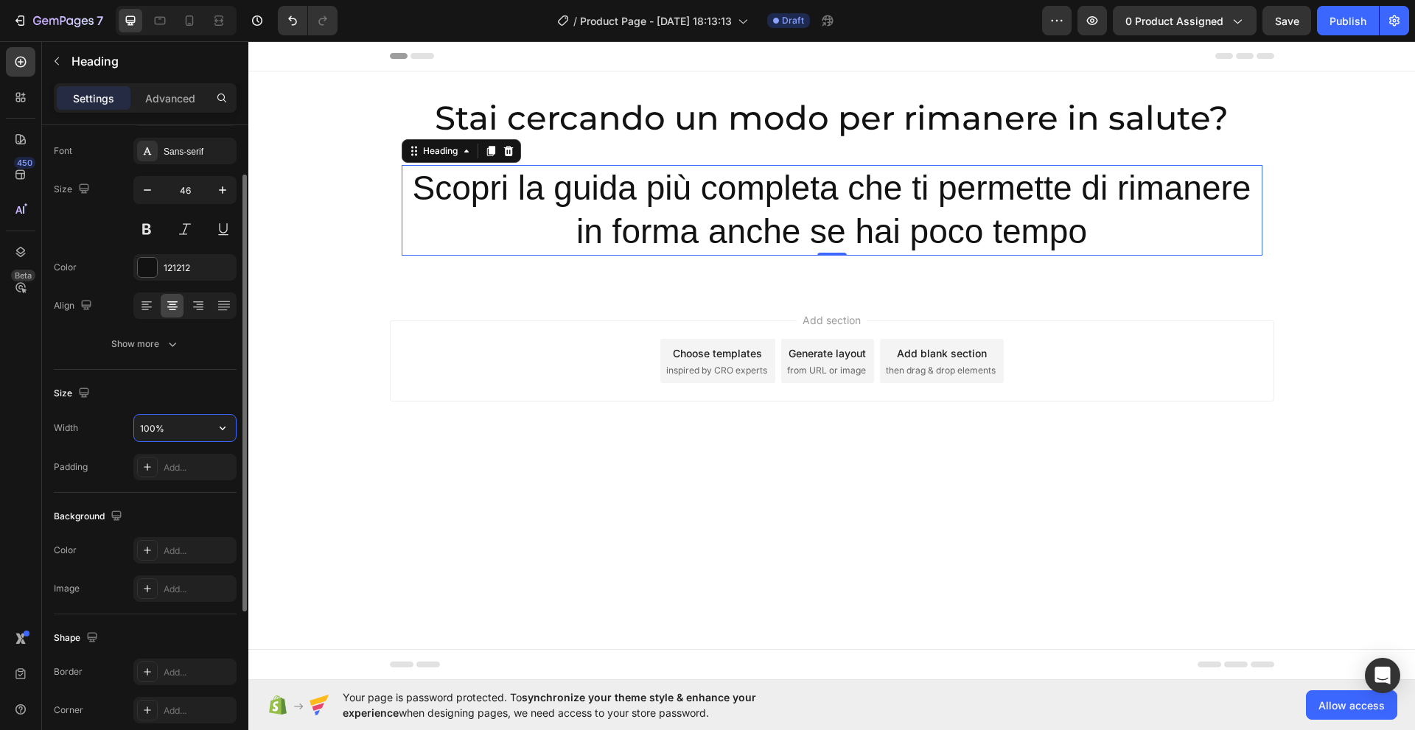
drag, startPoint x: 164, startPoint y: 428, endPoint x: 144, endPoint y: 432, distance: 20.2
click at [144, 432] on input "100%" at bounding box center [185, 428] width 102 height 27
click at [168, 430] on input "100%" at bounding box center [185, 428] width 102 height 27
click at [144, 189] on icon "button" at bounding box center [147, 190] width 15 height 15
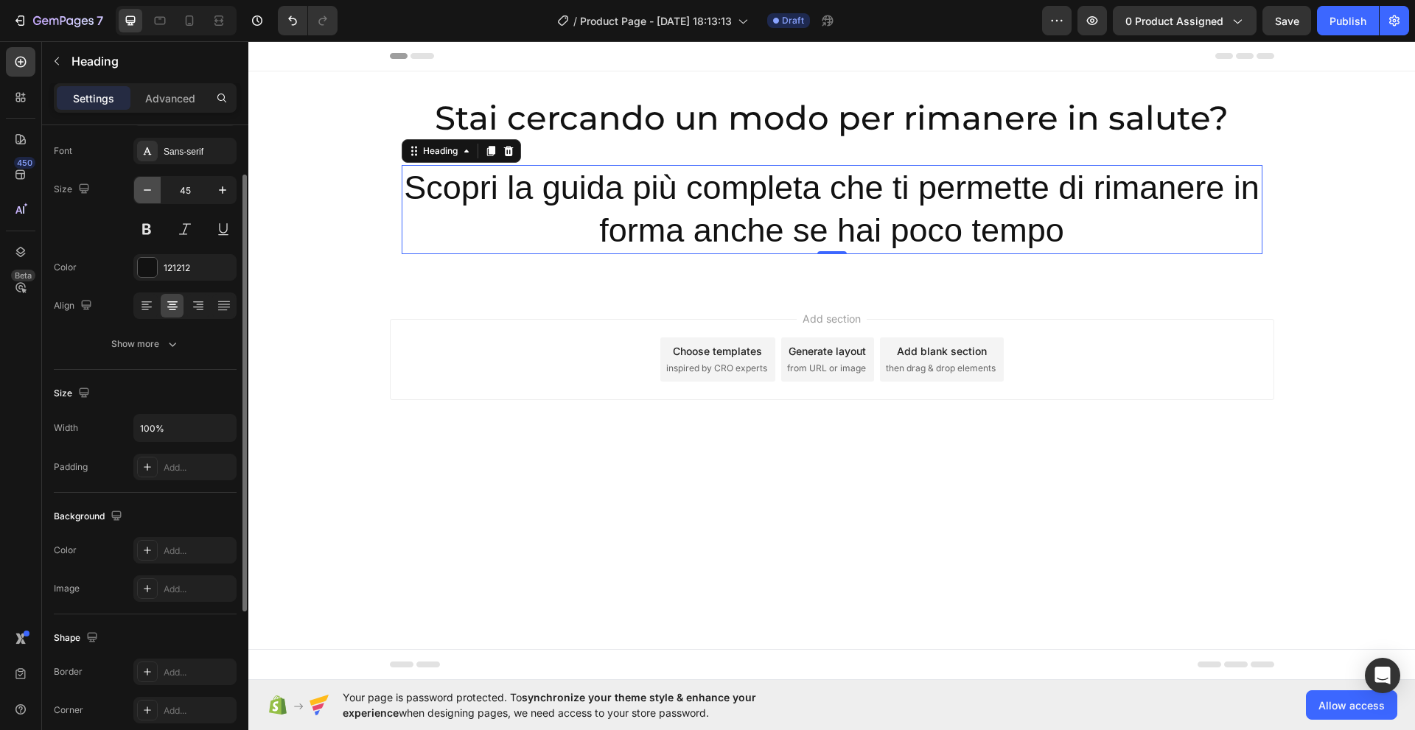
click at [144, 189] on icon "button" at bounding box center [147, 190] width 15 height 15
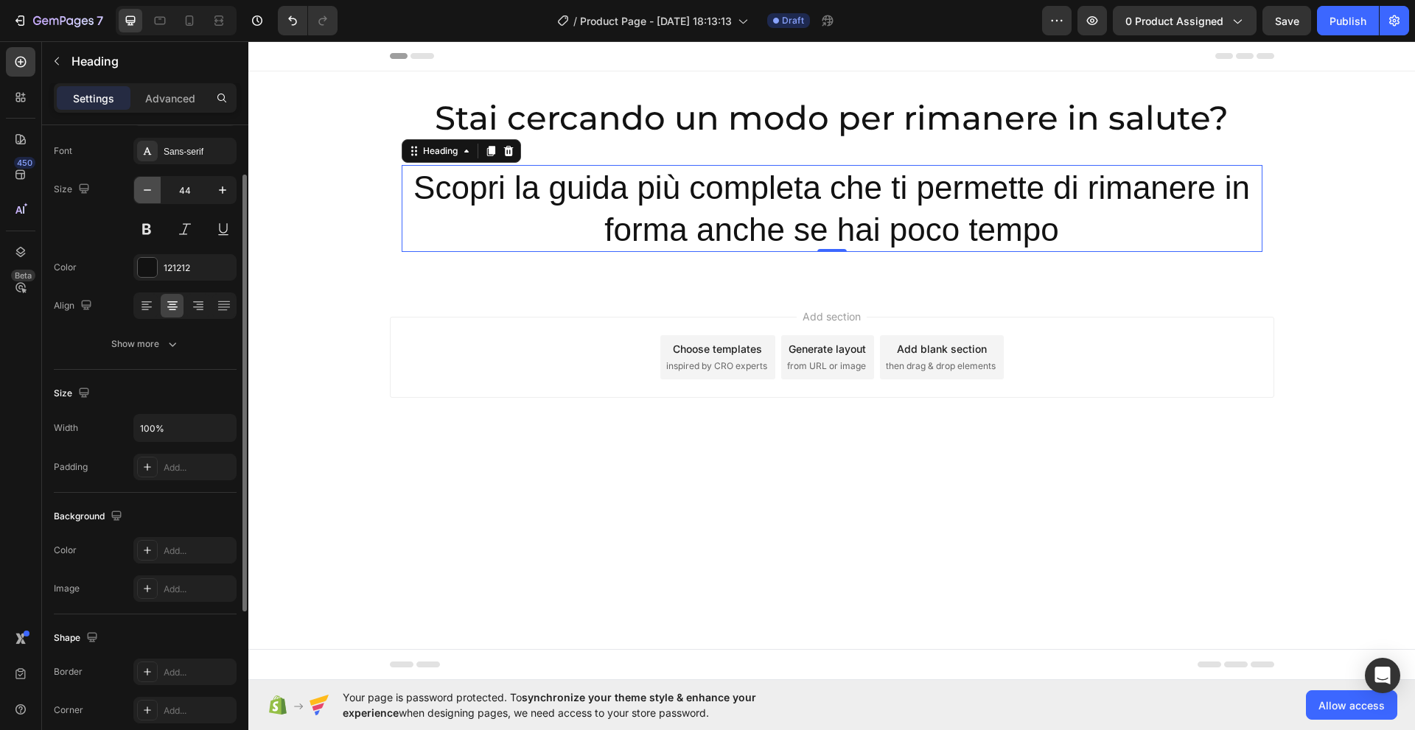
click at [144, 189] on icon "button" at bounding box center [147, 190] width 15 height 15
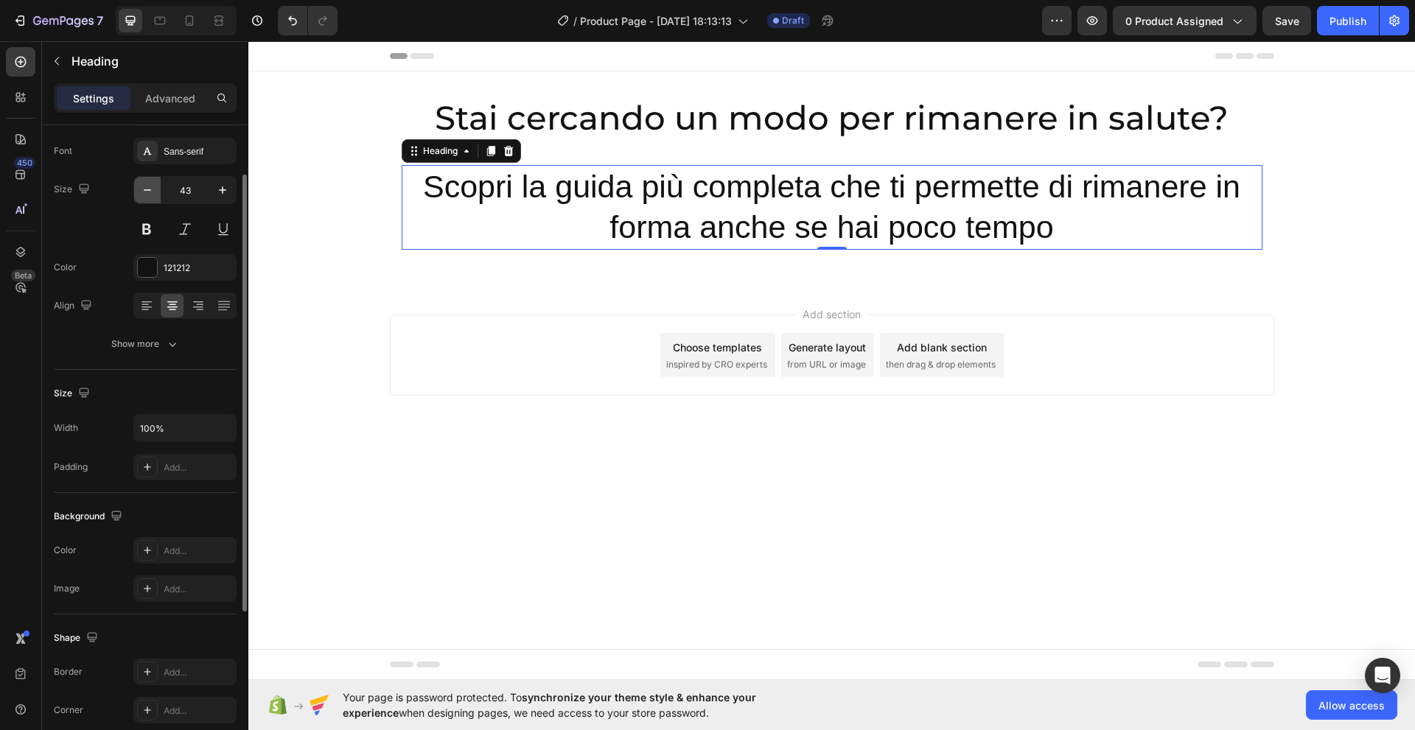
click at [144, 189] on icon "button" at bounding box center [147, 190] width 15 height 15
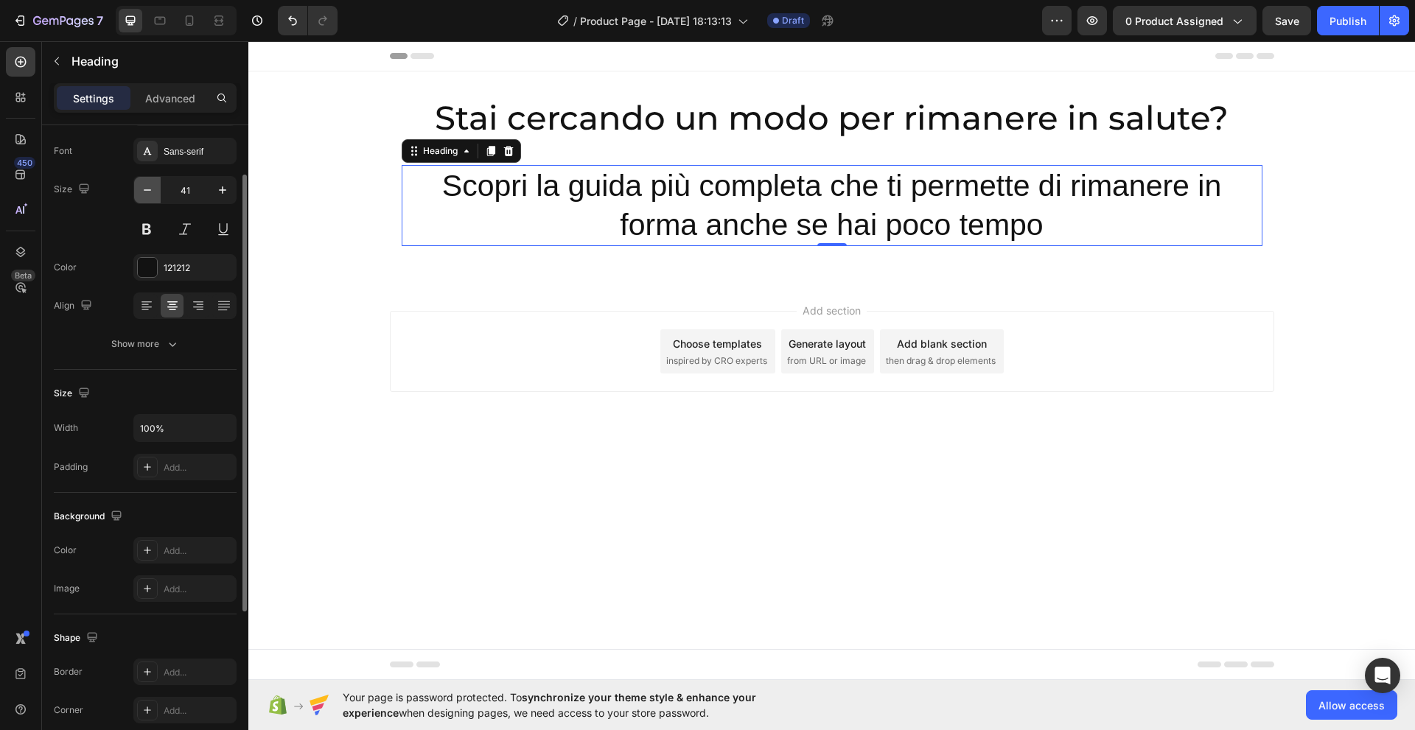
click at [144, 189] on icon "button" at bounding box center [147, 190] width 15 height 15
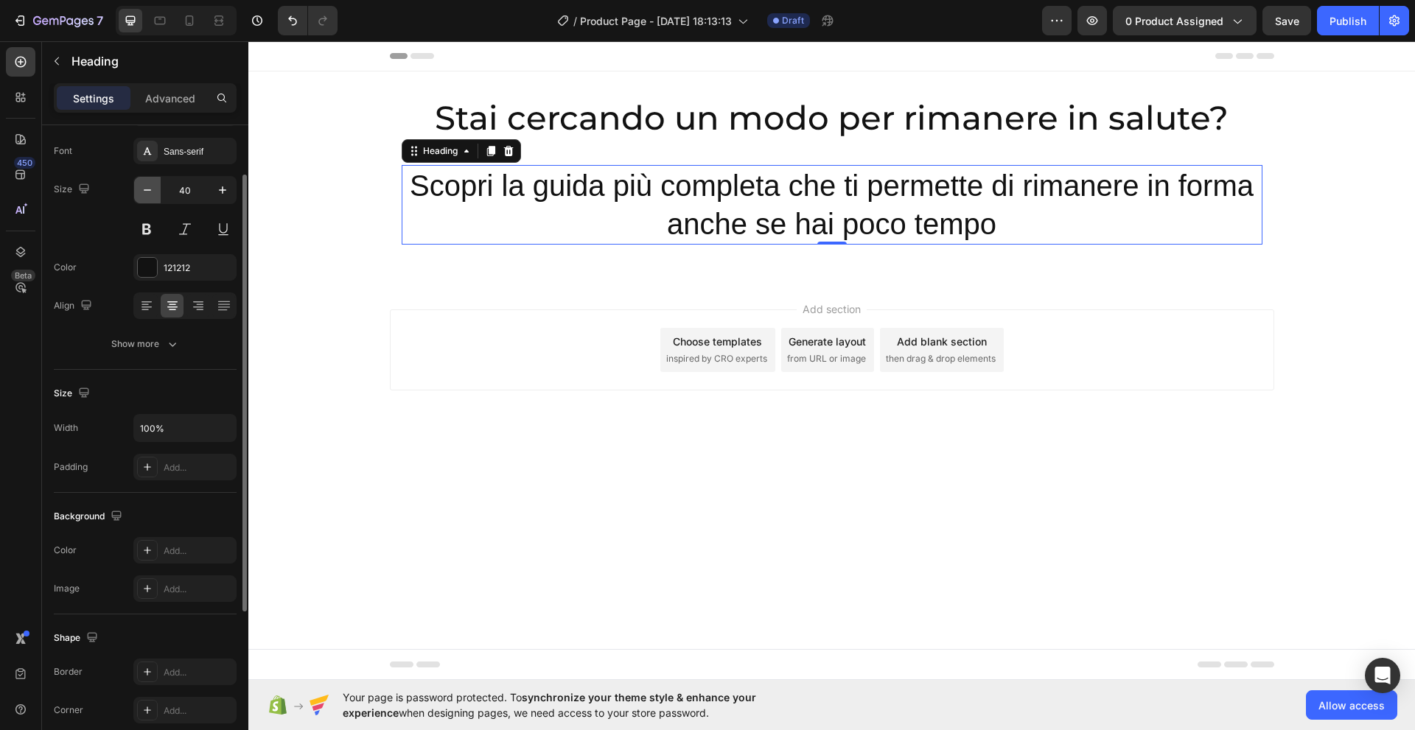
click at [144, 189] on icon "button" at bounding box center [147, 190] width 15 height 15
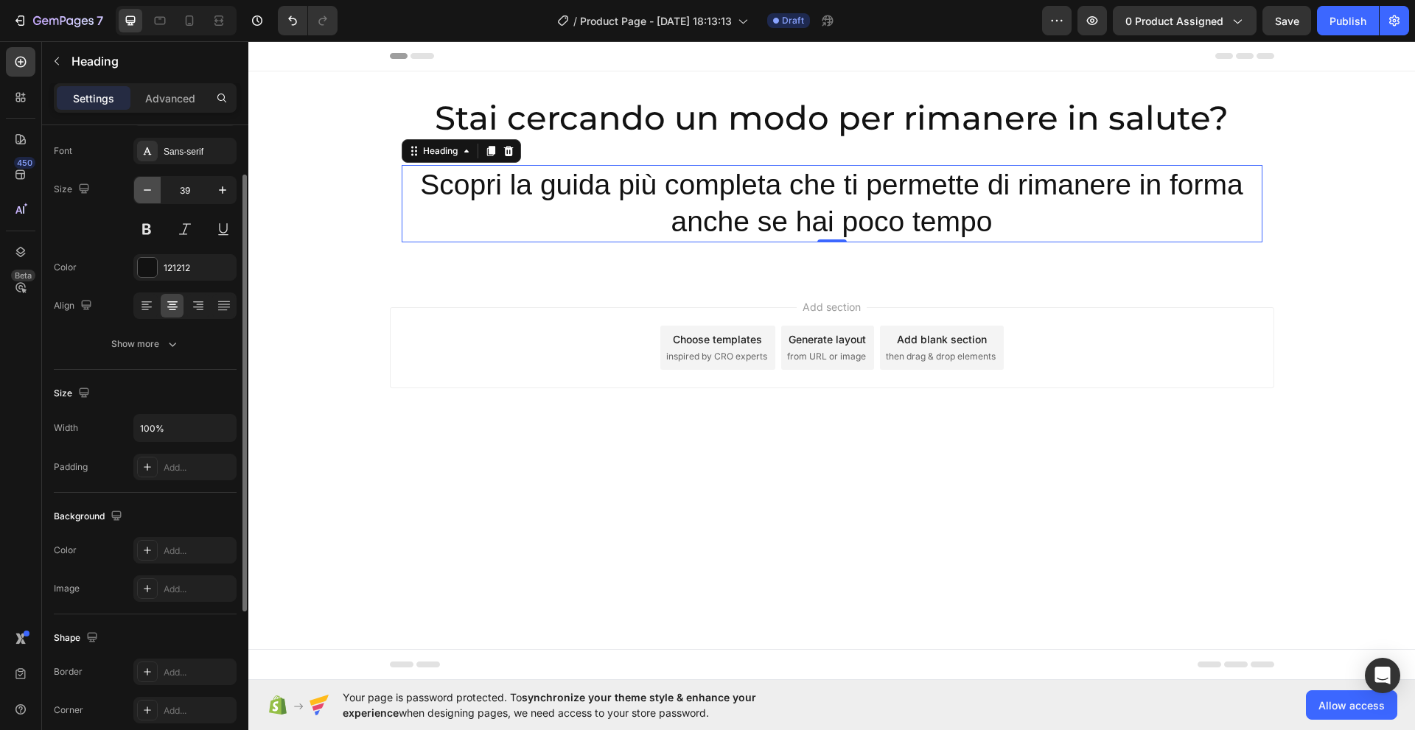
click at [144, 189] on icon "button" at bounding box center [147, 190] width 15 height 15
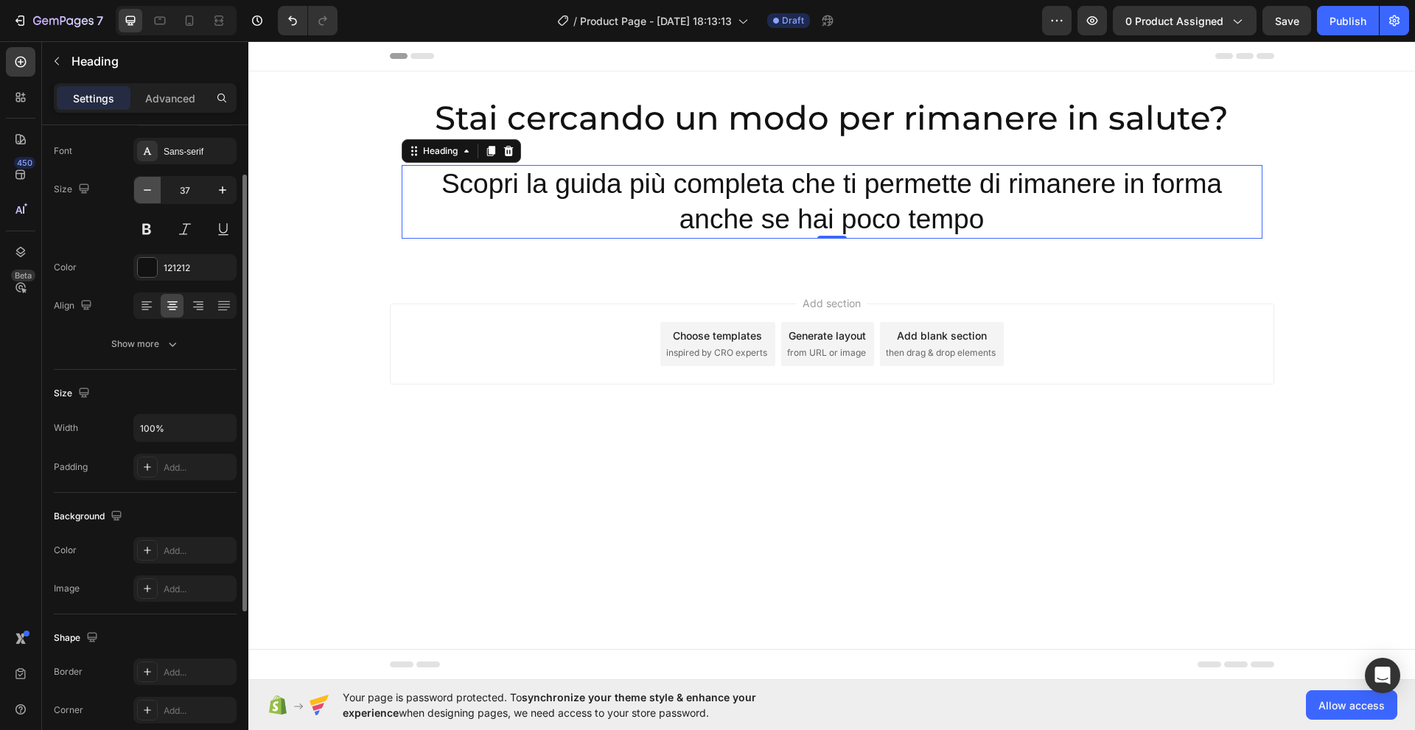
click at [144, 189] on icon "button" at bounding box center [147, 190] width 15 height 15
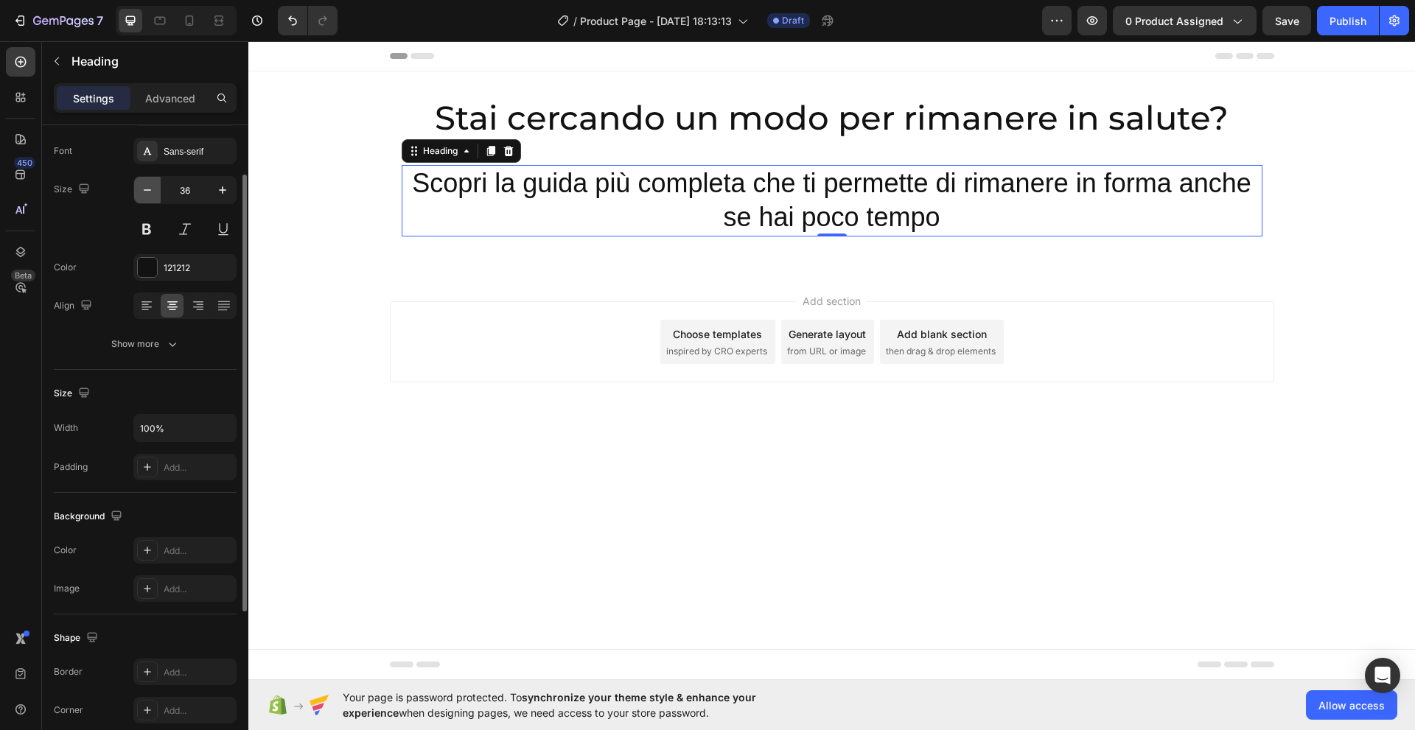
click at [144, 189] on icon "button" at bounding box center [147, 190] width 15 height 15
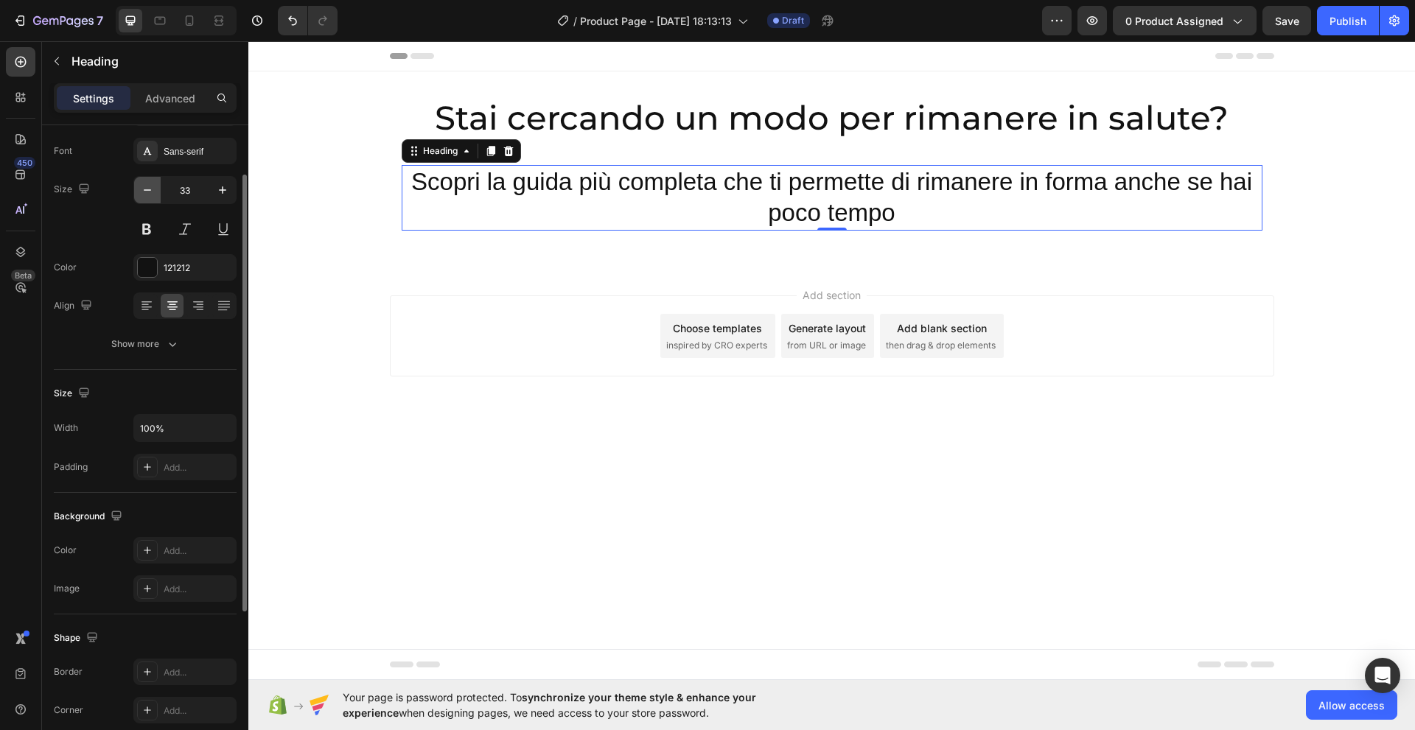
click at [144, 189] on icon "button" at bounding box center [147, 190] width 15 height 15
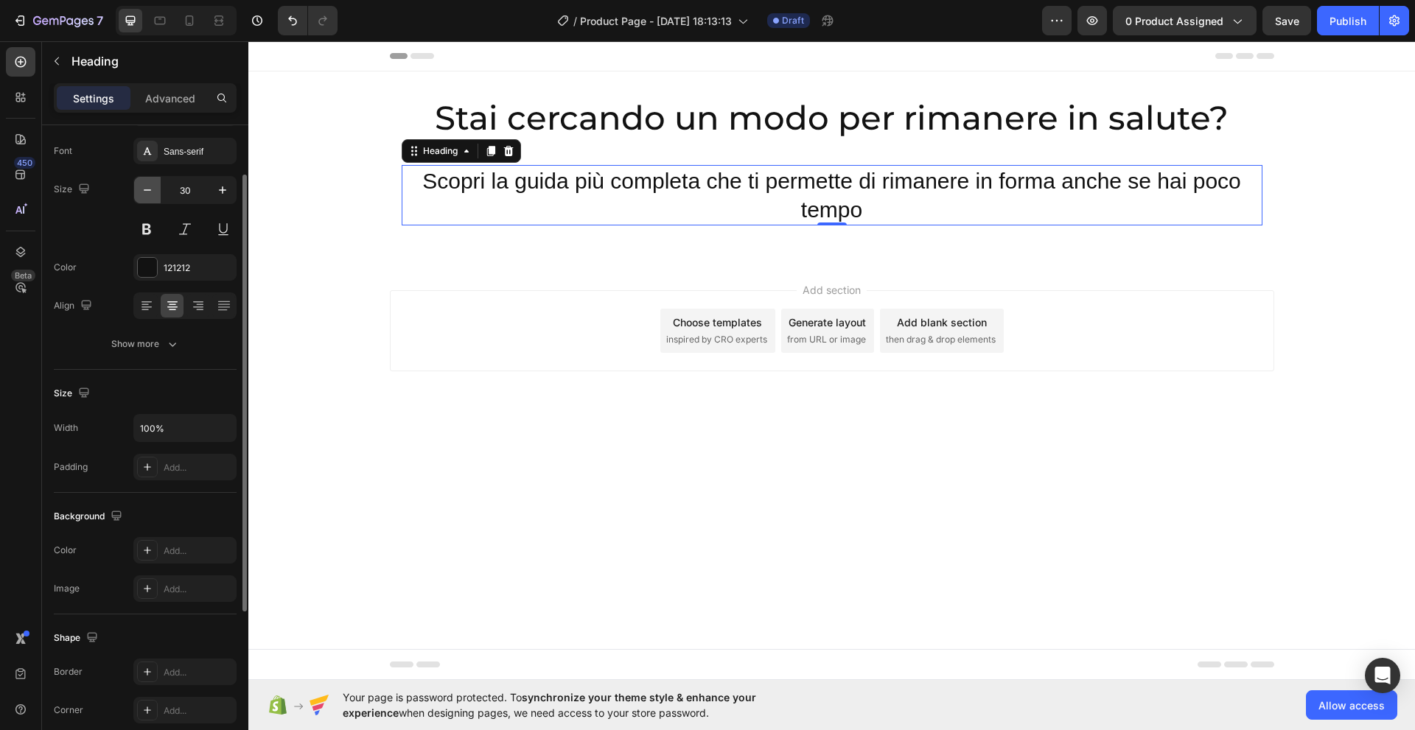
click at [144, 189] on icon "button" at bounding box center [147, 190] width 15 height 15
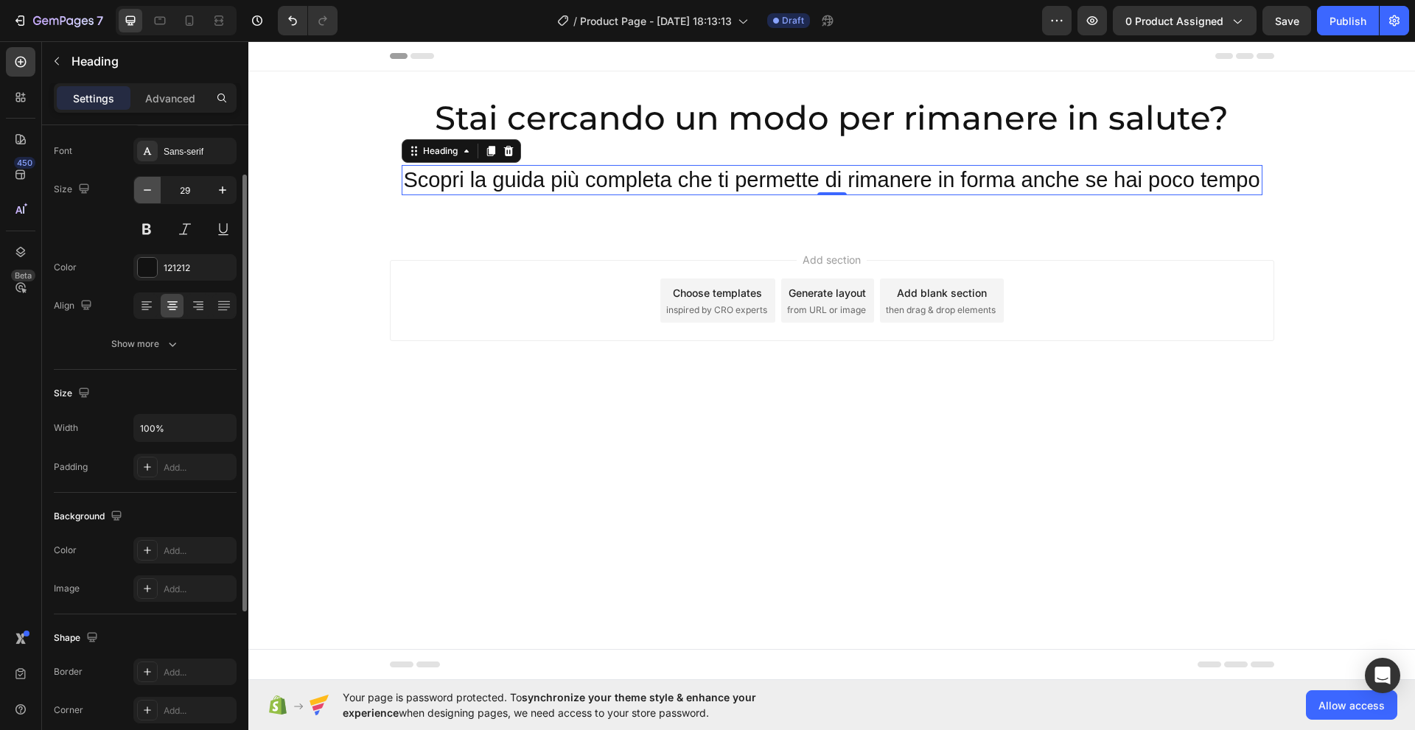
click at [144, 189] on icon "button" at bounding box center [147, 190] width 15 height 15
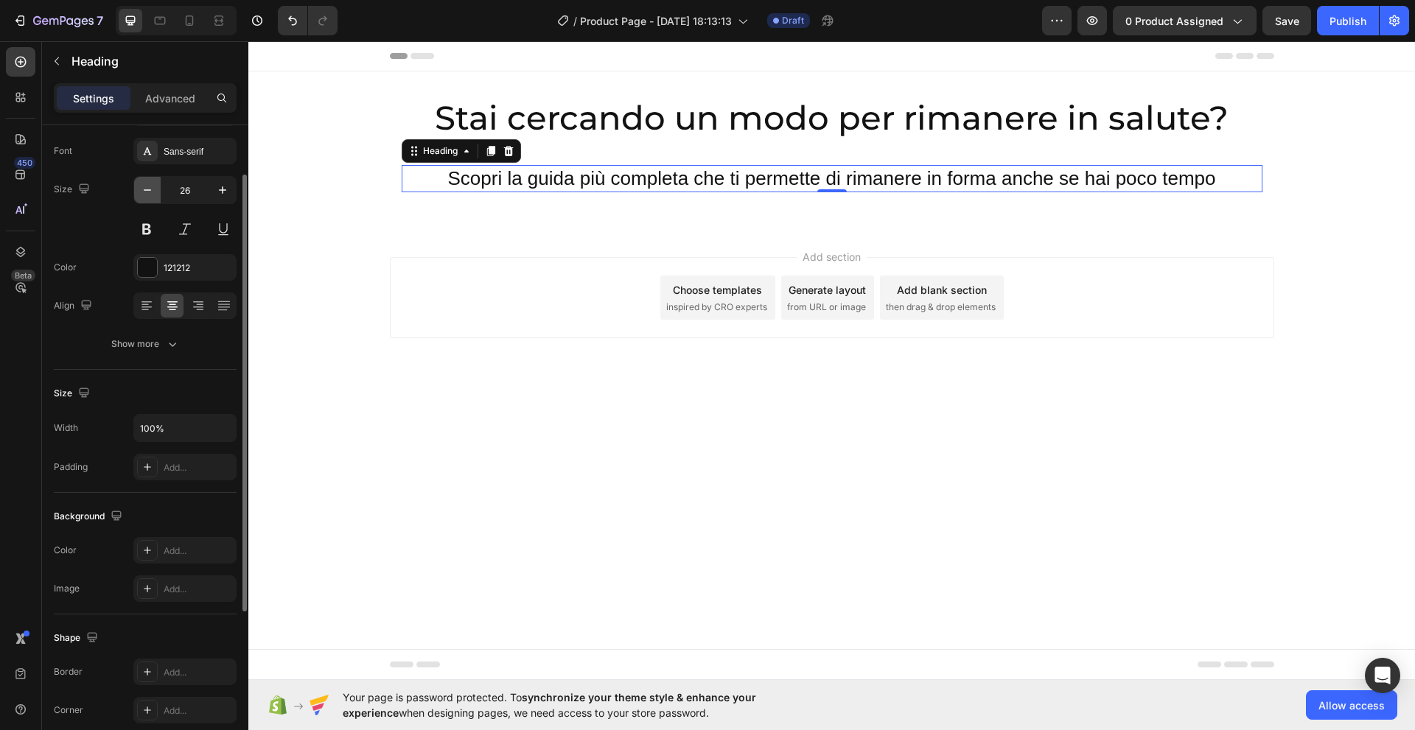
click at [144, 189] on icon "button" at bounding box center [147, 190] width 15 height 15
type input "25"
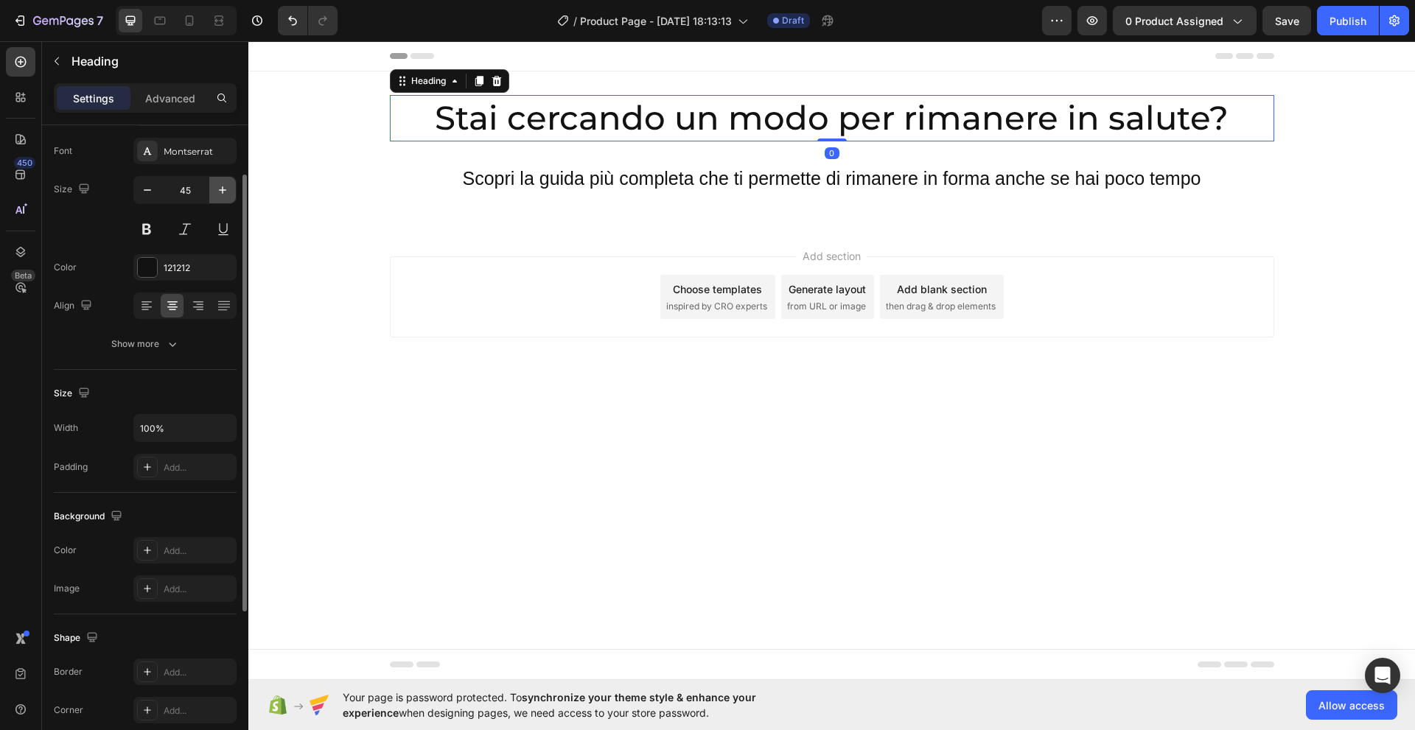
click at [221, 192] on icon "button" at bounding box center [222, 190] width 15 height 15
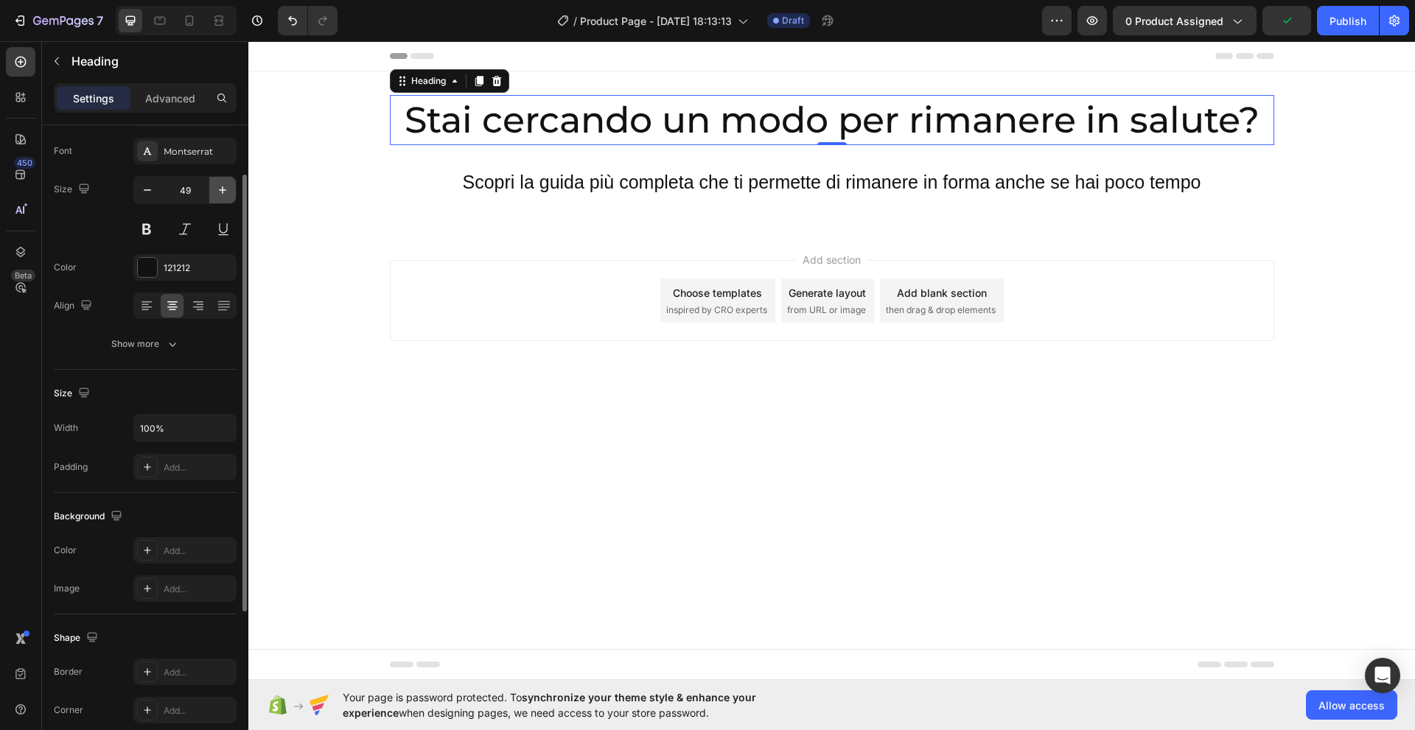
click at [221, 192] on icon "button" at bounding box center [222, 190] width 15 height 15
click at [150, 191] on icon "button" at bounding box center [147, 190] width 15 height 15
type input "47"
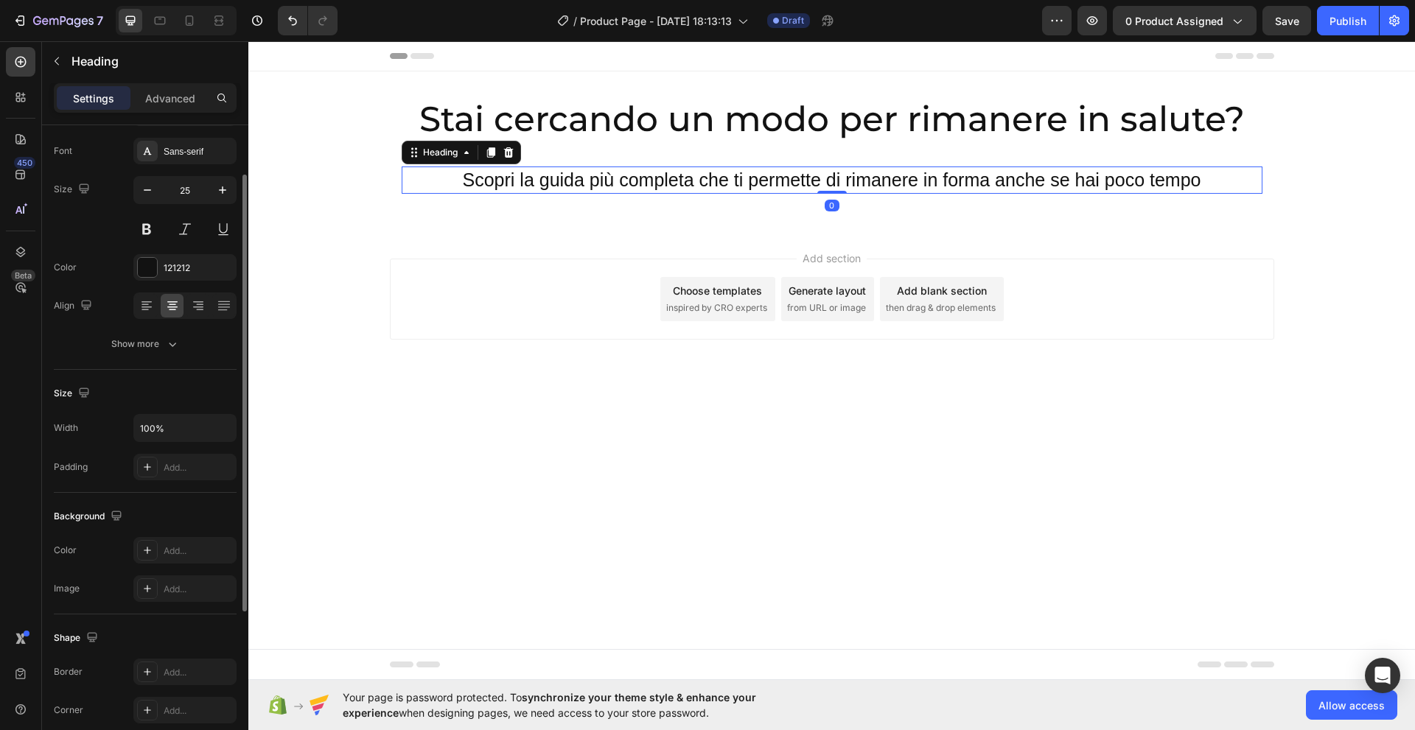
click at [614, 180] on p "Scopri la guida più completa che ti permette di rimanere in forma anche se hai …" at bounding box center [832, 180] width 858 height 24
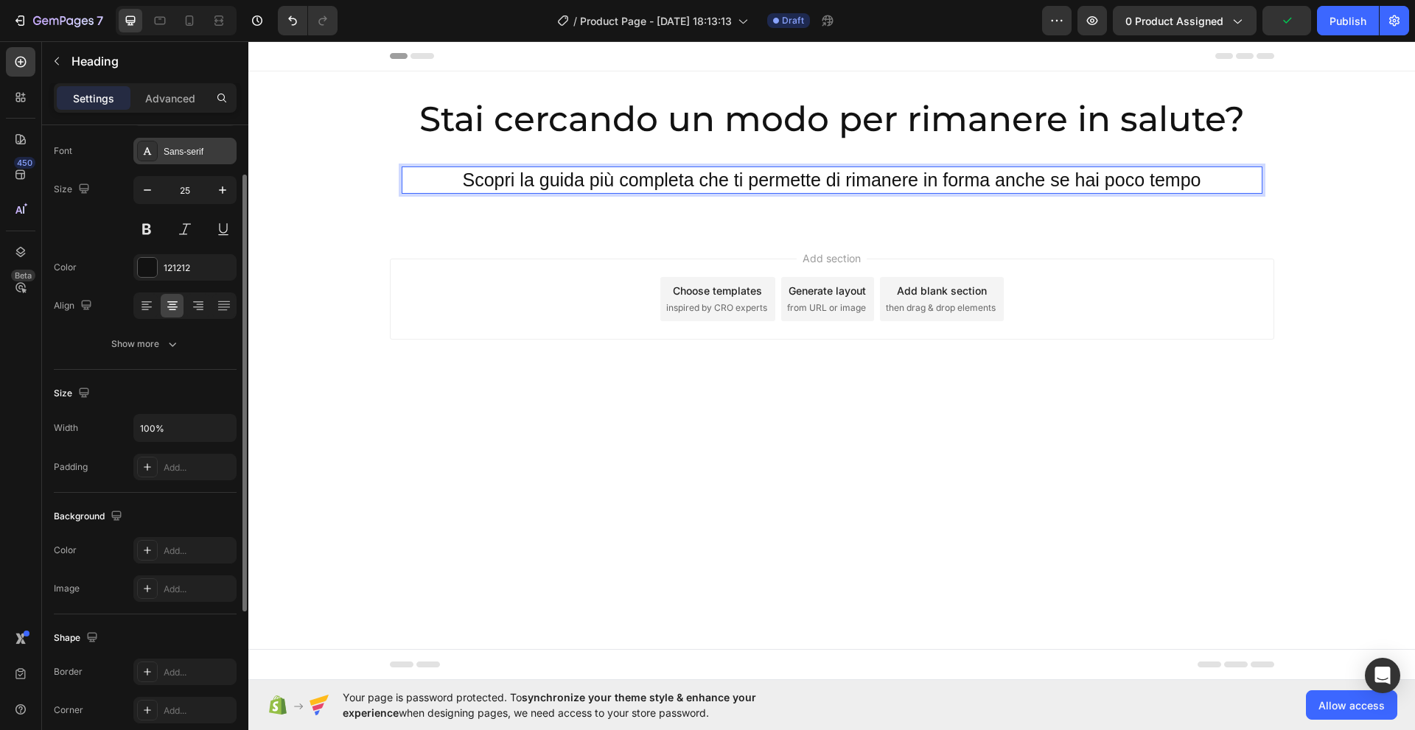
click at [181, 155] on div "Sans-serif" at bounding box center [198, 151] width 69 height 13
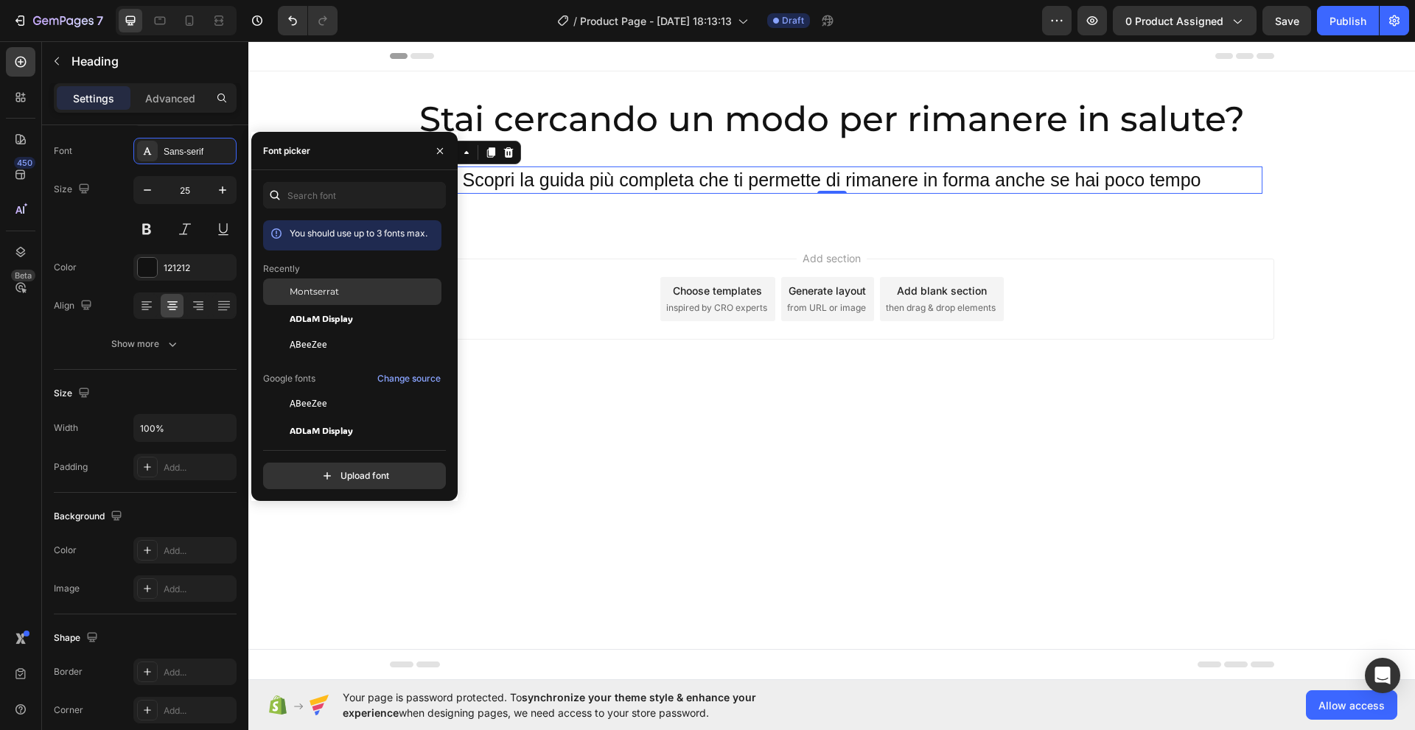
click at [316, 292] on span "Montserrat" at bounding box center [314, 291] width 49 height 13
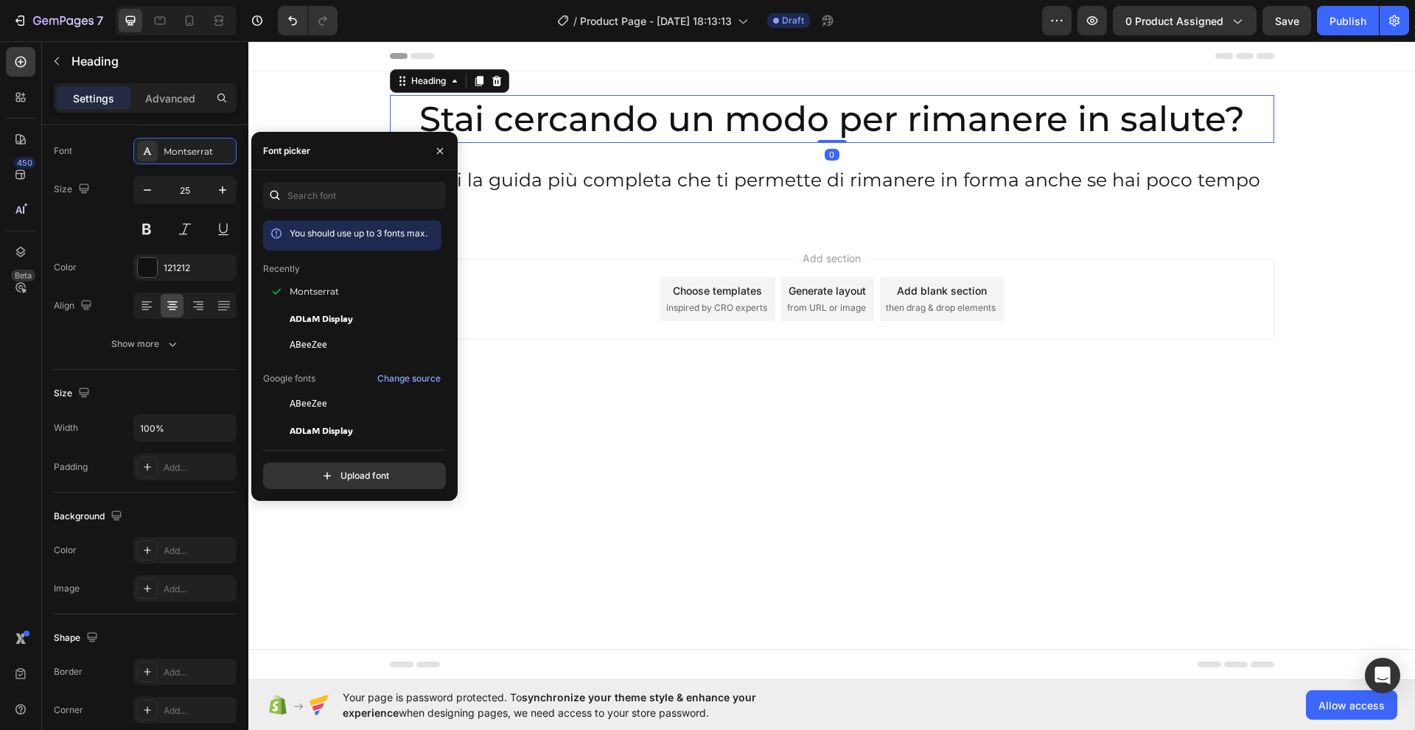
click at [615, 129] on p "Stai cercando un modo per rimanere in salute?" at bounding box center [831, 119] width 881 height 45
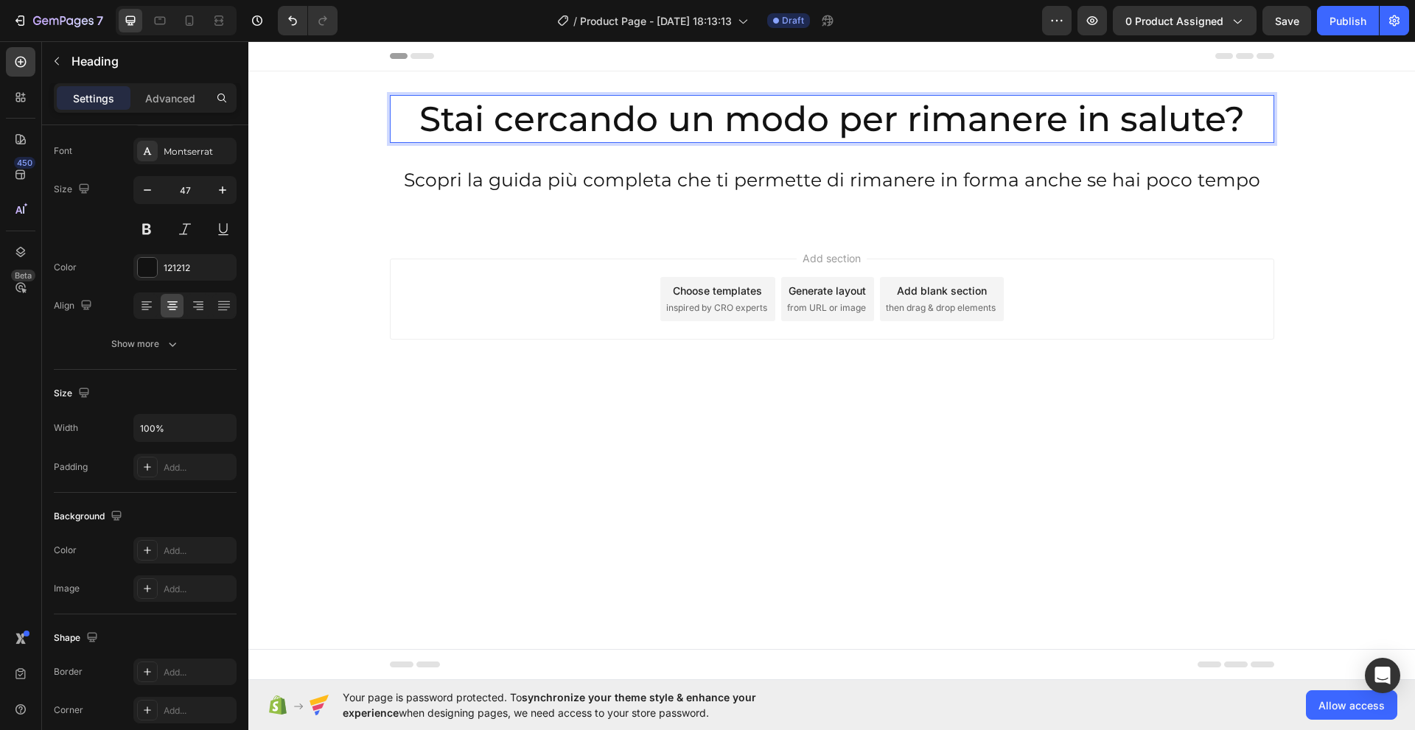
click at [430, 135] on p "Stai cercando un modo per rimanere in salute?" at bounding box center [831, 119] width 881 height 45
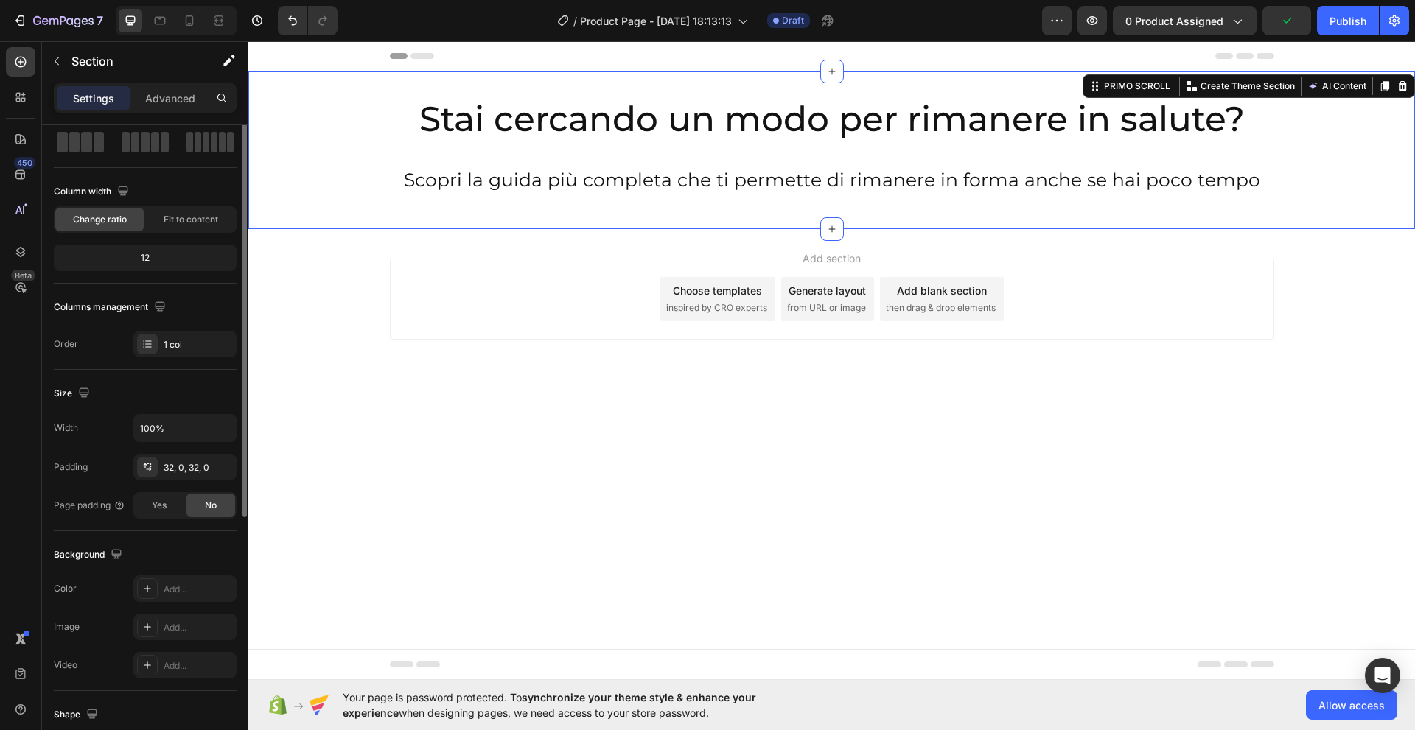
click at [508, 81] on div "Stai cercando un modo per rimanere in salute? Heading Row Scopri la guida più c…" at bounding box center [831, 150] width 1166 height 158
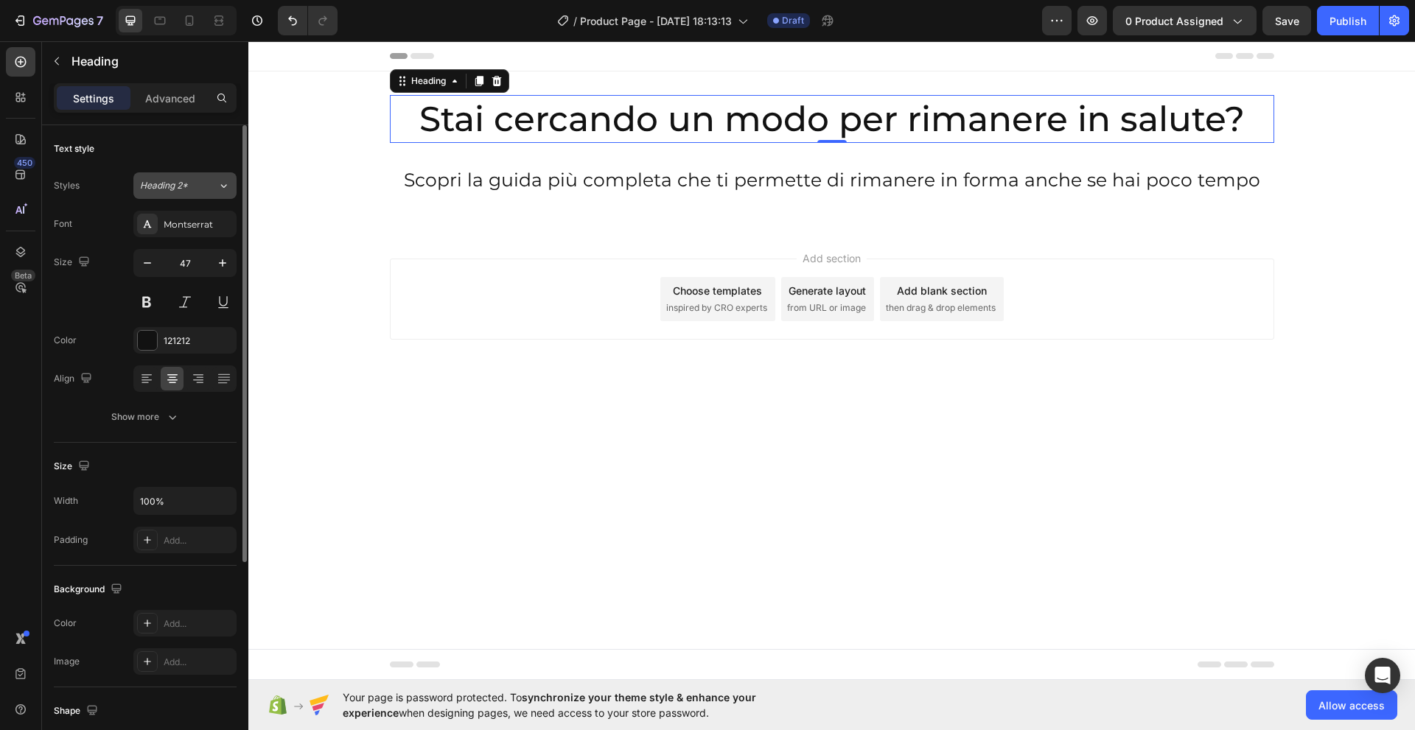
click at [223, 183] on icon at bounding box center [223, 185] width 13 height 15
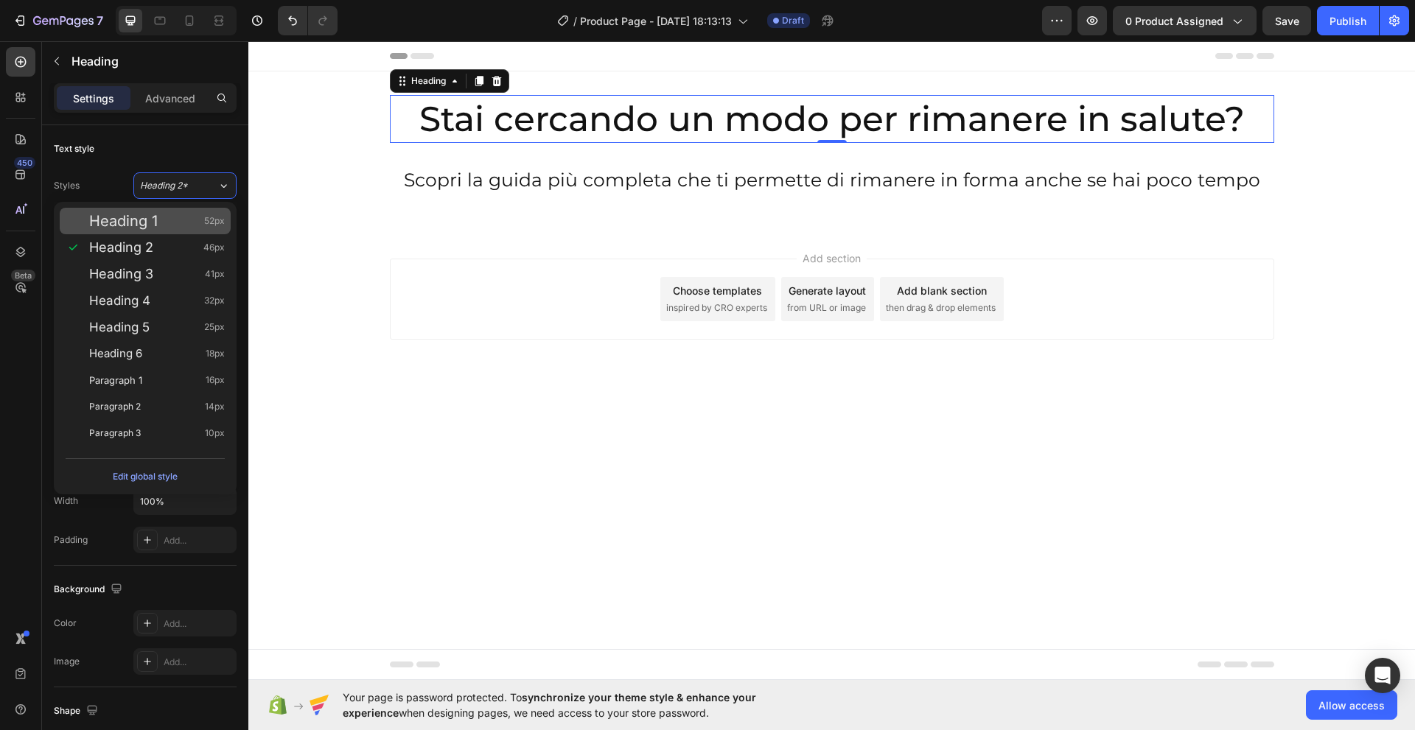
click at [138, 223] on span "Heading 1" at bounding box center [123, 221] width 69 height 15
type input "52"
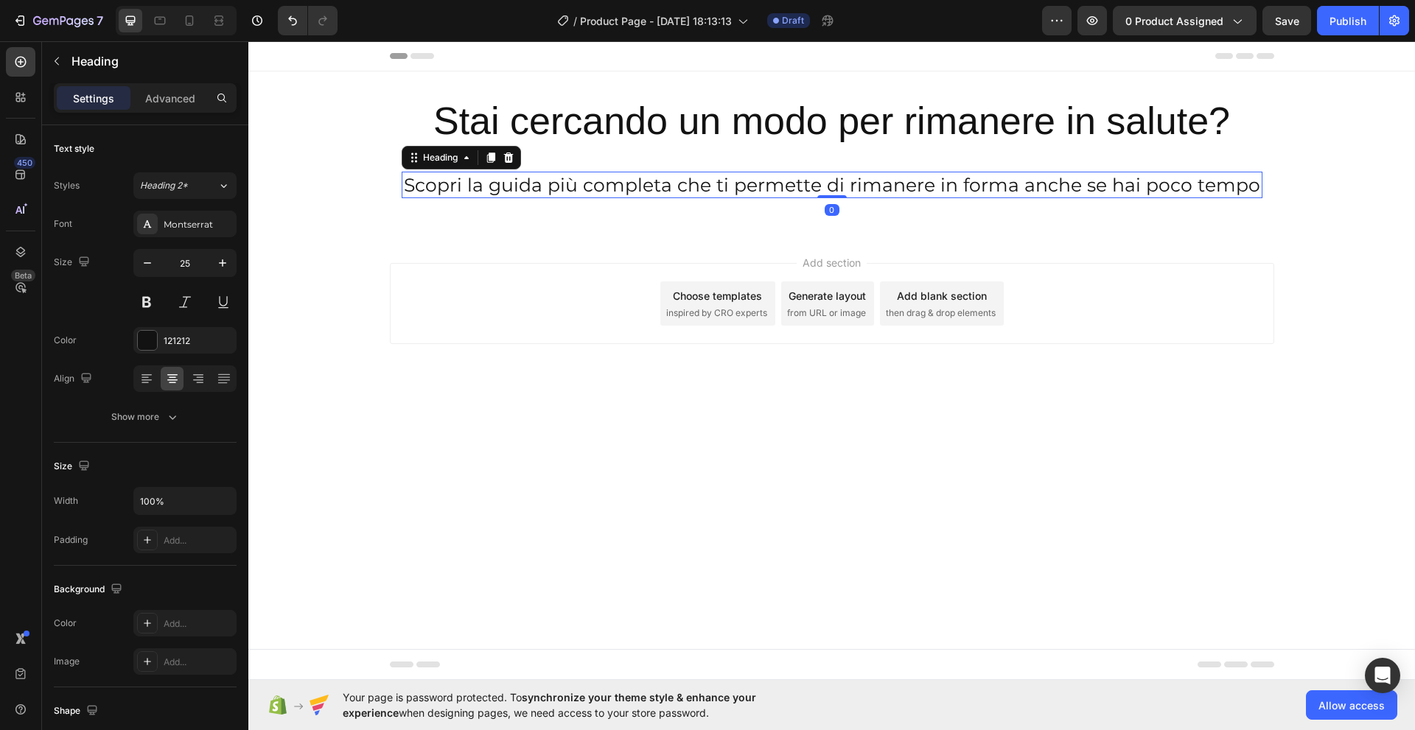
click at [430, 188] on p "Scopri la guida più completa che ti permette di rimanere in forma anche se hai …" at bounding box center [832, 185] width 858 height 24
click at [226, 186] on icon at bounding box center [224, 186] width 6 height 4
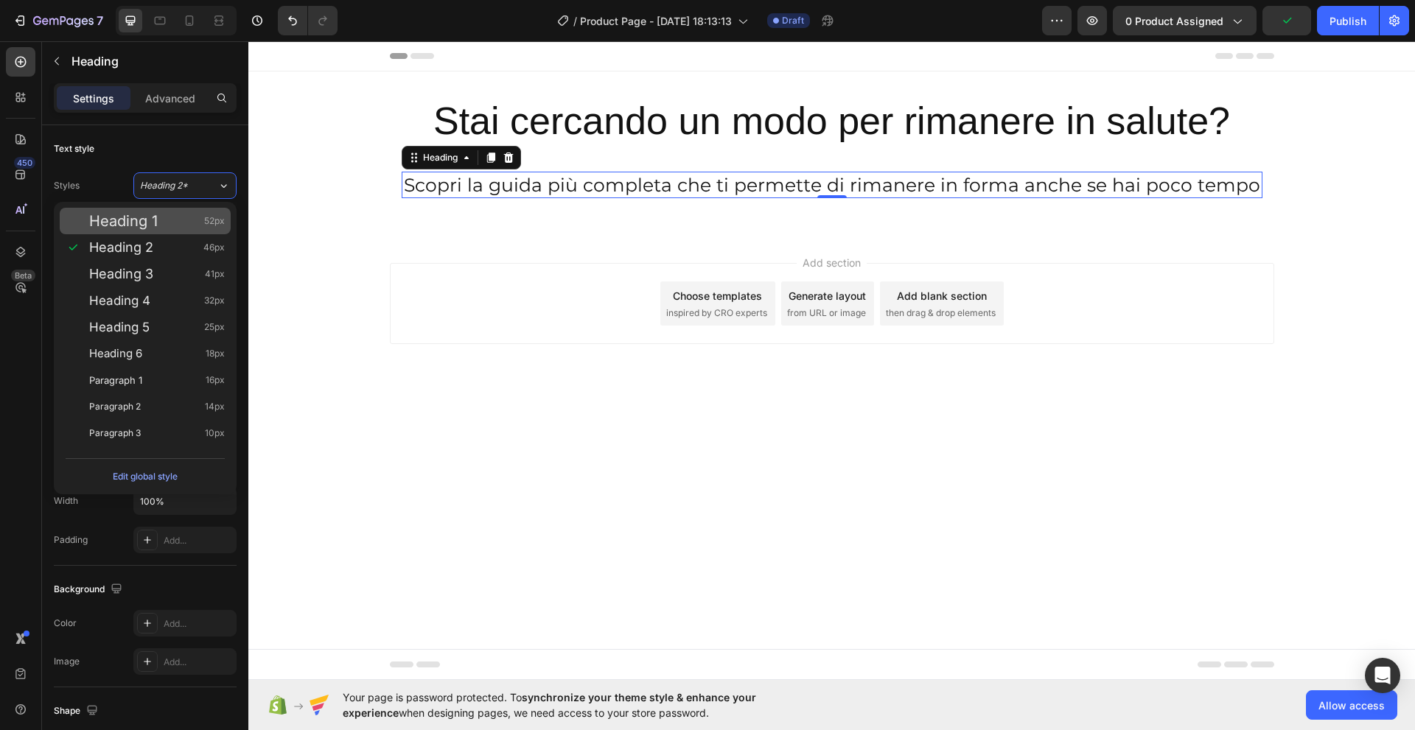
click at [145, 222] on span "Heading 1" at bounding box center [123, 221] width 69 height 15
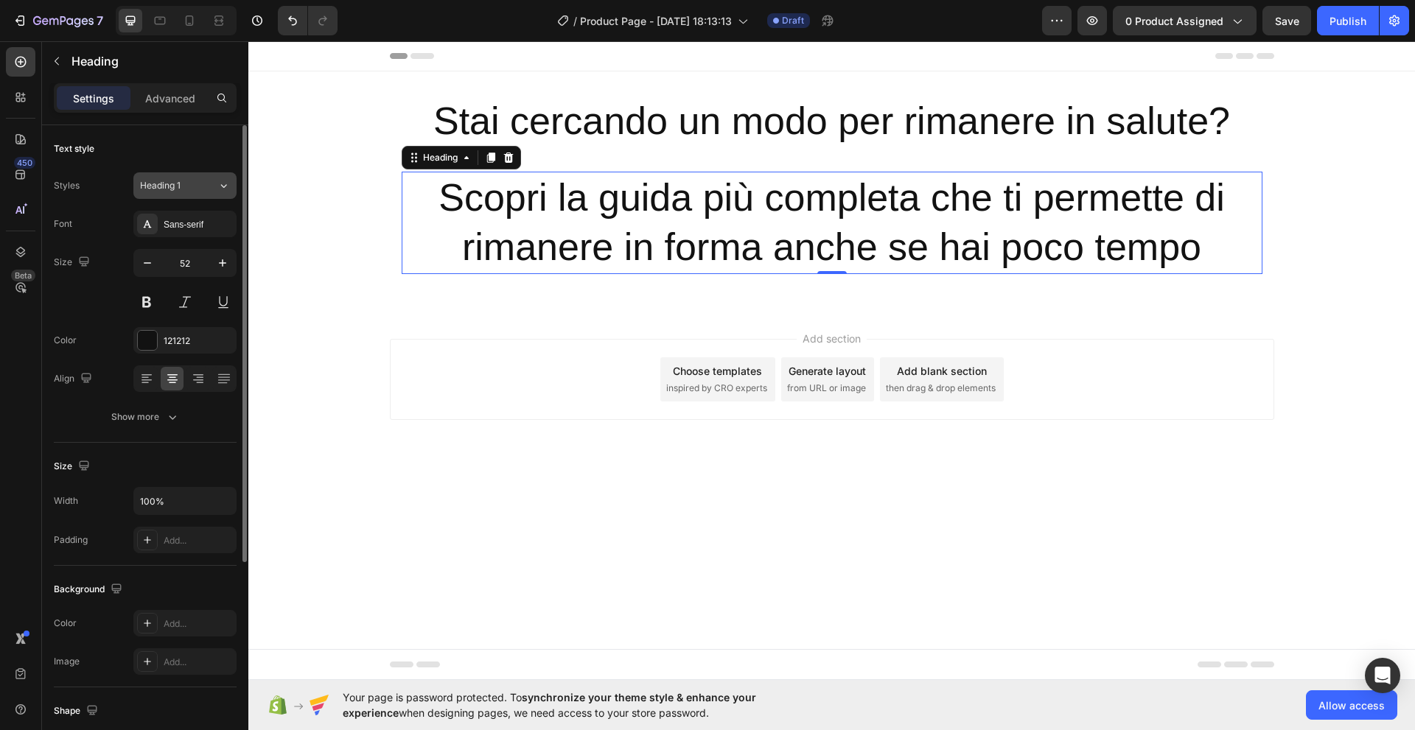
click at [220, 187] on icon at bounding box center [223, 185] width 13 height 15
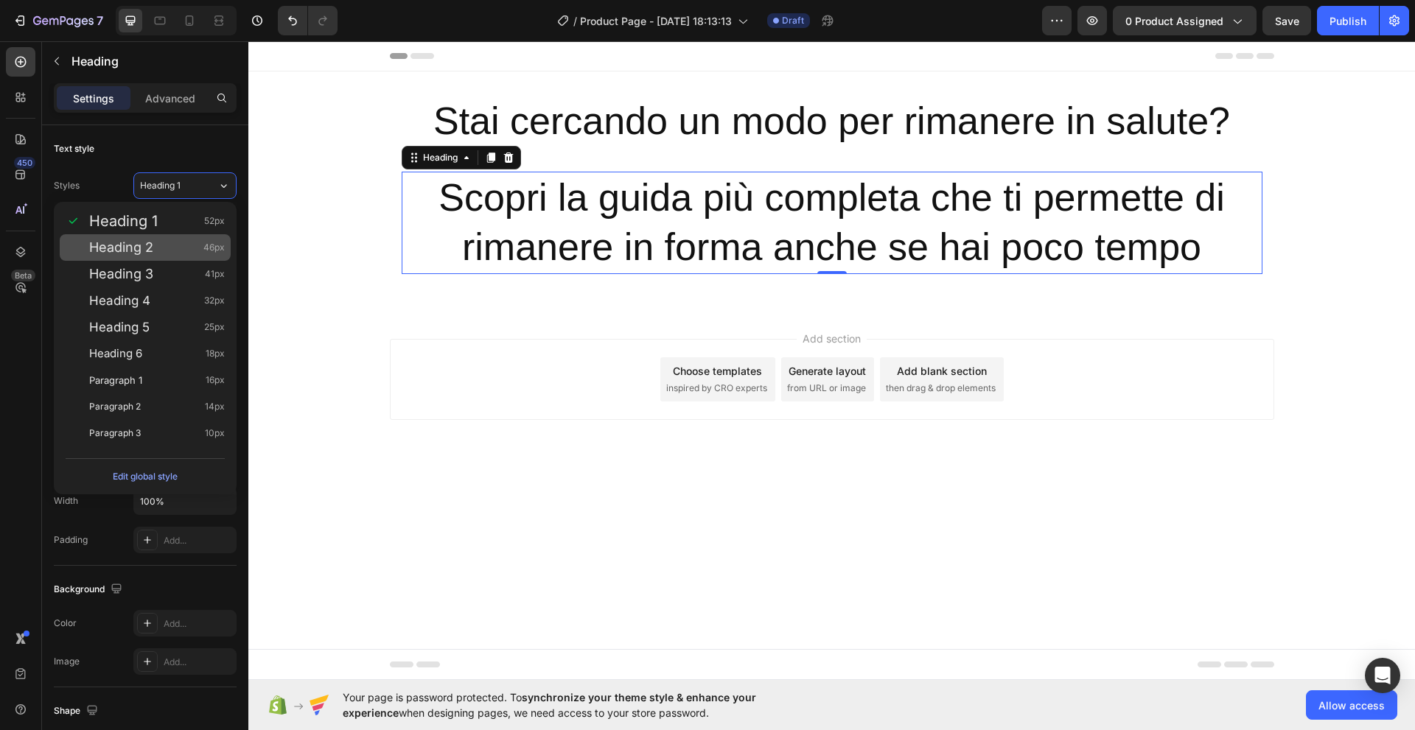
click at [127, 243] on span "Heading 2" at bounding box center [121, 247] width 64 height 15
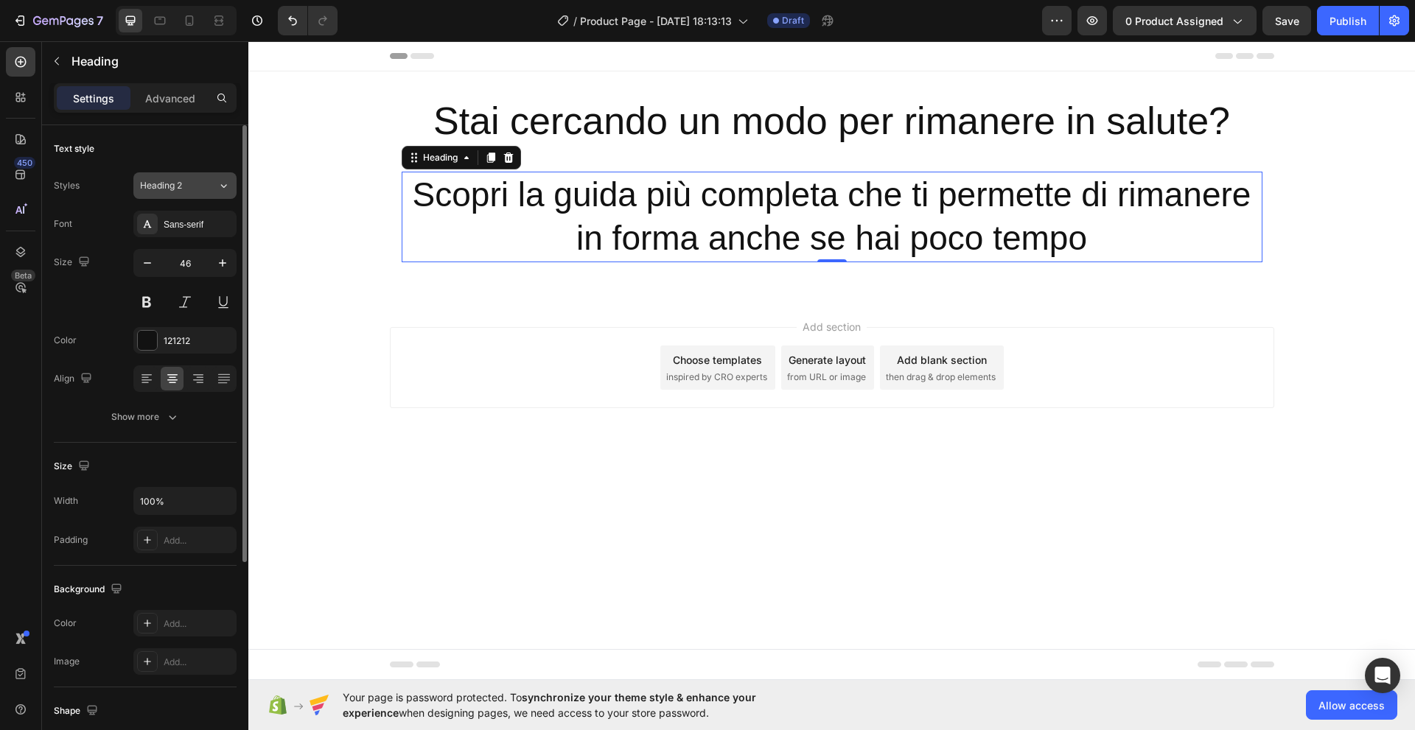
click at [220, 183] on icon at bounding box center [223, 185] width 13 height 15
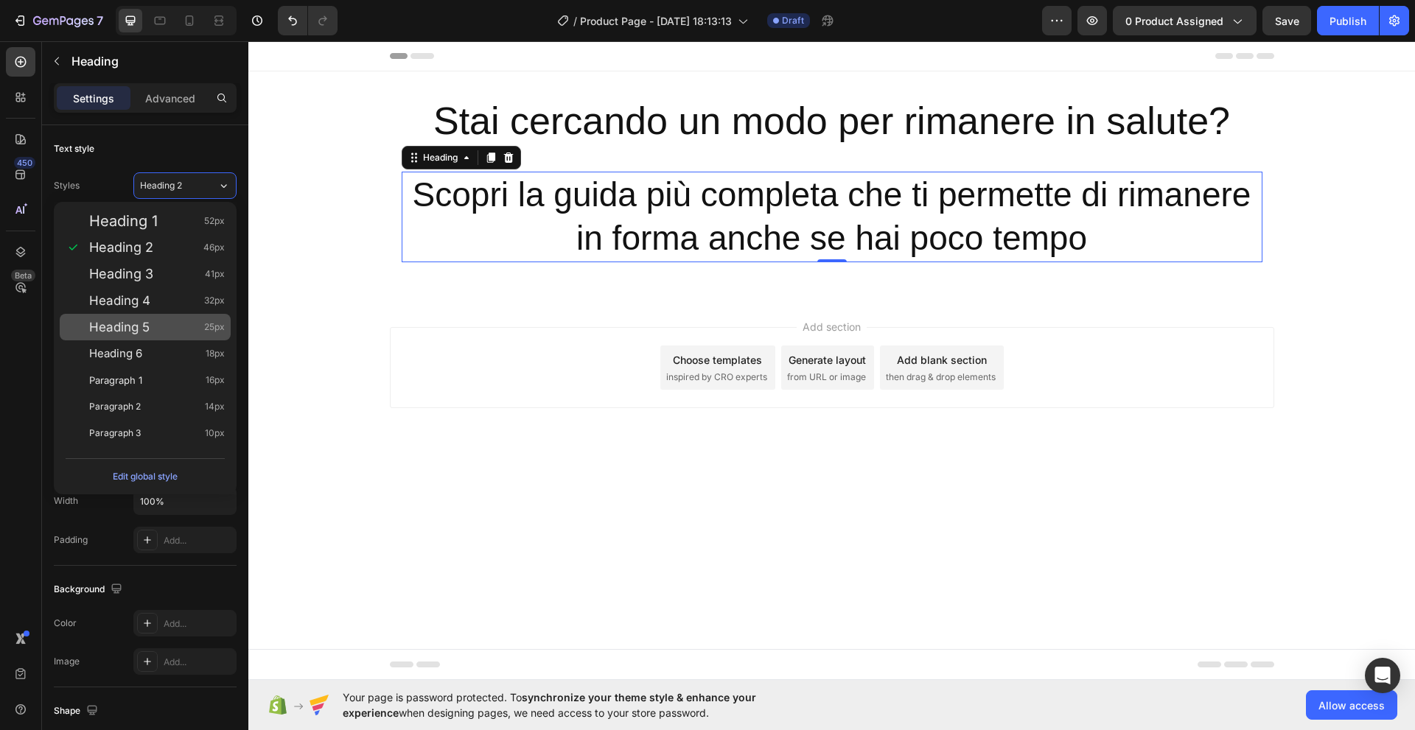
click at [187, 320] on div "Heading 5 25px" at bounding box center [157, 327] width 136 height 15
type input "25"
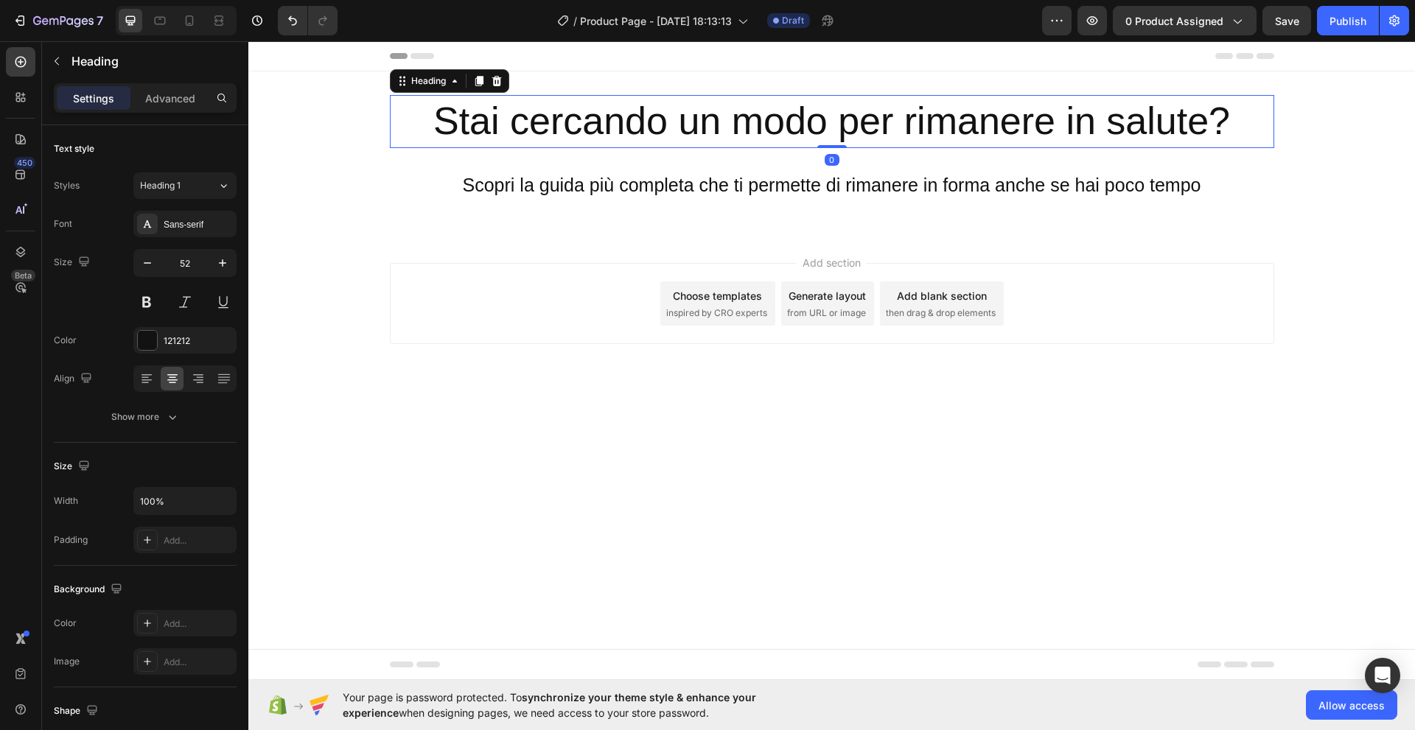
click at [472, 124] on p "Stai cercando un modo per rimanere in salute?" at bounding box center [831, 122] width 881 height 50
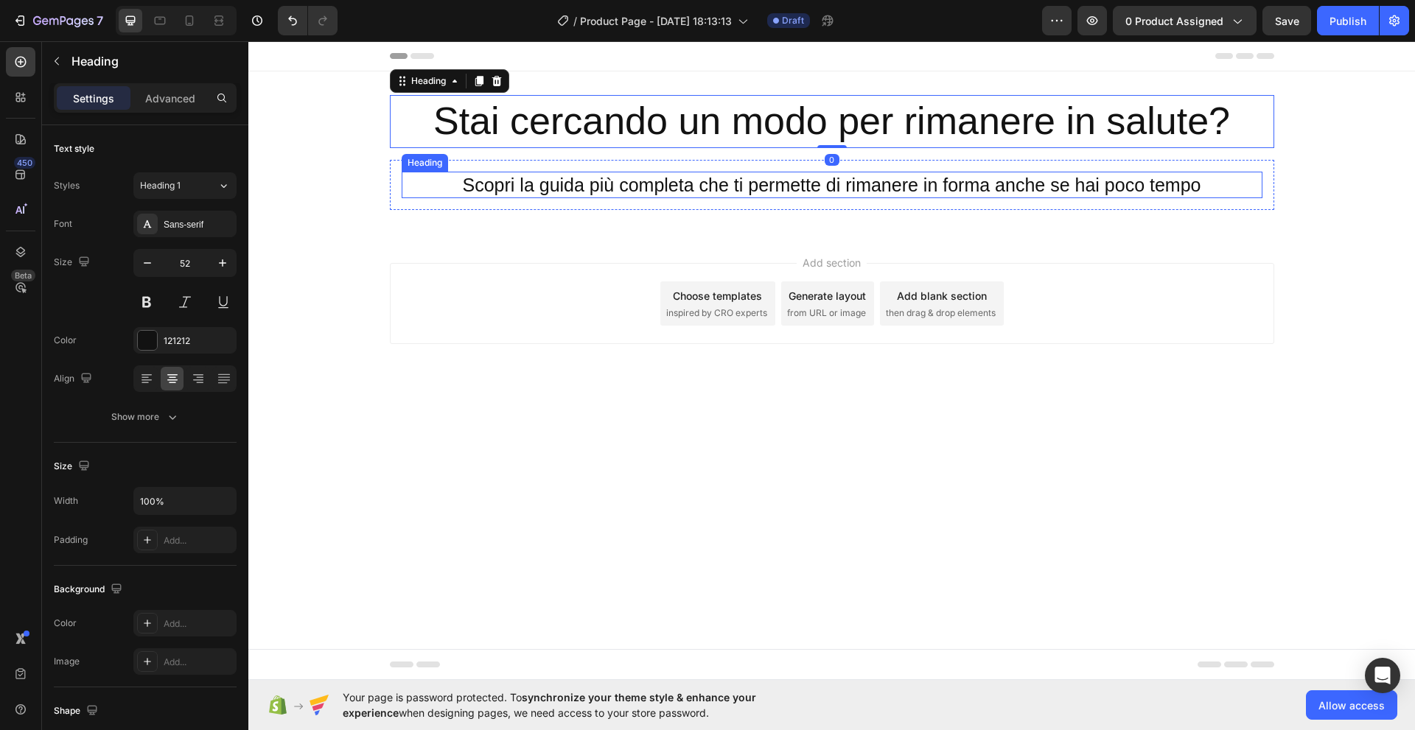
click at [519, 192] on p "Scopri la guida più completa che ti permette di rimanere in forma anche se hai …" at bounding box center [832, 185] width 858 height 24
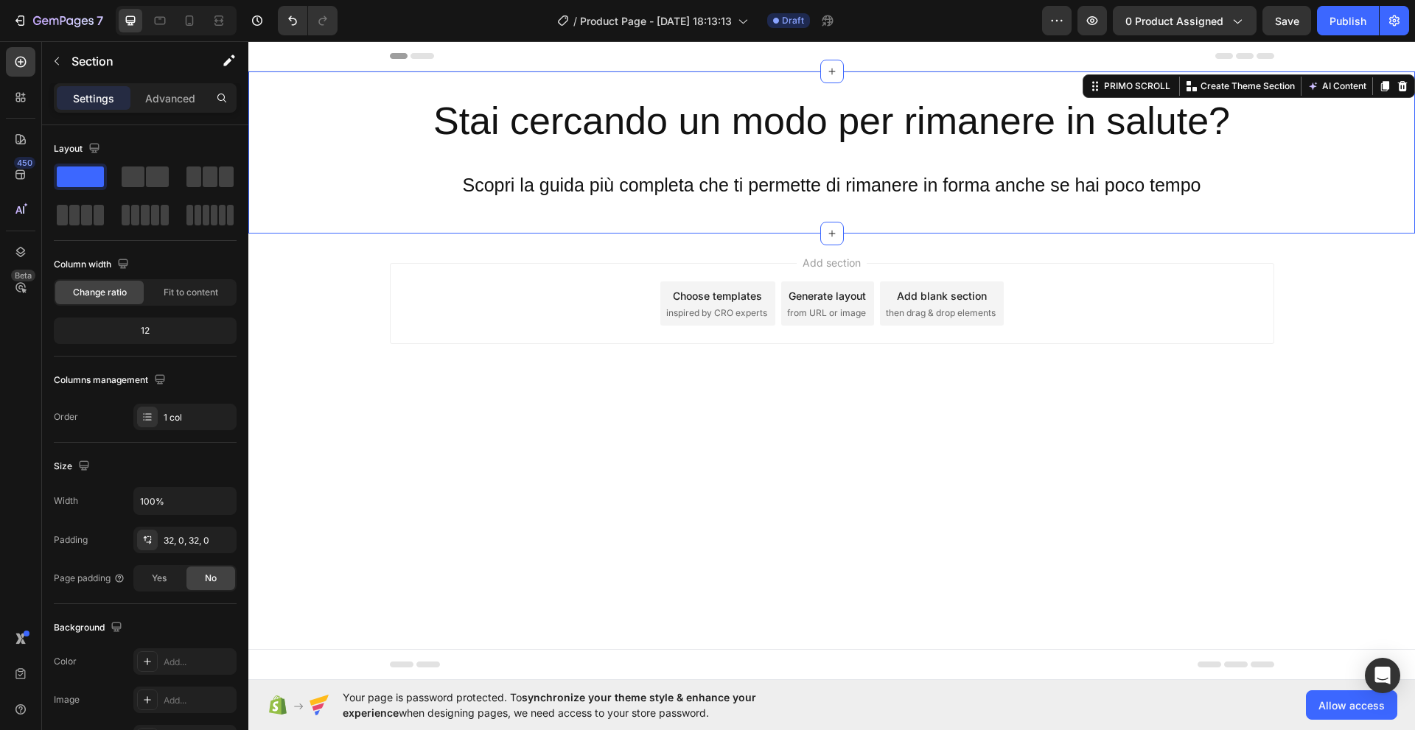
click at [1073, 80] on div "Stai cercando un modo per rimanere in salute? Heading Row Scopri la guida più c…" at bounding box center [831, 152] width 1166 height 162
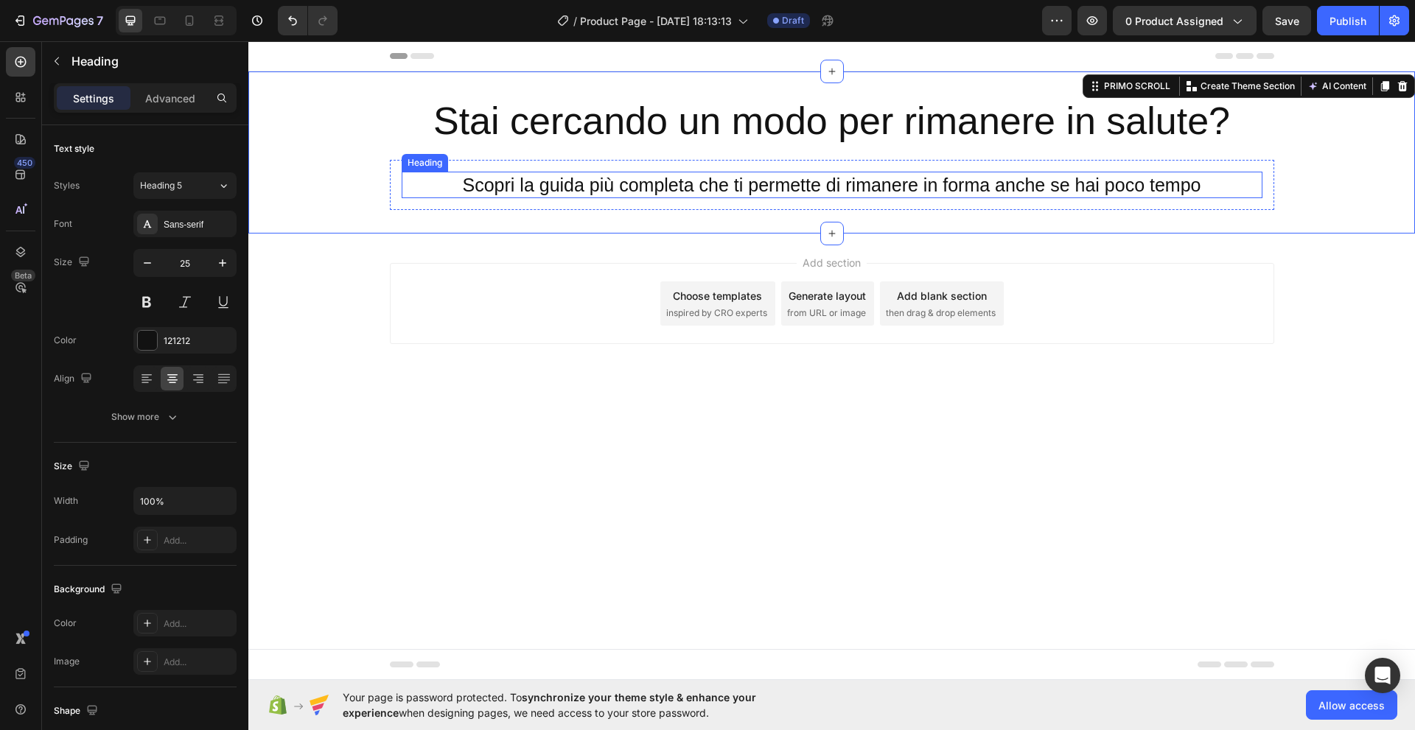
click at [754, 179] on p "Scopri la guida più completa che ti permette di rimanere in forma anche se hai …" at bounding box center [832, 185] width 858 height 24
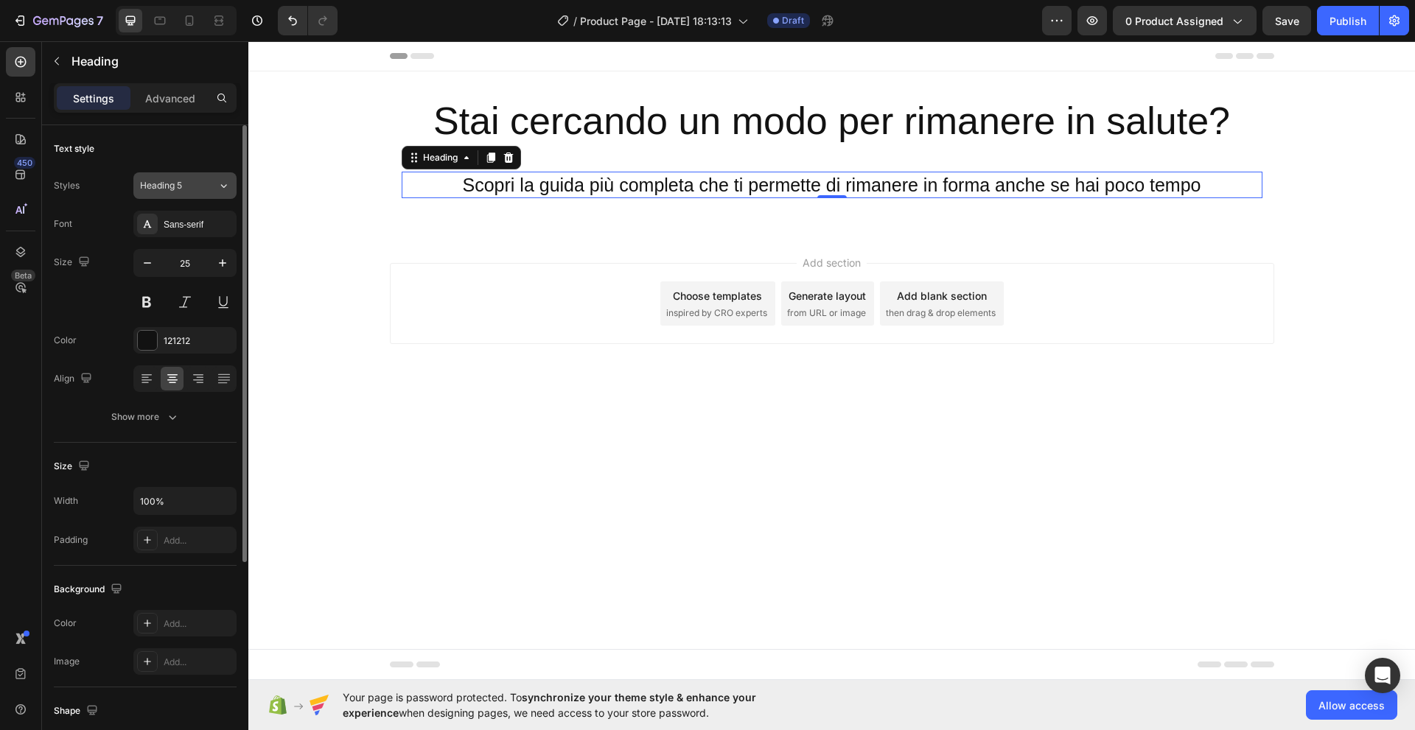
click at [225, 186] on icon at bounding box center [224, 186] width 6 height 4
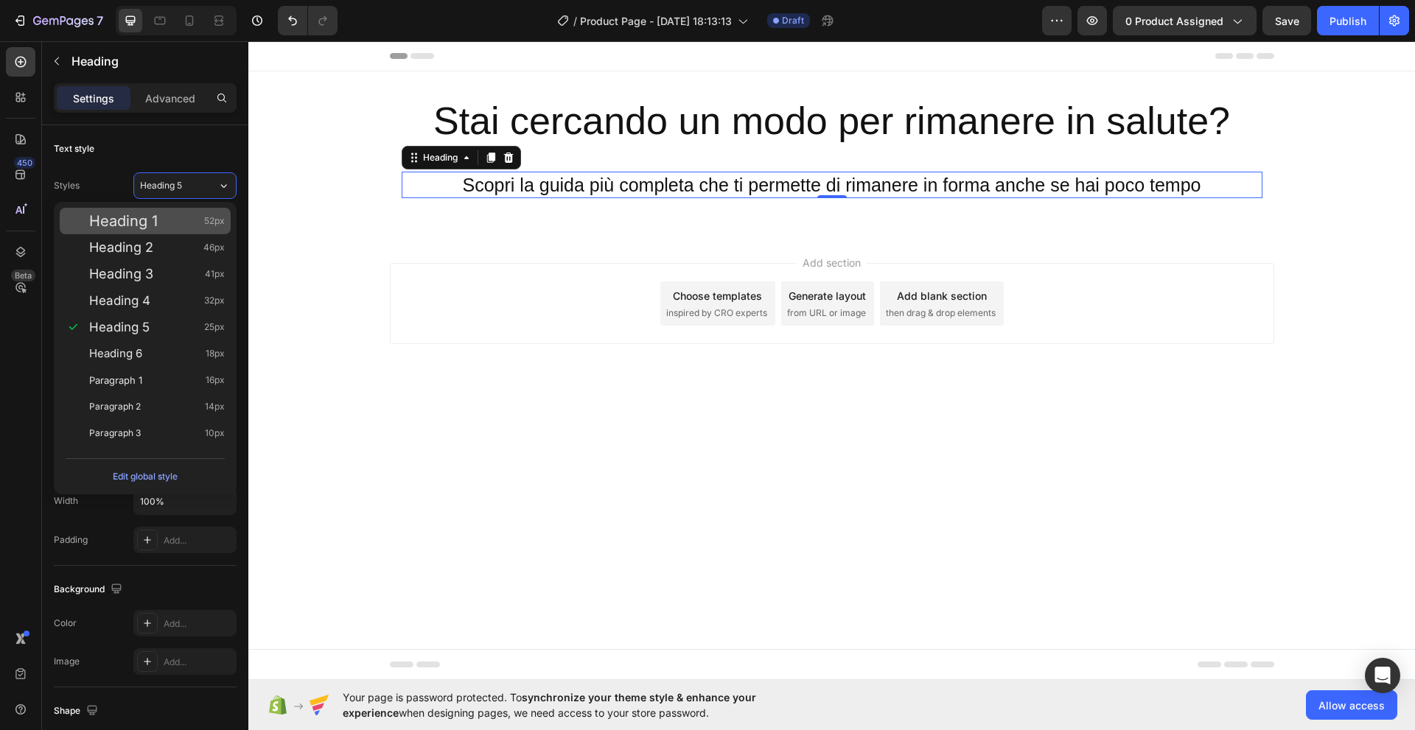
click at [180, 217] on div "Heading 1 52px" at bounding box center [157, 221] width 136 height 15
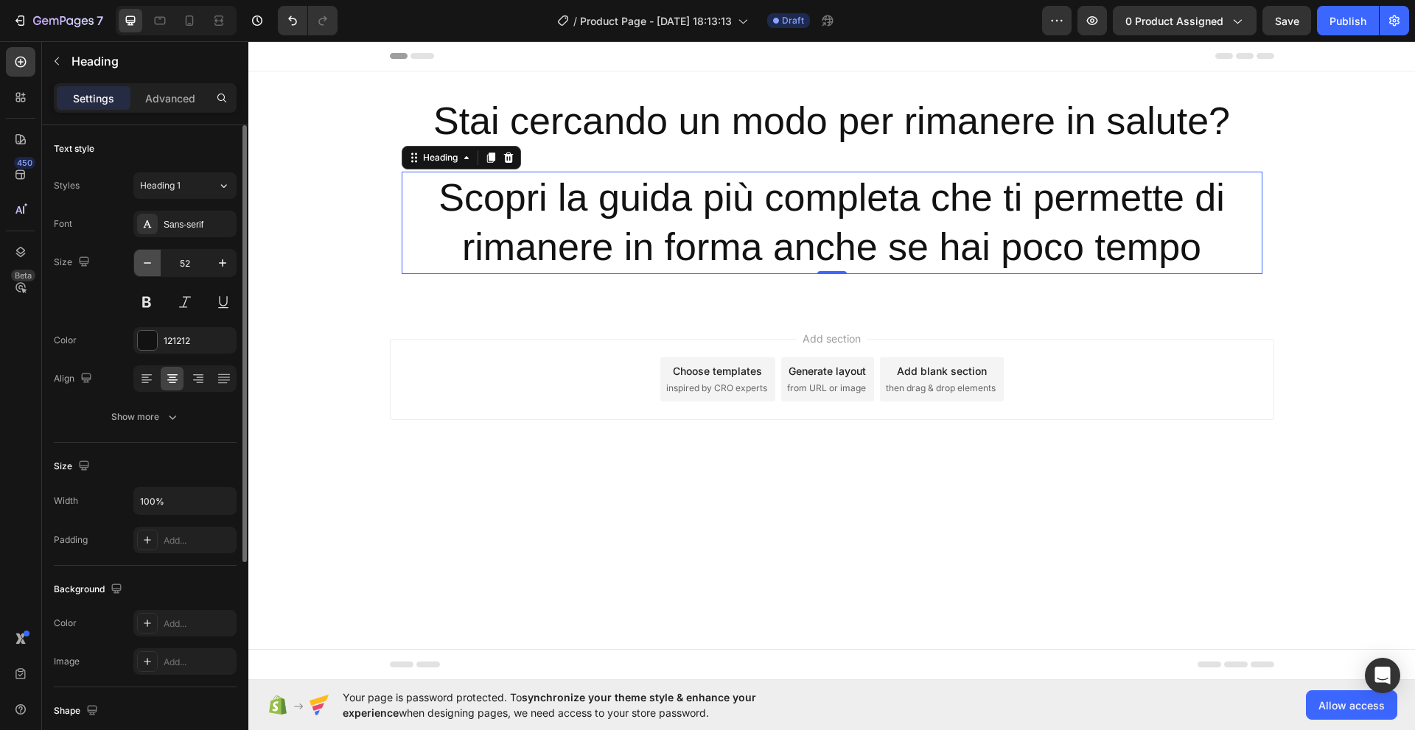
click at [149, 267] on icon "button" at bounding box center [147, 263] width 15 height 15
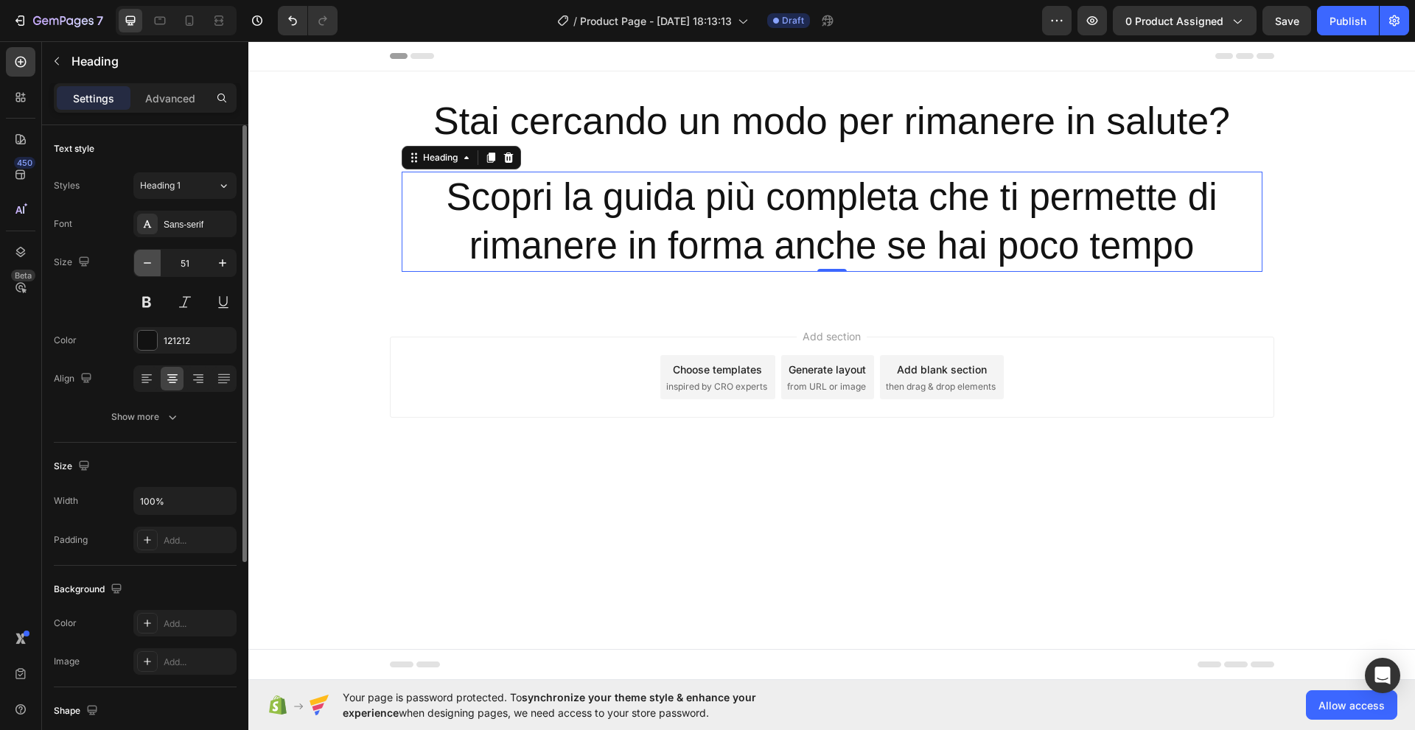
click at [149, 267] on icon "button" at bounding box center [147, 263] width 15 height 15
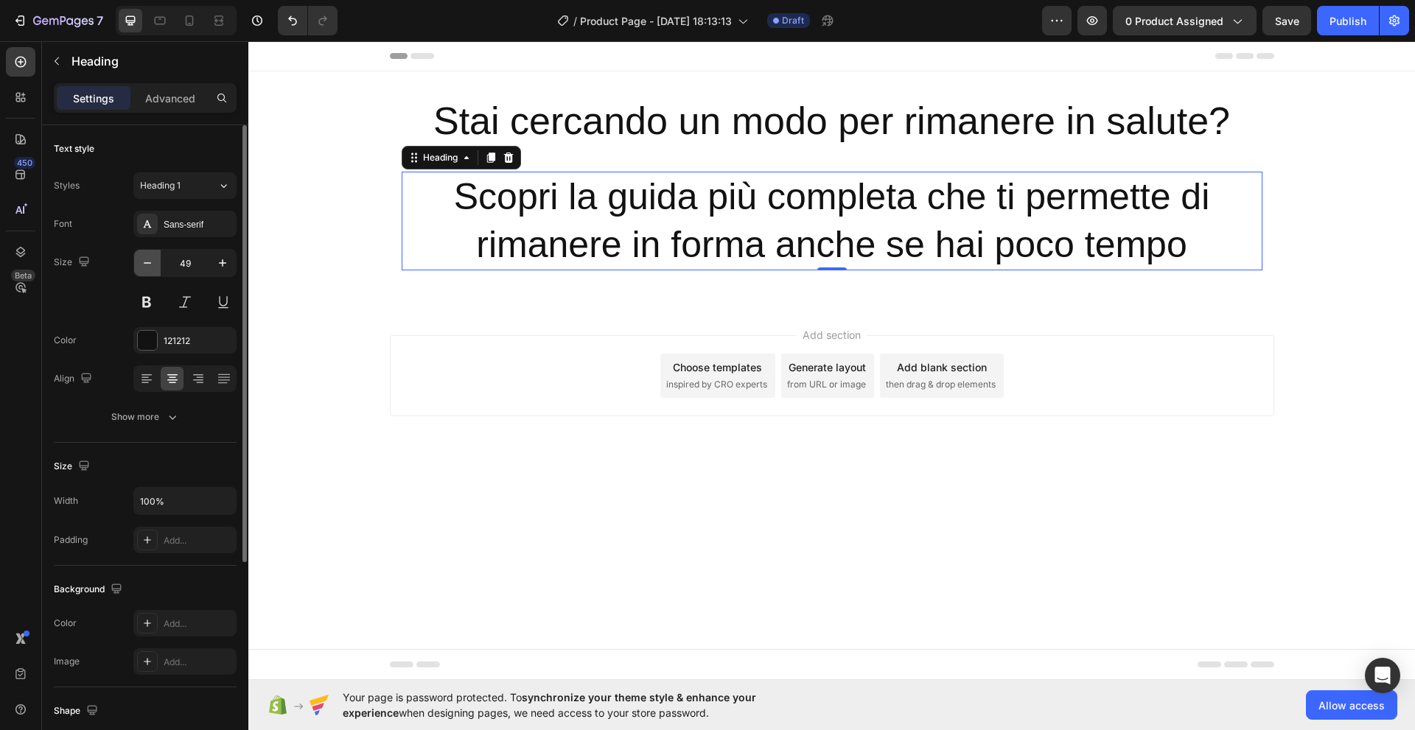
click at [149, 267] on icon "button" at bounding box center [147, 263] width 15 height 15
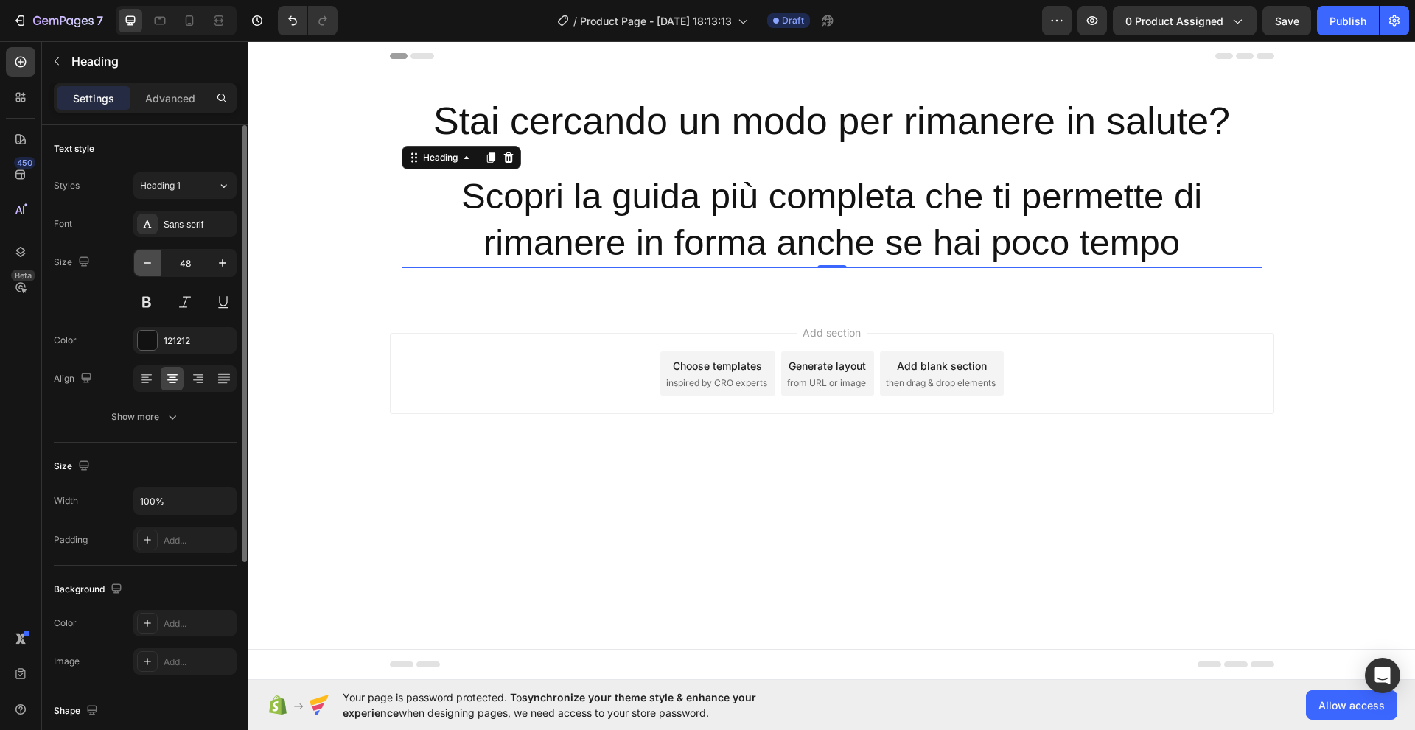
click at [149, 267] on icon "button" at bounding box center [147, 263] width 15 height 15
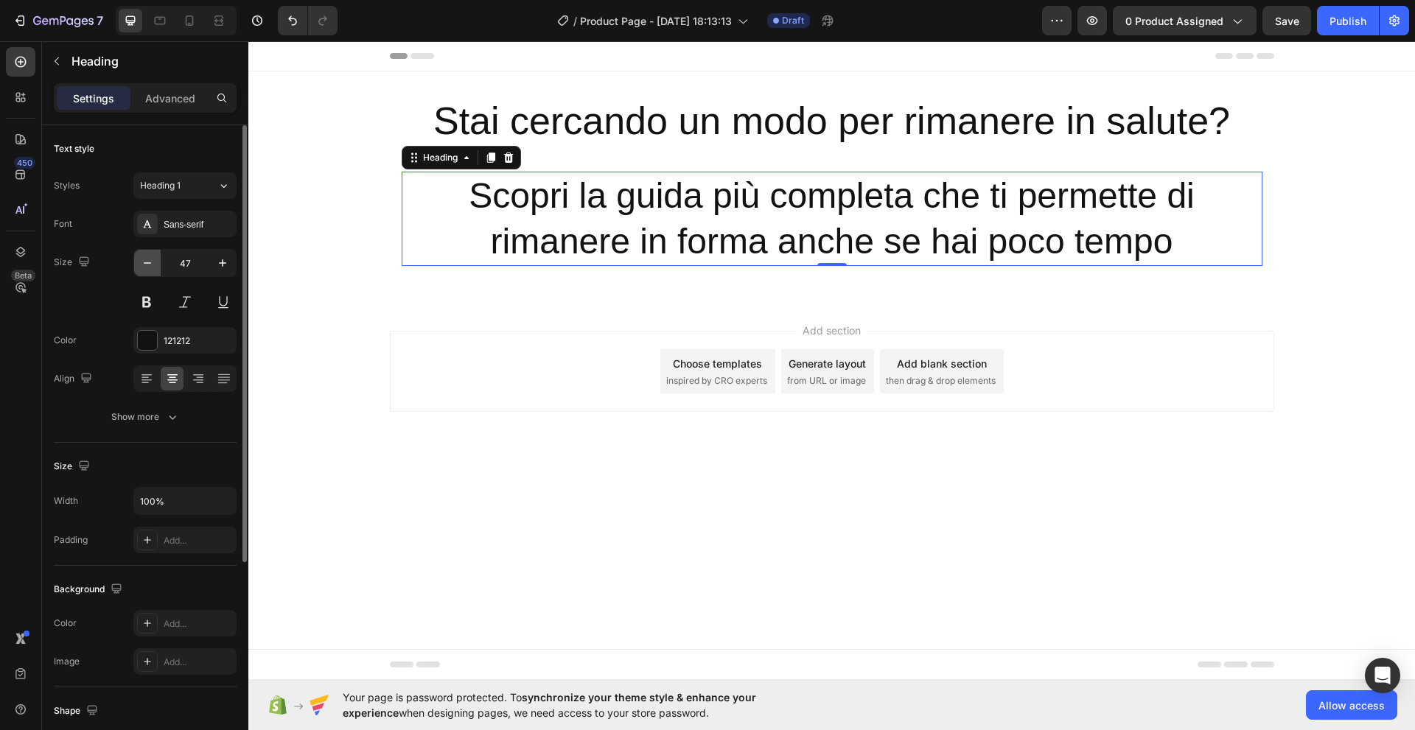
click at [149, 267] on icon "button" at bounding box center [147, 263] width 15 height 15
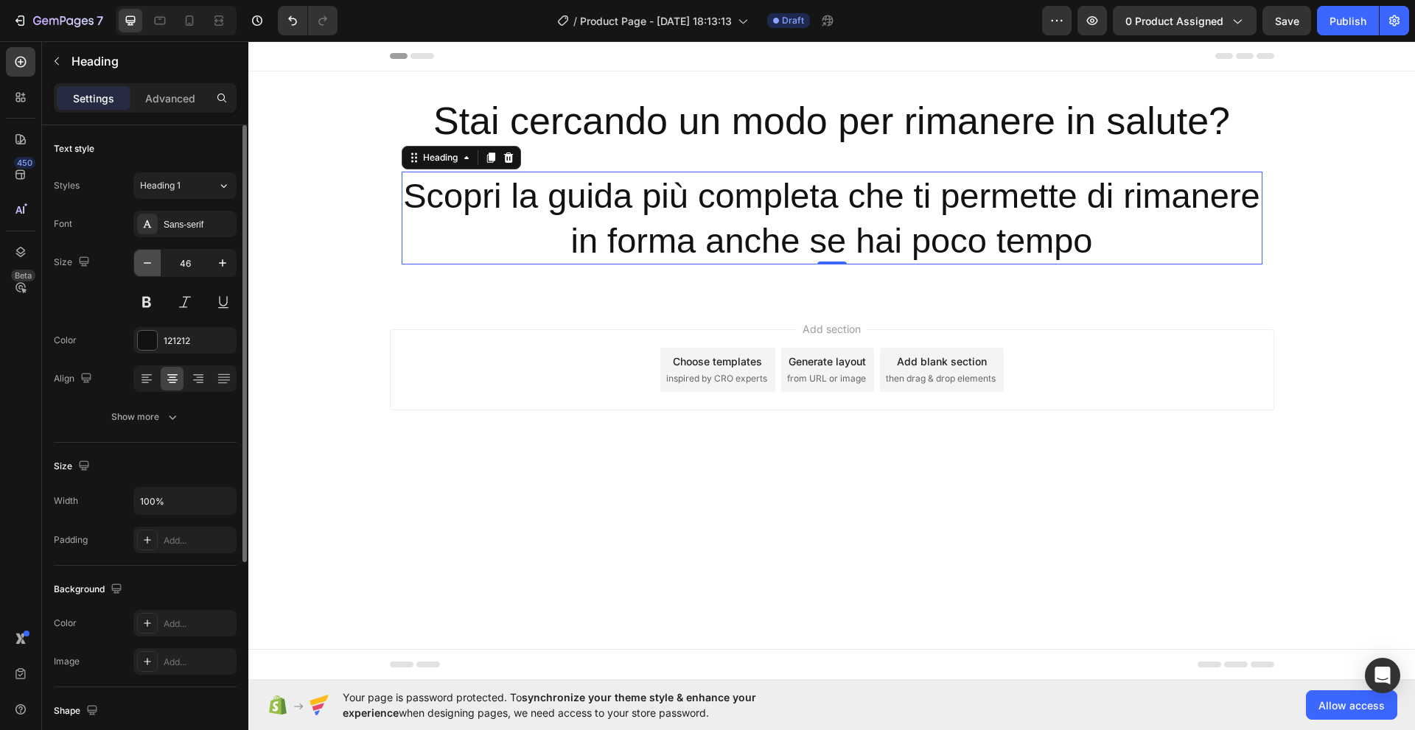
click at [149, 267] on icon "button" at bounding box center [147, 263] width 15 height 15
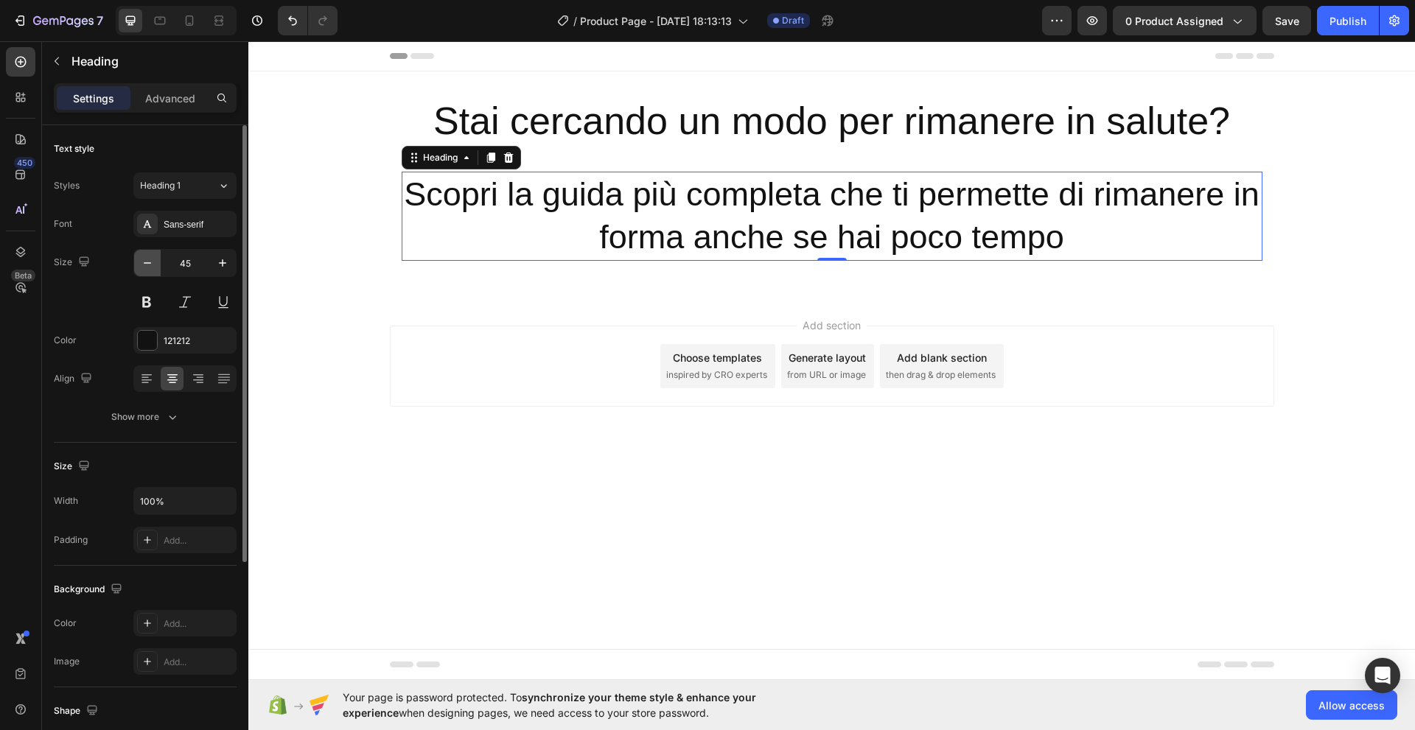
click at [149, 267] on icon "button" at bounding box center [147, 263] width 15 height 15
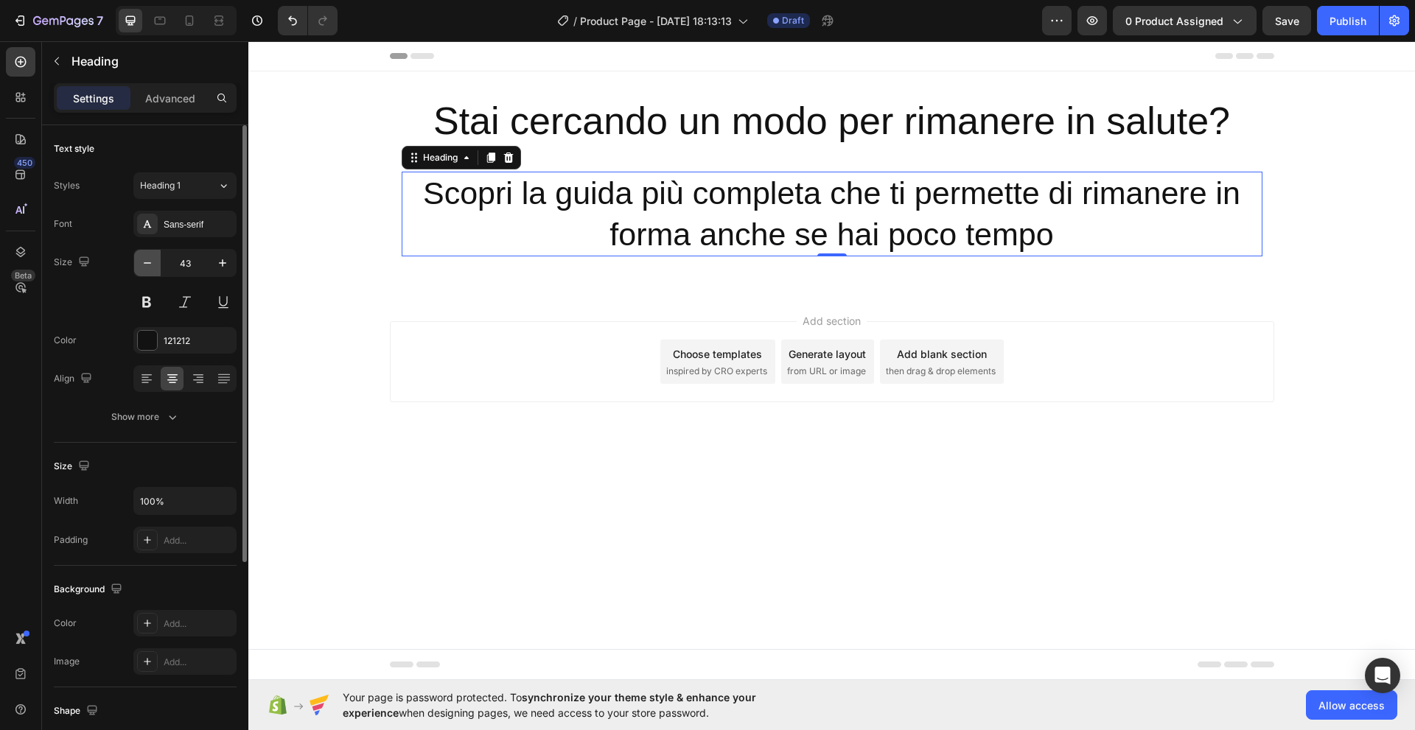
click at [149, 267] on icon "button" at bounding box center [147, 263] width 15 height 15
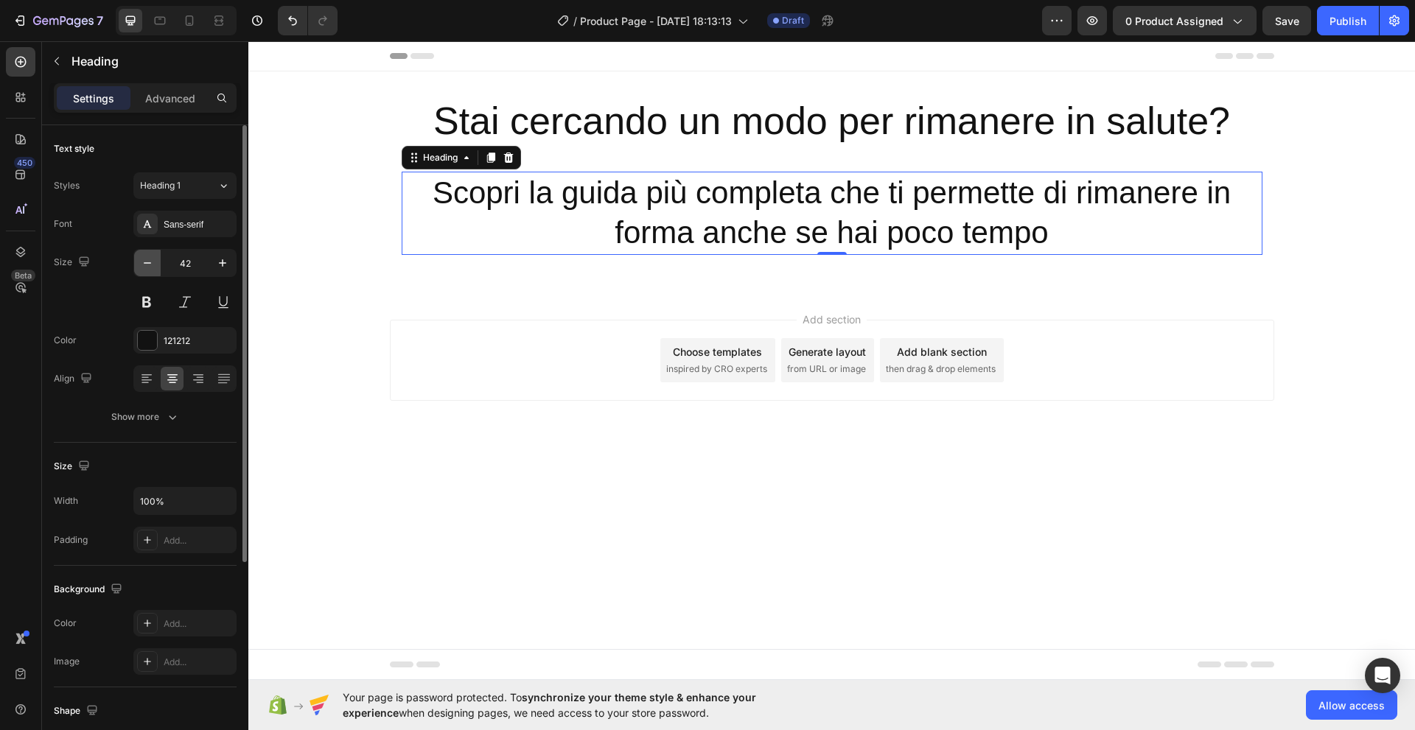
click at [149, 267] on icon "button" at bounding box center [147, 263] width 15 height 15
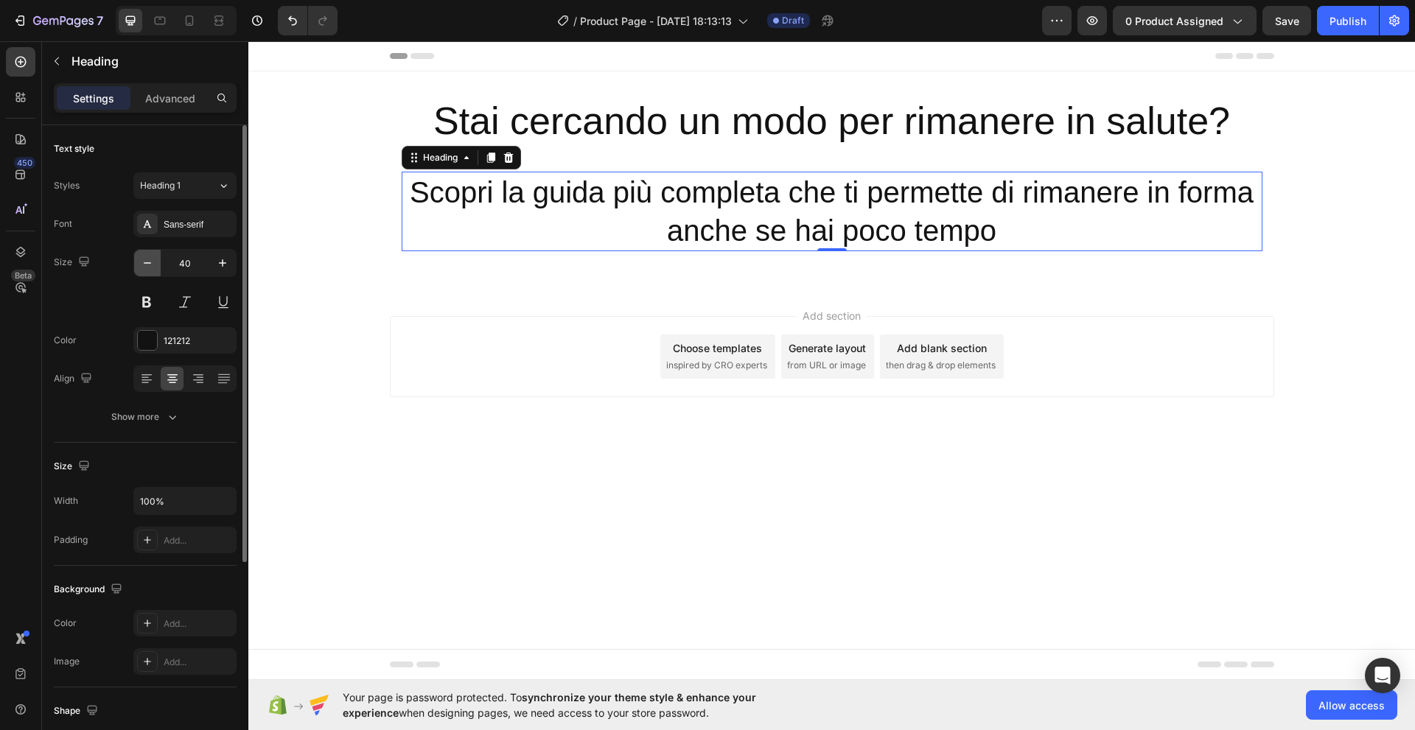
click at [149, 267] on icon "button" at bounding box center [147, 263] width 15 height 15
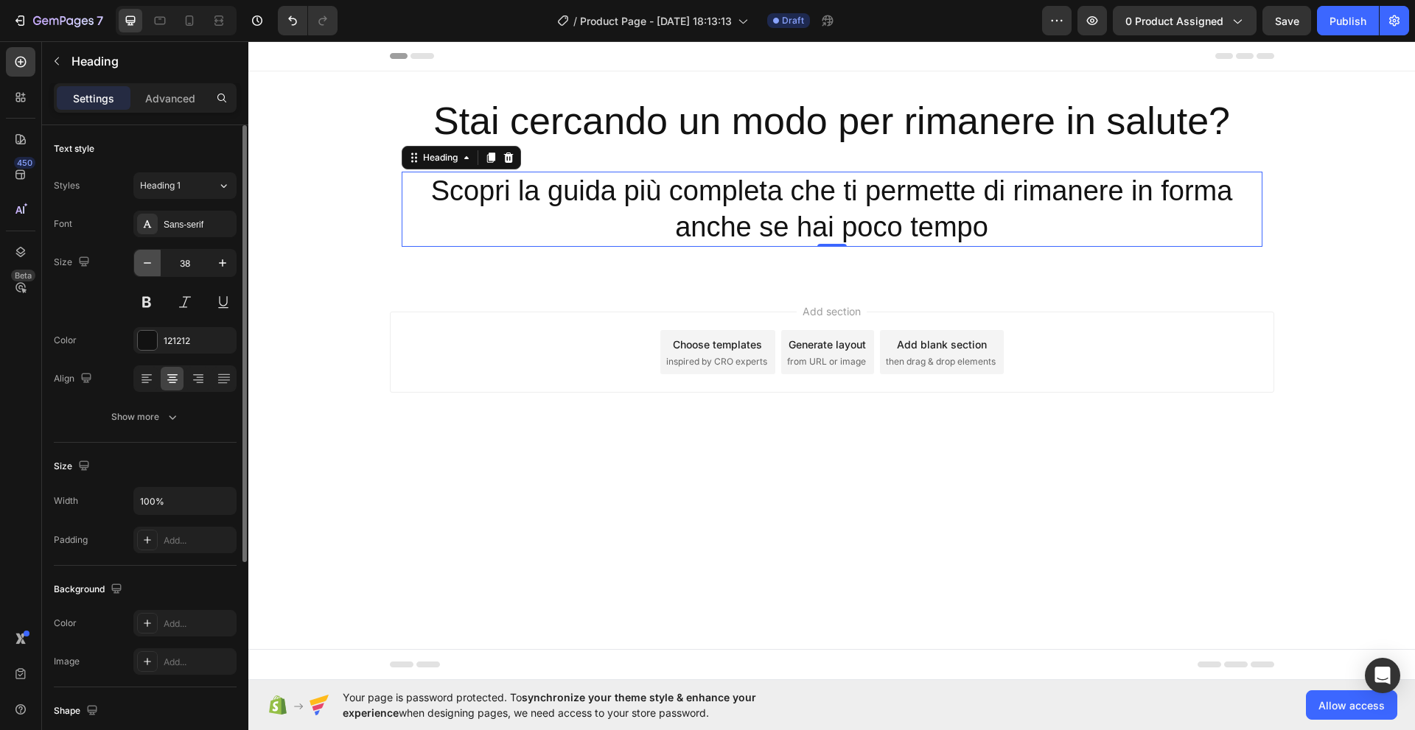
click at [149, 267] on icon "button" at bounding box center [147, 263] width 15 height 15
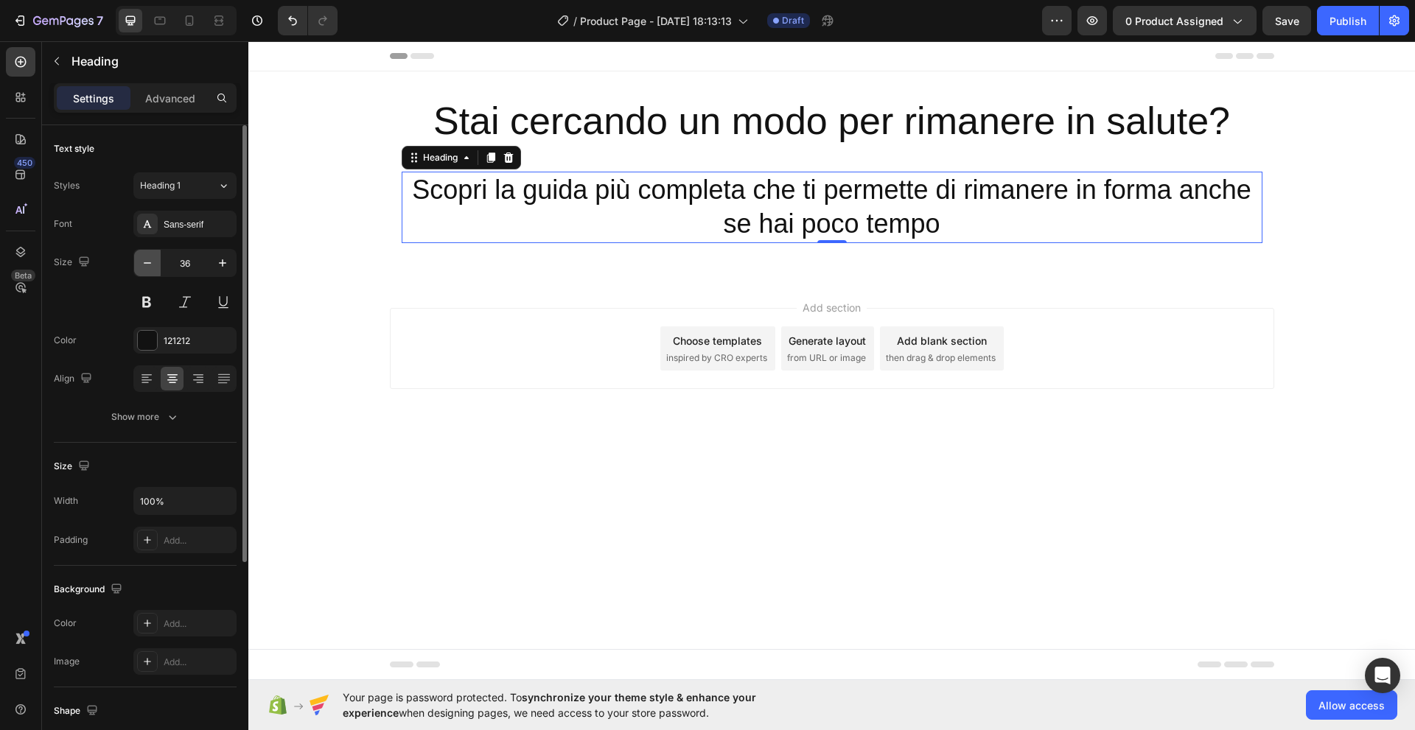
click at [149, 267] on icon "button" at bounding box center [147, 263] width 15 height 15
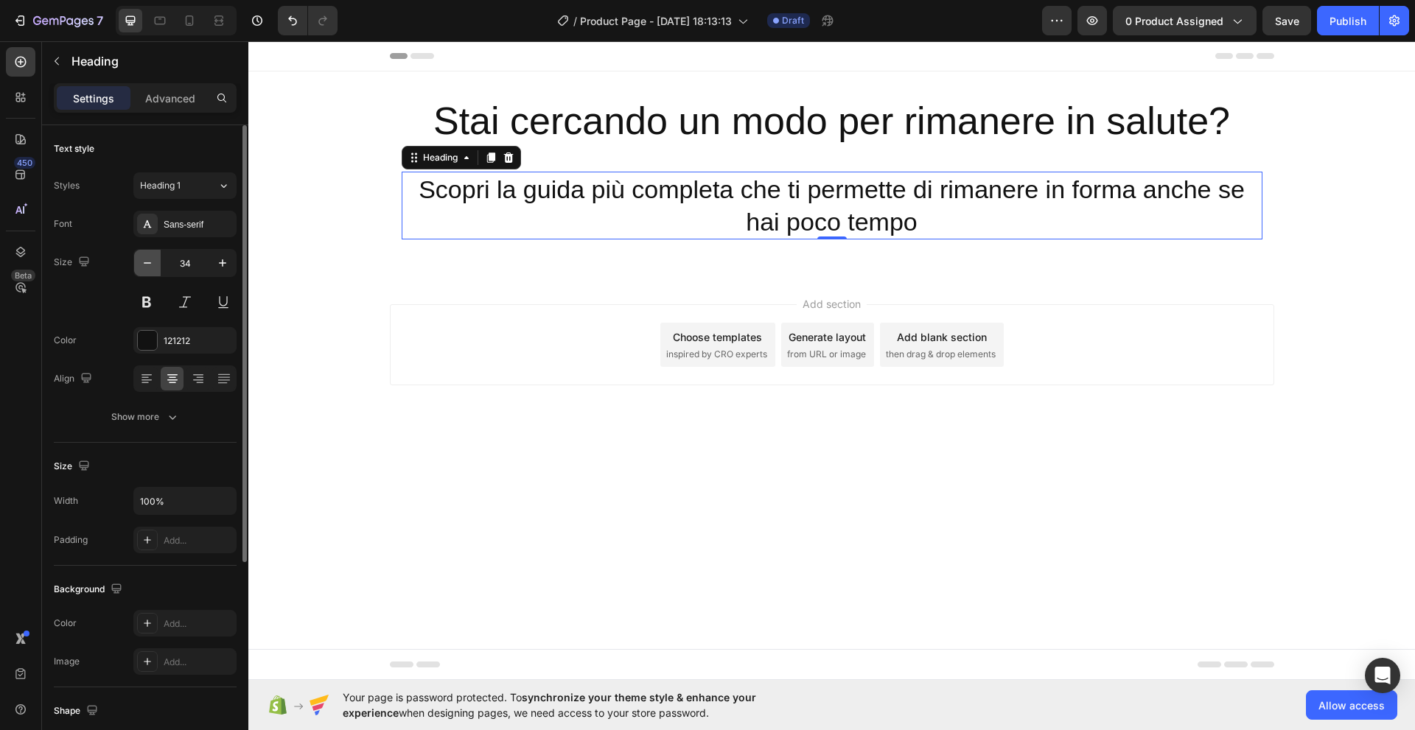
click at [149, 267] on icon "button" at bounding box center [147, 263] width 15 height 15
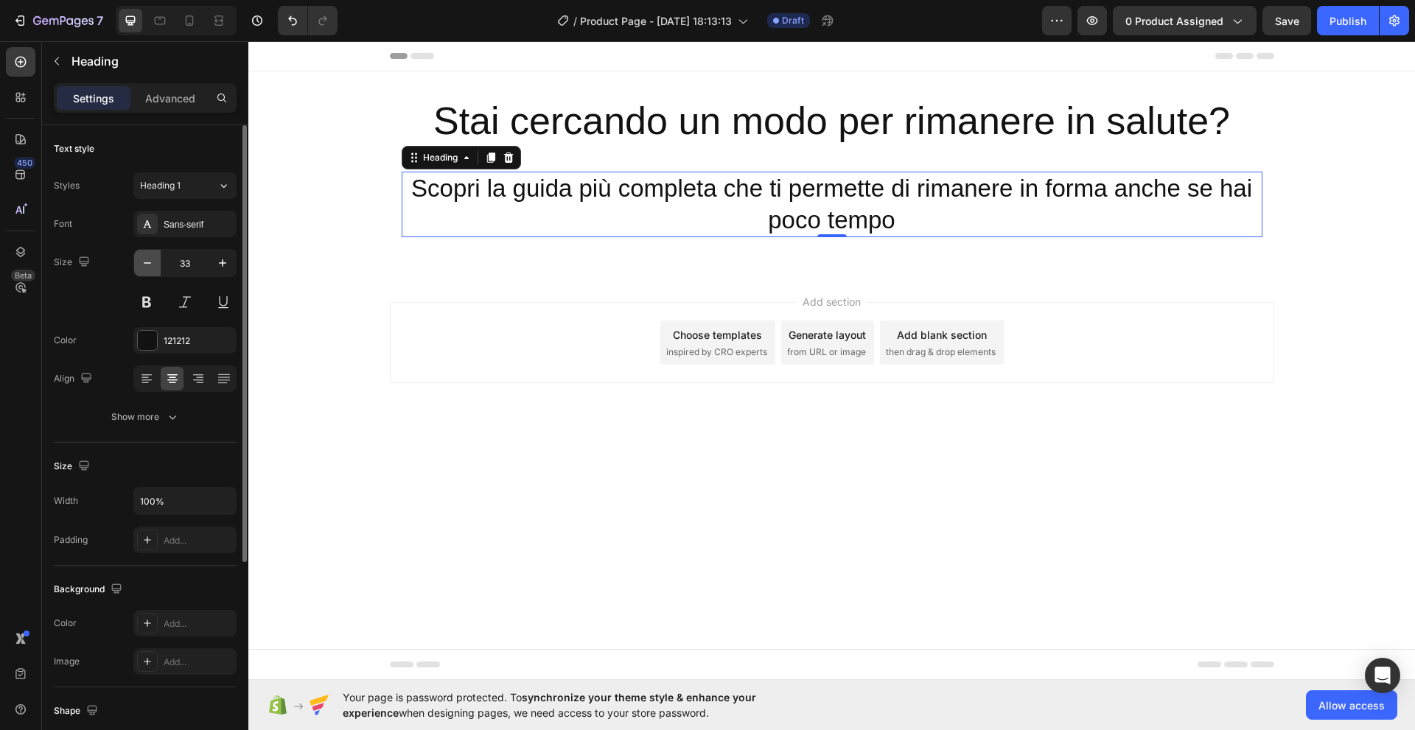
click at [149, 267] on icon "button" at bounding box center [147, 263] width 15 height 15
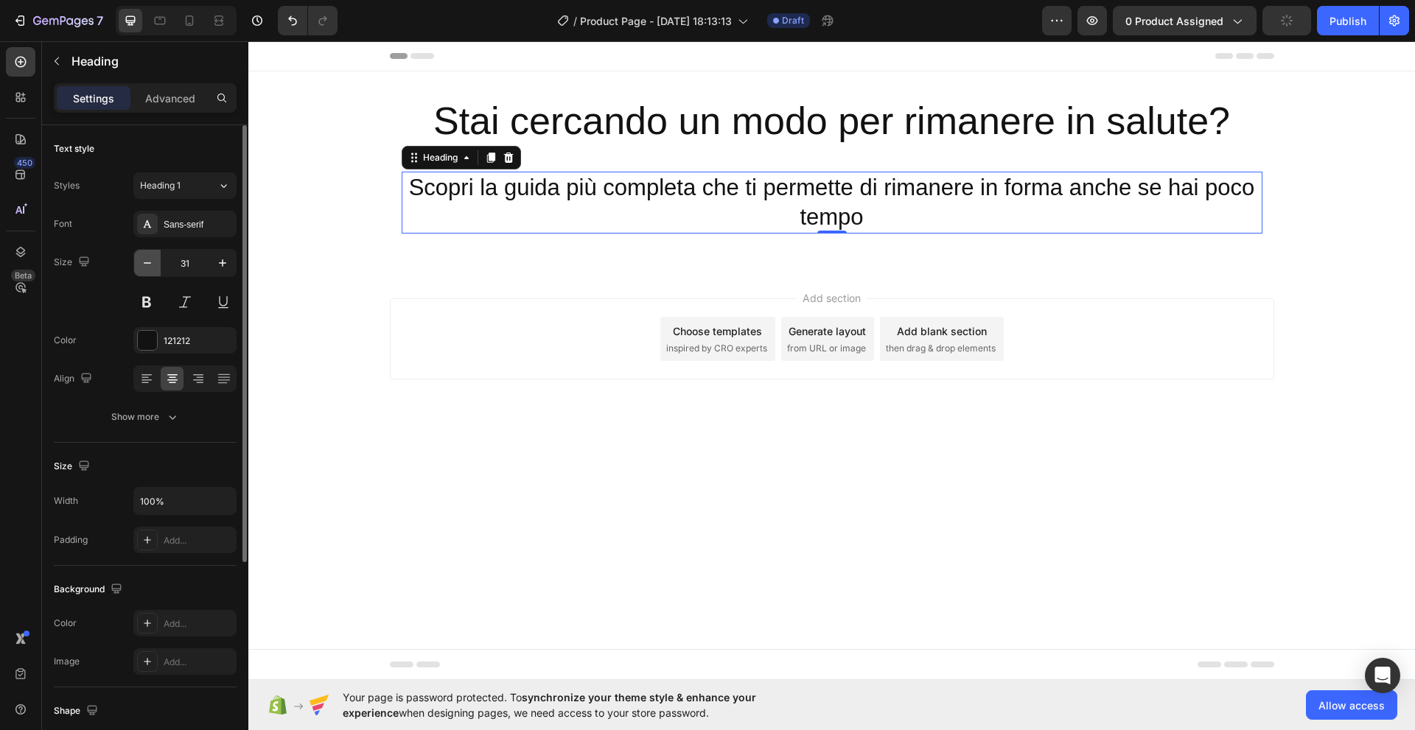
click at [149, 267] on icon "button" at bounding box center [147, 263] width 15 height 15
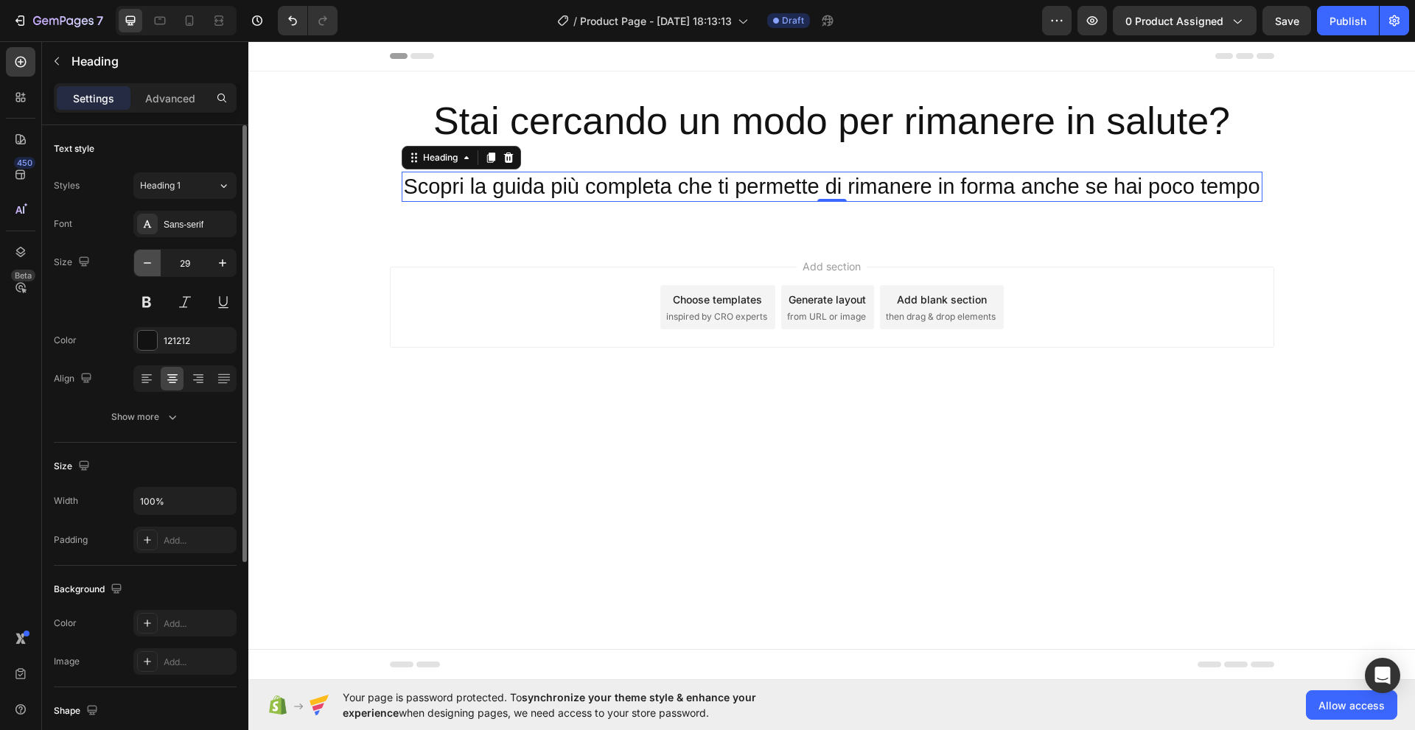
click at [149, 267] on icon "button" at bounding box center [147, 263] width 15 height 15
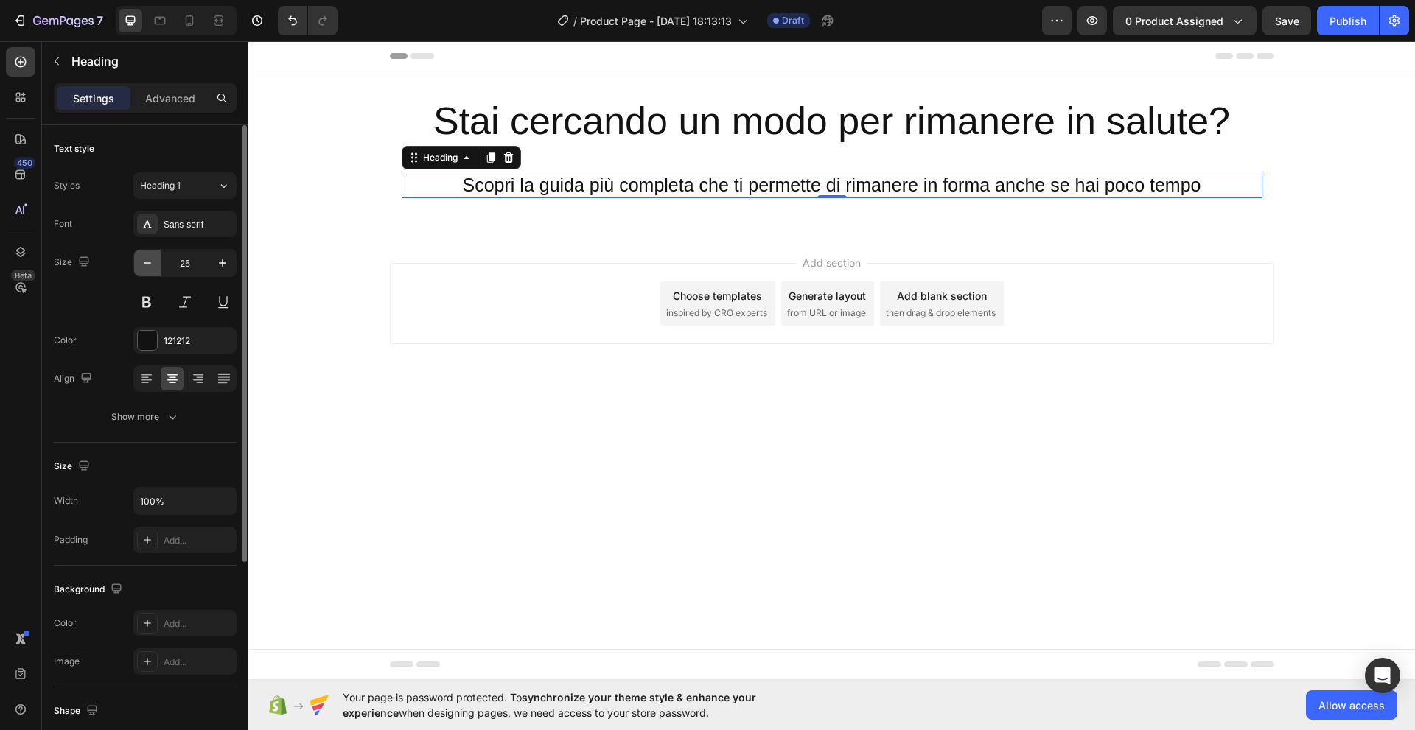
click at [149, 267] on icon "button" at bounding box center [147, 263] width 15 height 15
click at [227, 262] on icon "button" at bounding box center [222, 263] width 15 height 15
type input "25"
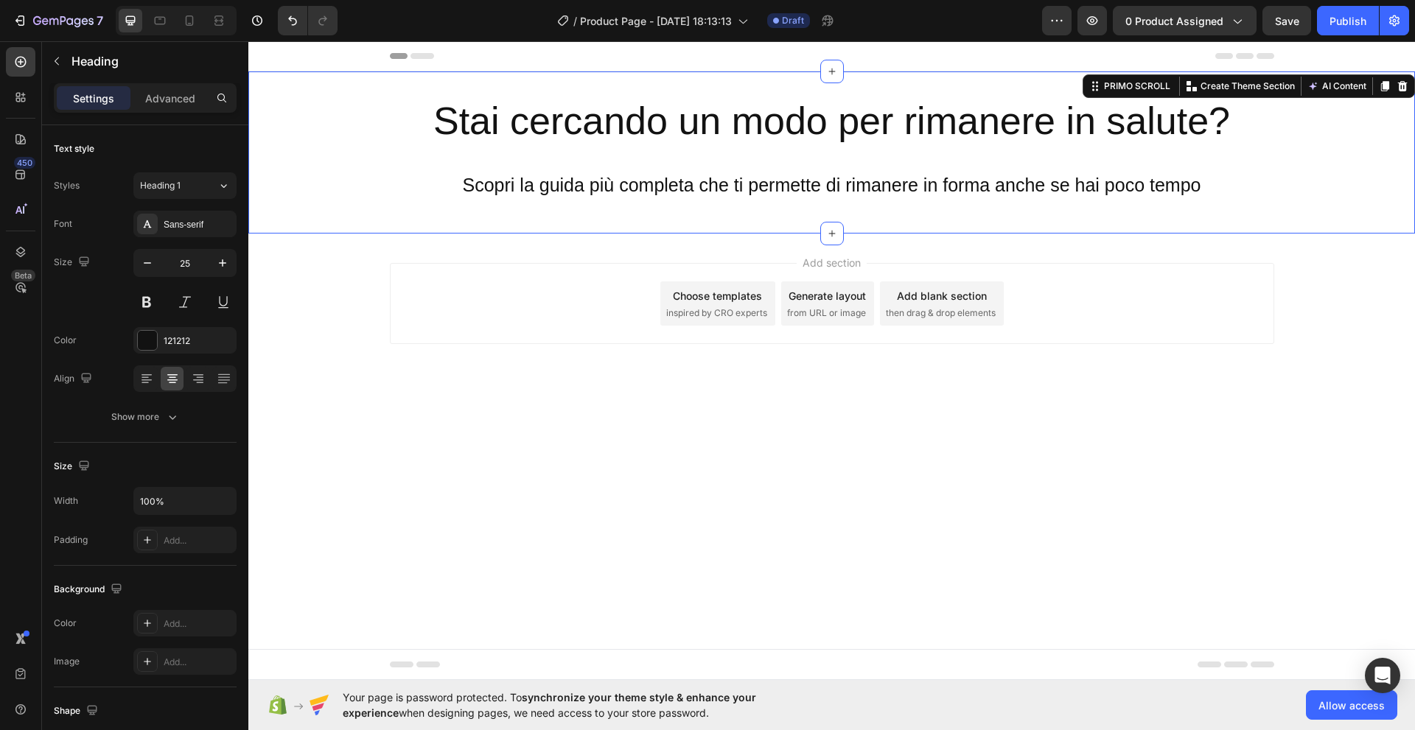
click at [537, 215] on div "Stai cercando un modo per rimanere in salute? Heading Row Scopri la guida più c…" at bounding box center [831, 152] width 1166 height 162
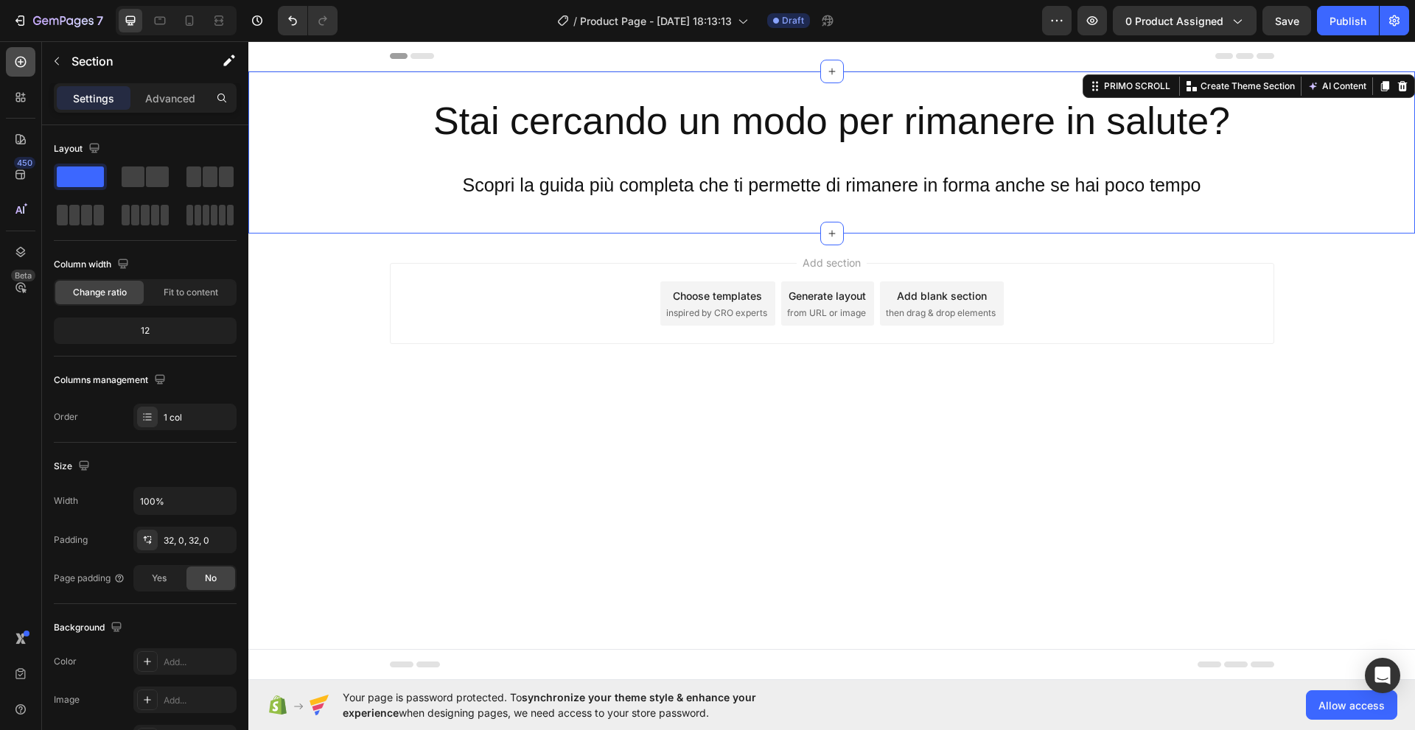
click at [17, 60] on icon at bounding box center [20, 62] width 15 height 15
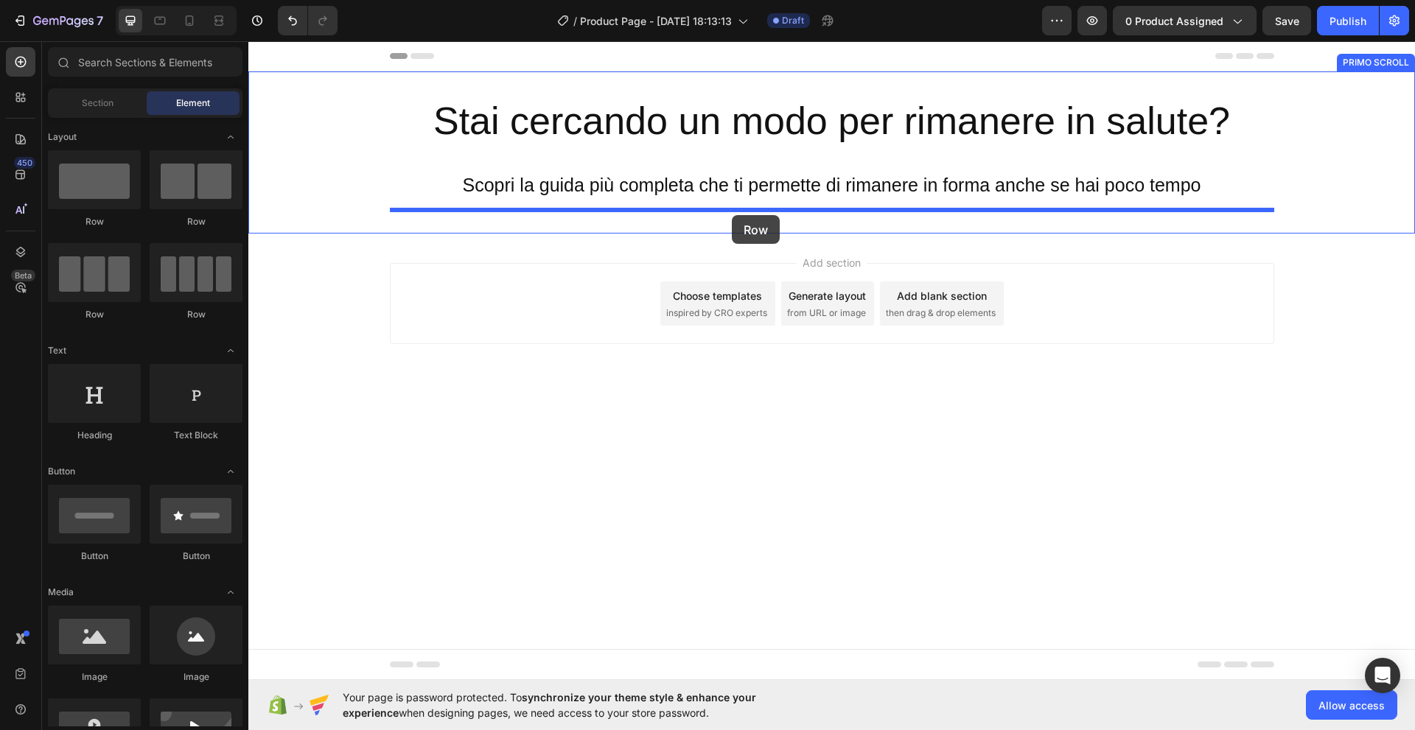
drag, startPoint x: 353, startPoint y: 232, endPoint x: 732, endPoint y: 215, distance: 379.1
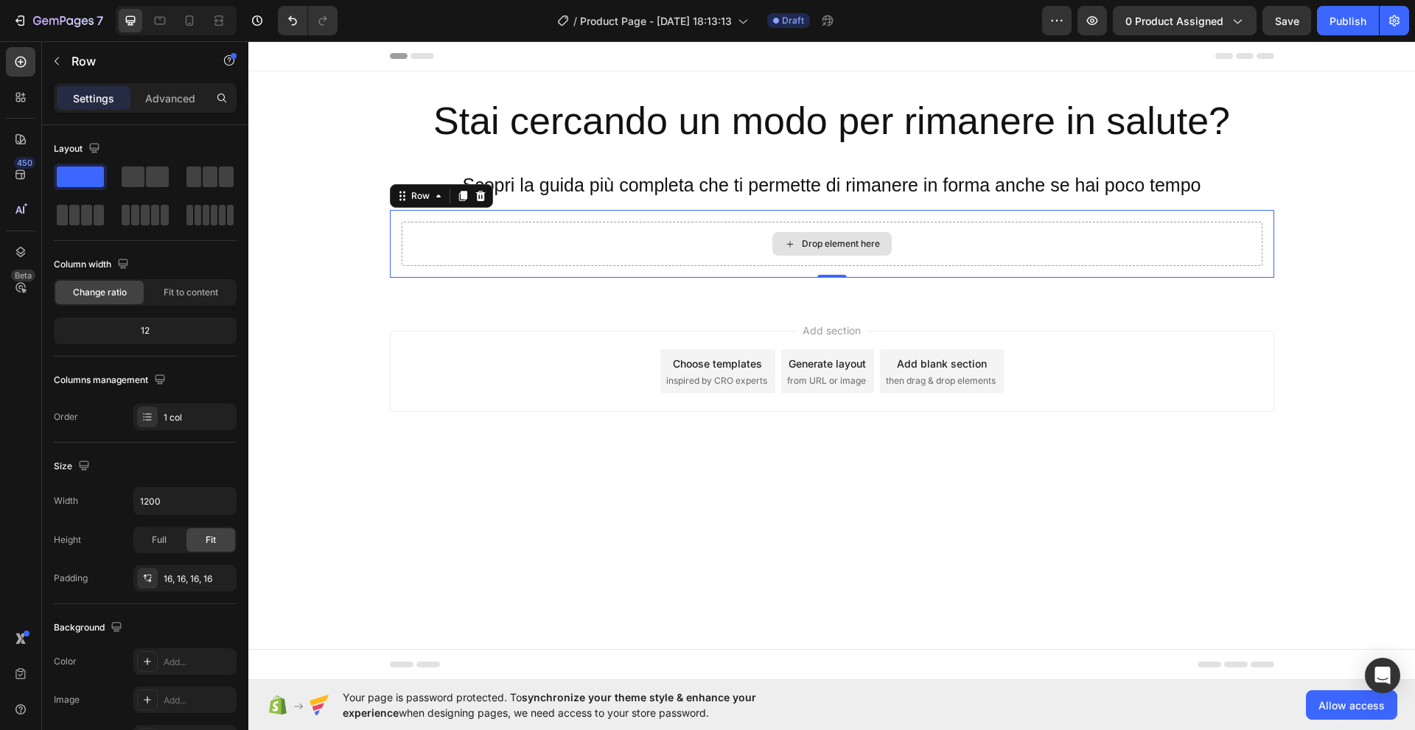
click at [810, 245] on div "Drop element here" at bounding box center [841, 244] width 78 height 12
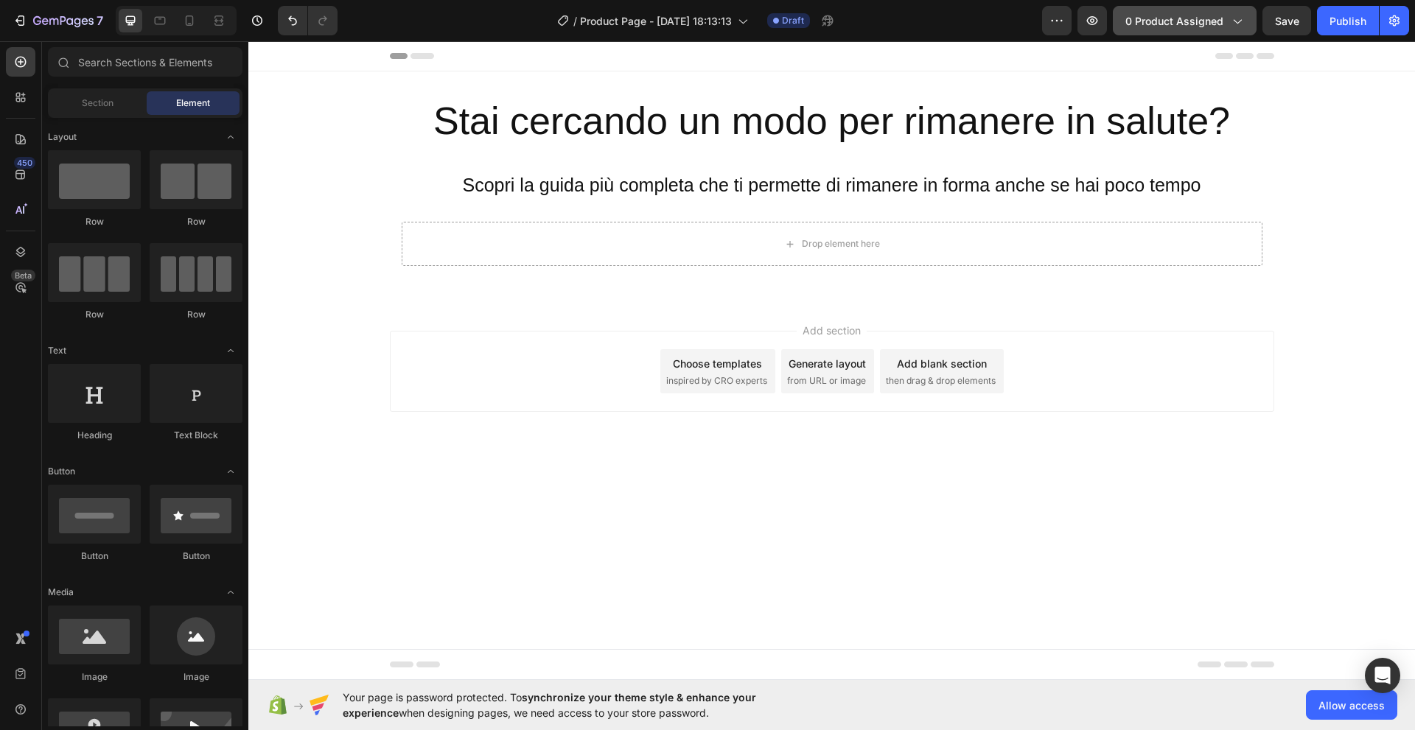
click at [1166, 22] on span "0 product assigned" at bounding box center [1174, 20] width 98 height 15
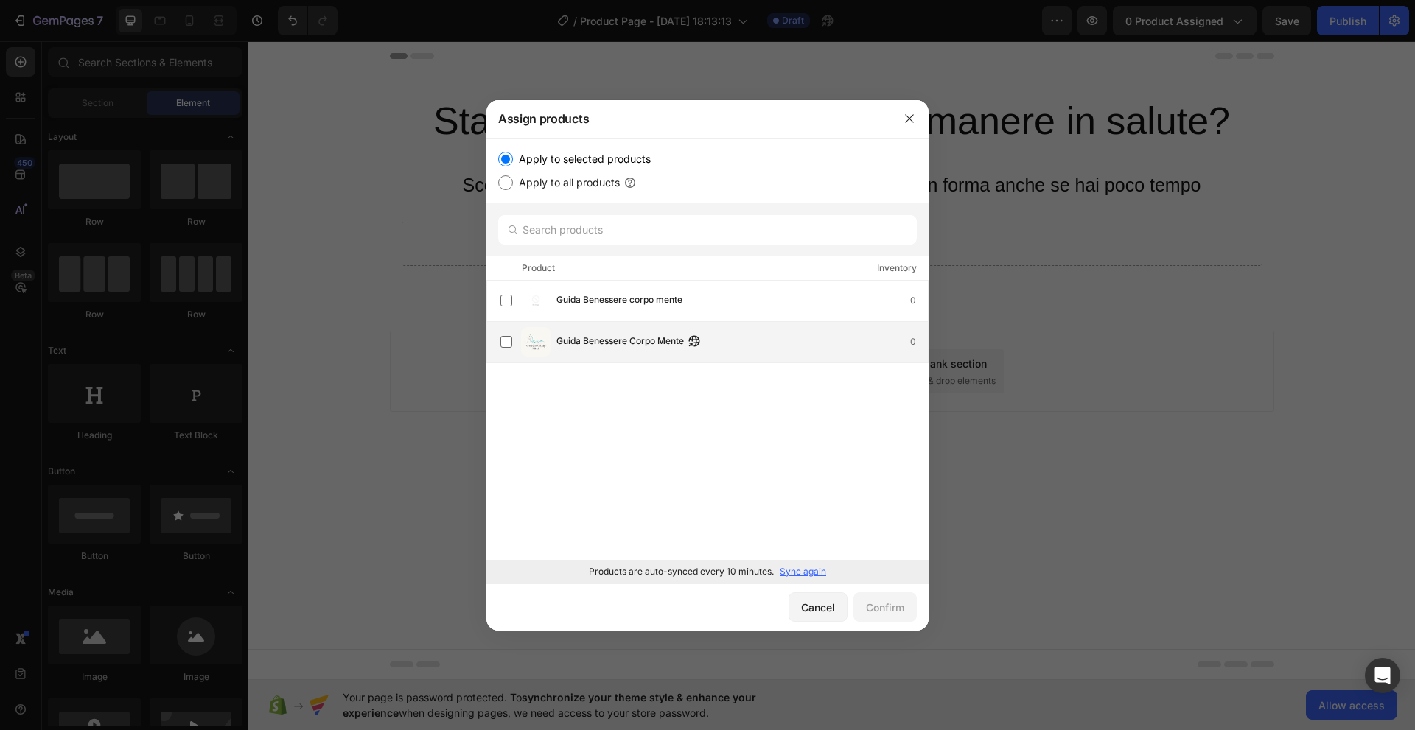
click at [535, 345] on img at bounding box center [535, 341] width 29 height 29
click at [886, 610] on div "Confirm" at bounding box center [885, 607] width 38 height 15
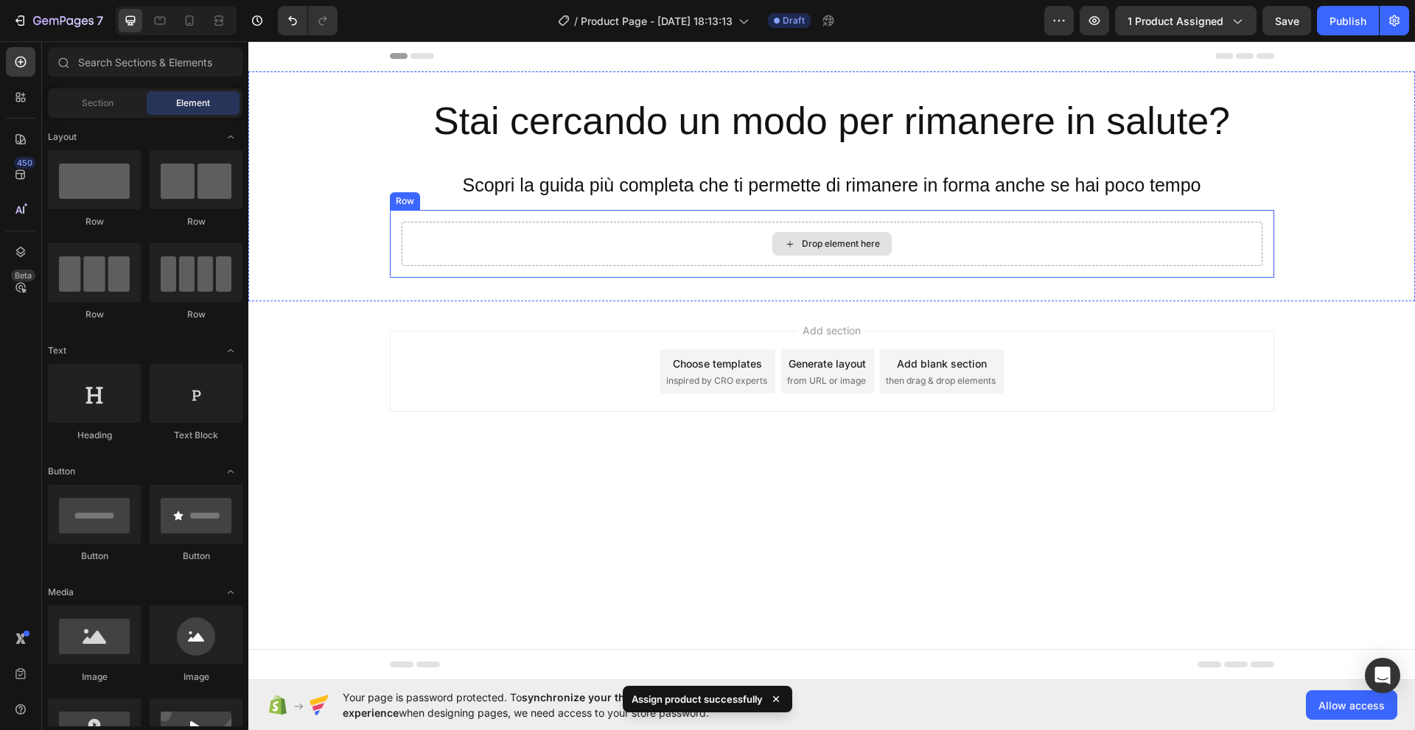
click at [854, 252] on div "Drop element here" at bounding box center [831, 244] width 119 height 24
click at [697, 701] on p "Assign product successfully" at bounding box center [696, 699] width 131 height 15
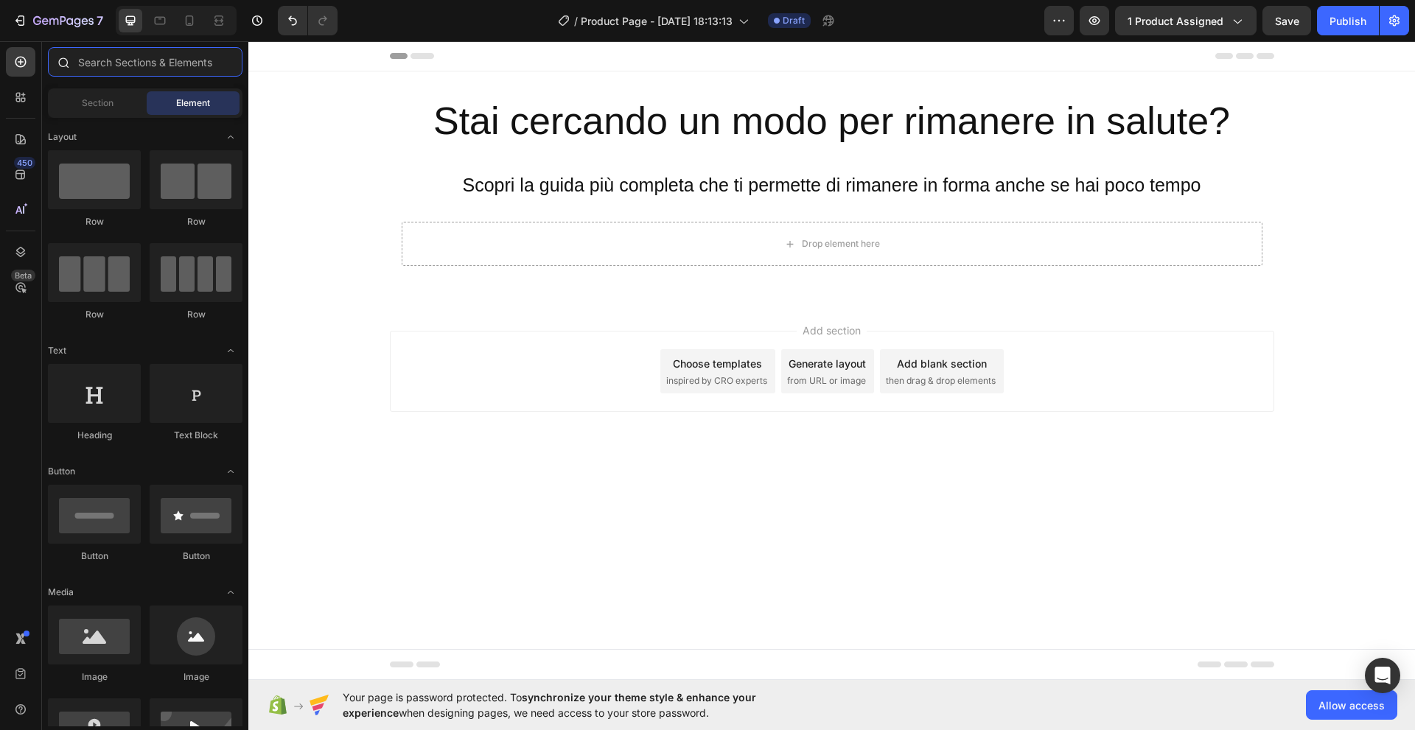
click at [98, 64] on input "text" at bounding box center [145, 61] width 195 height 29
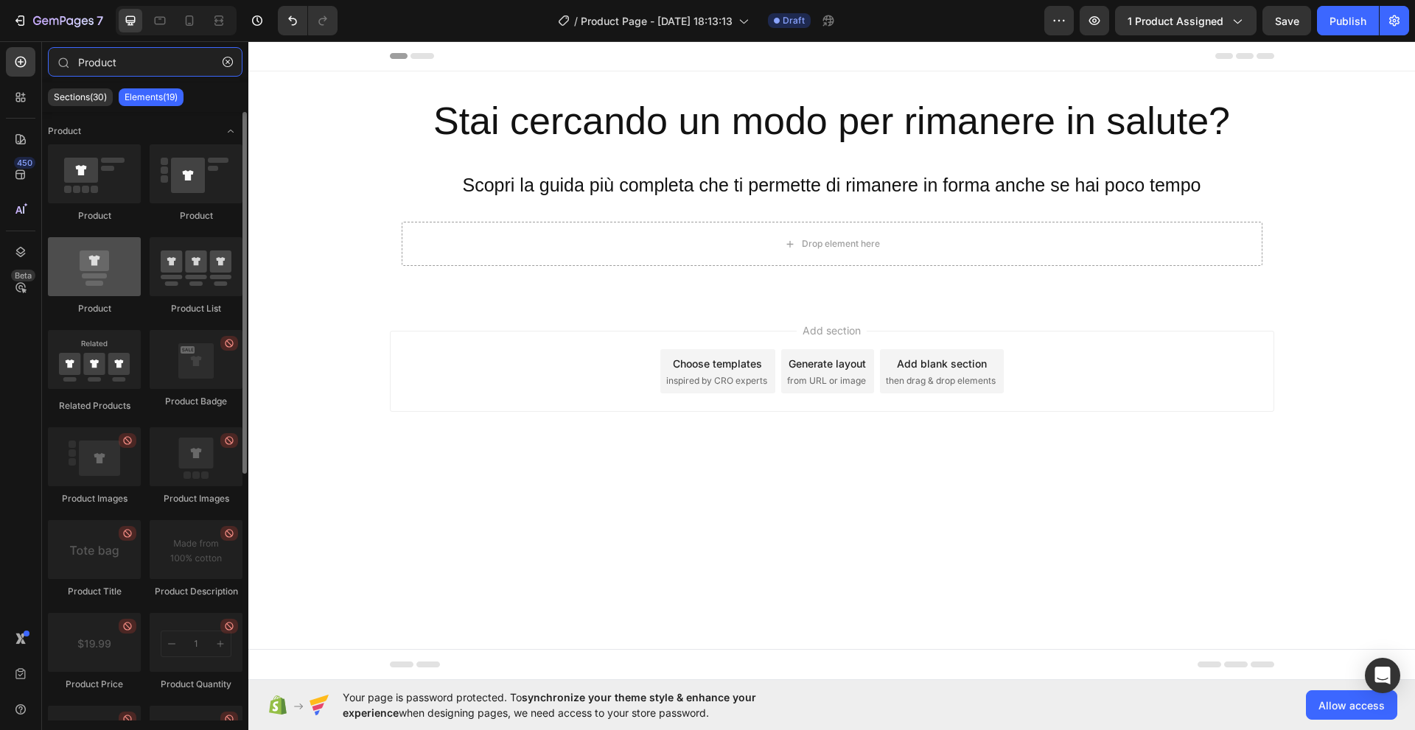
type input "Product"
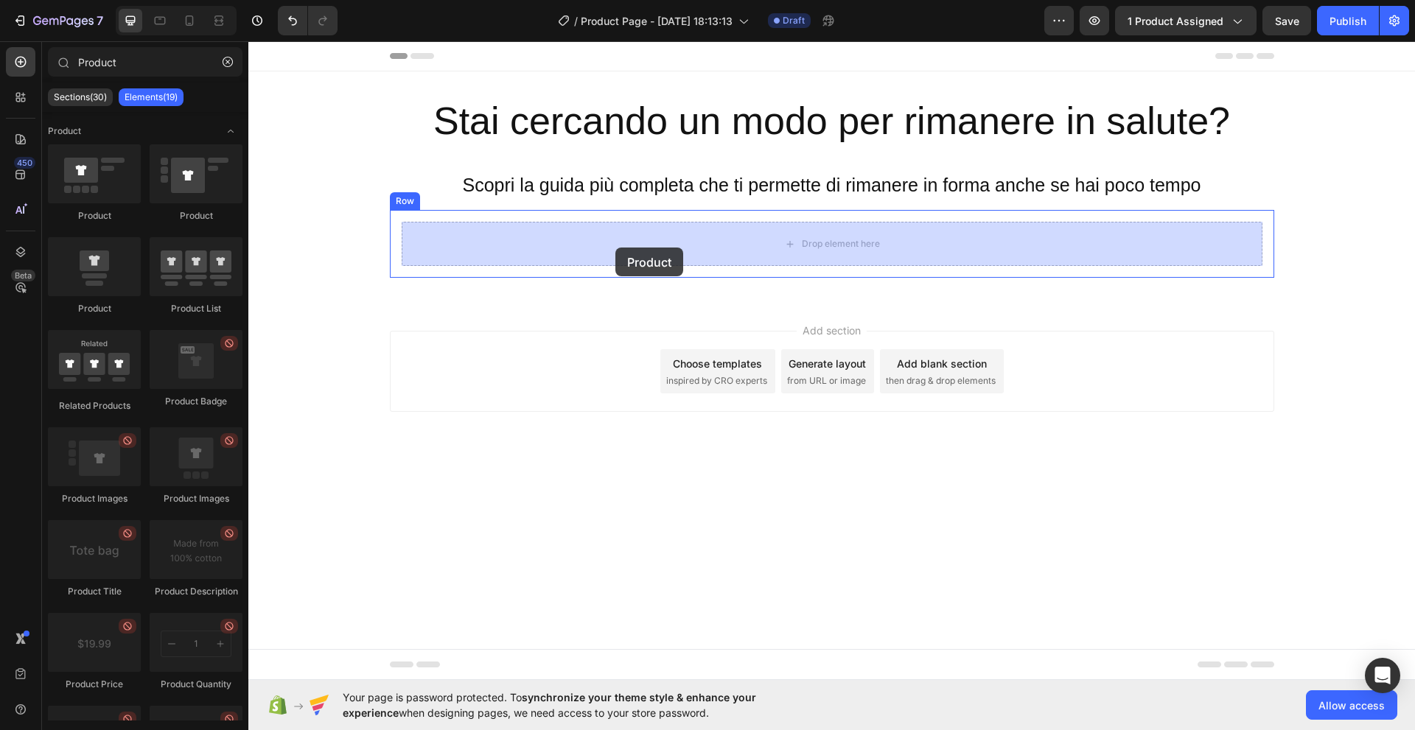
drag, startPoint x: 340, startPoint y: 308, endPoint x: 615, endPoint y: 248, distance: 282.1
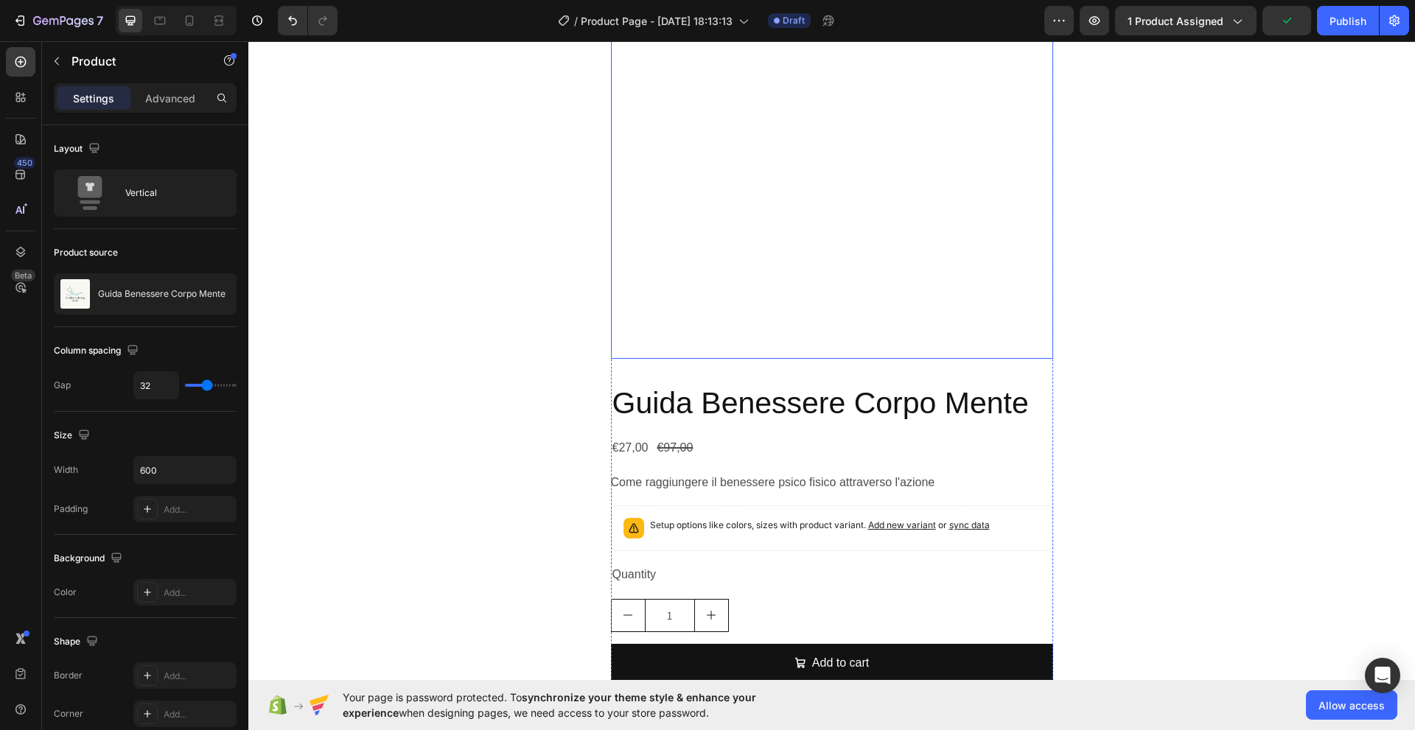
scroll to position [319, 0]
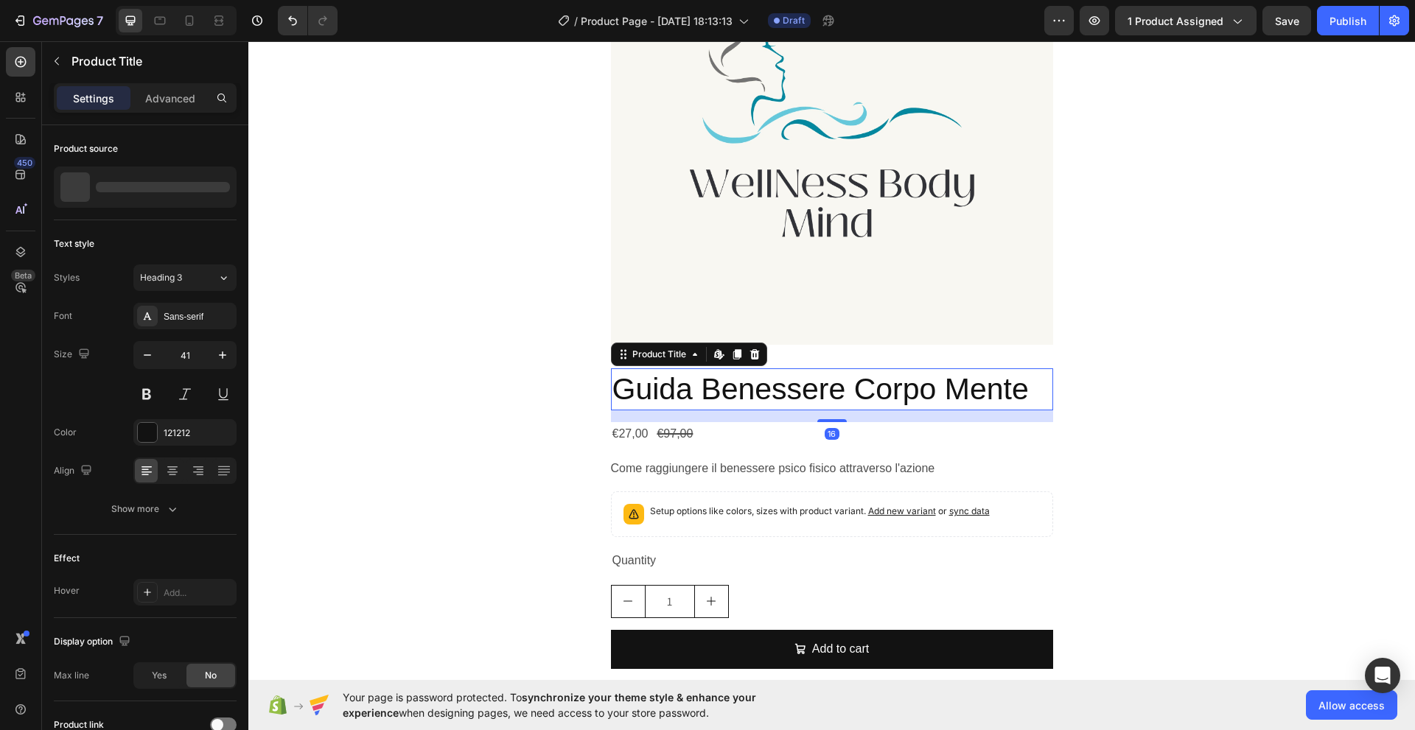
click at [774, 388] on h2 "Guida Benessere Corpo Mente" at bounding box center [832, 389] width 442 height 42
click at [749, 353] on icon at bounding box center [754, 354] width 10 height 10
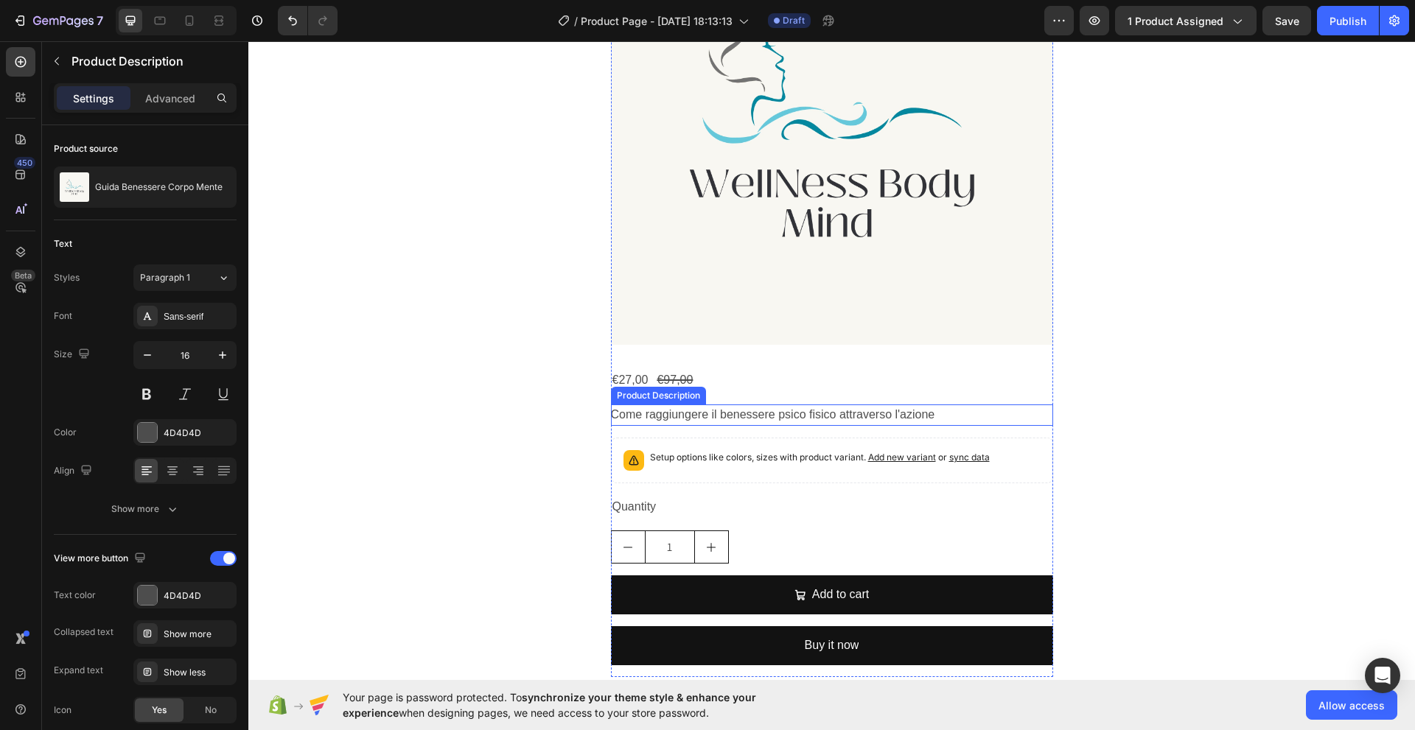
click at [657, 418] on p "Come raggiungere il benessere psico fisico attraverso l'azione" at bounding box center [773, 414] width 324 height 13
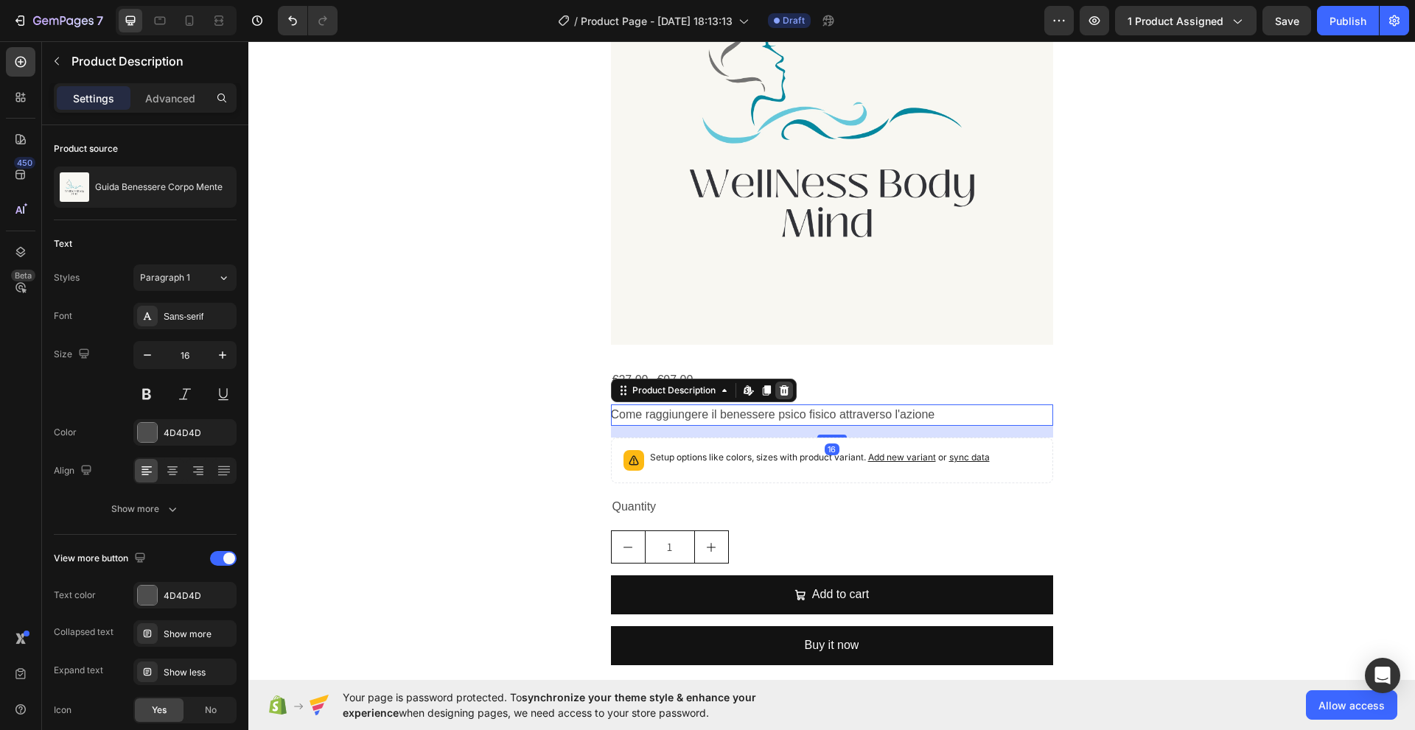
click at [782, 392] on icon at bounding box center [784, 390] width 10 height 10
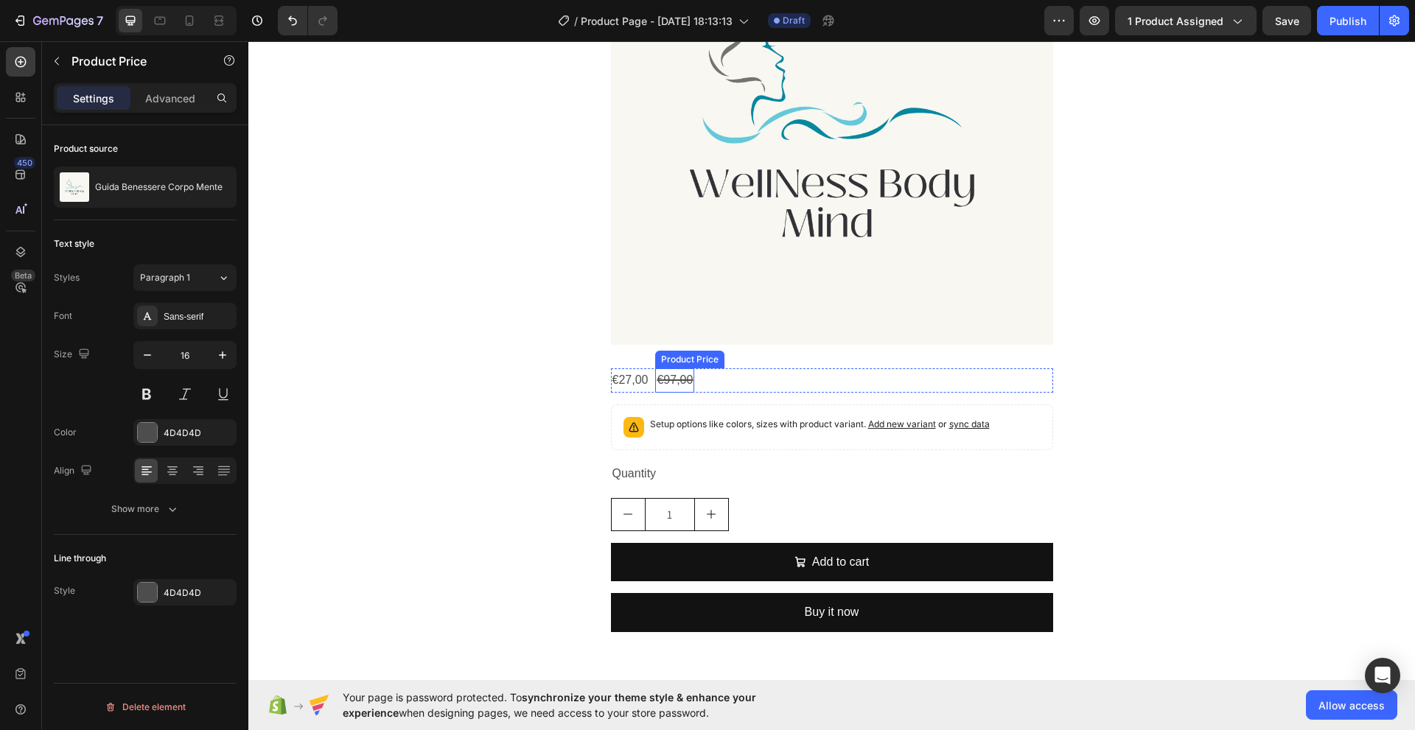
click at [687, 380] on div "€97,00" at bounding box center [674, 380] width 39 height 24
click at [798, 354] on icon at bounding box center [803, 354] width 10 height 10
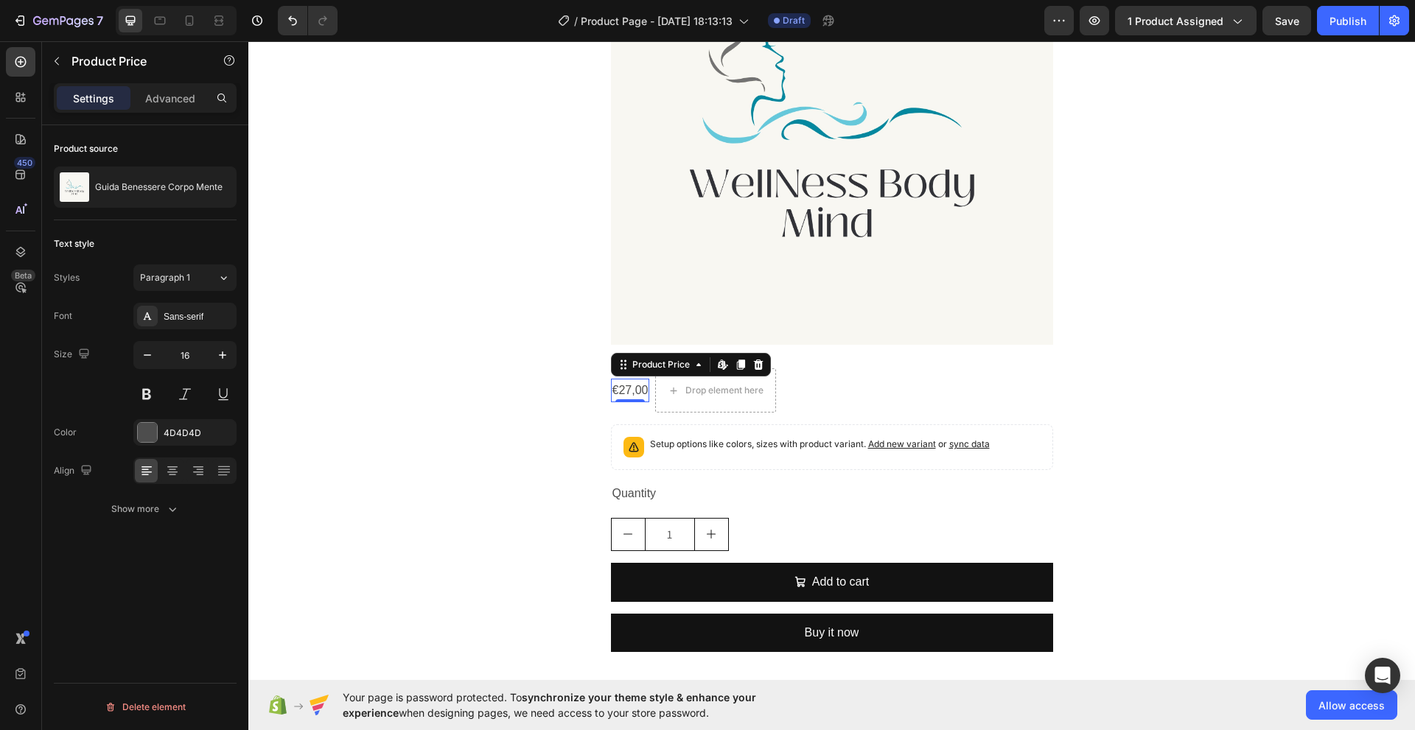
click at [628, 395] on div "€27,00" at bounding box center [630, 391] width 39 height 24
click at [752, 367] on icon at bounding box center [758, 365] width 12 height 12
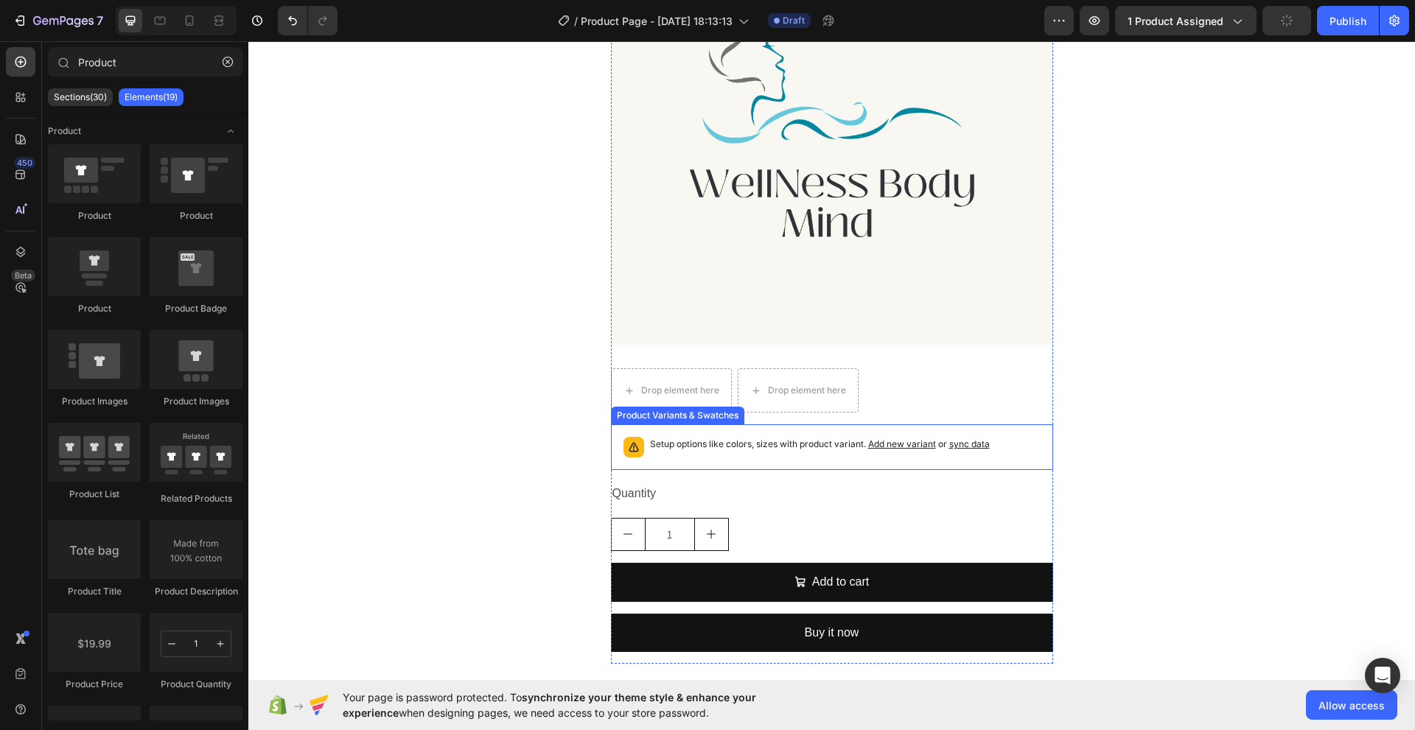
click at [703, 449] on p "Setup options like colors, sizes with product variant. Add new variant or sync …" at bounding box center [820, 444] width 340 height 15
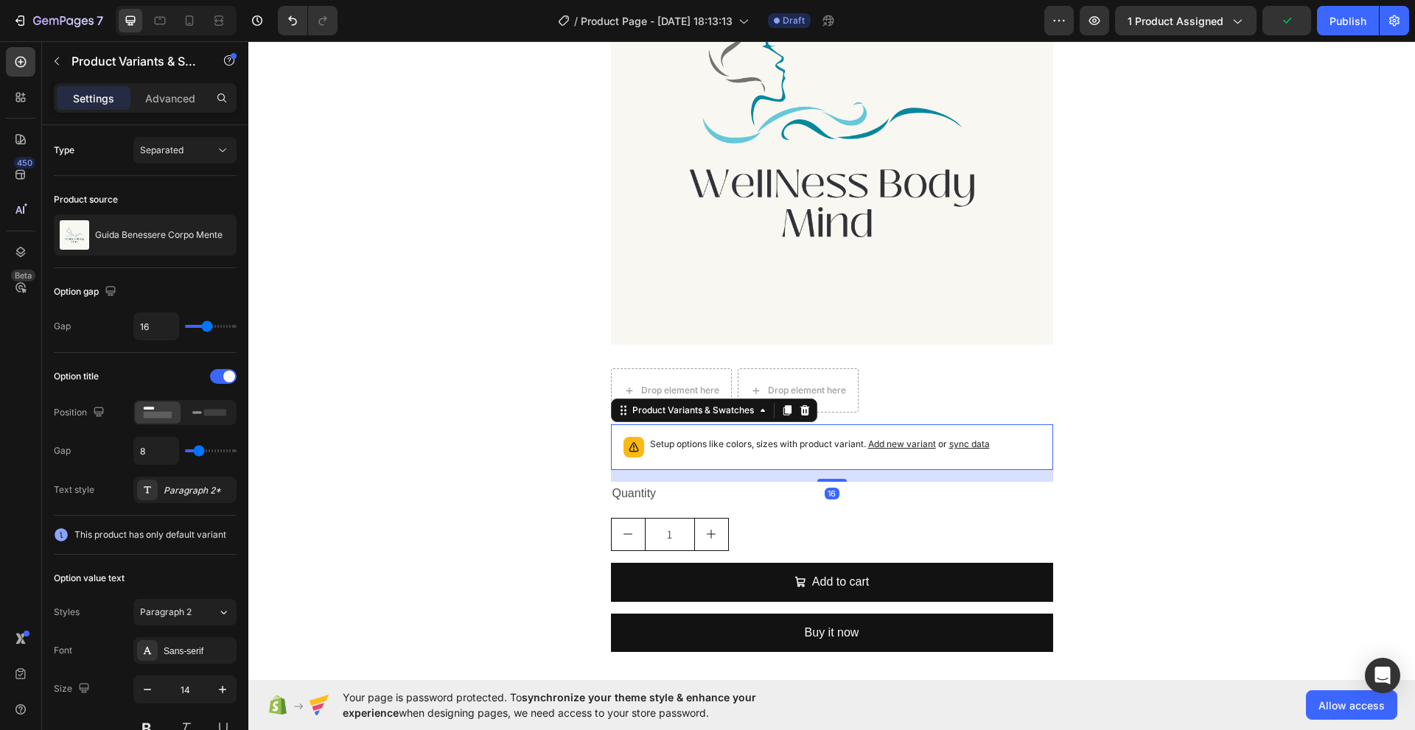
click at [799, 413] on icon at bounding box center [804, 410] width 10 height 10
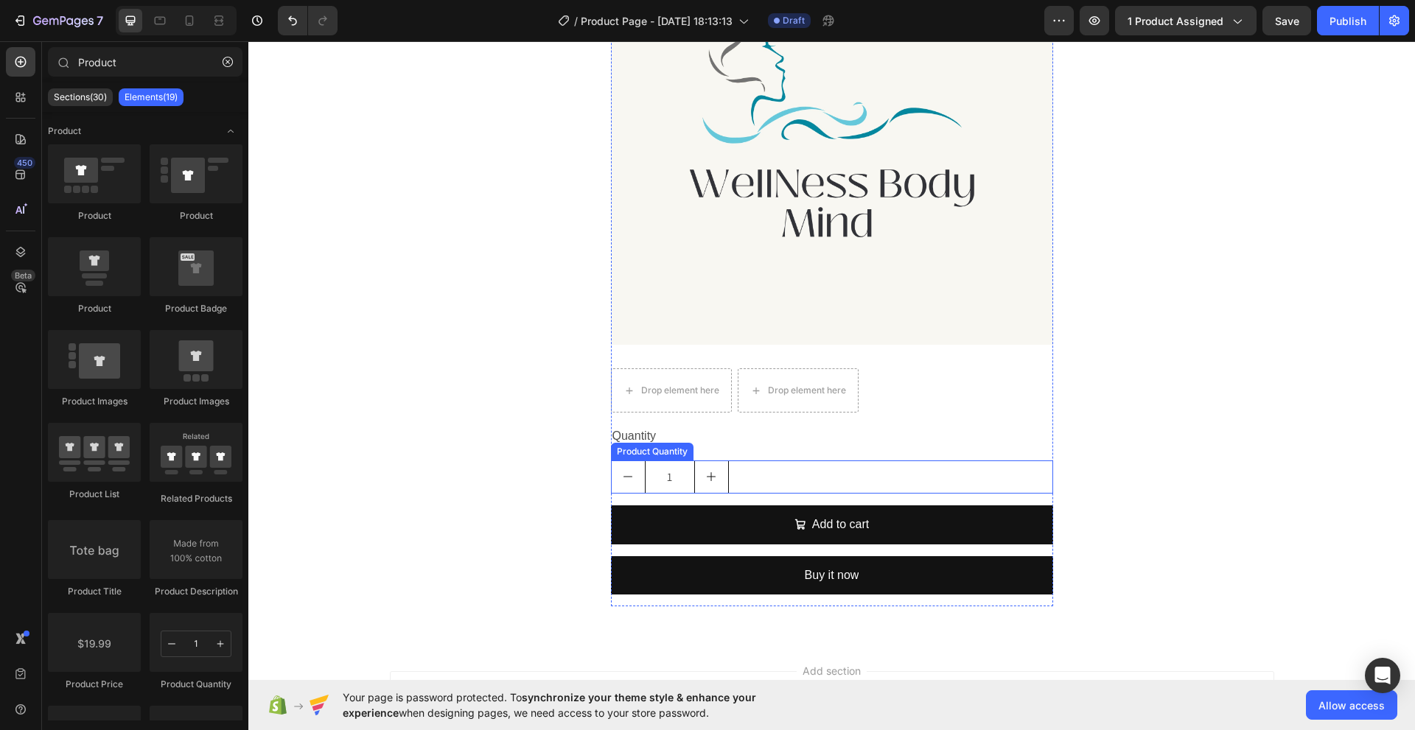
click at [673, 481] on input "1" at bounding box center [670, 477] width 50 height 32
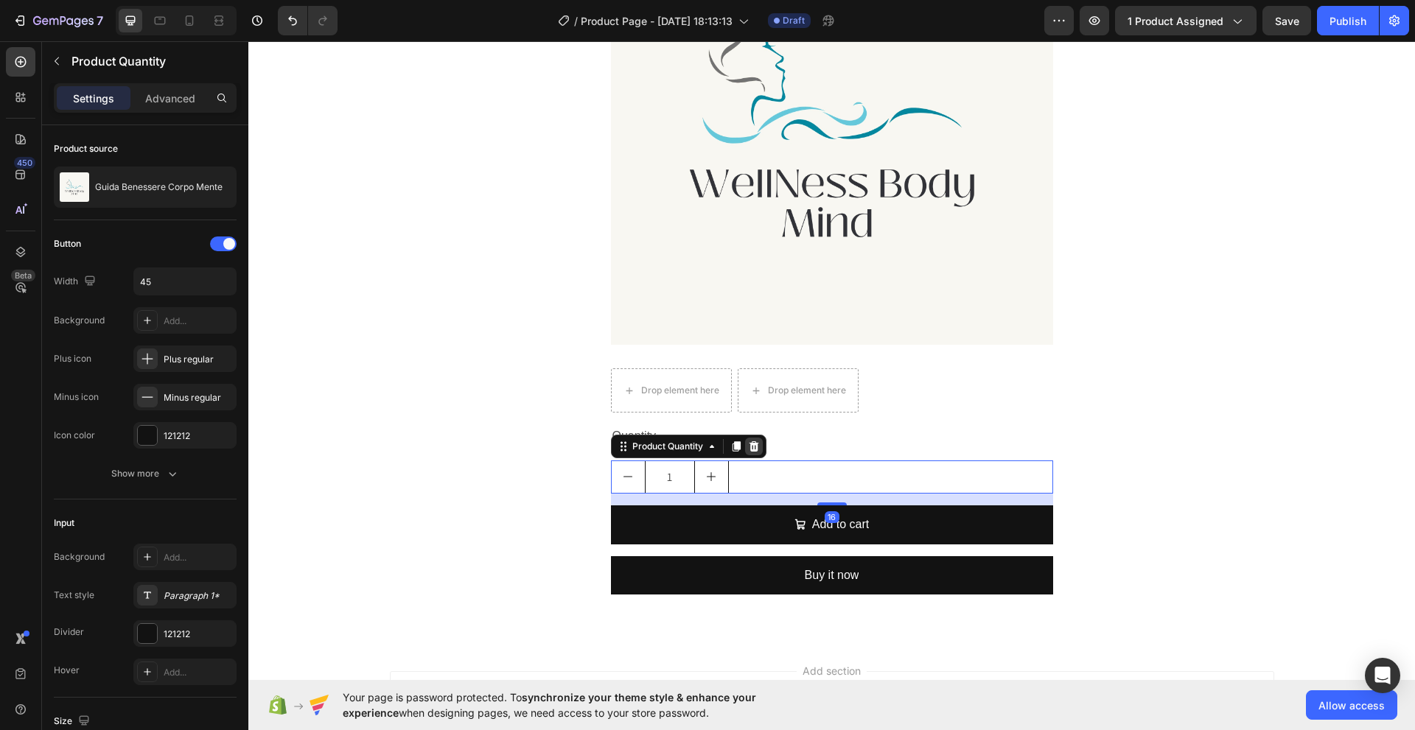
click at [750, 448] on icon at bounding box center [754, 447] width 12 height 12
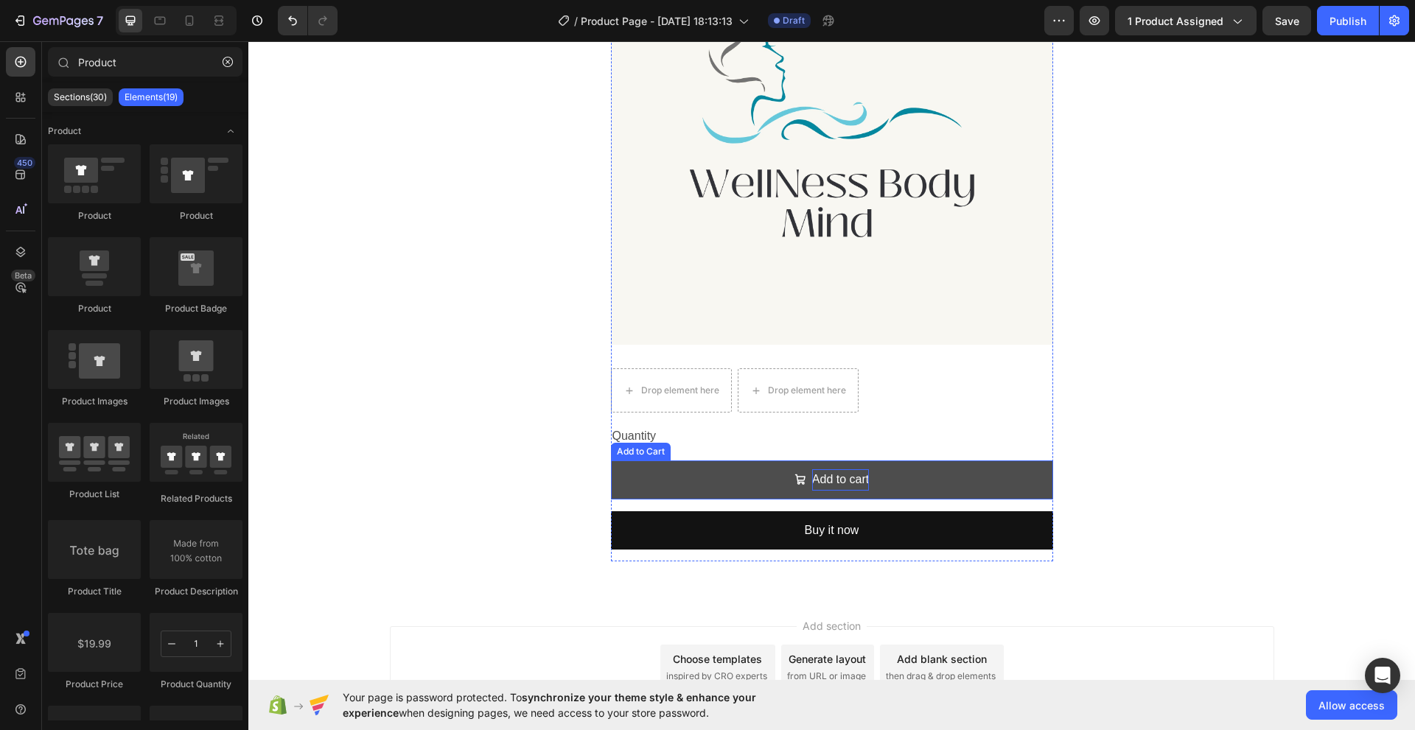
click at [820, 480] on div "Add to cart" at bounding box center [840, 479] width 57 height 21
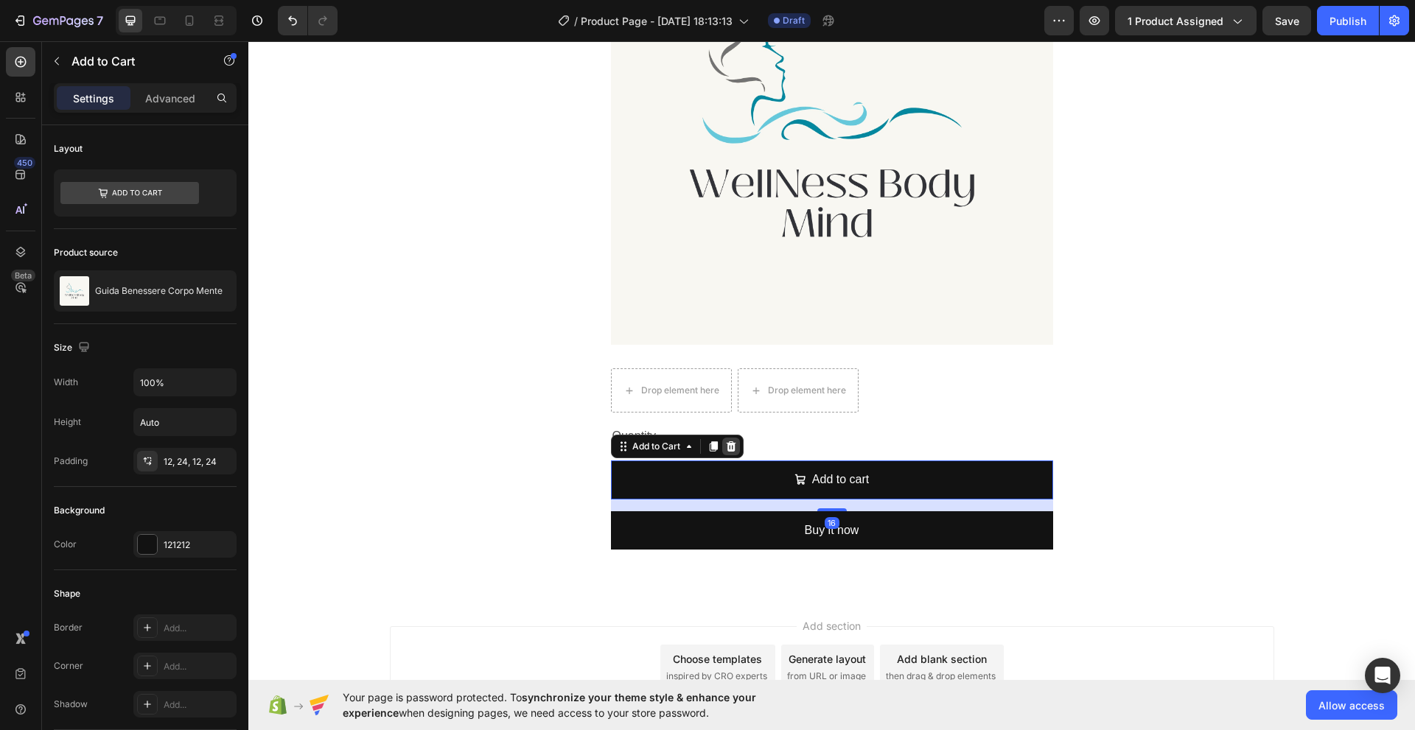
click at [726, 445] on icon at bounding box center [731, 446] width 10 height 10
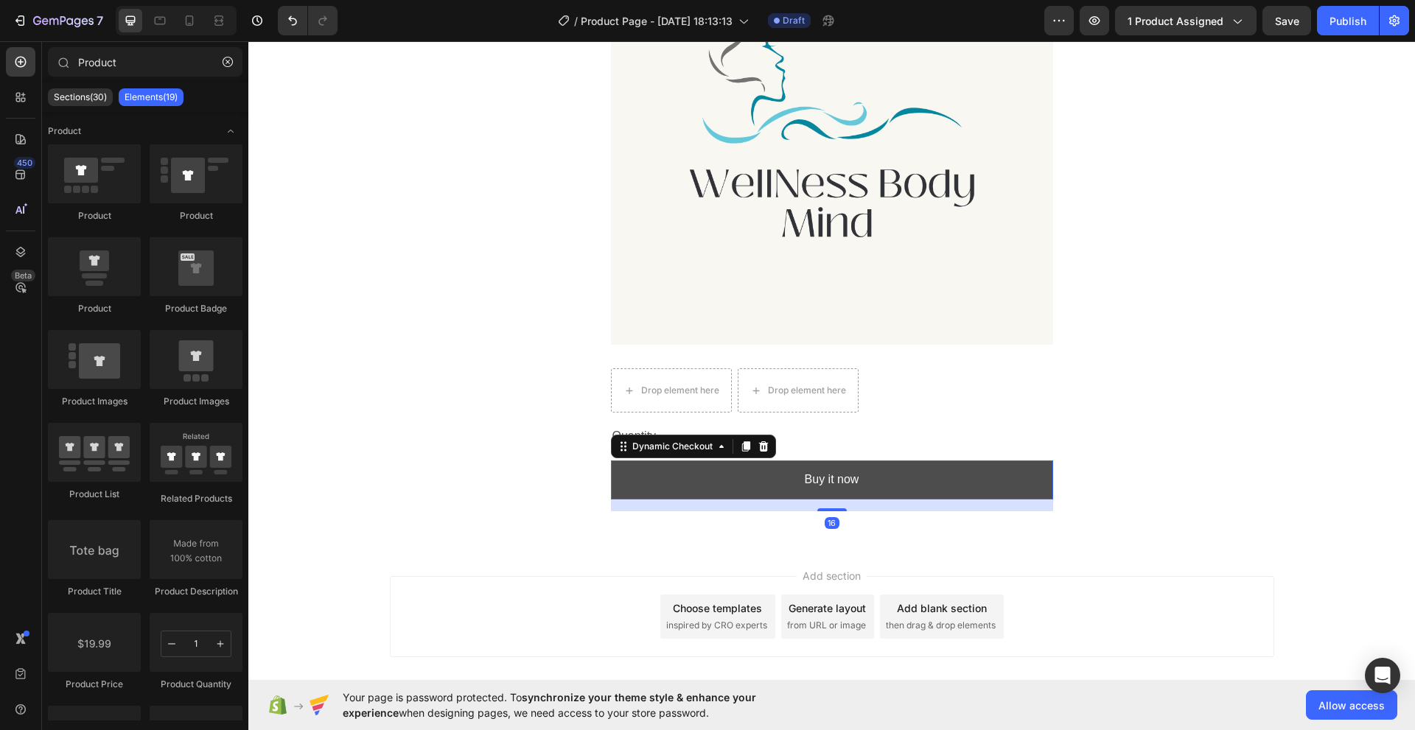
click at [752, 490] on button "Buy it now" at bounding box center [832, 479] width 442 height 39
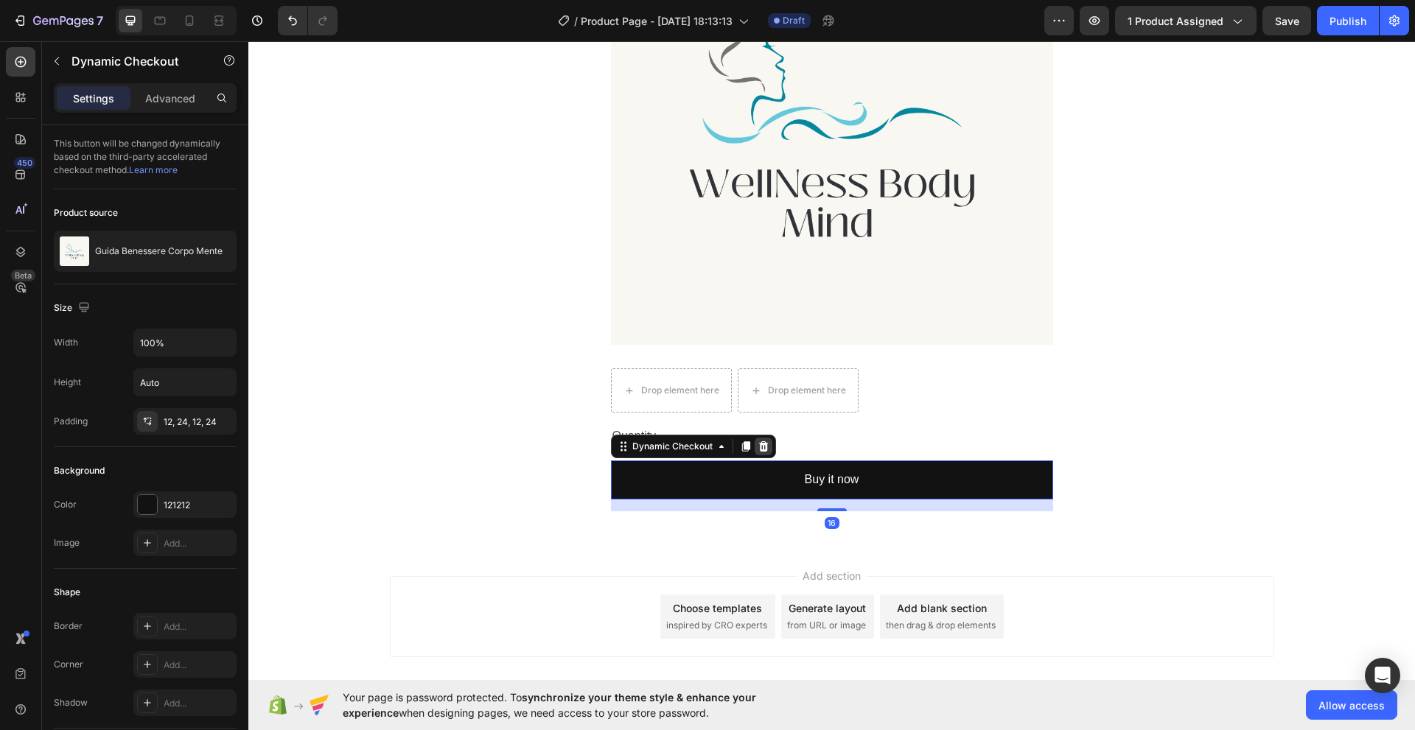
click at [758, 449] on icon at bounding box center [763, 446] width 10 height 10
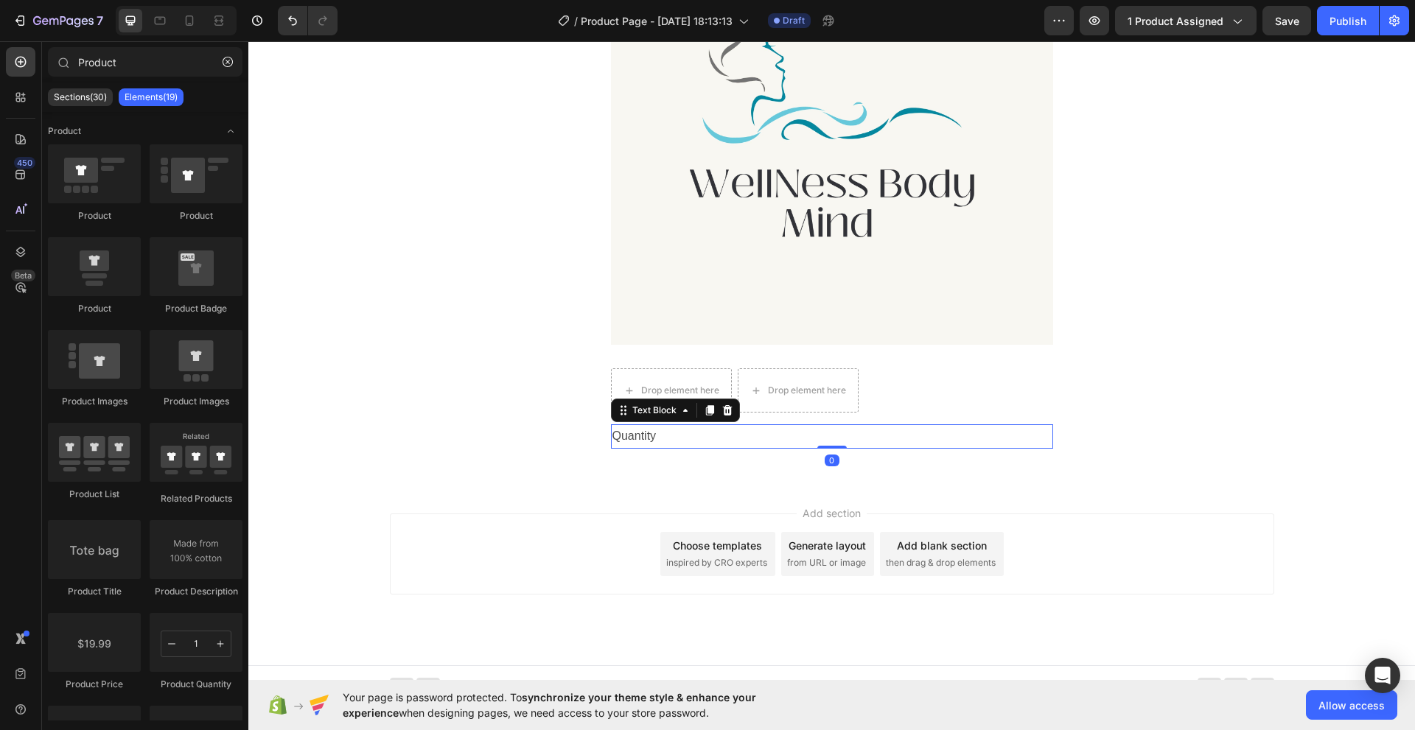
click at [625, 440] on div "Quantity" at bounding box center [832, 436] width 442 height 24
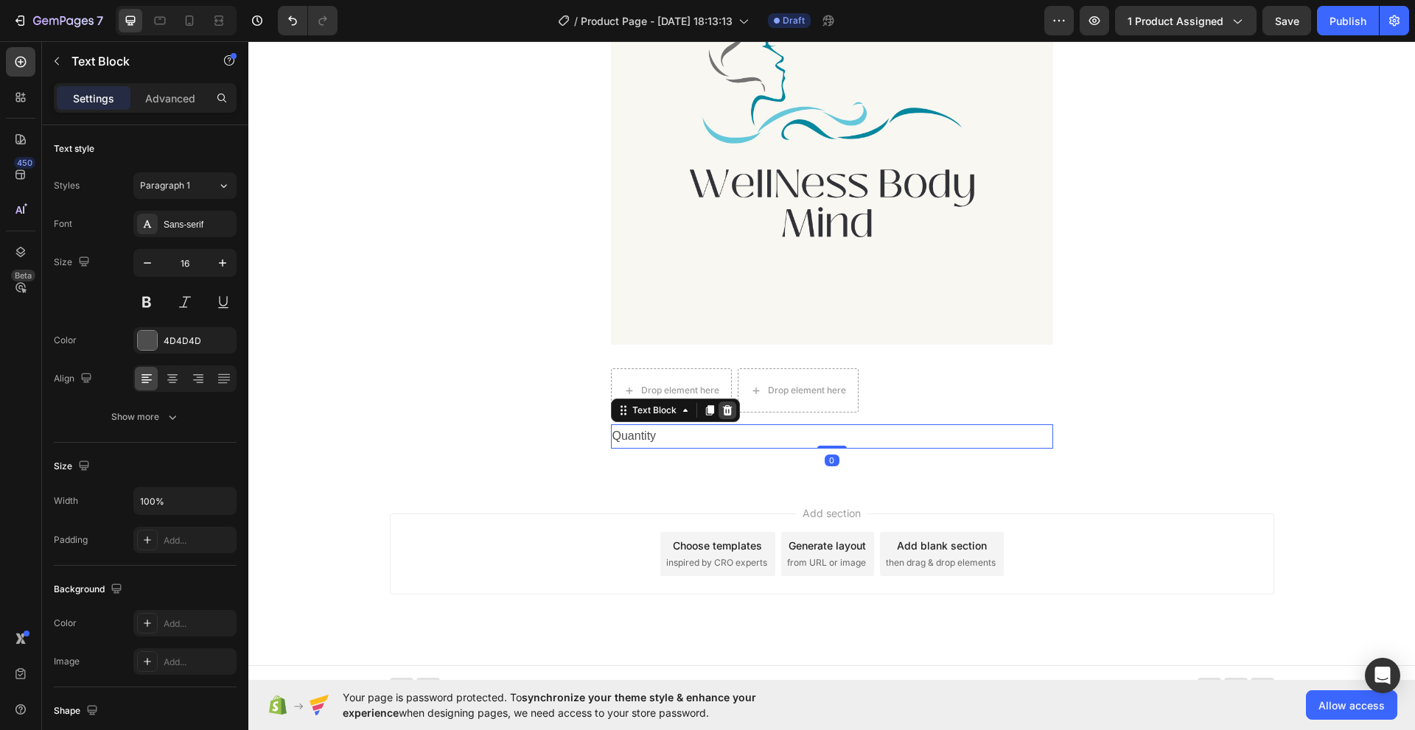
click at [722, 412] on icon at bounding box center [727, 410] width 10 height 10
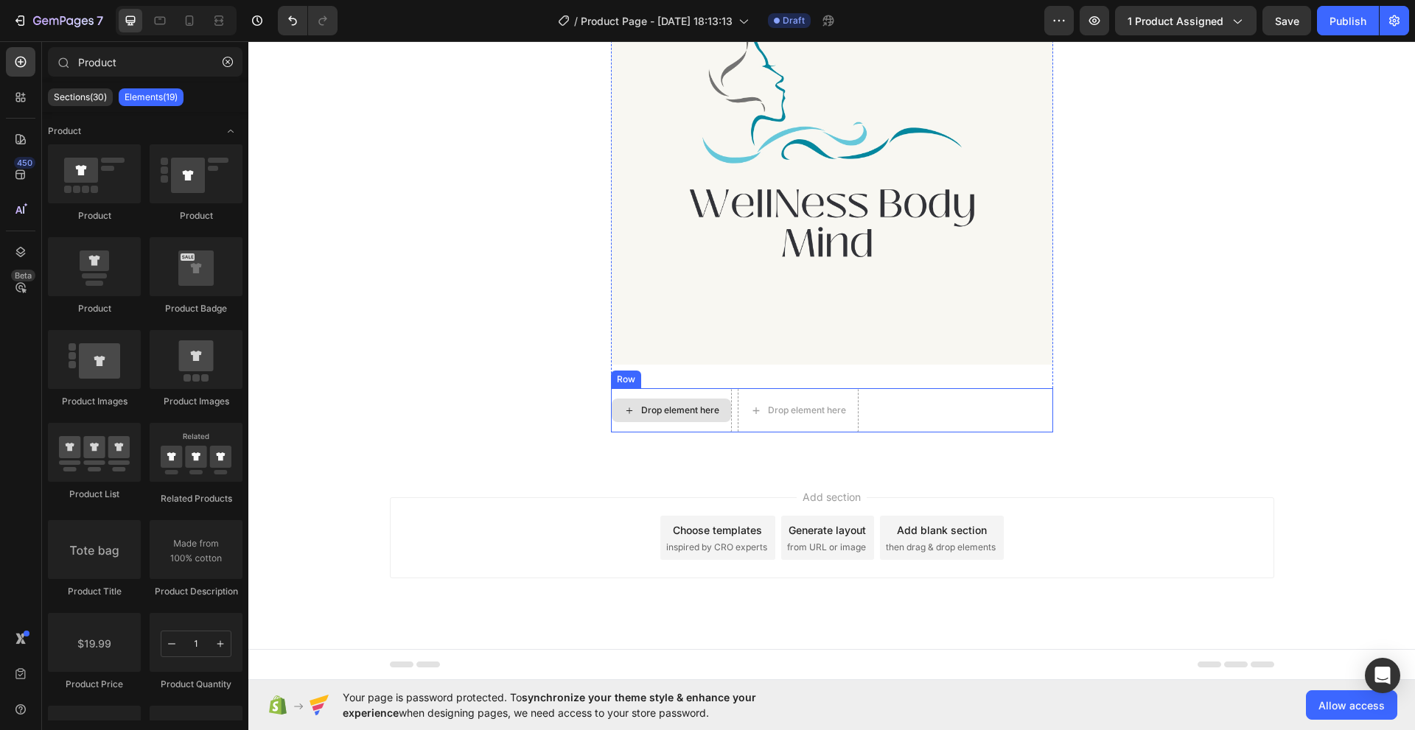
click at [688, 409] on div "Drop element here" at bounding box center [680, 410] width 78 height 12
click at [763, 374] on div "Product Images Drop element here Drop element here Row Product" at bounding box center [832, 178] width 442 height 510
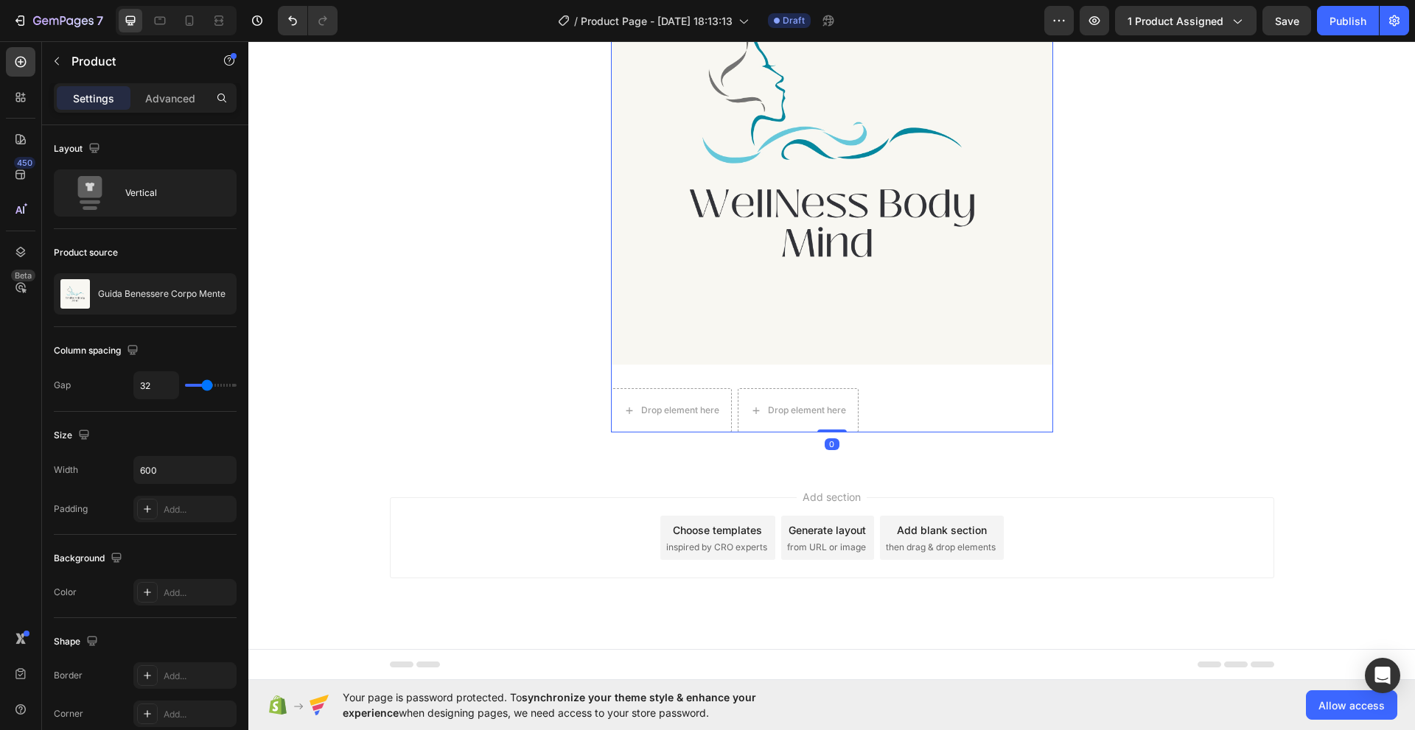
drag, startPoint x: 819, startPoint y: 432, endPoint x: 822, endPoint y: 385, distance: 46.5
click at [822, 385] on div "Product Images Drop element here Drop element here Row Product 0" at bounding box center [832, 178] width 442 height 510
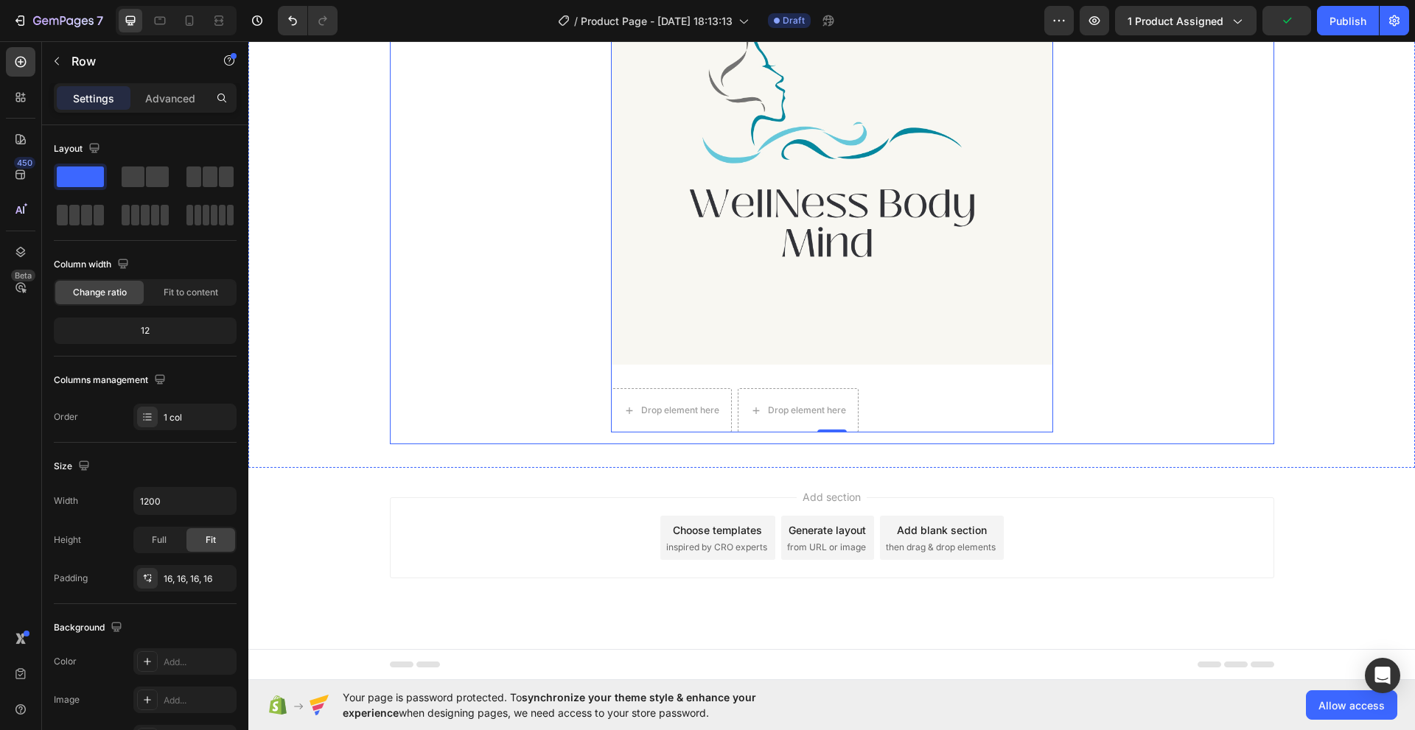
click at [560, 373] on div "Product Images Drop element here Drop element here Row Product 0" at bounding box center [832, 178] width 861 height 510
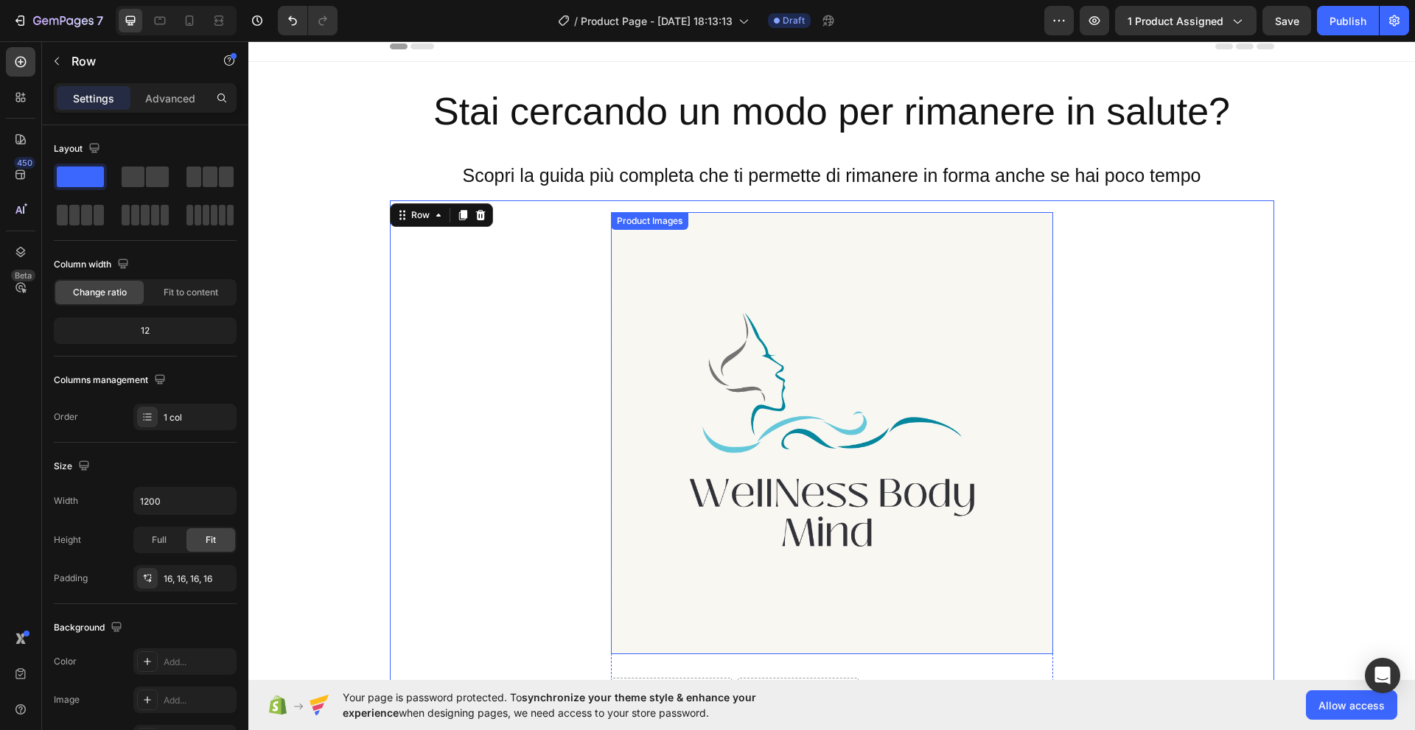
scroll to position [4, 0]
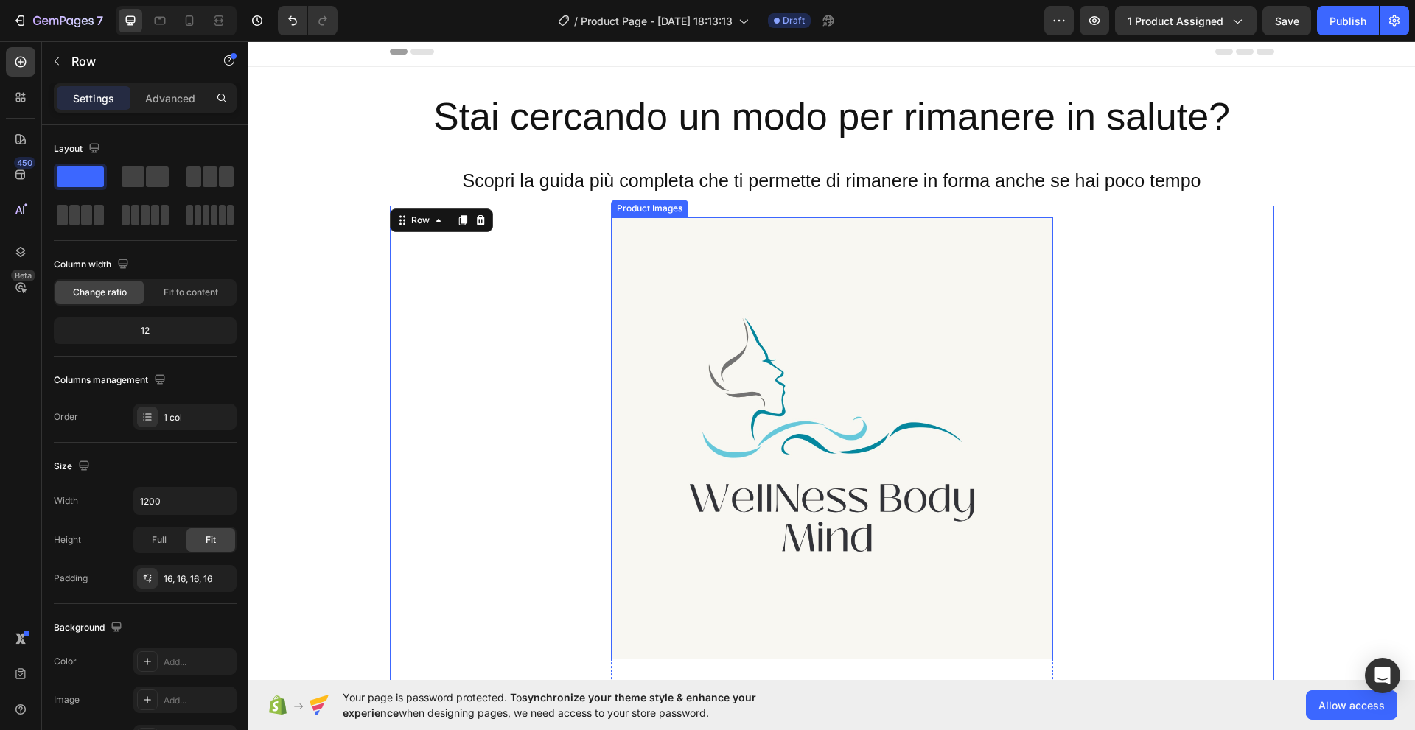
click at [757, 464] on img at bounding box center [832, 438] width 442 height 442
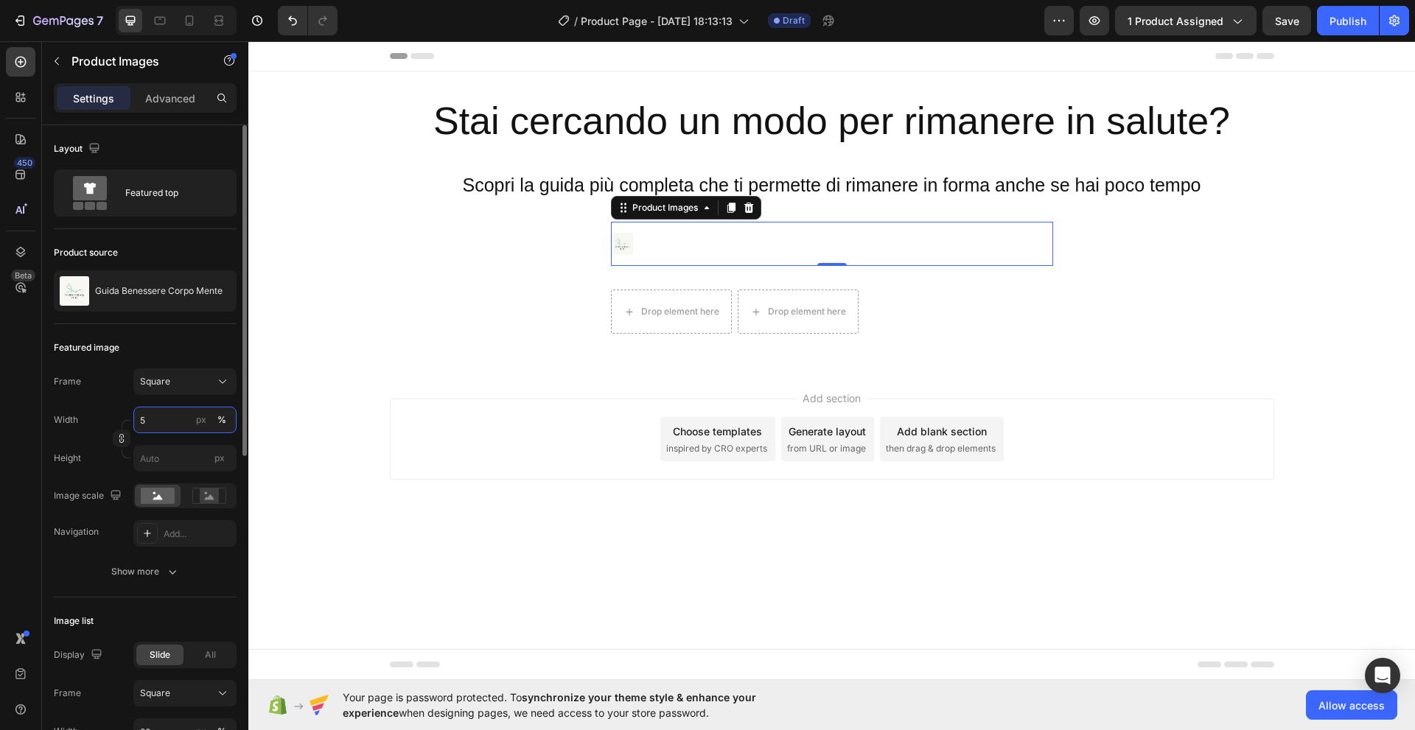
scroll to position [0, 0]
type input "50"
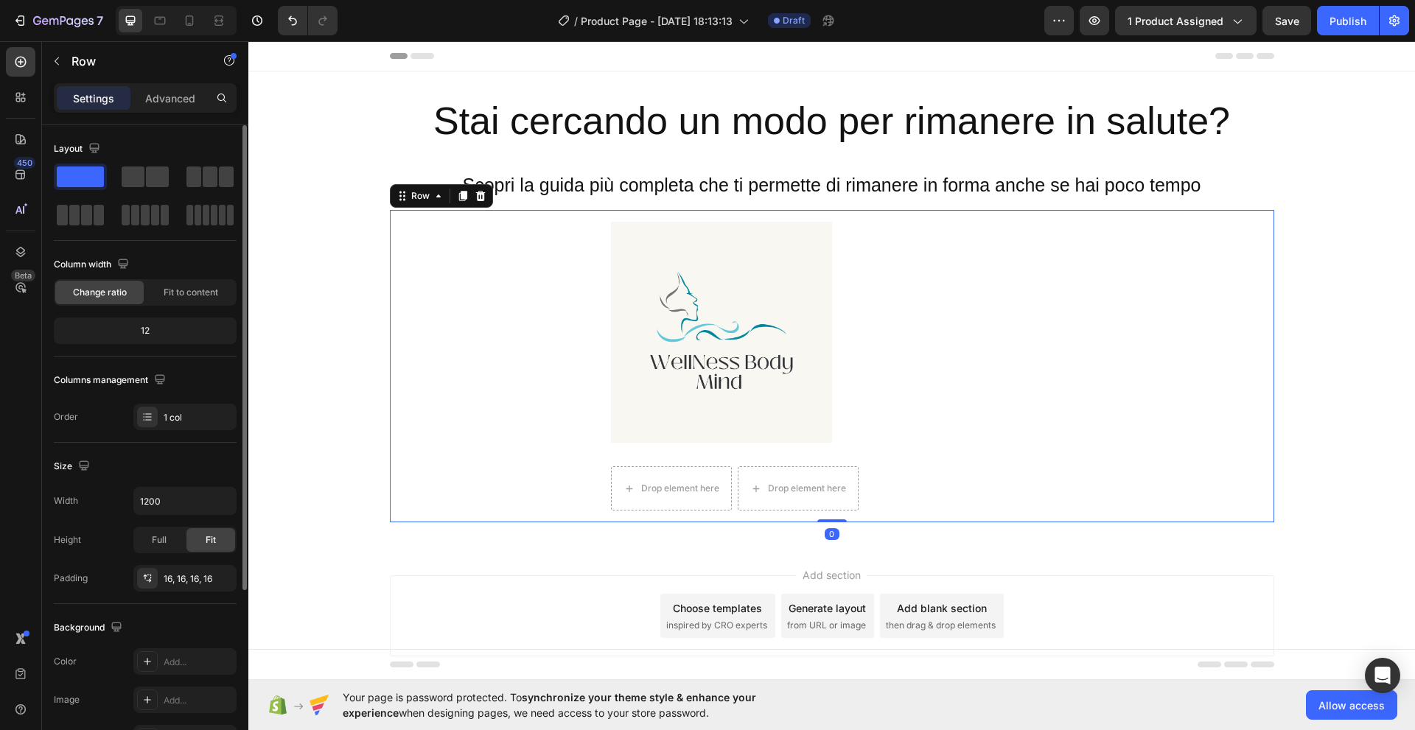
click at [395, 399] on div "Product Images Drop element here Drop element here Row Product Row 0" at bounding box center [832, 366] width 884 height 312
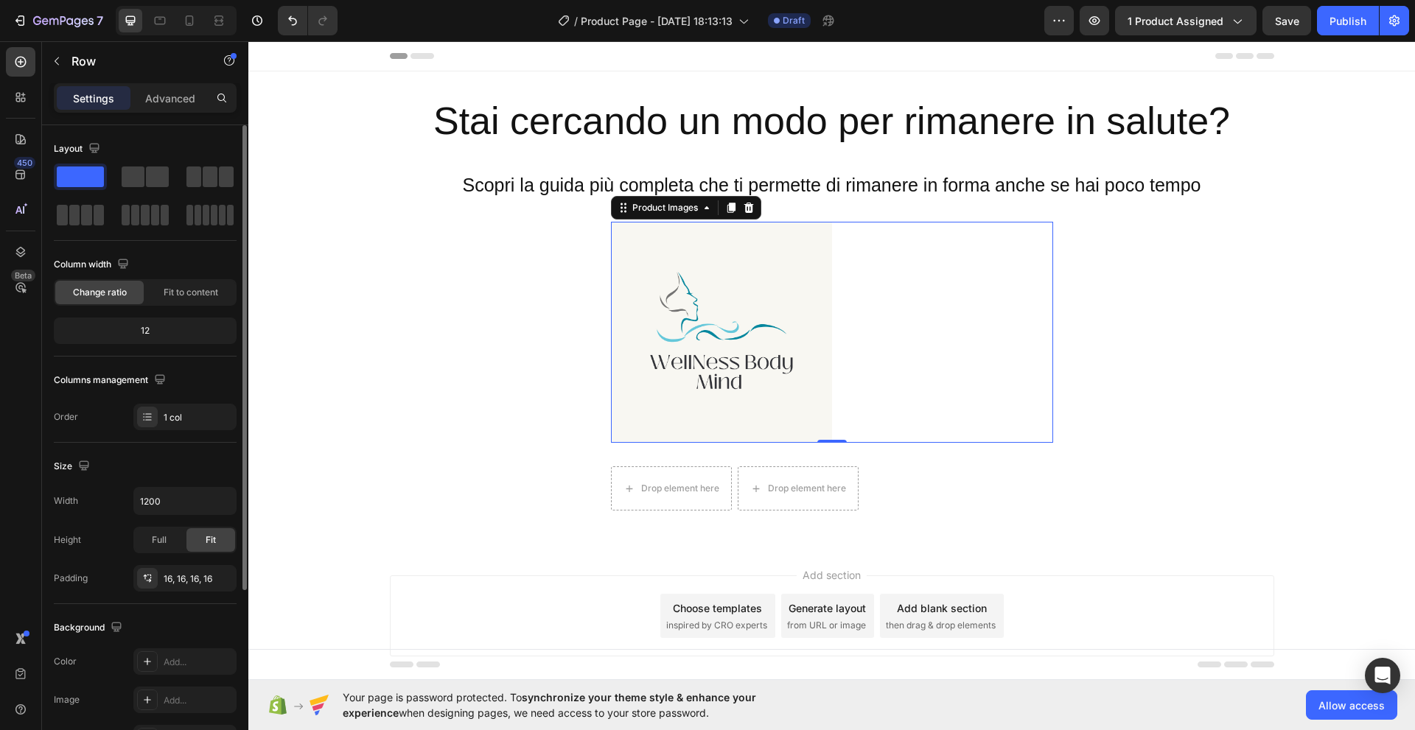
click at [709, 389] on img at bounding box center [721, 332] width 221 height 221
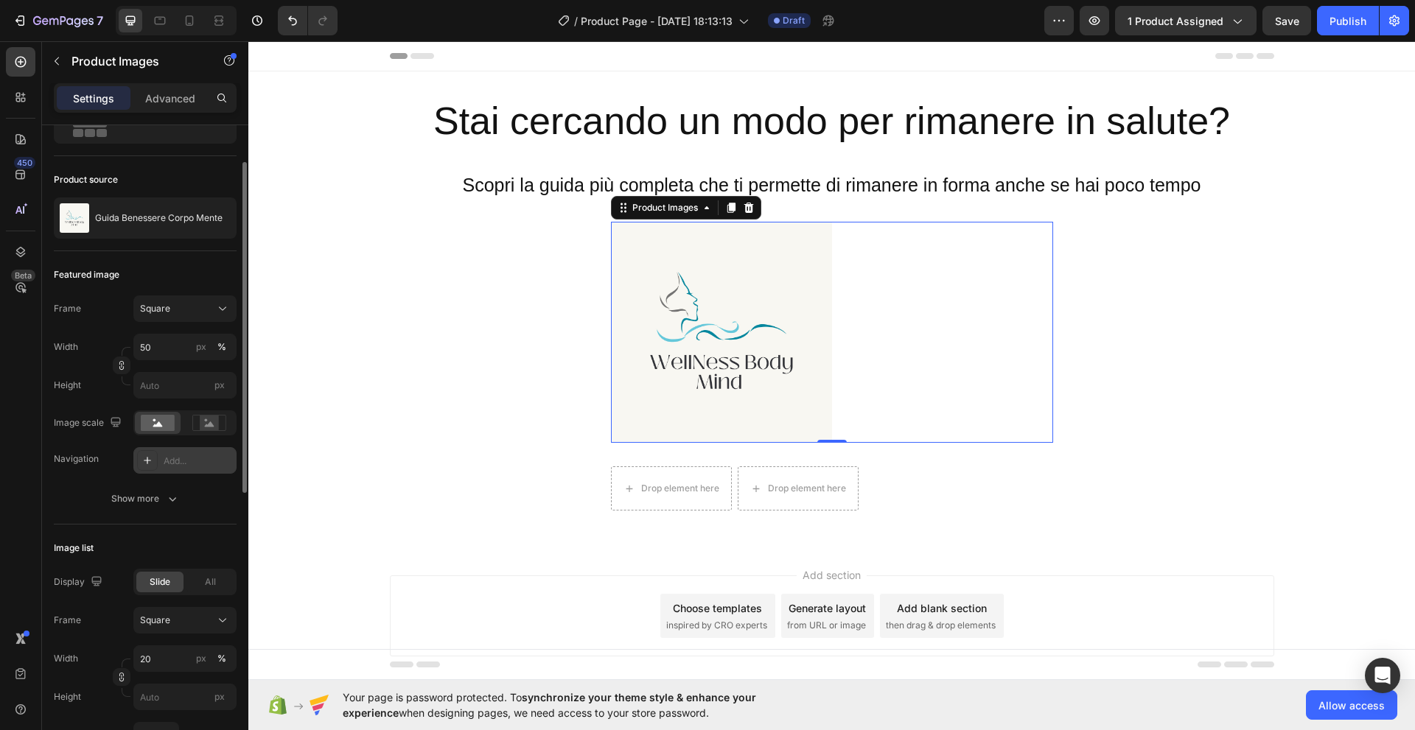
scroll to position [24, 0]
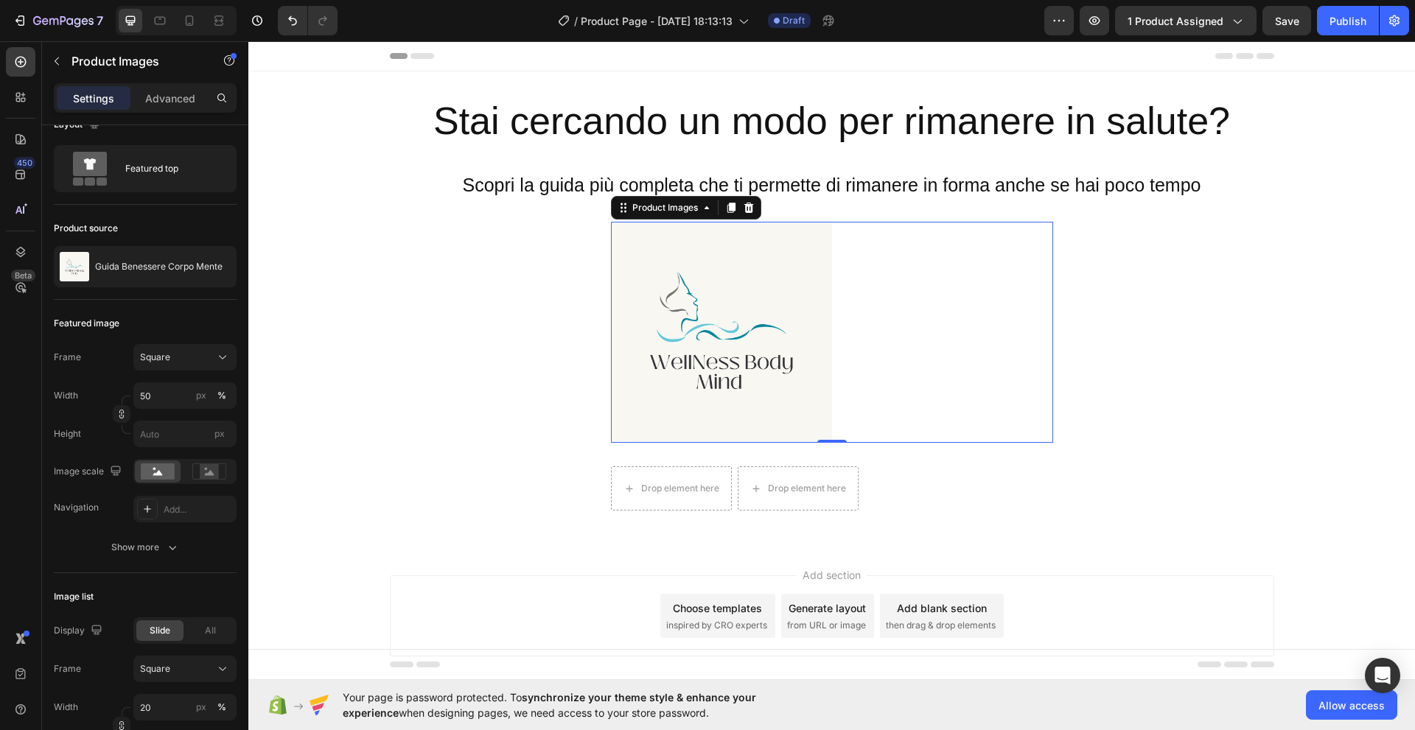
click at [703, 392] on img at bounding box center [721, 332] width 221 height 221
click at [169, 400] on input "50" at bounding box center [184, 395] width 103 height 27
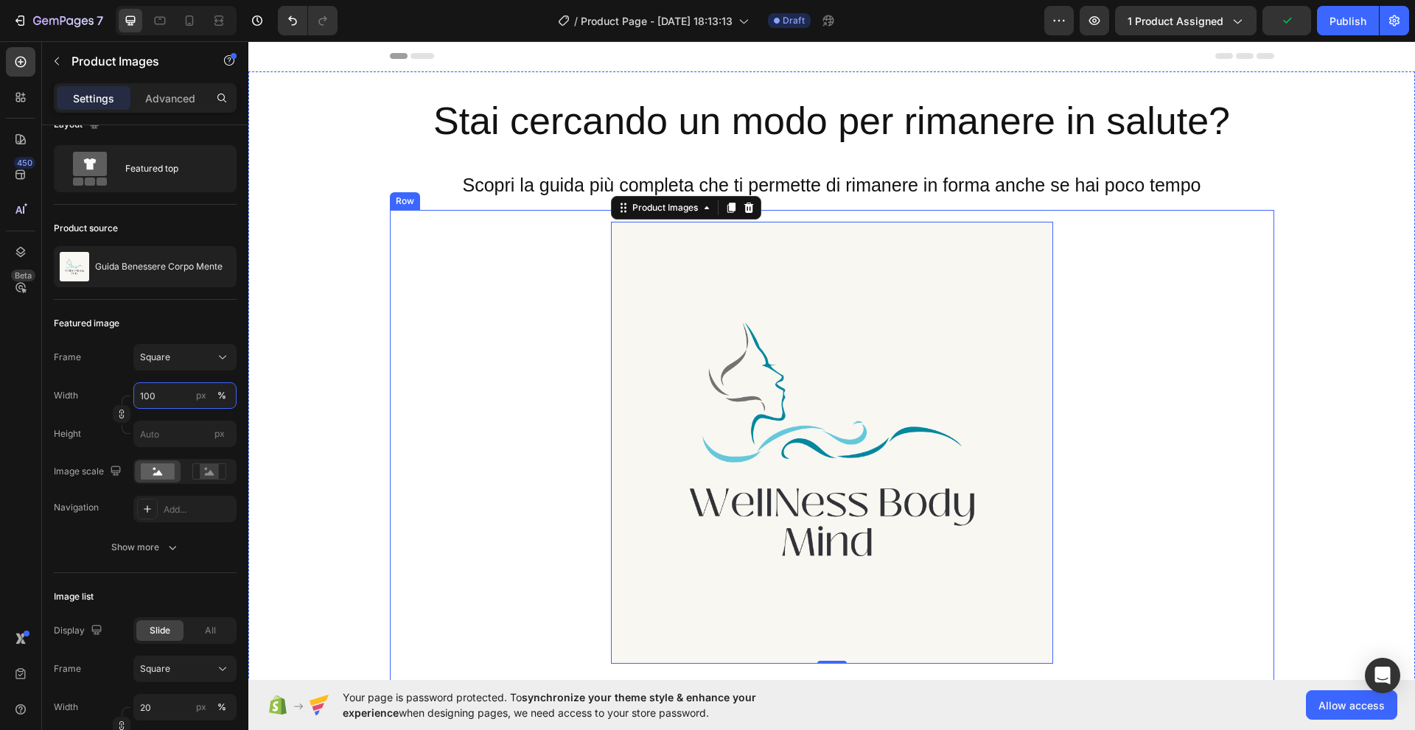
type input "100"
click at [690, 371] on img at bounding box center [832, 443] width 442 height 442
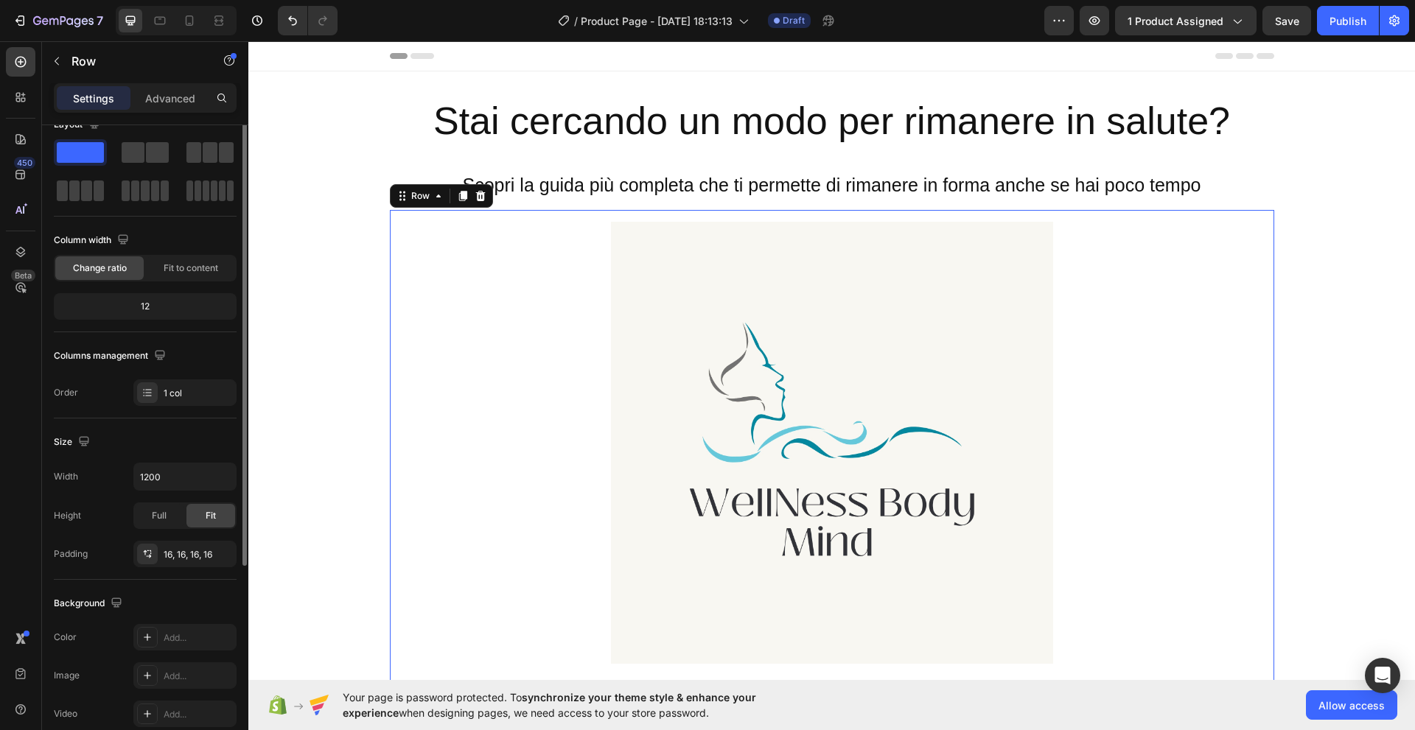
click at [1119, 306] on div "Product Images Drop element here Drop element here Row Product" at bounding box center [832, 477] width 861 height 510
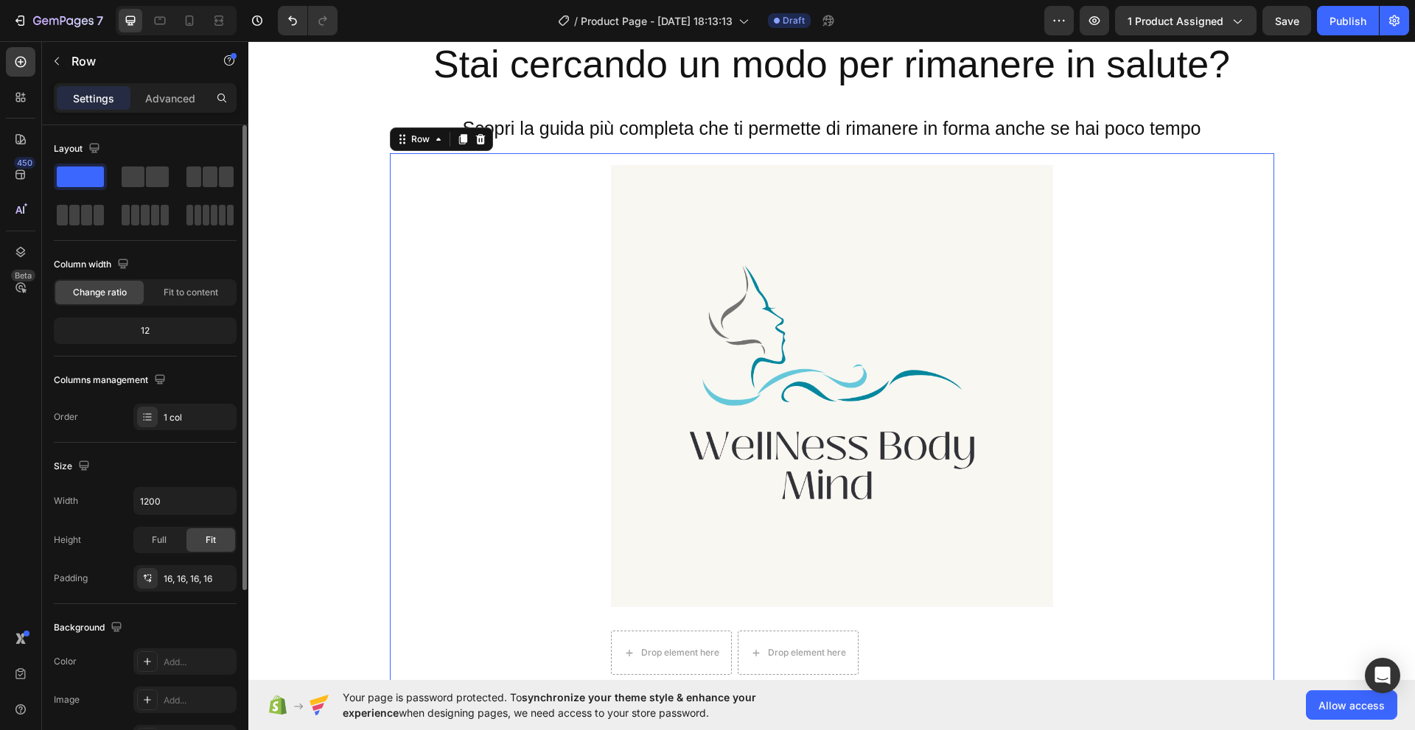
scroll to position [74, 0]
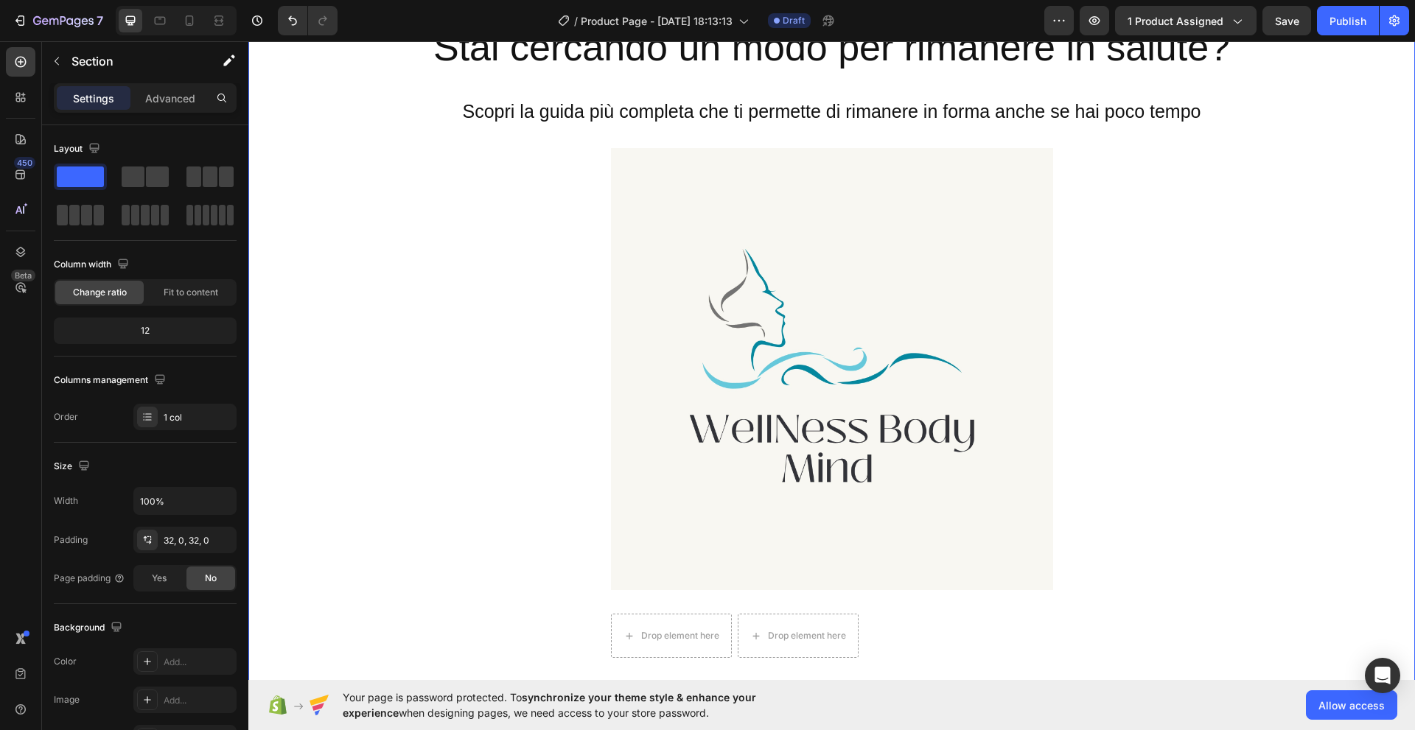
click at [297, 176] on div "Stai cercando un modo per rimanere in salute? Heading Row Scopri la guida più c…" at bounding box center [831, 345] width 1166 height 648
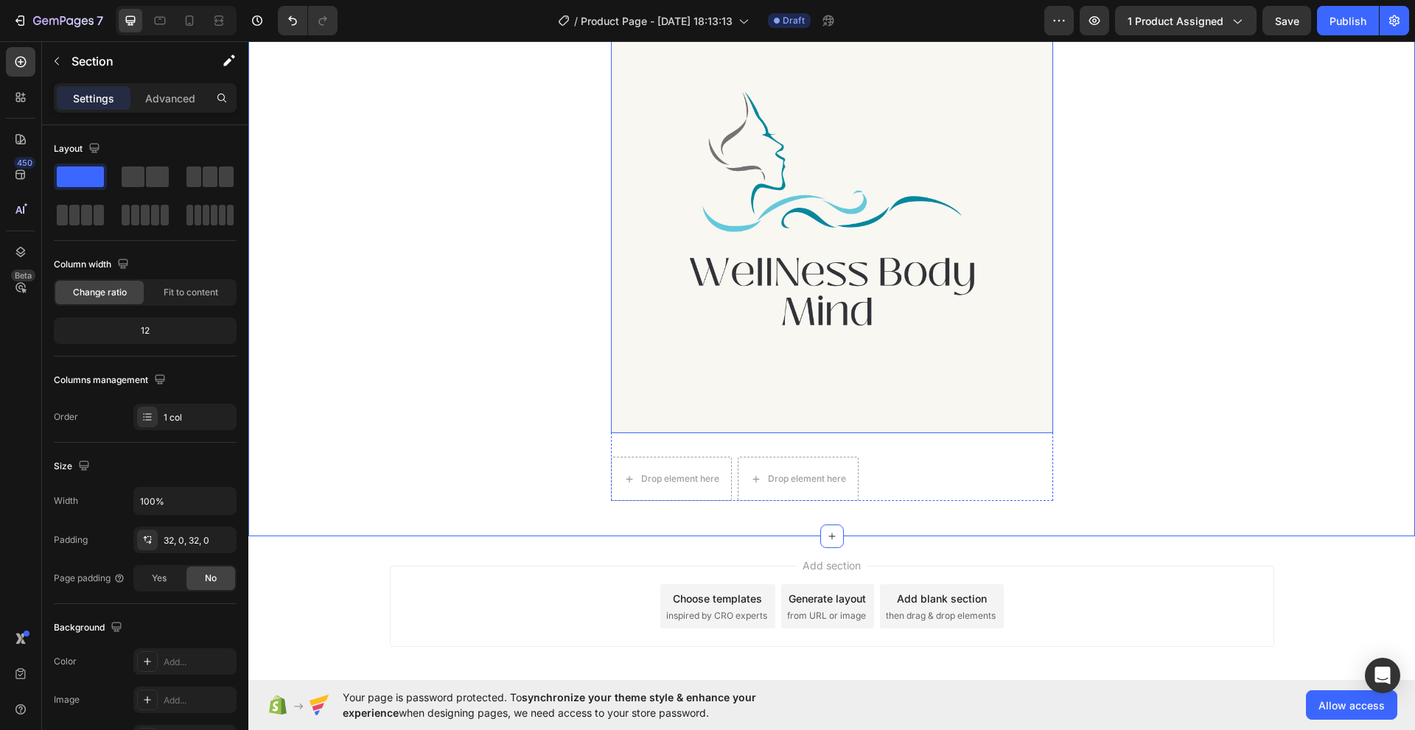
scroll to position [299, 0]
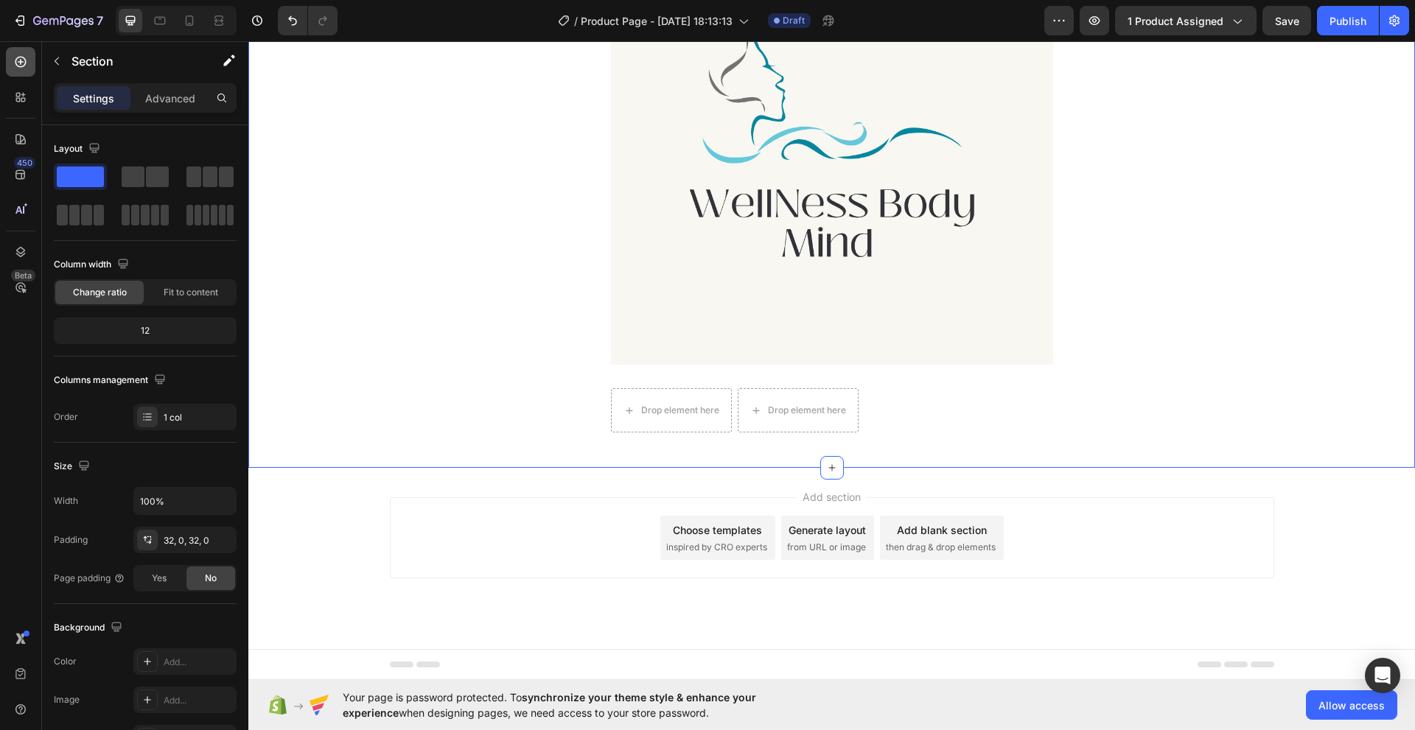
click at [21, 59] on icon at bounding box center [20, 62] width 11 height 11
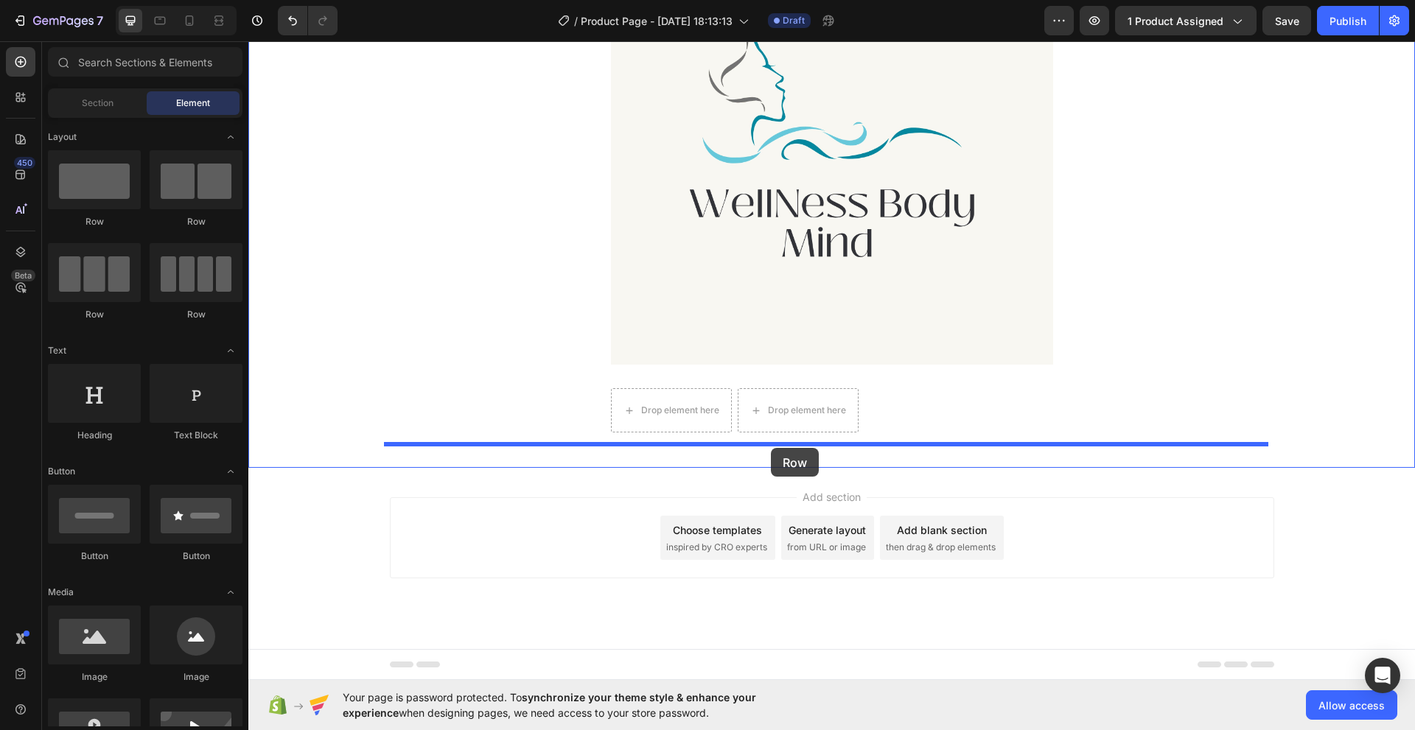
drag, startPoint x: 346, startPoint y: 231, endPoint x: 771, endPoint y: 448, distance: 477.1
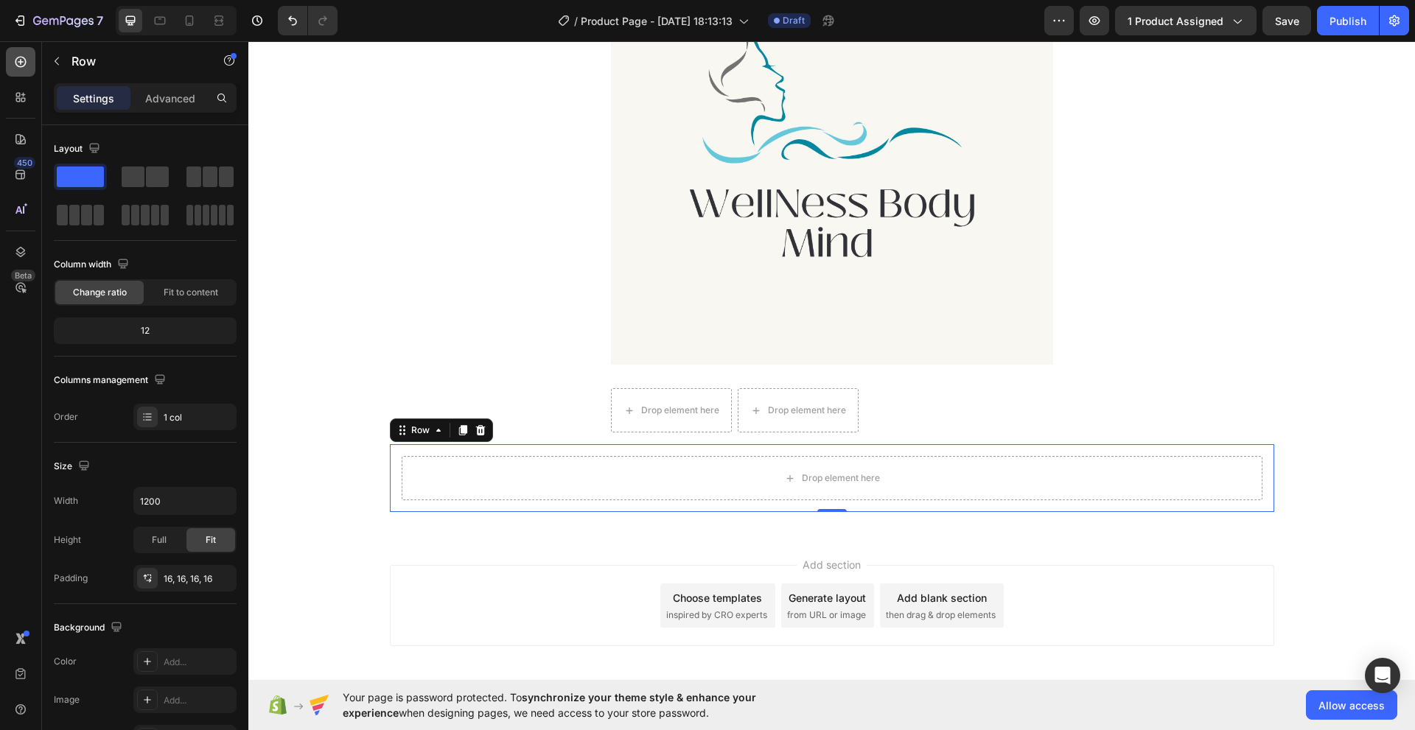
click at [21, 57] on icon at bounding box center [20, 62] width 11 height 11
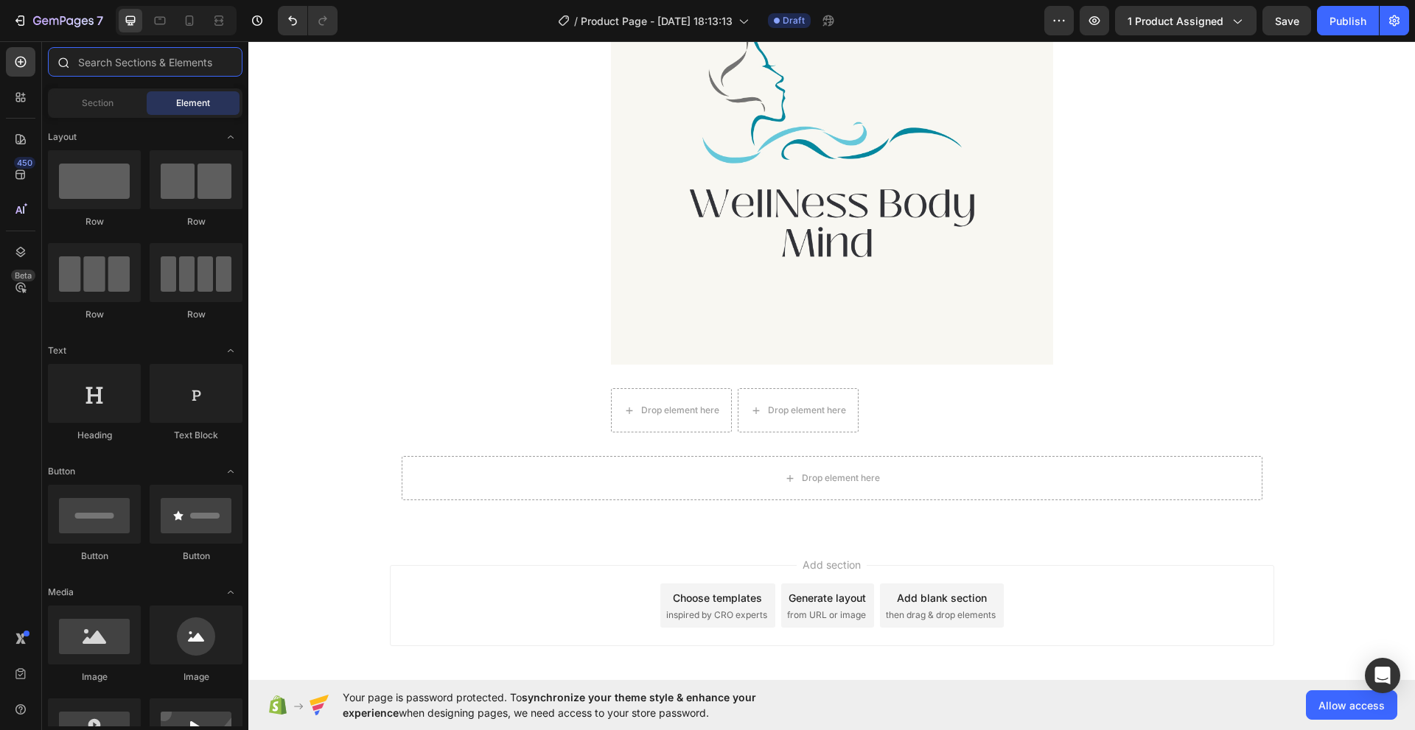
click at [80, 66] on input "text" at bounding box center [145, 61] width 195 height 29
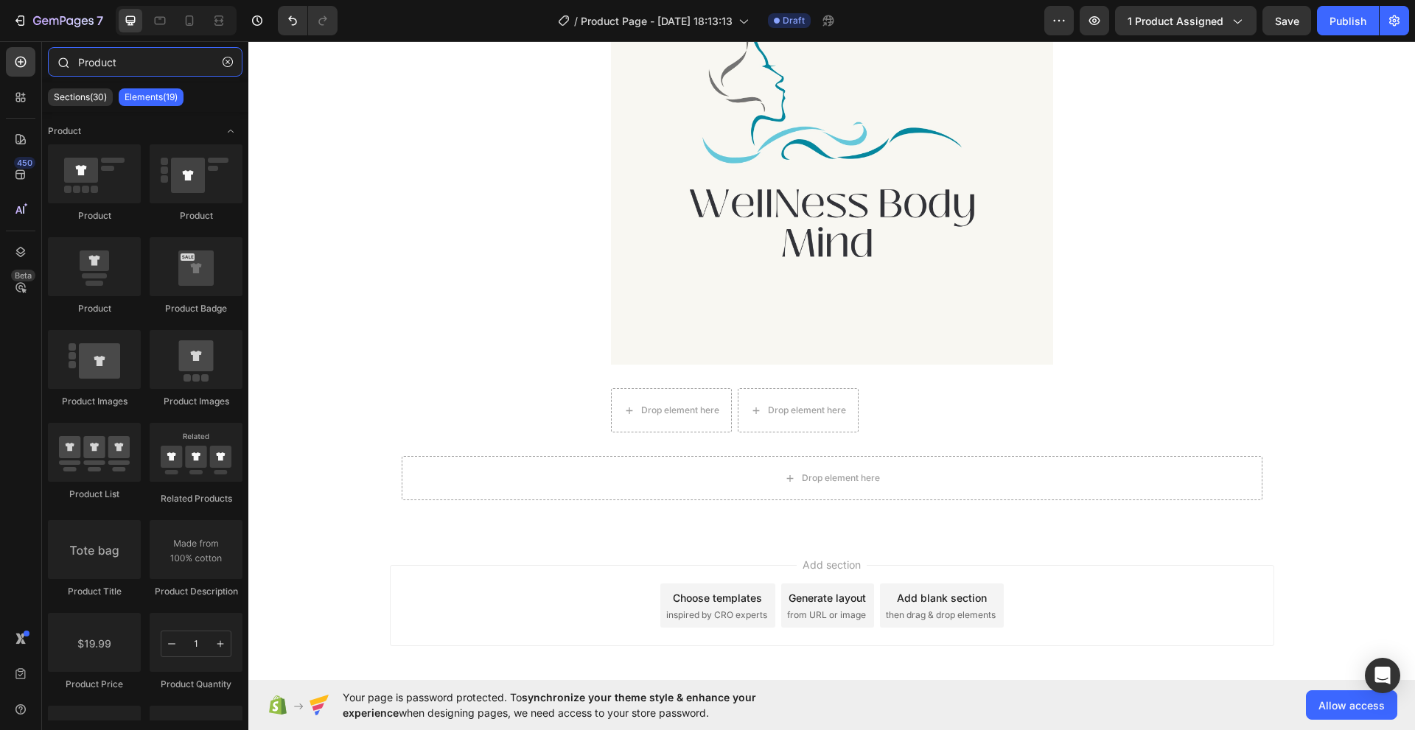
type input "Product"
click at [62, 60] on icon at bounding box center [63, 62] width 12 height 12
click at [1174, 19] on span "1 product assigned" at bounding box center [1175, 20] width 96 height 15
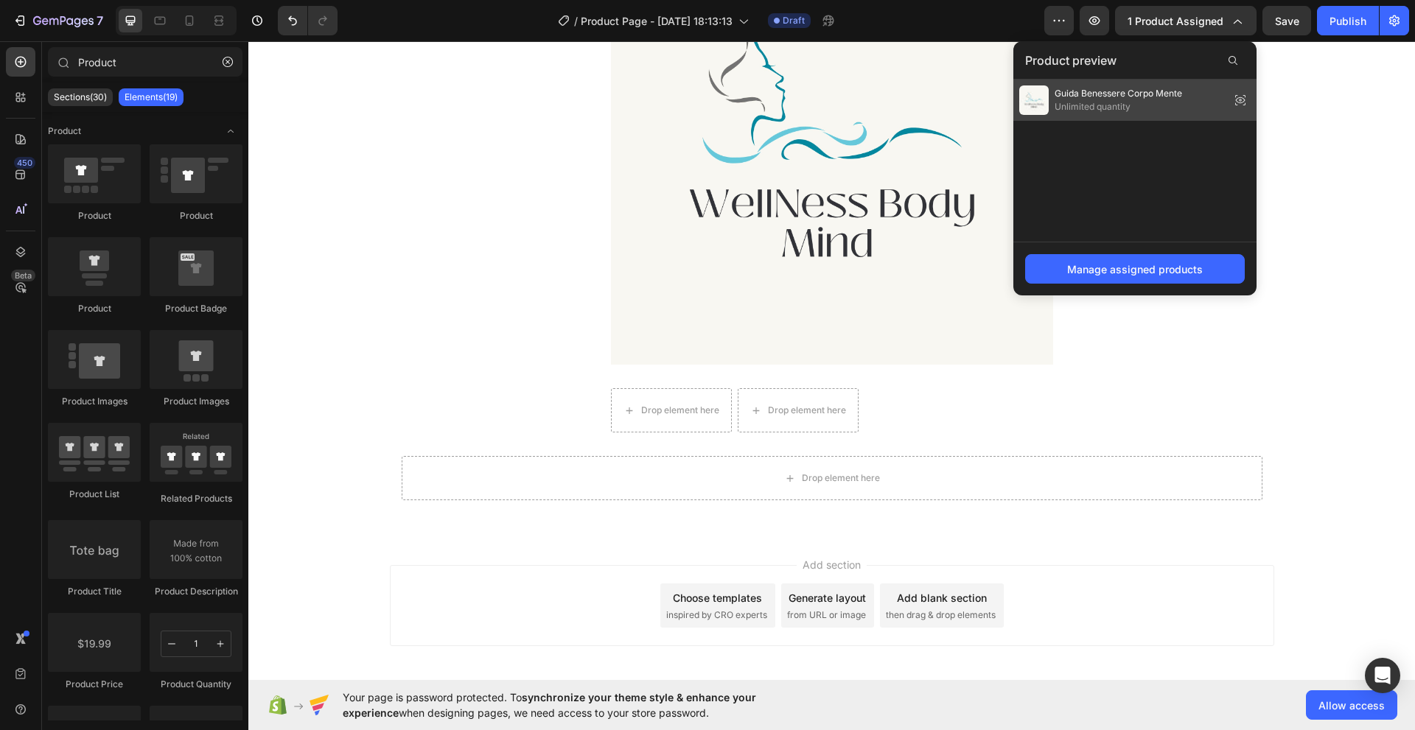
click at [1042, 101] on img at bounding box center [1033, 99] width 29 height 29
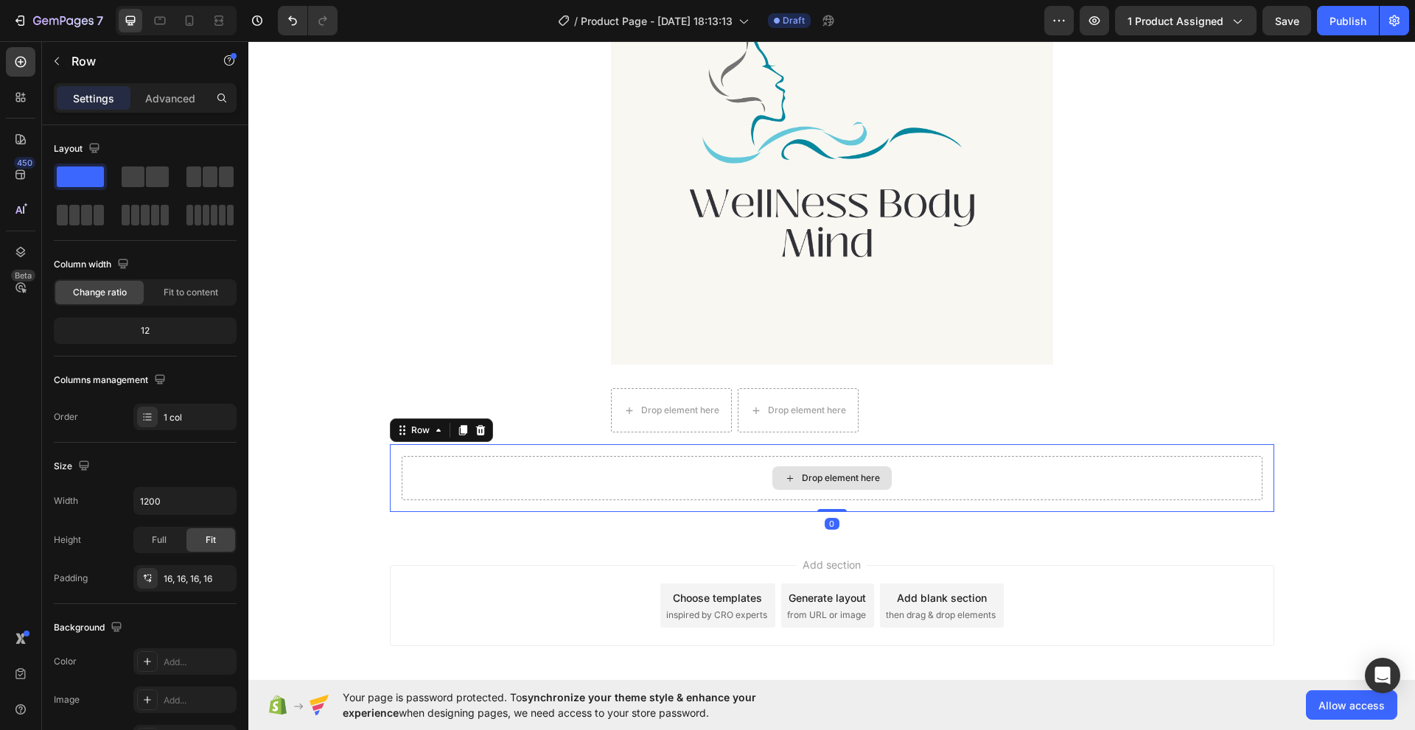
click at [756, 477] on div "Drop element here" at bounding box center [832, 478] width 861 height 44
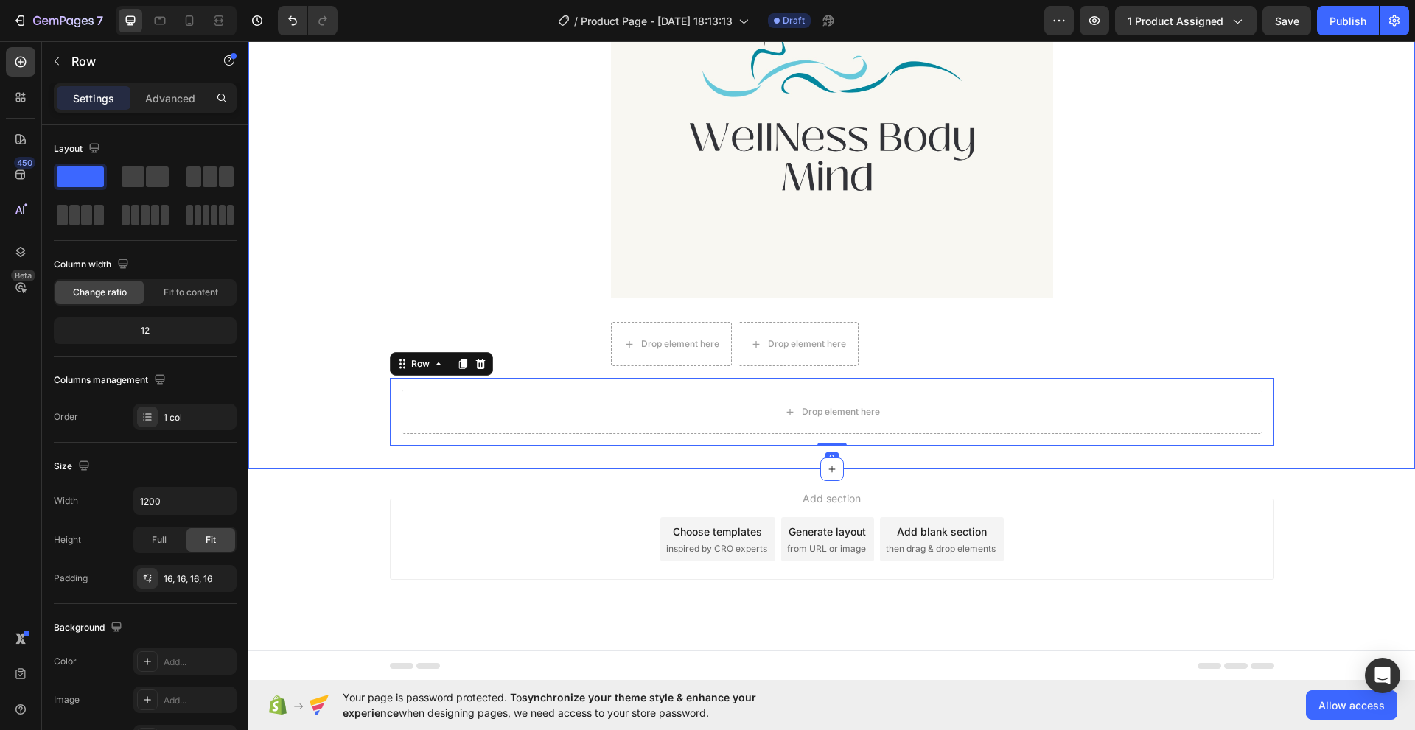
scroll to position [367, 0]
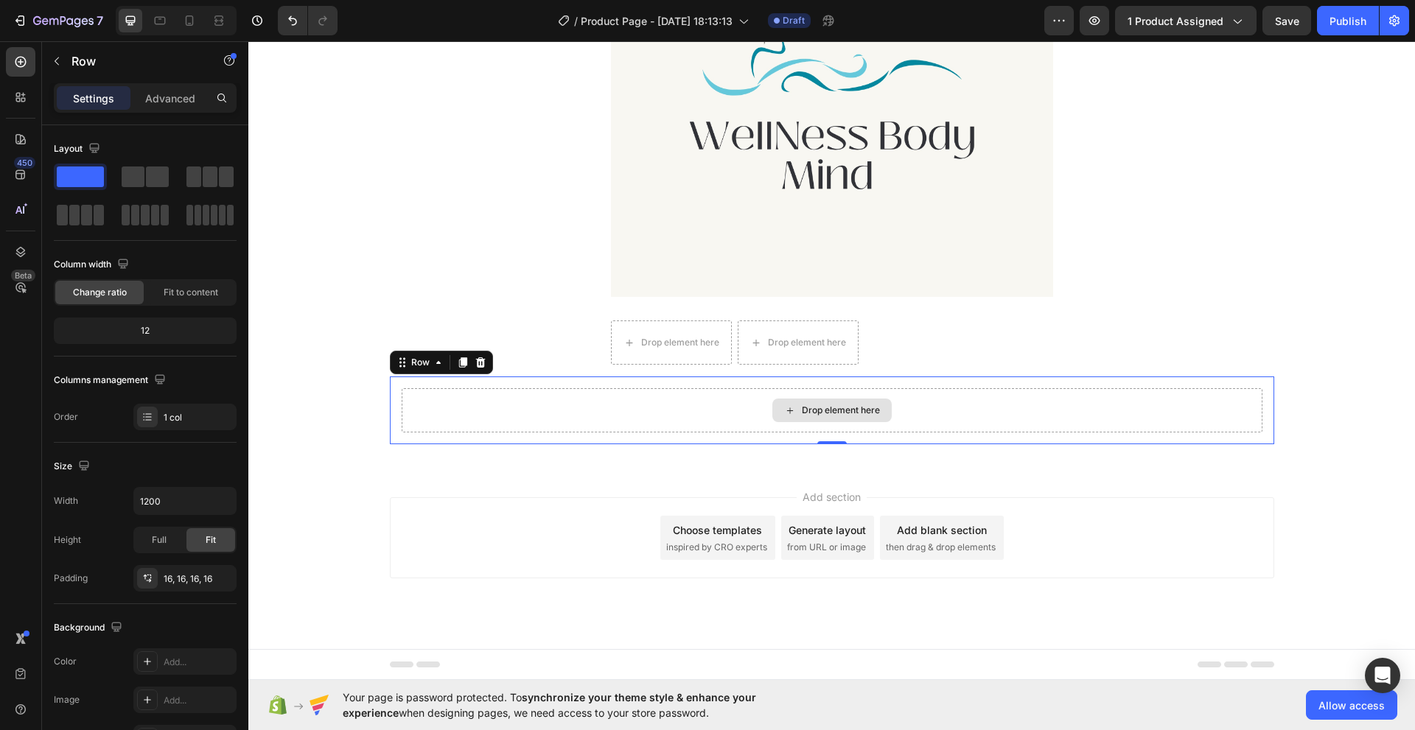
click at [847, 418] on div "Drop element here" at bounding box center [831, 411] width 119 height 24
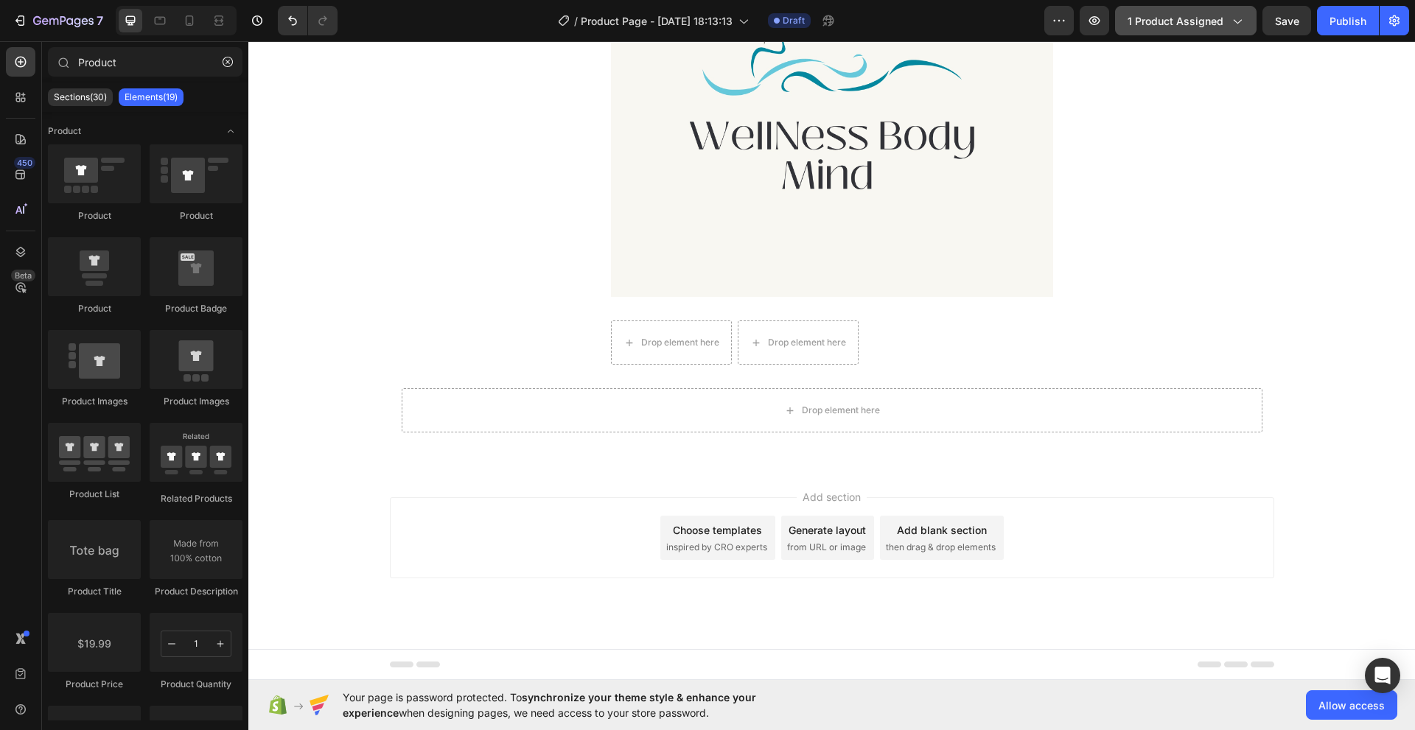
click at [1143, 22] on span "1 product assigned" at bounding box center [1175, 20] width 96 height 15
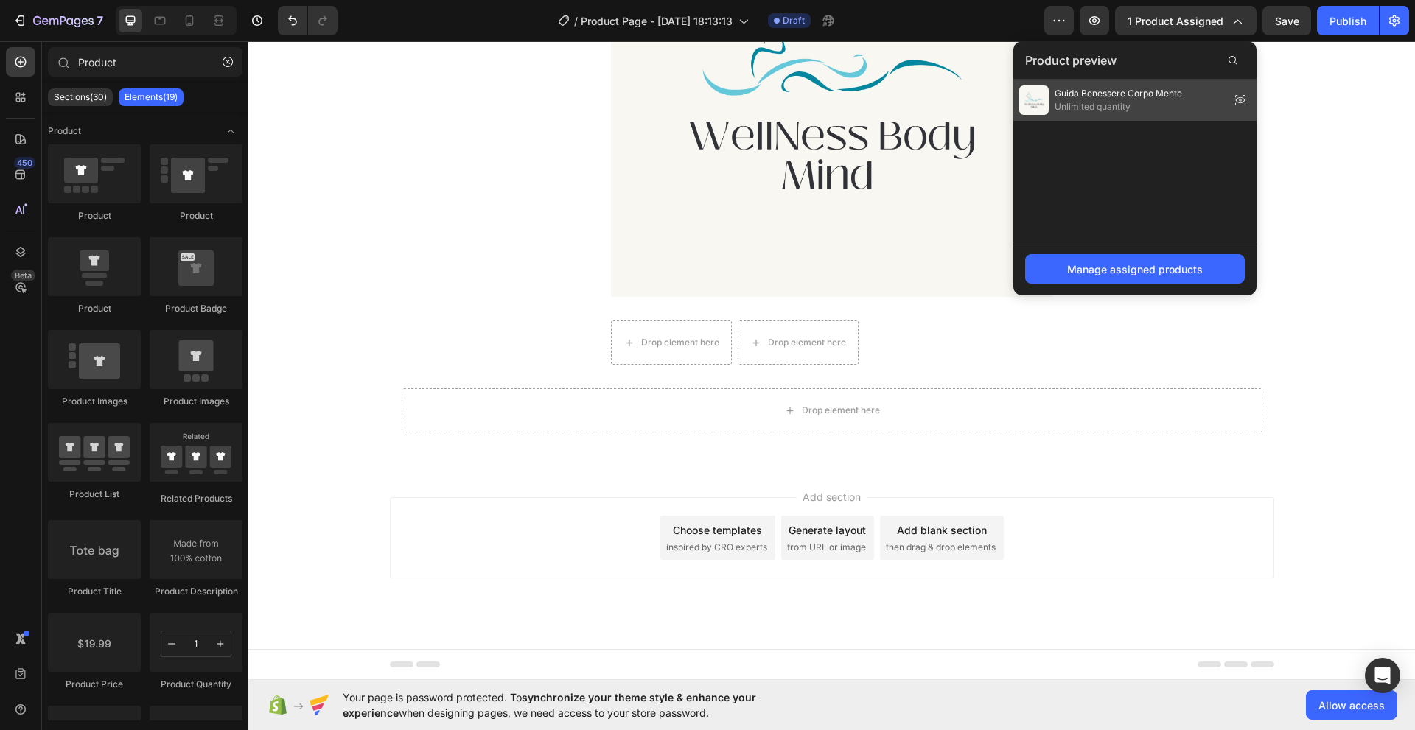
click at [1037, 106] on img at bounding box center [1033, 99] width 29 height 29
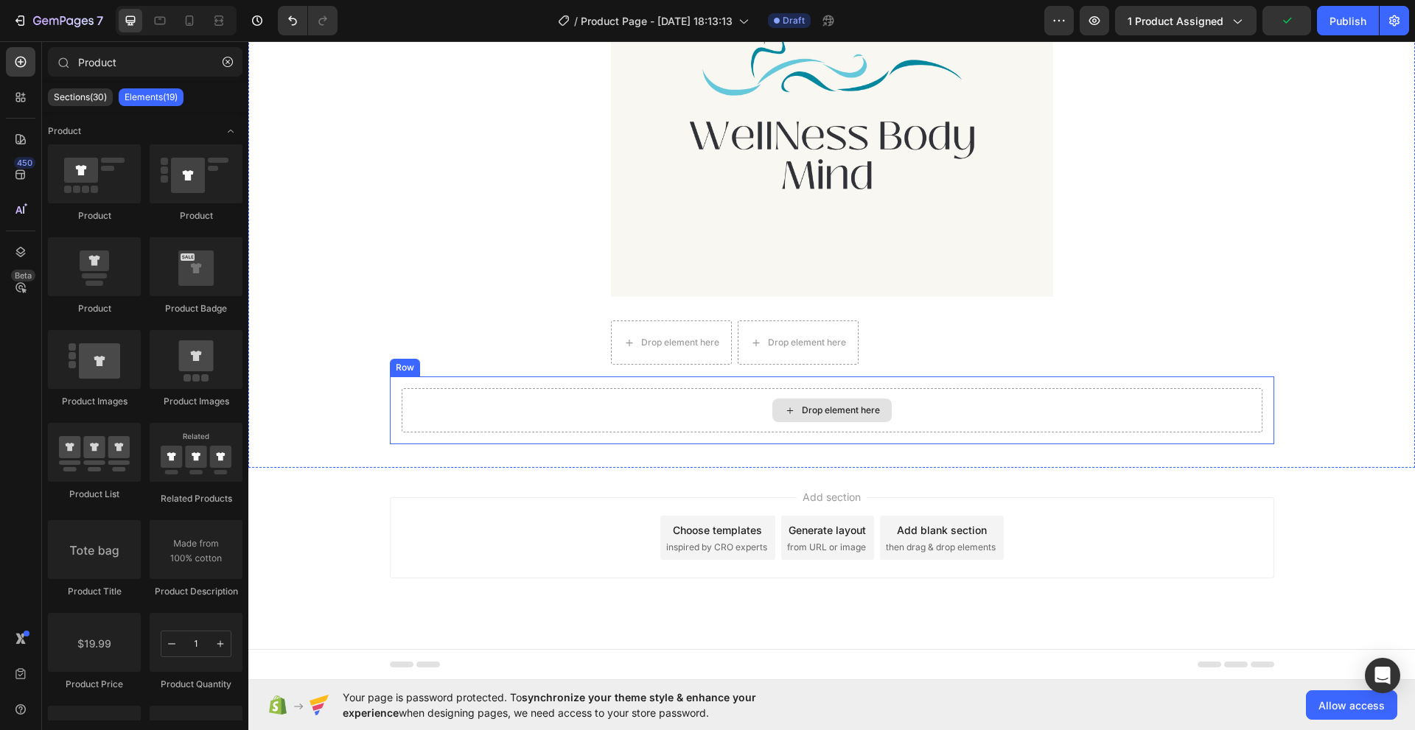
click at [836, 421] on div "Drop element here" at bounding box center [831, 411] width 119 height 24
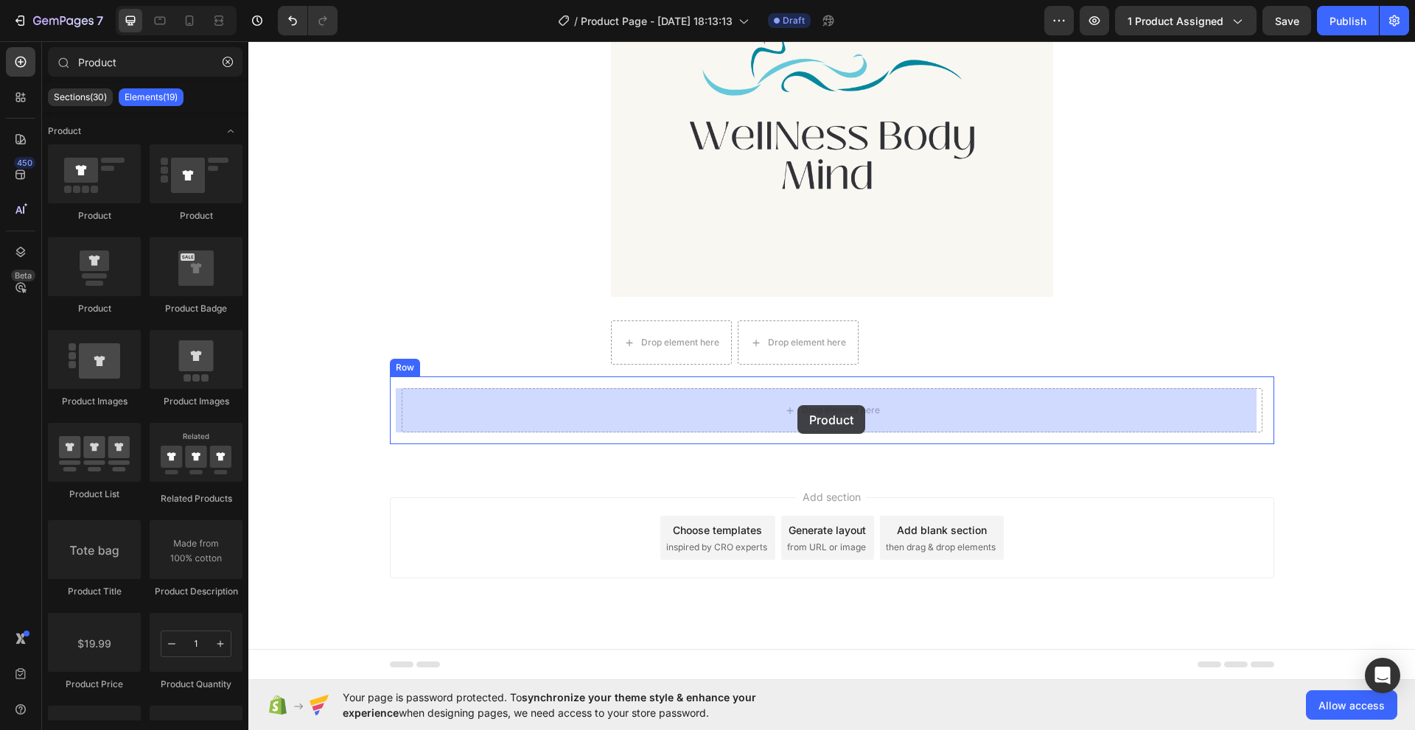
drag, startPoint x: 345, startPoint y: 313, endPoint x: 797, endPoint y: 405, distance: 461.7
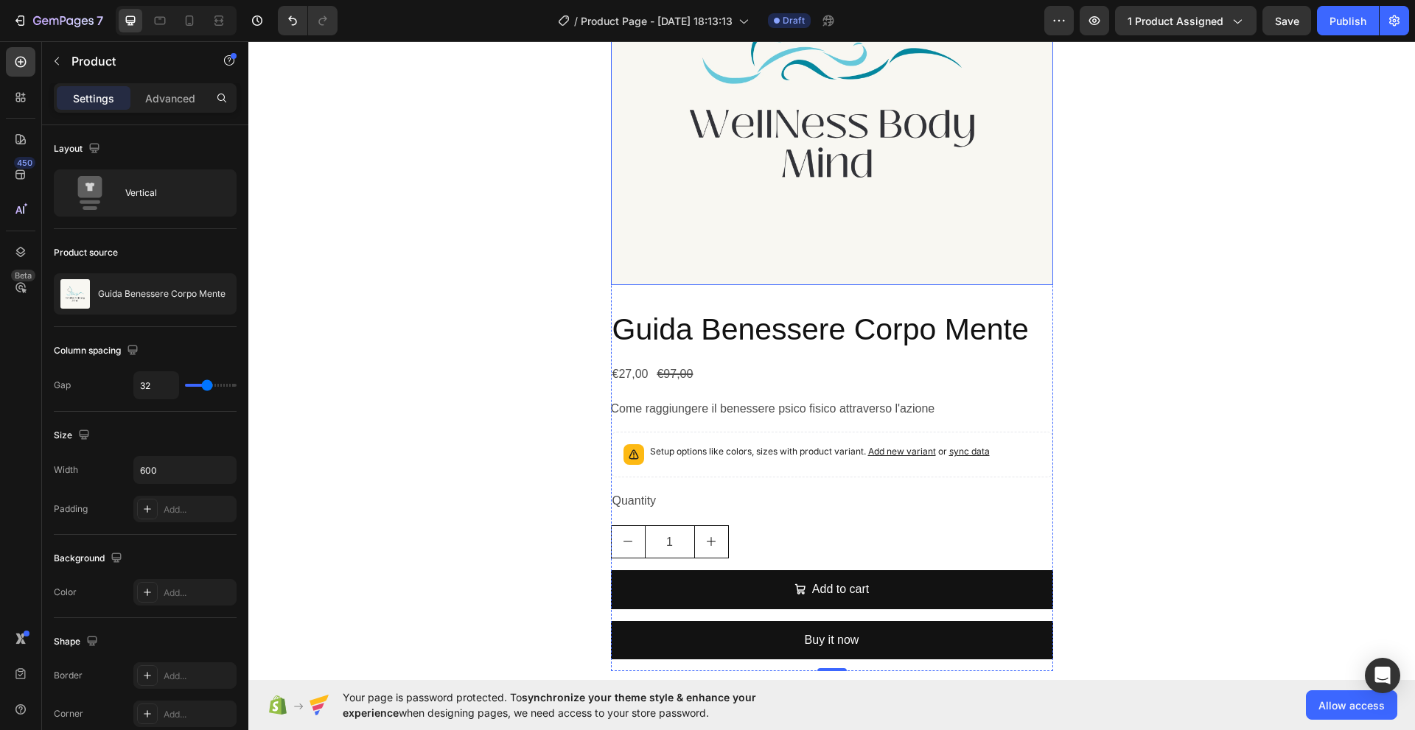
scroll to position [932, 0]
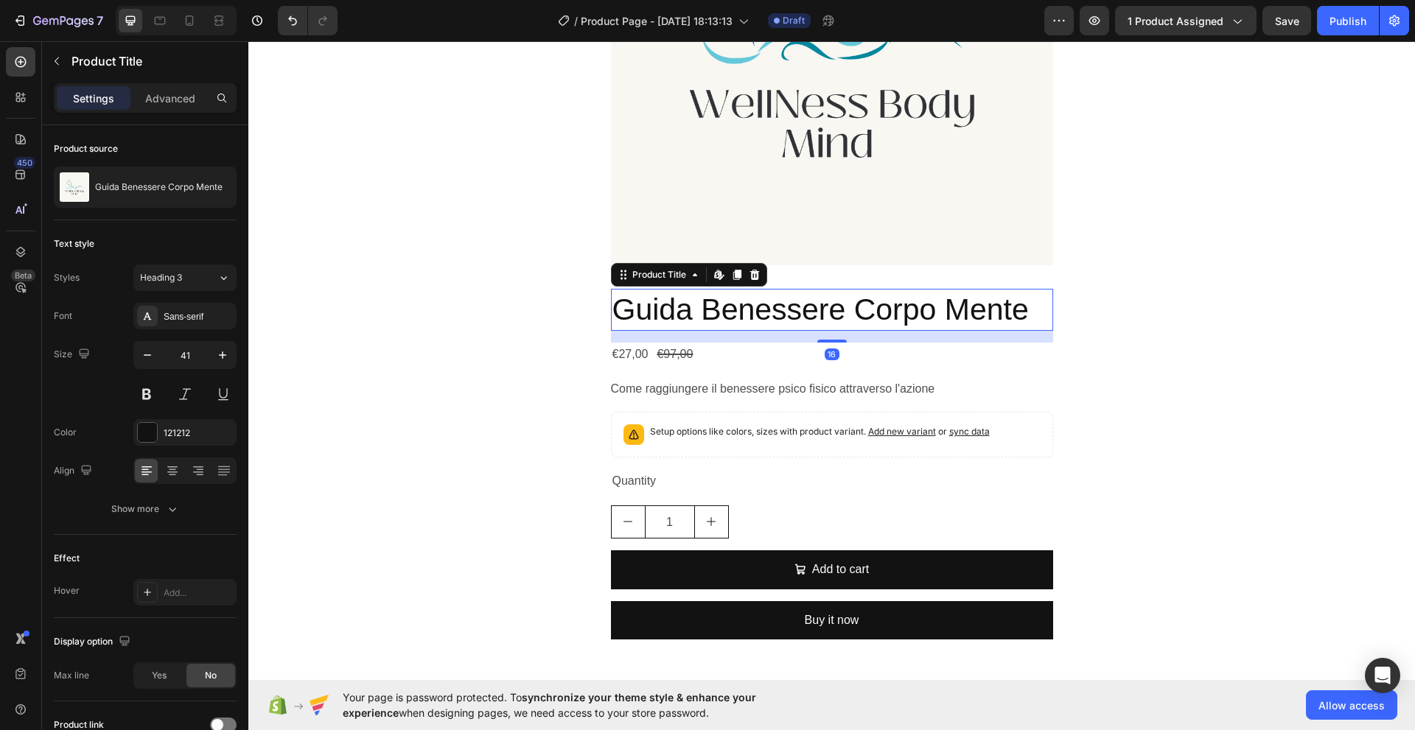
click at [776, 319] on h2 "Guida Benessere Corpo Mente" at bounding box center [832, 310] width 442 height 42
click at [752, 276] on icon at bounding box center [754, 275] width 10 height 10
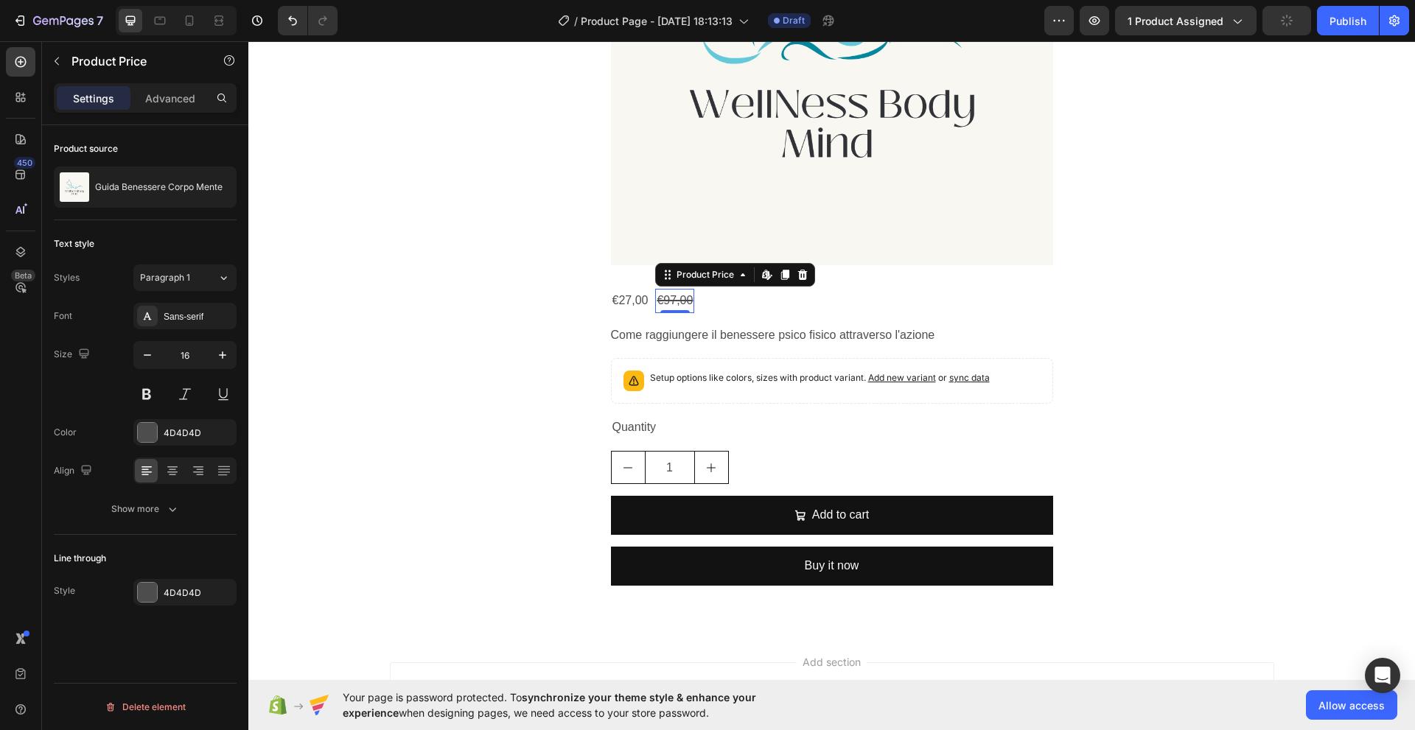
click at [655, 302] on div "€97,00" at bounding box center [674, 301] width 39 height 24
click at [634, 306] on div "€27,00" at bounding box center [630, 301] width 39 height 24
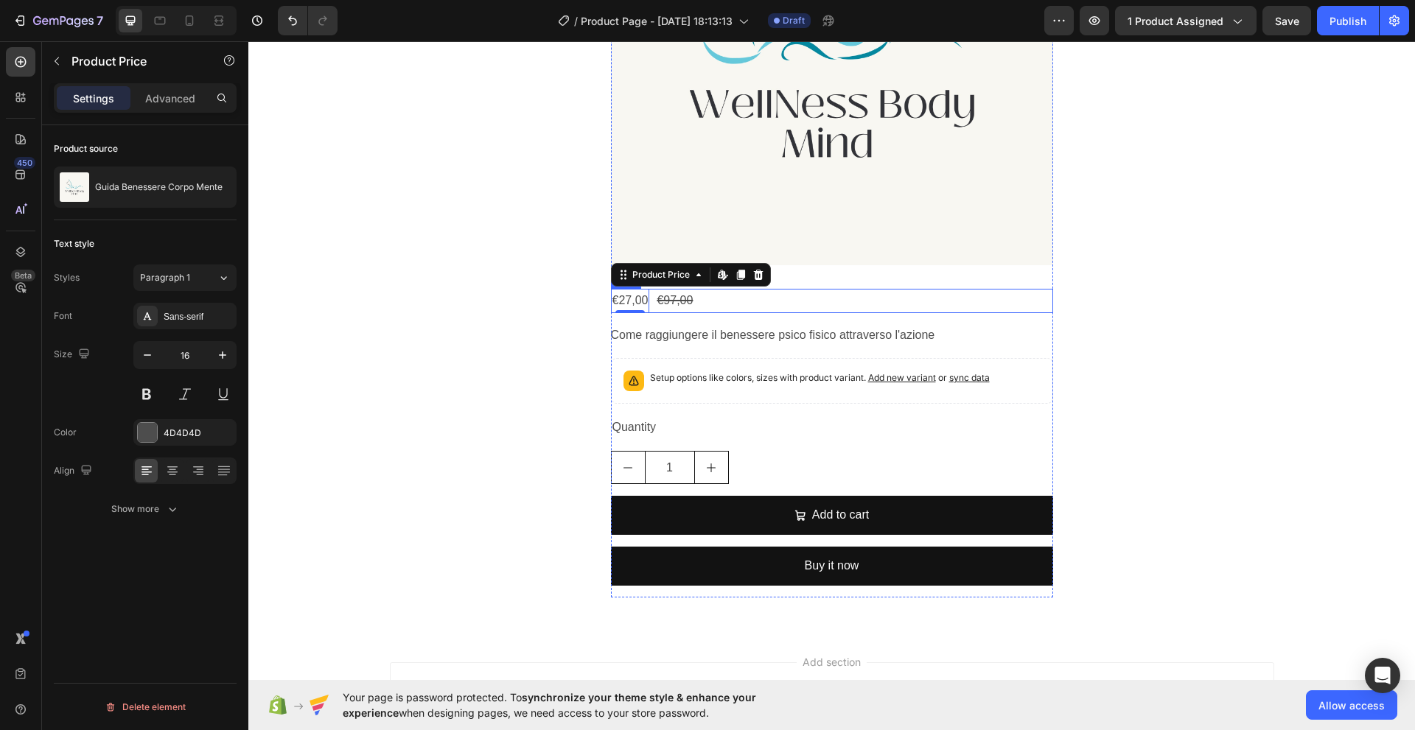
click at [708, 299] on div "€27,00 Product Price Edit content in Shopify 0 Product Price Edit content in Sh…" at bounding box center [832, 301] width 442 height 24
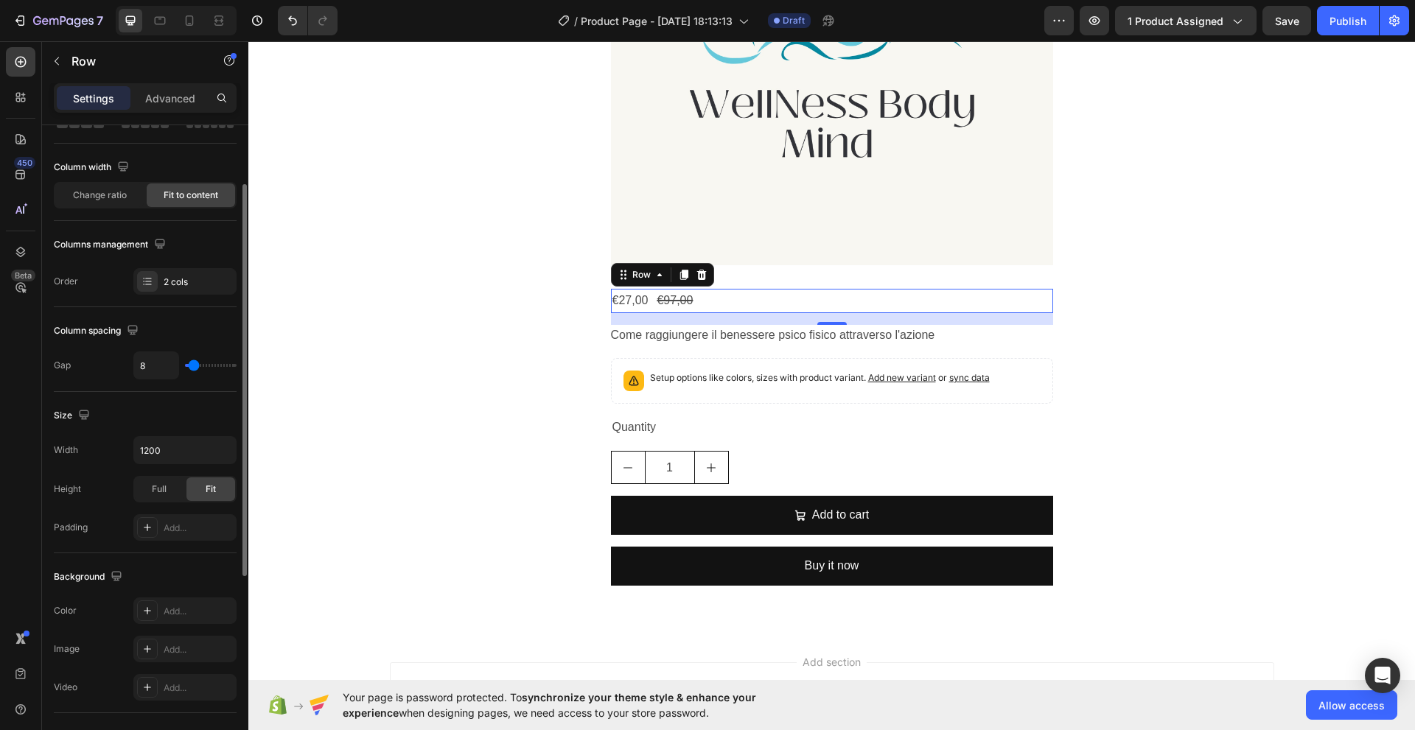
scroll to position [219, 0]
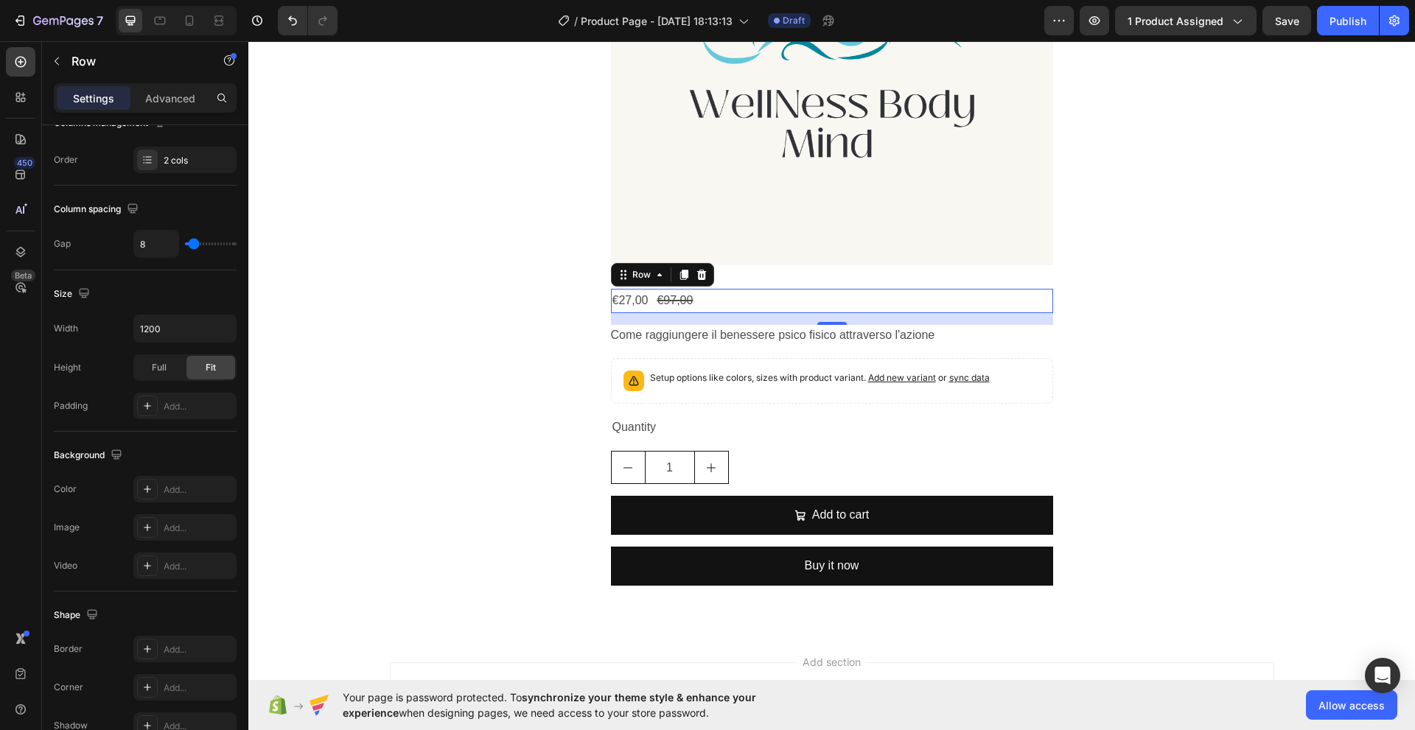
click at [712, 301] on div "€27,00 Product Price Product Price €97,00 Product Price Product Price Row 16" at bounding box center [832, 301] width 442 height 24
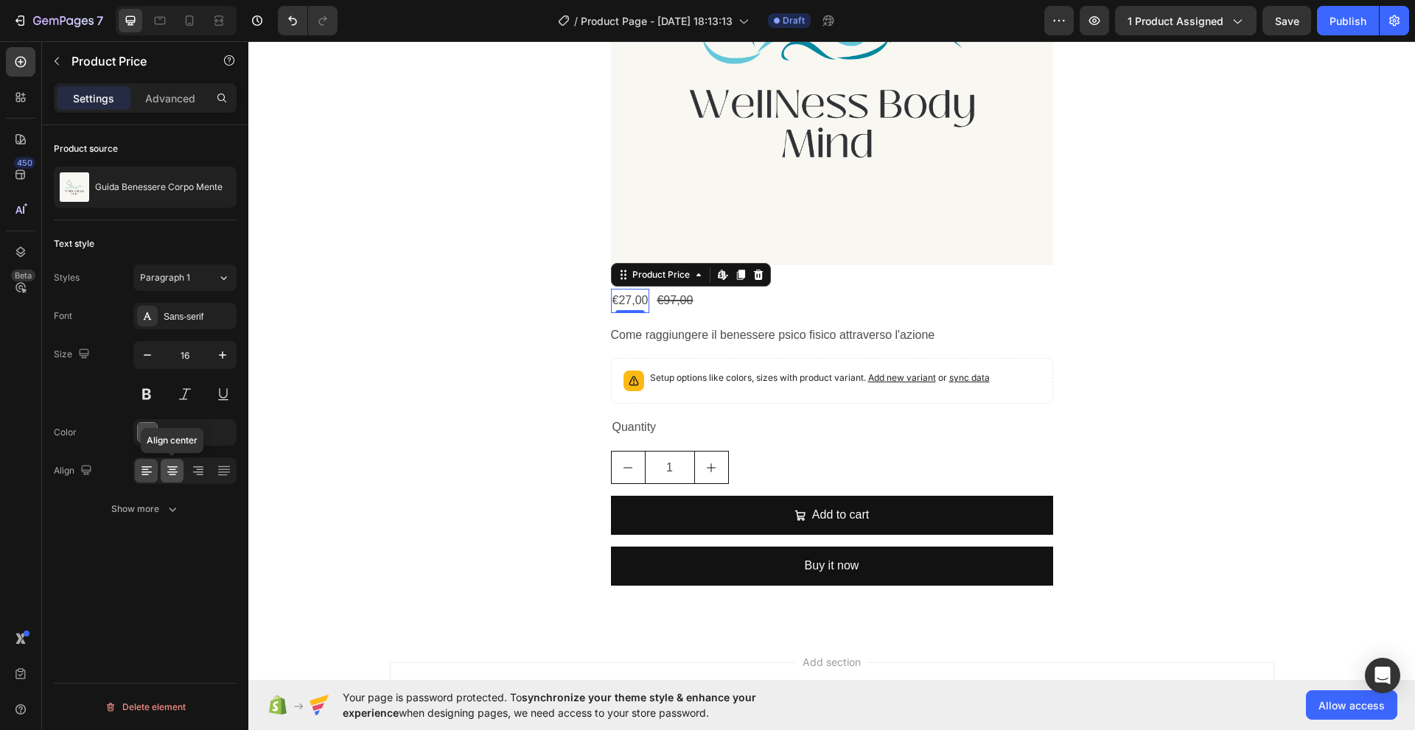
click at [178, 474] on icon at bounding box center [172, 470] width 15 height 15
click at [175, 474] on icon at bounding box center [172, 474] width 7 height 1
click at [673, 304] on div "€97,00" at bounding box center [674, 301] width 39 height 24
click at [175, 477] on icon at bounding box center [172, 470] width 15 height 15
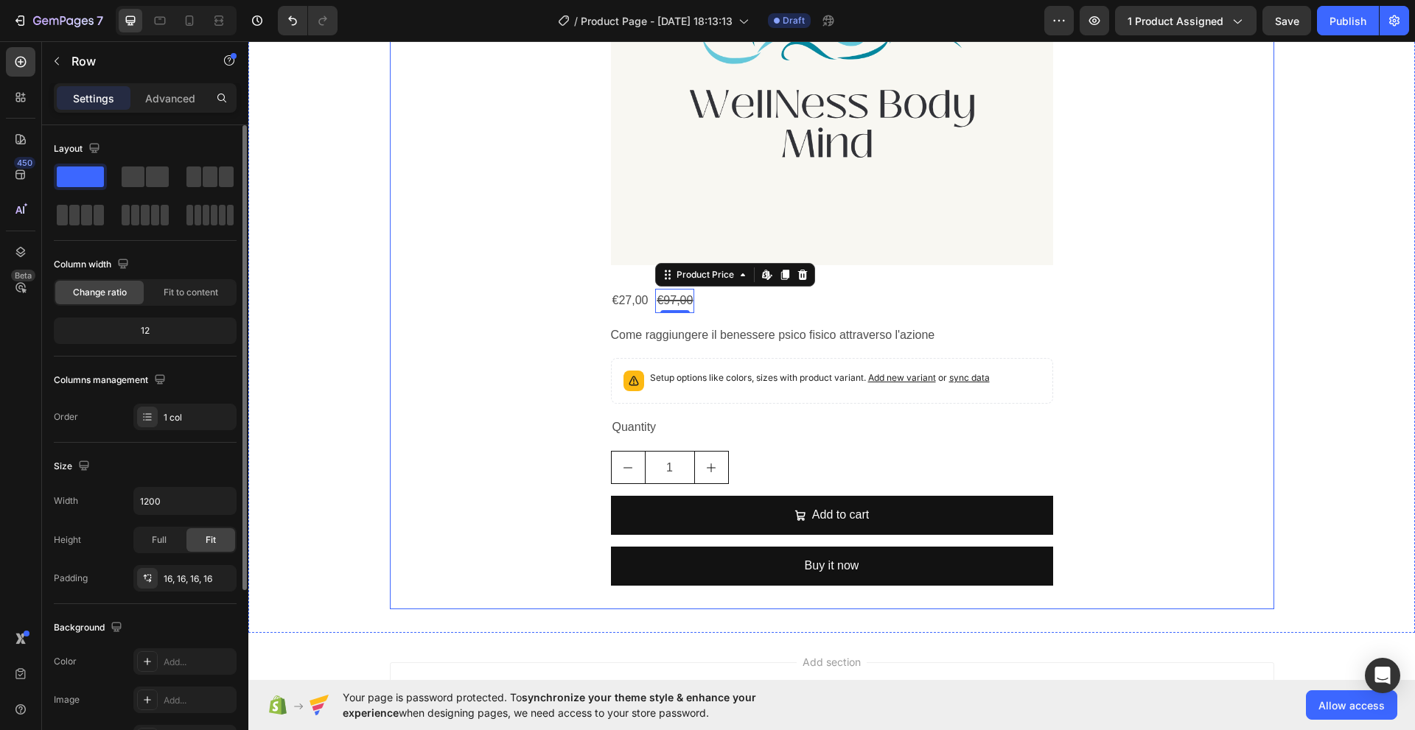
click at [1129, 293] on div "Product Images €27,00 Product Price Product Price €97,00 Product Price Edit con…" at bounding box center [832, 210] width 861 height 774
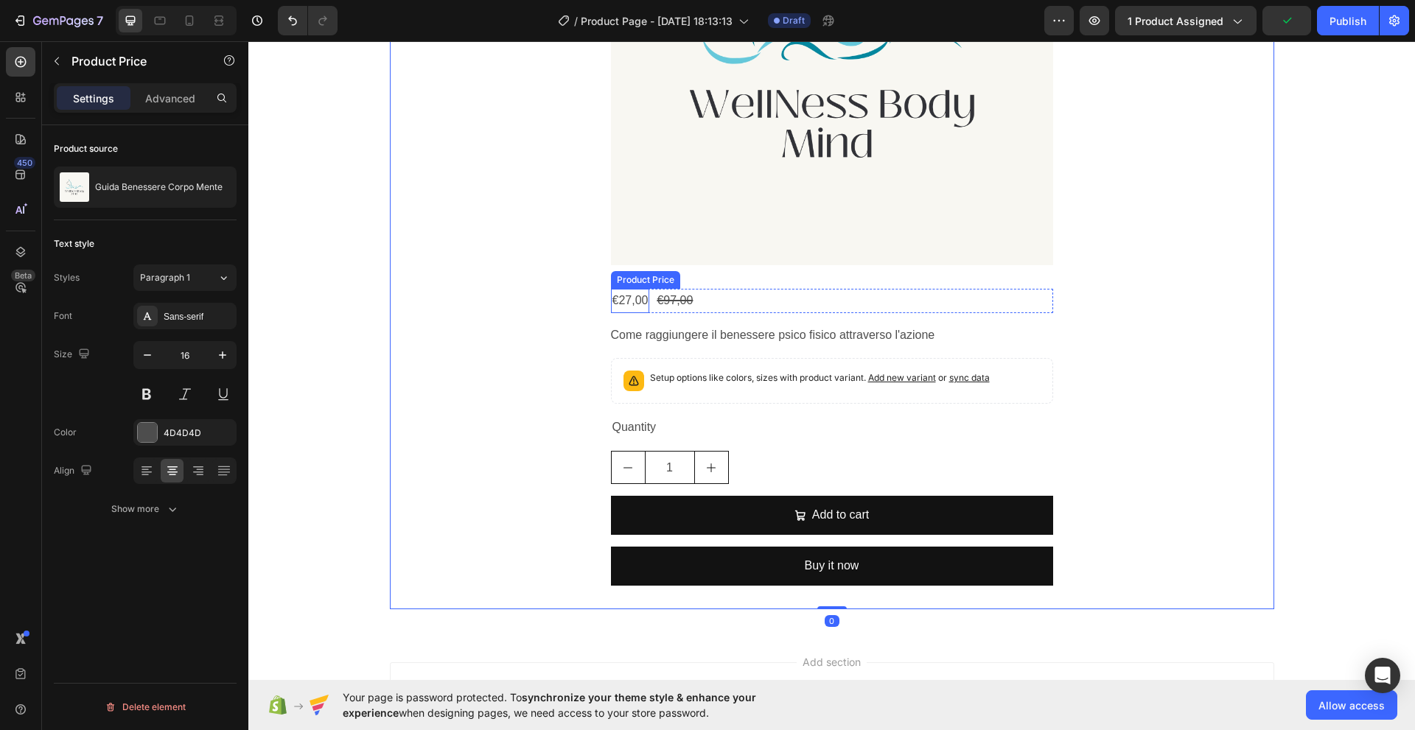
click at [634, 297] on div "€27,00" at bounding box center [630, 301] width 39 height 24
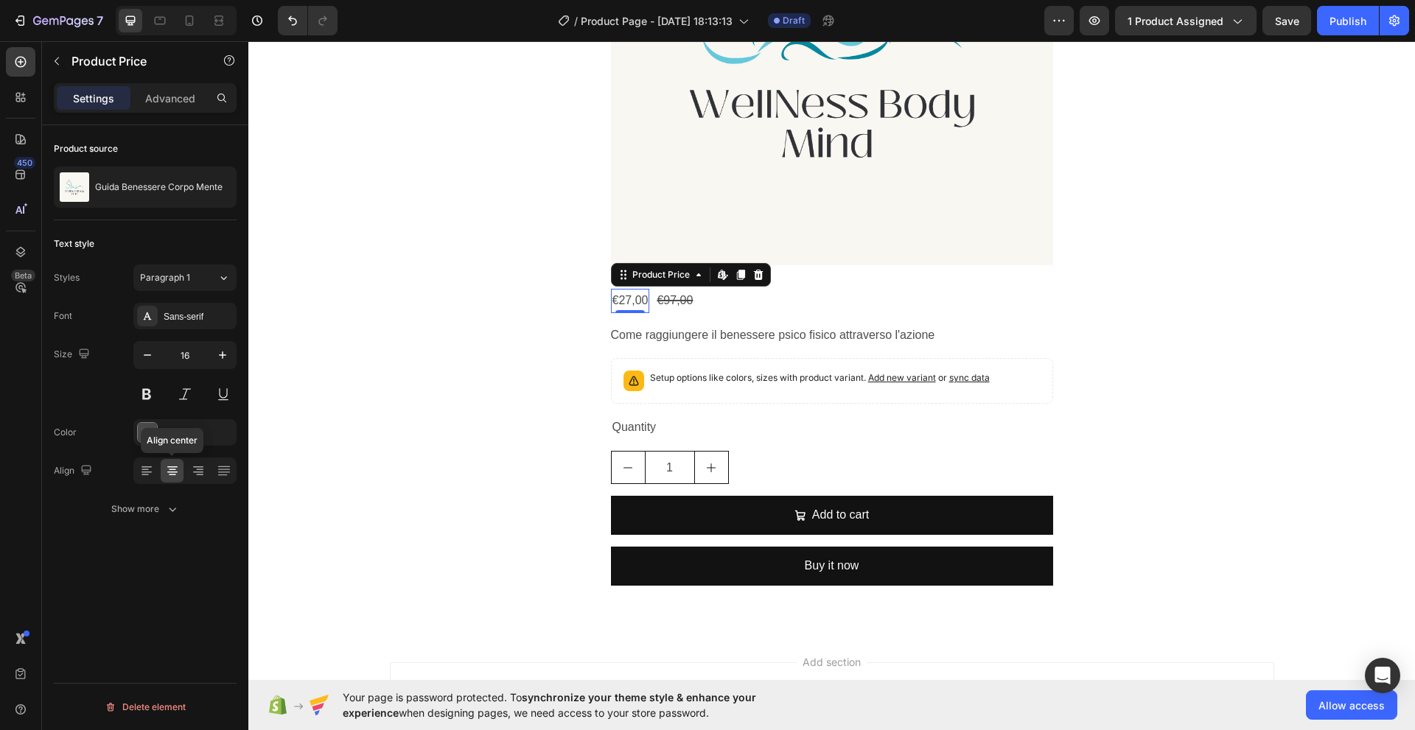
click at [175, 474] on icon at bounding box center [172, 474] width 7 height 1
click at [142, 475] on icon at bounding box center [144, 474] width 7 height 1
click at [197, 473] on icon at bounding box center [198, 470] width 15 height 15
click at [217, 473] on icon at bounding box center [224, 470] width 15 height 15
click at [639, 306] on div "€27,00" at bounding box center [630, 301] width 39 height 24
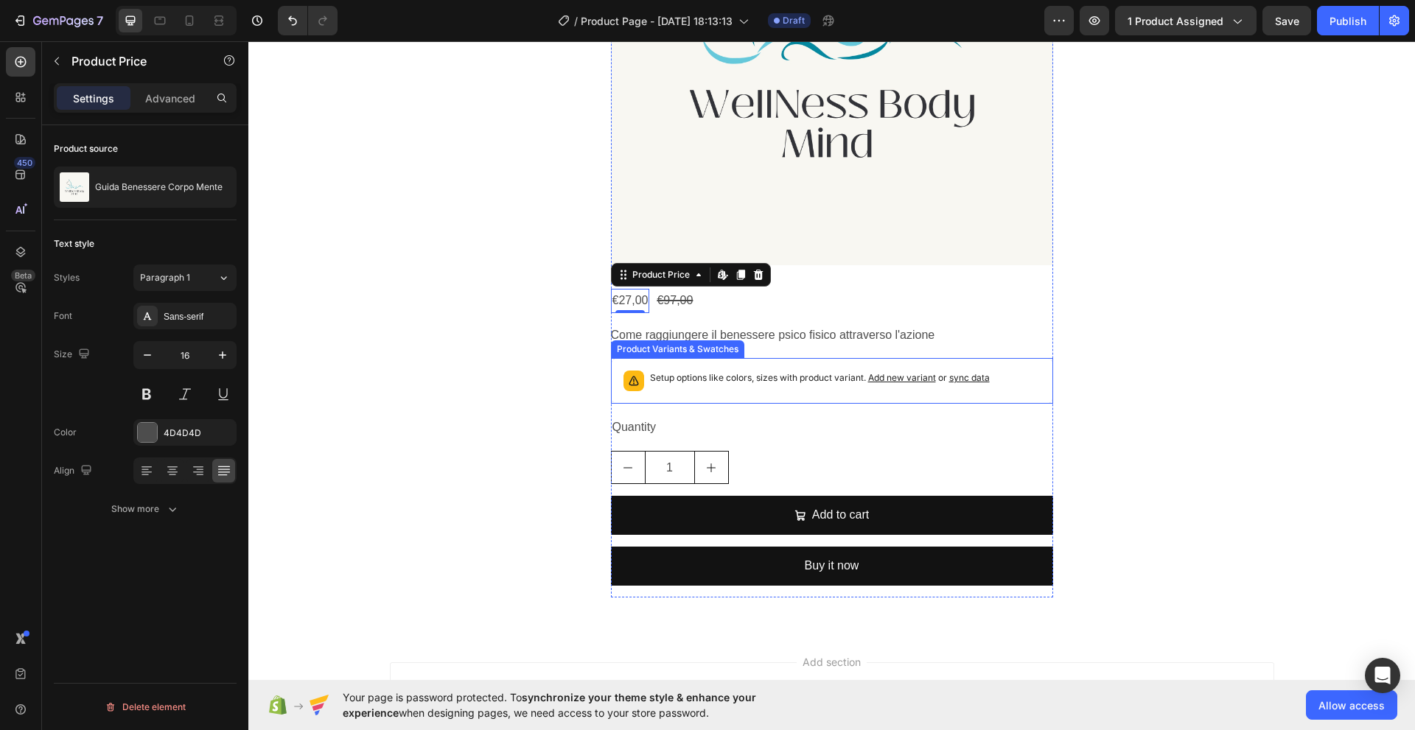
click at [690, 381] on p "Setup options like colors, sizes with product variant. Add new variant or sync …" at bounding box center [820, 378] width 340 height 15
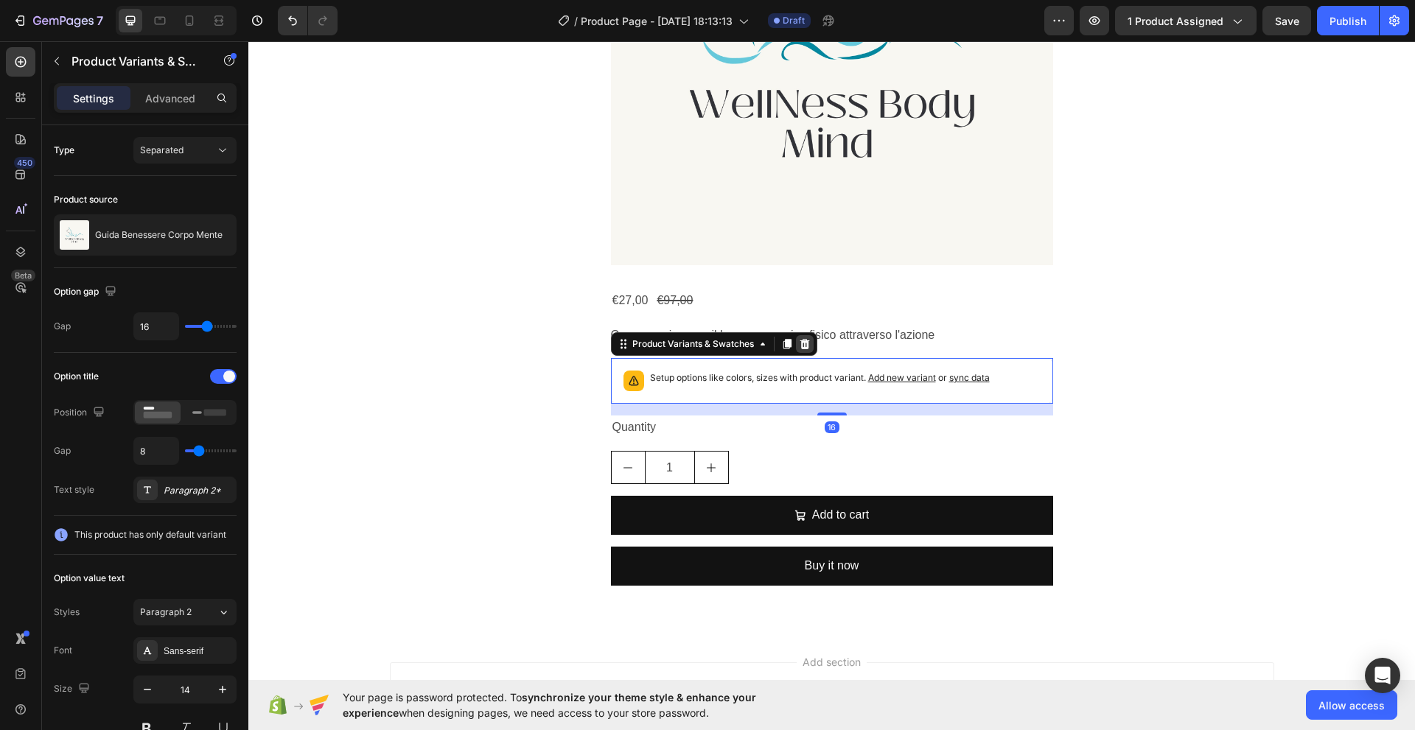
click at [799, 346] on icon at bounding box center [804, 344] width 10 height 10
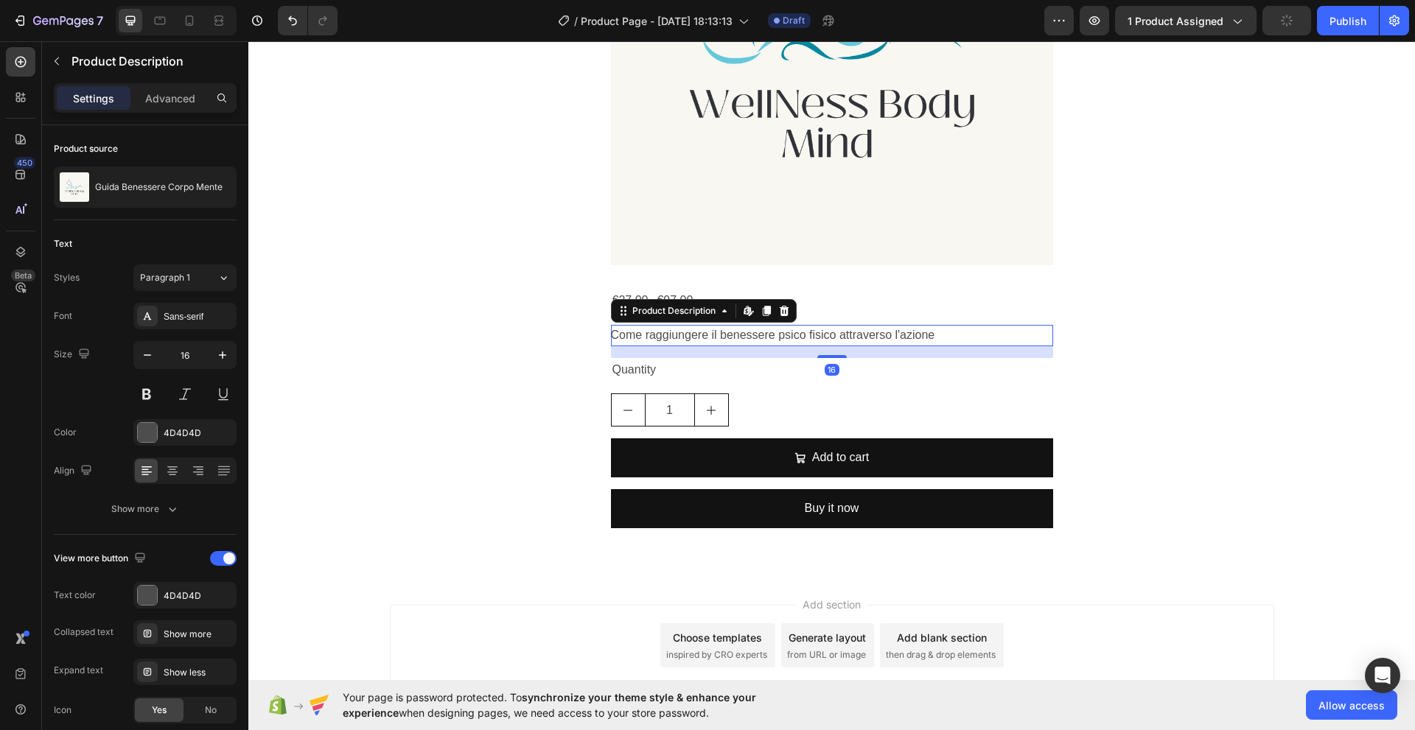
click at [722, 339] on p "Come raggiungere il benessere psico fisico attraverso l'azione" at bounding box center [773, 335] width 324 height 13
click at [175, 472] on icon at bounding box center [172, 472] width 10 height 1
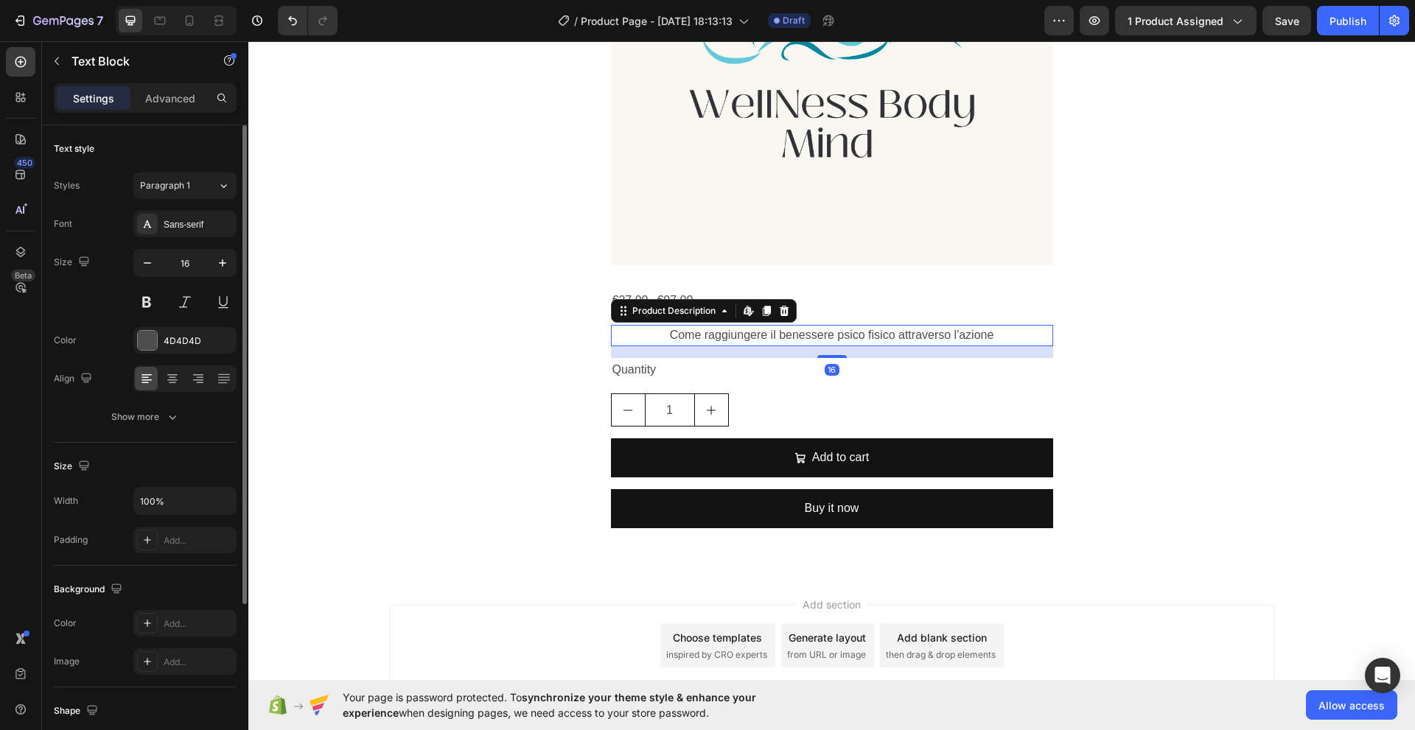
click at [786, 334] on p "Come raggiungere il benessere psico fisico attraverso l'azione" at bounding box center [832, 335] width 324 height 13
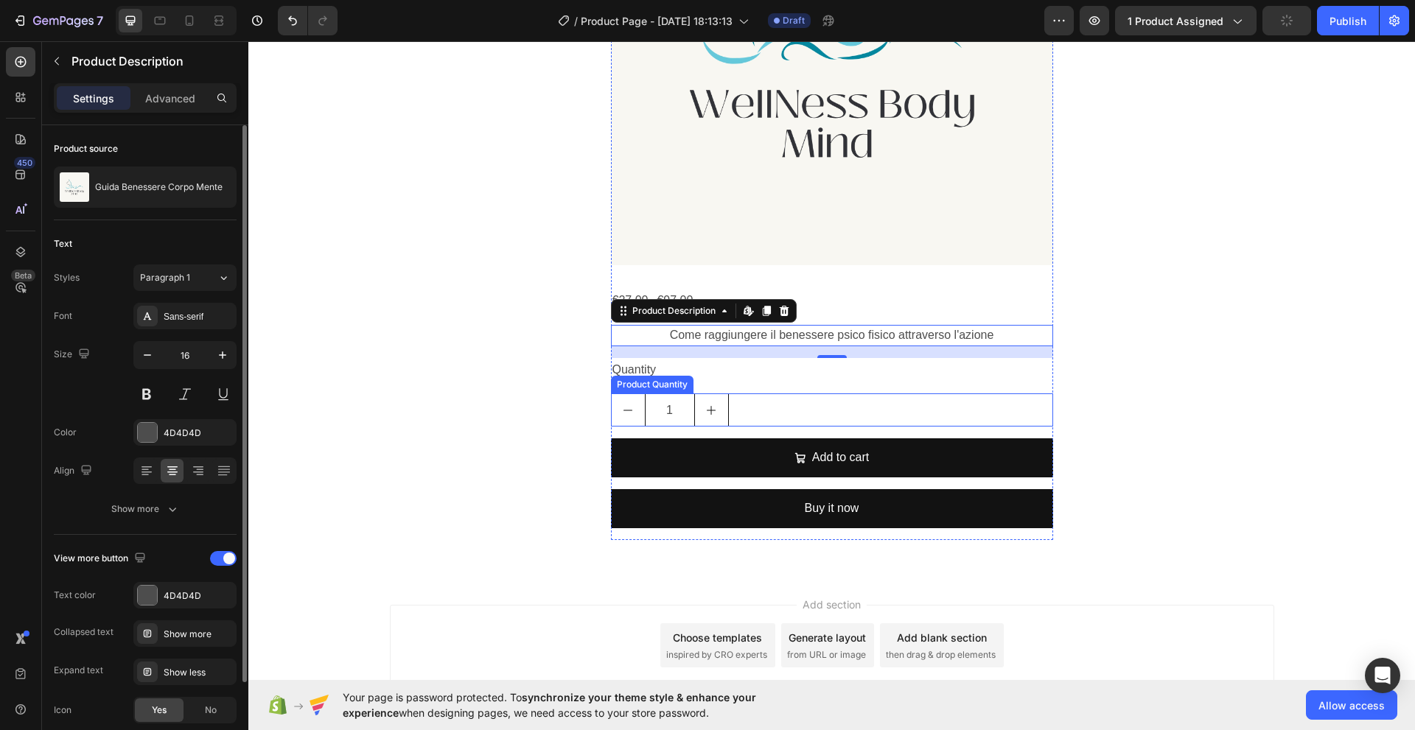
click at [729, 412] on div "1" at bounding box center [832, 409] width 442 height 33
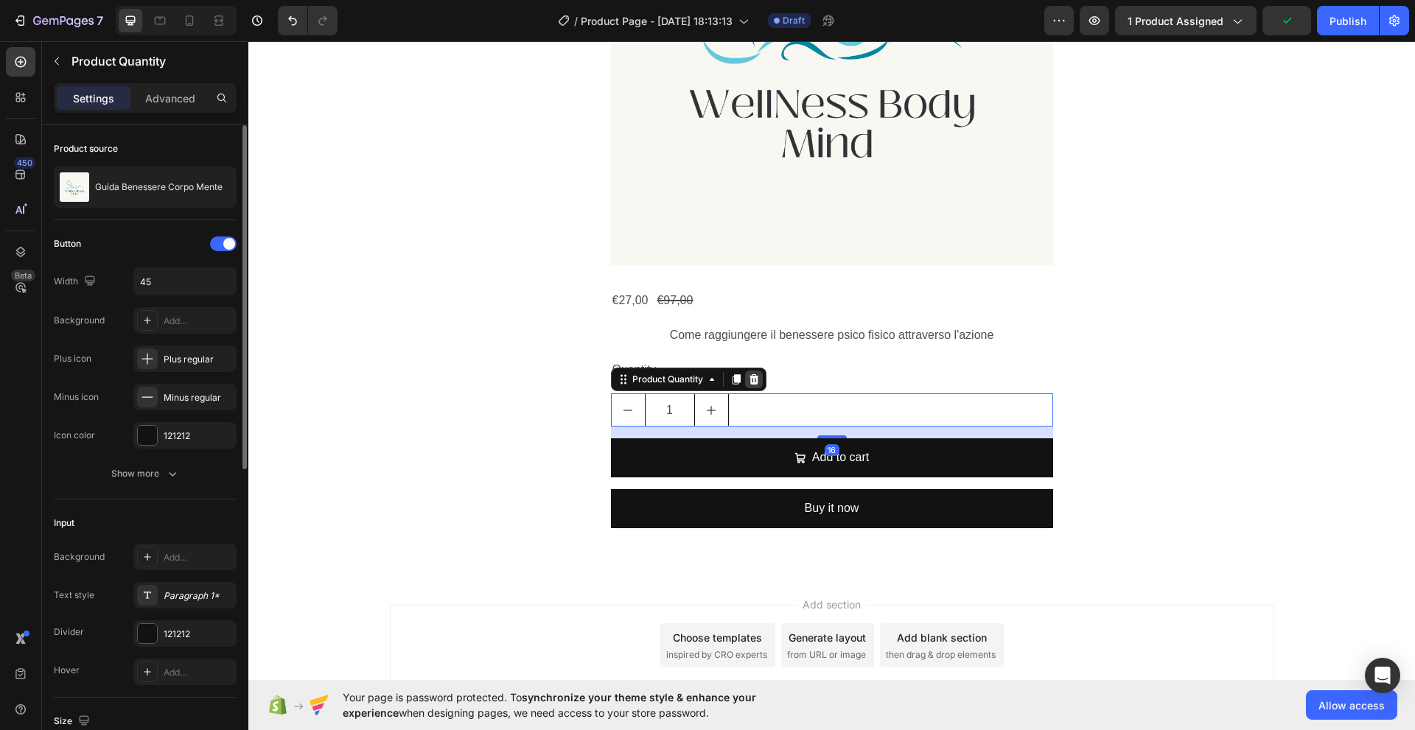
click at [749, 379] on icon at bounding box center [754, 379] width 10 height 10
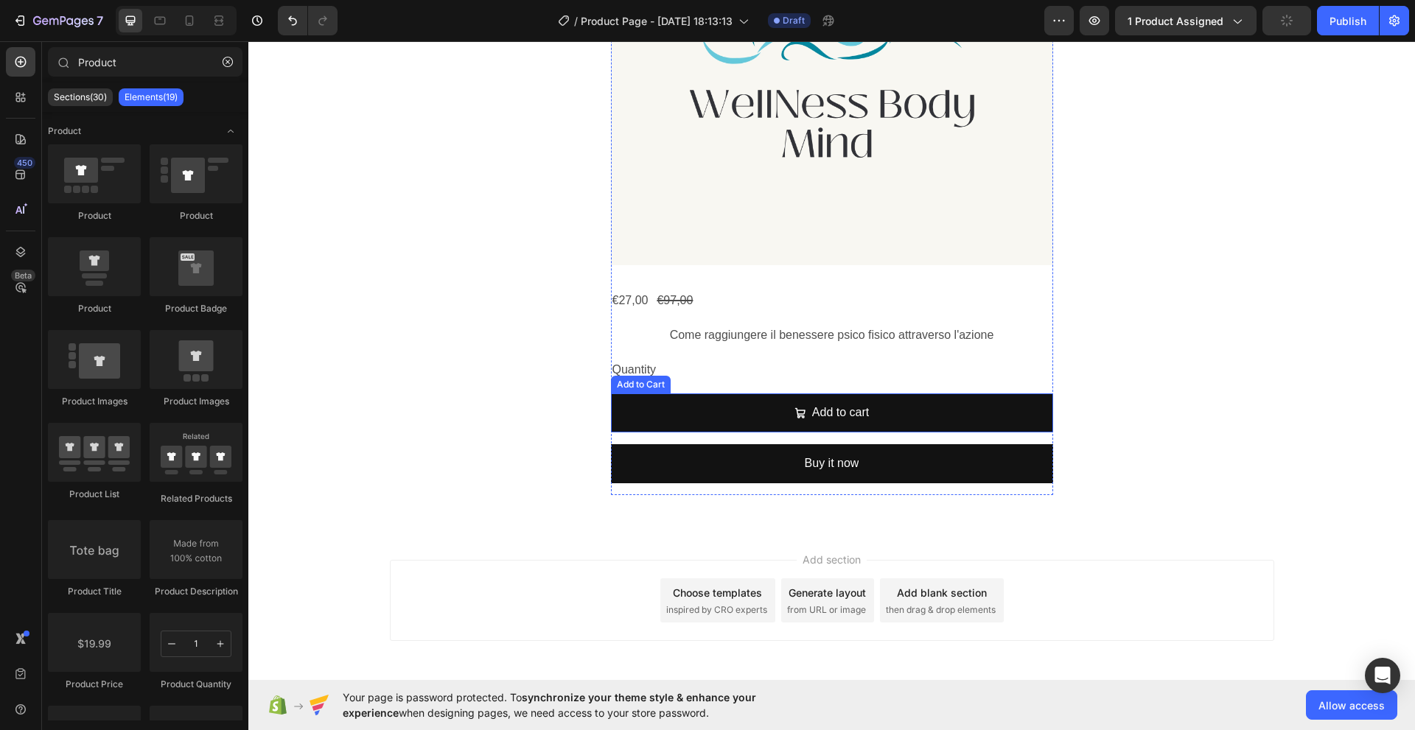
click at [641, 378] on div "Add to Cart" at bounding box center [641, 384] width 54 height 13
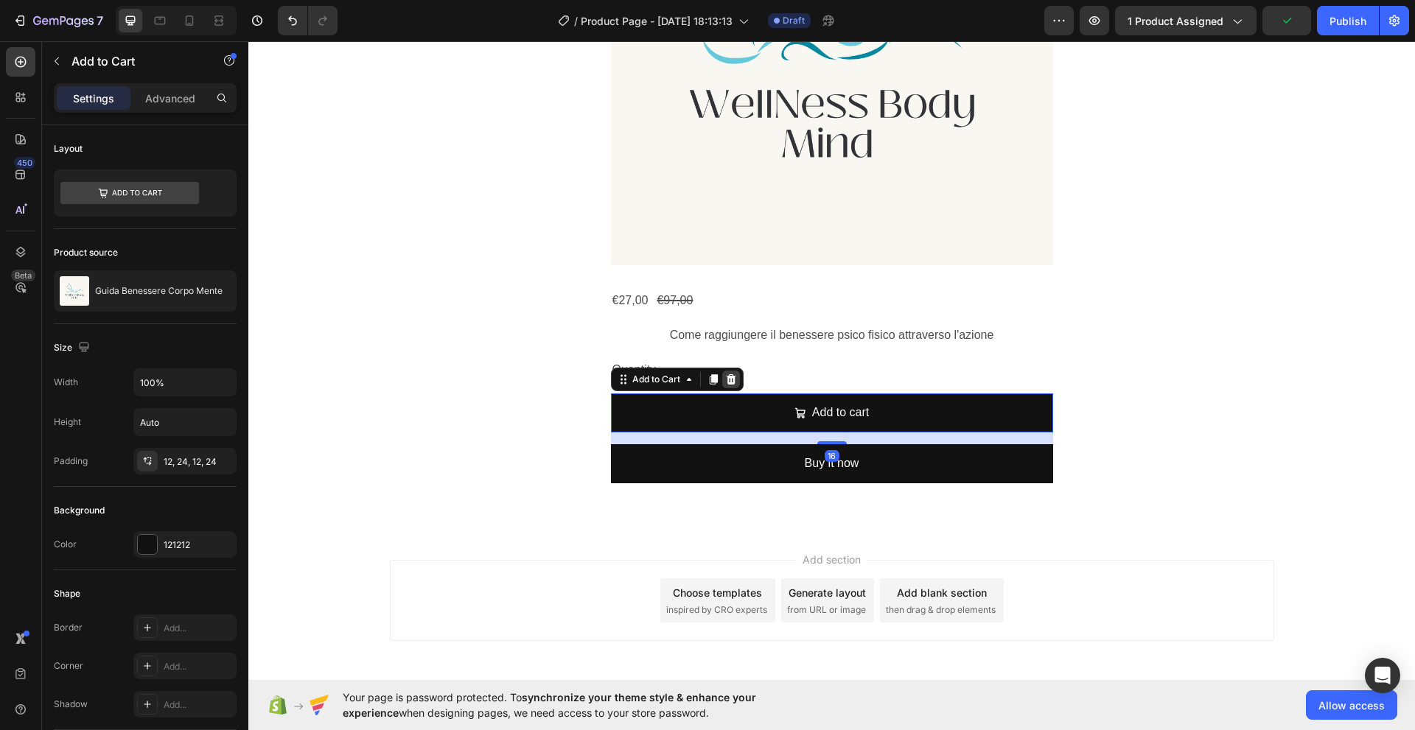
click at [726, 378] on icon at bounding box center [731, 379] width 10 height 10
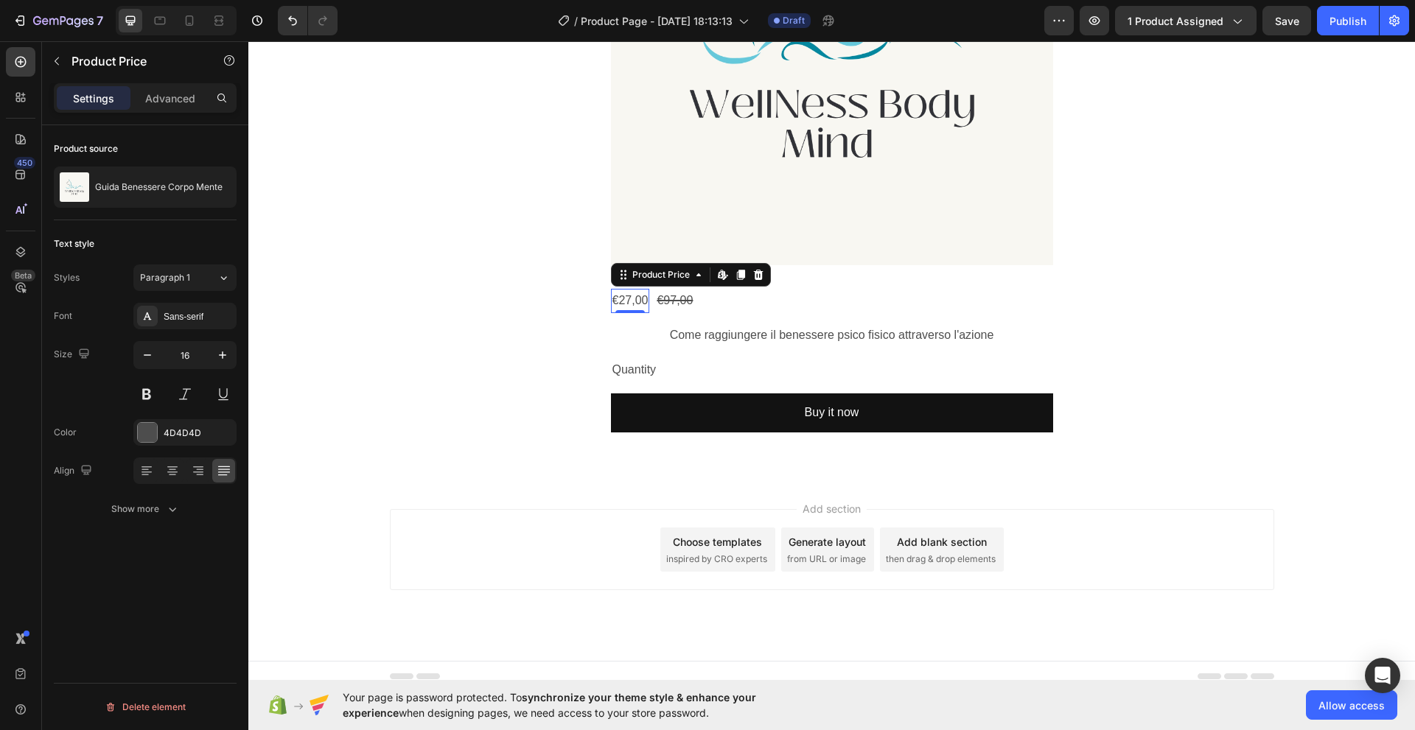
click at [615, 300] on div "€27,00" at bounding box center [630, 301] width 39 height 24
click at [172, 469] on icon at bounding box center [172, 469] width 7 height 1
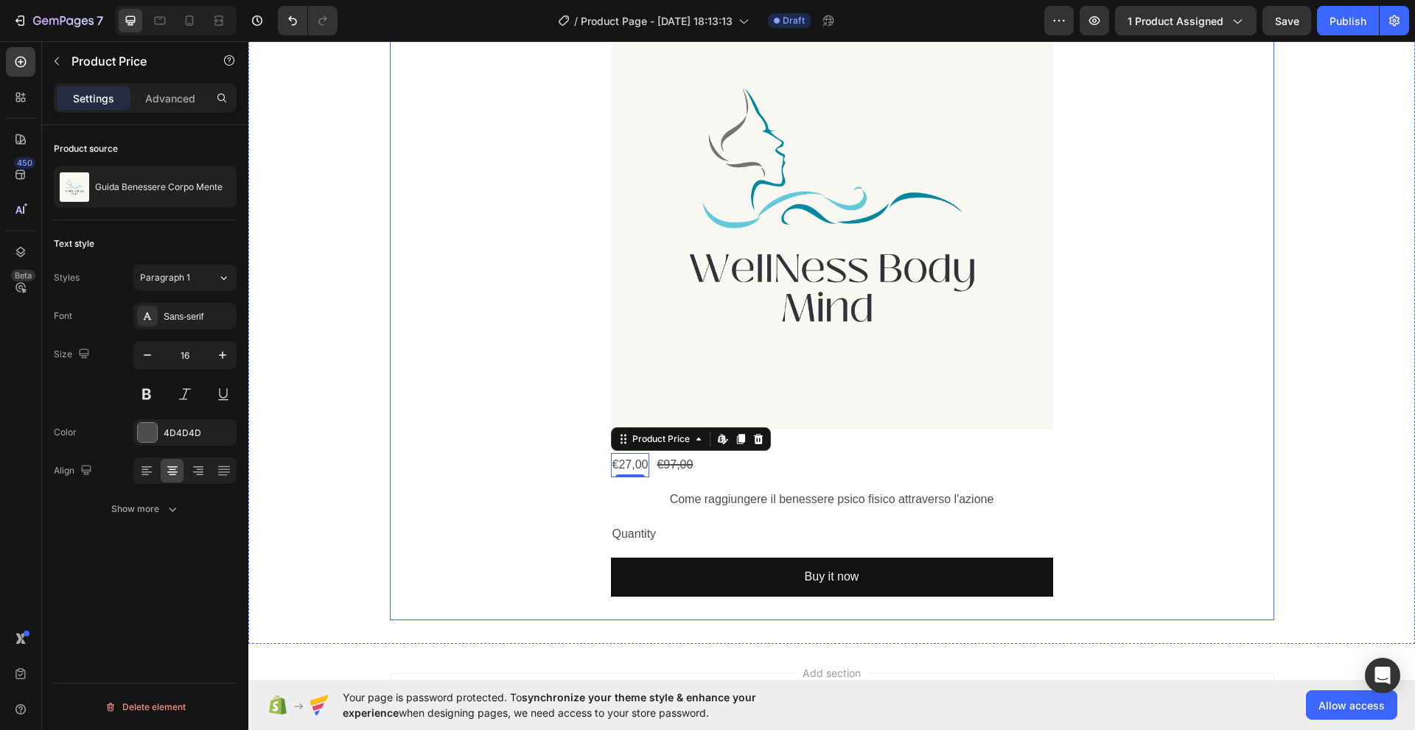
scroll to position [723, 0]
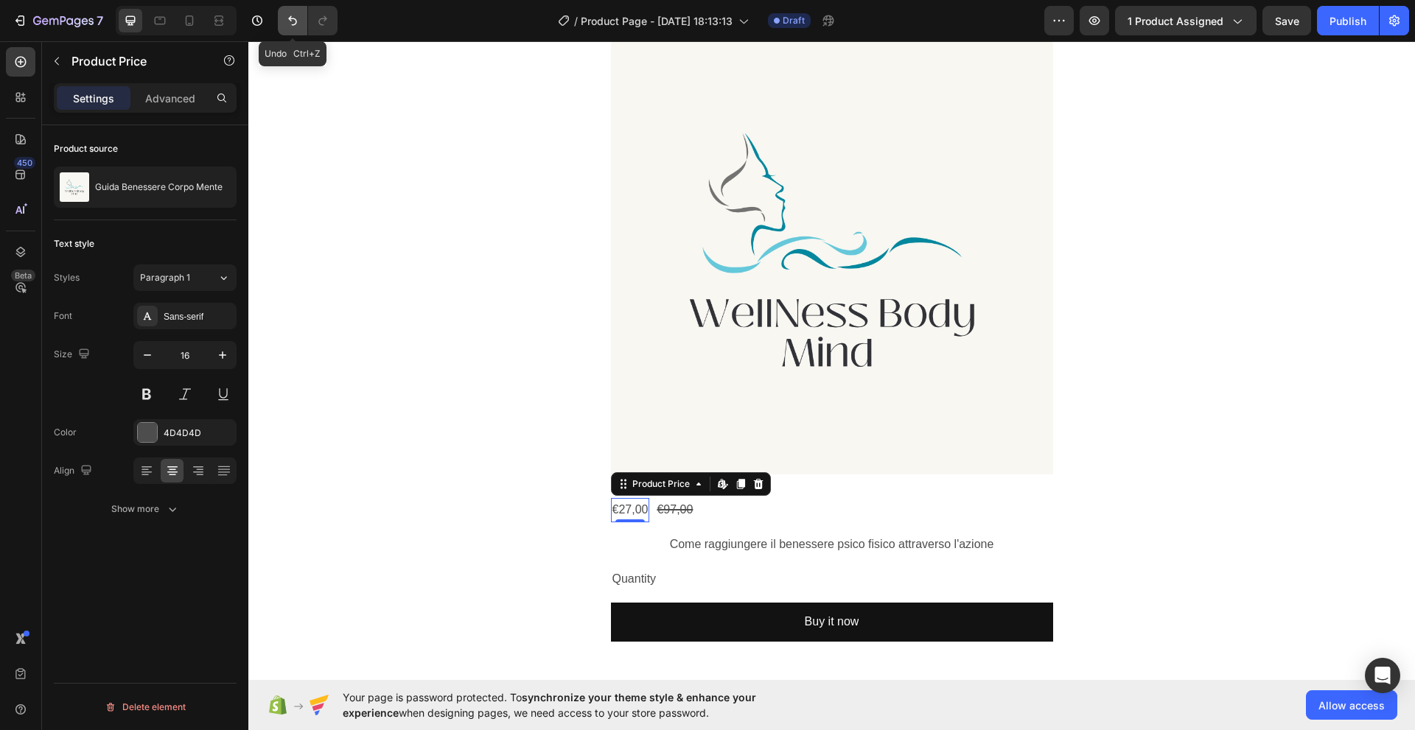
click at [291, 22] on icon "Undo/Redo" at bounding box center [292, 20] width 15 height 15
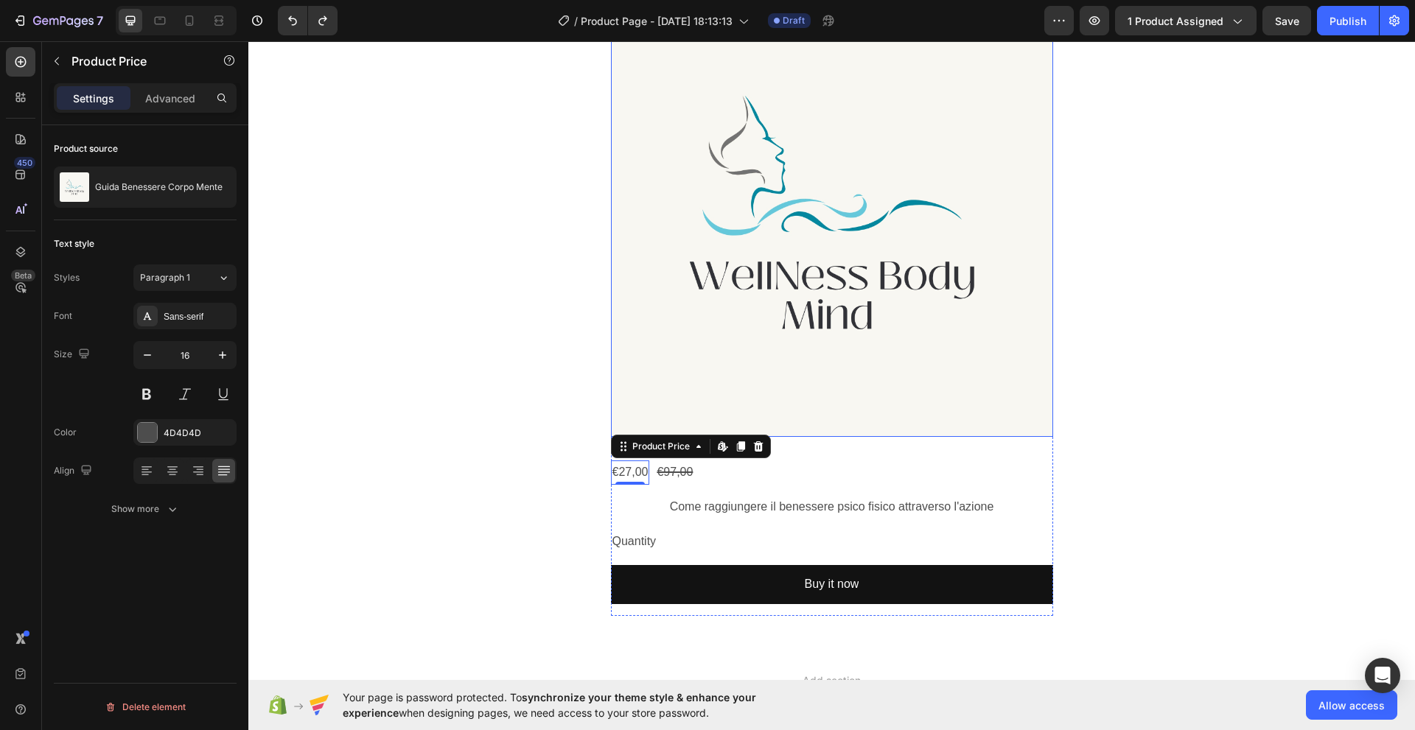
scroll to position [846, 0]
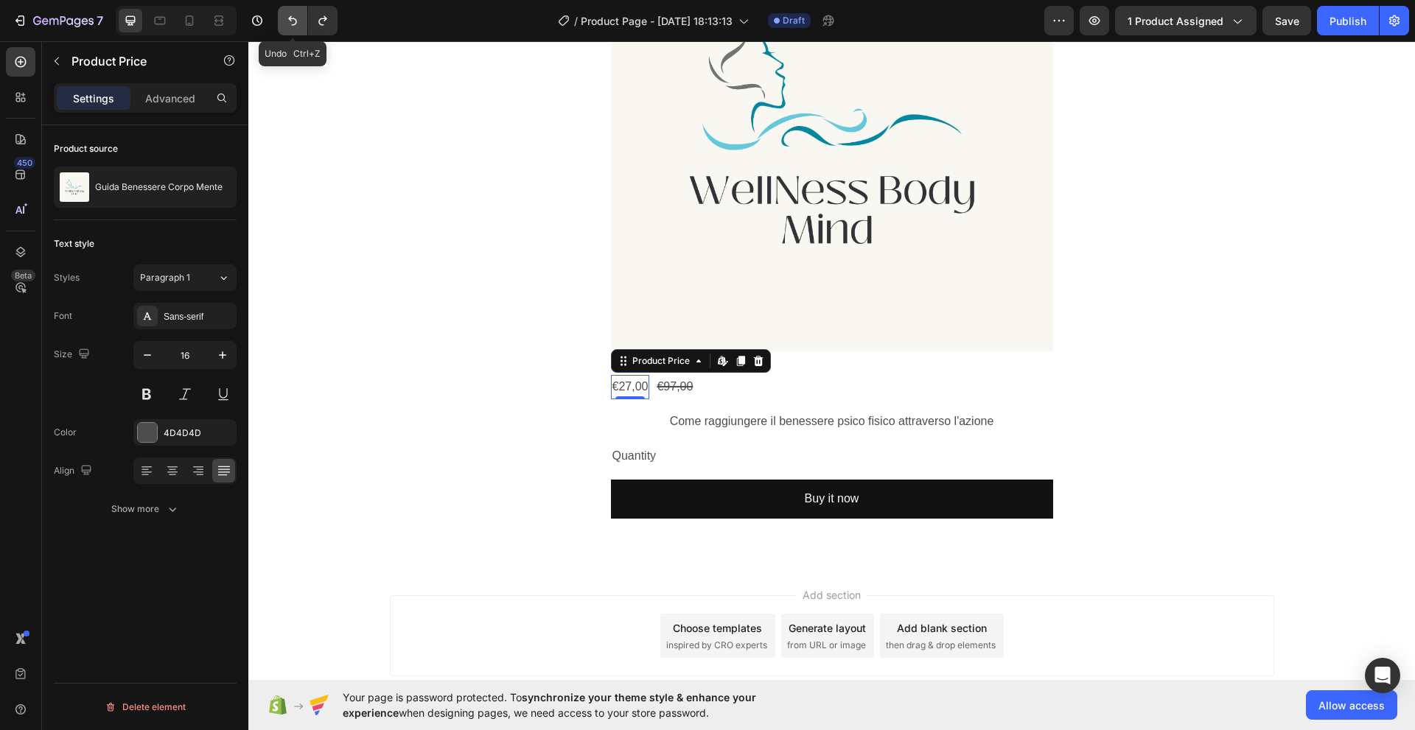
click at [292, 19] on icon "Undo/Redo" at bounding box center [292, 21] width 9 height 10
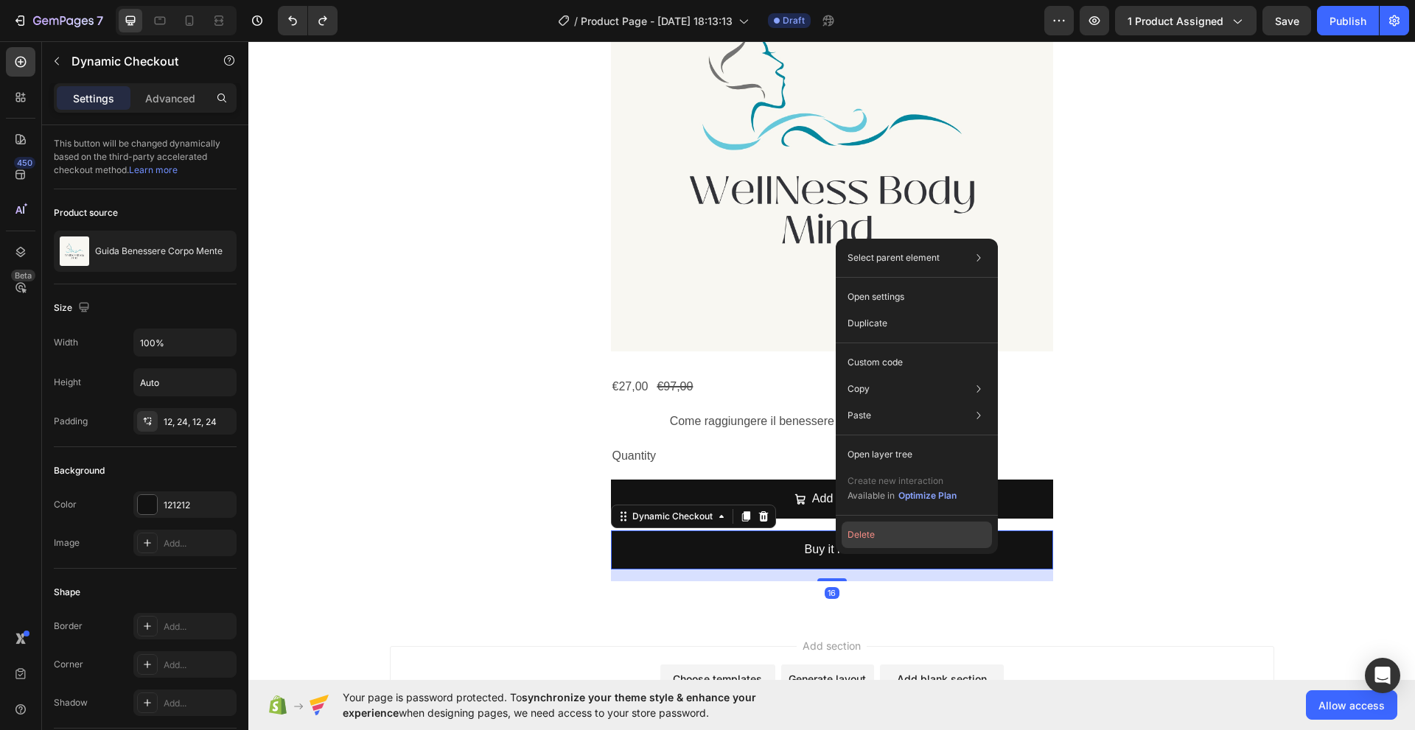
click at [864, 533] on button "Delete" at bounding box center [916, 535] width 150 height 27
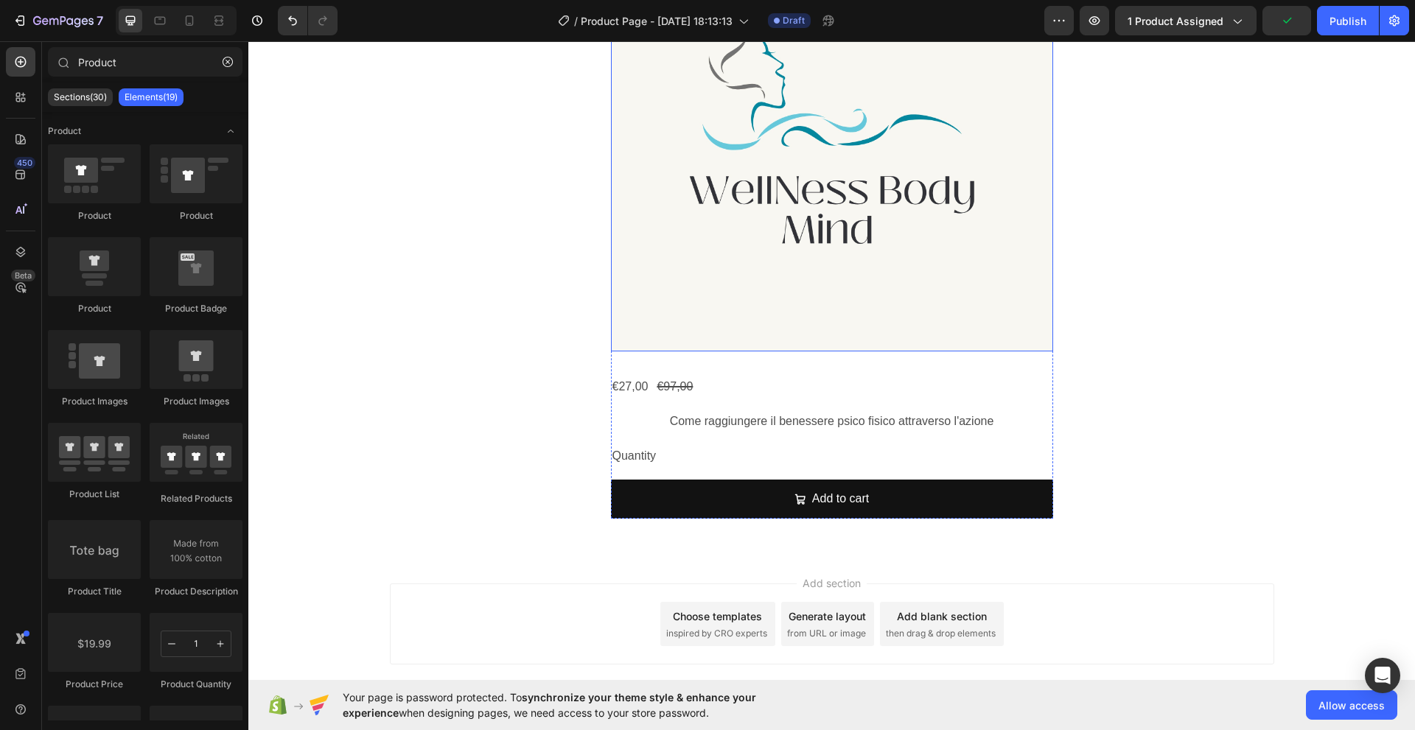
click at [718, 279] on img at bounding box center [832, 130] width 442 height 442
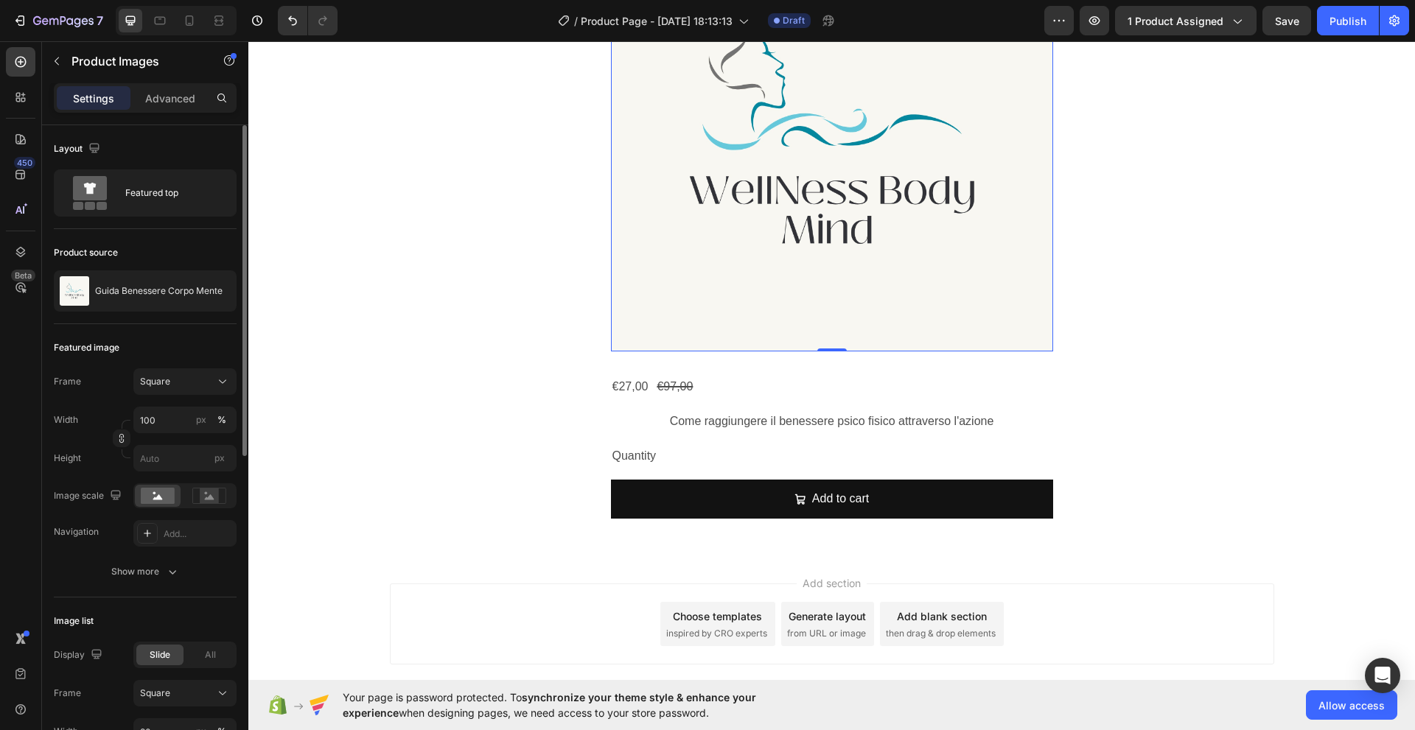
click at [71, 147] on div "Layout" at bounding box center [78, 149] width 49 height 20
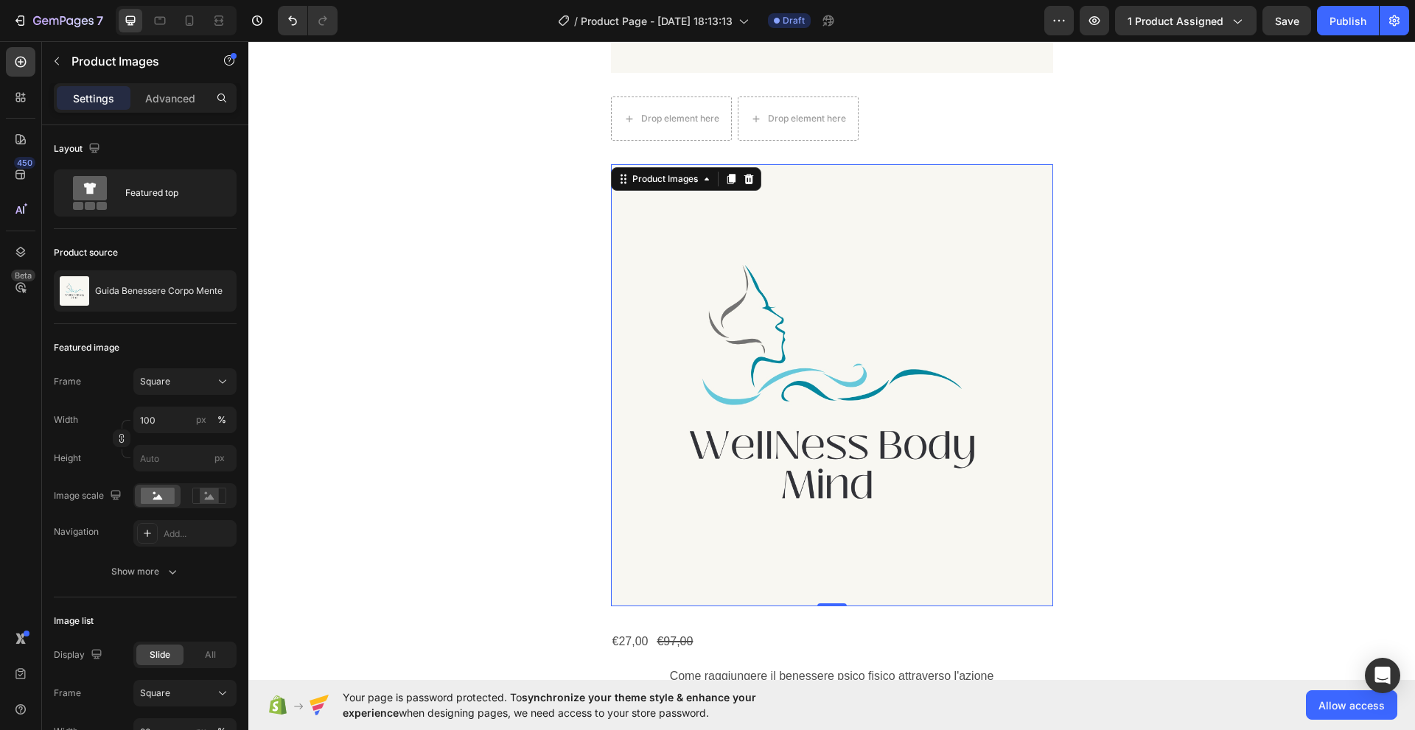
scroll to position [575, 0]
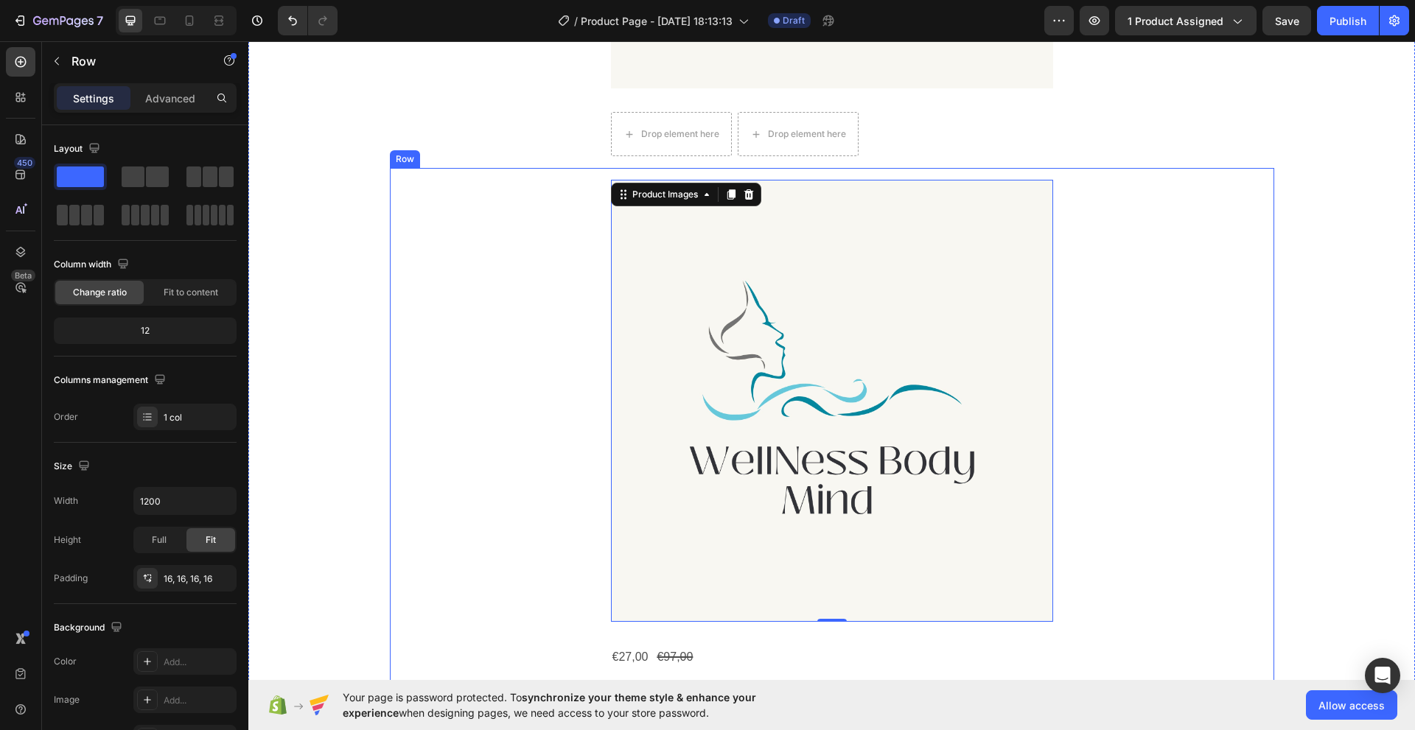
click at [489, 384] on div "Product Images 0 €27,00 Product Price Product Price €97,00 Product Price Produc…" at bounding box center [832, 484] width 861 height 609
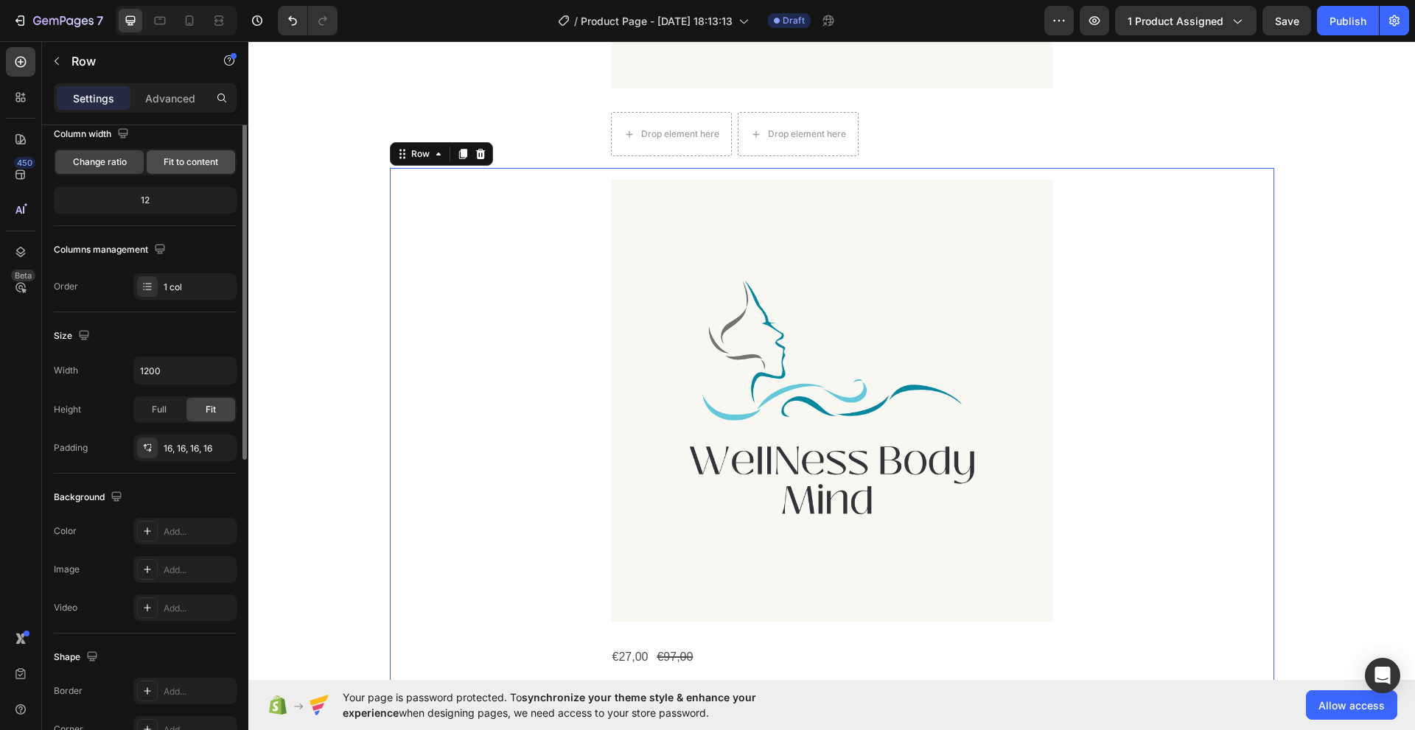
scroll to position [0, 0]
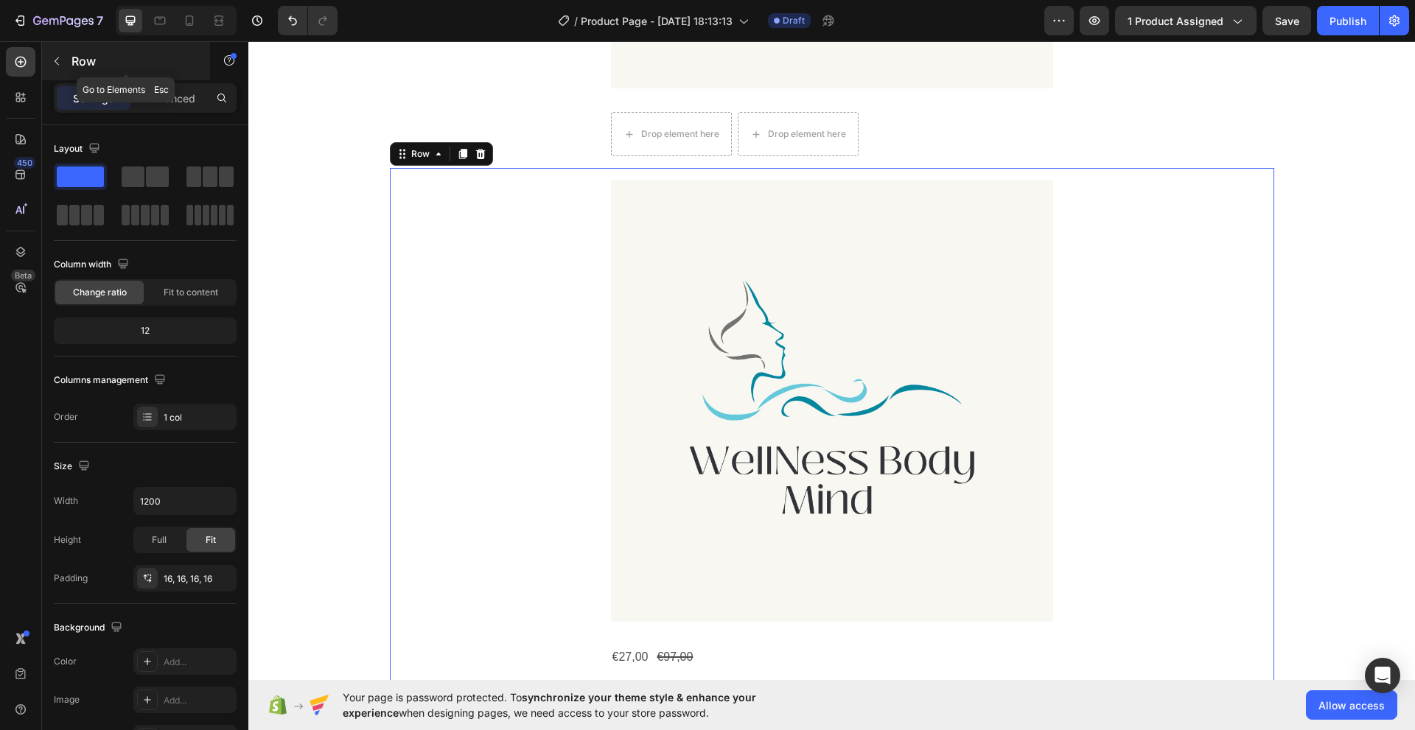
click at [75, 67] on p "Row" at bounding box center [133, 61] width 125 height 18
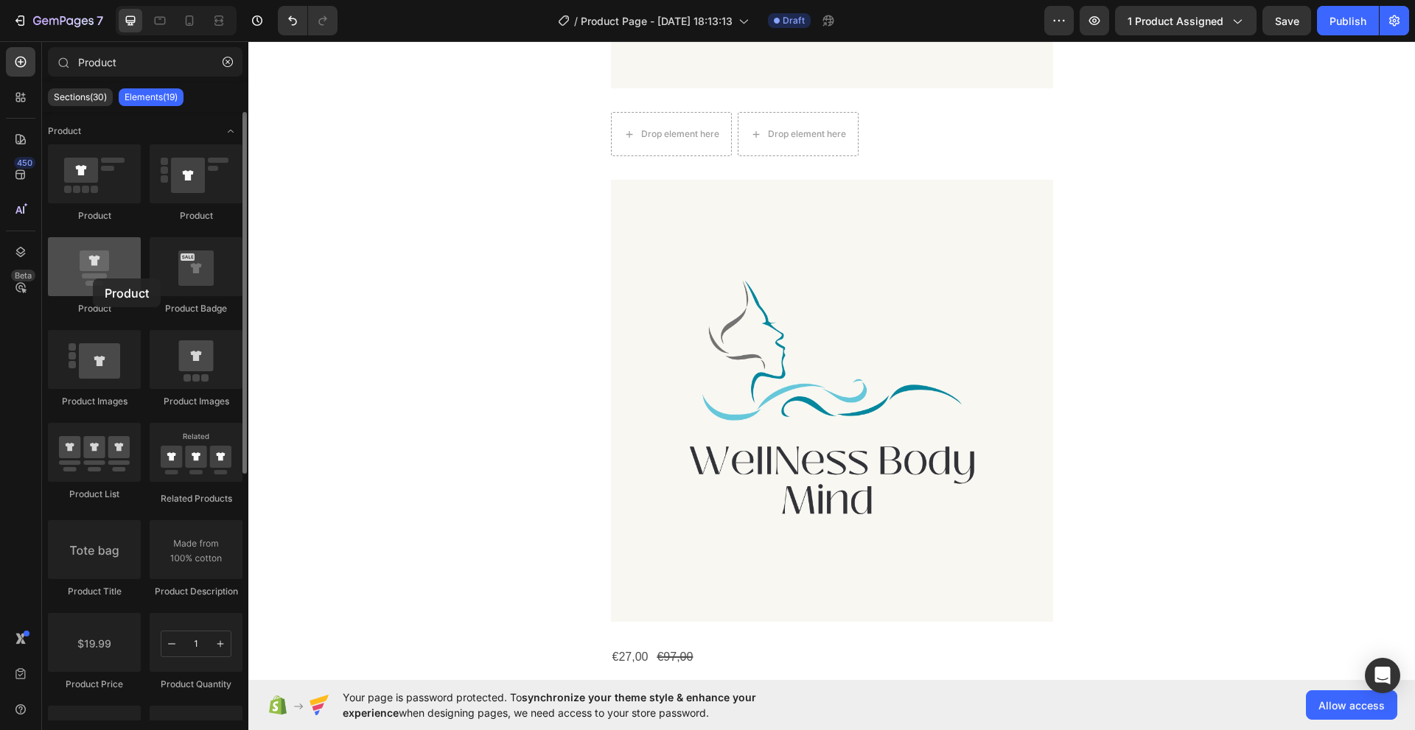
click at [93, 279] on div at bounding box center [94, 266] width 93 height 59
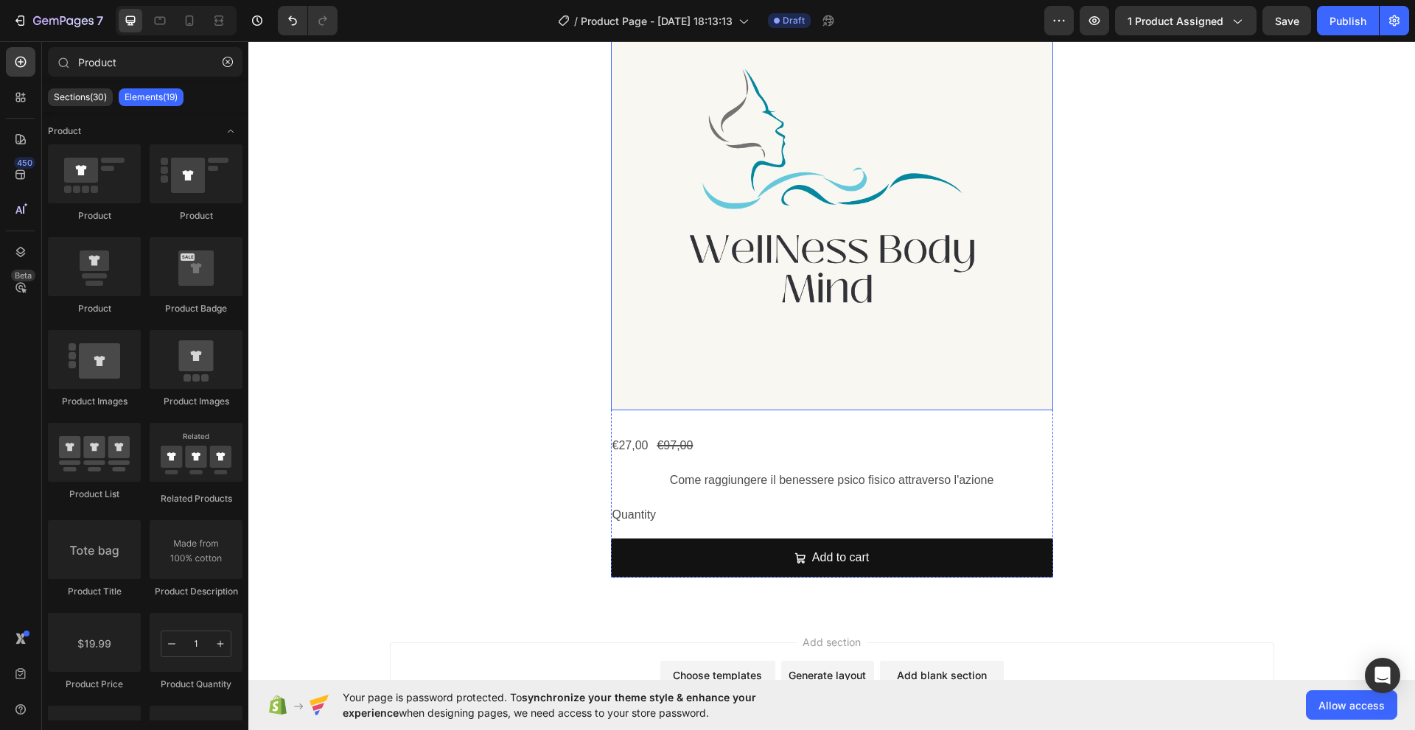
scroll to position [796, 0]
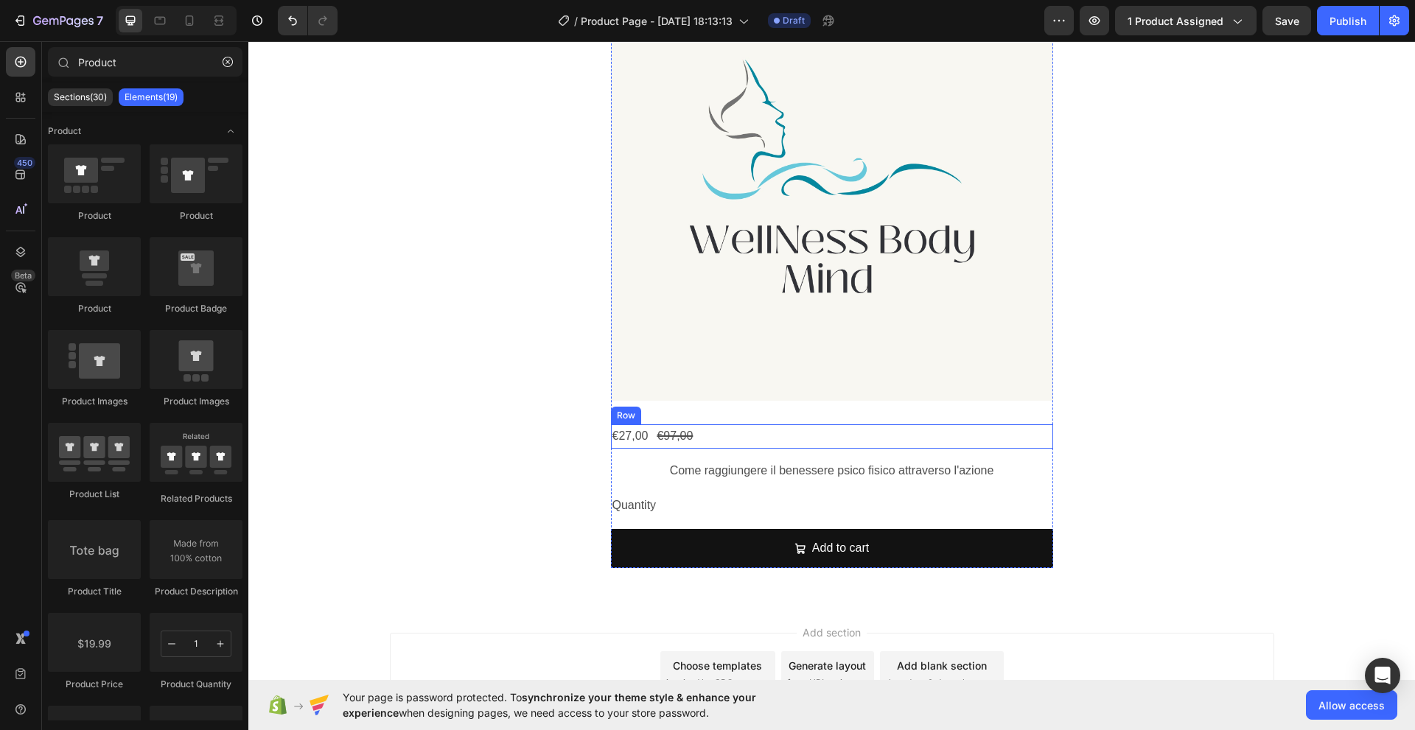
click at [644, 440] on div "€27,00 Product Price Product Price €97,00 Product Price Product Price Row" at bounding box center [832, 436] width 442 height 24
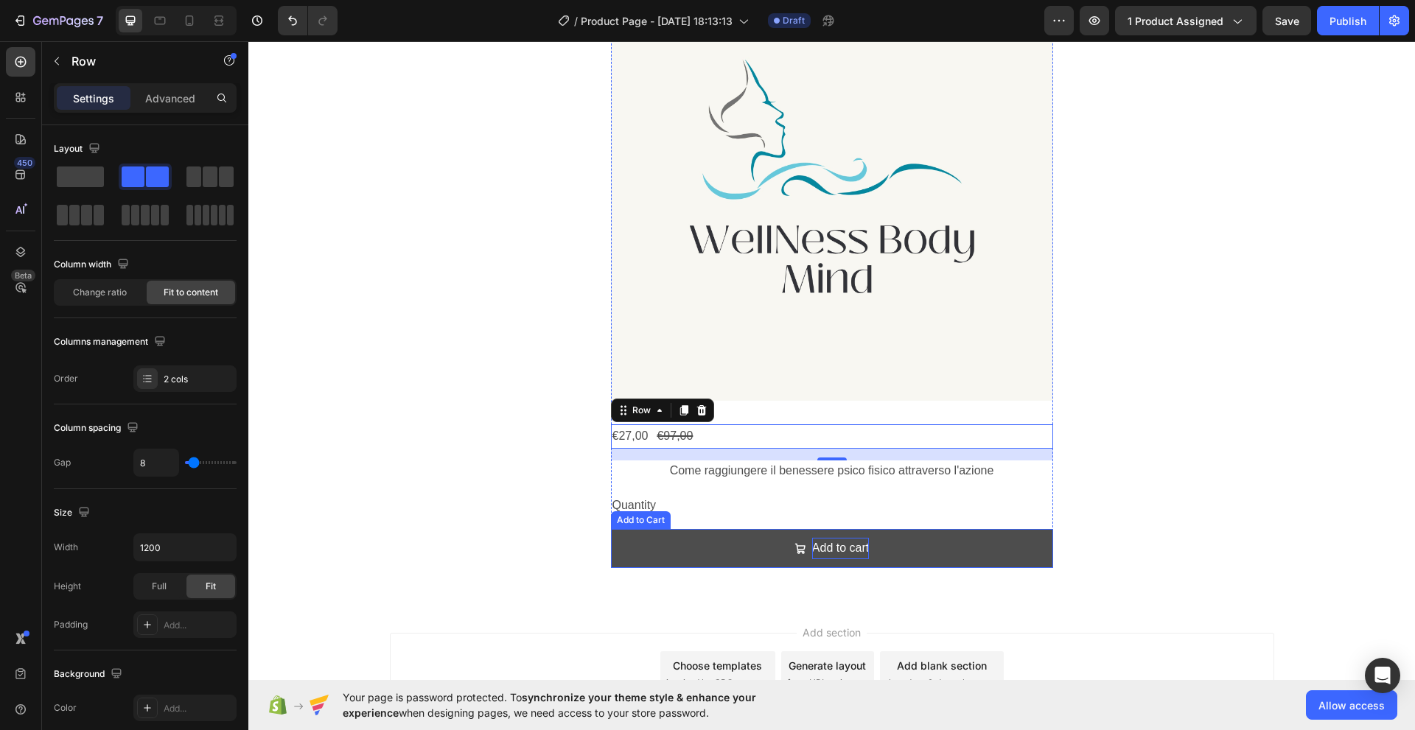
click at [816, 553] on div "Add to cart" at bounding box center [840, 548] width 57 height 21
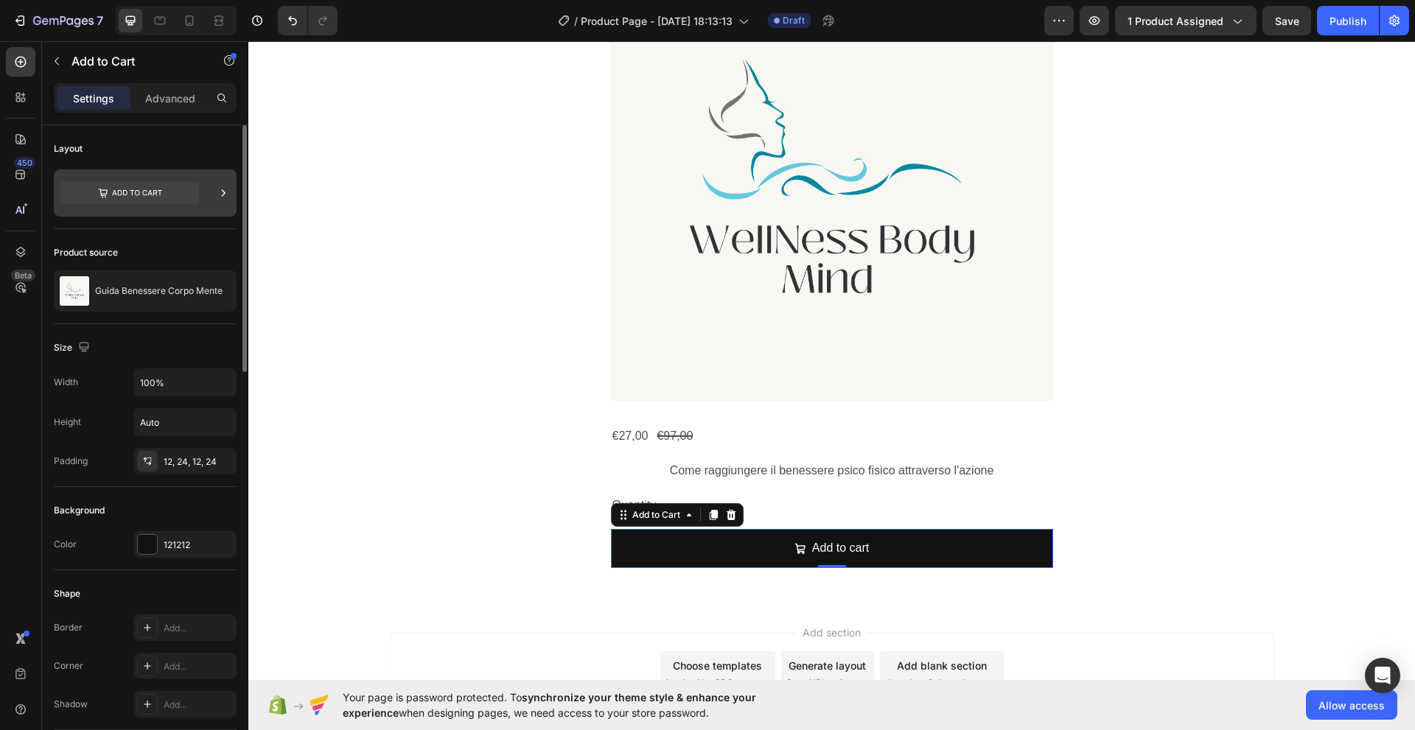
click at [219, 189] on icon at bounding box center [223, 193] width 15 height 15
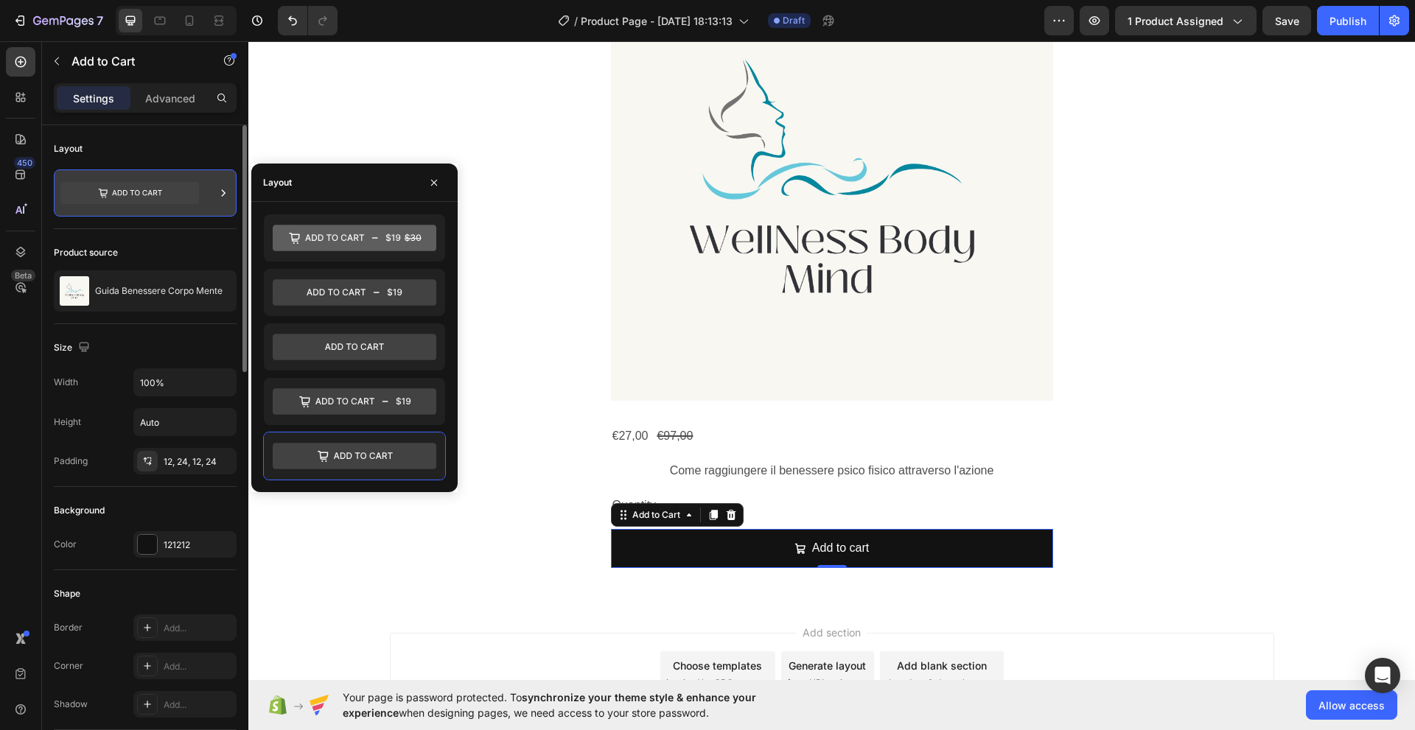
click at [168, 195] on icon at bounding box center [129, 193] width 139 height 22
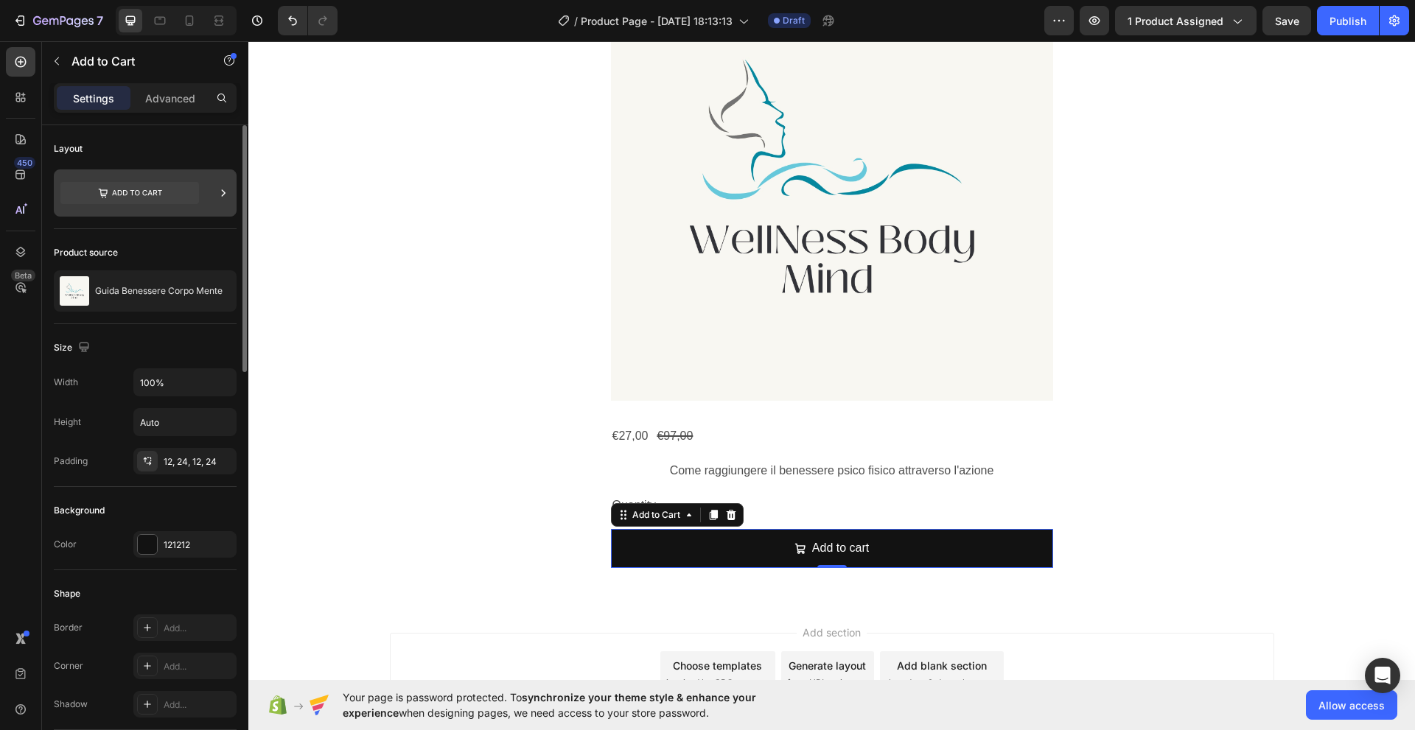
click at [168, 195] on icon at bounding box center [129, 193] width 139 height 22
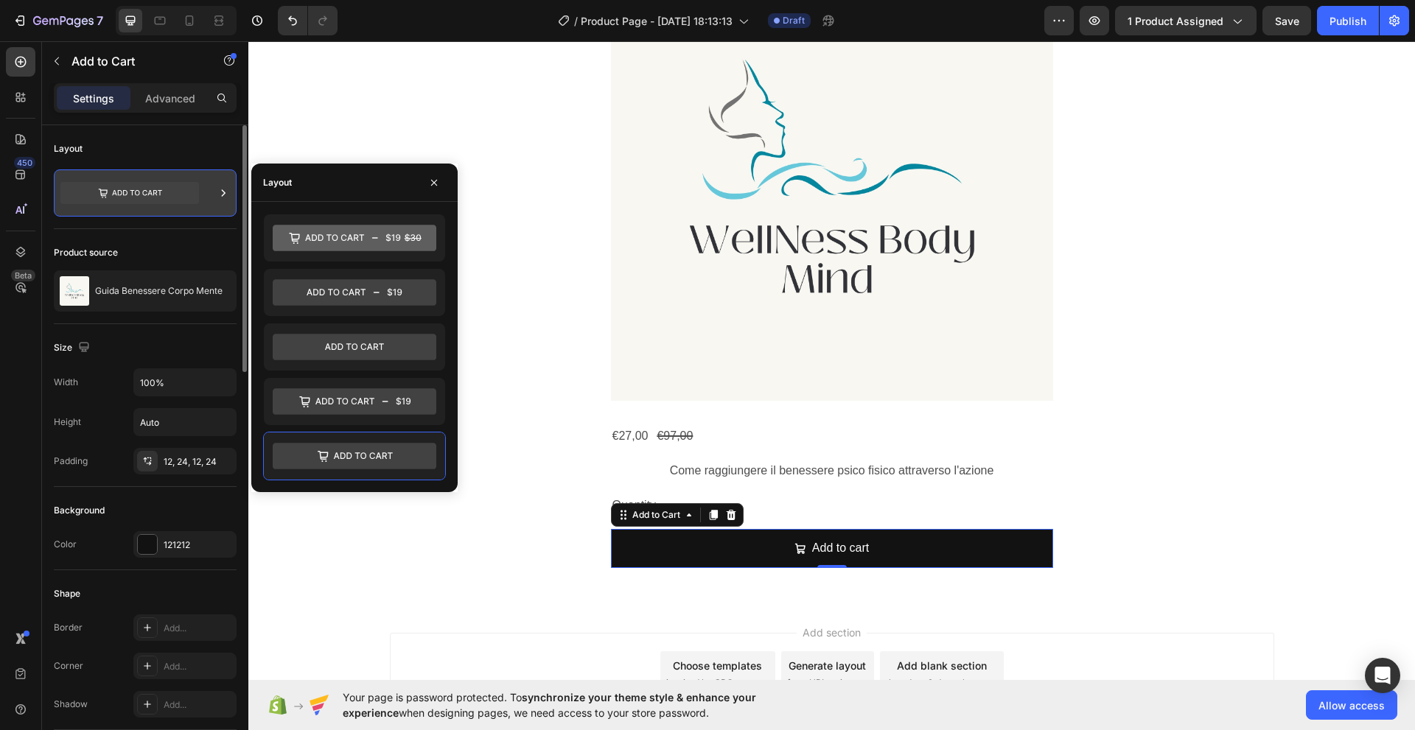
click at [214, 194] on div at bounding box center [145, 192] width 183 height 47
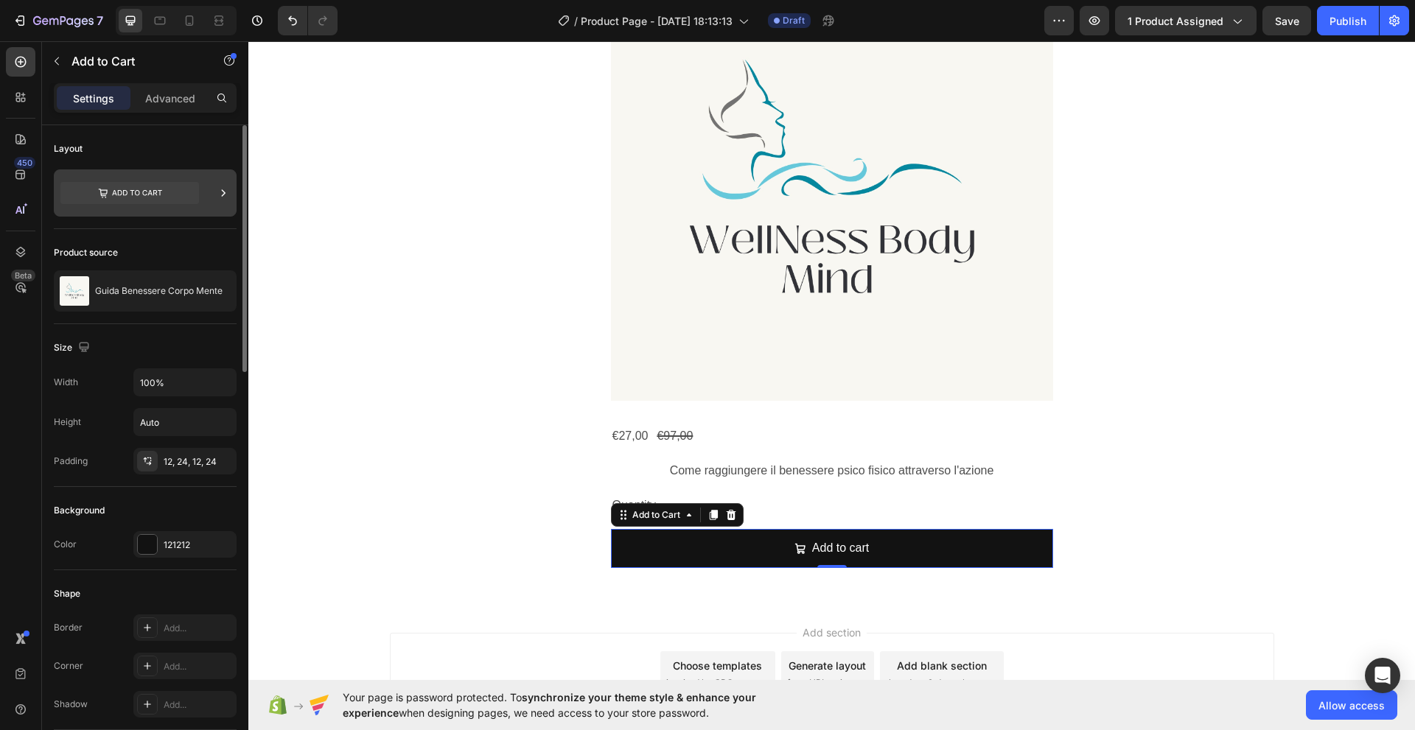
click at [228, 193] on icon at bounding box center [223, 193] width 15 height 15
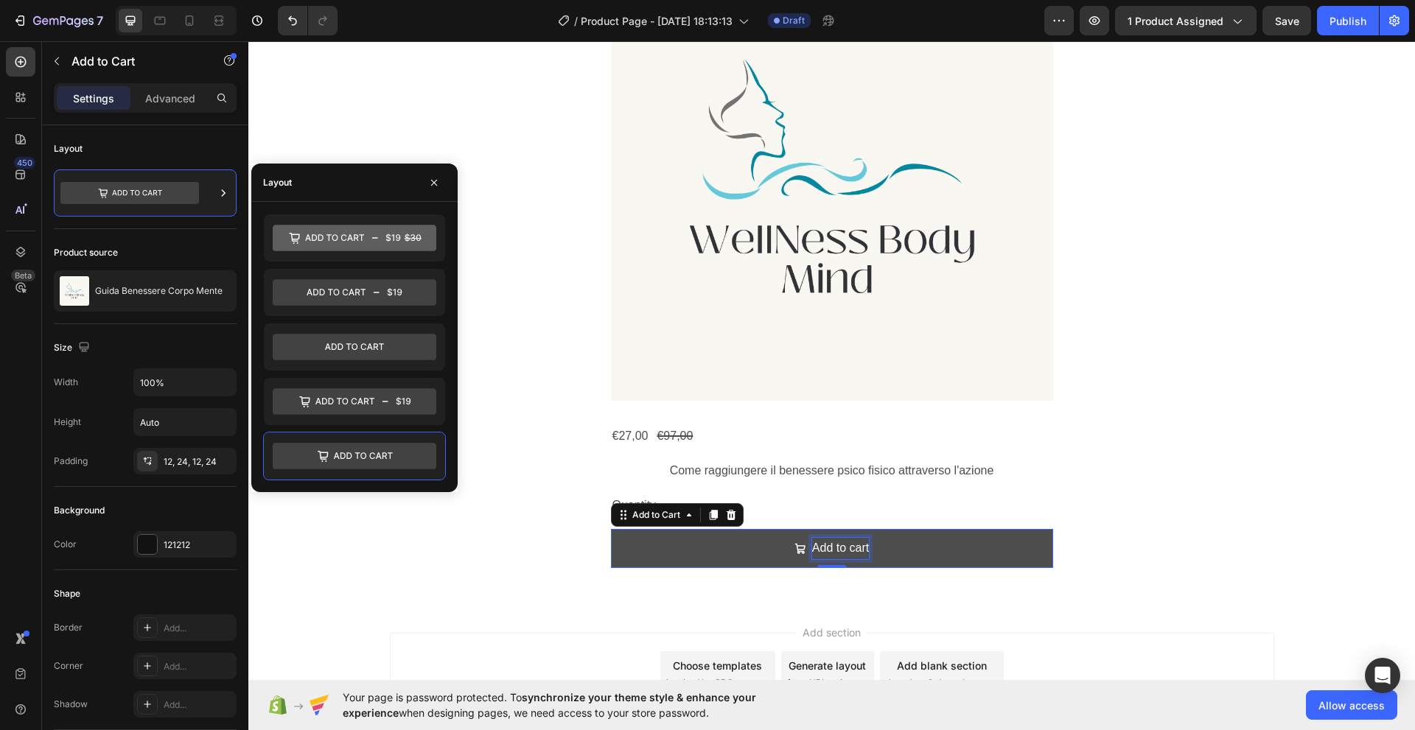
click at [822, 553] on div "Add to cart" at bounding box center [840, 548] width 57 height 21
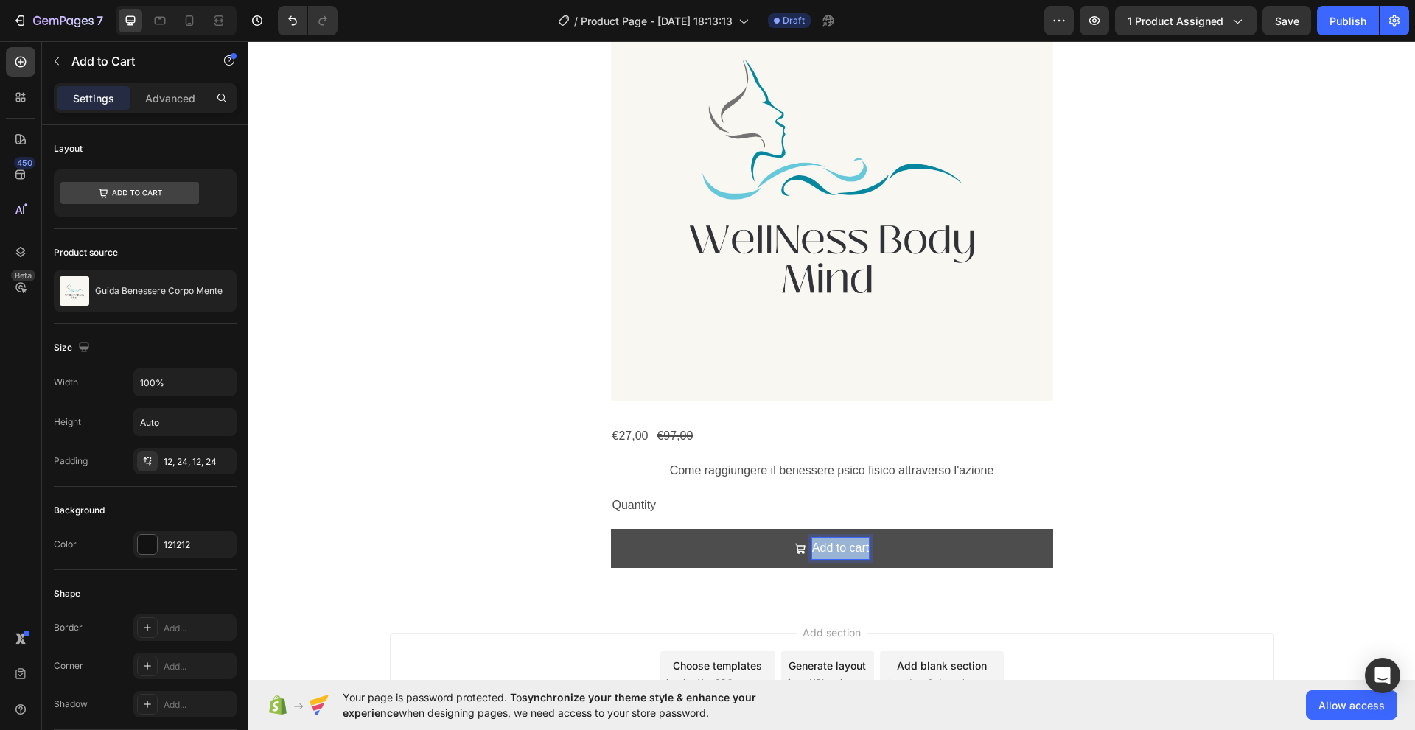
drag, startPoint x: 807, startPoint y: 550, endPoint x: 864, endPoint y: 552, distance: 57.5
click at [864, 552] on button "Add to cart" at bounding box center [832, 548] width 442 height 39
click at [611, 529] on button "Prendi" at bounding box center [832, 548] width 442 height 39
click at [611, 529] on button "Prendi ora" at bounding box center [832, 548] width 442 height 39
click at [611, 529] on button "Prendi ora la" at bounding box center [832, 548] width 442 height 39
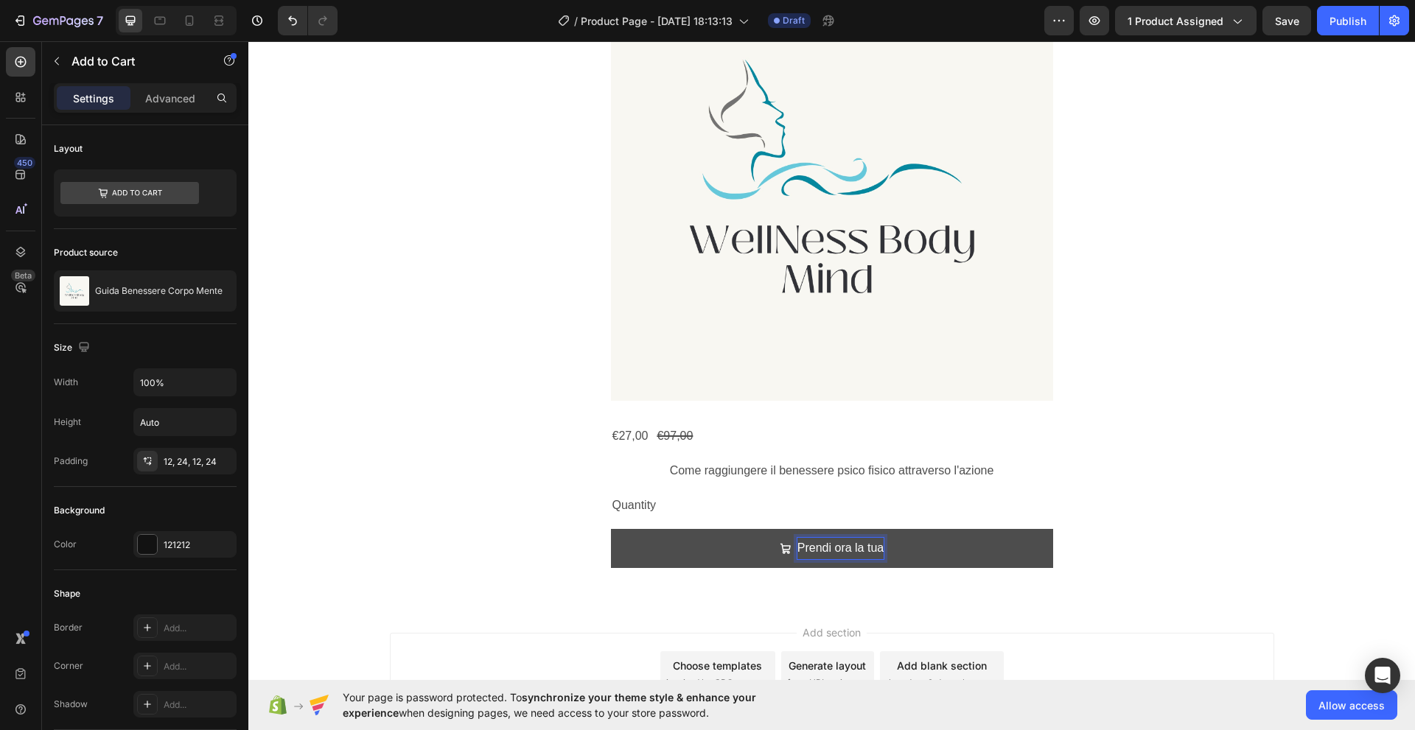
click at [611, 529] on button "Prendi ora la tua" at bounding box center [832, 548] width 442 height 39
click at [762, 550] on icon "Prendi ora la tua guida!" at bounding box center [768, 549] width 12 height 12
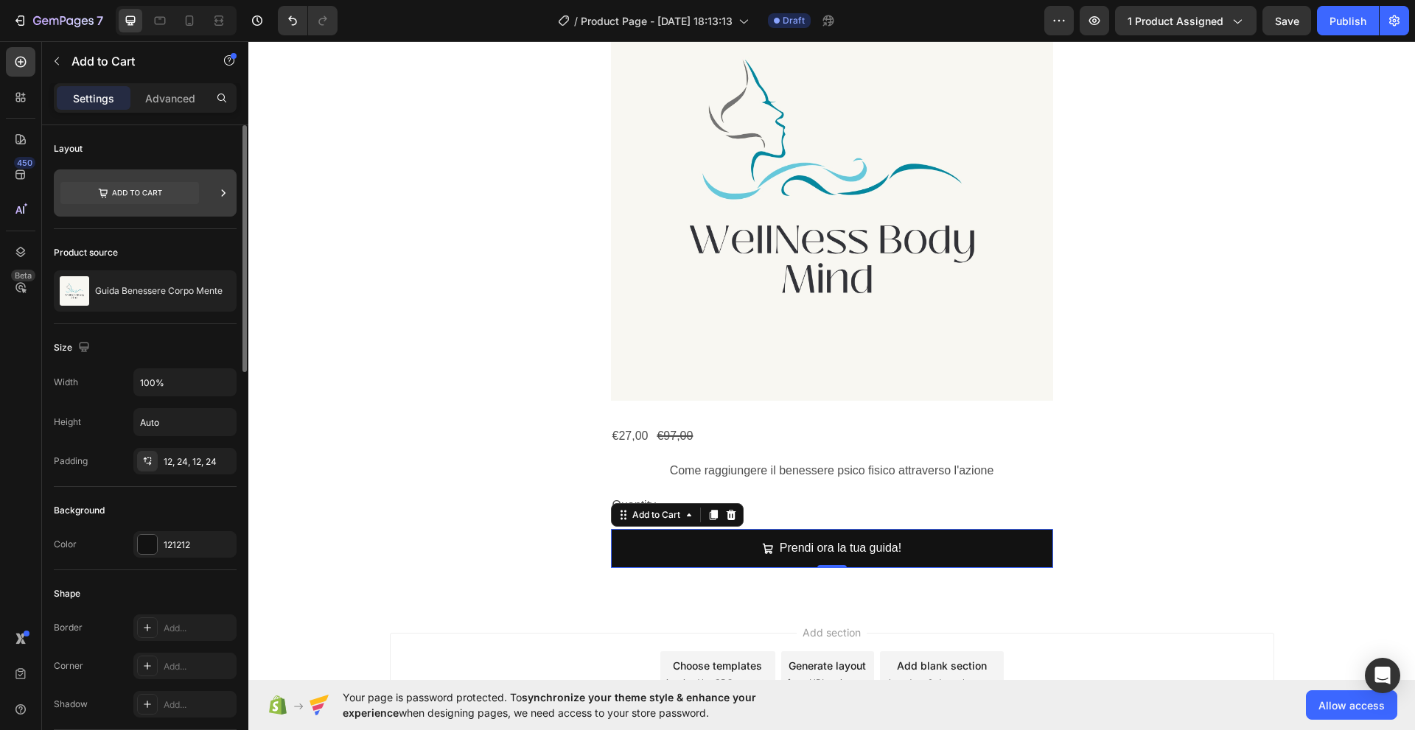
click at [159, 197] on icon at bounding box center [129, 193] width 139 height 22
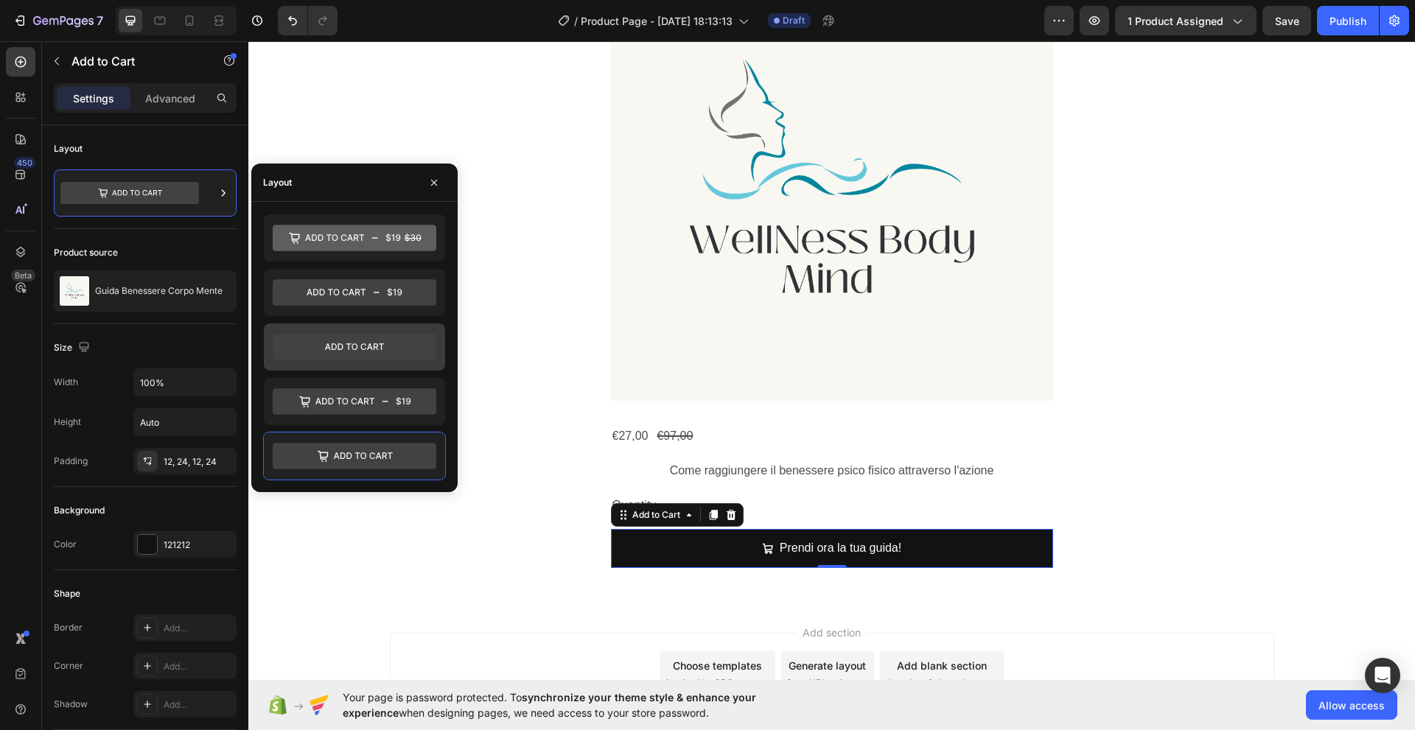
click at [333, 346] on icon at bounding box center [355, 347] width 164 height 27
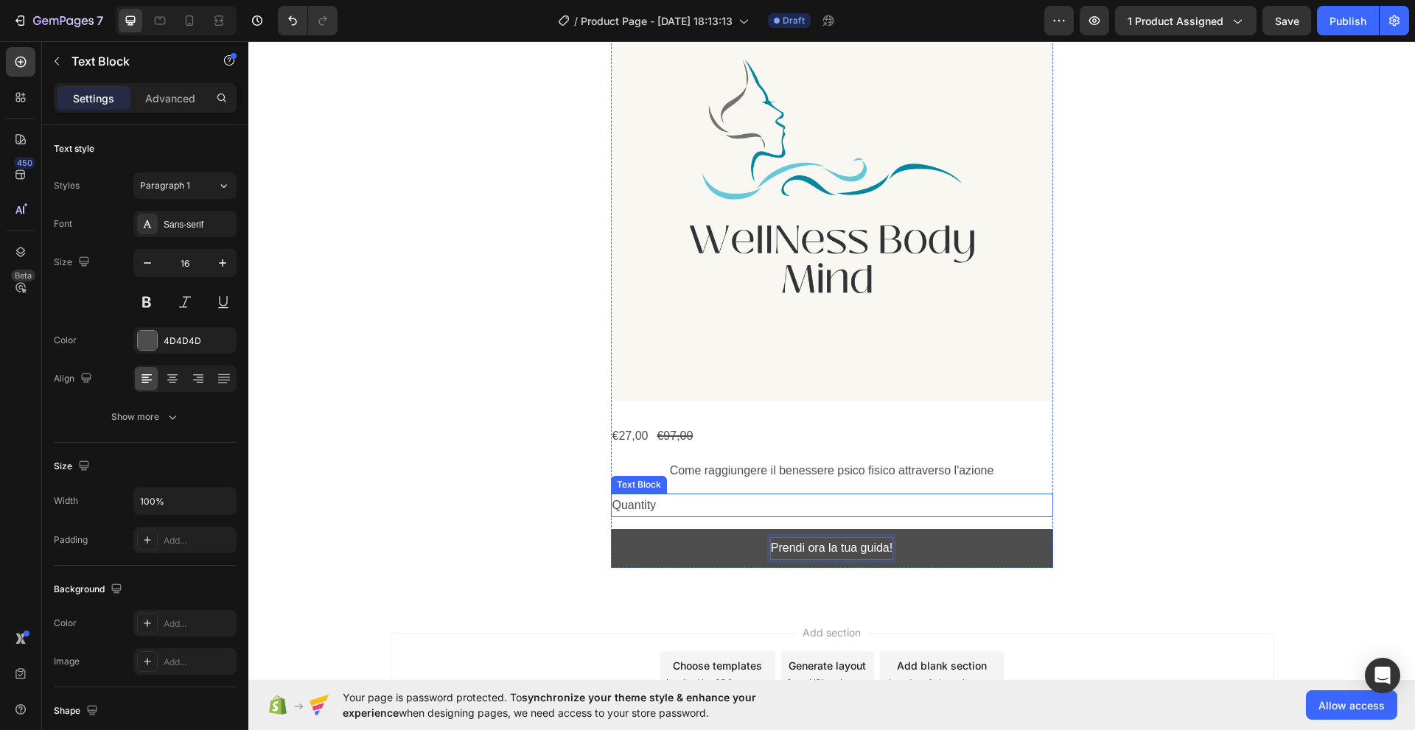
click at [618, 505] on div "Quantity" at bounding box center [832, 506] width 442 height 24
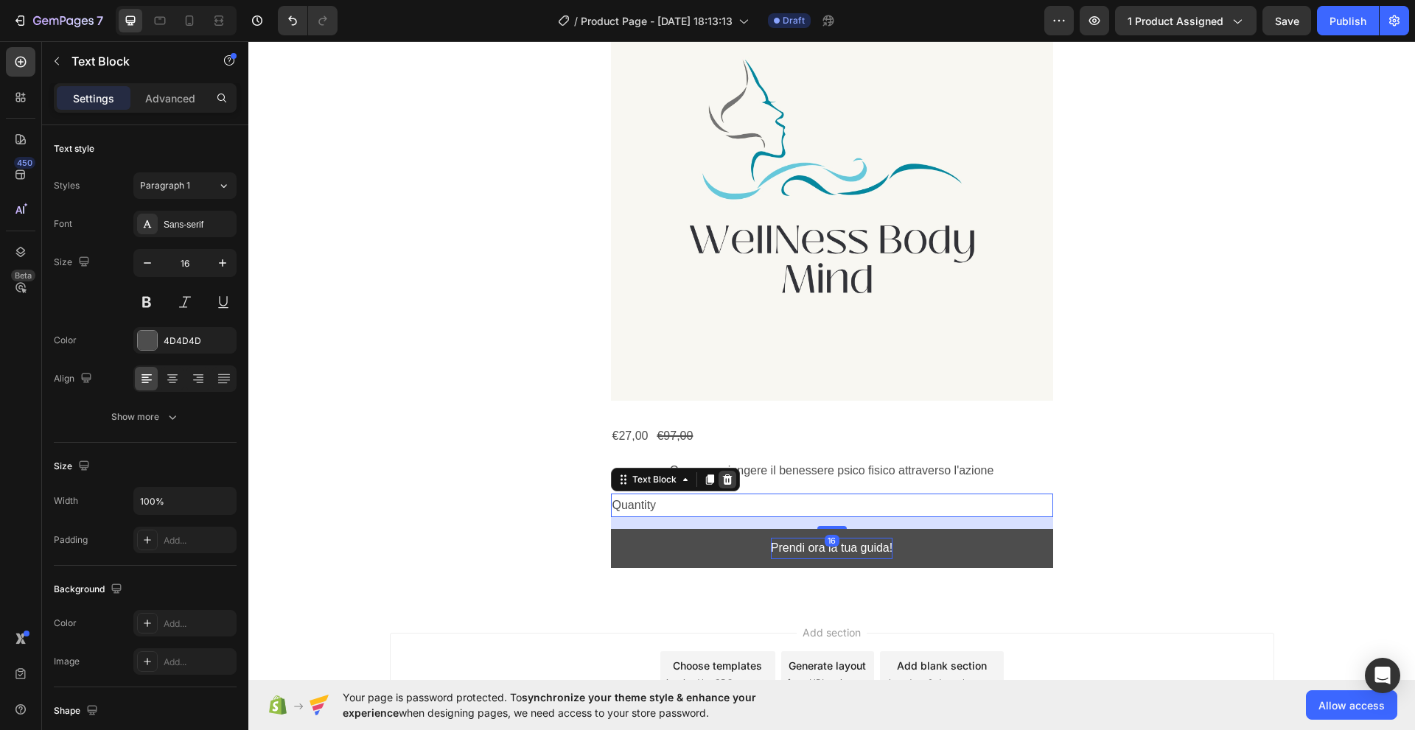
click at [722, 477] on icon at bounding box center [727, 479] width 10 height 10
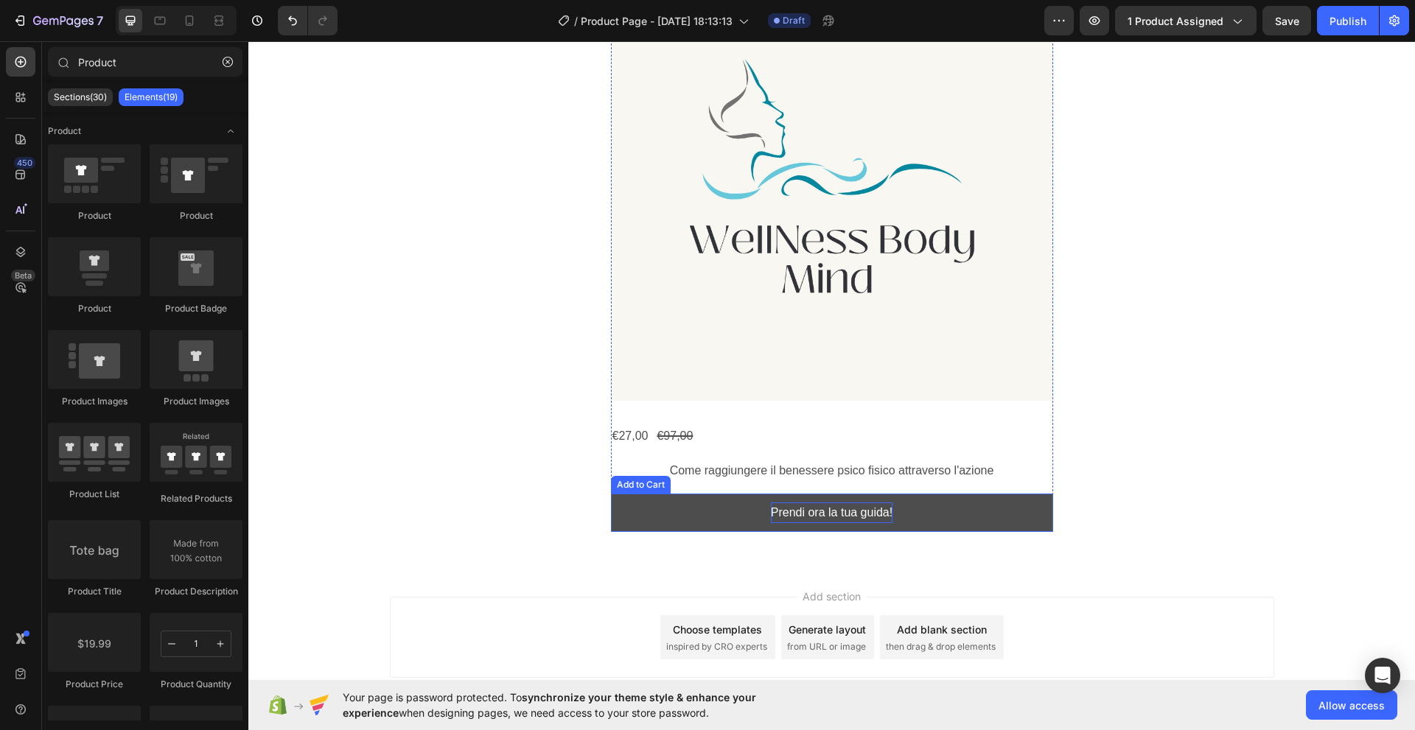
click at [818, 516] on p "Prendi ora la tua guida!" at bounding box center [832, 512] width 122 height 21
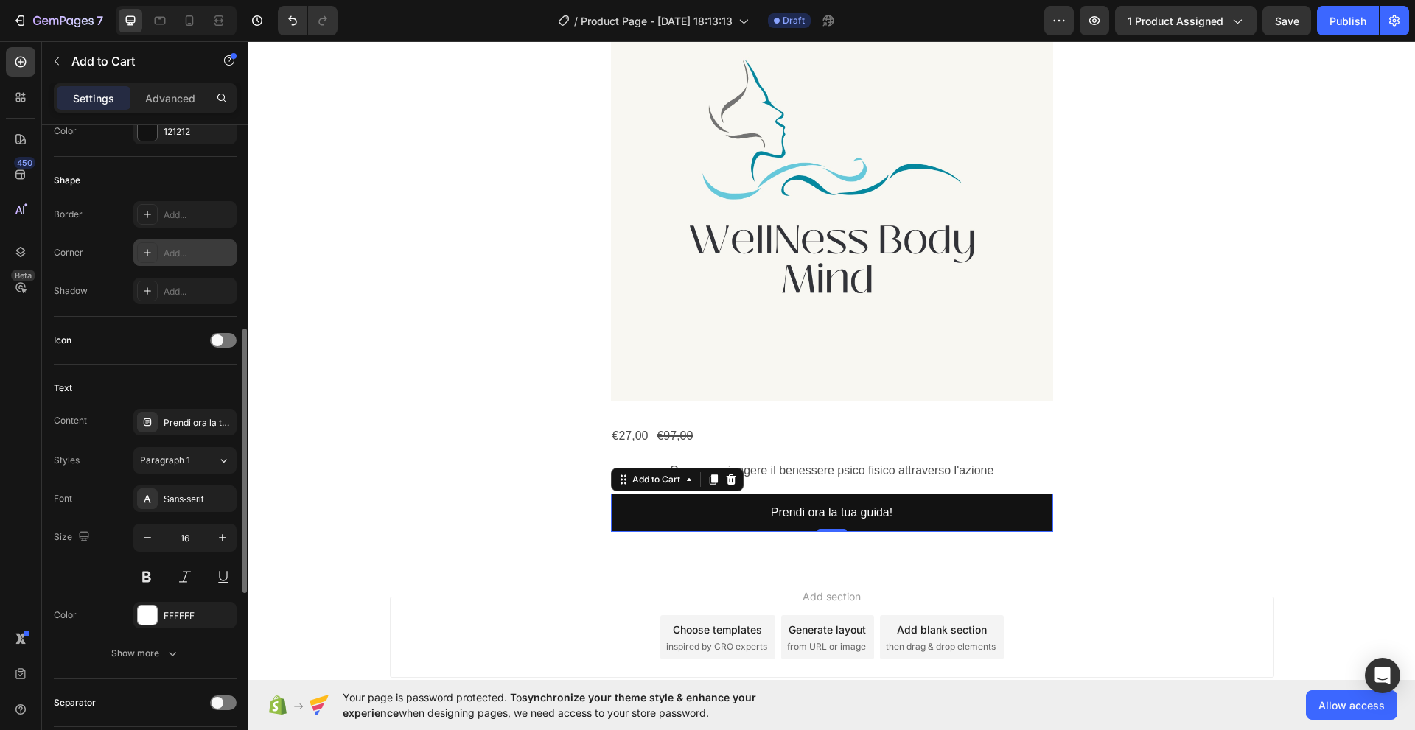
scroll to position [438, 0]
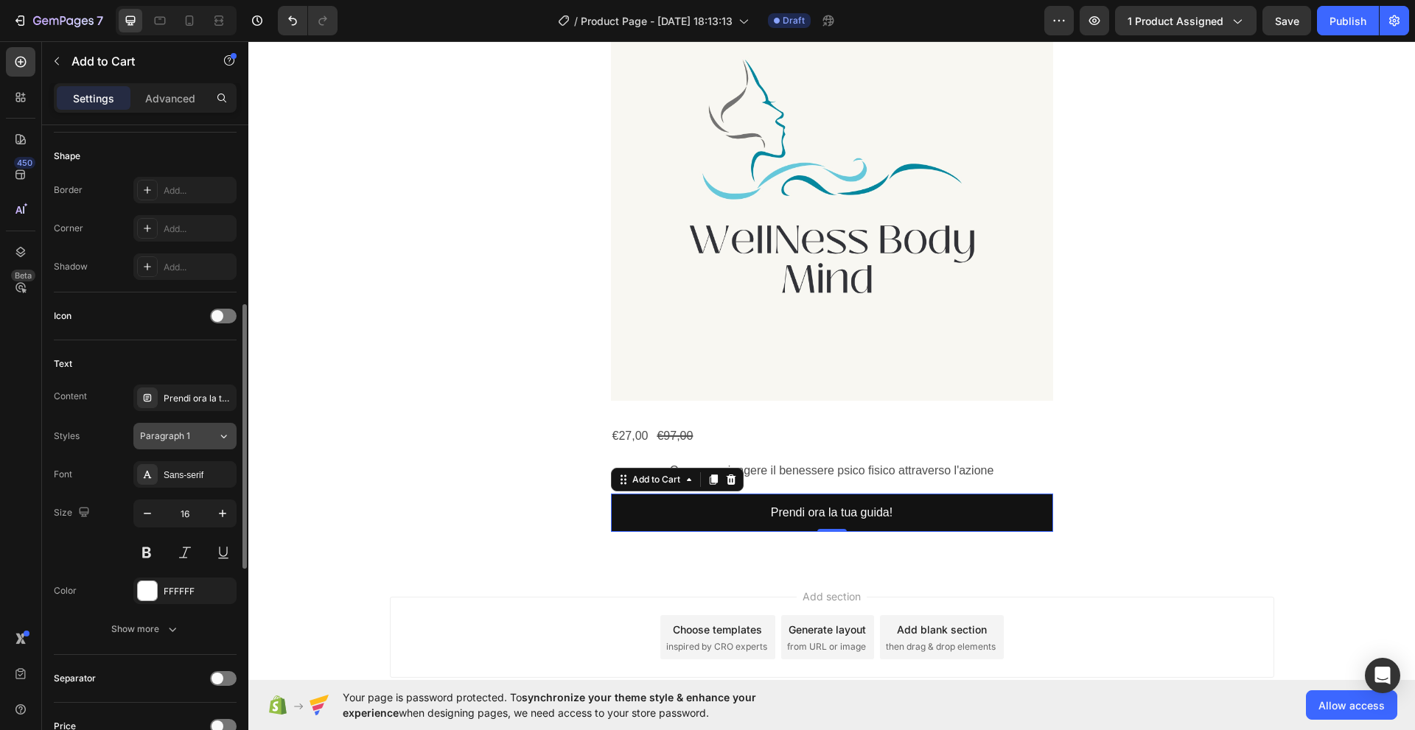
click at [181, 433] on span "Paragraph 1" at bounding box center [165, 436] width 50 height 13
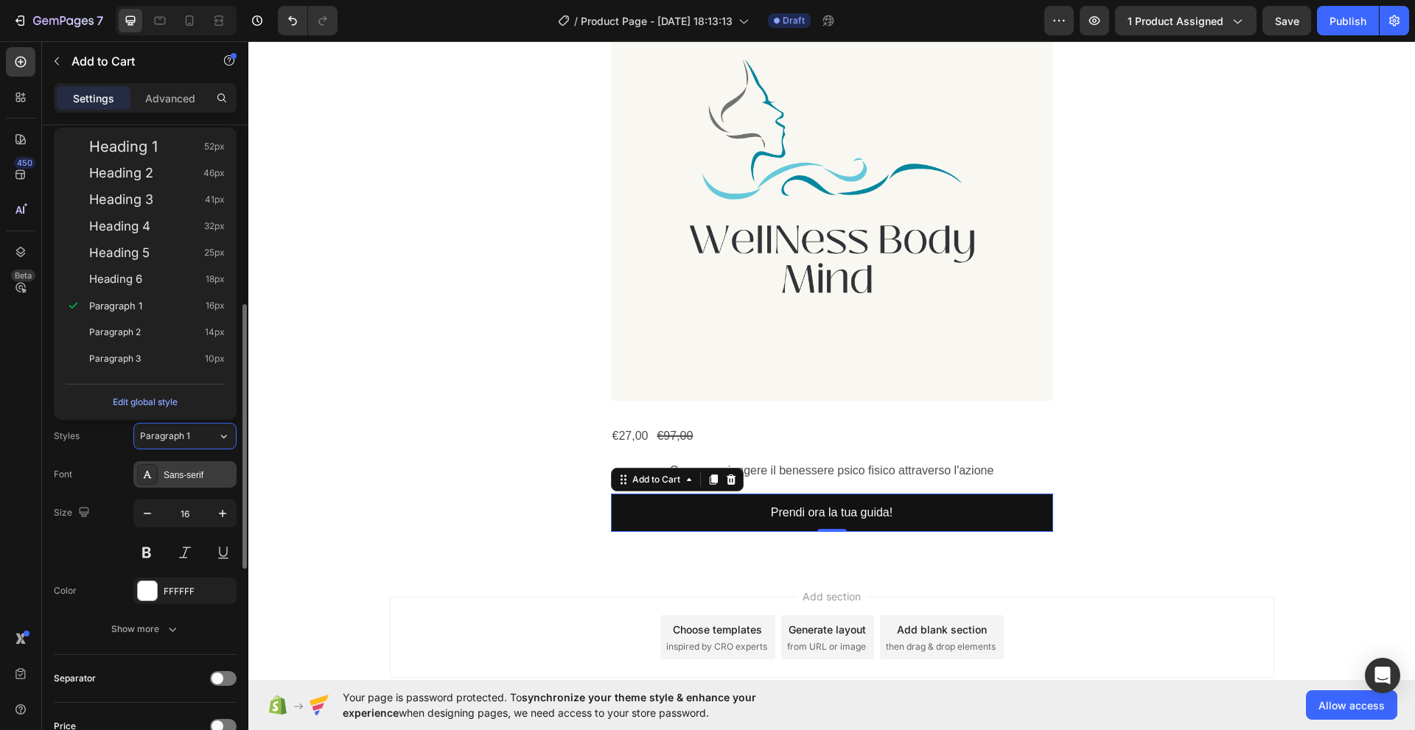
click at [178, 473] on div "Sans-serif" at bounding box center [198, 475] width 69 height 13
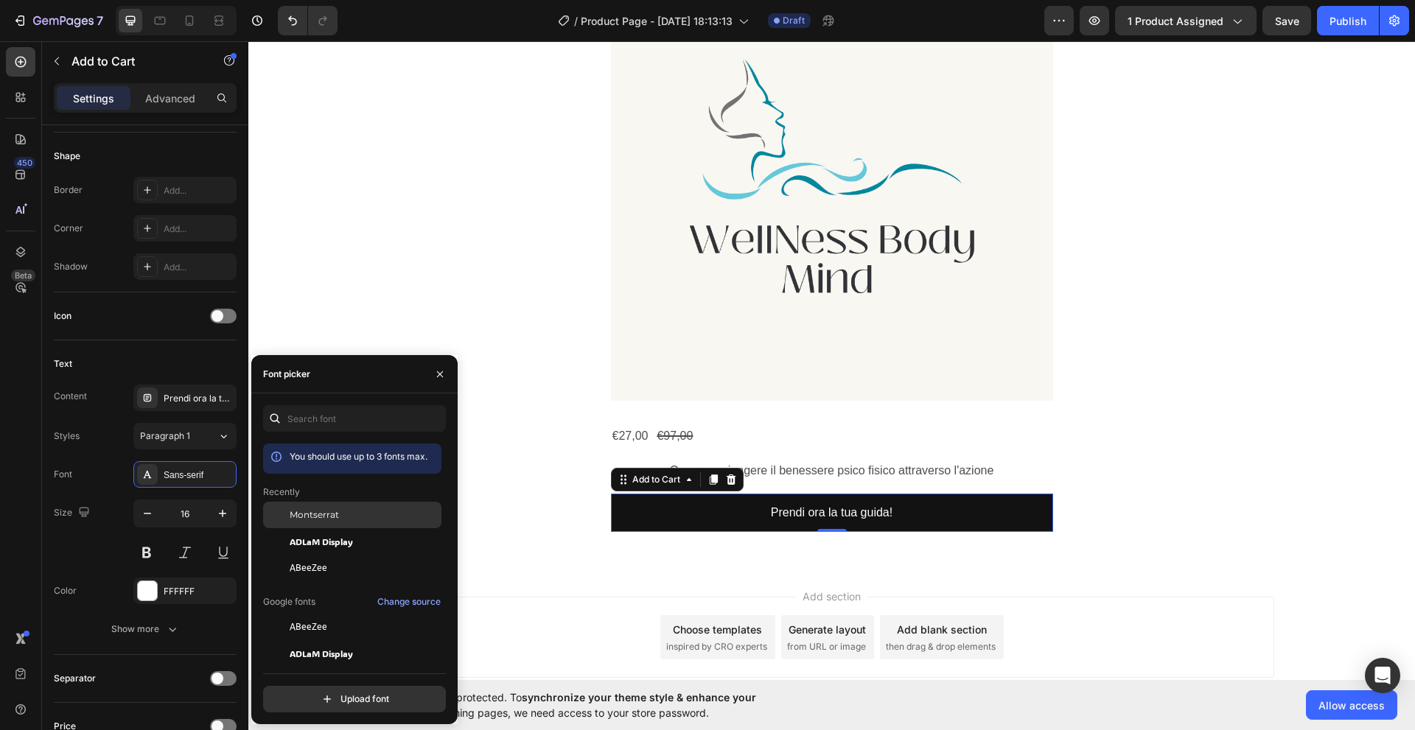
click at [298, 511] on span "Montserrat" at bounding box center [314, 514] width 49 height 13
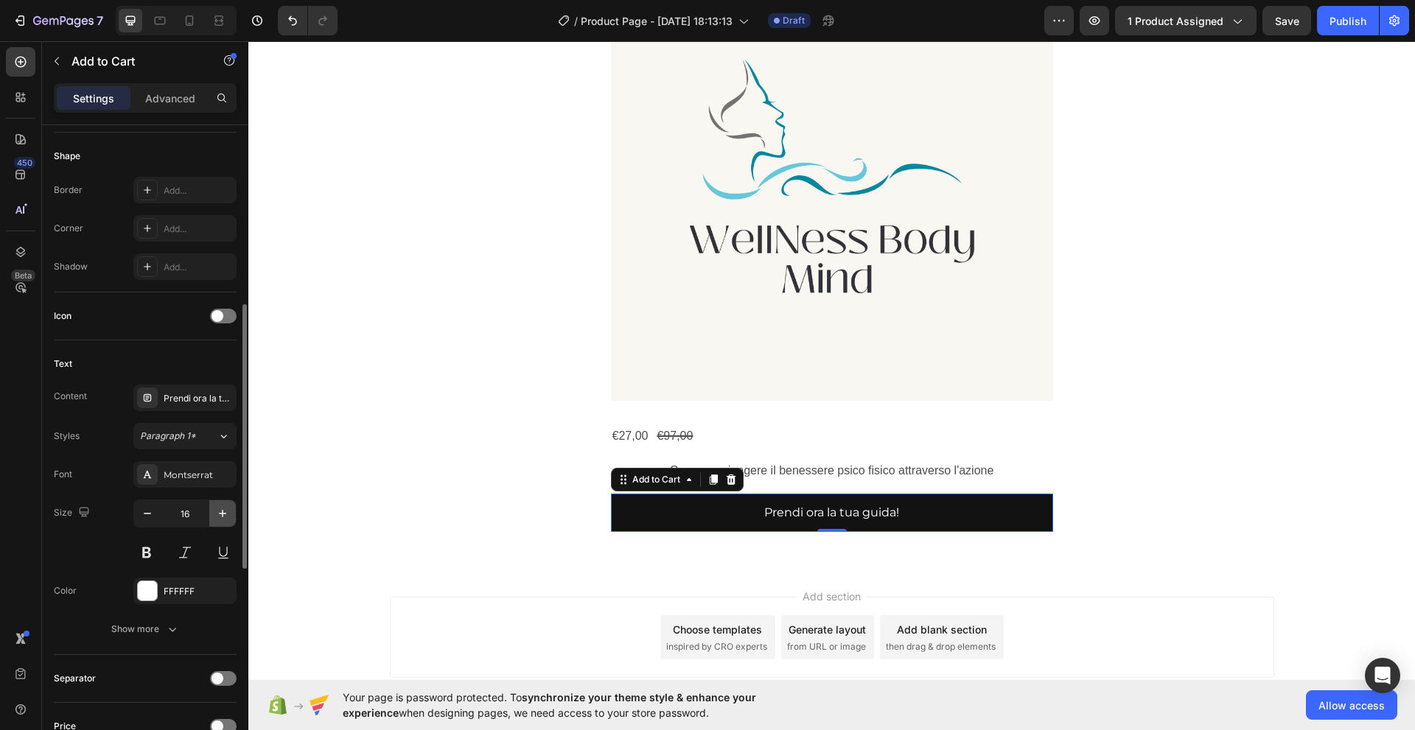
click at [221, 511] on icon "button" at bounding box center [222, 513] width 15 height 15
type input "17"
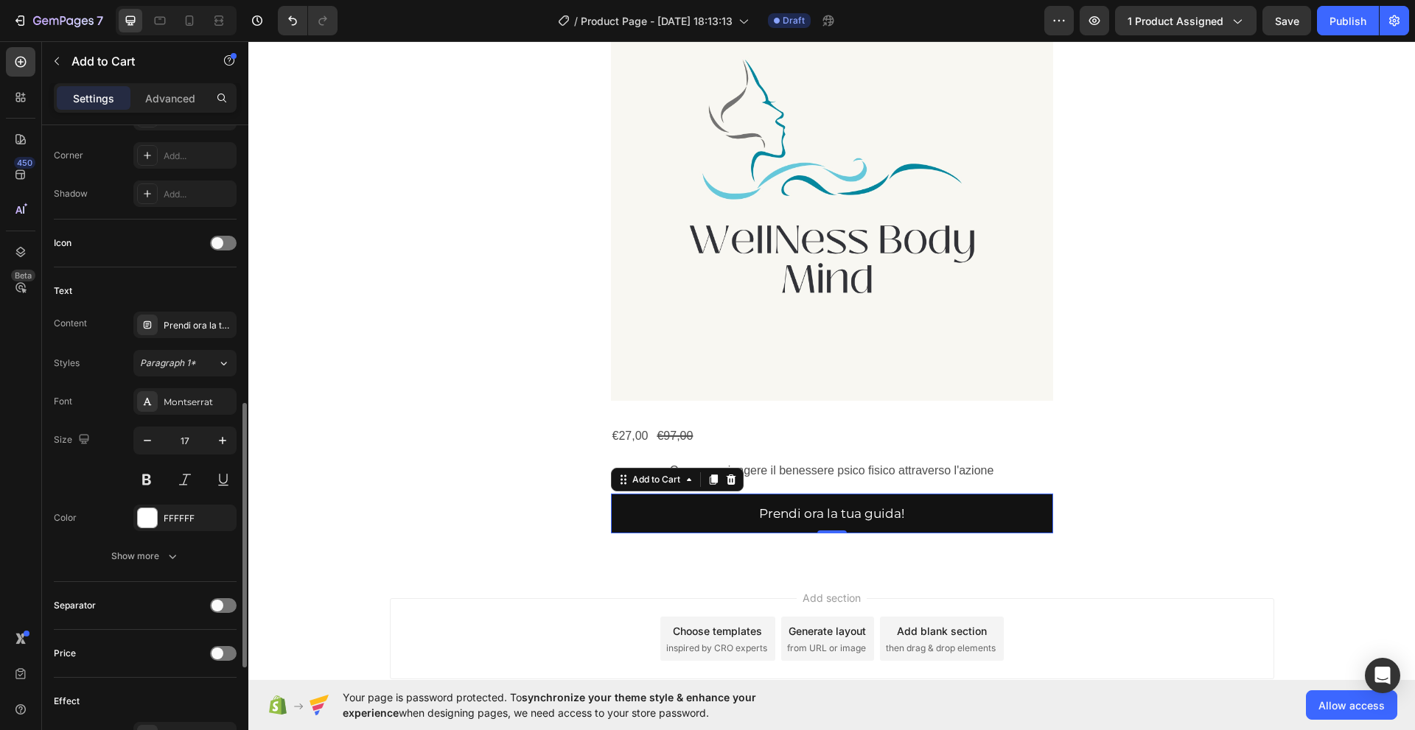
scroll to position [559, 0]
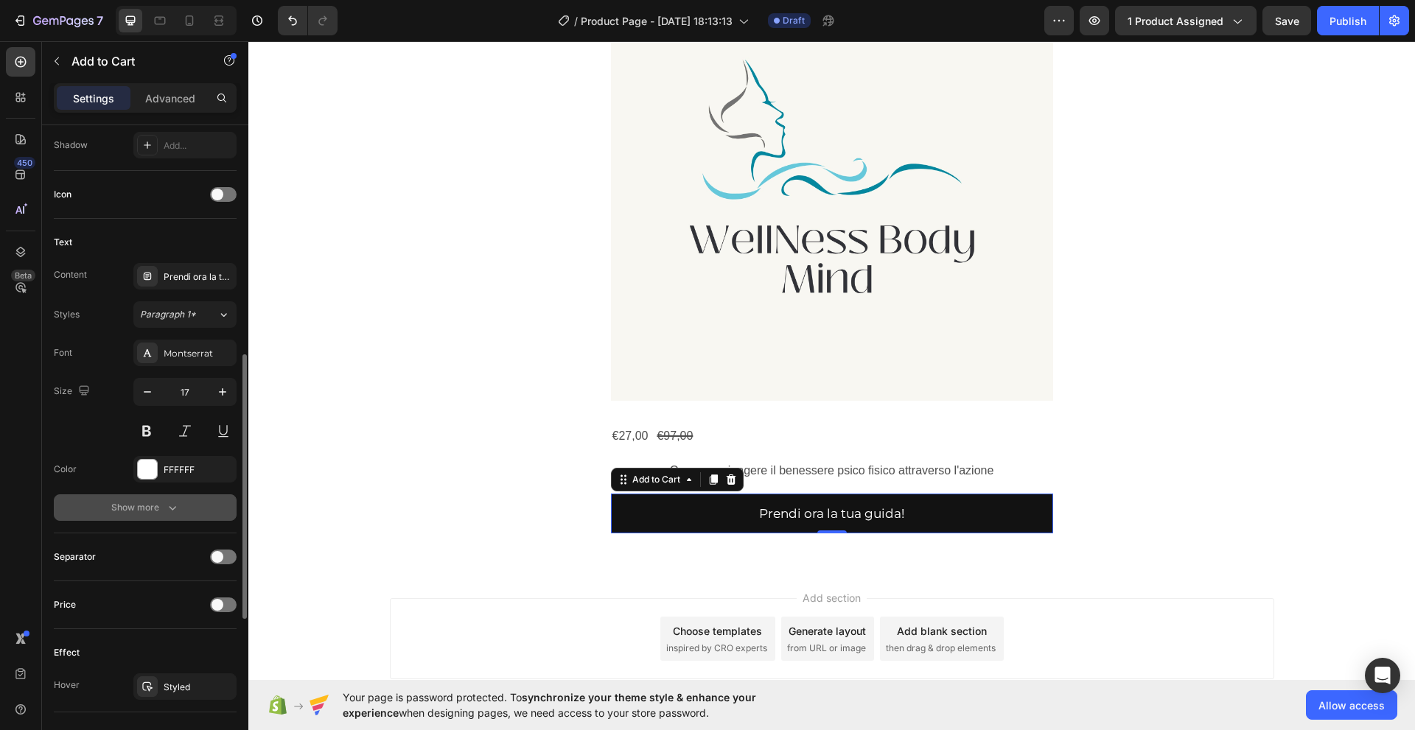
click at [170, 505] on icon "button" at bounding box center [172, 507] width 15 height 15
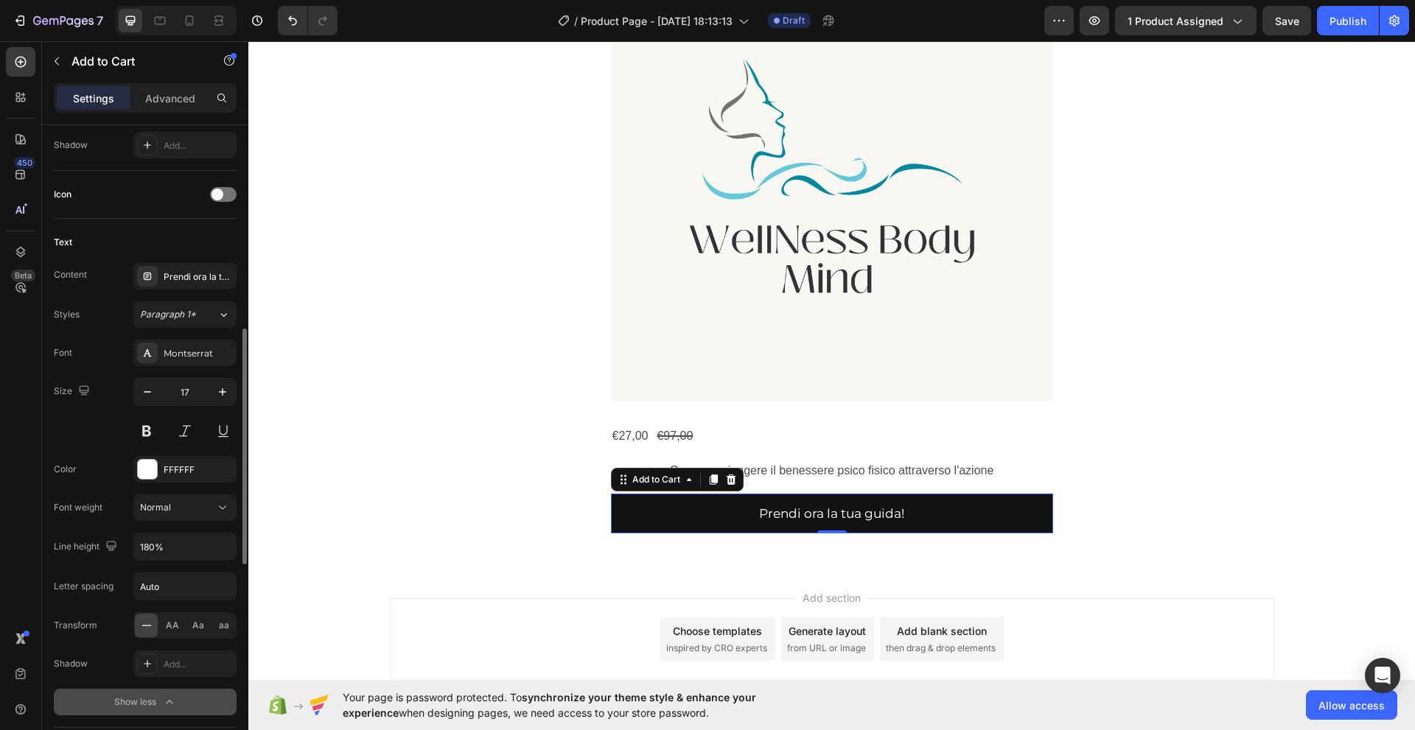
click at [207, 241] on div "Text" at bounding box center [145, 243] width 183 height 24
click at [177, 355] on div "Montserrat" at bounding box center [198, 353] width 69 height 13
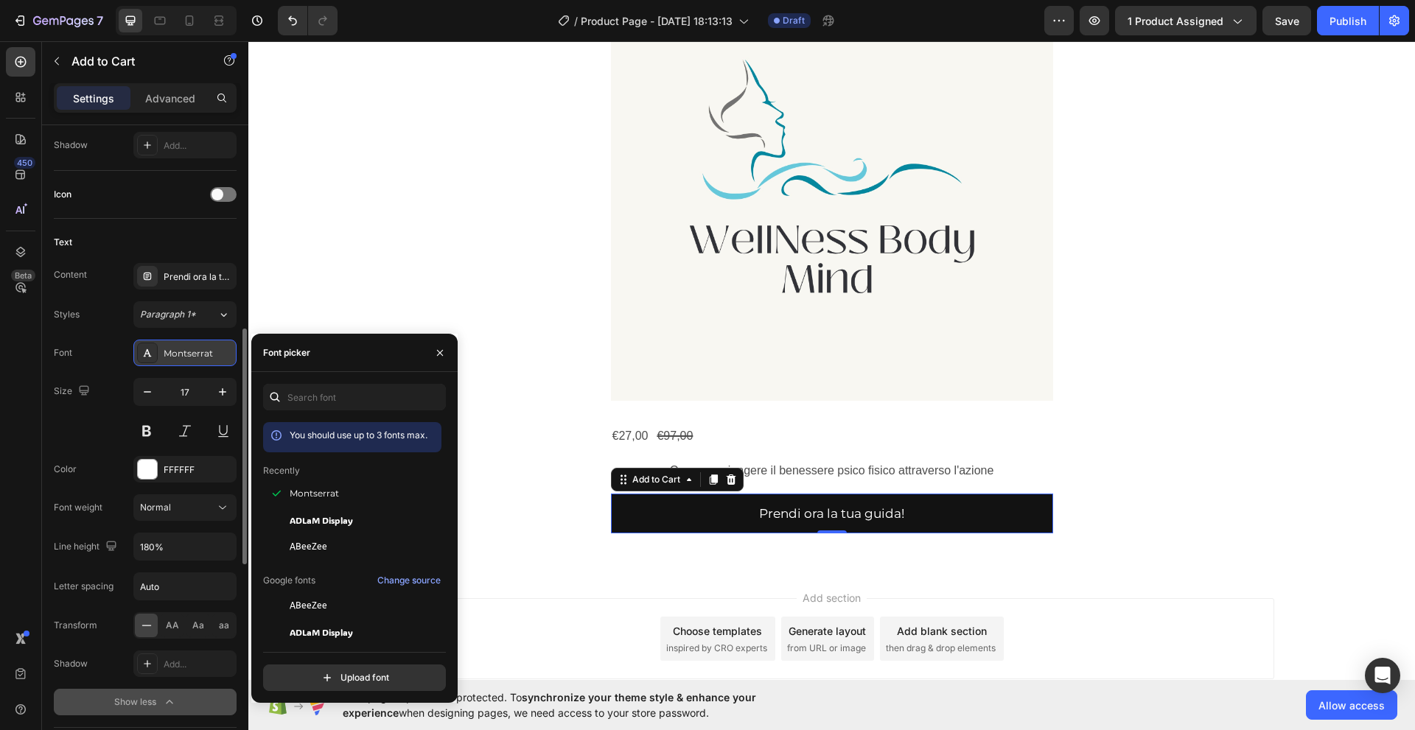
click at [177, 355] on div "Montserrat" at bounding box center [198, 353] width 69 height 13
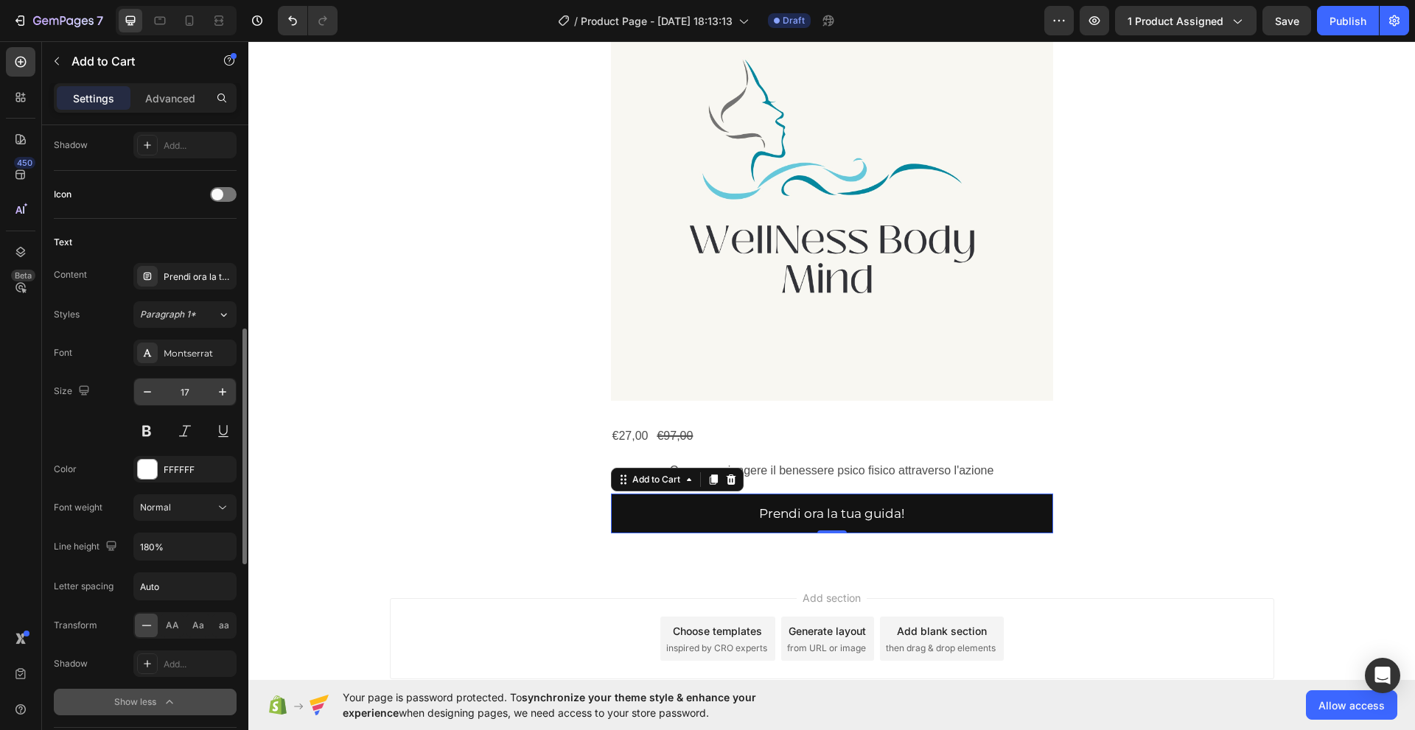
scroll to position [608, 0]
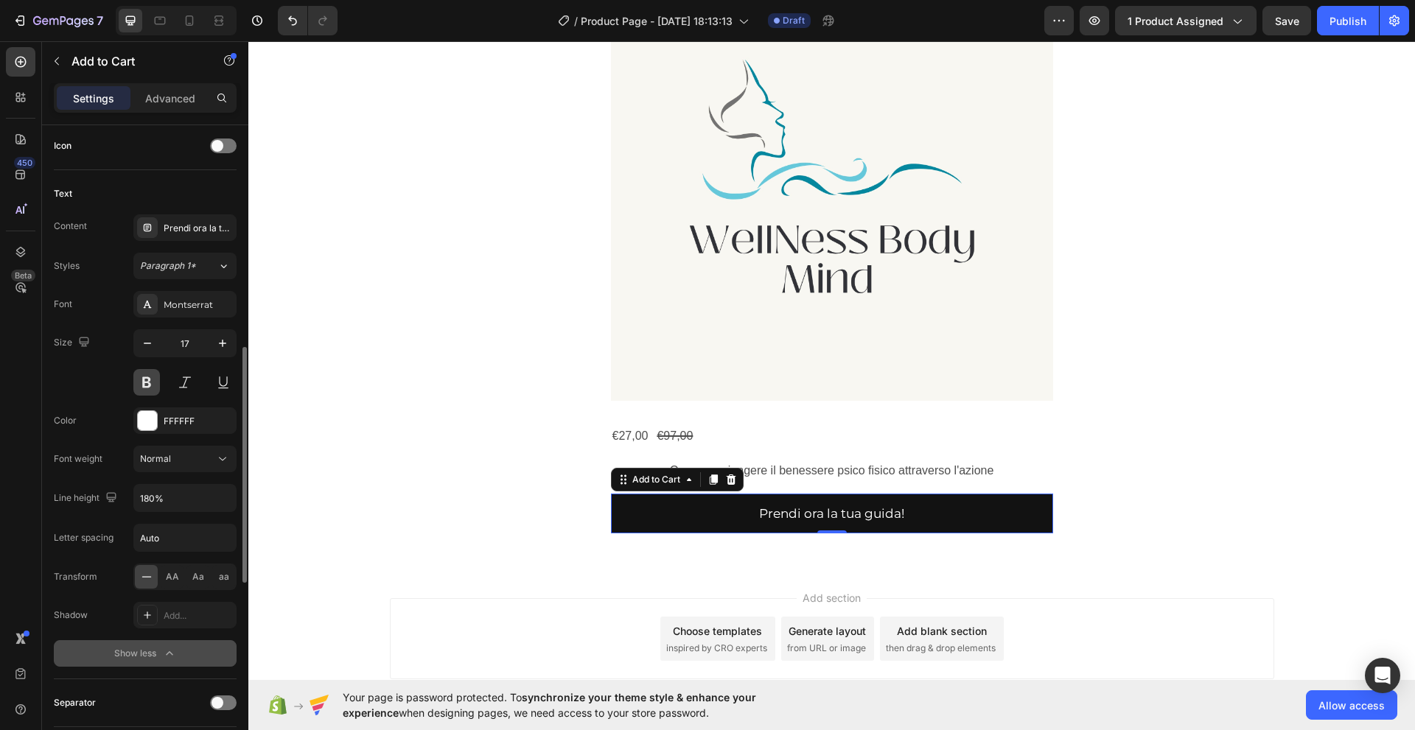
click at [147, 389] on button at bounding box center [146, 382] width 27 height 27
click at [227, 460] on icon at bounding box center [222, 459] width 15 height 15
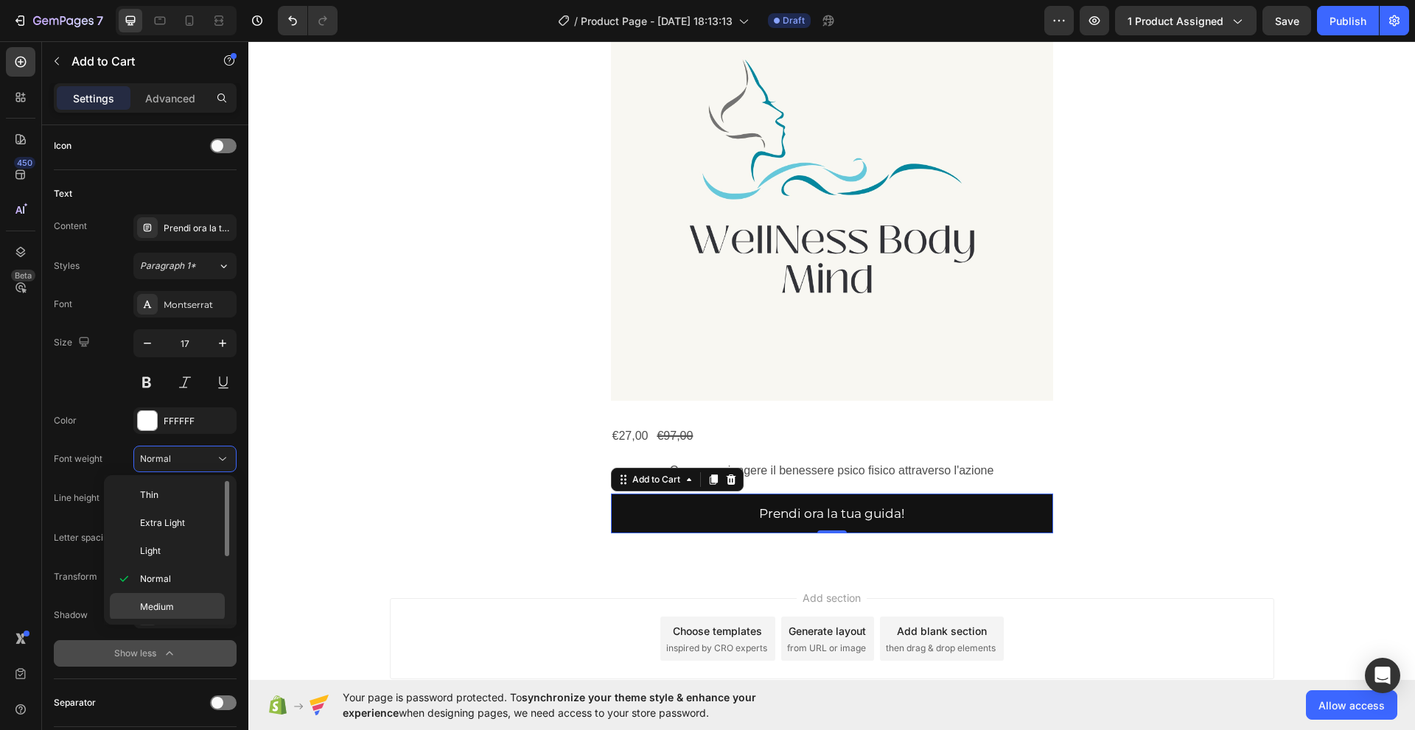
click at [171, 604] on span "Medium" at bounding box center [157, 606] width 34 height 13
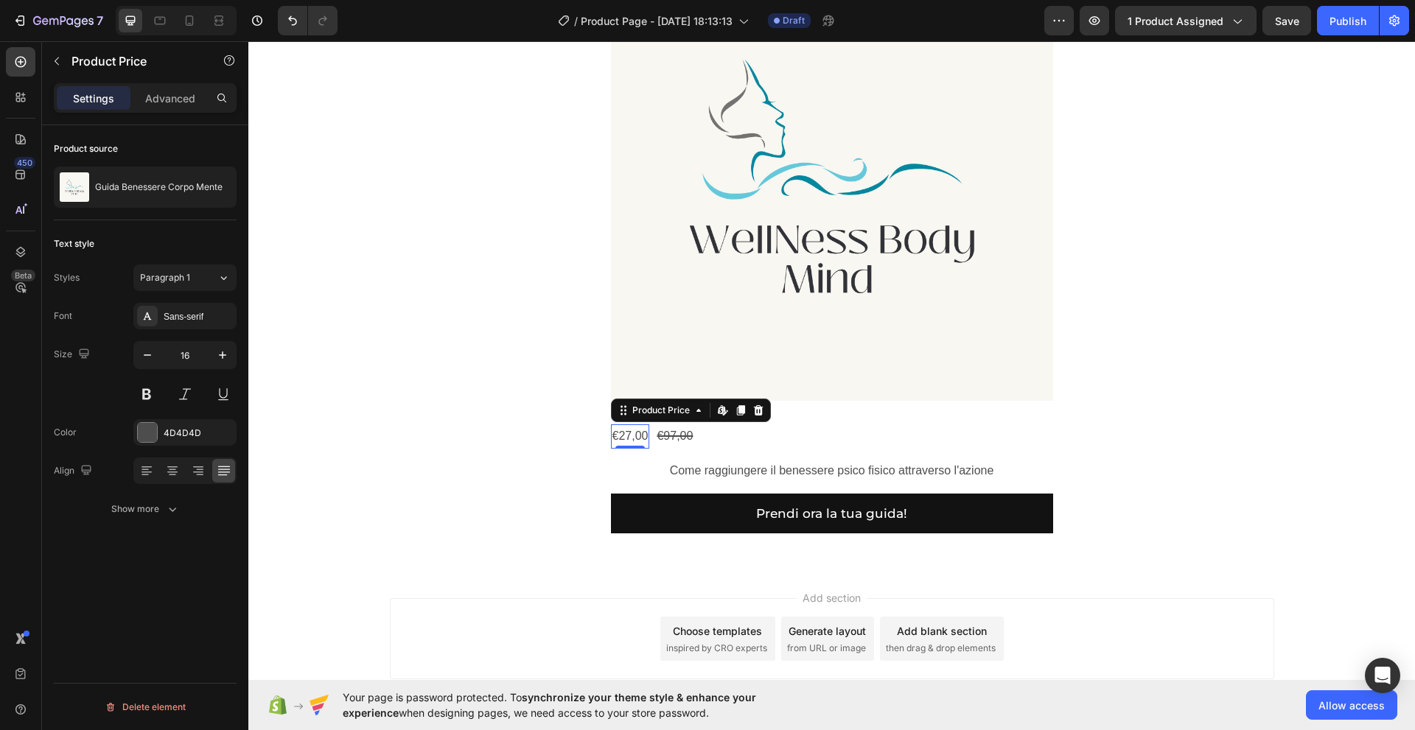
scroll to position [0, 0]
click at [641, 438] on div "€27,00" at bounding box center [630, 436] width 39 height 24
click at [170, 472] on icon at bounding box center [172, 472] width 10 height 1
click at [655, 442] on div "€97,00" at bounding box center [674, 436] width 39 height 24
click at [623, 442] on div "€27,00 Product Price Edit content in Shopify 0 Product Price Edit content in Sh…" at bounding box center [630, 436] width 39 height 24
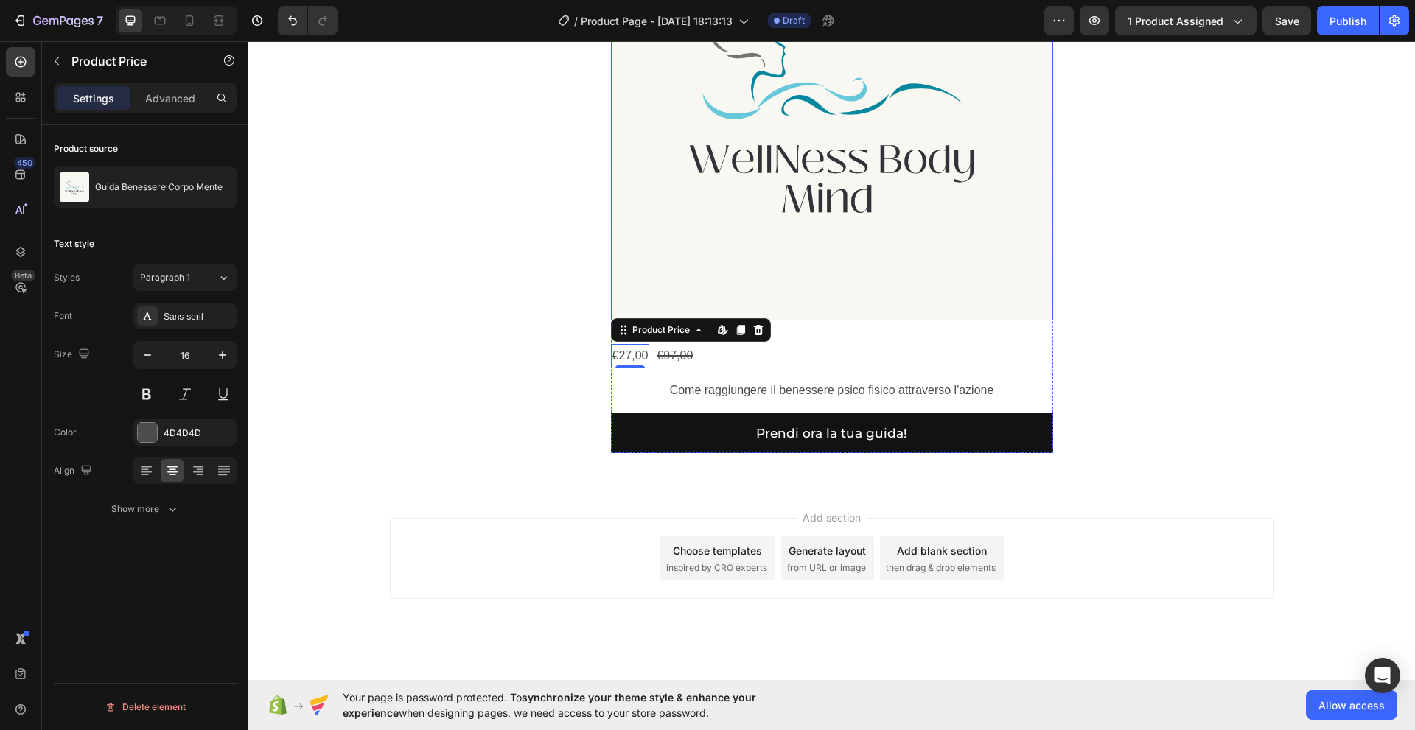
scroll to position [897, 0]
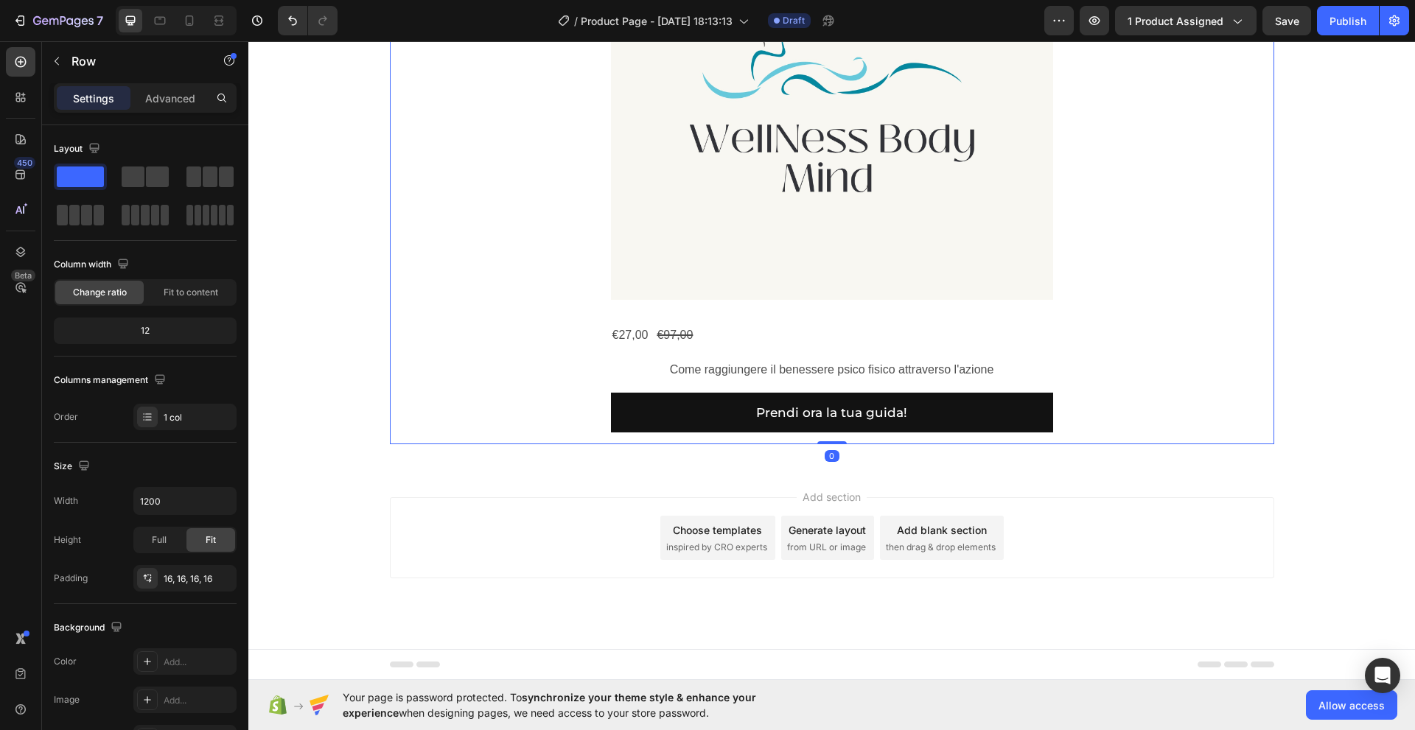
click at [597, 340] on div "Product Images €27,00 Product Price Product Price €97,00 Product Price Product …" at bounding box center [832, 145] width 861 height 575
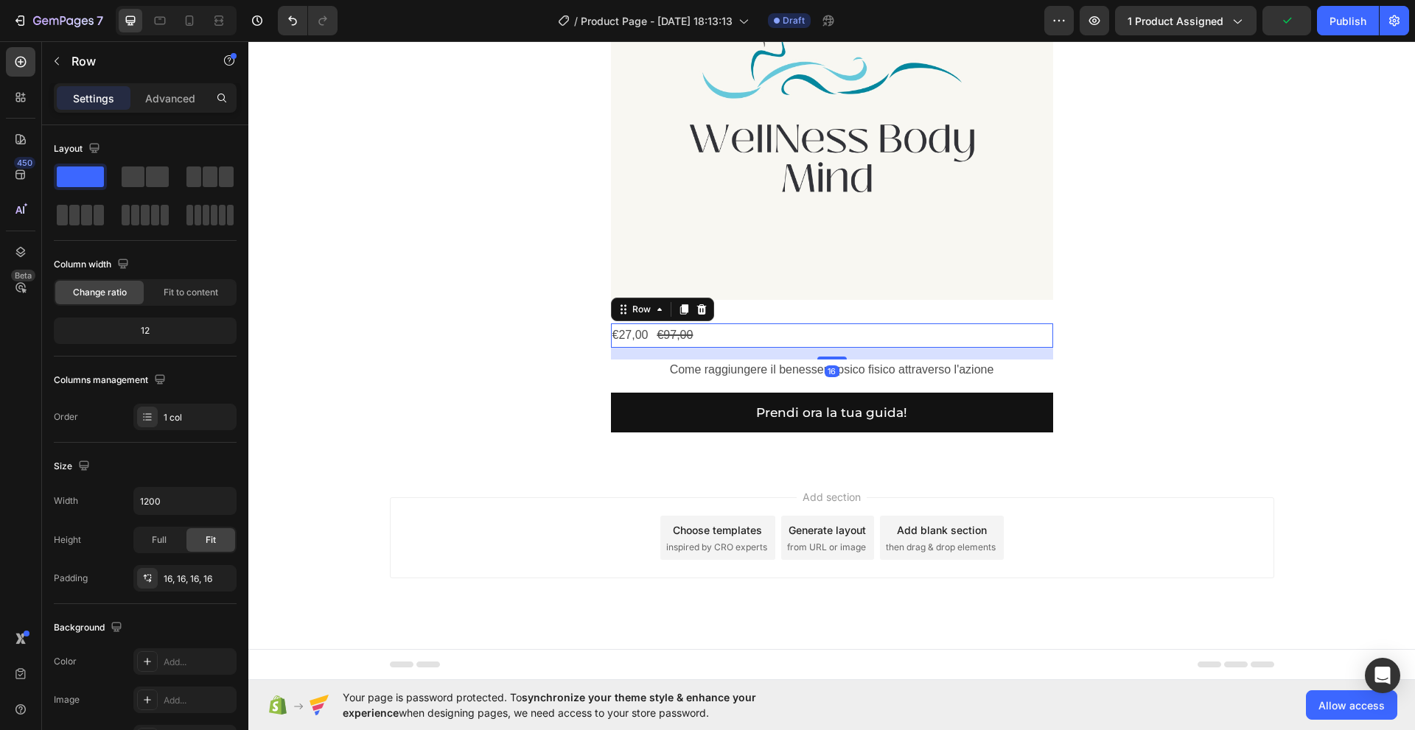
click at [704, 337] on div "€27,00 Product Price Product Price €97,00 Product Price Product Price Row 16" at bounding box center [832, 335] width 442 height 24
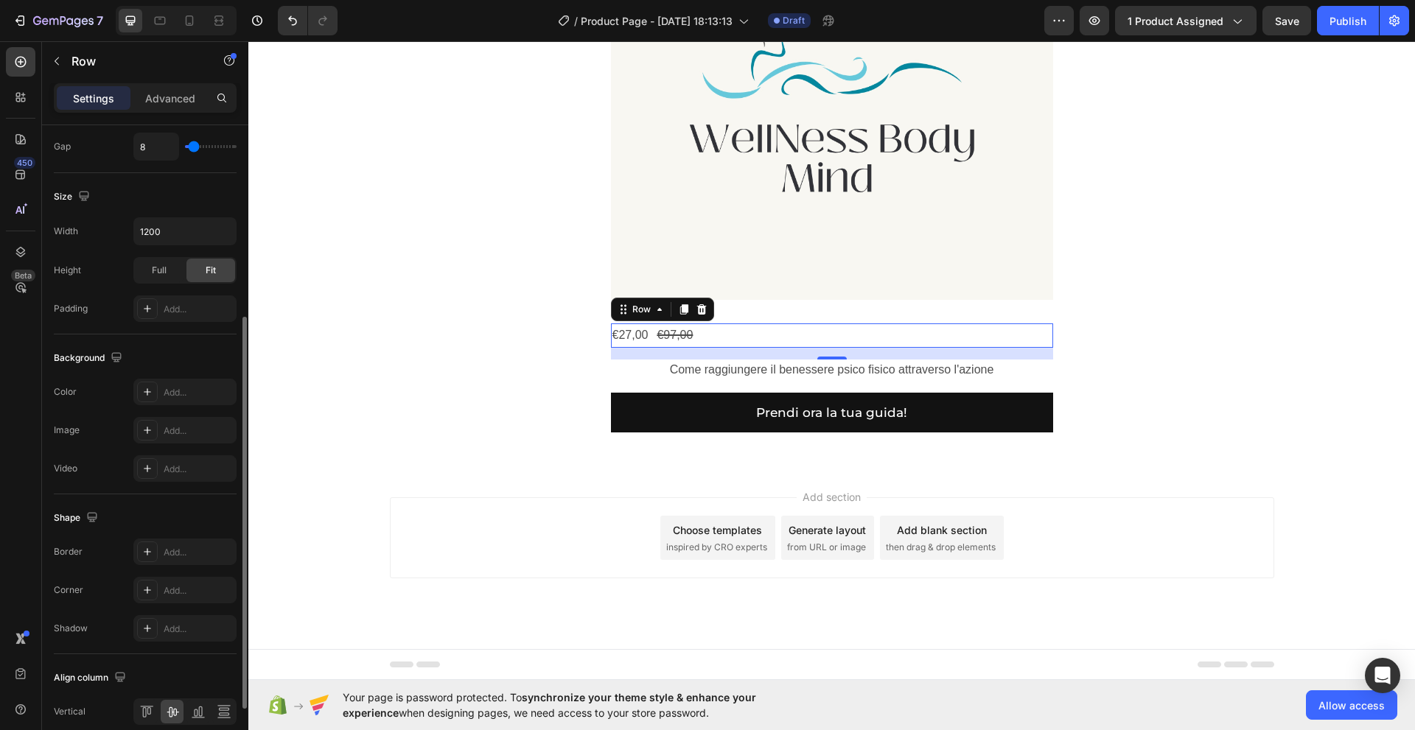
scroll to position [420, 0]
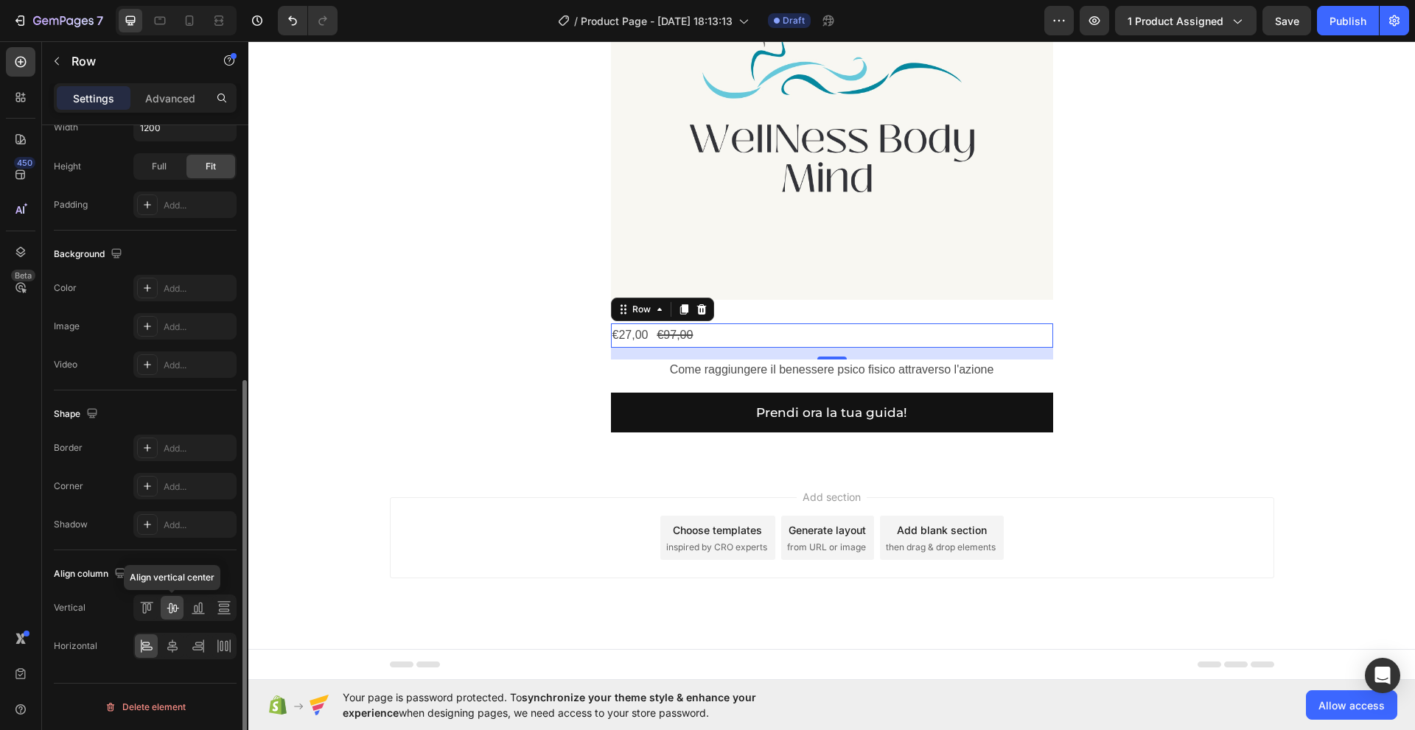
click at [173, 612] on icon at bounding box center [172, 607] width 15 height 15
click at [171, 647] on icon at bounding box center [172, 646] width 10 height 13
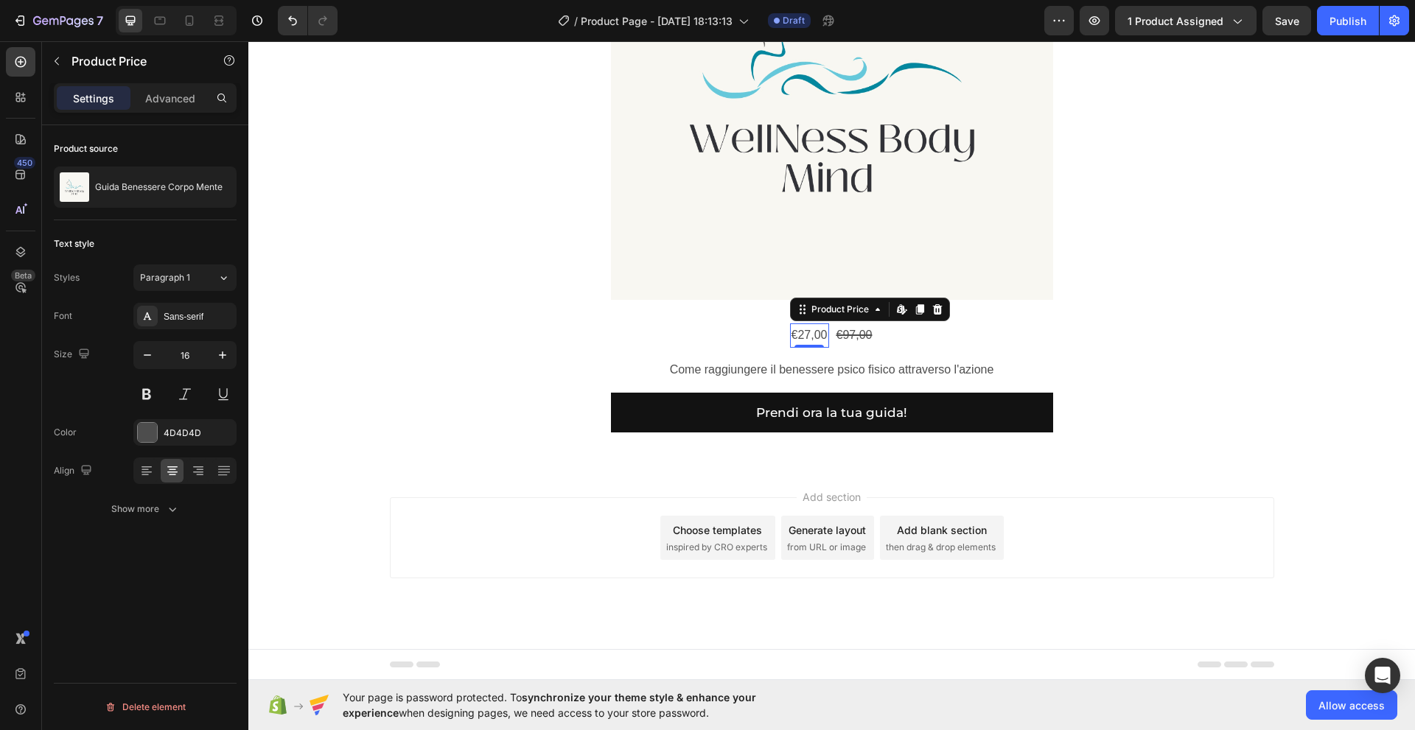
scroll to position [0, 0]
click at [804, 336] on div "€27,00" at bounding box center [809, 335] width 39 height 24
click at [192, 318] on div "Sans-serif" at bounding box center [198, 316] width 69 height 13
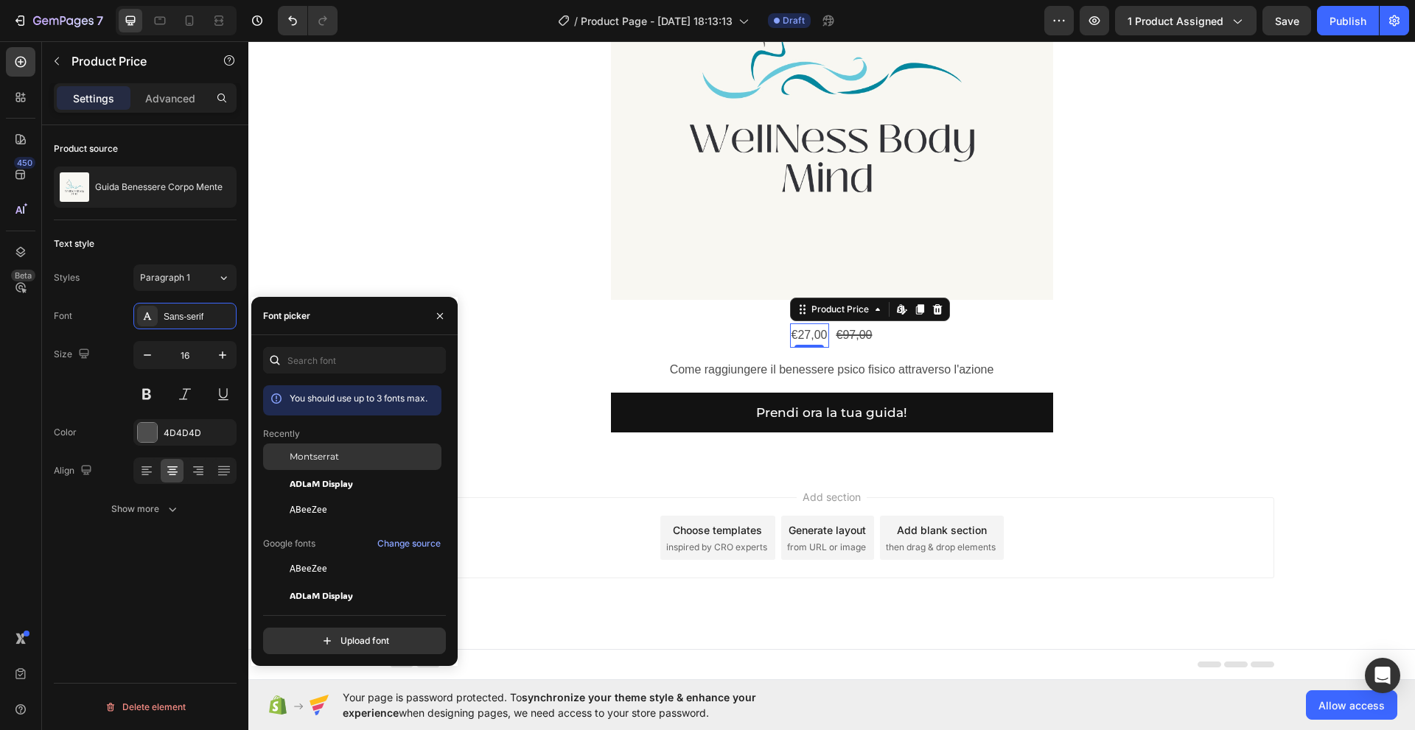
click at [303, 460] on span "Montserrat" at bounding box center [314, 456] width 49 height 13
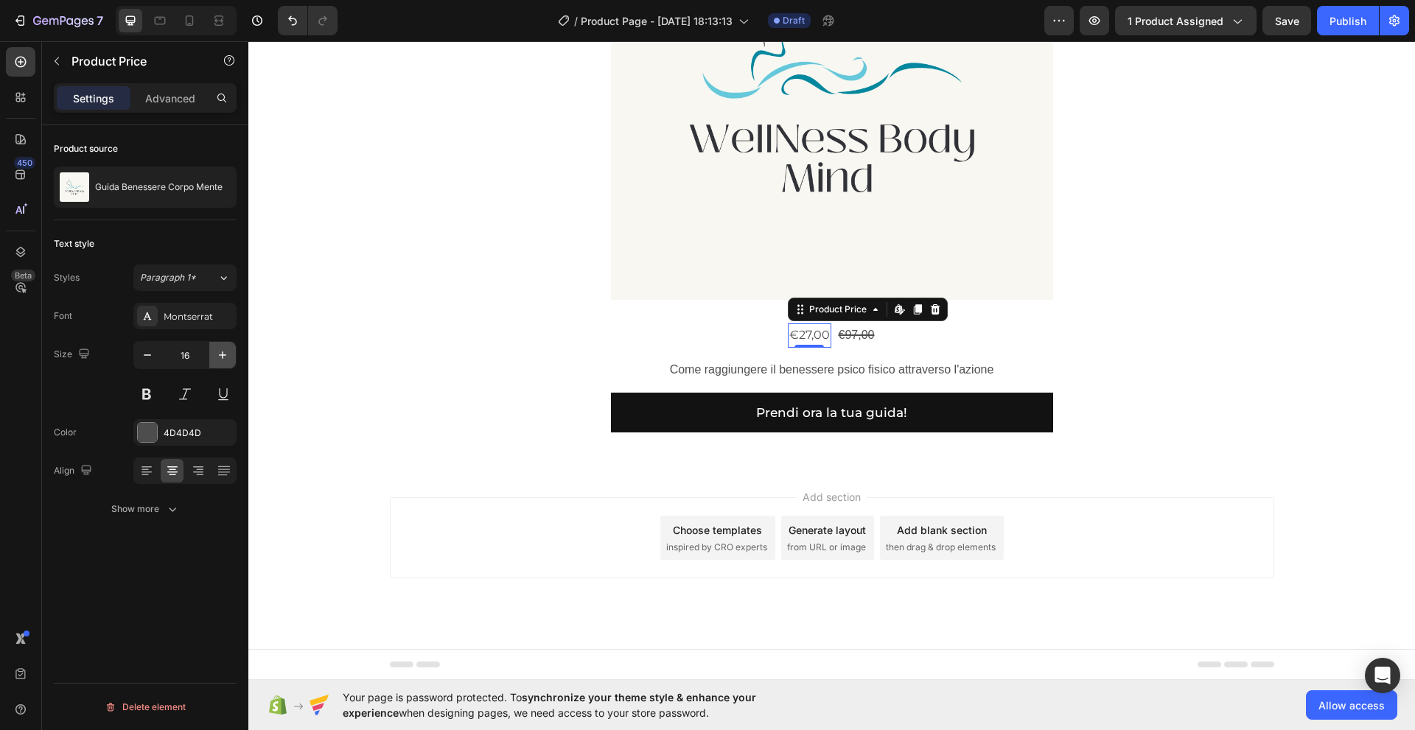
click at [223, 357] on icon "button" at bounding box center [222, 354] width 7 height 7
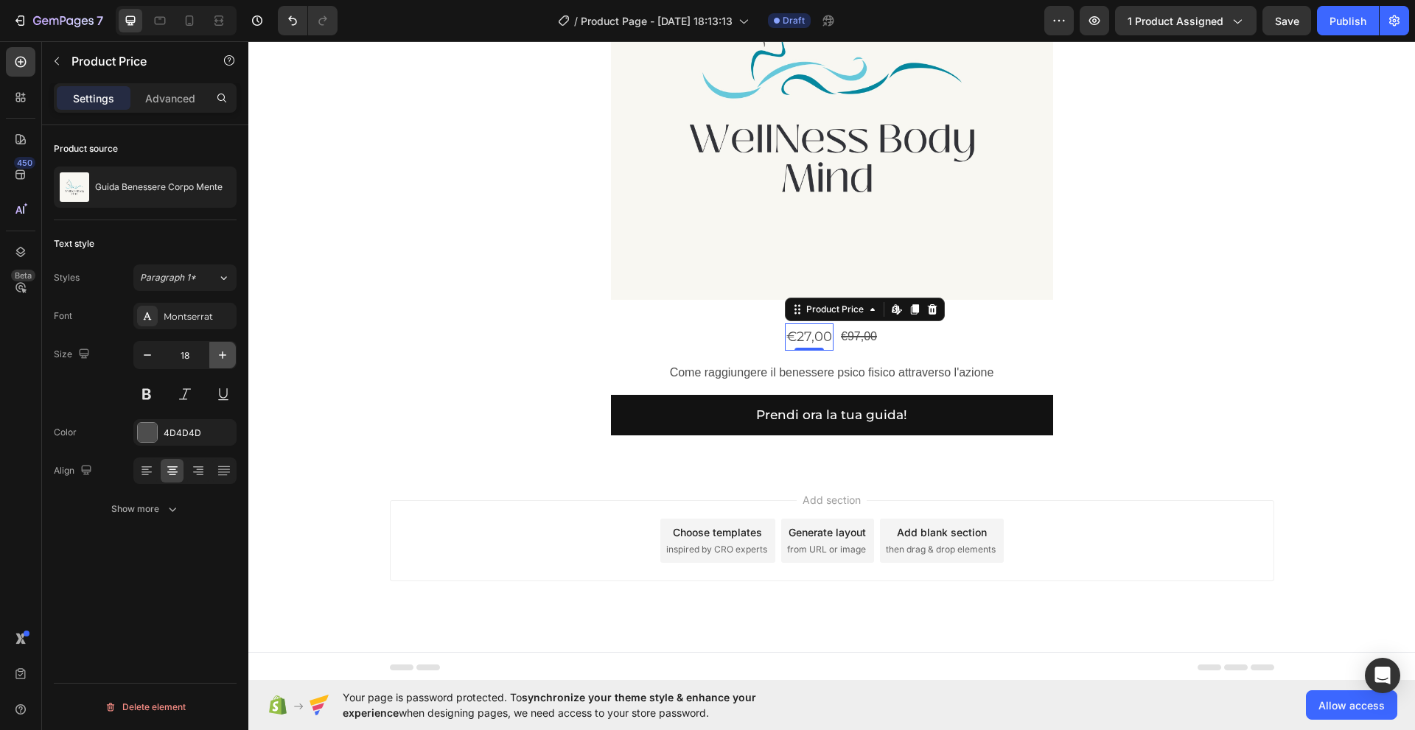
click at [223, 357] on icon "button" at bounding box center [222, 354] width 7 height 7
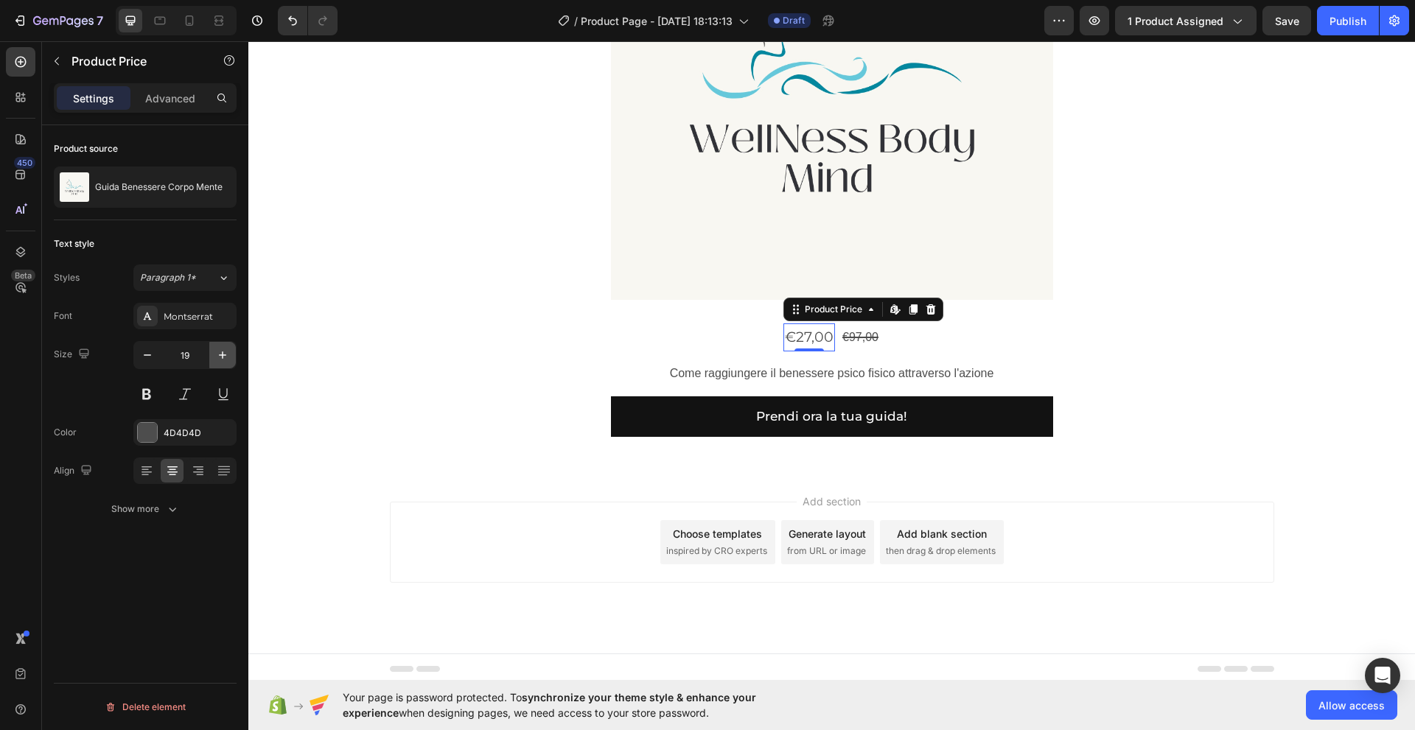
click at [223, 357] on icon "button" at bounding box center [222, 354] width 7 height 7
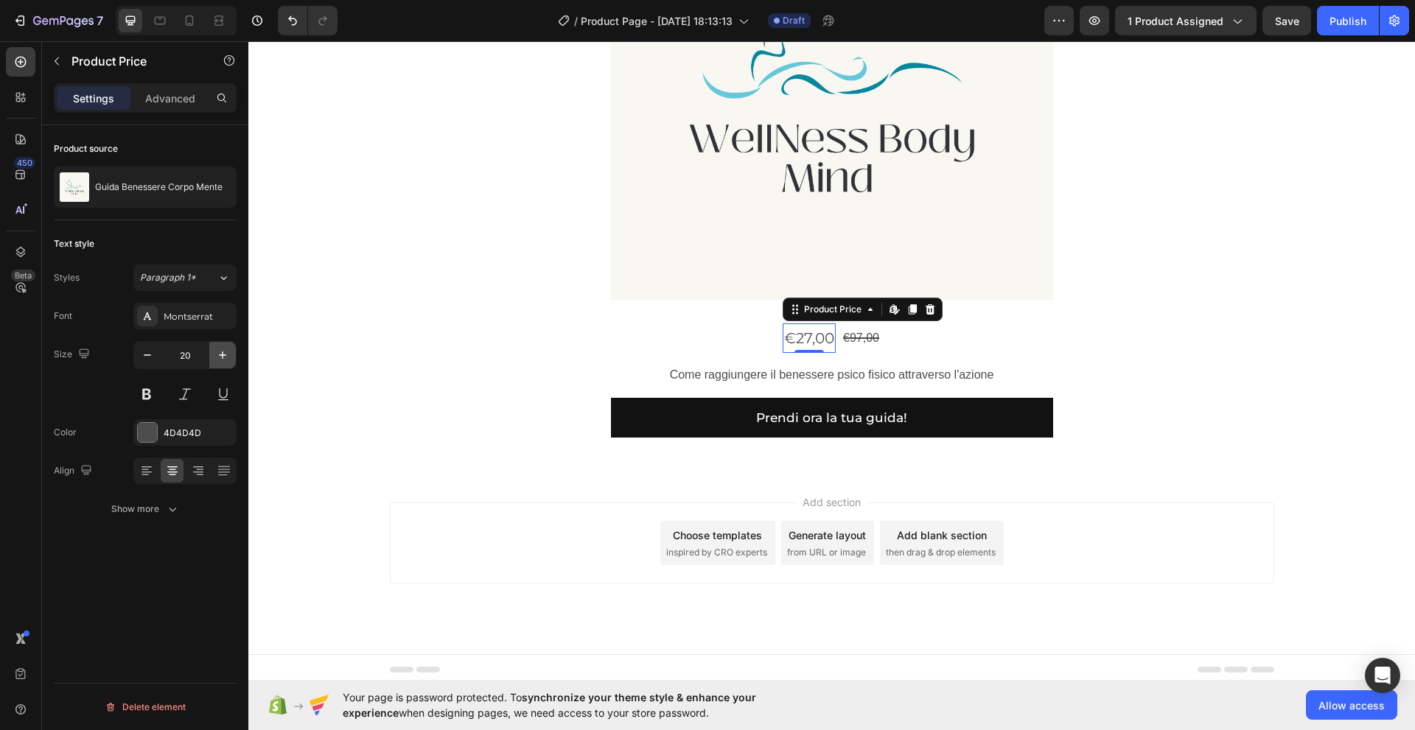
click at [223, 357] on icon "button" at bounding box center [222, 354] width 7 height 7
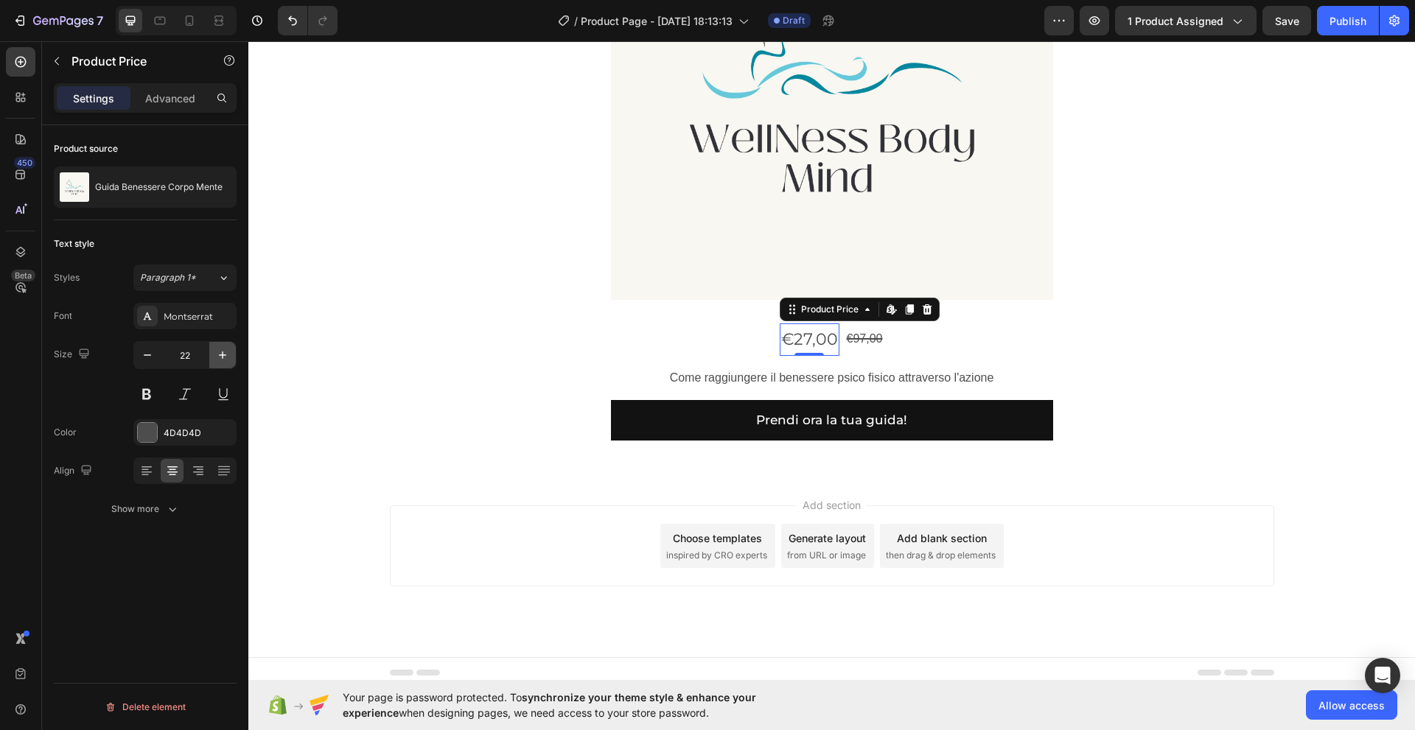
click at [223, 357] on icon "button" at bounding box center [222, 354] width 7 height 7
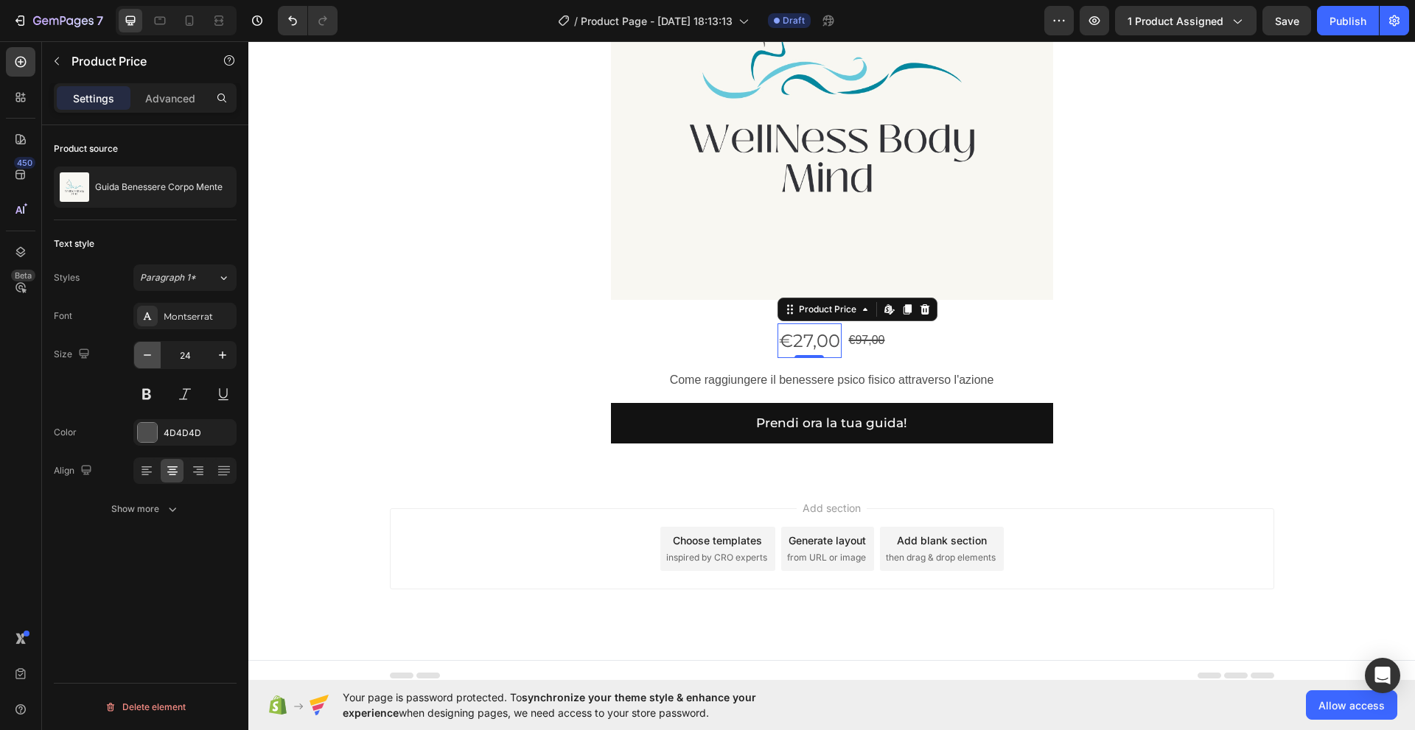
click at [148, 360] on icon "button" at bounding box center [147, 355] width 15 height 15
type input "23"
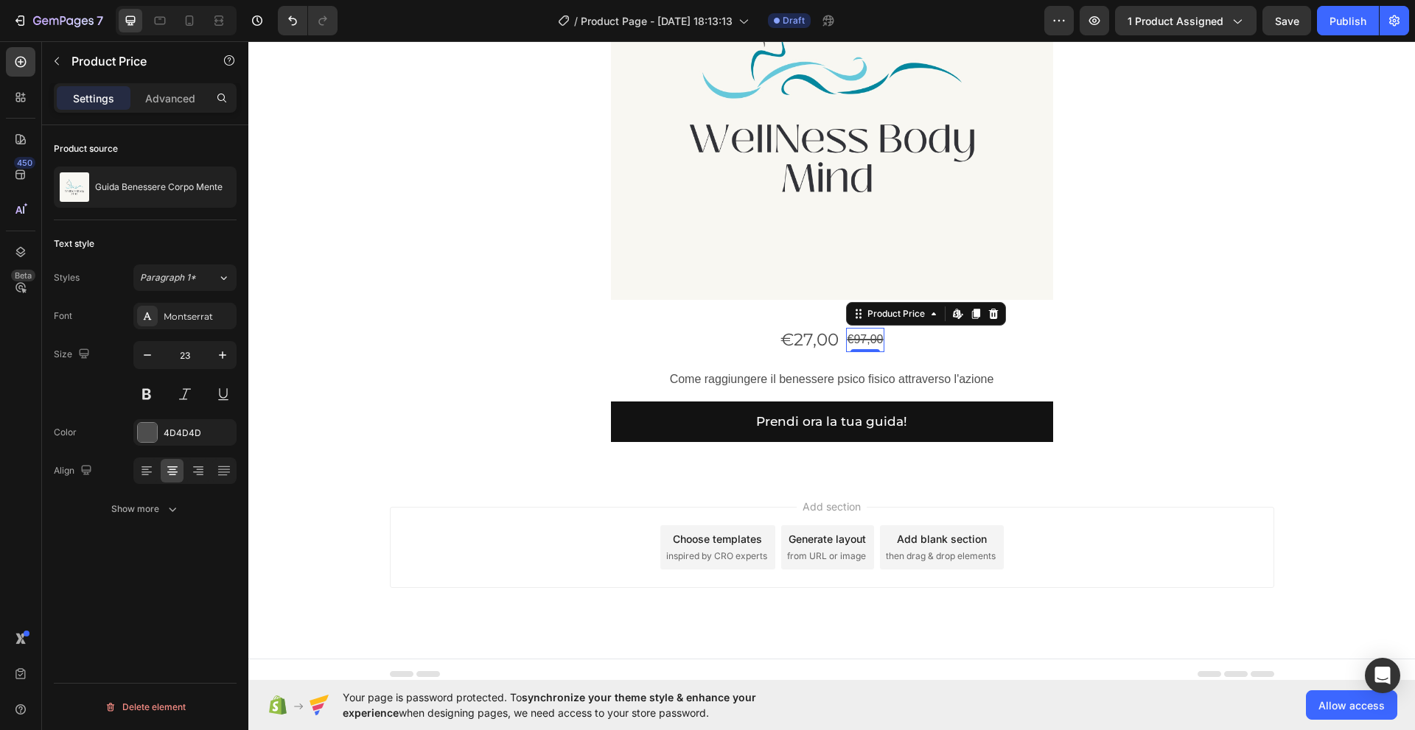
click at [850, 345] on div "€97,00" at bounding box center [865, 340] width 39 height 24
click at [807, 344] on div "€27,00" at bounding box center [809, 339] width 61 height 33
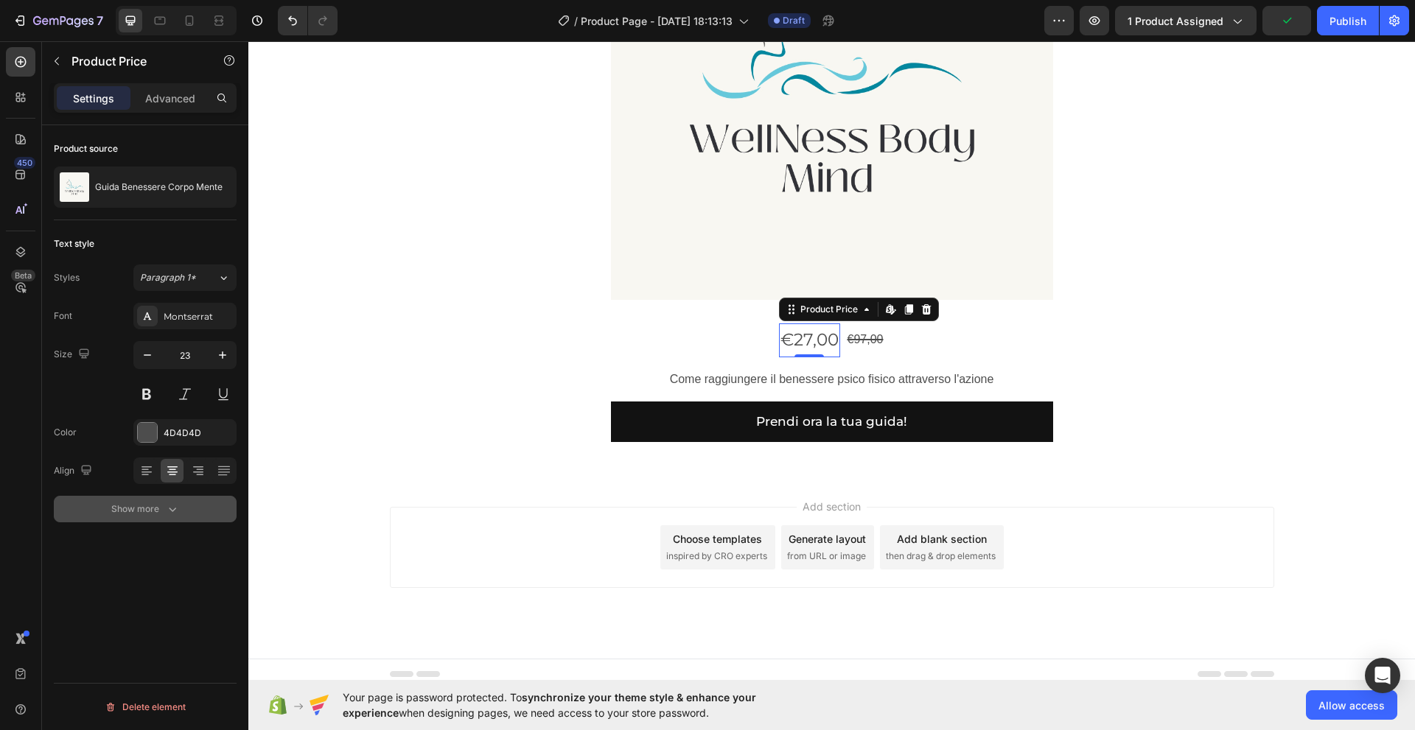
click at [172, 506] on icon "button" at bounding box center [172, 509] width 15 height 15
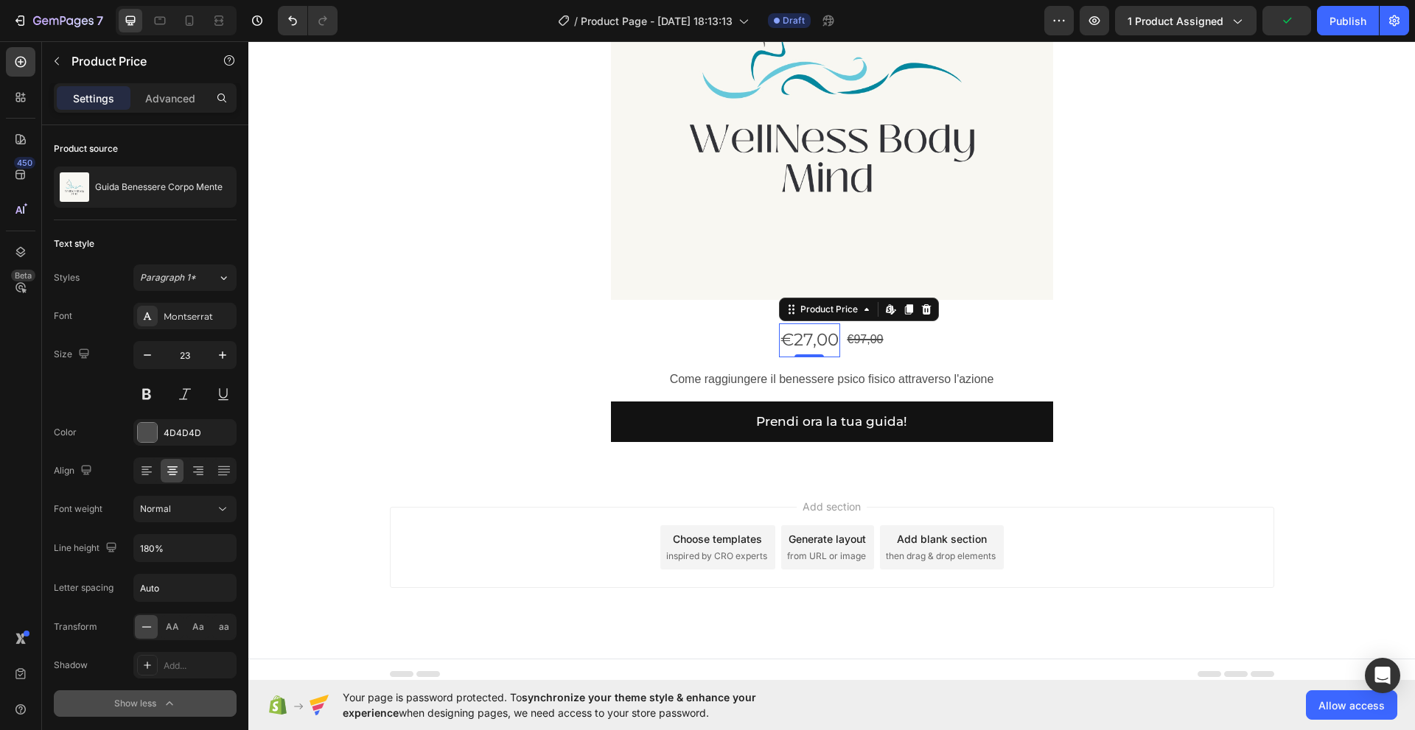
click at [109, 485] on div "Font Montserrat Size 23 Color 4D4D4D Align Font weight Normal Line height 180% …" at bounding box center [145, 510] width 183 height 414
click at [794, 335] on div "€27,00" at bounding box center [809, 339] width 61 height 33
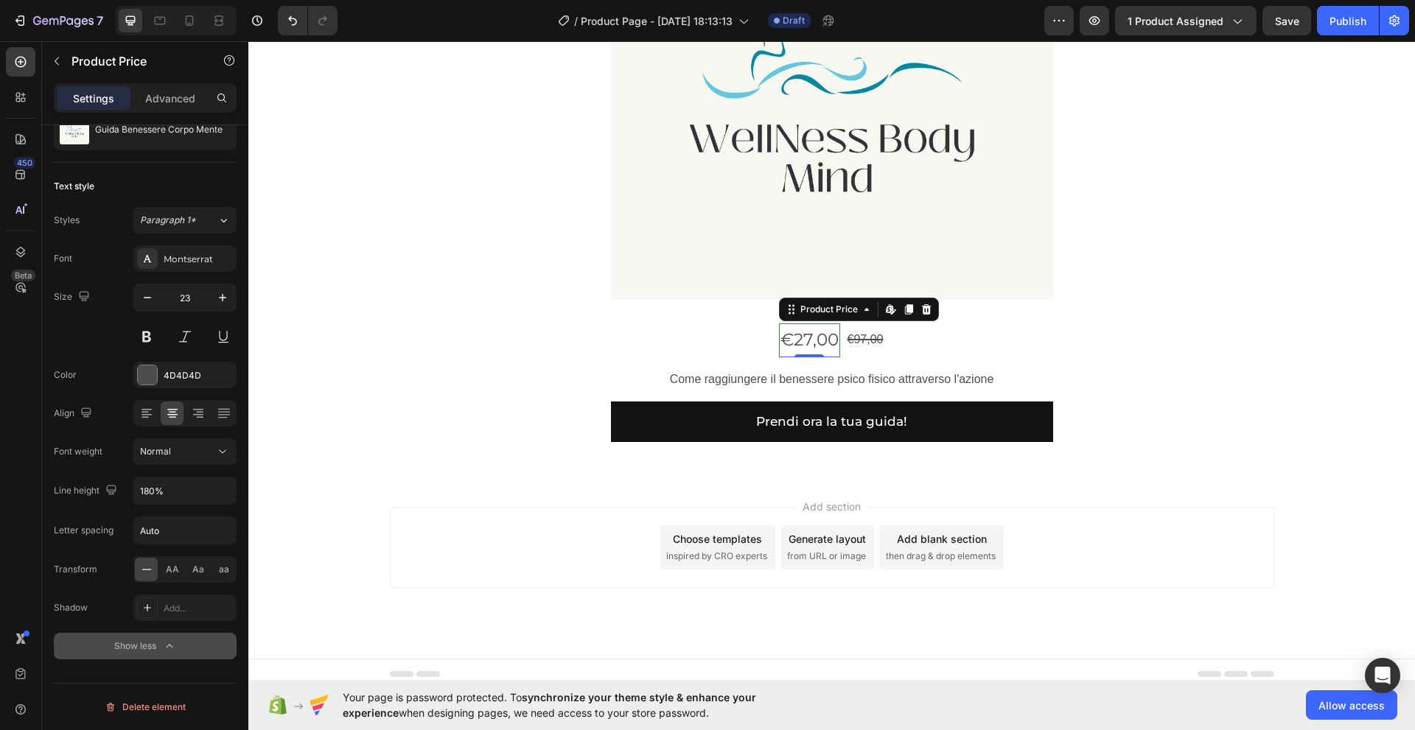
click at [138, 646] on div "Show less" at bounding box center [145, 646] width 63 height 15
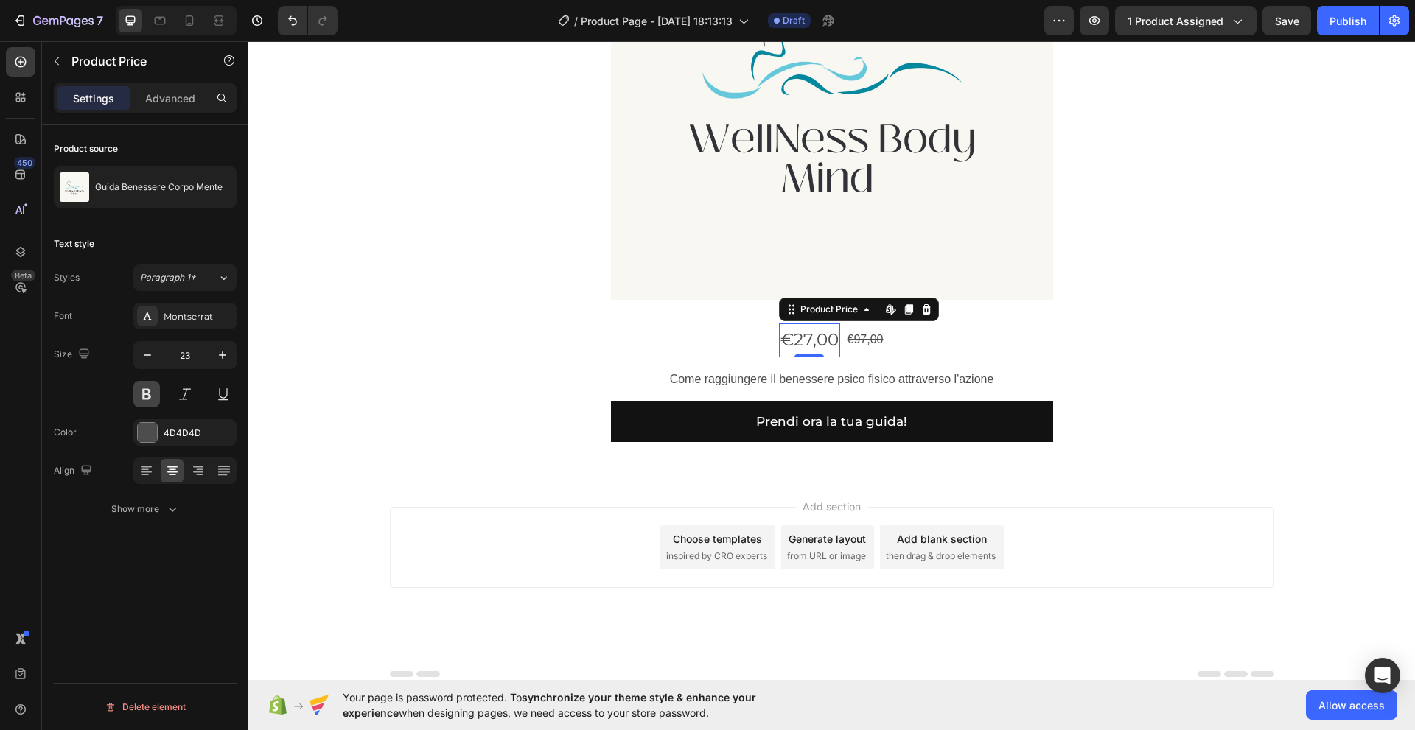
click at [141, 398] on button at bounding box center [146, 394] width 27 height 27
click at [799, 353] on div at bounding box center [808, 355] width 29 height 4
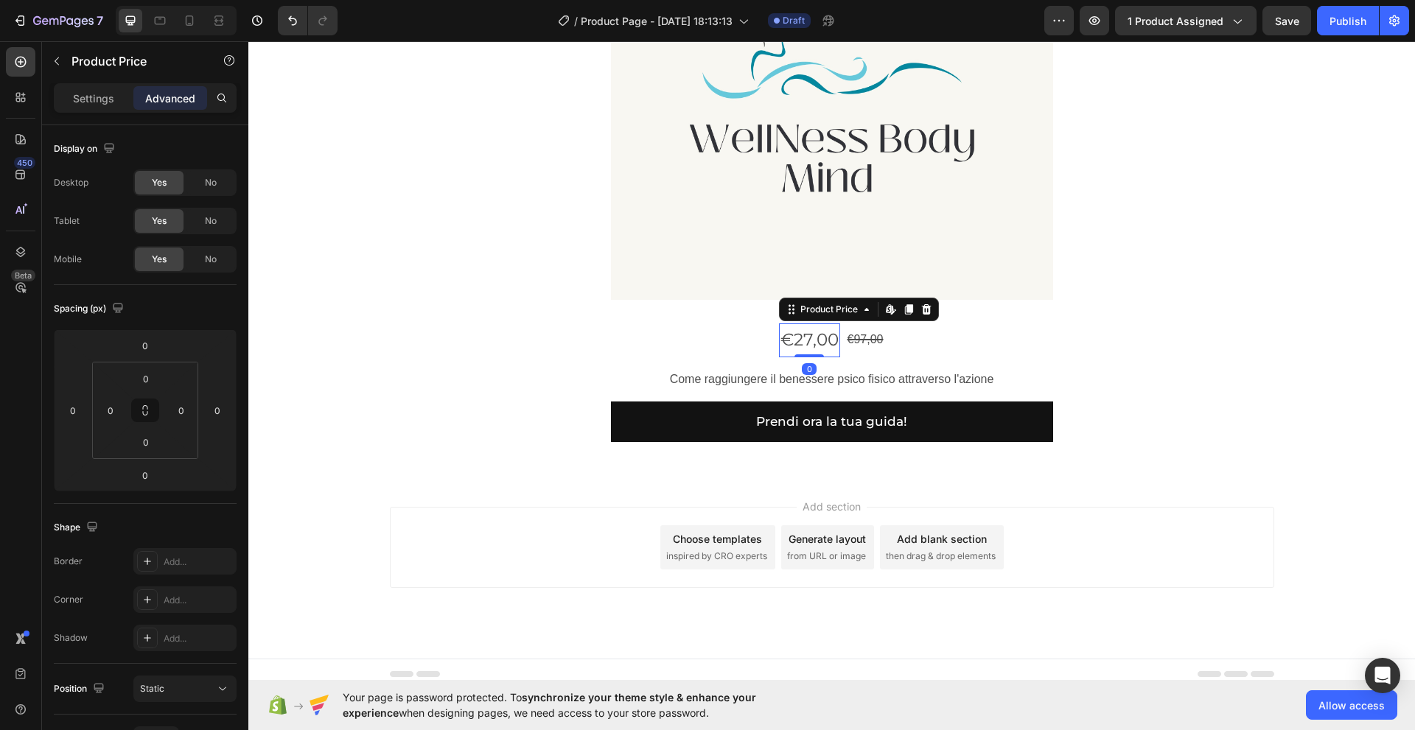
click at [799, 345] on div "€27,00" at bounding box center [809, 339] width 61 height 33
click at [522, 368] on div "Product Images €27,00 Product Price Edit content in Shopify 0 Product Price Edi…" at bounding box center [832, 150] width 861 height 584
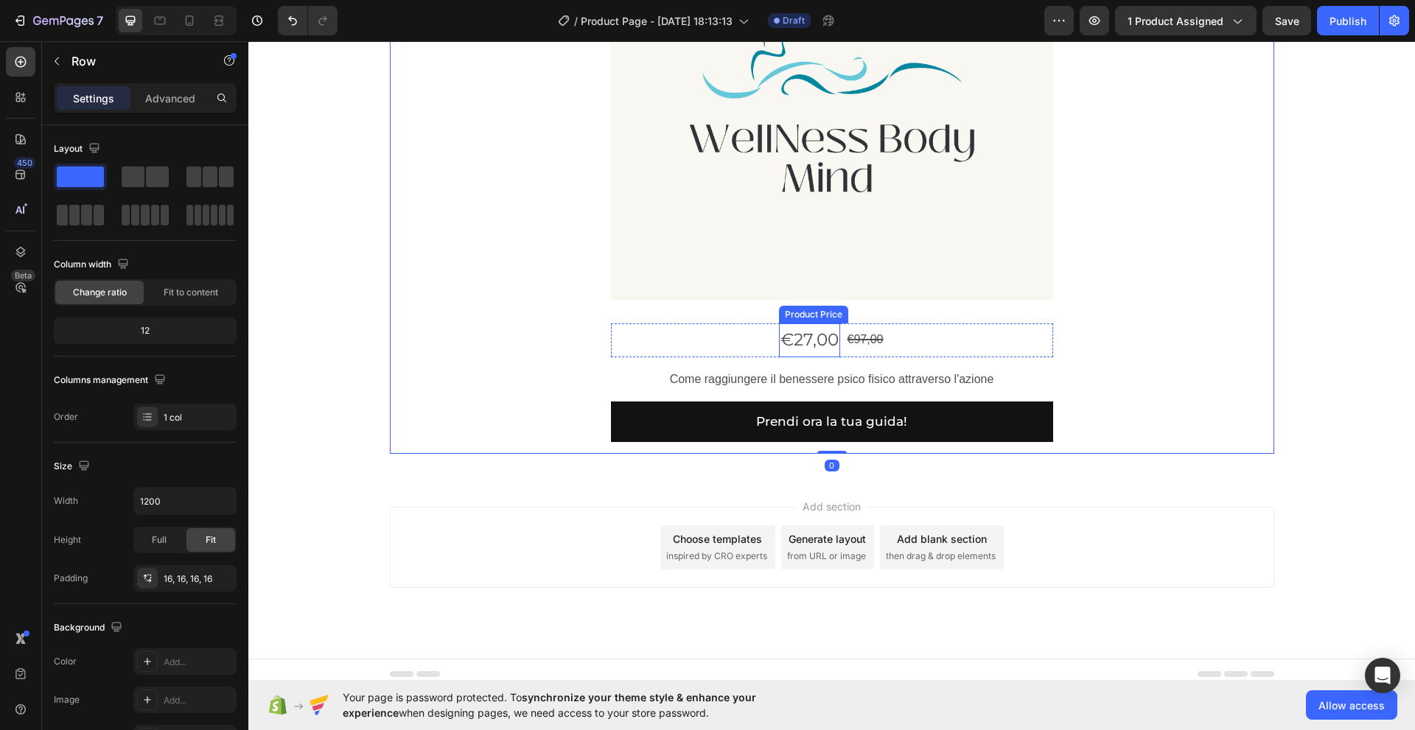
click at [802, 350] on div "€27,00" at bounding box center [809, 339] width 61 height 33
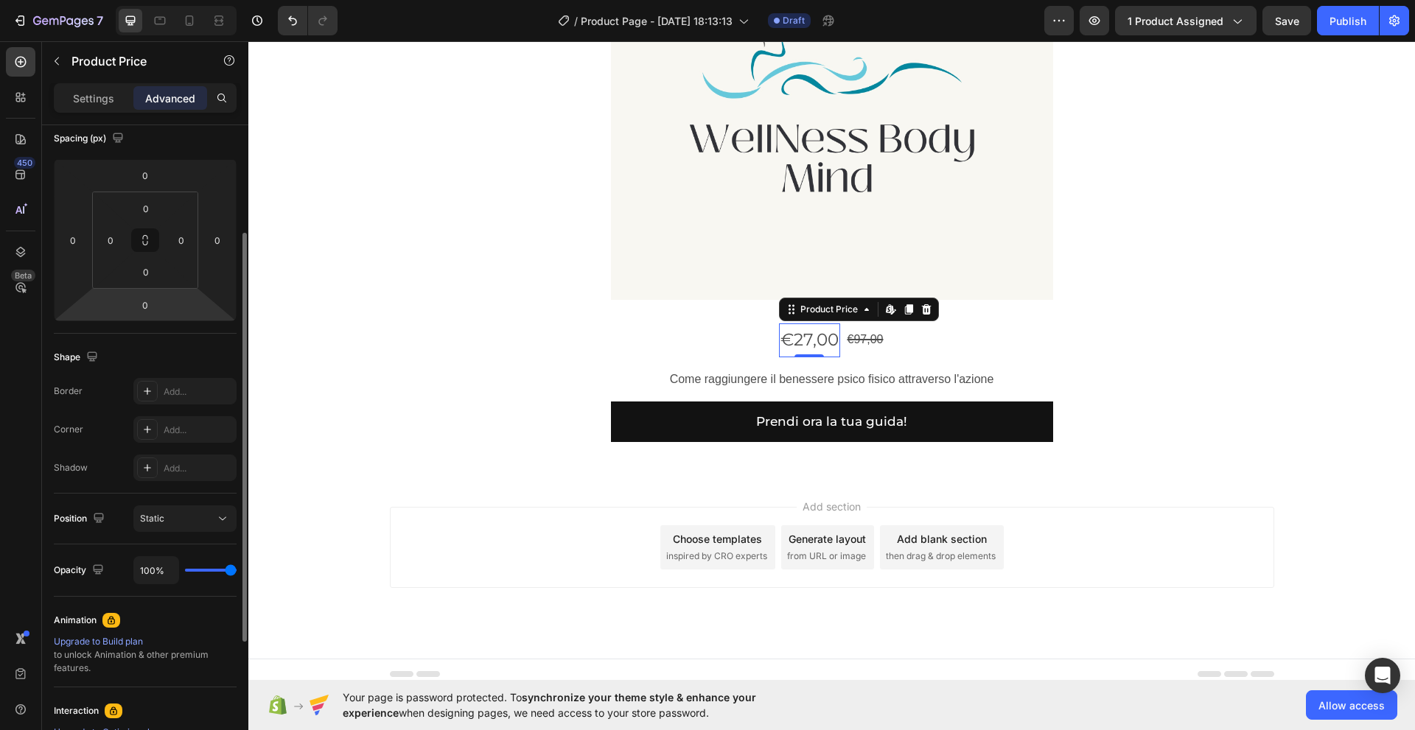
scroll to position [73, 0]
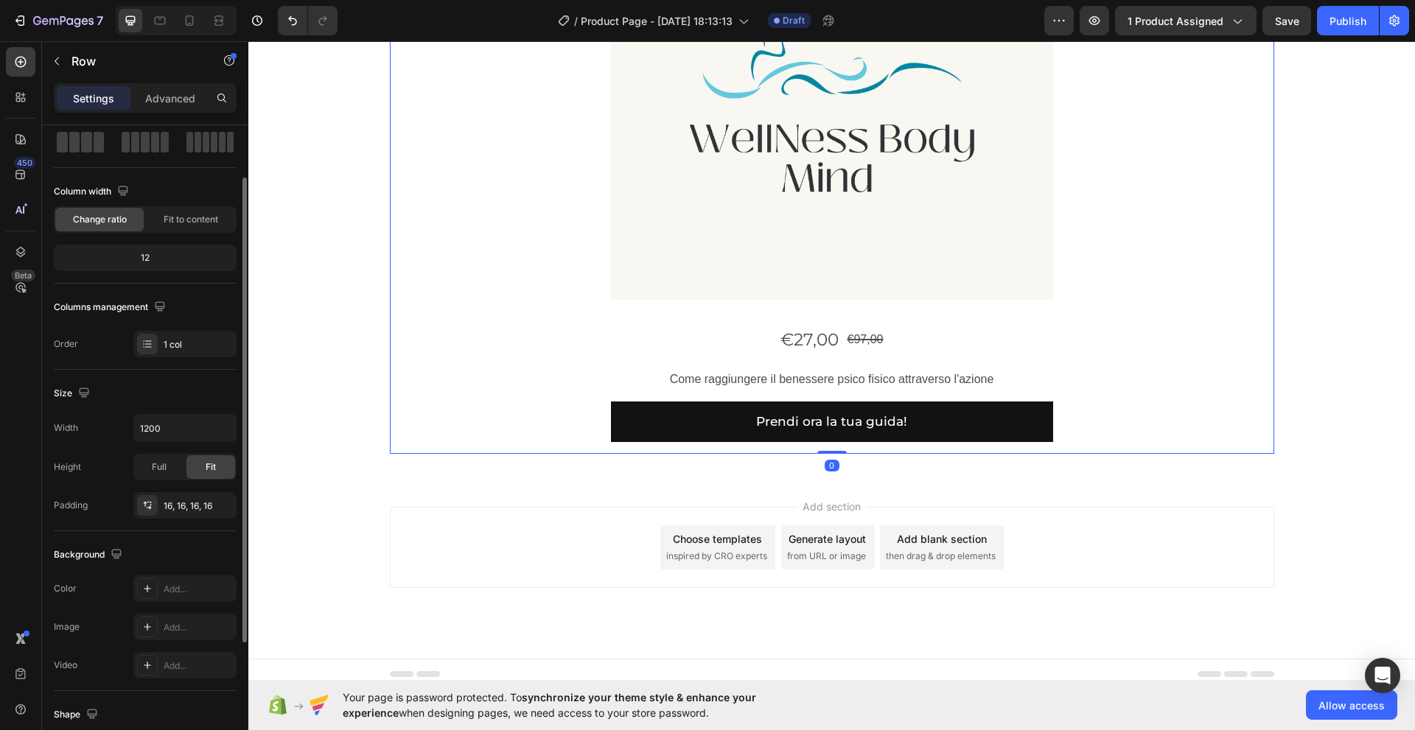
click at [449, 332] on div "Product Images €27,00 Product Price Product Price €97,00 Product Price Product …" at bounding box center [832, 150] width 861 height 584
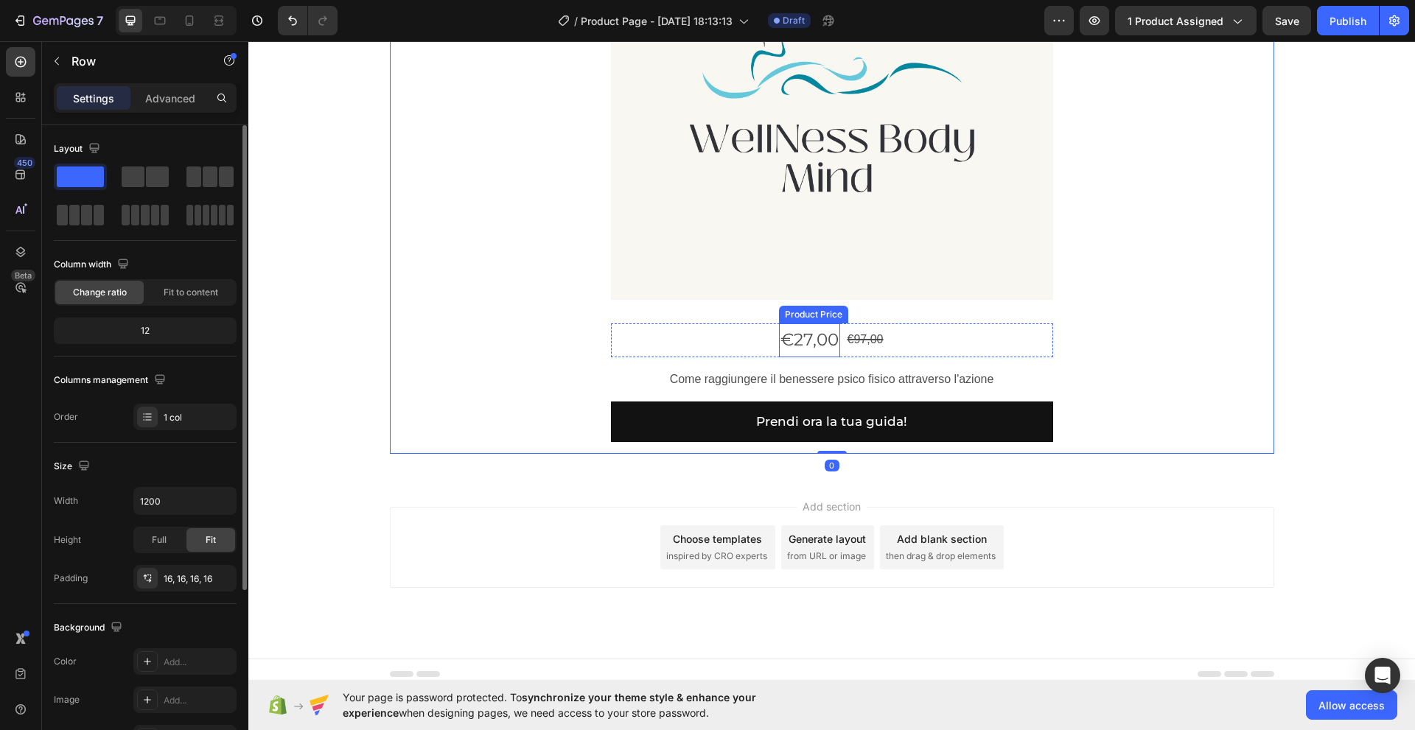
click at [806, 344] on div "€27,00" at bounding box center [809, 339] width 61 height 33
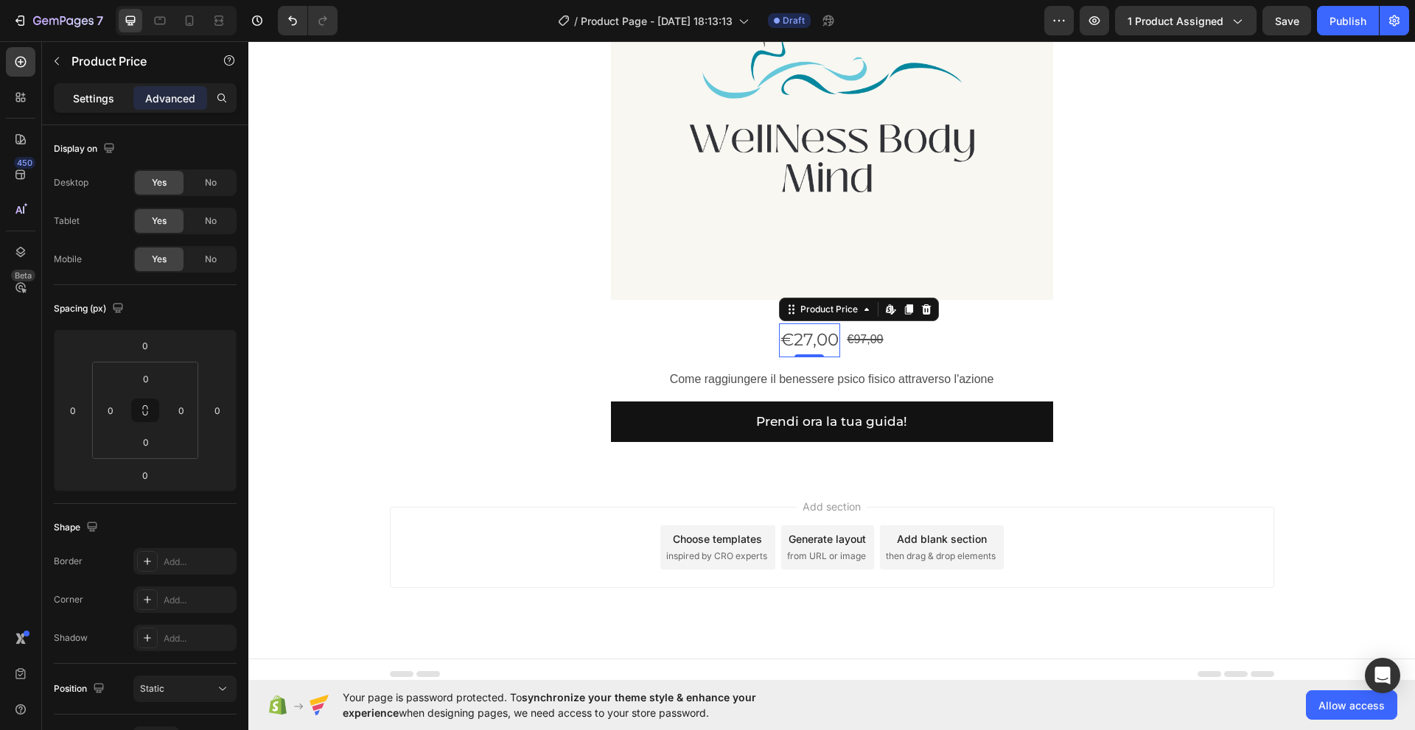
click at [99, 100] on p "Settings" at bounding box center [93, 98] width 41 height 15
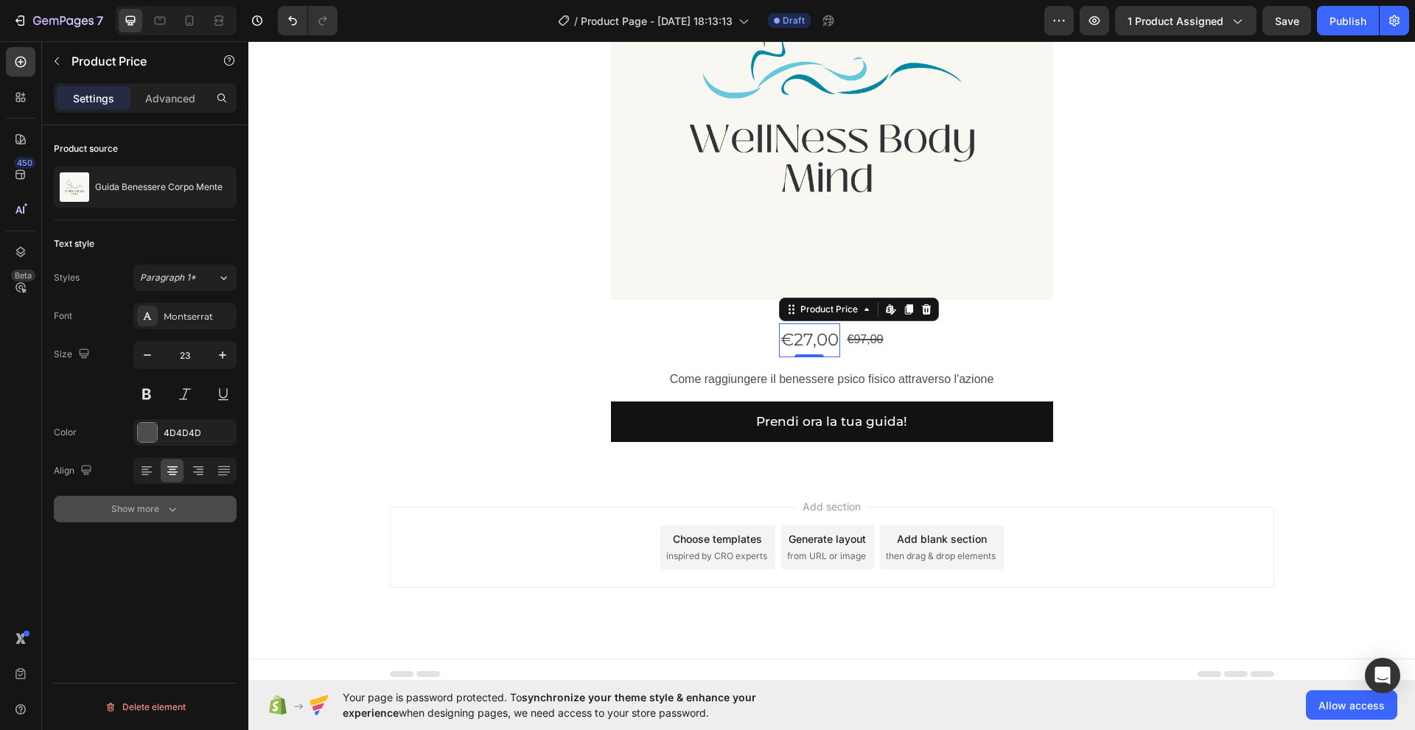
click at [170, 514] on icon "button" at bounding box center [172, 509] width 15 height 15
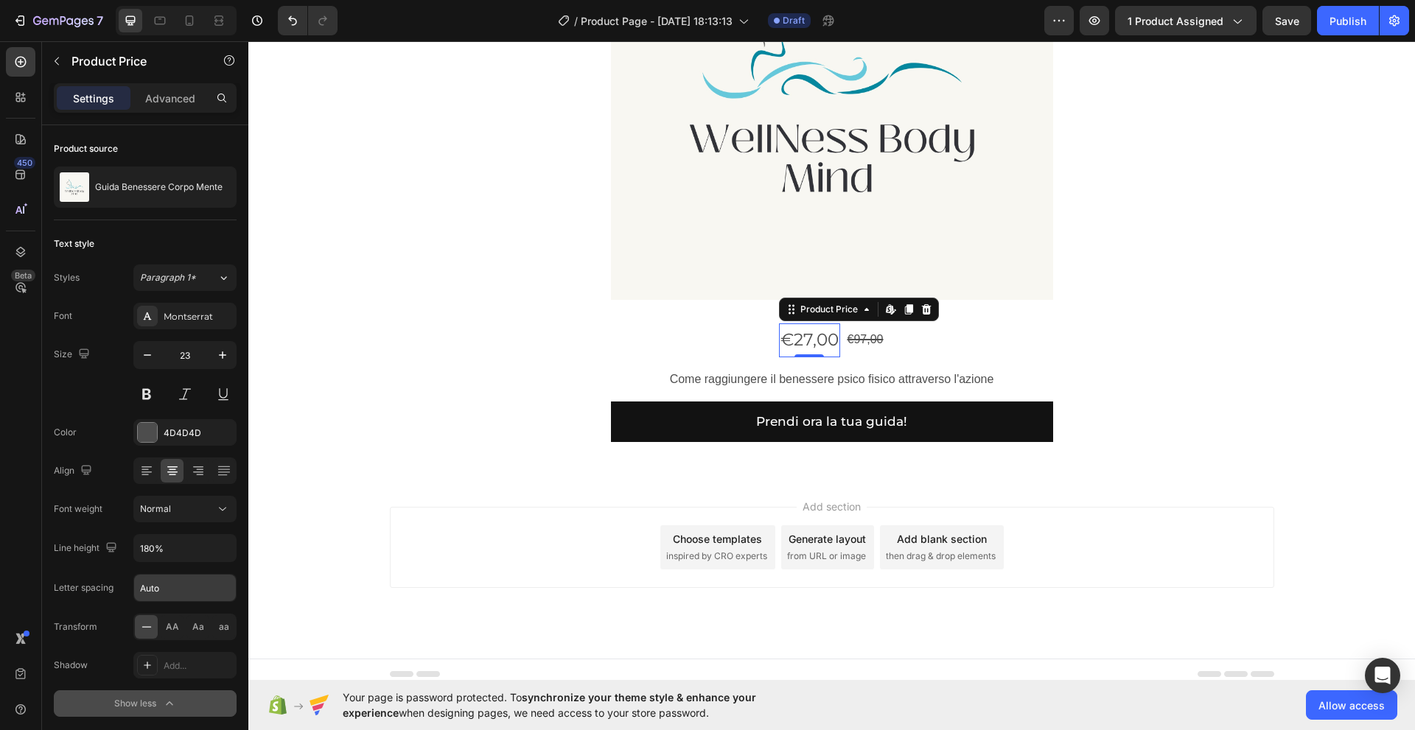
scroll to position [57, 0]
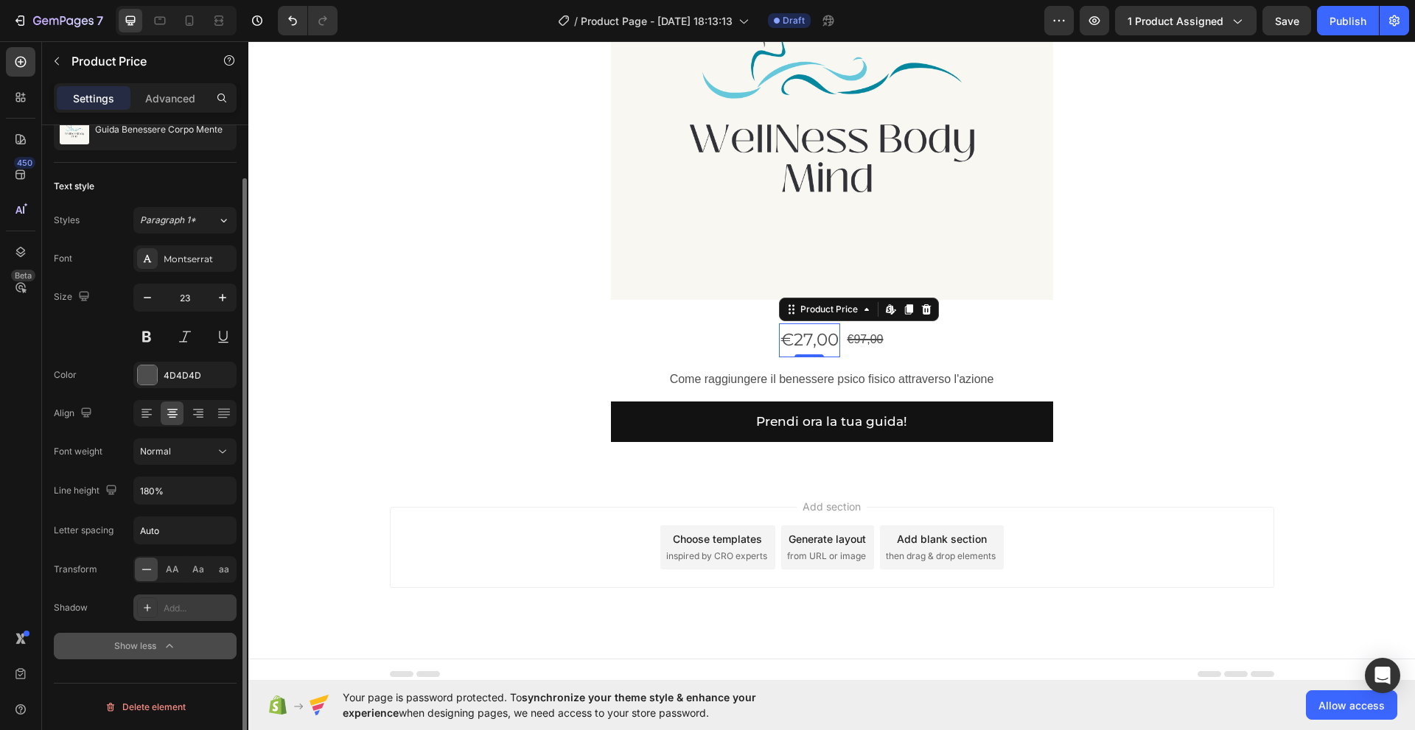
click at [160, 612] on div "Add..." at bounding box center [184, 608] width 103 height 27
click at [84, 606] on div "Shadow" at bounding box center [71, 607] width 34 height 13
click at [193, 570] on span "Aa" at bounding box center [198, 569] width 12 height 13
click at [174, 568] on span "AA" at bounding box center [172, 569] width 13 height 13
click at [223, 570] on span "aa" at bounding box center [224, 569] width 10 height 13
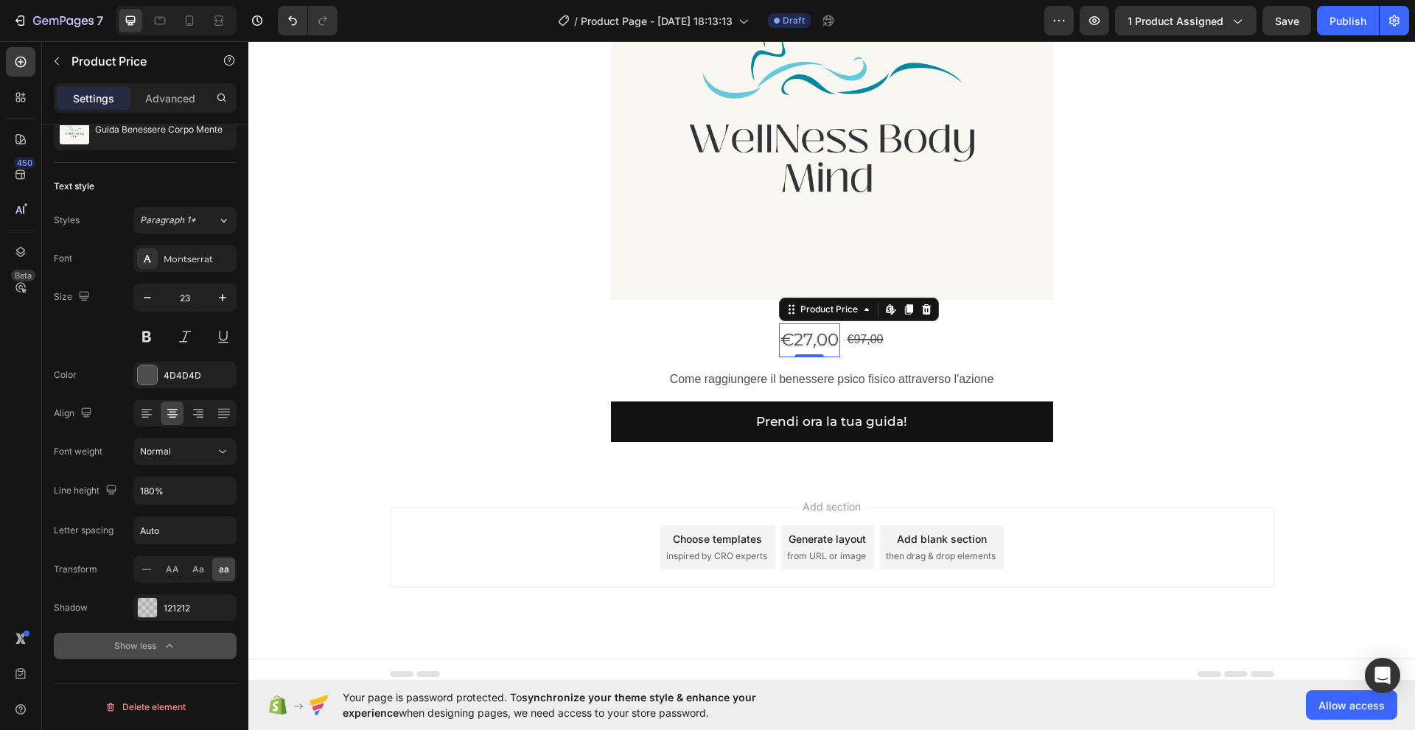
click at [800, 341] on div "€27,00" at bounding box center [809, 339] width 61 height 33
click at [724, 346] on div "€27,00 Product Price Edit content in Shopify 0 Product Price Edit content in Sh…" at bounding box center [832, 339] width 442 height 33
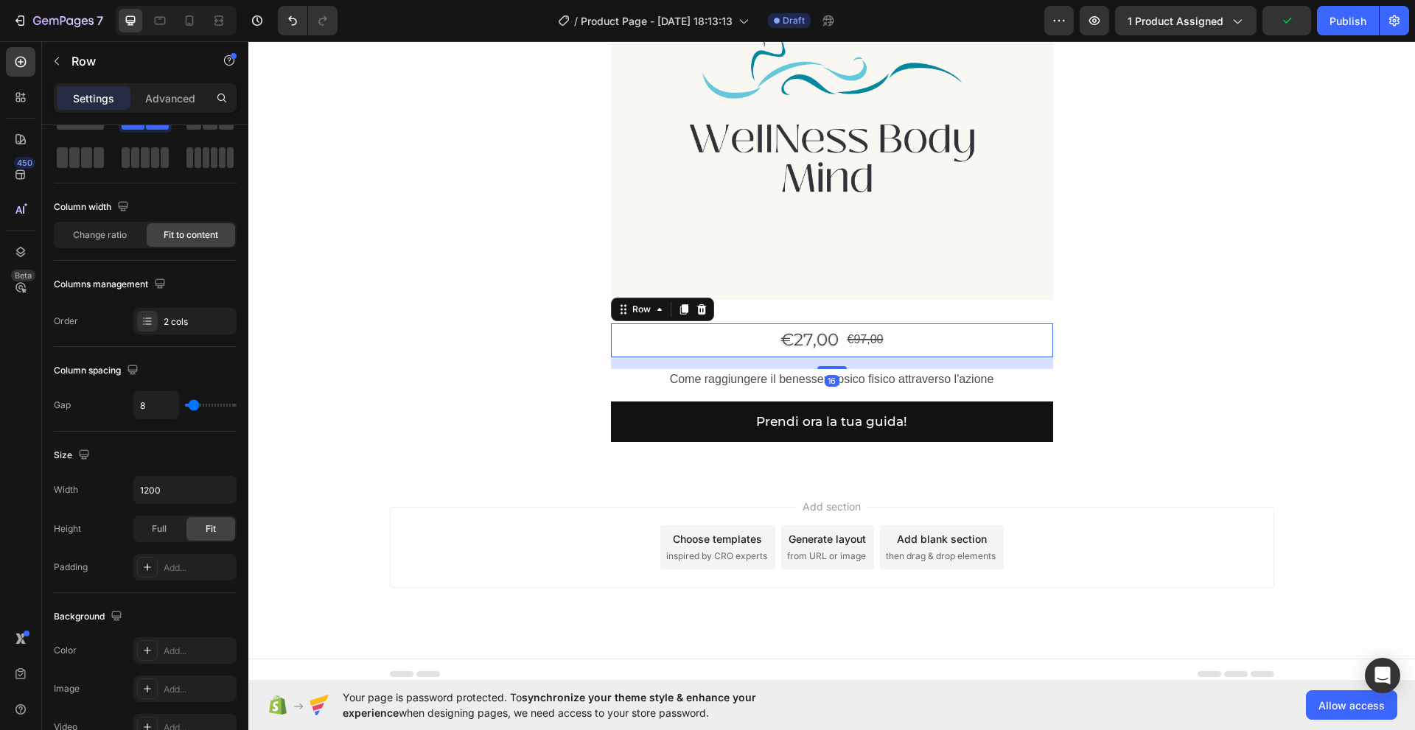
scroll to position [0, 0]
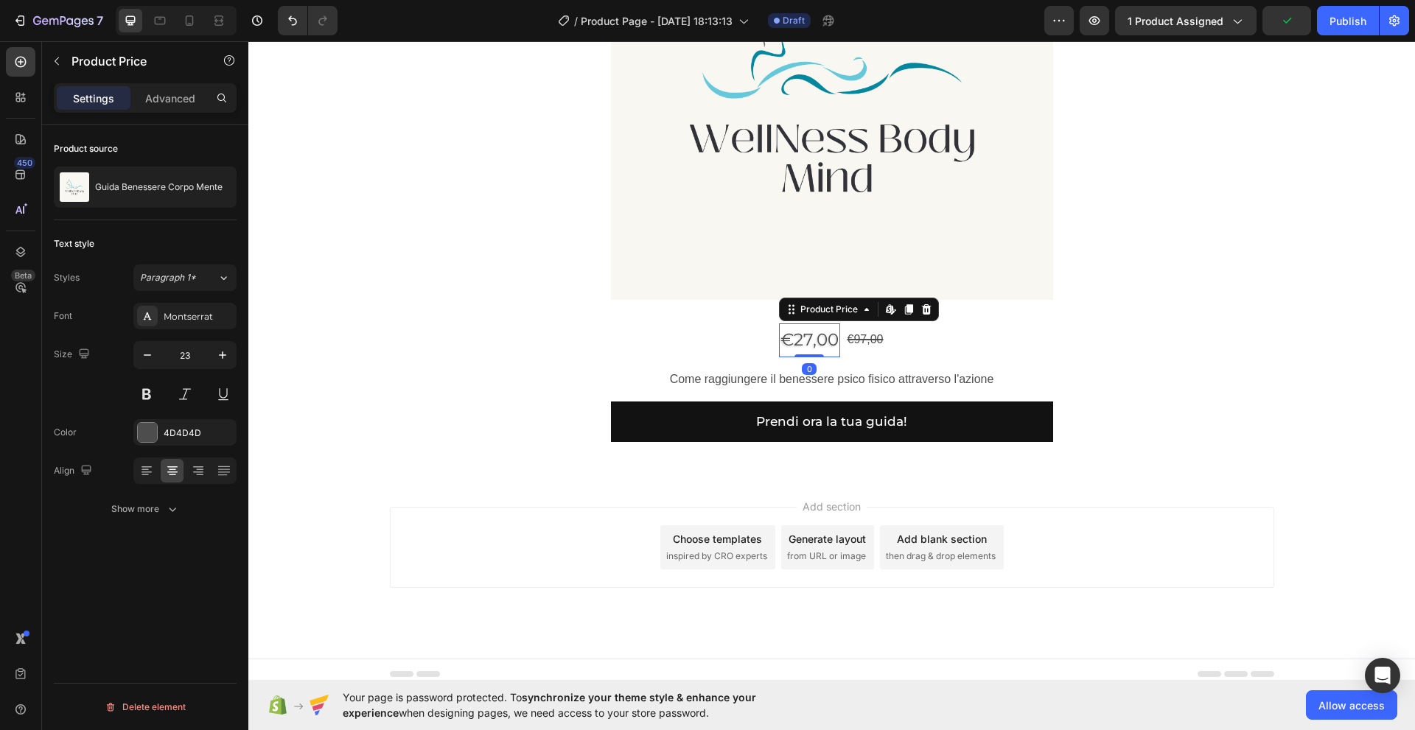
click at [798, 346] on div "€27,00" at bounding box center [809, 339] width 61 height 33
click at [169, 510] on icon "button" at bounding box center [172, 509] width 15 height 15
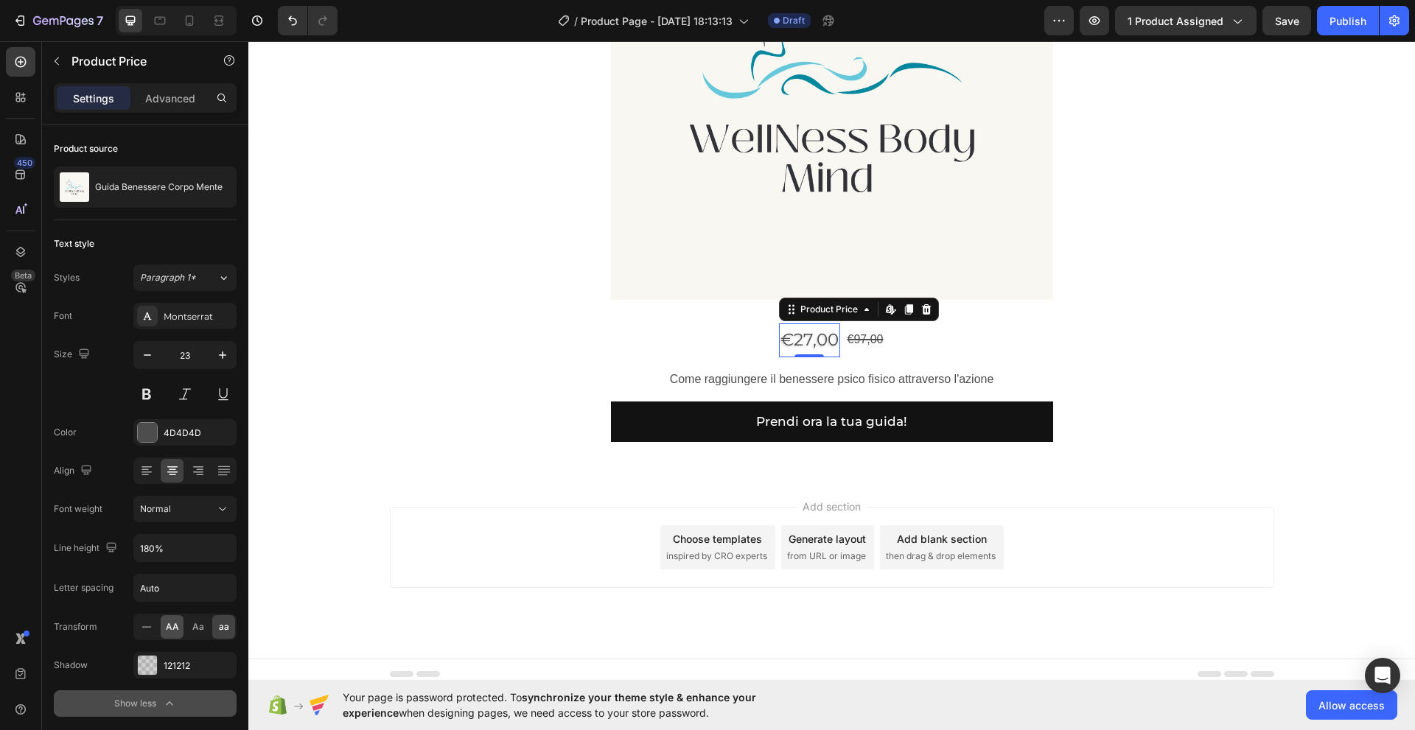
click at [167, 624] on span "AA" at bounding box center [172, 626] width 13 height 13
click at [203, 631] on span "Aa" at bounding box center [198, 626] width 12 height 13
click at [225, 629] on span "aa" at bounding box center [224, 626] width 10 height 13
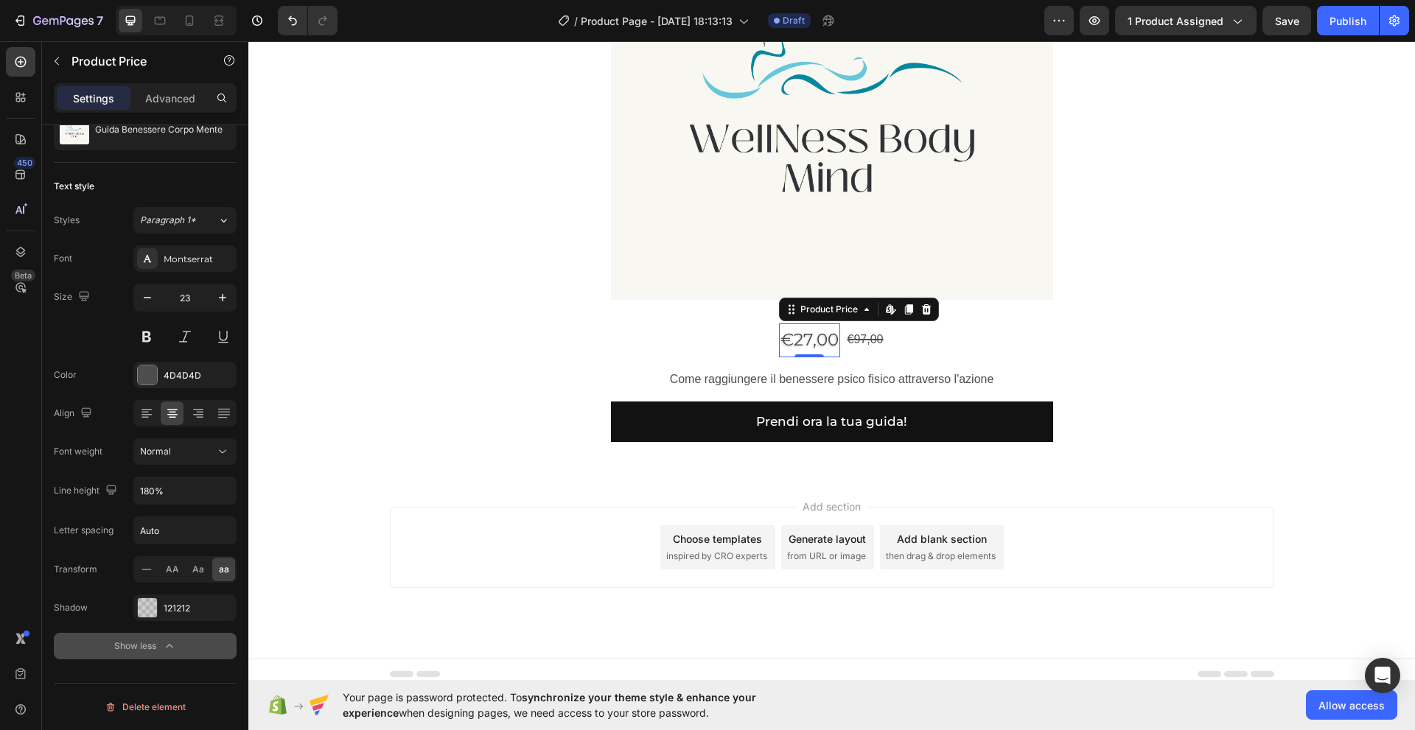
click at [167, 650] on icon "button" at bounding box center [169, 646] width 15 height 15
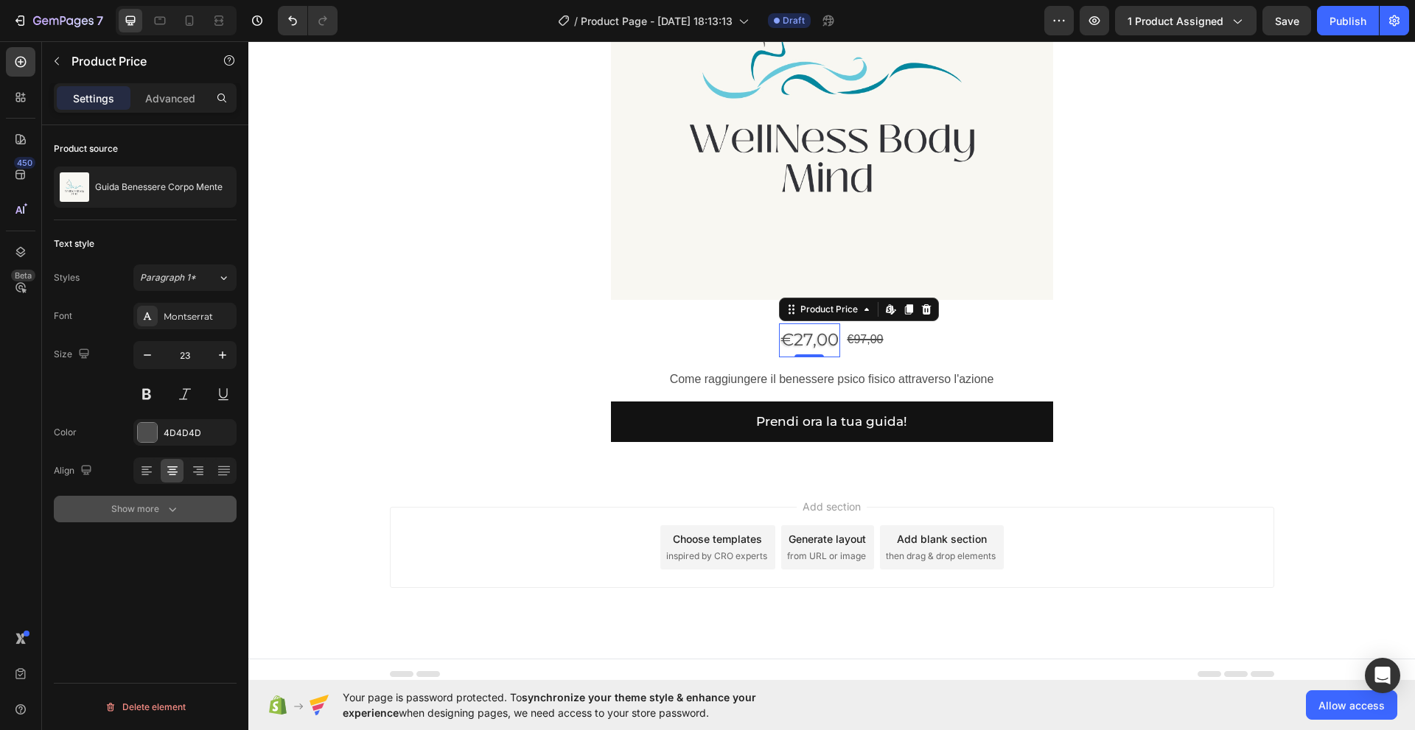
scroll to position [0, 0]
click at [172, 511] on icon "button" at bounding box center [172, 510] width 7 height 4
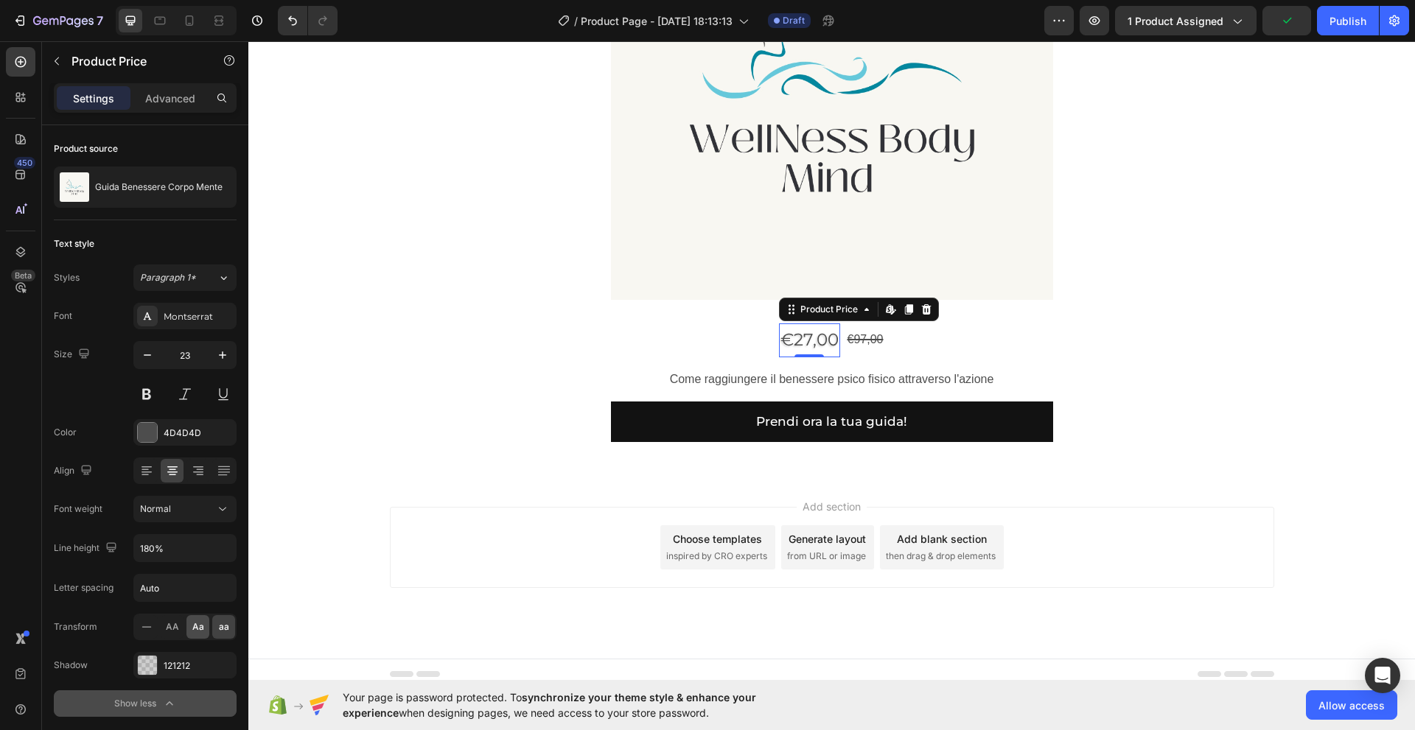
click at [194, 626] on span "Aa" at bounding box center [198, 626] width 12 height 13
click at [177, 629] on span "AA" at bounding box center [172, 626] width 13 height 13
click at [200, 631] on span "Aa" at bounding box center [198, 626] width 12 height 13
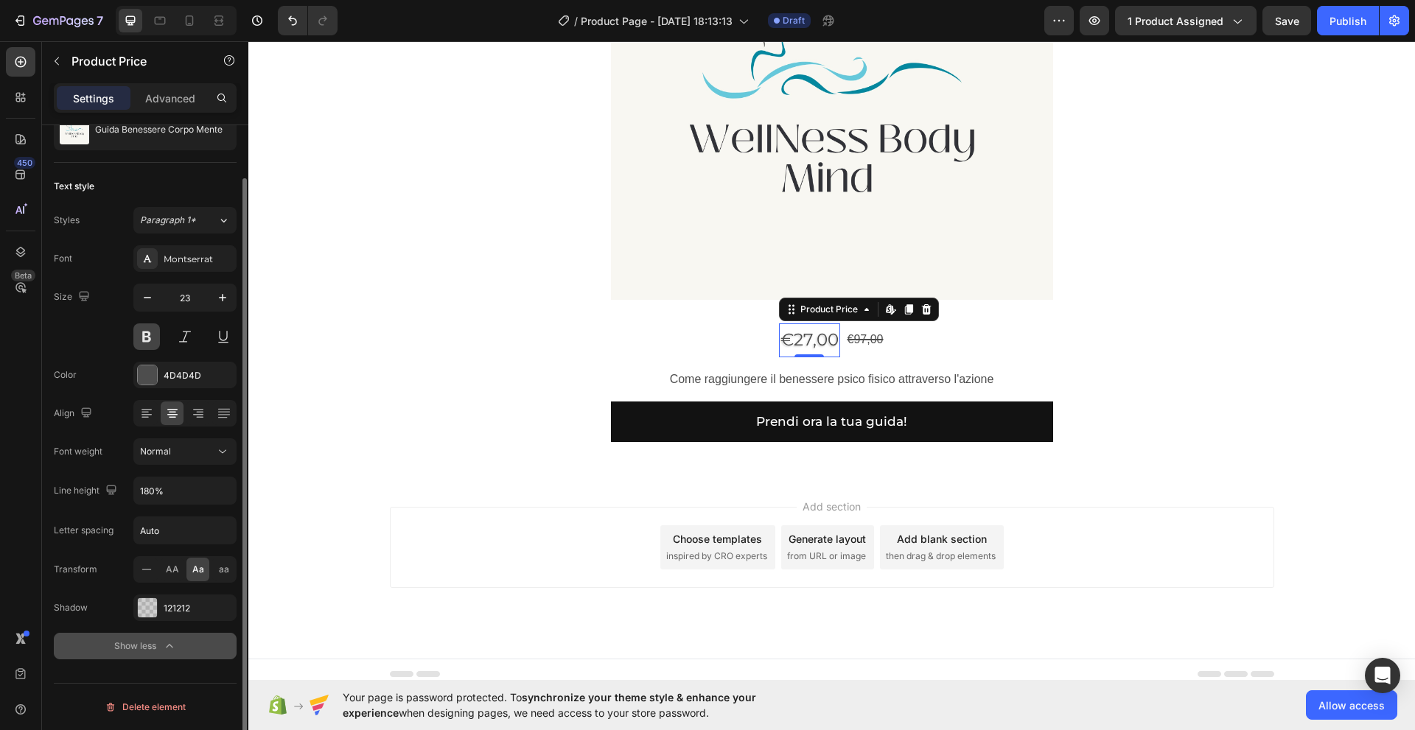
click at [145, 335] on button at bounding box center [146, 336] width 27 height 27
click at [184, 343] on button at bounding box center [185, 336] width 27 height 27
click at [144, 341] on button at bounding box center [146, 336] width 27 height 27
click at [151, 339] on button at bounding box center [146, 336] width 27 height 27
click at [172, 338] on button at bounding box center [185, 336] width 27 height 27
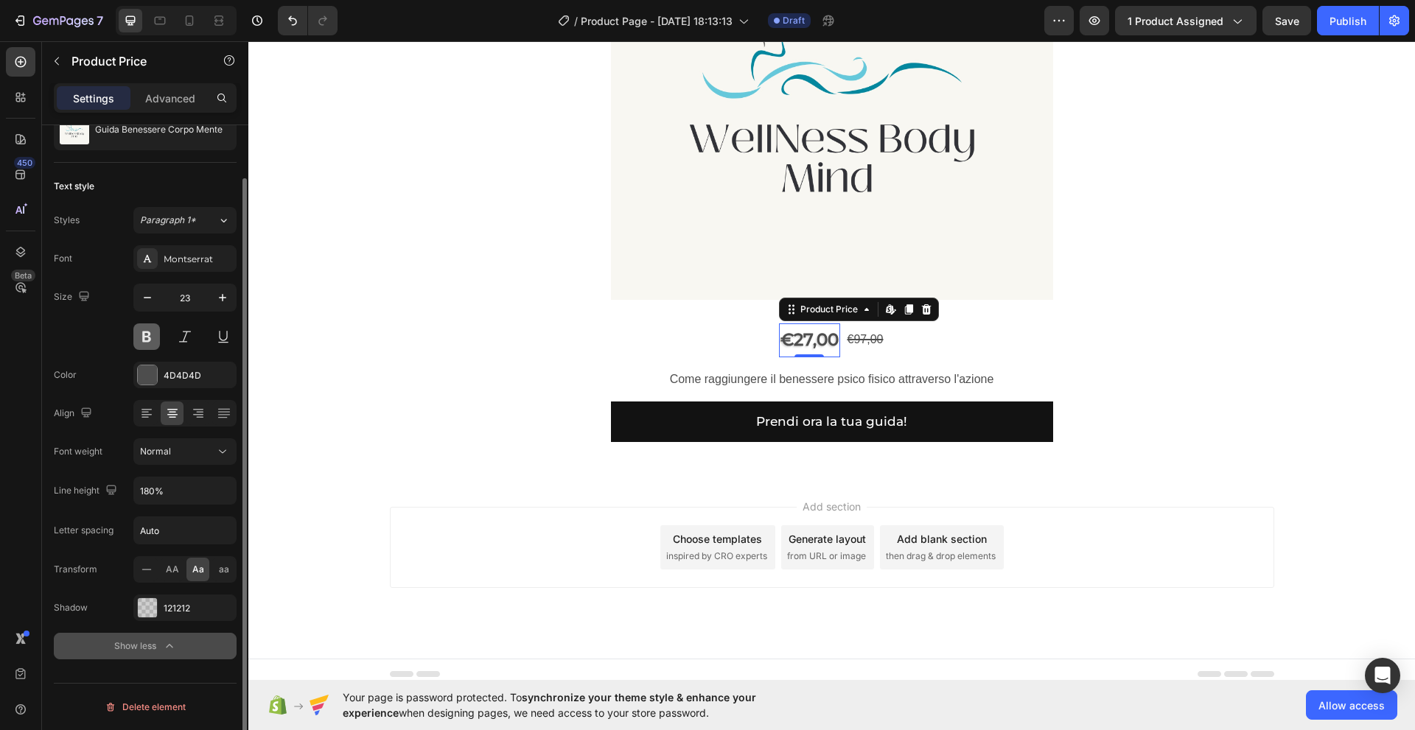
click at [146, 337] on button at bounding box center [146, 336] width 27 height 27
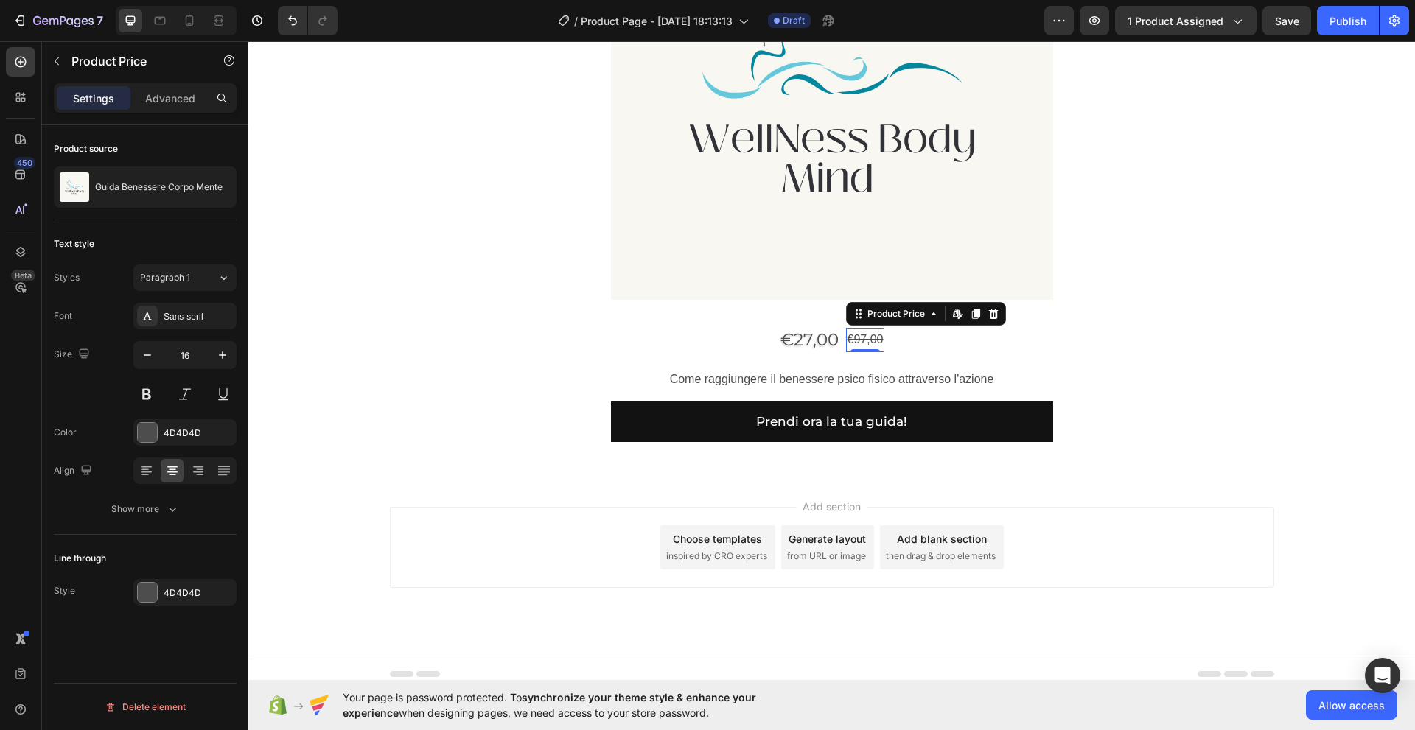
click at [864, 341] on div "€97,00" at bounding box center [865, 340] width 39 height 24
click at [147, 355] on icon "button" at bounding box center [147, 354] width 7 height 1
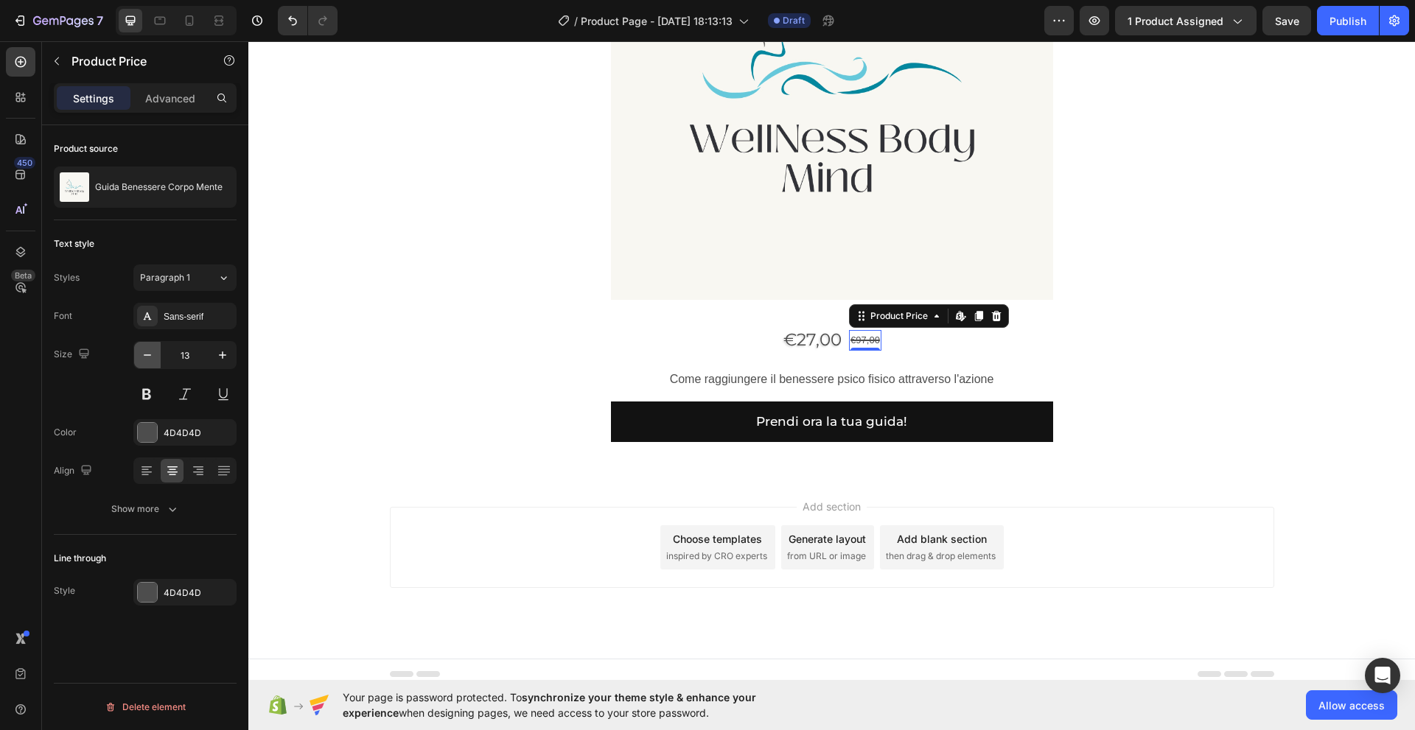
click at [147, 355] on icon "button" at bounding box center [147, 354] width 7 height 1
type input "12"
click at [804, 343] on div "€27,00" at bounding box center [813, 339] width 61 height 33
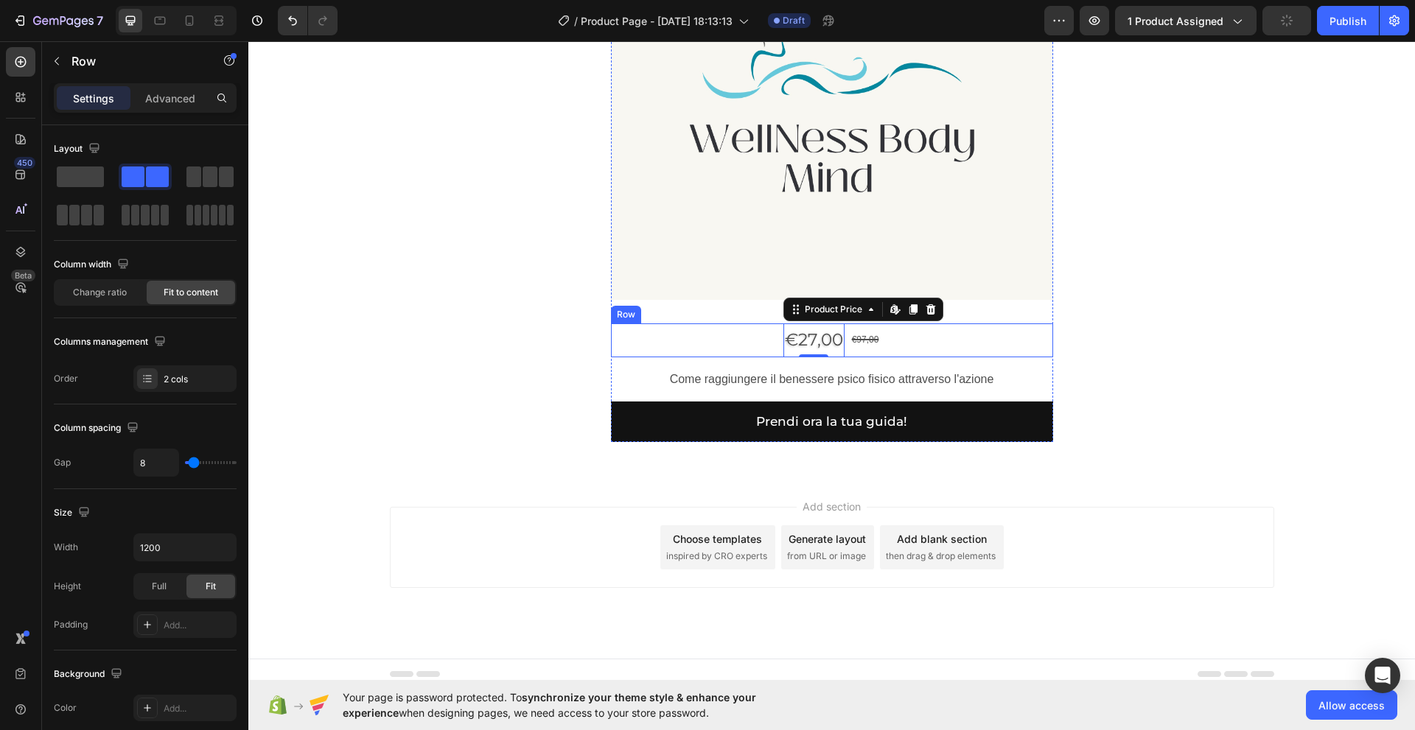
click at [668, 343] on div "€27,00 Product Price Edit content in Shopify 0 Product Price Edit content in Sh…" at bounding box center [832, 339] width 442 height 33
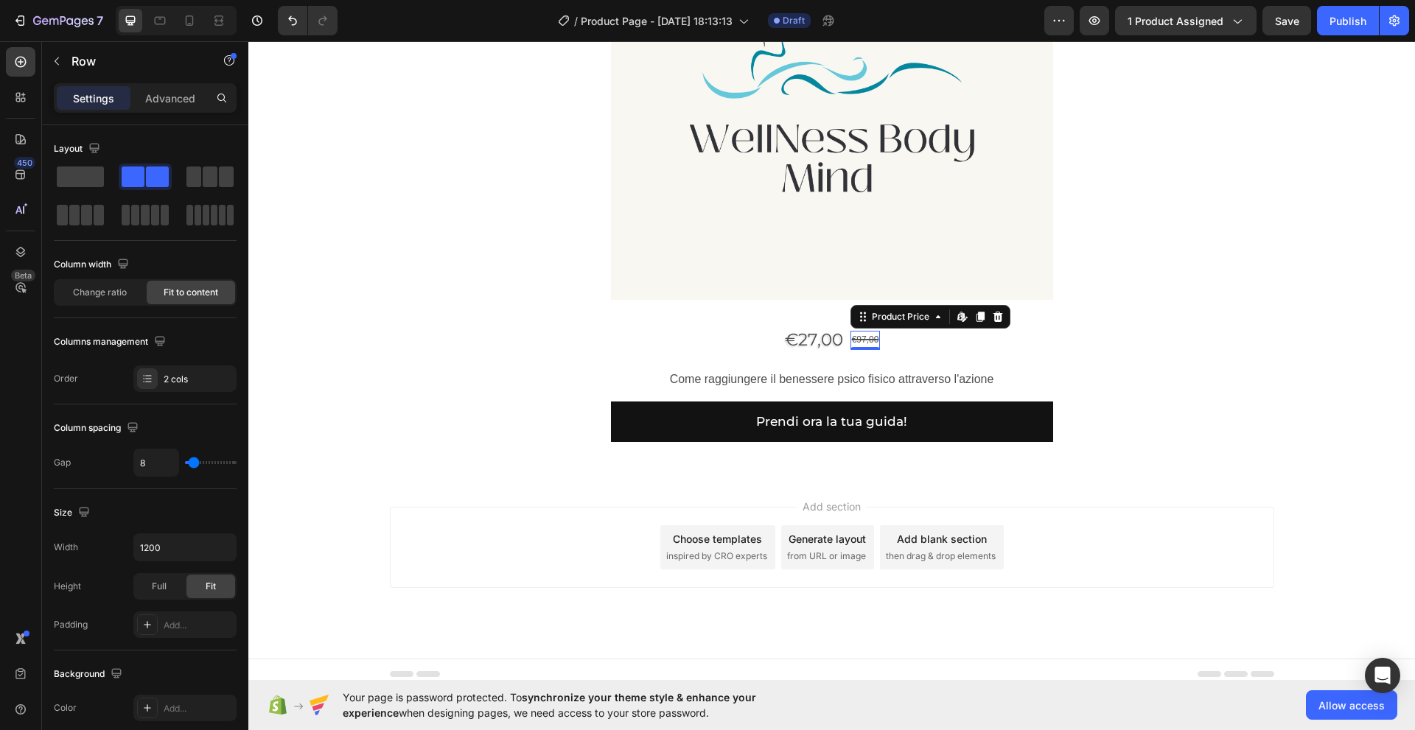
click at [855, 342] on div "€97,00" at bounding box center [865, 340] width 30 height 19
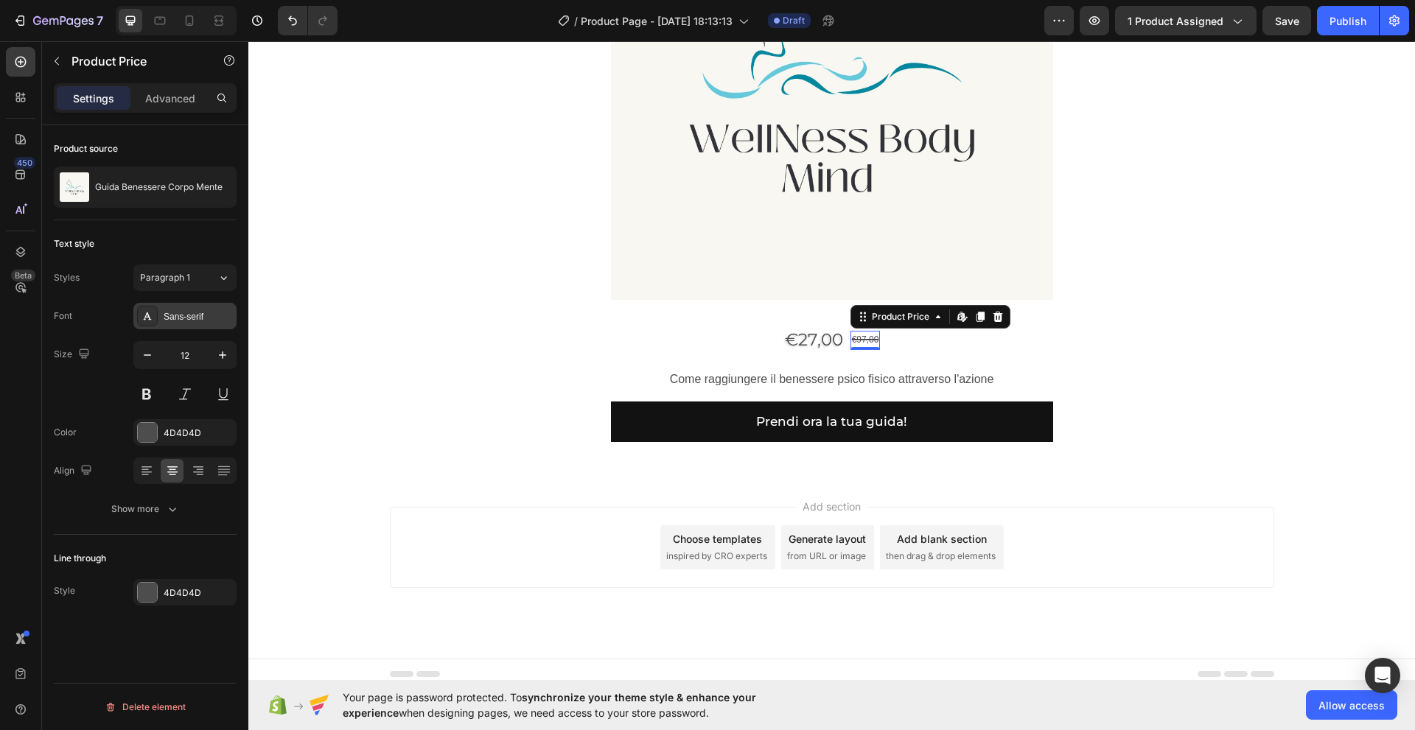
click at [185, 315] on div "Sans-serif" at bounding box center [198, 316] width 69 height 13
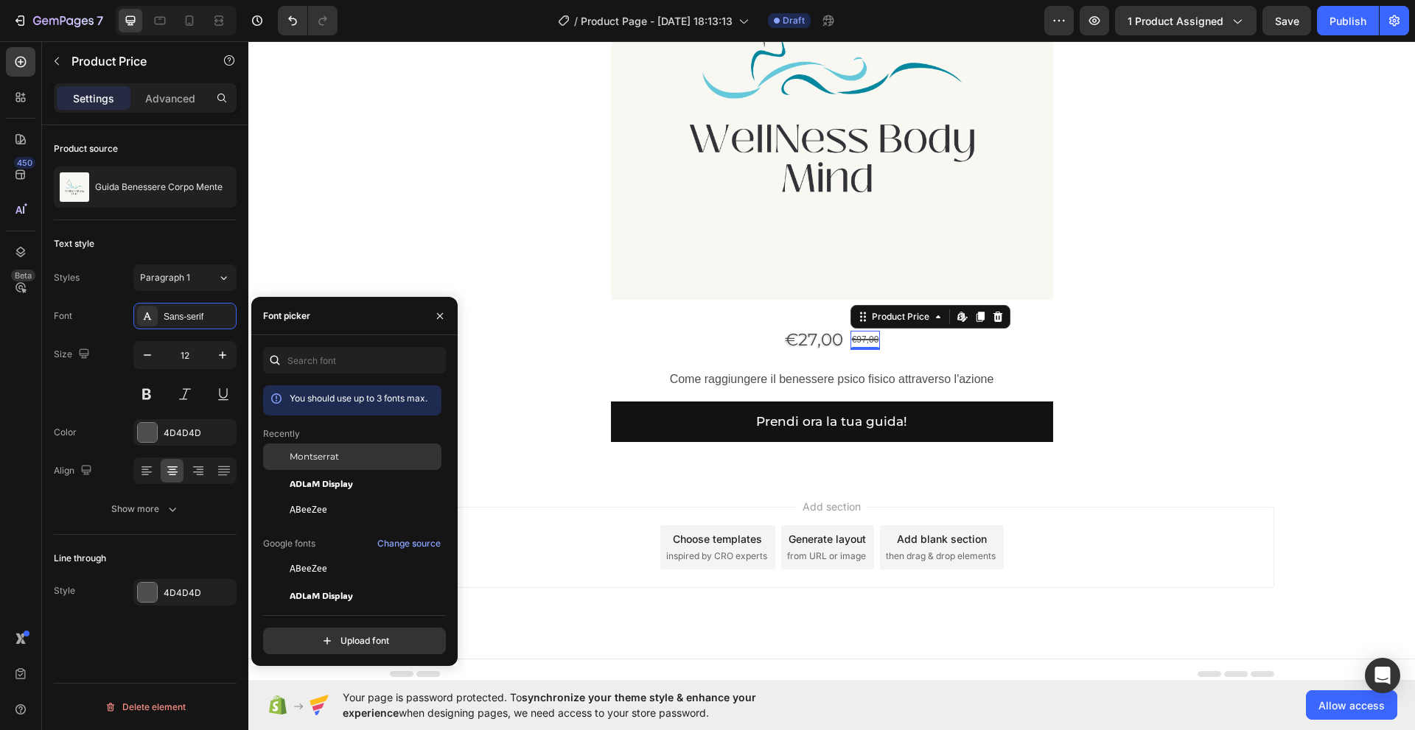
click at [301, 458] on span "Montserrat" at bounding box center [314, 456] width 49 height 13
click at [728, 351] on div "€27,00 Product Price Product Price €97,00 Product Price Edit content in Shopify…" at bounding box center [832, 339] width 442 height 33
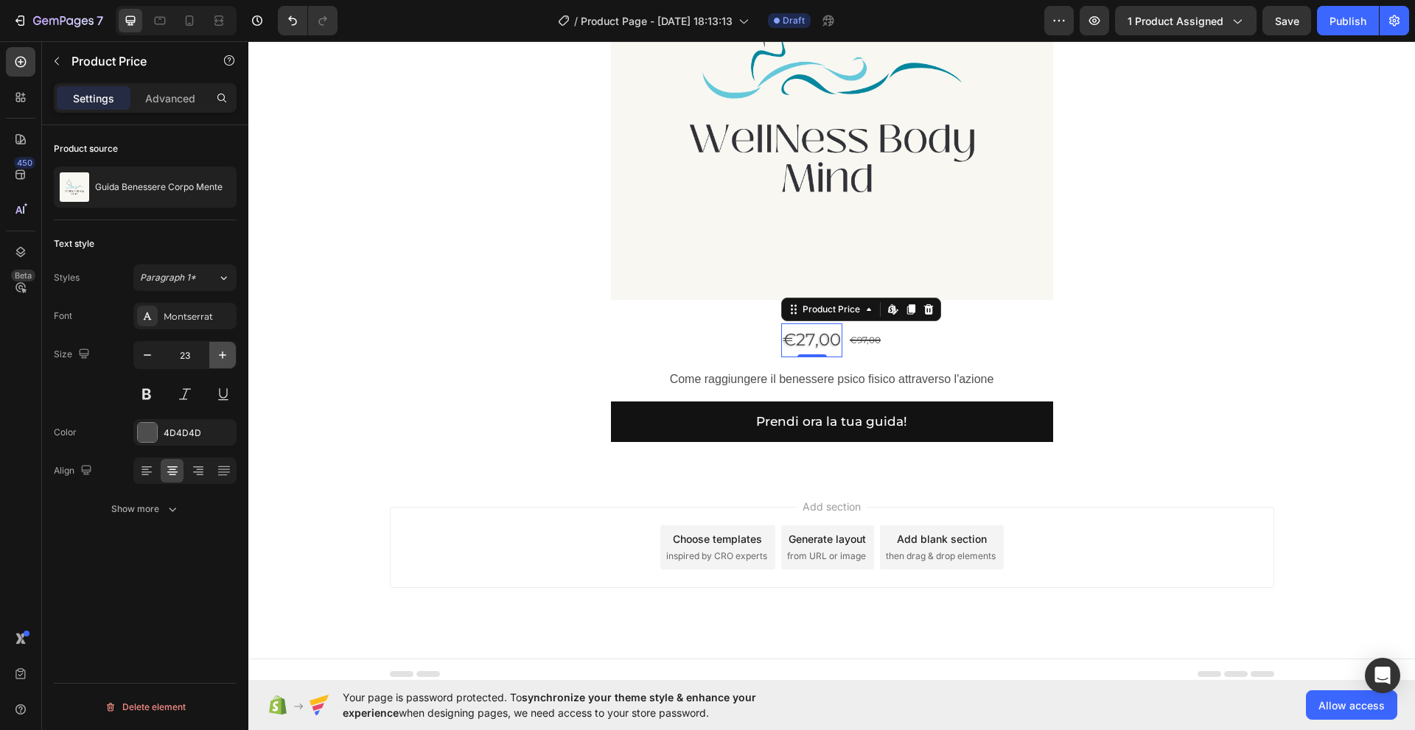
click at [220, 360] on icon "button" at bounding box center [222, 355] width 15 height 15
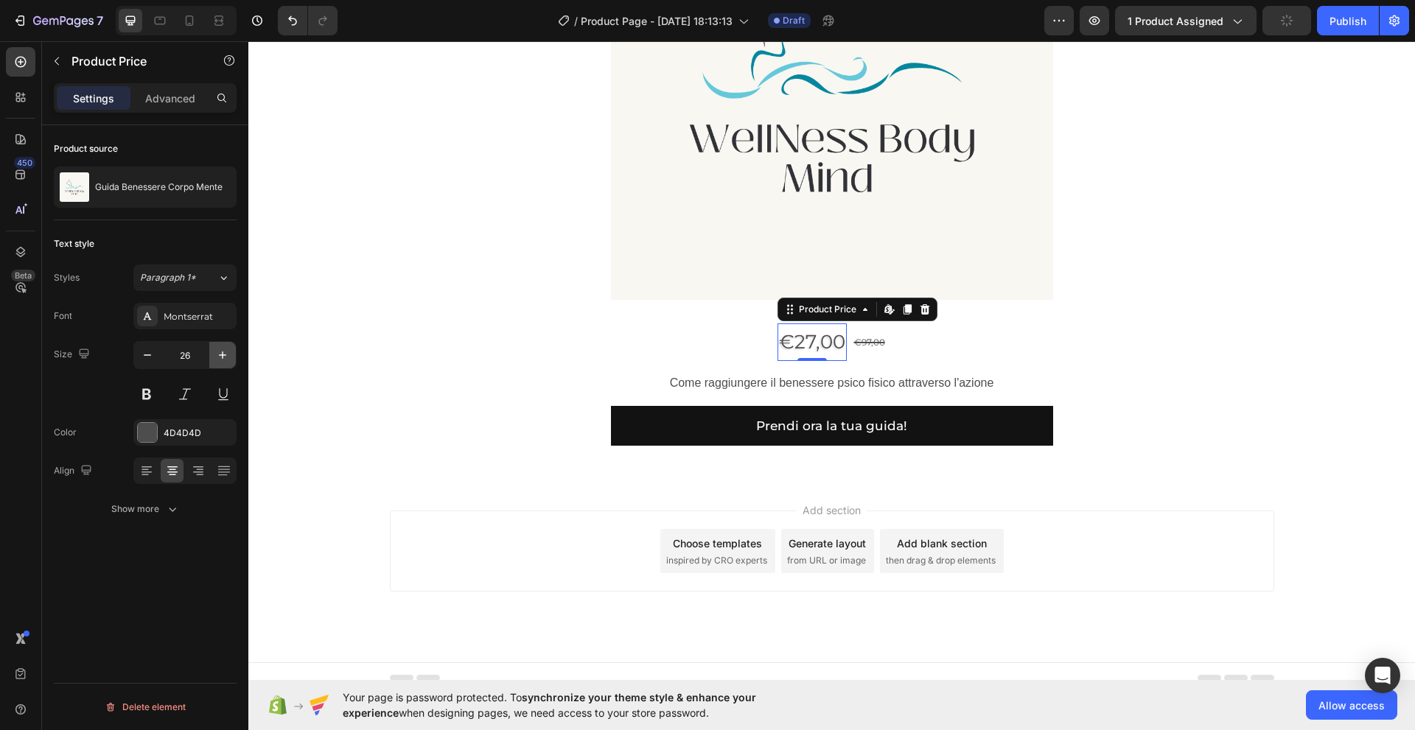
click at [220, 360] on icon "button" at bounding box center [222, 355] width 15 height 15
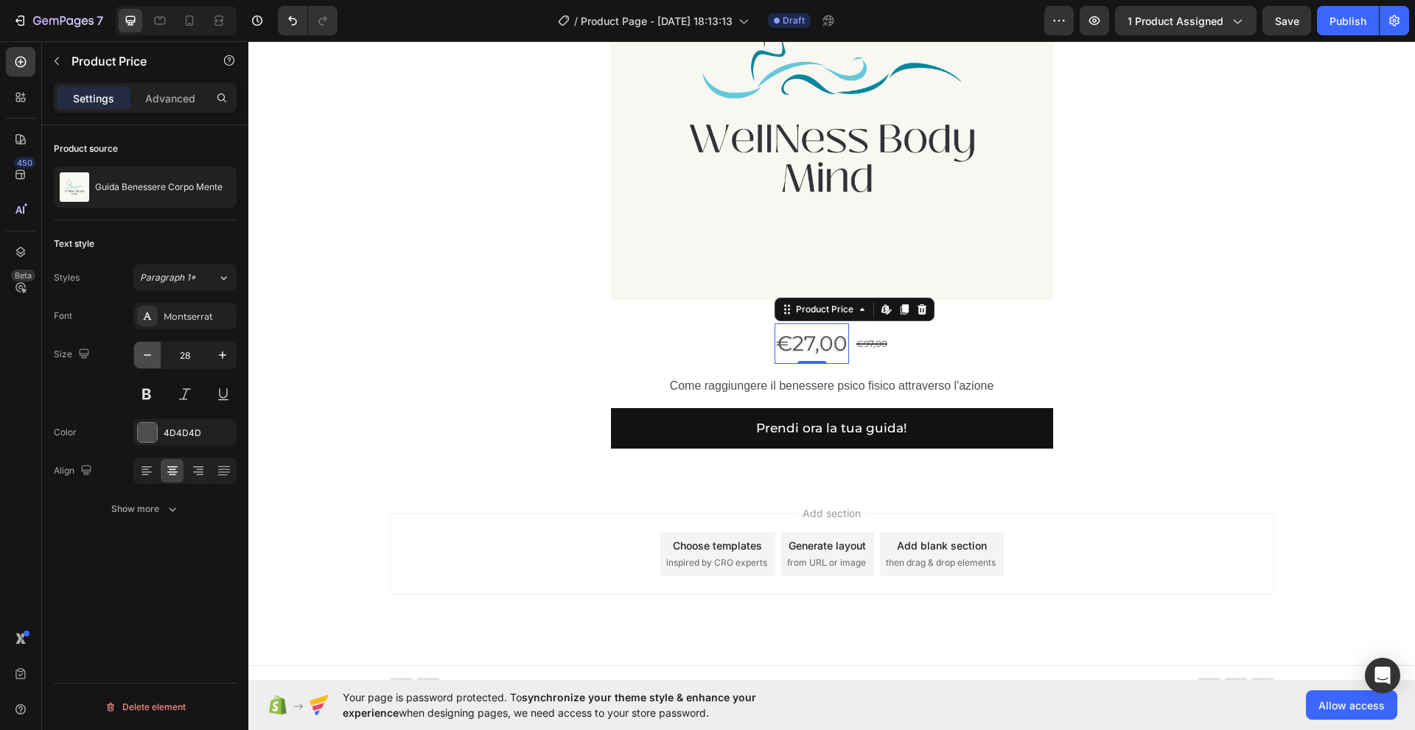
click at [147, 358] on icon "button" at bounding box center [147, 355] width 15 height 15
type input "27"
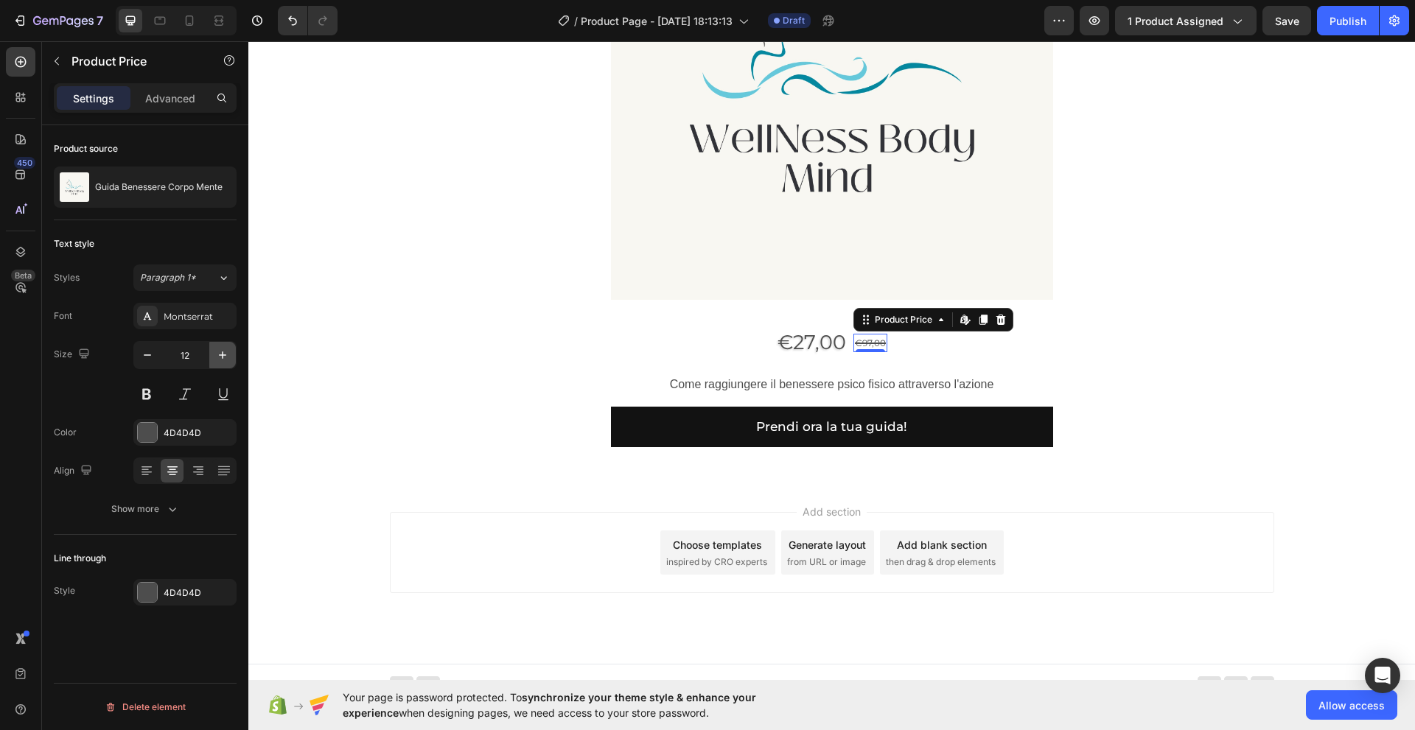
click at [223, 360] on icon "button" at bounding box center [222, 355] width 15 height 15
type input "13"
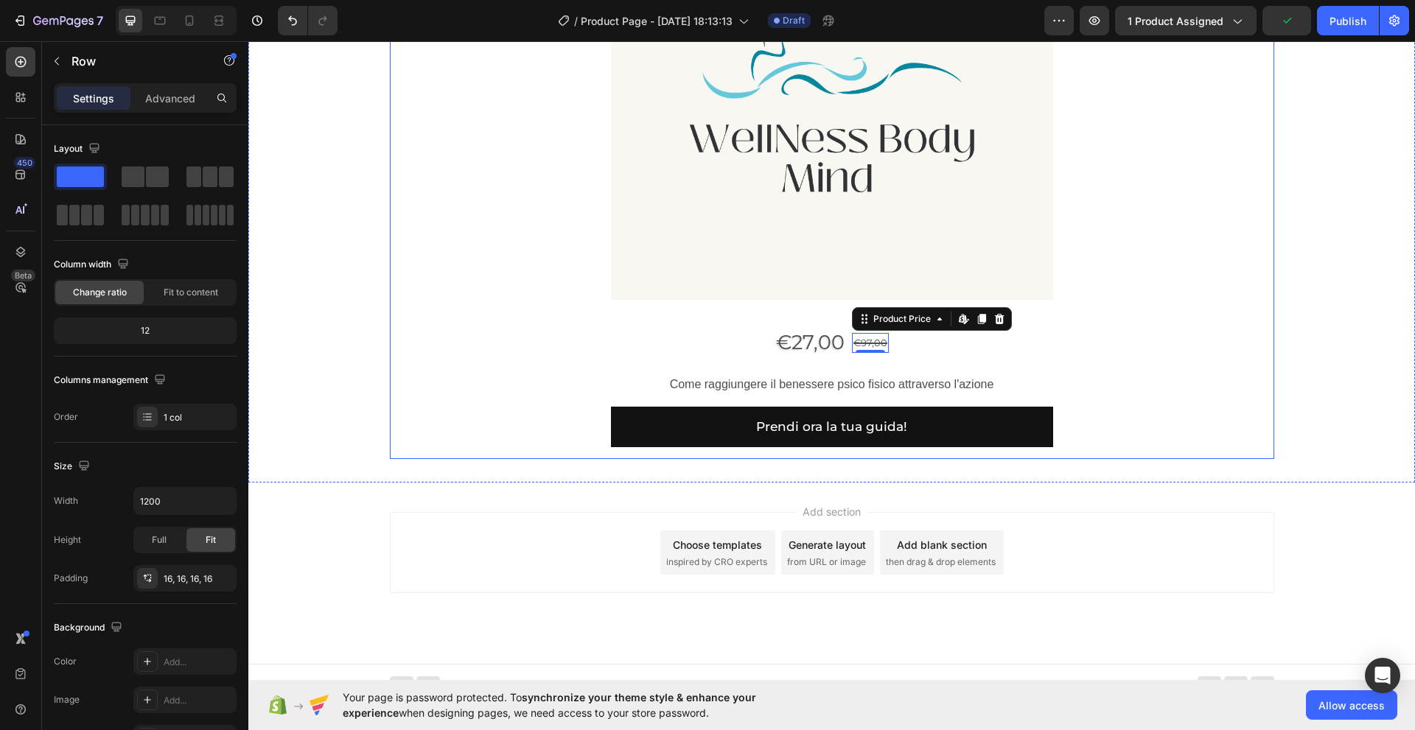
click at [556, 371] on div "Product Images €27,00 Product Price Product Price €97,00 Product Price Edit con…" at bounding box center [832, 152] width 861 height 589
click at [21, 63] on icon at bounding box center [20, 62] width 11 height 11
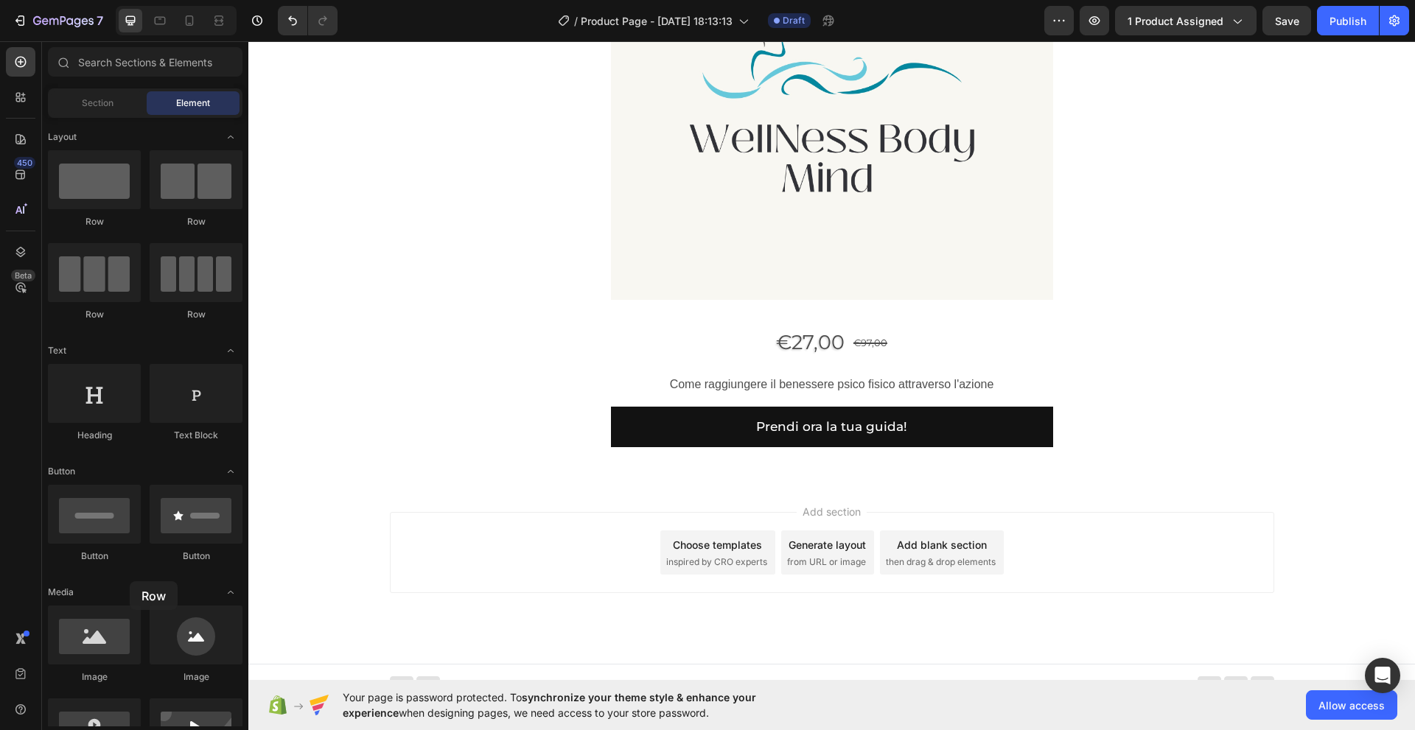
scroll to position [912, 0]
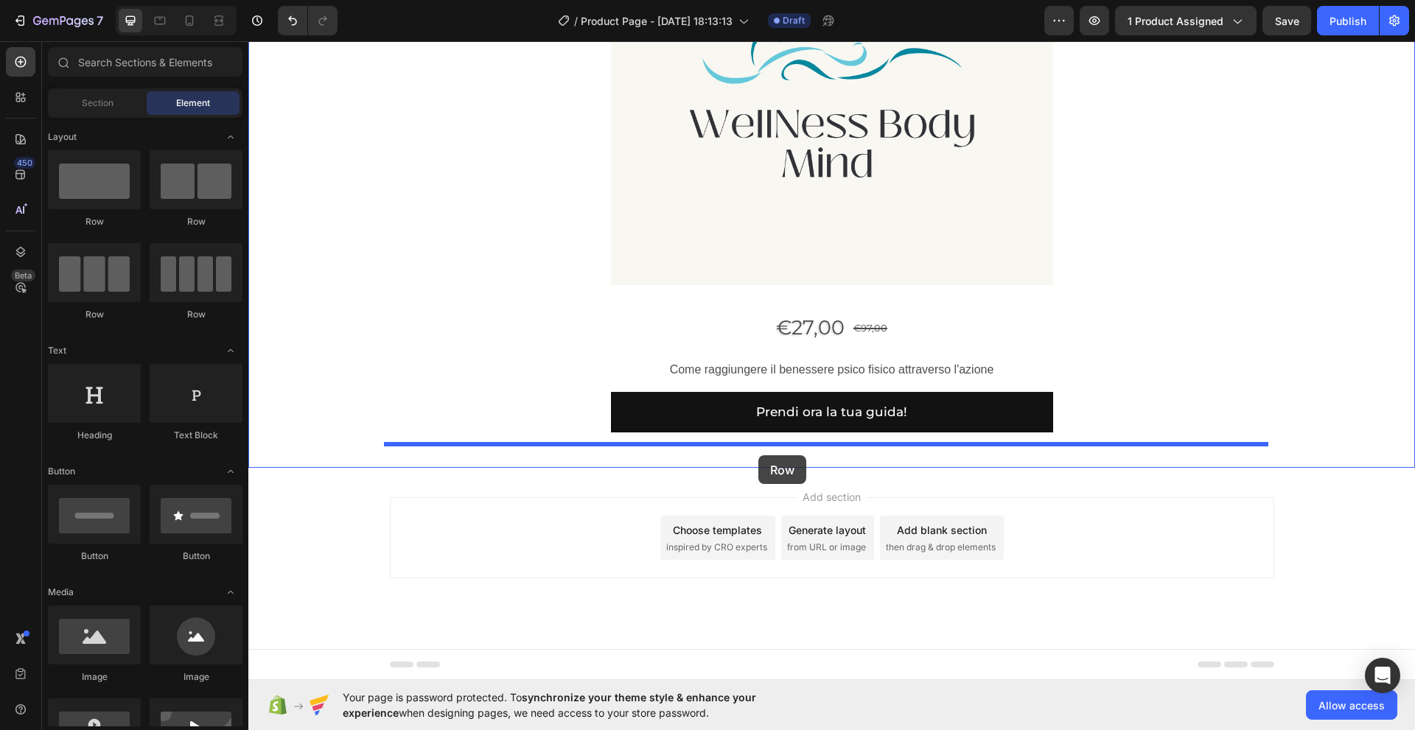
drag, startPoint x: 348, startPoint y: 236, endPoint x: 758, endPoint y: 455, distance: 464.8
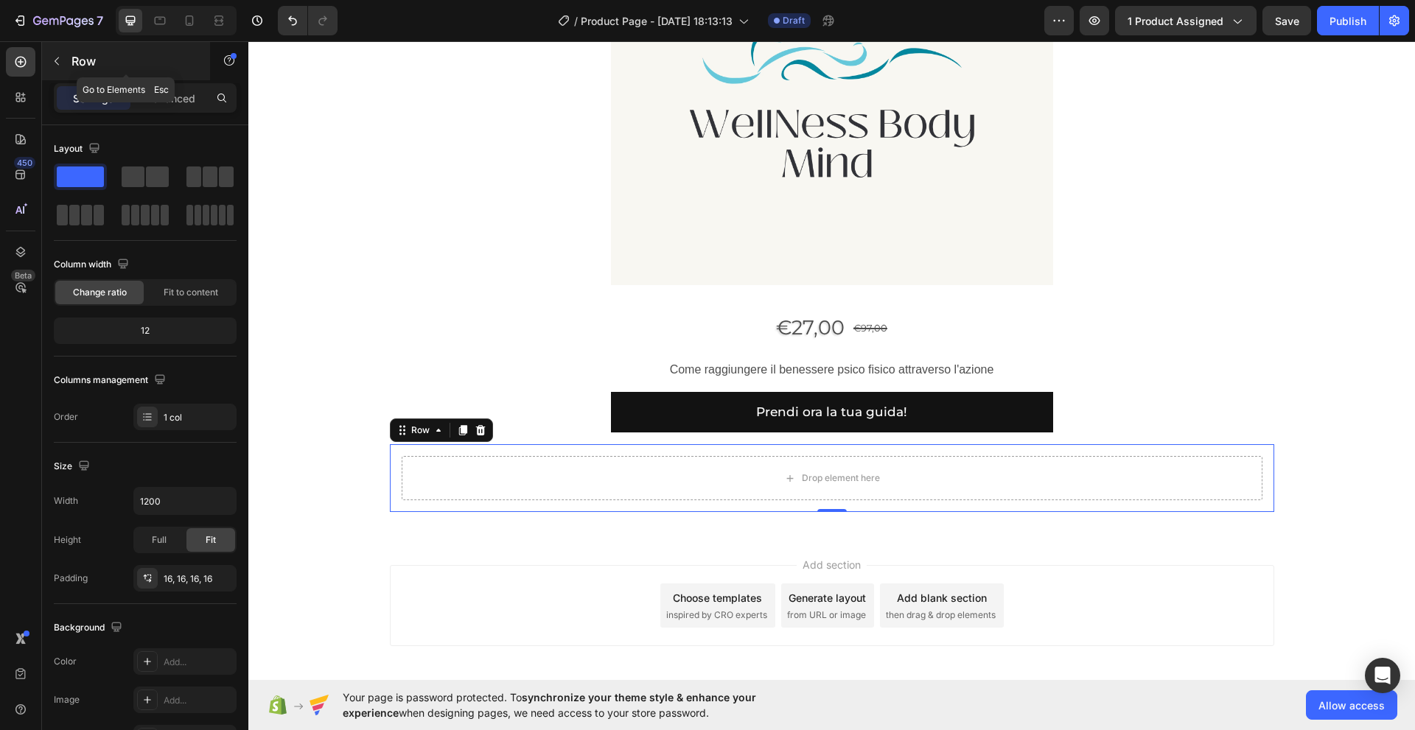
click at [66, 59] on button "button" at bounding box center [57, 61] width 24 height 24
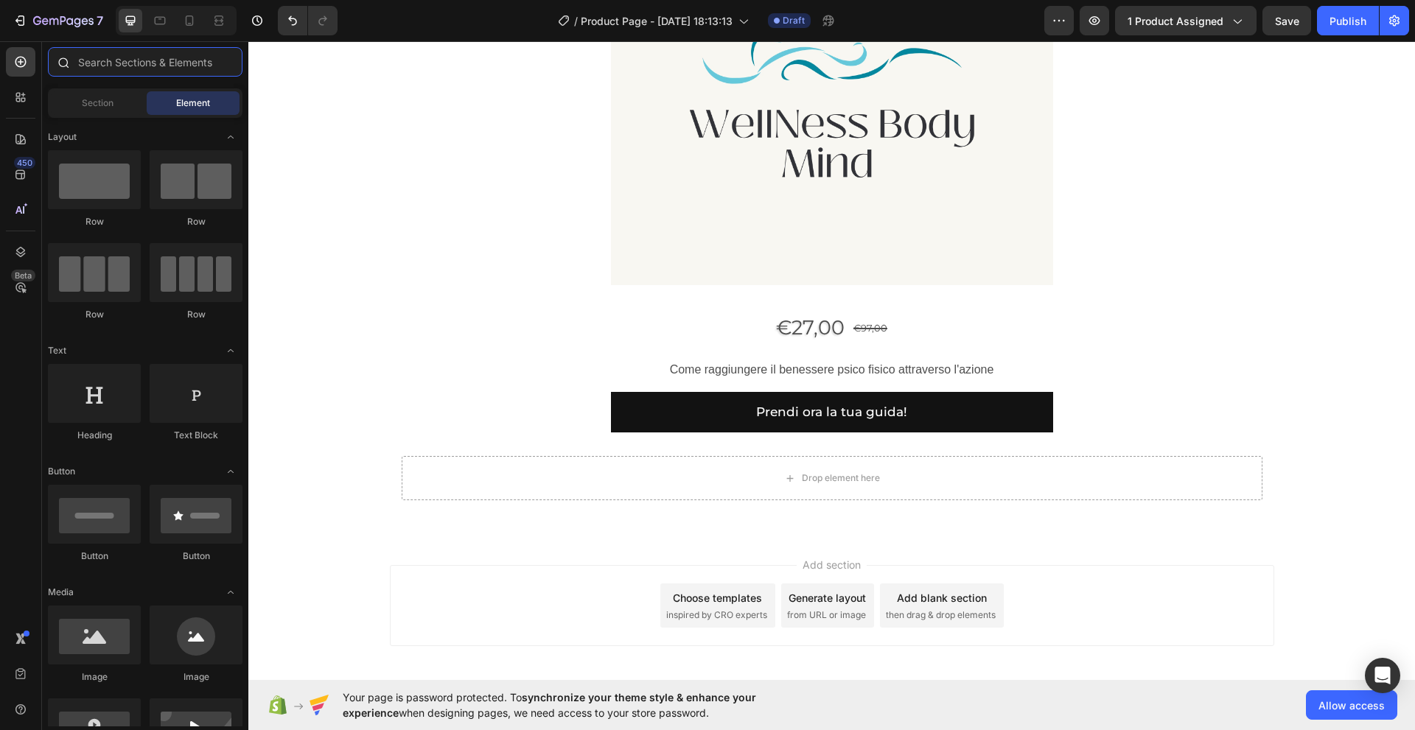
click at [78, 61] on input "text" at bounding box center [145, 61] width 195 height 29
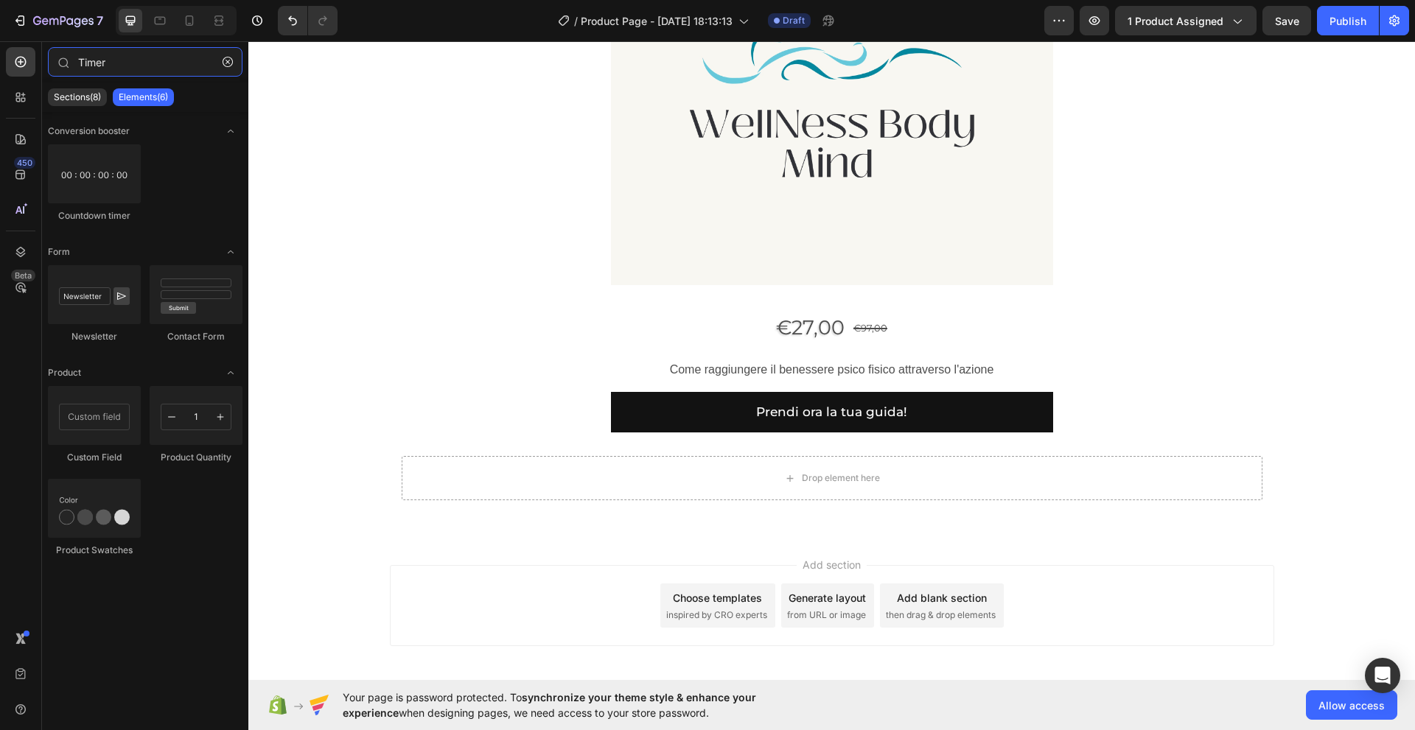
type input "Timer"
click at [17, 60] on icon at bounding box center [20, 62] width 15 height 15
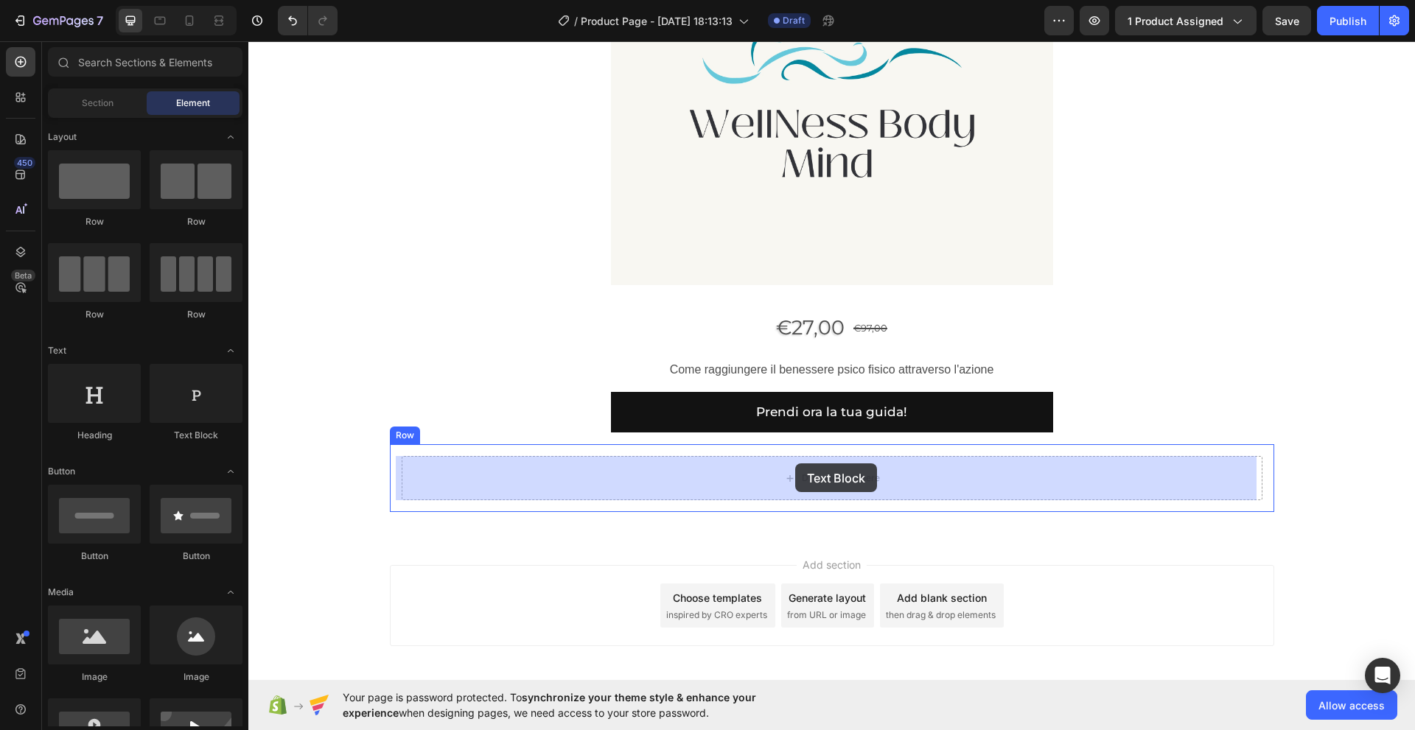
drag, startPoint x: 450, startPoint y: 441, endPoint x: 795, endPoint y: 463, distance: 345.6
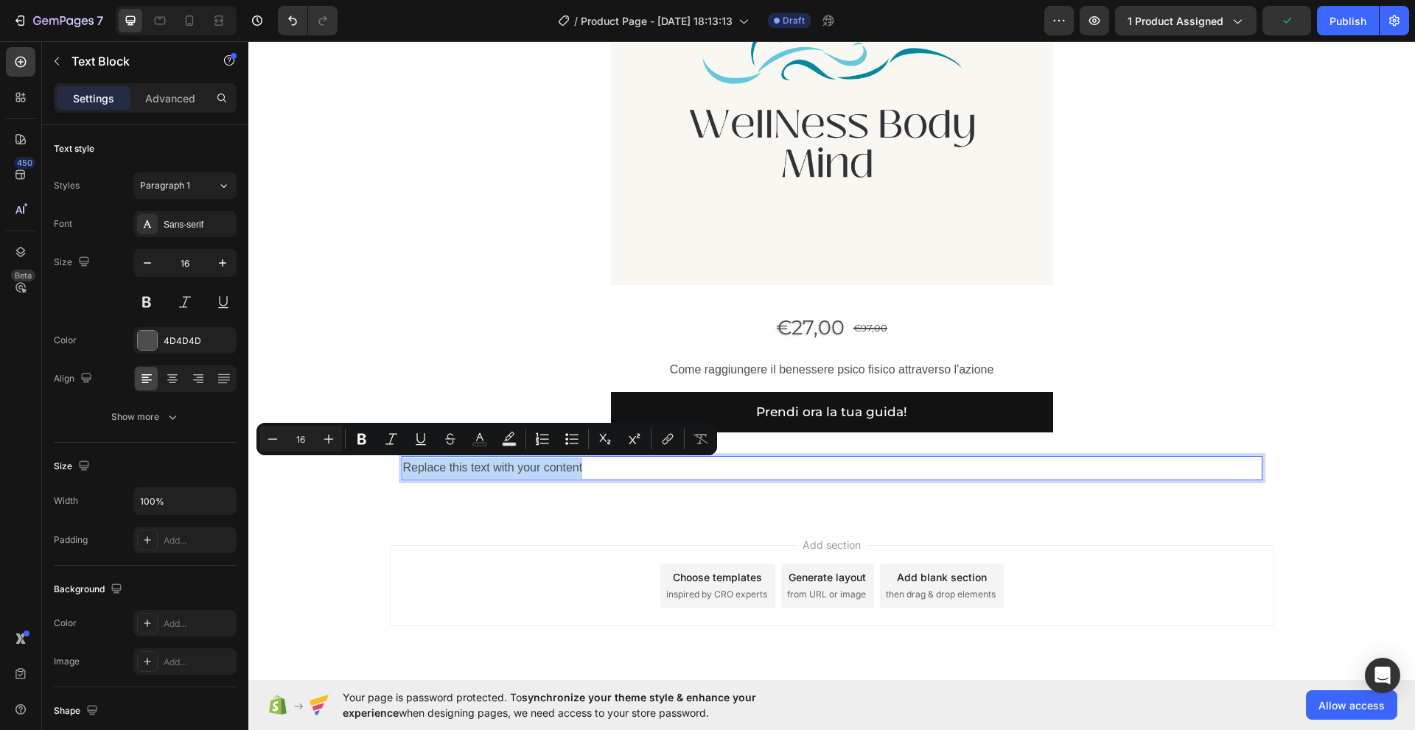
drag, startPoint x: 397, startPoint y: 471, endPoint x: 583, endPoint y: 470, distance: 185.7
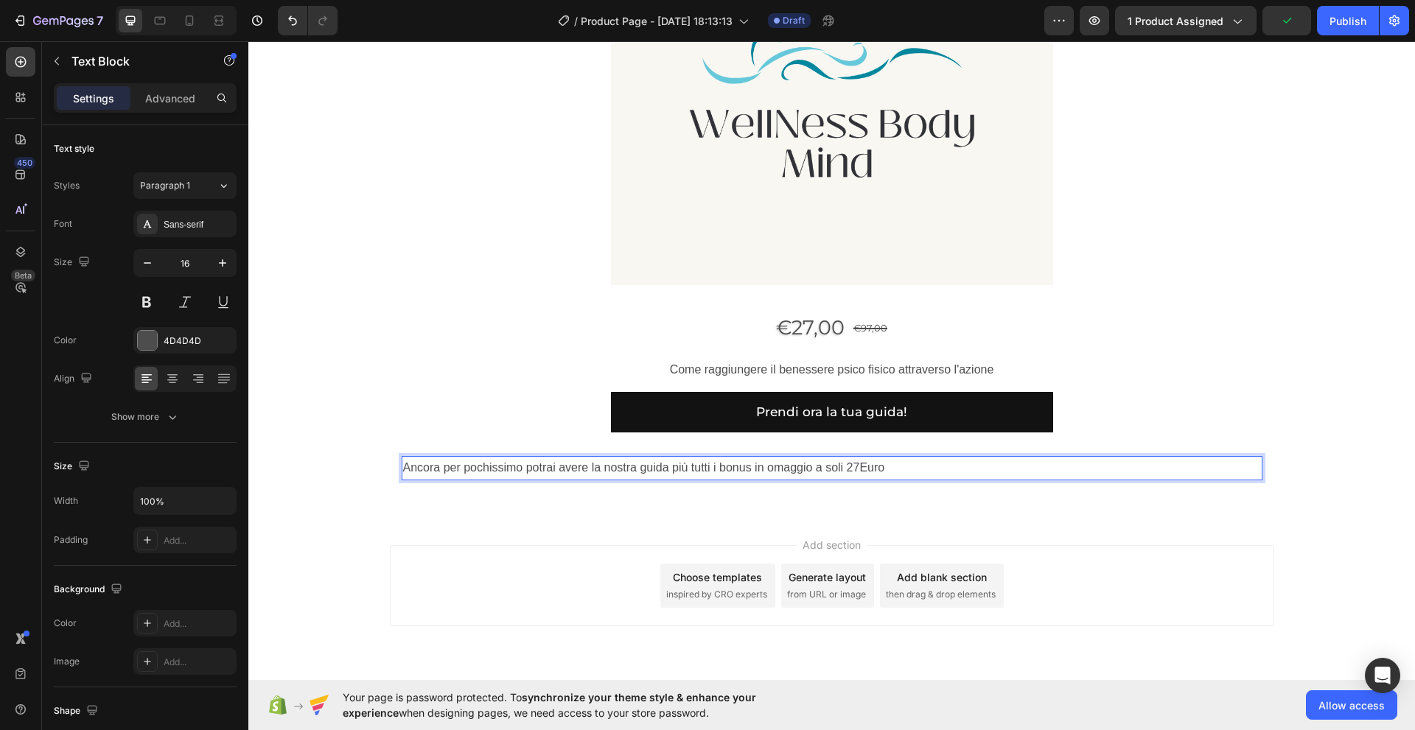
click at [855, 466] on p "Ancora per pochissimo potrai avere la nostra guida più tutti i bonus in omaggio…" at bounding box center [832, 468] width 858 height 21
click at [515, 474] on p "Ancora per pochissimo potrai avere la nostra guida più tutti i bonus in omaggio…" at bounding box center [832, 468] width 858 height 21
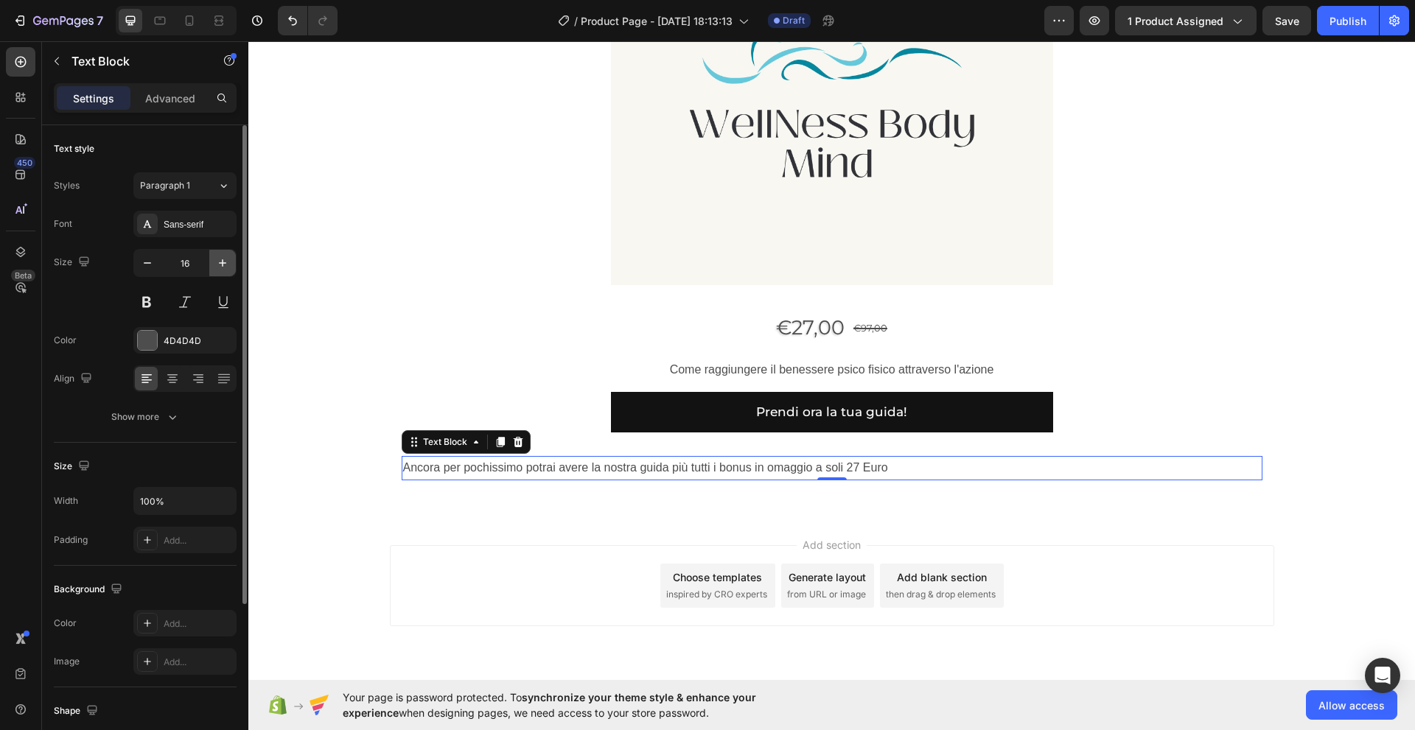
click at [225, 263] on icon "button" at bounding box center [222, 262] width 7 height 7
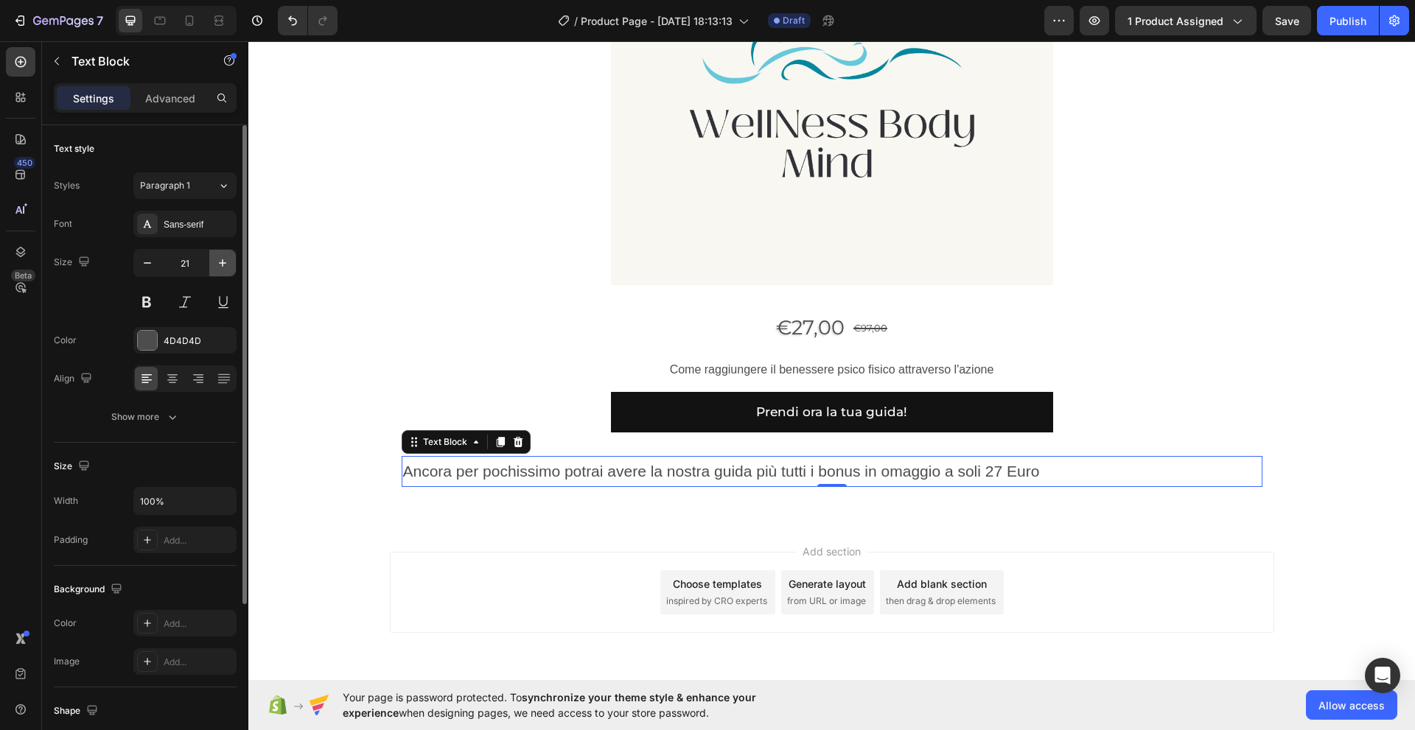
click at [225, 263] on icon "button" at bounding box center [222, 262] width 7 height 7
type input "25"
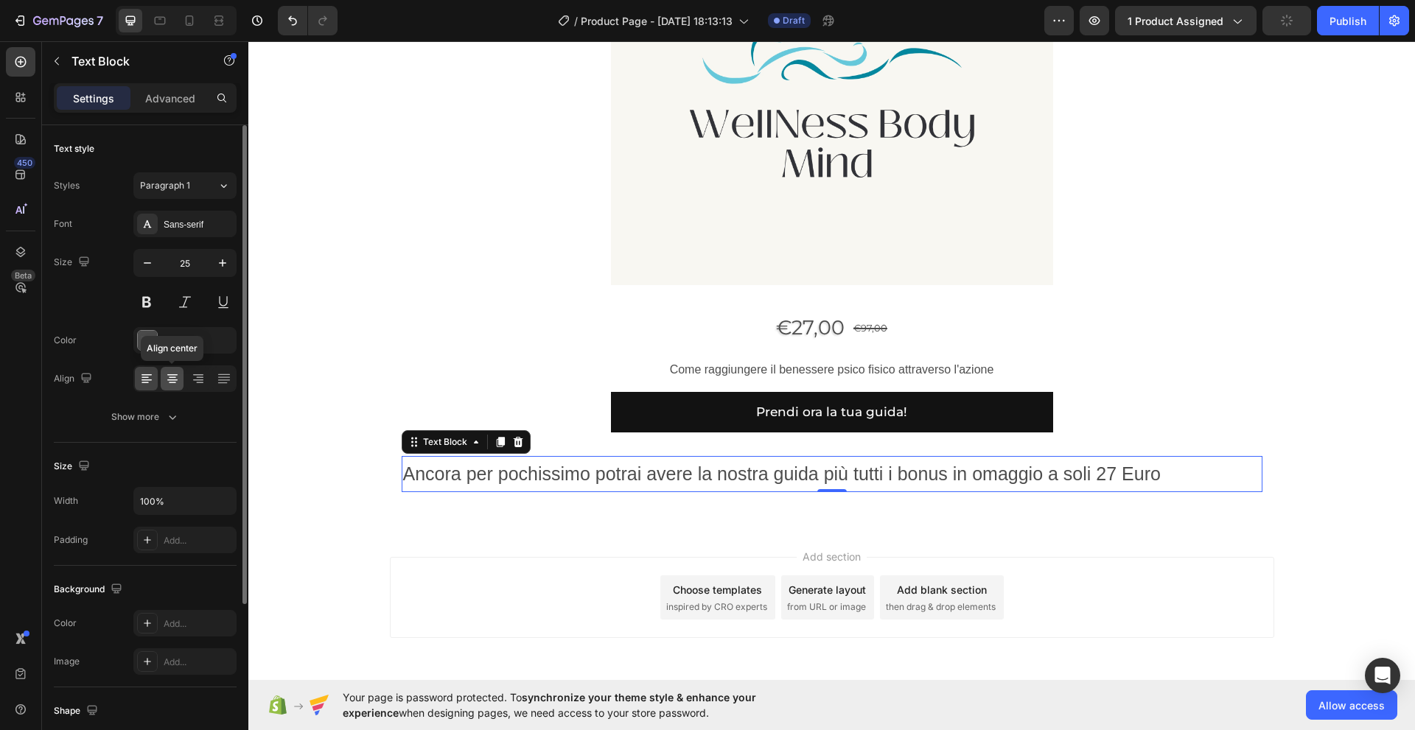
click at [172, 380] on icon at bounding box center [172, 379] width 10 height 1
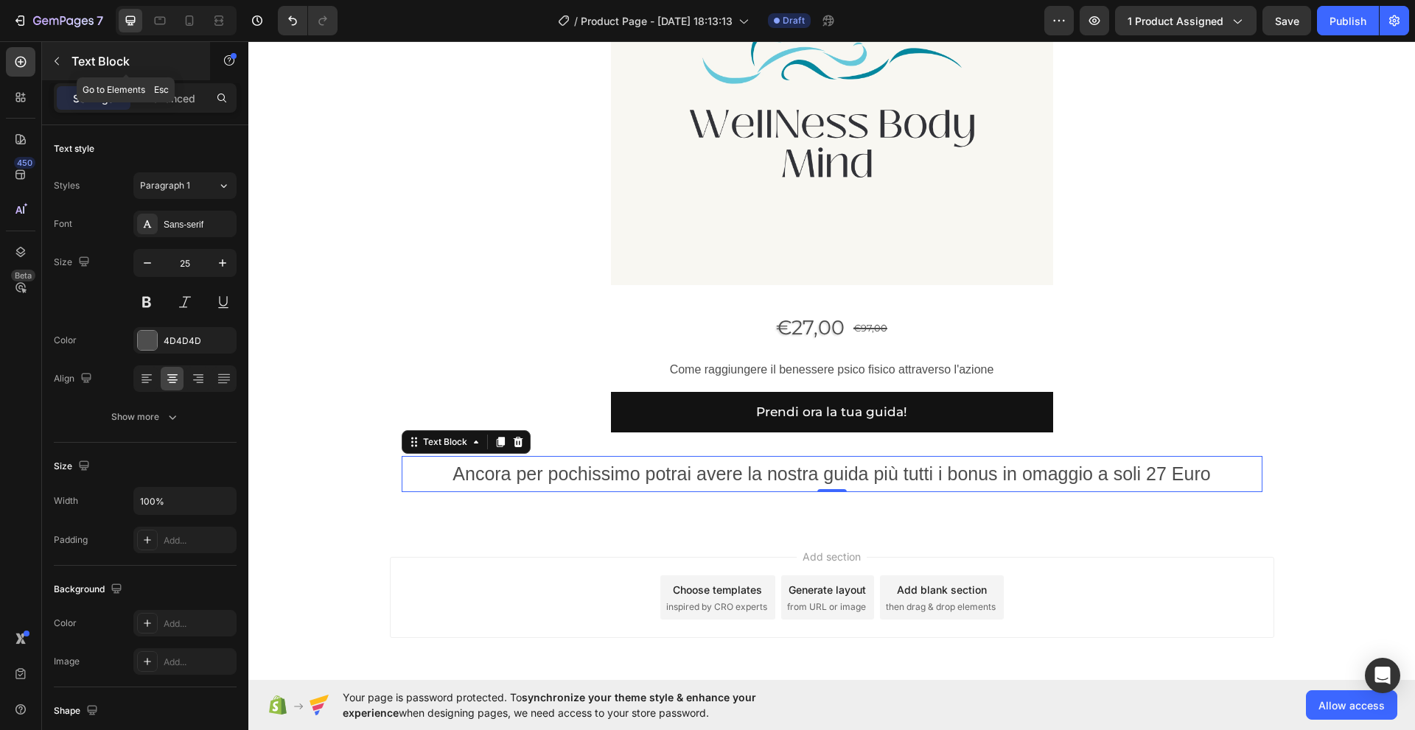
click at [85, 68] on p "Text Block" at bounding box center [133, 61] width 125 height 18
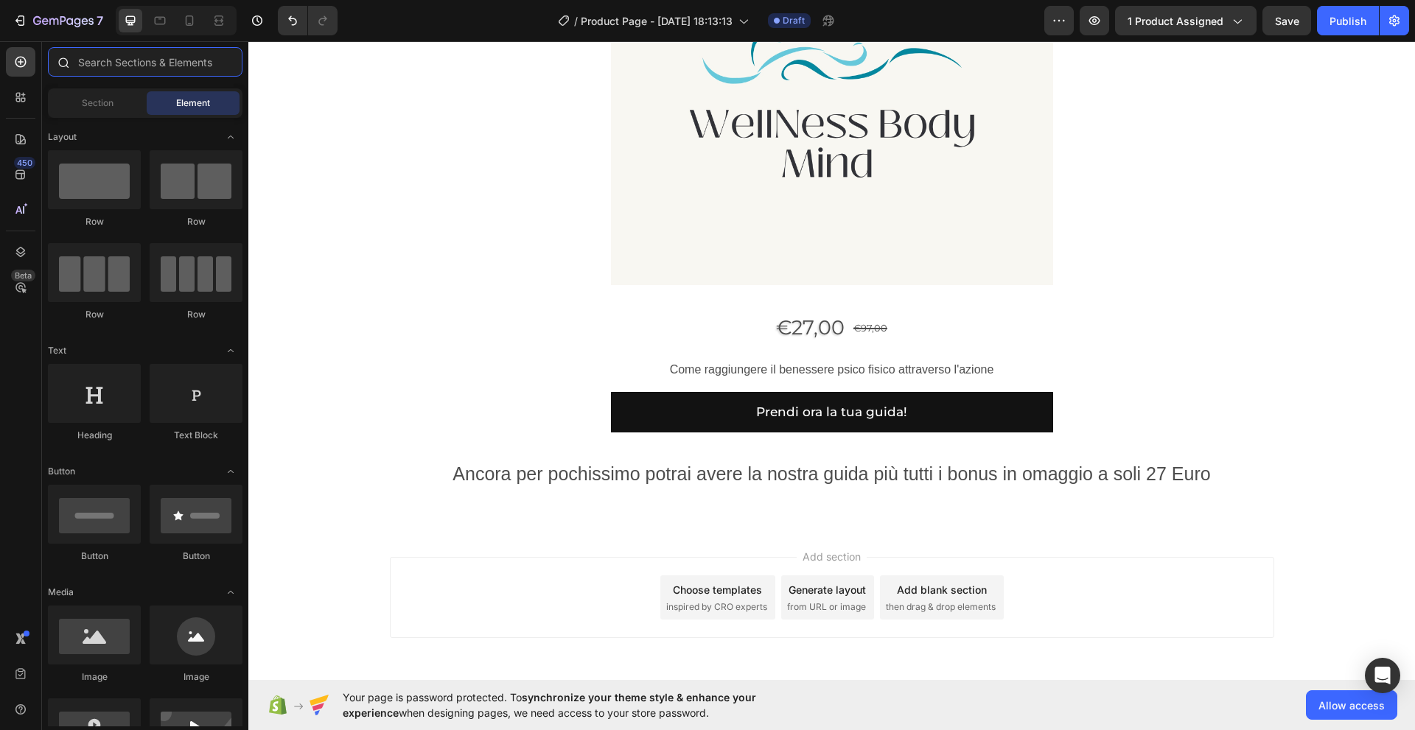
click at [83, 60] on input "text" at bounding box center [145, 61] width 195 height 29
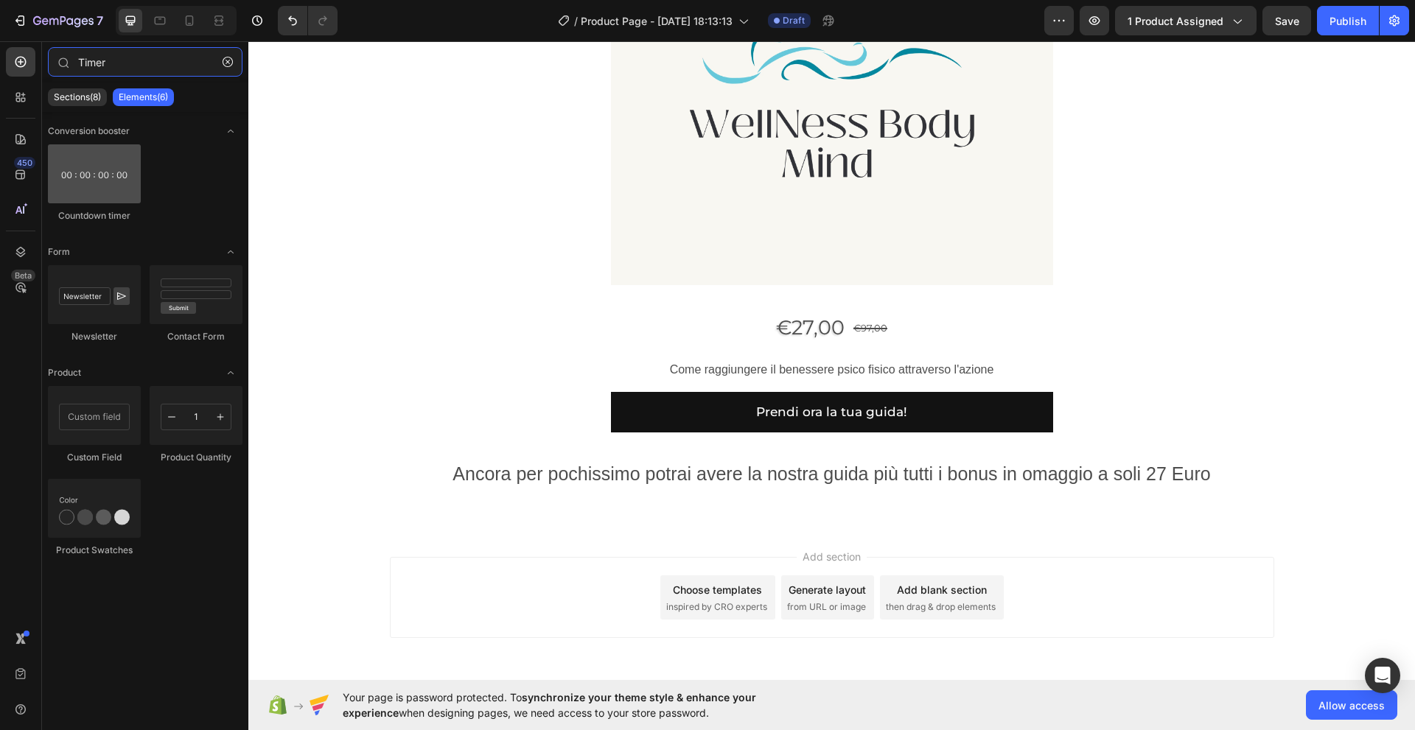
type input "Timer"
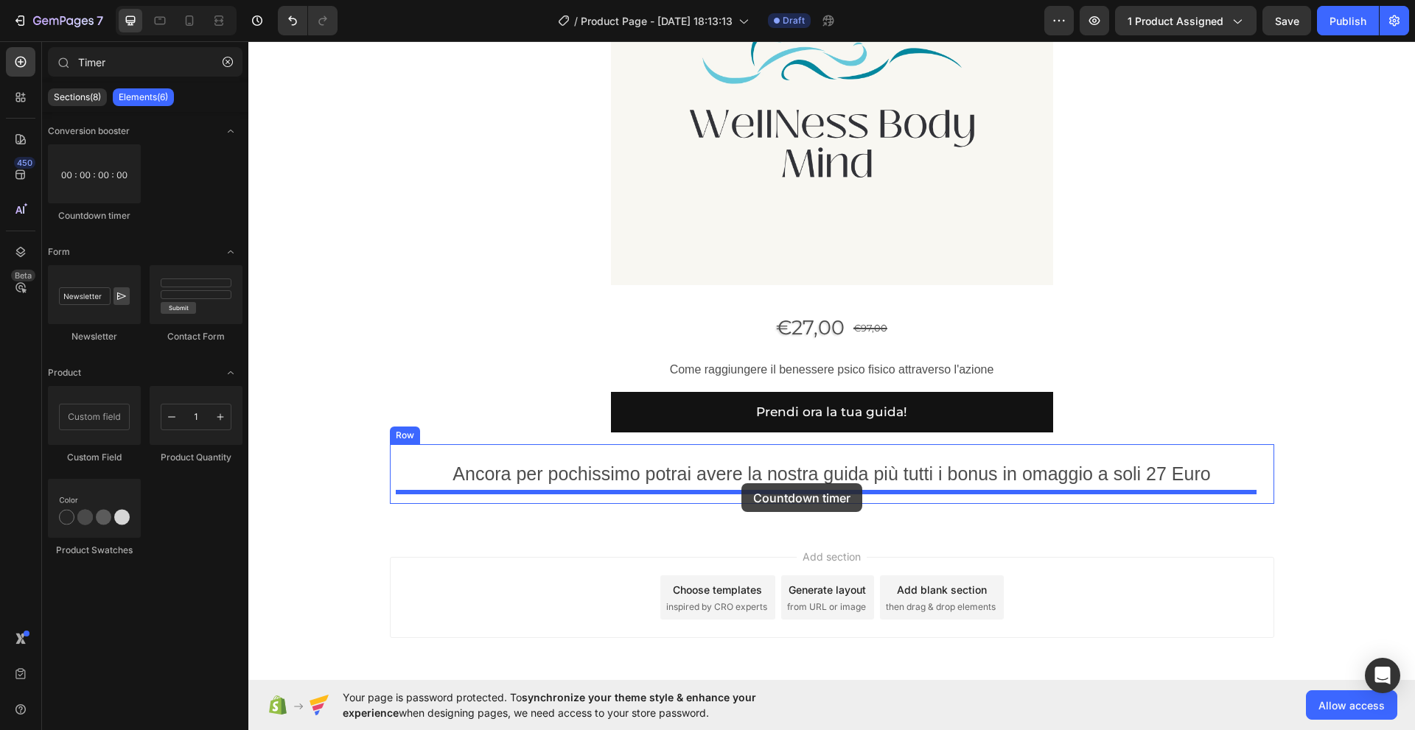
drag, startPoint x: 346, startPoint y: 220, endPoint x: 741, endPoint y: 483, distance: 474.9
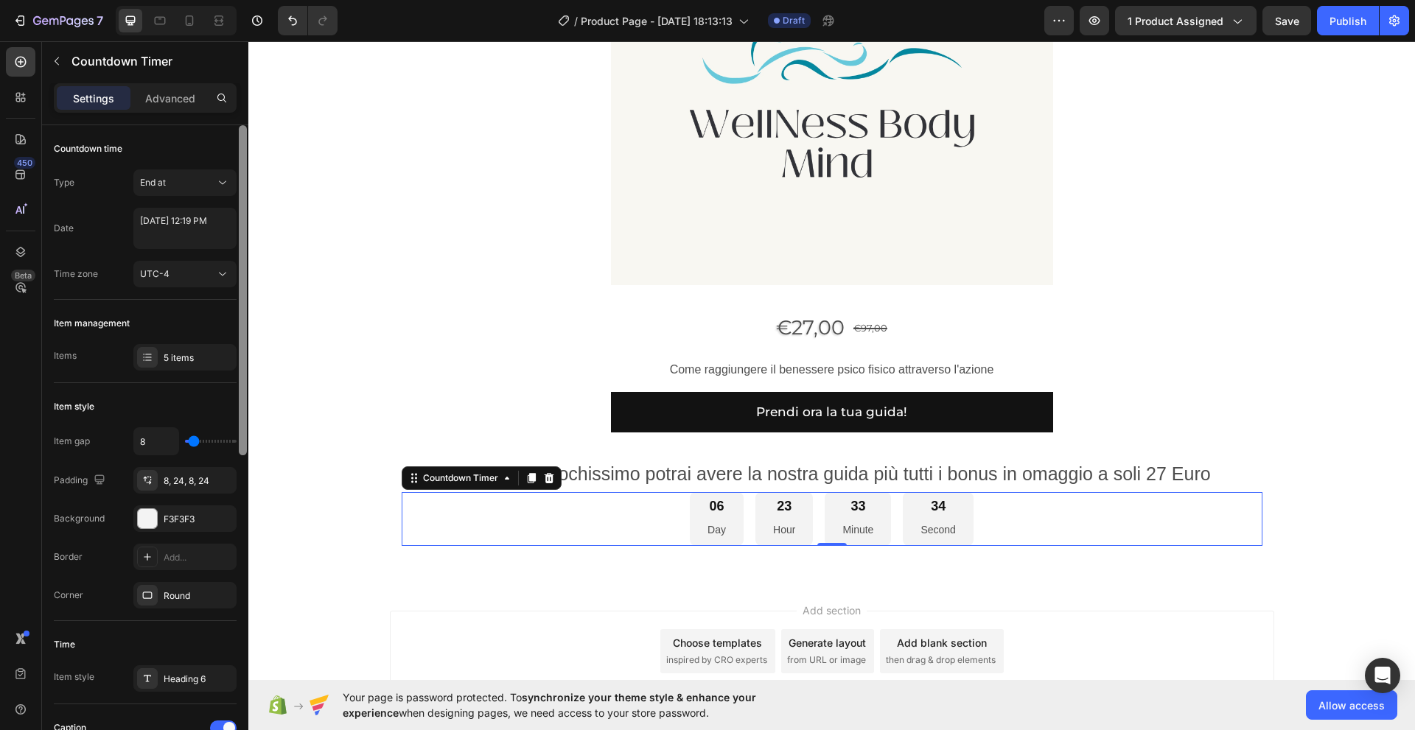
drag, startPoint x: 244, startPoint y: 439, endPoint x: 245, endPoint y: 365, distance: 73.7
click at [245, 365] on div at bounding box center [243, 290] width 8 height 330
click at [225, 183] on icon at bounding box center [222, 182] width 15 height 15
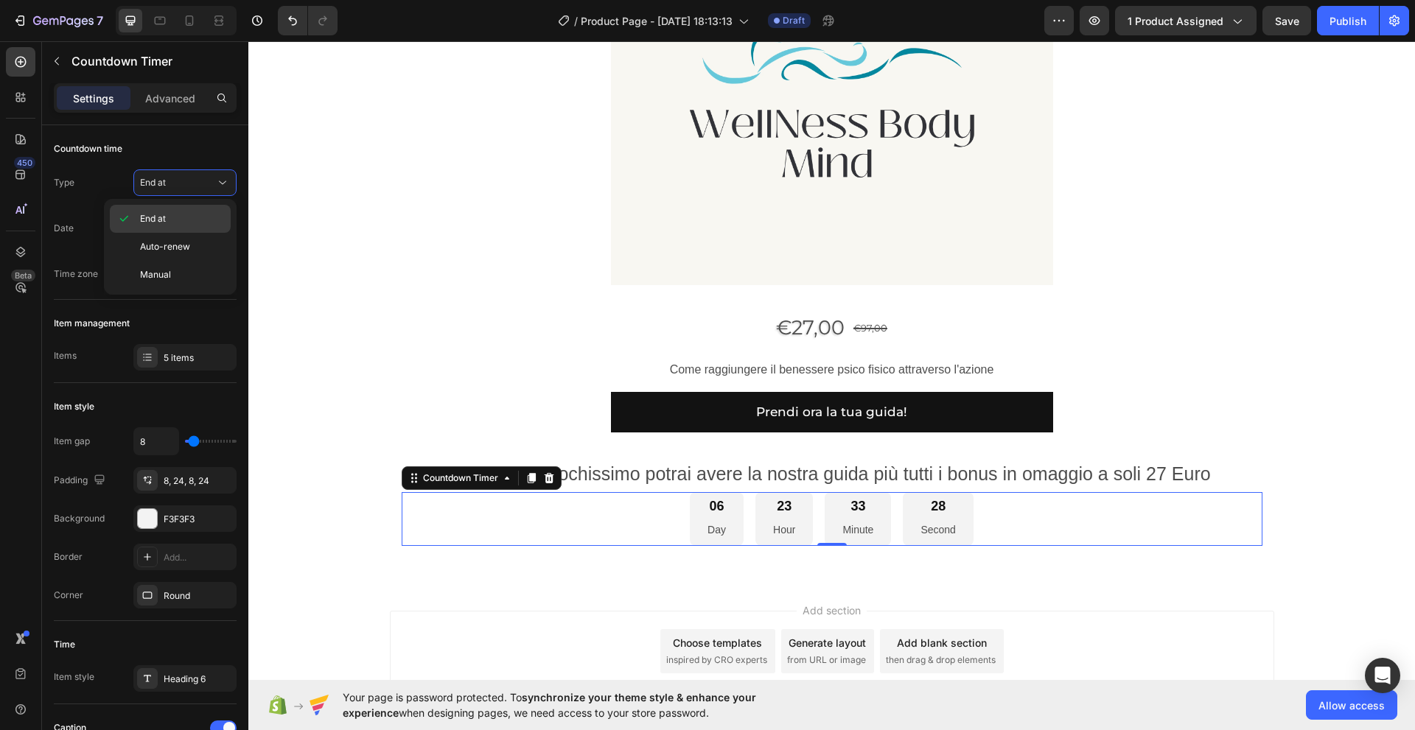
click at [158, 219] on span "End at" at bounding box center [153, 218] width 26 height 13
select select "19"
select select "false"
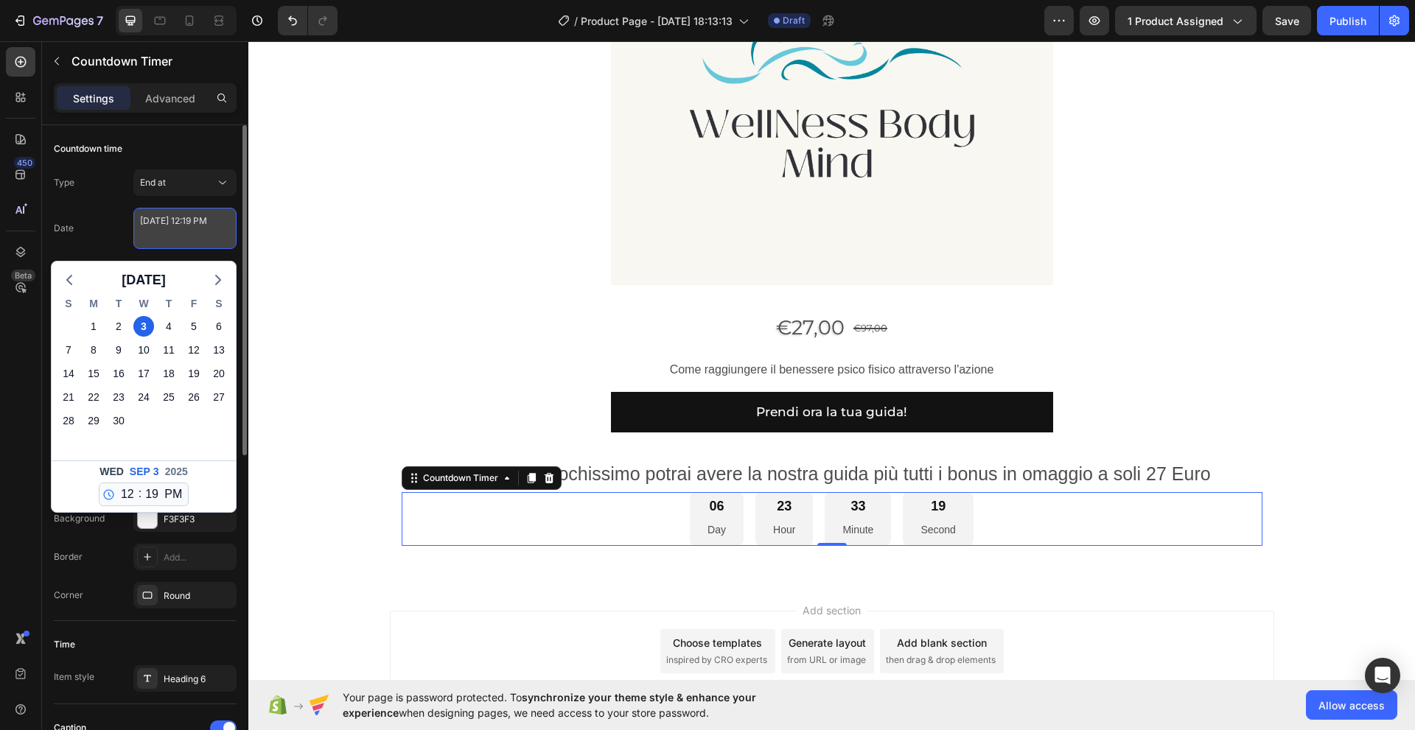
click at [181, 227] on textarea "[DATE] 12:19 PM" at bounding box center [184, 228] width 103 height 41
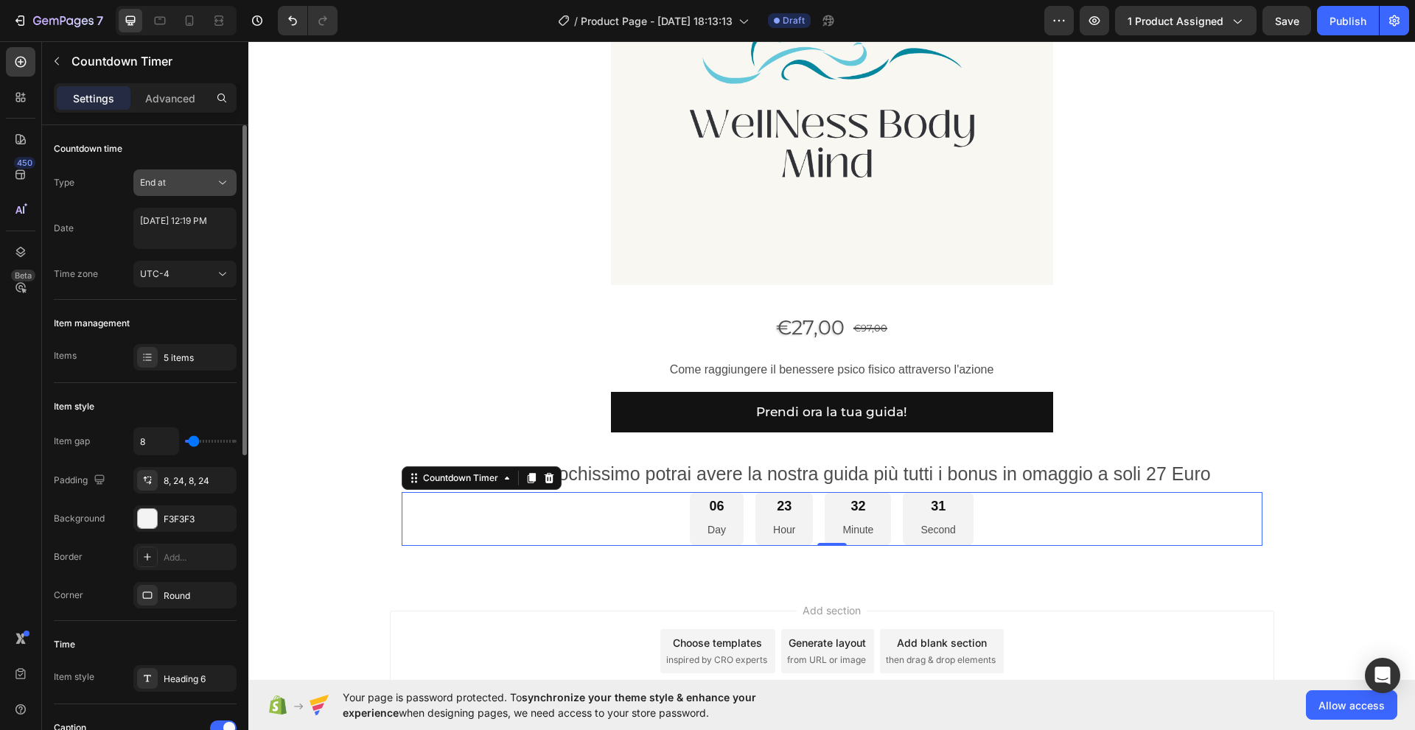
select select "19"
select select "false"
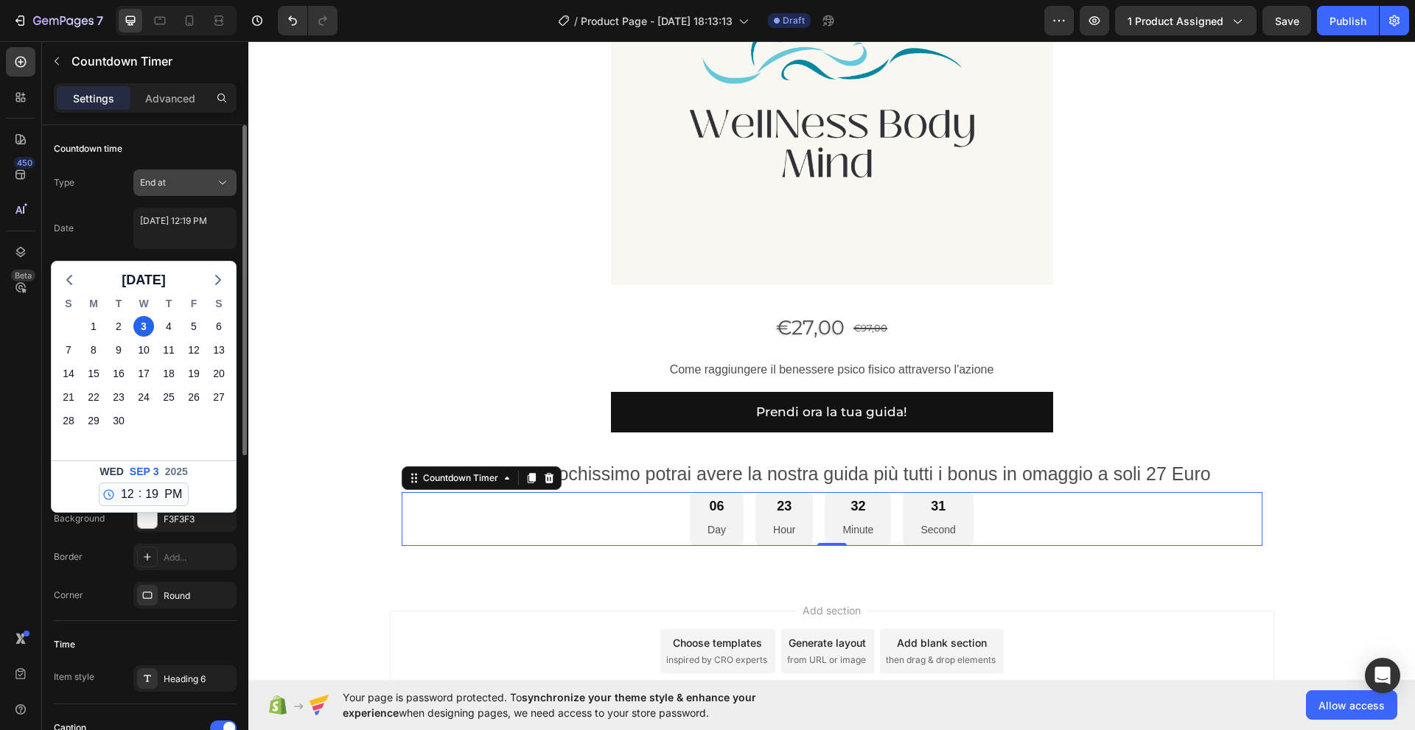
click at [225, 182] on icon at bounding box center [222, 183] width 7 height 4
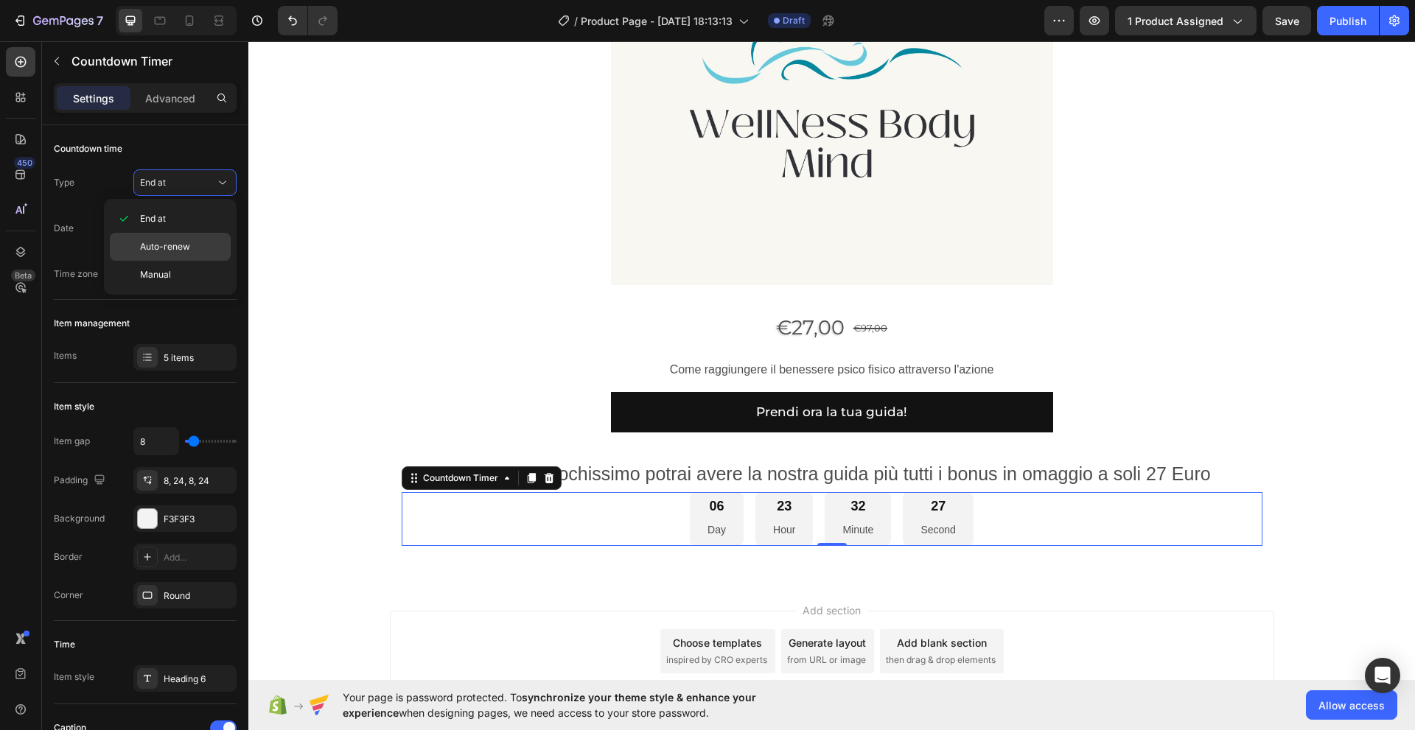
click at [181, 249] on span "Auto-renew" at bounding box center [165, 246] width 50 height 13
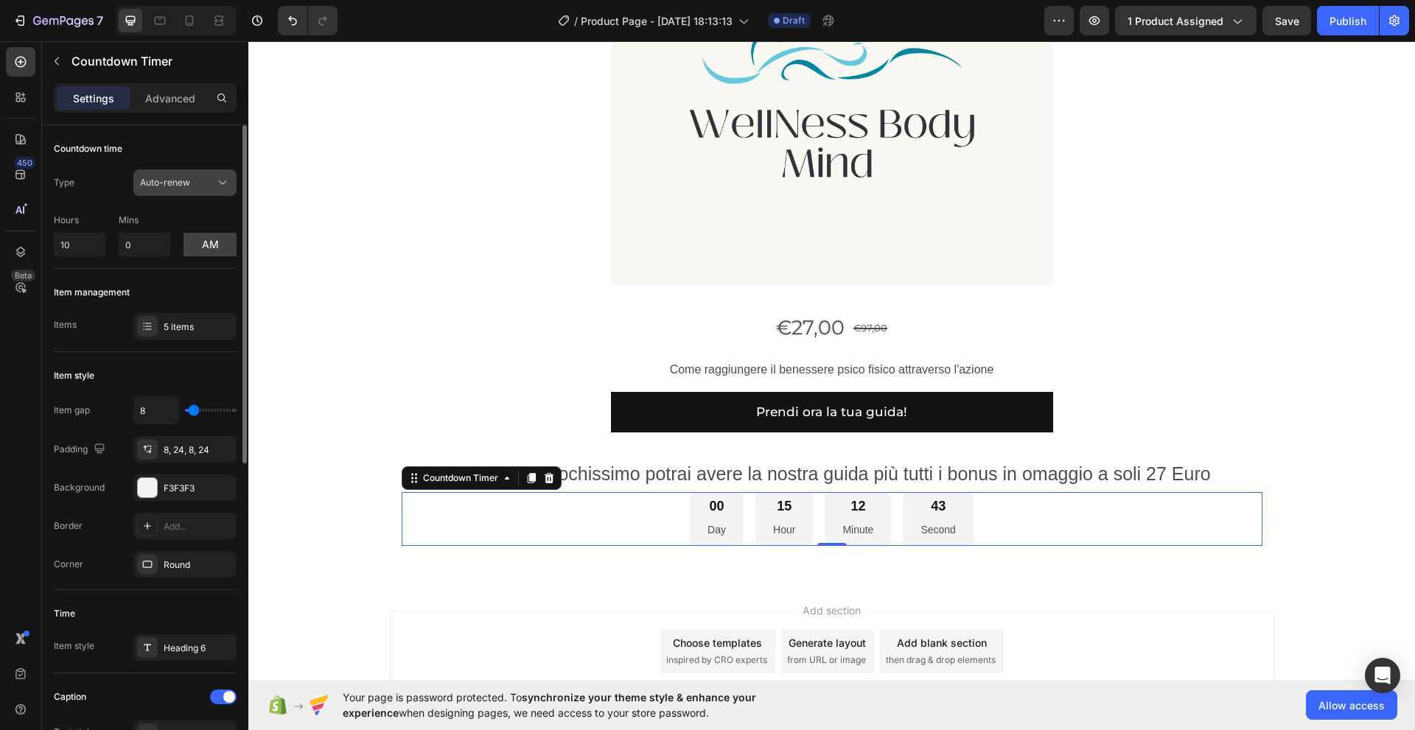
click at [221, 181] on icon at bounding box center [222, 182] width 15 height 15
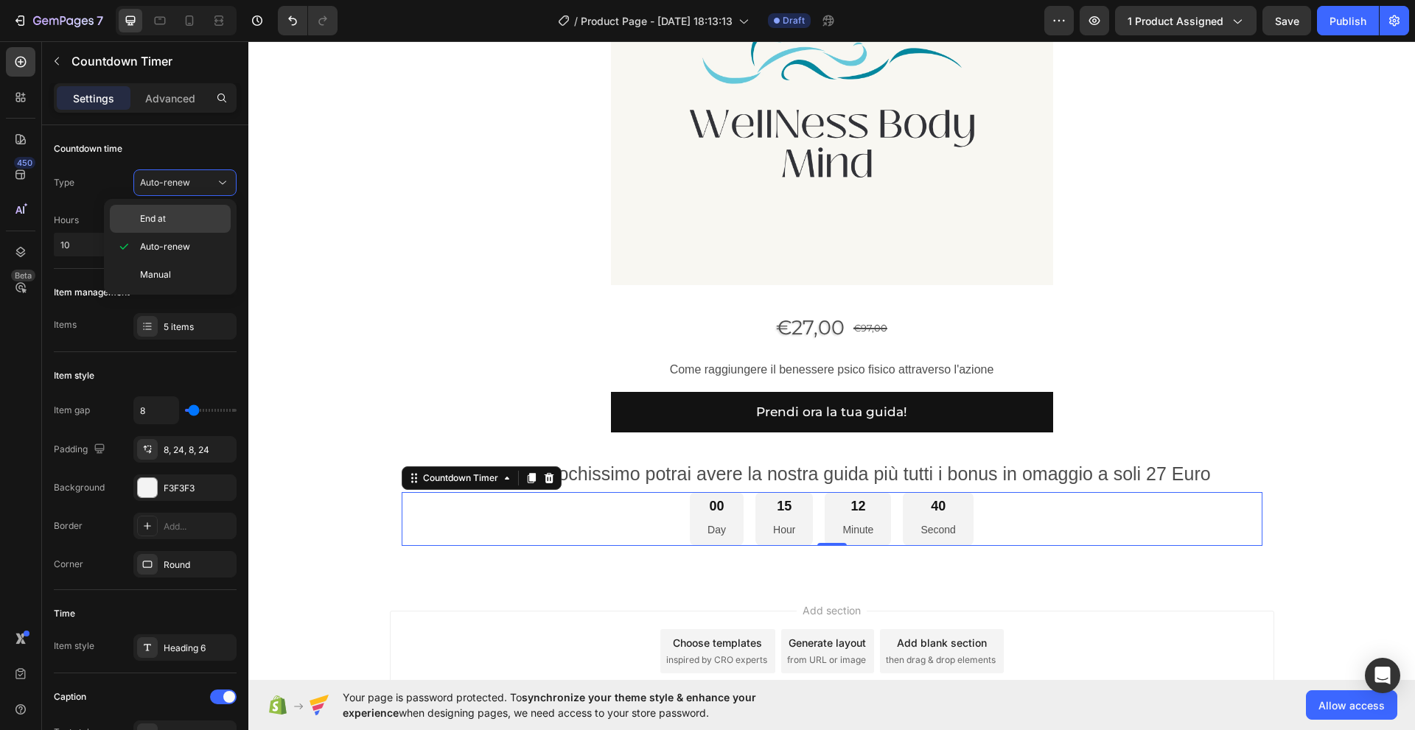
click at [186, 215] on p "End at" at bounding box center [182, 218] width 84 height 13
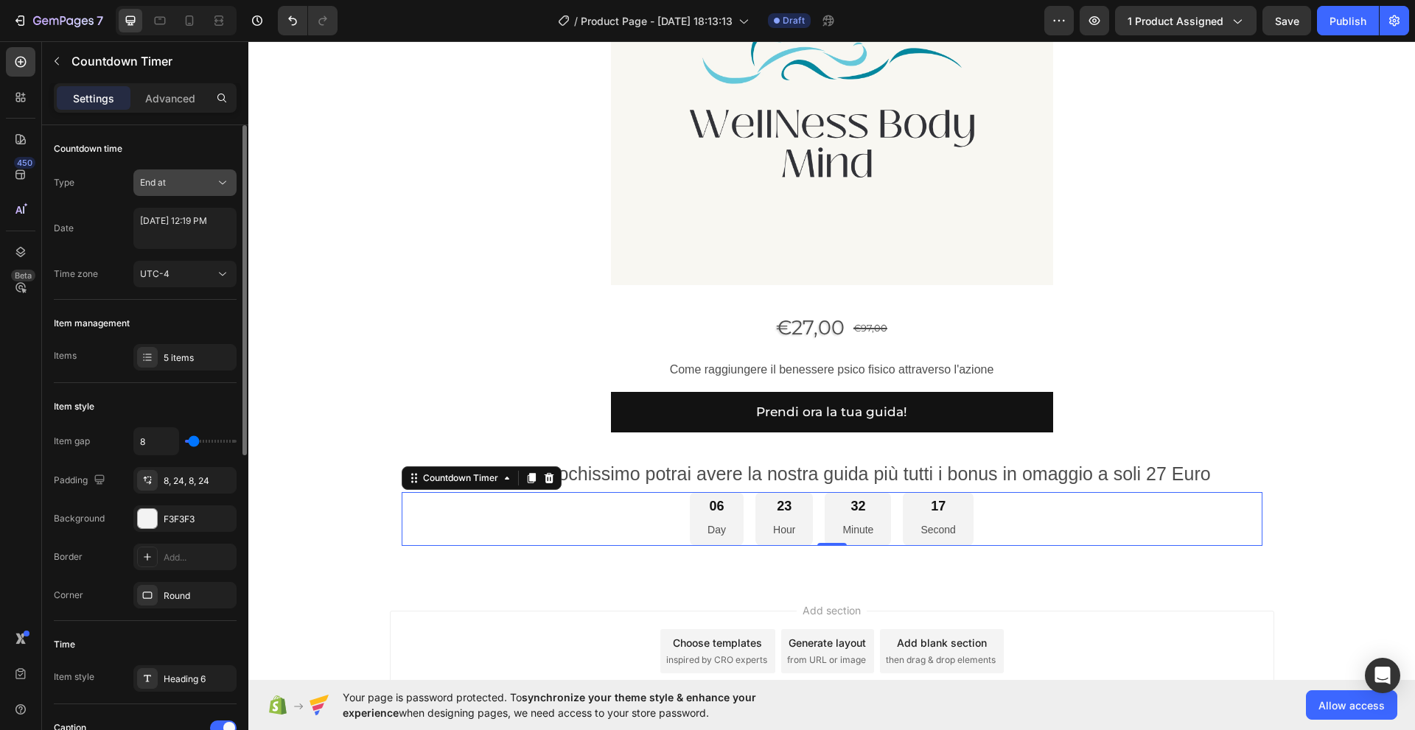
click at [223, 183] on icon at bounding box center [222, 182] width 15 height 15
click at [179, 247] on span "Auto-renew" at bounding box center [165, 246] width 50 height 13
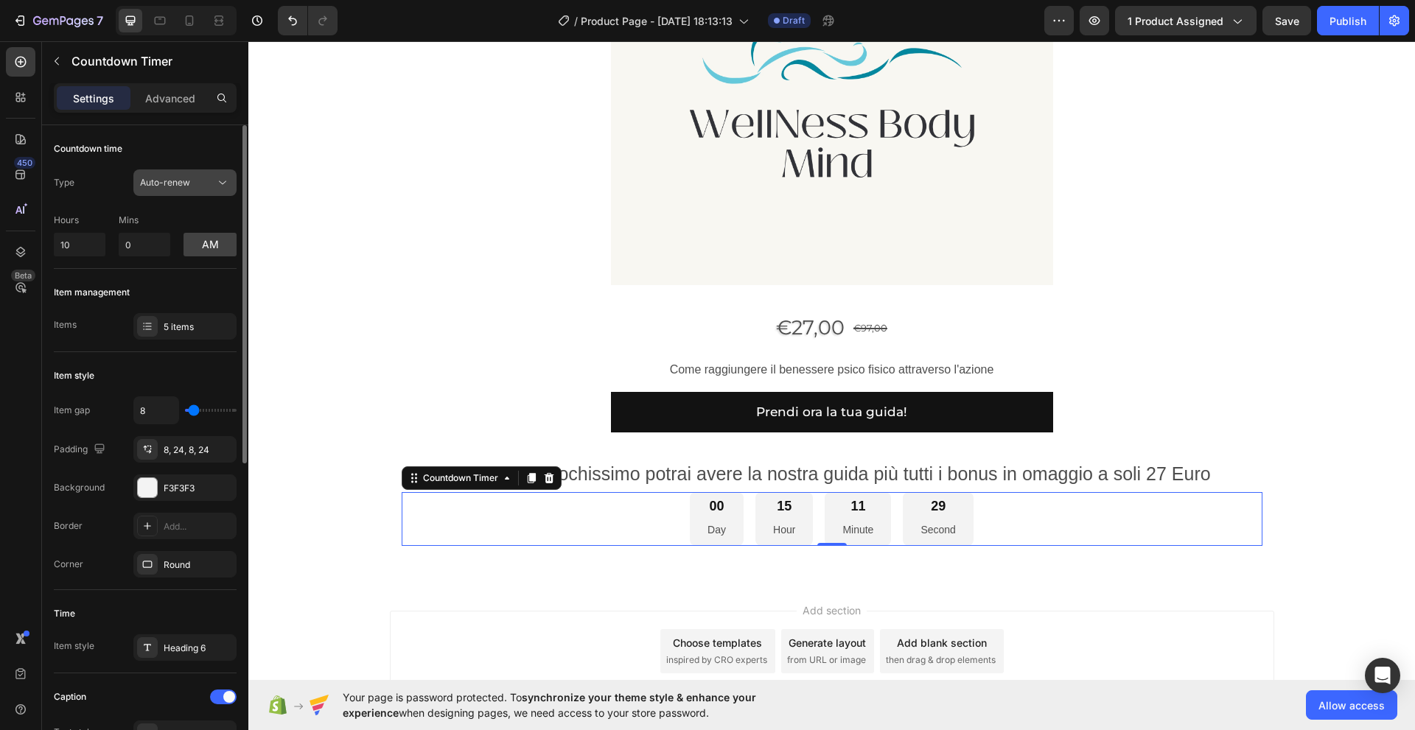
click at [222, 183] on icon at bounding box center [222, 183] width 7 height 4
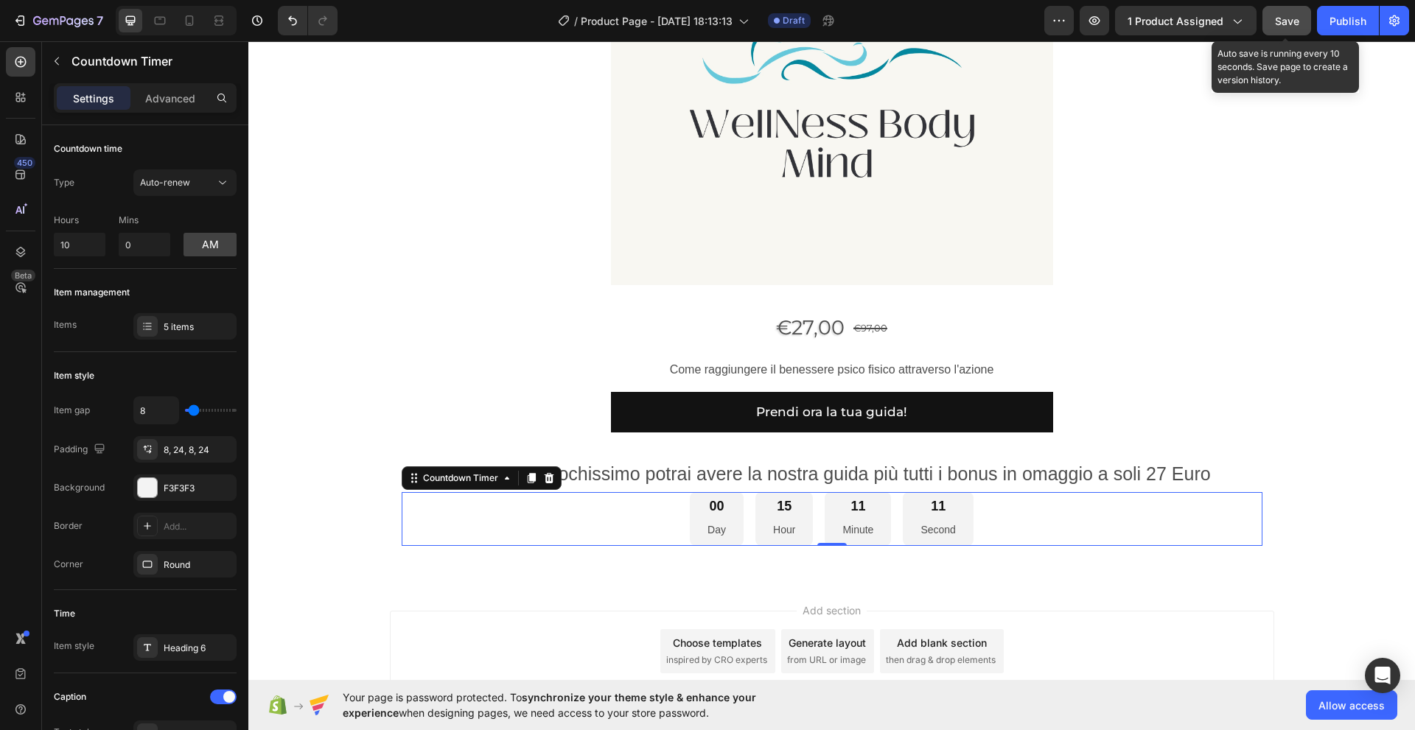
click at [1281, 26] on span "Save" at bounding box center [1287, 21] width 24 height 13
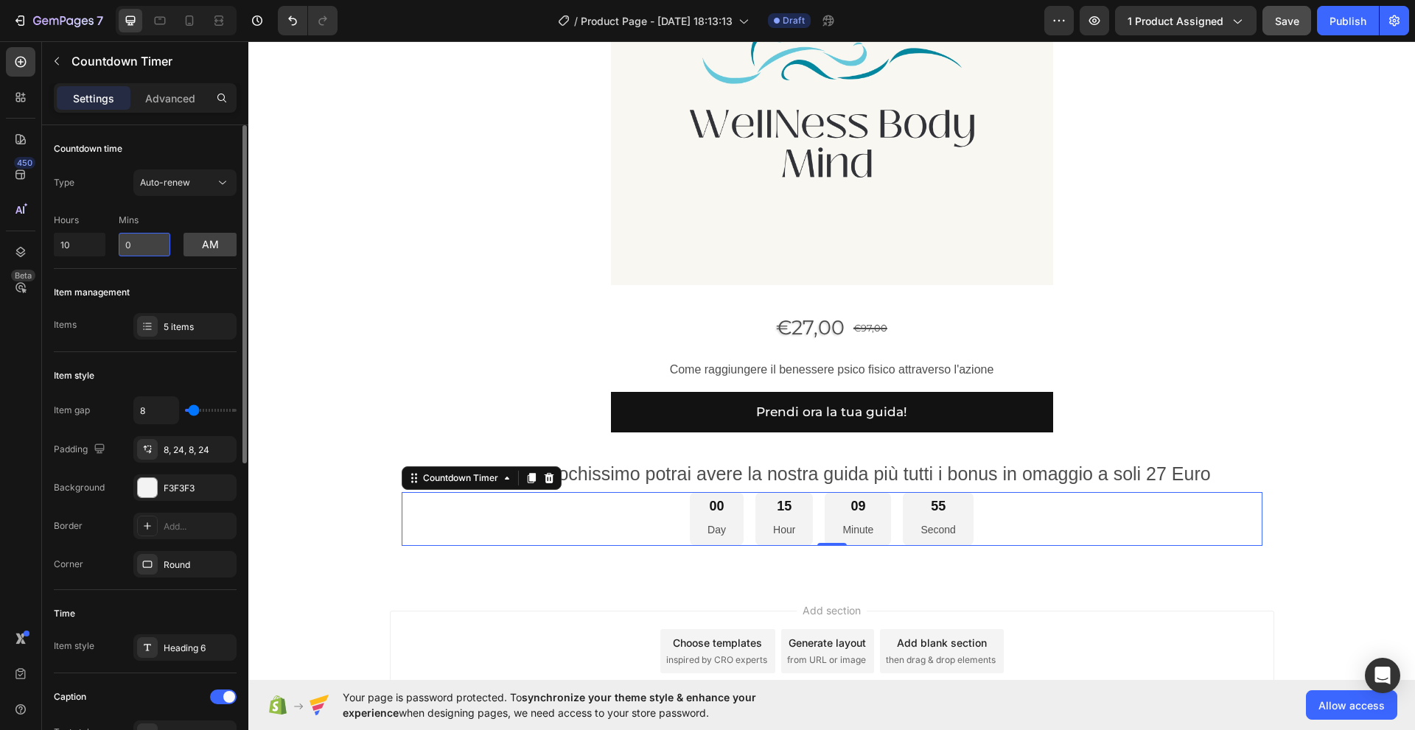
click at [138, 248] on input "0" at bounding box center [145, 245] width 52 height 24
click at [223, 183] on icon at bounding box center [222, 182] width 15 height 15
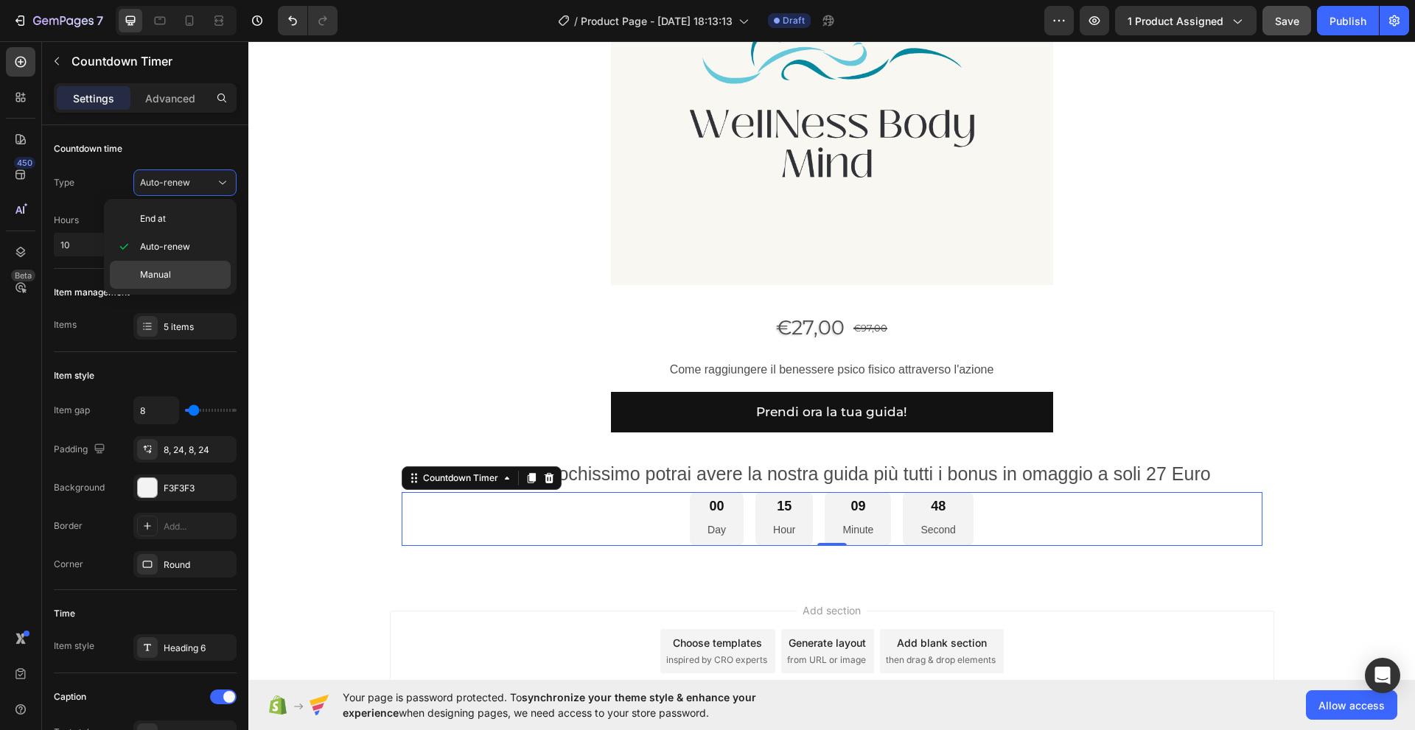
click at [152, 270] on span "Manual" at bounding box center [155, 274] width 31 height 13
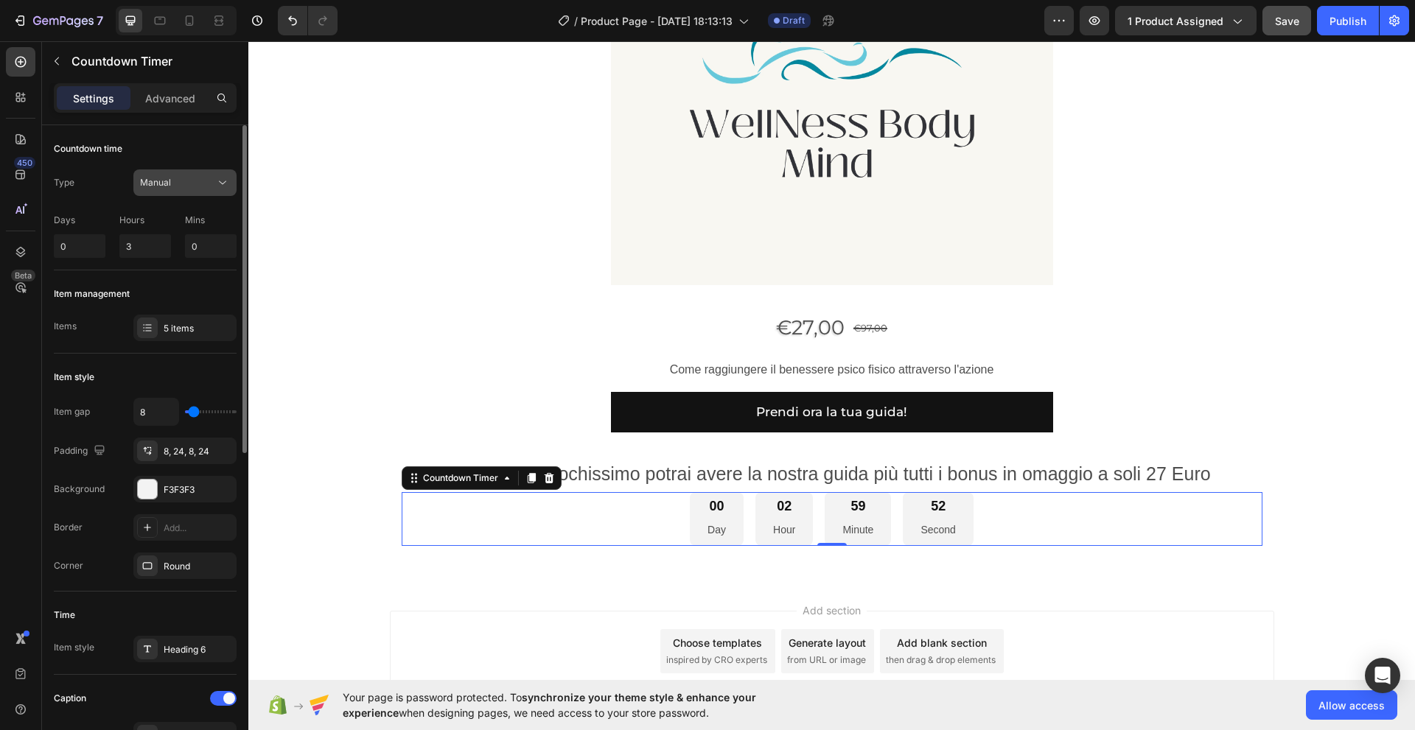
click at [217, 181] on icon at bounding box center [222, 182] width 15 height 15
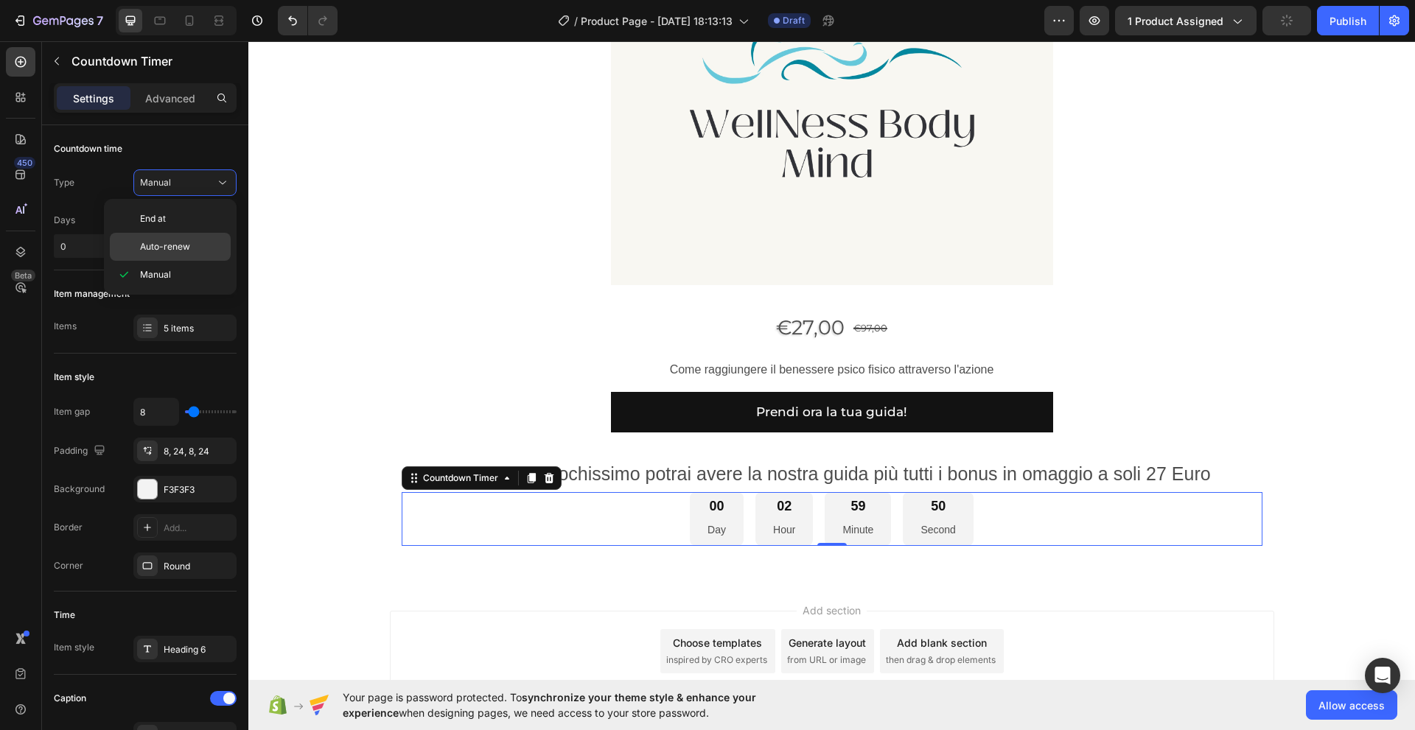
click at [171, 241] on span "Auto-renew" at bounding box center [165, 246] width 50 height 13
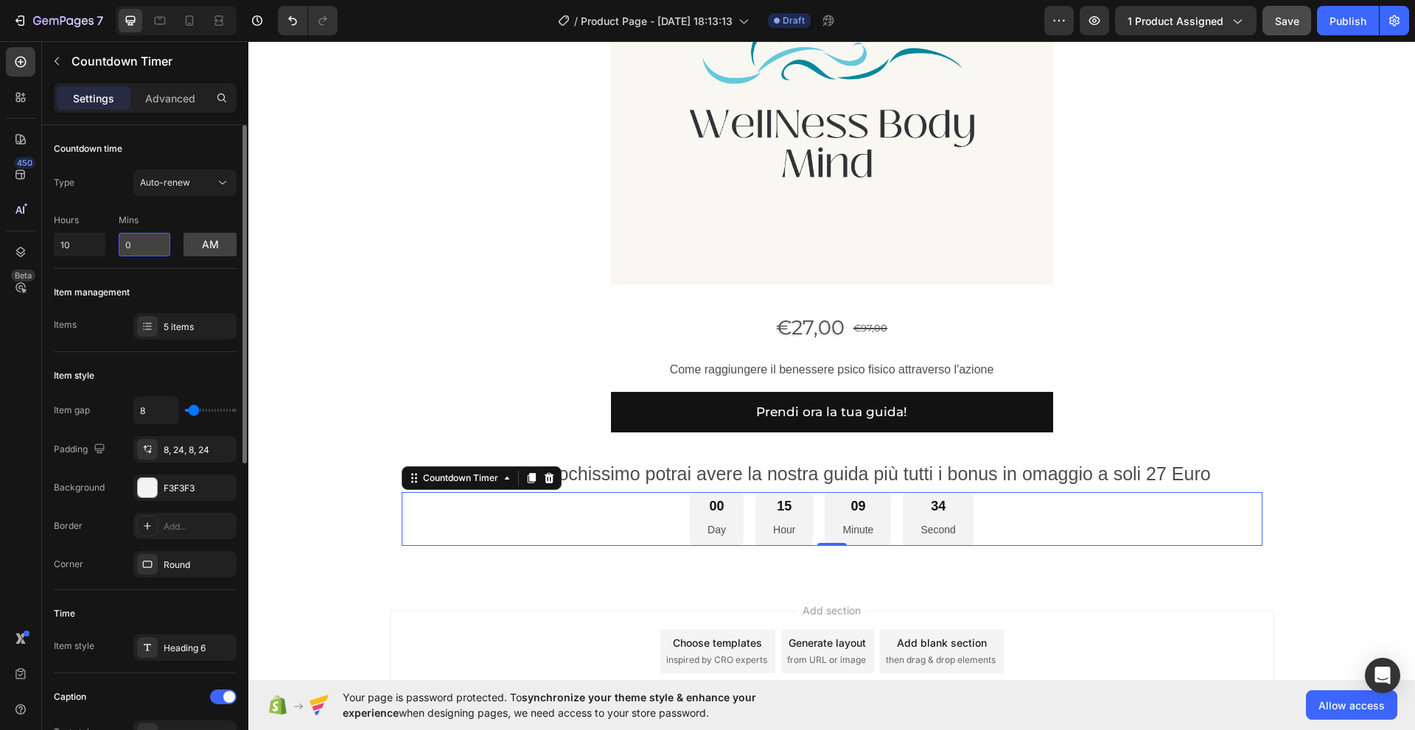
drag, startPoint x: 136, startPoint y: 247, endPoint x: 125, endPoint y: 248, distance: 10.3
click at [125, 248] on input "0" at bounding box center [145, 245] width 52 height 24
type input "27"
click at [80, 251] on input "10" at bounding box center [80, 245] width 52 height 24
click at [196, 248] on button "am" at bounding box center [209, 245] width 53 height 24
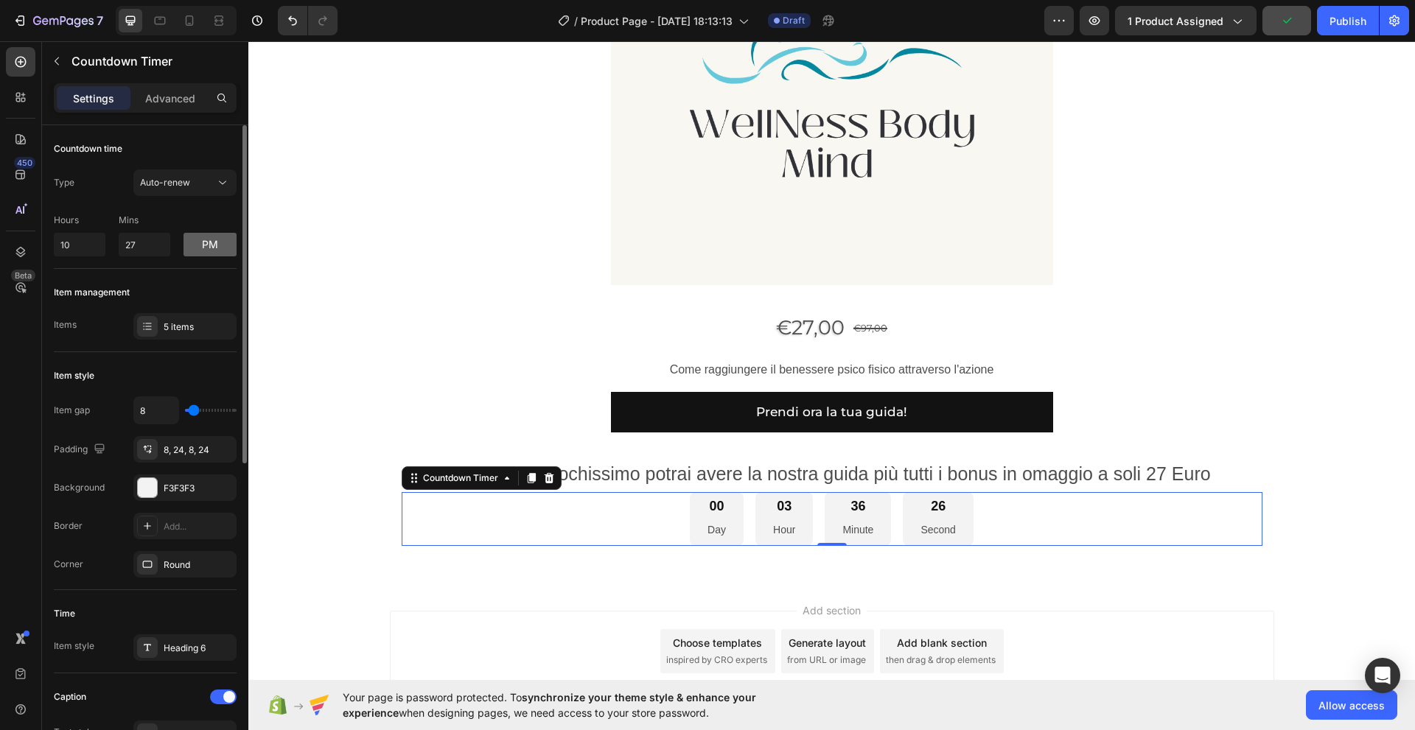
click at [196, 248] on button "pm" at bounding box center [209, 245] width 53 height 24
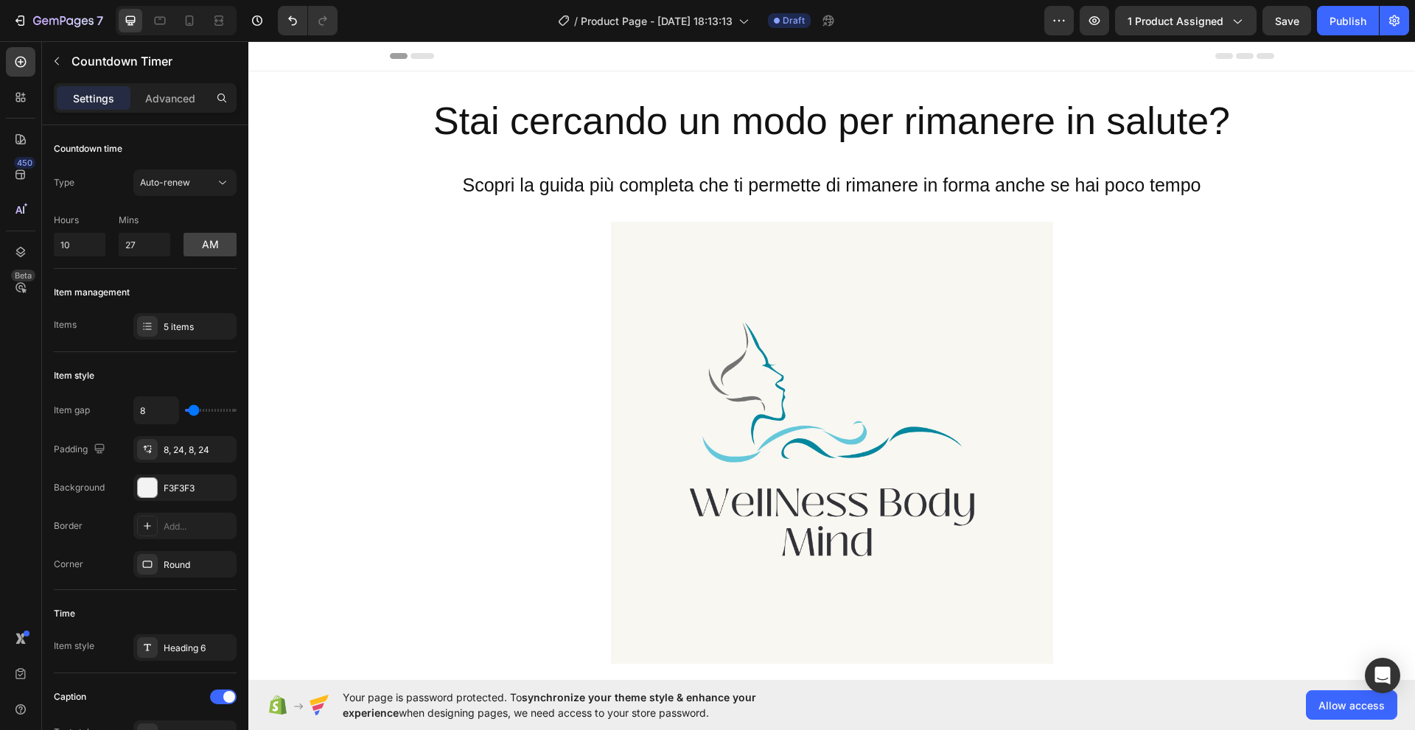
scroll to position [912, 0]
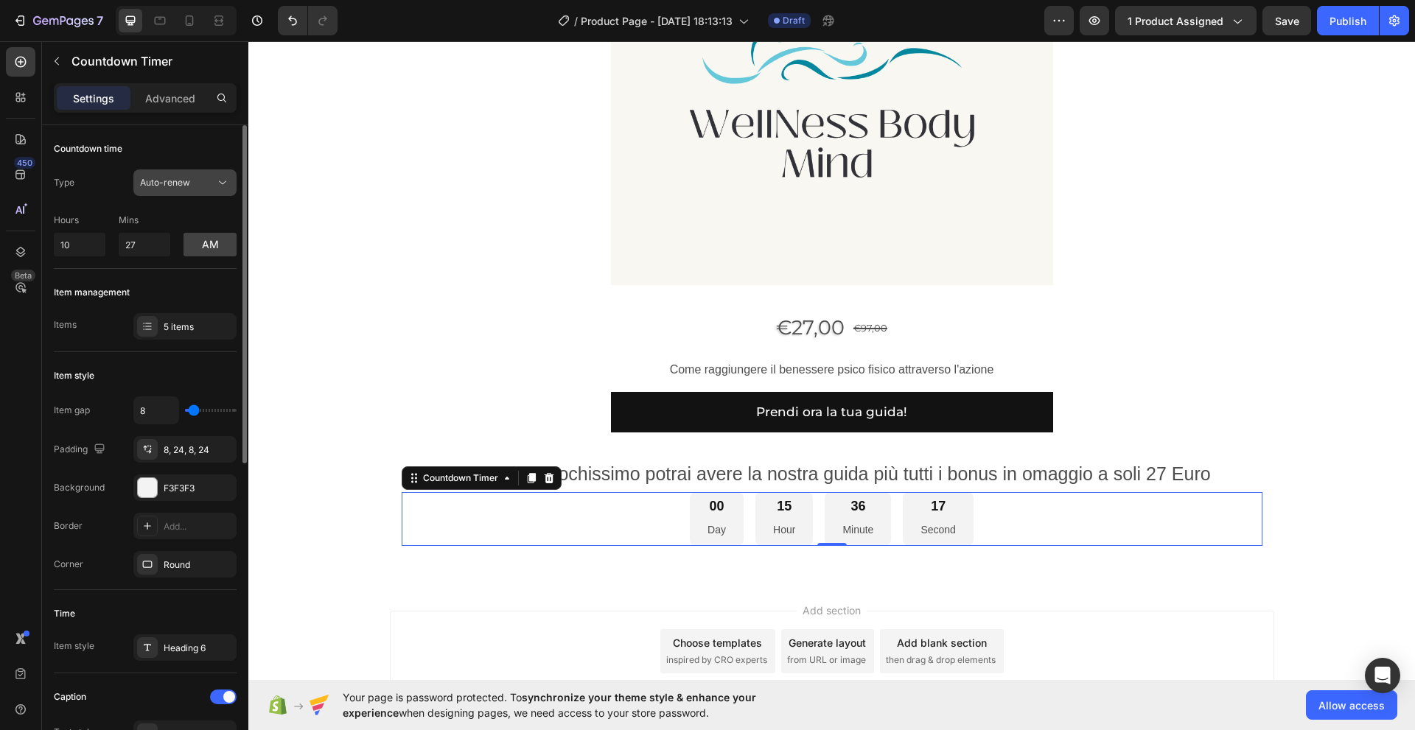
click at [221, 182] on icon at bounding box center [222, 182] width 15 height 15
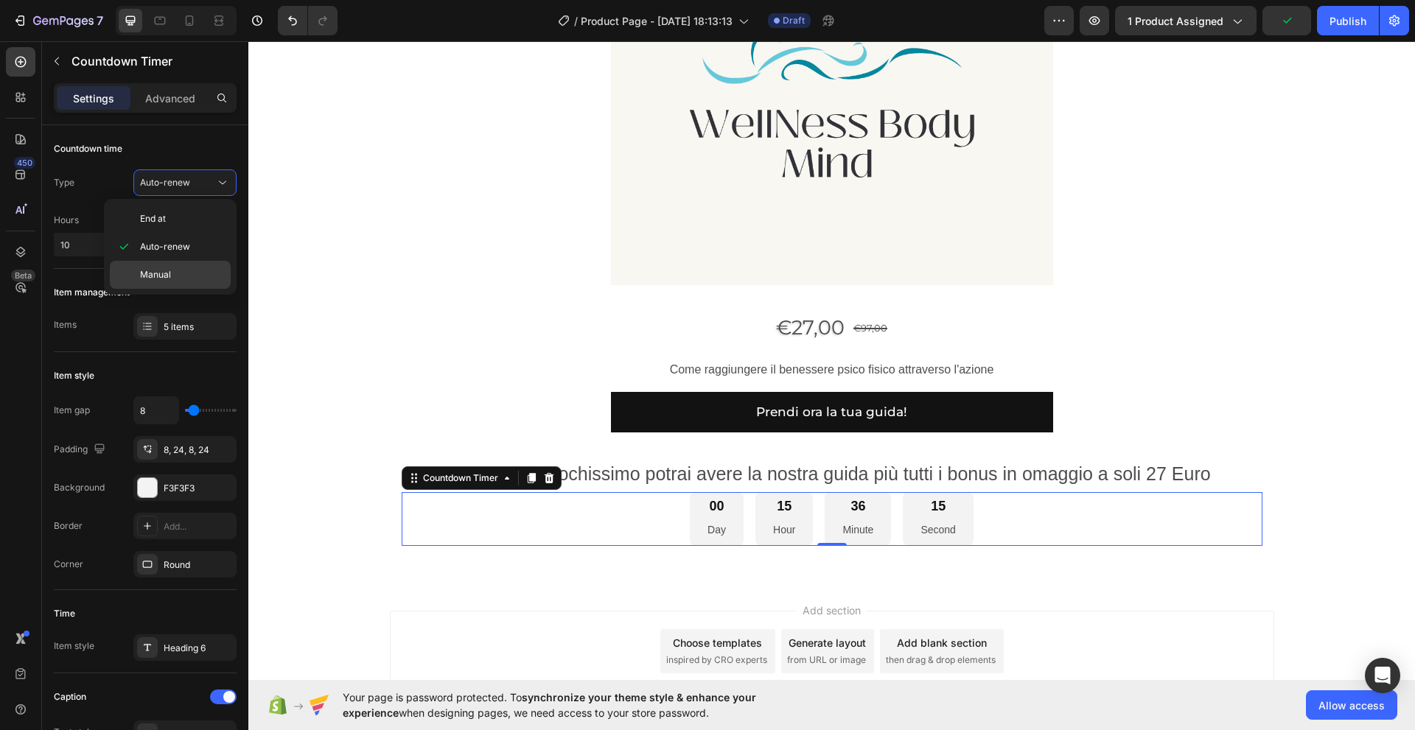
click at [167, 270] on span "Manual" at bounding box center [155, 274] width 31 height 13
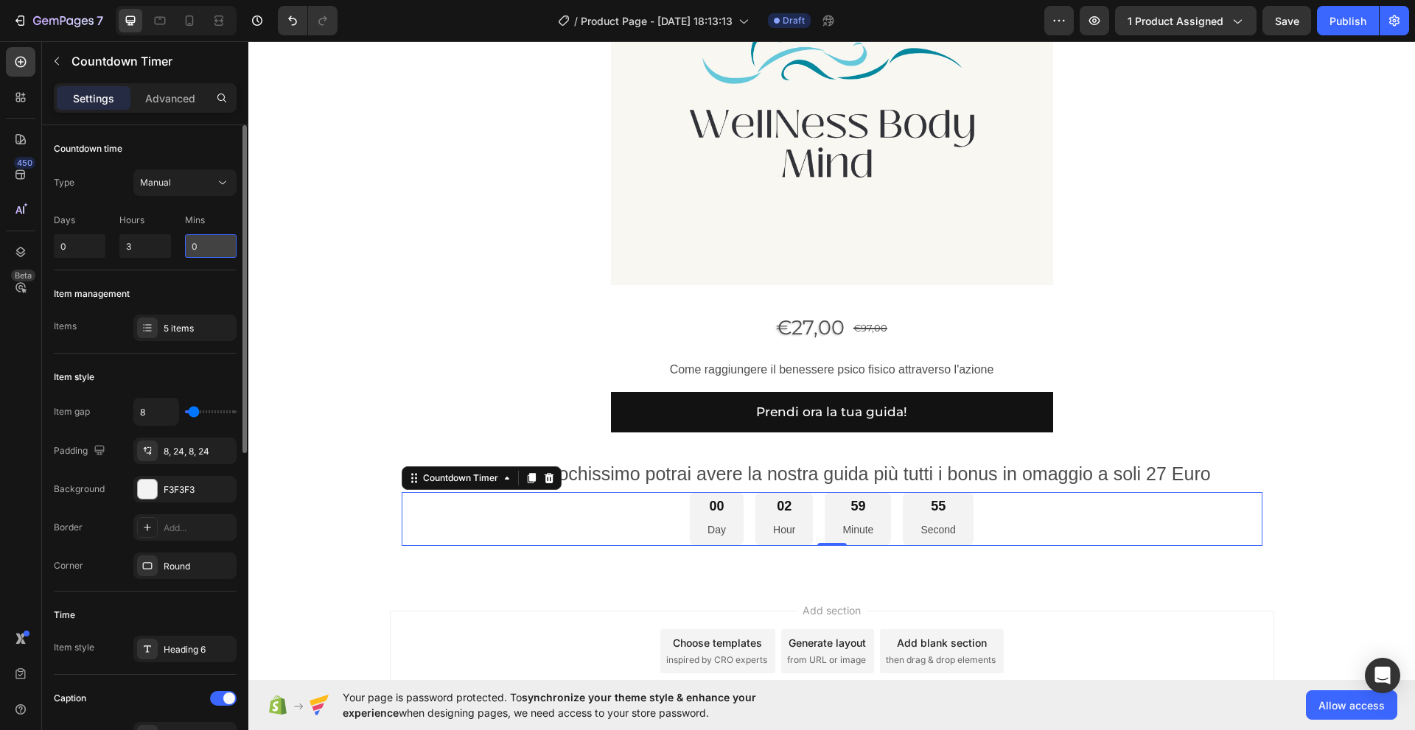
click at [191, 250] on input "0" at bounding box center [211, 246] width 52 height 24
type input "27"
click at [214, 354] on div "Countdown time Type Manual Days 0 Hours 3 Mins 27" at bounding box center [145, 473] width 183 height 238
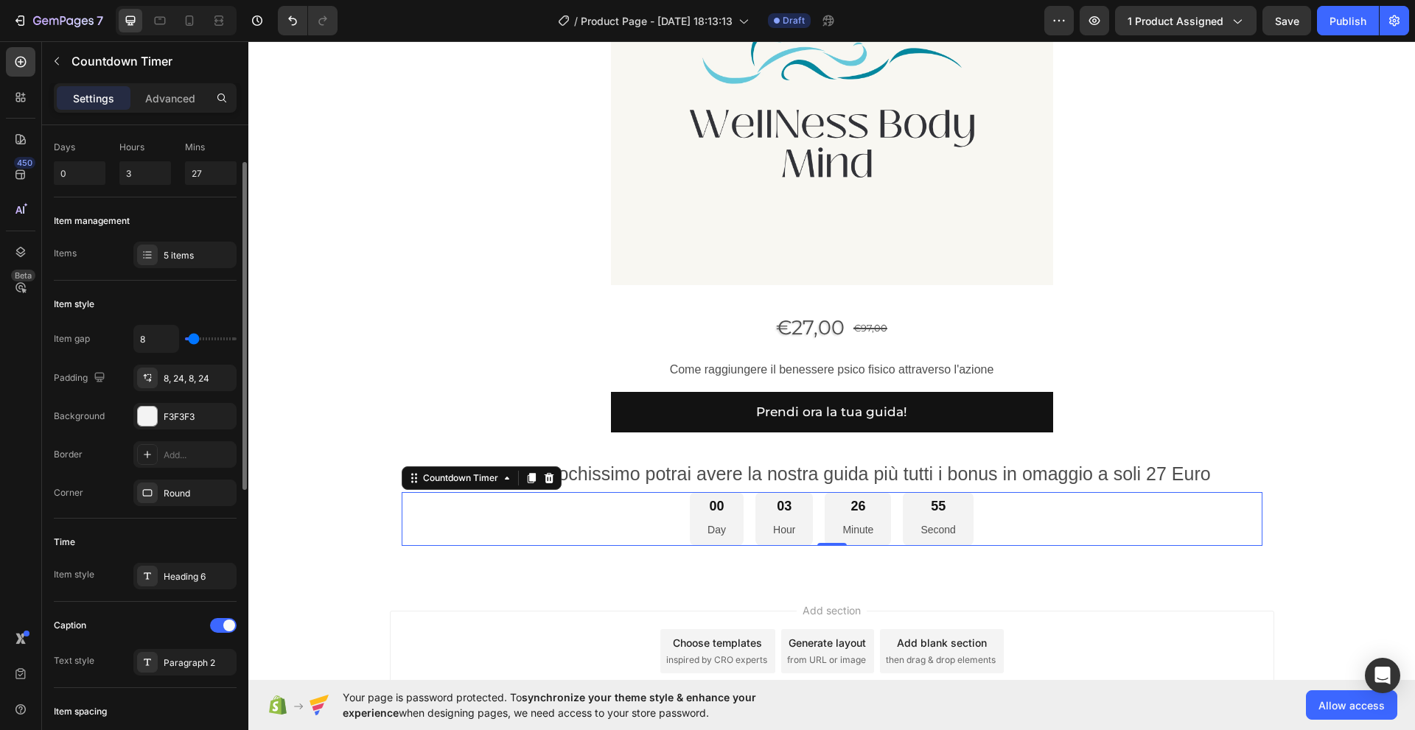
scroll to position [24, 0]
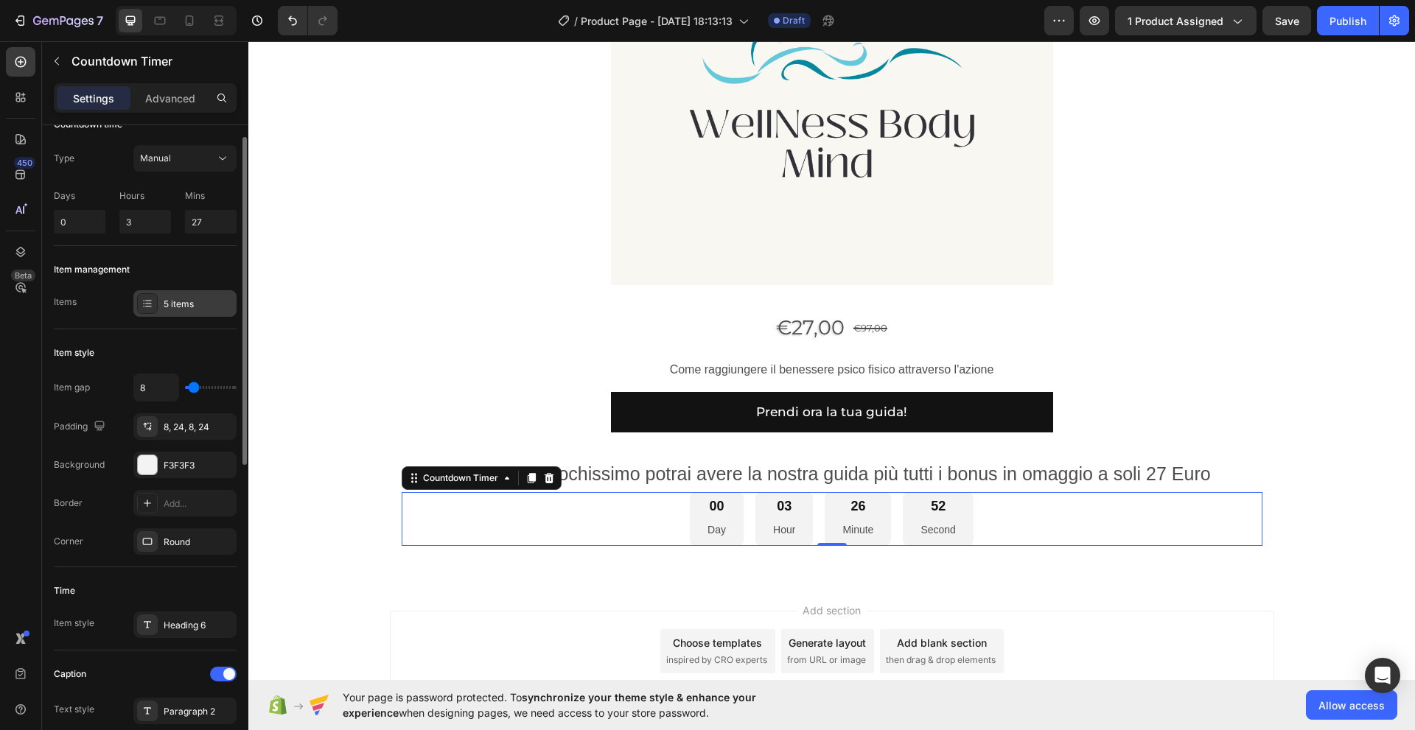
click at [186, 304] on div "5 items" at bounding box center [198, 304] width 69 height 13
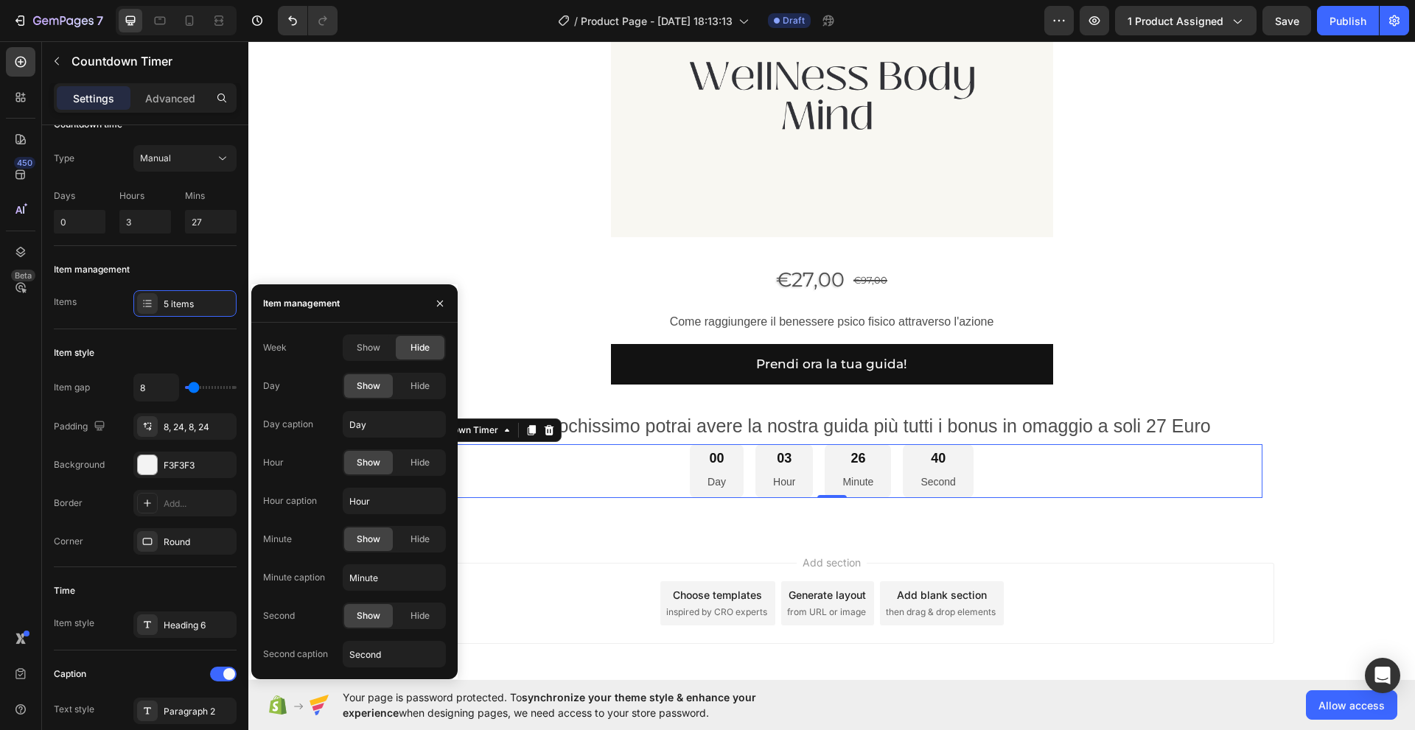
scroll to position [961, 0]
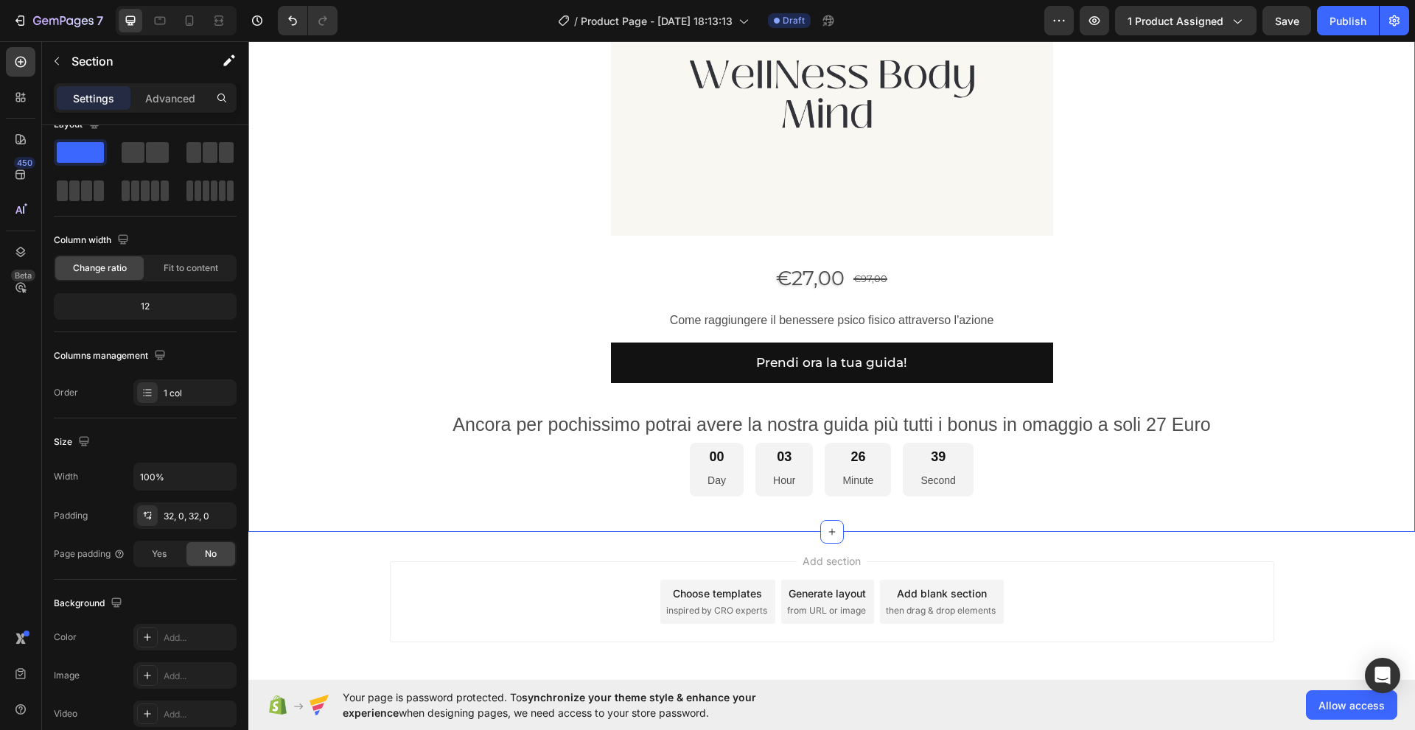
scroll to position [0, 0]
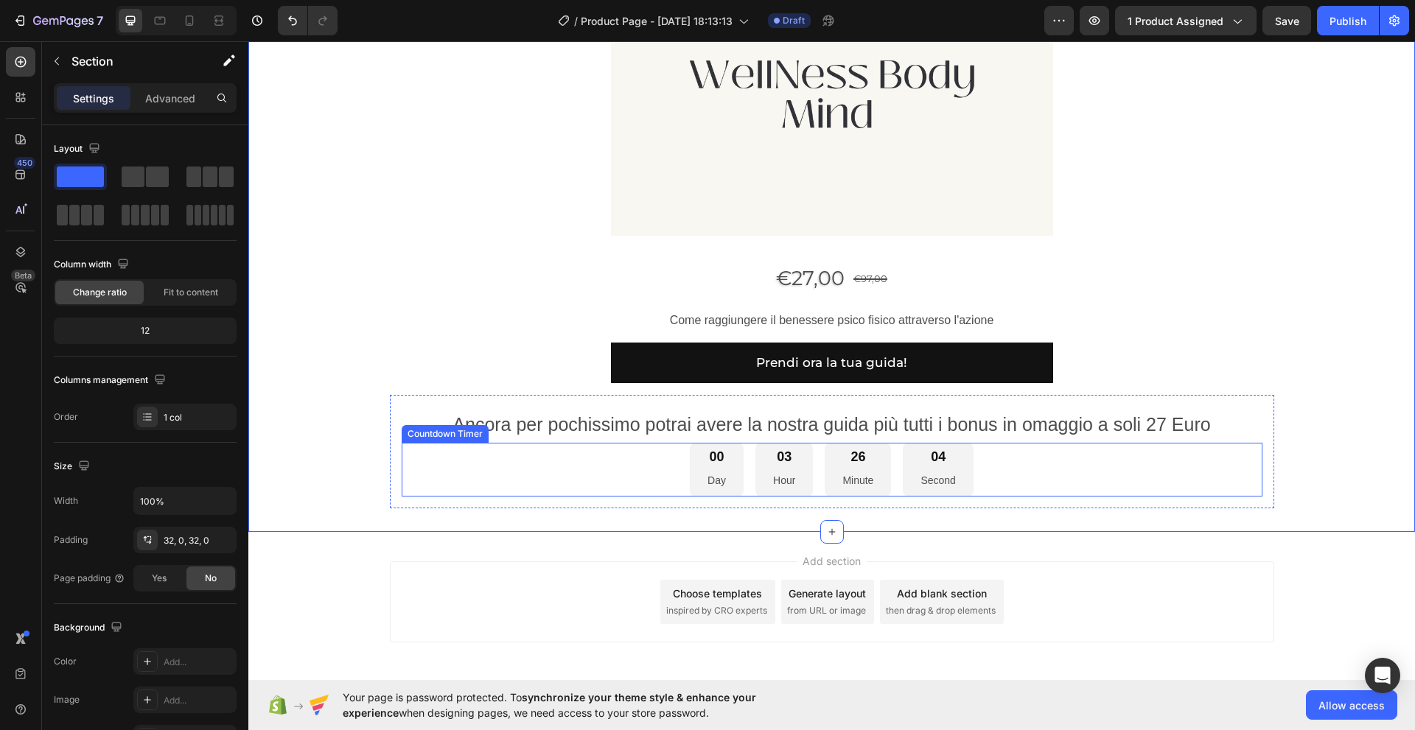
click at [724, 466] on div "00 Day" at bounding box center [717, 470] width 54 height 54
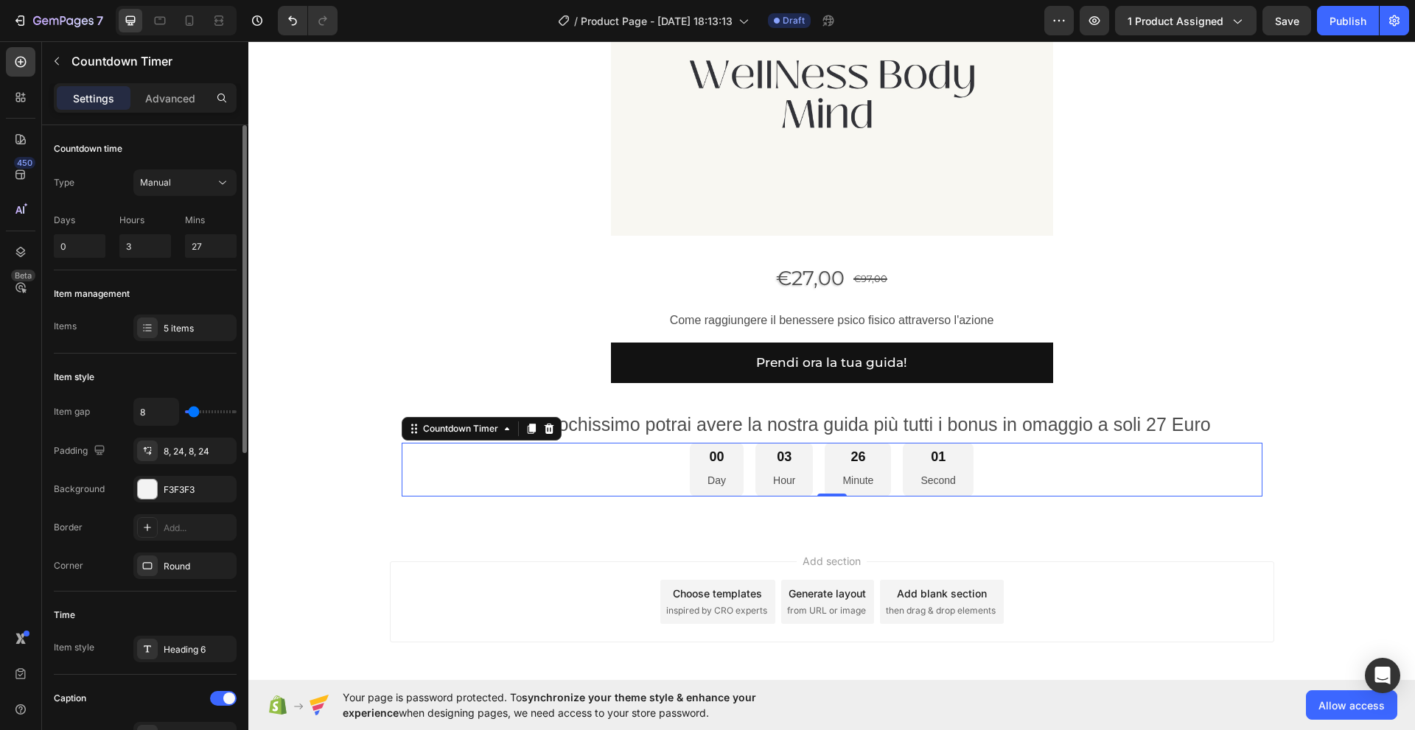
click at [78, 223] on p "Days" at bounding box center [80, 220] width 52 height 13
drag, startPoint x: 52, startPoint y: 217, endPoint x: 79, endPoint y: 218, distance: 27.3
click at [84, 222] on p "Days" at bounding box center [80, 220] width 52 height 13
click at [70, 186] on div "Type" at bounding box center [64, 182] width 21 height 13
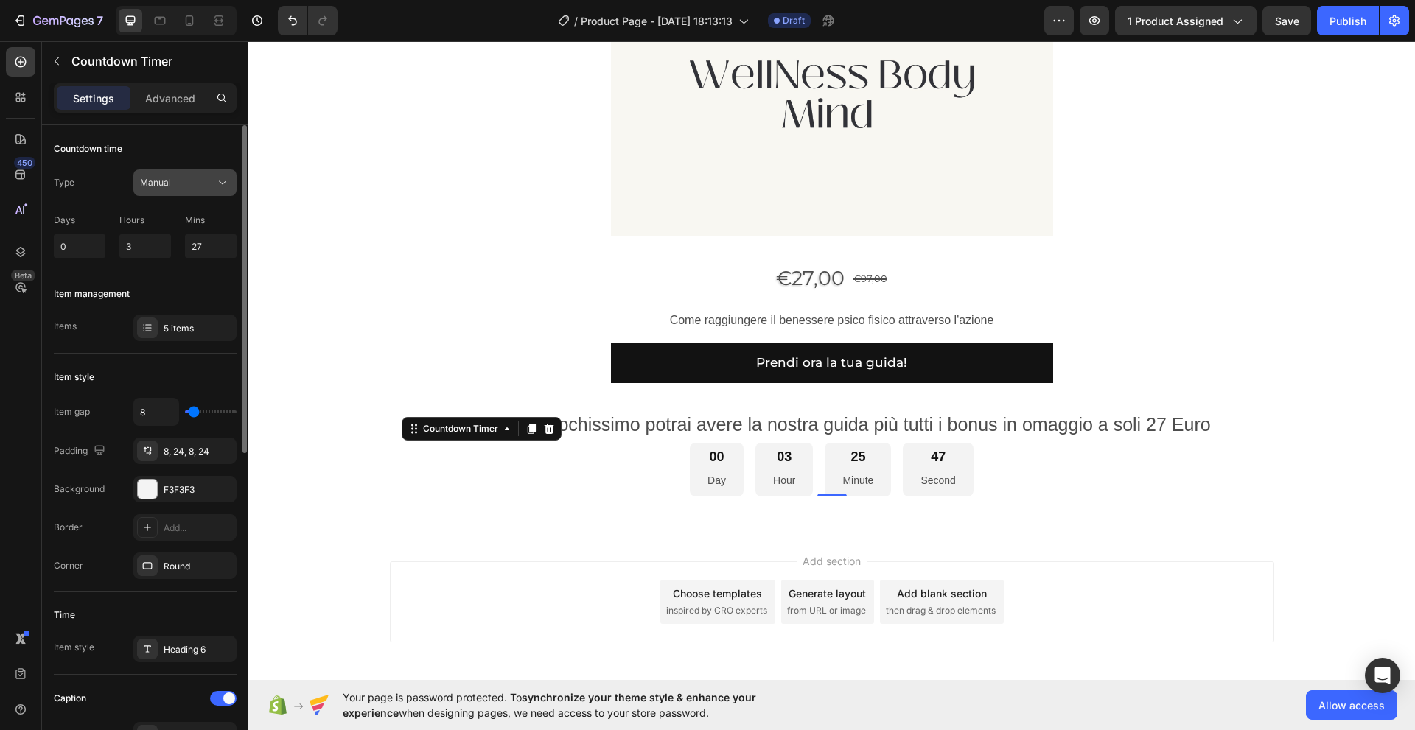
click at [223, 184] on icon at bounding box center [222, 183] width 7 height 4
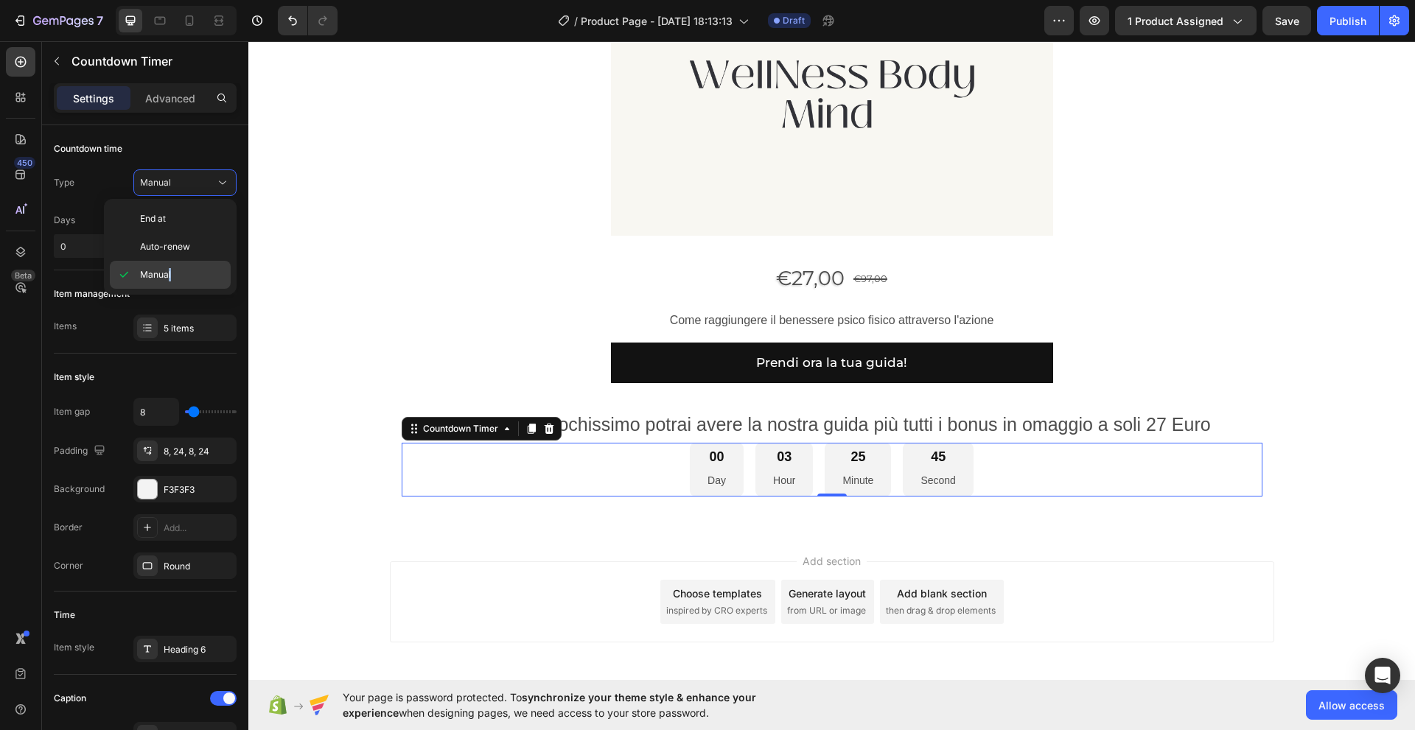
click at [169, 269] on span "Manual" at bounding box center [155, 274] width 31 height 13
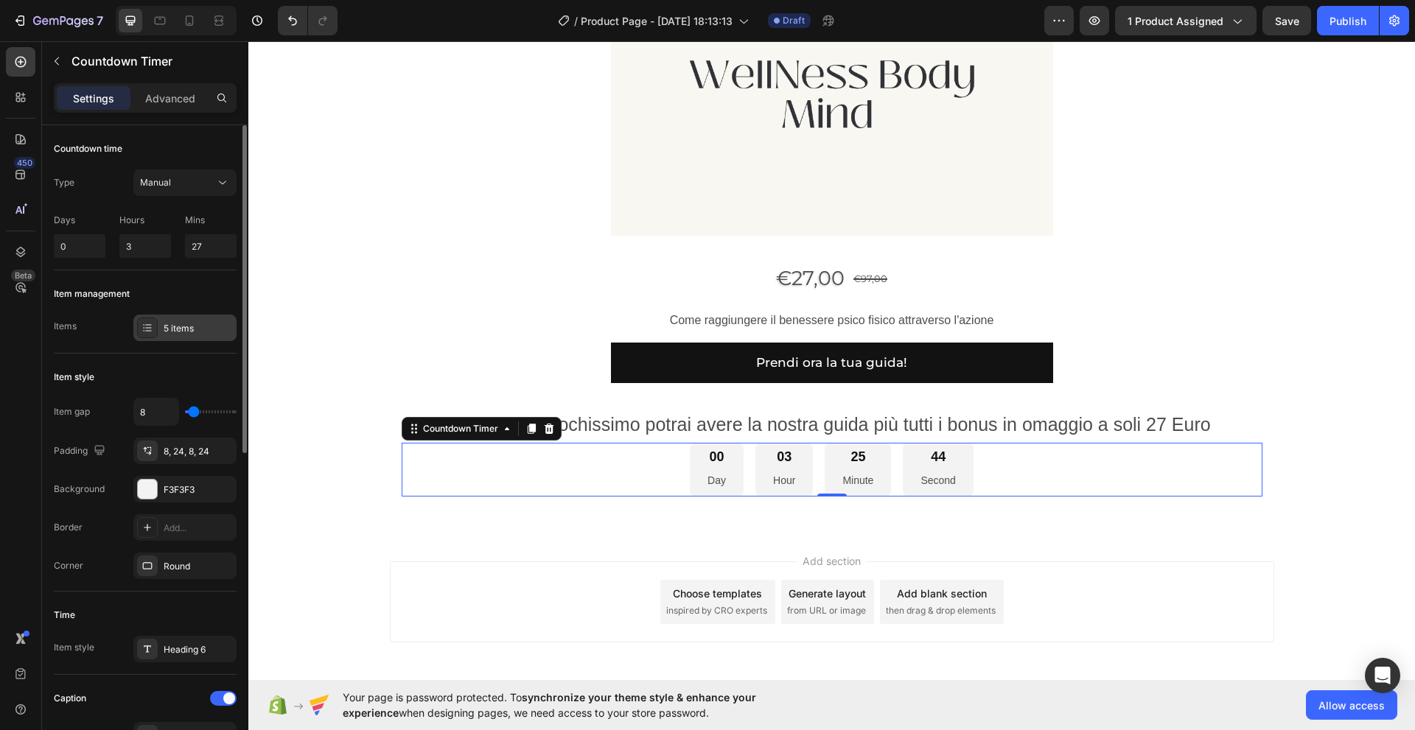
click at [172, 331] on div "5 items" at bounding box center [198, 328] width 69 height 13
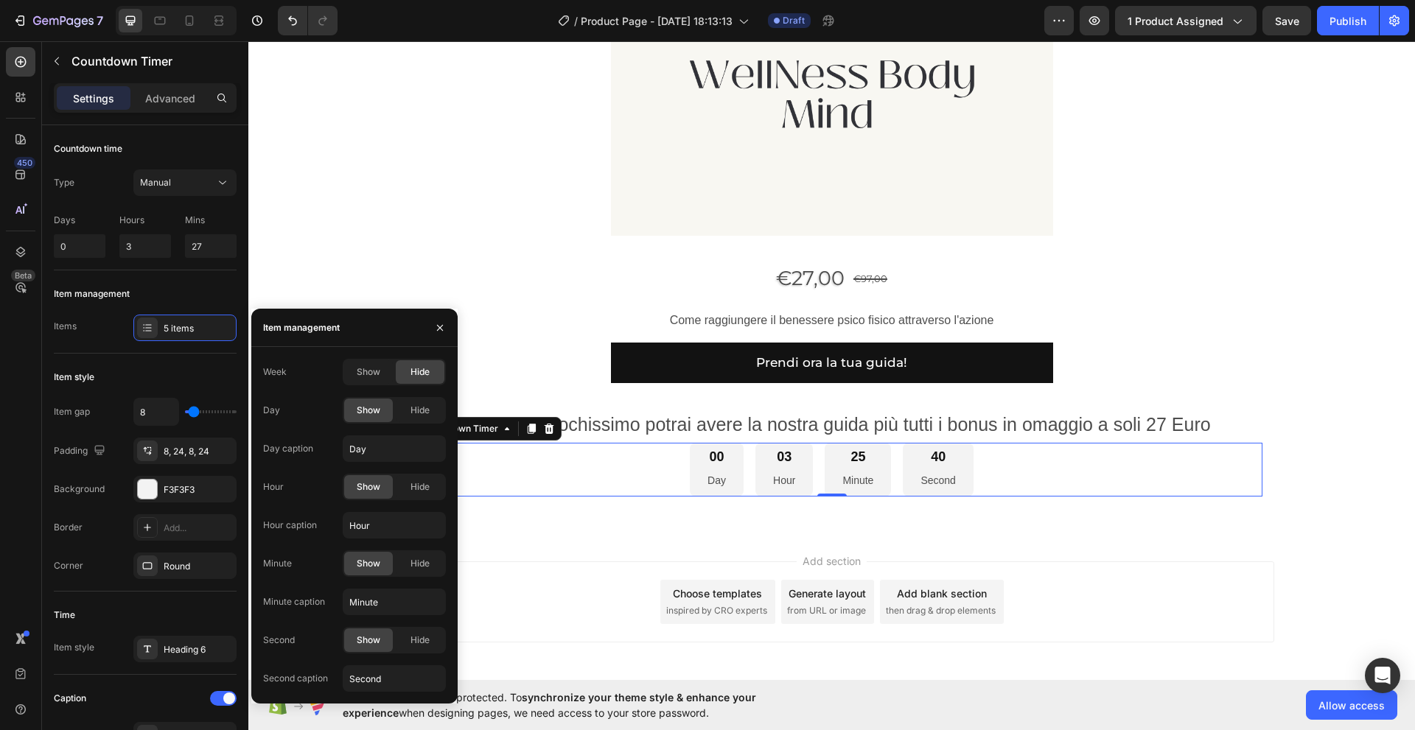
click at [280, 413] on div "Day Show Hide" at bounding box center [354, 410] width 183 height 27
drag, startPoint x: 282, startPoint y: 409, endPoint x: 259, endPoint y: 411, distance: 22.9
click at [259, 411] on div "Week Show Hide Day Show Hide Day caption Day Hour Show Hide Hour caption Hour M…" at bounding box center [354, 525] width 206 height 333
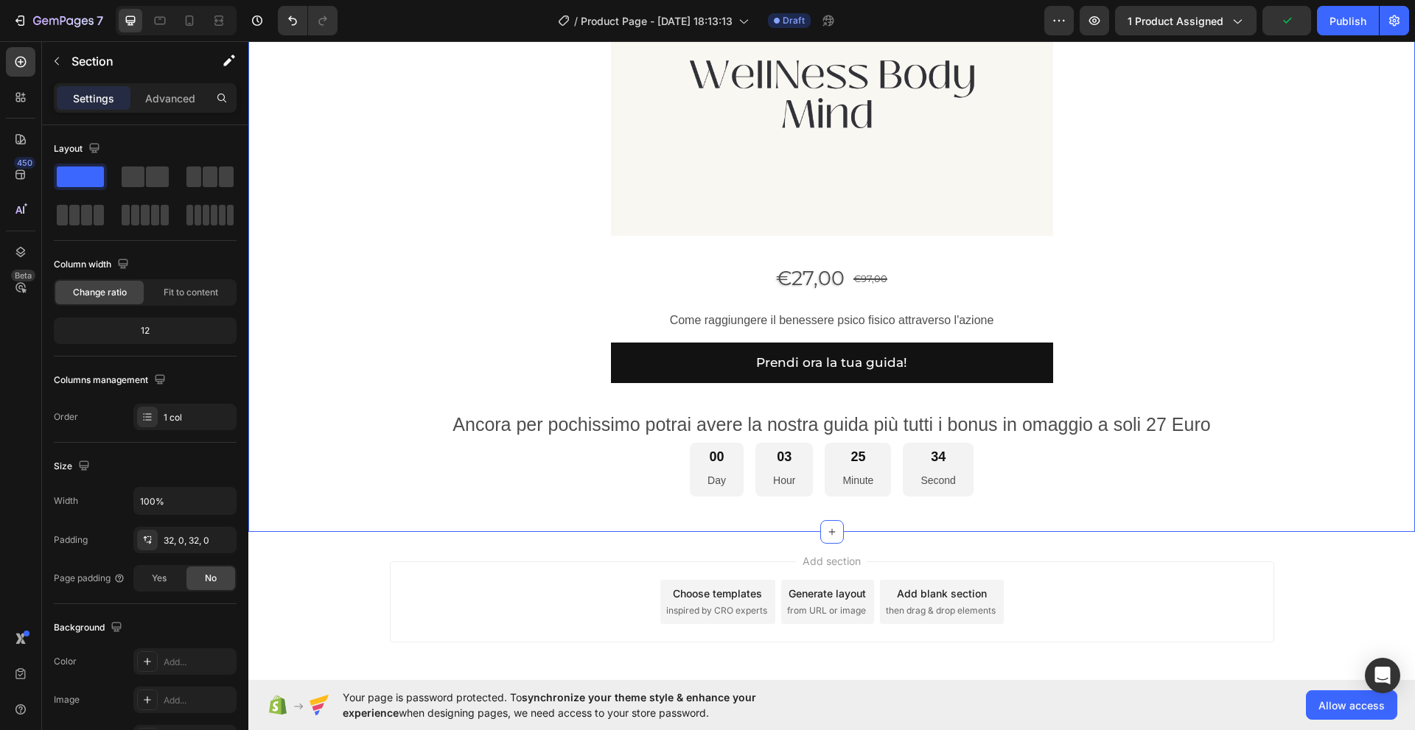
click at [690, 468] on div "00 Day" at bounding box center [717, 470] width 54 height 54
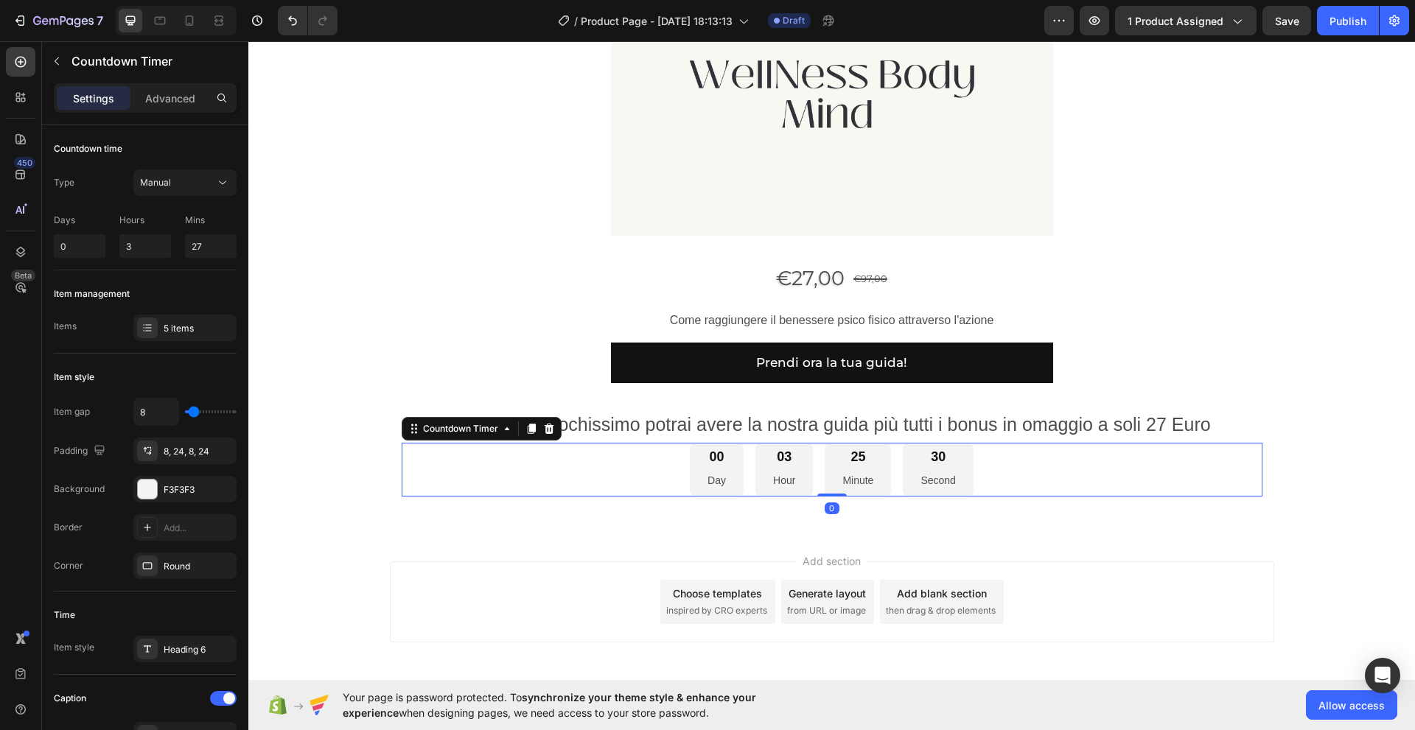
click at [725, 485] on div "00 Day" at bounding box center [717, 470] width 54 height 54
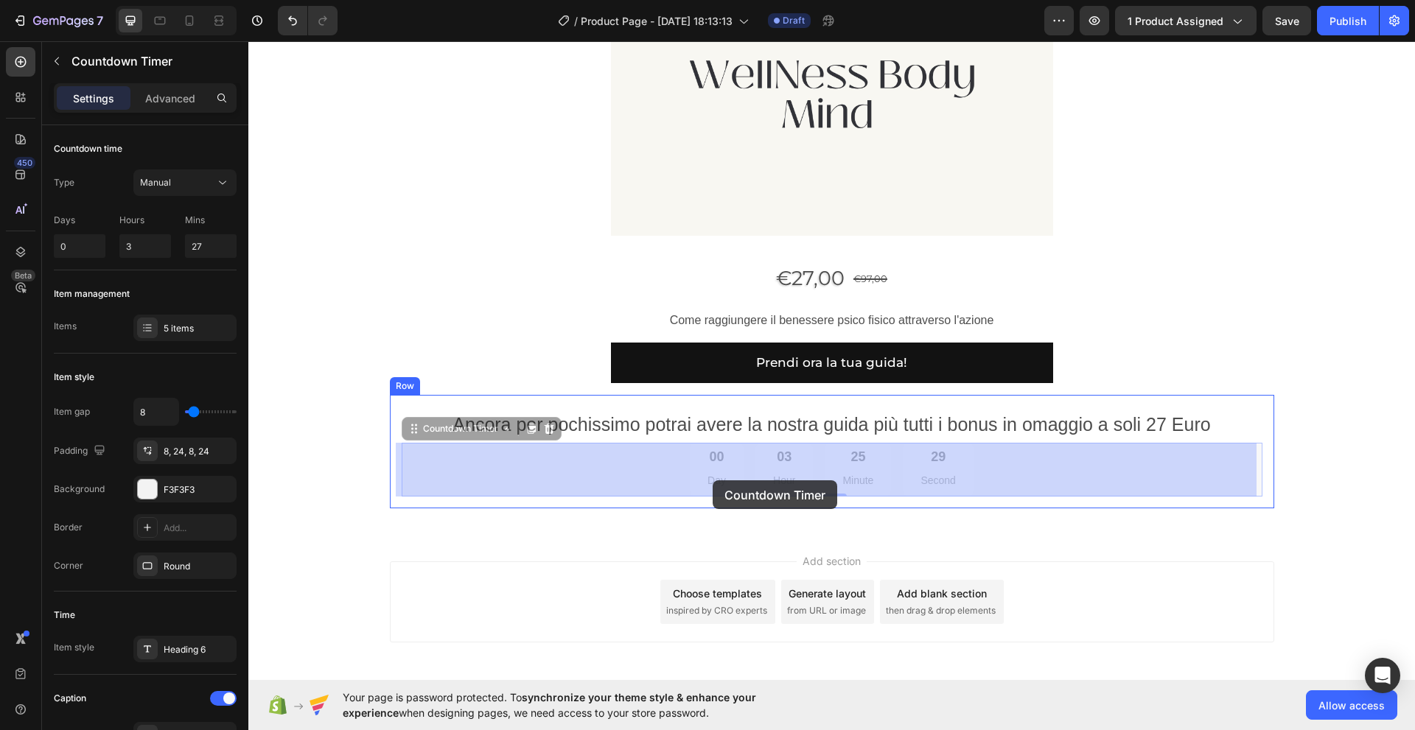
drag, startPoint x: 701, startPoint y: 479, endPoint x: 711, endPoint y: 480, distance: 10.4
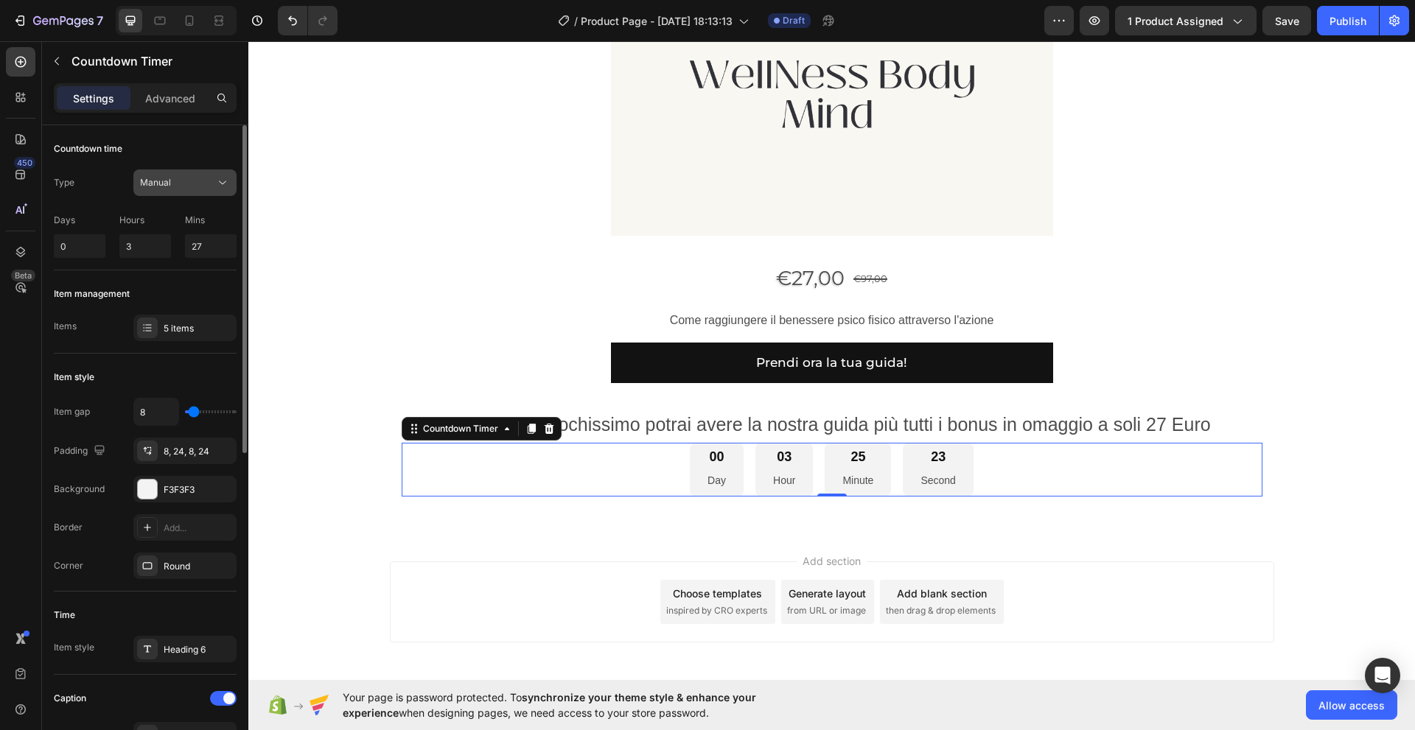
click at [222, 181] on icon at bounding box center [222, 182] width 15 height 15
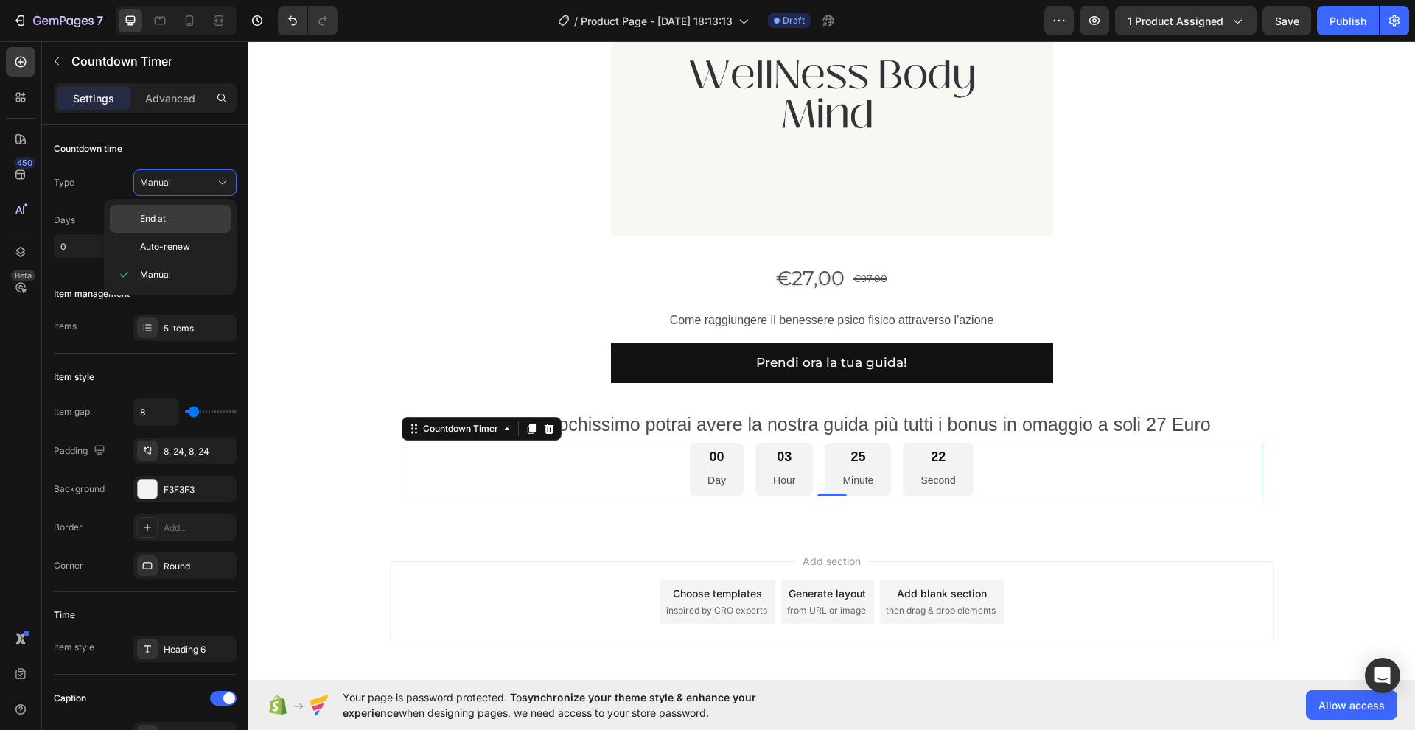
click at [159, 212] on span "End at" at bounding box center [153, 218] width 26 height 13
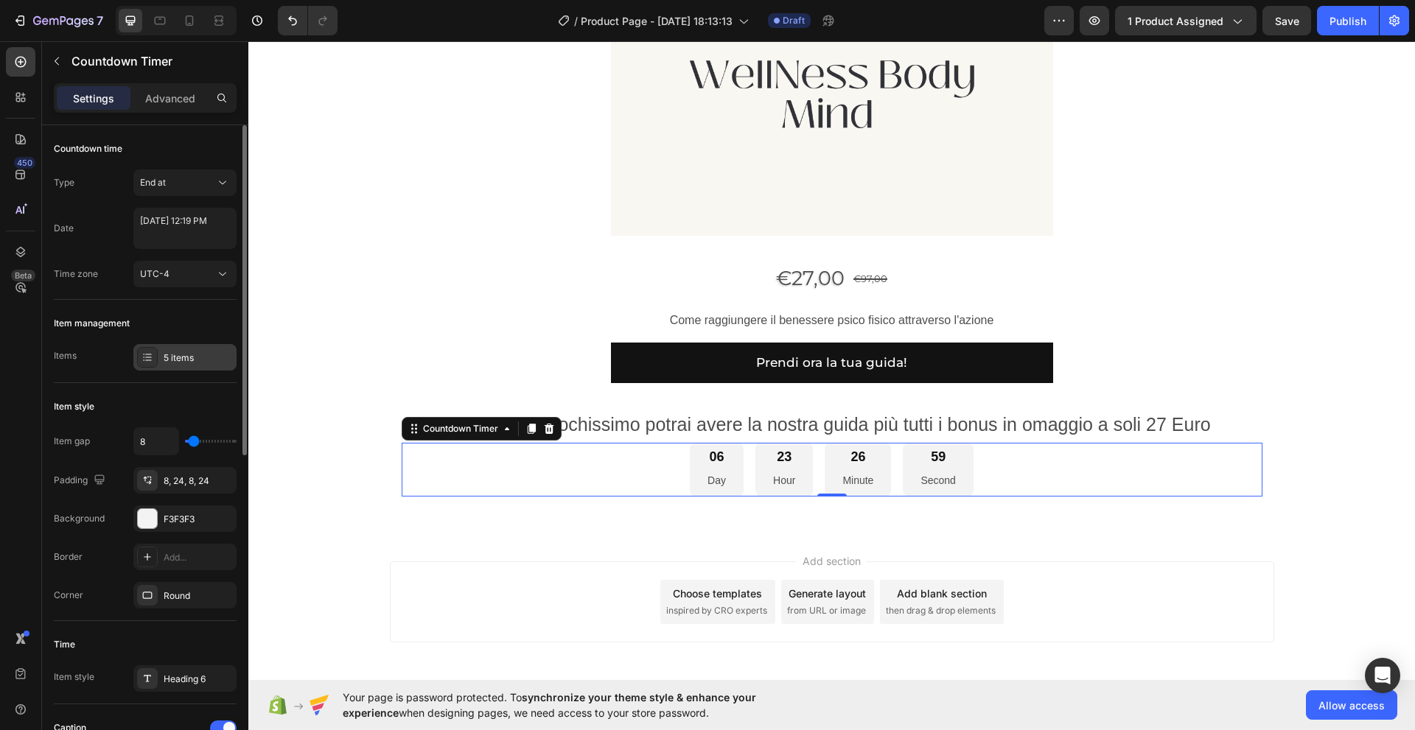
click at [172, 356] on div "5 items" at bounding box center [198, 357] width 69 height 13
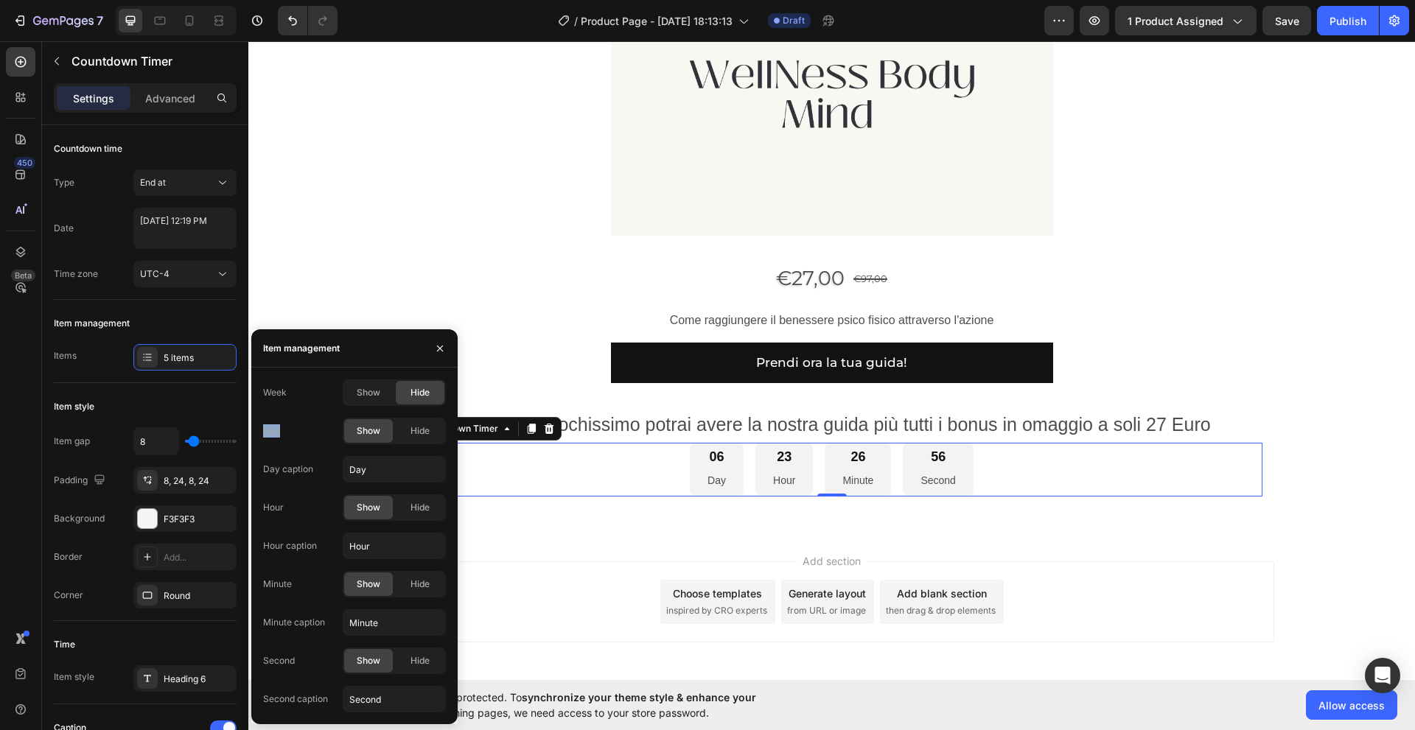
drag, startPoint x: 260, startPoint y: 430, endPoint x: 279, endPoint y: 432, distance: 19.3
click at [279, 432] on div "Week Show Hide Day Show Hide Day caption Day Hour Show Hide Hour caption Hour M…" at bounding box center [354, 545] width 206 height 333
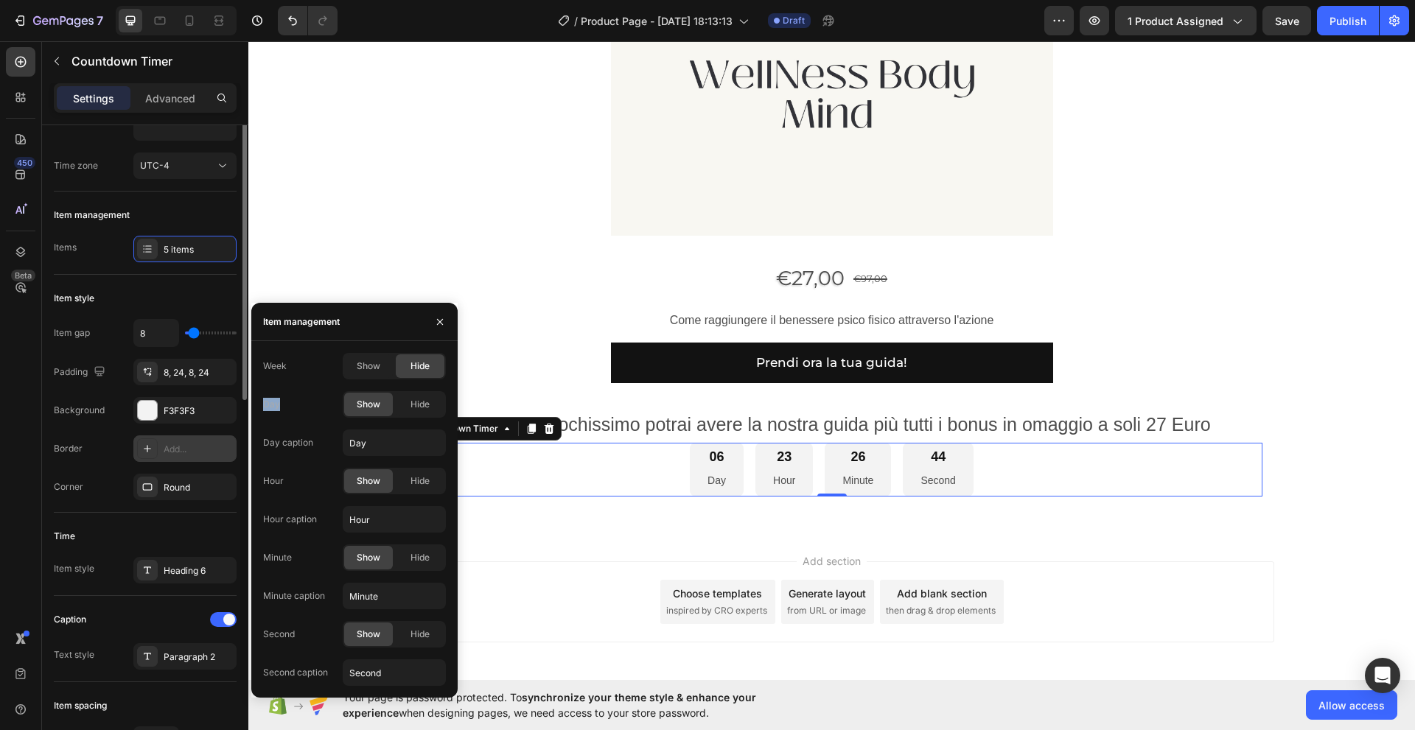
scroll to position [11, 0]
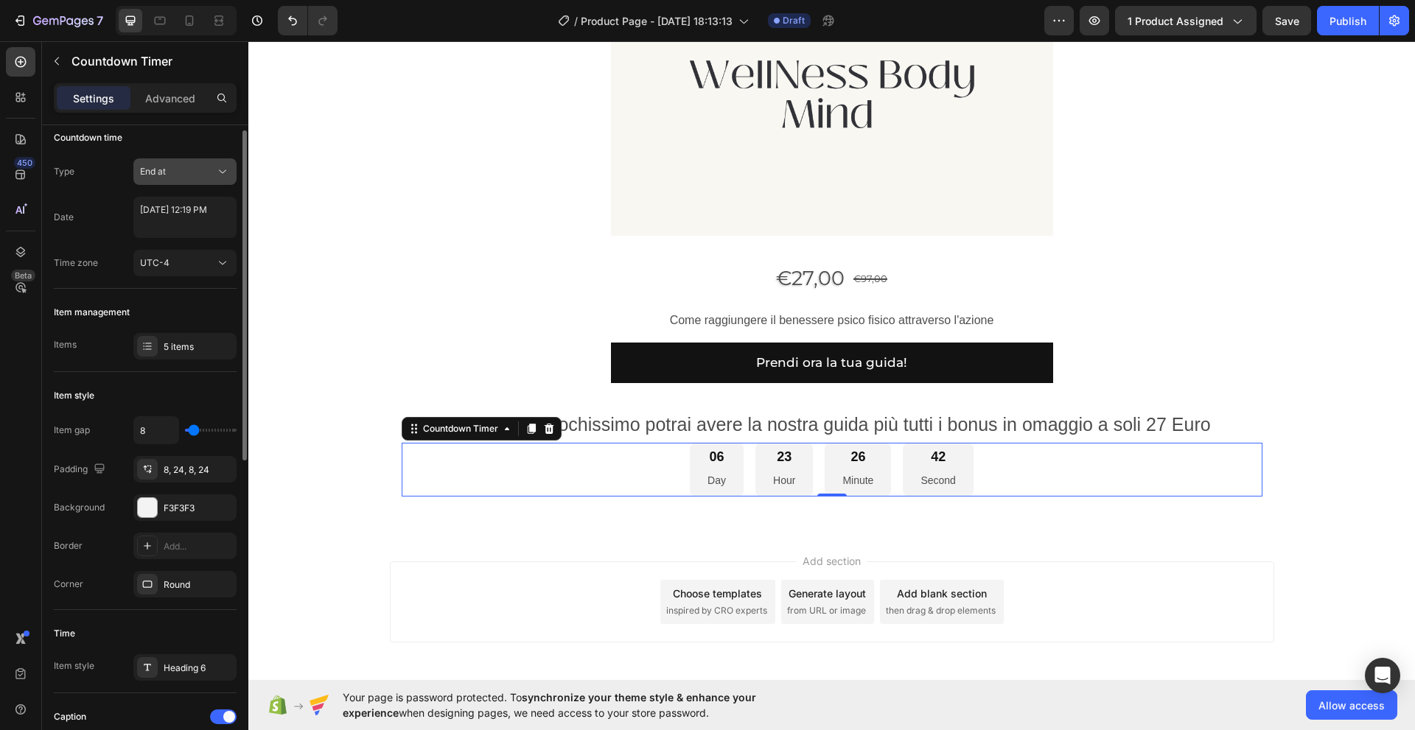
click at [155, 169] on span "End at" at bounding box center [153, 171] width 26 height 11
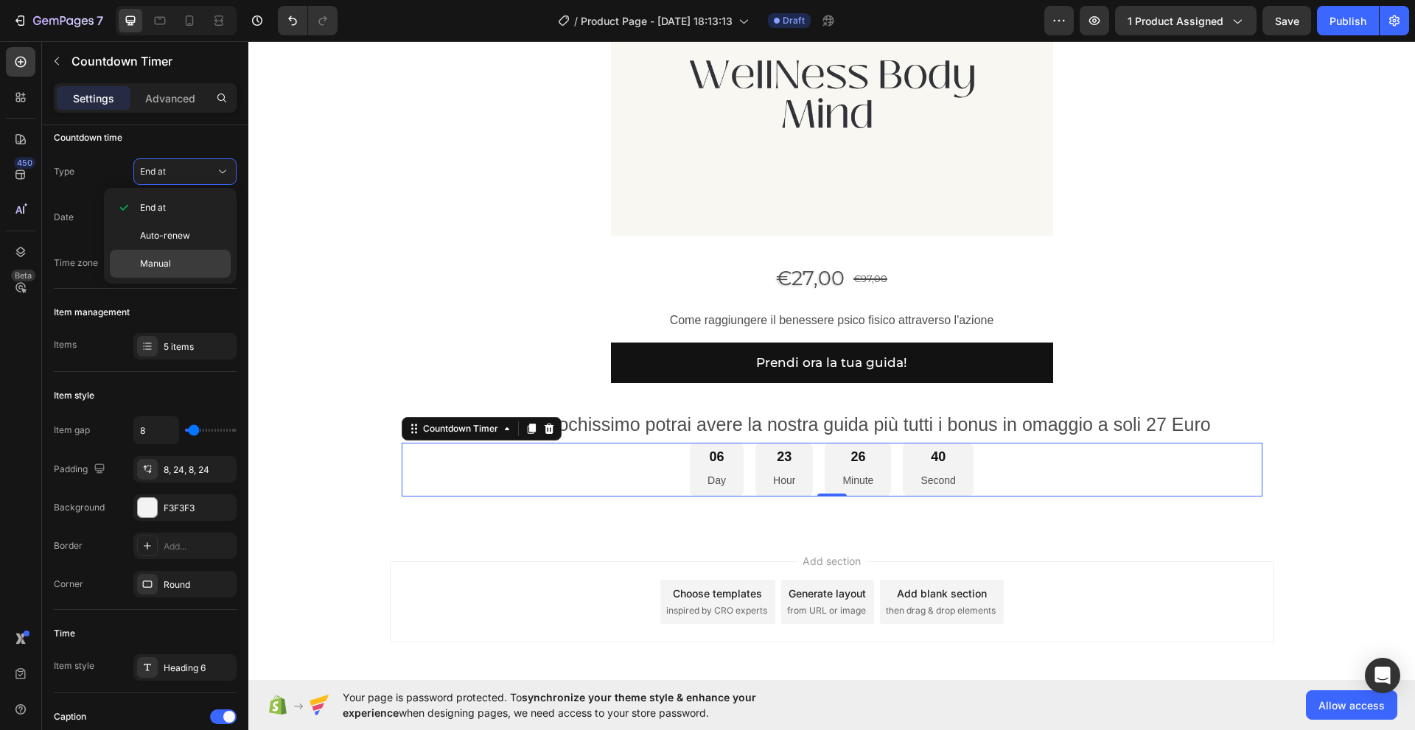
click at [161, 265] on span "Manual" at bounding box center [155, 263] width 31 height 13
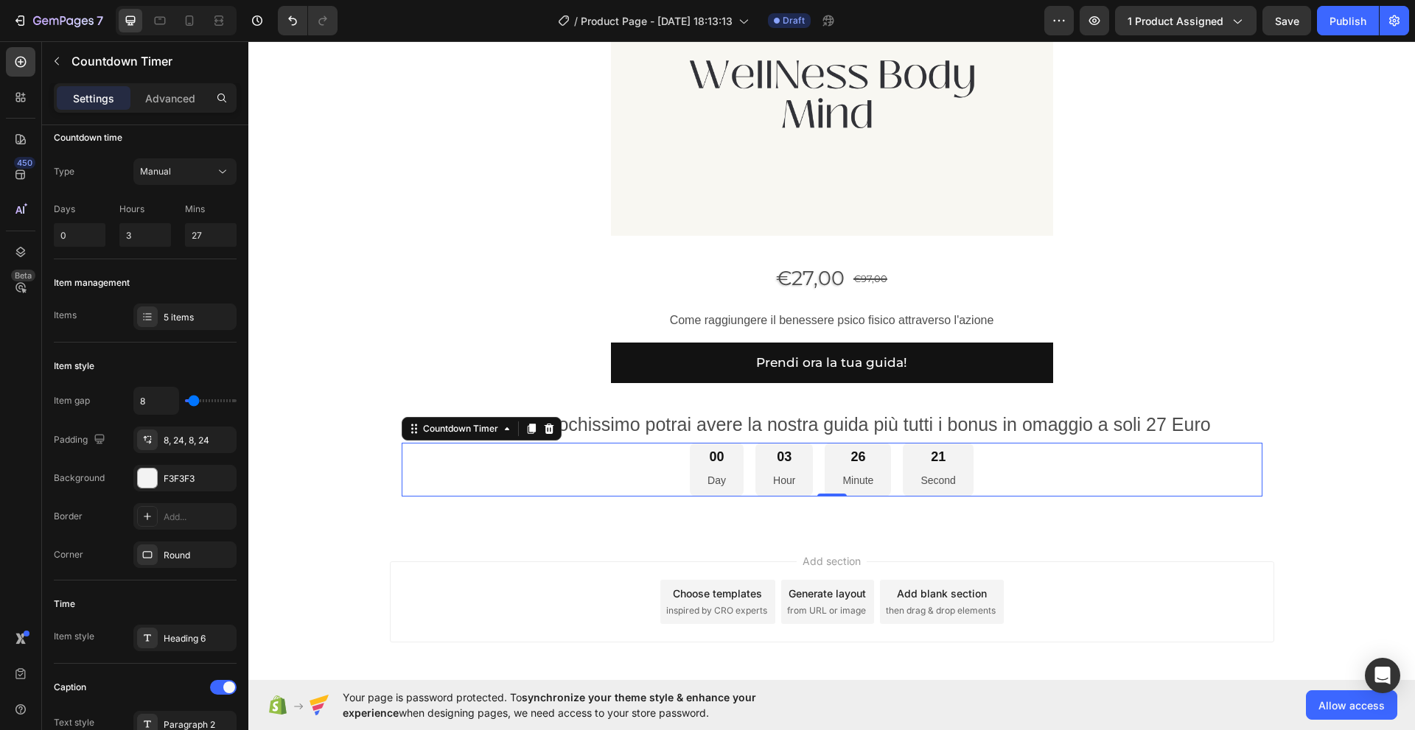
click at [639, 466] on div "00 Day 03 Hour 26 Minute 21 Second" at bounding box center [832, 470] width 861 height 54
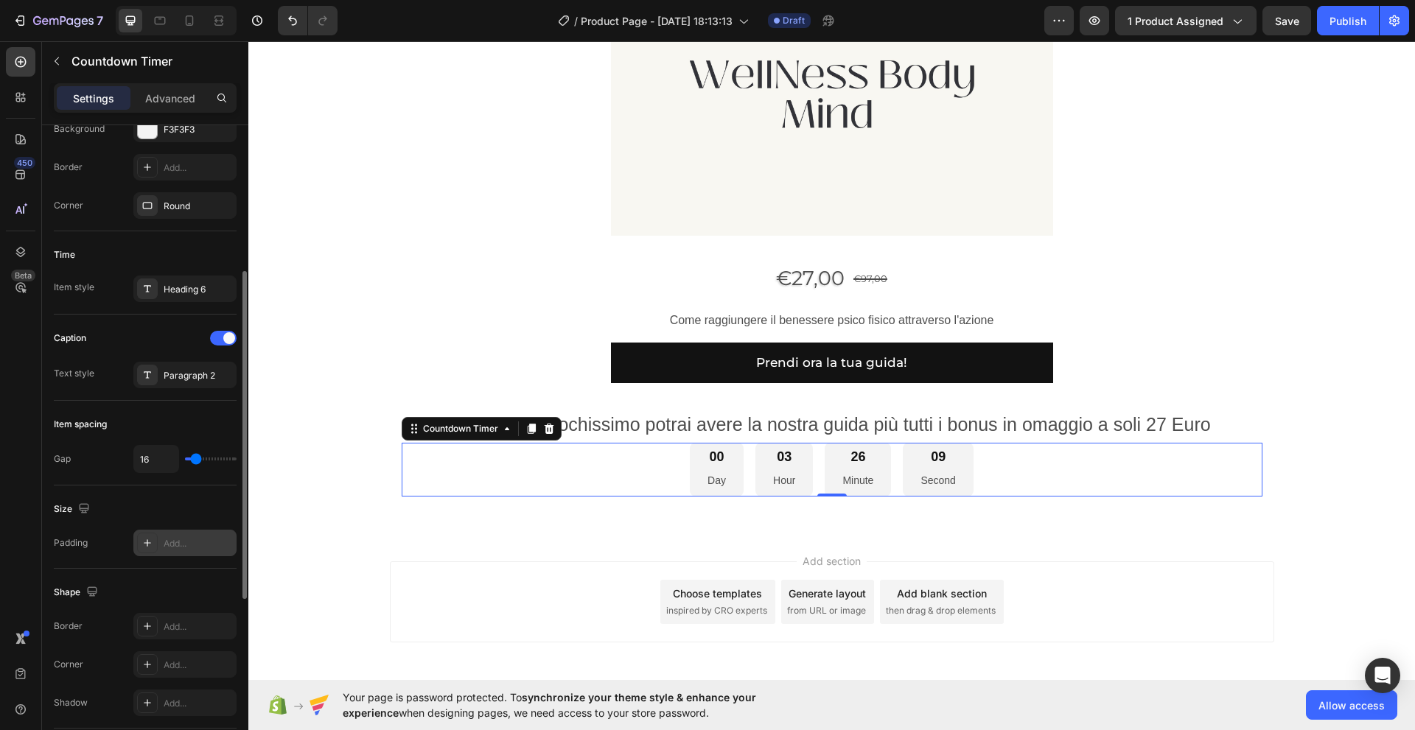
scroll to position [336, 0]
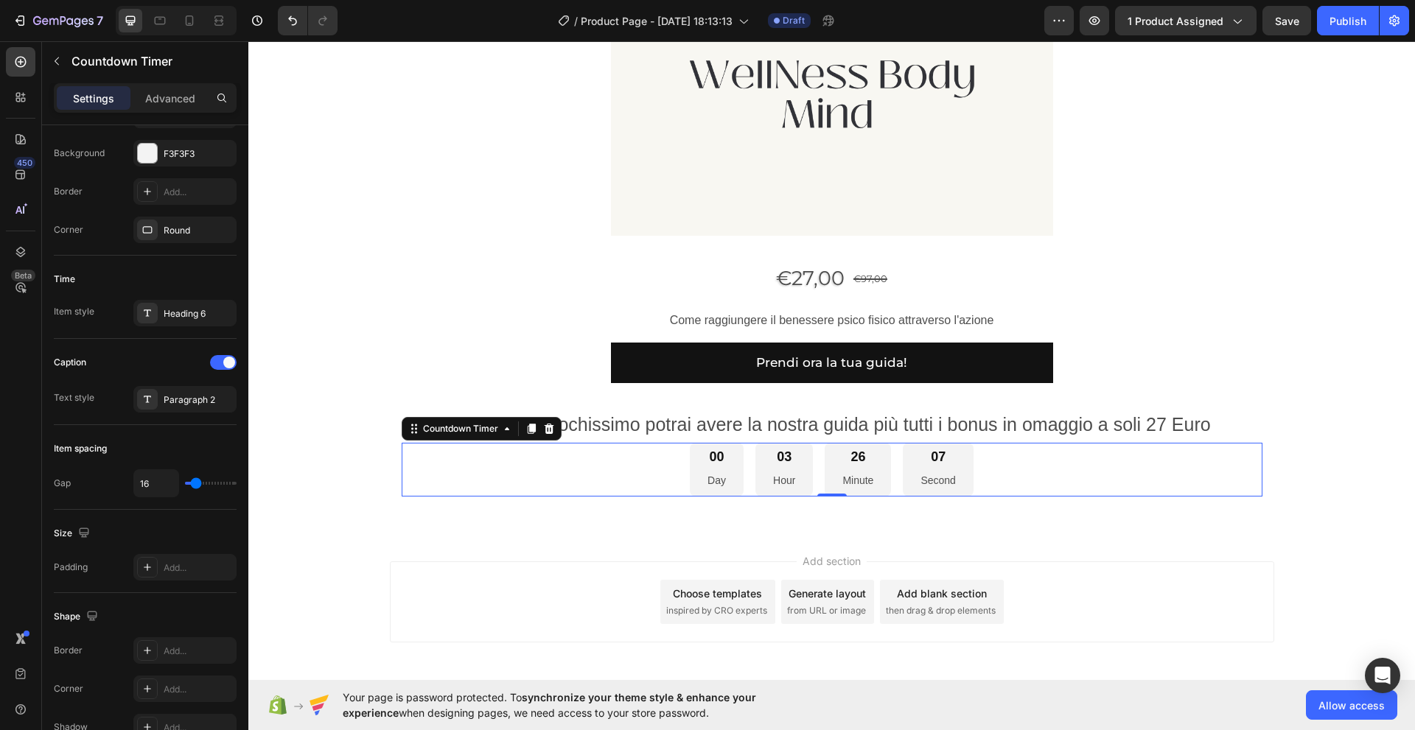
click at [712, 477] on p "Day" at bounding box center [716, 481] width 18 height 18
click at [77, 314] on div "Item style" at bounding box center [74, 311] width 41 height 13
click at [82, 399] on div "Text style" at bounding box center [74, 397] width 41 height 13
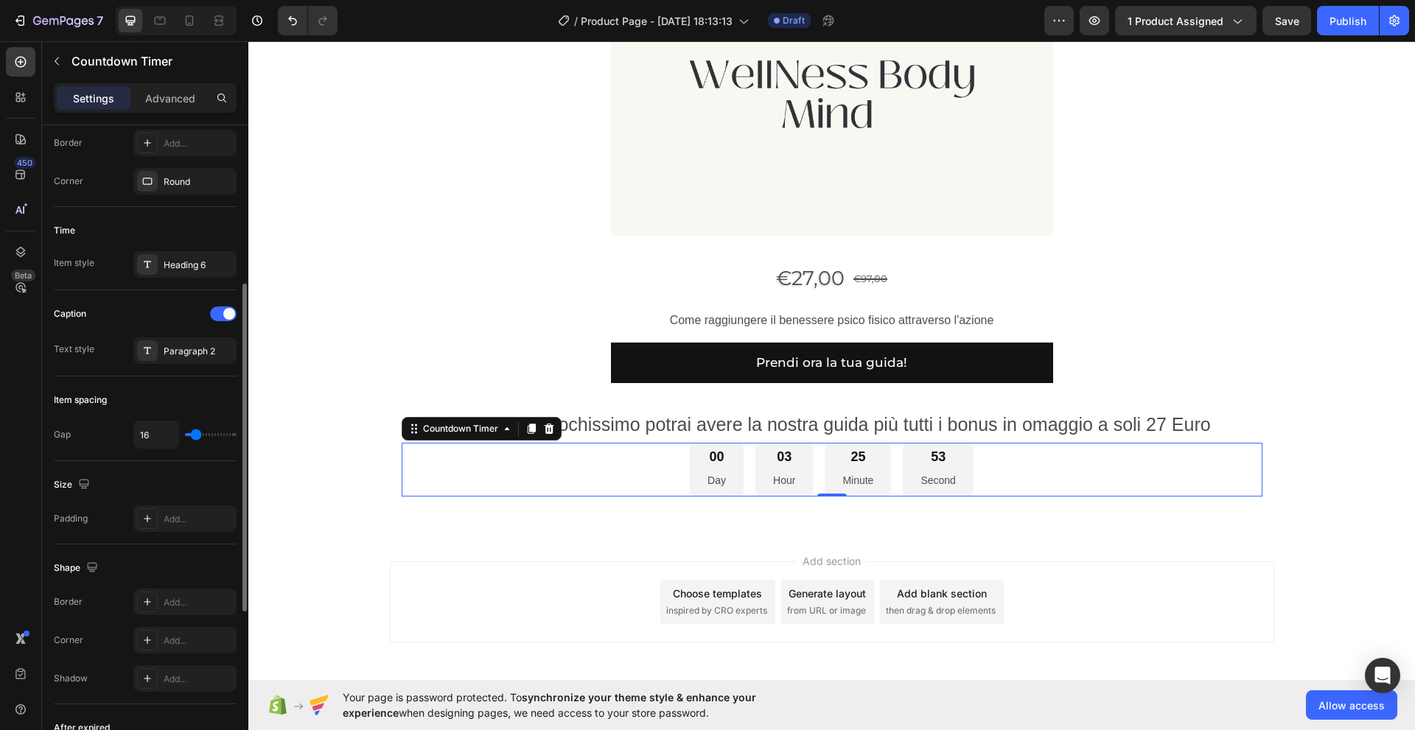
scroll to position [360, 0]
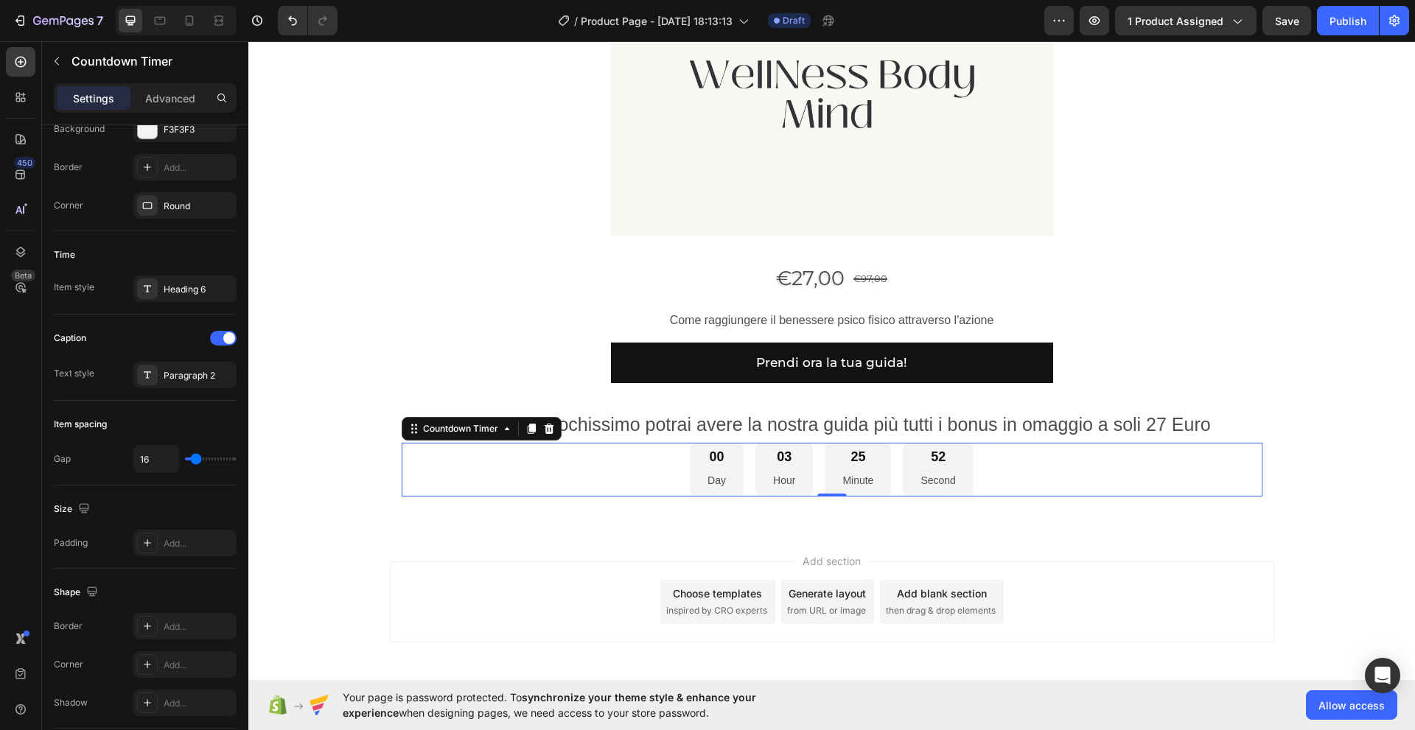
click at [831, 474] on div "25 Minute" at bounding box center [857, 470] width 66 height 54
click at [170, 290] on div "Heading 6" at bounding box center [198, 289] width 69 height 13
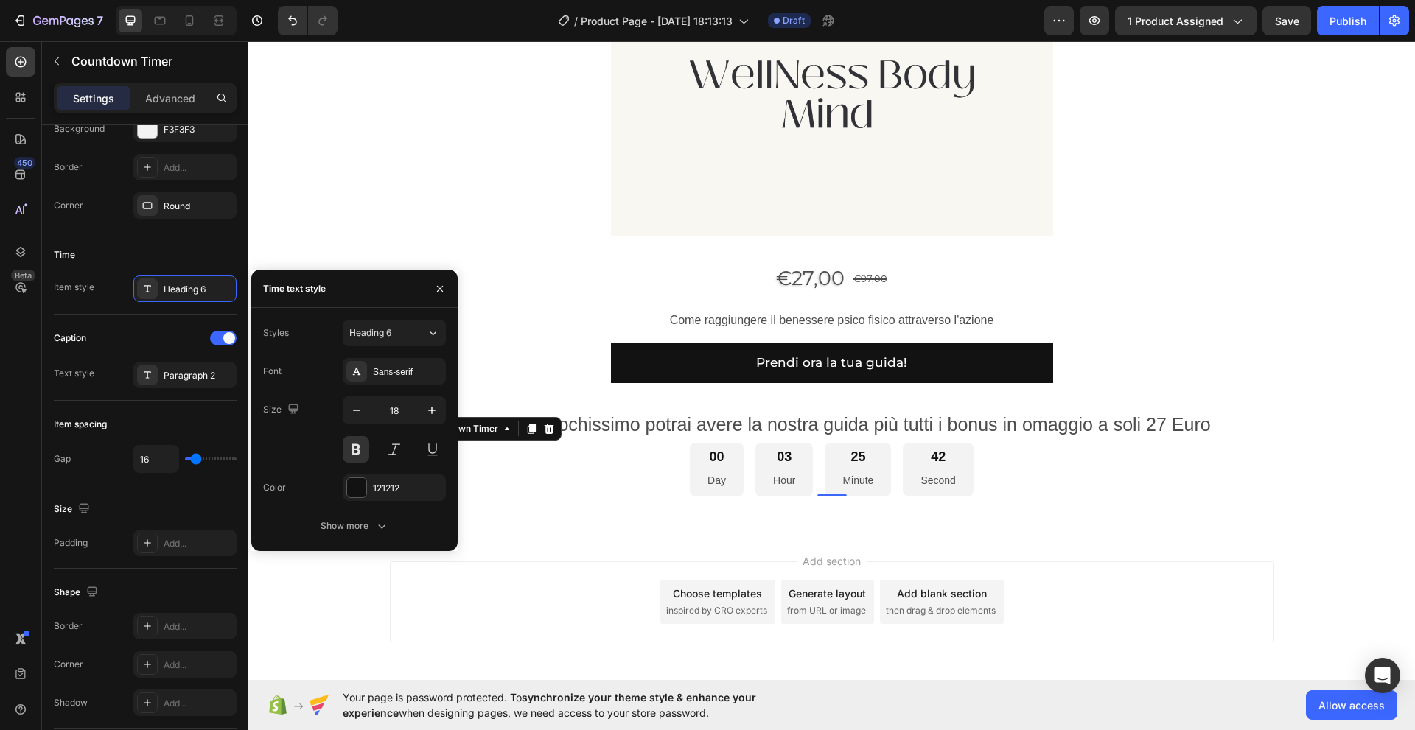
click at [290, 330] on div "Styles Heading 6" at bounding box center [354, 333] width 183 height 27
click at [416, 369] on div "Sans-serif" at bounding box center [407, 371] width 69 height 13
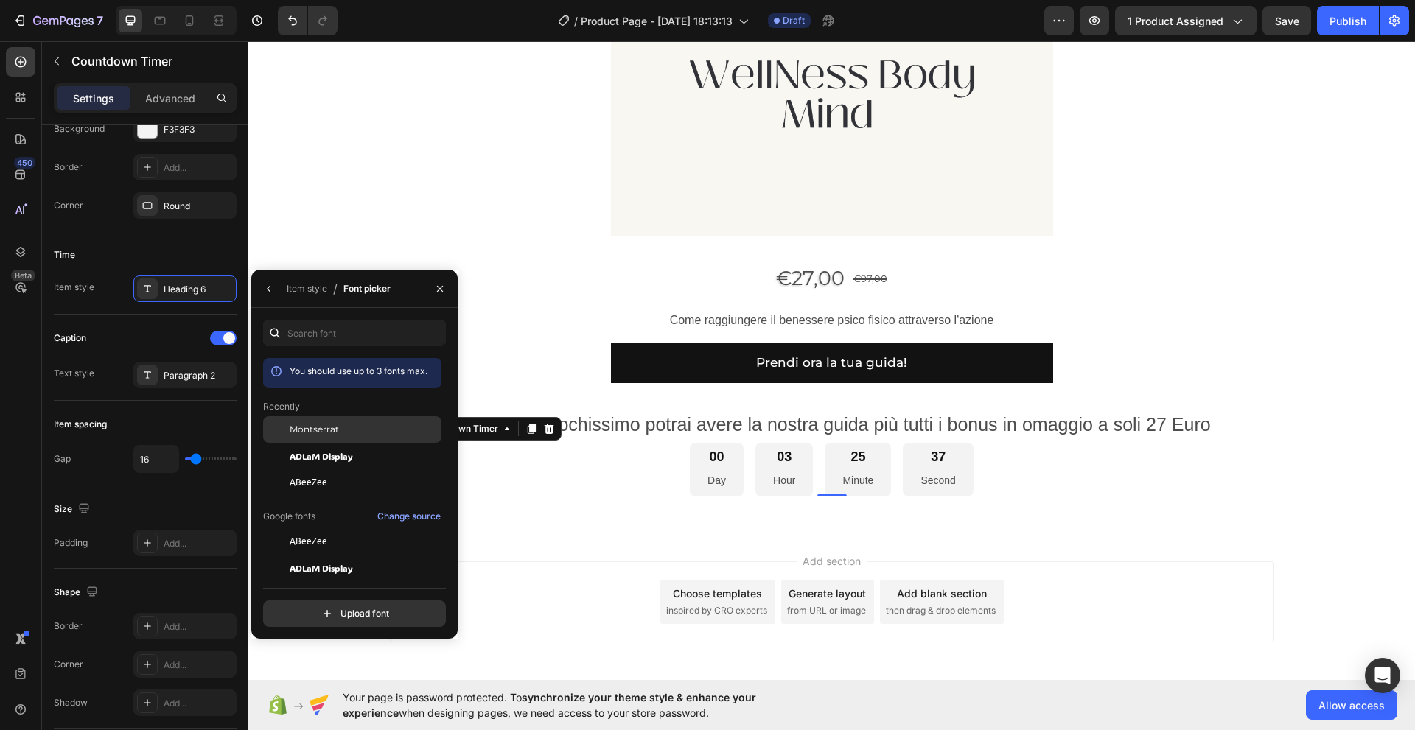
click at [315, 424] on span "Montserrat" at bounding box center [314, 429] width 49 height 13
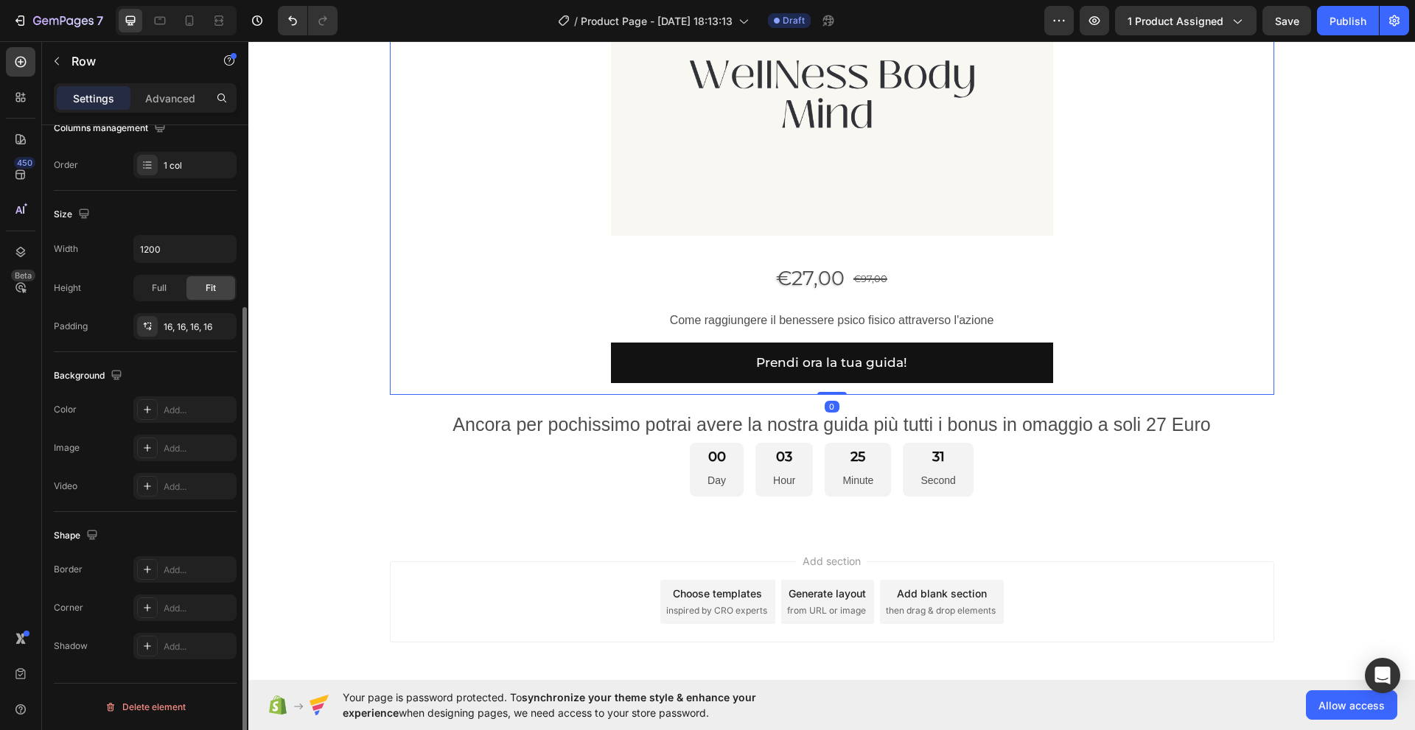
click at [499, 287] on div "Product Images €27,00 Product Price Product Price €97,00 Product Price Product …" at bounding box center [832, 88] width 861 height 589
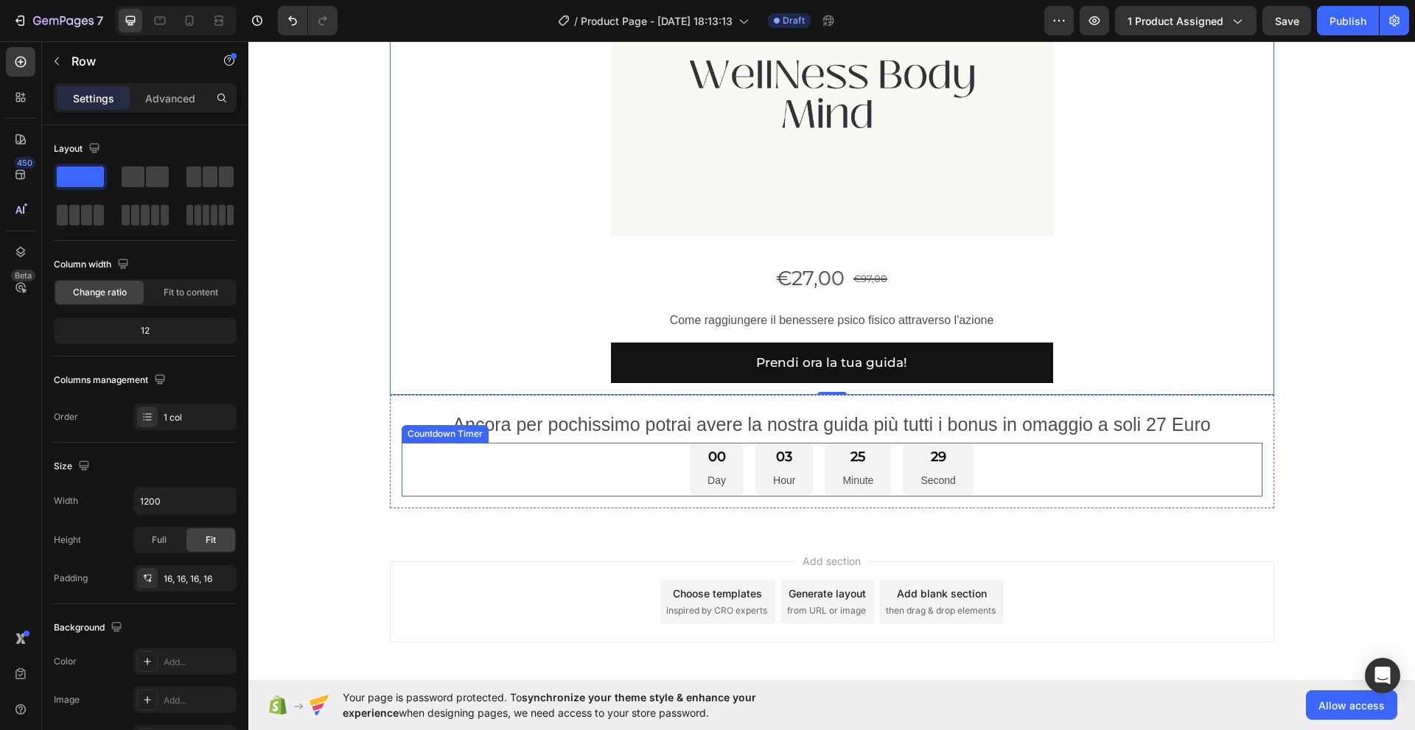
click at [690, 468] on div "00 Day" at bounding box center [717, 470] width 54 height 54
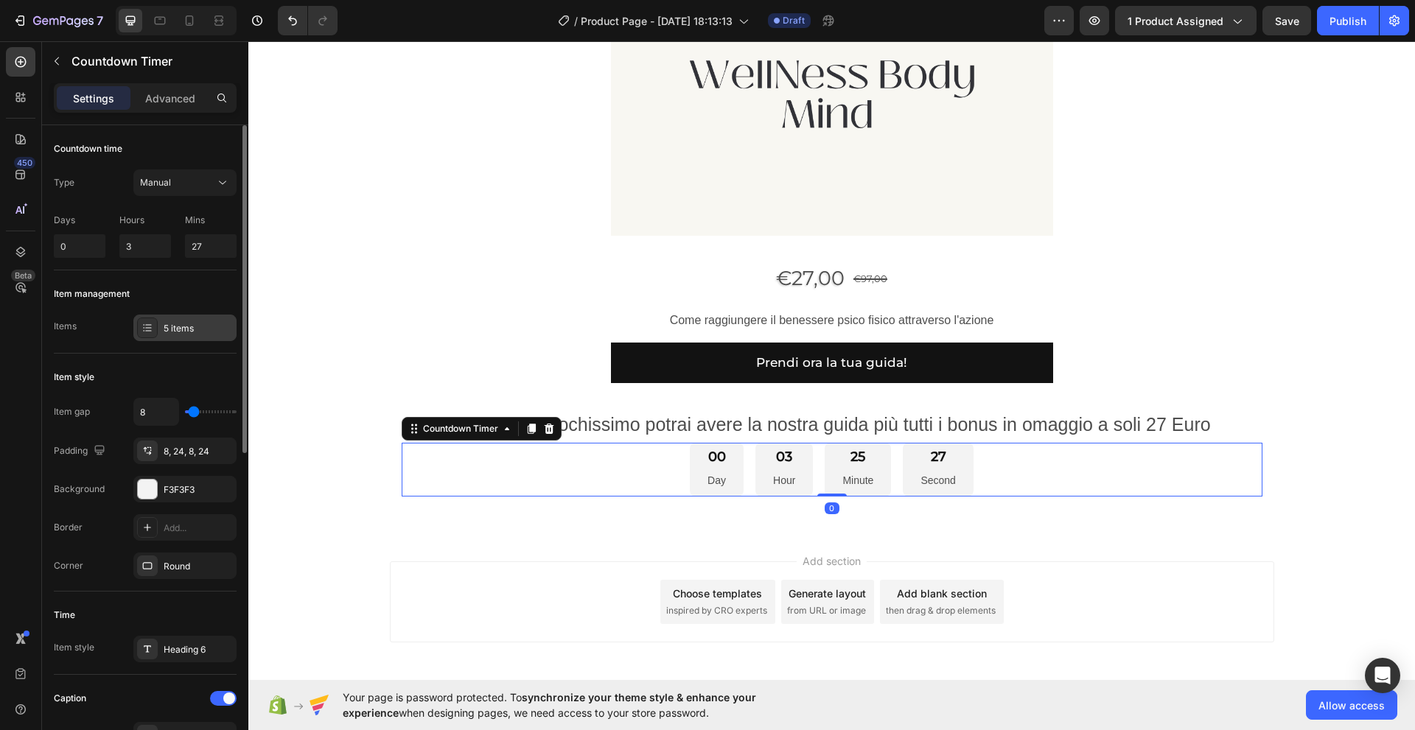
click at [163, 332] on div "5 items" at bounding box center [184, 328] width 103 height 27
click at [81, 330] on div "Items 5 items" at bounding box center [145, 328] width 183 height 27
click at [96, 377] on div "Item style" at bounding box center [145, 377] width 183 height 24
click at [194, 427] on div "Item gap 8 Padding 8, 24, 8, 24 Background F3F3F3 Border Add... Corner Round" at bounding box center [145, 488] width 183 height 181
click at [81, 180] on div "Type Manual" at bounding box center [145, 182] width 183 height 27
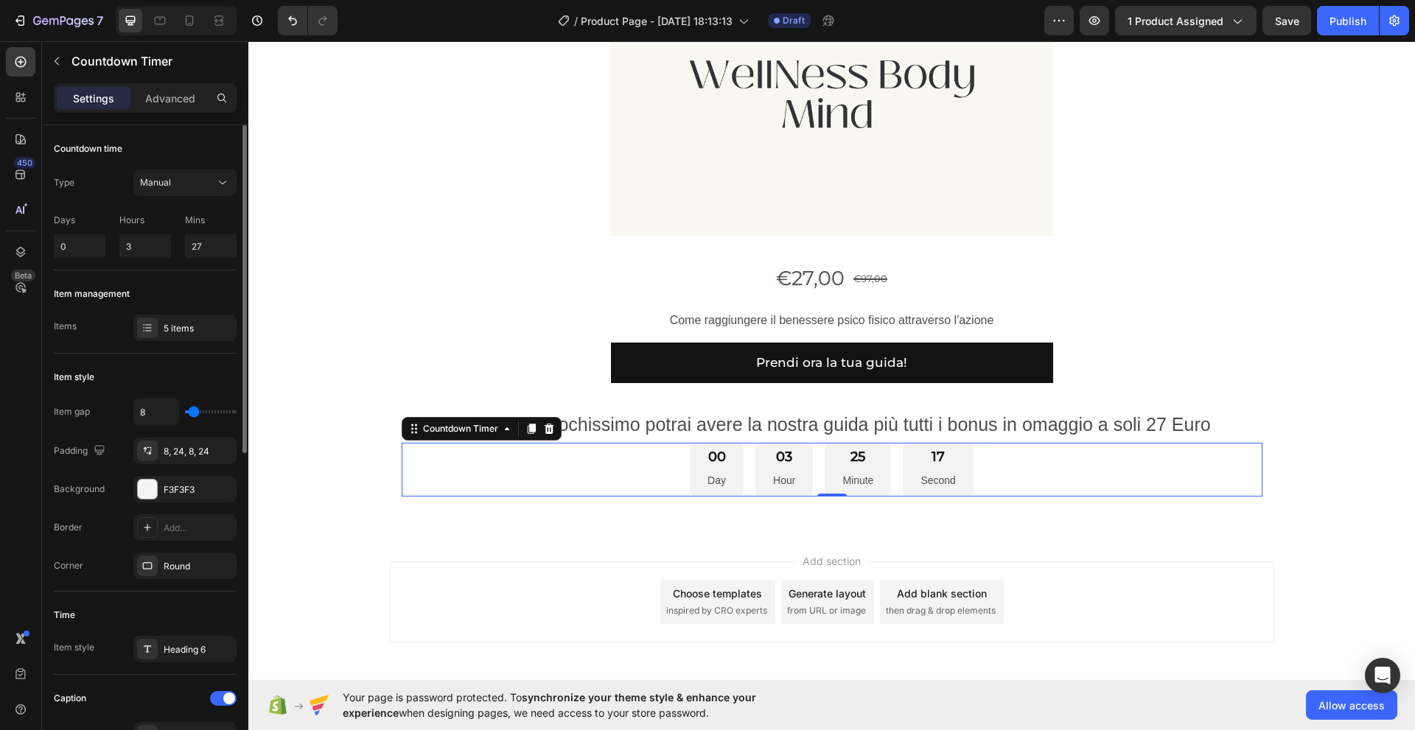
scroll to position [73, 0]
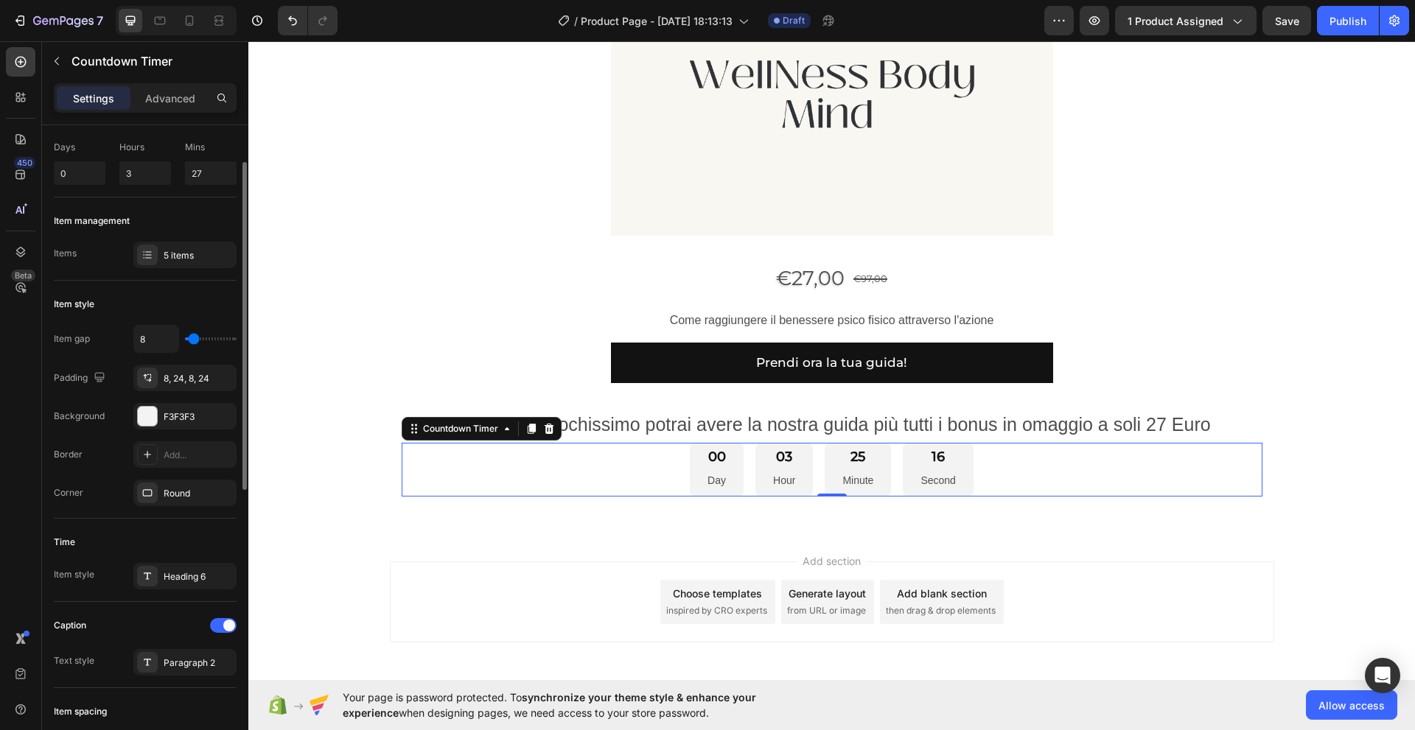
click at [115, 552] on div "Time" at bounding box center [145, 542] width 183 height 24
click at [74, 575] on div "Item style" at bounding box center [74, 574] width 41 height 13
click at [659, 477] on div "00 Day 03 Hour 25 Minute 13 Second" at bounding box center [832, 470] width 861 height 54
click at [95, 337] on div "Item gap 8" at bounding box center [145, 339] width 183 height 28
click at [76, 384] on div "Padding" at bounding box center [81, 378] width 55 height 20
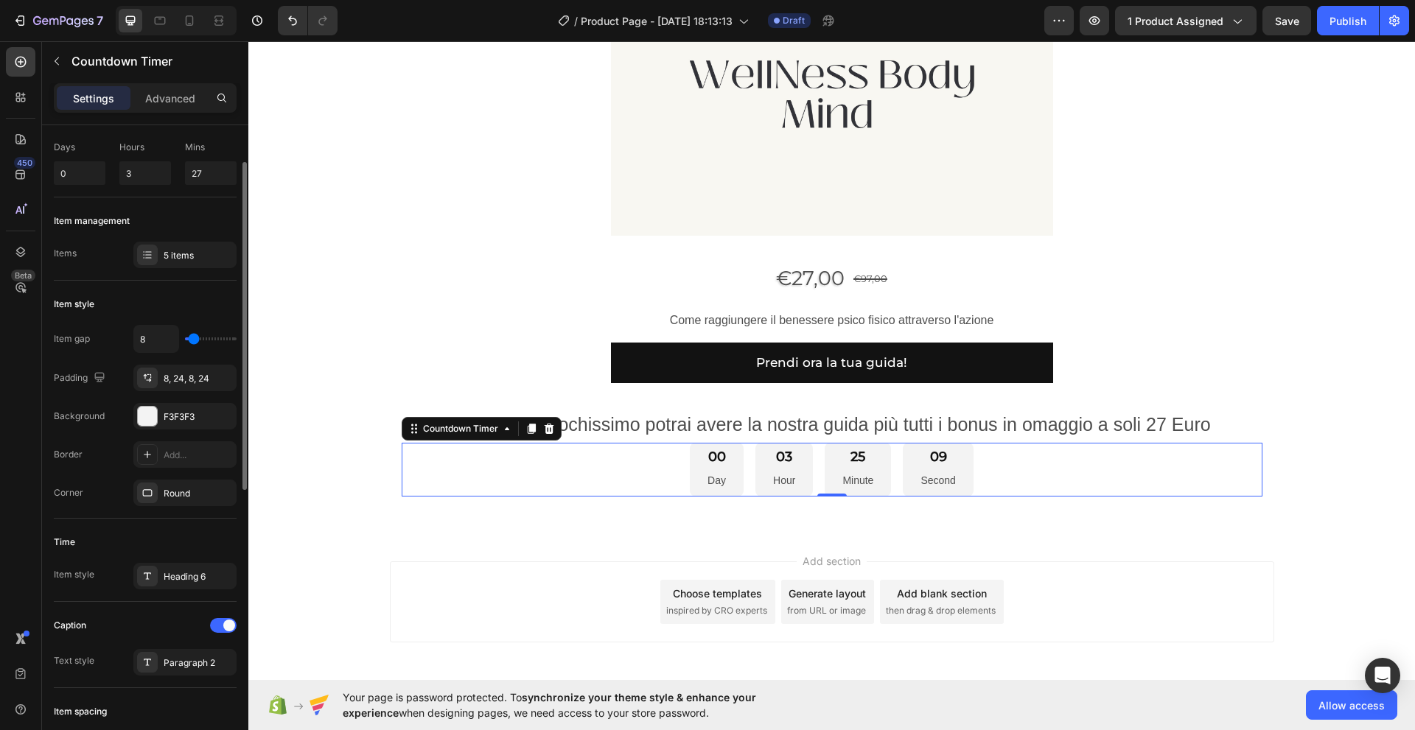
scroll to position [0, 0]
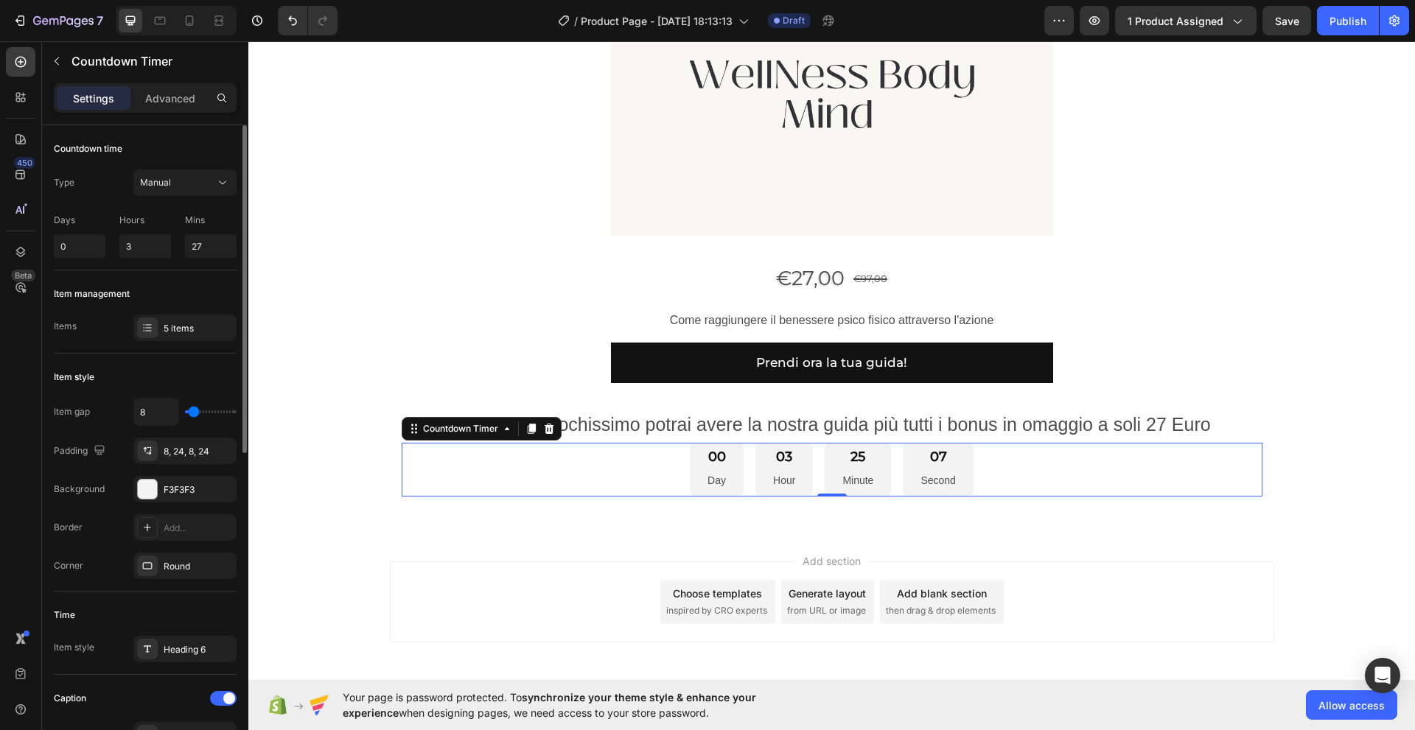
click at [69, 186] on div "Type" at bounding box center [64, 182] width 21 height 13
click at [94, 99] on p "Settings" at bounding box center [93, 98] width 41 height 15
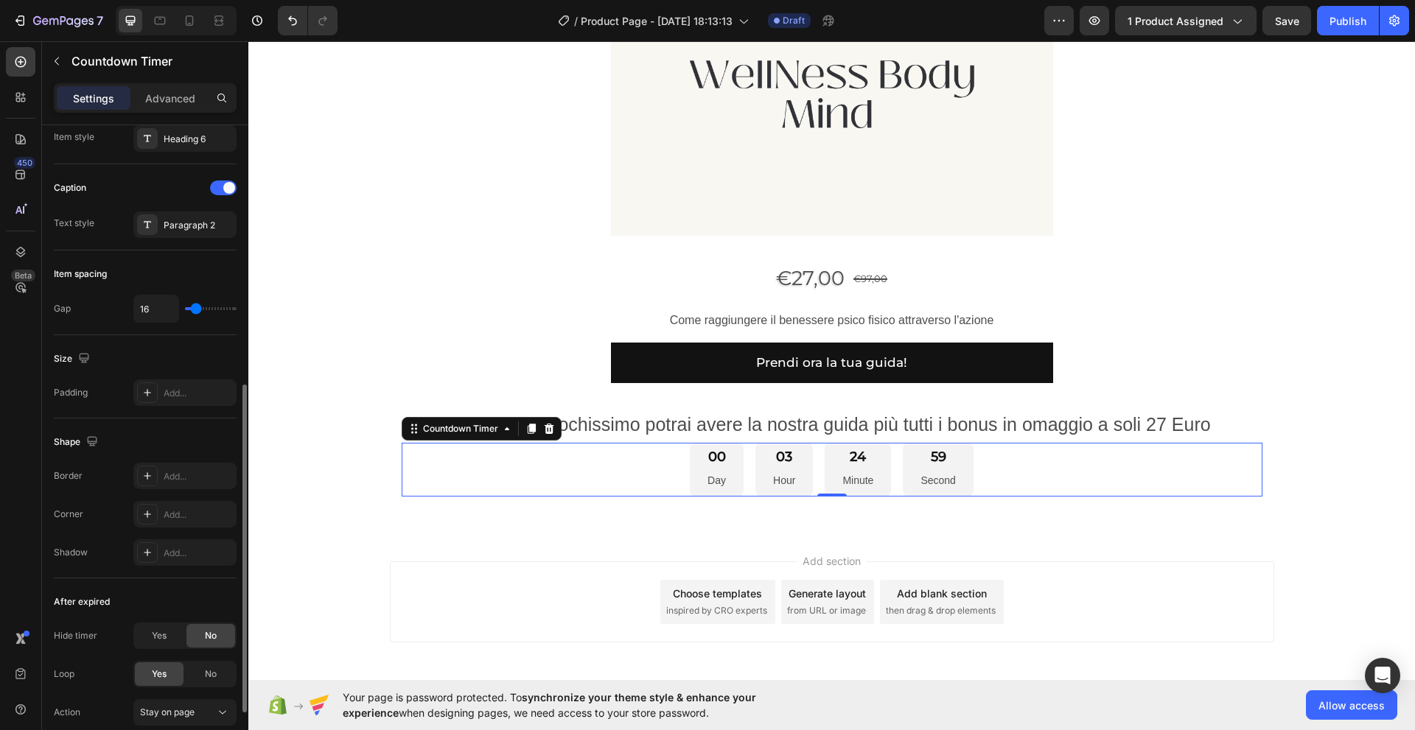
scroll to position [389, 0]
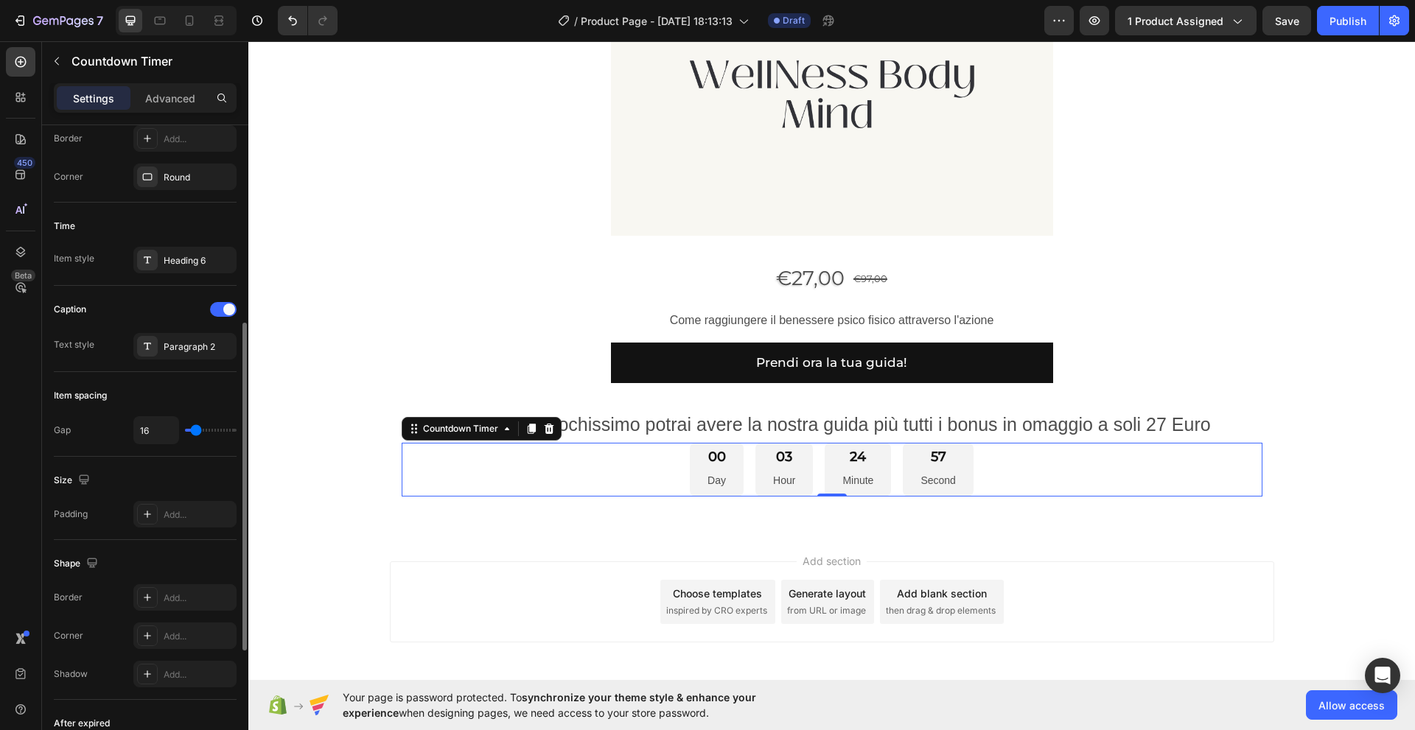
click at [85, 344] on div "Text style" at bounding box center [74, 344] width 41 height 13
drag, startPoint x: 73, startPoint y: 345, endPoint x: 62, endPoint y: 335, distance: 14.6
click at [62, 335] on div "Text style" at bounding box center [74, 345] width 41 height 24
click at [195, 346] on div "Paragraph 2" at bounding box center [198, 346] width 69 height 13
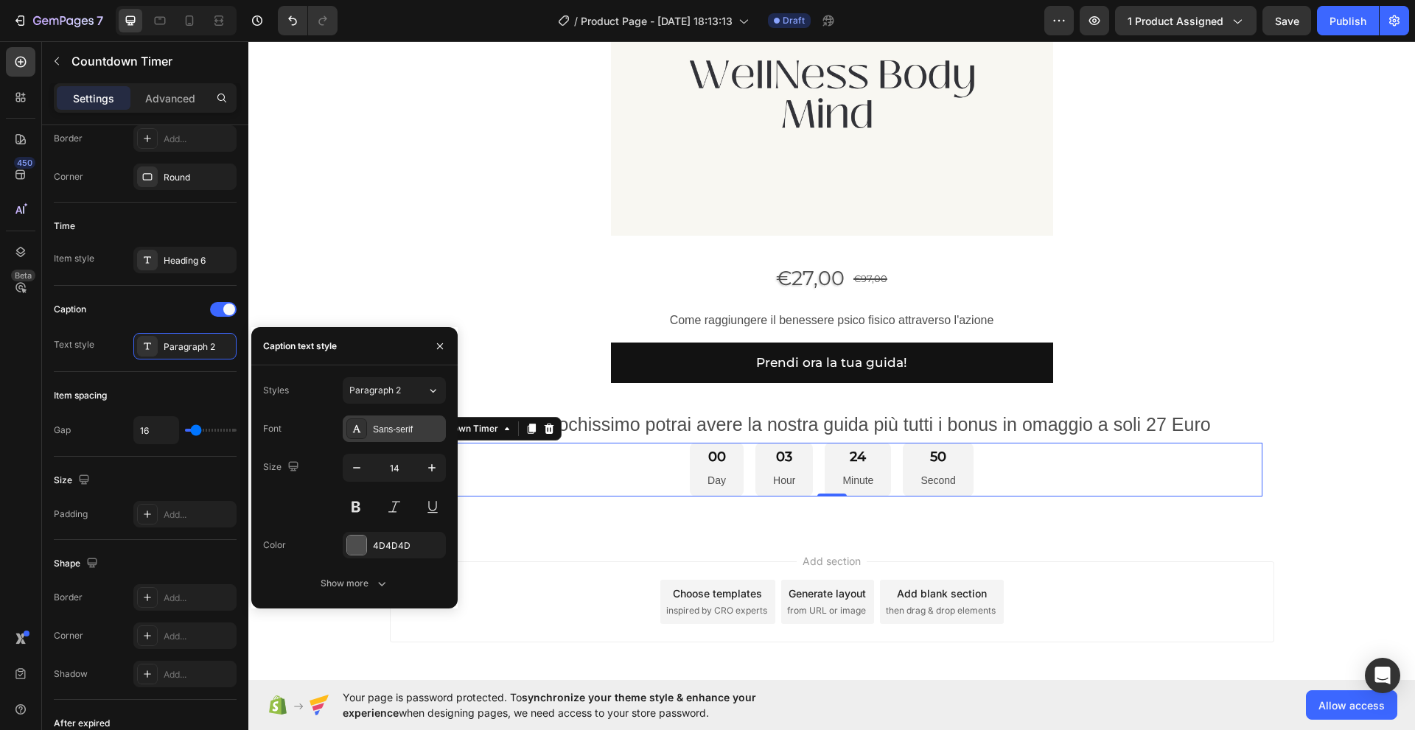
click at [387, 431] on div "Sans-serif" at bounding box center [407, 429] width 69 height 13
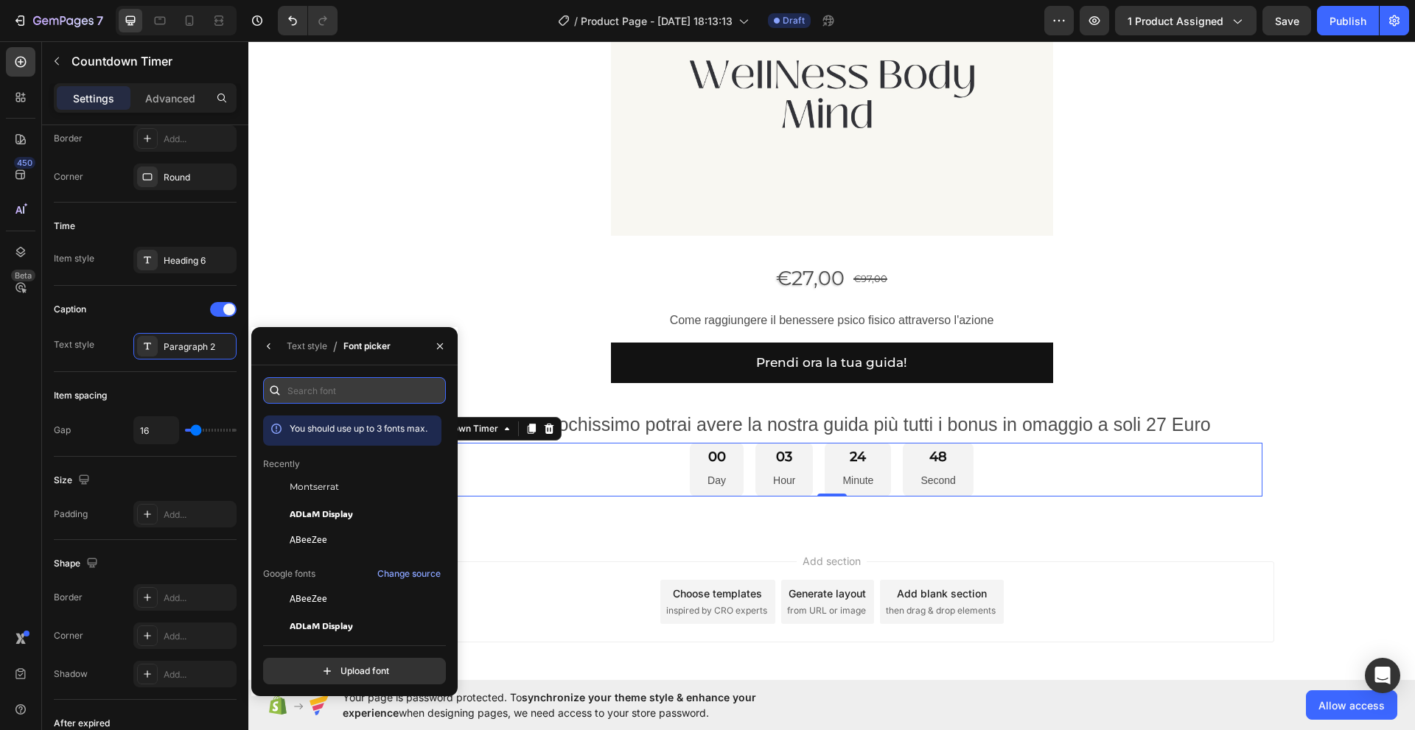
click at [340, 387] on input "text" at bounding box center [354, 390] width 183 height 27
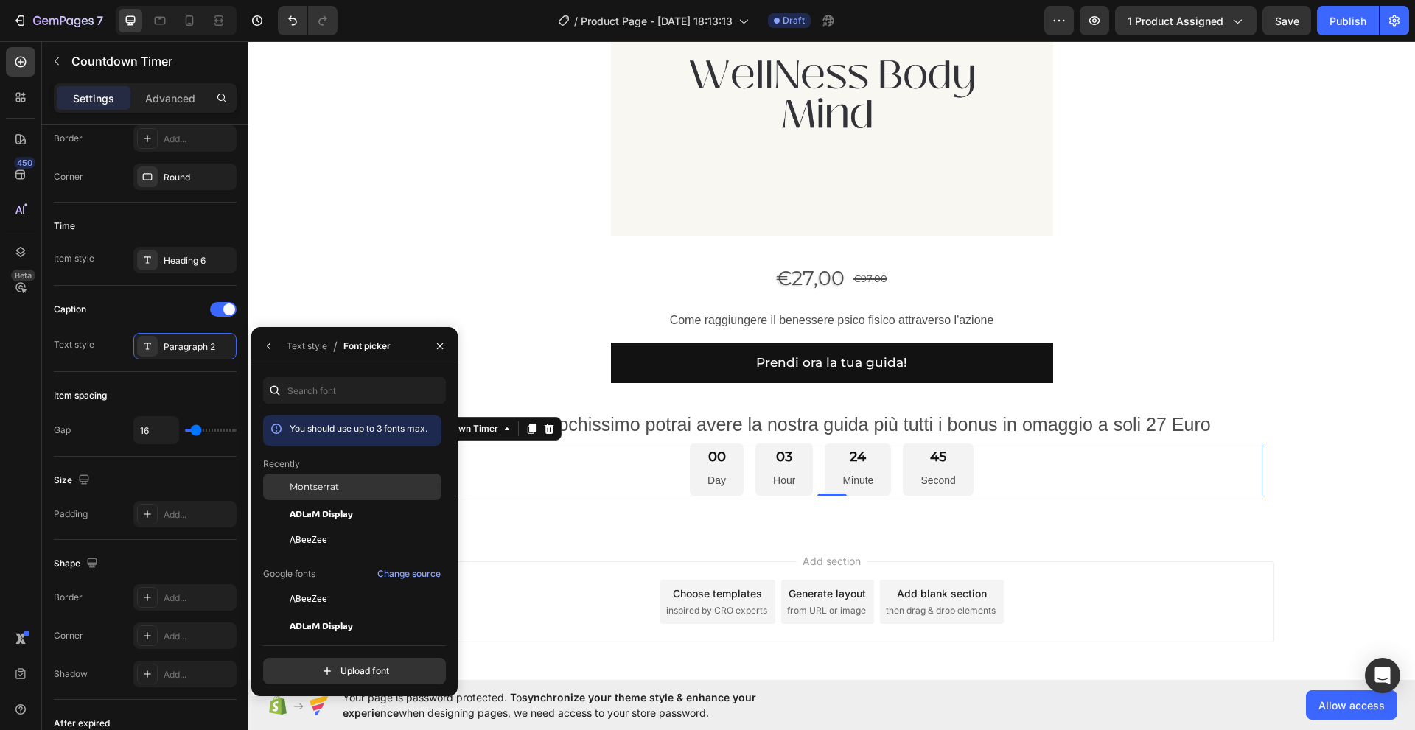
click at [312, 487] on span "Montserrat" at bounding box center [314, 486] width 49 height 13
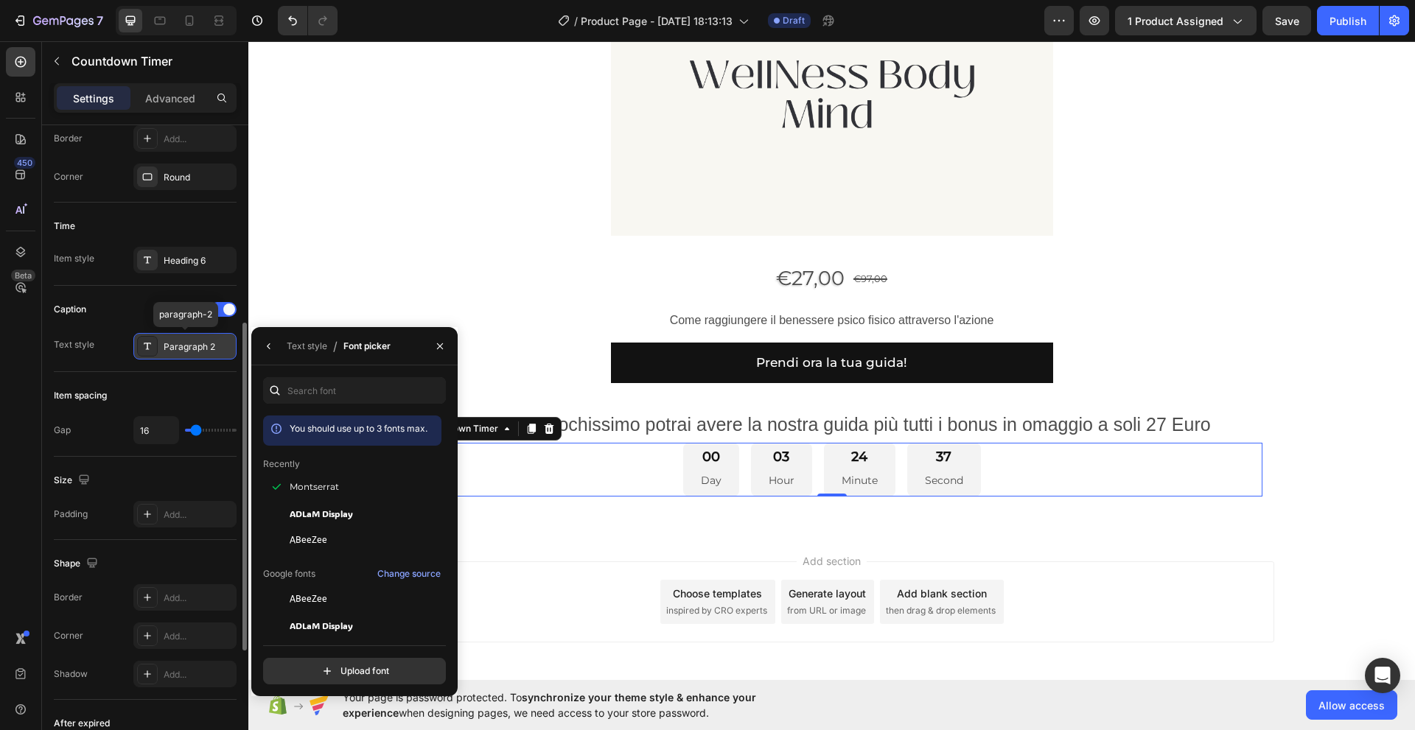
click at [222, 345] on div "Paragraph 2" at bounding box center [198, 346] width 69 height 13
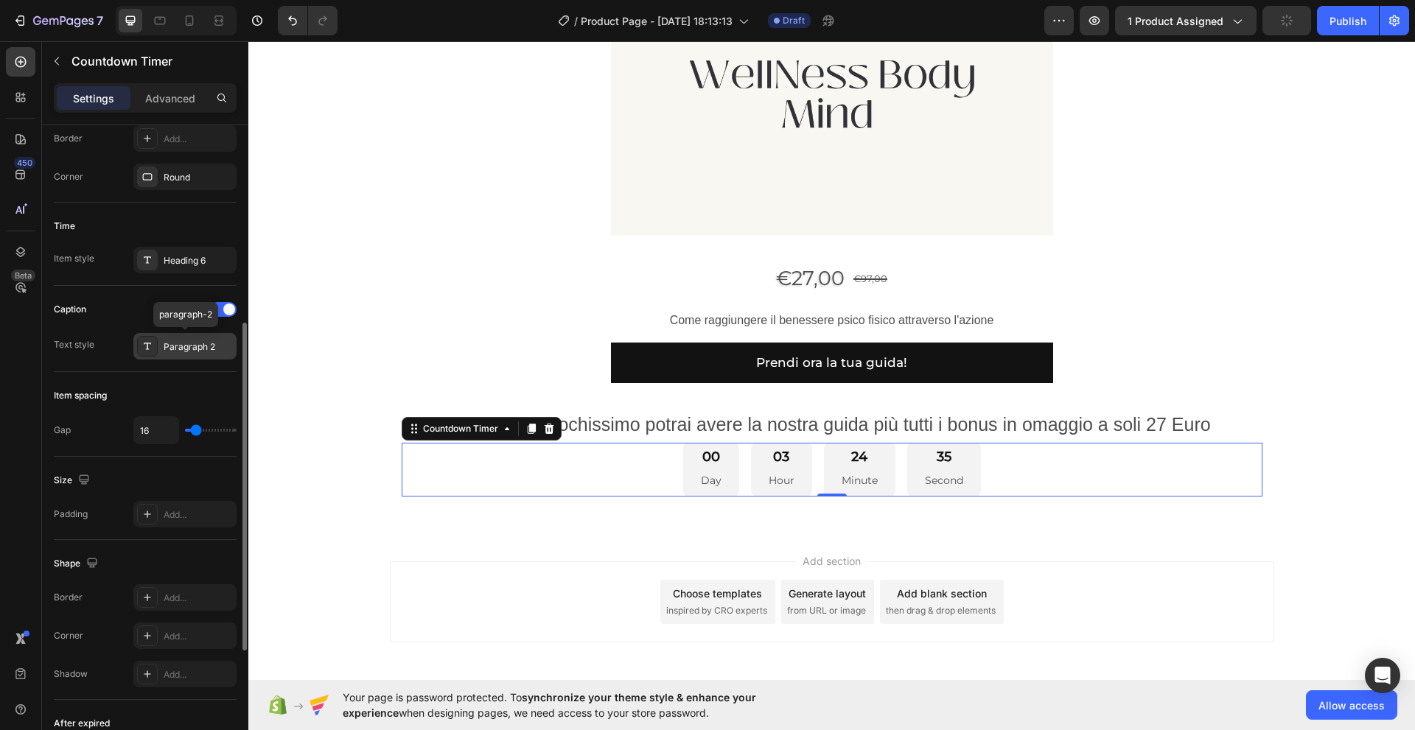
click at [191, 347] on div "Paragraph 2" at bounding box center [198, 346] width 69 height 13
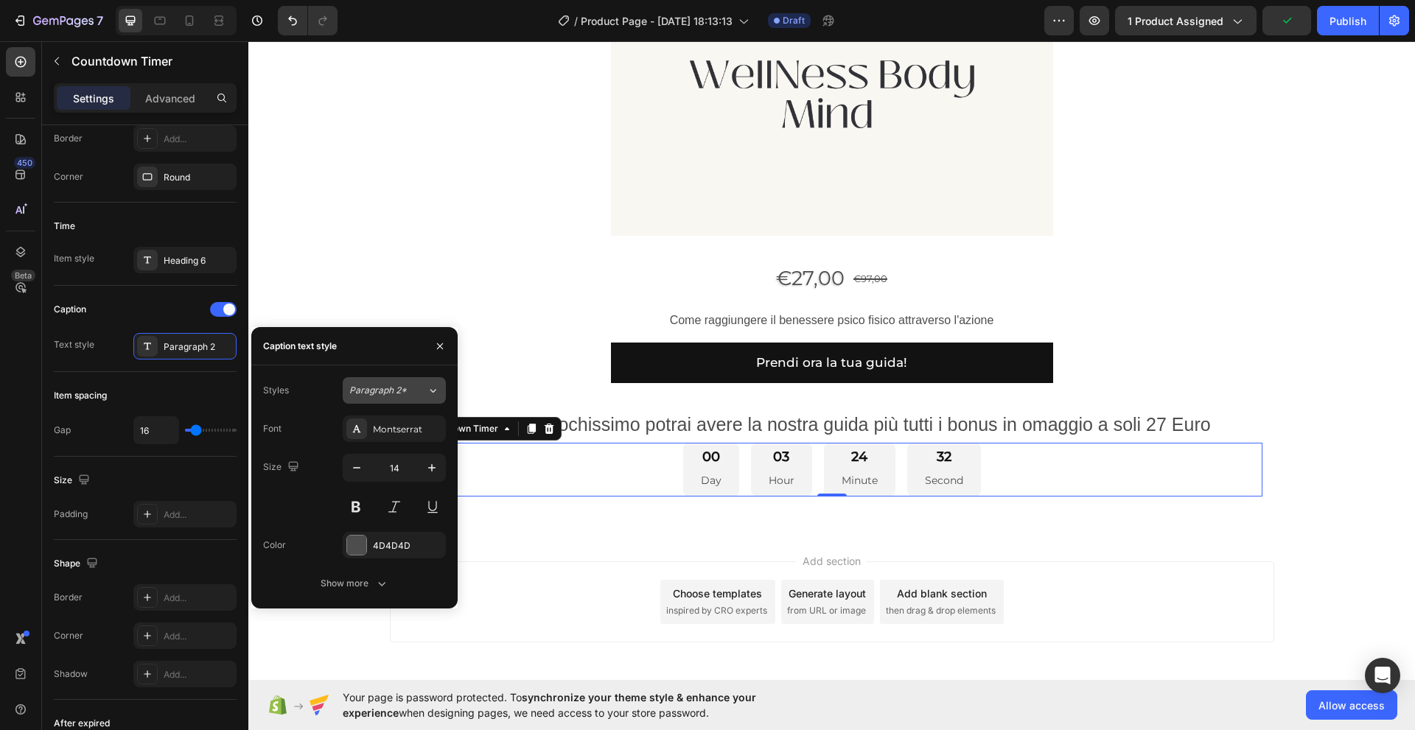
click at [432, 388] on icon at bounding box center [433, 390] width 13 height 15
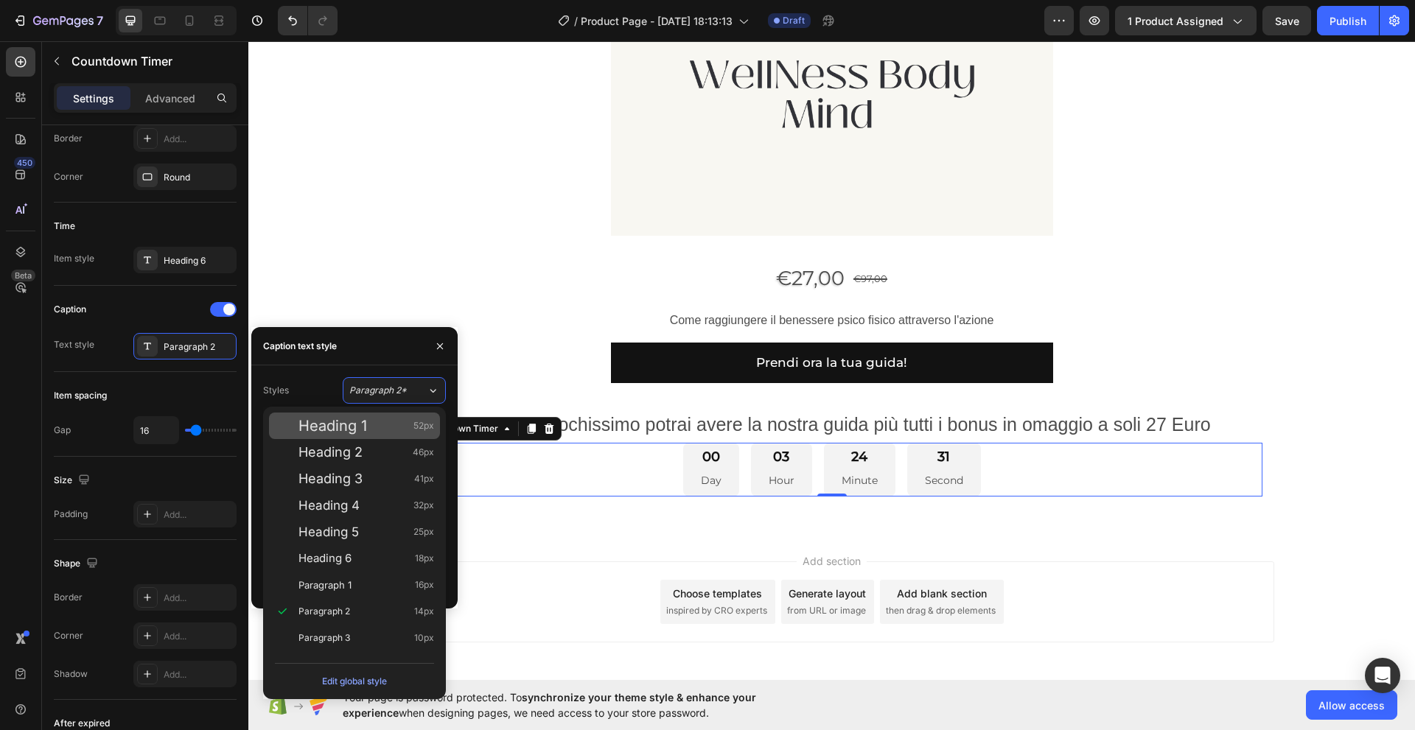
click at [405, 427] on div "Heading 1 52px" at bounding box center [366, 425] width 136 height 15
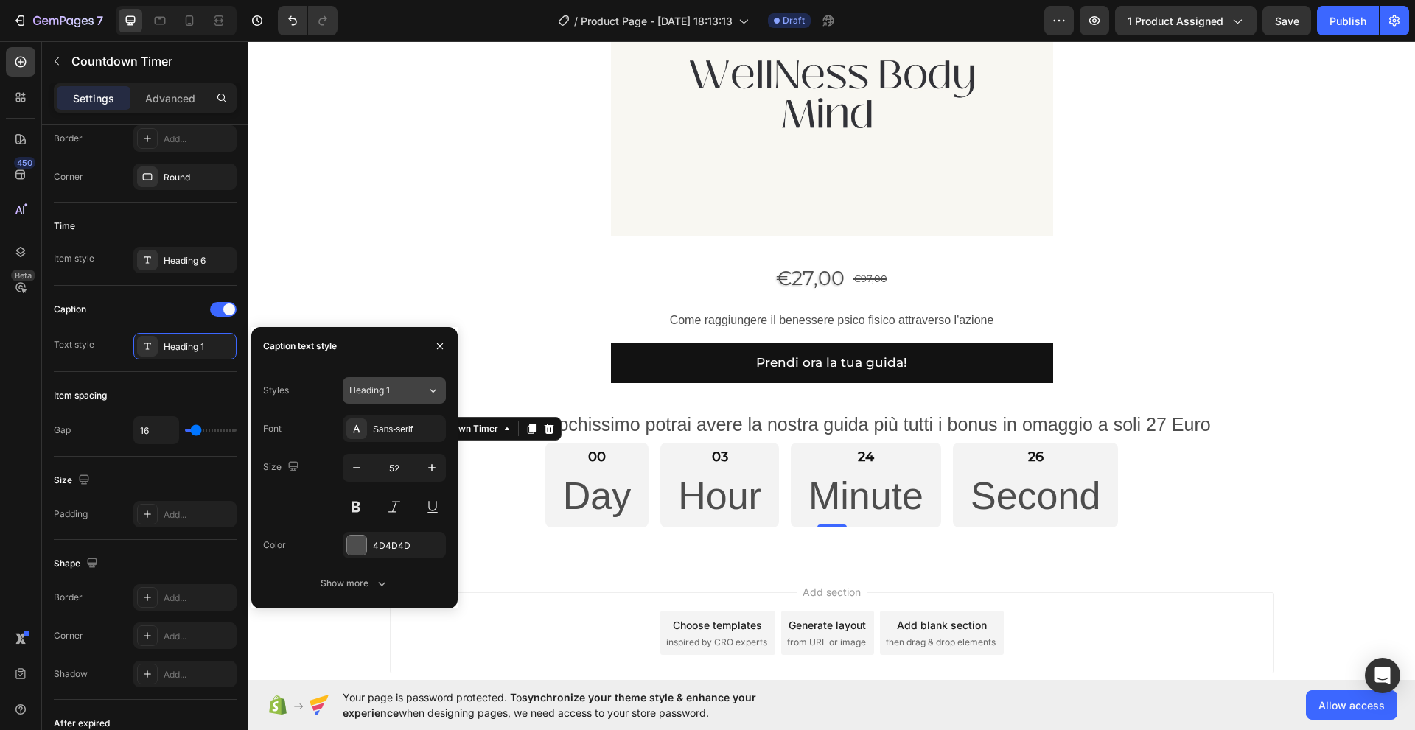
click at [430, 389] on icon at bounding box center [433, 390] width 13 height 15
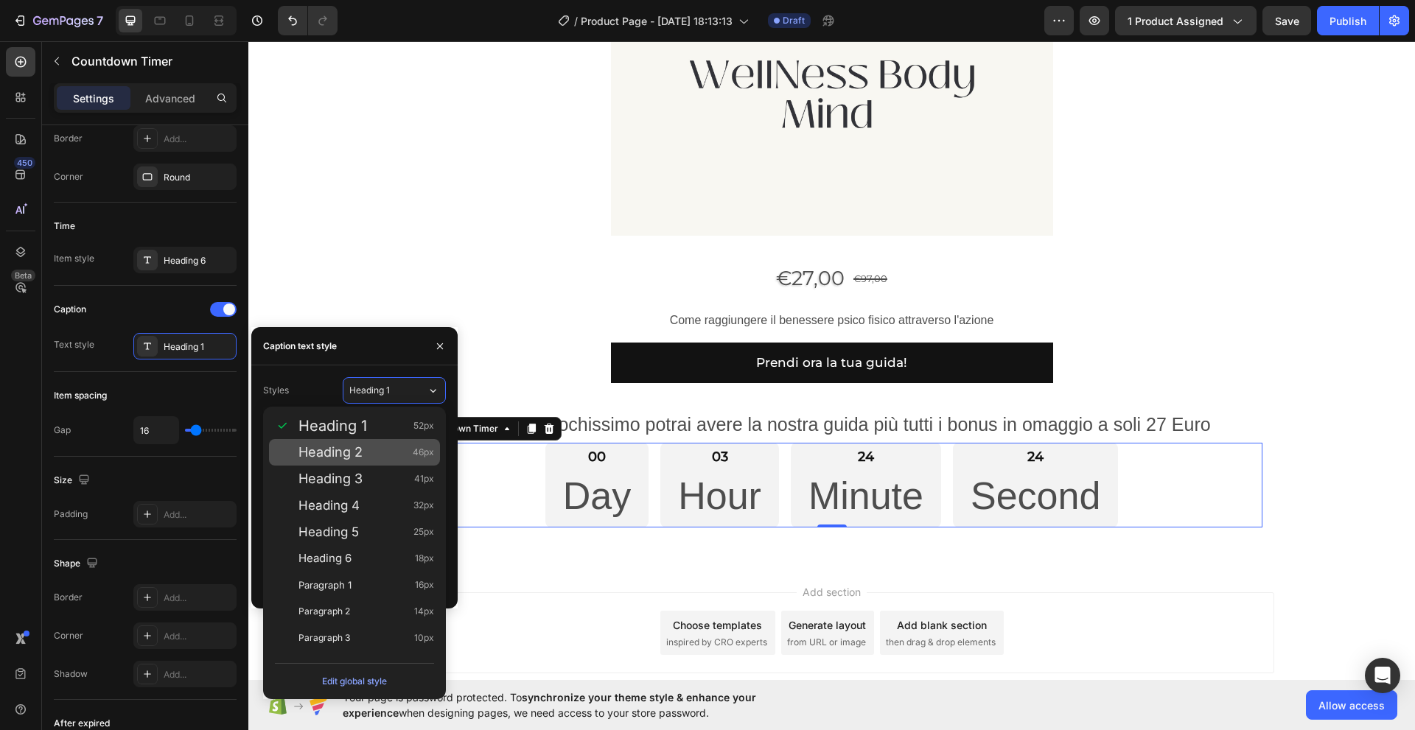
click at [394, 444] on div "Heading 2 46px" at bounding box center [354, 452] width 171 height 27
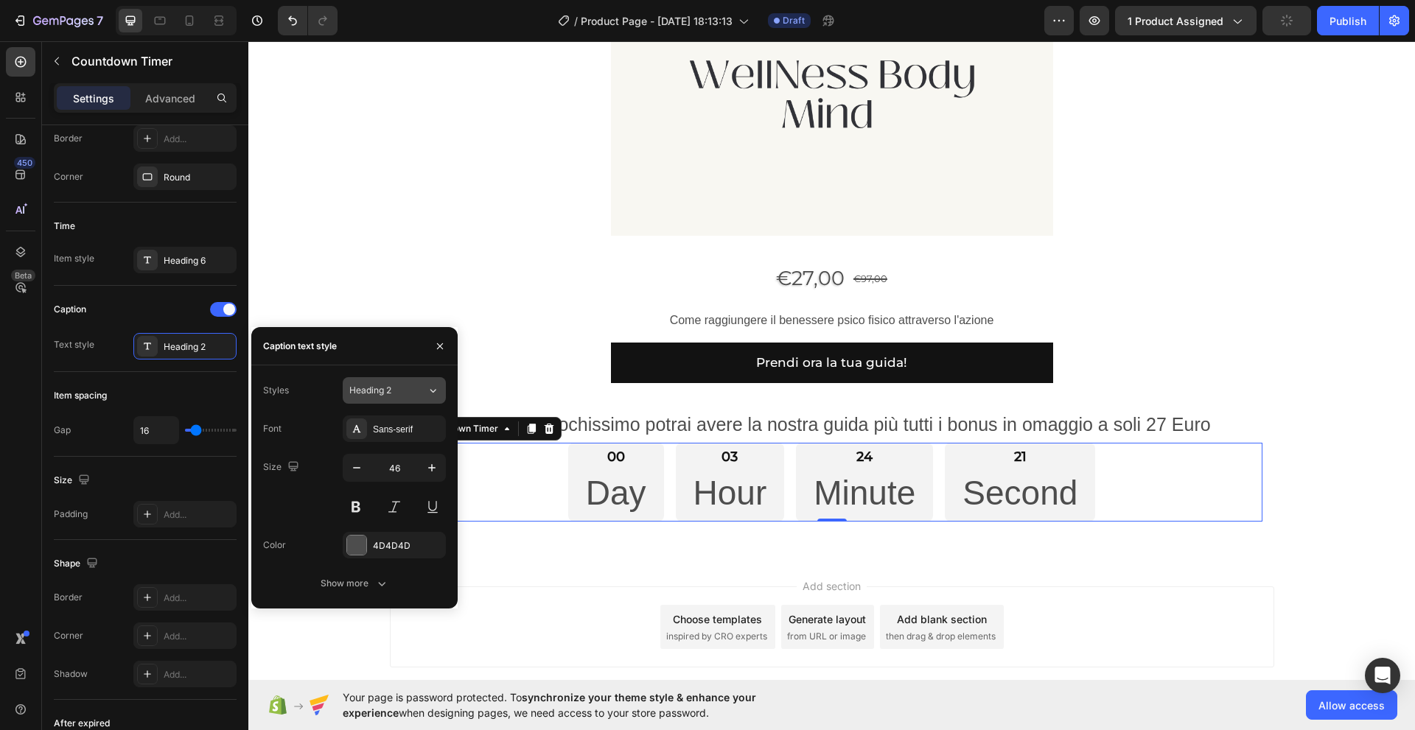
click at [436, 392] on icon at bounding box center [433, 390] width 13 height 15
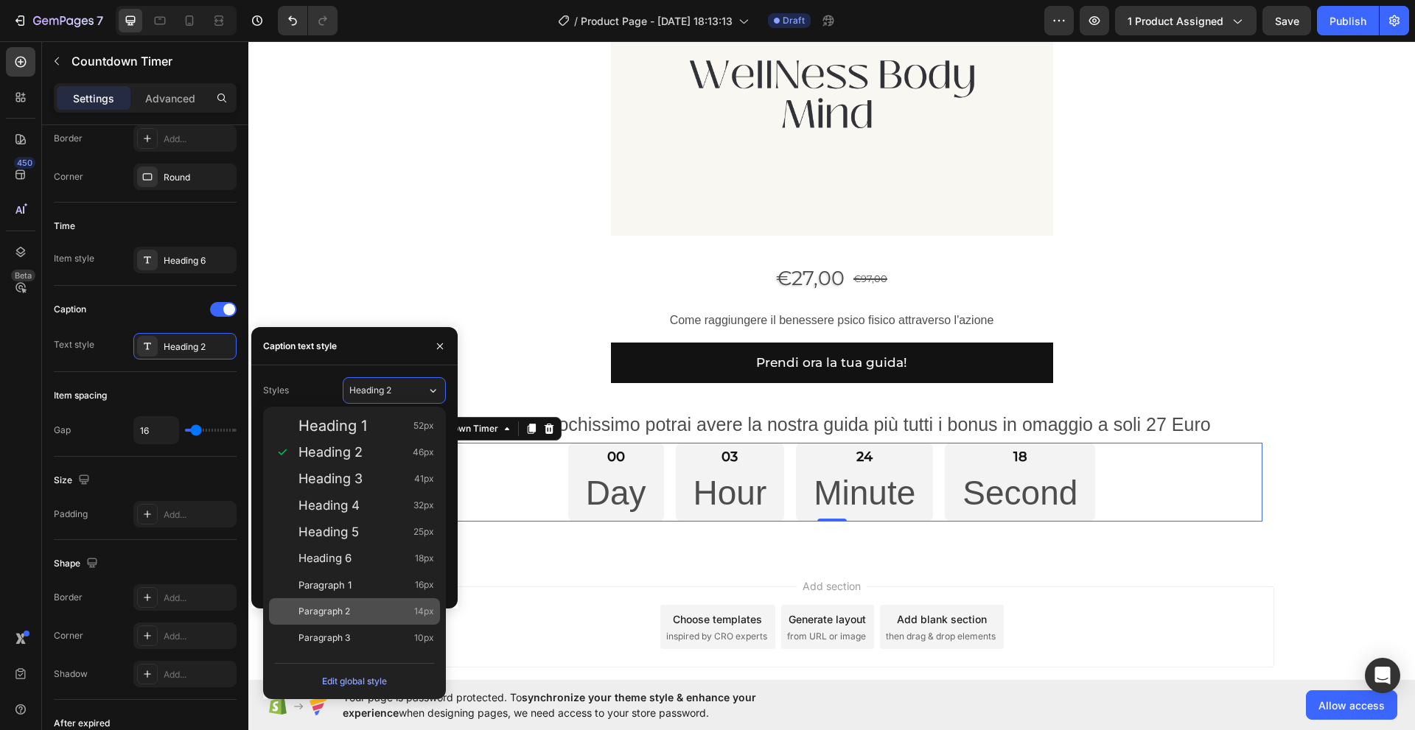
click at [388, 607] on div "Paragraph 2 14px" at bounding box center [366, 611] width 136 height 15
type input "14"
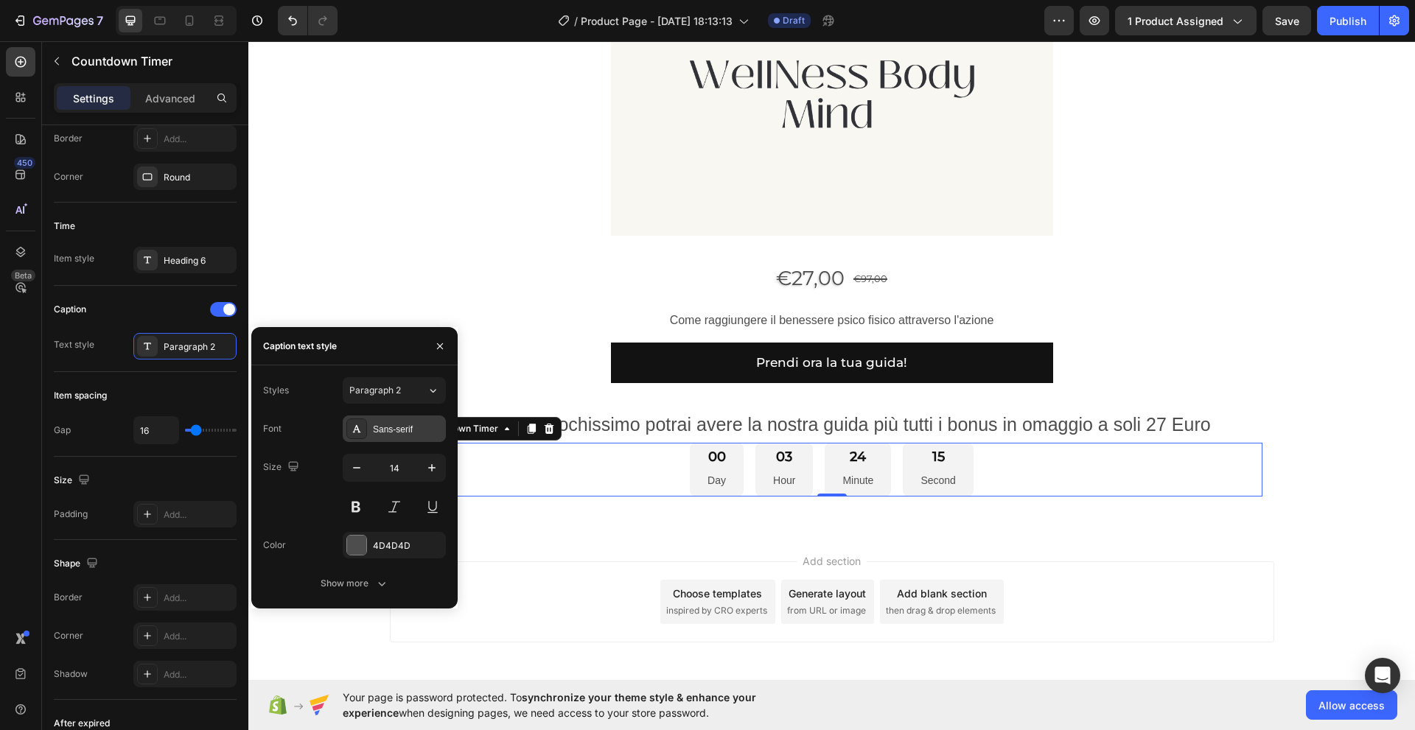
click at [381, 432] on div "Sans-serif" at bounding box center [407, 429] width 69 height 13
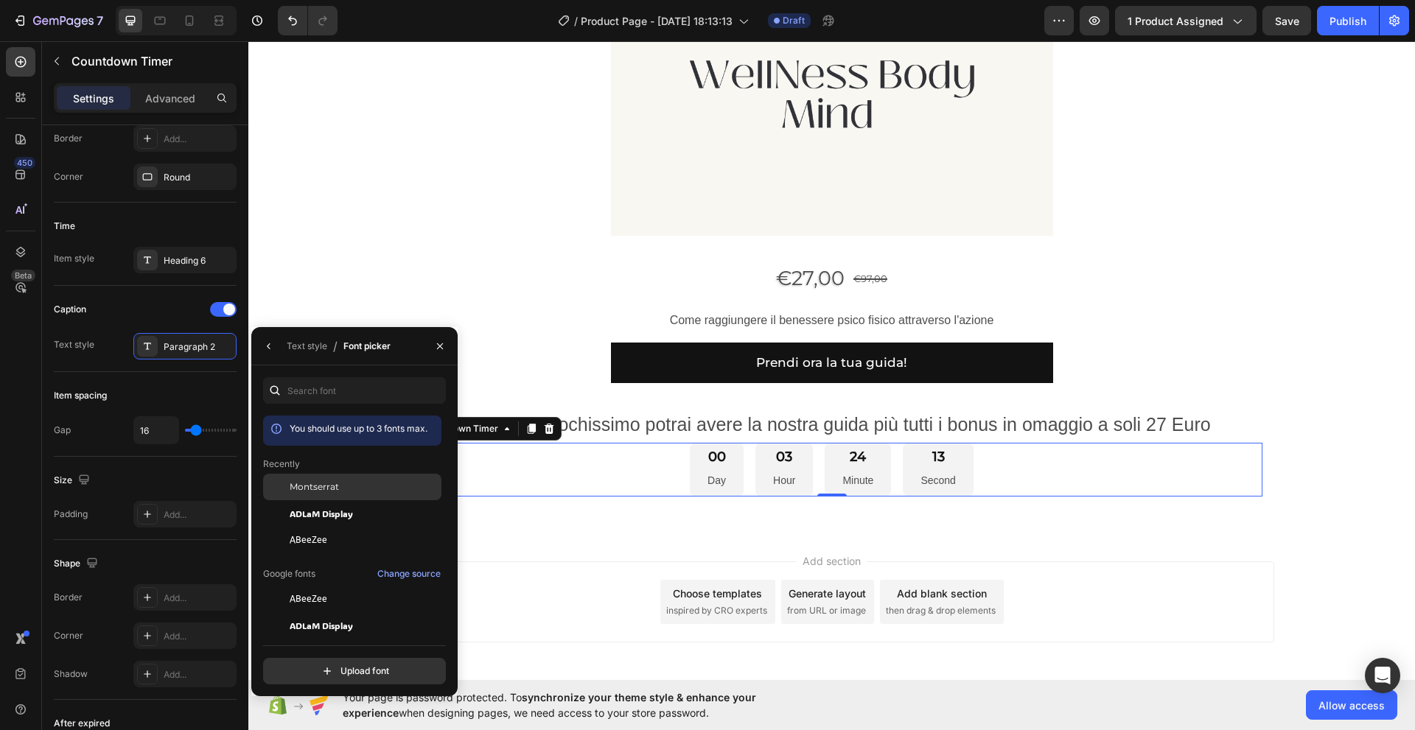
click at [315, 486] on span "Montserrat" at bounding box center [314, 486] width 49 height 13
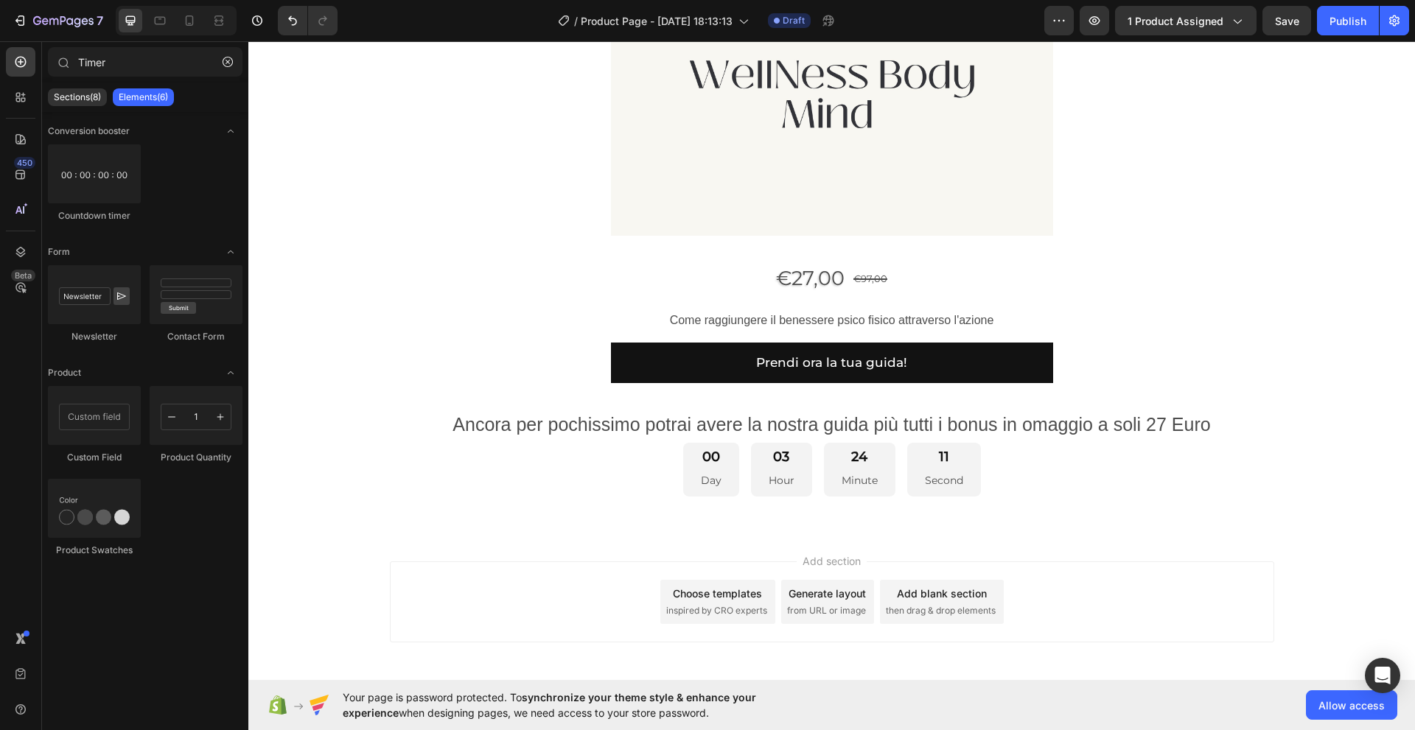
click at [552, 534] on div "Add section Choose templates inspired by CRO experts Generate layout from URL o…" at bounding box center [831, 622] width 1166 height 181
click at [752, 486] on div "03 Hour" at bounding box center [781, 470] width 61 height 54
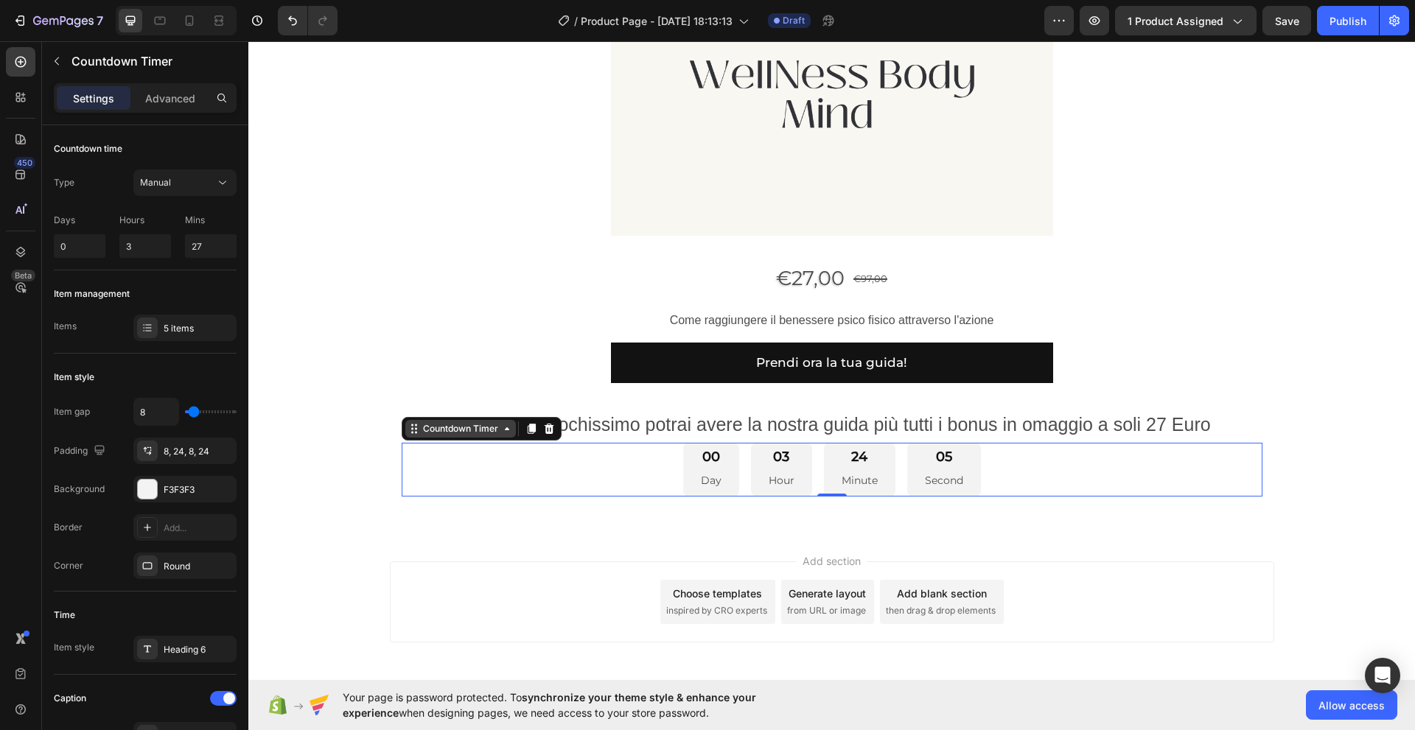
click at [504, 436] on div "Countdown Timer" at bounding box center [460, 429] width 111 height 18
click at [472, 483] on div "00 Day 03 Hour 24 Minute 03 Second" at bounding box center [832, 470] width 861 height 54
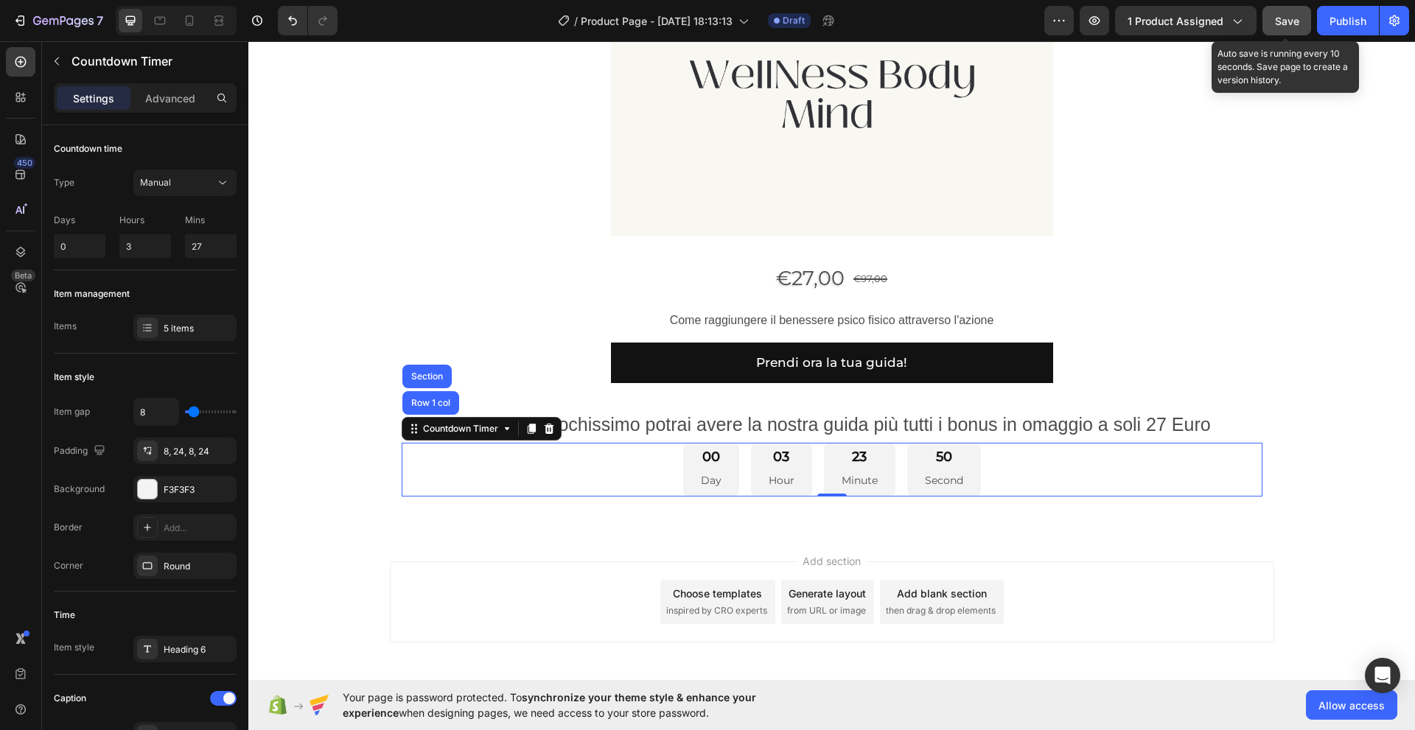
click at [1280, 22] on span "Save" at bounding box center [1287, 21] width 24 height 13
